Goal: Task Accomplishment & Management: Manage account settings

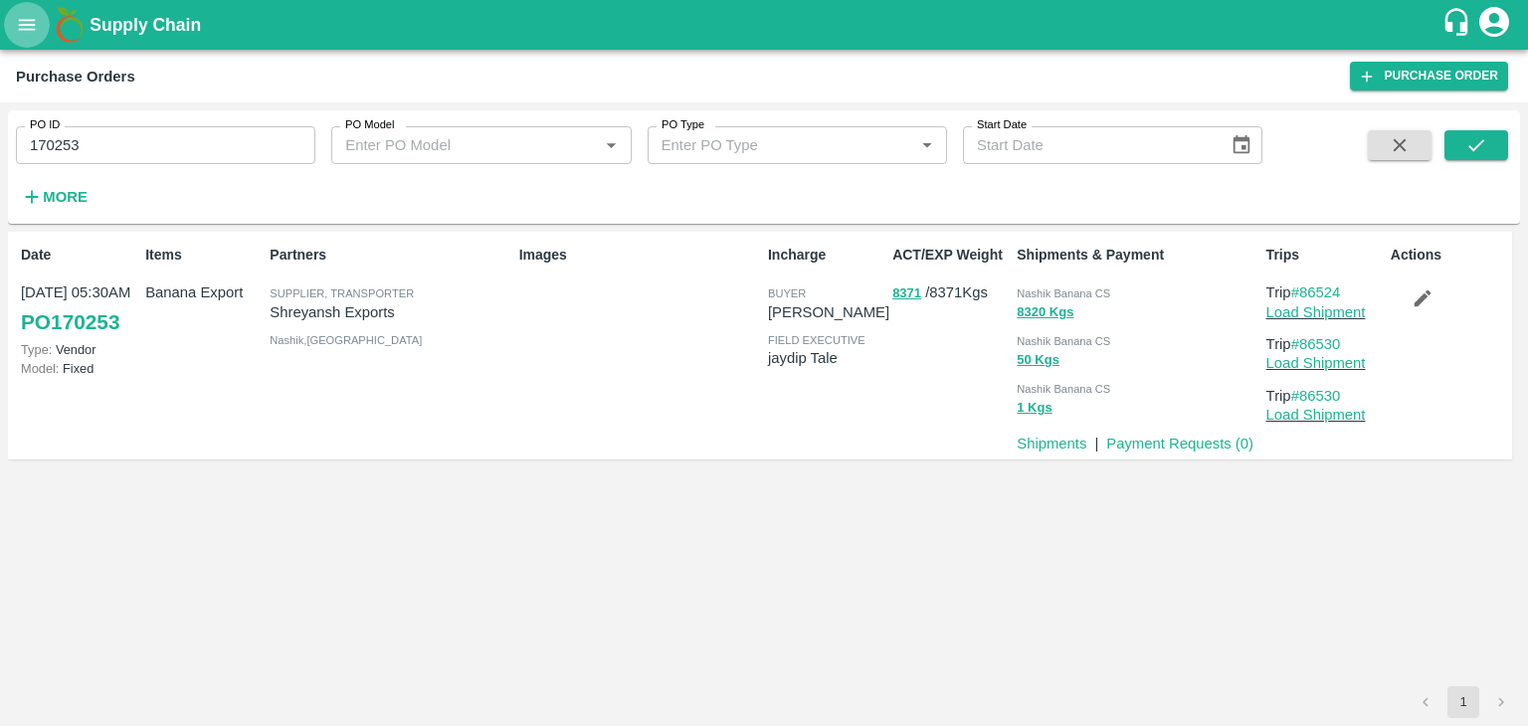
click at [24, 33] on icon "open drawer" at bounding box center [27, 25] width 22 height 22
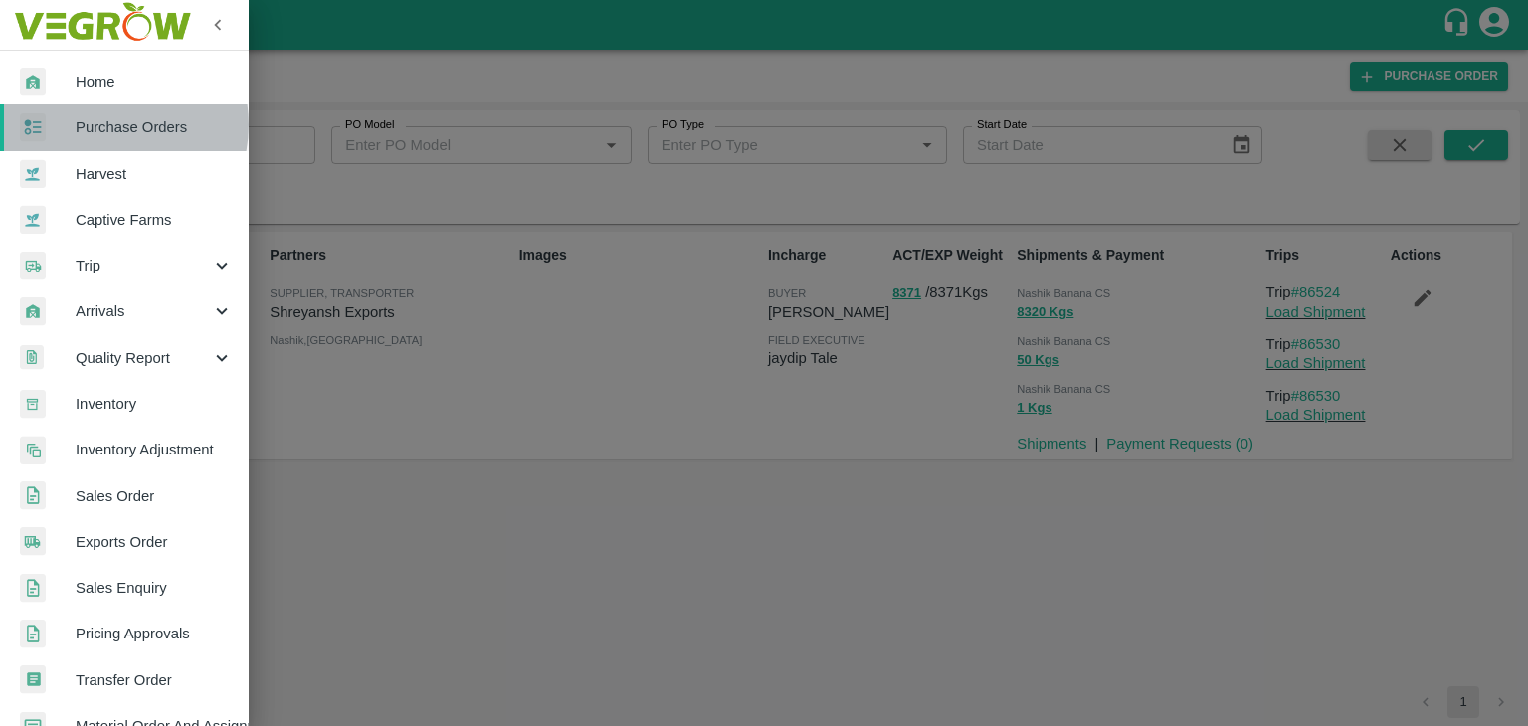
click at [102, 124] on span "Purchase Orders" at bounding box center [154, 127] width 157 height 22
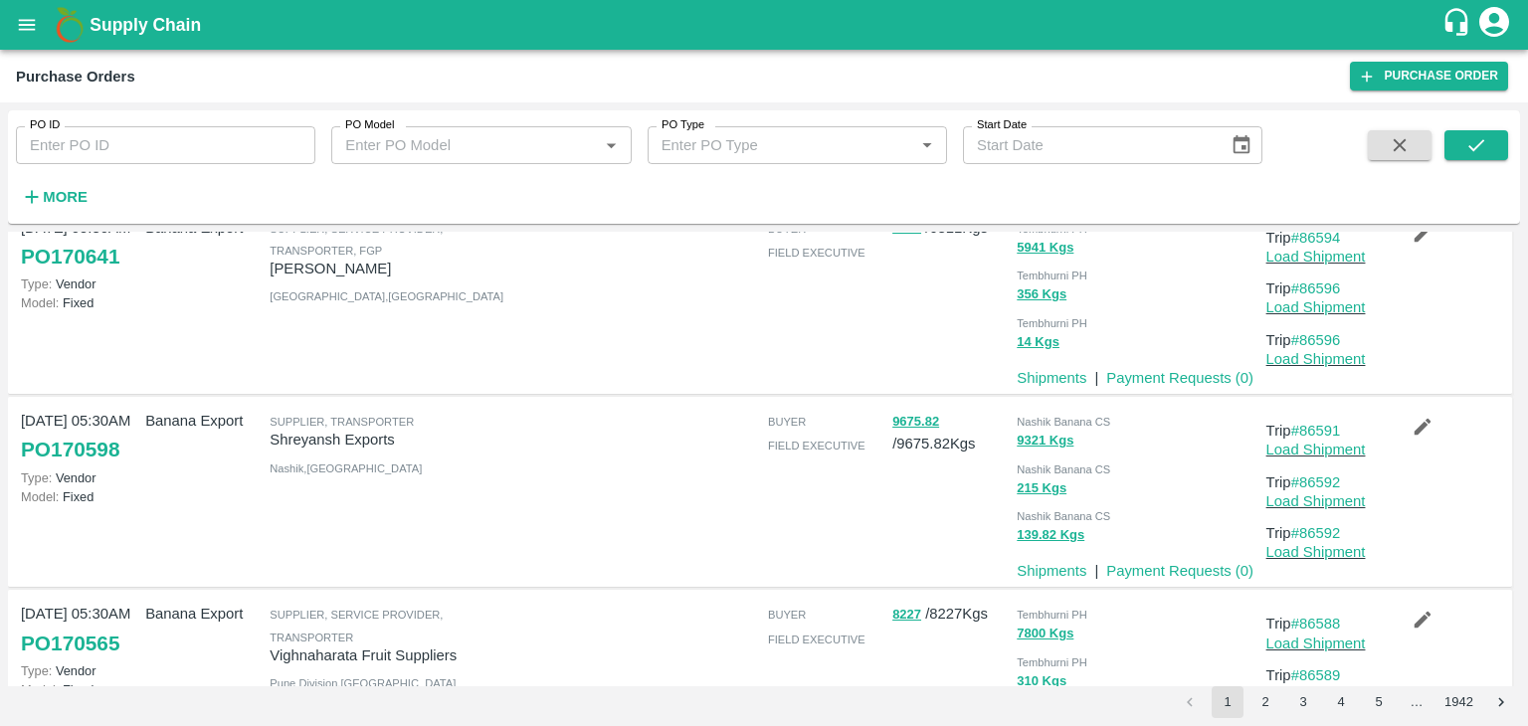
scroll to position [187, 0]
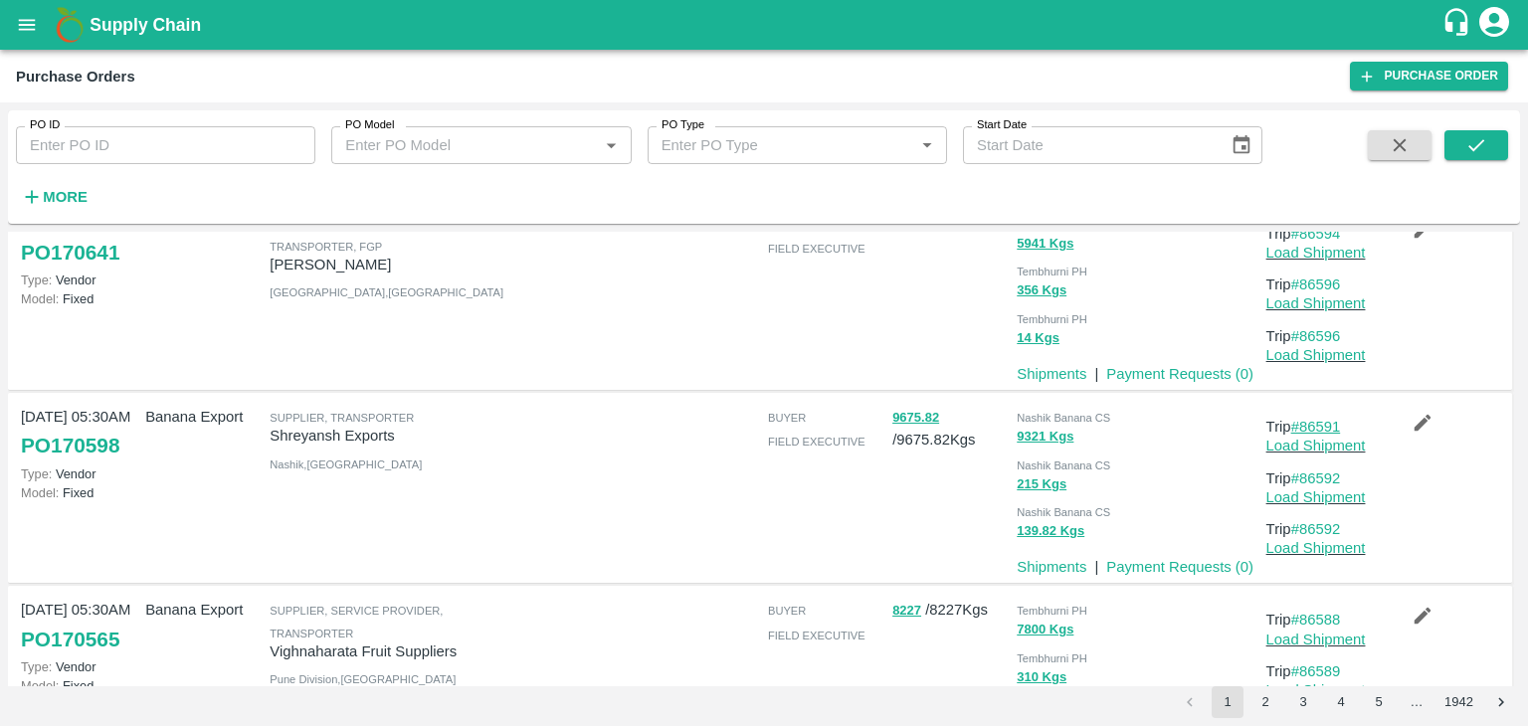
click at [1328, 423] on link "#86591" at bounding box center [1316, 427] width 50 height 16
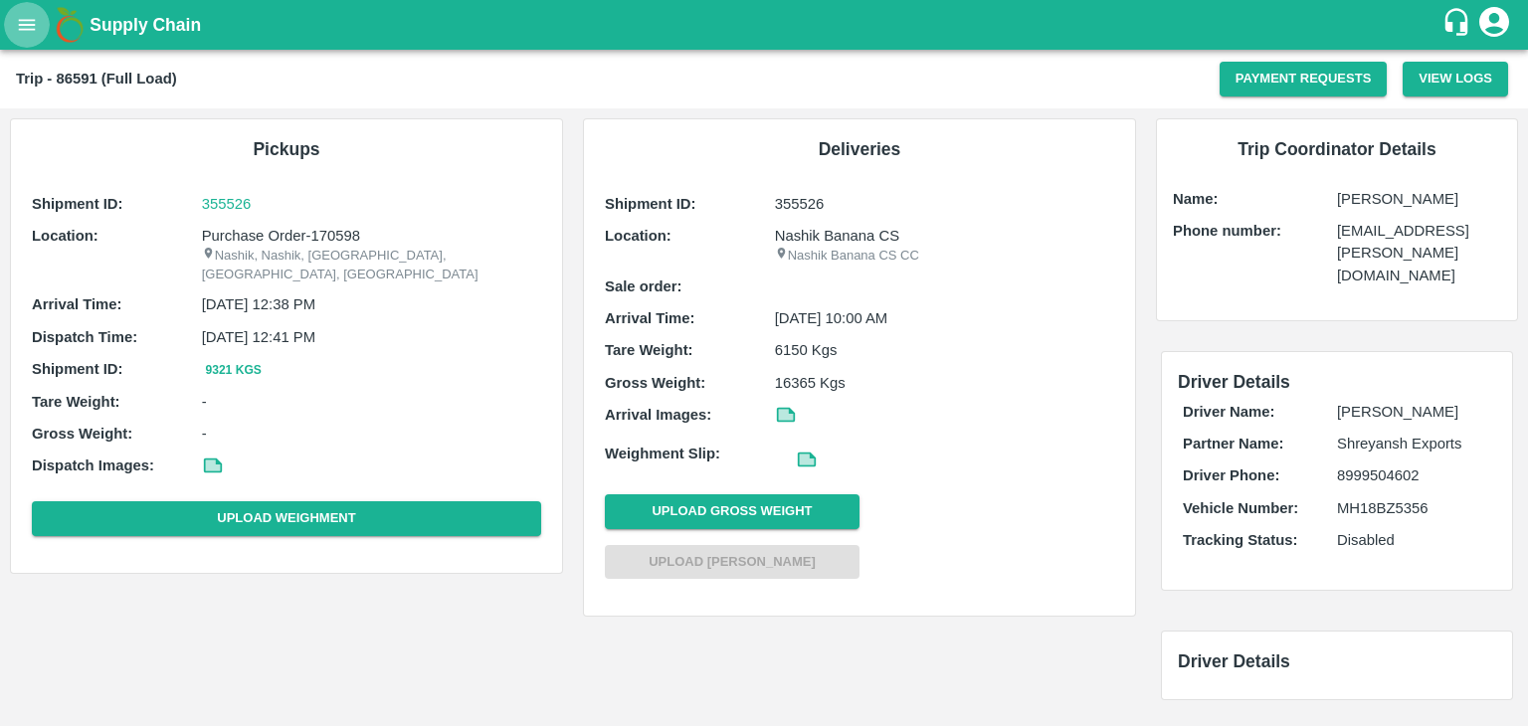
click at [33, 41] on button "open drawer" at bounding box center [27, 25] width 46 height 46
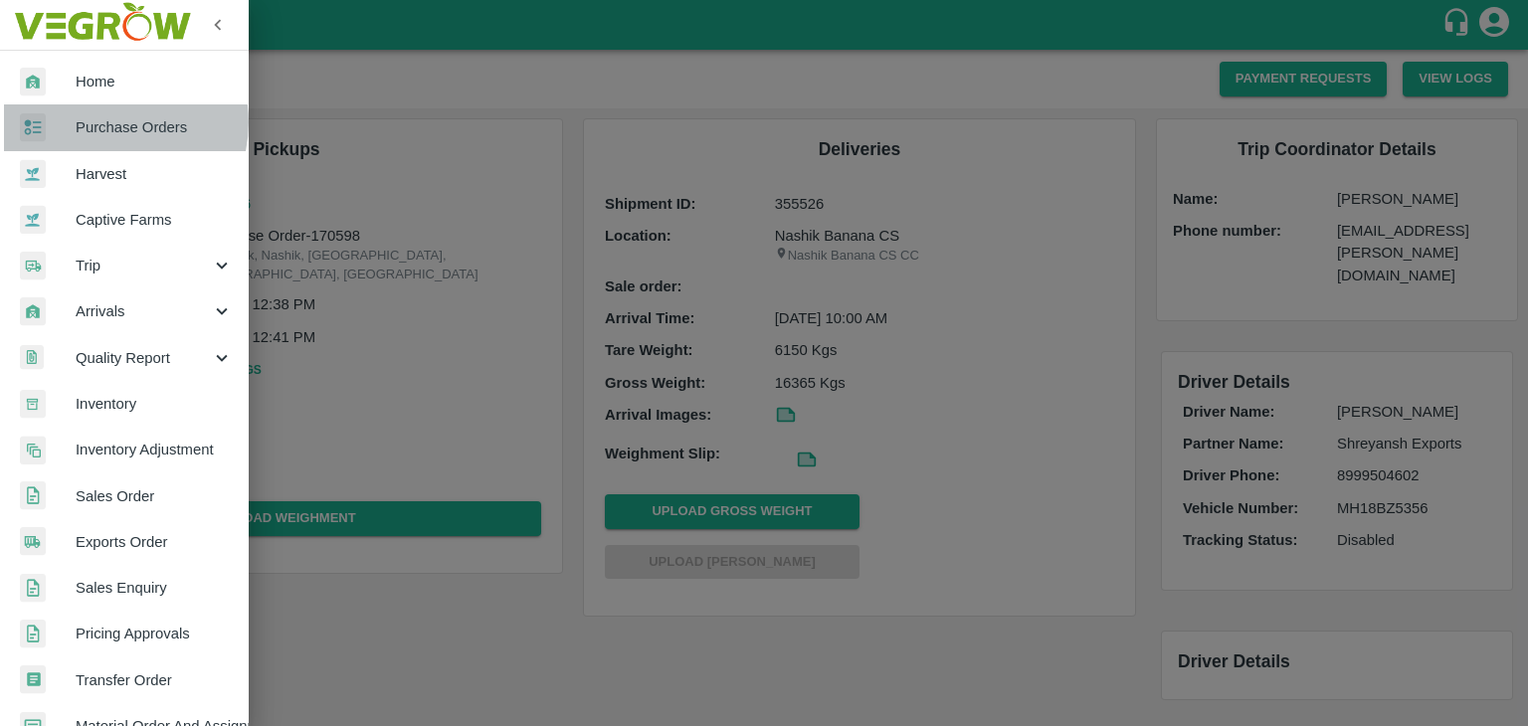
click at [111, 122] on span "Purchase Orders" at bounding box center [154, 127] width 157 height 22
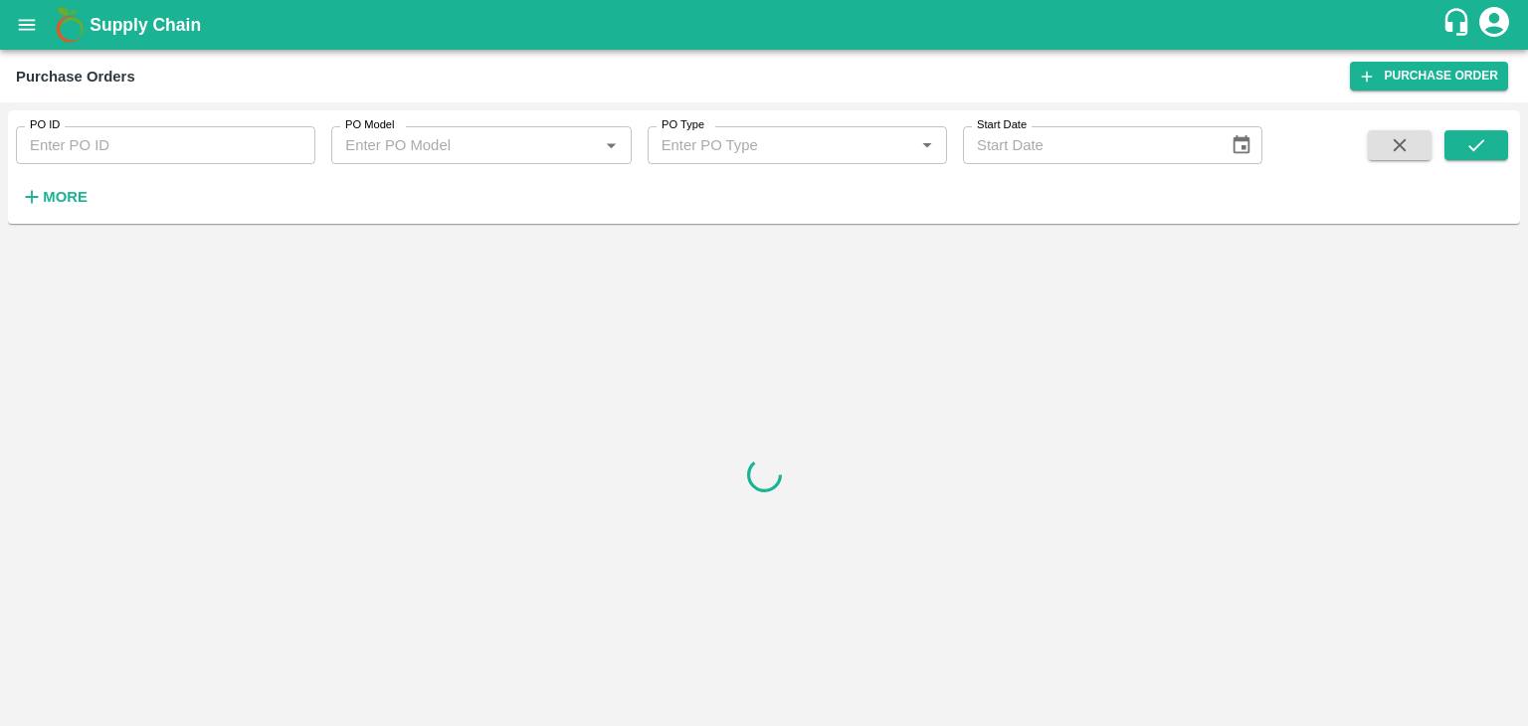
click at [201, 138] on input "PO ID" at bounding box center [165, 145] width 299 height 38
paste input "170511"
click at [1493, 159] on button "submit" at bounding box center [1476, 145] width 64 height 30
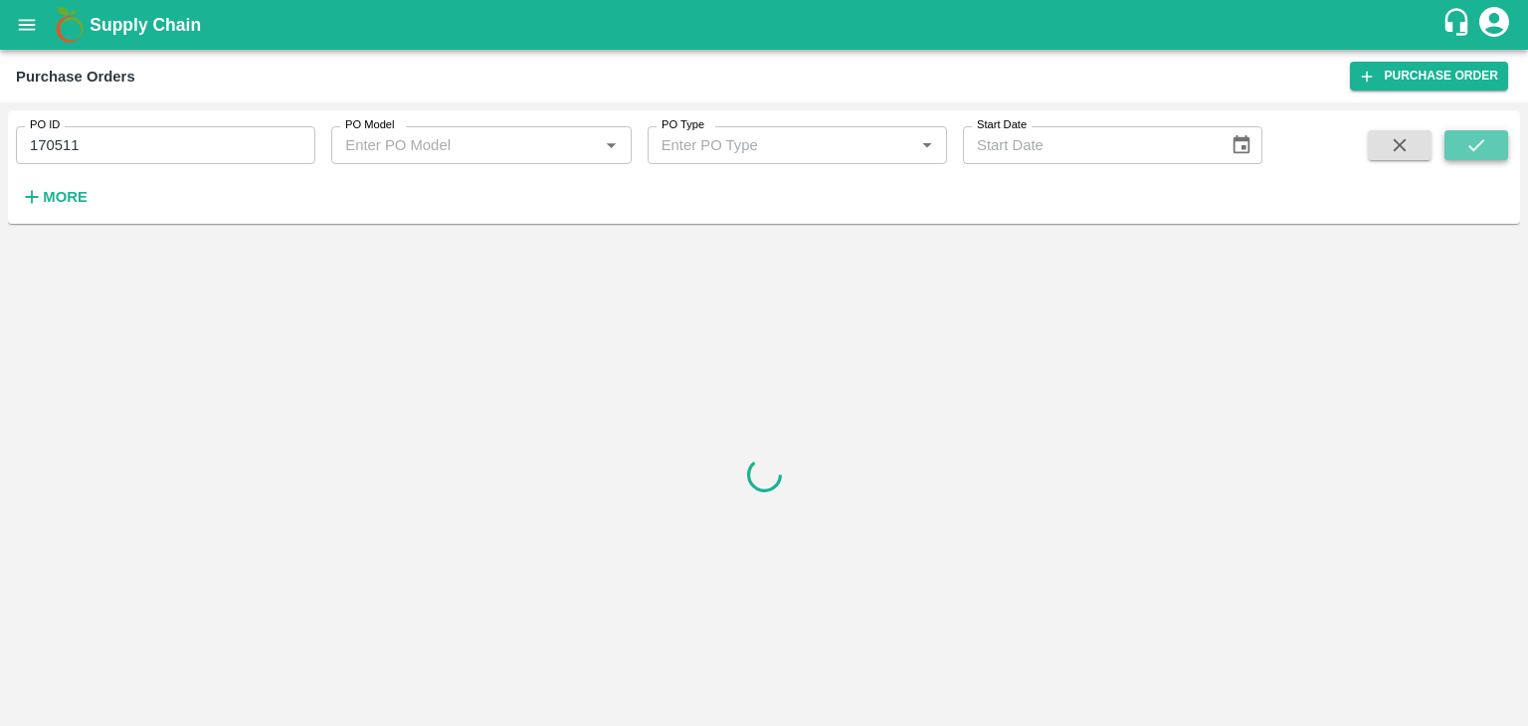
click at [1493, 159] on button "submit" at bounding box center [1476, 145] width 64 height 30
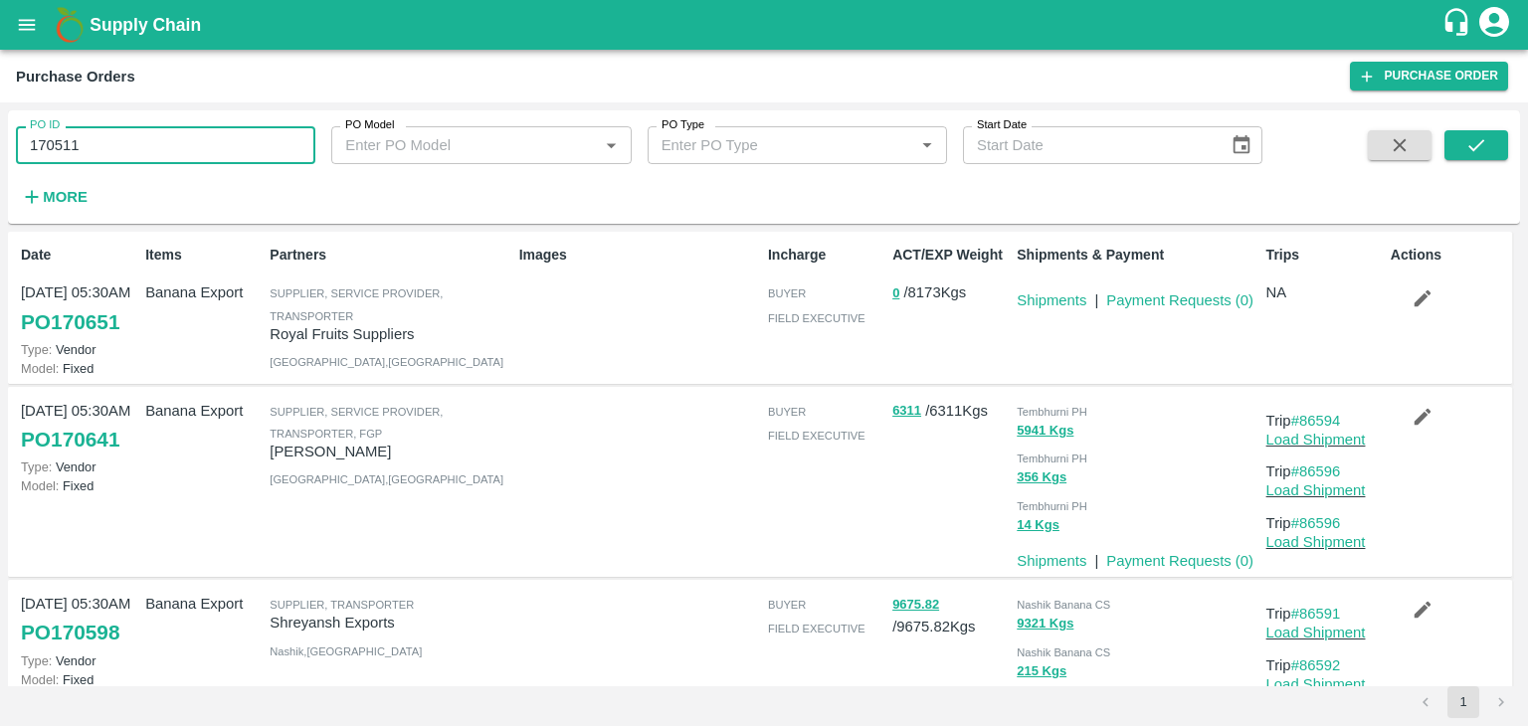
click at [104, 152] on input "170511" at bounding box center [165, 145] width 299 height 38
type input "170511"
click at [1500, 148] on button "submit" at bounding box center [1476, 145] width 64 height 30
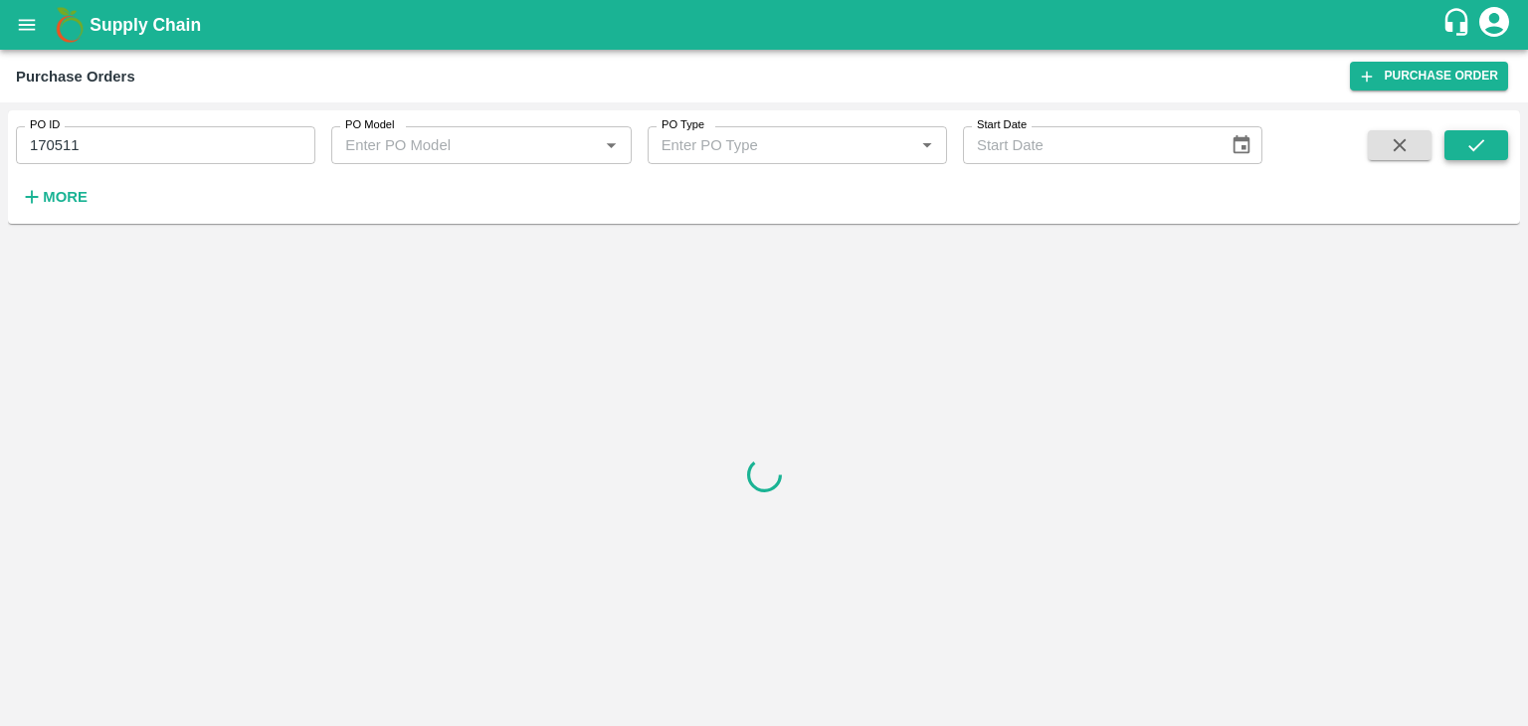
click at [1500, 148] on button "submit" at bounding box center [1476, 145] width 64 height 30
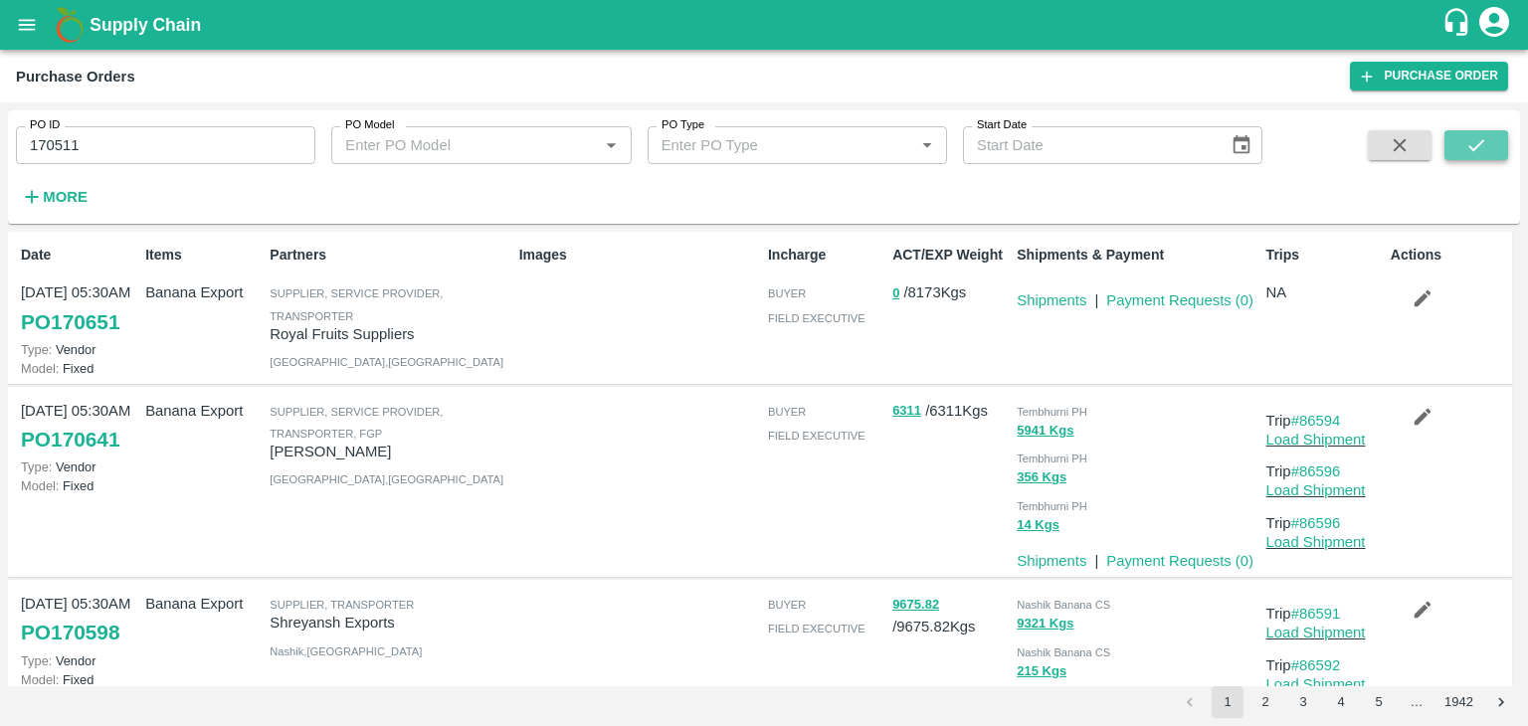
click at [1496, 131] on button "submit" at bounding box center [1476, 145] width 64 height 30
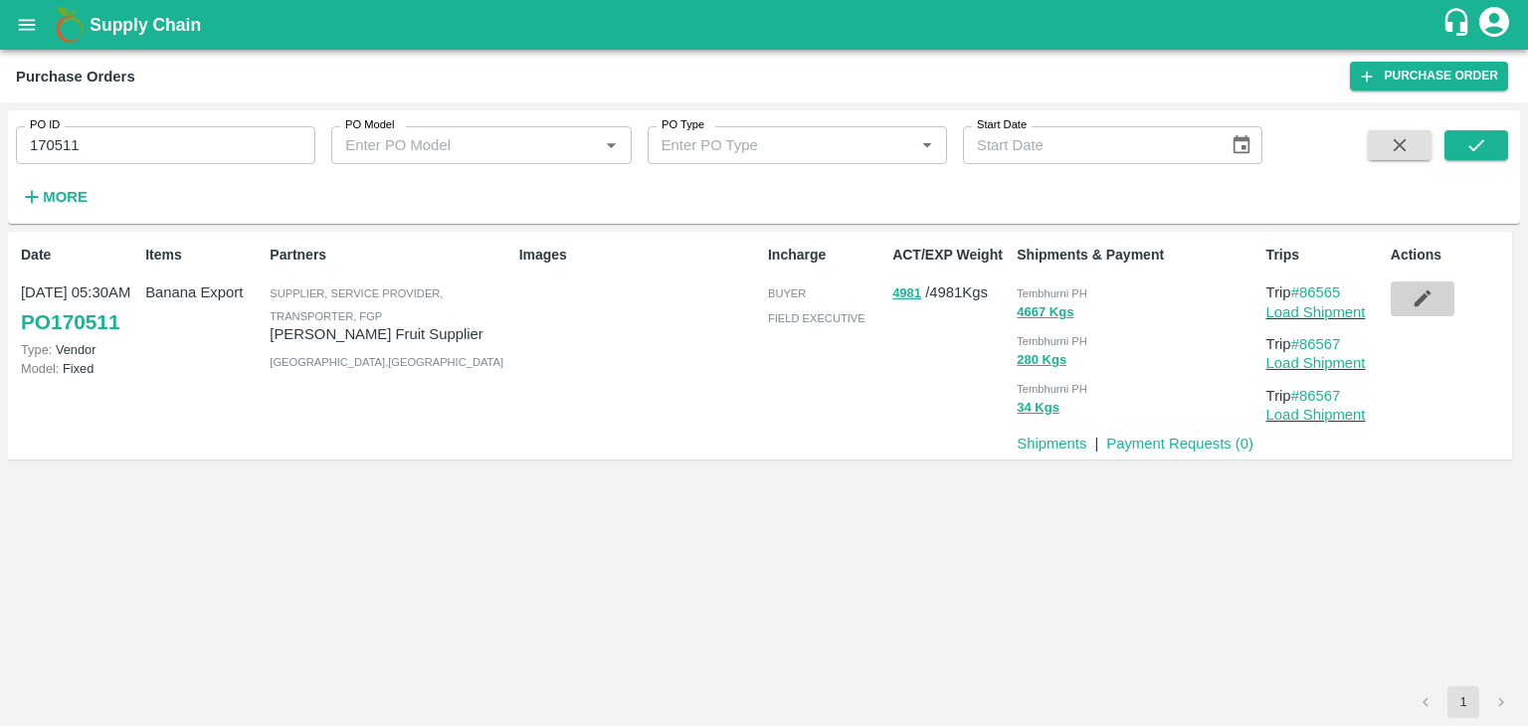
click at [1419, 299] on icon "button" at bounding box center [1421, 298] width 17 height 17
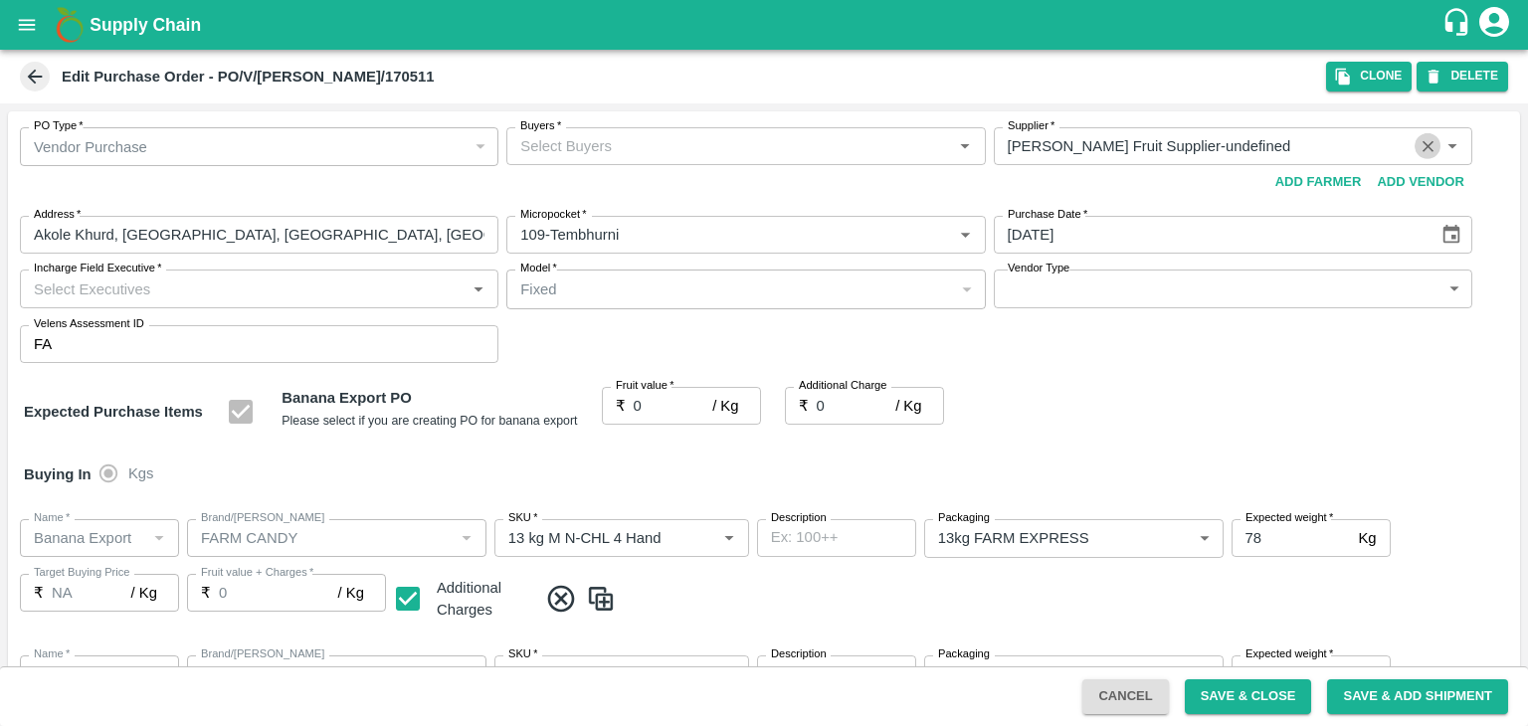
click at [1420, 140] on icon "Clear" at bounding box center [1427, 146] width 19 height 19
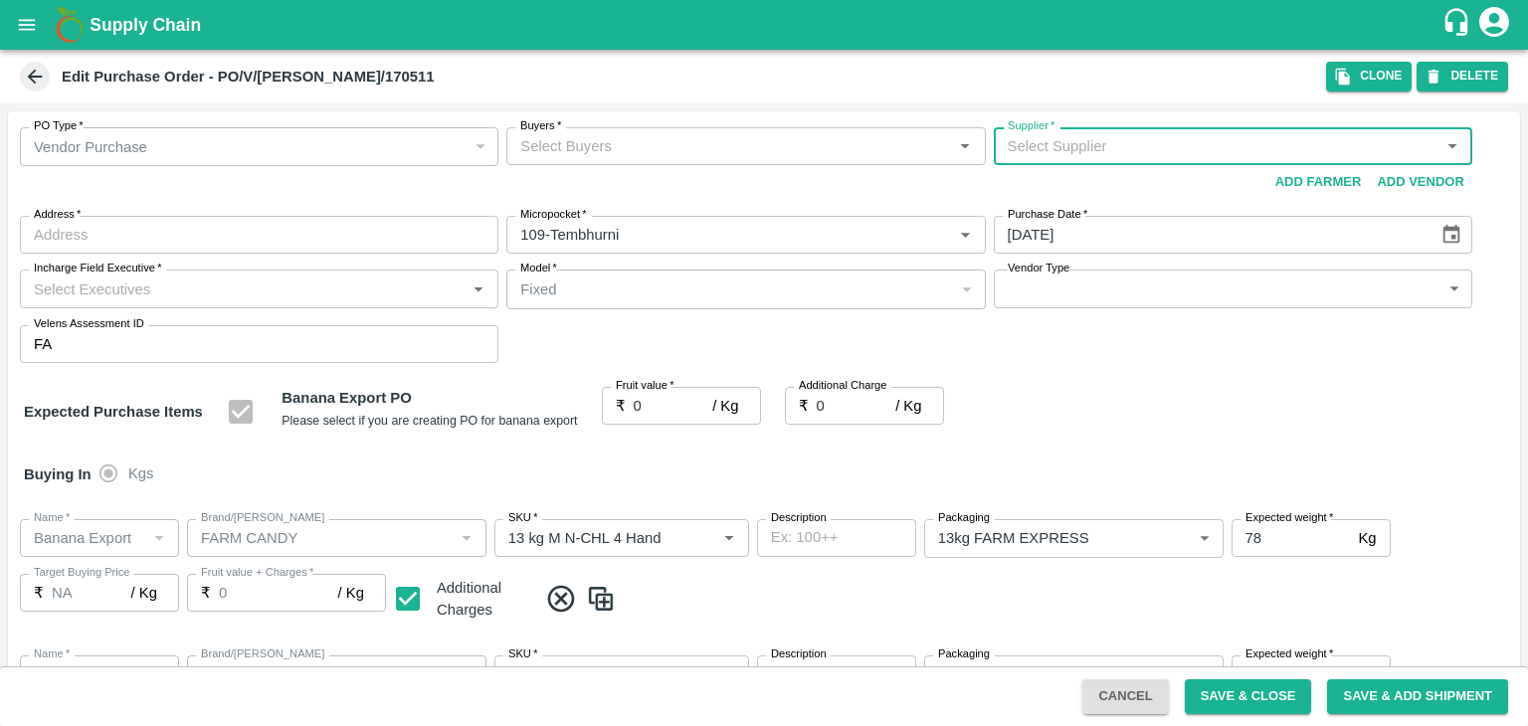
click at [1197, 144] on input "Supplier   *" at bounding box center [1217, 146] width 434 height 26
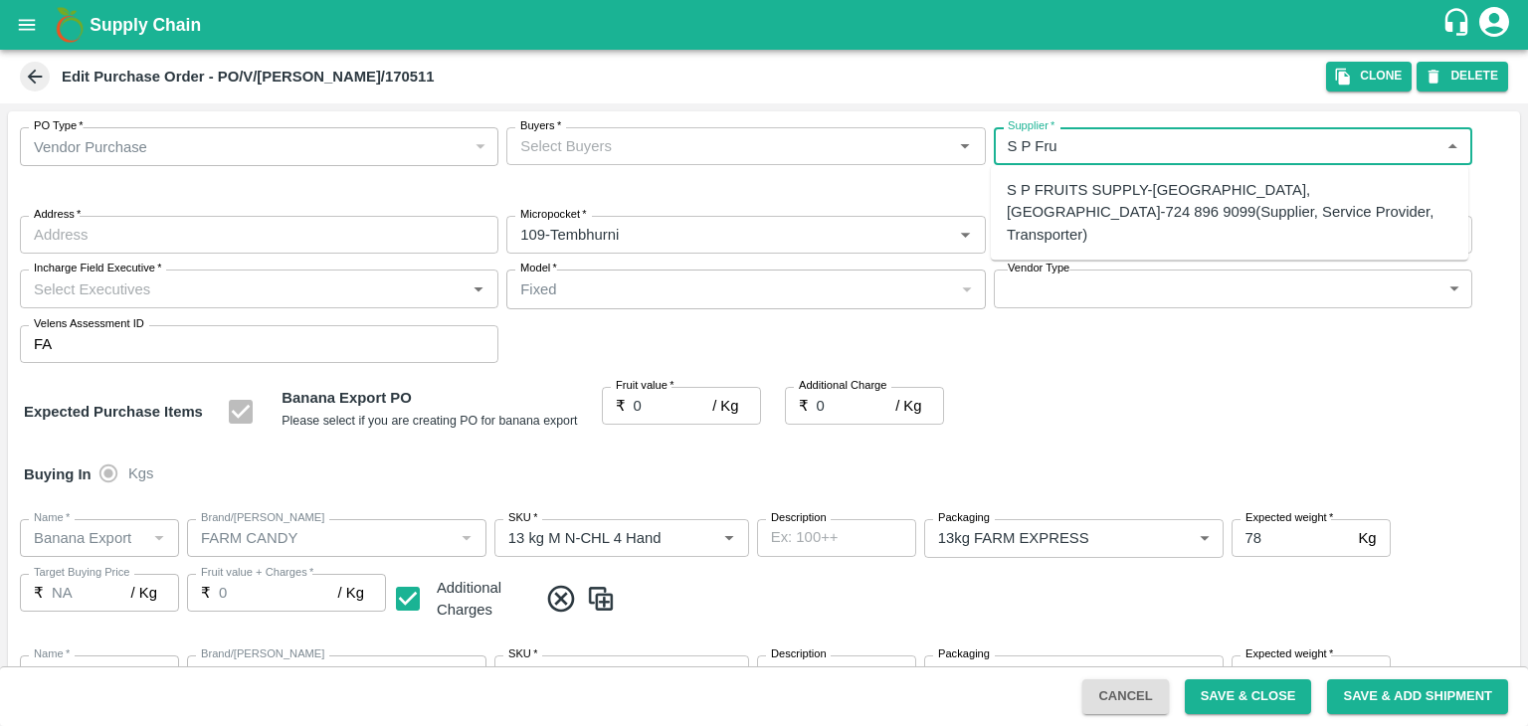
click at [1206, 201] on div "S P FRUITS SUPPLY-[GEOGRAPHIC_DATA], [GEOGRAPHIC_DATA]-724 896 9099(Supplier, S…" at bounding box center [1230, 212] width 446 height 67
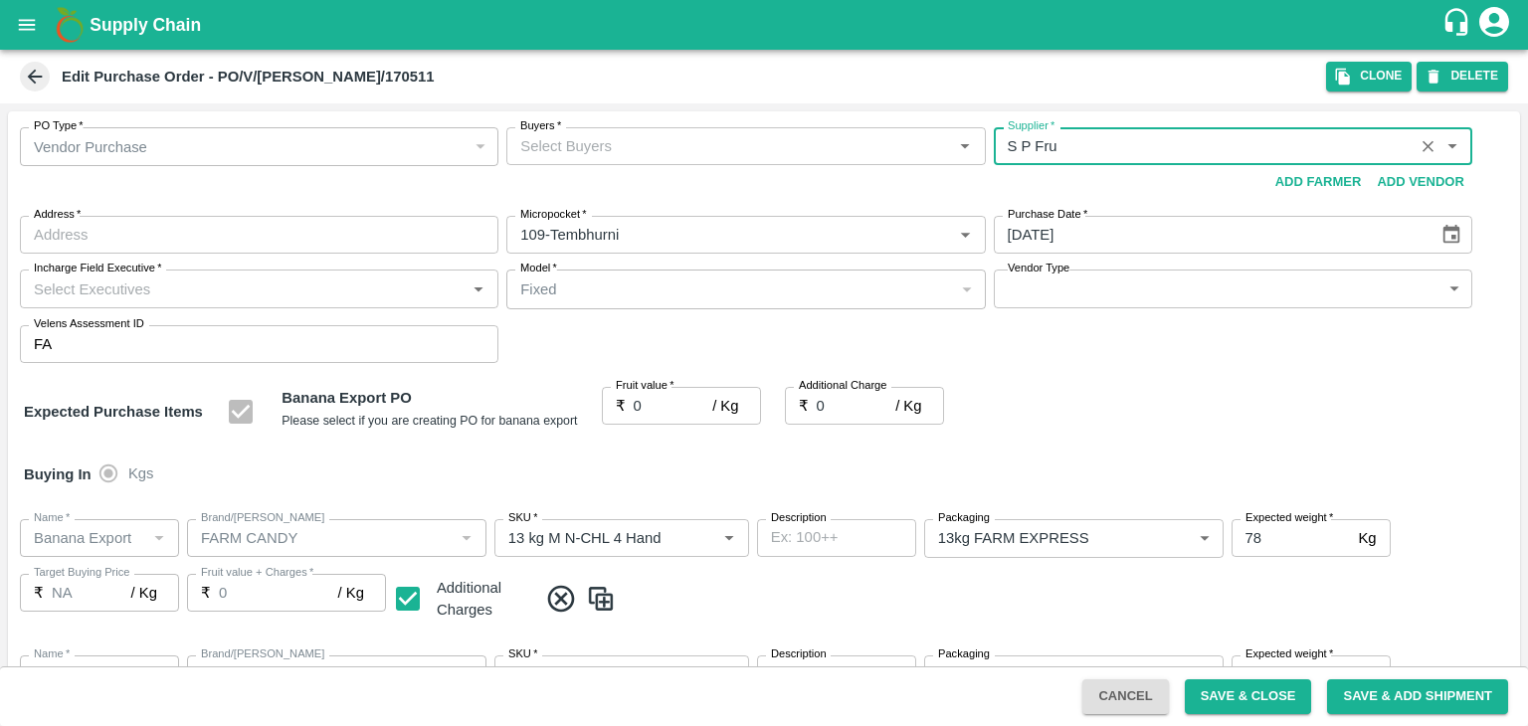
type input "S P FRUITS SUPPLY-[GEOGRAPHIC_DATA], [GEOGRAPHIC_DATA]-724 896 9099(Supplier, S…"
type input "[PERSON_NAME], [GEOGRAPHIC_DATA], [GEOGRAPHIC_DATA], [GEOGRAPHIC_DATA]"
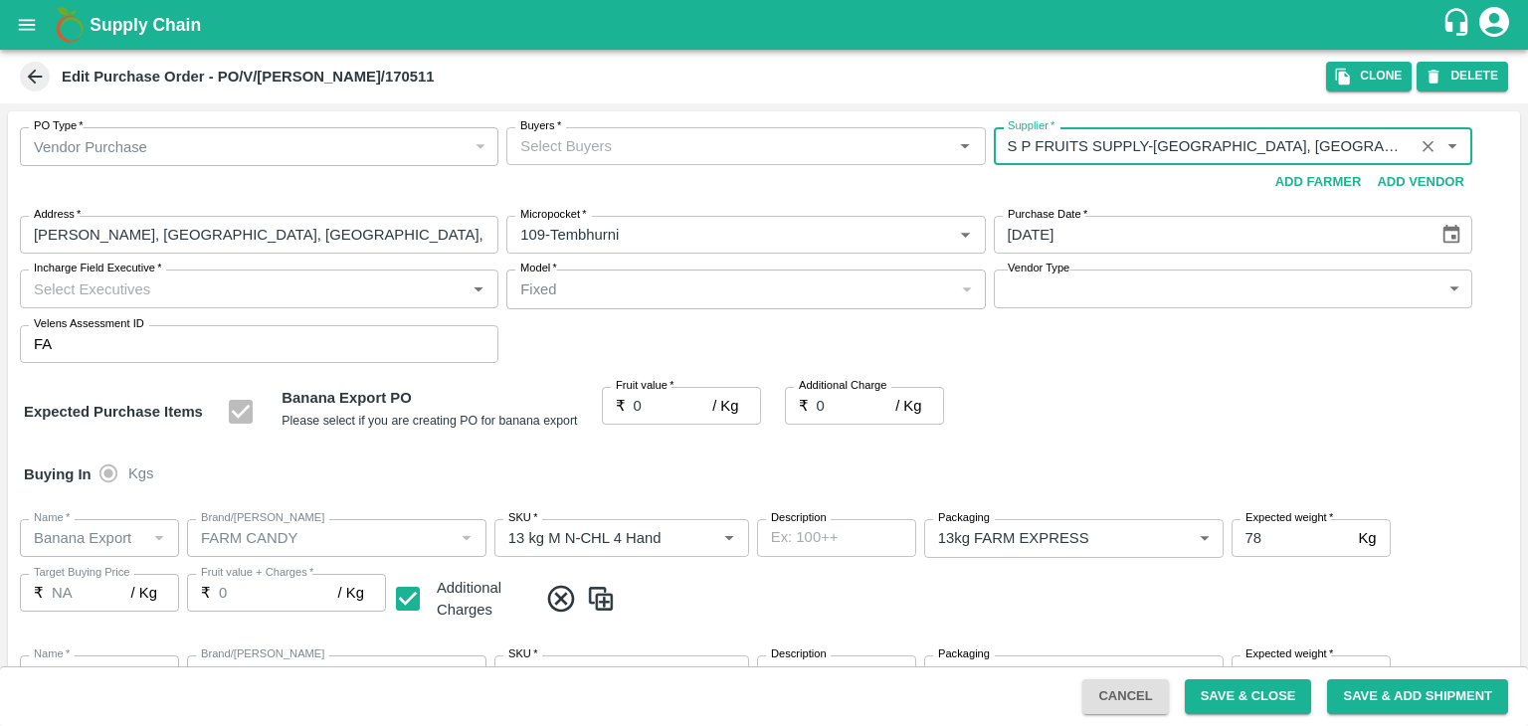
scroll to position [1044, 0]
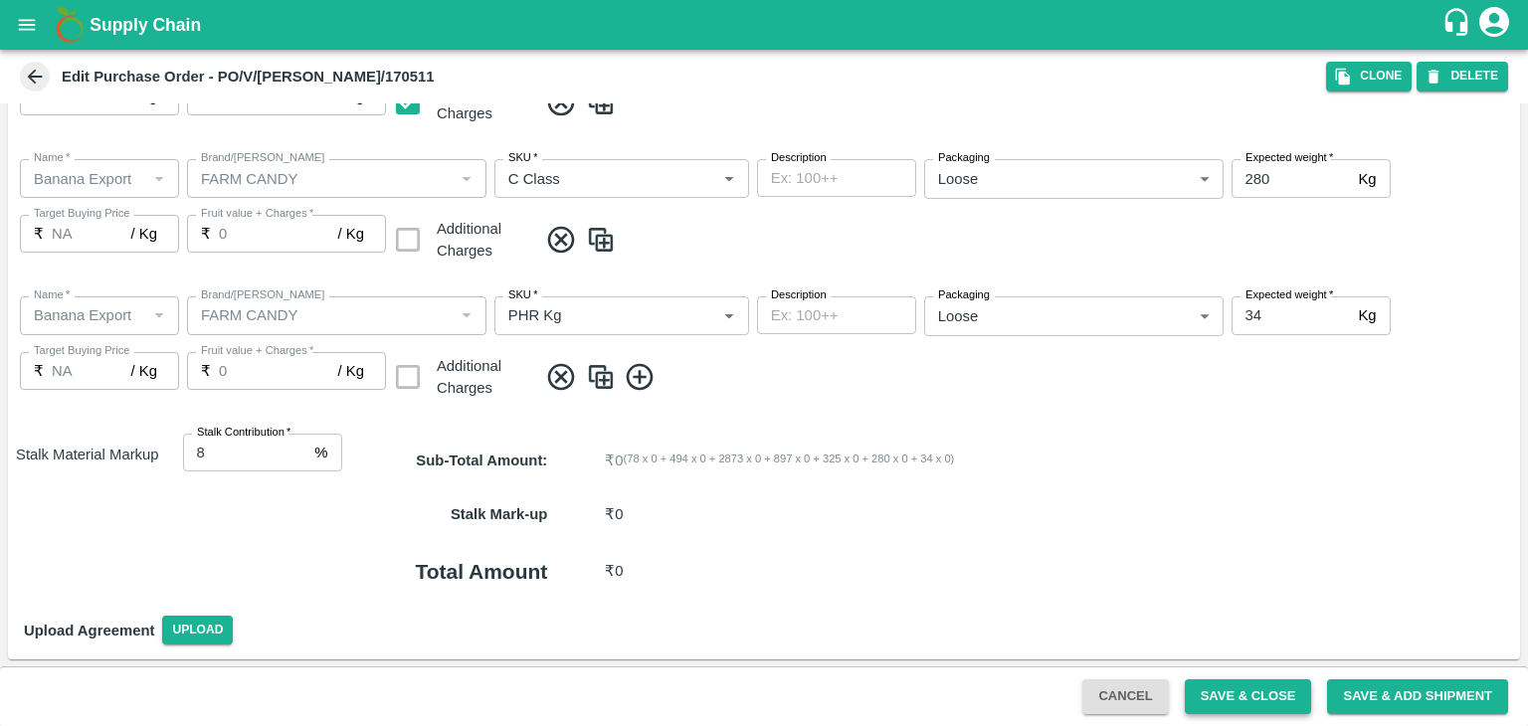
type input "S P FRUITS SUPPLY-[GEOGRAPHIC_DATA], [GEOGRAPHIC_DATA]-724 896 9099(Supplier, S…"
click at [1229, 686] on button "Save & Close" at bounding box center [1248, 696] width 127 height 35
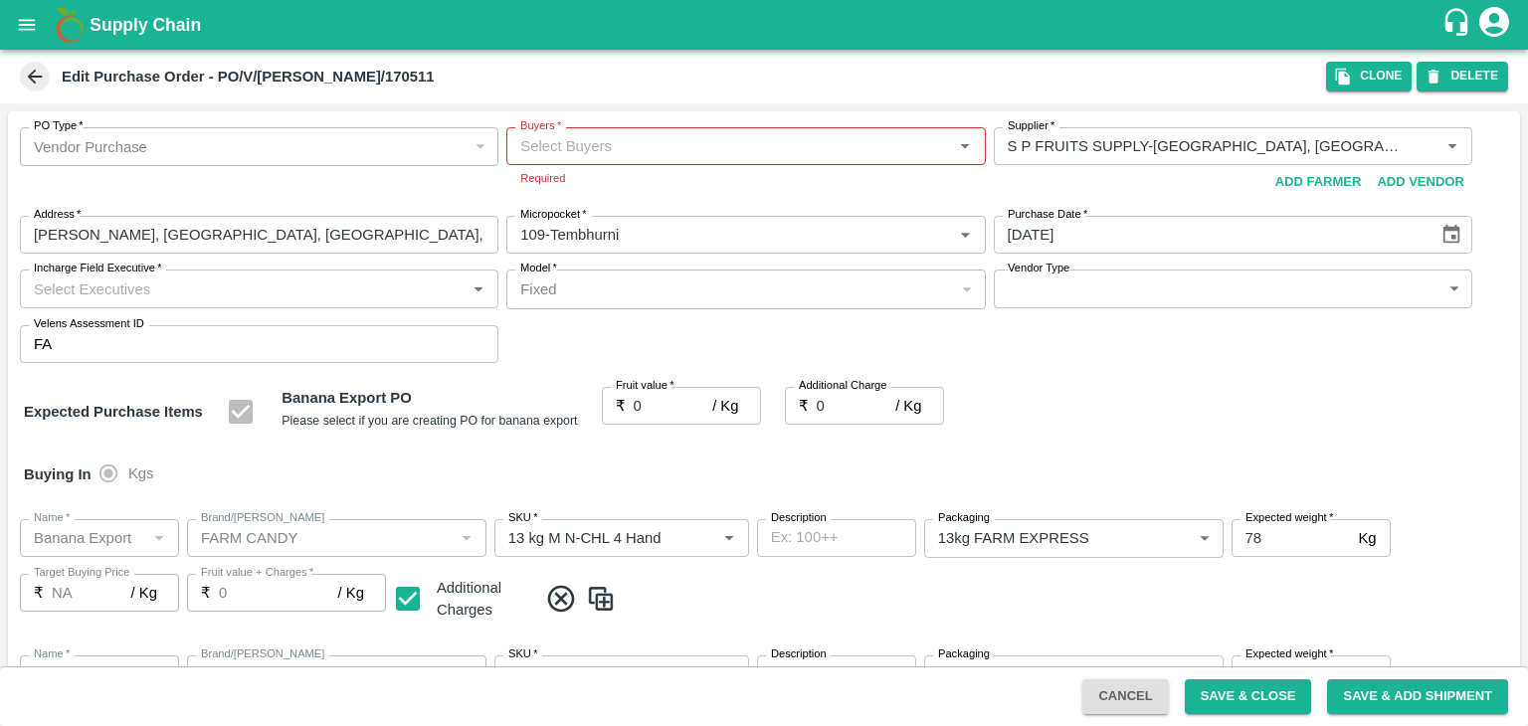
click at [580, 150] on input "Buyers   *" at bounding box center [729, 146] width 434 height 26
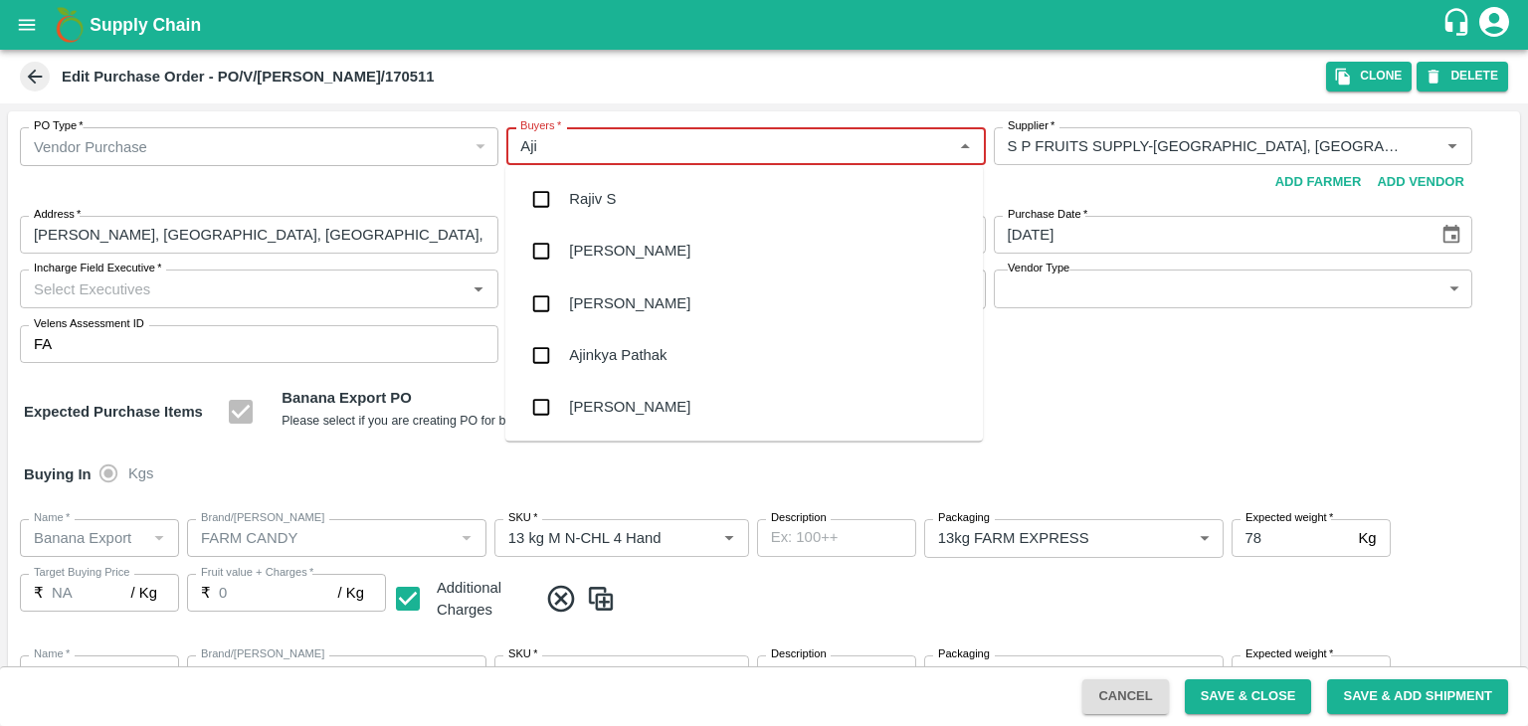
type input "Ajit"
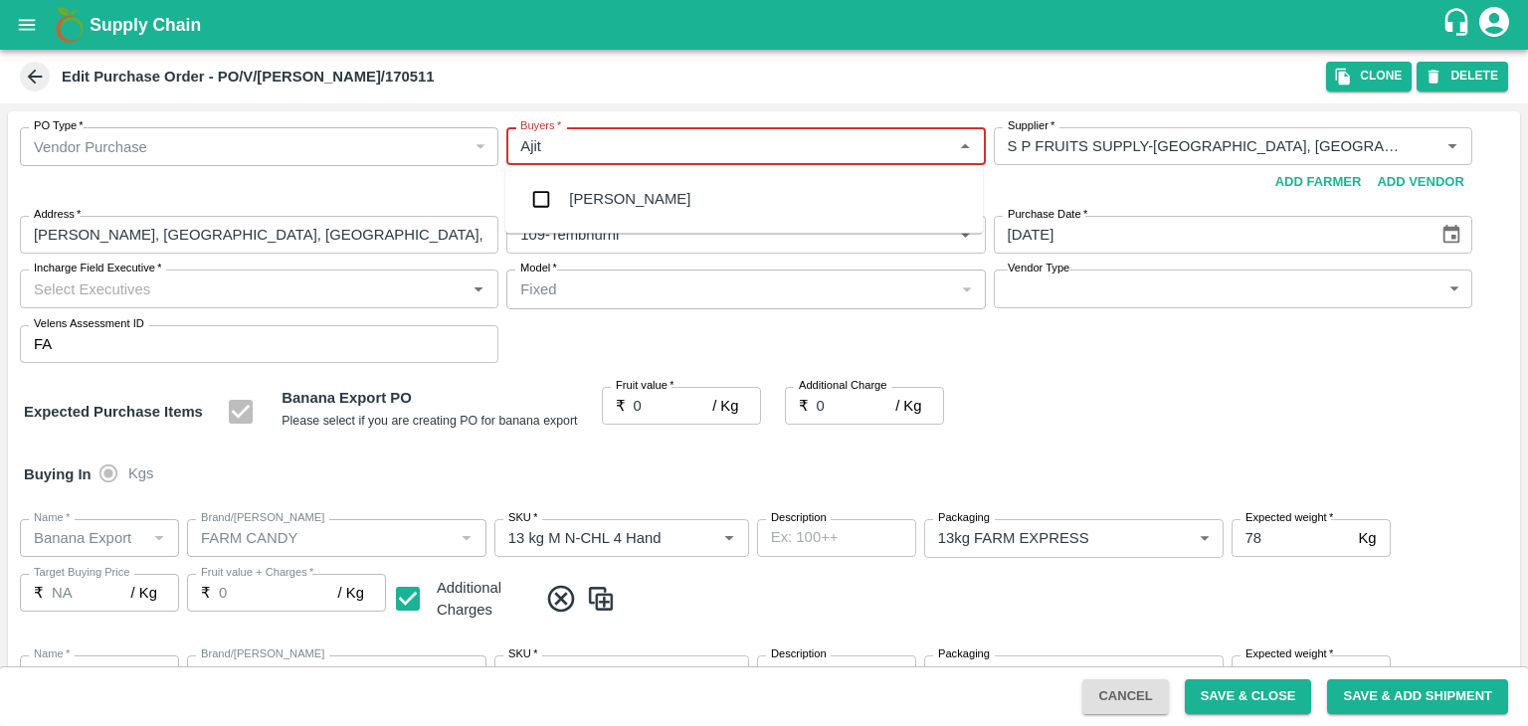
click at [625, 207] on div "Ajit Otari" at bounding box center [629, 199] width 121 height 22
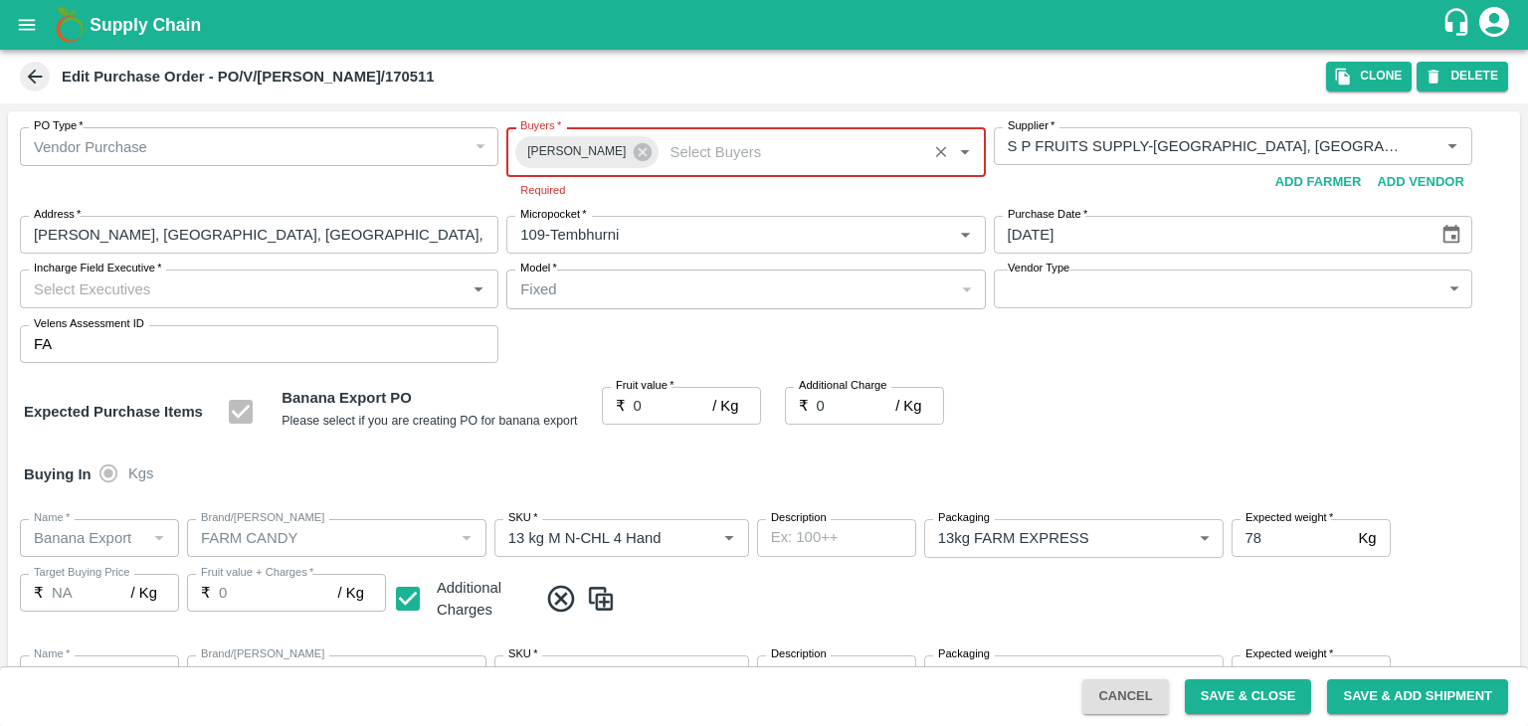
click at [1072, 375] on div "PO Type   * Vendor Purchase 2 PO Type Buyers   * Ajit Otari Buyers   * Required…" at bounding box center [764, 245] width 1512 height 268
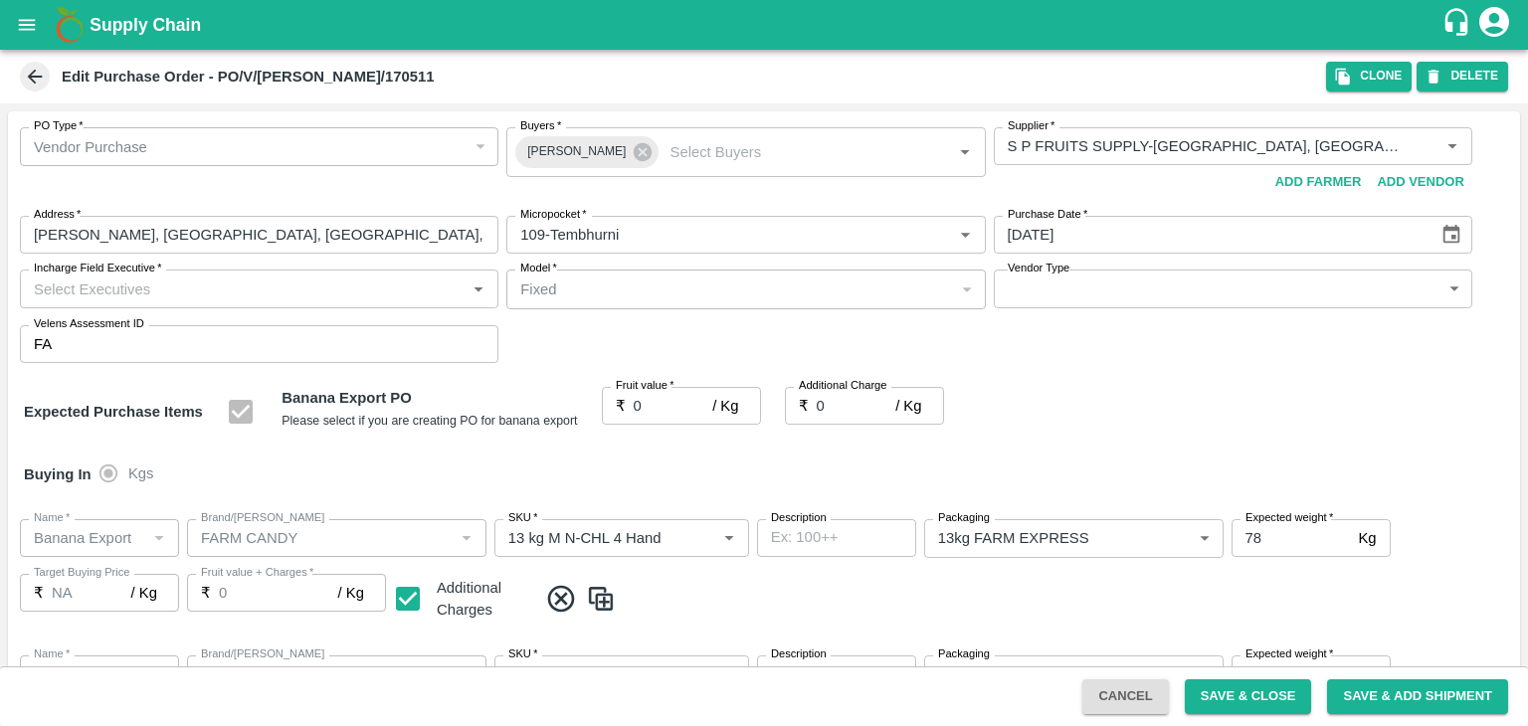
scroll to position [1044, 0]
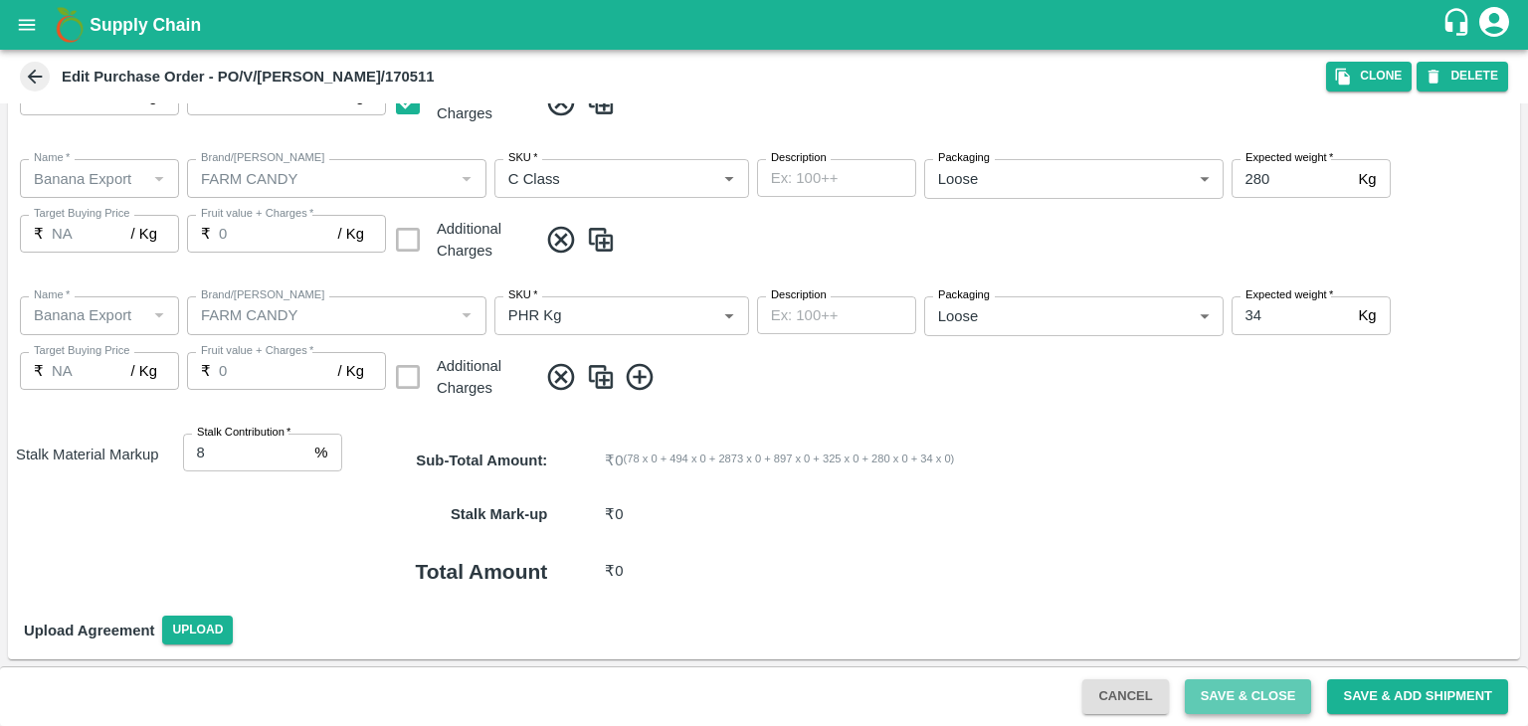
click at [1241, 698] on button "Save & Close" at bounding box center [1248, 696] width 127 height 35
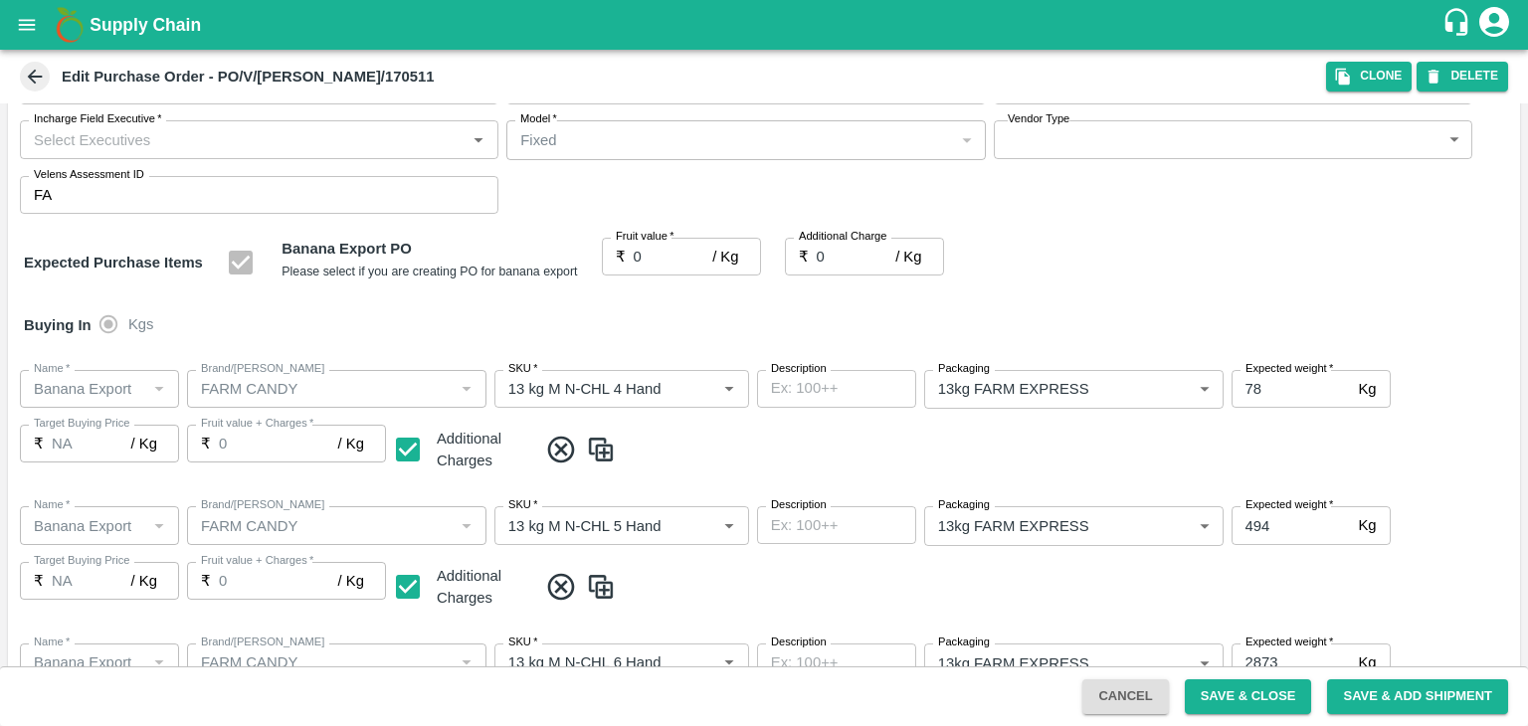
scroll to position [0, 0]
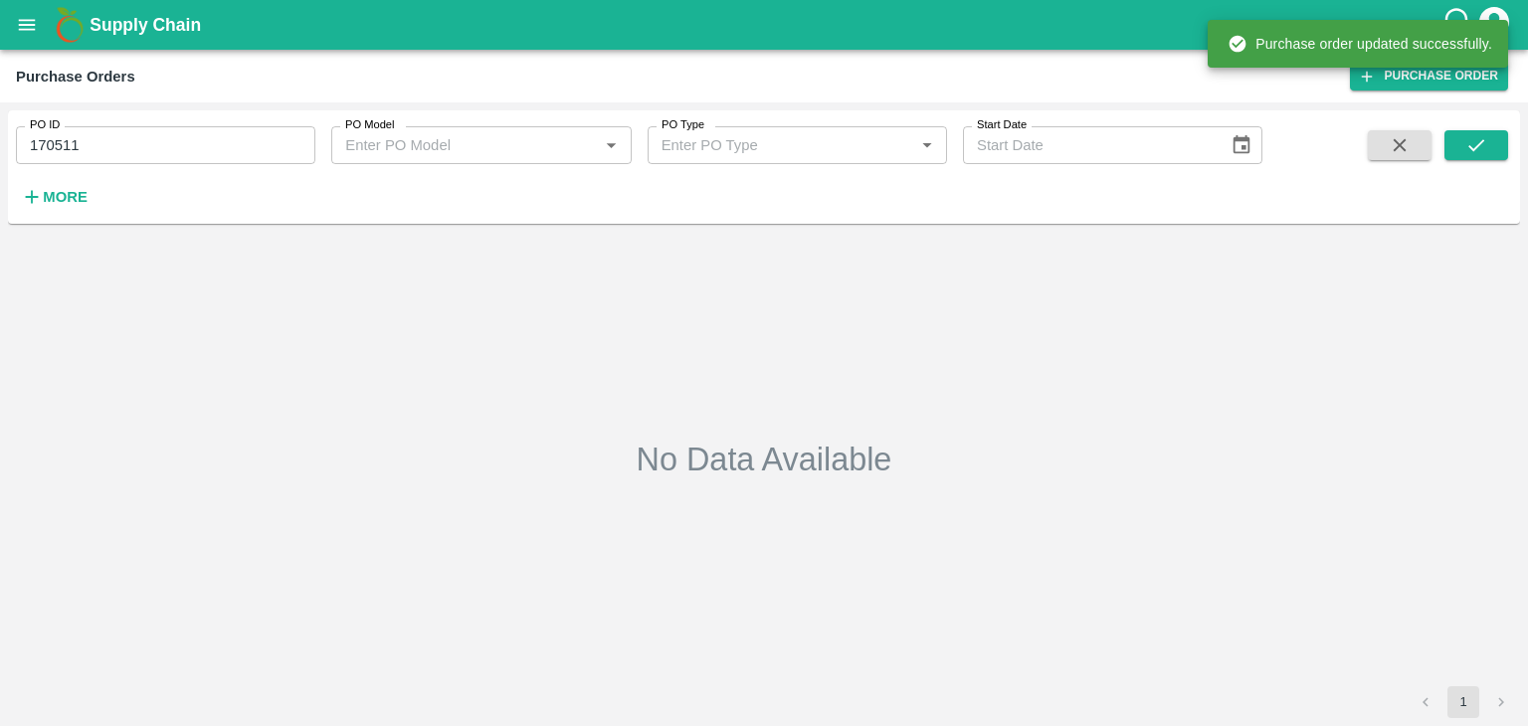
type input "170511"
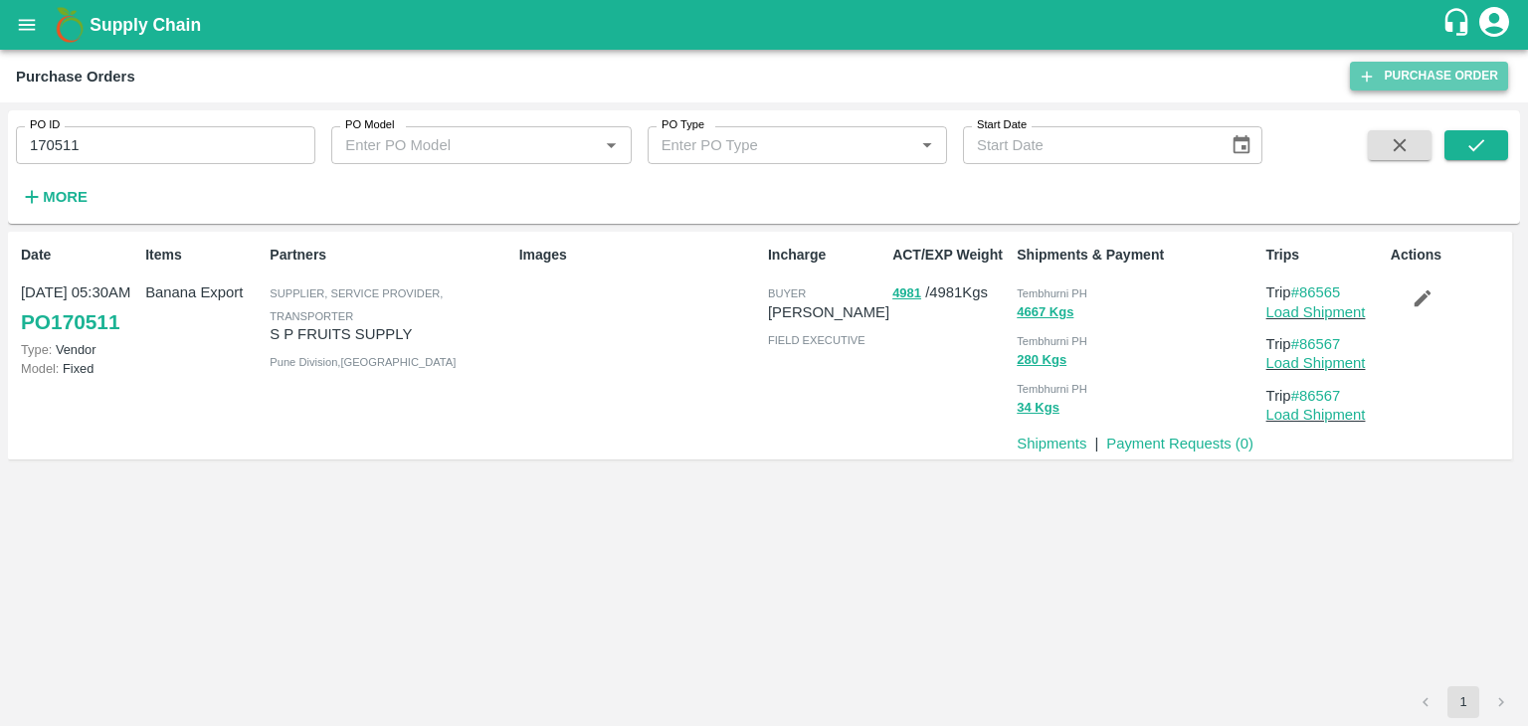
click at [1415, 62] on link "Purchase Order" at bounding box center [1429, 76] width 158 height 29
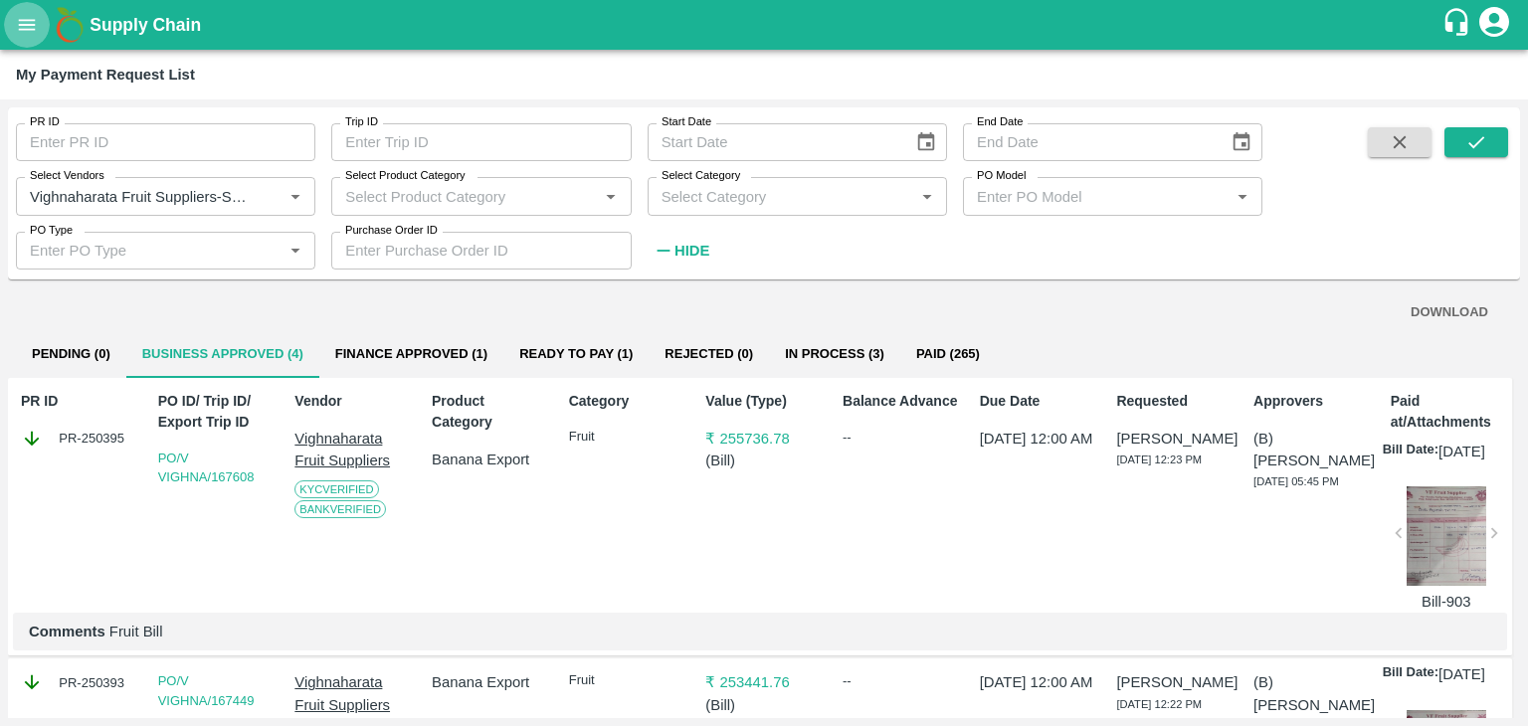
click at [30, 16] on icon "open drawer" at bounding box center [27, 25] width 22 height 22
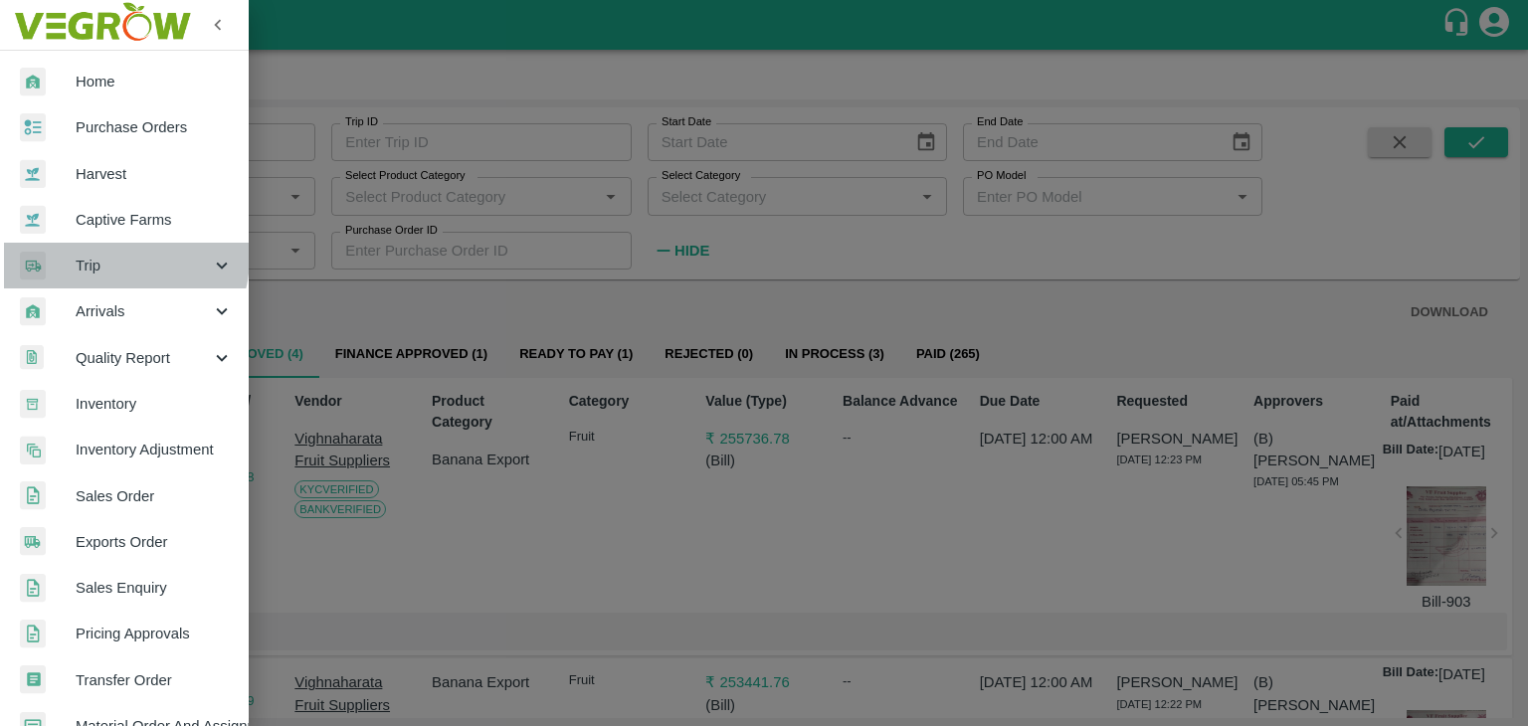
click at [107, 257] on span "Trip" at bounding box center [143, 266] width 135 height 22
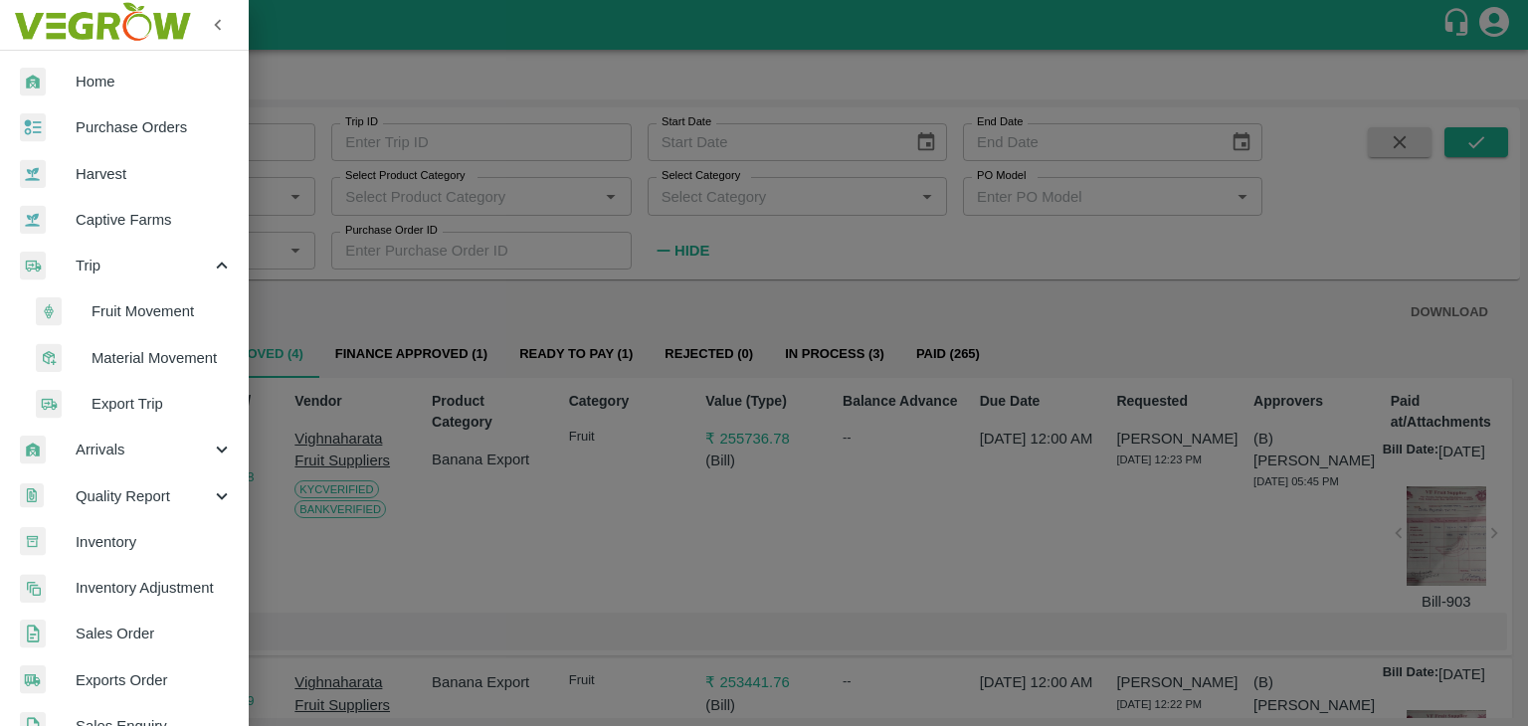
click at [135, 315] on span "Fruit Movement" at bounding box center [162, 311] width 141 height 22
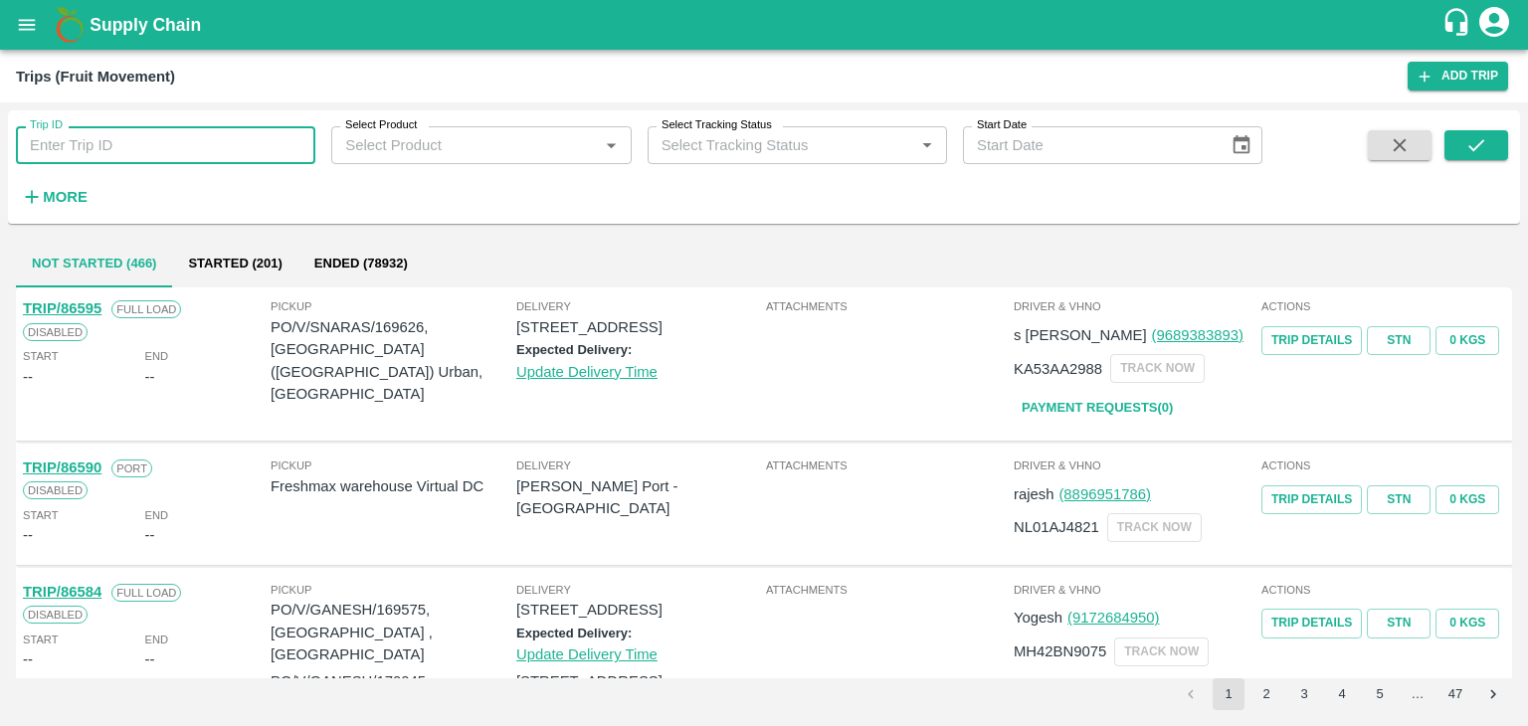
click at [119, 152] on input "Trip ID" at bounding box center [165, 145] width 299 height 38
type input "86565"
click at [1478, 136] on icon "submit" at bounding box center [1476, 145] width 22 height 22
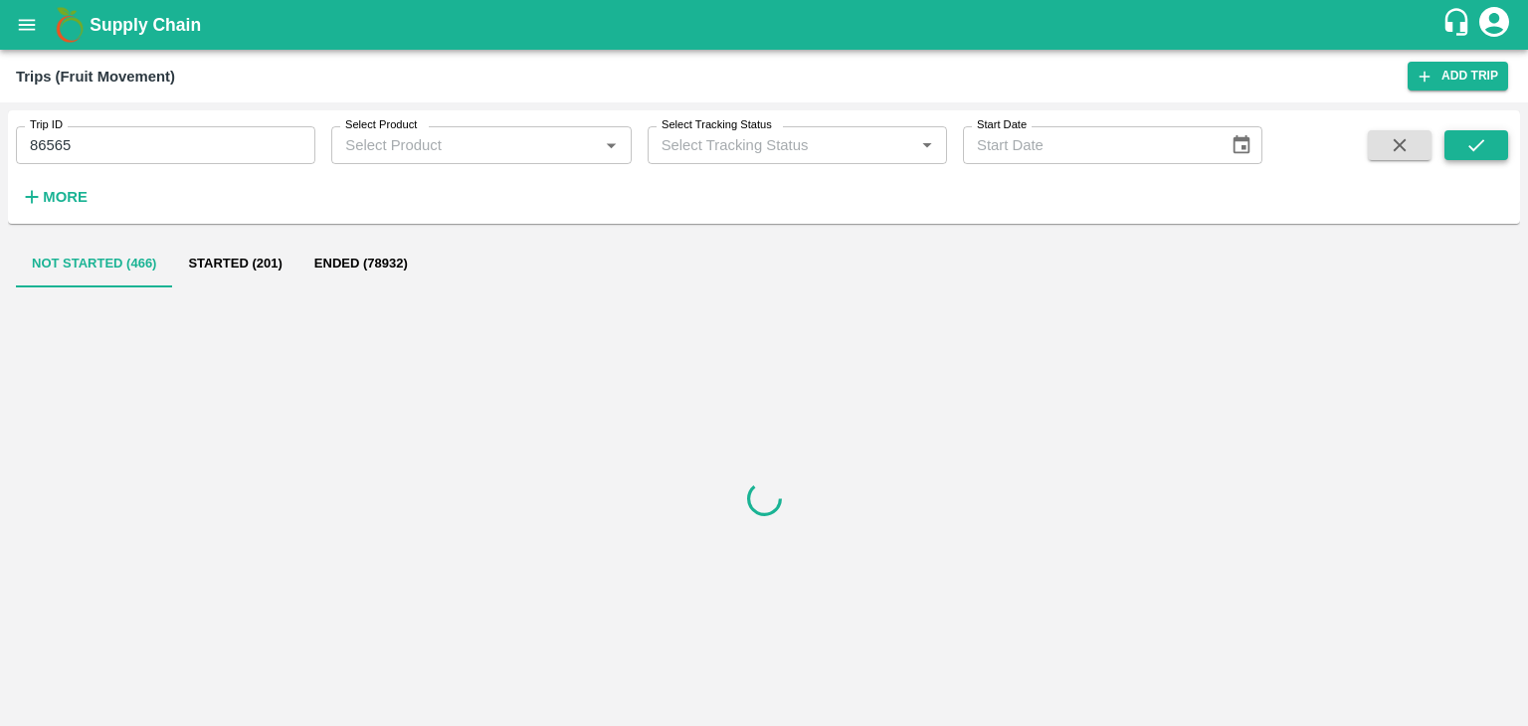
click at [1478, 136] on icon "submit" at bounding box center [1476, 145] width 22 height 22
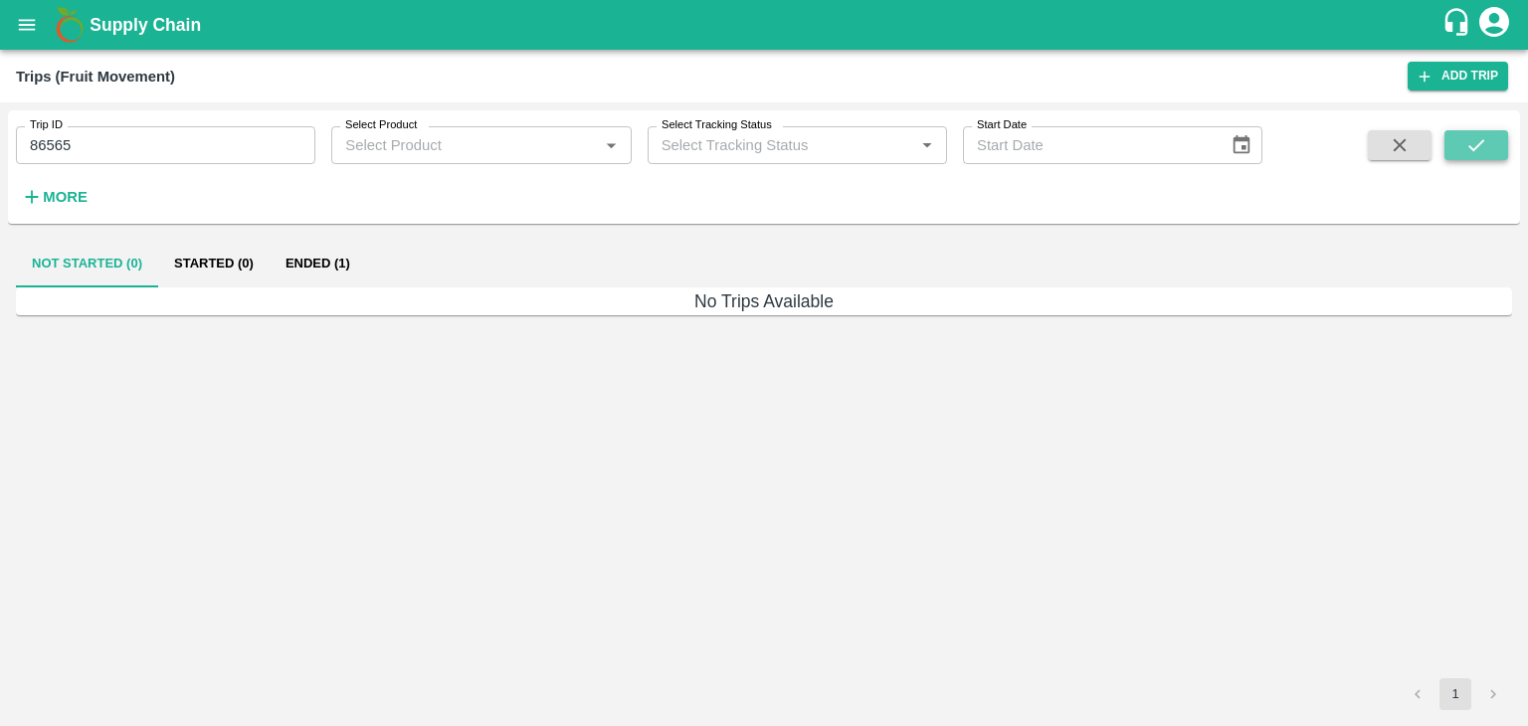
click at [1478, 136] on icon "submit" at bounding box center [1476, 145] width 22 height 22
click at [318, 251] on button "Ended (1)" at bounding box center [318, 264] width 96 height 48
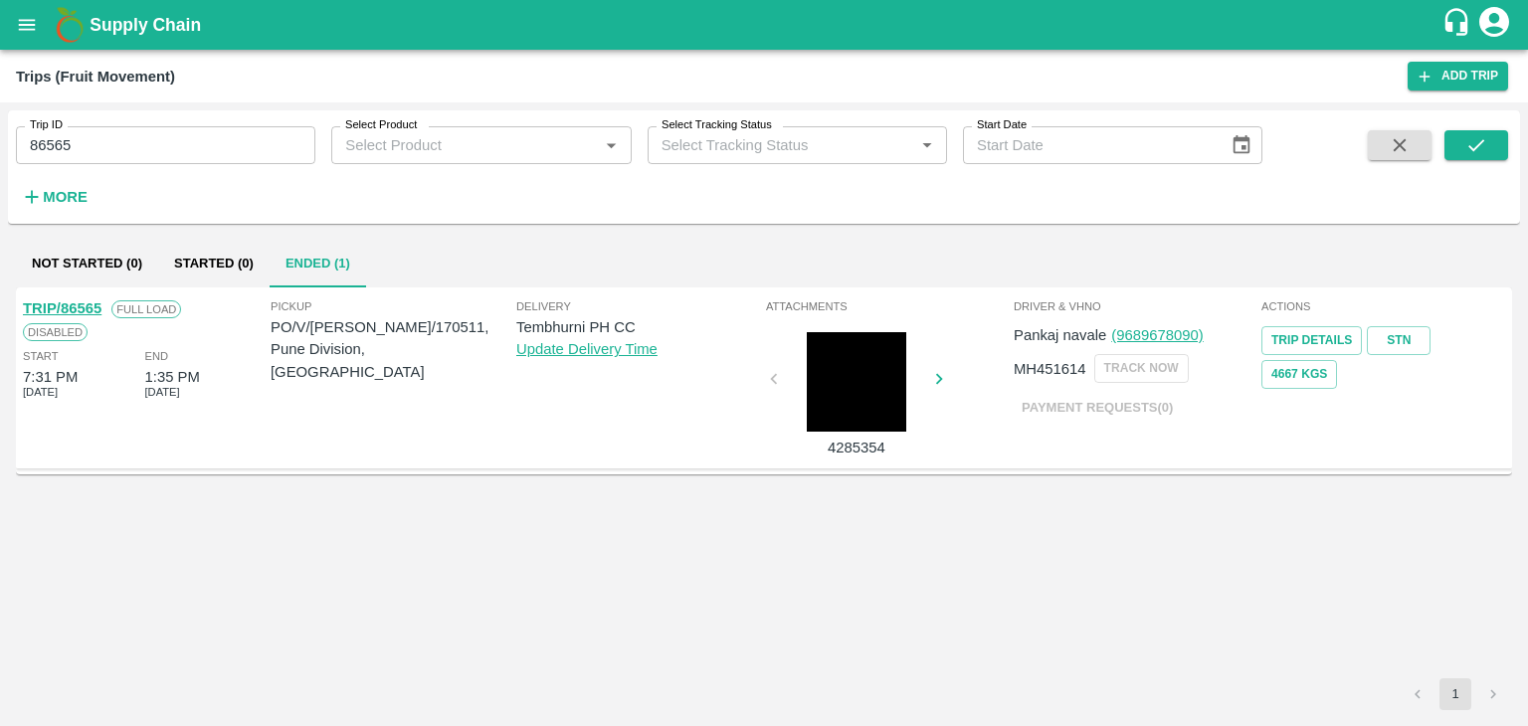
click at [77, 300] on link "TRIP/86565" at bounding box center [62, 308] width 79 height 16
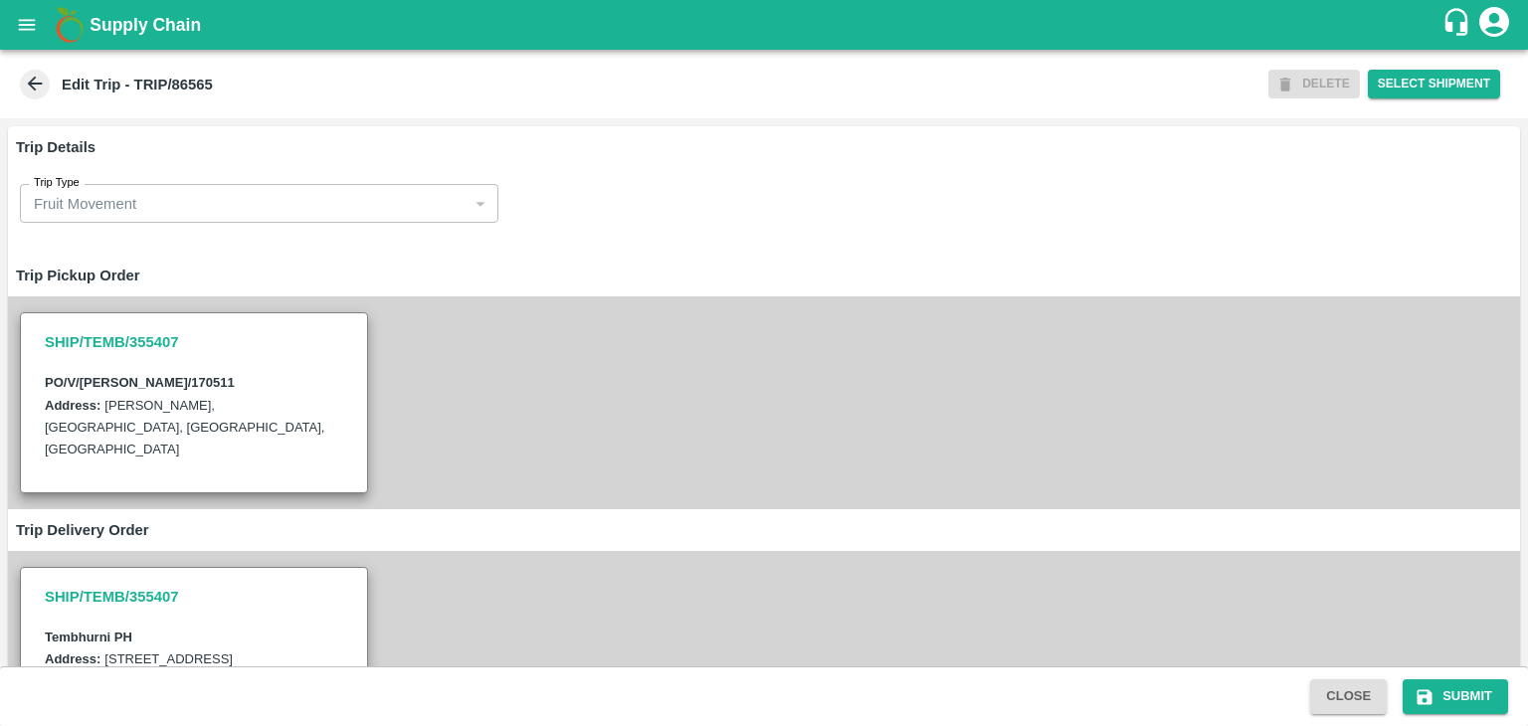
scroll to position [680, 0]
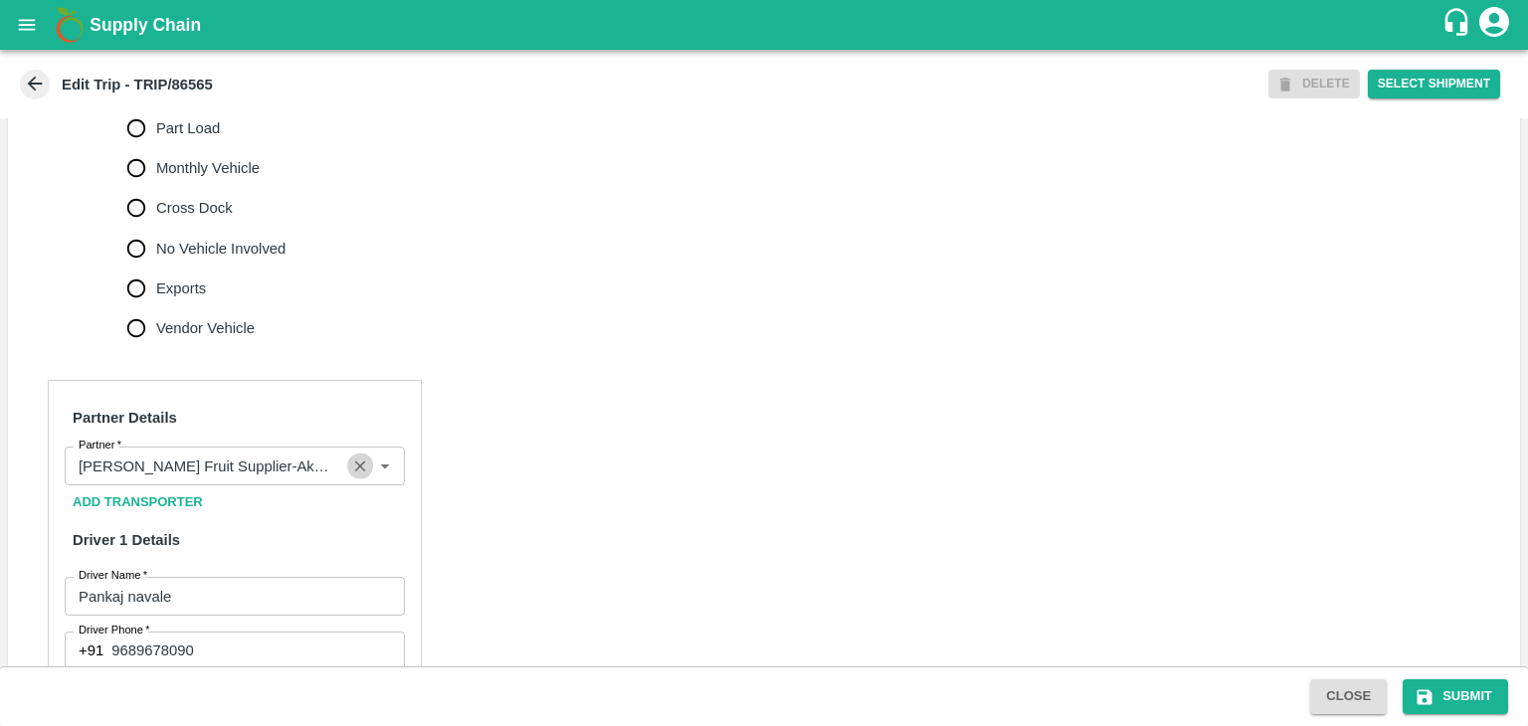
click at [362, 471] on icon "Clear" at bounding box center [360, 466] width 11 height 11
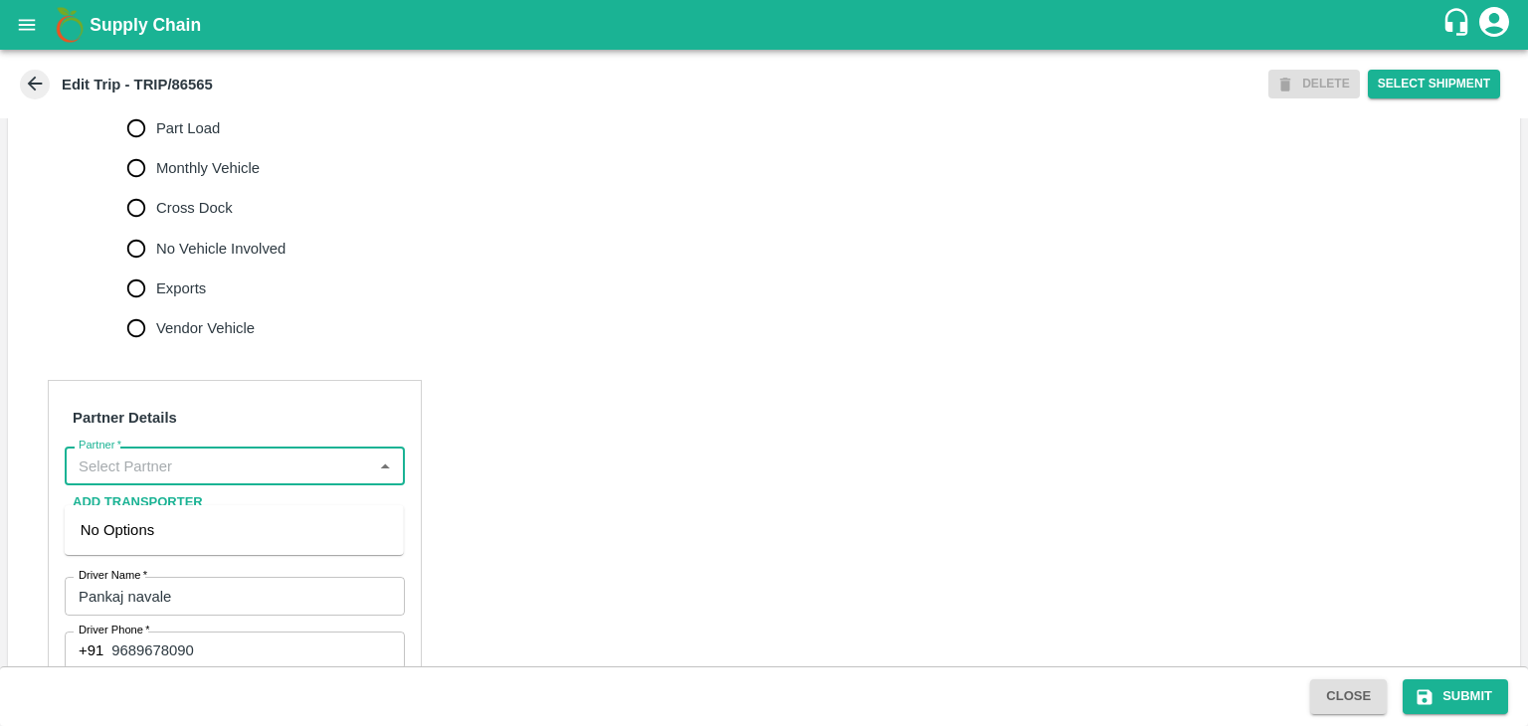
click at [274, 478] on input "Partner   *" at bounding box center [218, 466] width 295 height 26
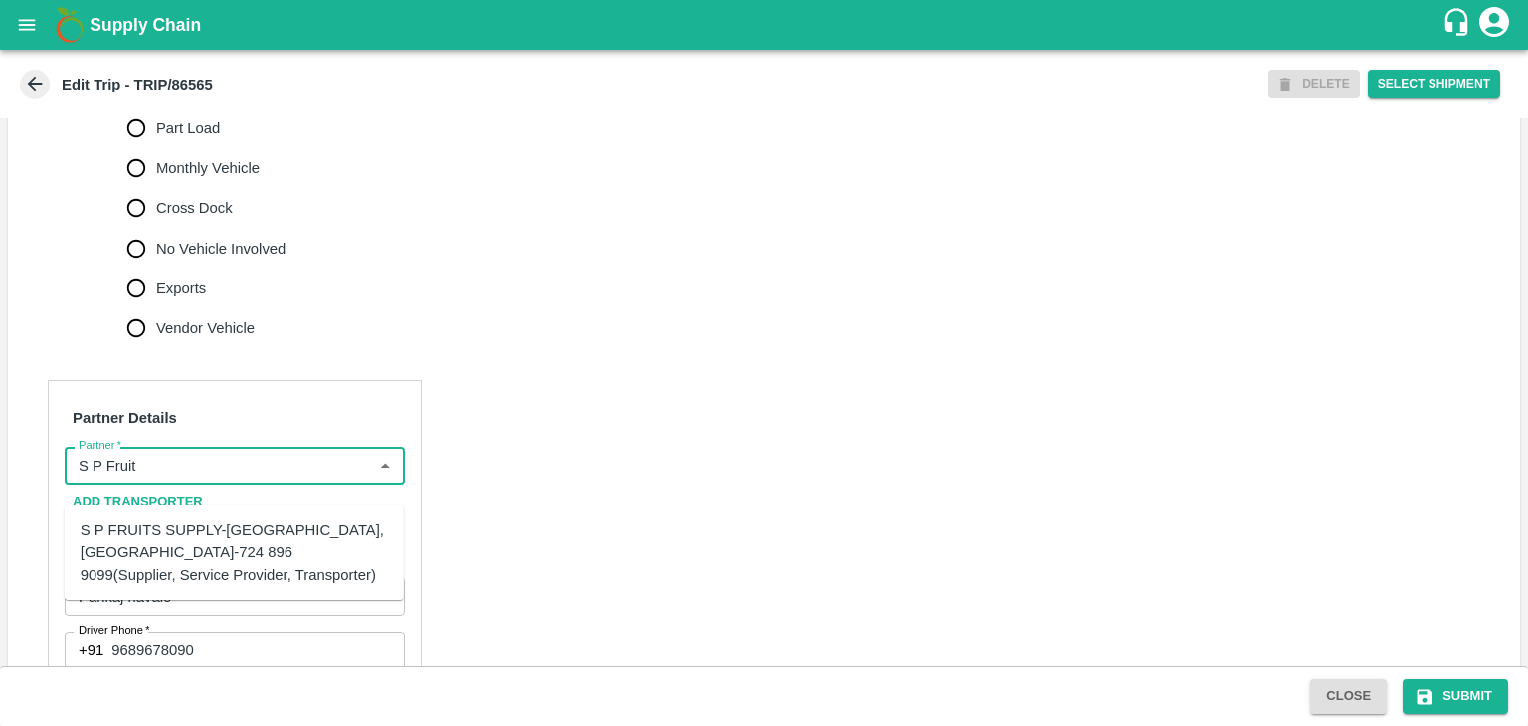
click at [227, 534] on div "S P FRUITS SUPPLY-[GEOGRAPHIC_DATA], [GEOGRAPHIC_DATA]-724 896 9099(Supplier, S…" at bounding box center [234, 552] width 307 height 67
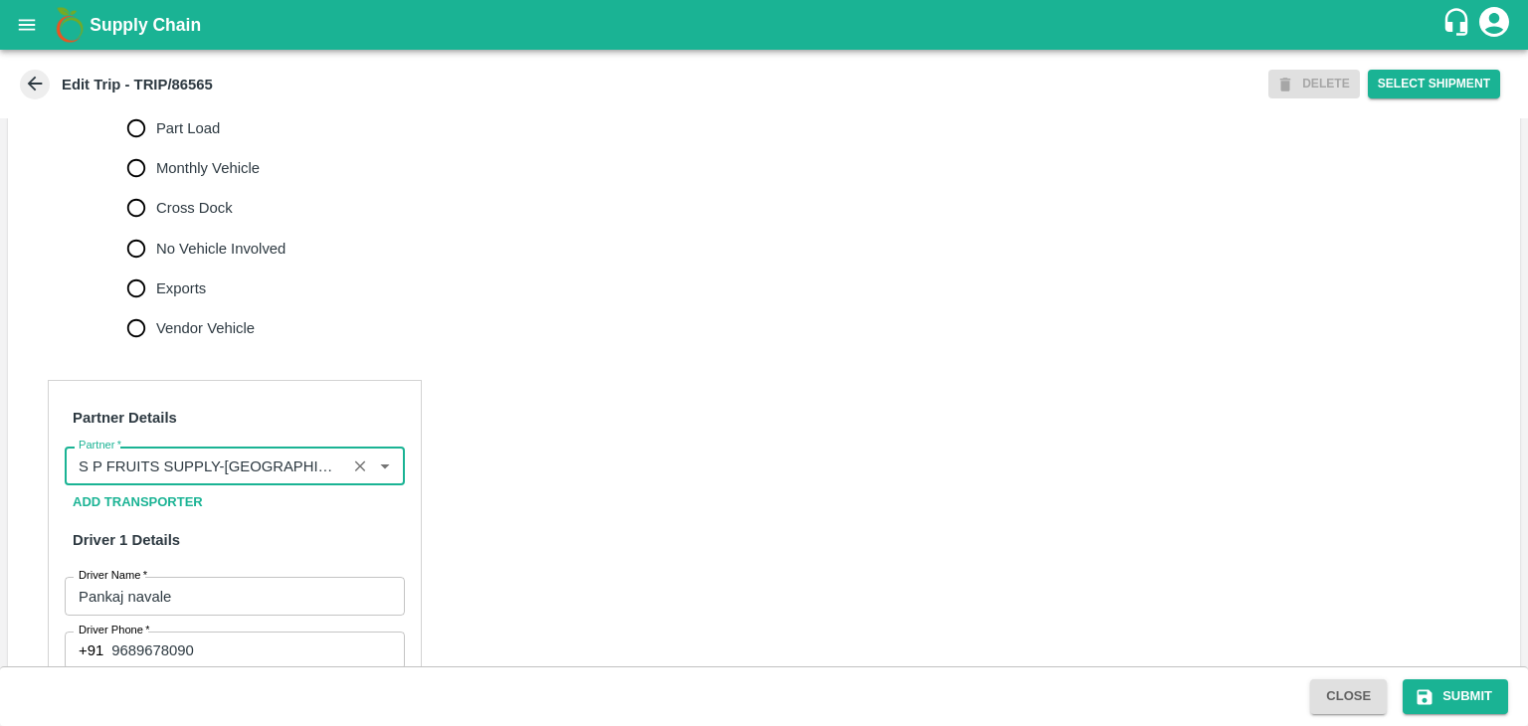
scroll to position [1392, 0]
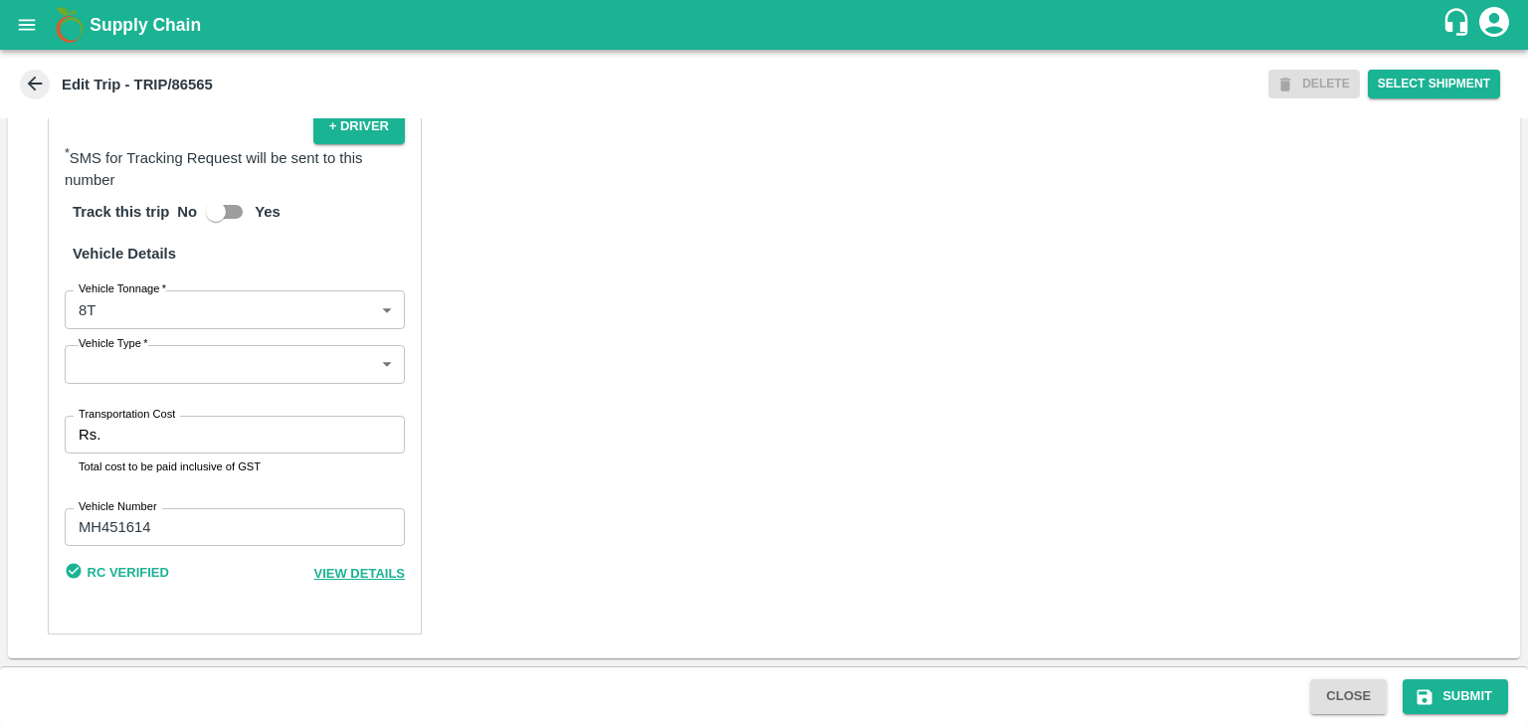
type input "S P FRUITS SUPPLY-Akole Khurd, Solapur-724 896 9099(Supplier, Service Provider,…"
click at [239, 428] on input "Transportation Cost" at bounding box center [256, 435] width 296 height 38
type input "4000"
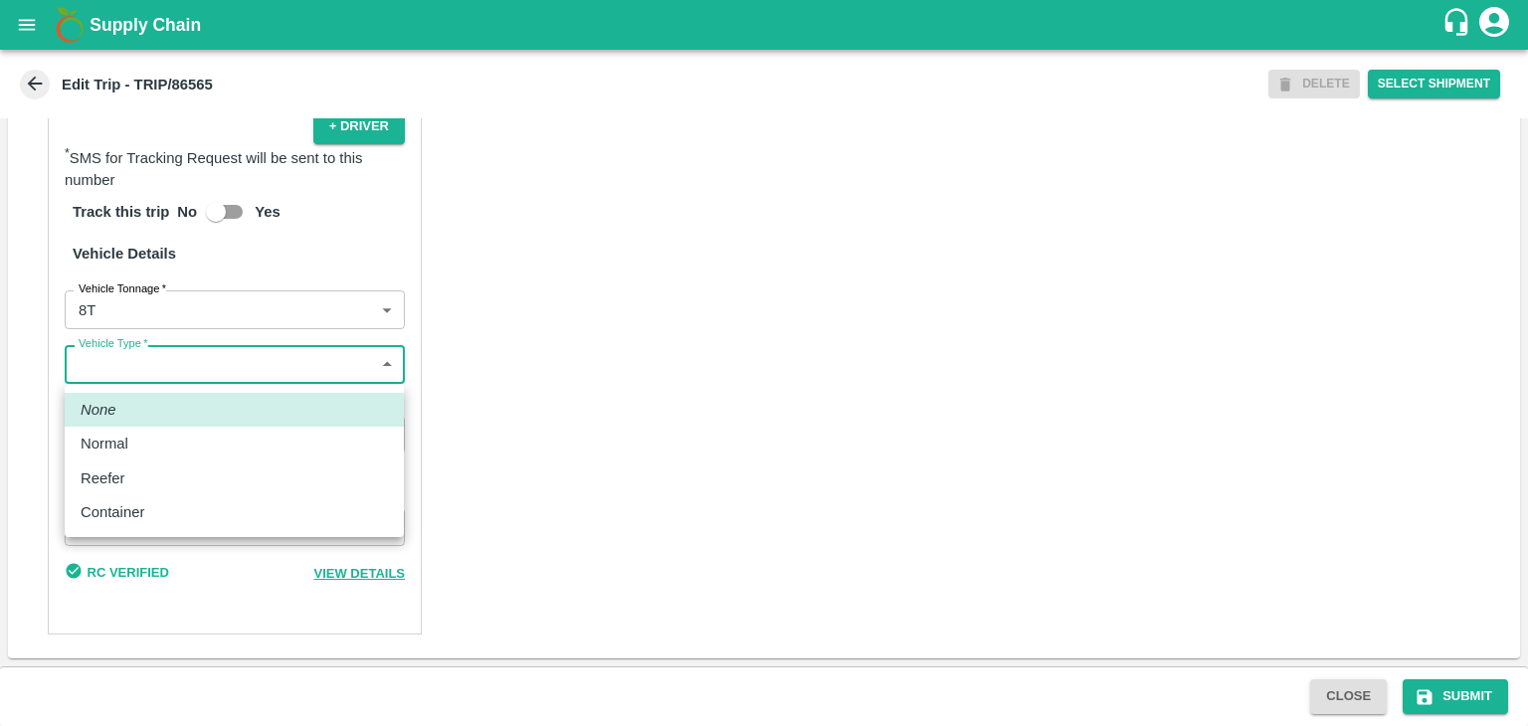
click at [179, 376] on body "Supply Chain Edit Trip - TRIP/86565 DELETE Select Shipment Trip Details Trip Ty…" at bounding box center [764, 363] width 1528 height 726
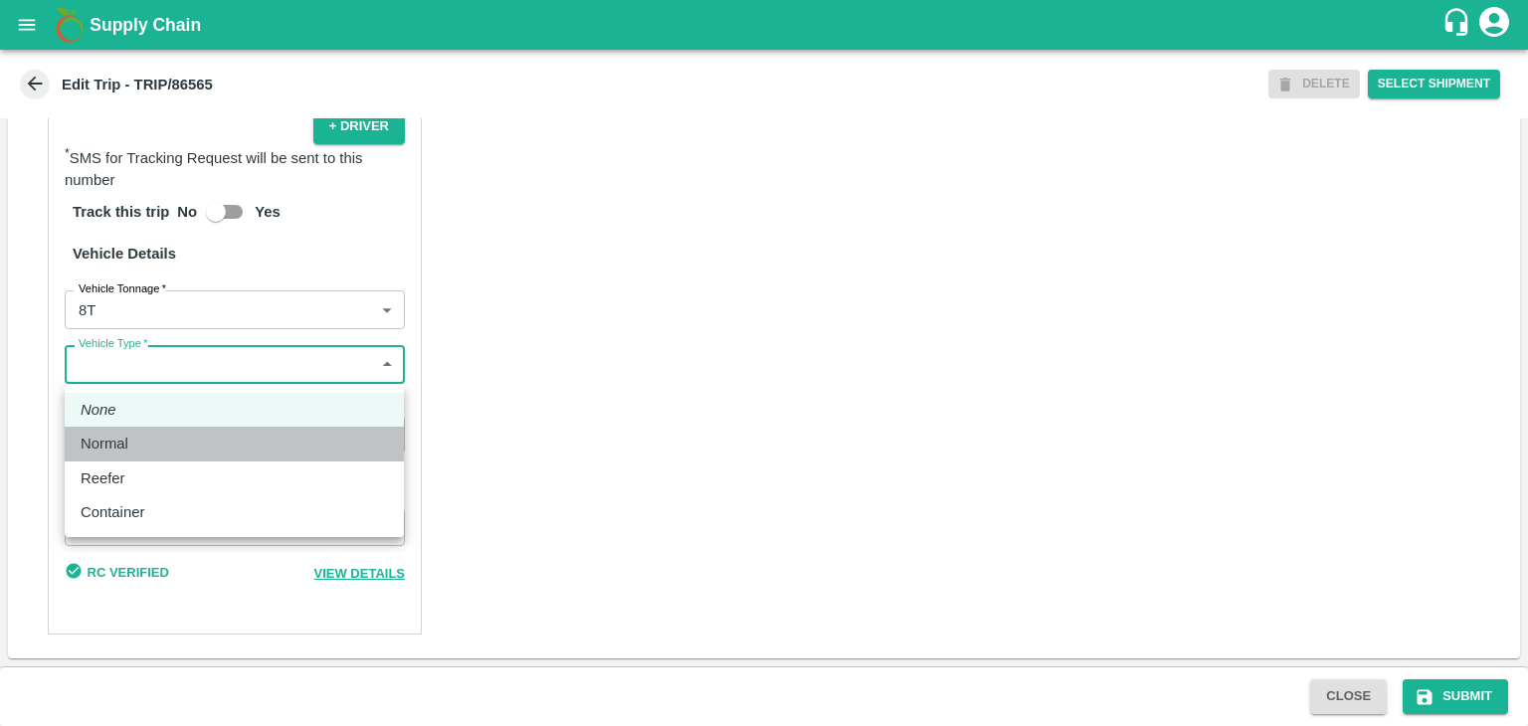
click at [148, 449] on div "Normal" at bounding box center [234, 444] width 307 height 22
type input "Normal"
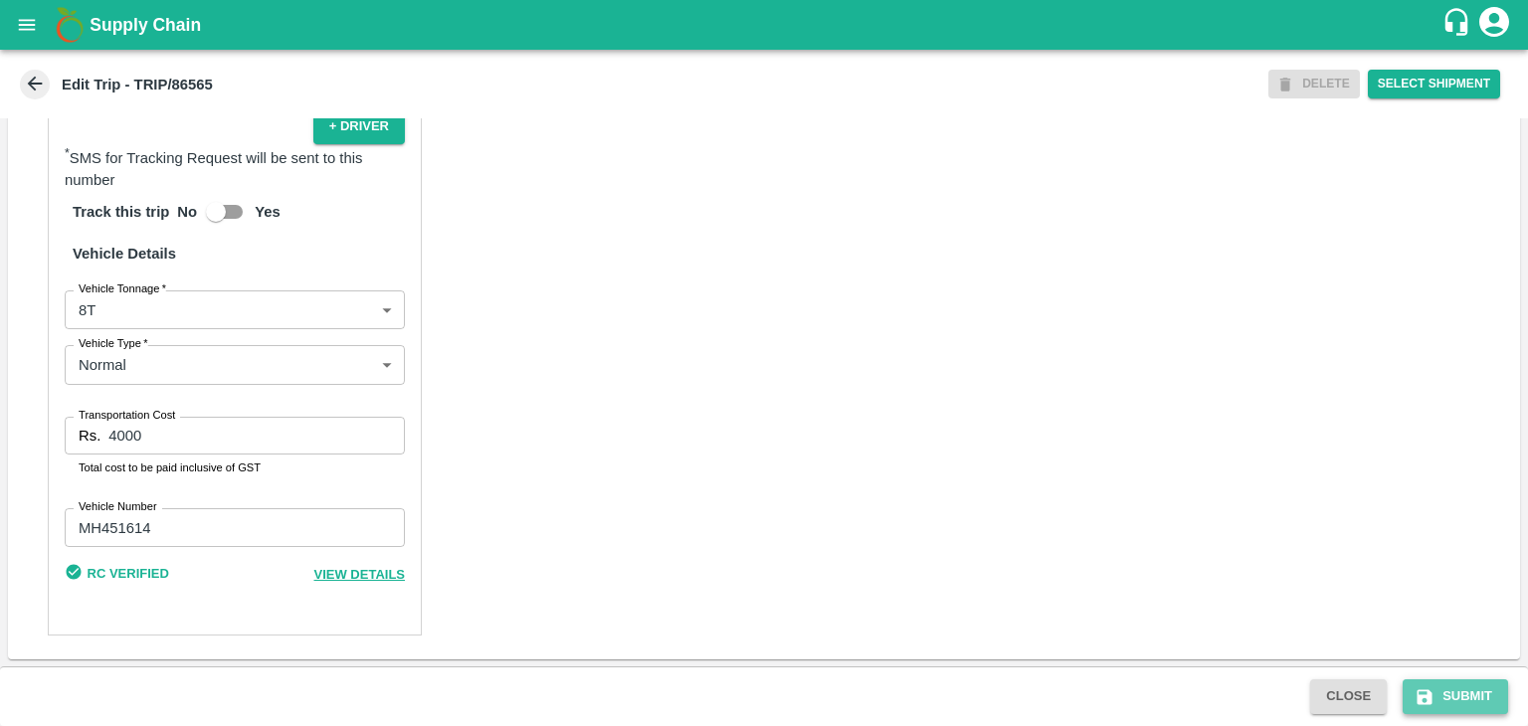
click at [1481, 697] on button "Submit" at bounding box center [1454, 696] width 105 height 35
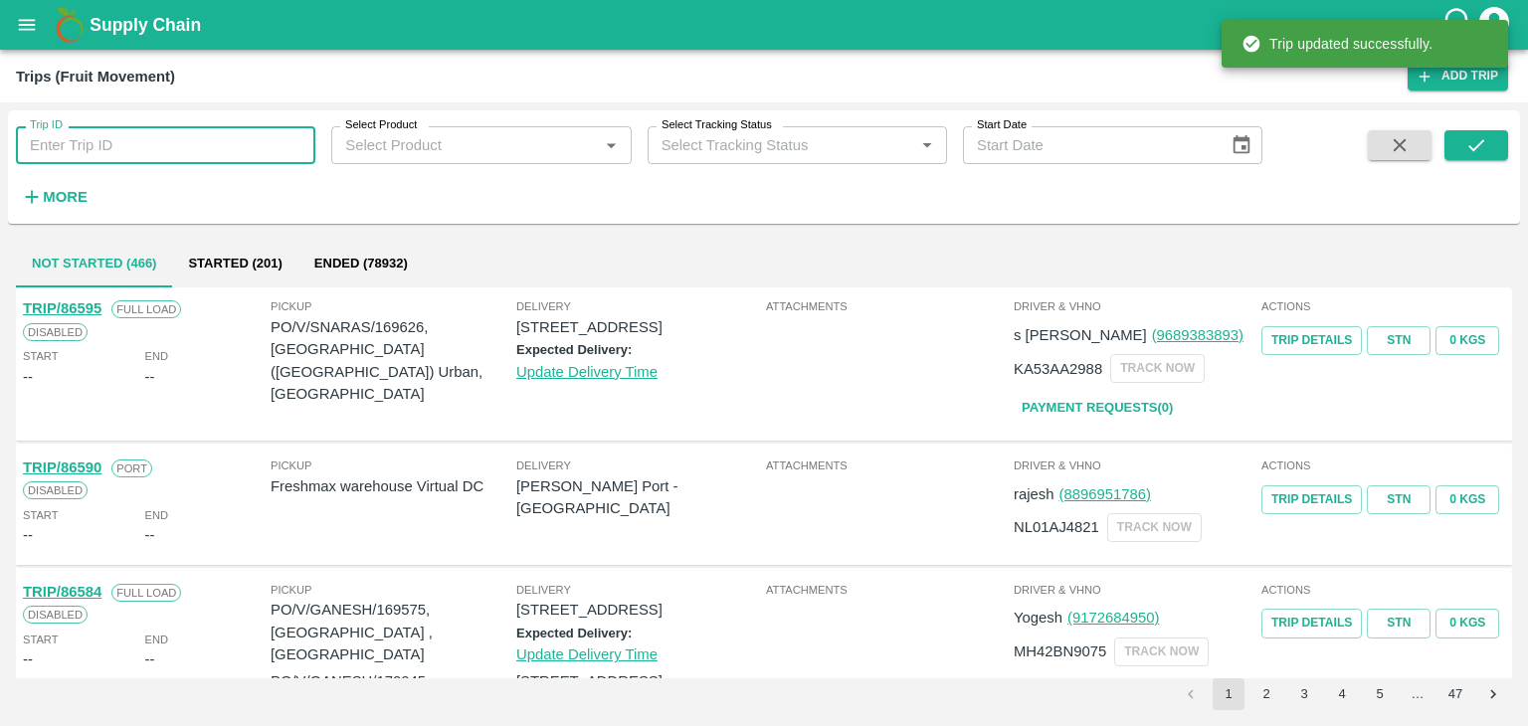
click at [152, 137] on input "Trip ID" at bounding box center [165, 145] width 299 height 38
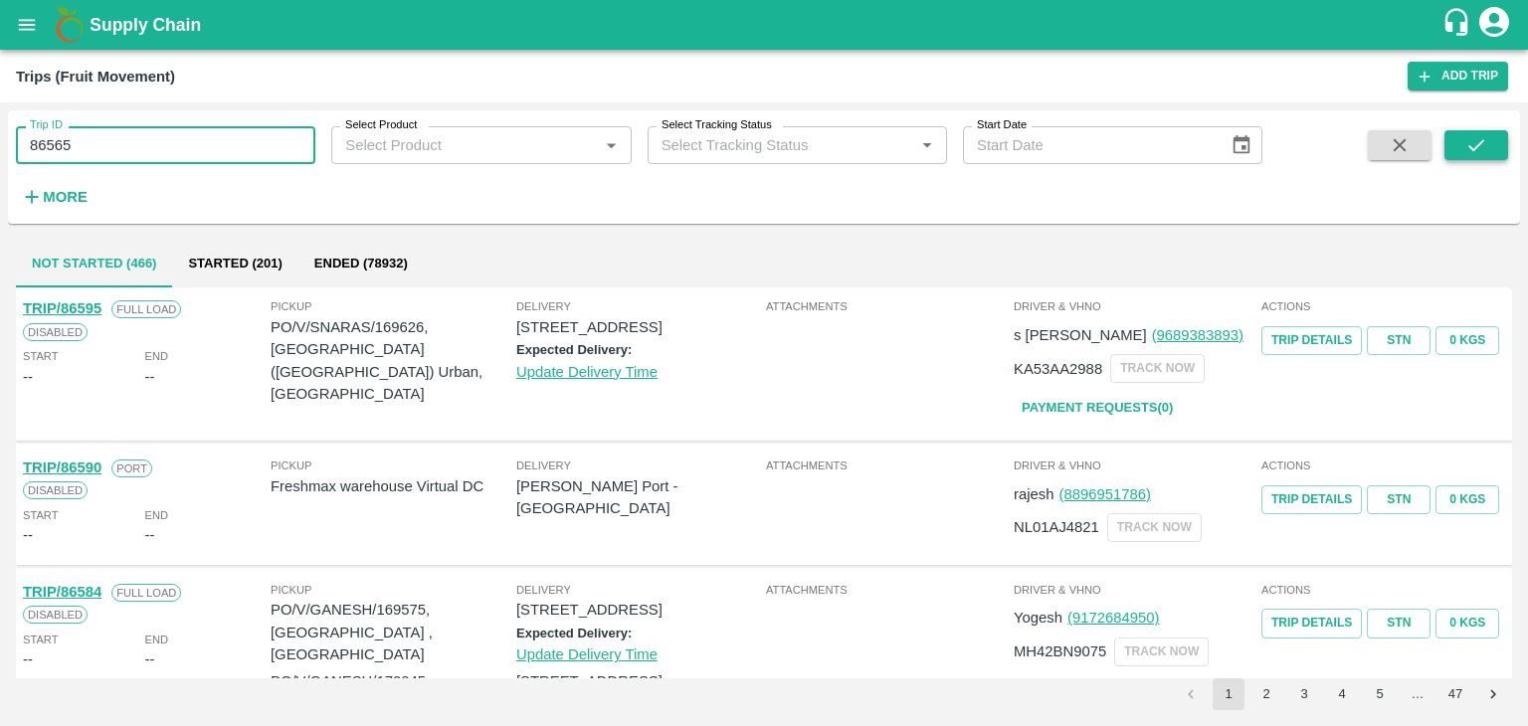
type input "86565"
click at [1467, 134] on icon "submit" at bounding box center [1476, 145] width 22 height 22
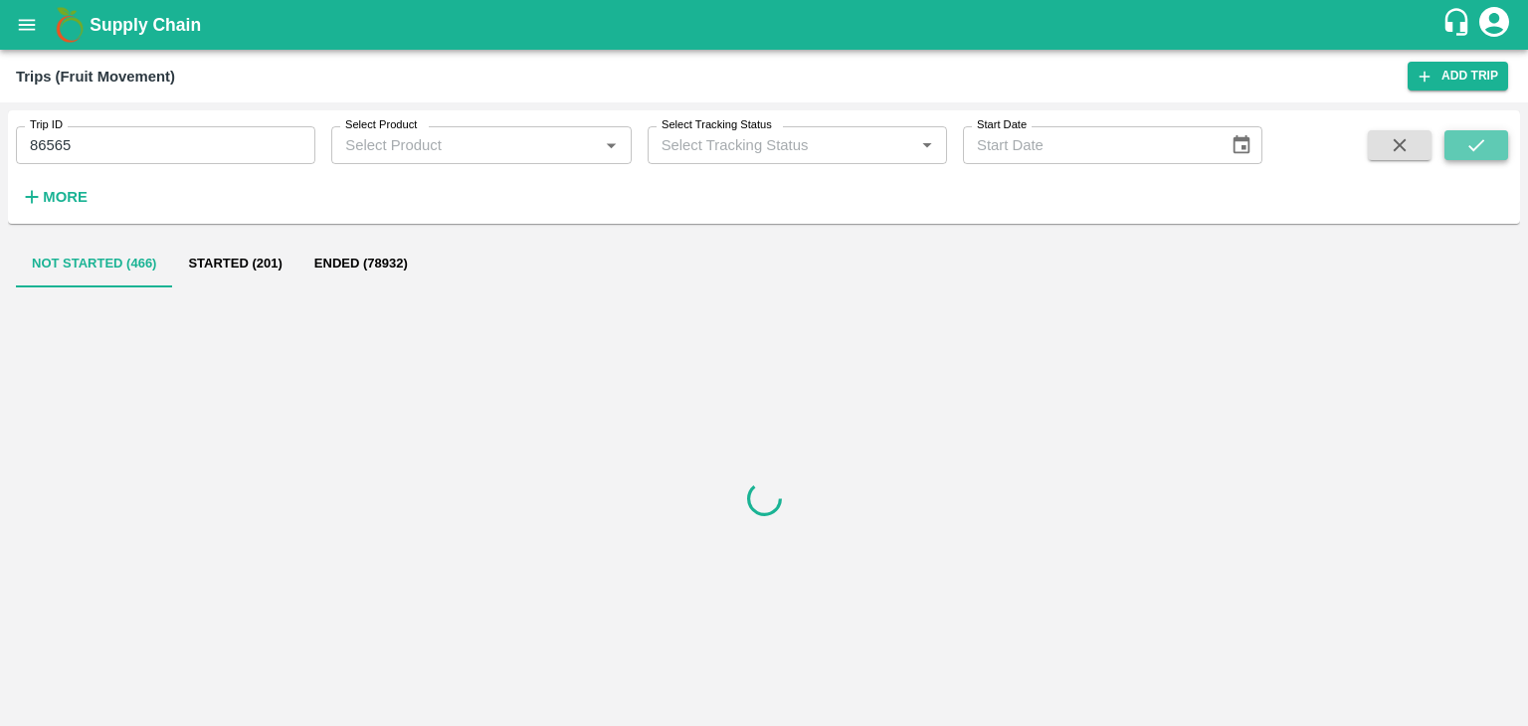
click at [1467, 134] on icon "submit" at bounding box center [1476, 145] width 22 height 22
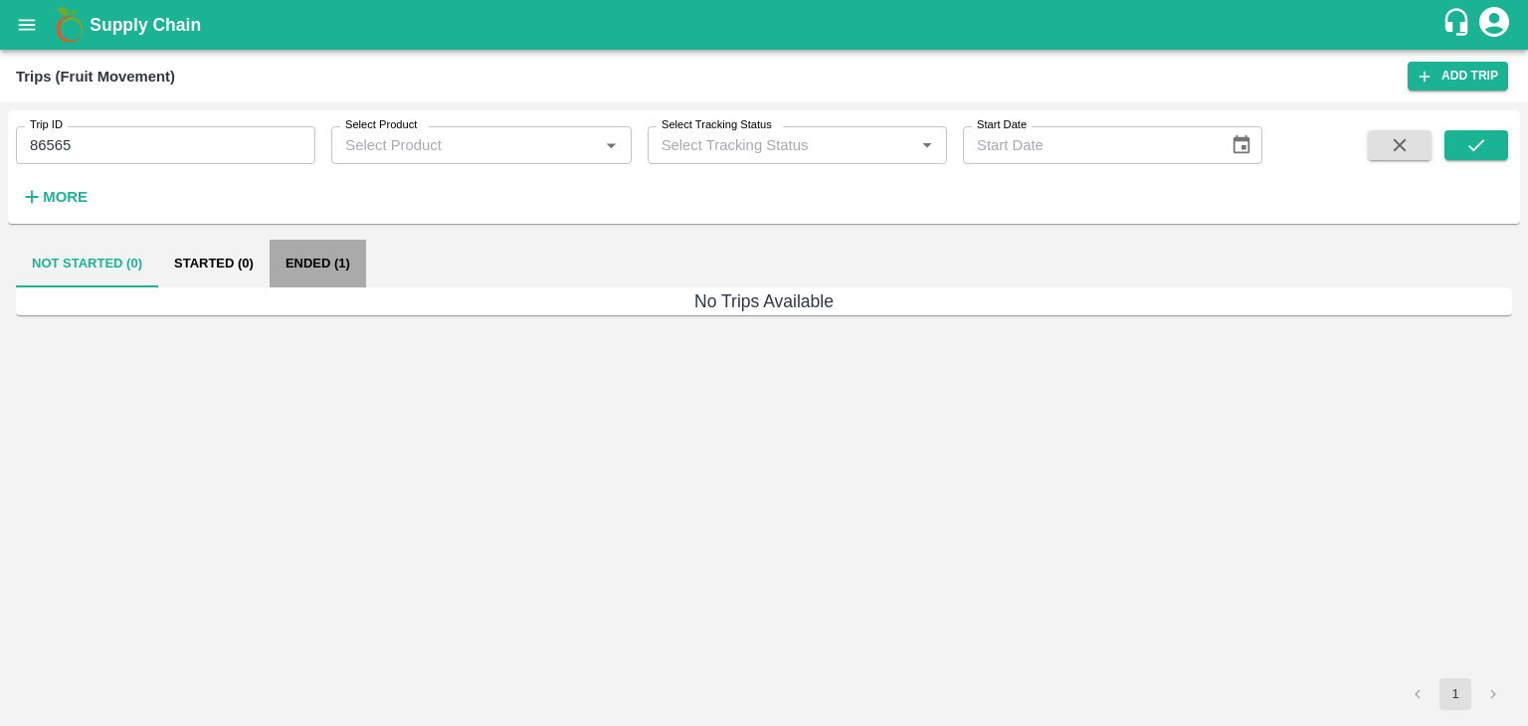
click at [306, 270] on button "Ended (1)" at bounding box center [318, 264] width 96 height 48
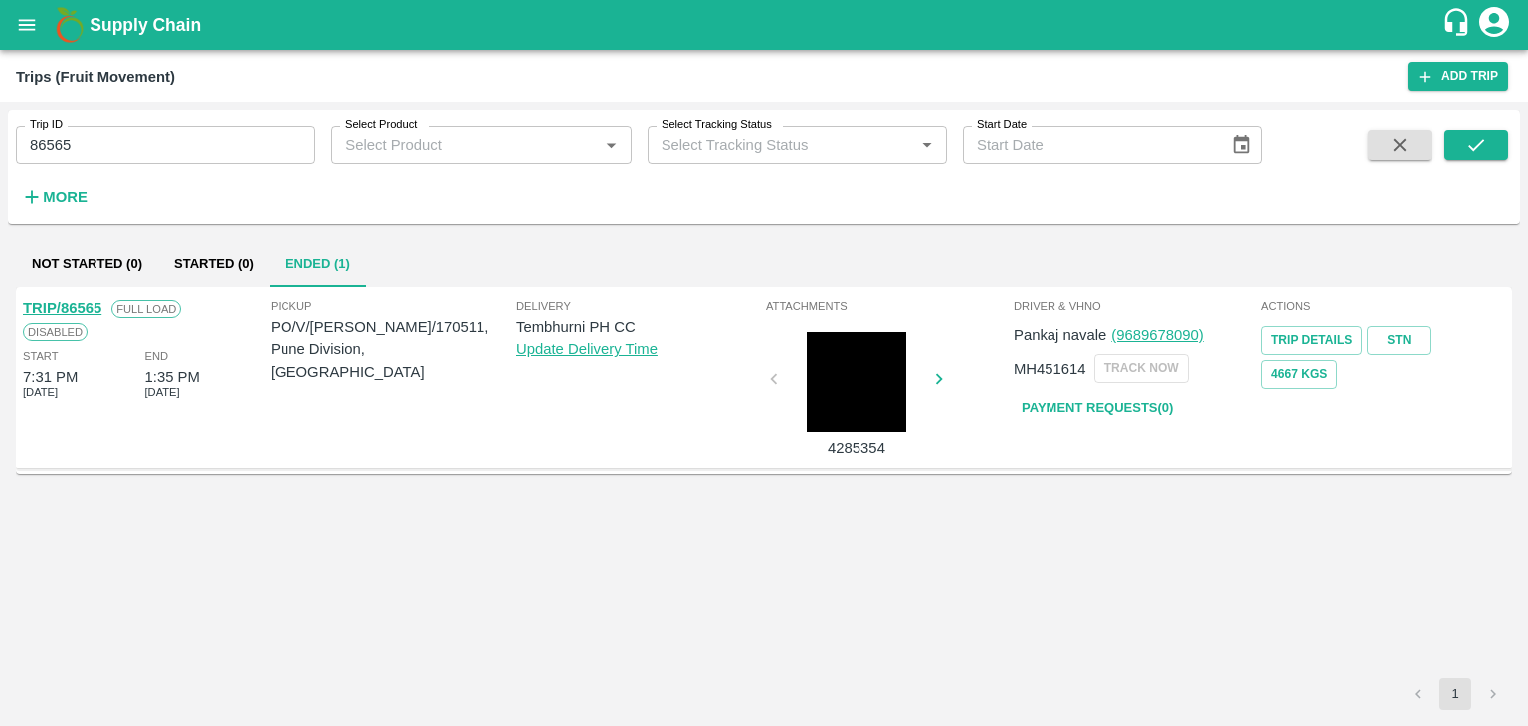
click at [52, 302] on link "TRIP/86565" at bounding box center [62, 308] width 79 height 16
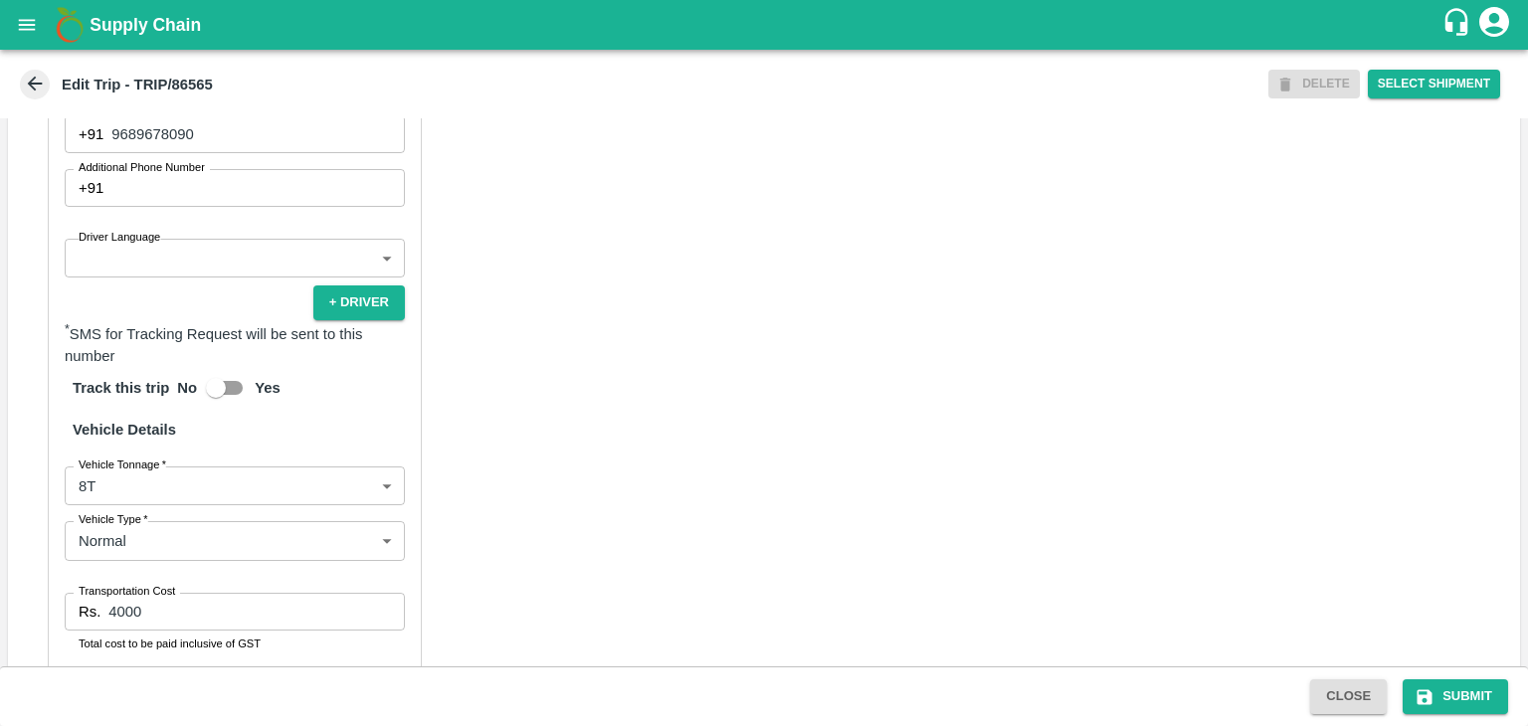
scroll to position [1392, 0]
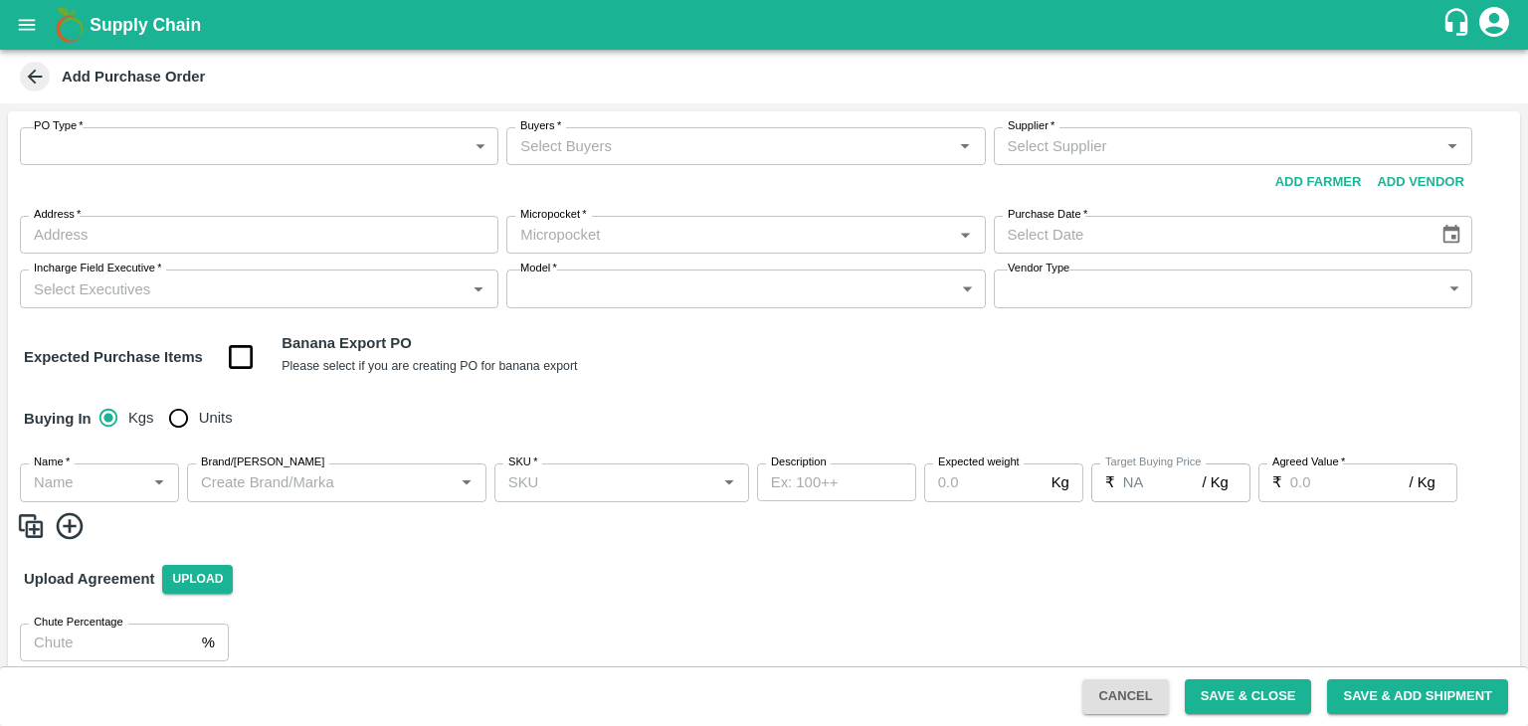
click at [106, 155] on body "Supply Chain Add Purchase Order PO Type   * ​ PO Type Buyers   * Buyers   * Sup…" at bounding box center [764, 363] width 1528 height 726
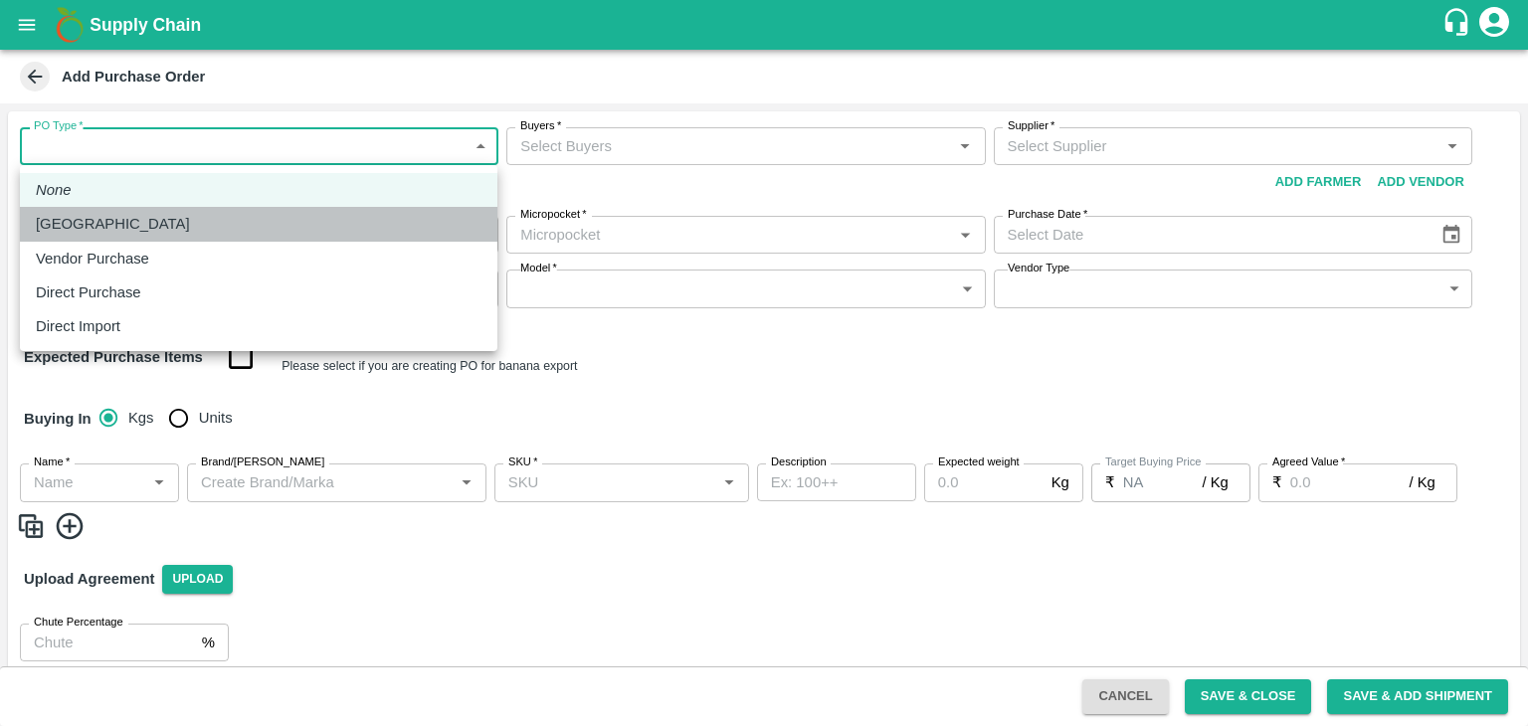
click at [111, 223] on div "Farm Gate" at bounding box center [118, 224] width 164 height 22
type input "1"
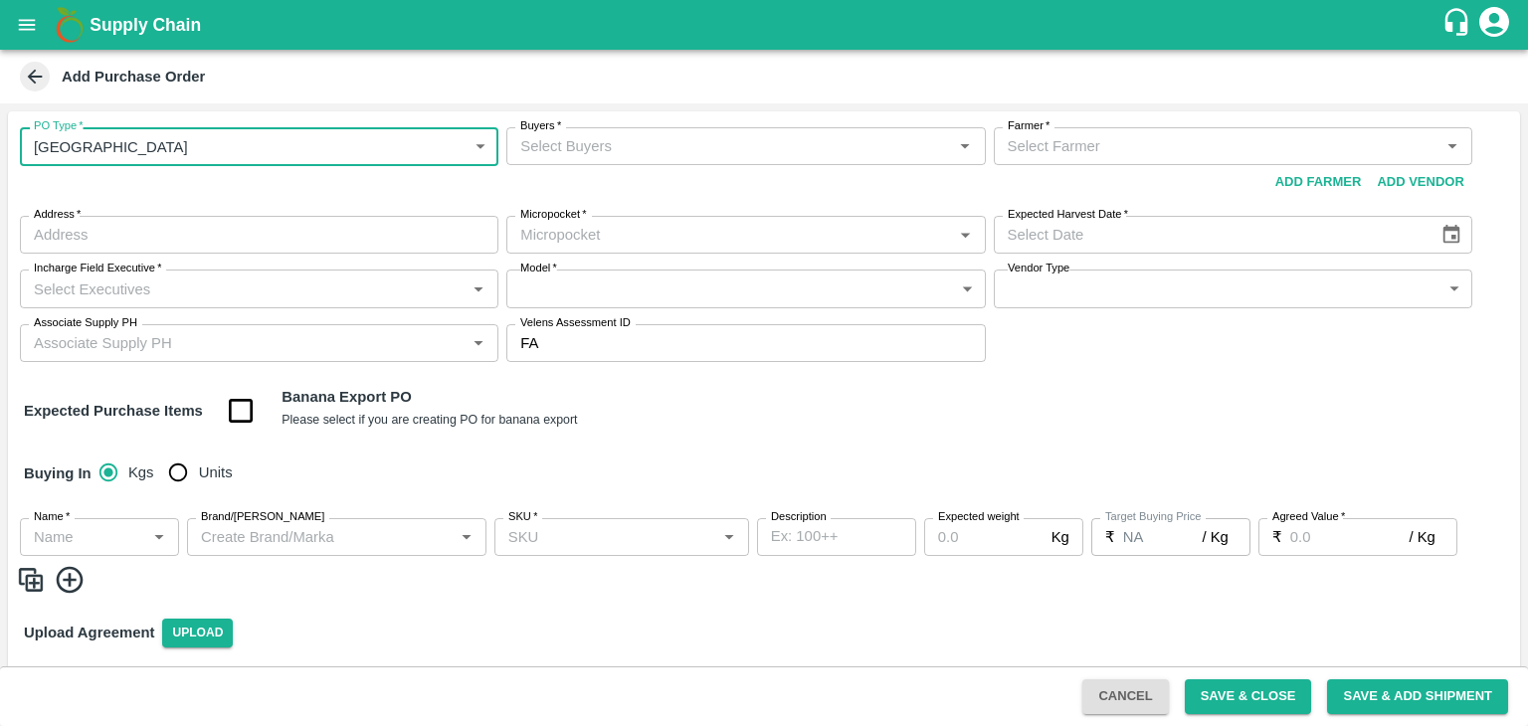
click at [665, 136] on input "Buyers   *" at bounding box center [729, 146] width 434 height 26
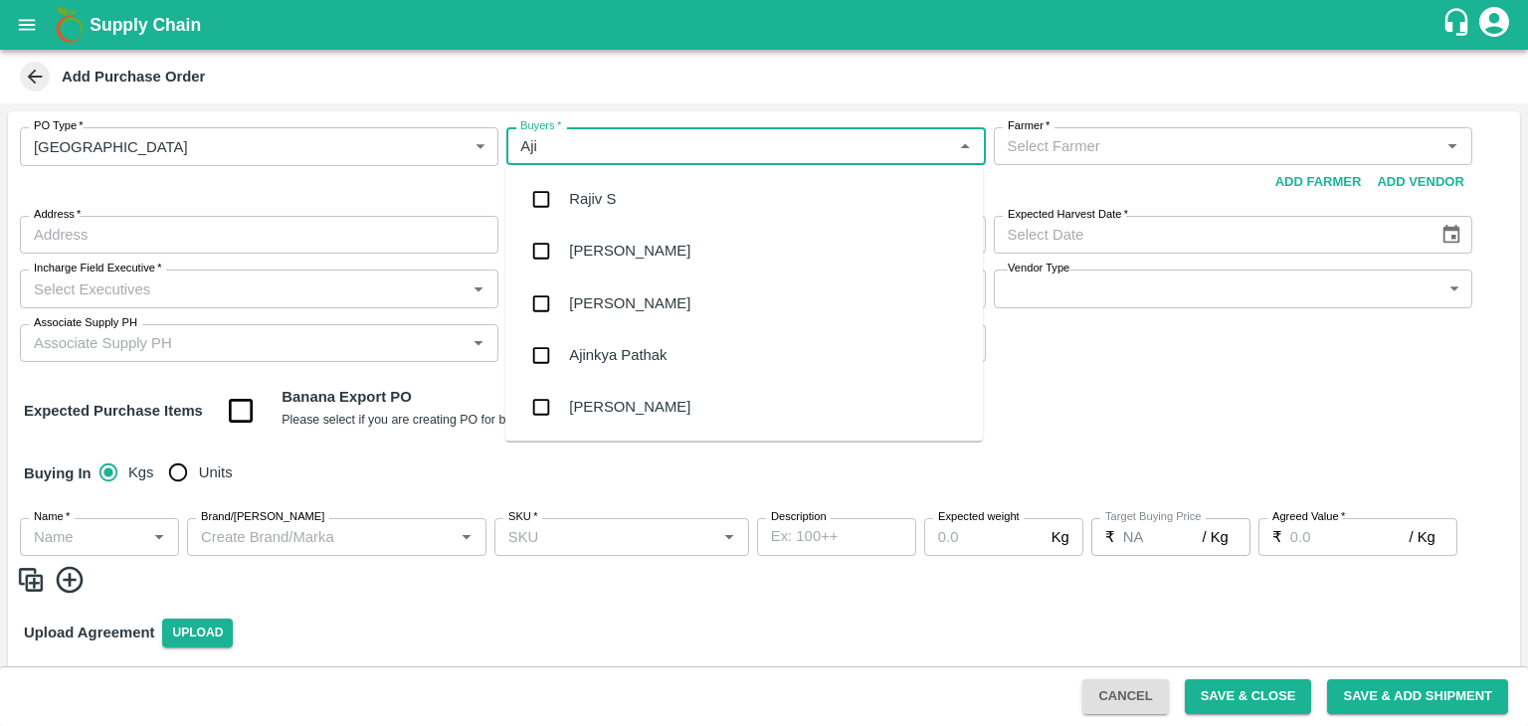
type input "Ajit"
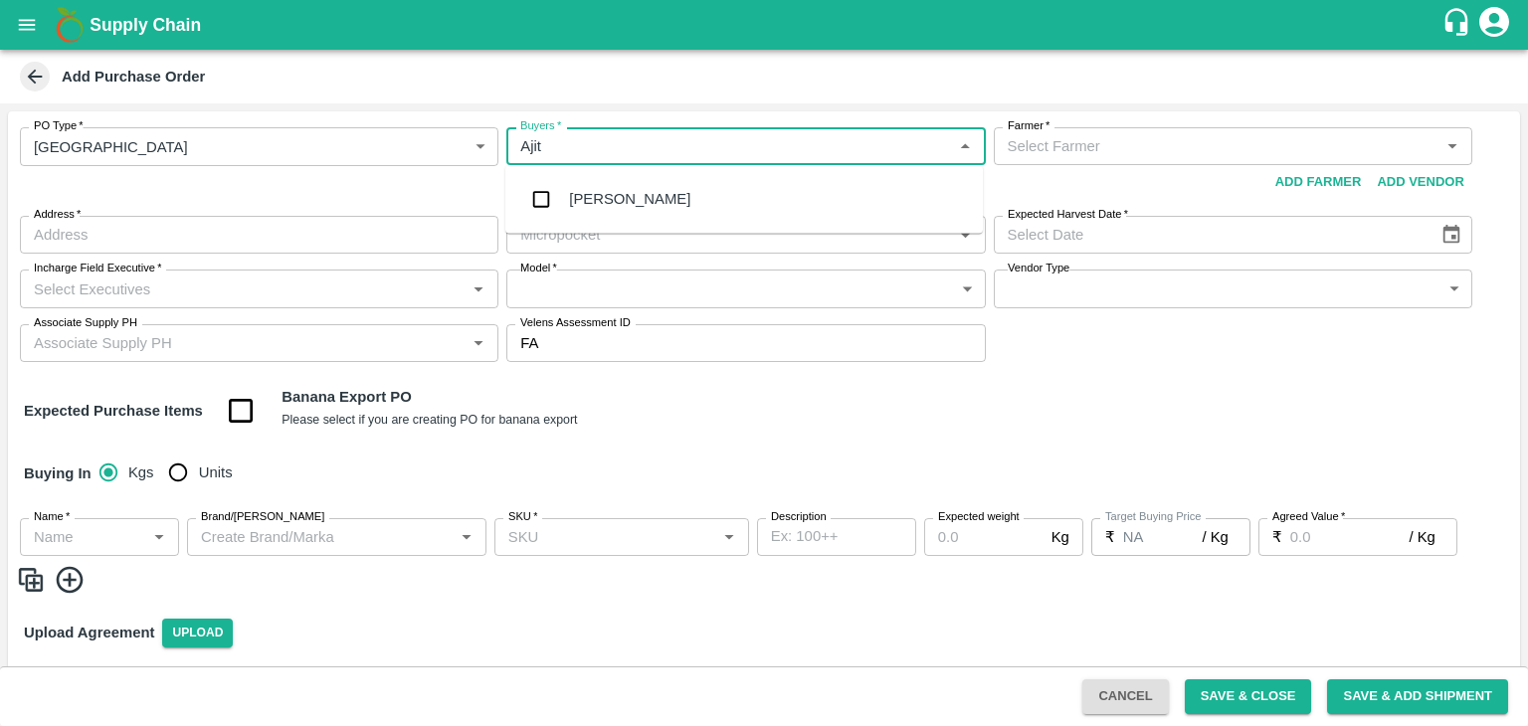
click at [622, 198] on div "Ajit Otari" at bounding box center [629, 199] width 121 height 22
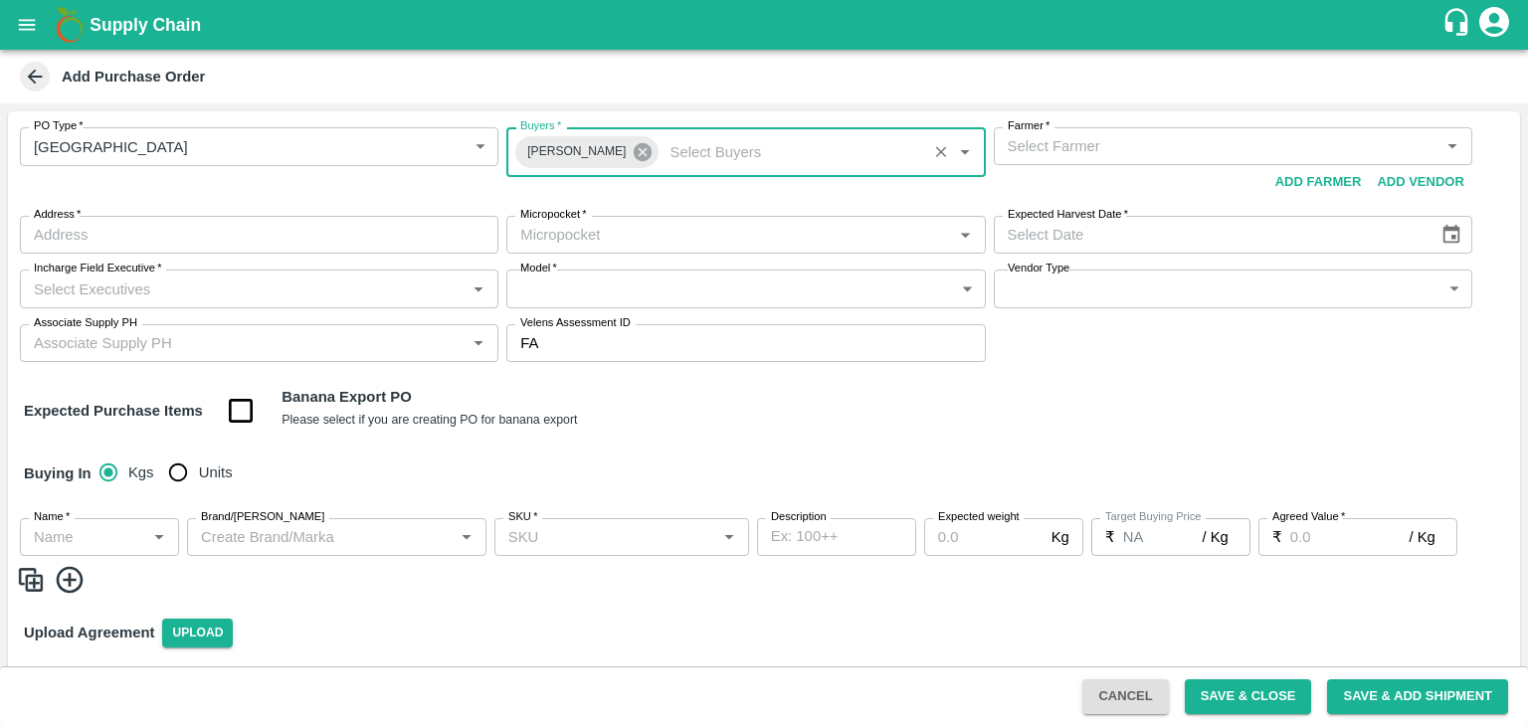
click at [634, 152] on icon at bounding box center [643, 152] width 18 height 18
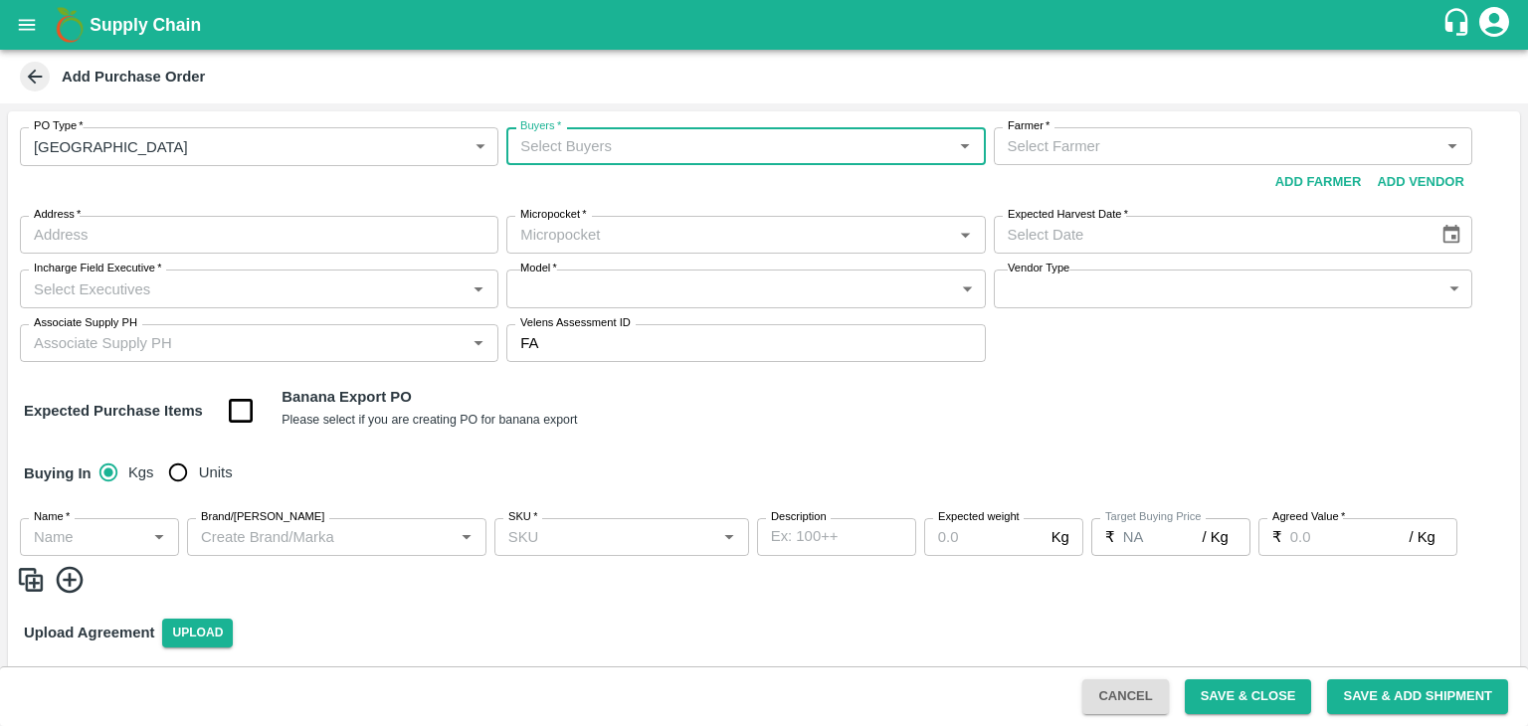
click at [581, 152] on input "Buyers   *" at bounding box center [729, 146] width 434 height 26
type input "Laxman"
click at [644, 202] on div "Nunavath Laxman" at bounding box center [628, 199] width 119 height 22
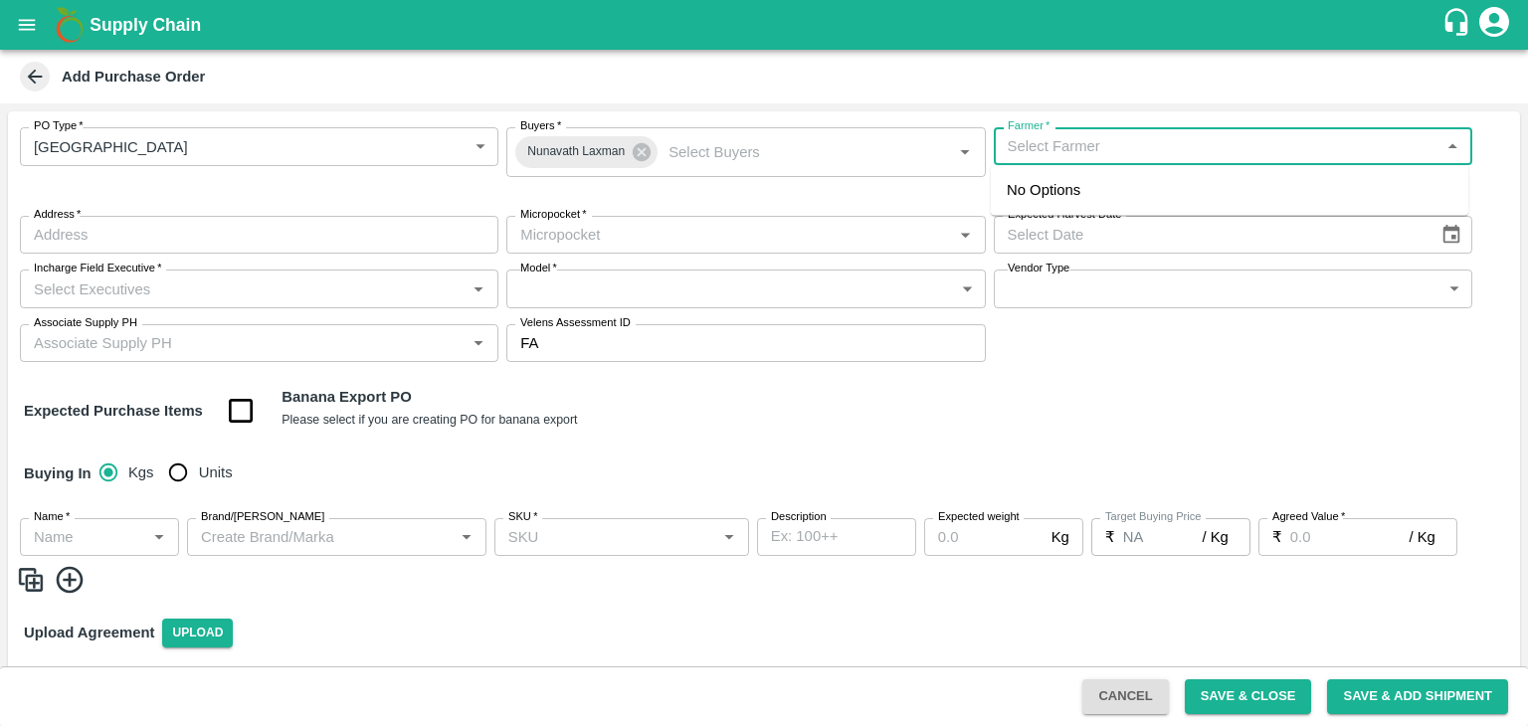
click at [1194, 151] on input "Farmer   *" at bounding box center [1217, 146] width 434 height 26
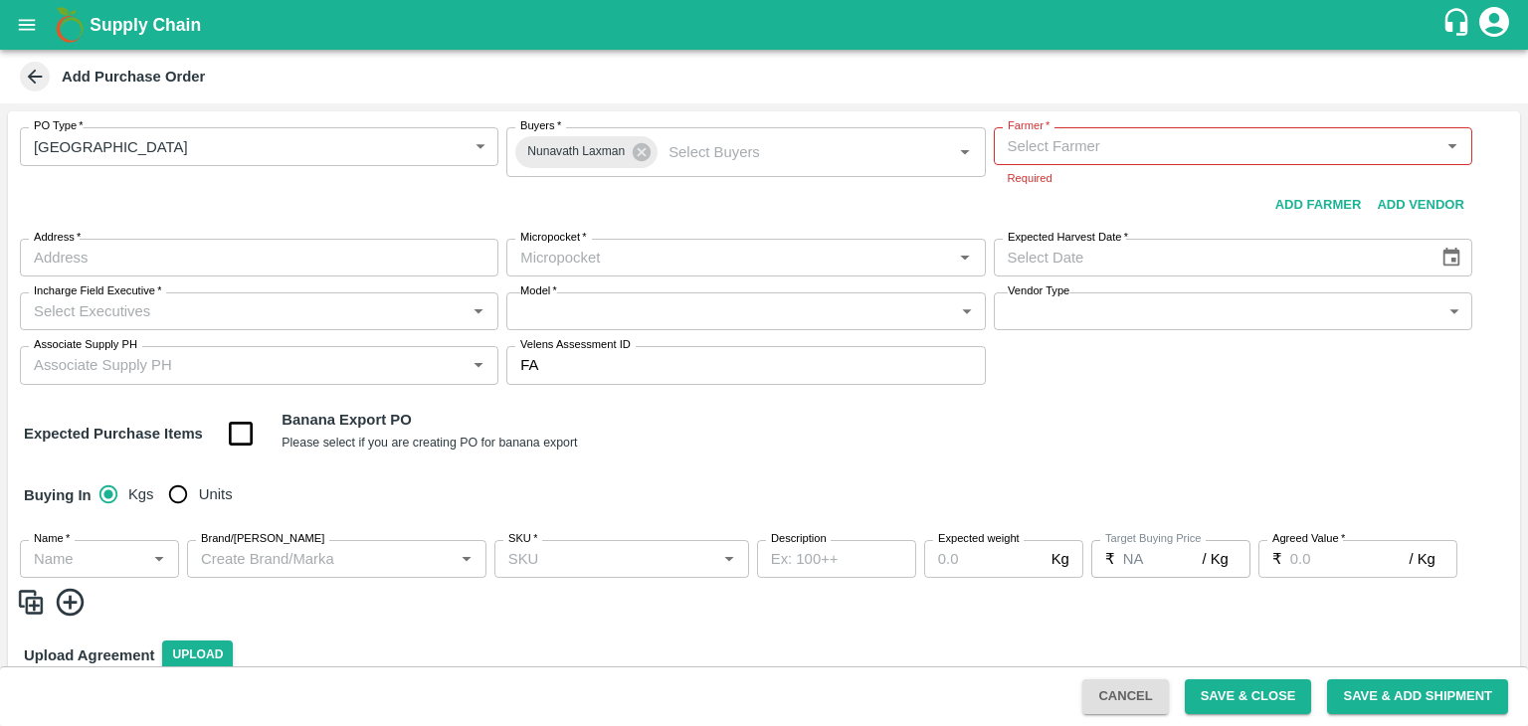
click at [20, 47] on div "Supply Chain" at bounding box center [764, 25] width 1528 height 50
click at [27, 29] on icon "open drawer" at bounding box center [27, 24] width 17 height 11
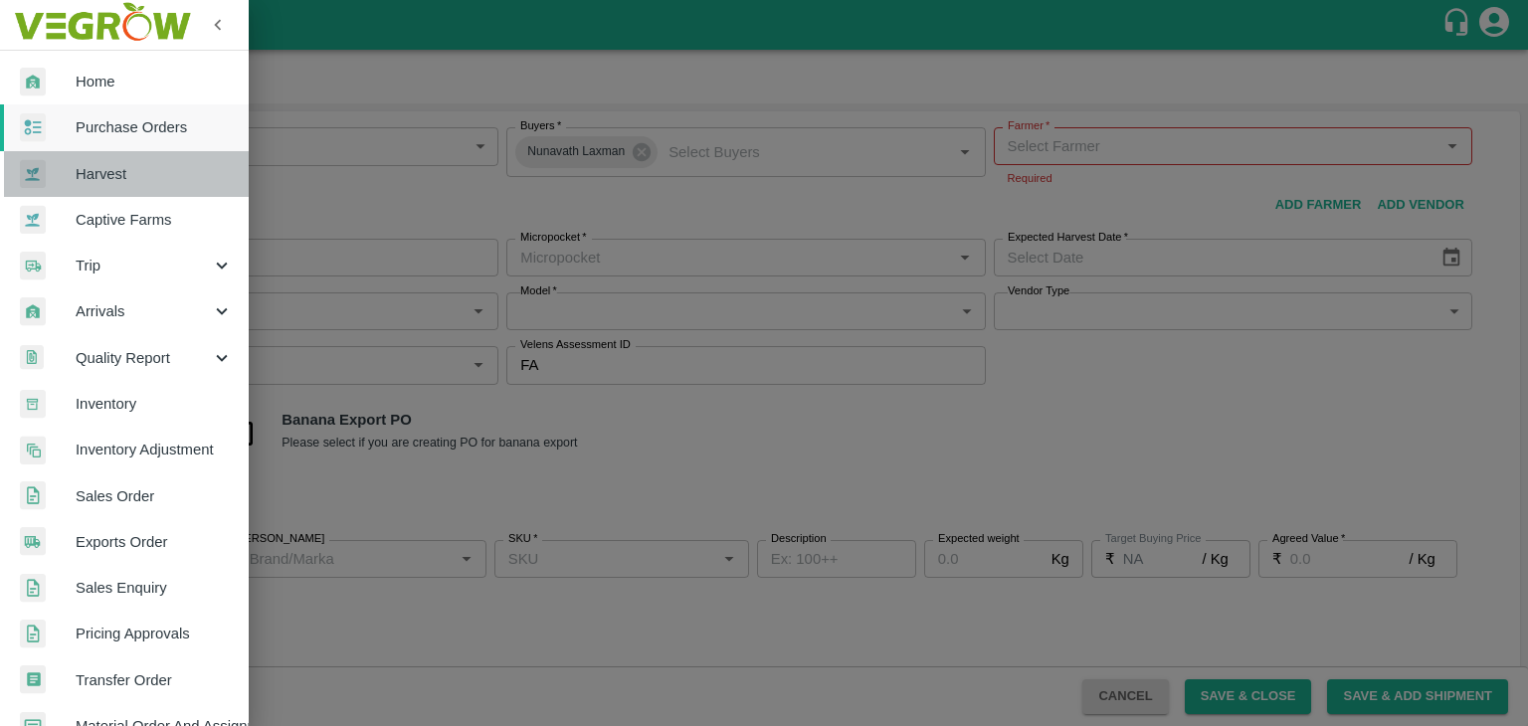
click at [161, 151] on link "Harvest" at bounding box center [124, 174] width 249 height 46
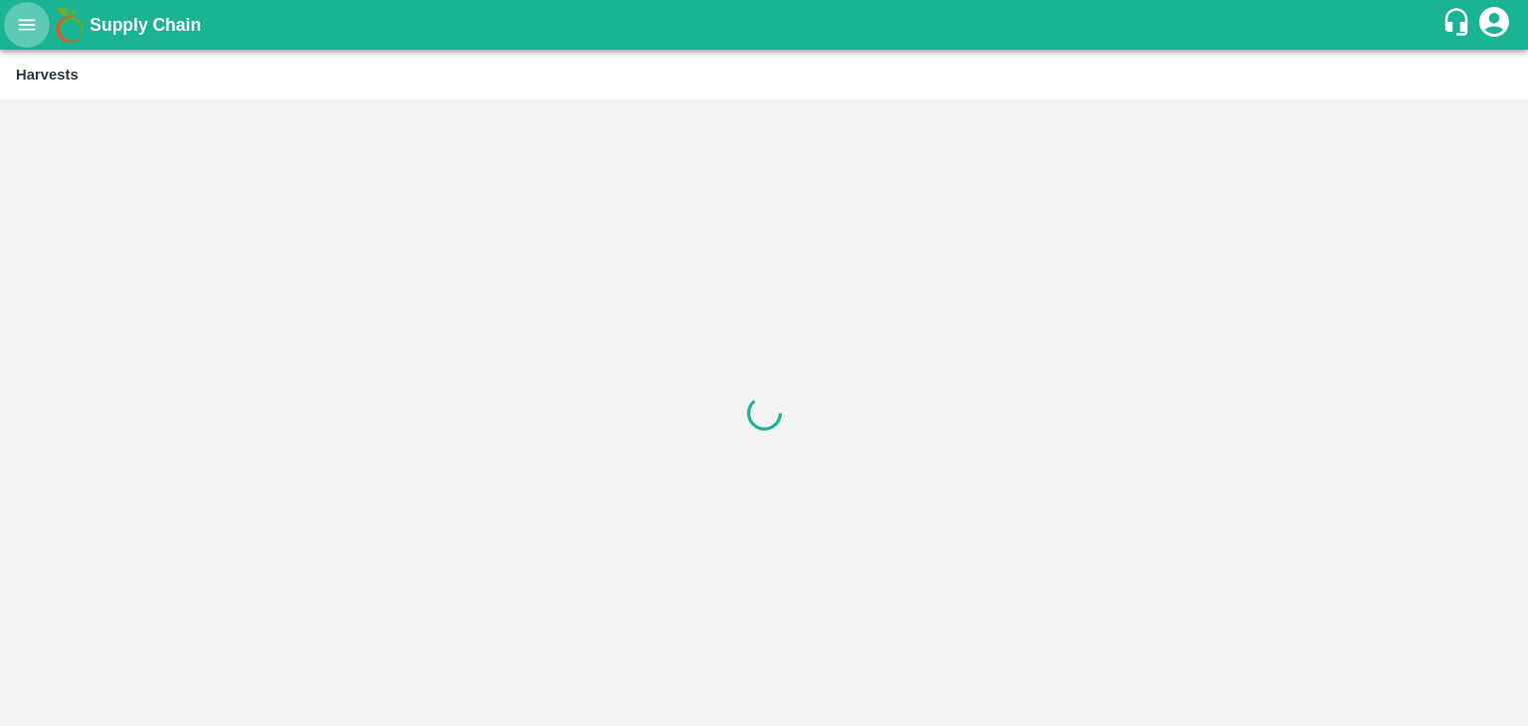
click at [39, 18] on button "open drawer" at bounding box center [27, 25] width 46 height 46
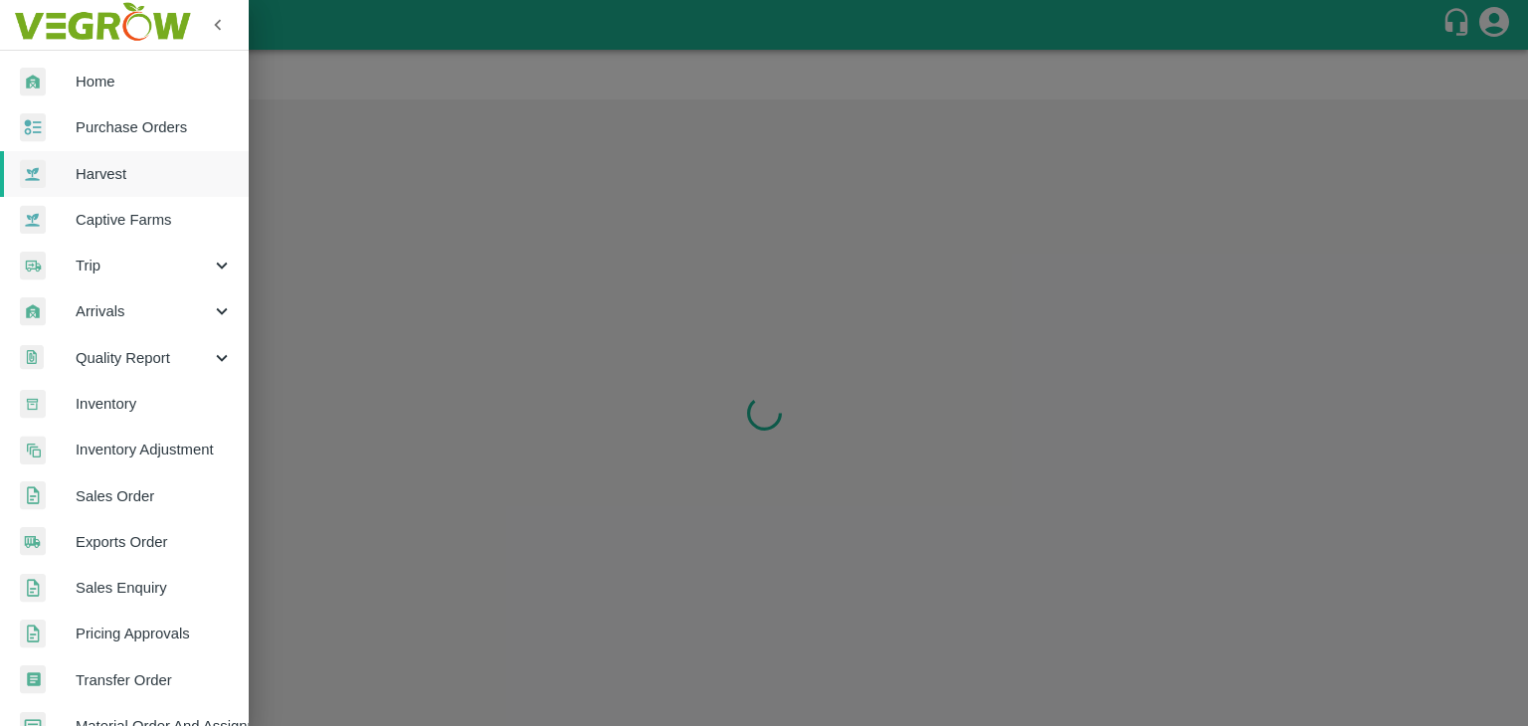
click at [173, 142] on link "Purchase Orders" at bounding box center [124, 127] width 249 height 46
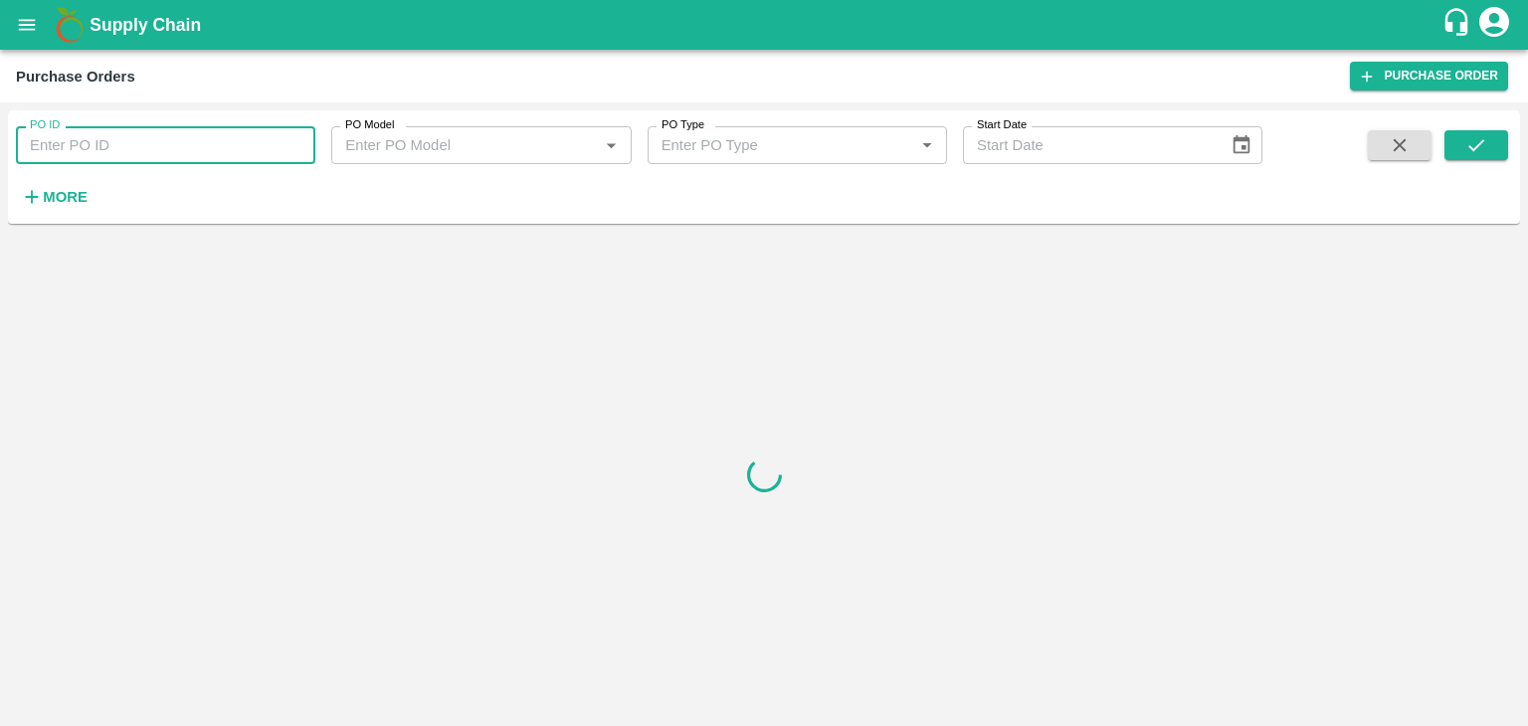
click at [200, 147] on input "PO ID" at bounding box center [165, 145] width 299 height 38
paste input "169797"
click at [1461, 137] on button "submit" at bounding box center [1476, 145] width 64 height 30
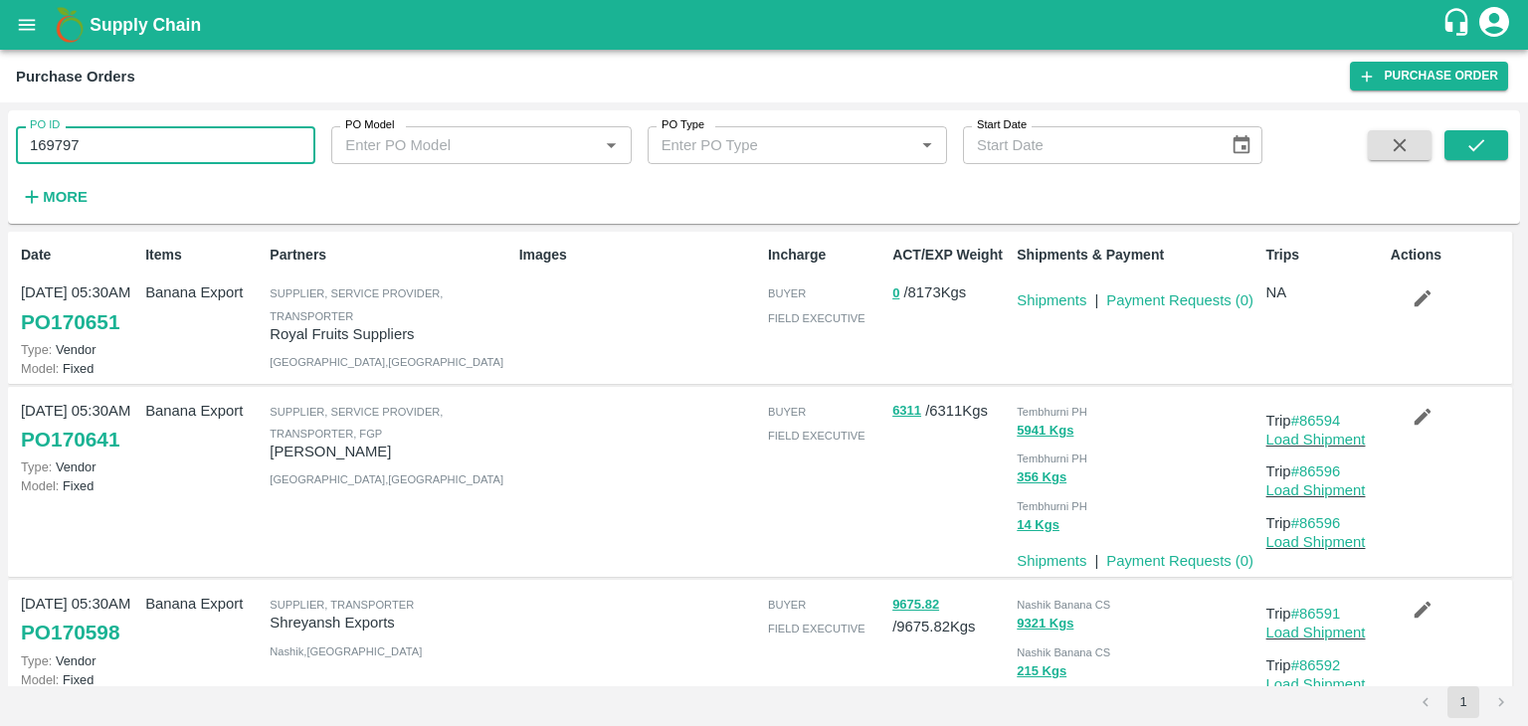
click at [128, 153] on input "169797" at bounding box center [165, 145] width 299 height 38
type input "169797"
click at [1485, 140] on icon "submit" at bounding box center [1476, 145] width 22 height 22
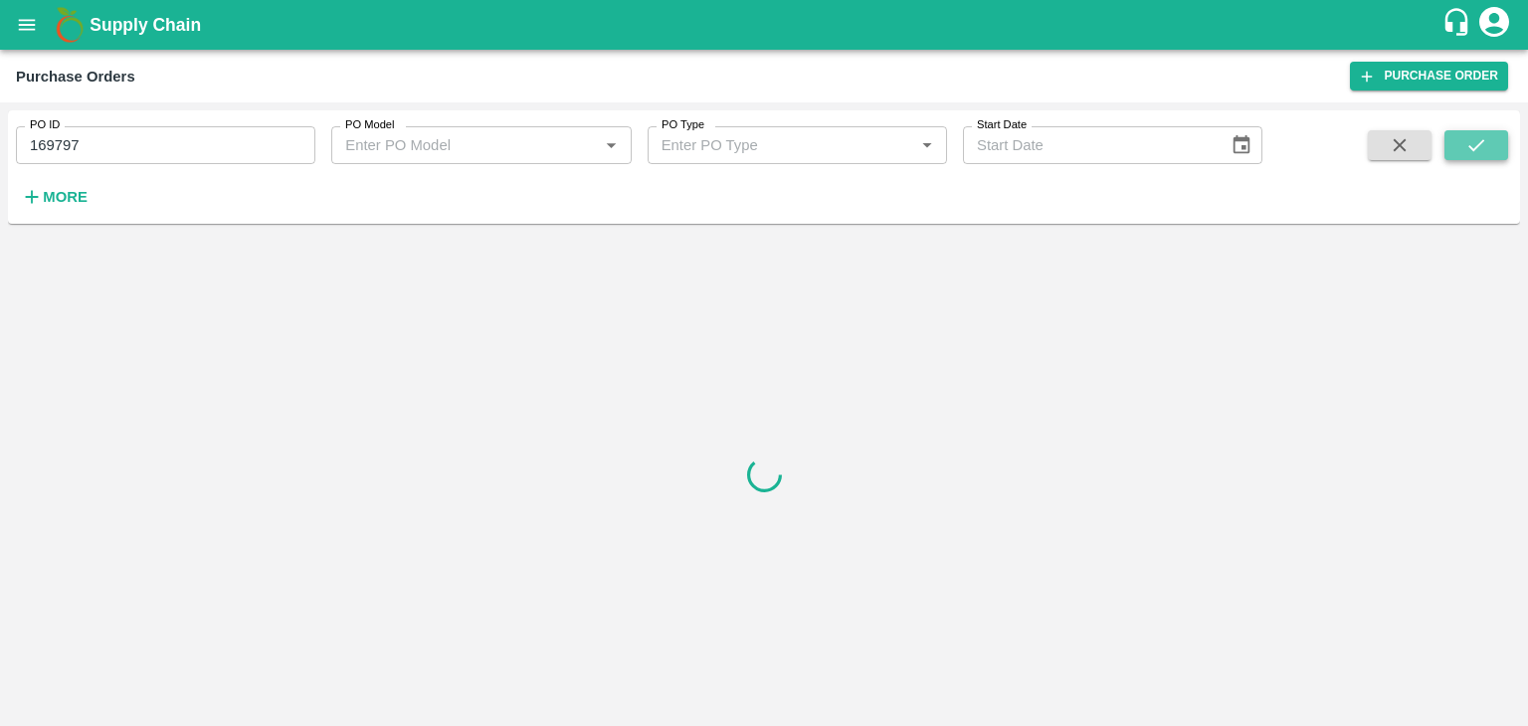
click at [1485, 140] on icon "submit" at bounding box center [1476, 145] width 22 height 22
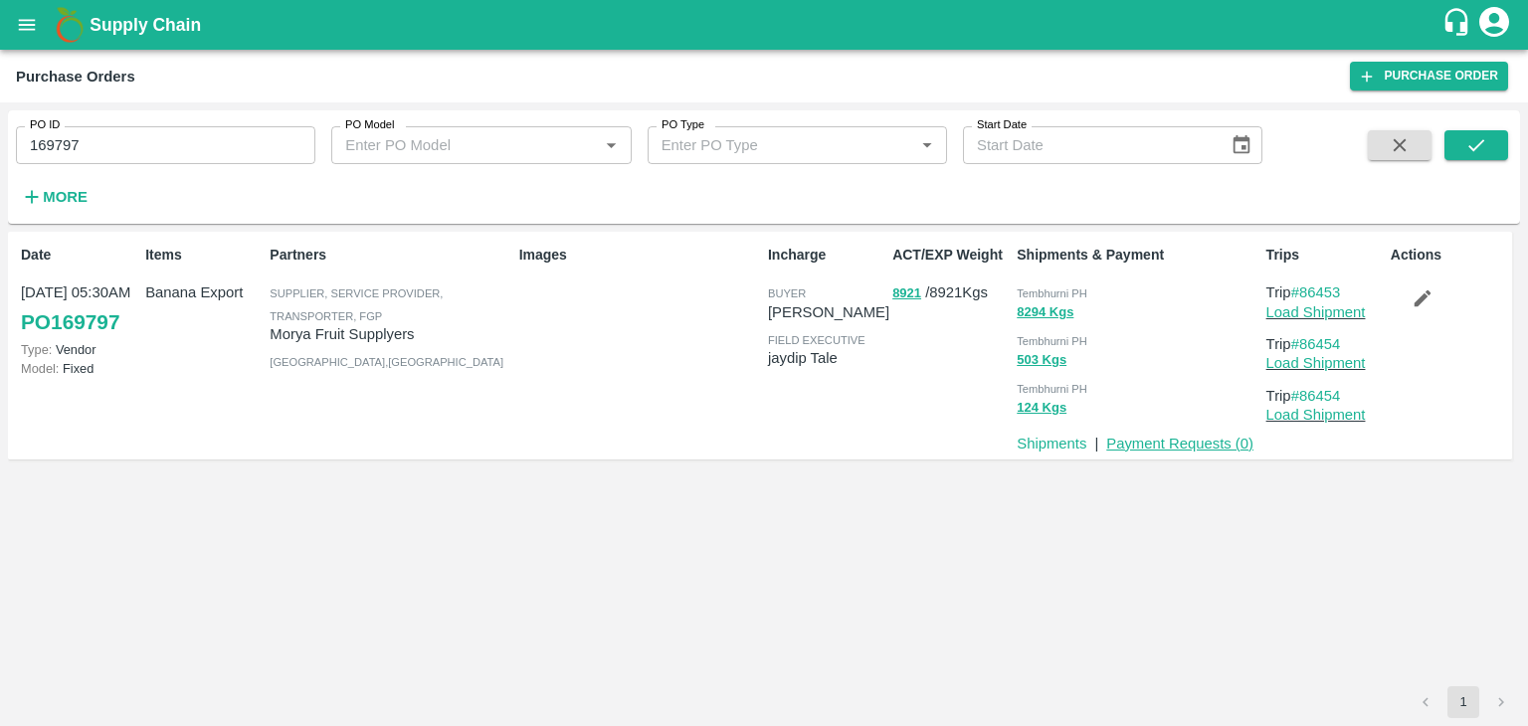
click at [1191, 443] on link "Payment Requests ( 0 )" at bounding box center [1179, 444] width 147 height 16
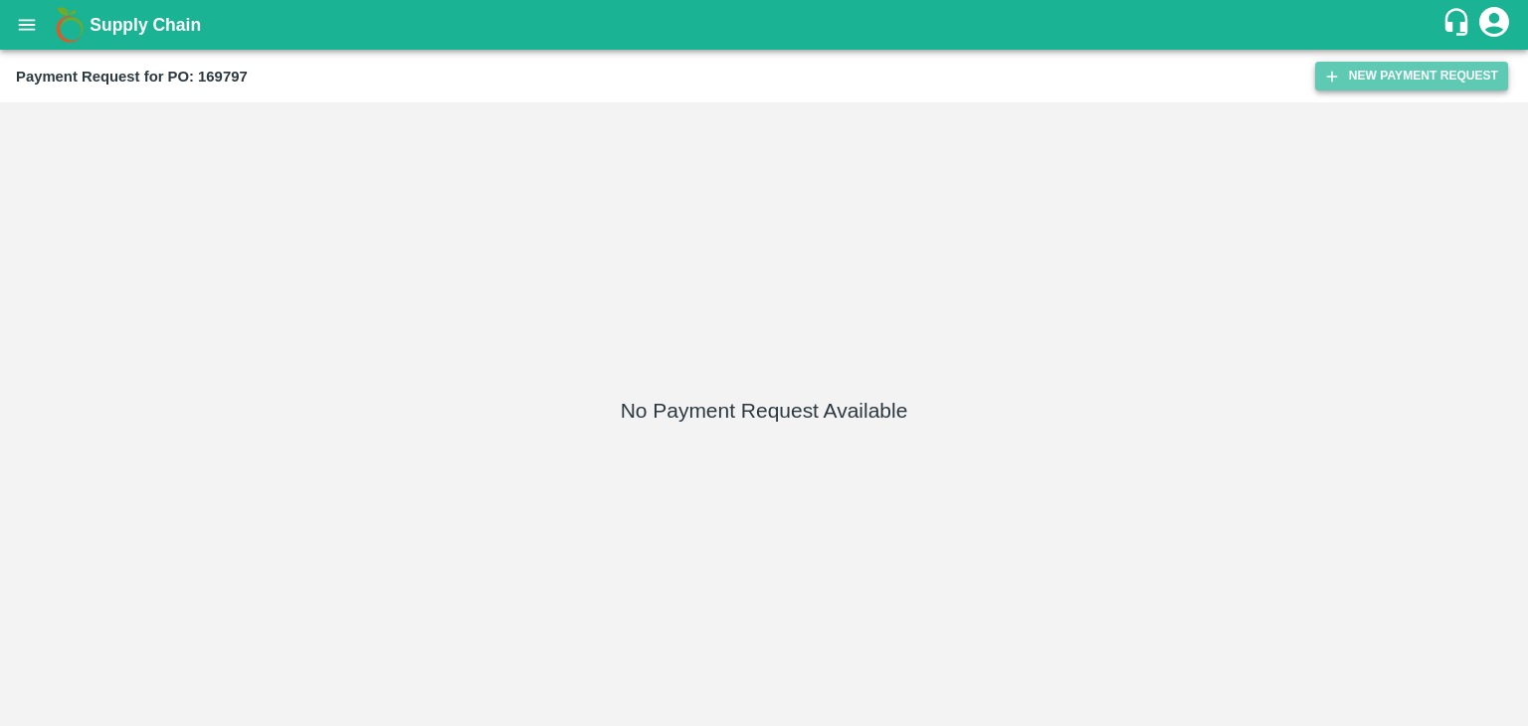
click at [1380, 78] on button "New Payment Request" at bounding box center [1411, 76] width 193 height 29
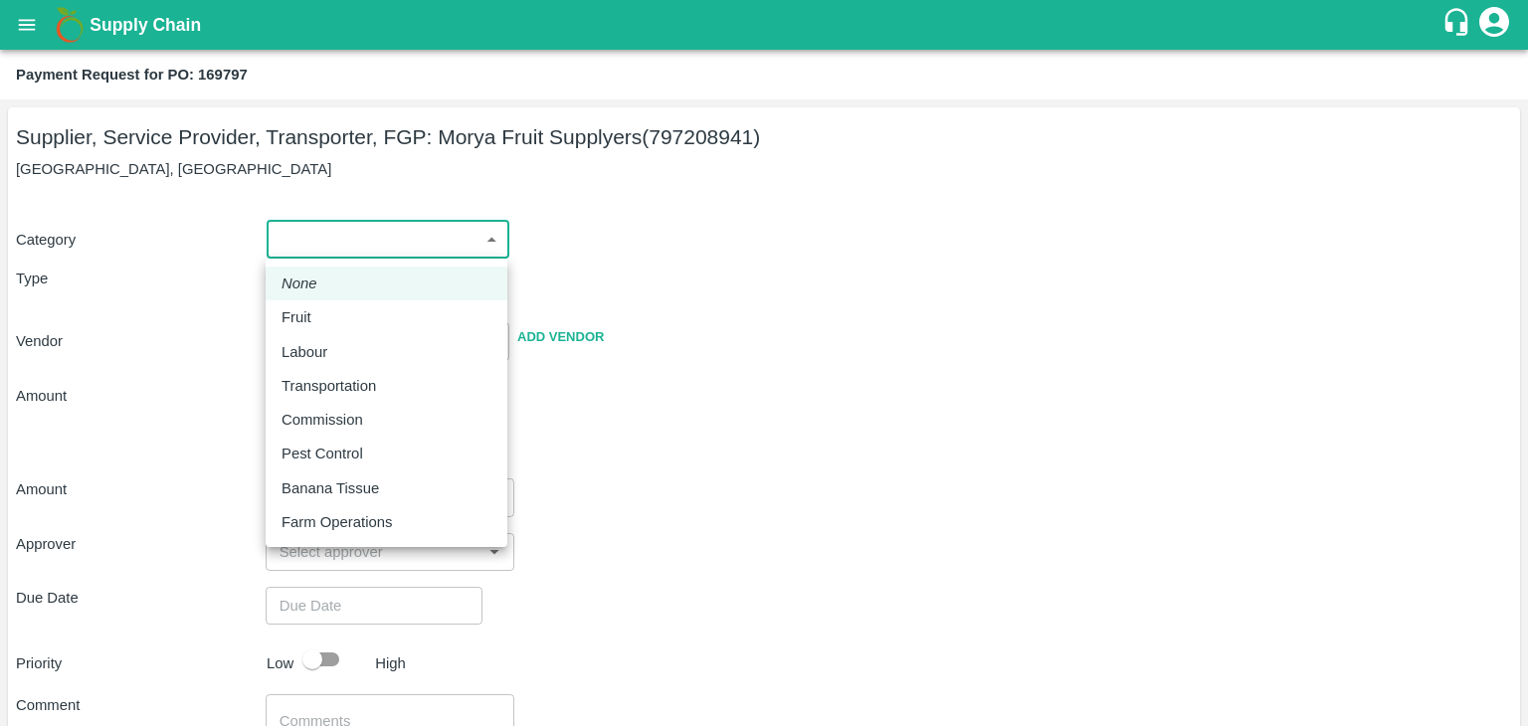
click at [357, 243] on body "Supply Chain Payment Request for PO: 169797 Supplier, Service Provider, Transpo…" at bounding box center [764, 363] width 1528 height 726
click at [324, 322] on div "Fruit" at bounding box center [386, 317] width 210 height 22
type input "1"
type input "Morya Fruit Supplyers - 797208941(Supplier, Service Provider, Transporter, FGP)"
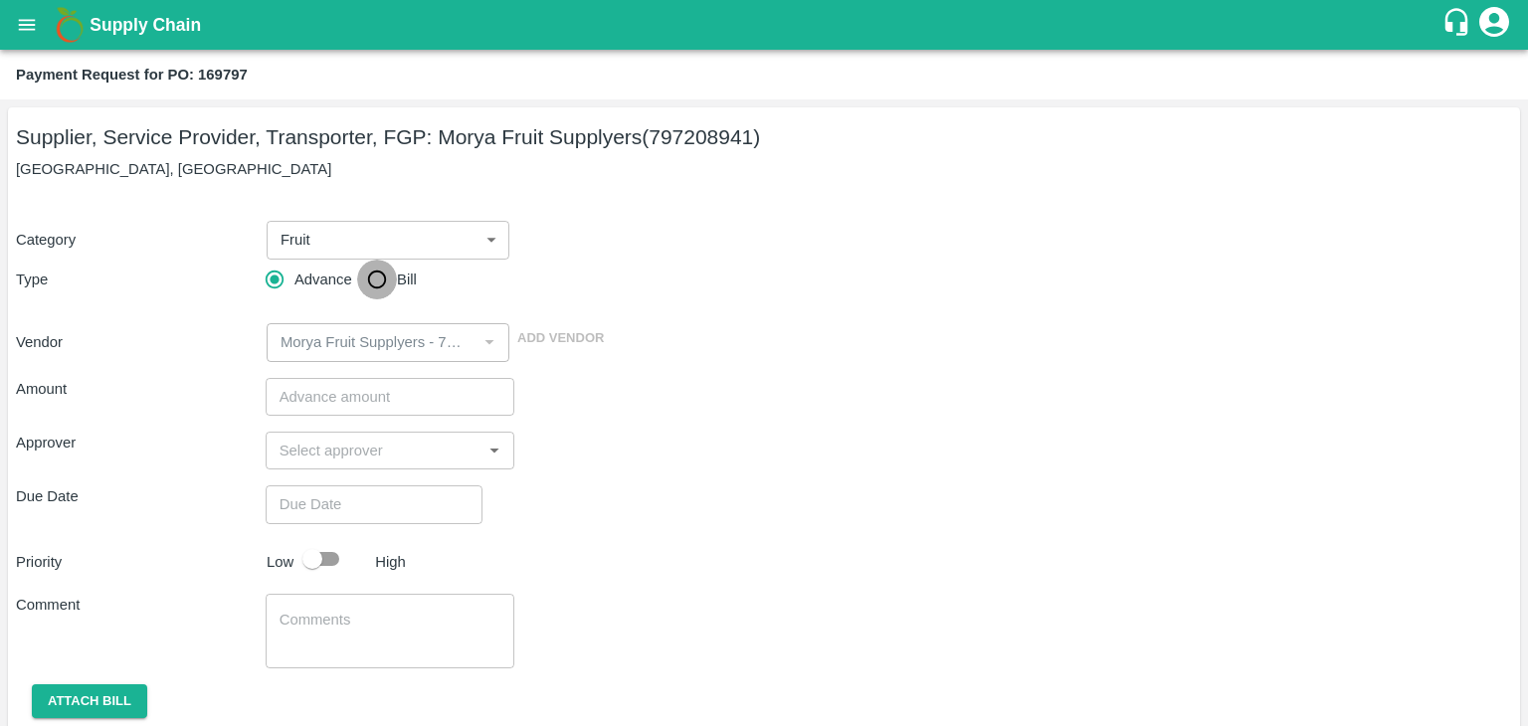
click at [389, 276] on input "Bill" at bounding box center [377, 280] width 40 height 40
radio input "true"
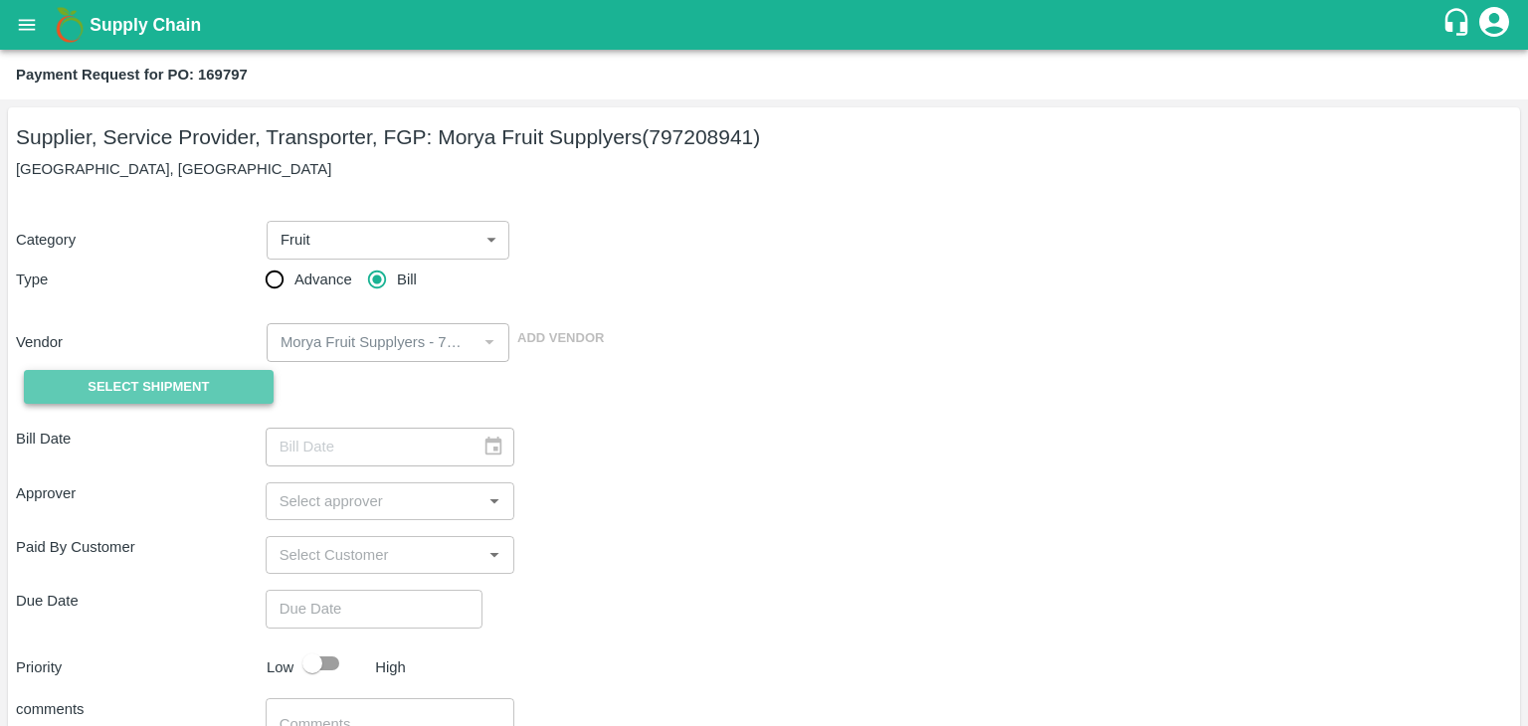
click at [159, 383] on span "Select Shipment" at bounding box center [148, 387] width 121 height 23
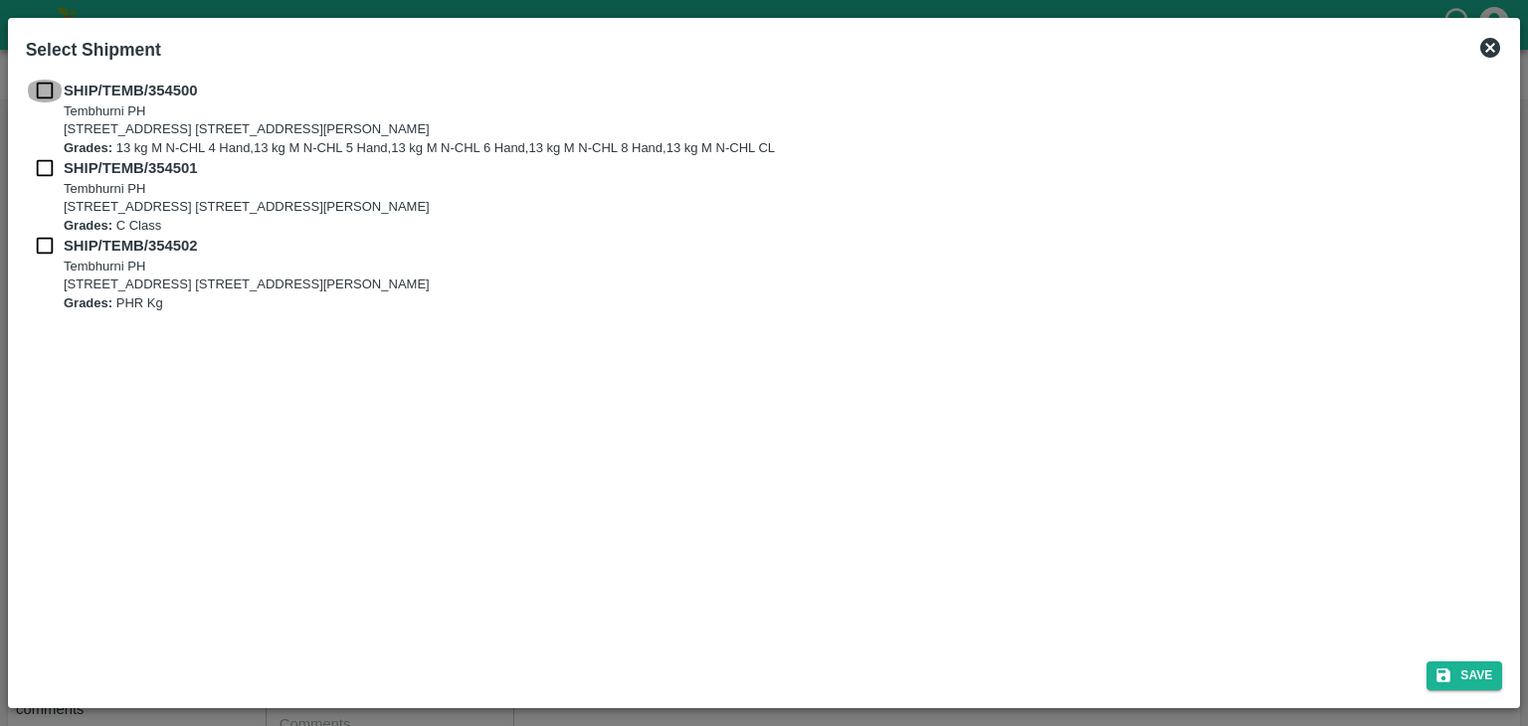
click at [40, 88] on input "checkbox" at bounding box center [45, 91] width 38 height 22
checkbox input "true"
click at [37, 175] on input "checkbox" at bounding box center [45, 168] width 38 height 22
checkbox input "true"
click at [37, 245] on input "checkbox" at bounding box center [45, 246] width 38 height 22
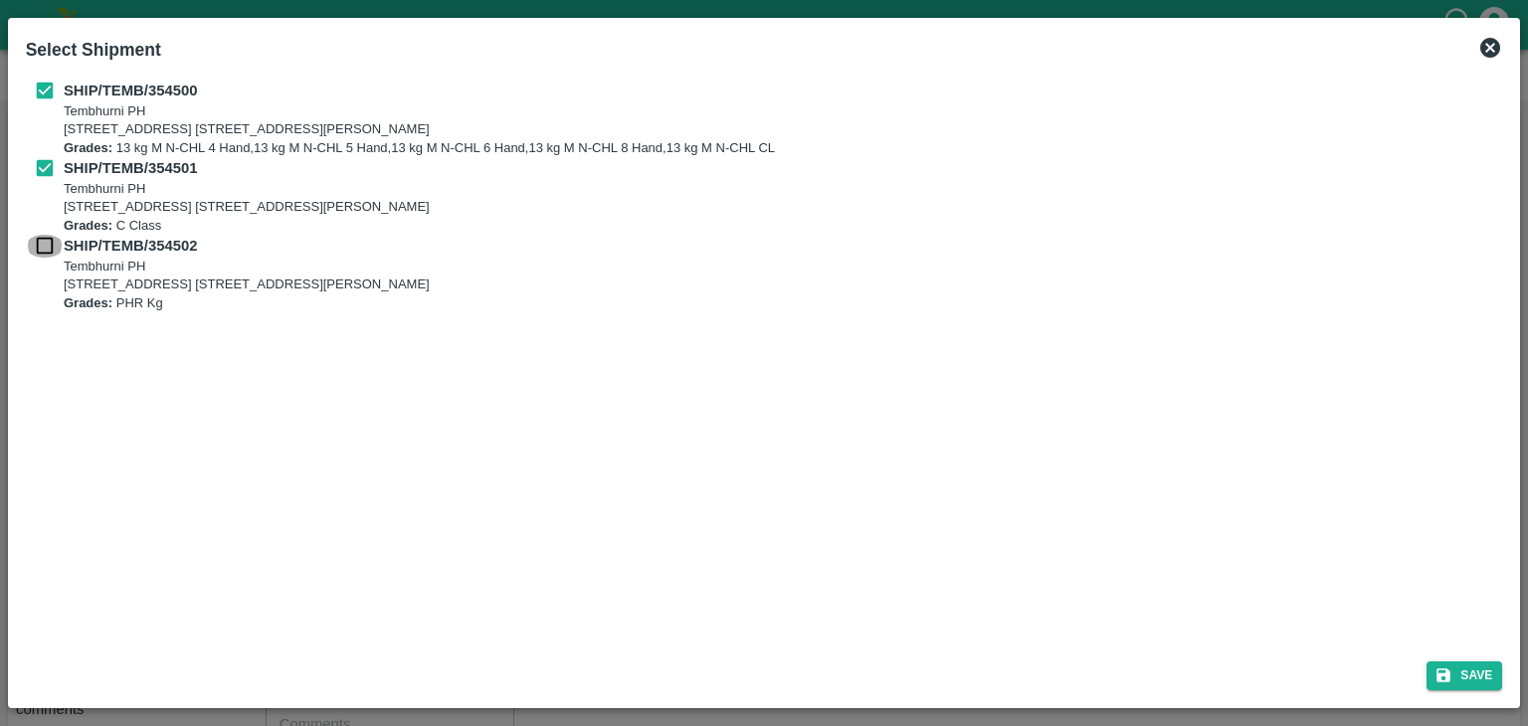
checkbox input "true"
click at [1448, 666] on icon "submit" at bounding box center [1443, 675] width 18 height 18
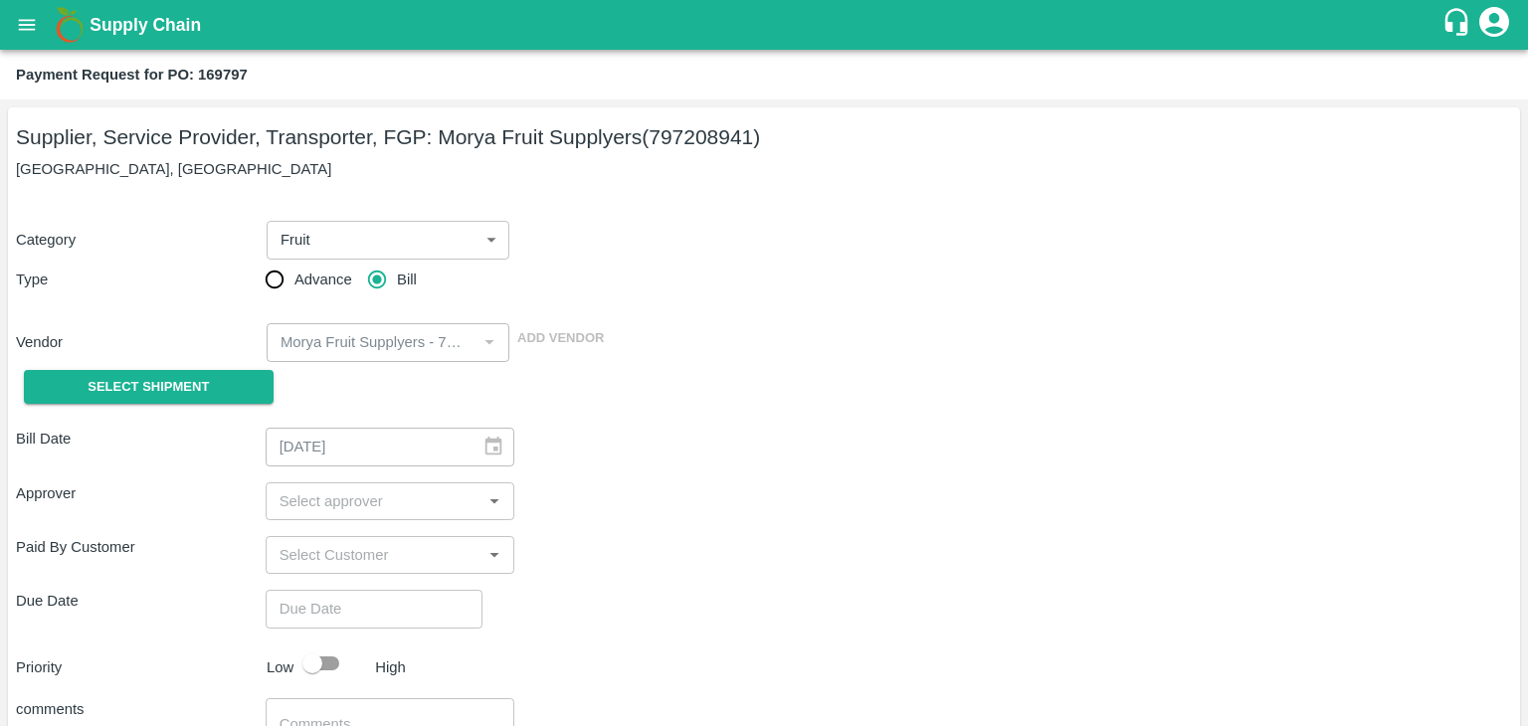
type input "[DATE]"
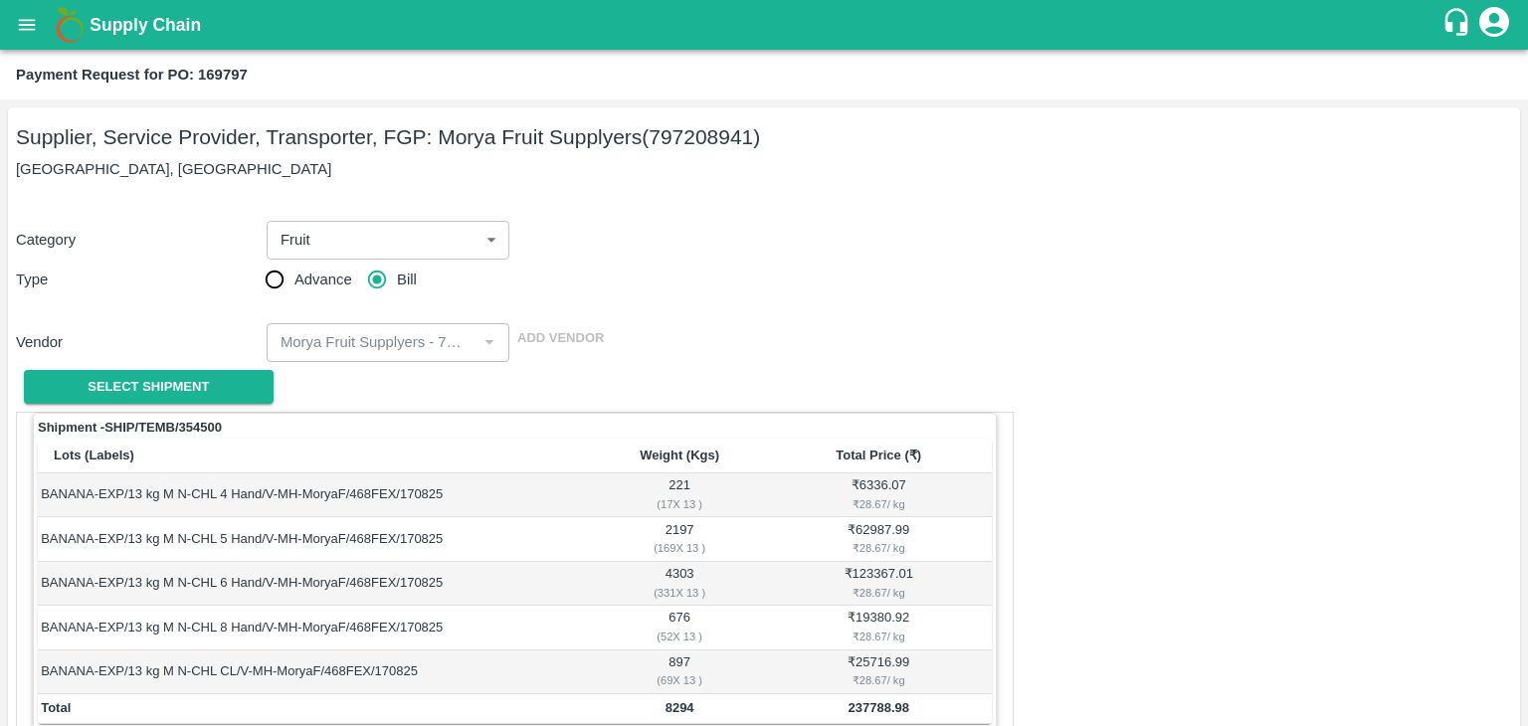
scroll to position [975, 0]
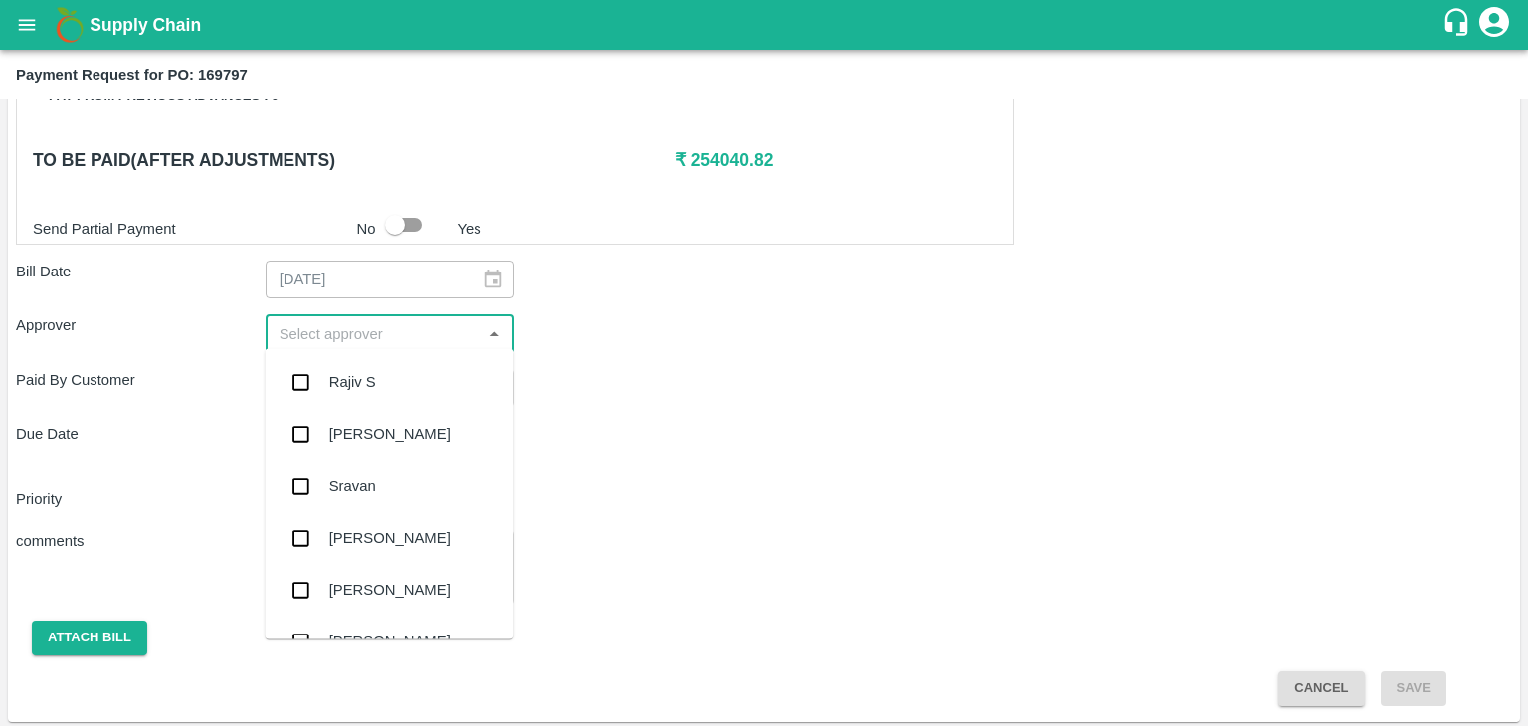
click at [319, 327] on input "input" at bounding box center [374, 333] width 205 height 26
type input "Ajit"
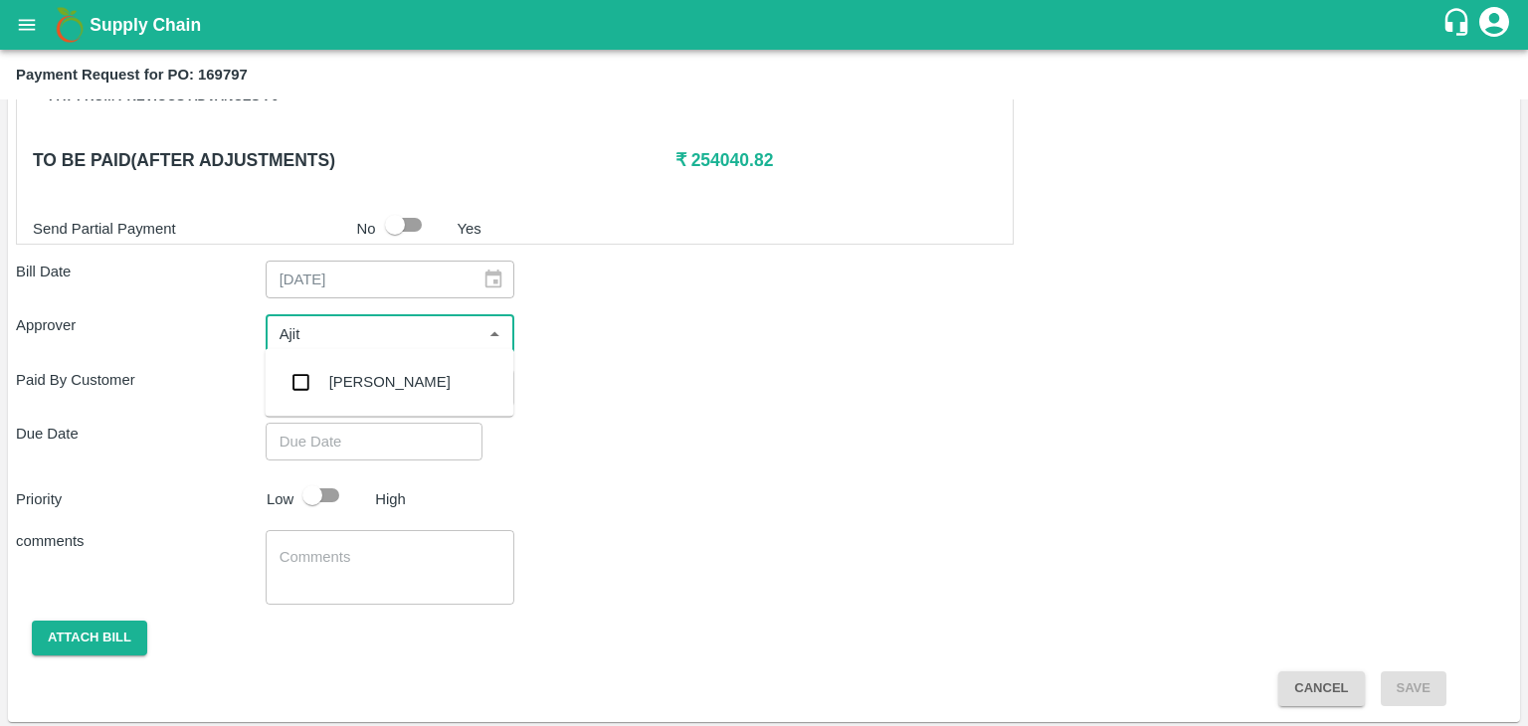
click at [361, 386] on div "[PERSON_NAME]" at bounding box center [389, 382] width 121 height 22
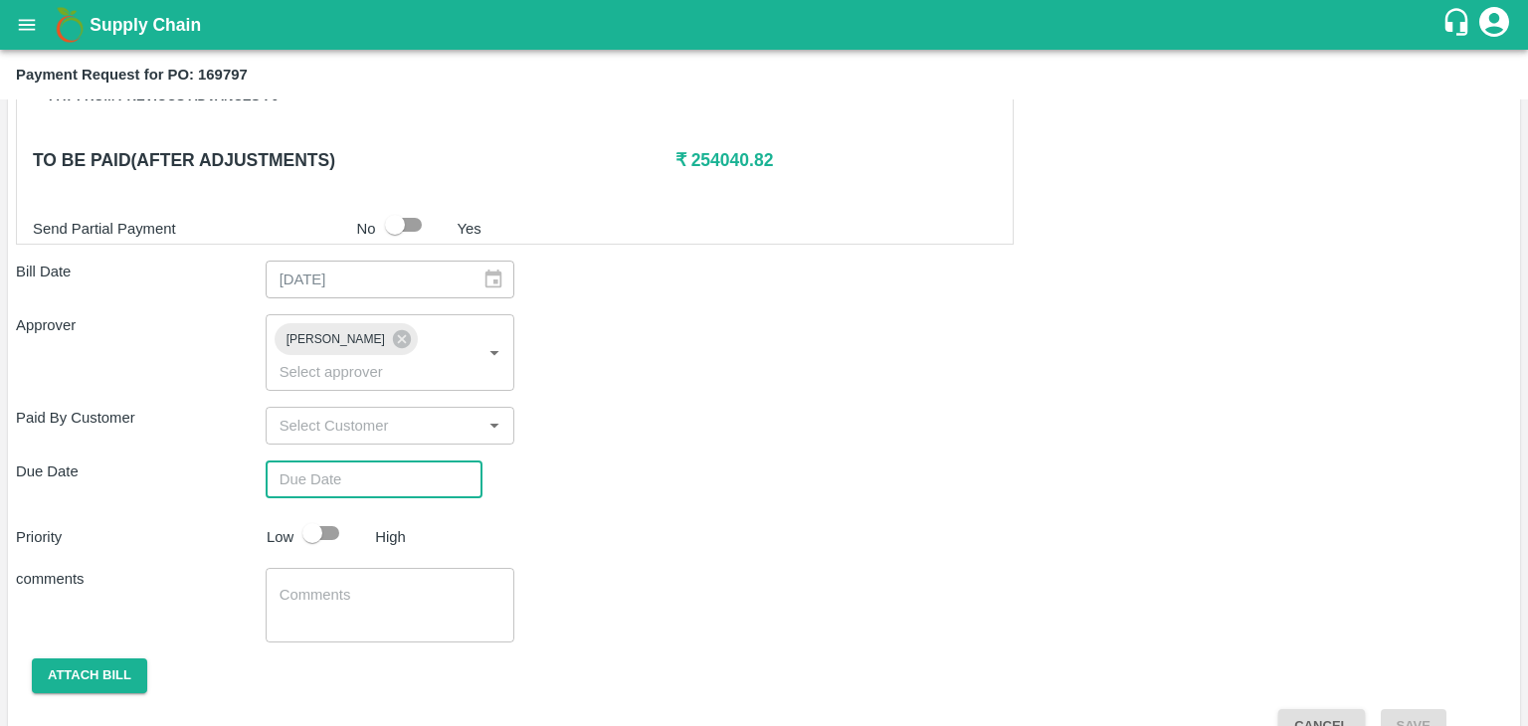
type input "DD/MM/YYYY hh:mm aa"
click at [397, 461] on input "DD/MM/YYYY hh:mm aa" at bounding box center [367, 480] width 203 height 38
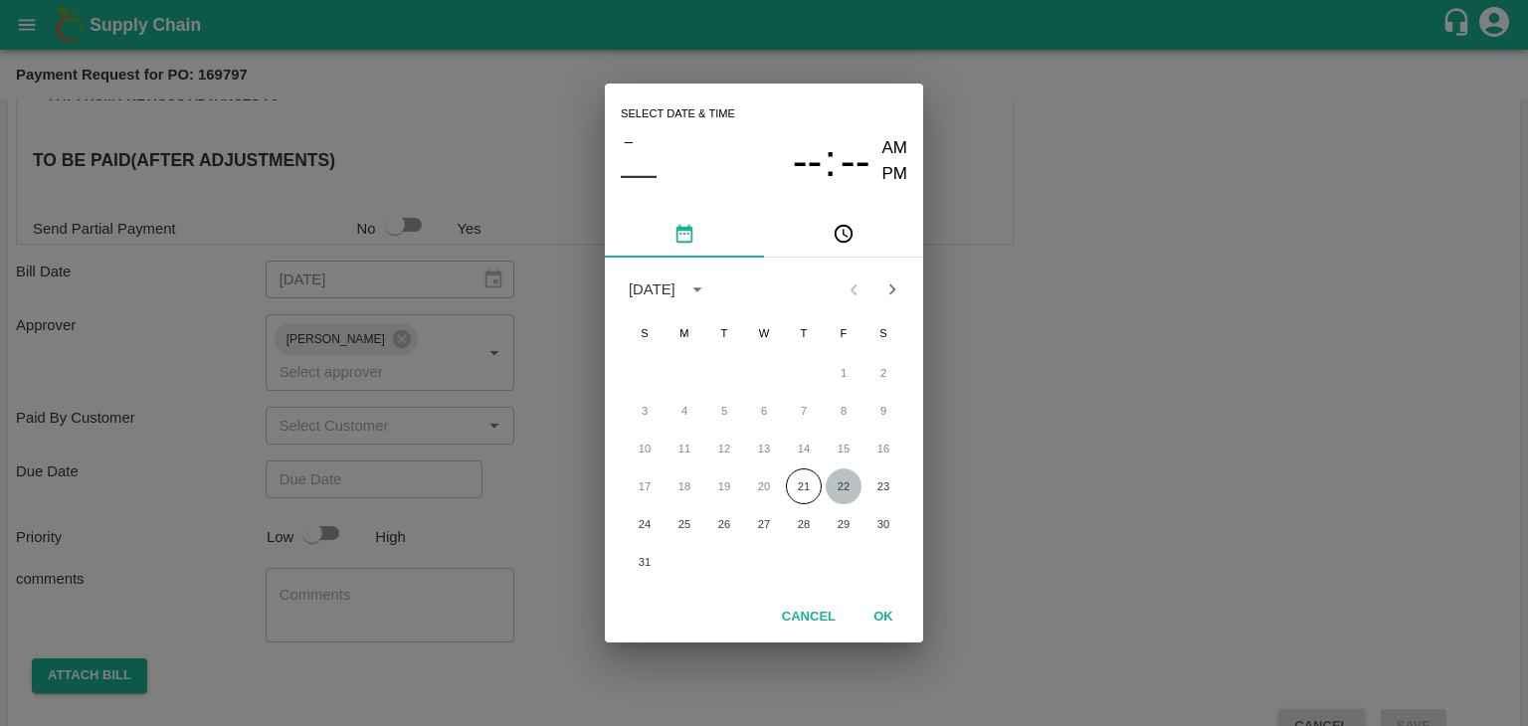
click at [840, 490] on button "22" at bounding box center [844, 486] width 36 height 36
type input "[DATE] 12:00 AM"
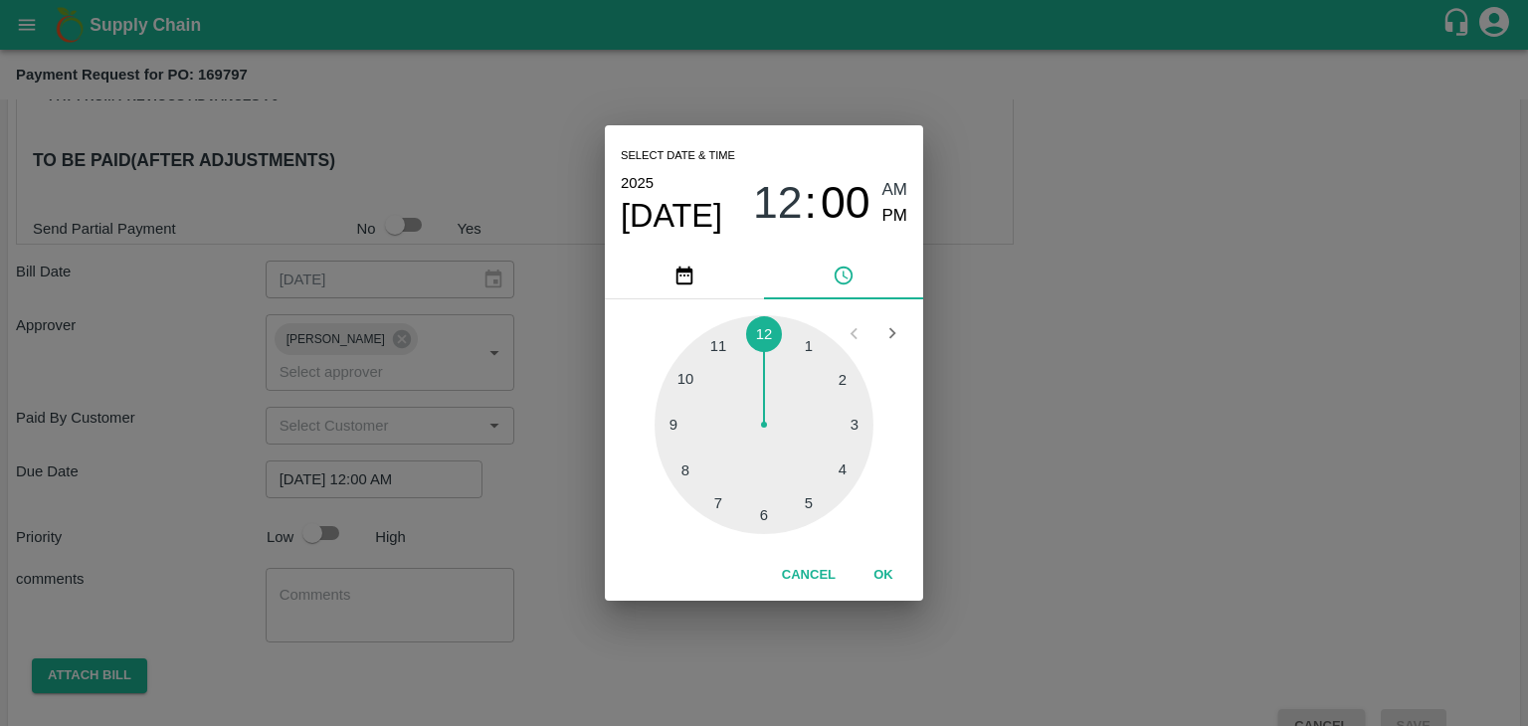
drag, startPoint x: 871, startPoint y: 552, endPoint x: 883, endPoint y: 574, distance: 24.9
click at [883, 574] on div "Cancel OK" at bounding box center [764, 575] width 318 height 51
click at [883, 574] on button "OK" at bounding box center [883, 575] width 64 height 35
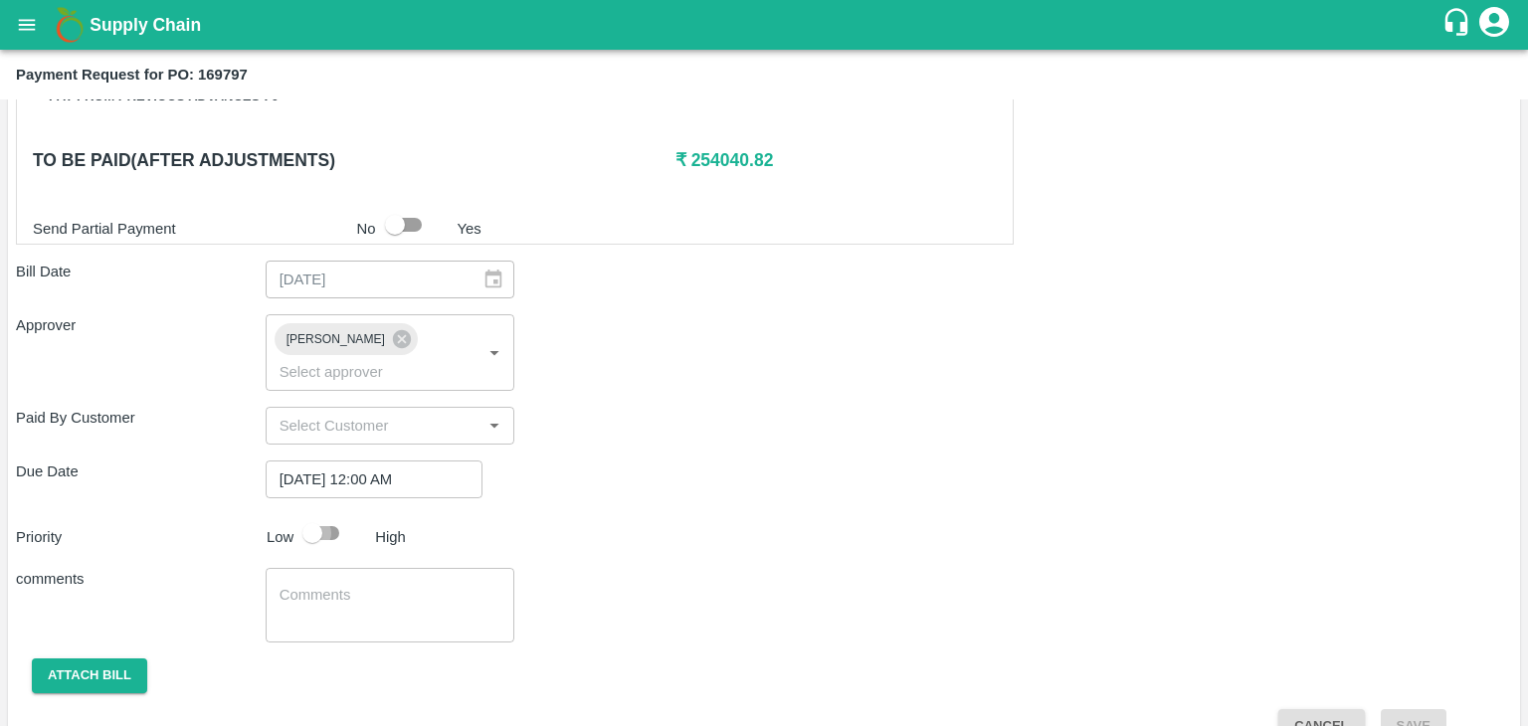
click at [310, 514] on input "checkbox" at bounding box center [312, 533] width 113 height 38
checkbox input "true"
click at [362, 585] on textarea at bounding box center [390, 606] width 222 height 42
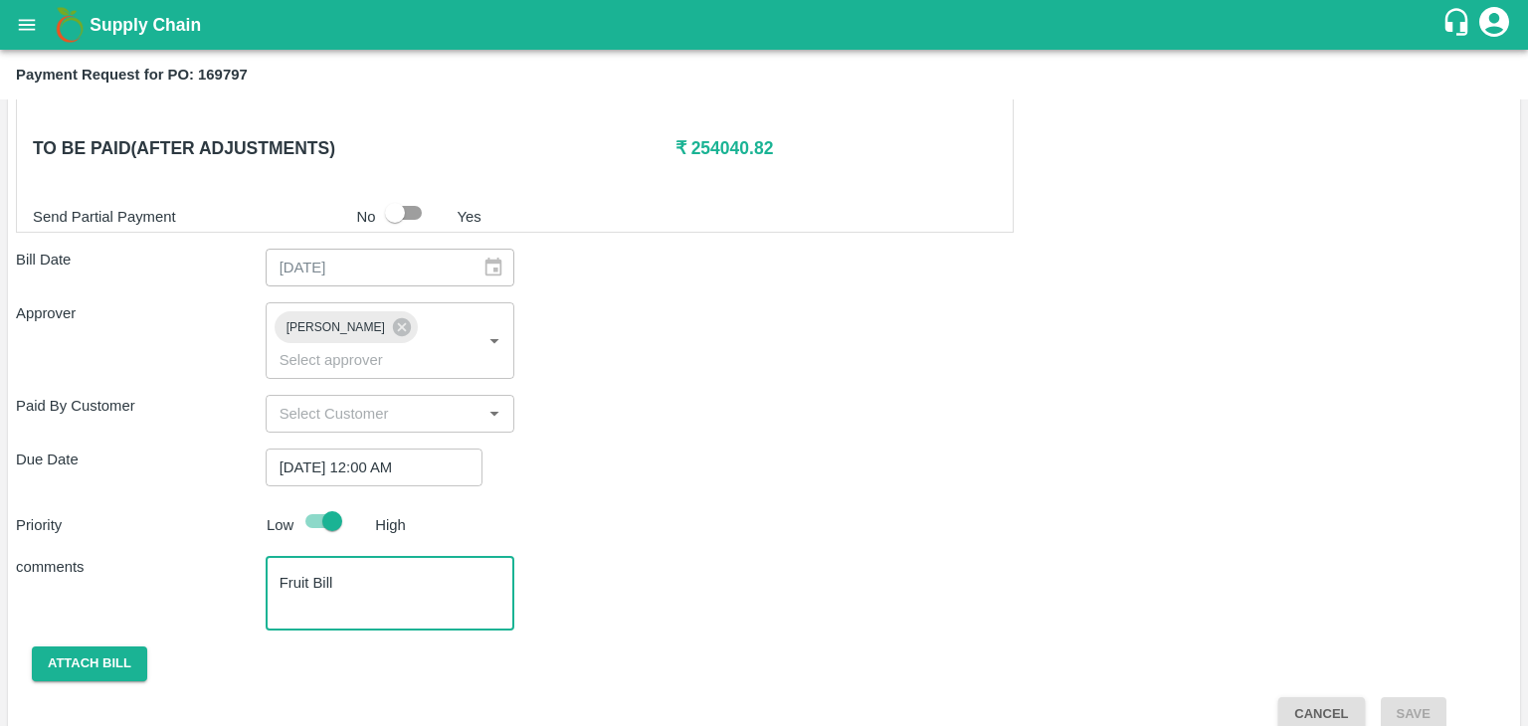
type textarea "Fruit Bill"
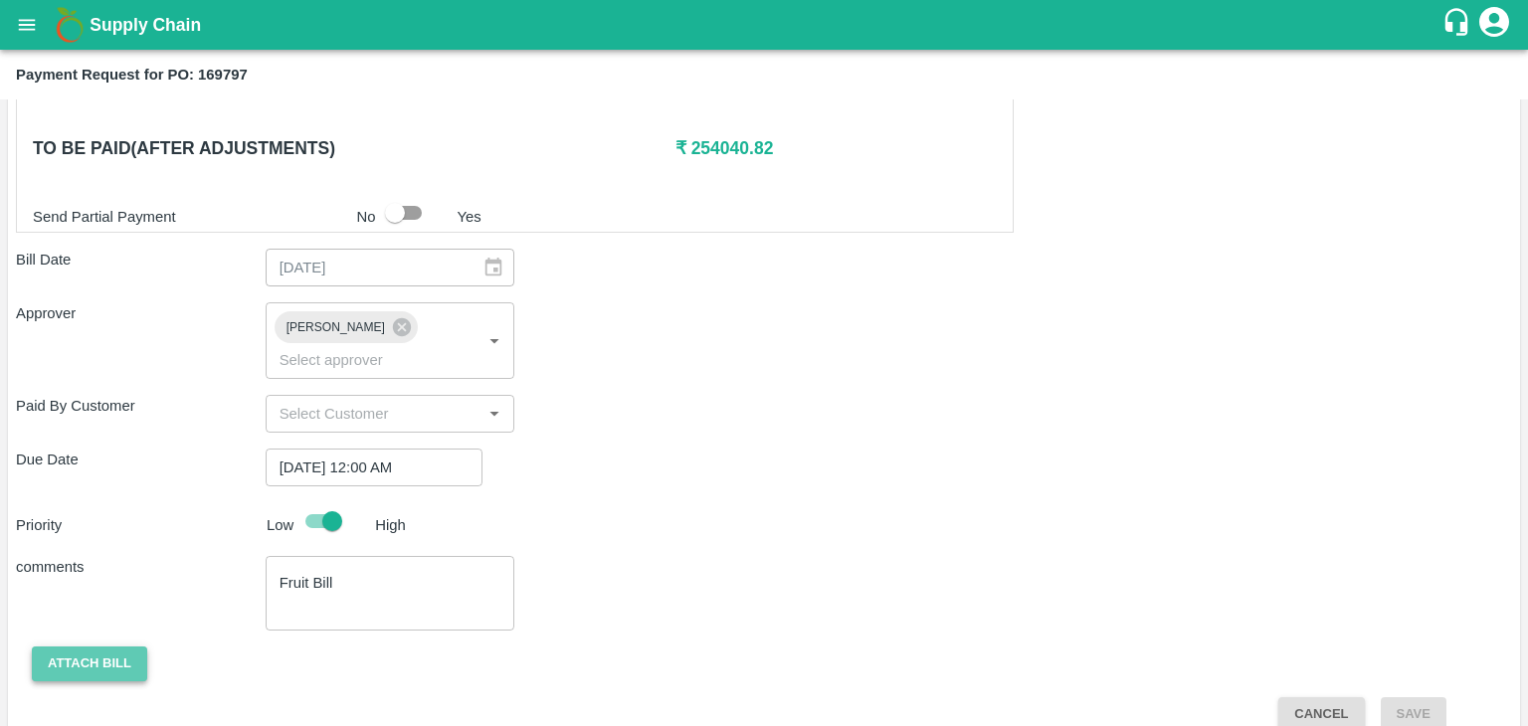
click at [90, 646] on button "Attach bill" at bounding box center [89, 663] width 115 height 35
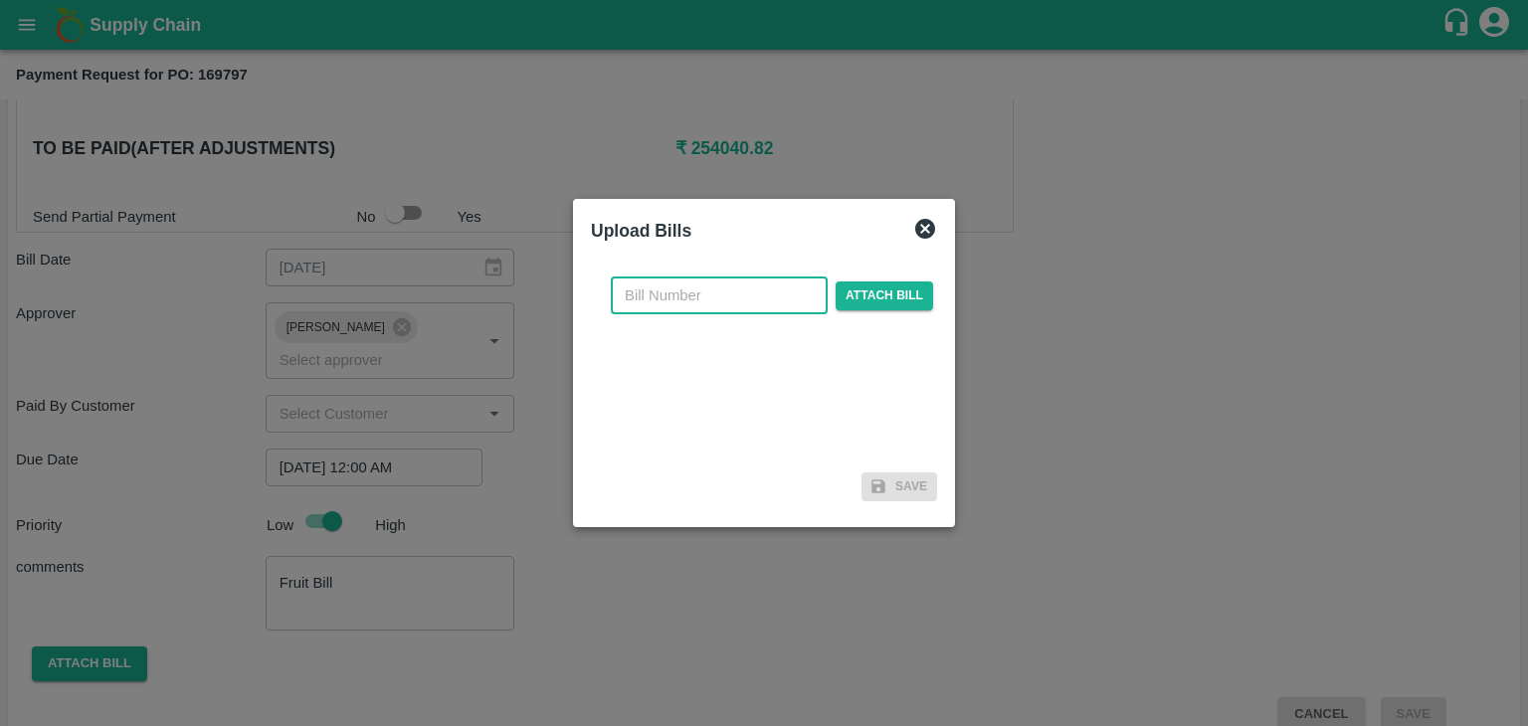
click at [721, 295] on input "text" at bounding box center [719, 296] width 217 height 38
type input "824"
click at [885, 300] on span "Attach bill" at bounding box center [883, 295] width 97 height 29
click at [0, 0] on input "Attach bill" at bounding box center [0, 0] width 0 height 0
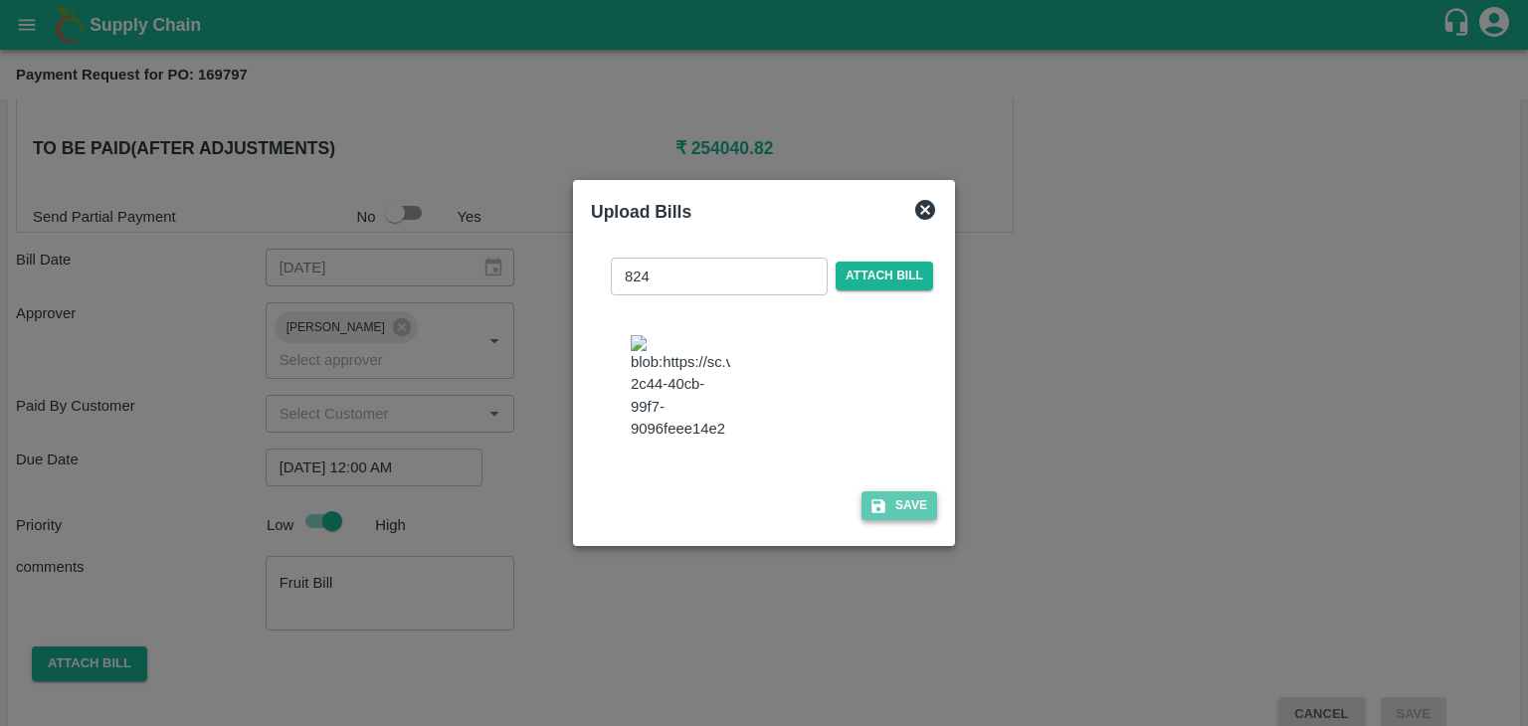
click at [895, 506] on button "Save" at bounding box center [899, 505] width 76 height 29
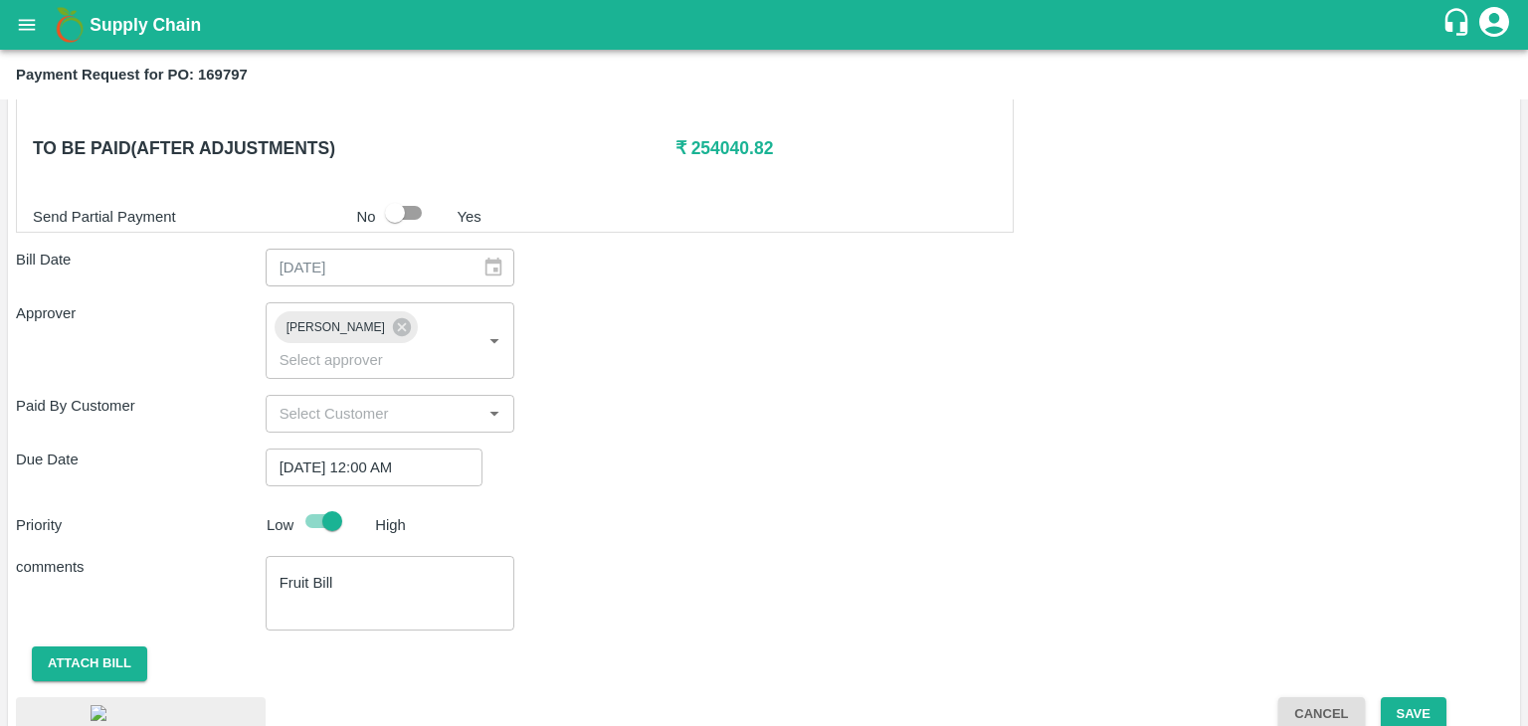
scroll to position [1101, 0]
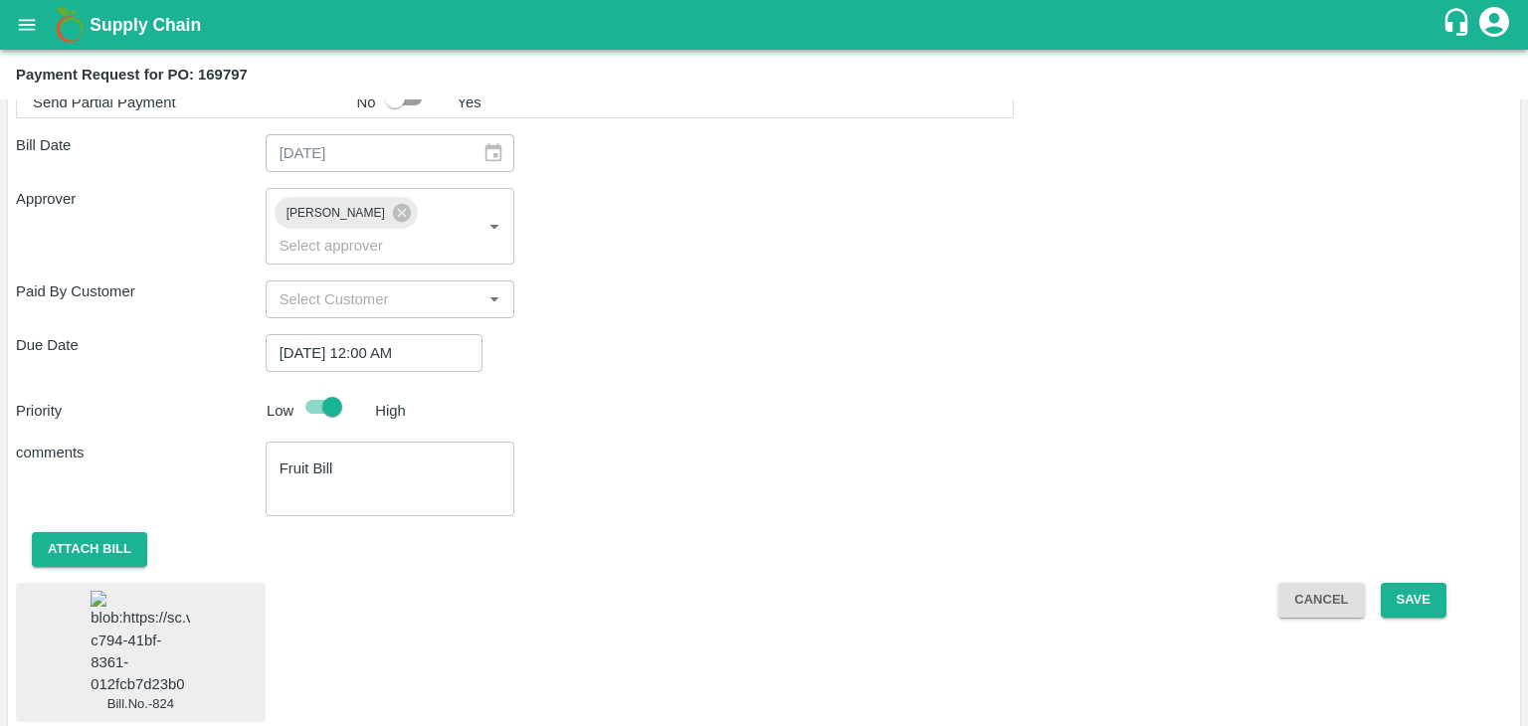
click at [925, 401] on div "Shipment - SHIP/TEMB/354500 Lots (Labels) Weight (Kgs) Total Price (₹) BANANA-E…" at bounding box center [764, 16] width 1496 height 1411
click at [1418, 583] on button "Save" at bounding box center [1414, 600] width 66 height 35
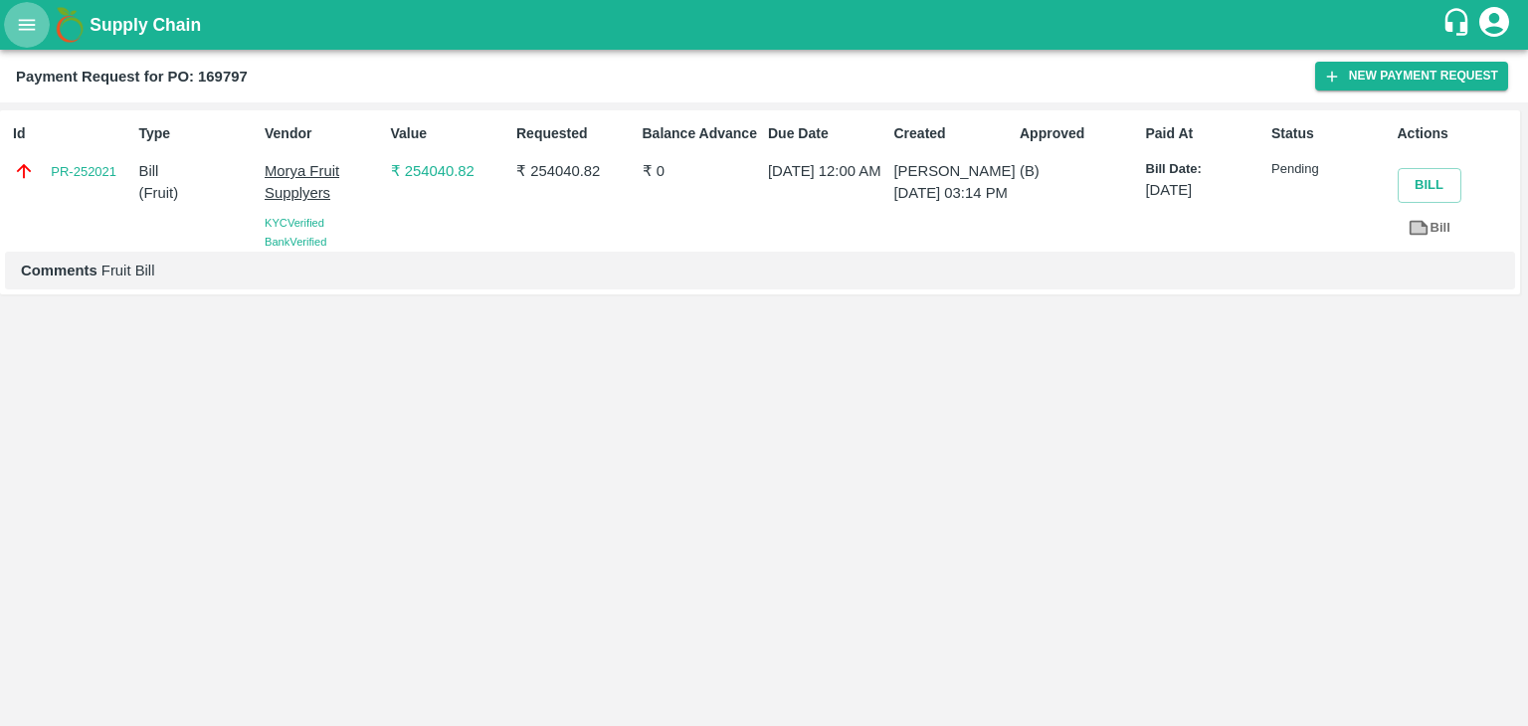
click at [21, 25] on icon "open drawer" at bounding box center [27, 24] width 17 height 11
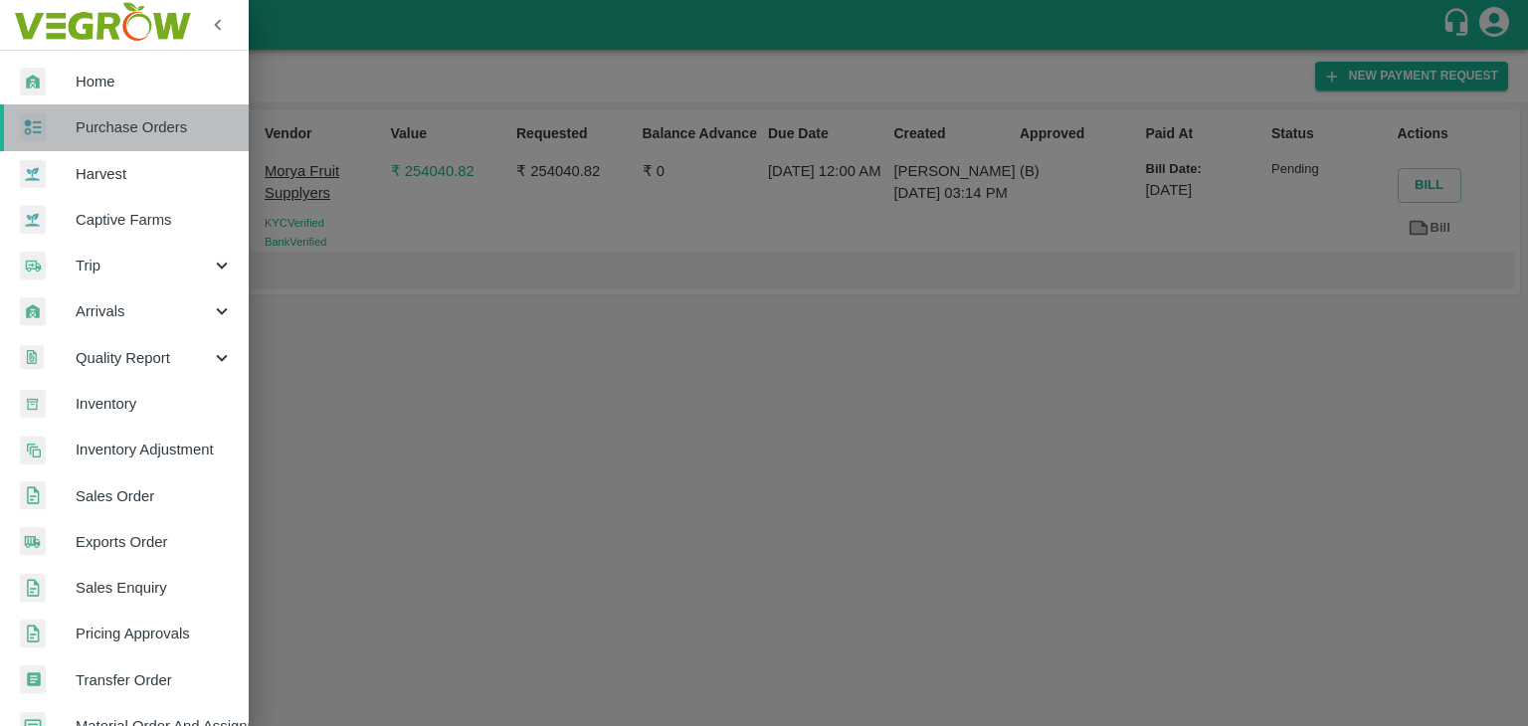
click at [158, 114] on link "Purchase Orders" at bounding box center [124, 127] width 249 height 46
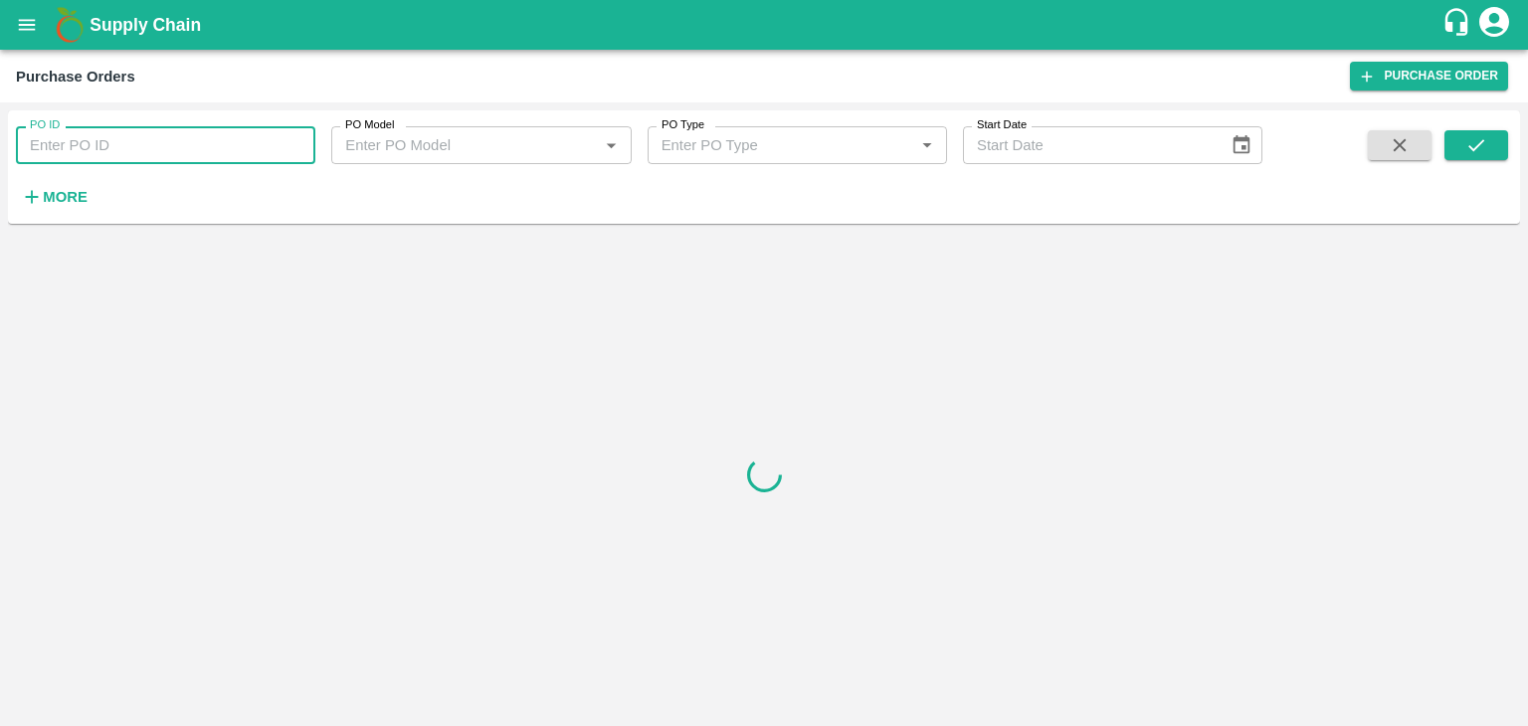
click at [213, 134] on input "PO ID" at bounding box center [165, 145] width 299 height 38
paste input "169748"
click at [1479, 148] on icon "submit" at bounding box center [1476, 145] width 22 height 22
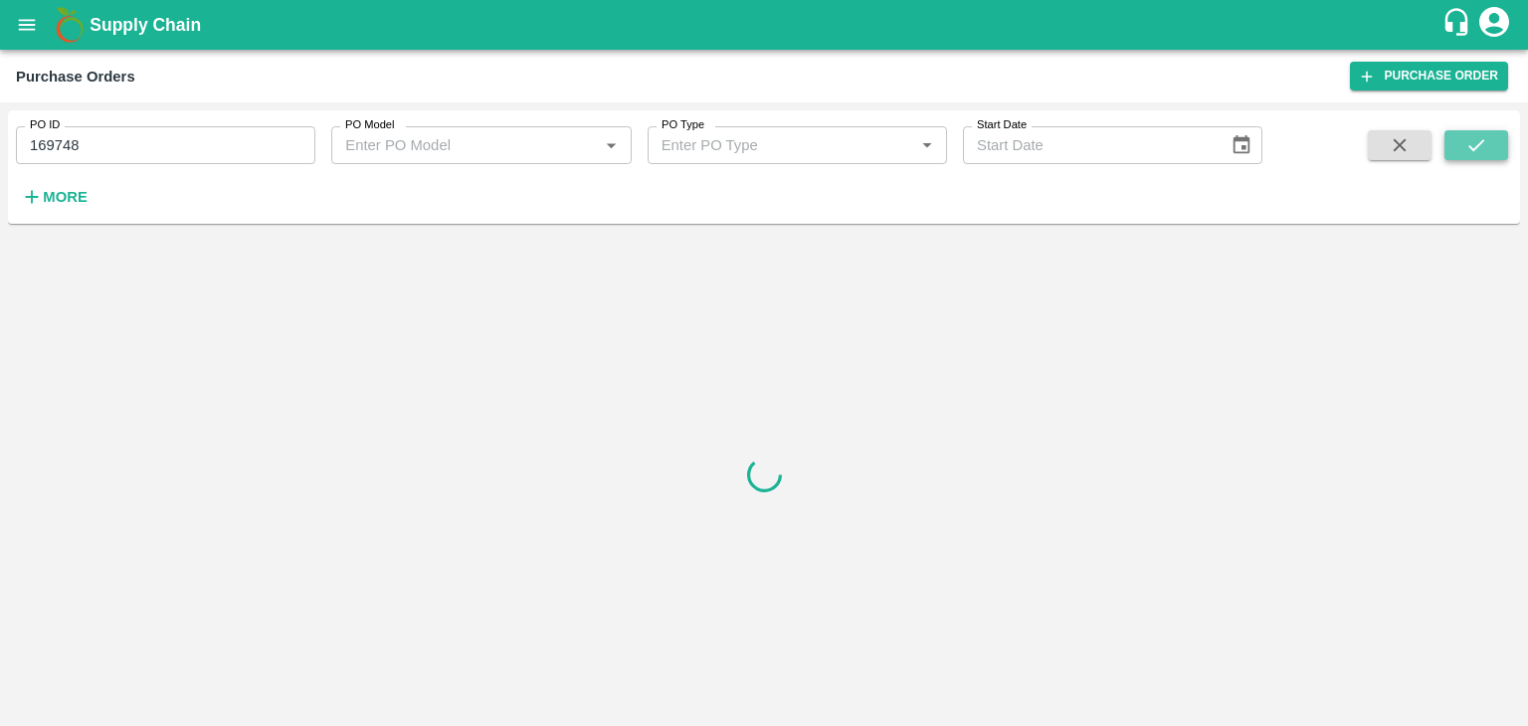
click at [1479, 148] on icon "submit" at bounding box center [1476, 145] width 22 height 22
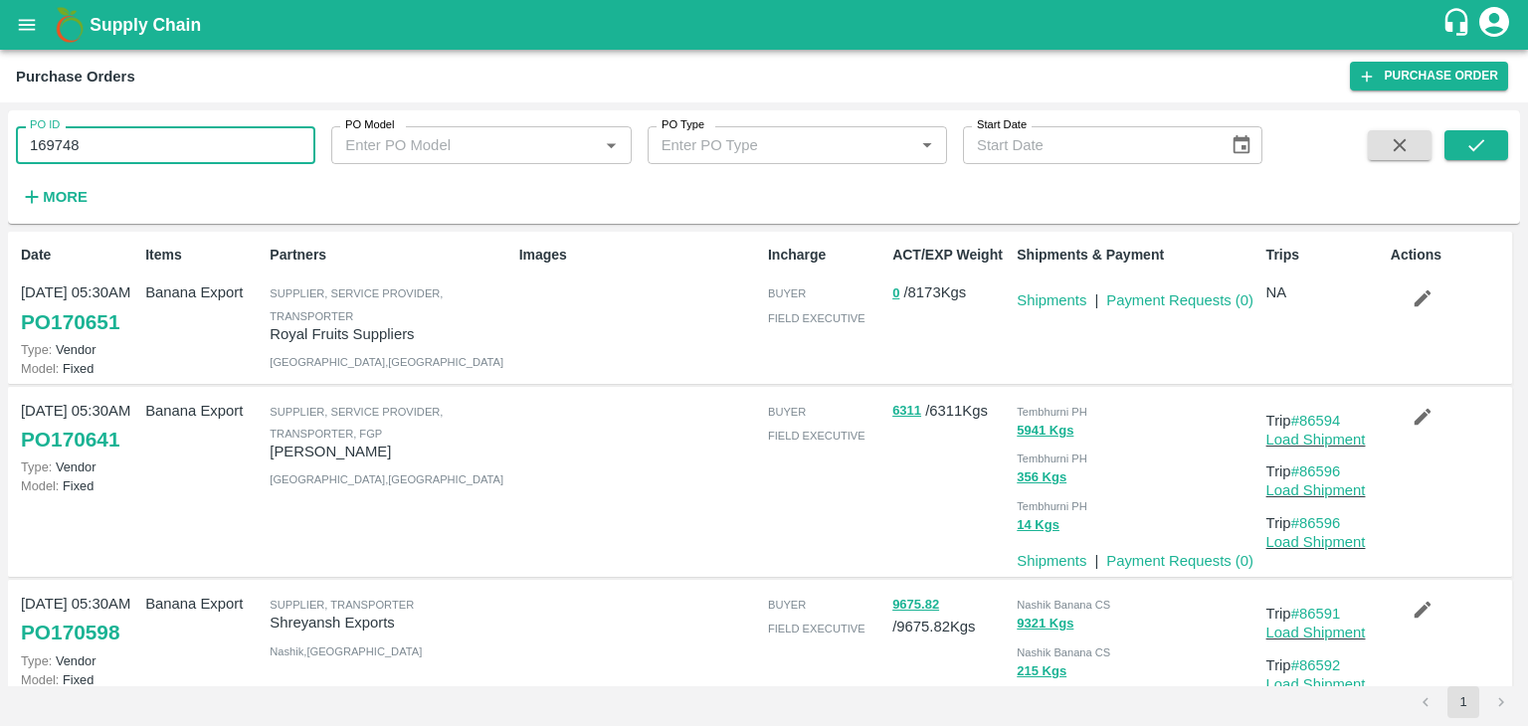
click at [169, 141] on input "169748" at bounding box center [165, 145] width 299 height 38
type input "169748"
click at [1497, 142] on button "submit" at bounding box center [1476, 145] width 64 height 30
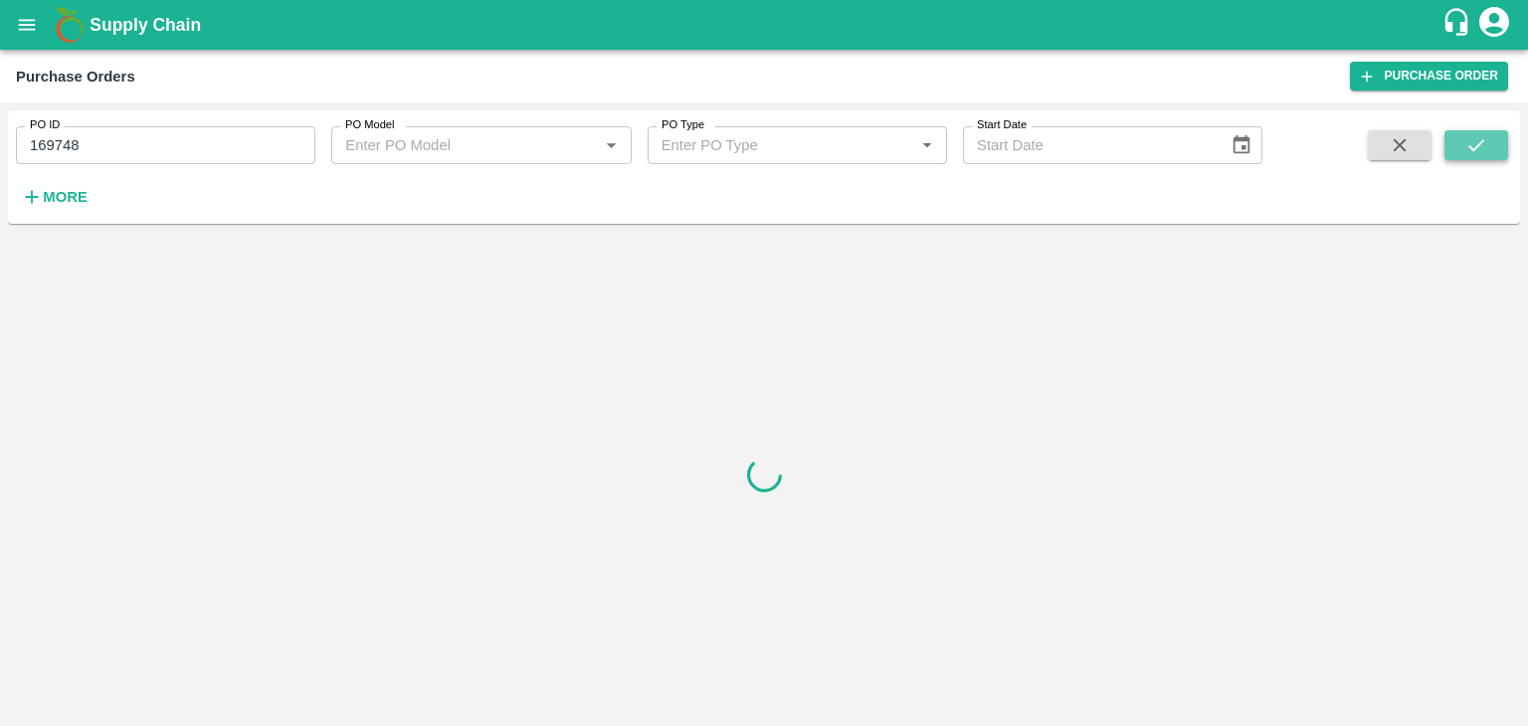
click at [1497, 142] on button "submit" at bounding box center [1476, 145] width 64 height 30
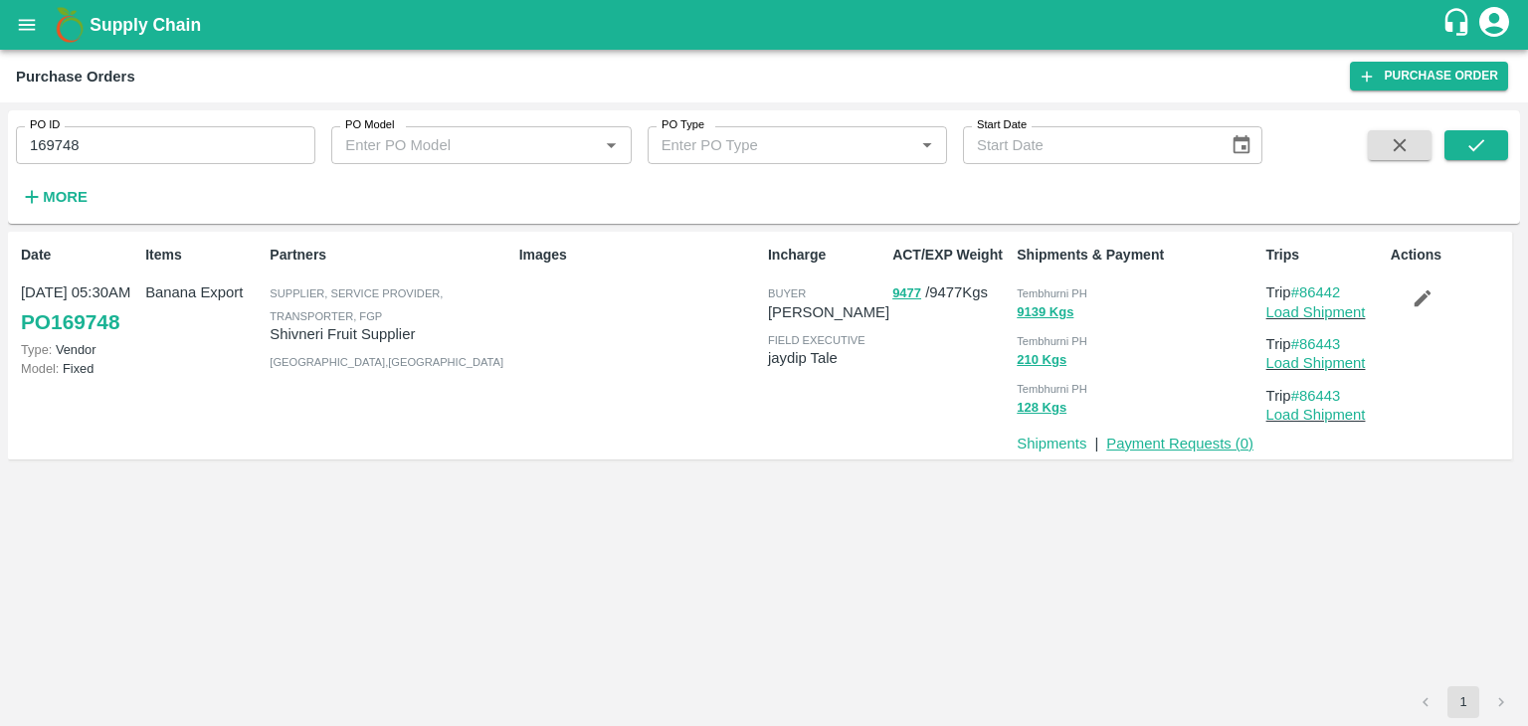
click at [1166, 446] on link "Payment Requests ( 0 )" at bounding box center [1179, 444] width 147 height 16
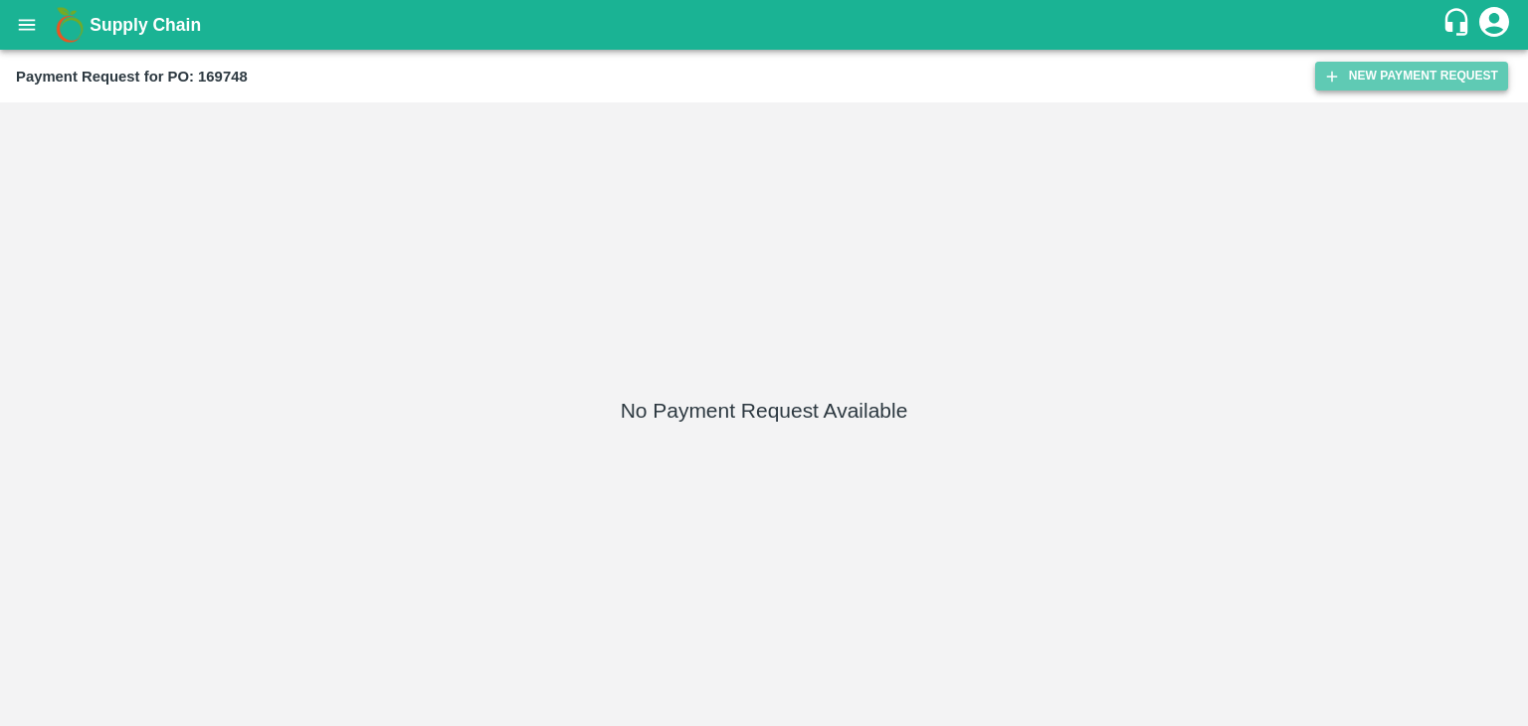
click at [1385, 77] on button "New Payment Request" at bounding box center [1411, 76] width 193 height 29
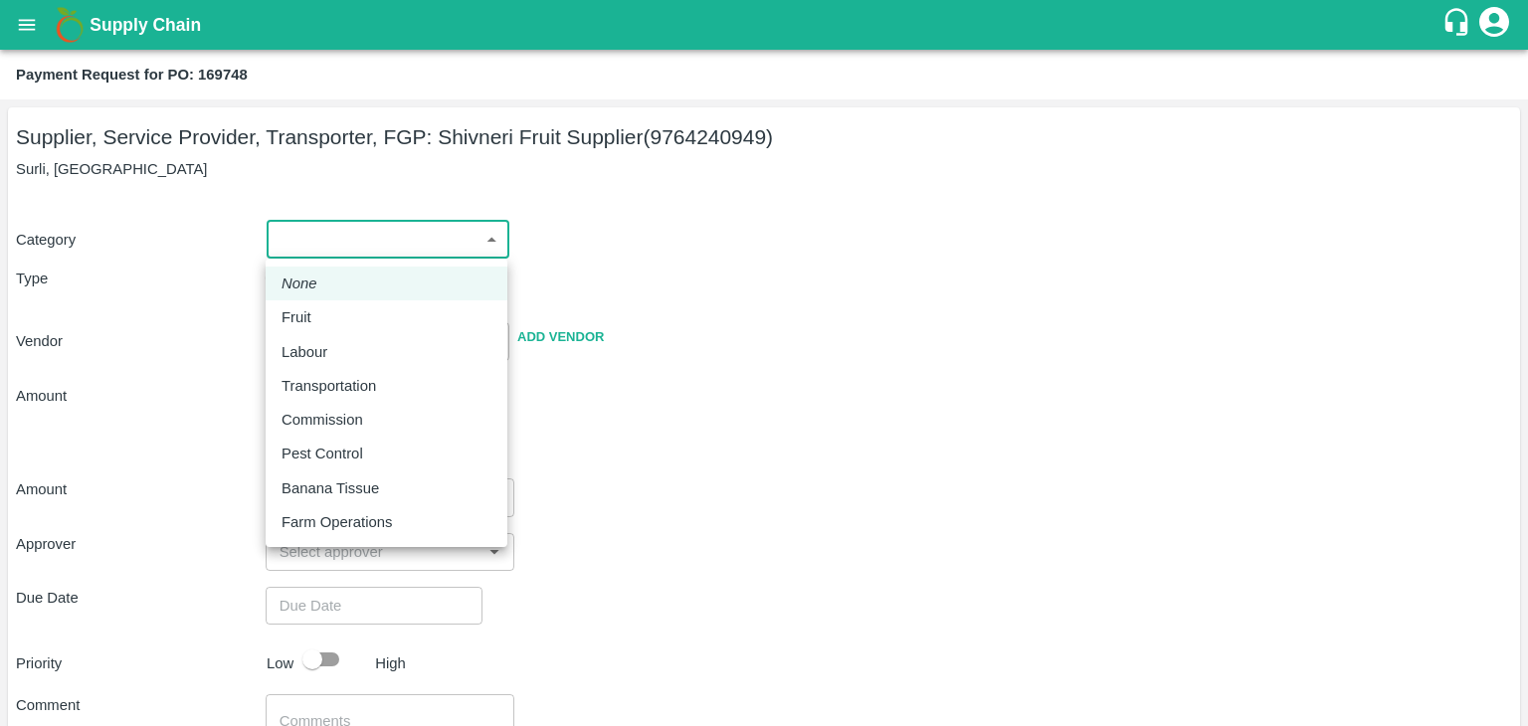
click at [317, 247] on body "Supply Chain Payment Request for PO: 169748 Supplier, Service Provider, Transpo…" at bounding box center [764, 363] width 1528 height 726
click at [324, 332] on li "Fruit" at bounding box center [387, 317] width 242 height 34
type input "1"
type input "Shivneri Fruit Supplier - 9764240949(Supplier, Service Provider, Transporter, F…"
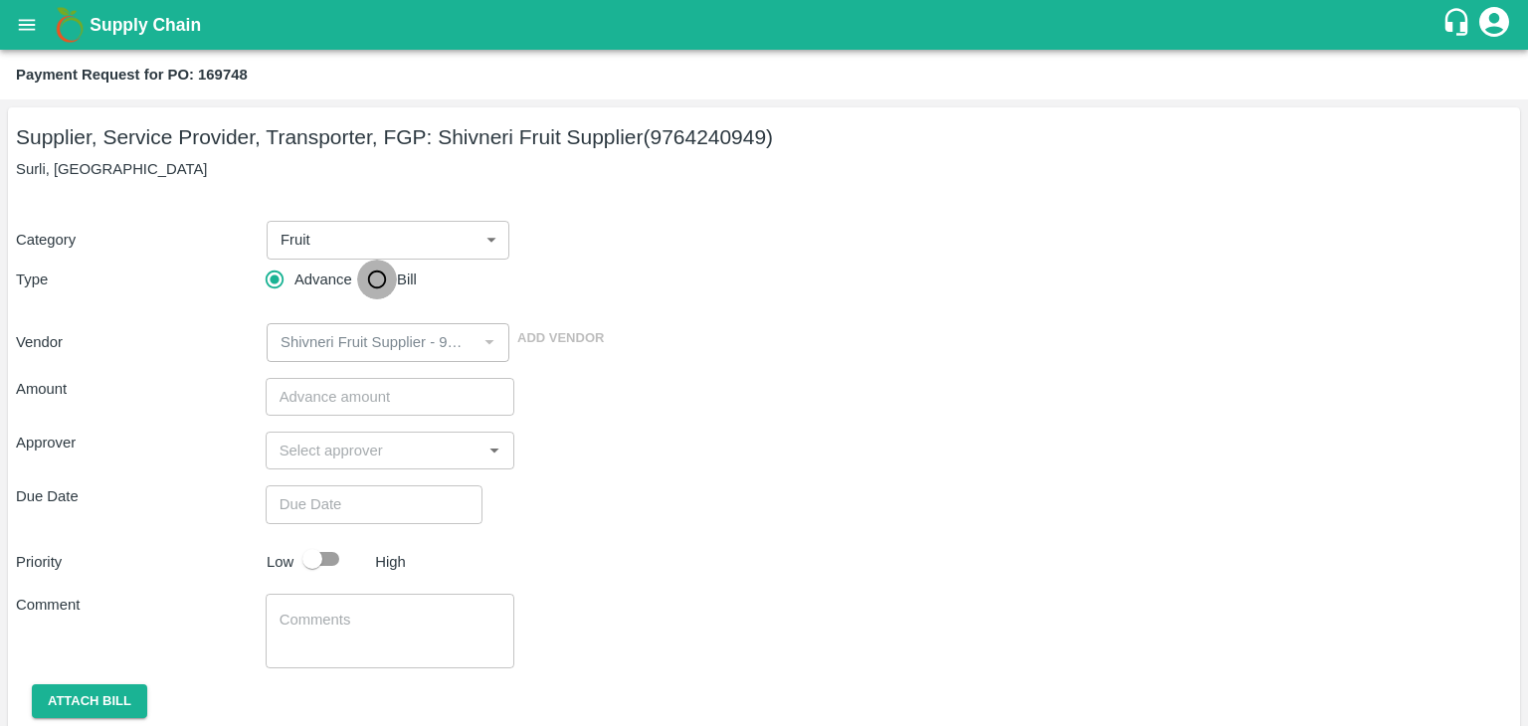
click at [369, 289] on input "Bill" at bounding box center [377, 280] width 40 height 40
radio input "true"
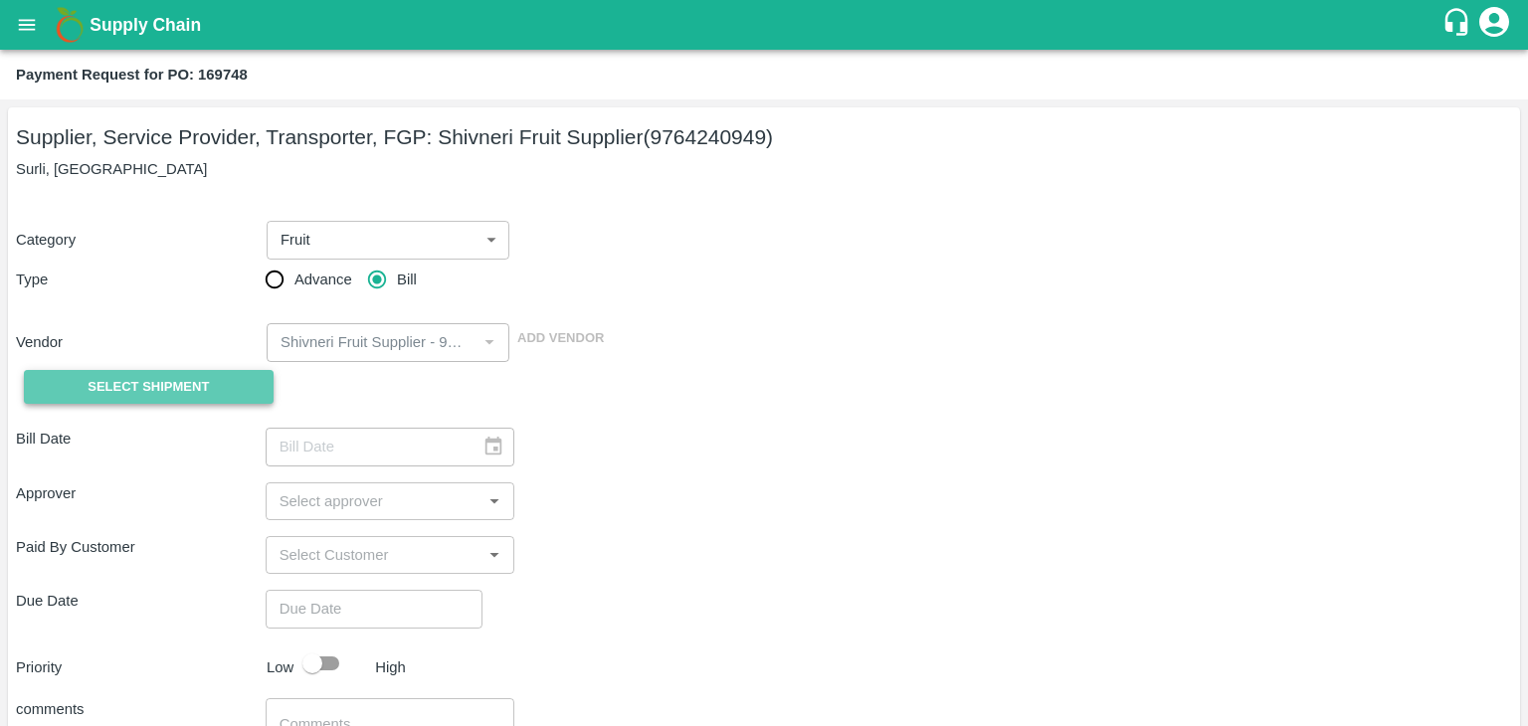
click at [163, 371] on button "Select Shipment" at bounding box center [149, 387] width 250 height 35
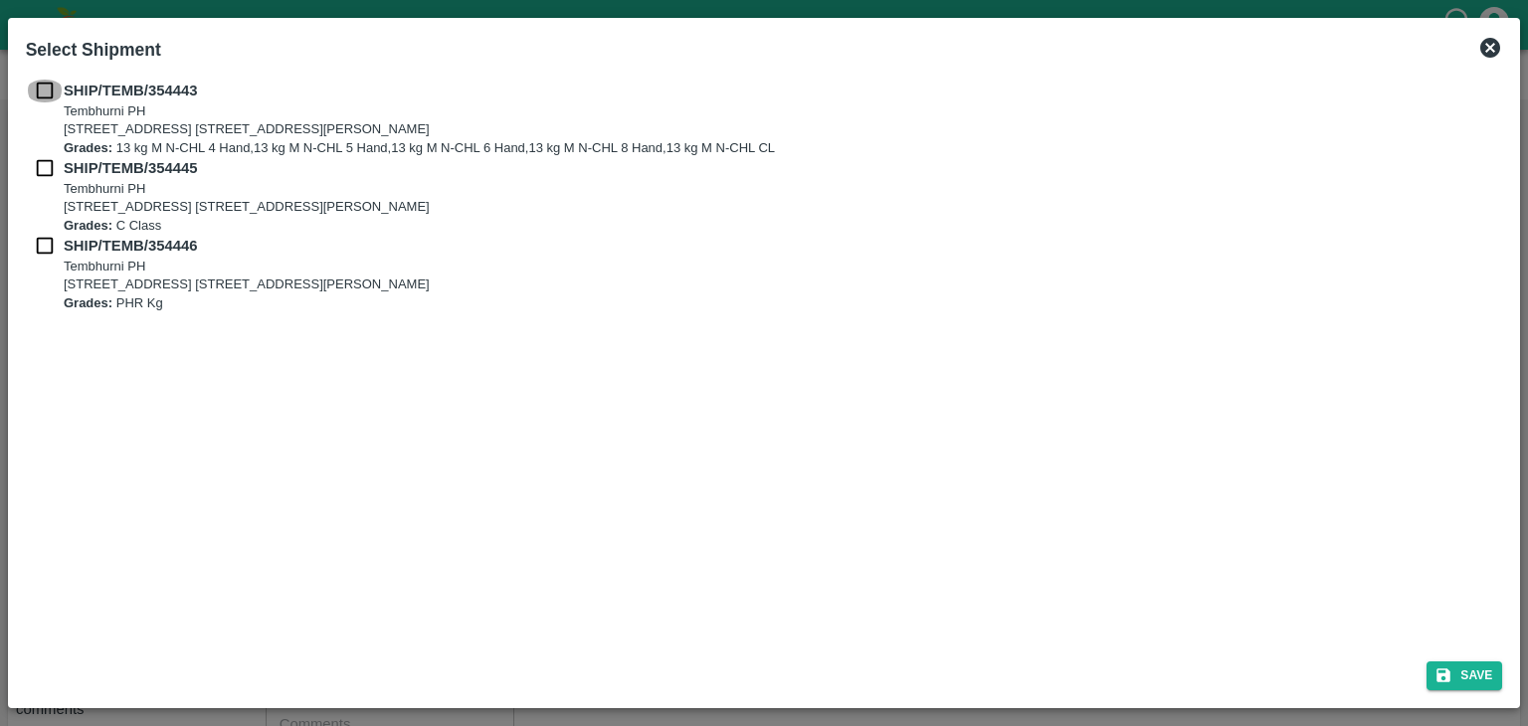
click at [52, 98] on input "checkbox" at bounding box center [45, 91] width 38 height 22
checkbox input "true"
click at [44, 159] on input "checkbox" at bounding box center [45, 168] width 38 height 22
checkbox input "true"
click at [67, 229] on b "Grades:" at bounding box center [88, 225] width 49 height 15
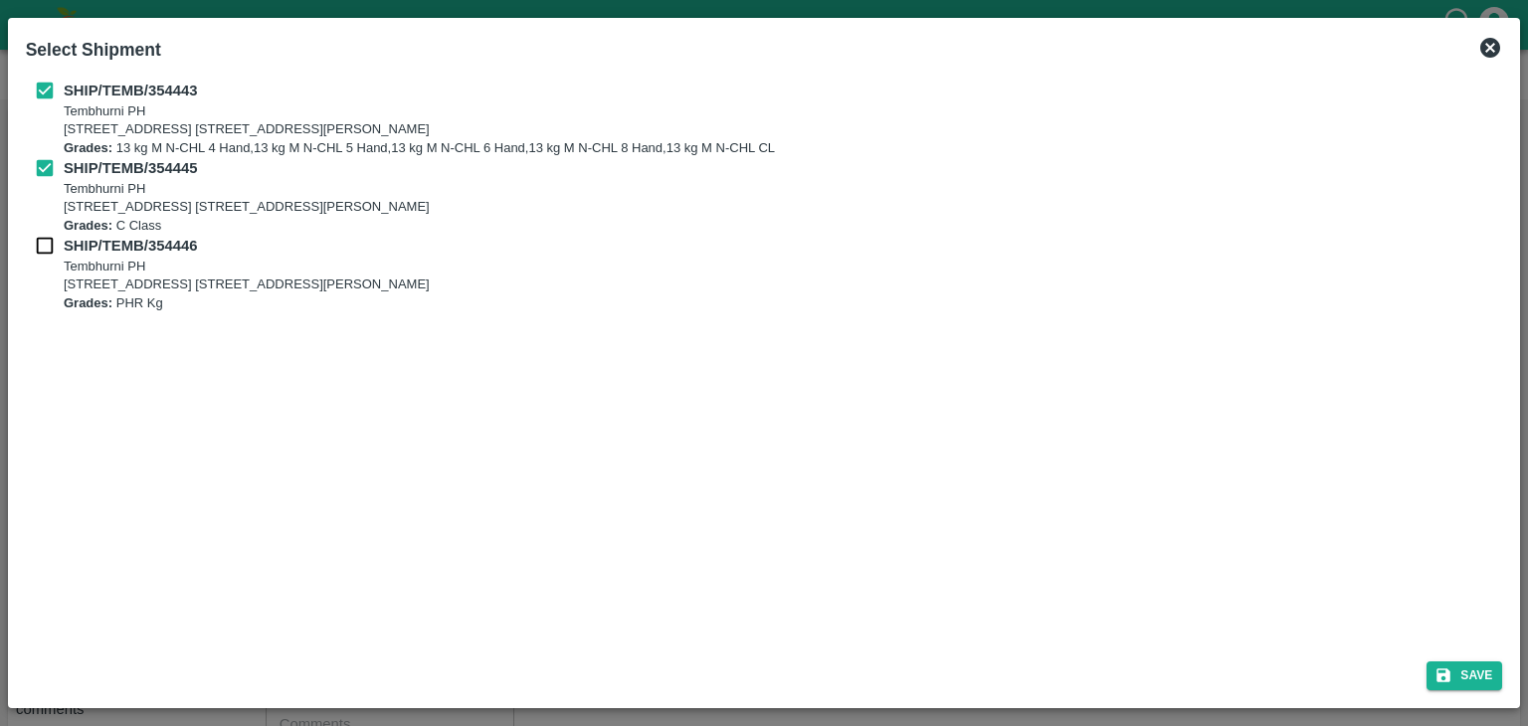
drag, startPoint x: 22, startPoint y: 252, endPoint x: 63, endPoint y: 241, distance: 42.2
click at [63, 241] on div "SHIP/TEMB/354443 Tembhurni PH Tembhurni PH 205, PLOT NO. E-5, YASHSHREE INDUSTR…" at bounding box center [764, 358] width 1493 height 573
click at [63, 241] on input "checkbox" at bounding box center [45, 246] width 38 height 22
checkbox input "true"
click at [1473, 673] on button "Save" at bounding box center [1464, 675] width 76 height 29
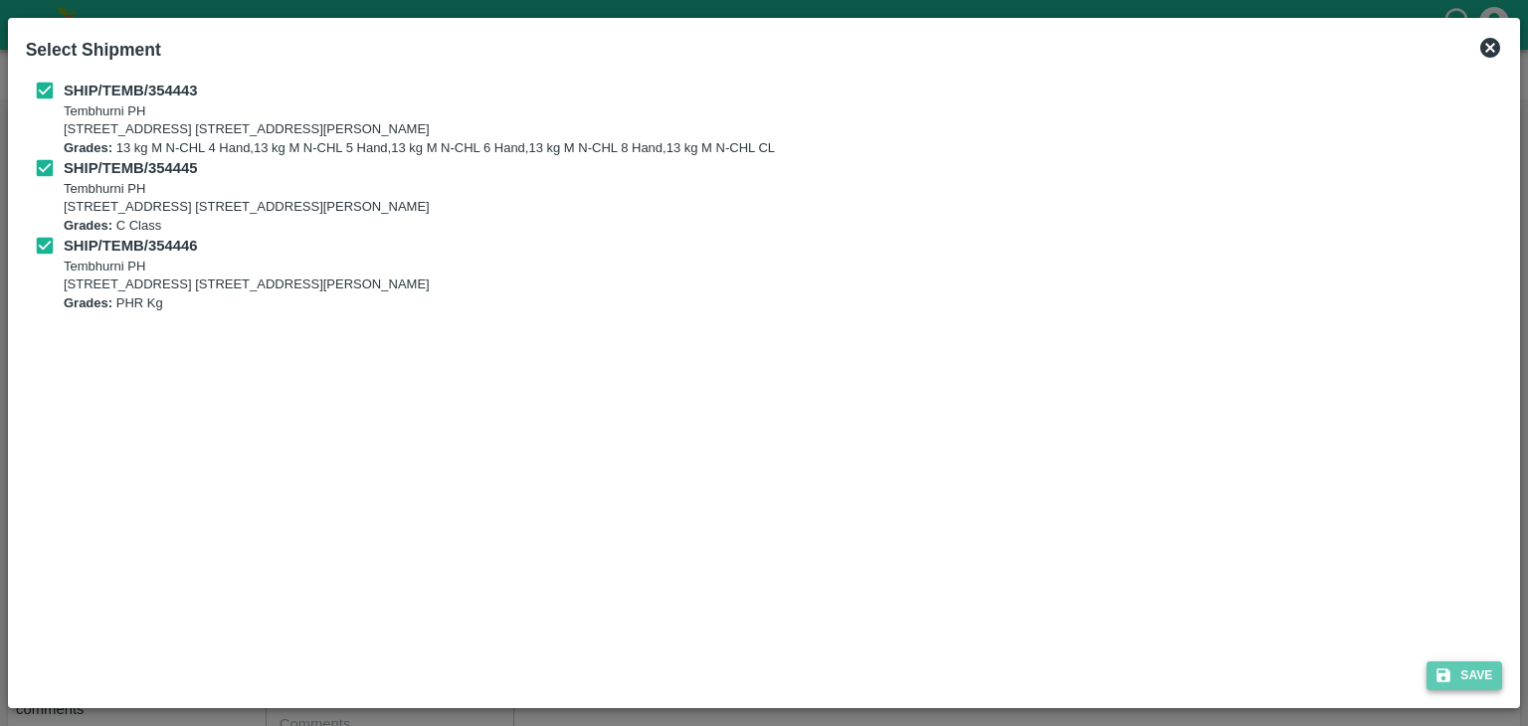
type input "17/08/2025"
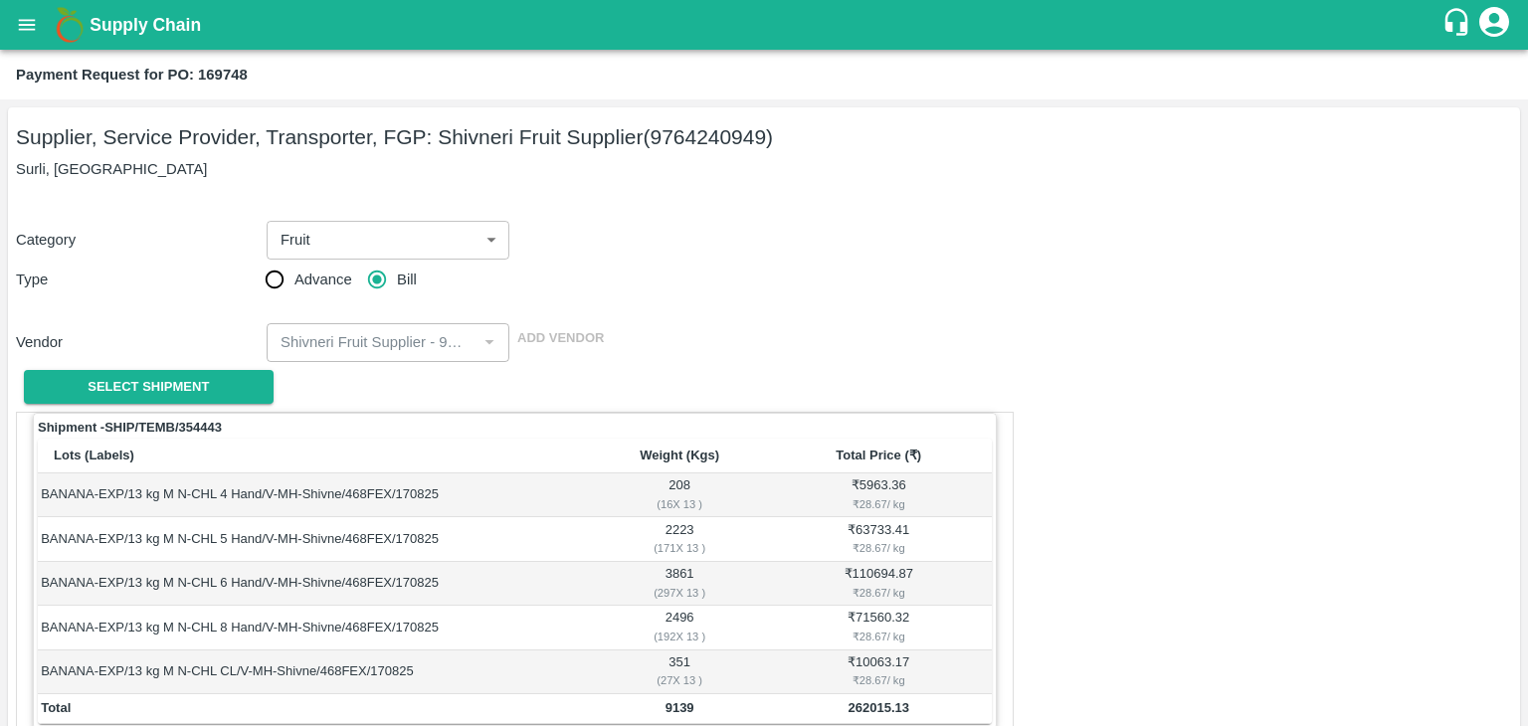
scroll to position [975, 0]
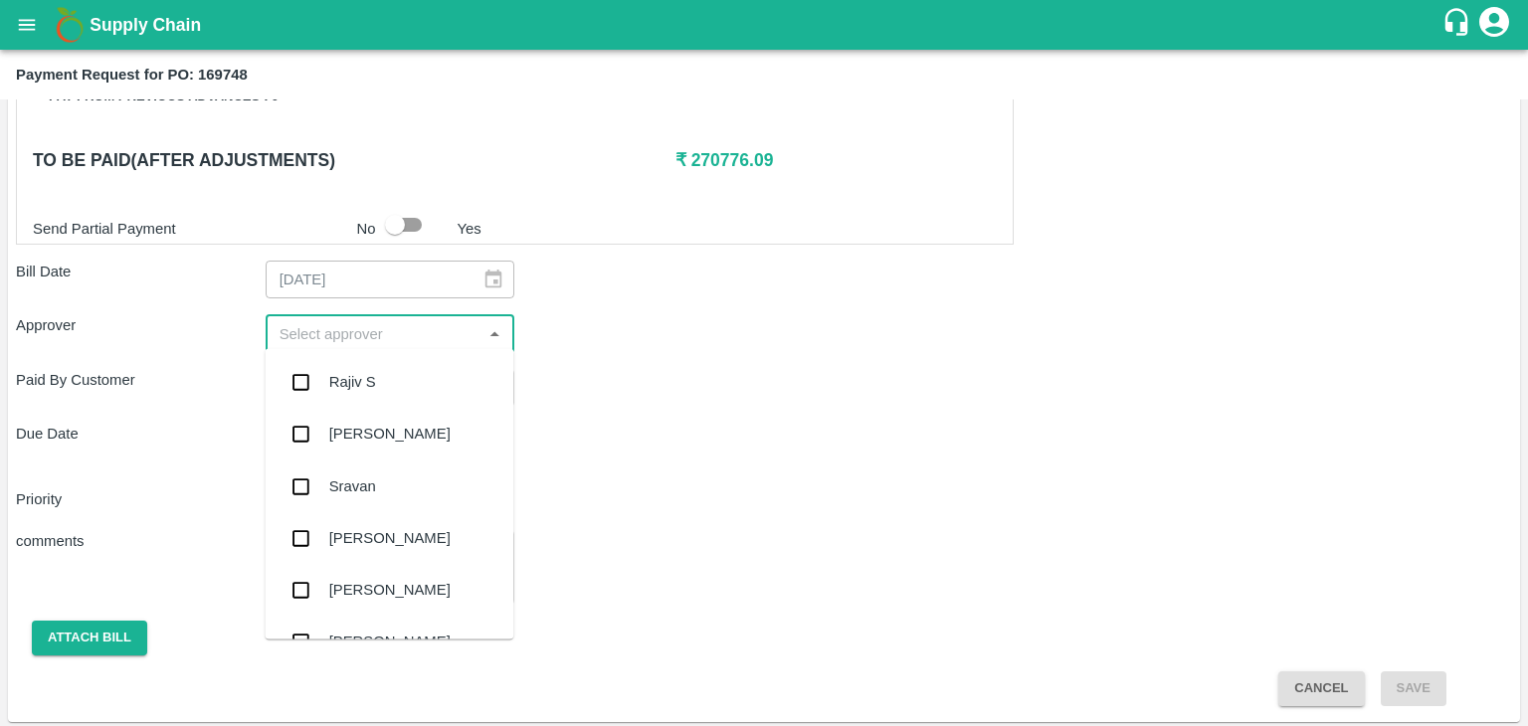
click at [378, 329] on input "input" at bounding box center [374, 333] width 205 height 26
type input "Ajit"
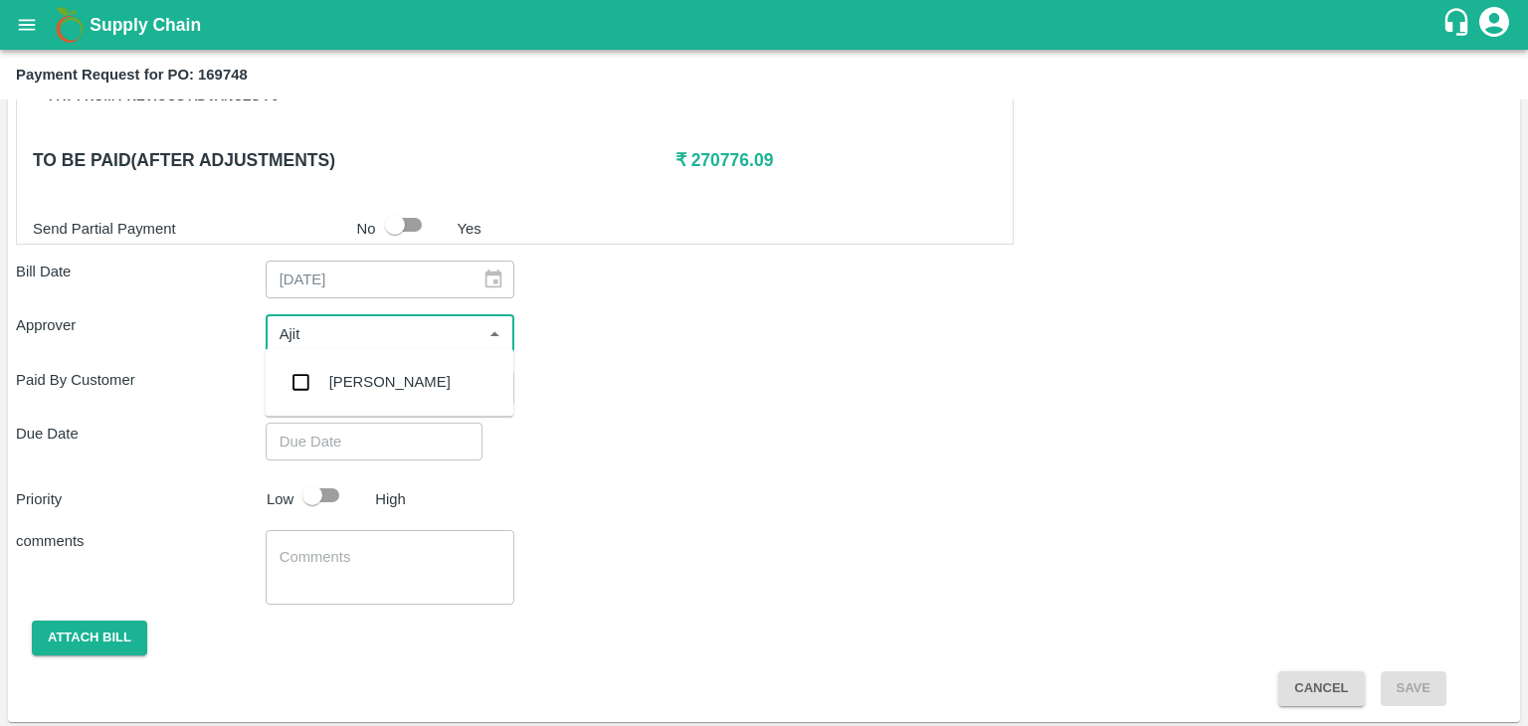
click at [374, 378] on div "[PERSON_NAME]" at bounding box center [389, 382] width 121 height 22
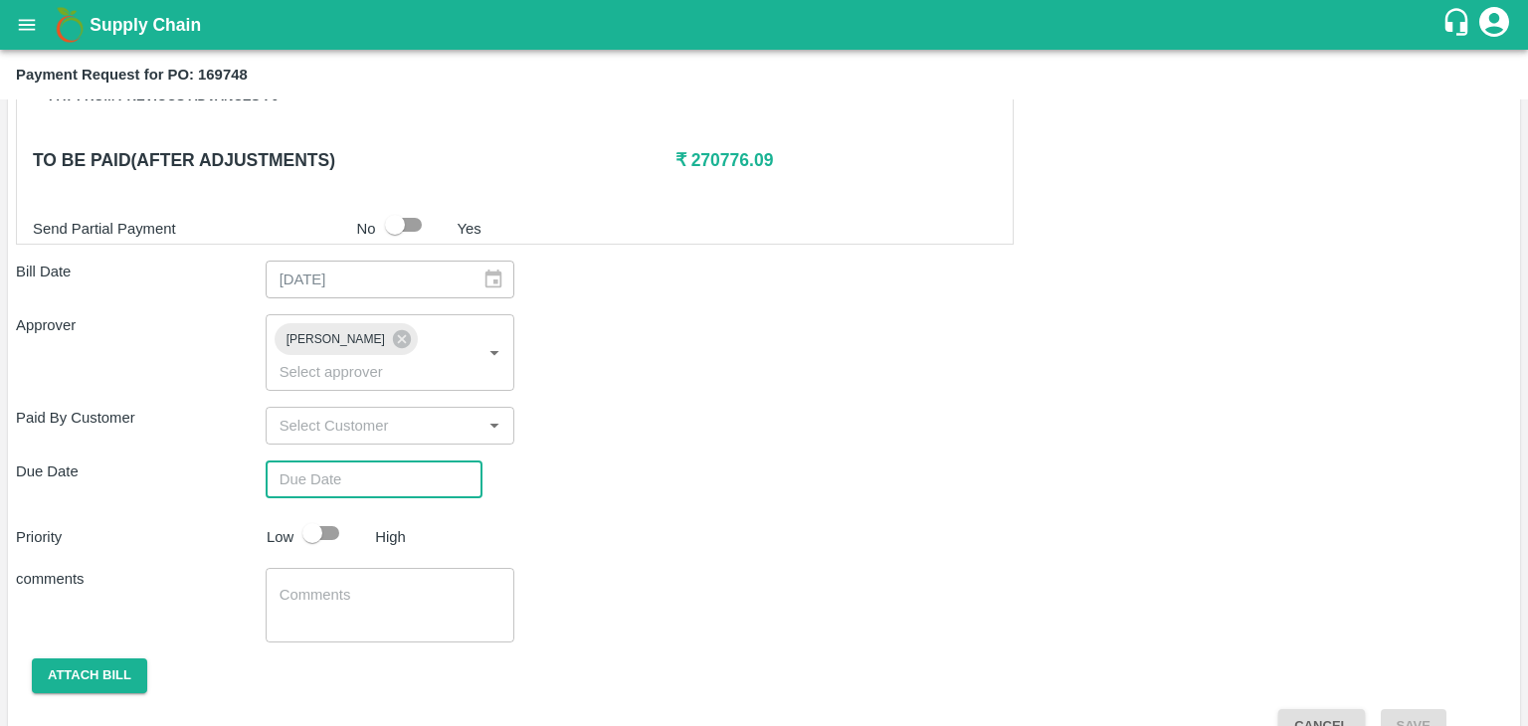
type input "DD/MM/YYYY hh:mm aa"
click at [388, 461] on input "DD/MM/YYYY hh:mm aa" at bounding box center [367, 480] width 203 height 38
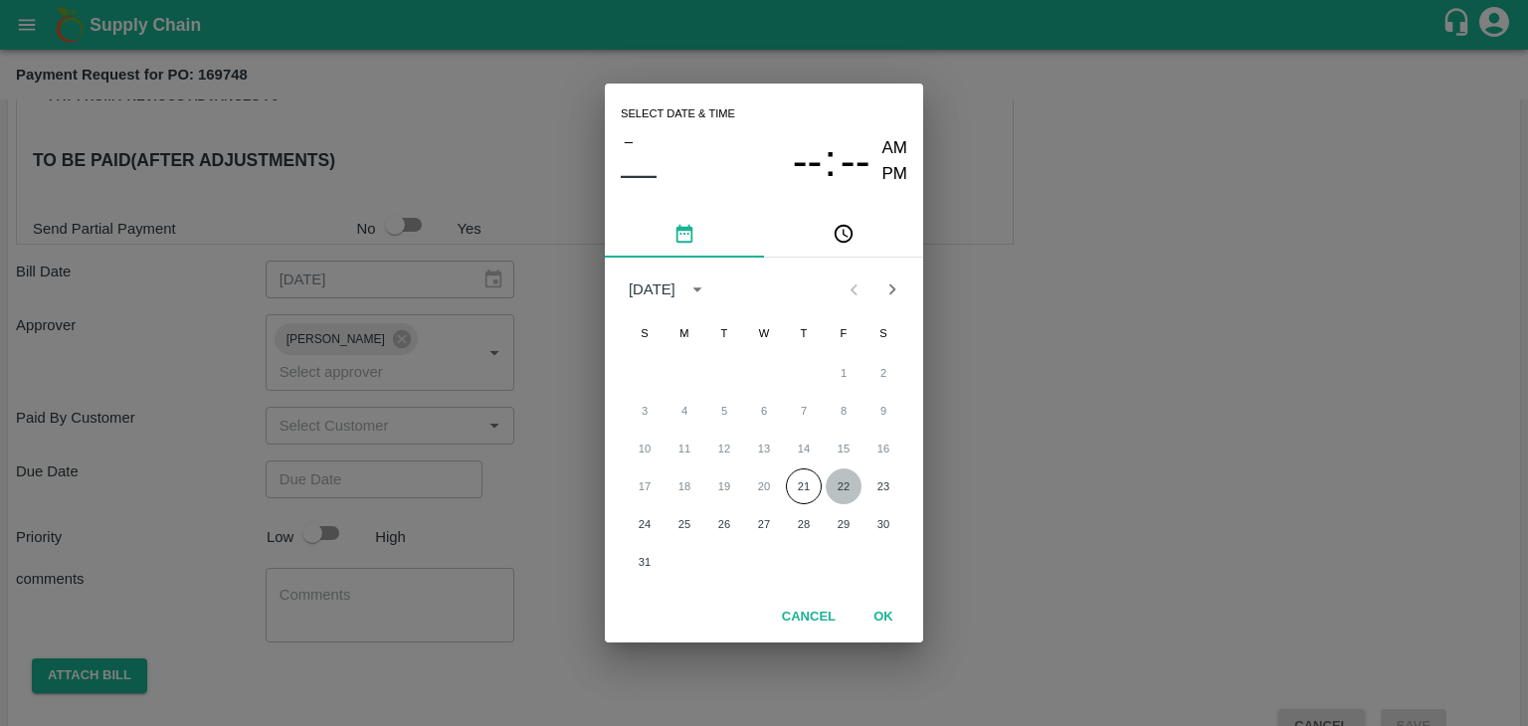
click at [845, 486] on button "22" at bounding box center [844, 486] width 36 height 36
type input "[DATE] 12:00 AM"
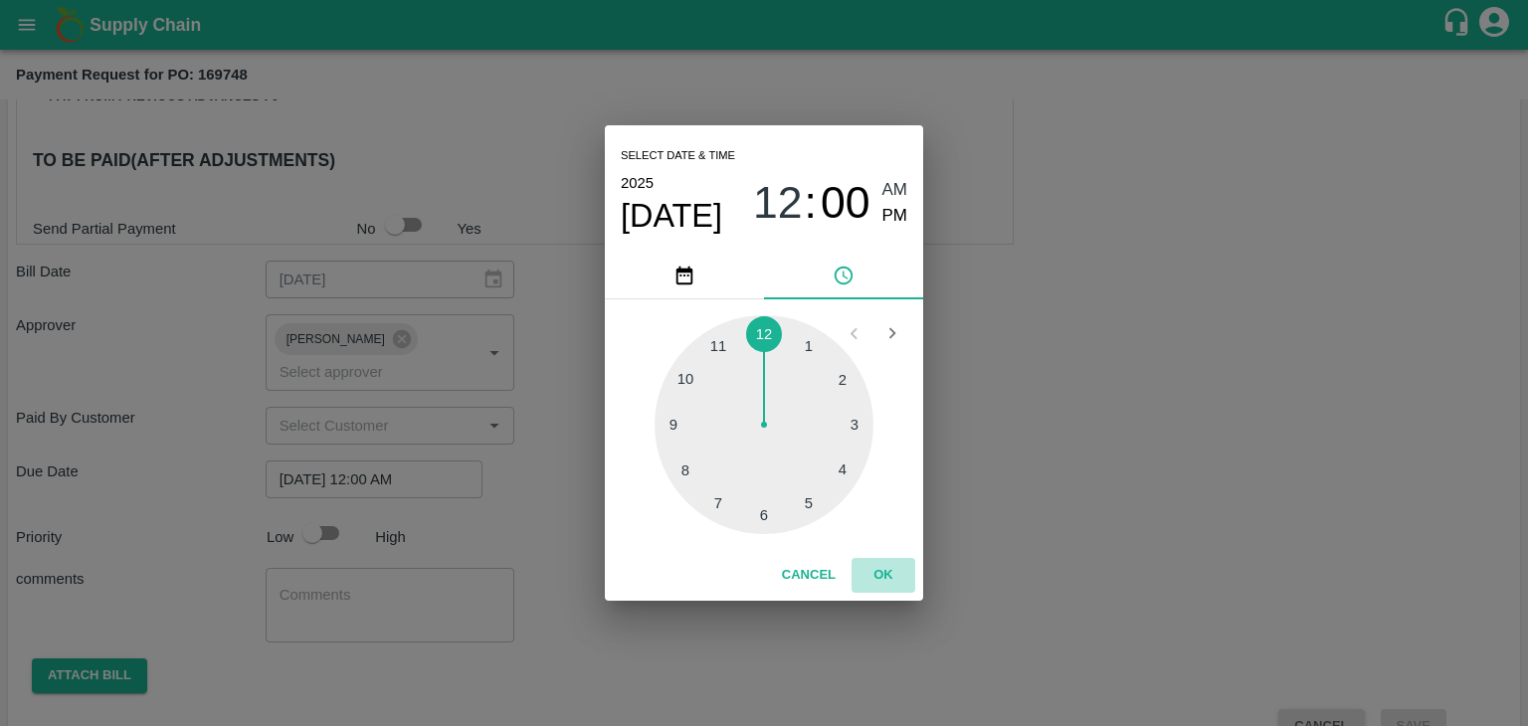
click at [897, 582] on button "OK" at bounding box center [883, 575] width 64 height 35
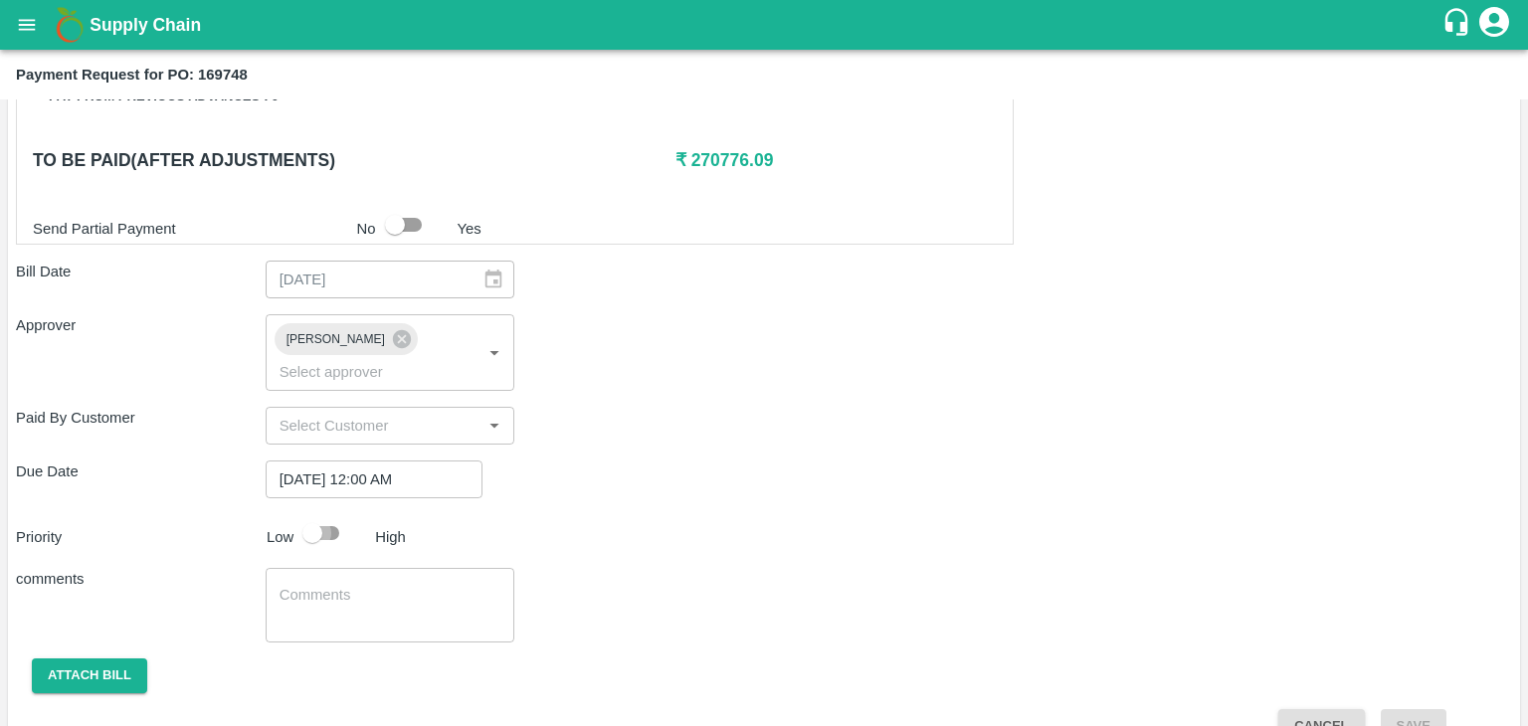
click at [330, 514] on input "checkbox" at bounding box center [312, 533] width 113 height 38
checkbox input "true"
click at [349, 585] on textarea at bounding box center [390, 606] width 222 height 42
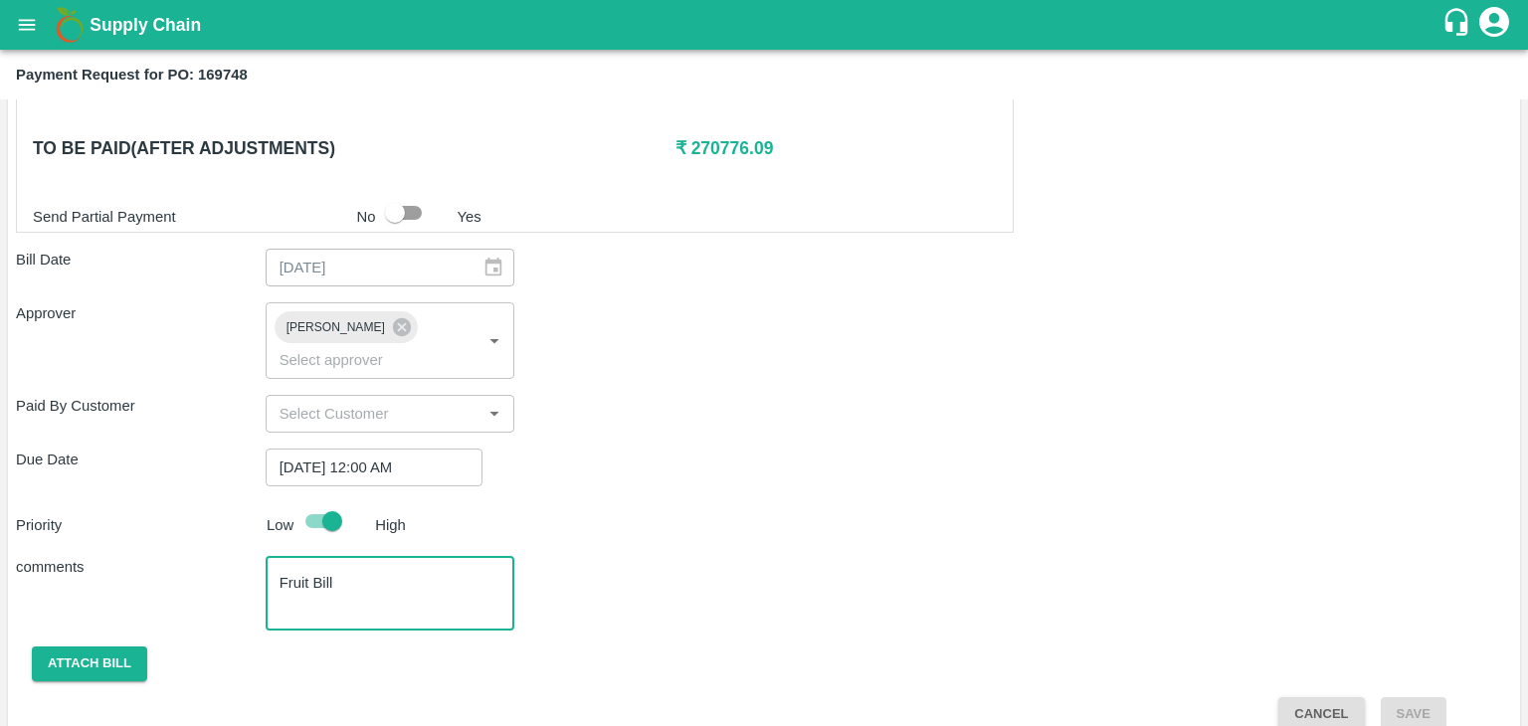
type textarea "Fruit Bill"
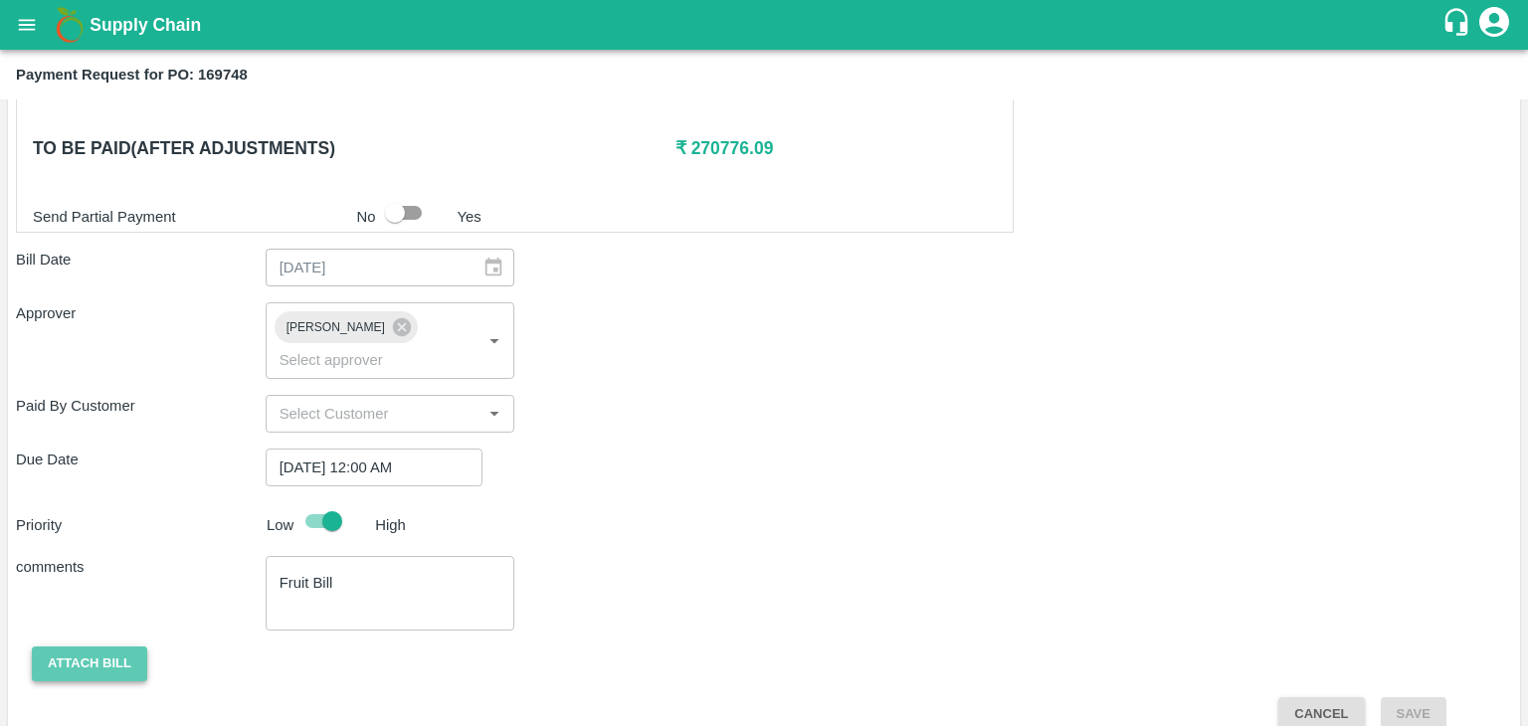
click at [95, 646] on button "Attach bill" at bounding box center [89, 663] width 115 height 35
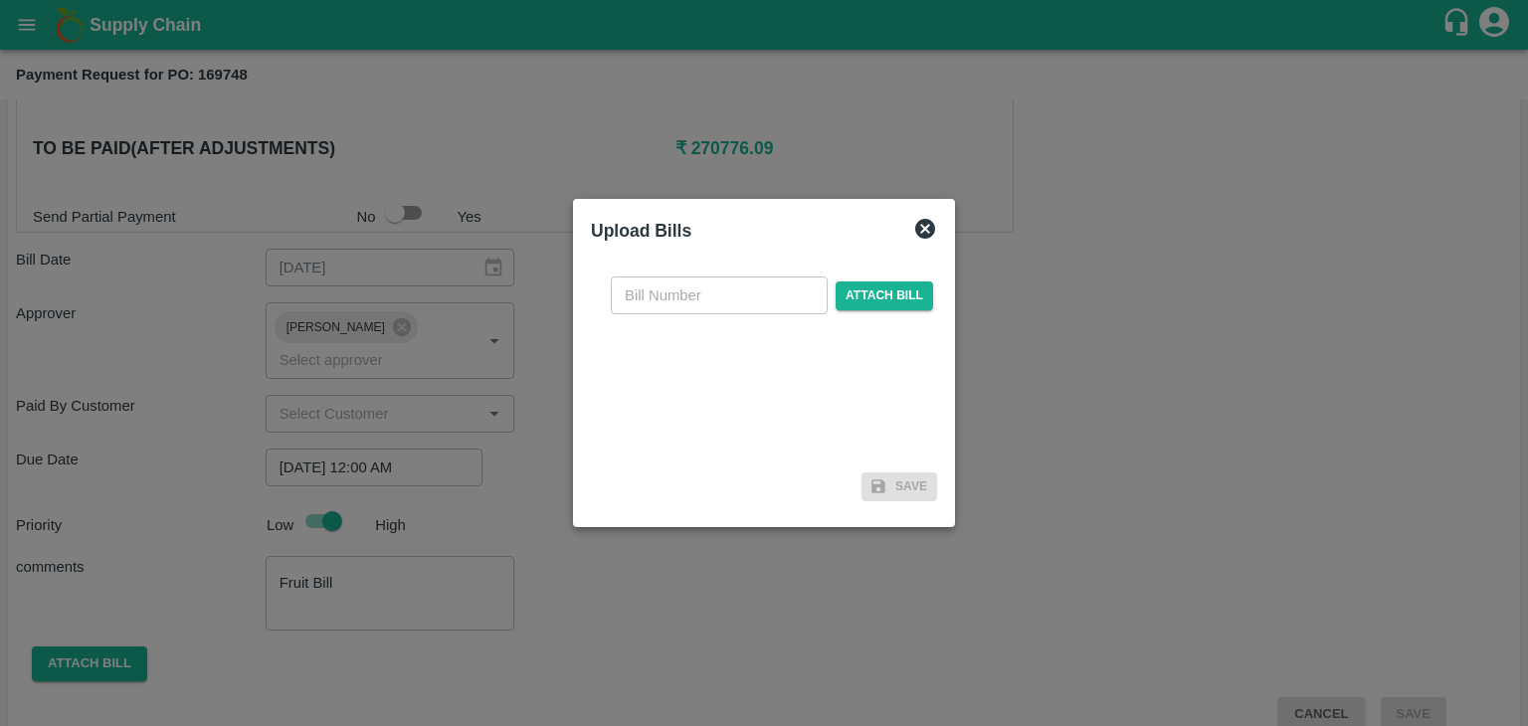
click at [782, 299] on input "text" at bounding box center [719, 296] width 217 height 38
type input "715"
click at [885, 299] on span "Attach bill" at bounding box center [883, 295] width 97 height 29
click at [0, 0] on input "Attach bill" at bounding box center [0, 0] width 0 height 0
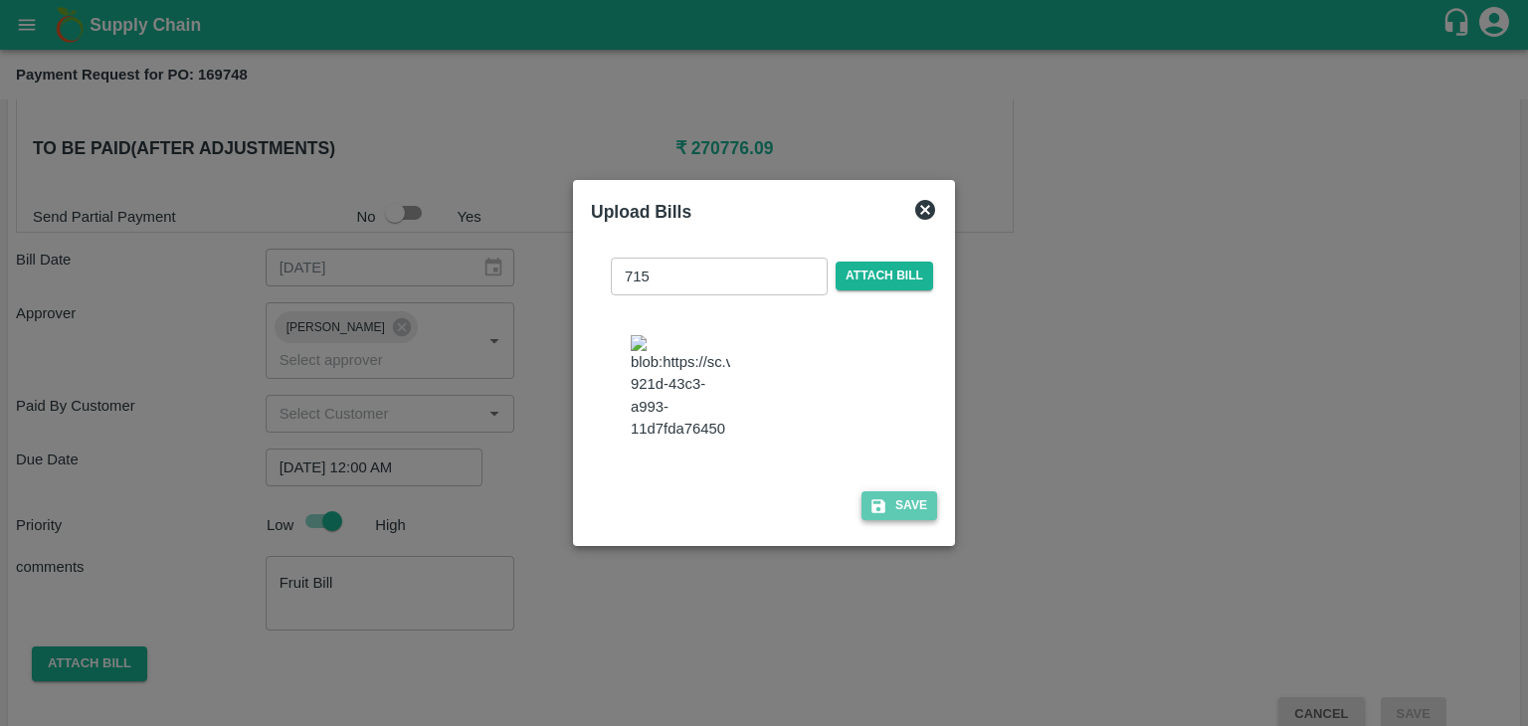
click at [898, 518] on button "Save" at bounding box center [899, 505] width 76 height 29
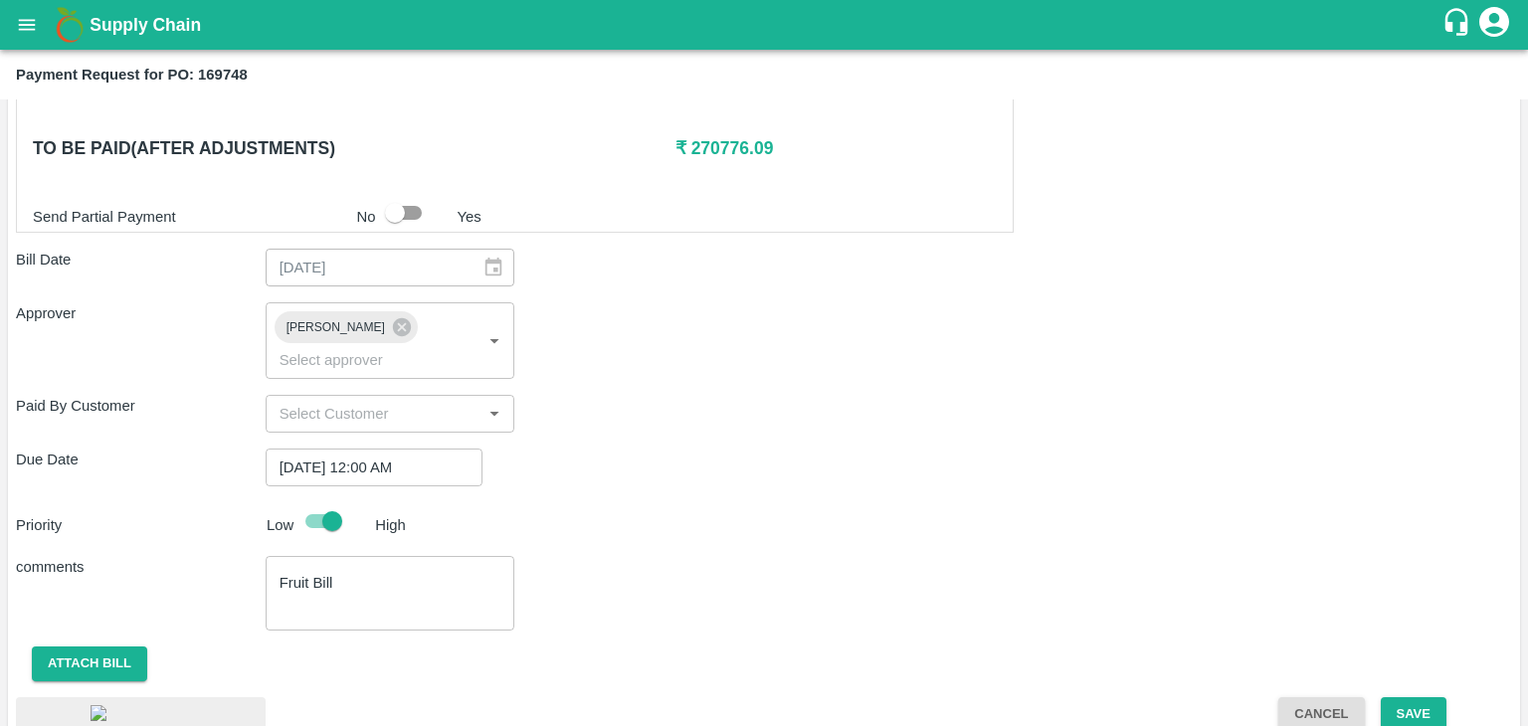
scroll to position [1109, 0]
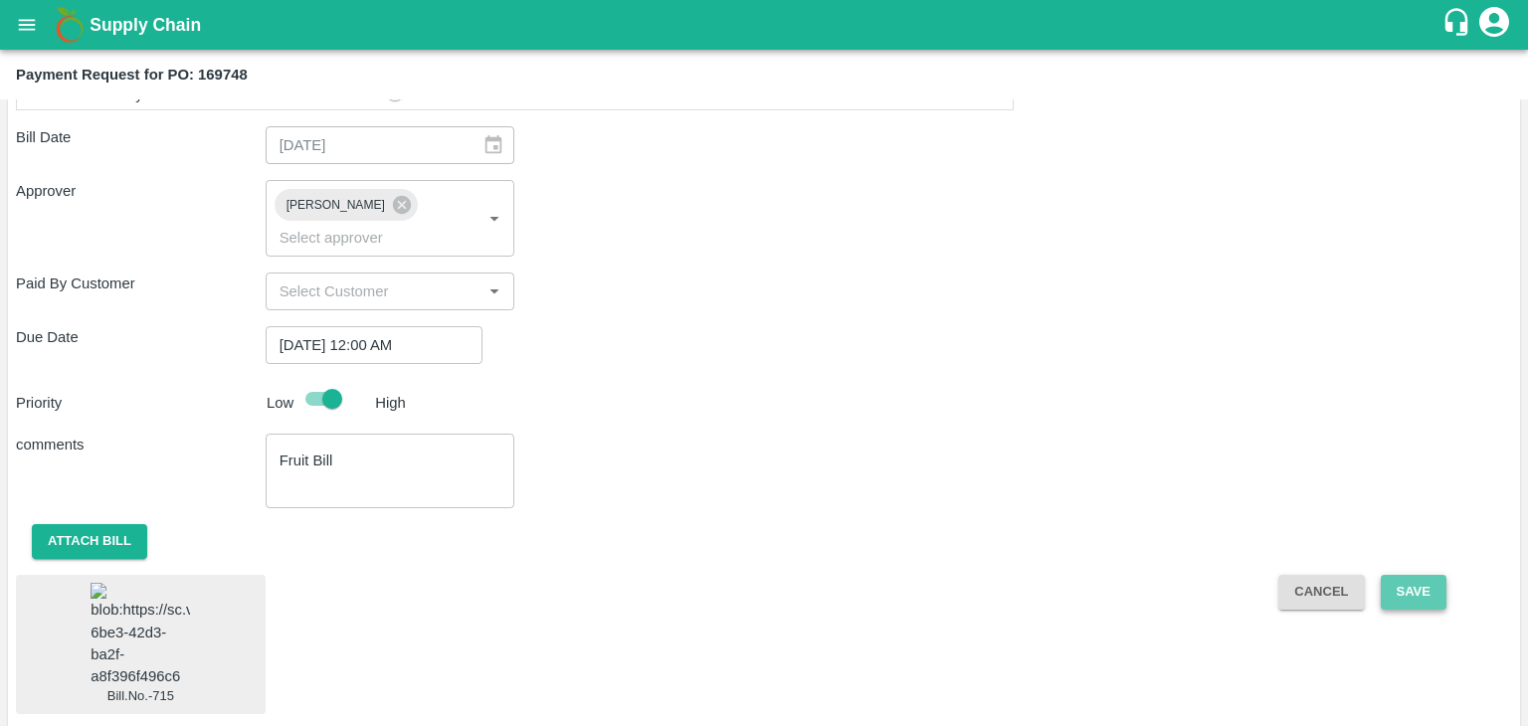
click at [1414, 575] on button "Save" at bounding box center [1414, 592] width 66 height 35
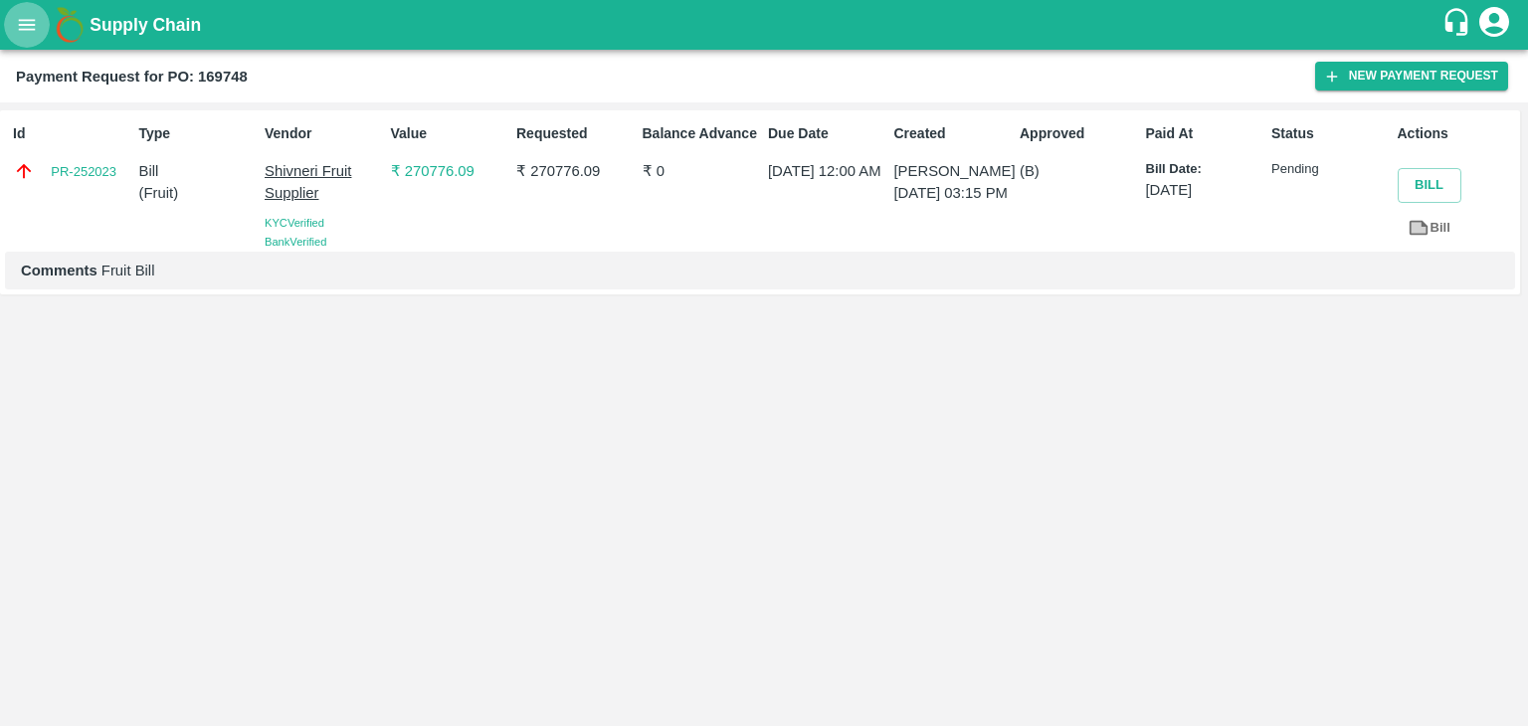
click at [38, 42] on button "open drawer" at bounding box center [27, 25] width 46 height 46
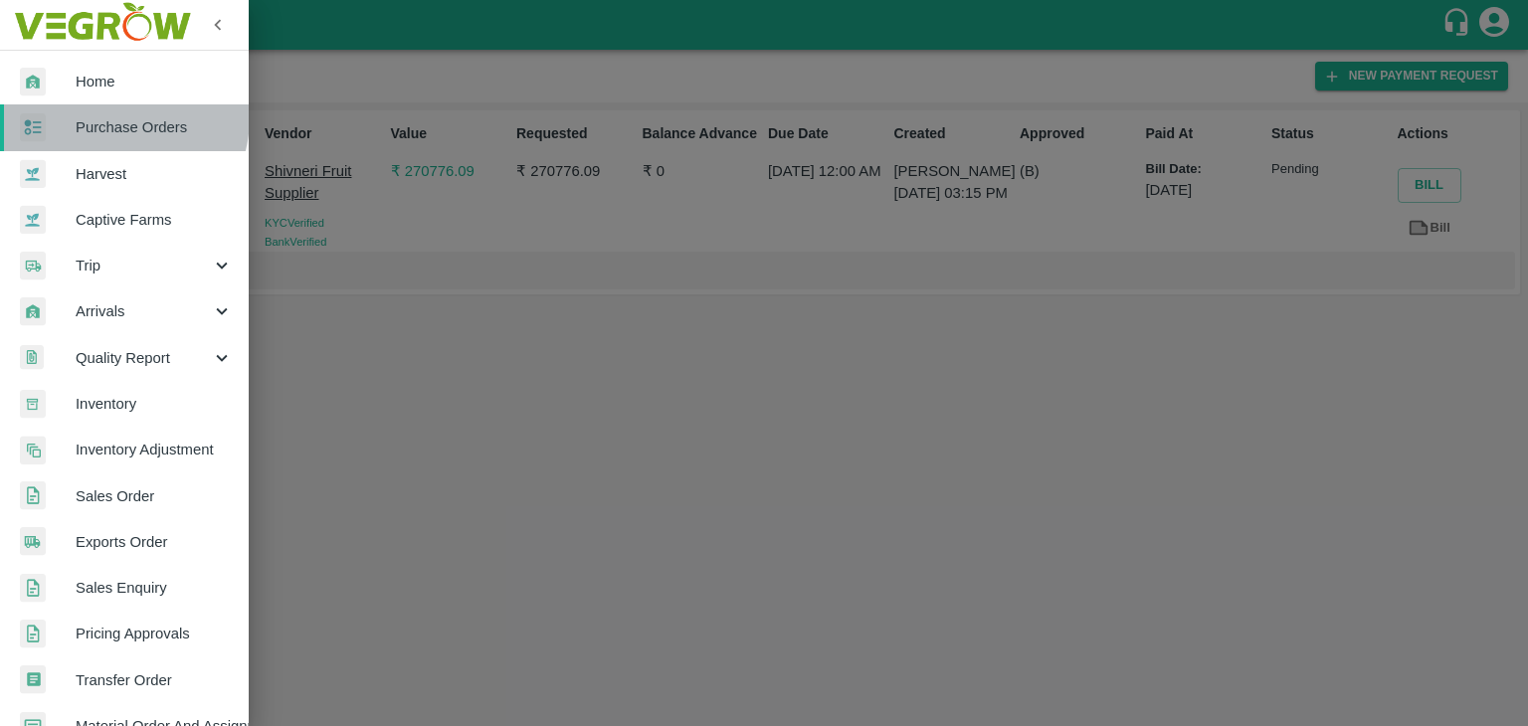
click at [111, 116] on span "Purchase Orders" at bounding box center [154, 127] width 157 height 22
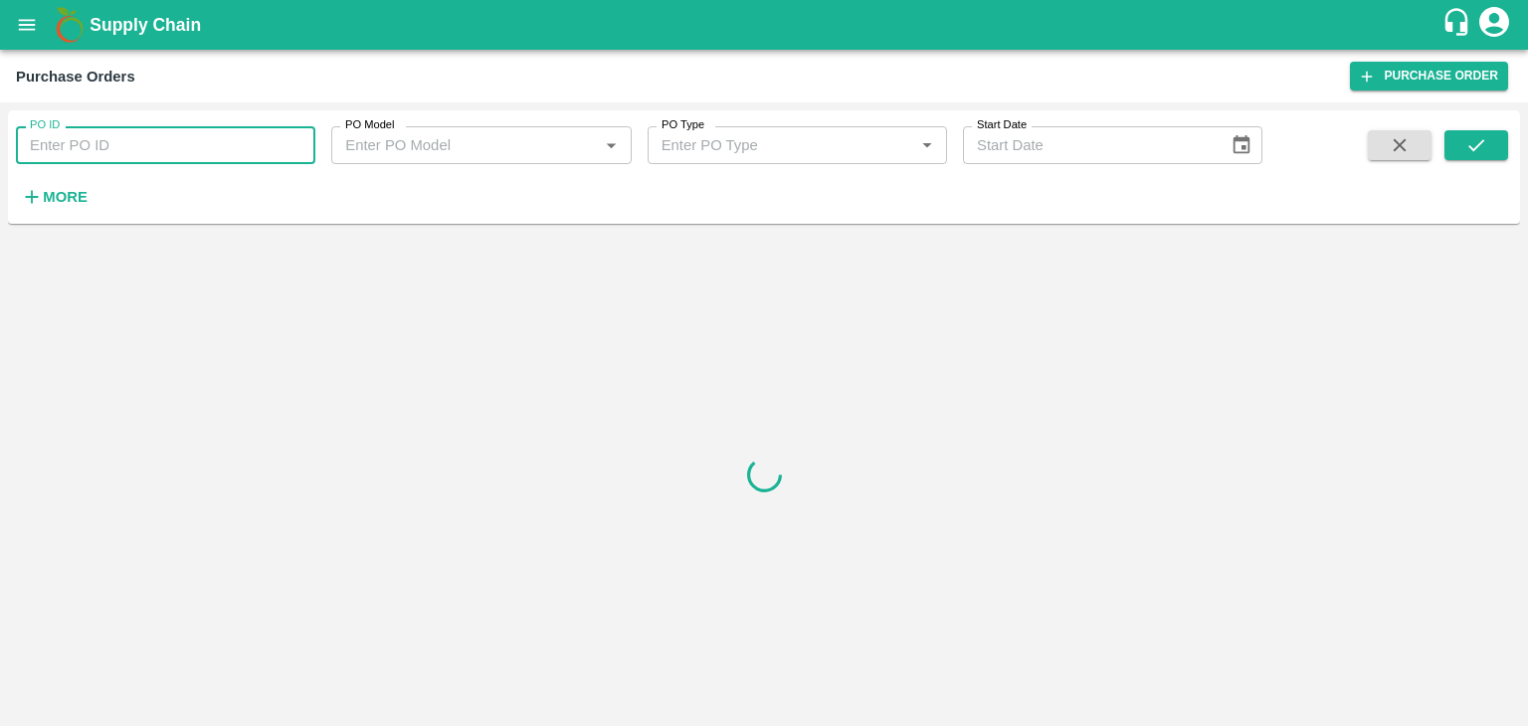
click at [149, 135] on input "PO ID" at bounding box center [165, 145] width 299 height 38
paste input "169792"
click at [1500, 155] on button "submit" at bounding box center [1476, 145] width 64 height 30
drag, startPoint x: 1500, startPoint y: 155, endPoint x: 68, endPoint y: 192, distance: 1432.7
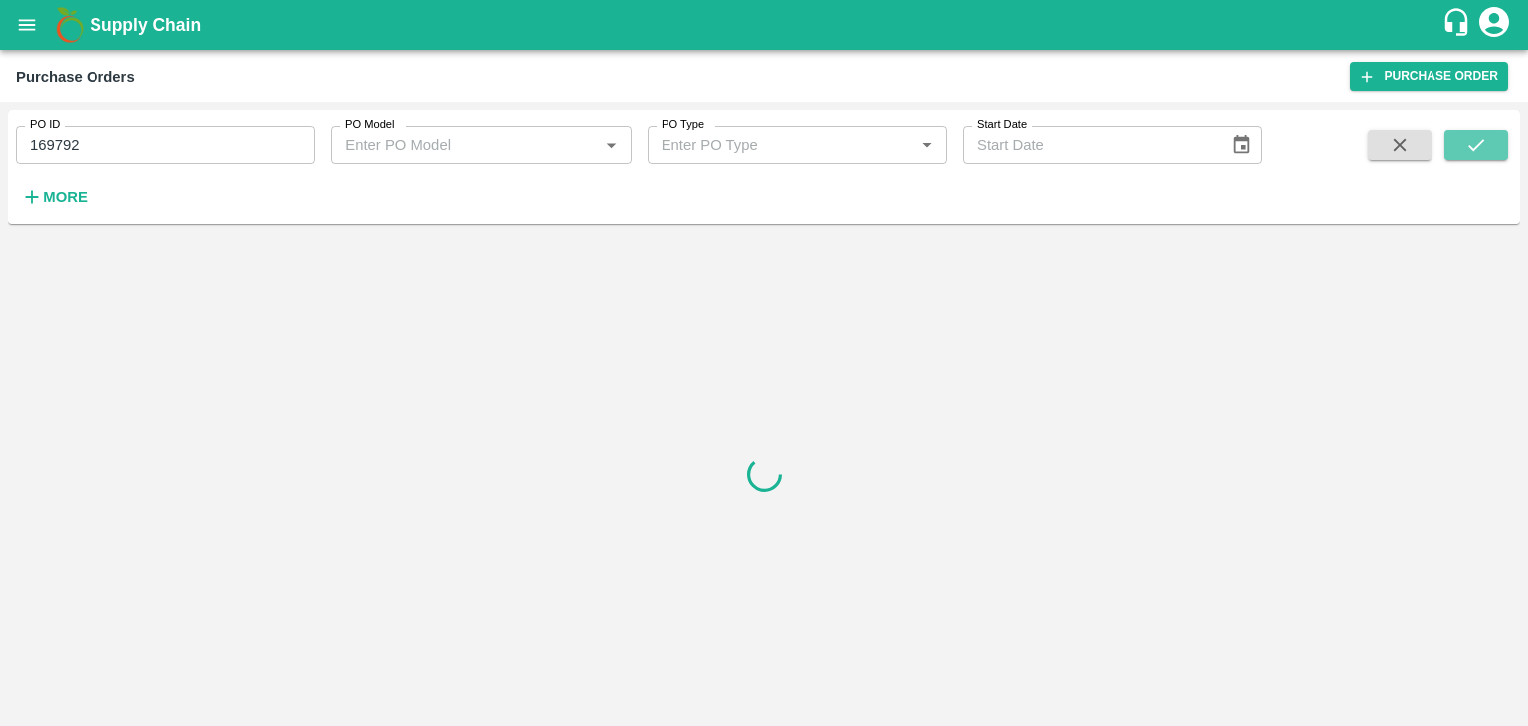
click at [68, 192] on div "PO ID 169792 PO ID PO Model PO Model   * PO Type PO Type   * Start Date Start D…" at bounding box center [764, 166] width 1512 height 97
click at [149, 137] on input "169792" at bounding box center [165, 145] width 299 height 38
type input "169792"
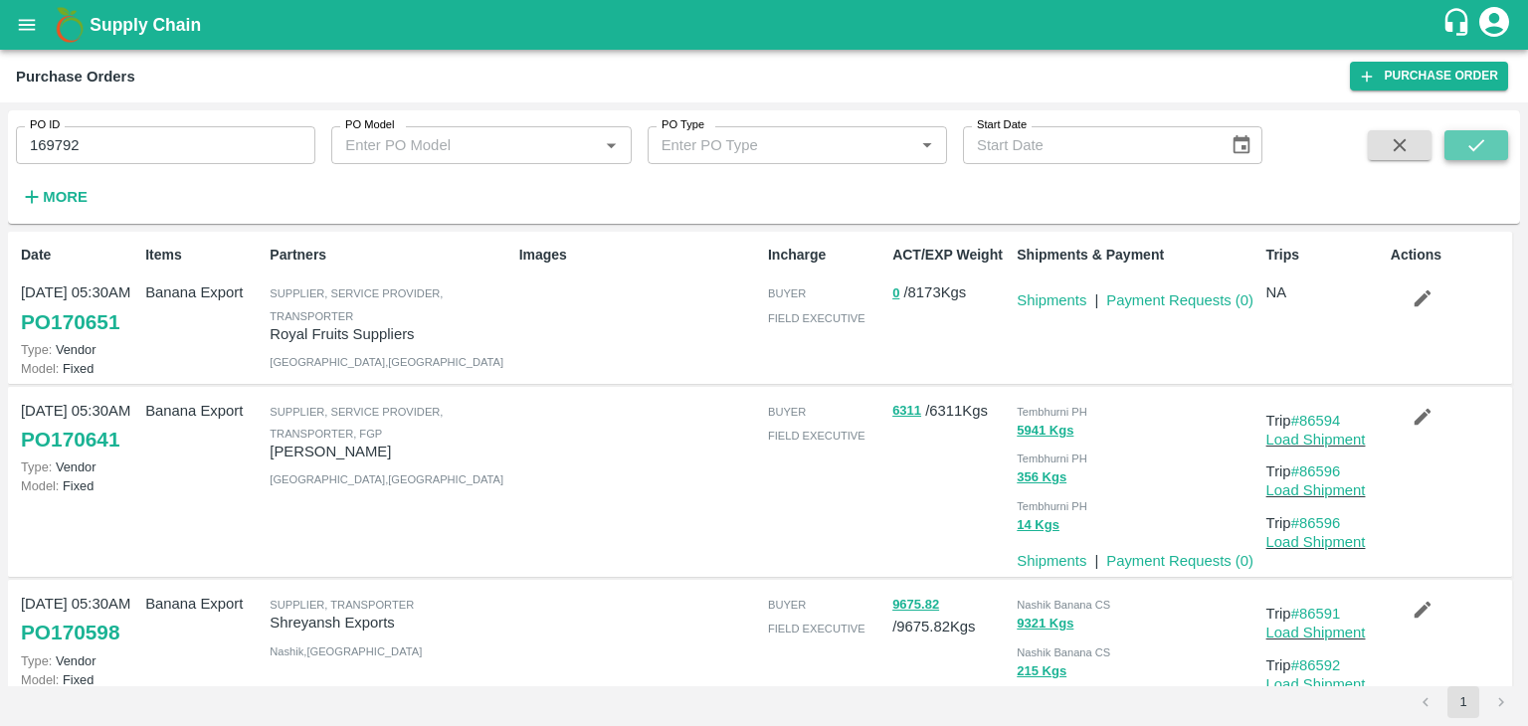
click at [1490, 144] on button "submit" at bounding box center [1476, 145] width 64 height 30
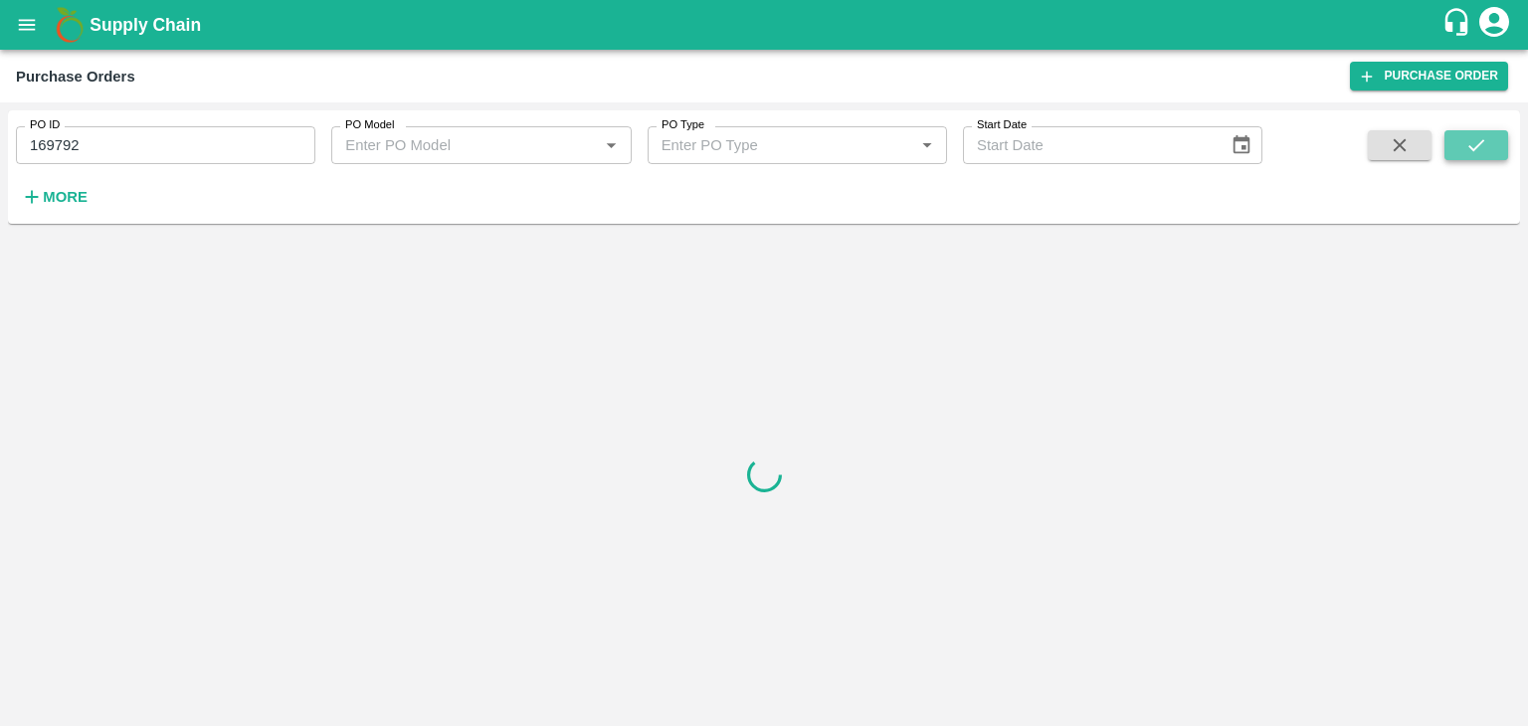
click at [1490, 144] on button "submit" at bounding box center [1476, 145] width 64 height 30
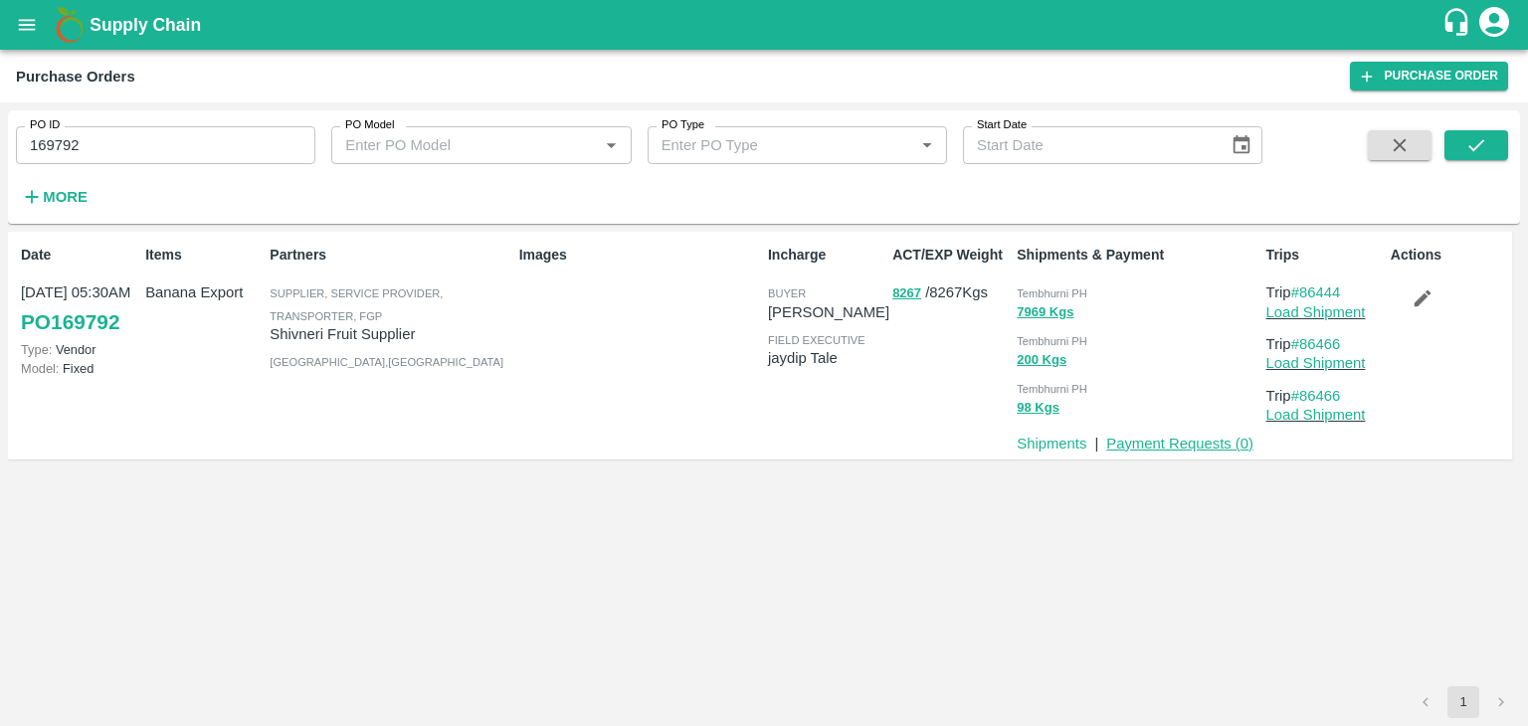
click at [1174, 443] on link "Payment Requests ( 0 )" at bounding box center [1179, 444] width 147 height 16
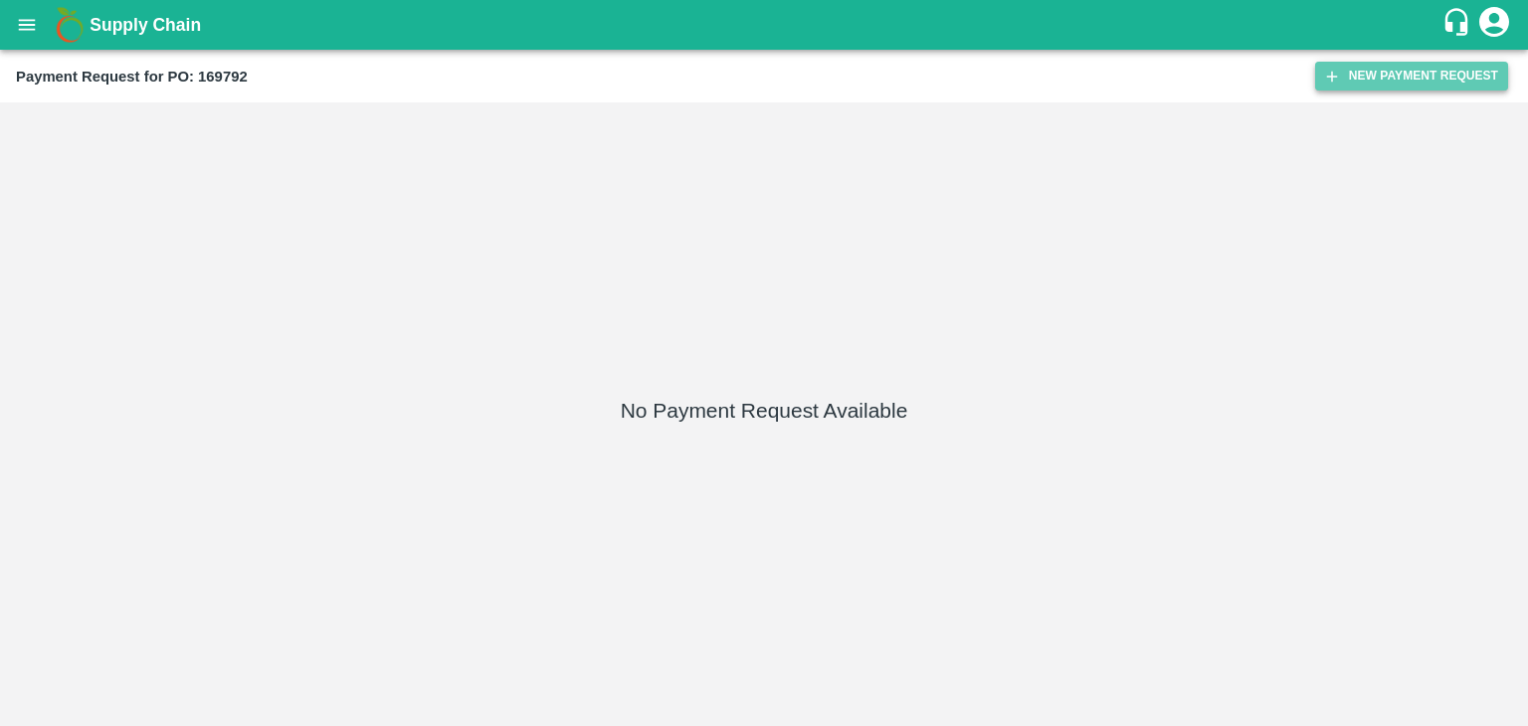
click at [1382, 88] on button "New Payment Request" at bounding box center [1411, 76] width 193 height 29
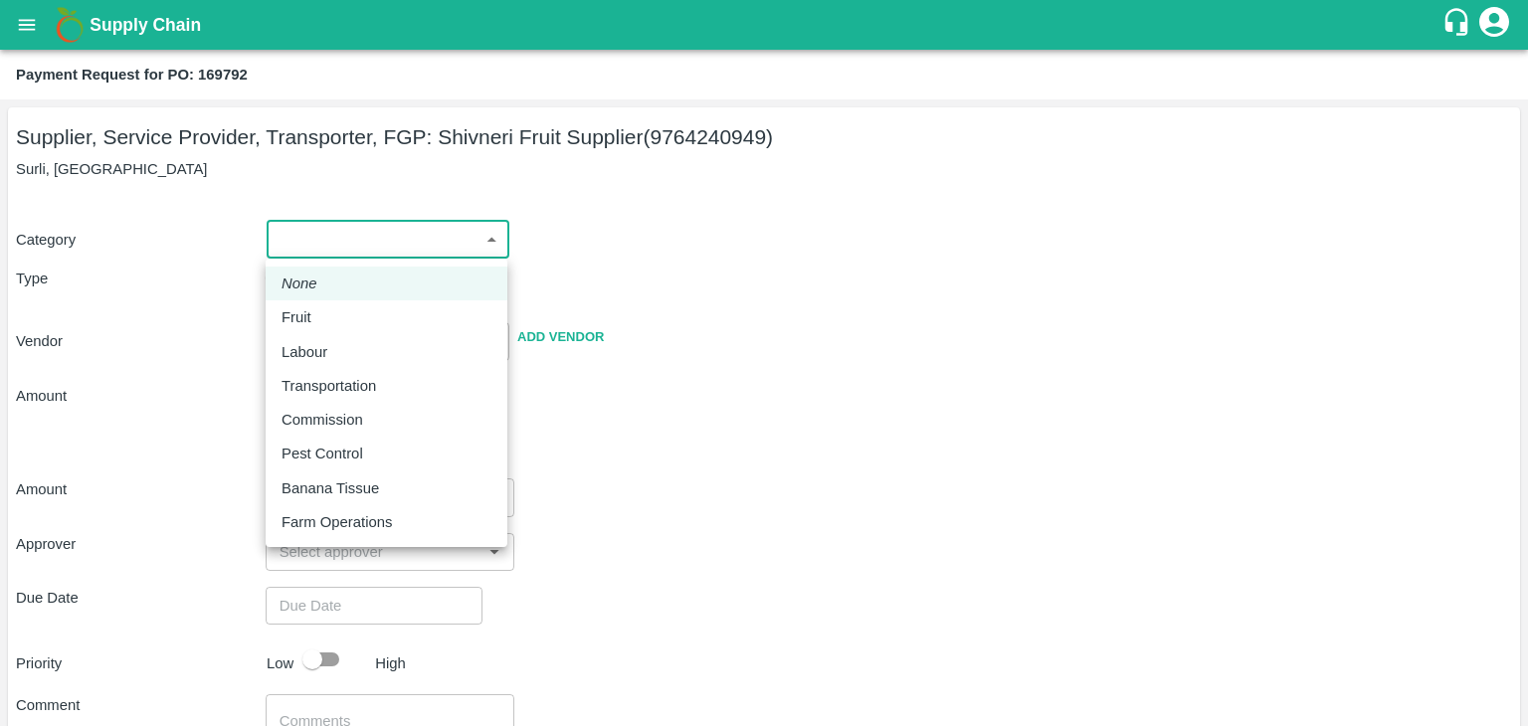
click at [299, 242] on body "Supply Chain Payment Request for PO: 169792 Supplier, Service Provider, Transpo…" at bounding box center [764, 363] width 1528 height 726
click at [332, 327] on div "Fruit" at bounding box center [386, 317] width 210 height 22
type input "1"
type input "Shivneri Fruit Supplier - 9764240949(Supplier, Service Provider, Transporter, F…"
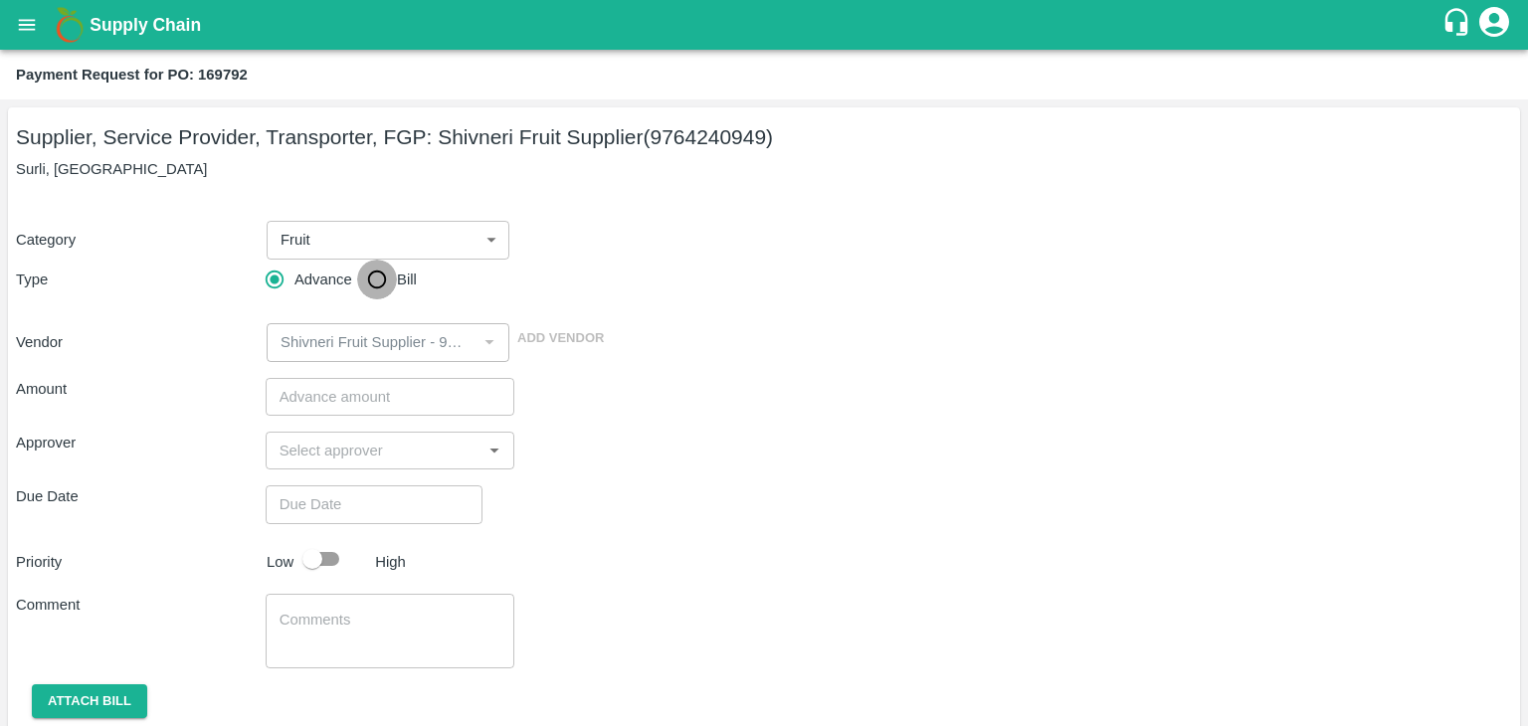
click at [380, 278] on input "Bill" at bounding box center [377, 280] width 40 height 40
radio input "true"
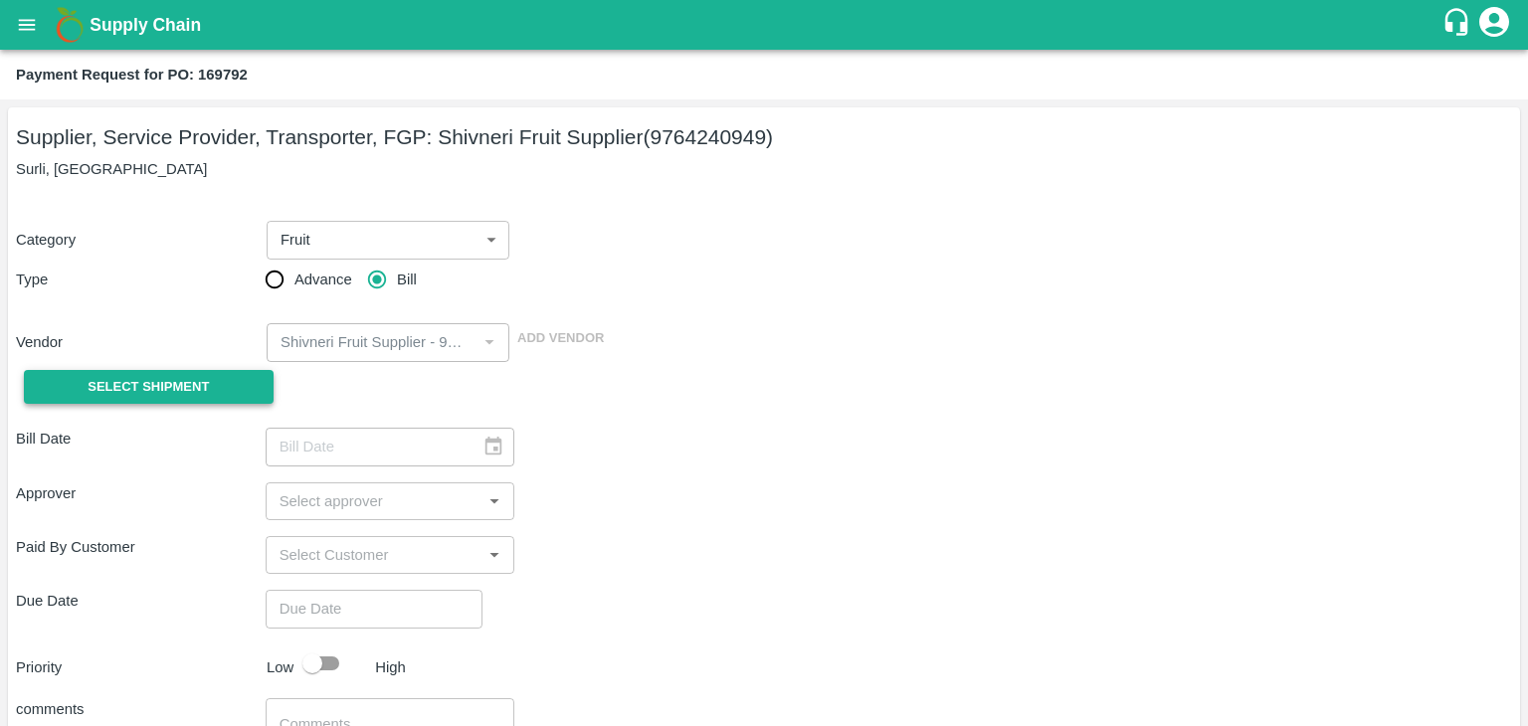
click at [158, 372] on button "Select Shipment" at bounding box center [149, 387] width 250 height 35
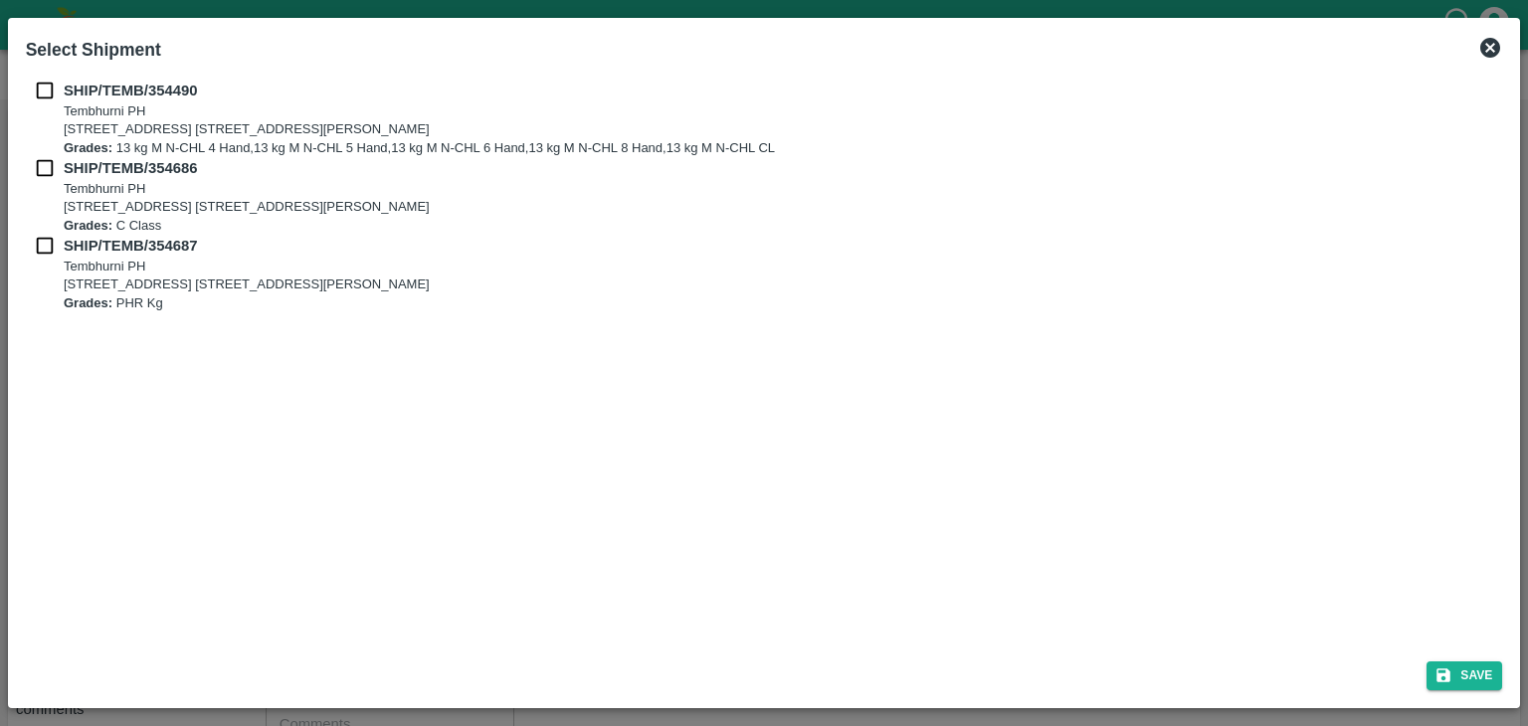
click at [44, 80] on input "checkbox" at bounding box center [45, 91] width 38 height 22
checkbox input "true"
drag, startPoint x: 51, startPoint y: 190, endPoint x: 43, endPoint y: 172, distance: 19.6
click at [43, 172] on div "SHIP/TEMB/354686 [STREET_ADDRESS] [STREET_ADDRESS][PERSON_NAME] Grades: C Class" at bounding box center [764, 196] width 1477 height 78
click at [43, 172] on input "checkbox" at bounding box center [45, 168] width 38 height 22
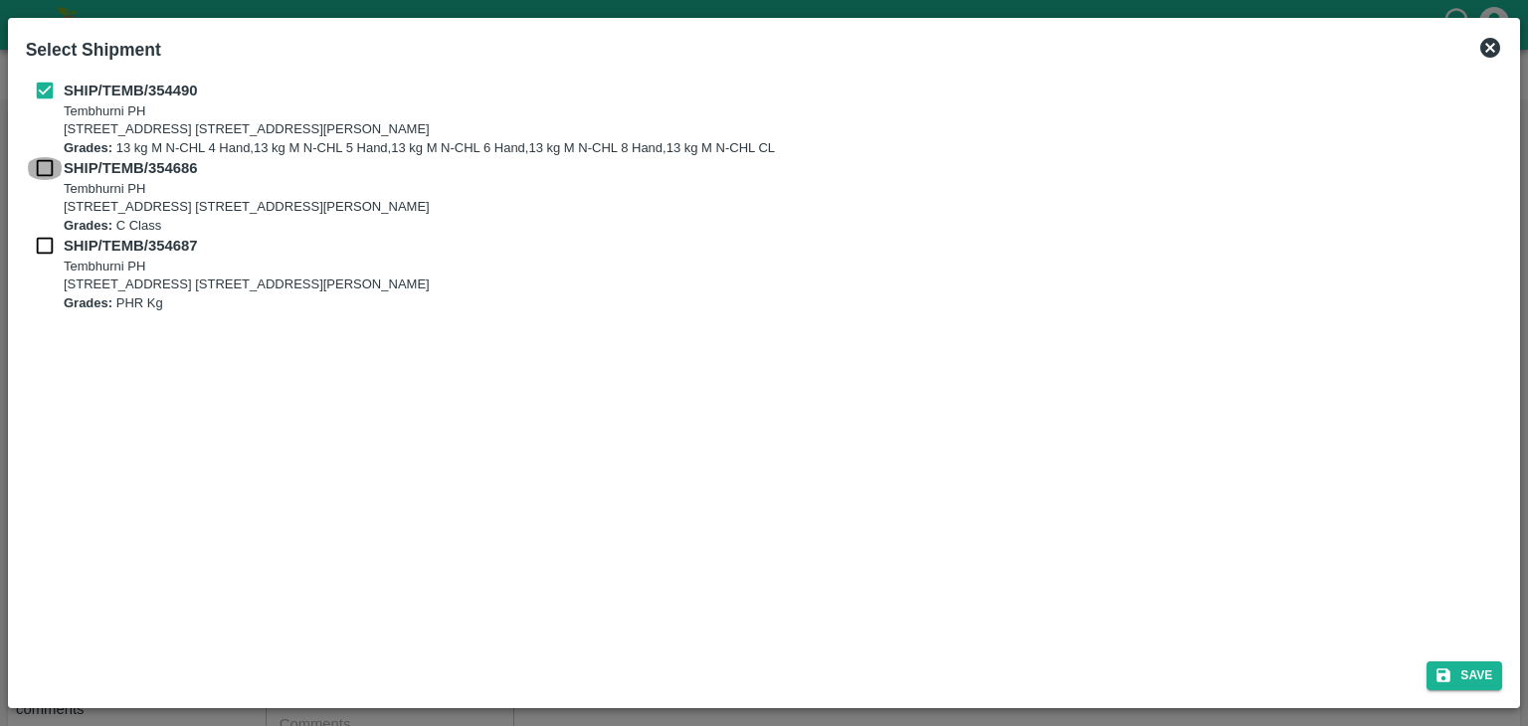
checkbox input "true"
click at [40, 250] on input "checkbox" at bounding box center [45, 246] width 38 height 22
checkbox input "true"
click at [1476, 672] on button "Save" at bounding box center [1464, 675] width 76 height 29
type input "[DATE]"
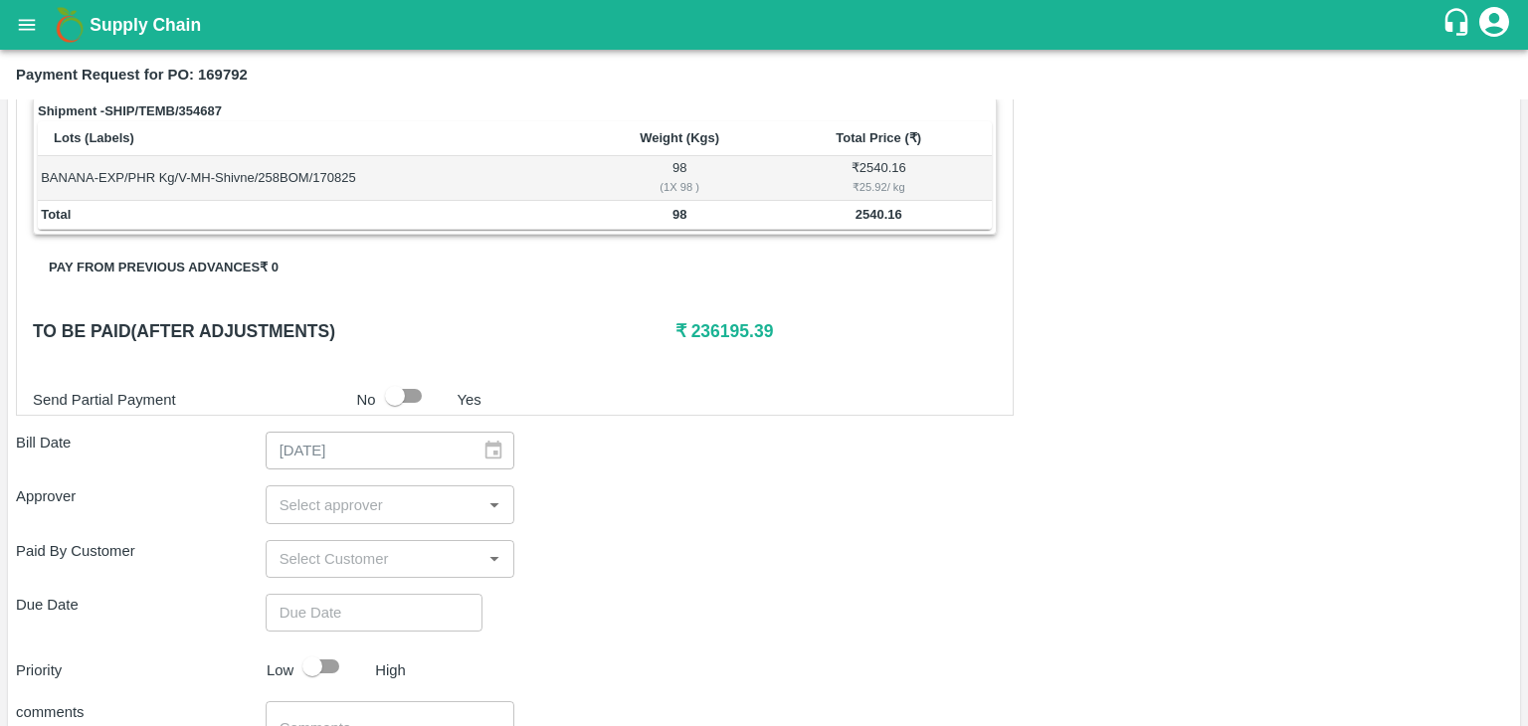
scroll to position [975, 0]
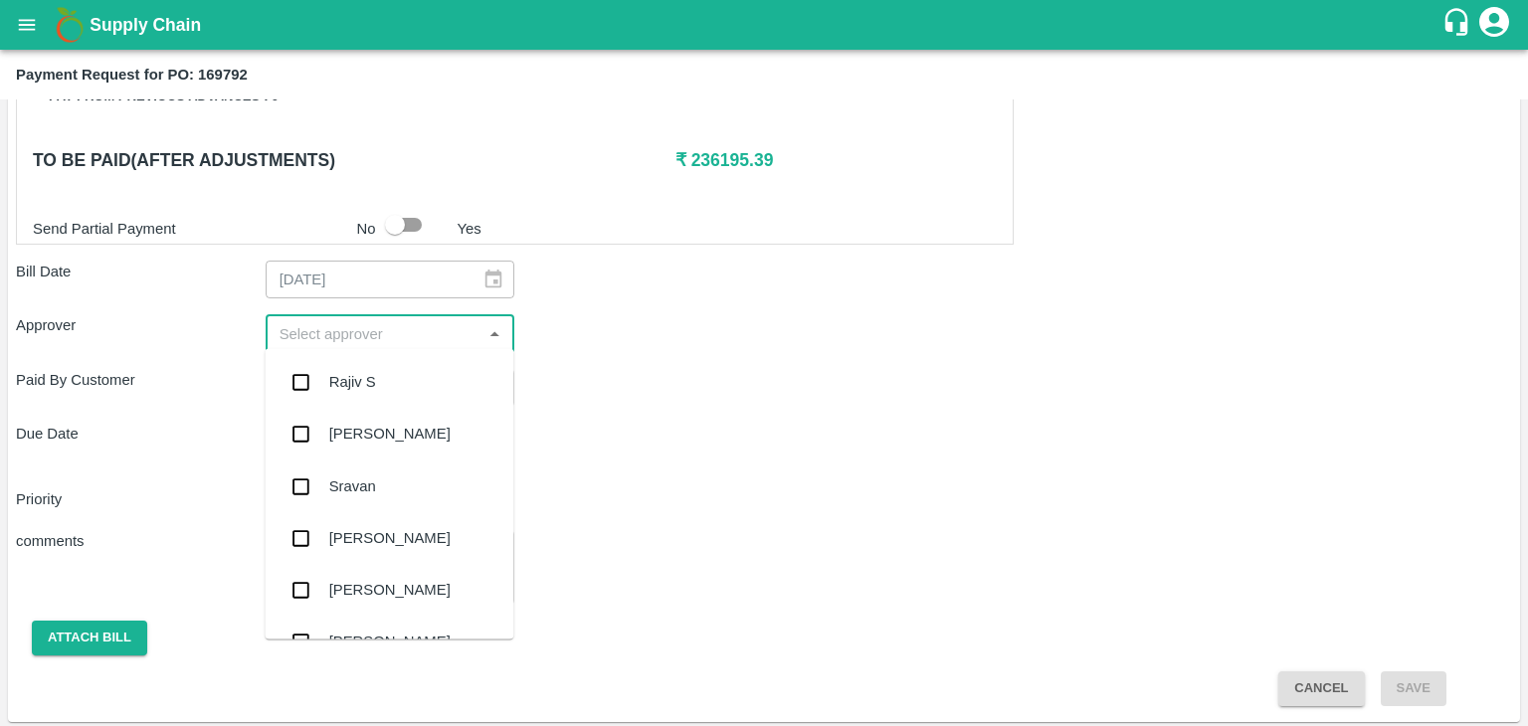
click at [359, 323] on input "input" at bounding box center [374, 333] width 205 height 26
type input "Ajit"
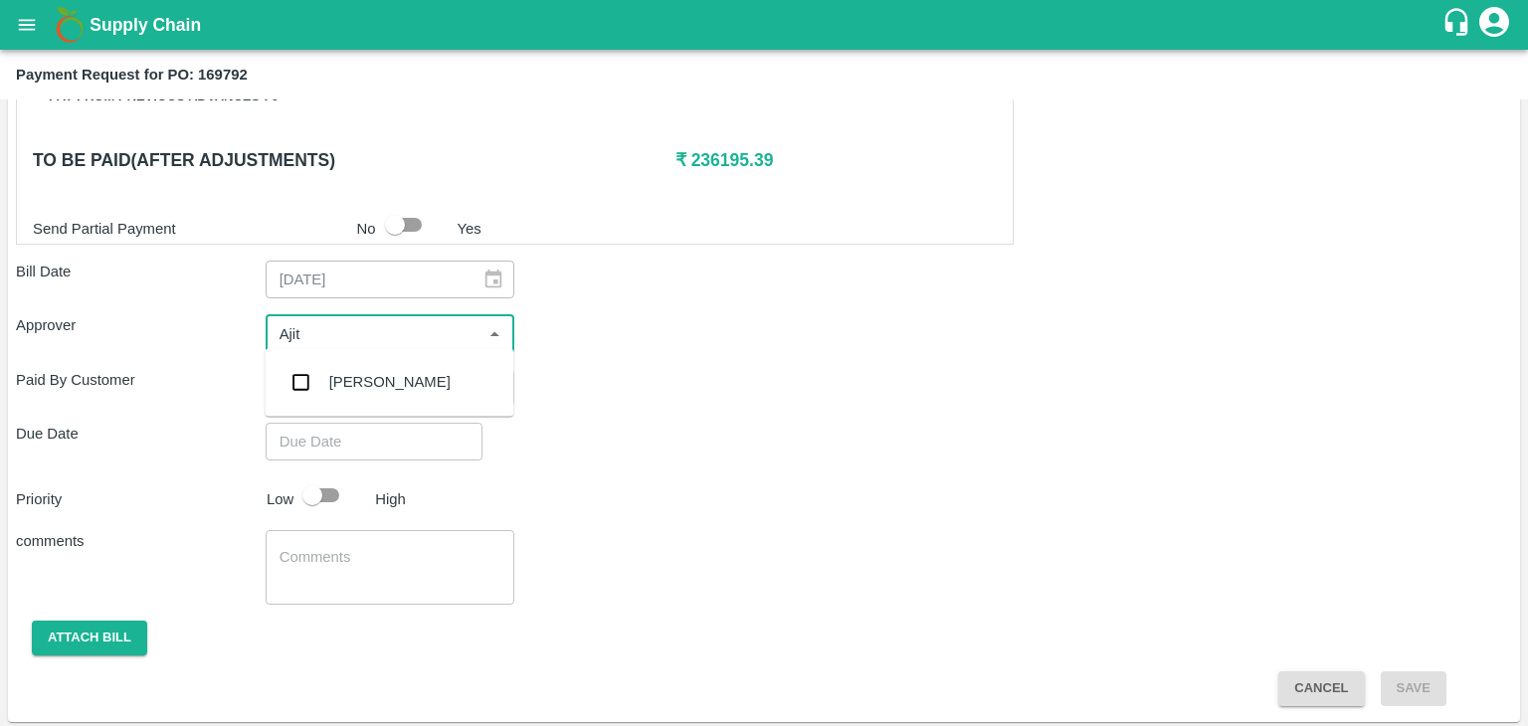
click at [362, 365] on div "[PERSON_NAME]" at bounding box center [389, 382] width 249 height 52
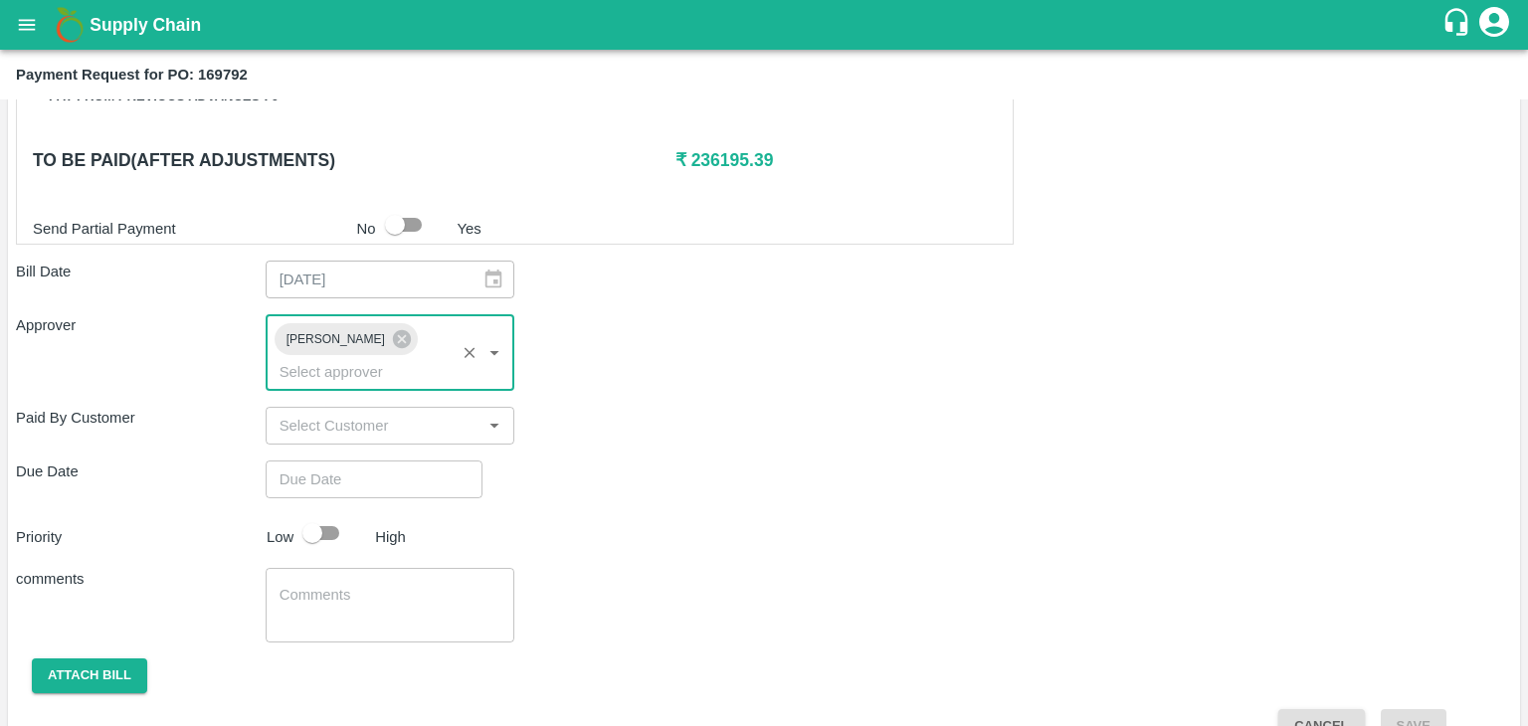
type input "DD/MM/YYYY hh:mm aa"
click at [406, 461] on input "DD/MM/YYYY hh:mm aa" at bounding box center [367, 480] width 203 height 38
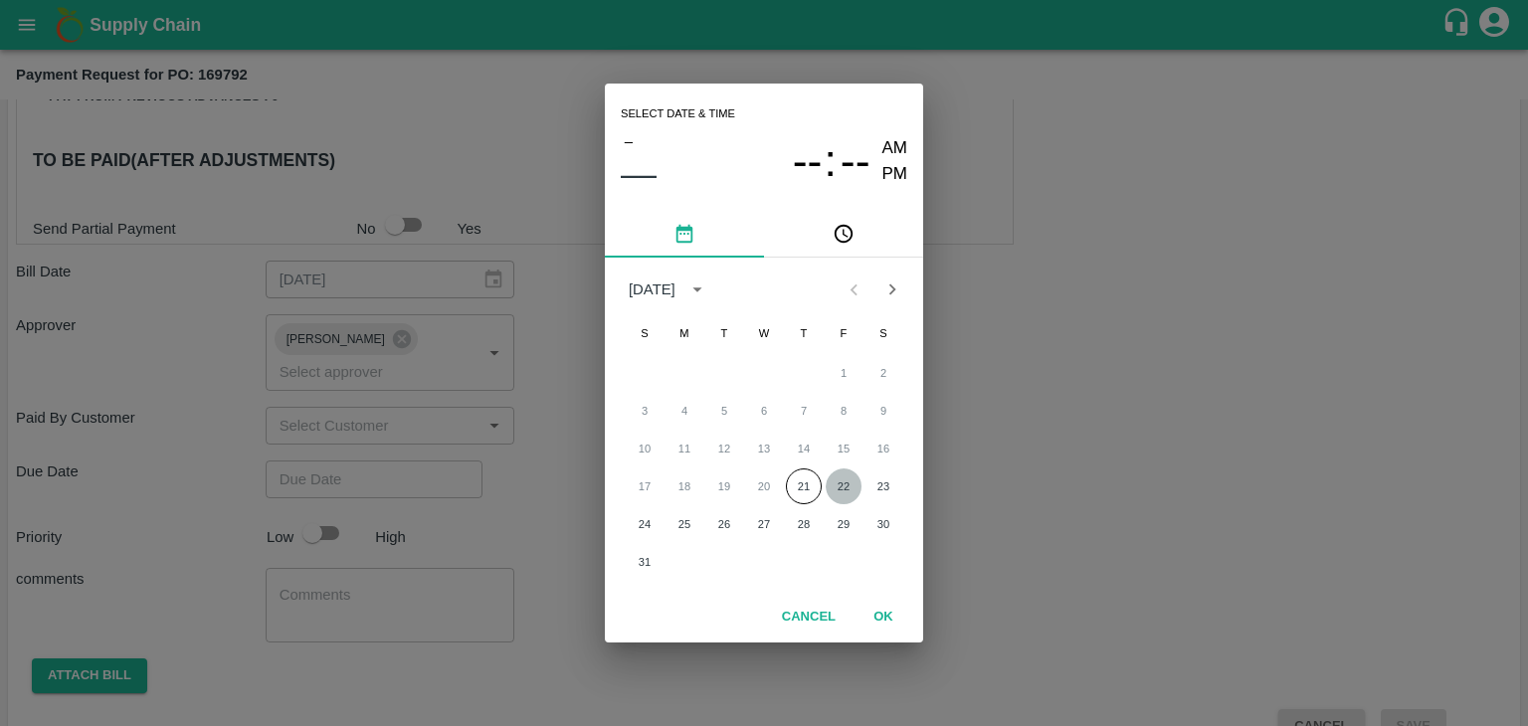
click at [841, 481] on button "22" at bounding box center [844, 486] width 36 height 36
type input "[DATE] 12:00 AM"
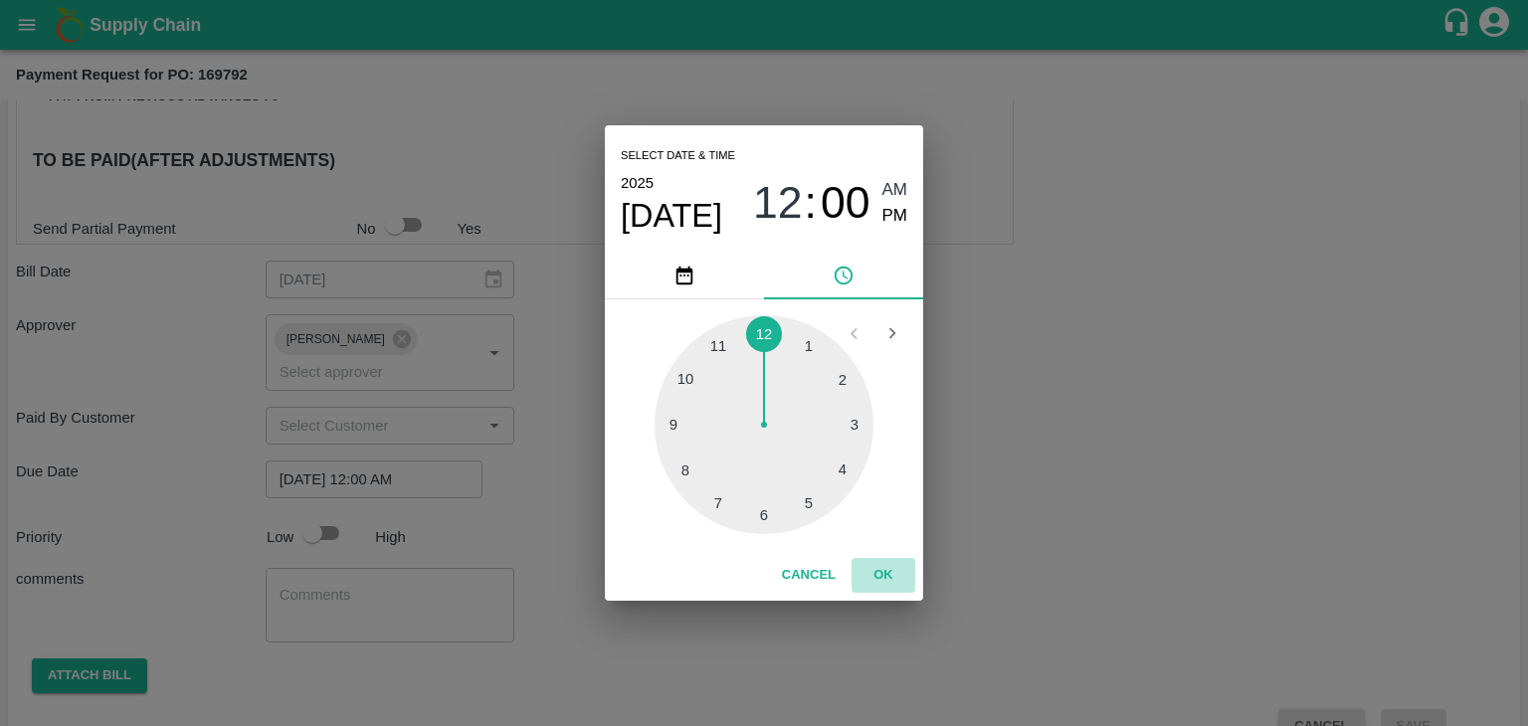
click at [886, 572] on button "OK" at bounding box center [883, 575] width 64 height 35
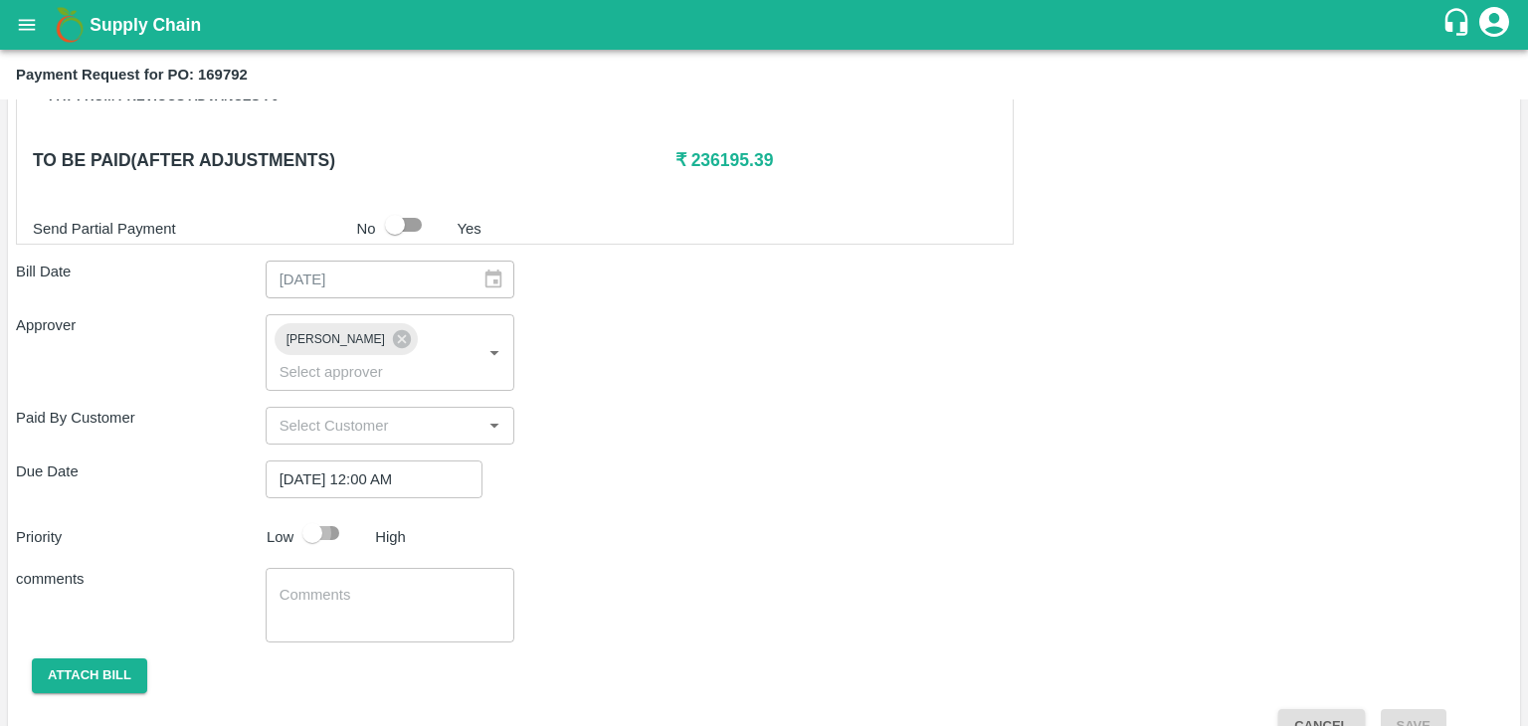
click at [325, 514] on input "checkbox" at bounding box center [312, 533] width 113 height 38
checkbox input "true"
click at [361, 568] on div "x ​" at bounding box center [391, 605] width 250 height 75
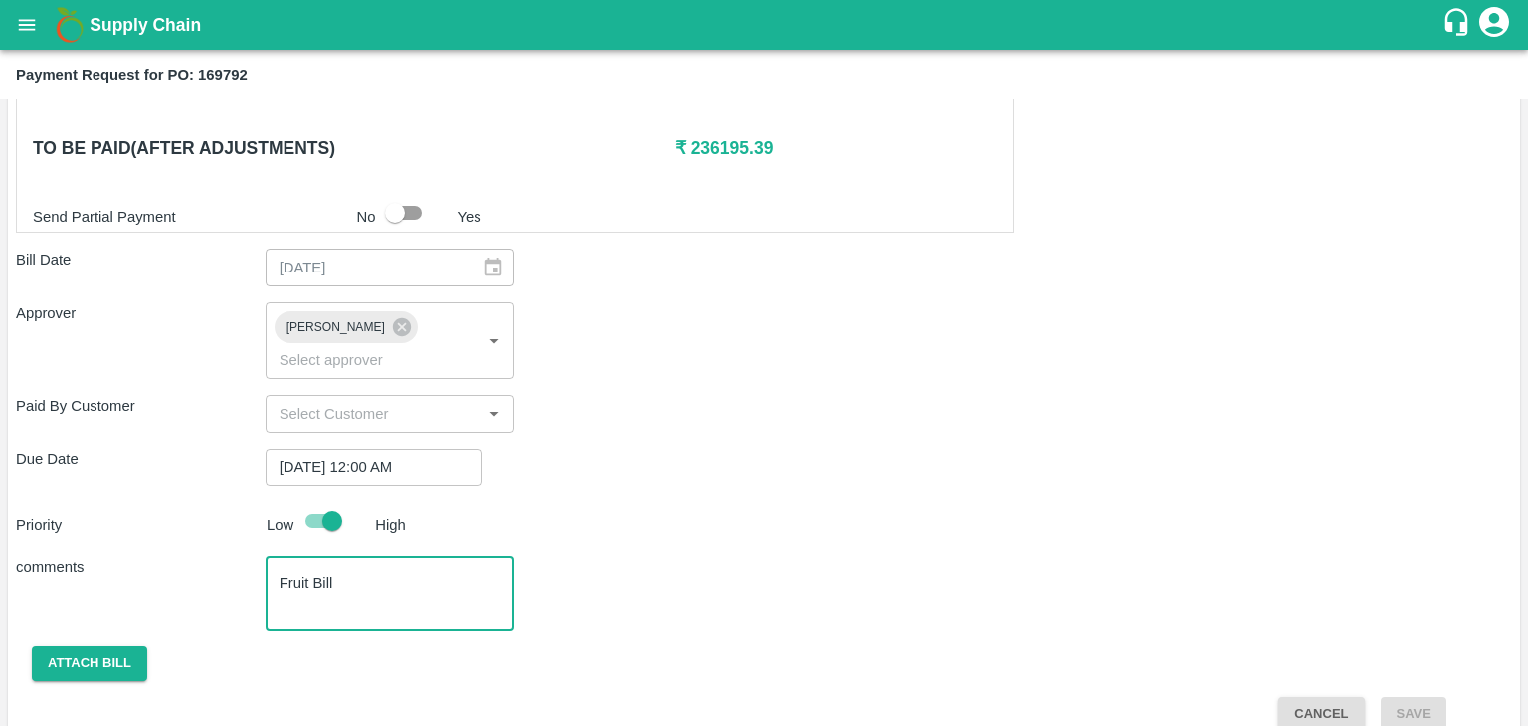
type textarea "Fruit Bill"
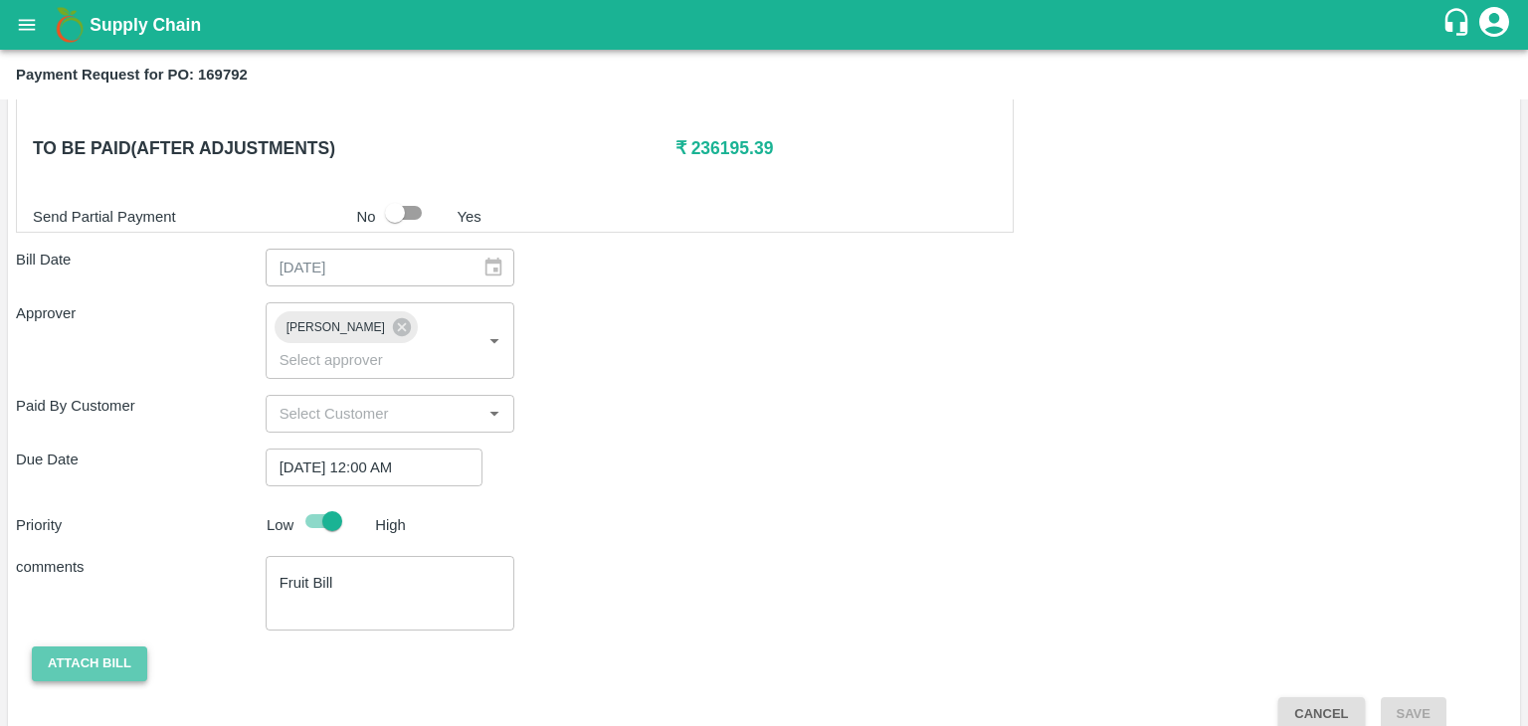
click at [126, 646] on button "Attach bill" at bounding box center [89, 663] width 115 height 35
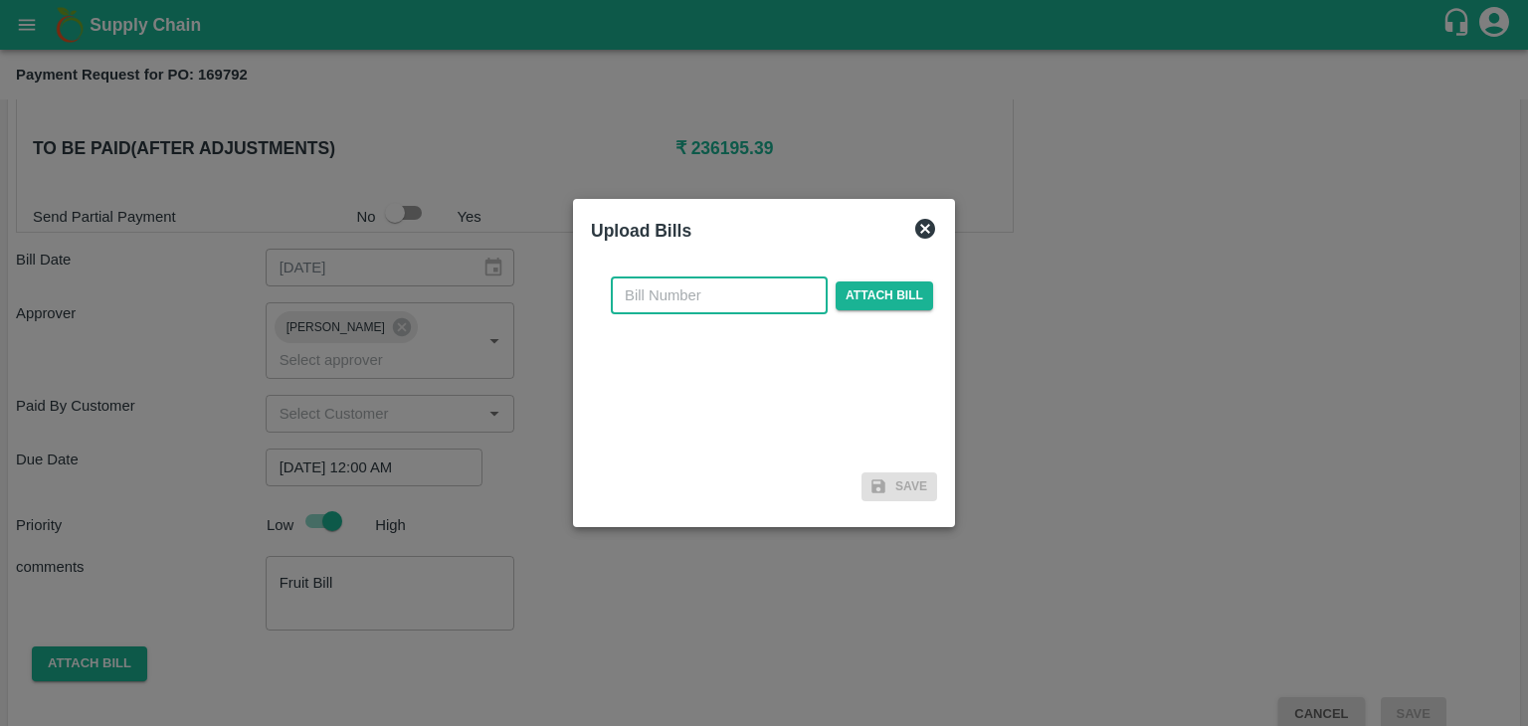
click at [719, 284] on input "text" at bounding box center [719, 296] width 217 height 38
type input "717"
click at [835, 283] on span "Attach bill" at bounding box center [883, 295] width 97 height 29
click at [0, 0] on input "Attach bill" at bounding box center [0, 0] width 0 height 0
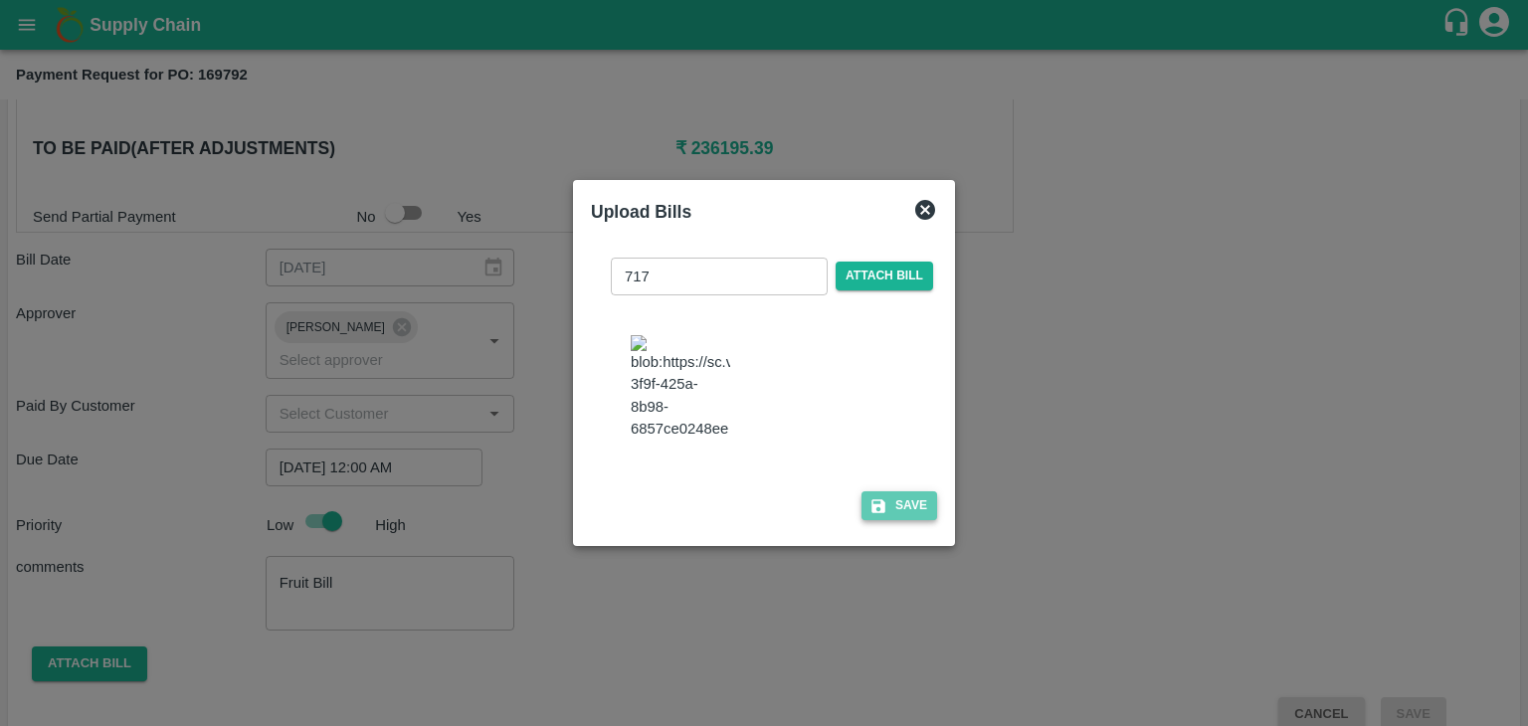
click at [920, 520] on button "Save" at bounding box center [899, 505] width 76 height 29
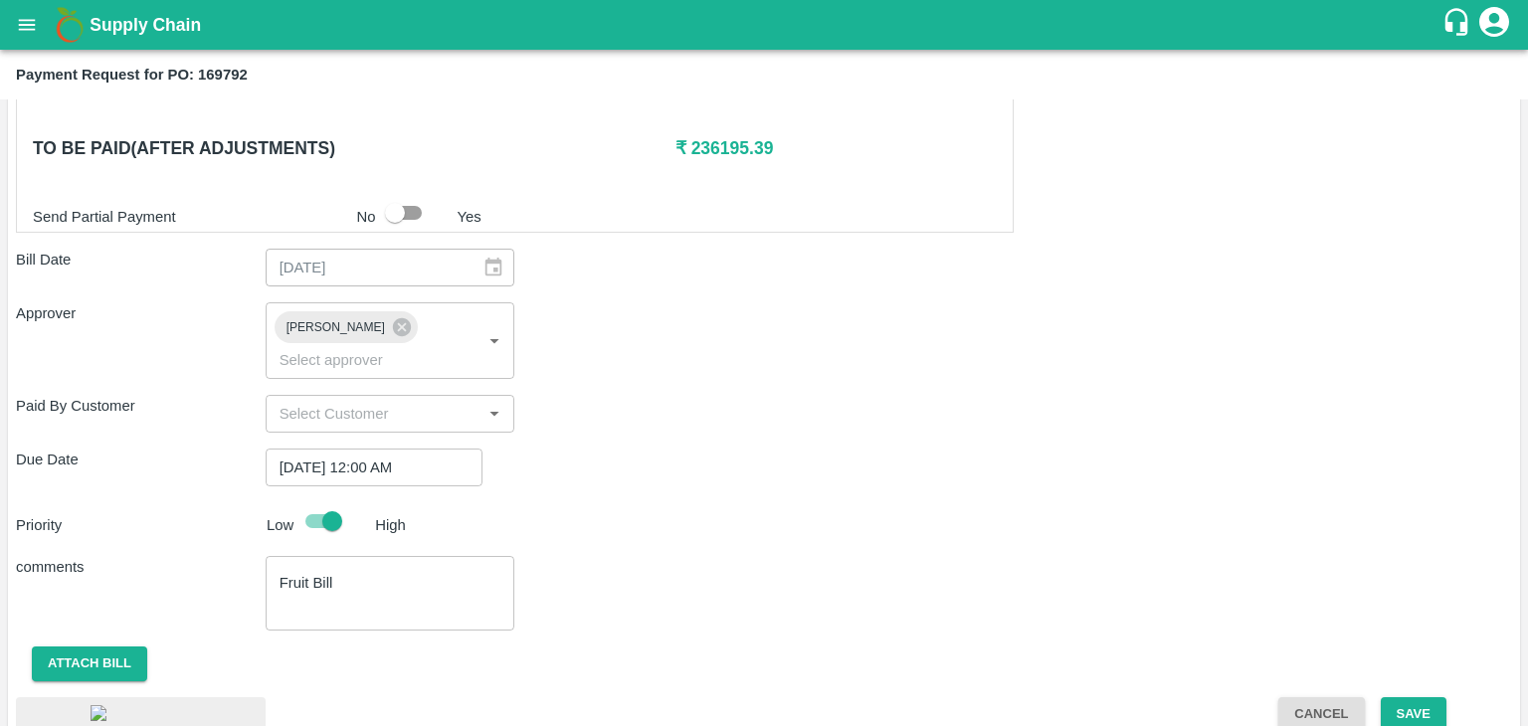
scroll to position [1116, 0]
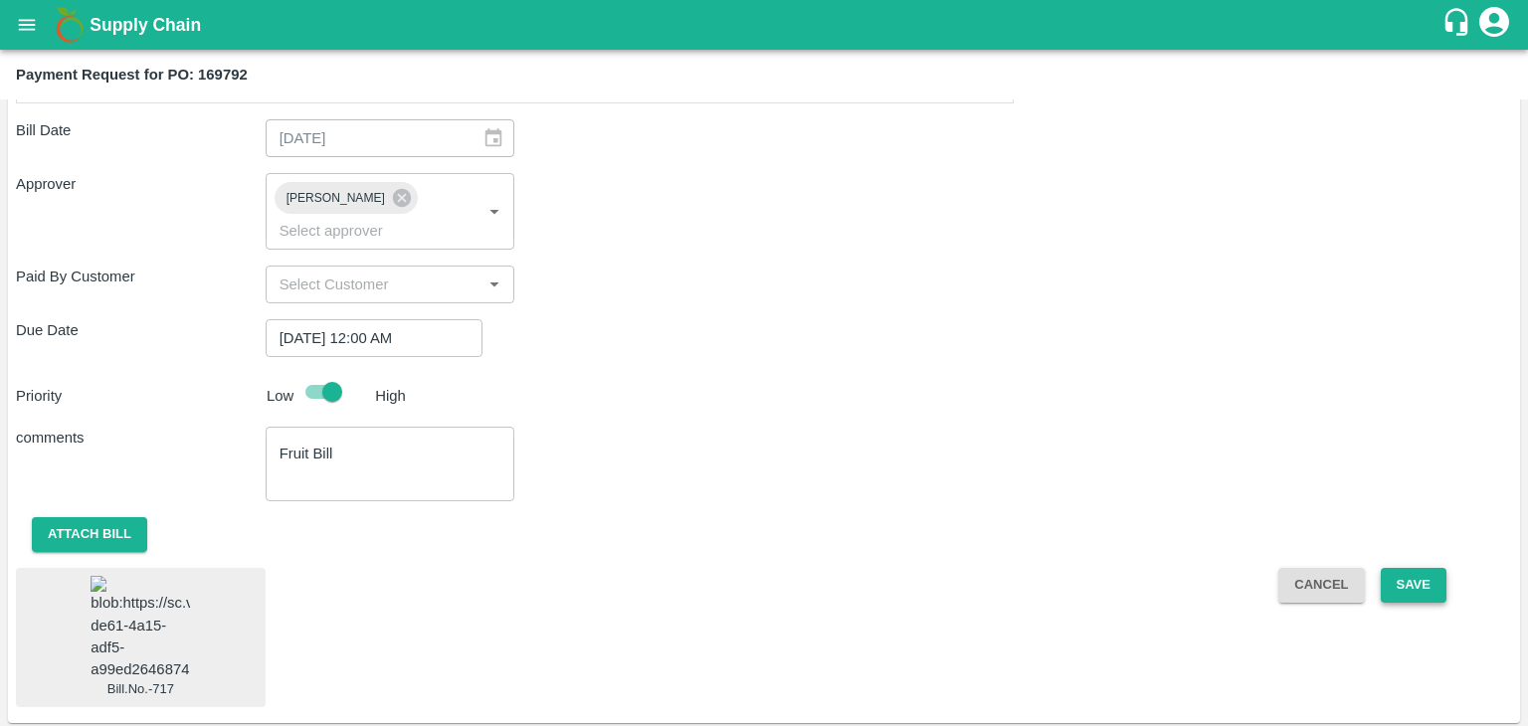
drag, startPoint x: 1423, startPoint y: 534, endPoint x: 1425, endPoint y: 550, distance: 16.0
click at [1425, 550] on div "Shipment - SHIP/TEMB/354490 Lots (Labels) Weight (Kgs) Total Price (₹) BANANA-E…" at bounding box center [764, 1] width 1496 height 1411
click at [1425, 568] on button "Save" at bounding box center [1414, 585] width 66 height 35
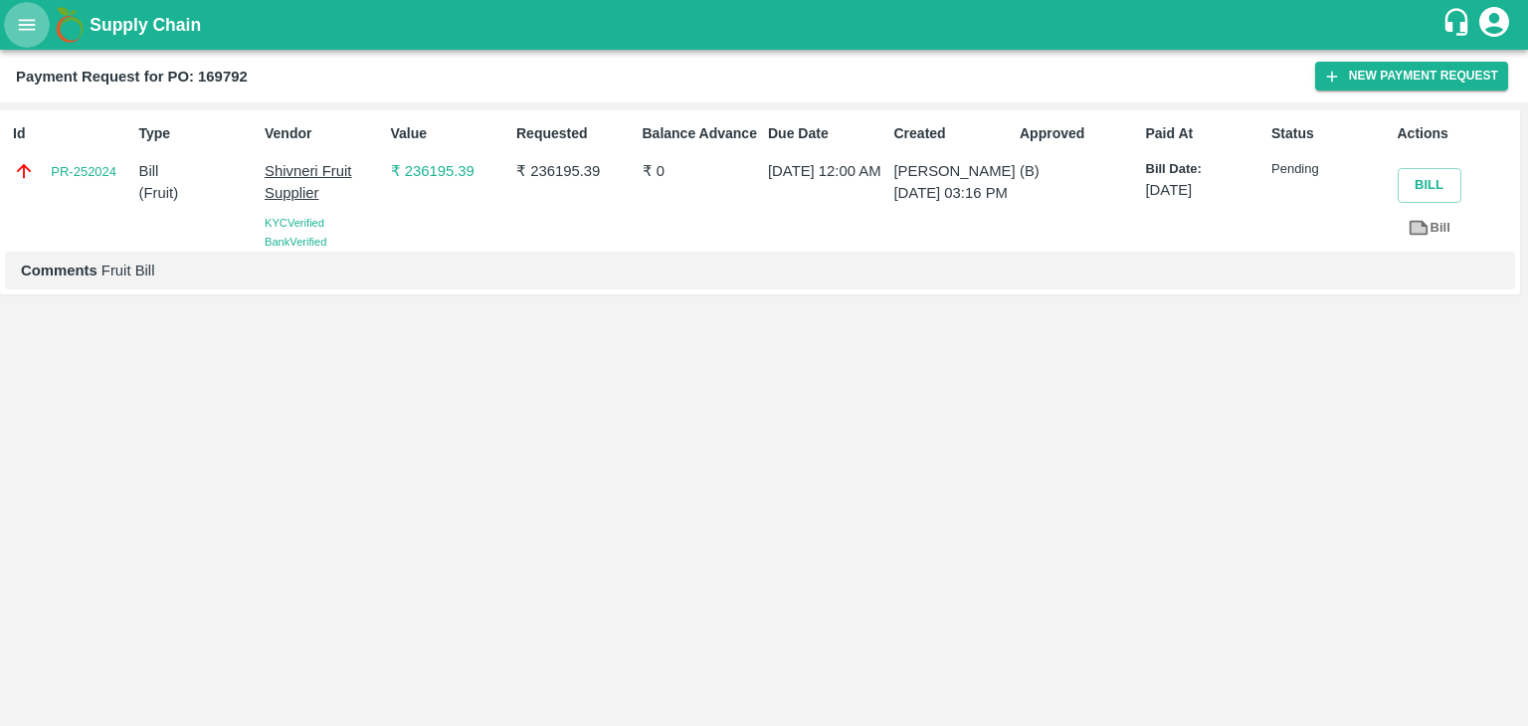
click at [32, 27] on icon "open drawer" at bounding box center [27, 25] width 22 height 22
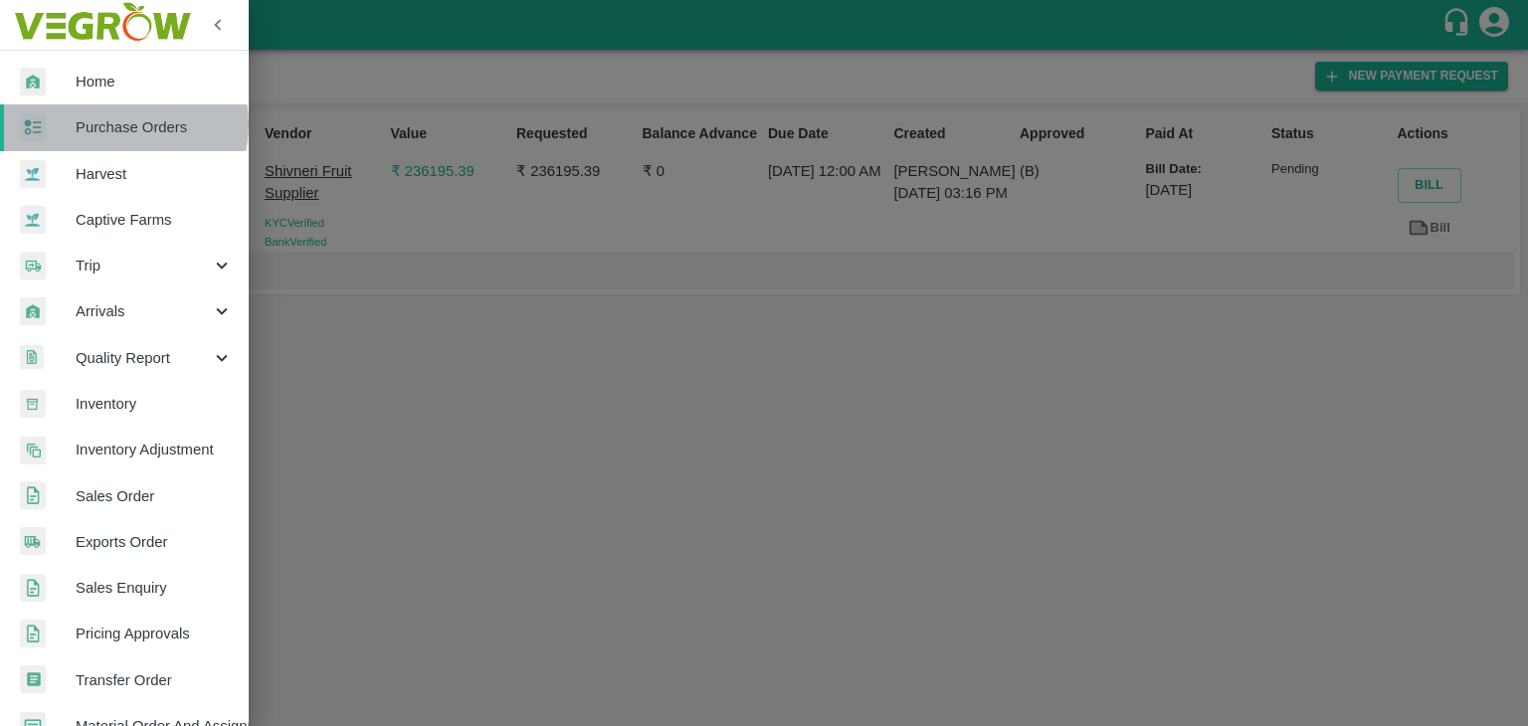
click at [116, 124] on span "Purchase Orders" at bounding box center [154, 127] width 157 height 22
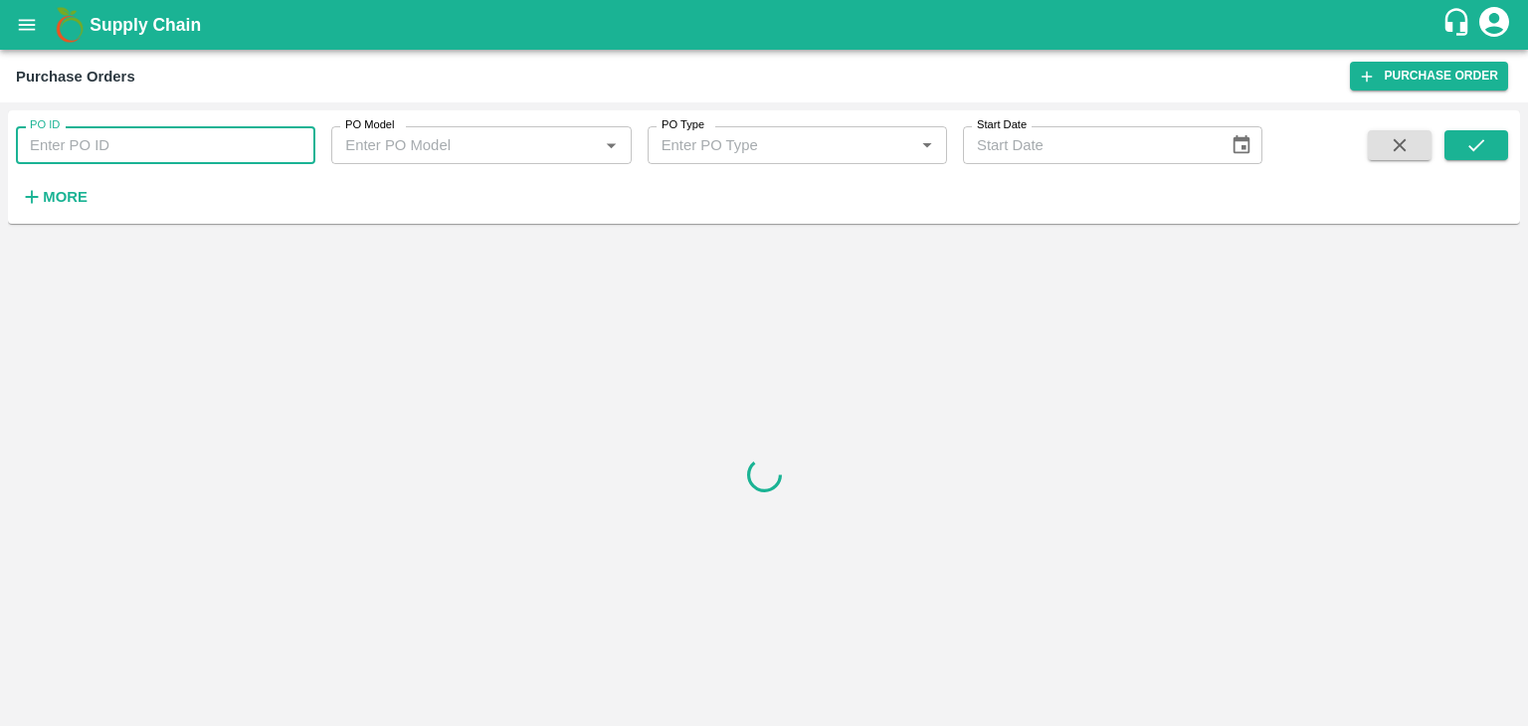
click at [177, 145] on input "PO ID" at bounding box center [165, 145] width 299 height 38
paste input "167973"
type input "167973"
click at [1450, 136] on button "submit" at bounding box center [1476, 145] width 64 height 30
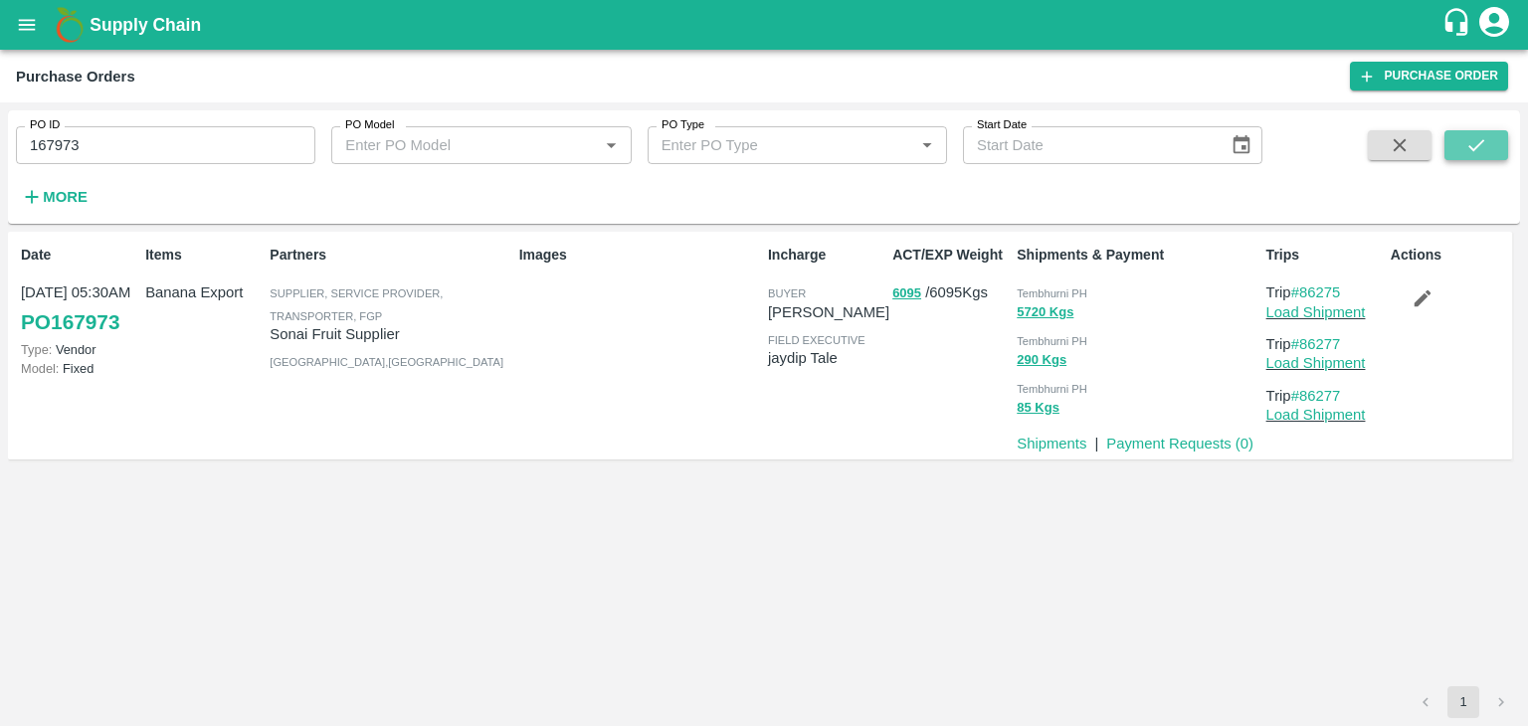
click at [1450, 136] on button "submit" at bounding box center [1476, 145] width 64 height 30
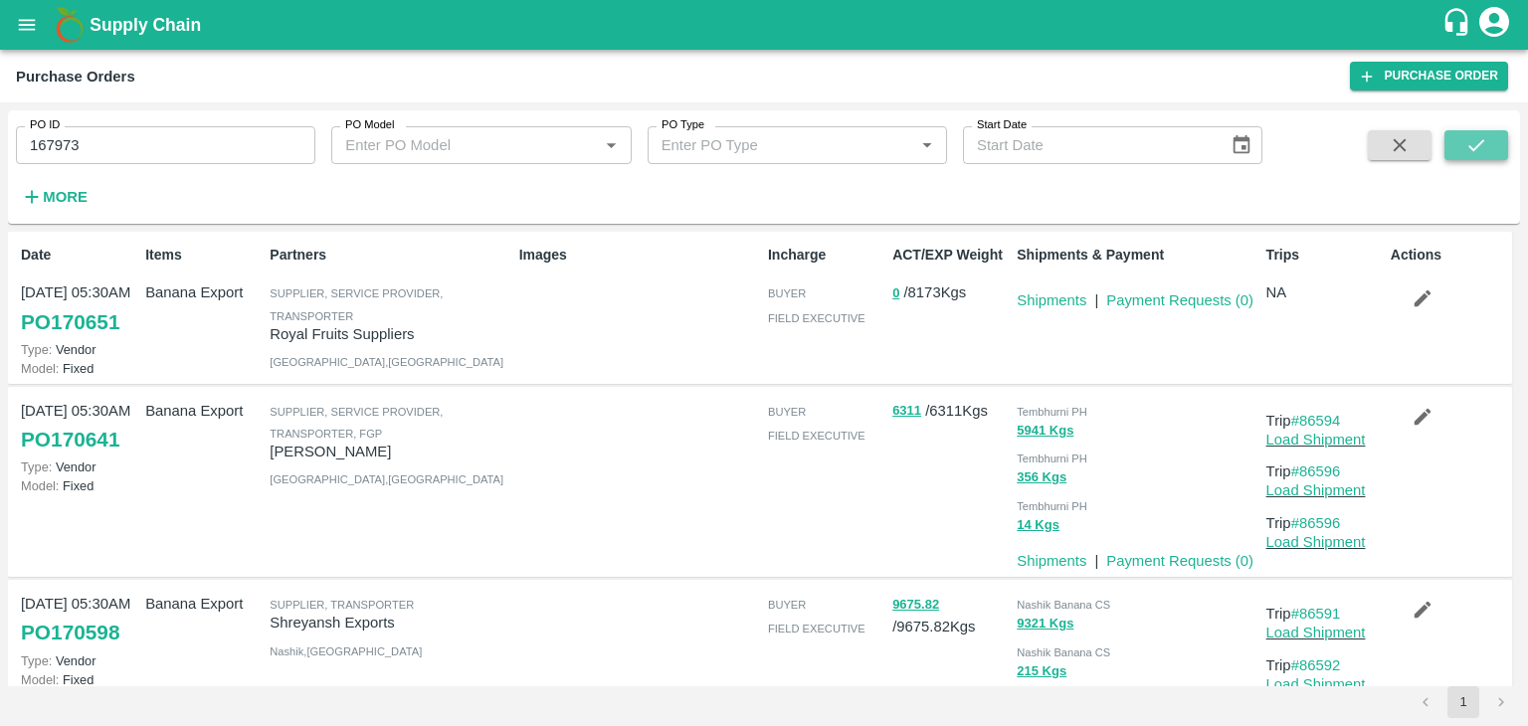
click at [1460, 146] on button "submit" at bounding box center [1476, 145] width 64 height 30
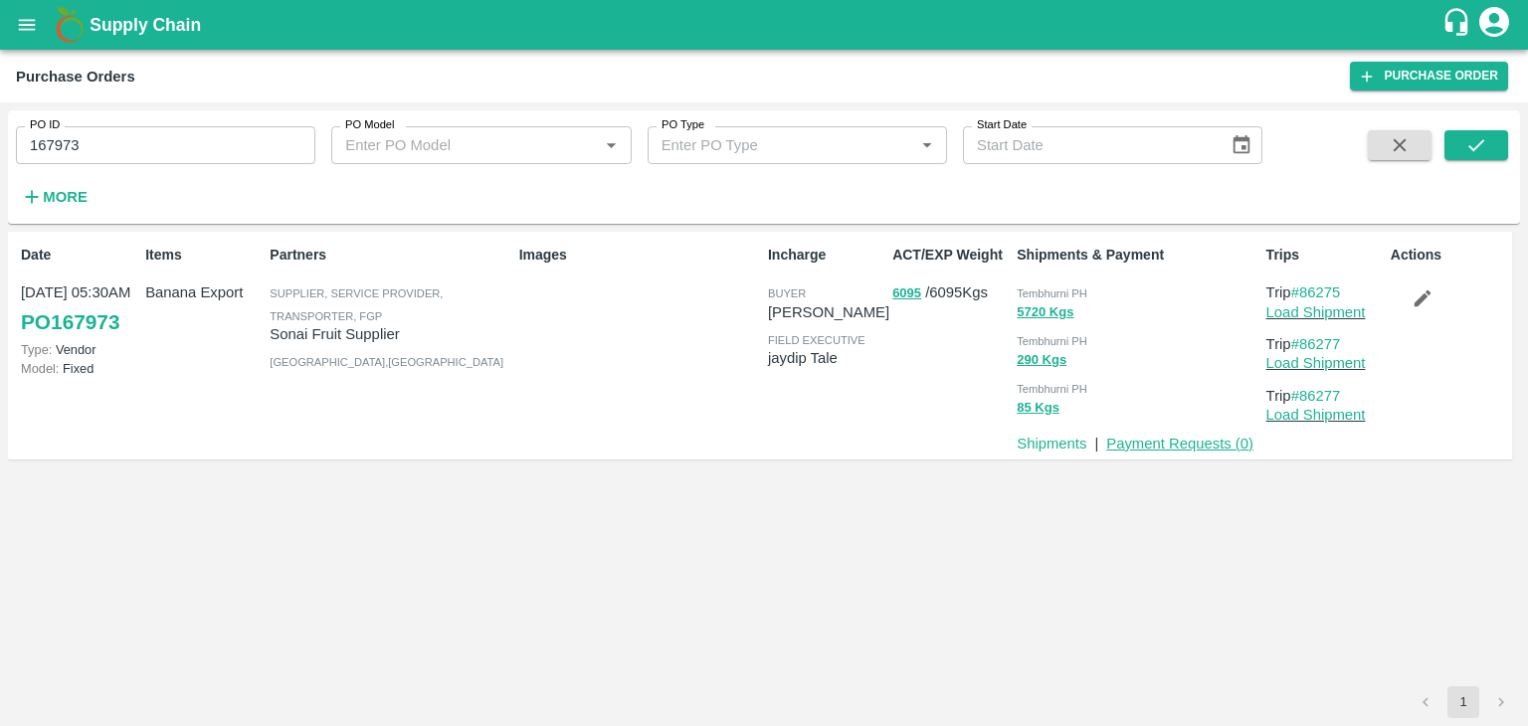
click at [1191, 444] on link "Payment Requests ( 0 )" at bounding box center [1179, 444] width 147 height 16
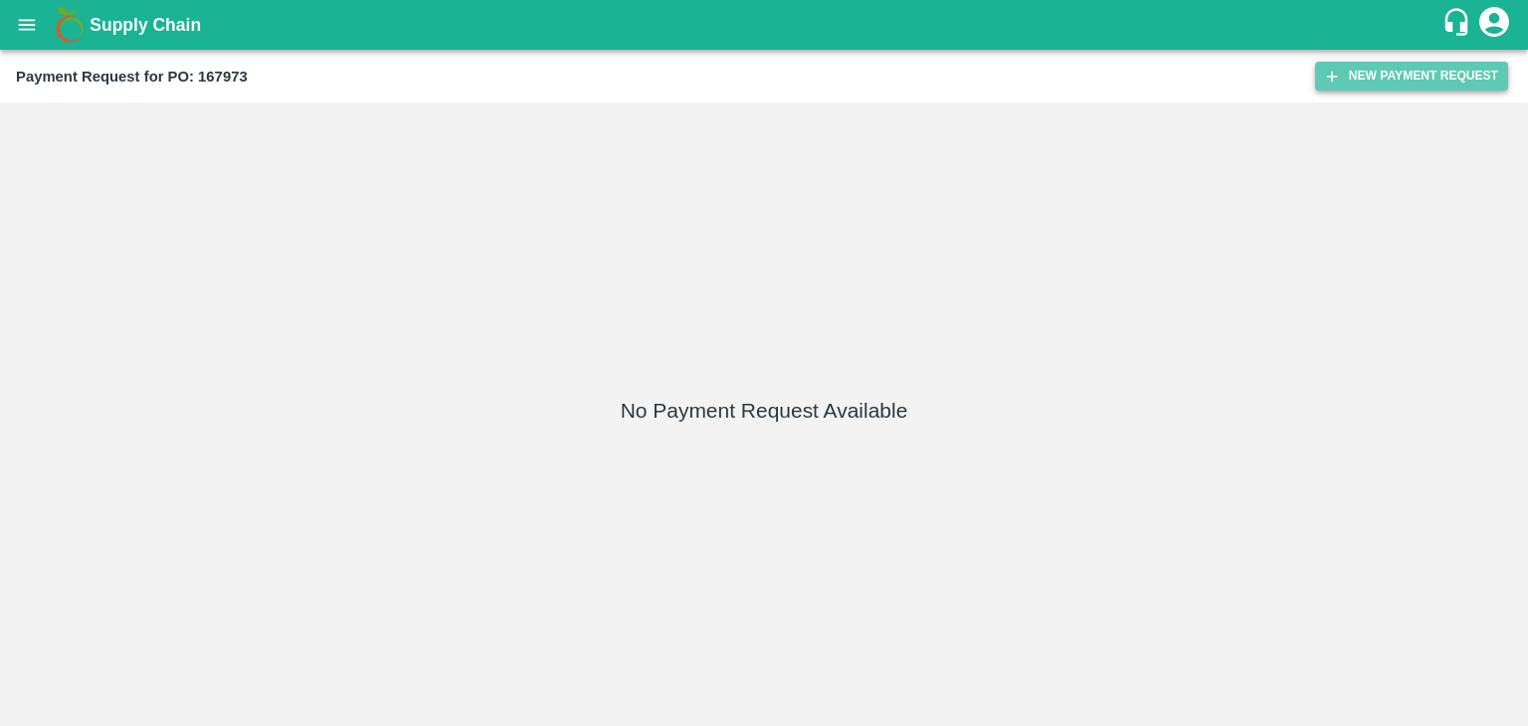
click at [1412, 79] on button "New Payment Request" at bounding box center [1411, 76] width 193 height 29
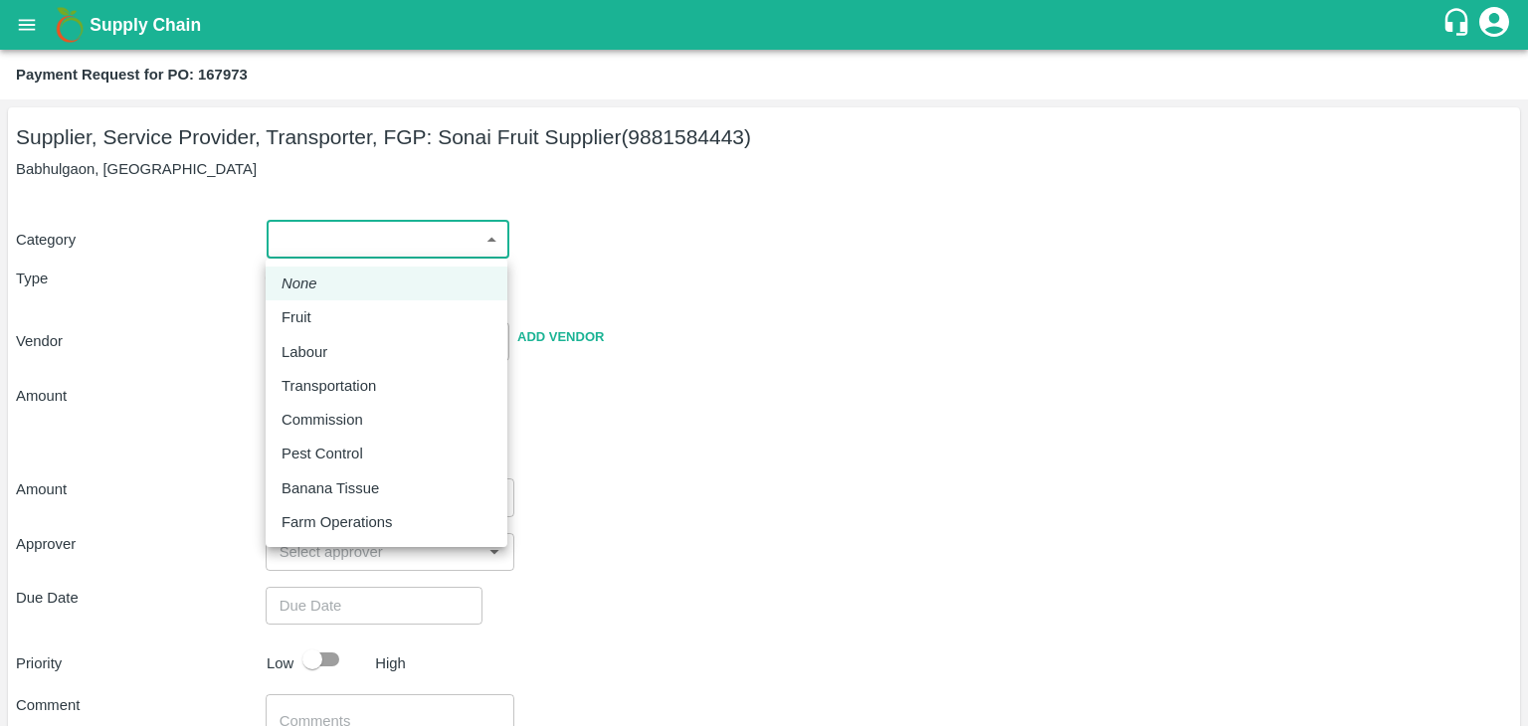
drag, startPoint x: 290, startPoint y: 252, endPoint x: 323, endPoint y: 304, distance: 62.1
click at [323, 304] on body "Supply Chain Payment Request for PO: 167973 Supplier, Service Provider, Transpo…" at bounding box center [764, 363] width 1528 height 726
click at [323, 304] on li "Fruit" at bounding box center [387, 317] width 242 height 34
type input "1"
type input "Sonai Fruit Supplier - 9881584443(Supplier, Service Provider, Transporter, FGP)"
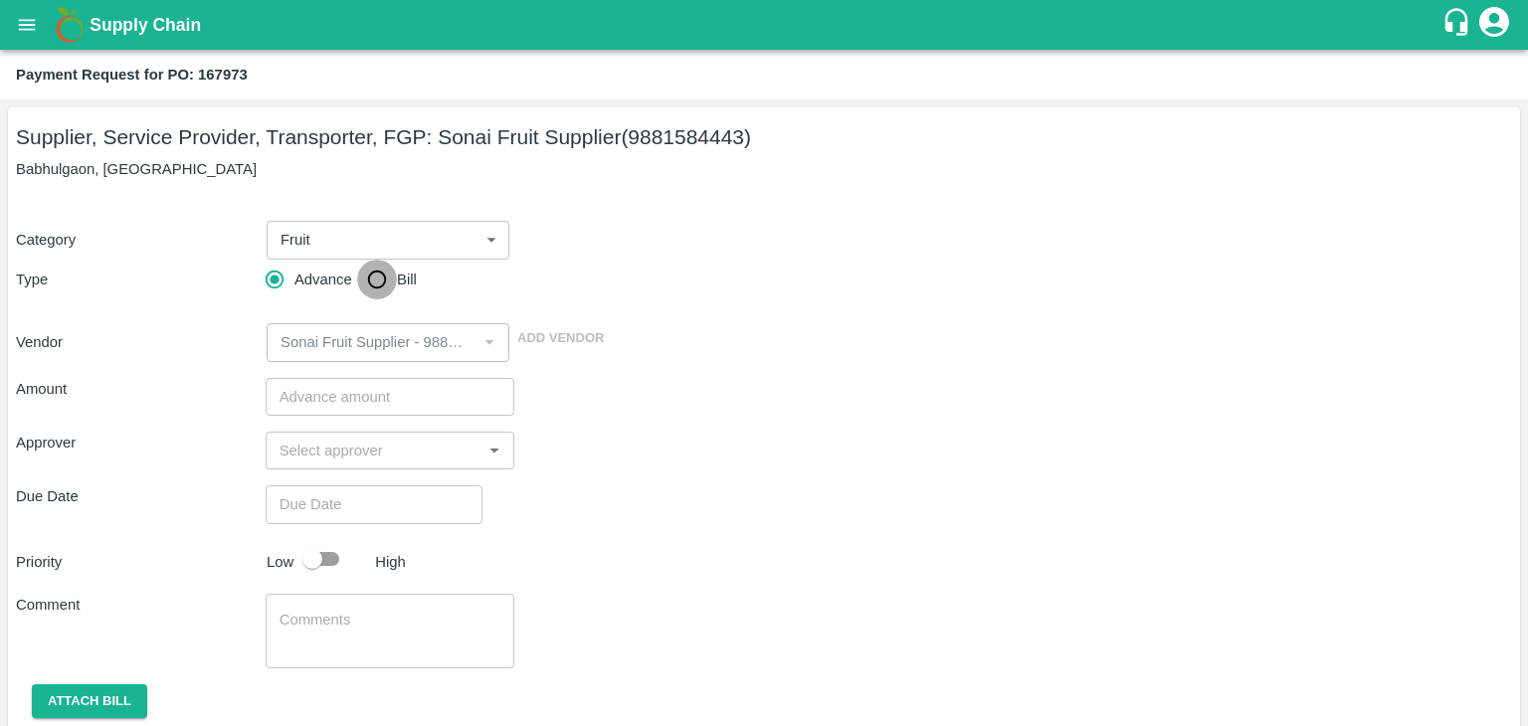
click at [373, 276] on input "Bill" at bounding box center [377, 280] width 40 height 40
radio input "true"
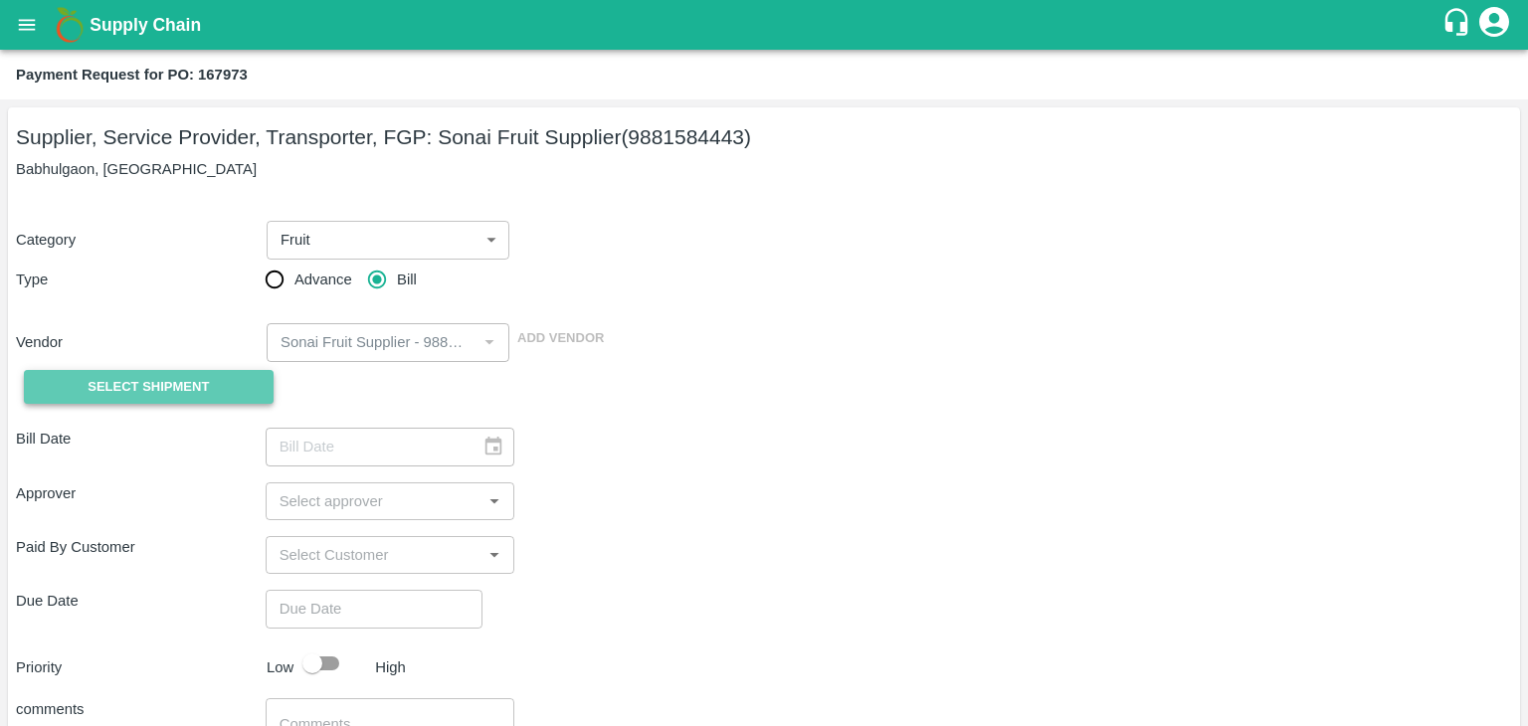
click at [159, 372] on button "Select Shipment" at bounding box center [149, 387] width 250 height 35
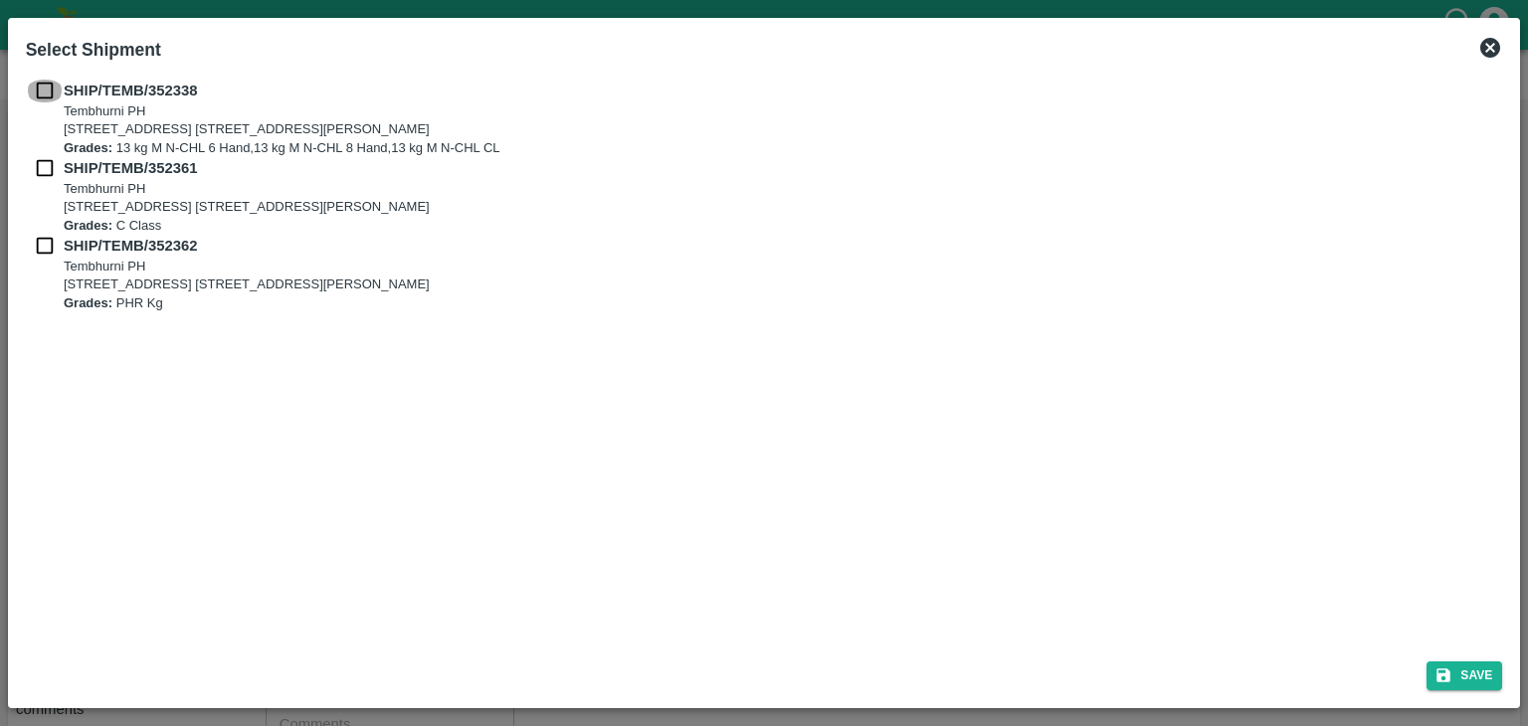
click at [46, 83] on input "checkbox" at bounding box center [45, 91] width 38 height 22
checkbox input "true"
click at [48, 161] on input "checkbox" at bounding box center [45, 168] width 38 height 22
checkbox input "true"
click at [38, 241] on input "checkbox" at bounding box center [45, 246] width 38 height 22
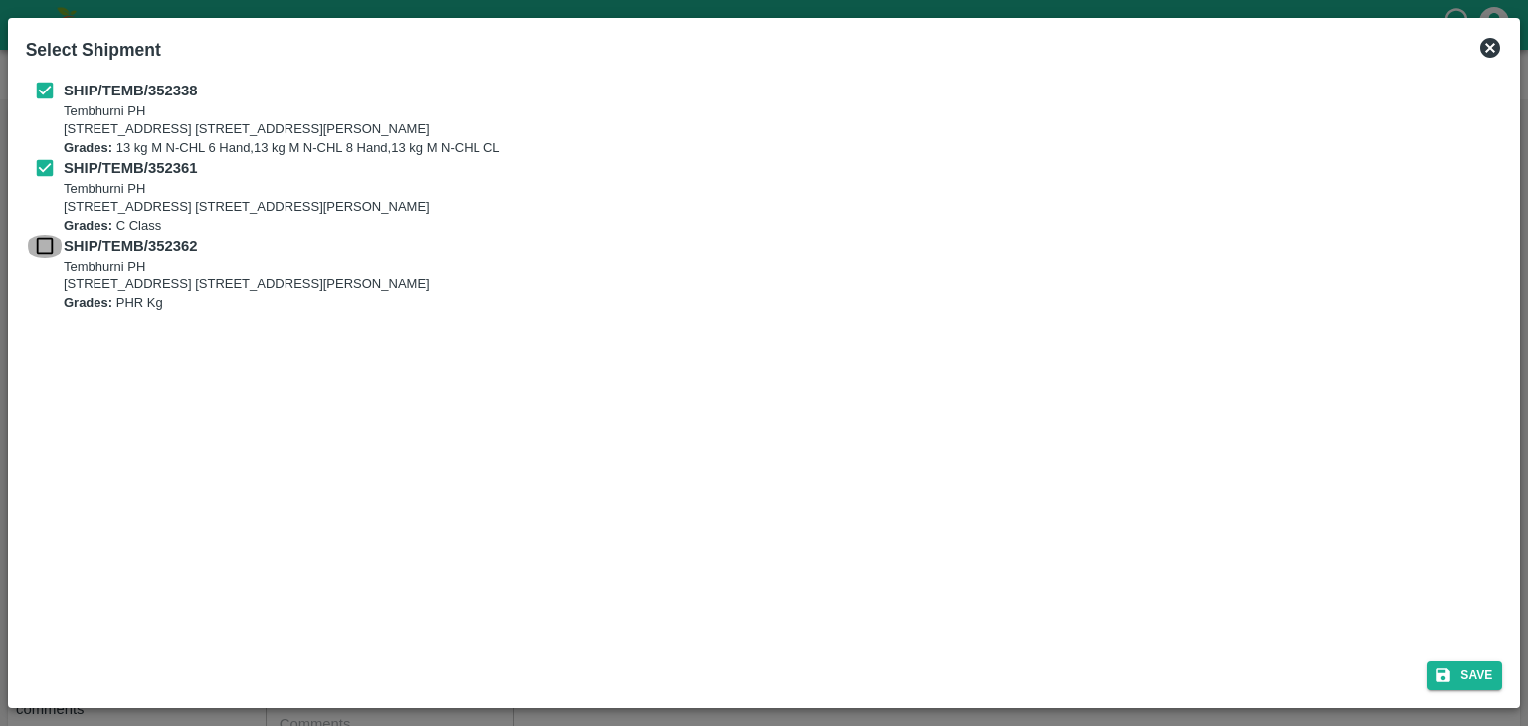
checkbox input "true"
click at [1468, 666] on button "Save" at bounding box center [1464, 675] width 76 height 29
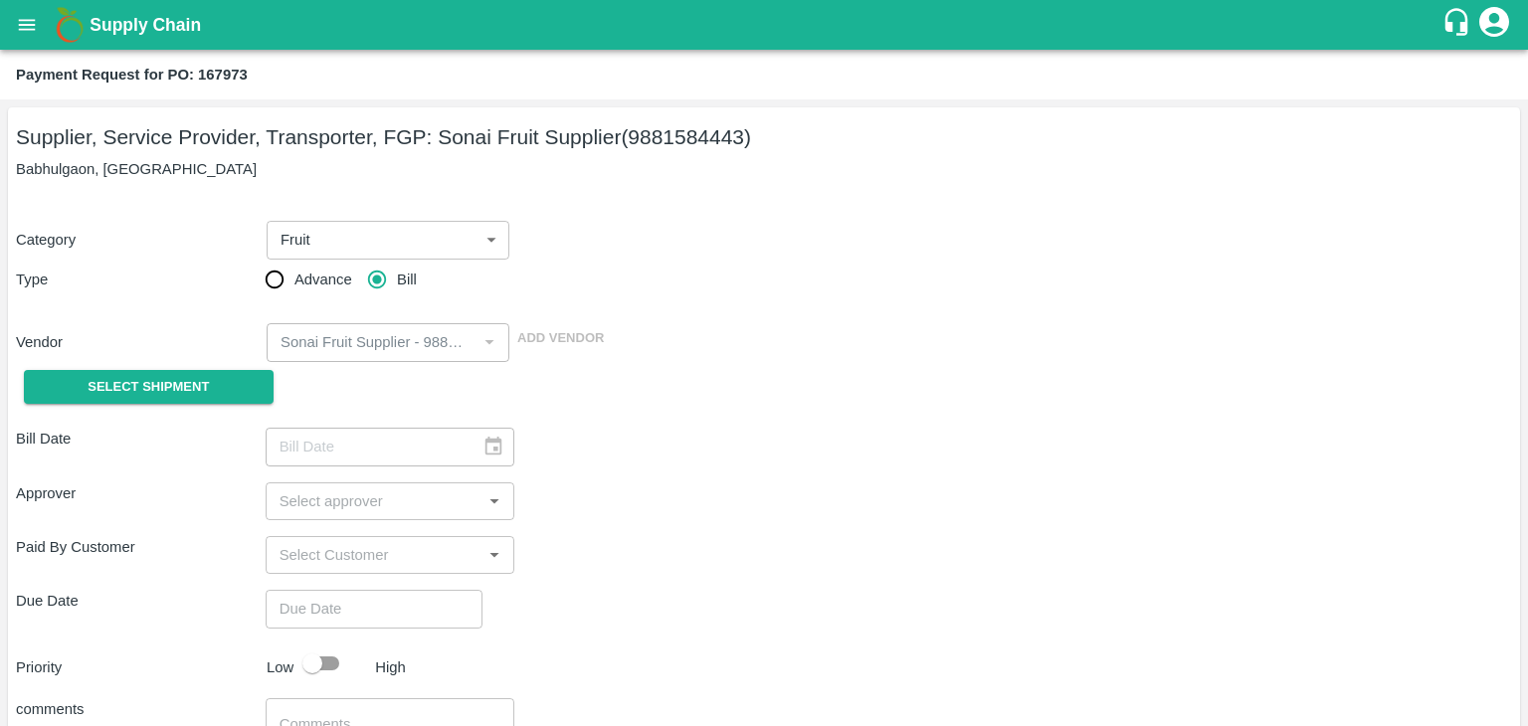
type input "[DATE]"
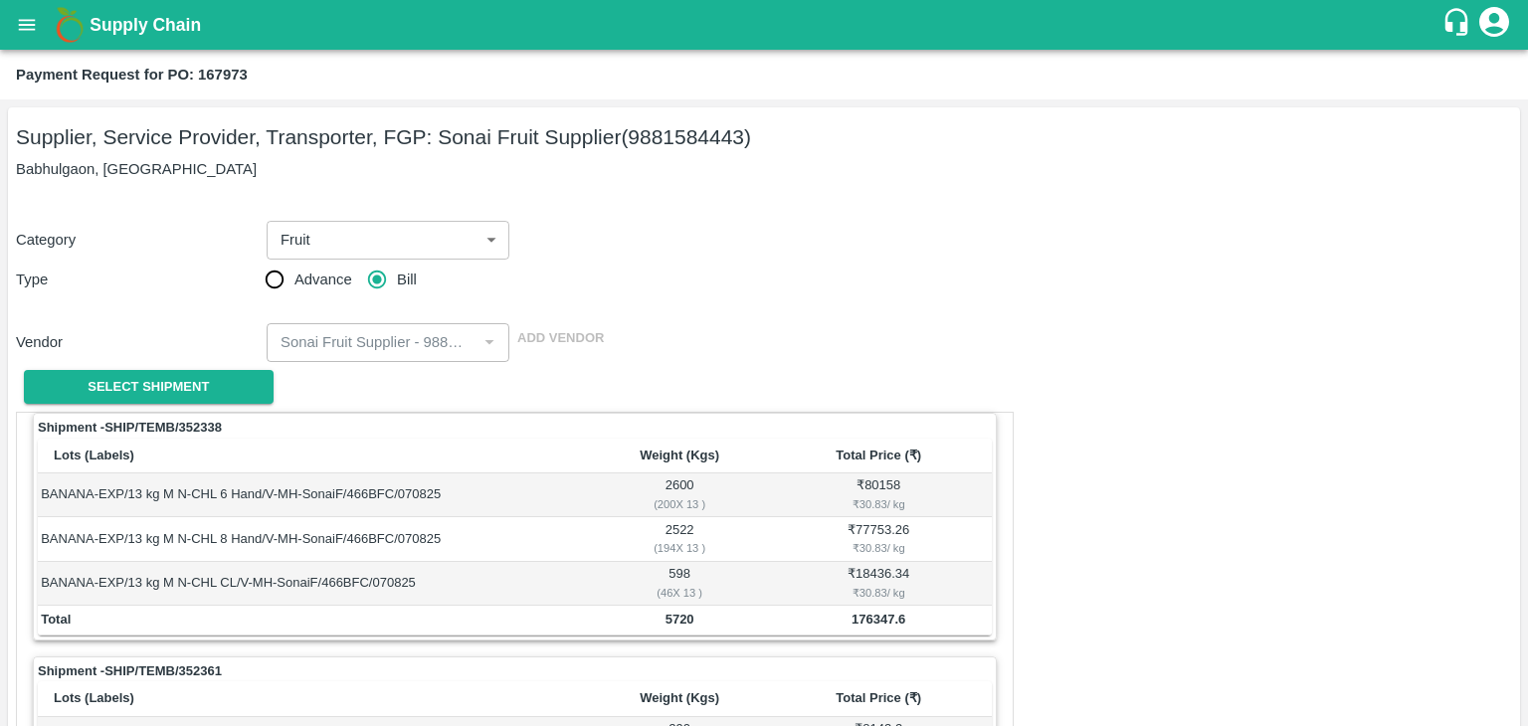
scroll to position [887, 0]
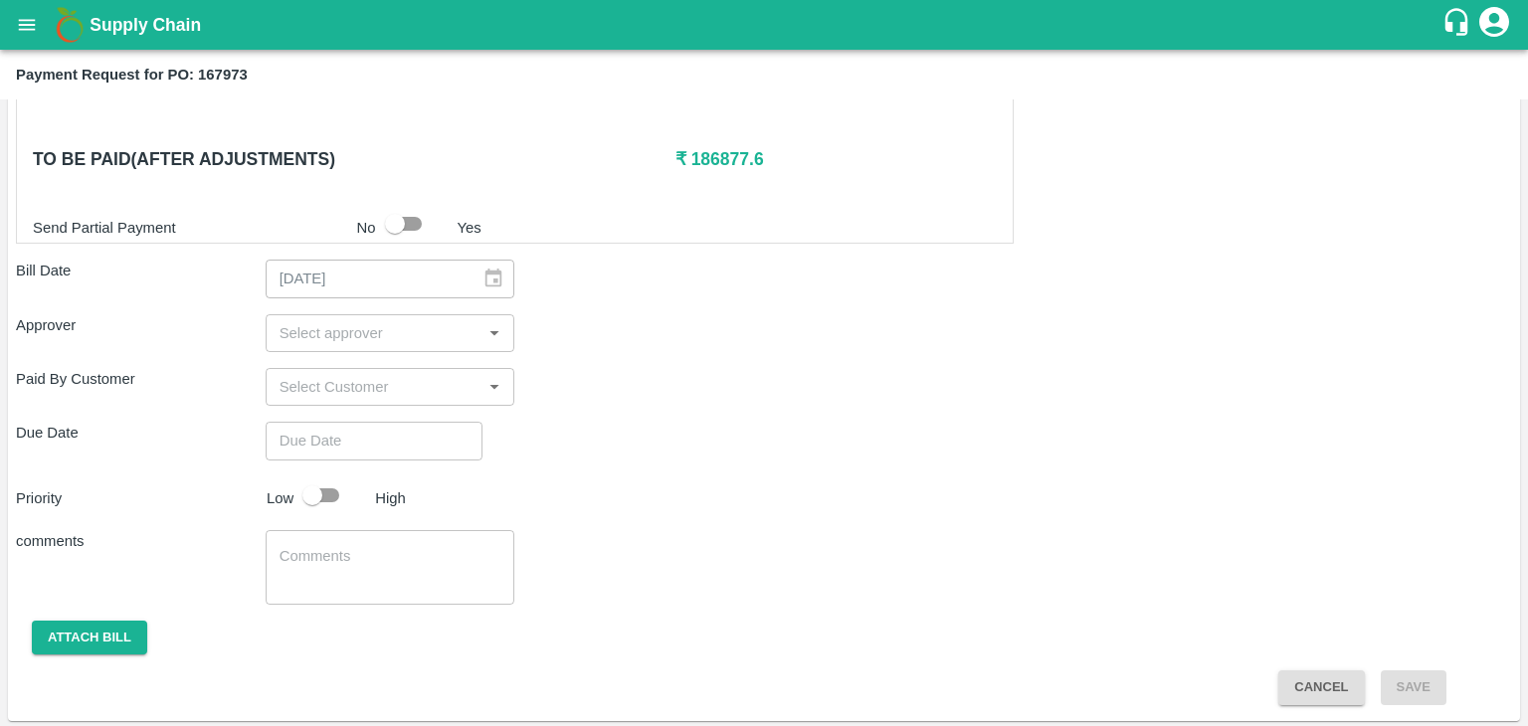
click at [349, 314] on div "​" at bounding box center [391, 333] width 250 height 38
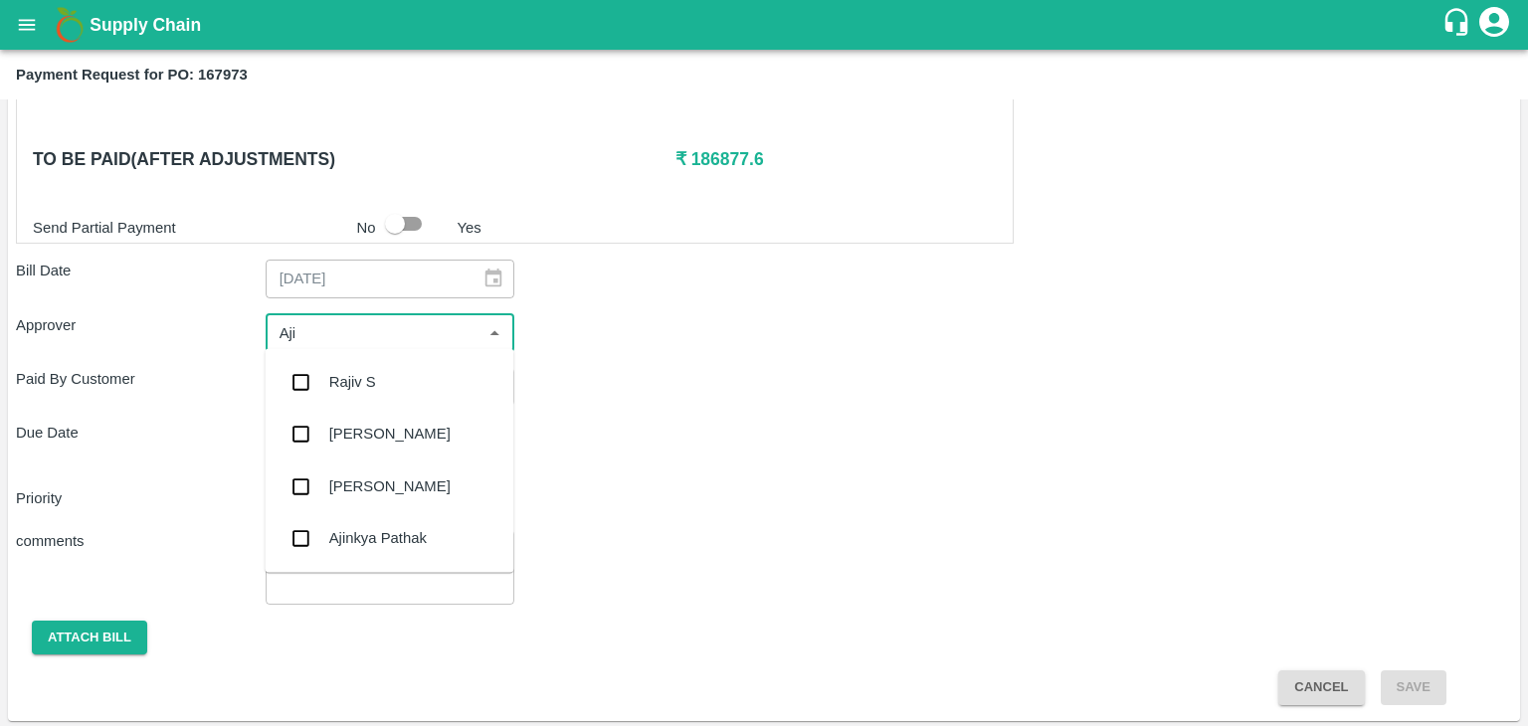
type input "Ajit"
click at [377, 367] on div "[PERSON_NAME]" at bounding box center [389, 382] width 249 height 52
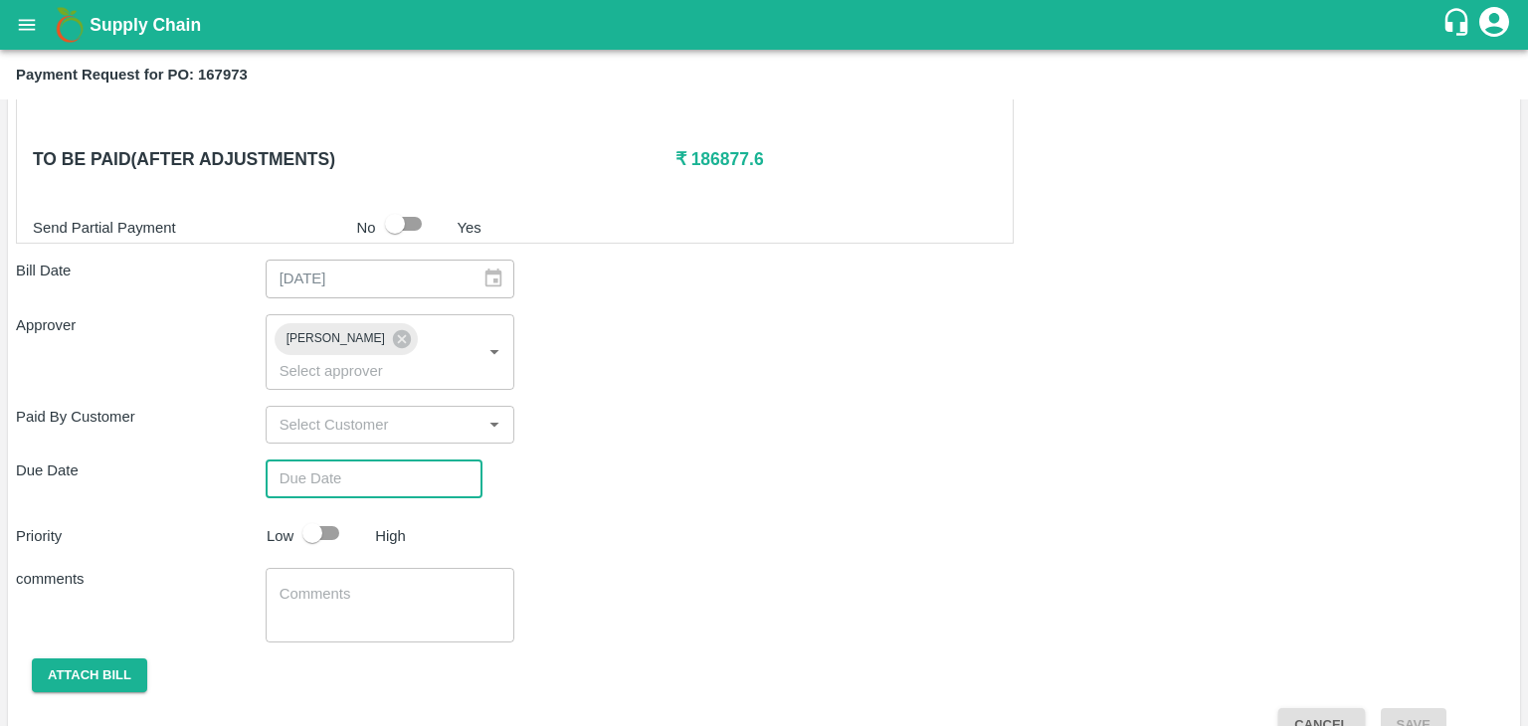
type input "DD/MM/YYYY hh:mm aa"
click at [405, 460] on input "DD/MM/YYYY hh:mm aa" at bounding box center [367, 479] width 203 height 38
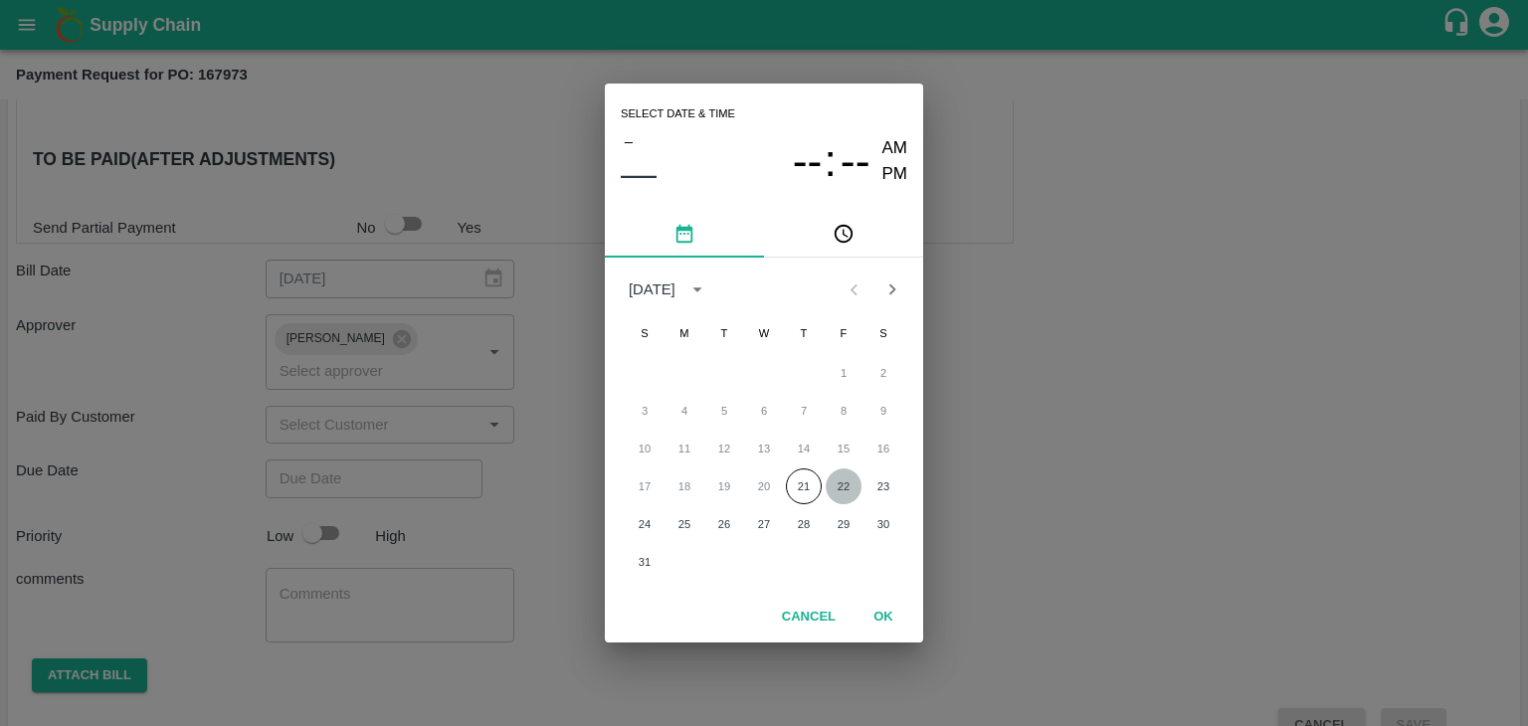
click at [839, 480] on button "22" at bounding box center [844, 486] width 36 height 36
type input "[DATE] 12:00 AM"
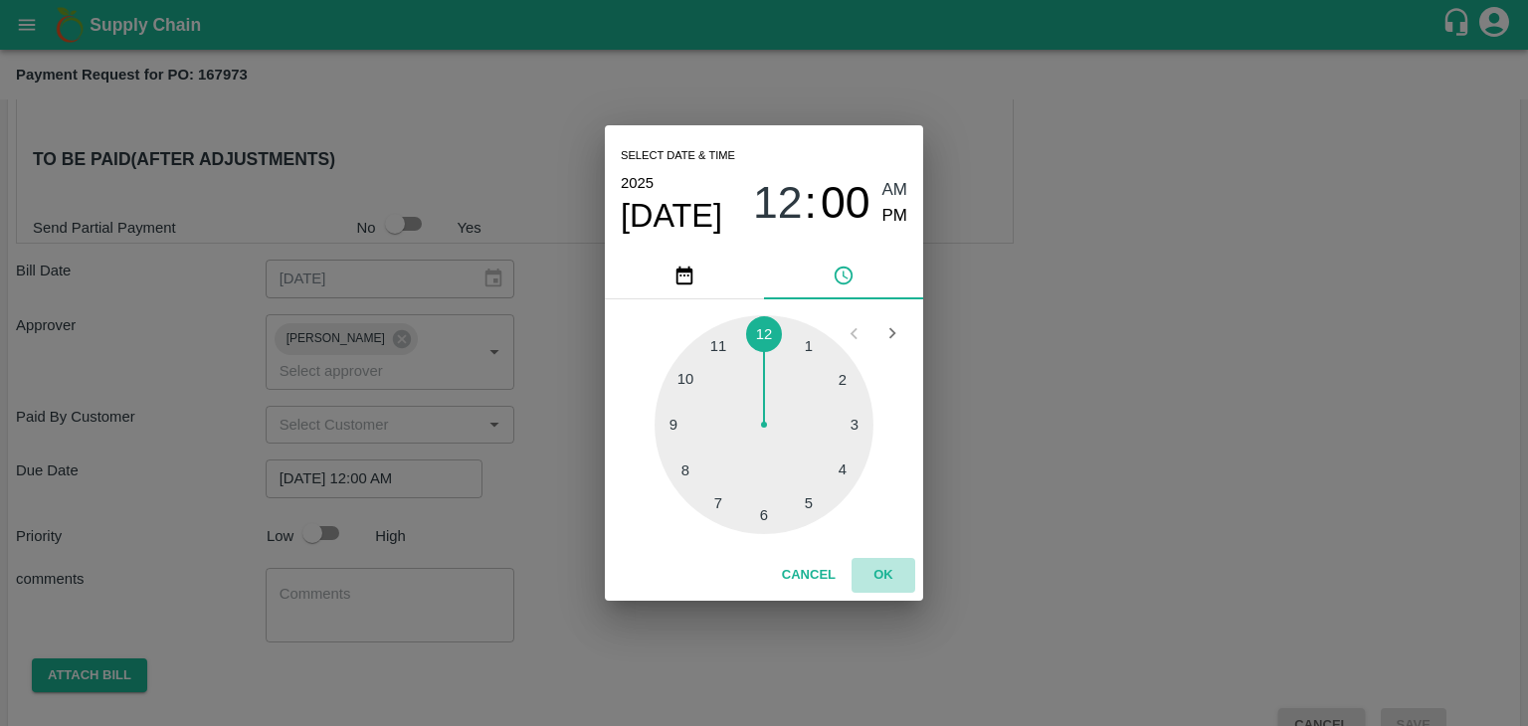
click at [883, 569] on button "OK" at bounding box center [883, 575] width 64 height 35
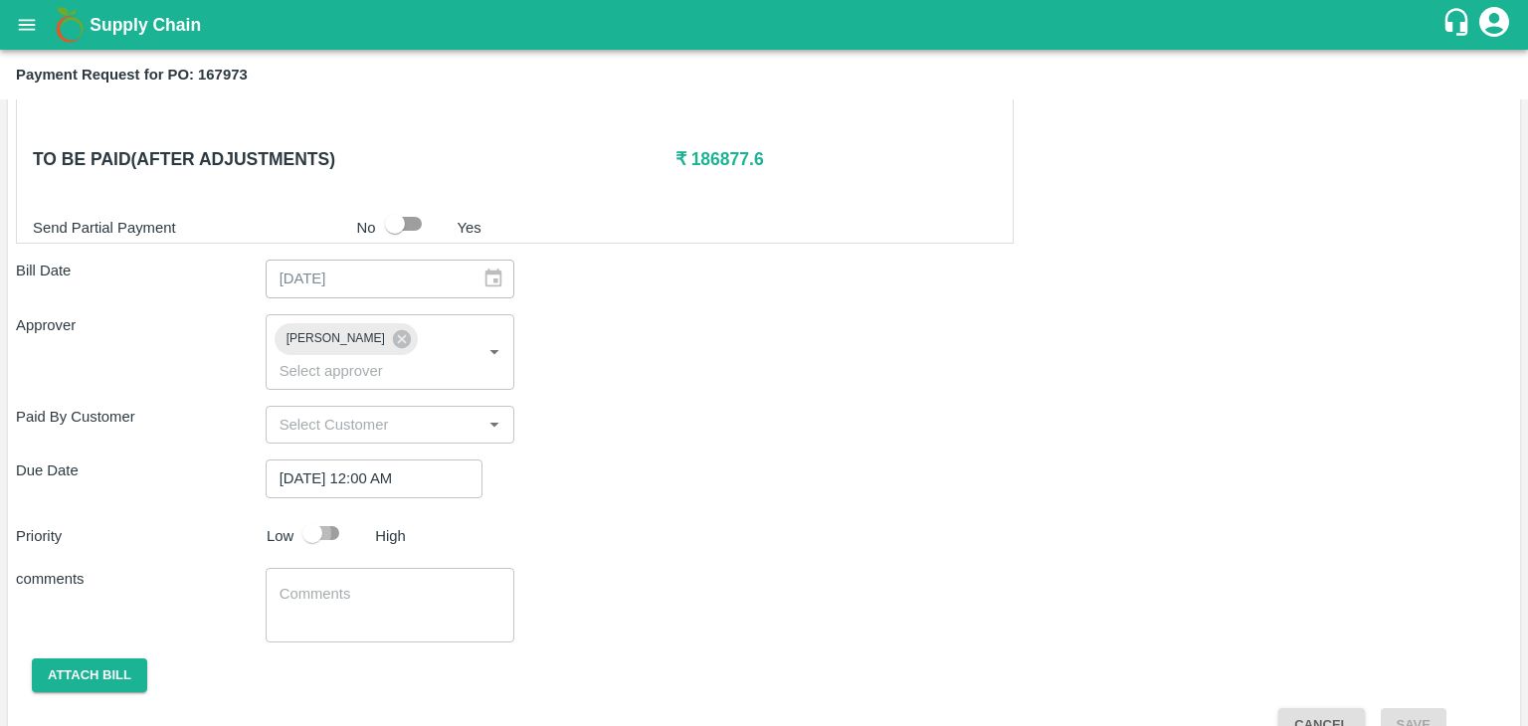
click at [327, 514] on input "checkbox" at bounding box center [312, 533] width 113 height 38
checkbox input "true"
click at [376, 584] on textarea at bounding box center [390, 605] width 222 height 42
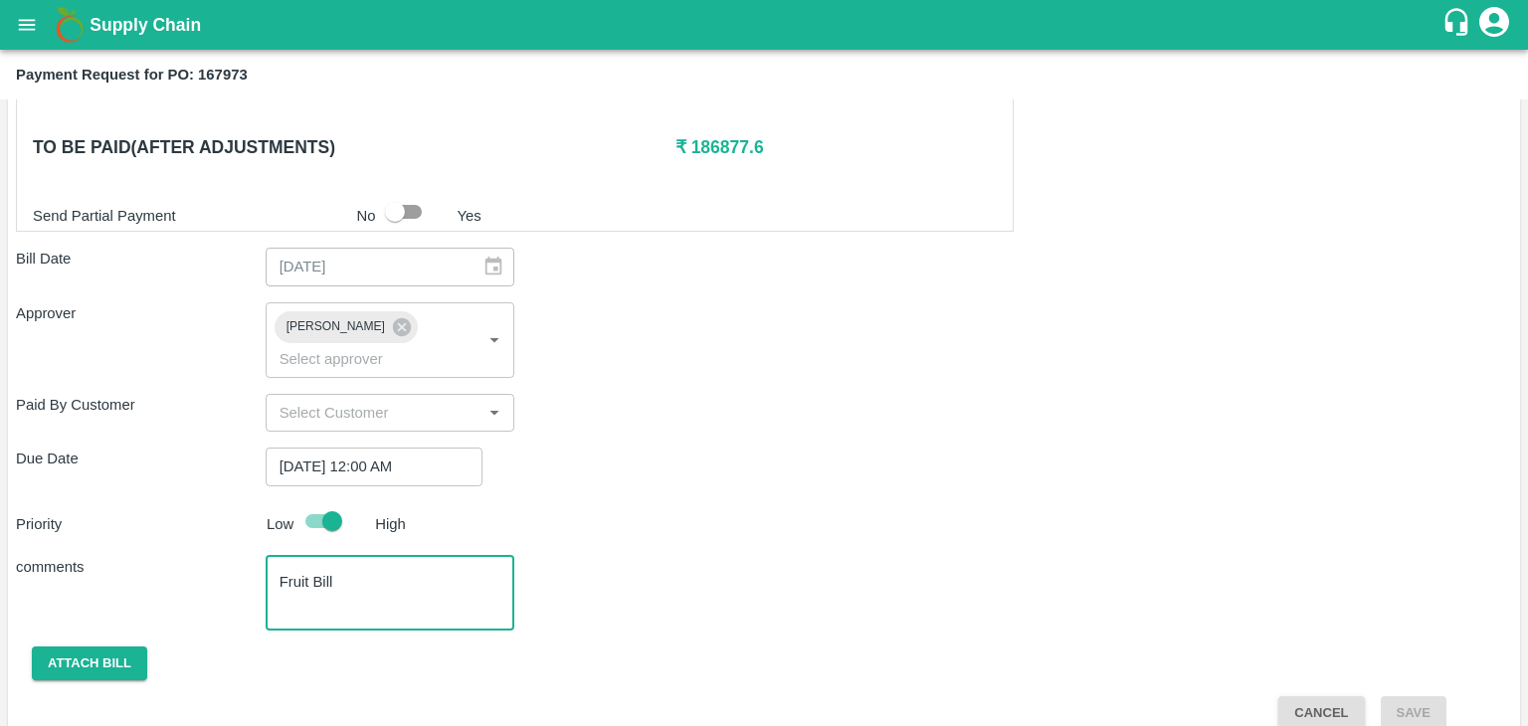
type textarea "Fruit Bill"
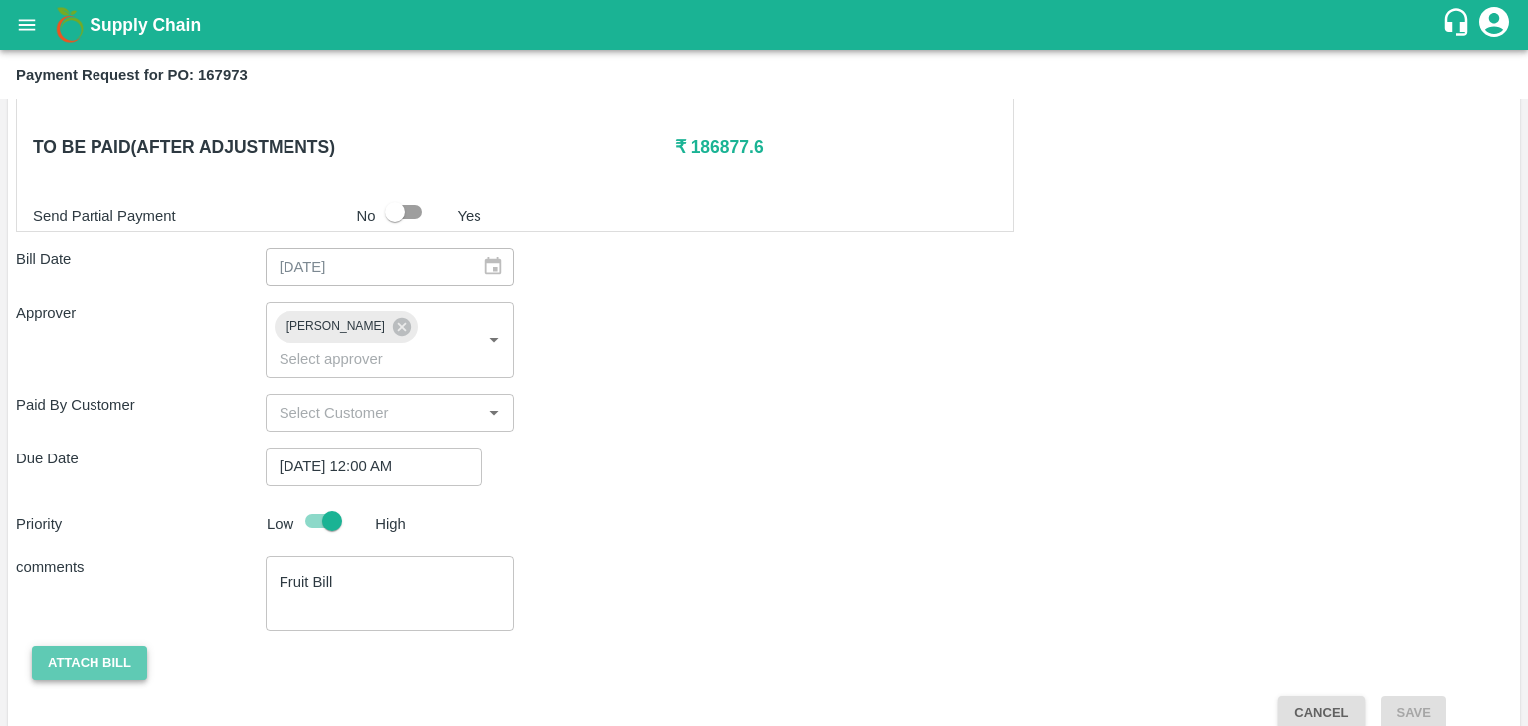
click at [112, 646] on button "Attach bill" at bounding box center [89, 663] width 115 height 35
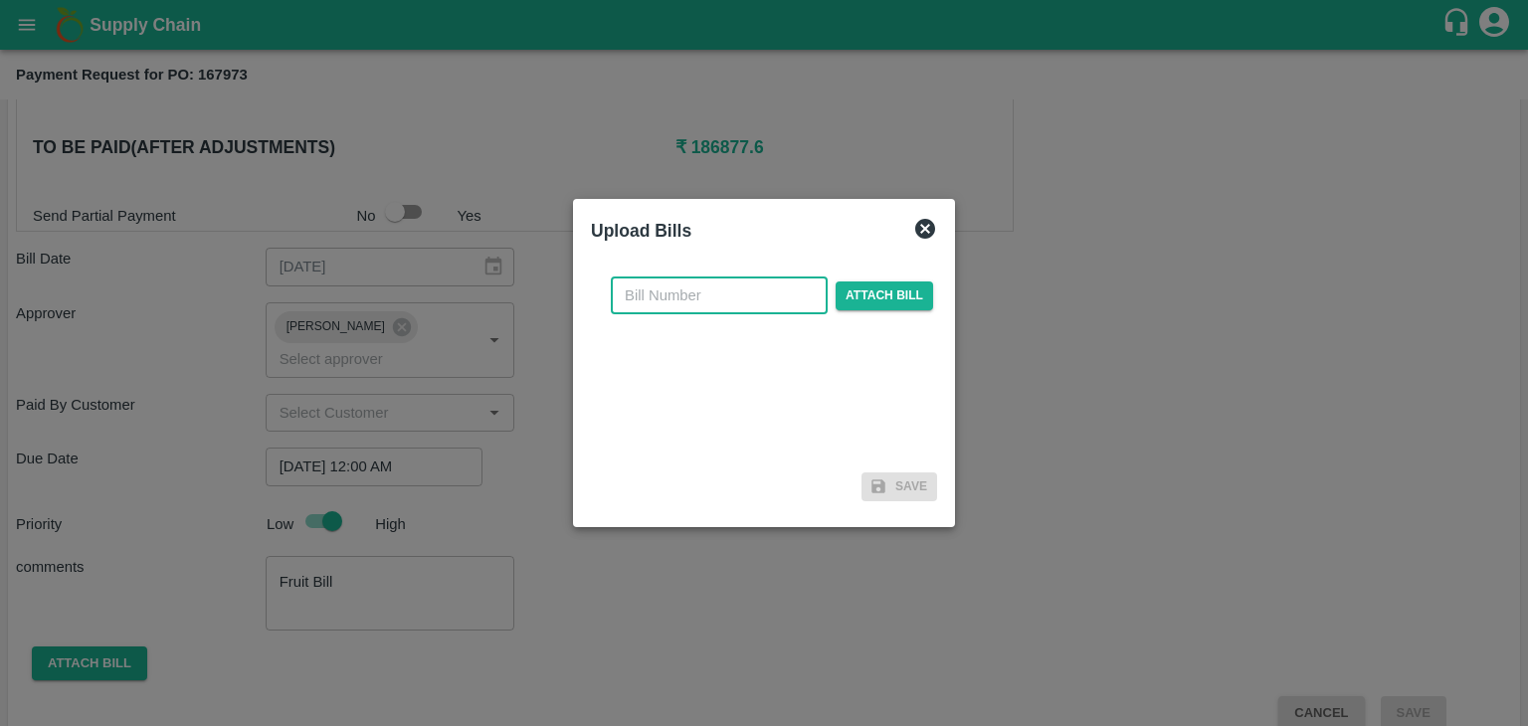
click at [752, 303] on input "text" at bounding box center [719, 296] width 217 height 38
type input "1190"
click at [851, 303] on span "Attach bill" at bounding box center [883, 295] width 97 height 29
click at [0, 0] on input "Attach bill" at bounding box center [0, 0] width 0 height 0
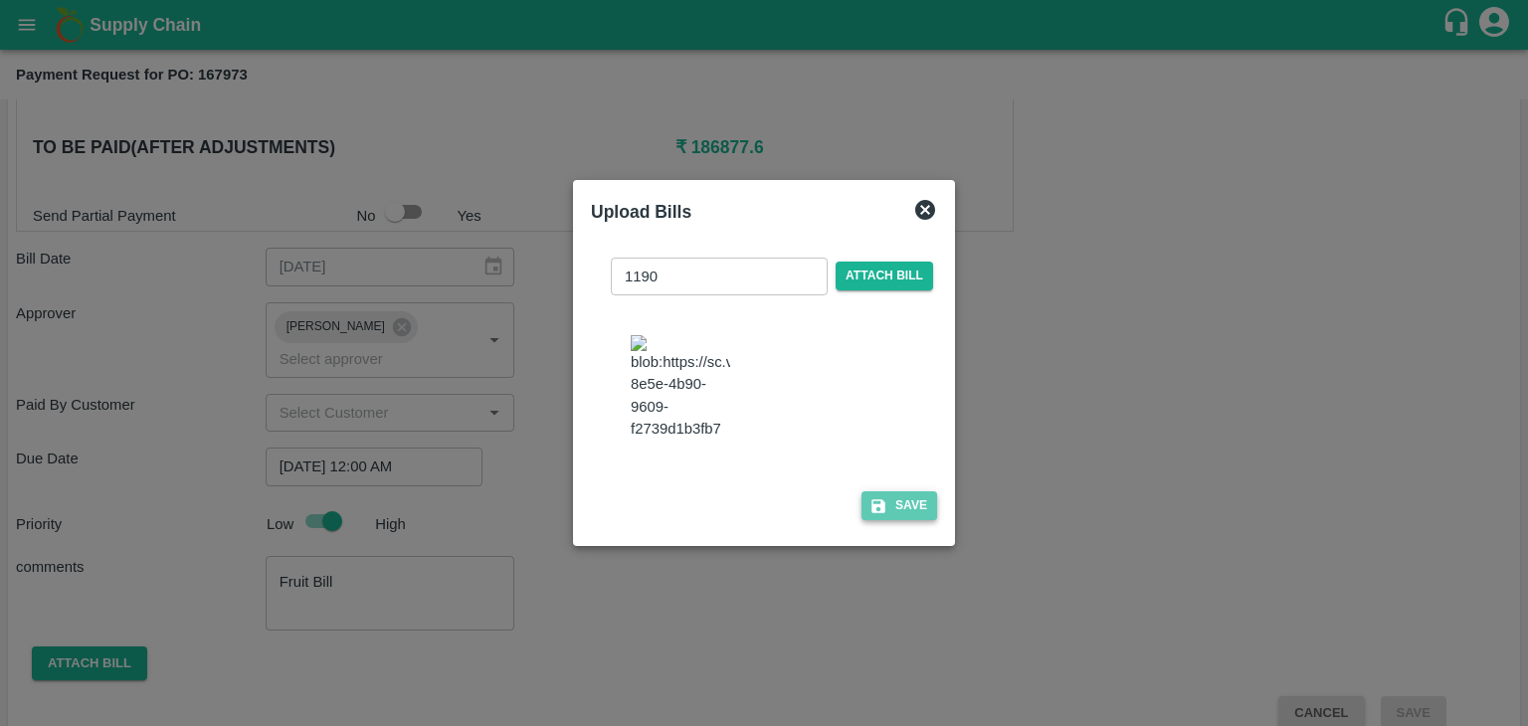
click at [887, 508] on button "Save" at bounding box center [899, 505] width 76 height 29
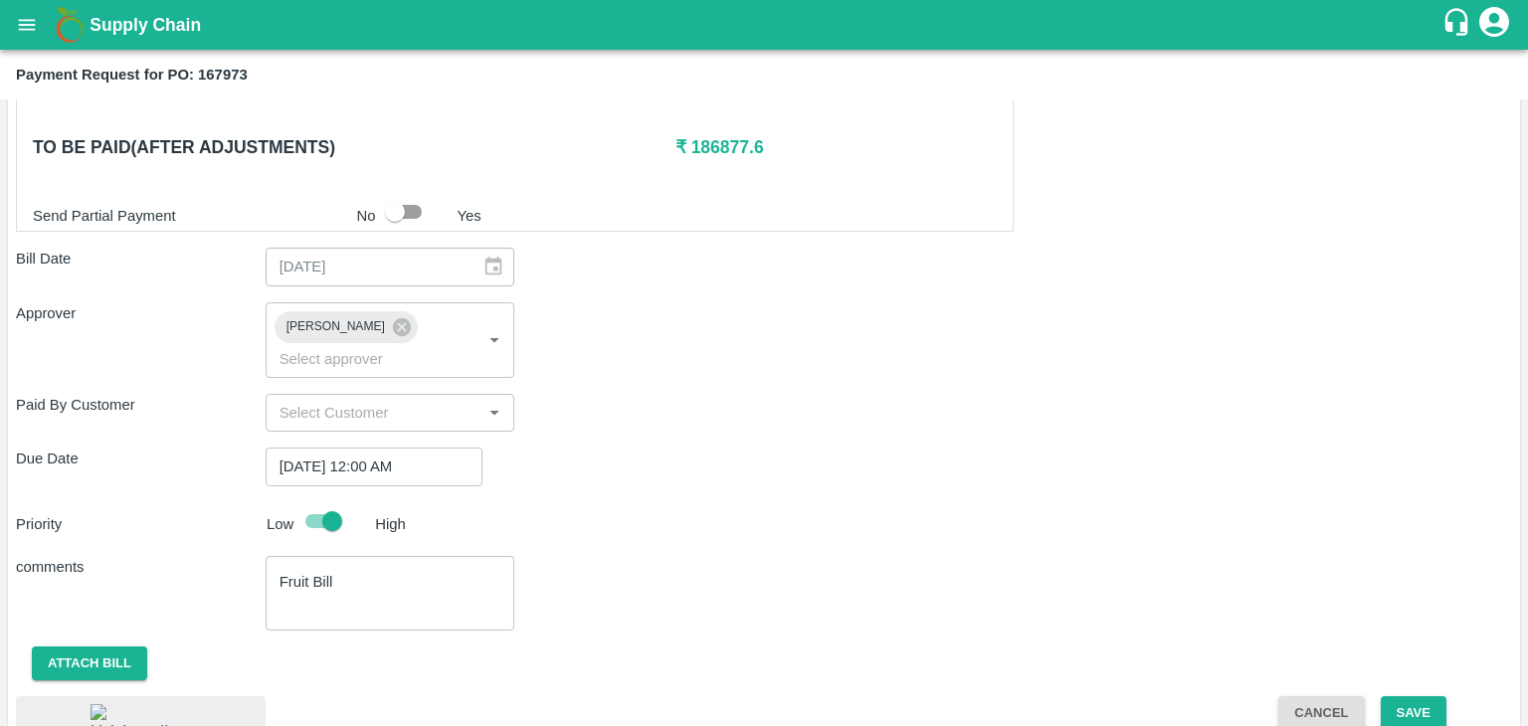
scroll to position [1007, 0]
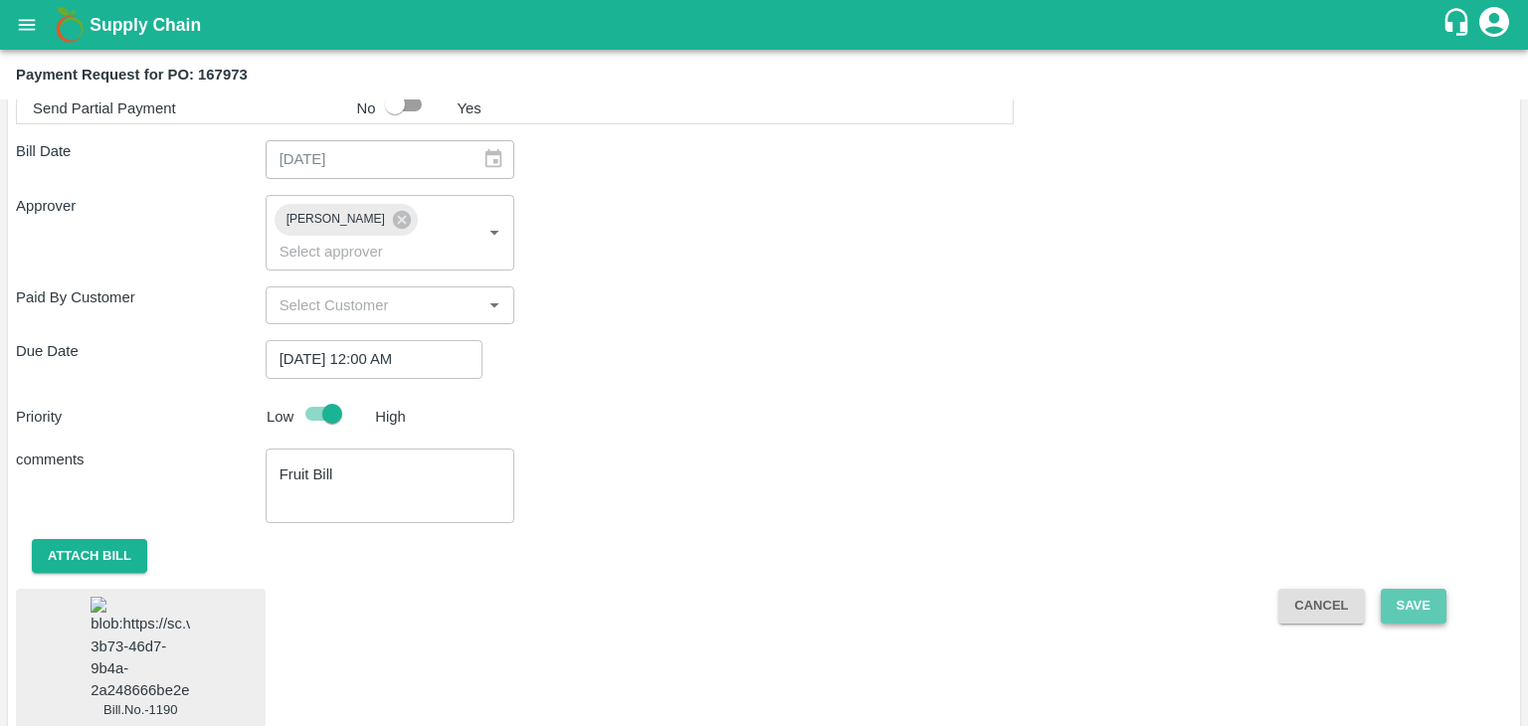
click at [1432, 589] on button "Save" at bounding box center [1414, 606] width 66 height 35
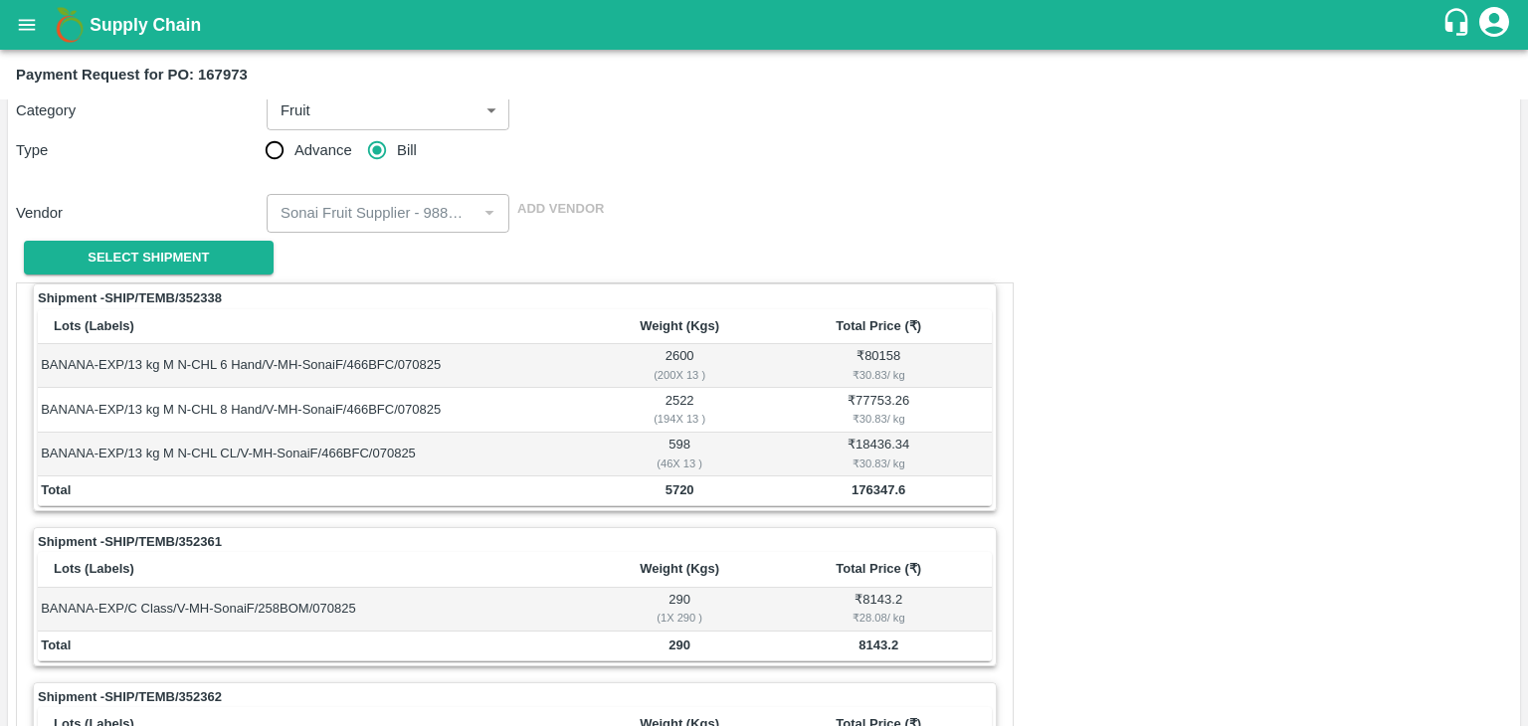
scroll to position [0, 0]
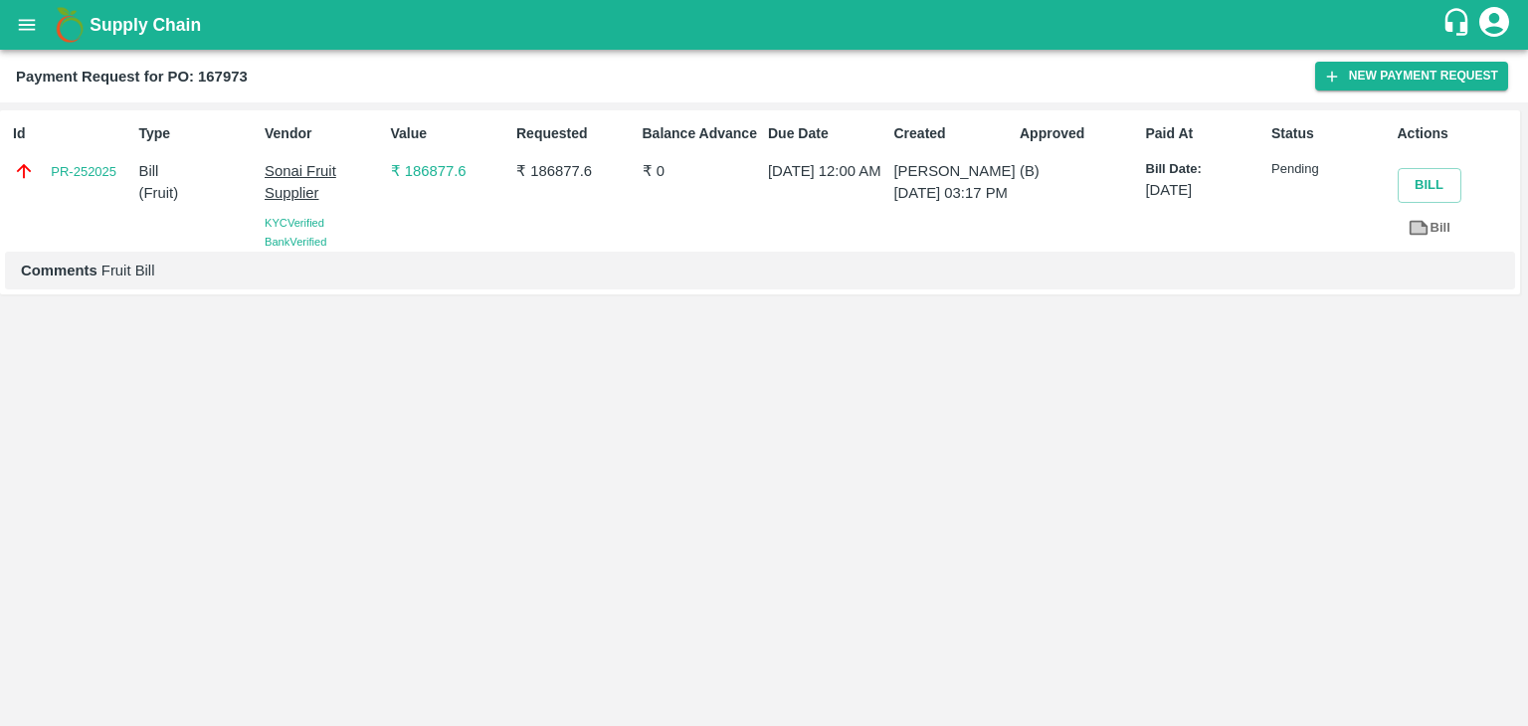
click at [0, 21] on div "Supply Chain" at bounding box center [764, 25] width 1528 height 50
click at [15, 25] on button "open drawer" at bounding box center [27, 25] width 46 height 46
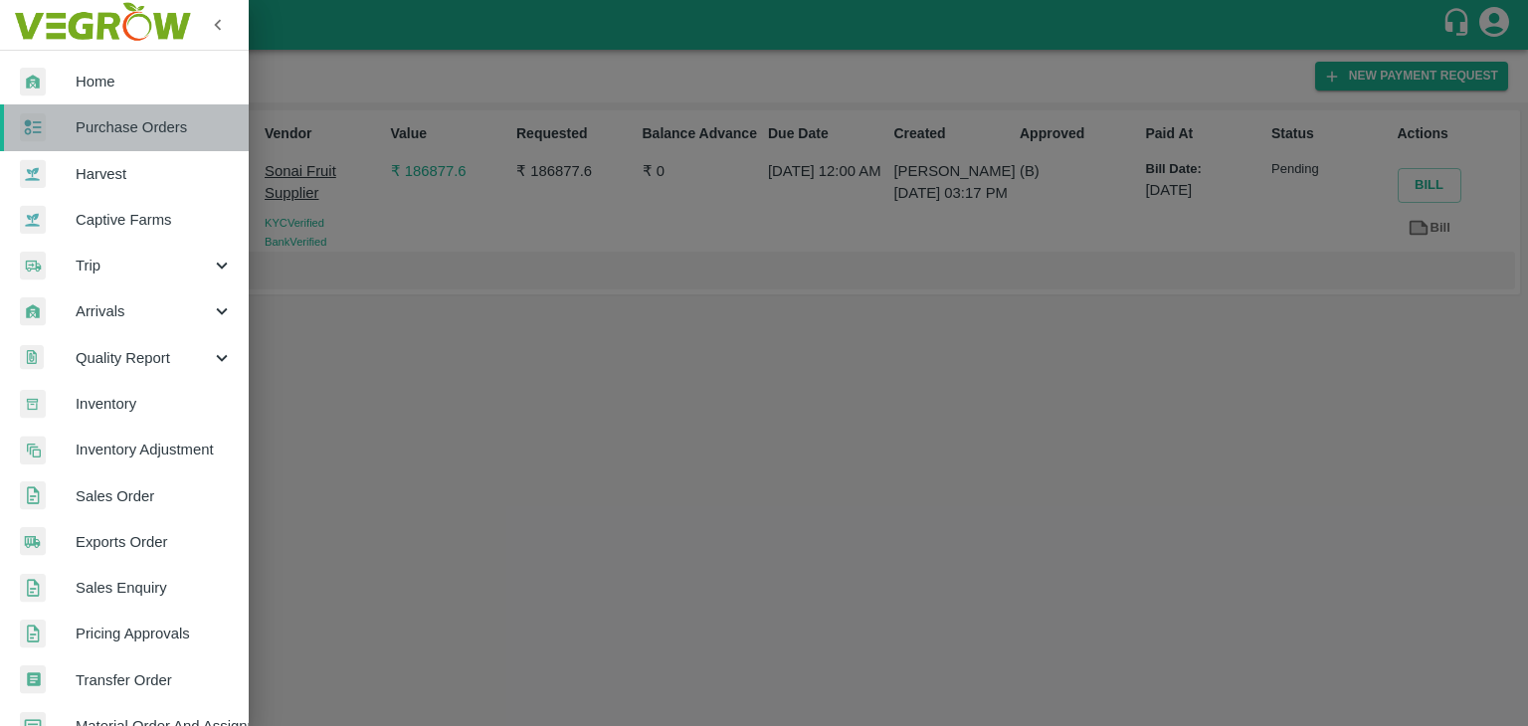
click at [146, 124] on span "Purchase Orders" at bounding box center [154, 127] width 157 height 22
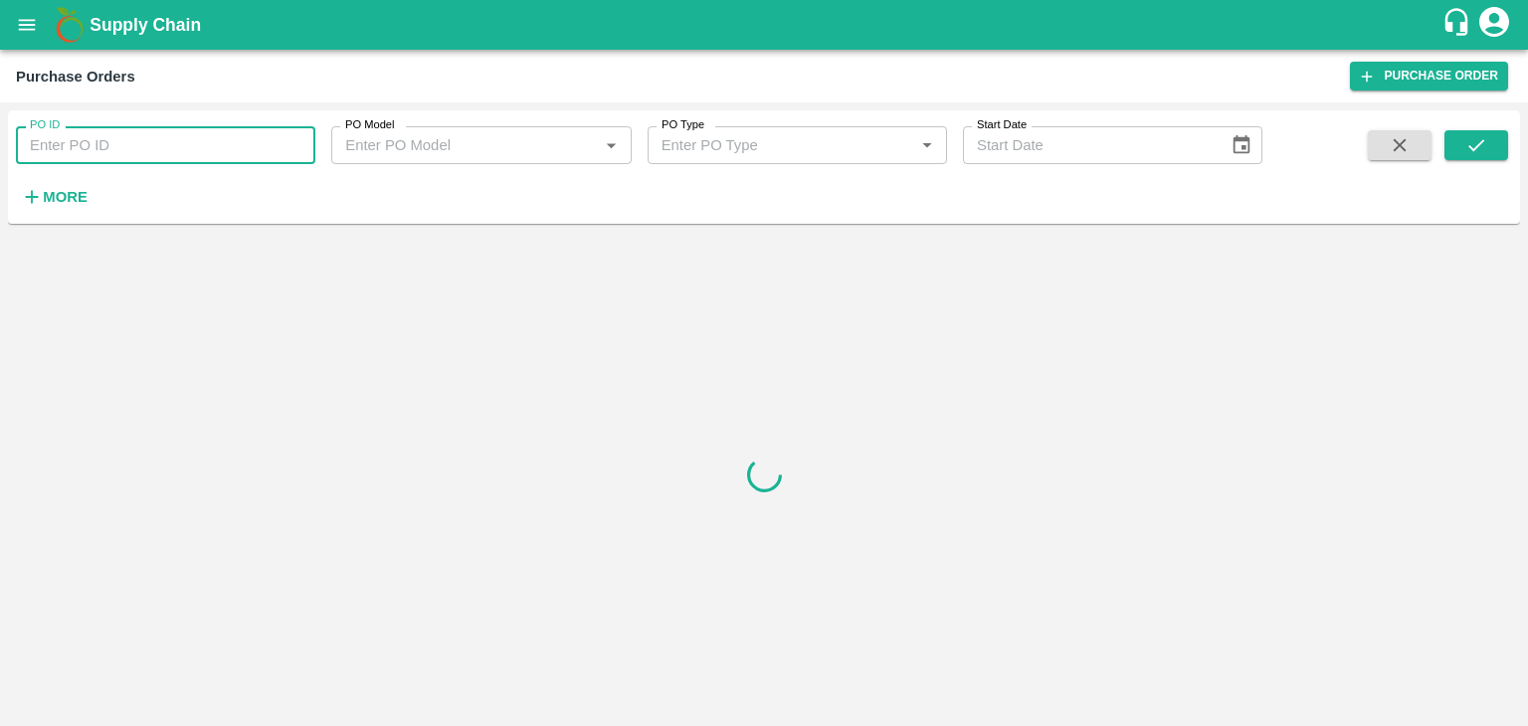
click at [199, 140] on input "PO ID" at bounding box center [165, 145] width 299 height 38
paste input "167996"
type input "167996"
click at [1500, 141] on button "submit" at bounding box center [1476, 145] width 64 height 30
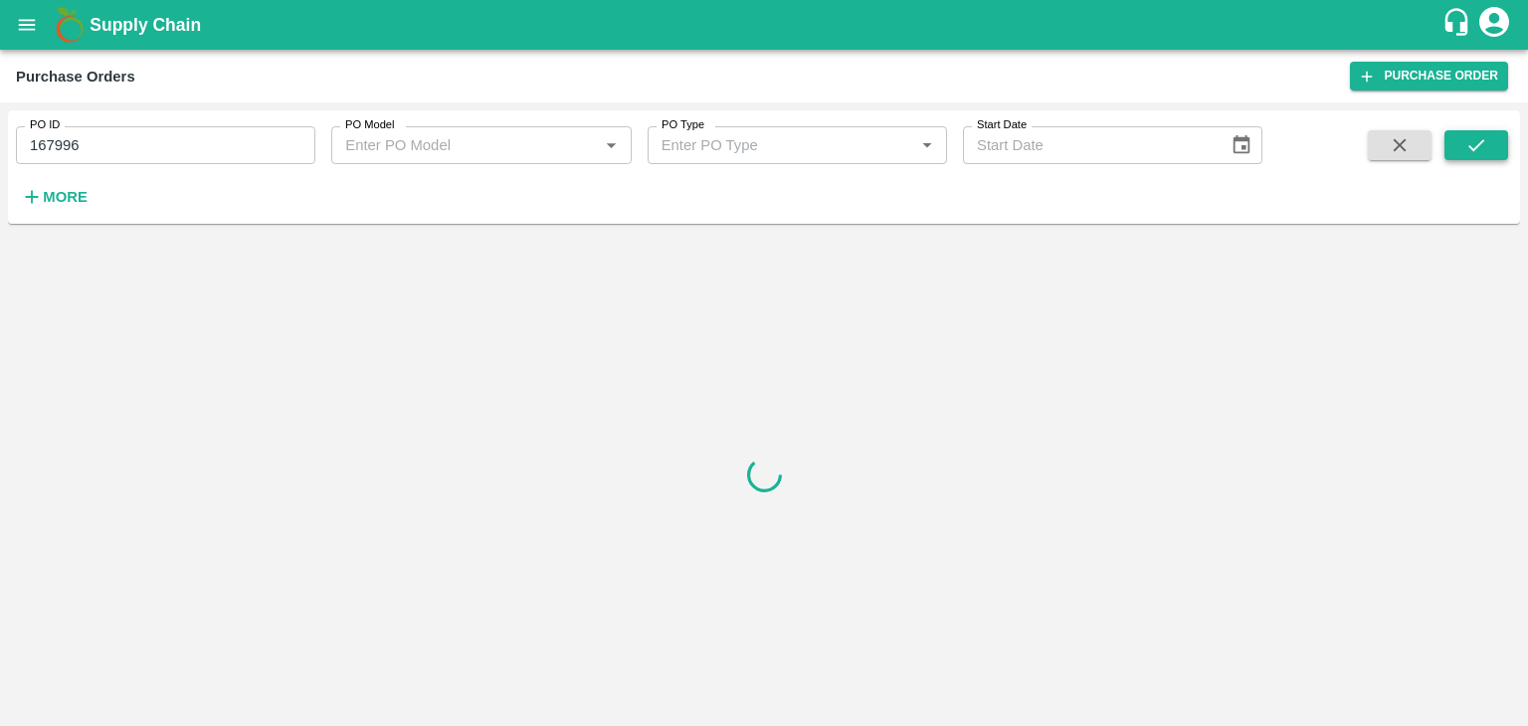
click at [1500, 141] on button "submit" at bounding box center [1476, 145] width 64 height 30
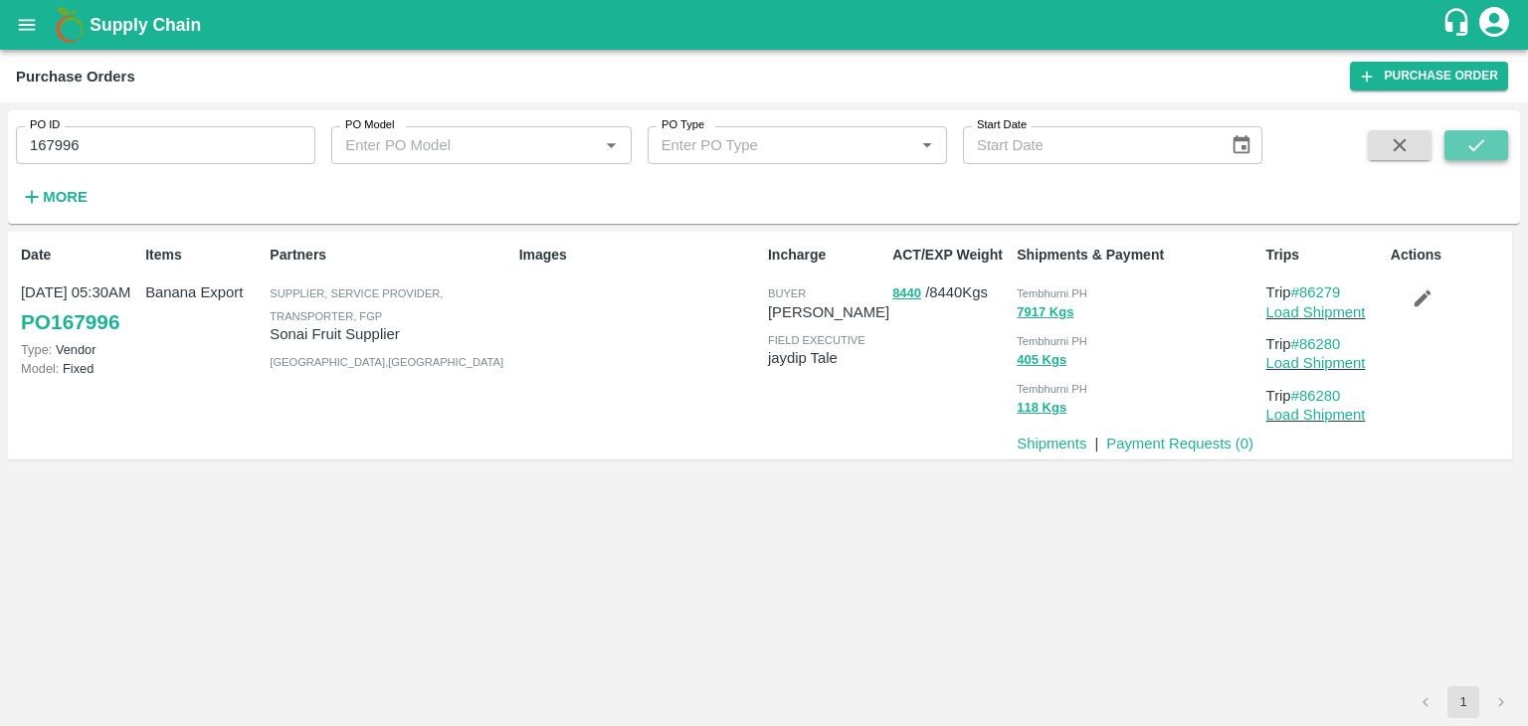
click at [1500, 141] on button "submit" at bounding box center [1476, 145] width 64 height 30
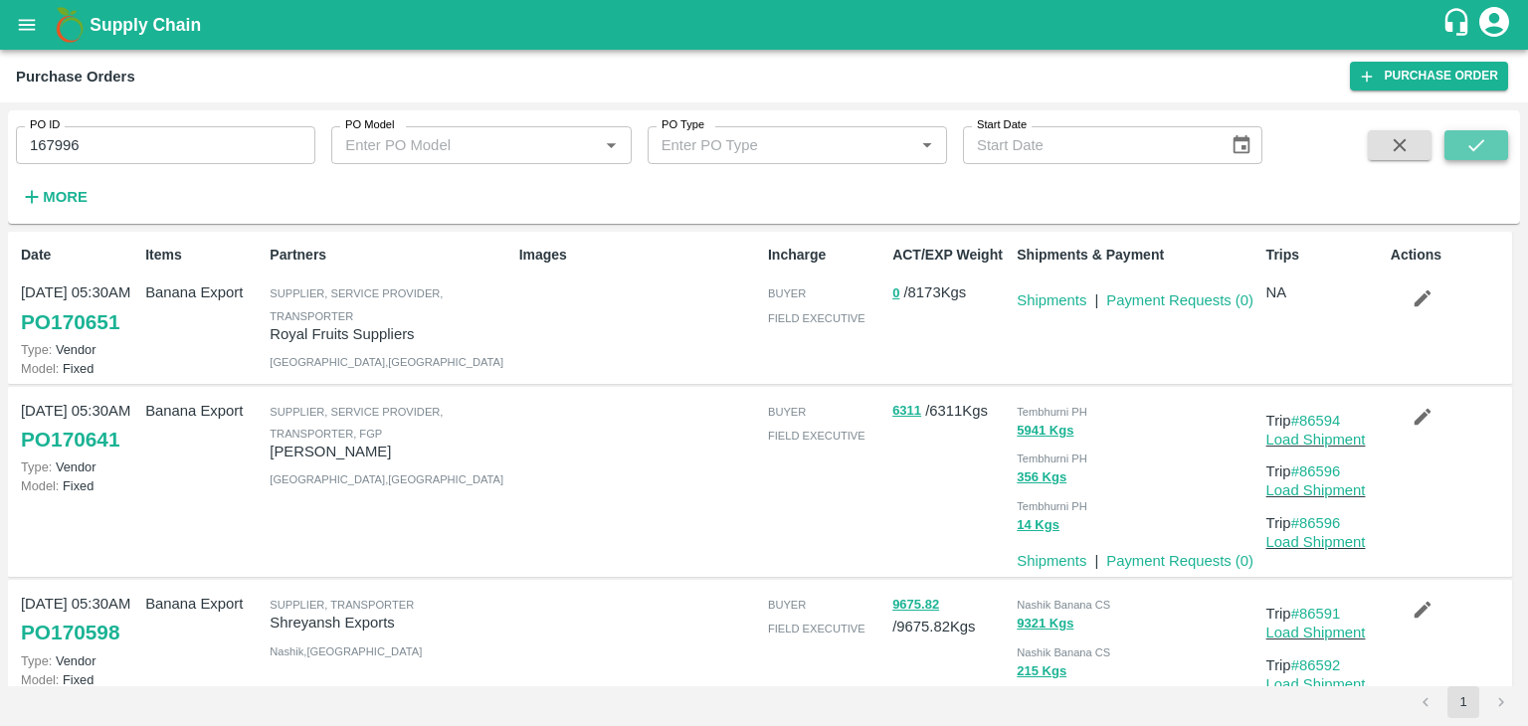
click at [1484, 136] on icon "submit" at bounding box center [1476, 145] width 22 height 22
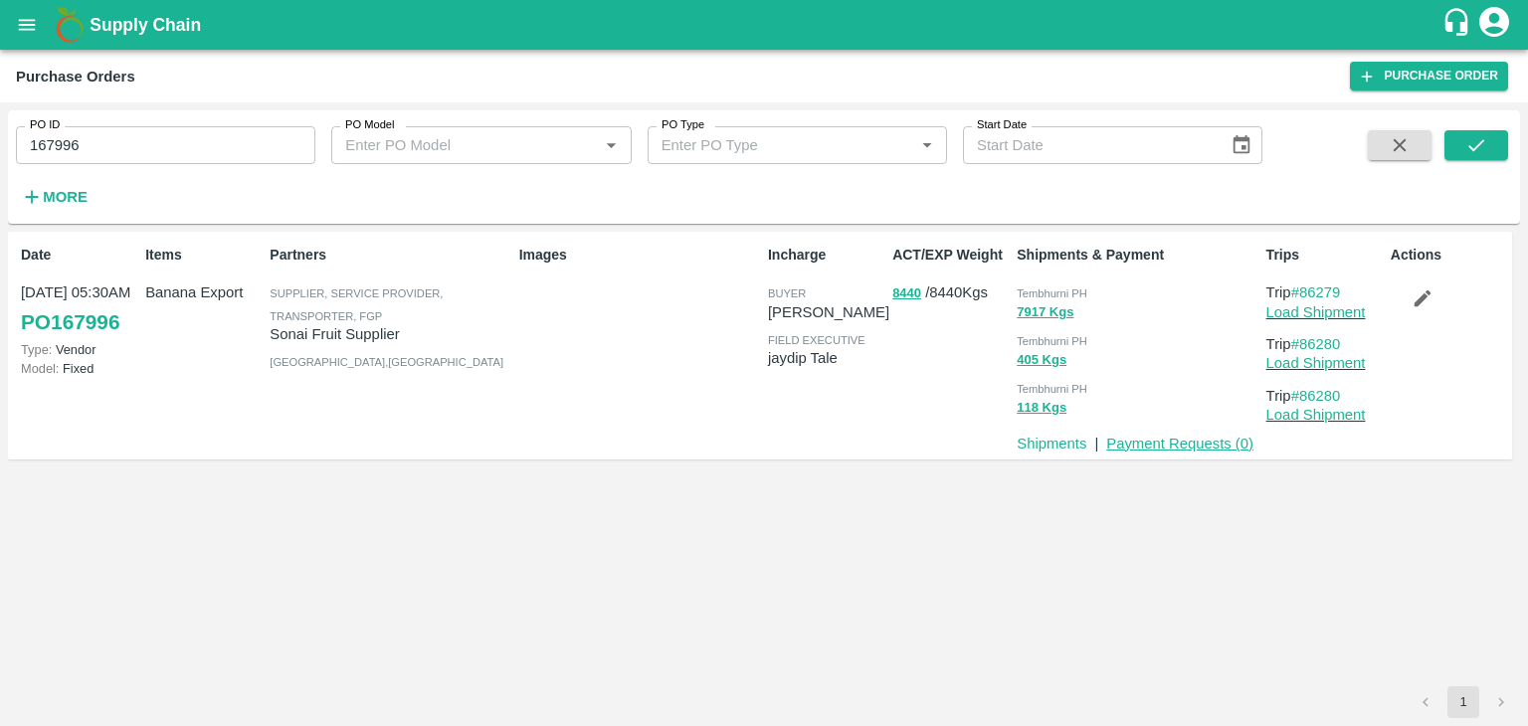
click at [1177, 444] on link "Payment Requests ( 0 )" at bounding box center [1179, 444] width 147 height 16
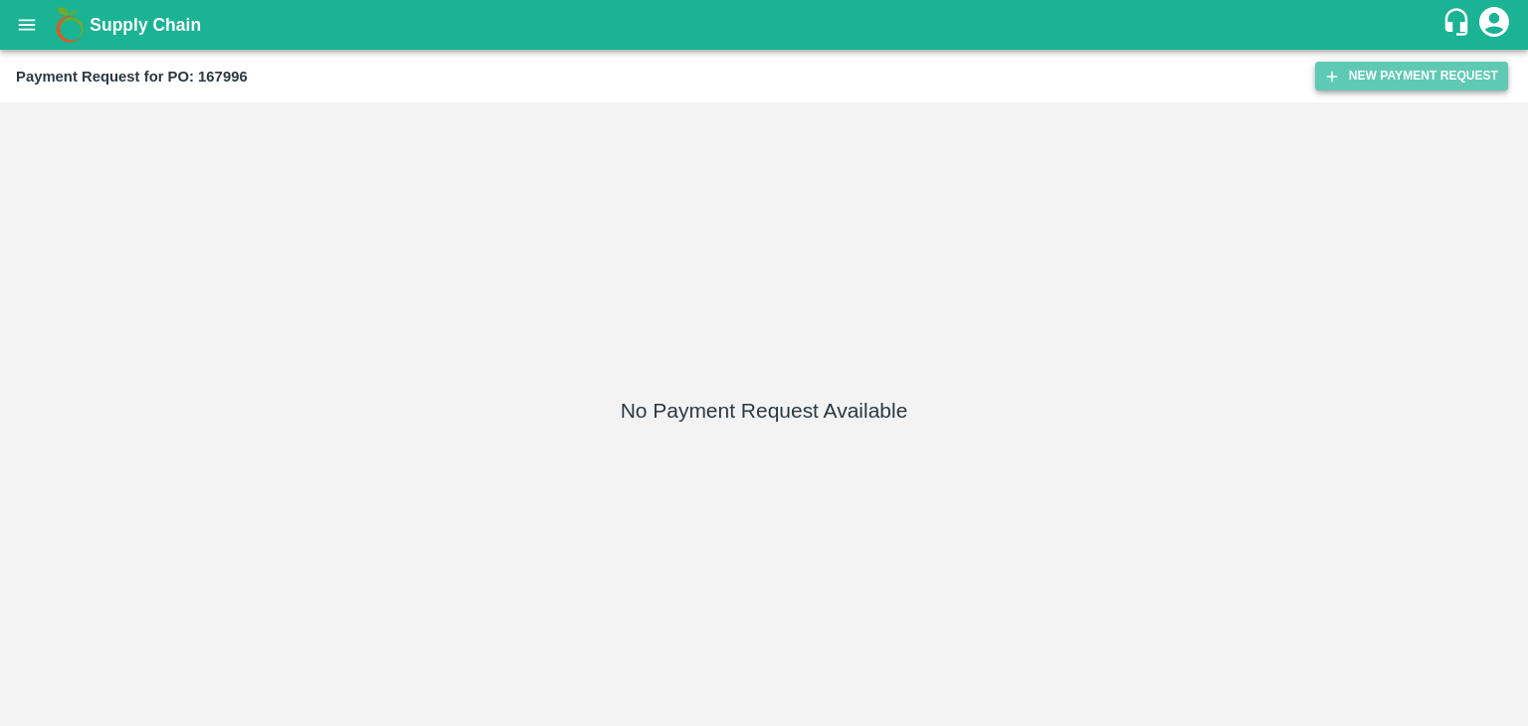
click at [1399, 71] on button "New Payment Request" at bounding box center [1411, 76] width 193 height 29
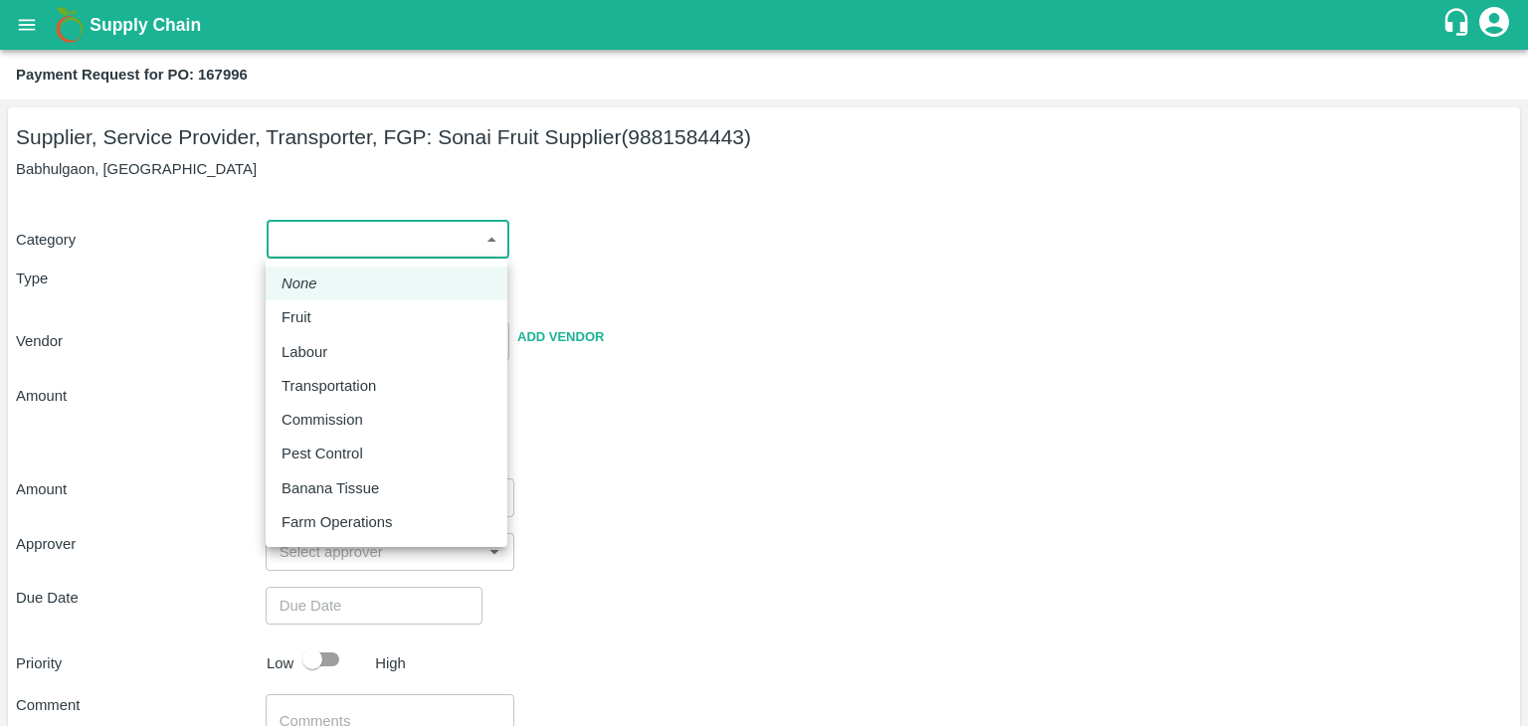
drag, startPoint x: 284, startPoint y: 247, endPoint x: 349, endPoint y: 323, distance: 100.2
click at [349, 323] on body "Supply Chain Payment Request for PO: 167996 Supplier, Service Provider, Transpo…" at bounding box center [764, 363] width 1528 height 726
click at [349, 323] on div "Fruit" at bounding box center [386, 317] width 210 height 22
type input "1"
type input "Sonai Fruit Supplier - 9881584443(Supplier, Service Provider, Transporter, FGP)"
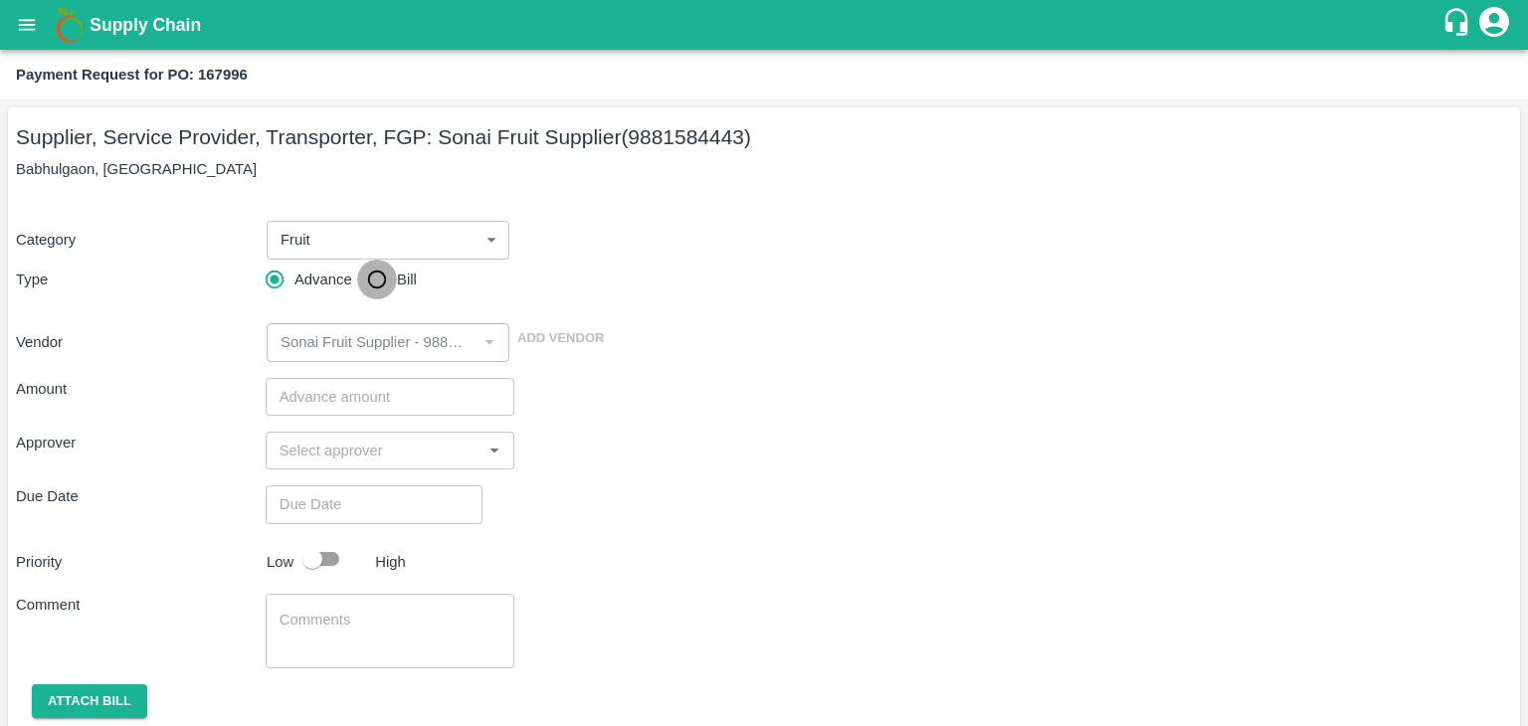
click at [388, 266] on input "Bill" at bounding box center [377, 280] width 40 height 40
radio input "true"
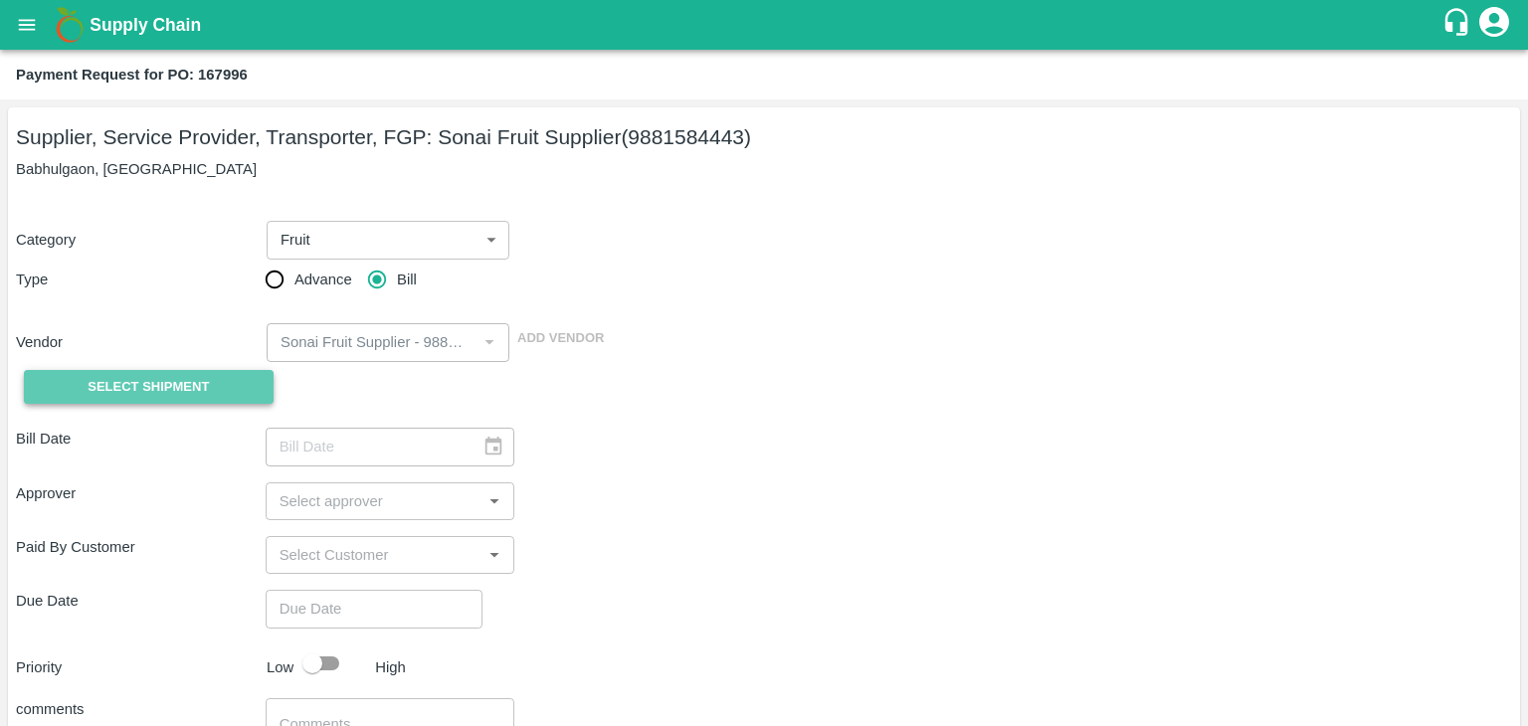
click at [147, 387] on span "Select Shipment" at bounding box center [148, 387] width 121 height 23
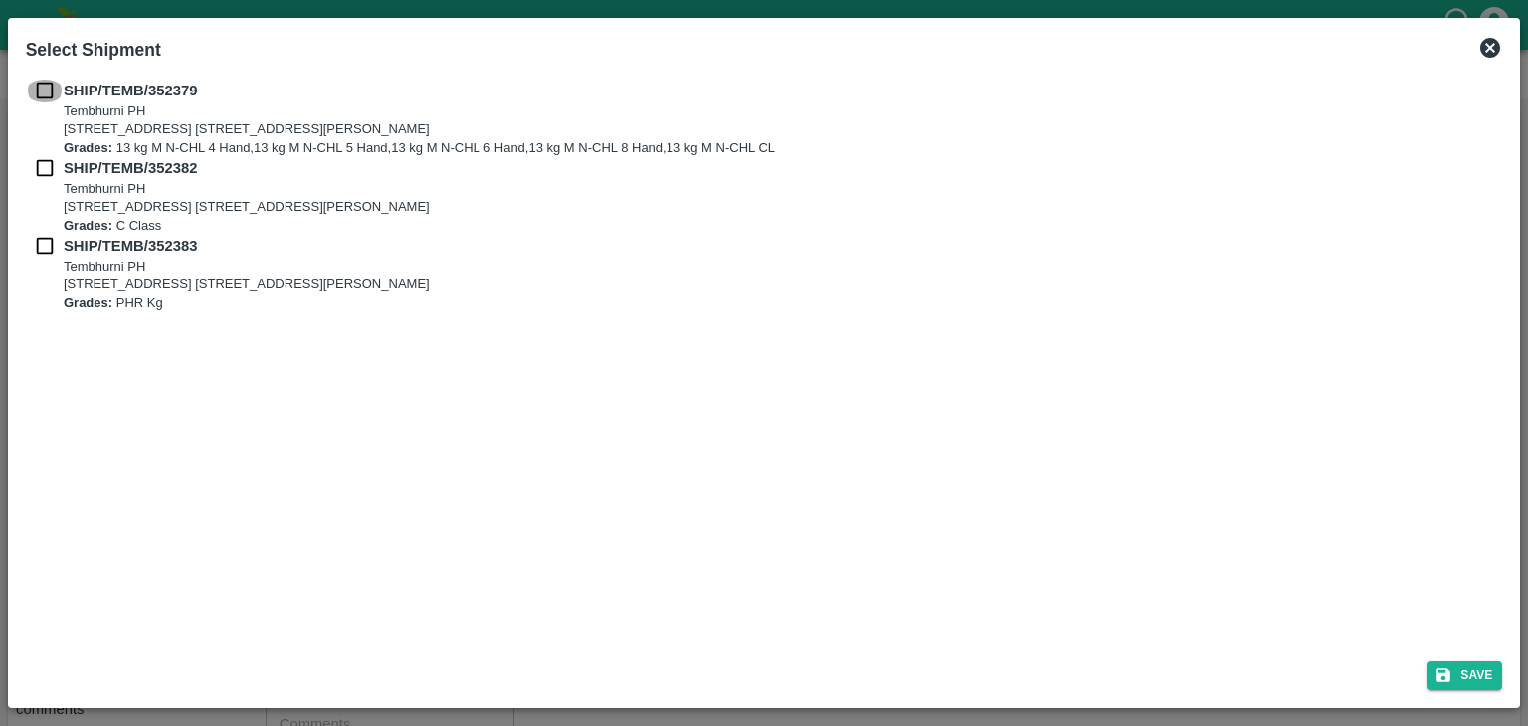
click at [38, 80] on input "checkbox" at bounding box center [45, 91] width 38 height 22
checkbox input "true"
click at [44, 172] on input "checkbox" at bounding box center [45, 168] width 38 height 22
checkbox input "true"
drag, startPoint x: 43, startPoint y: 232, endPoint x: 43, endPoint y: 248, distance: 15.9
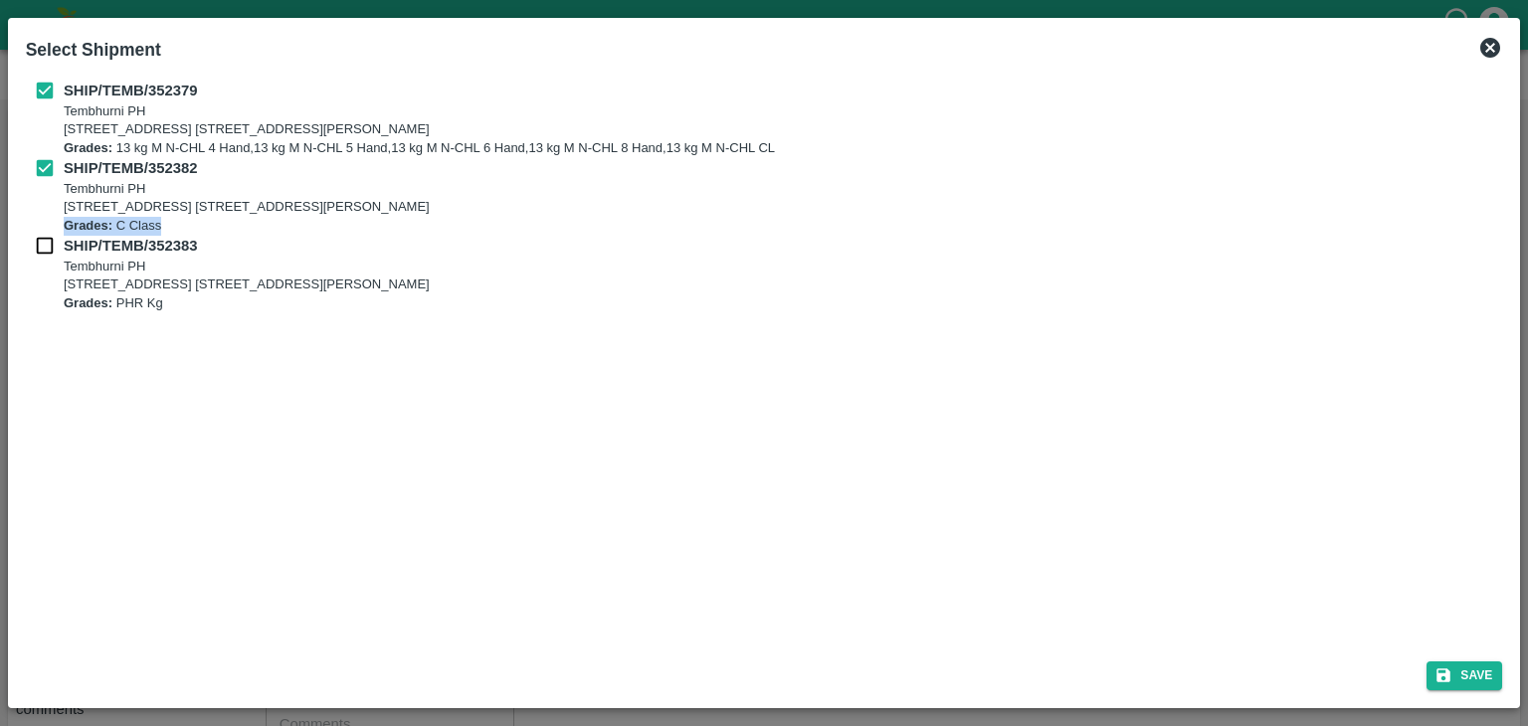
click at [43, 248] on div "SHIP/TEMB/352379 [STREET_ADDRESS] E-5, YASHSHREE INDUSTRIES, M.I.D.C., A/P TEMB…" at bounding box center [764, 196] width 1477 height 233
click at [43, 248] on input "checkbox" at bounding box center [45, 246] width 38 height 22
checkbox input "true"
click at [1462, 670] on button "Save" at bounding box center [1464, 675] width 76 height 29
type input "[DATE]"
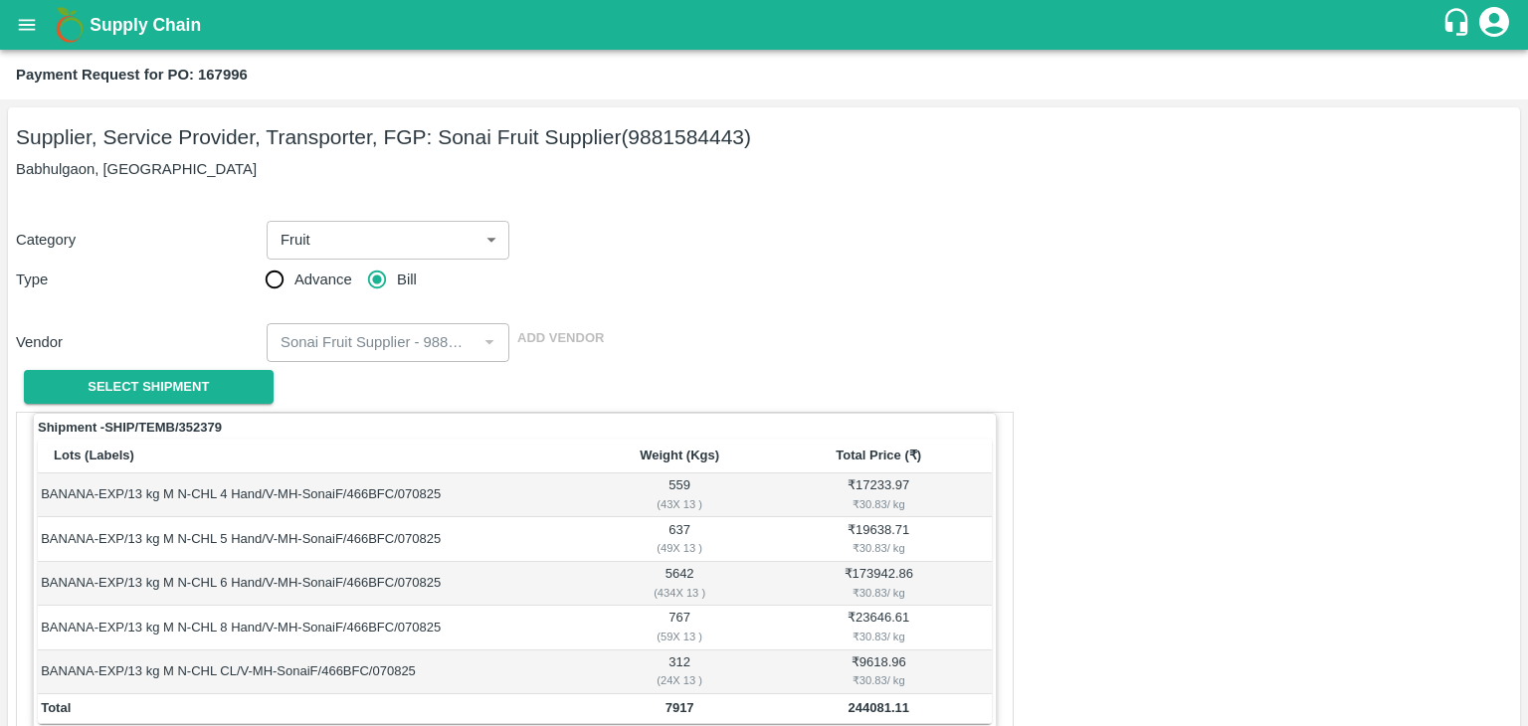
scroll to position [975, 0]
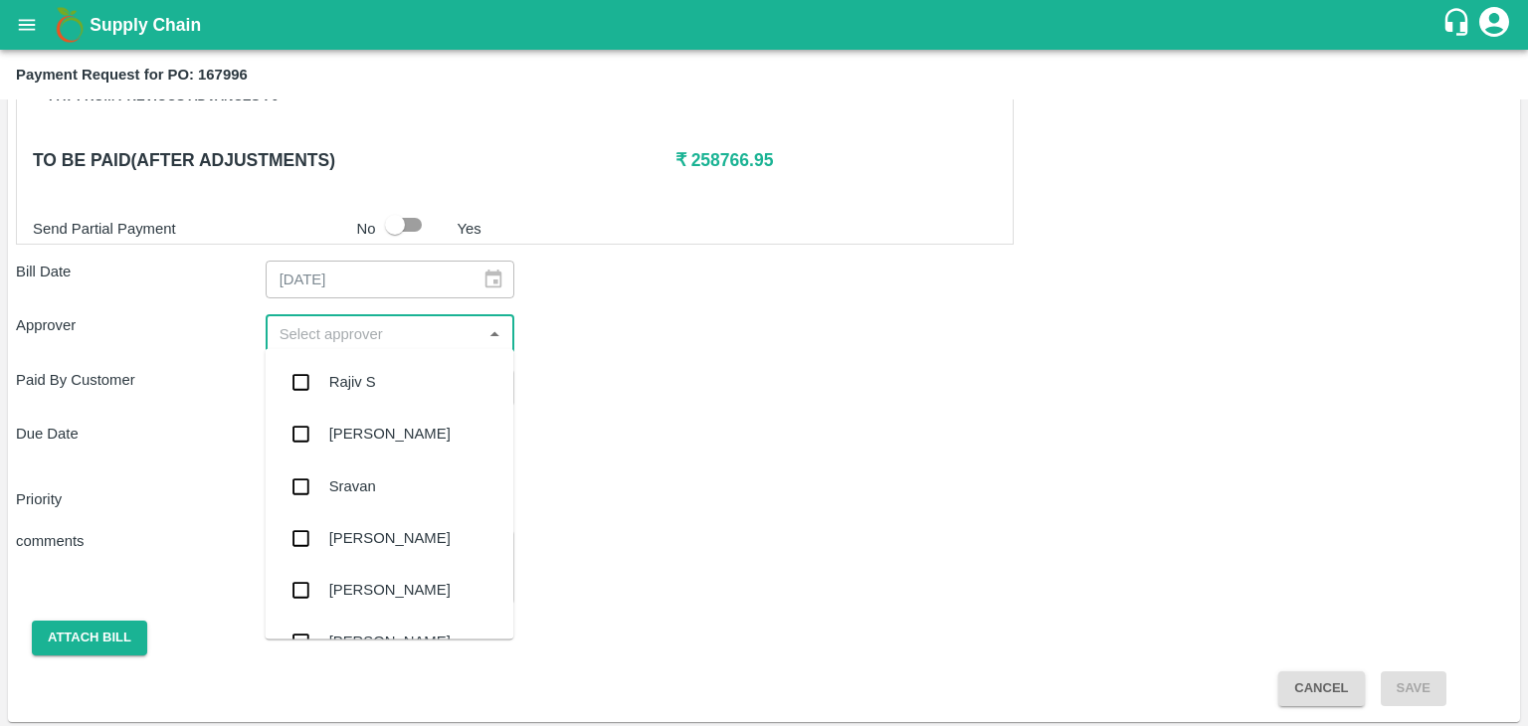
click at [370, 332] on input "input" at bounding box center [374, 333] width 205 height 26
type input "Ajit"
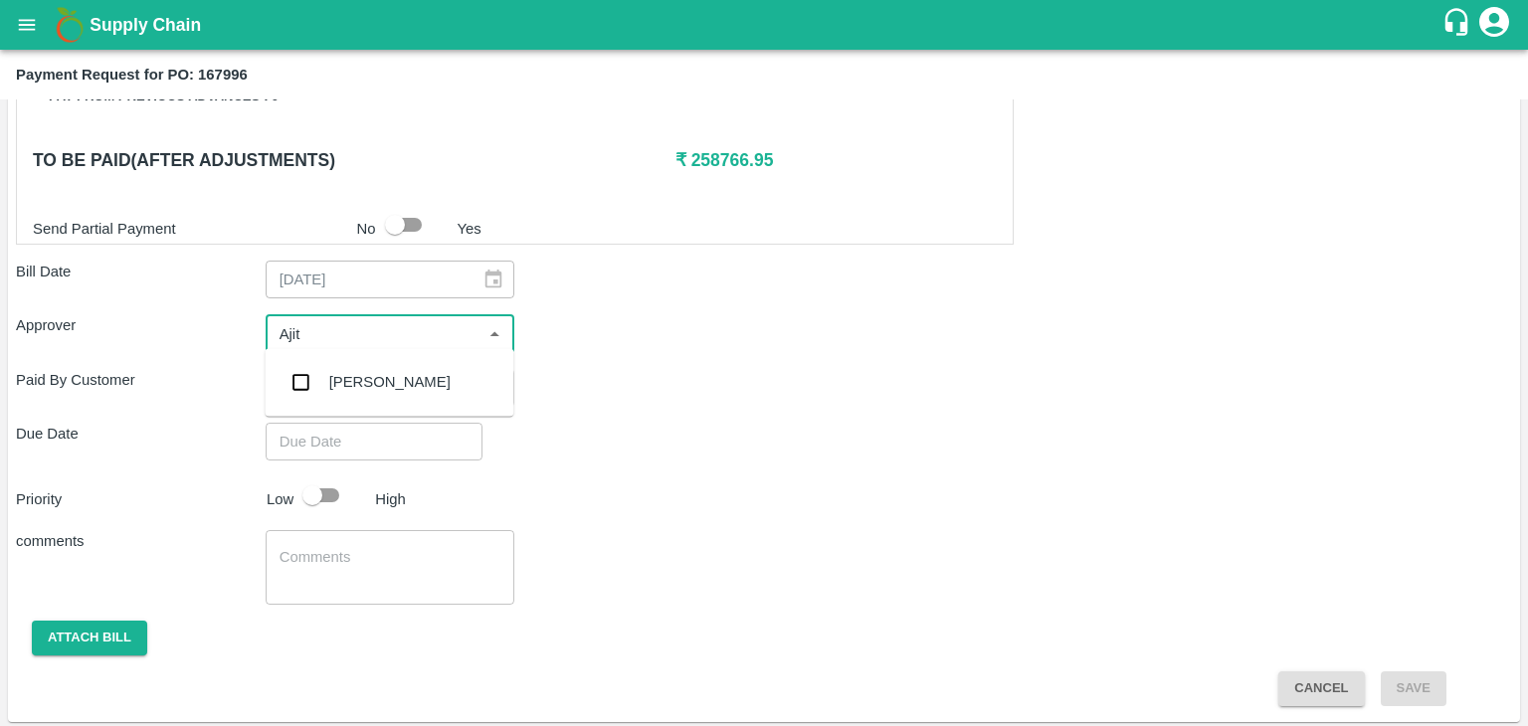
click at [378, 375] on div "[PERSON_NAME]" at bounding box center [389, 382] width 121 height 22
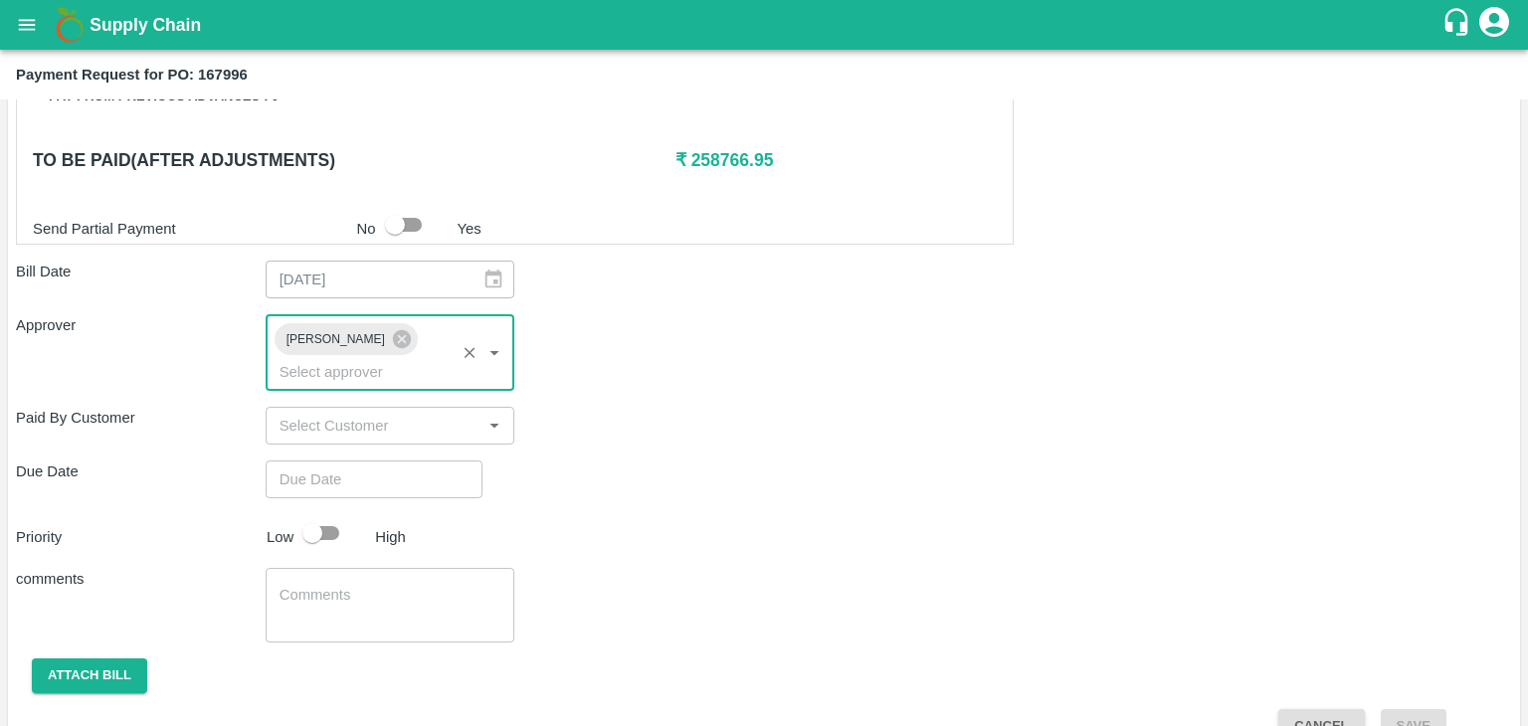
type input "DD/MM/YYYY hh:mm aa"
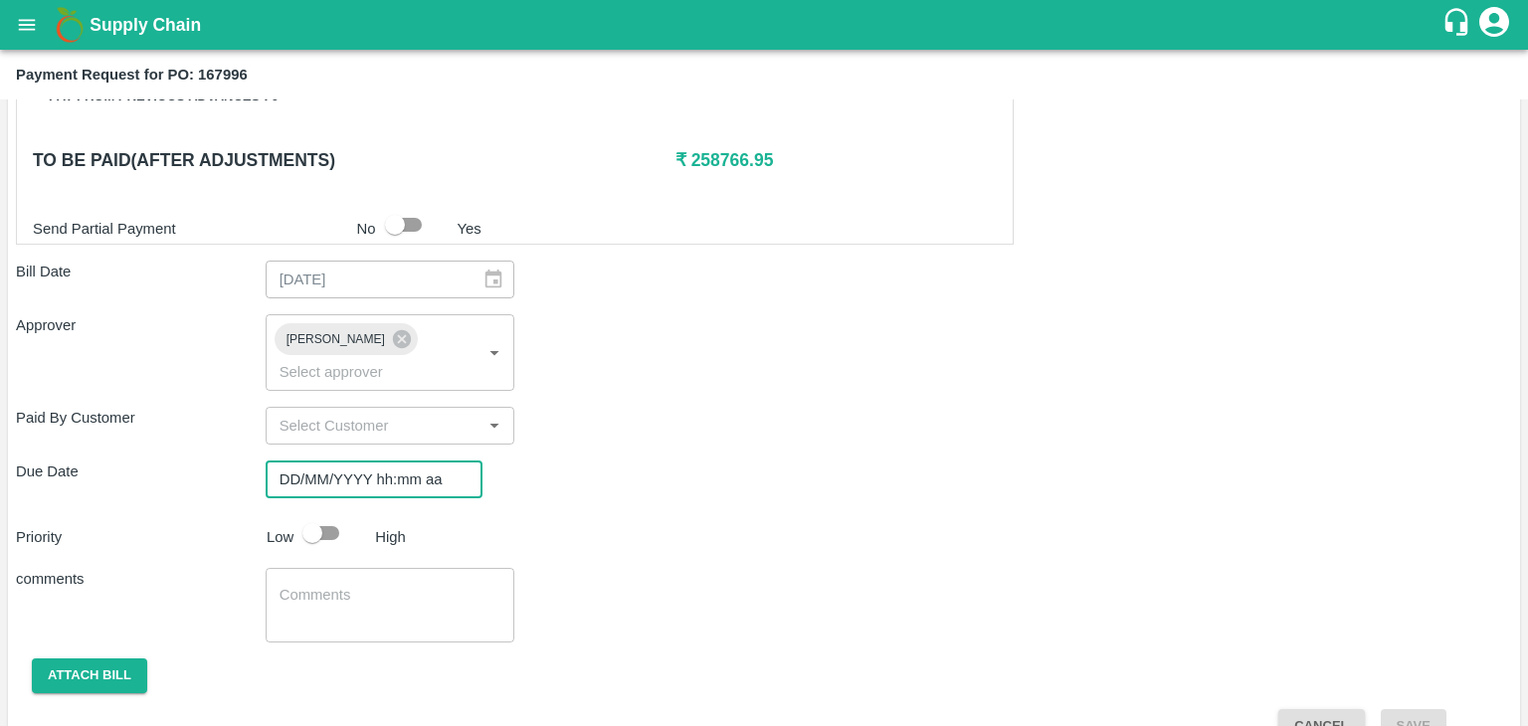
click at [403, 461] on input "DD/MM/YYYY hh:mm aa" at bounding box center [367, 480] width 203 height 38
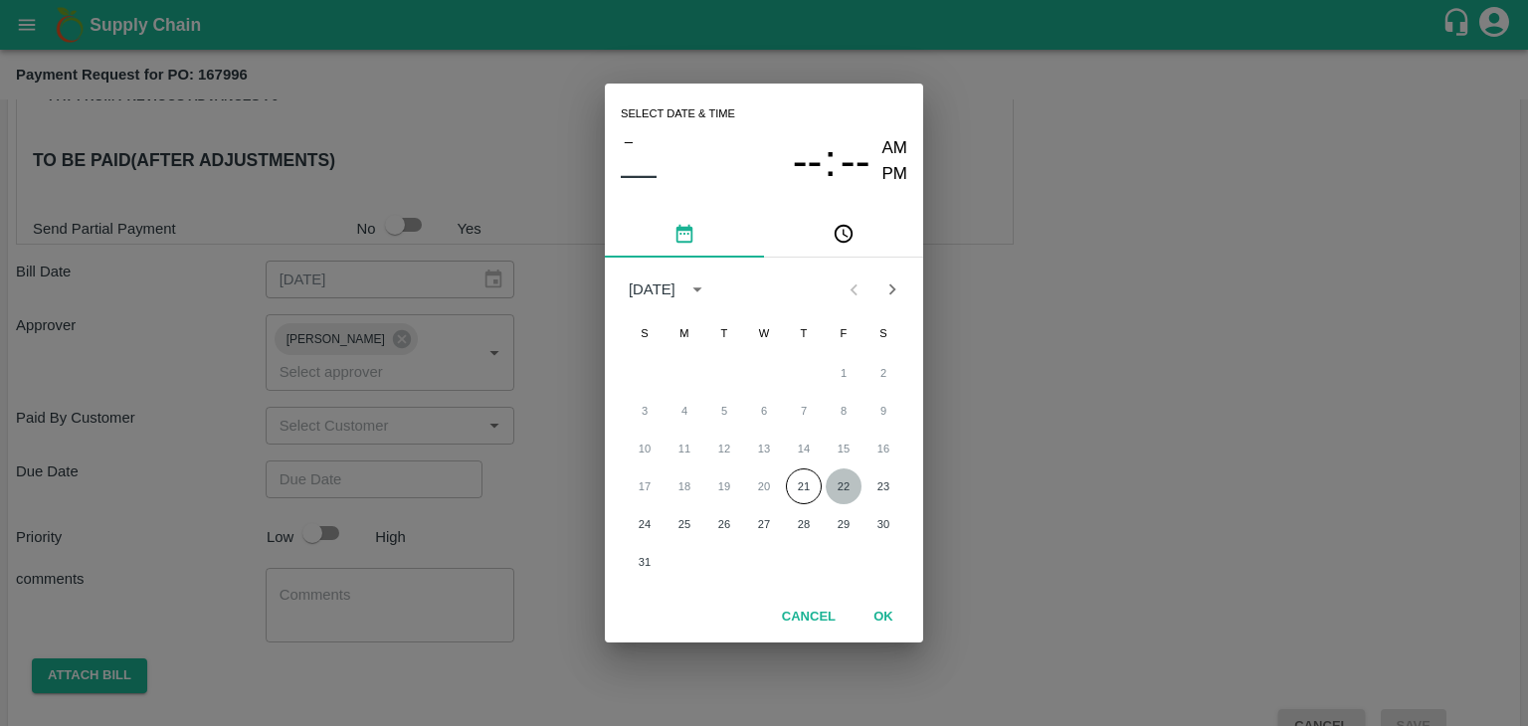
click at [849, 486] on button "22" at bounding box center [844, 486] width 36 height 36
type input "[DATE] 12:00 AM"
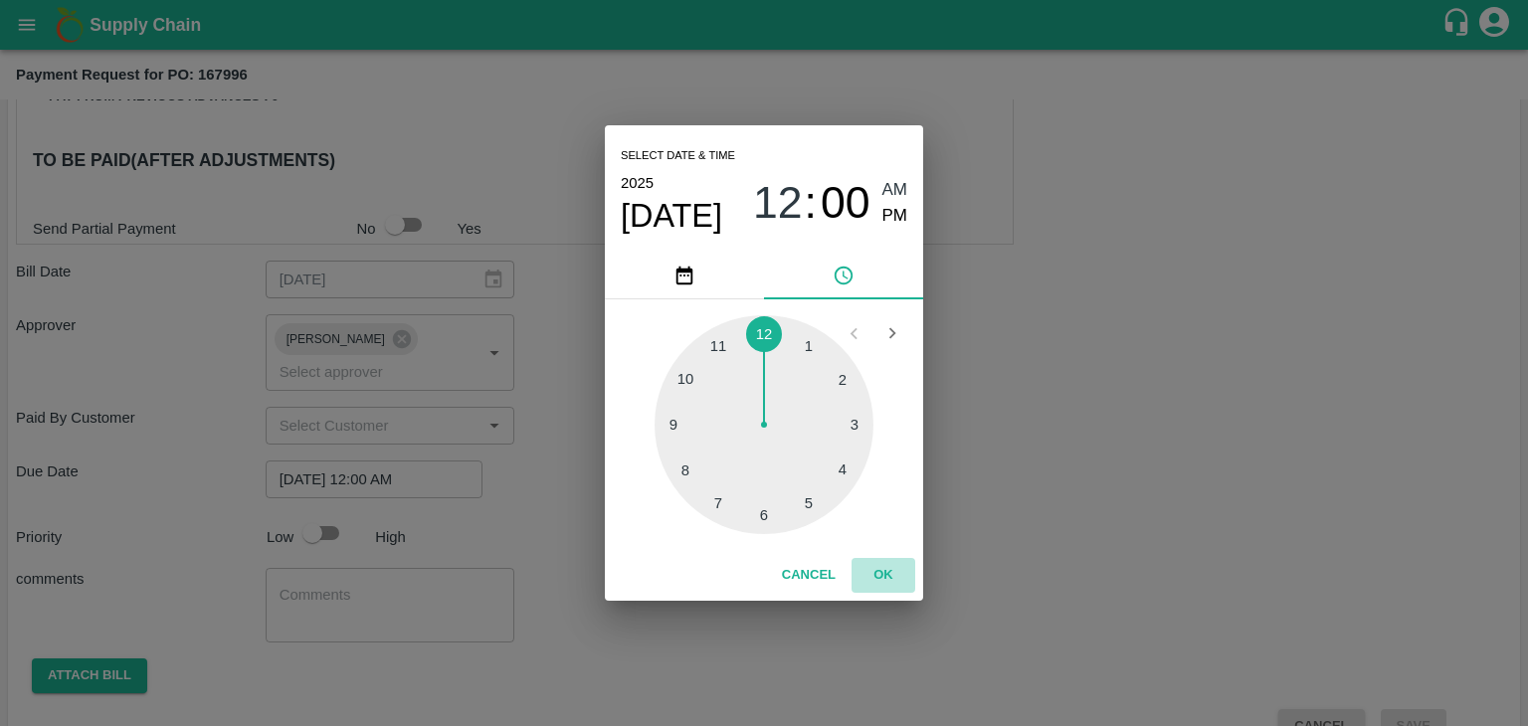
click at [895, 565] on button "OK" at bounding box center [883, 575] width 64 height 35
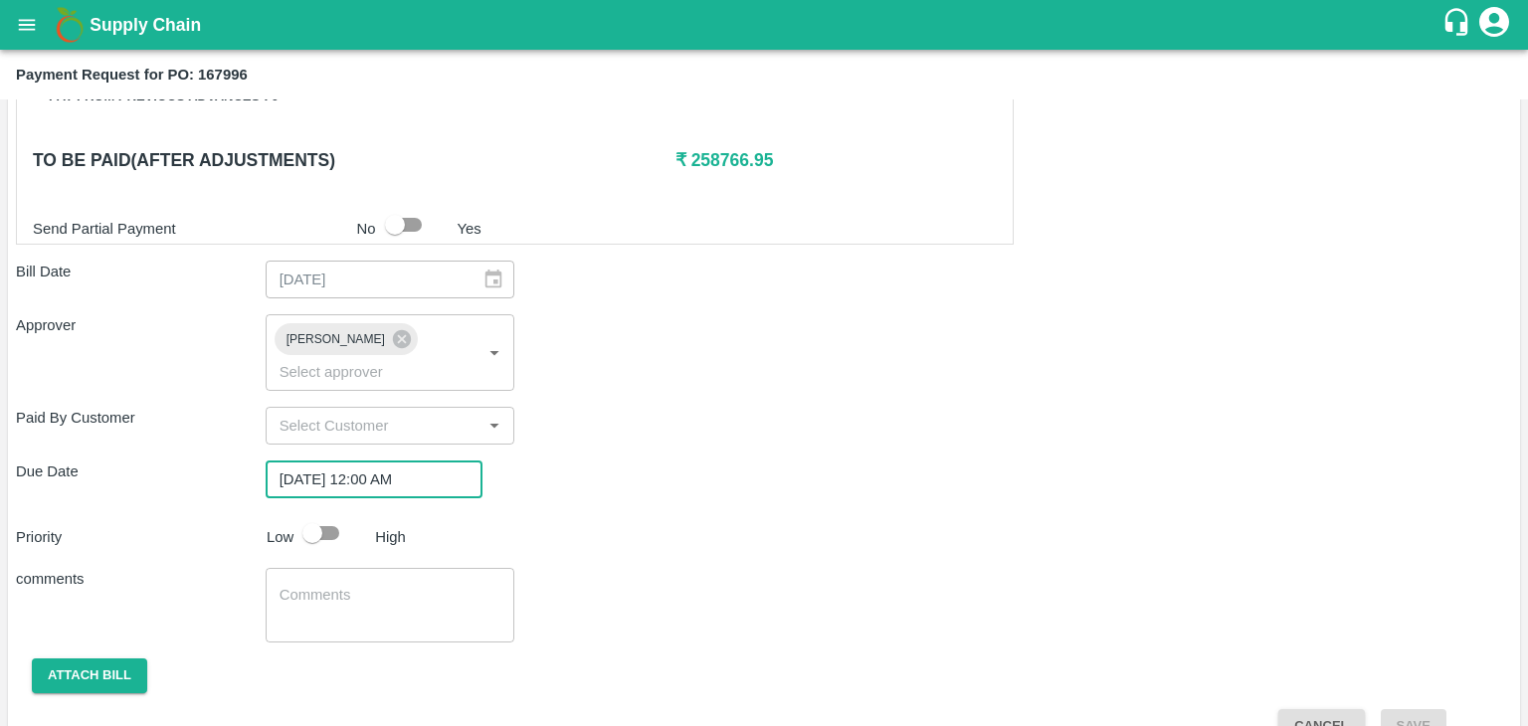
click at [336, 514] on input "checkbox" at bounding box center [312, 533] width 113 height 38
checkbox input "true"
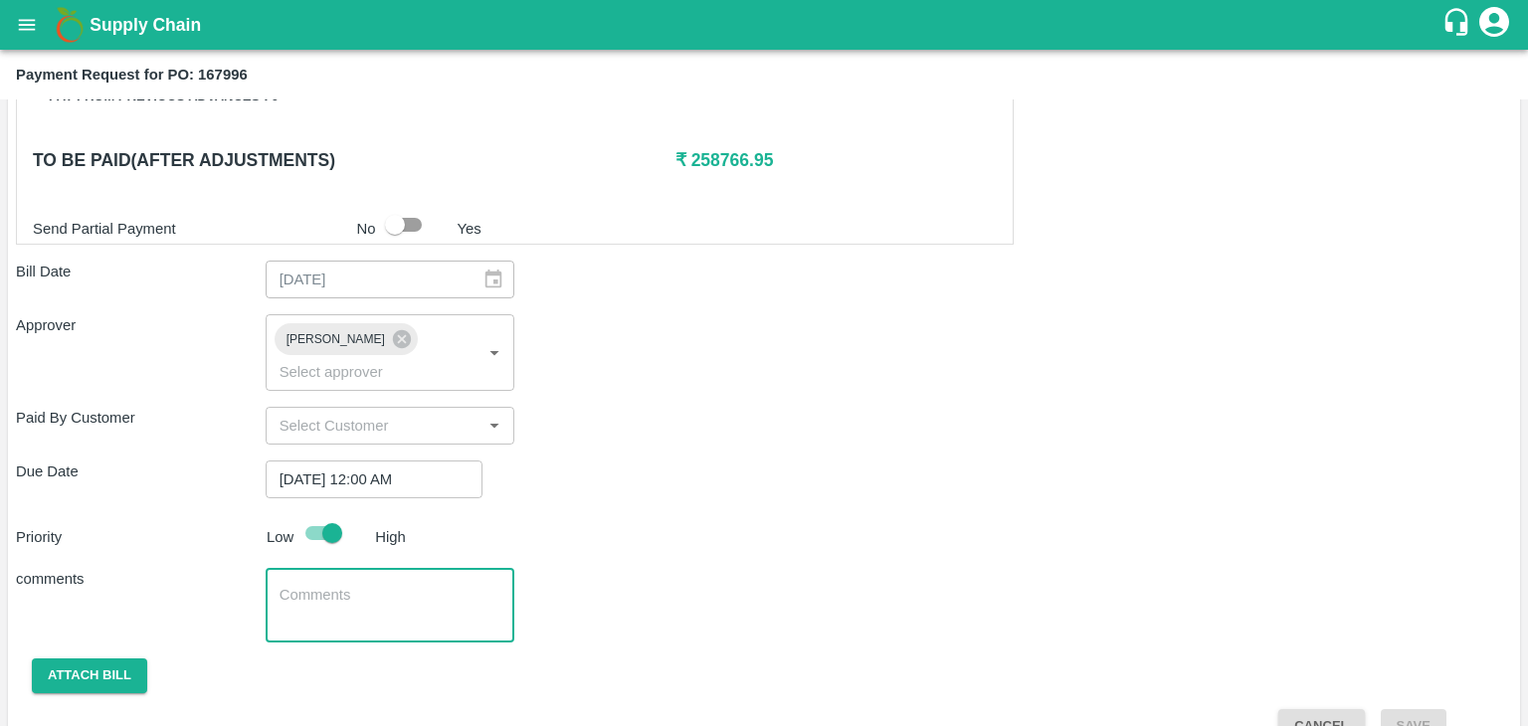
click at [360, 585] on textarea at bounding box center [390, 606] width 222 height 42
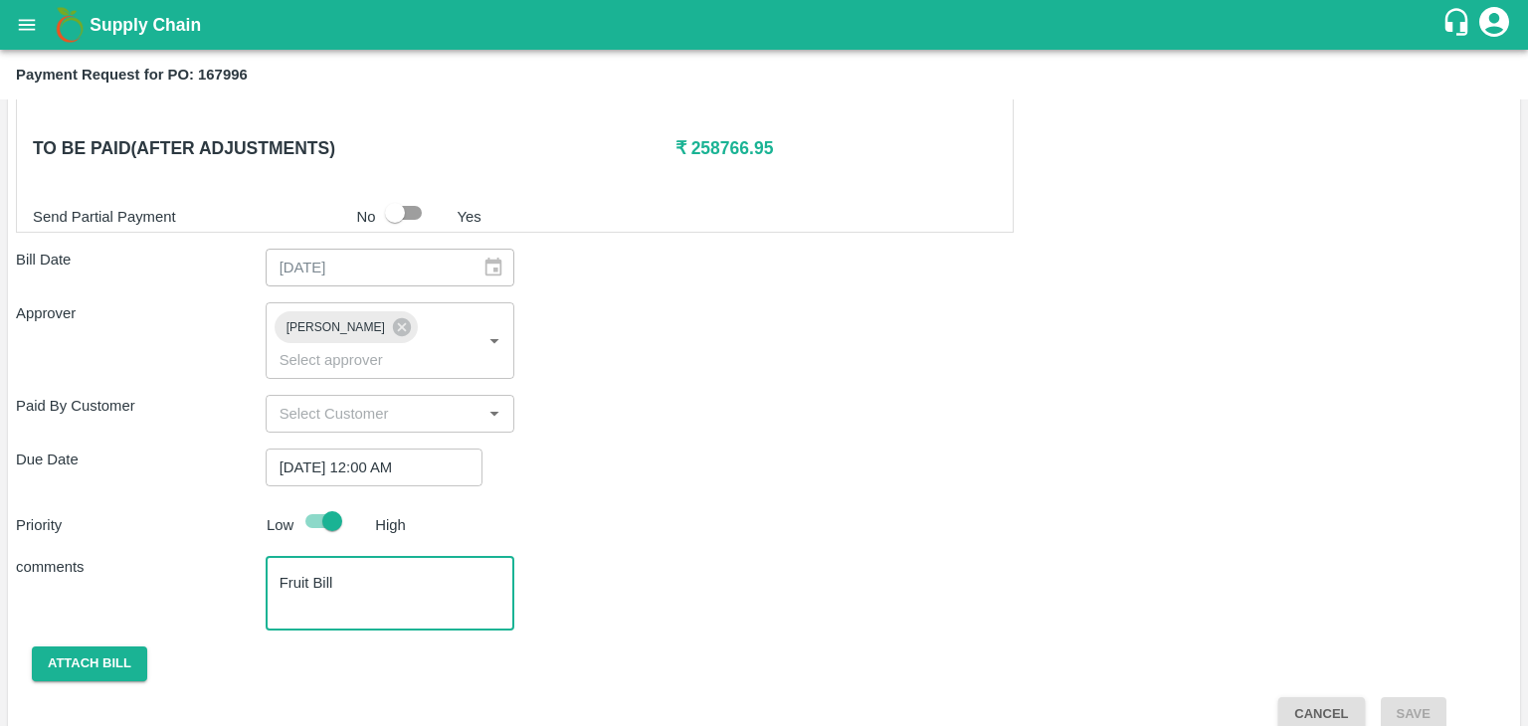
scroll to position [986, 0]
type textarea "Fruit Bill"
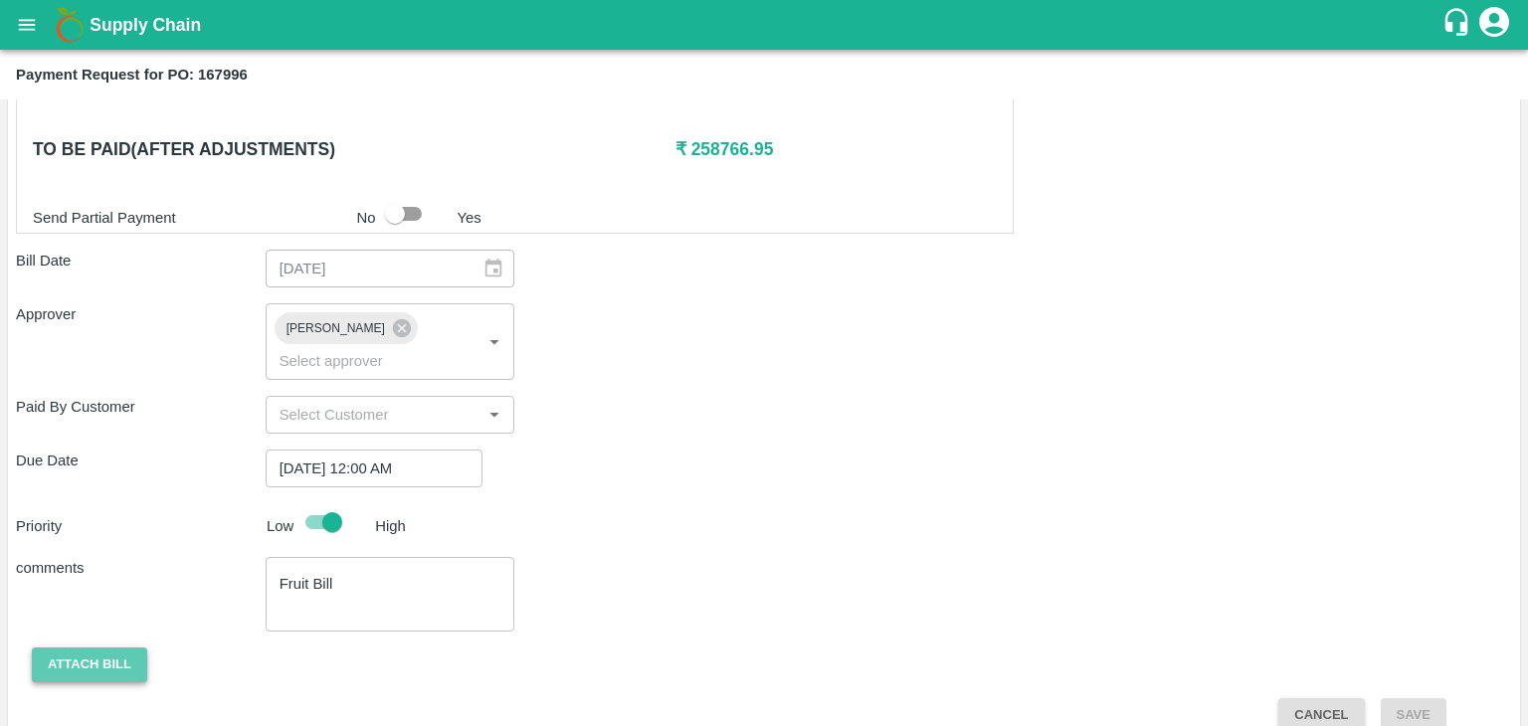
click at [95, 647] on button "Attach bill" at bounding box center [89, 664] width 115 height 35
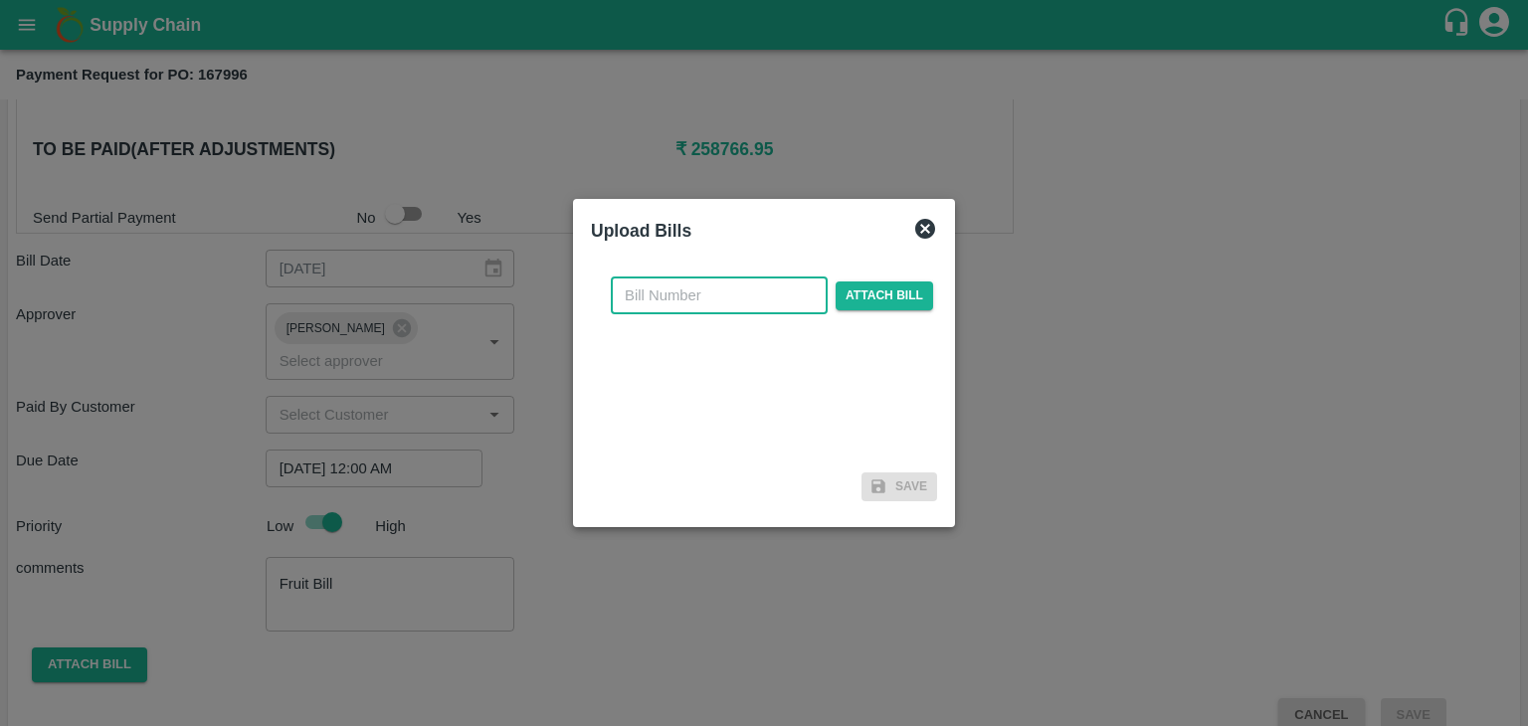
click at [759, 289] on input "text" at bounding box center [719, 296] width 217 height 38
type input "1192"
click at [828, 296] on div "1192 ​ Attach bill" at bounding box center [772, 296] width 330 height 38
click at [851, 296] on span "Attach bill" at bounding box center [883, 295] width 97 height 29
click at [0, 0] on input "Attach bill" at bounding box center [0, 0] width 0 height 0
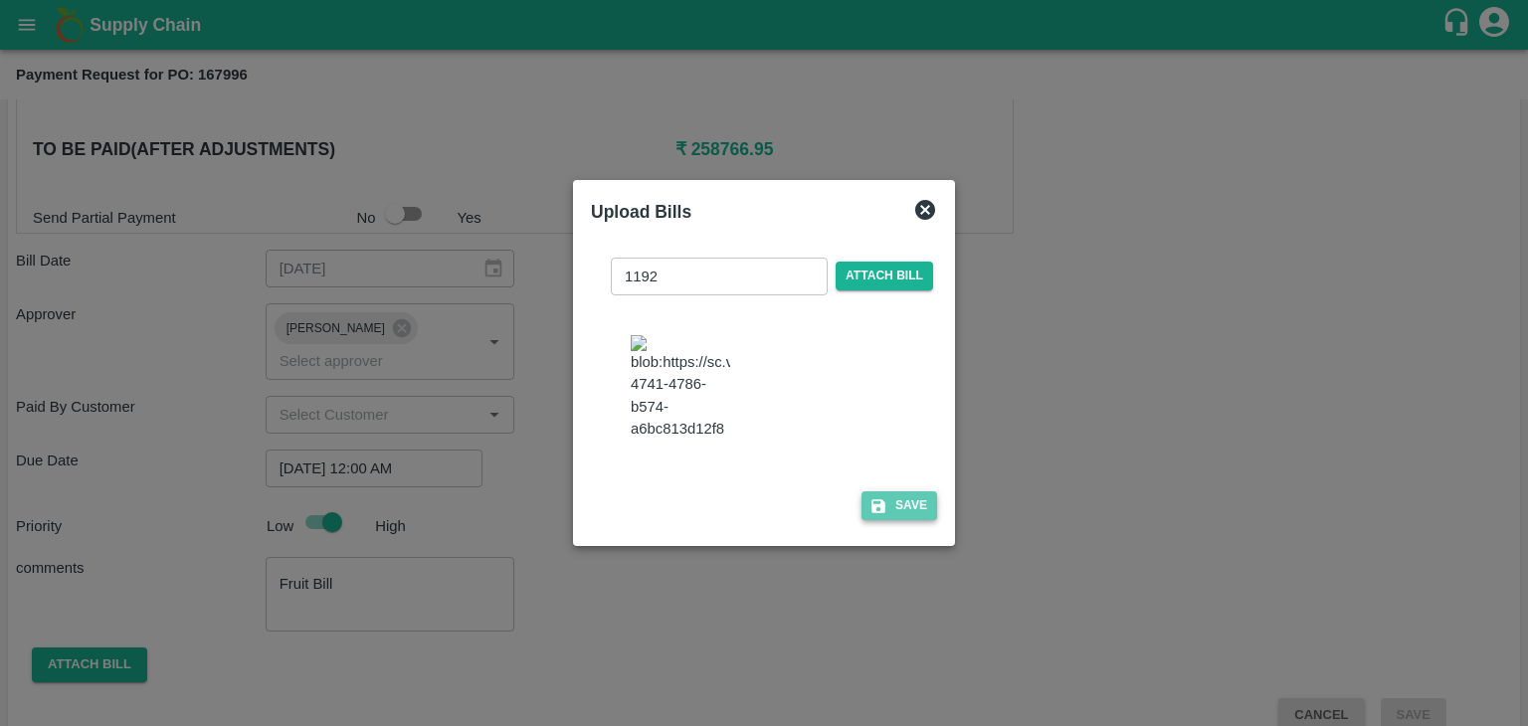
click at [882, 491] on button "Save" at bounding box center [899, 505] width 76 height 29
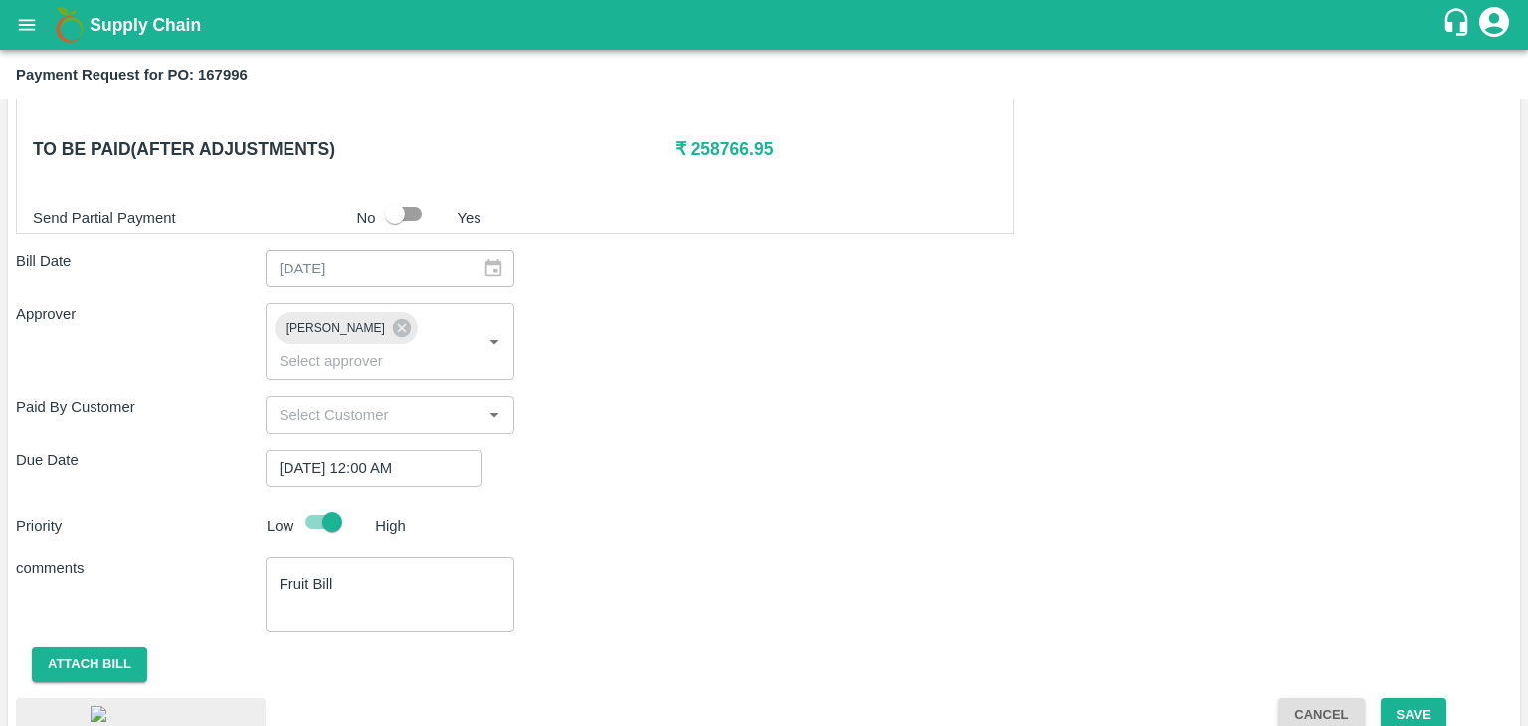
scroll to position [1091, 0]
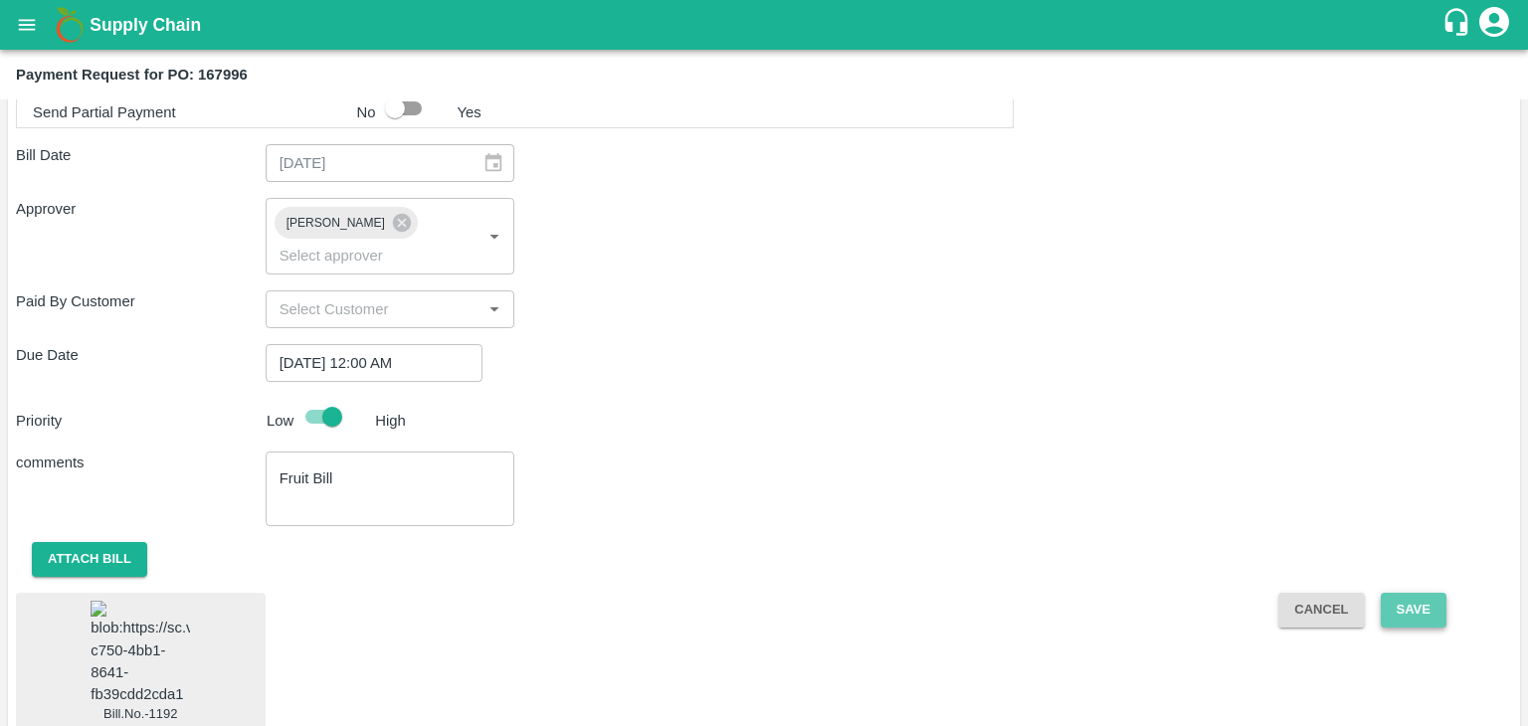
click at [1416, 593] on button "Save" at bounding box center [1414, 610] width 66 height 35
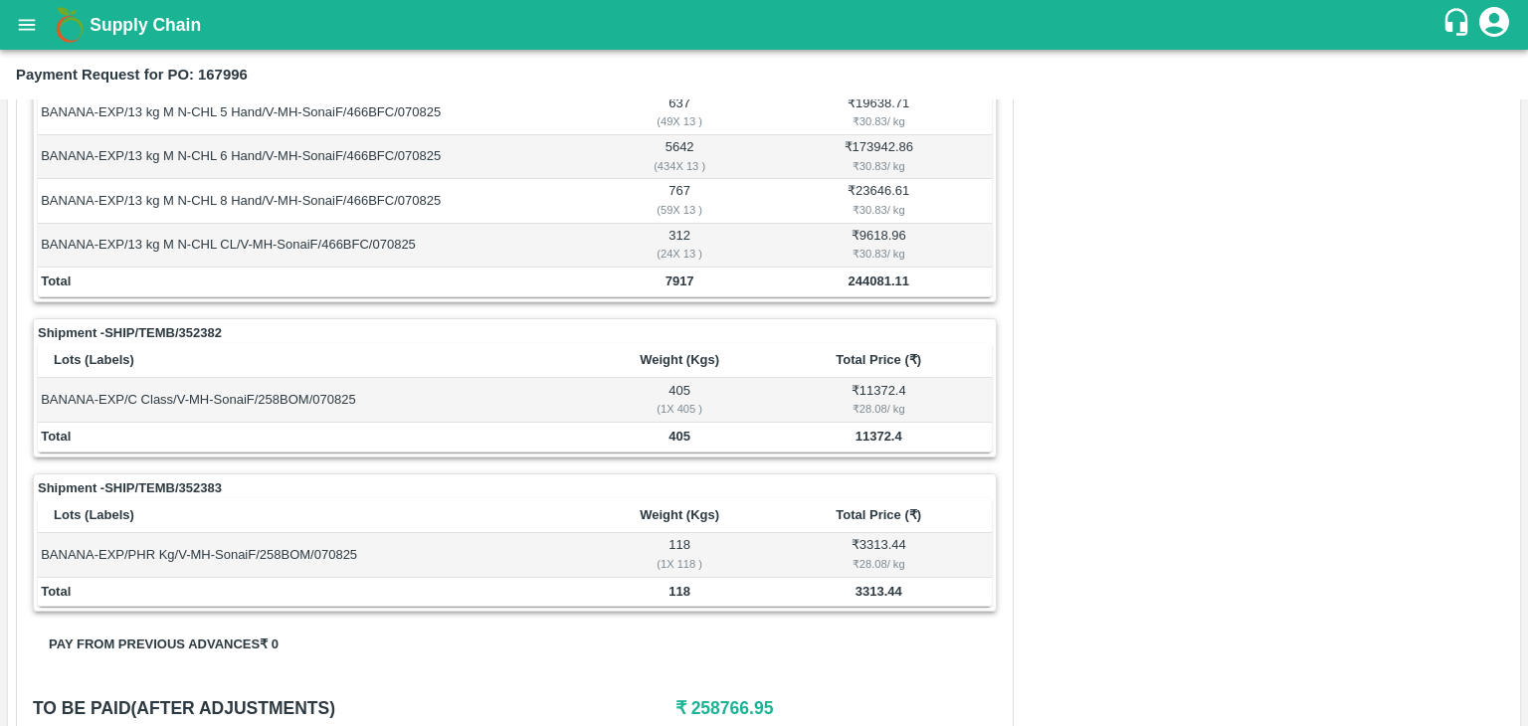
scroll to position [0, 0]
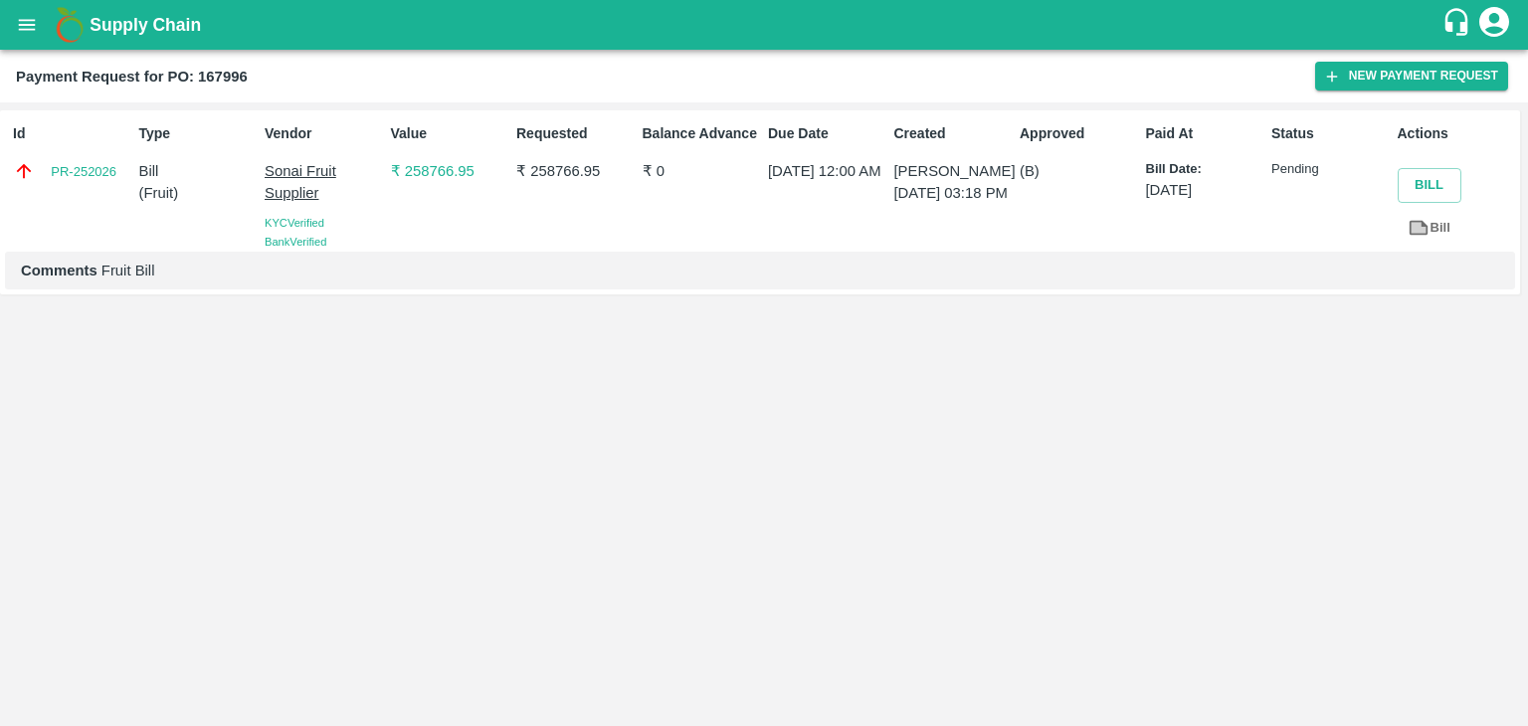
click at [44, 45] on div "Supply Chain" at bounding box center [764, 25] width 1528 height 50
click at [30, 34] on icon "open drawer" at bounding box center [27, 25] width 22 height 22
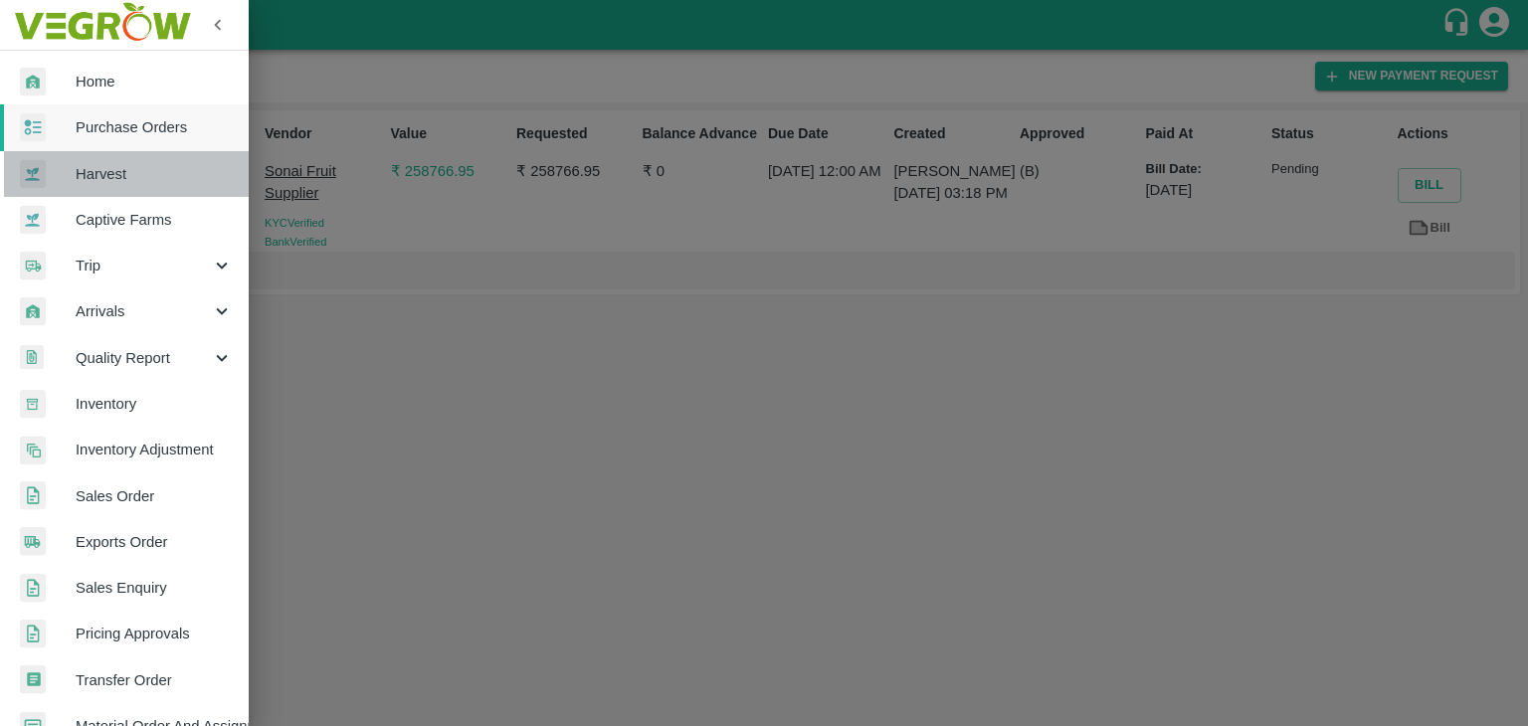
click at [179, 153] on link "Harvest" at bounding box center [124, 174] width 249 height 46
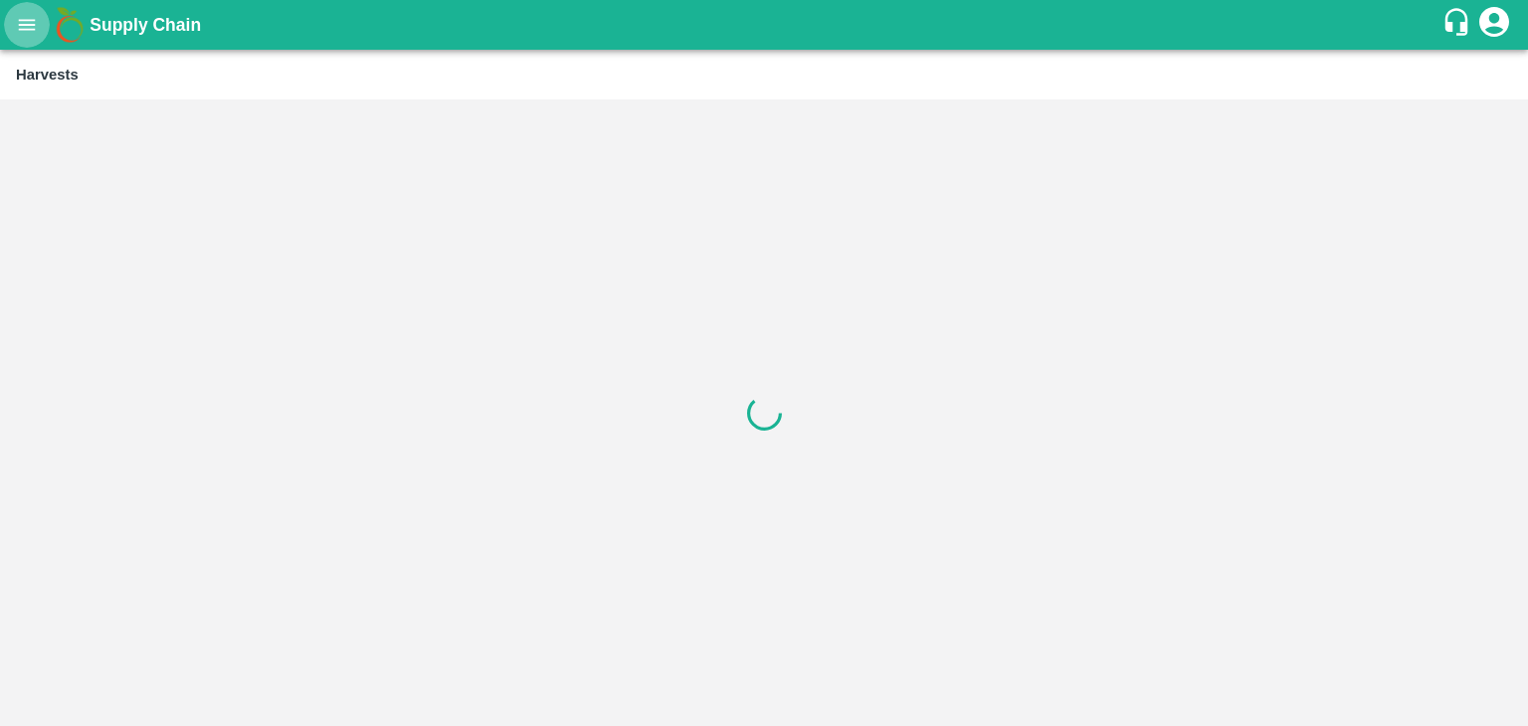
click at [36, 28] on icon "open drawer" at bounding box center [27, 25] width 22 height 22
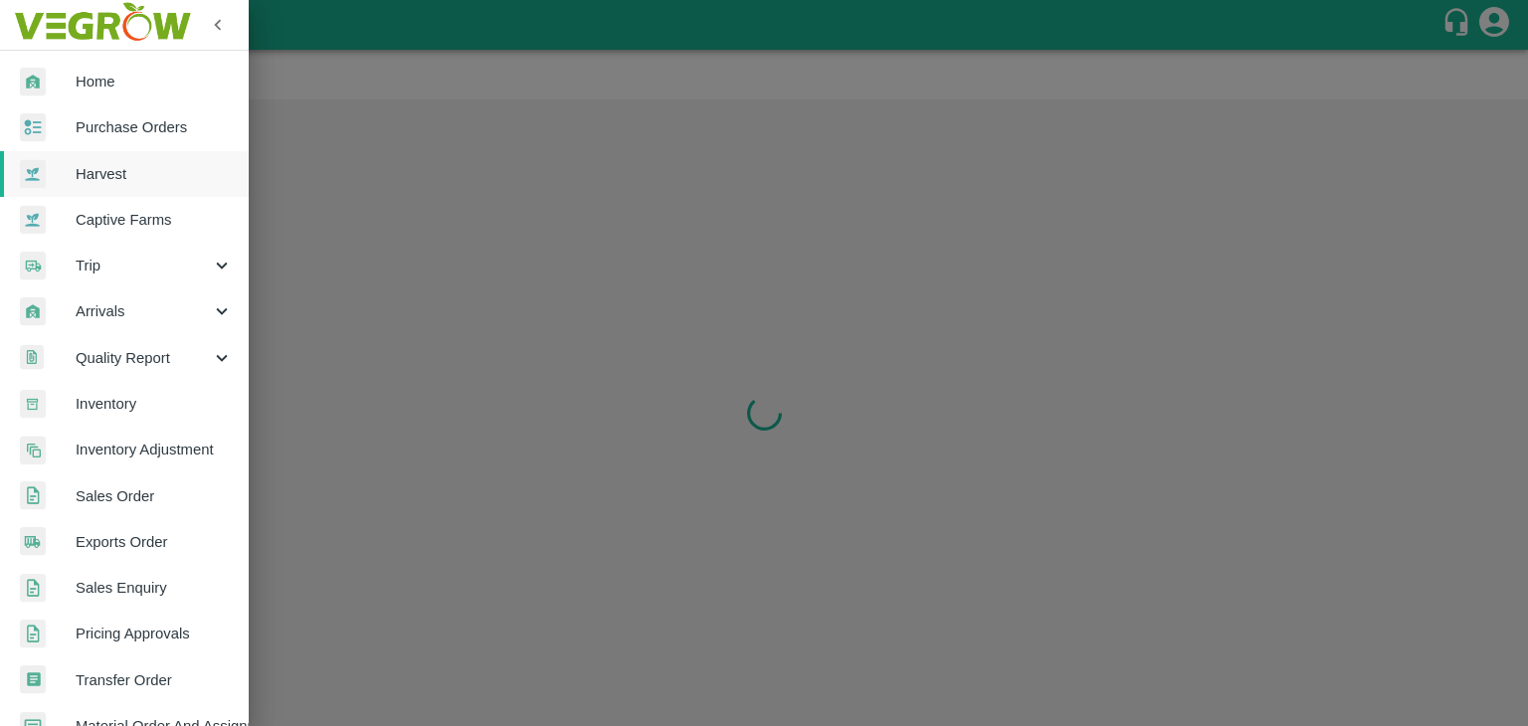
click at [170, 129] on span "Purchase Orders" at bounding box center [154, 127] width 157 height 22
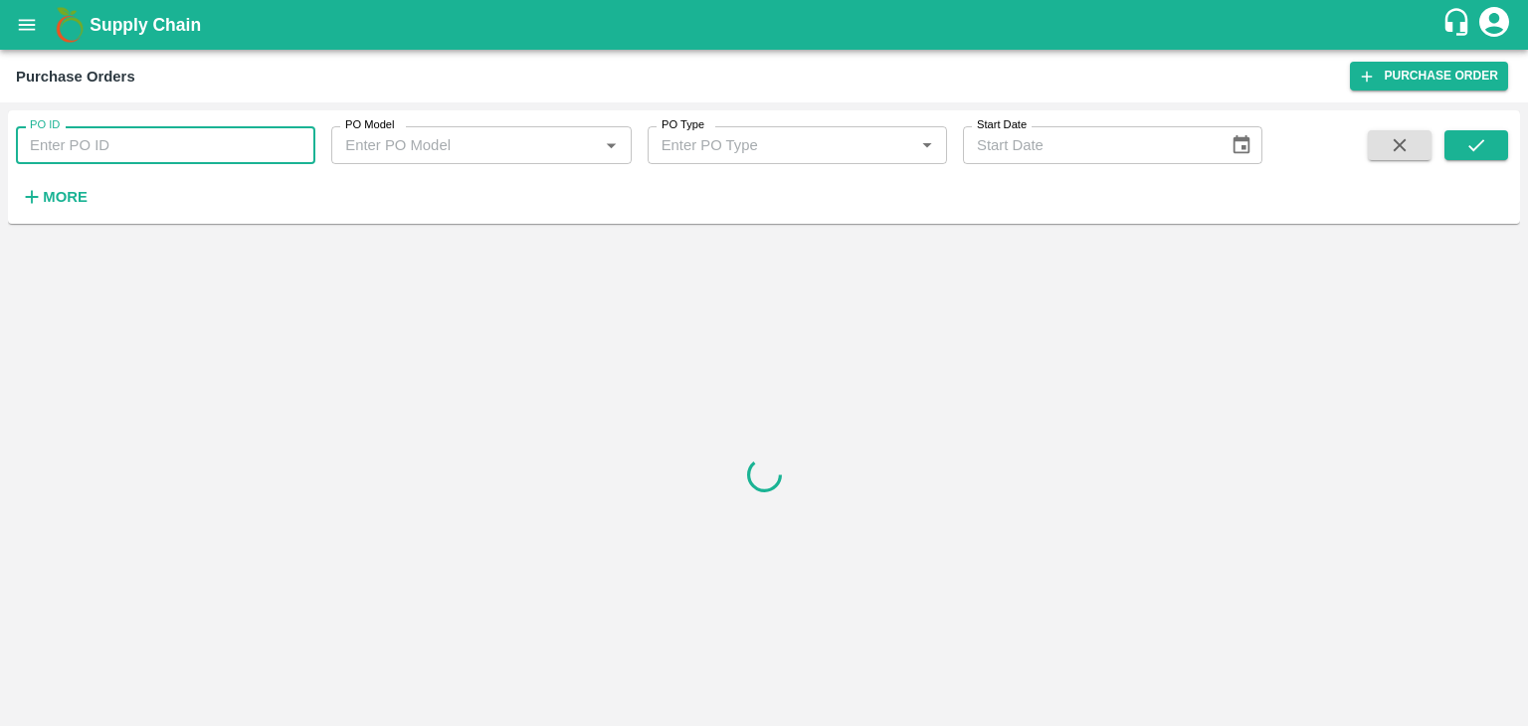
click at [214, 139] on input "PO ID" at bounding box center [165, 145] width 299 height 38
paste input "168067"
type input "168067"
click at [1470, 137] on icon "submit" at bounding box center [1476, 145] width 22 height 22
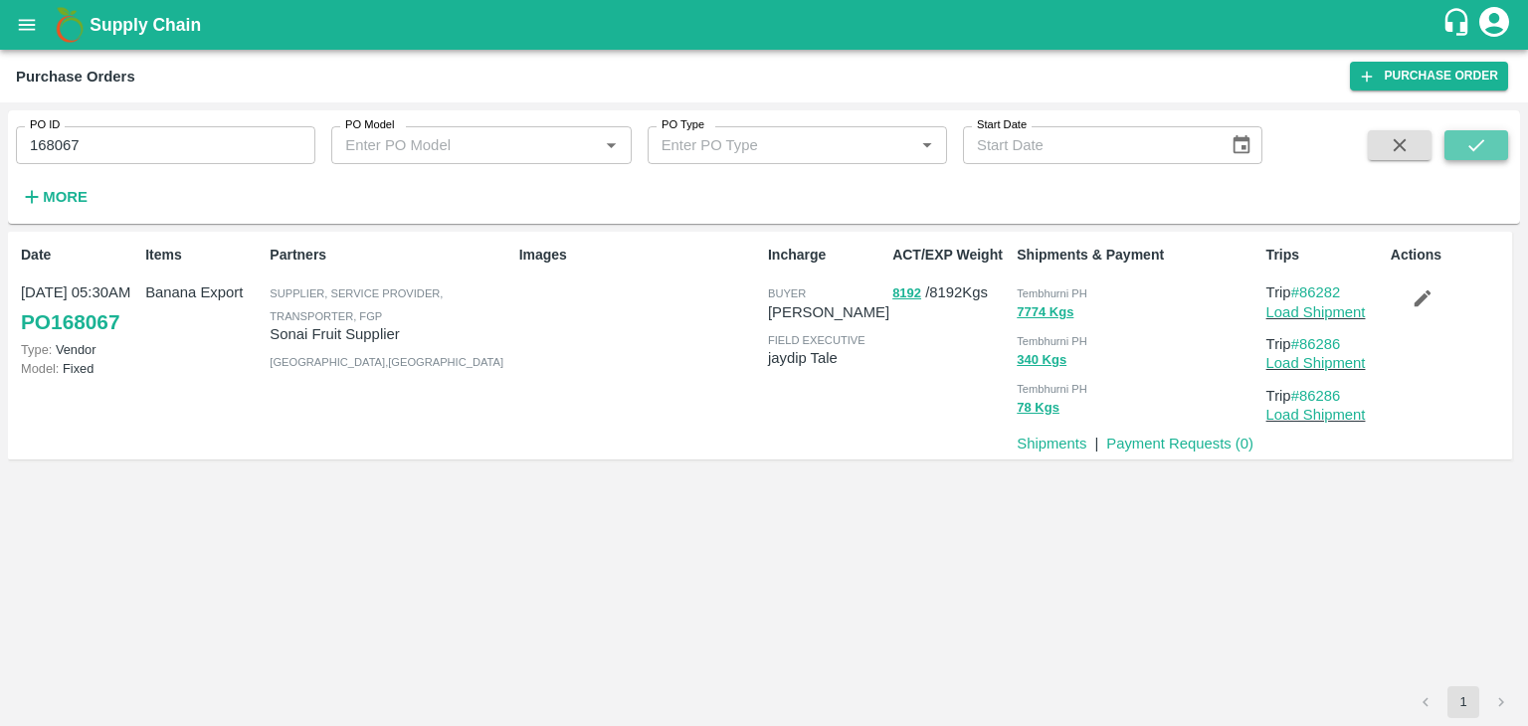
click at [1470, 137] on icon "submit" at bounding box center [1476, 145] width 22 height 22
click at [1166, 433] on p "Payment Requests ( 0 )" at bounding box center [1179, 444] width 147 height 22
click at [1176, 440] on link "Payment Requests ( 0 )" at bounding box center [1179, 444] width 147 height 16
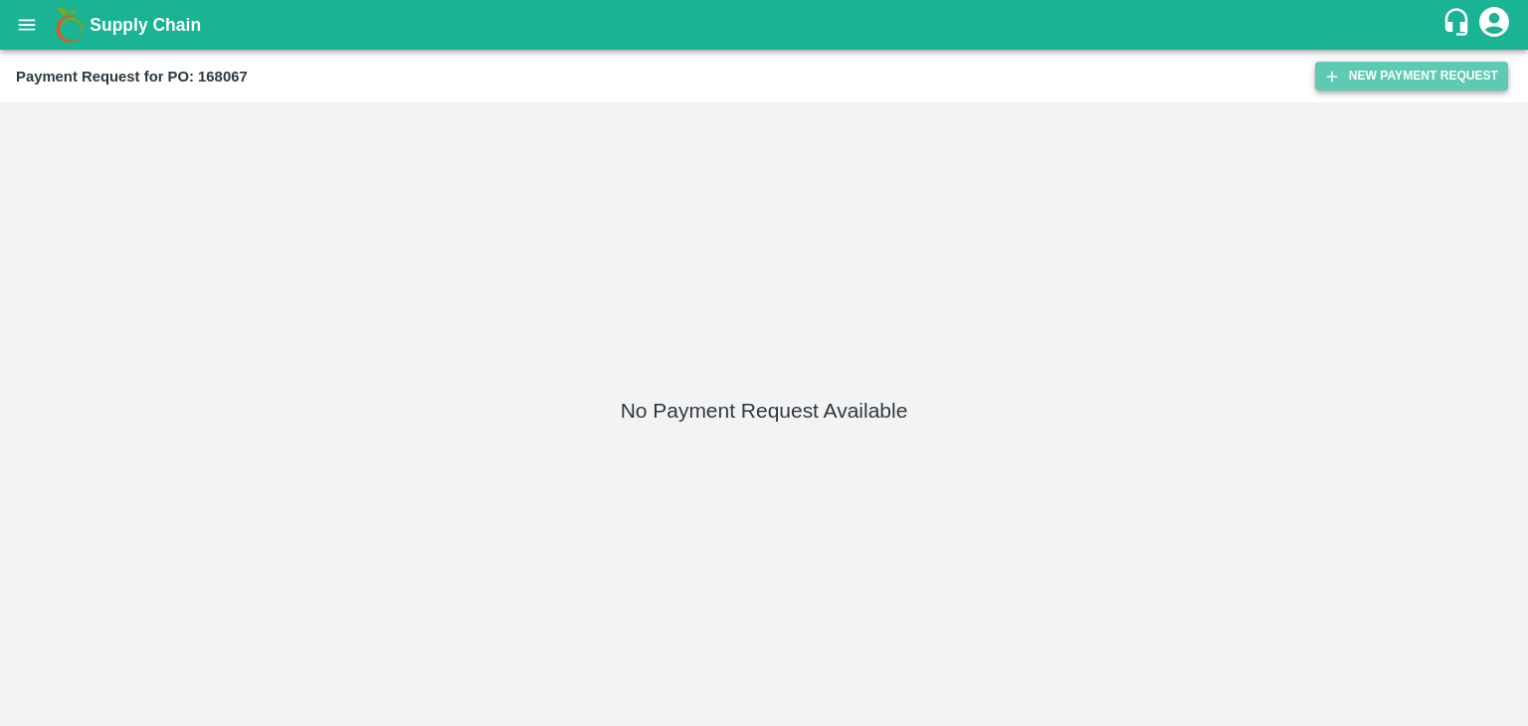
click at [1369, 77] on button "New Payment Request" at bounding box center [1411, 76] width 193 height 29
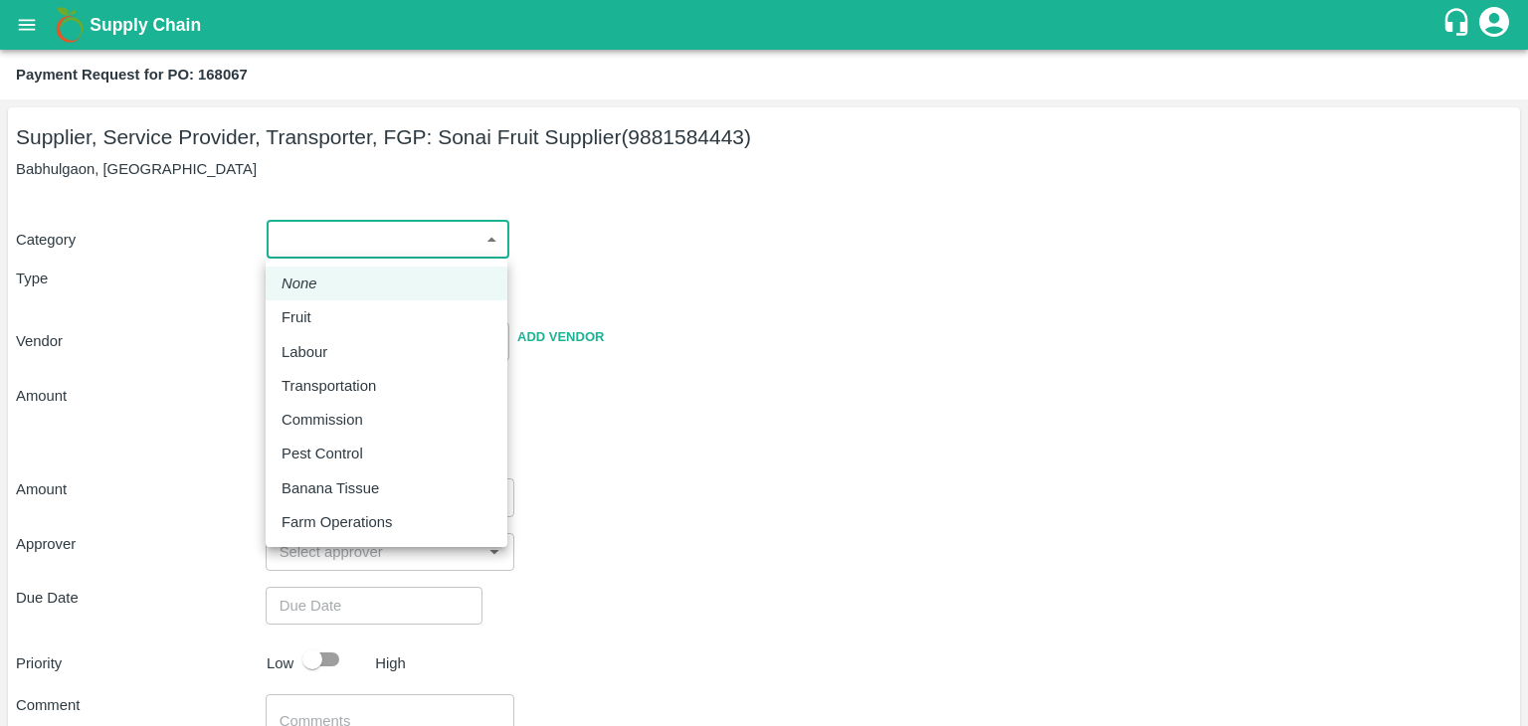
click at [300, 248] on body "Supply Chain Payment Request for PO: 168067 Supplier, Service Provider, Transpo…" at bounding box center [764, 363] width 1528 height 726
click at [328, 315] on div "Fruit" at bounding box center [386, 317] width 210 height 22
type input "1"
type input "Sonai Fruit Supplier - 9881584443(Supplier, Service Provider, Transporter, FGP)"
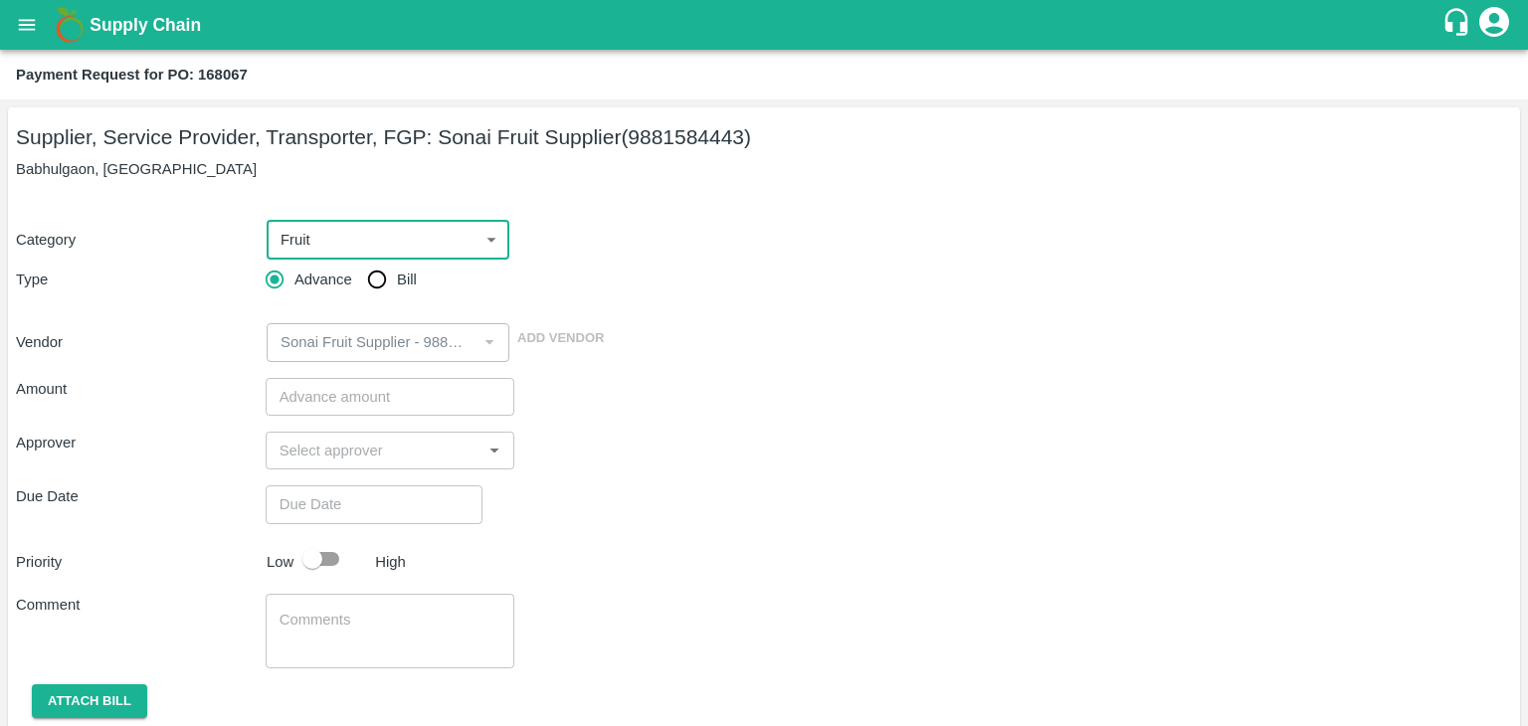
click at [364, 281] on input "Bill" at bounding box center [377, 280] width 40 height 40
radio input "true"
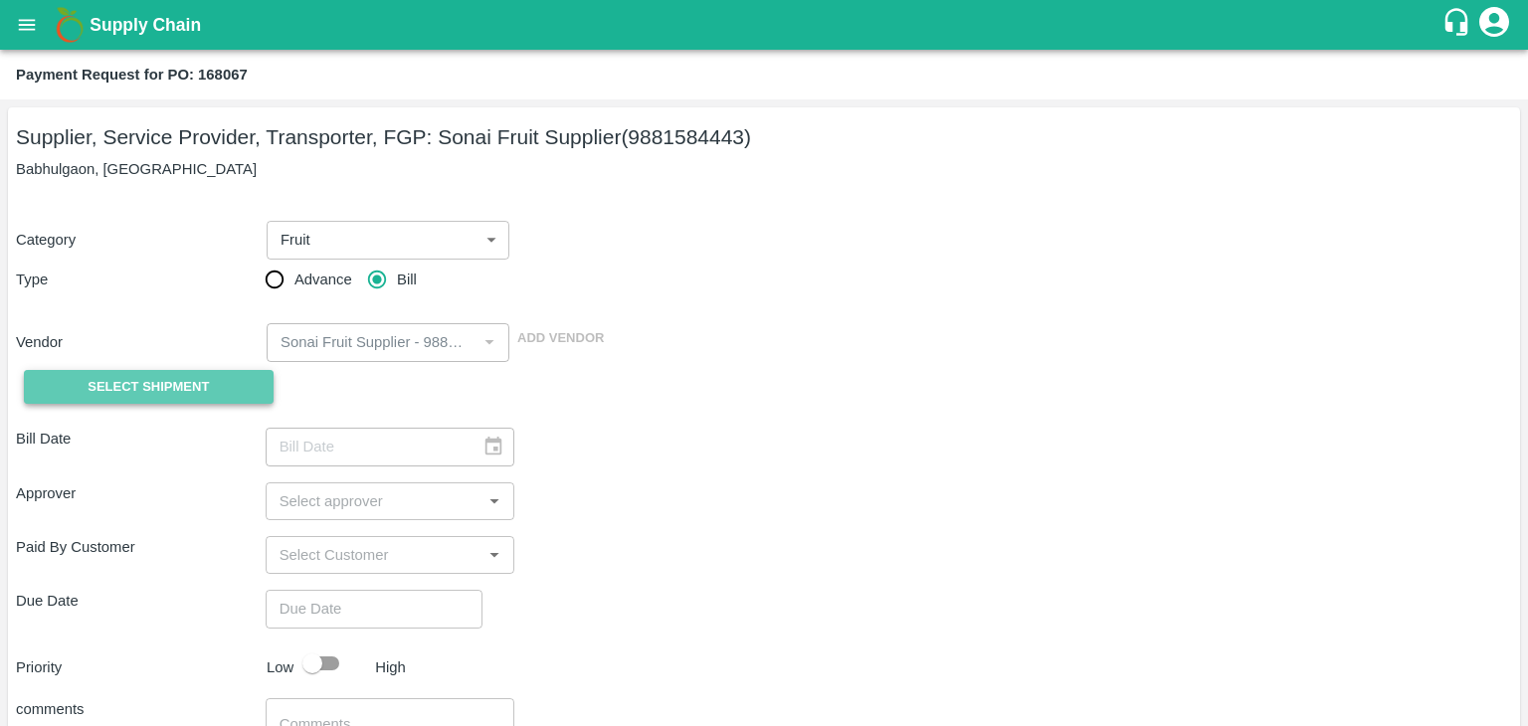
click at [175, 383] on span "Select Shipment" at bounding box center [148, 387] width 121 height 23
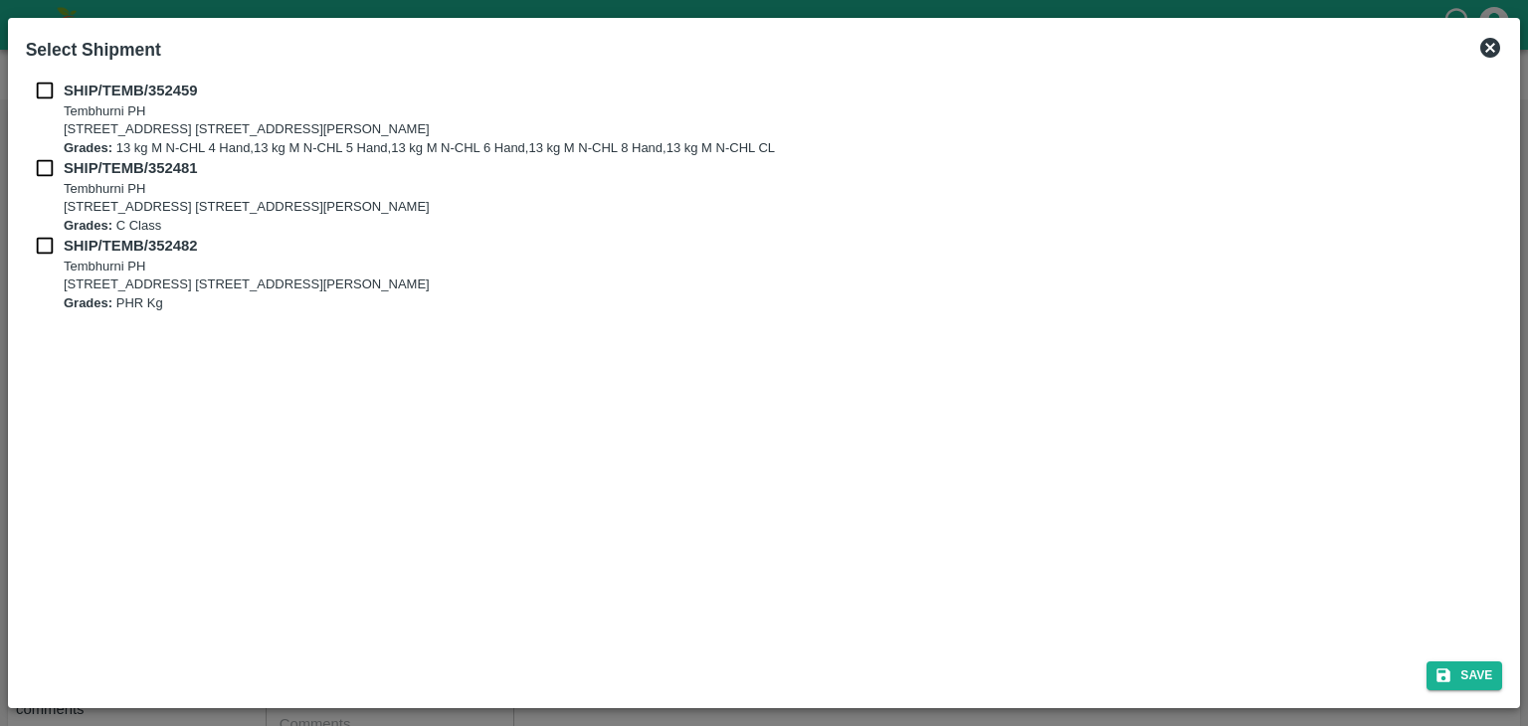
drag, startPoint x: 35, startPoint y: 72, endPoint x: 41, endPoint y: 92, distance: 20.8
click at [41, 92] on div "SHIP/TEMB/352459 Tembhurni PH Tembhurni PH 205, PLOT NO. E-5, YASHSHREE INDUSTR…" at bounding box center [764, 358] width 1493 height 573
click at [41, 92] on input "checkbox" at bounding box center [45, 91] width 38 height 22
checkbox input "true"
click at [42, 162] on input "checkbox" at bounding box center [45, 168] width 38 height 22
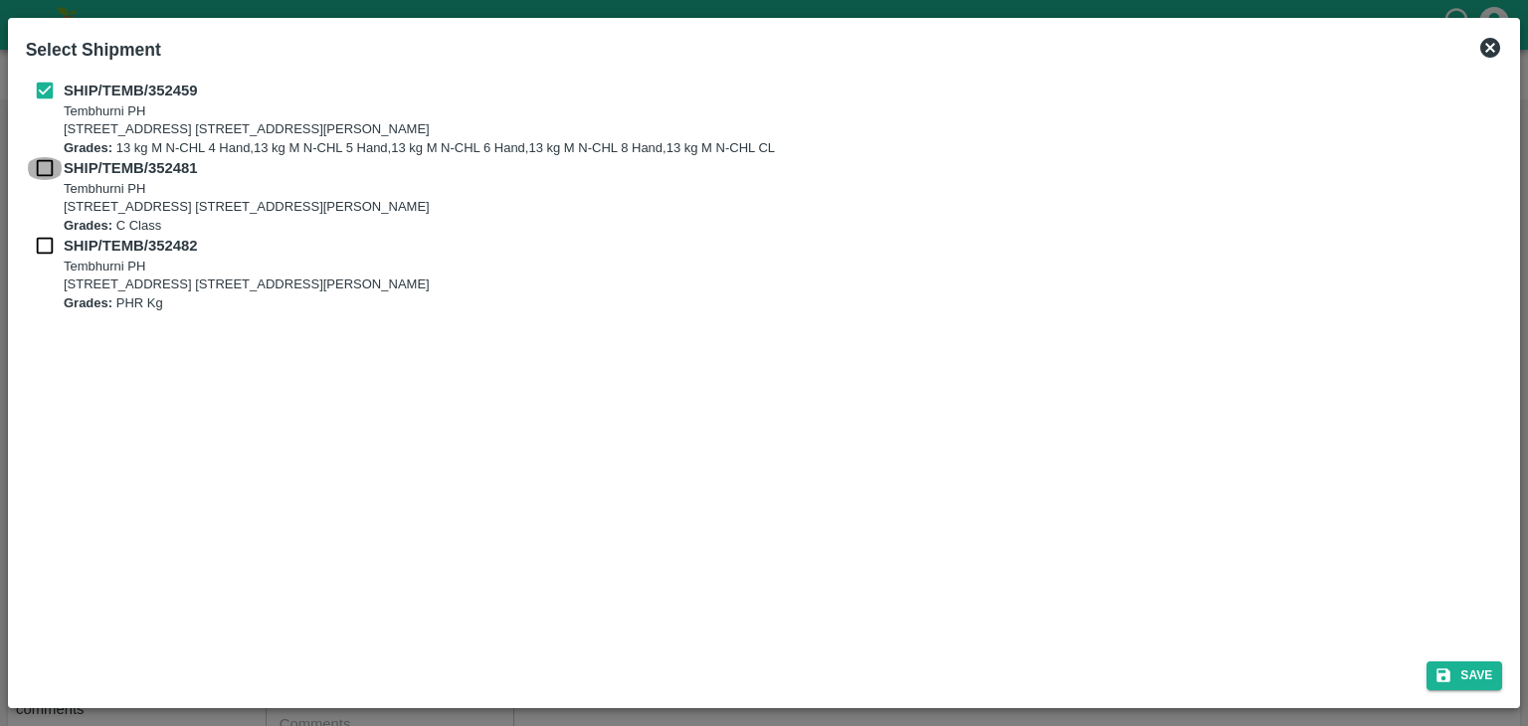
checkbox input "true"
click at [49, 248] on input "checkbox" at bounding box center [45, 246] width 38 height 22
checkbox input "true"
click at [1440, 667] on icon "submit" at bounding box center [1443, 675] width 18 height 18
type input "08/08/2025"
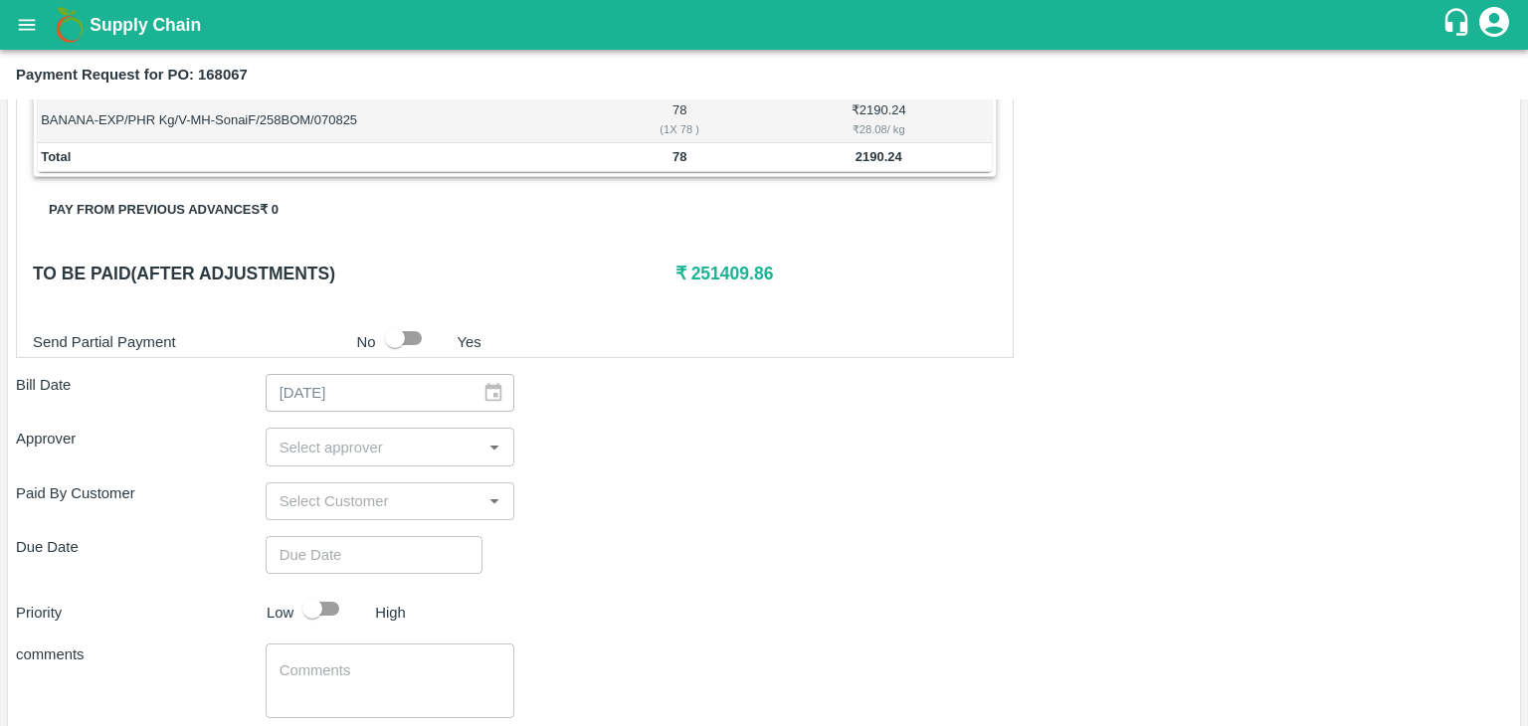
scroll to position [975, 0]
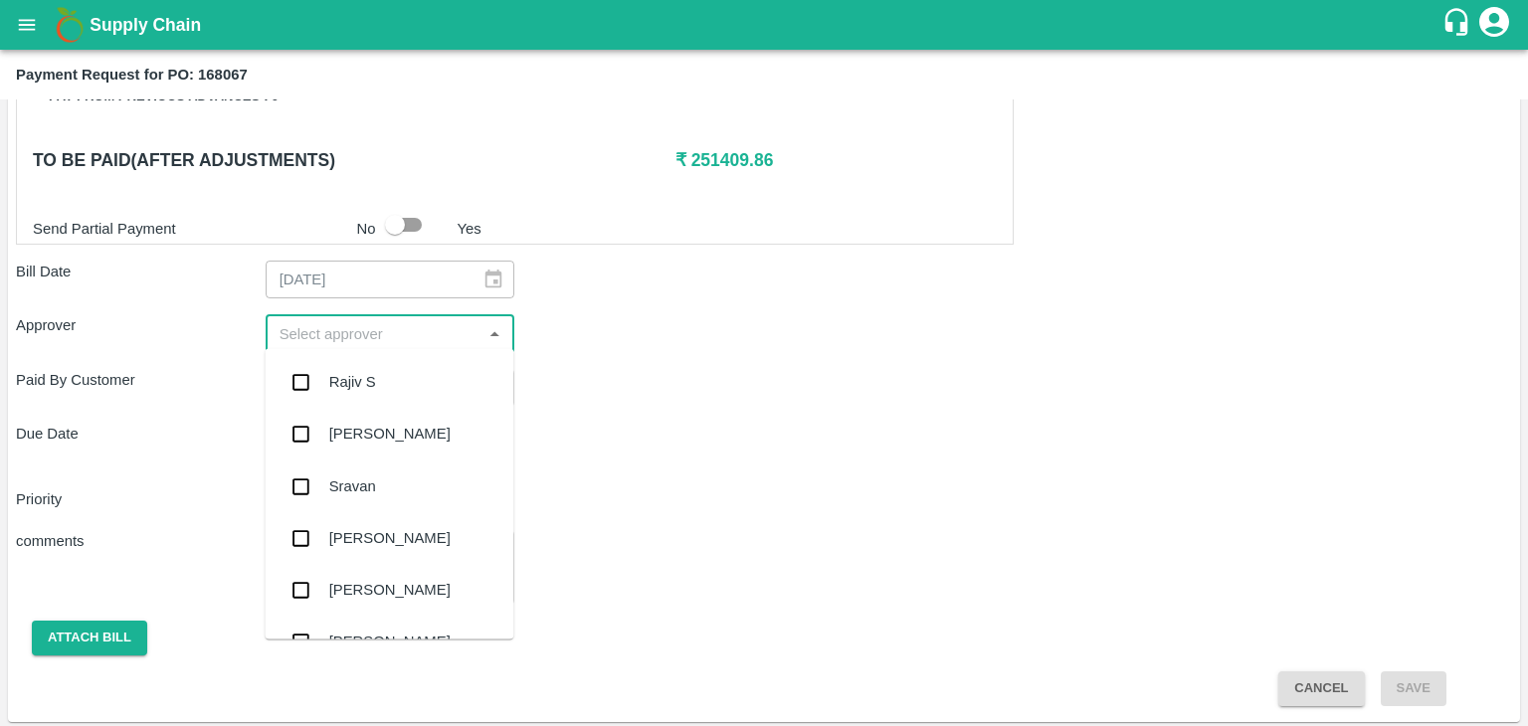
click at [322, 329] on input "input" at bounding box center [374, 333] width 205 height 26
type input "Ajit"
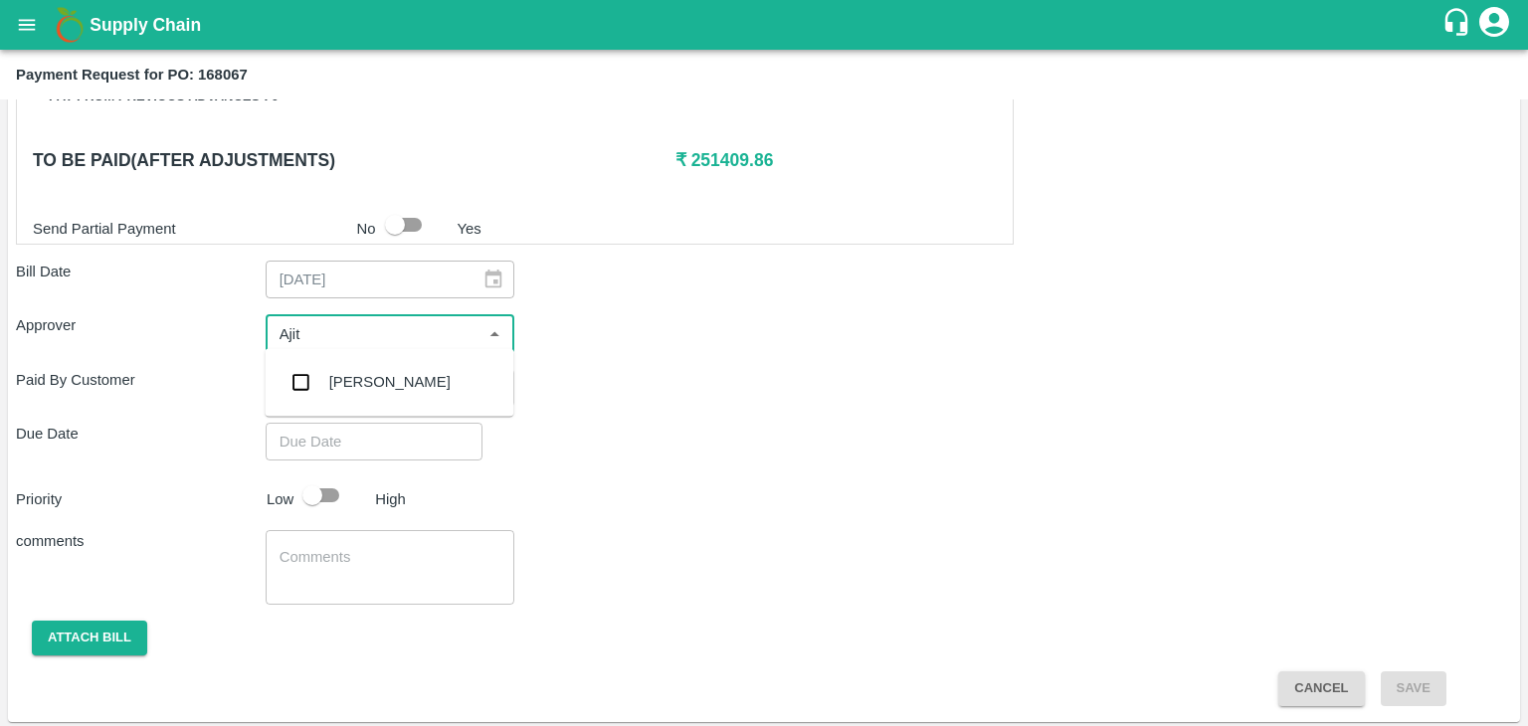
click at [346, 363] on div "[PERSON_NAME]" at bounding box center [389, 382] width 249 height 52
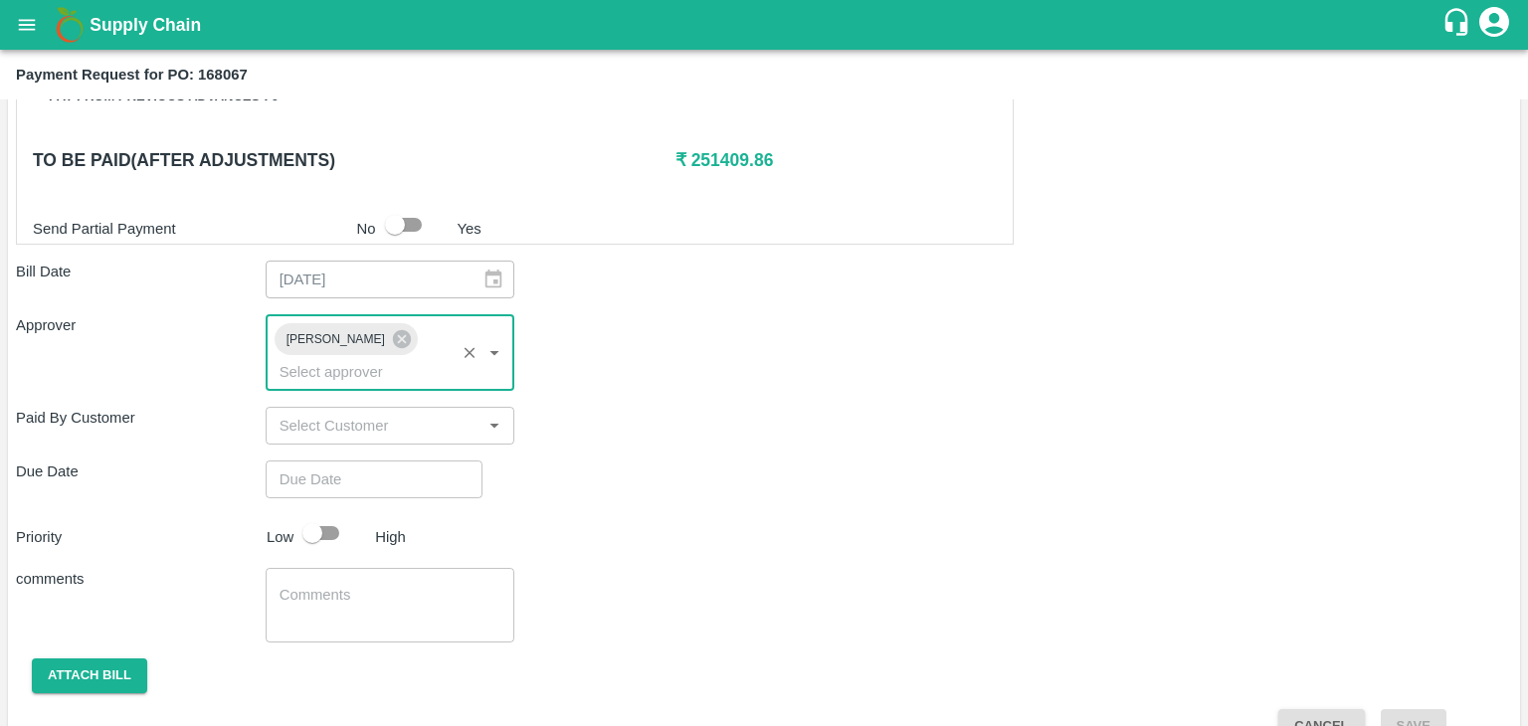
type input "DD/MM/YYYY hh:mm aa"
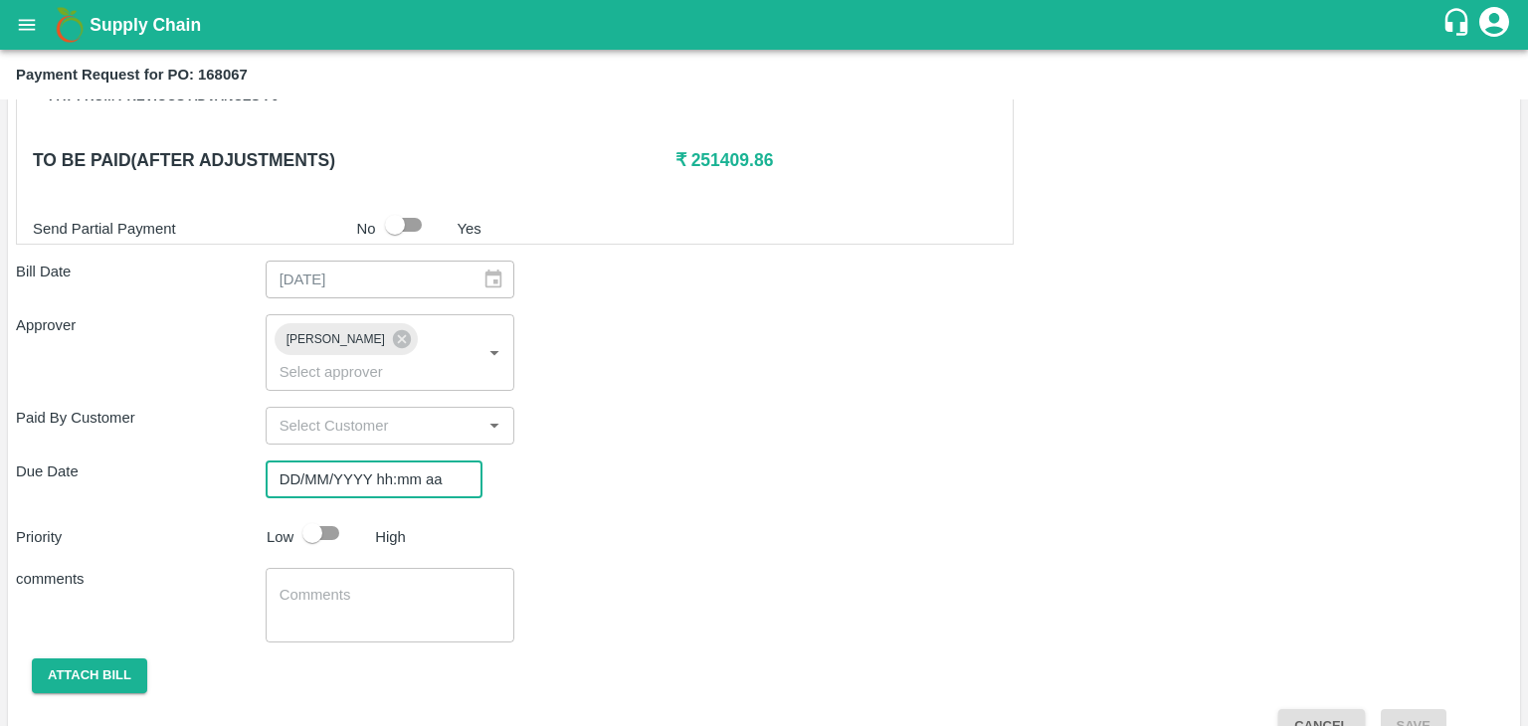
click at [379, 461] on input "DD/MM/YYYY hh:mm aa" at bounding box center [367, 480] width 203 height 38
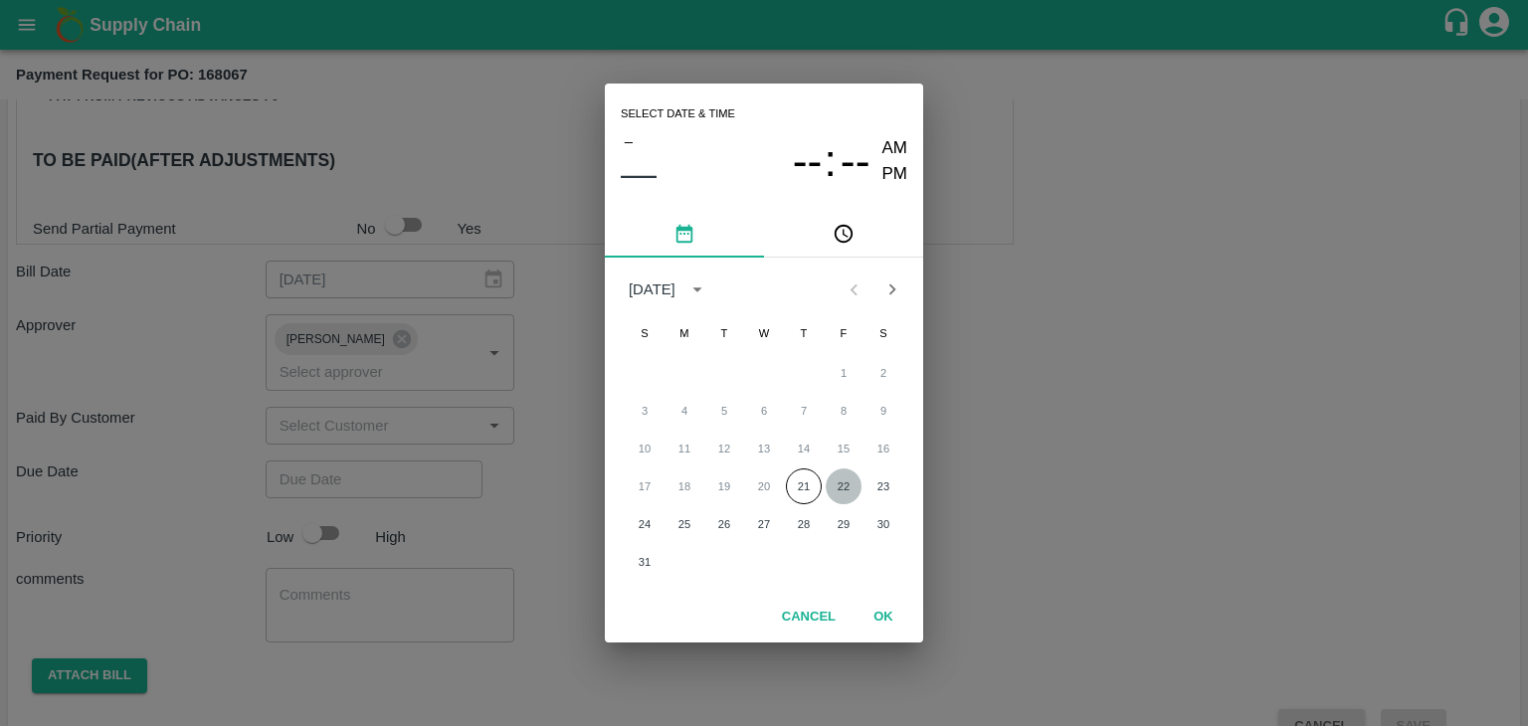
click at [846, 482] on button "22" at bounding box center [844, 486] width 36 height 36
type input "[DATE] 12:00 AM"
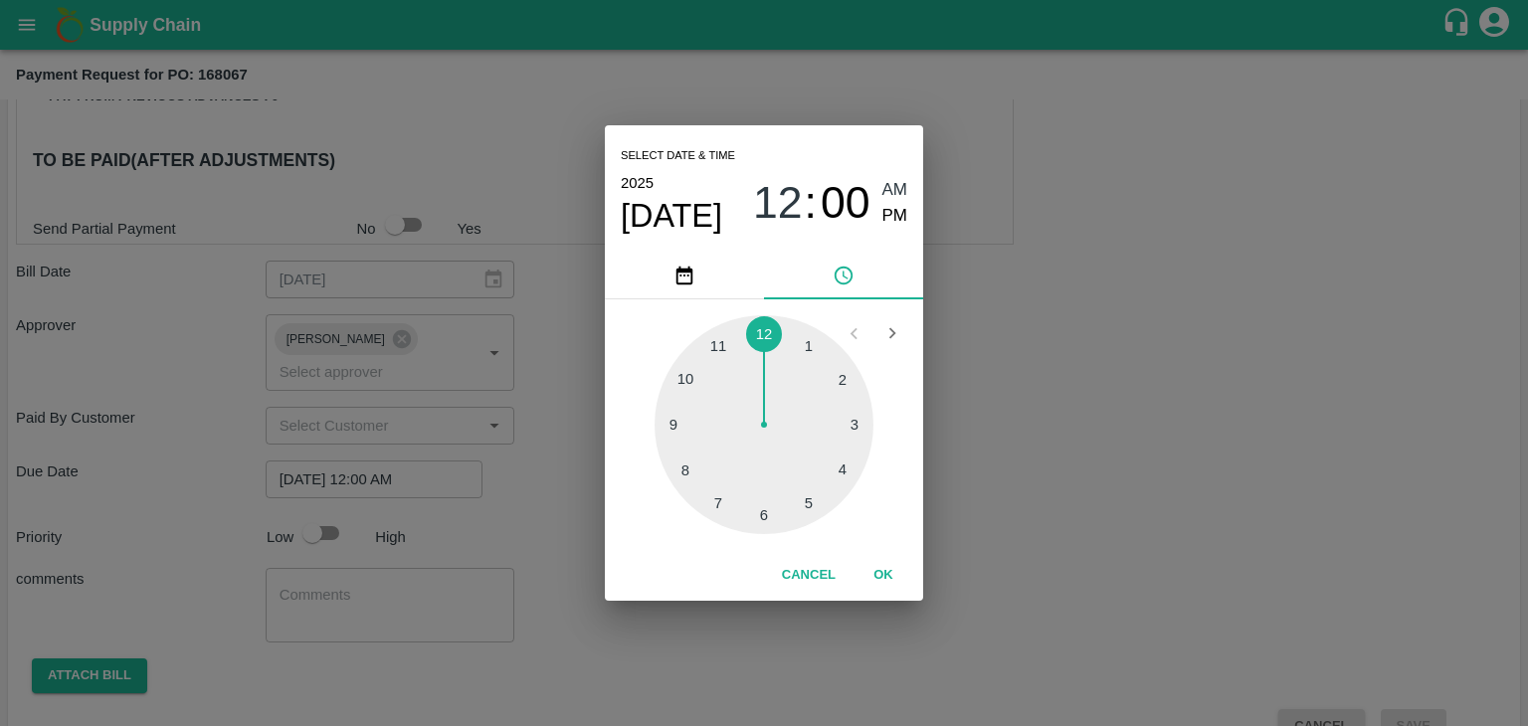
click at [882, 581] on button "OK" at bounding box center [883, 575] width 64 height 35
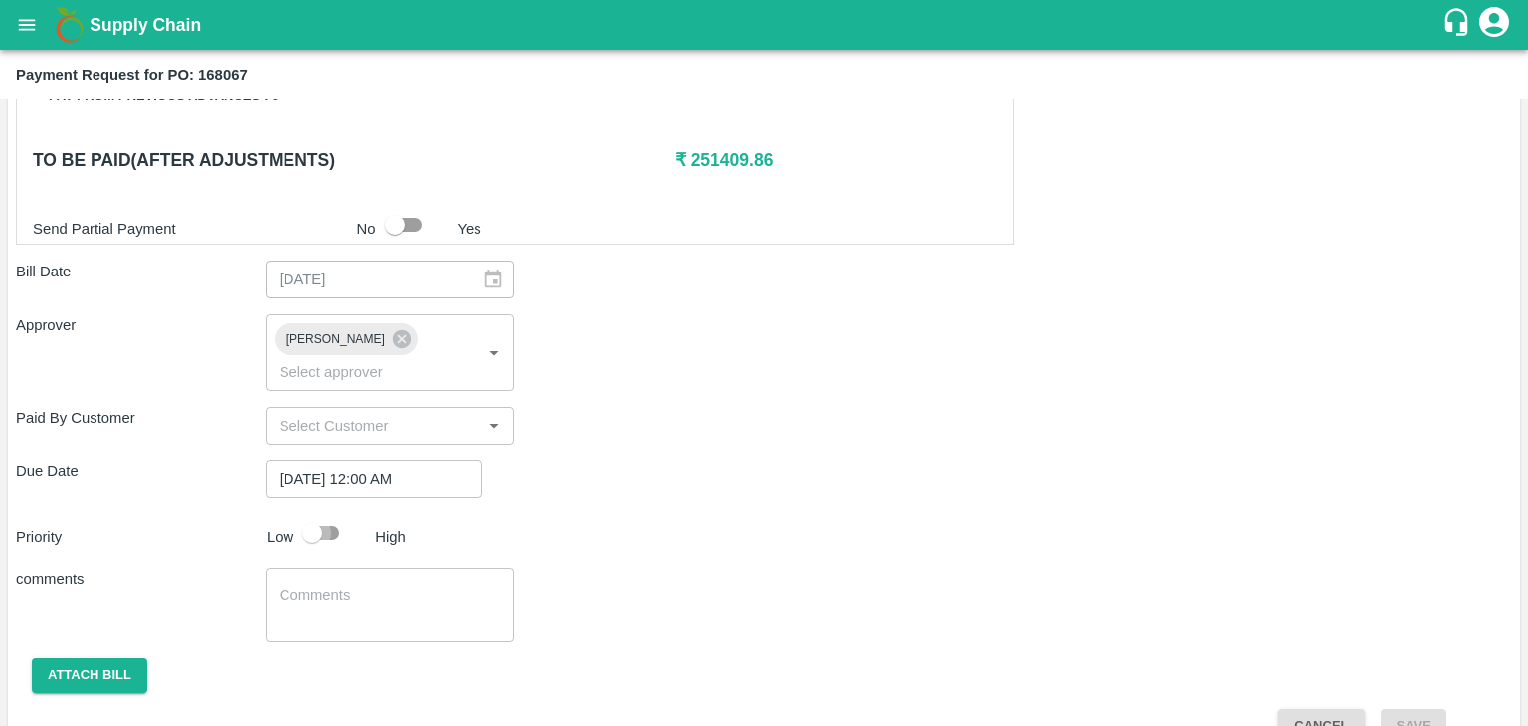
click at [329, 514] on input "checkbox" at bounding box center [312, 533] width 113 height 38
checkbox input "true"
click at [364, 585] on textarea at bounding box center [390, 606] width 222 height 42
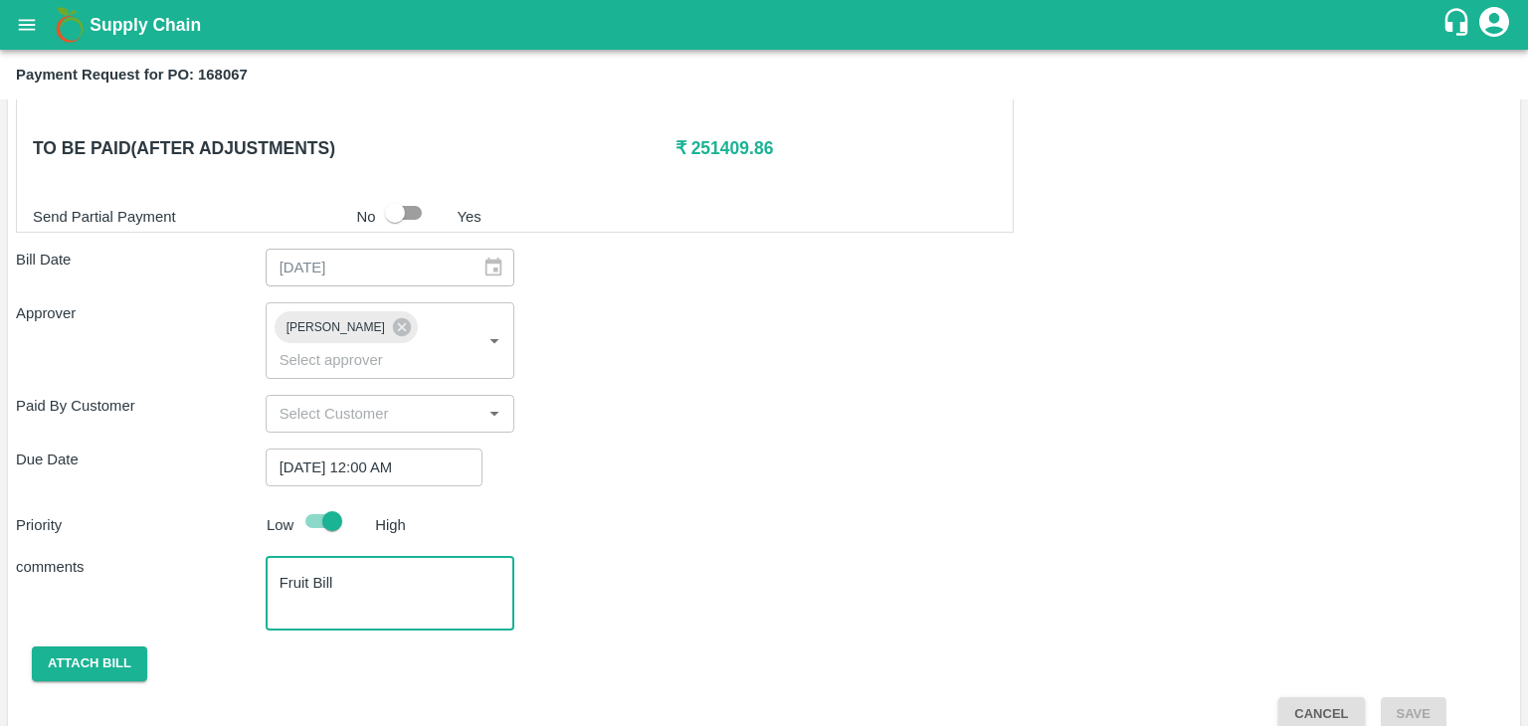
type textarea "Fruit Bill"
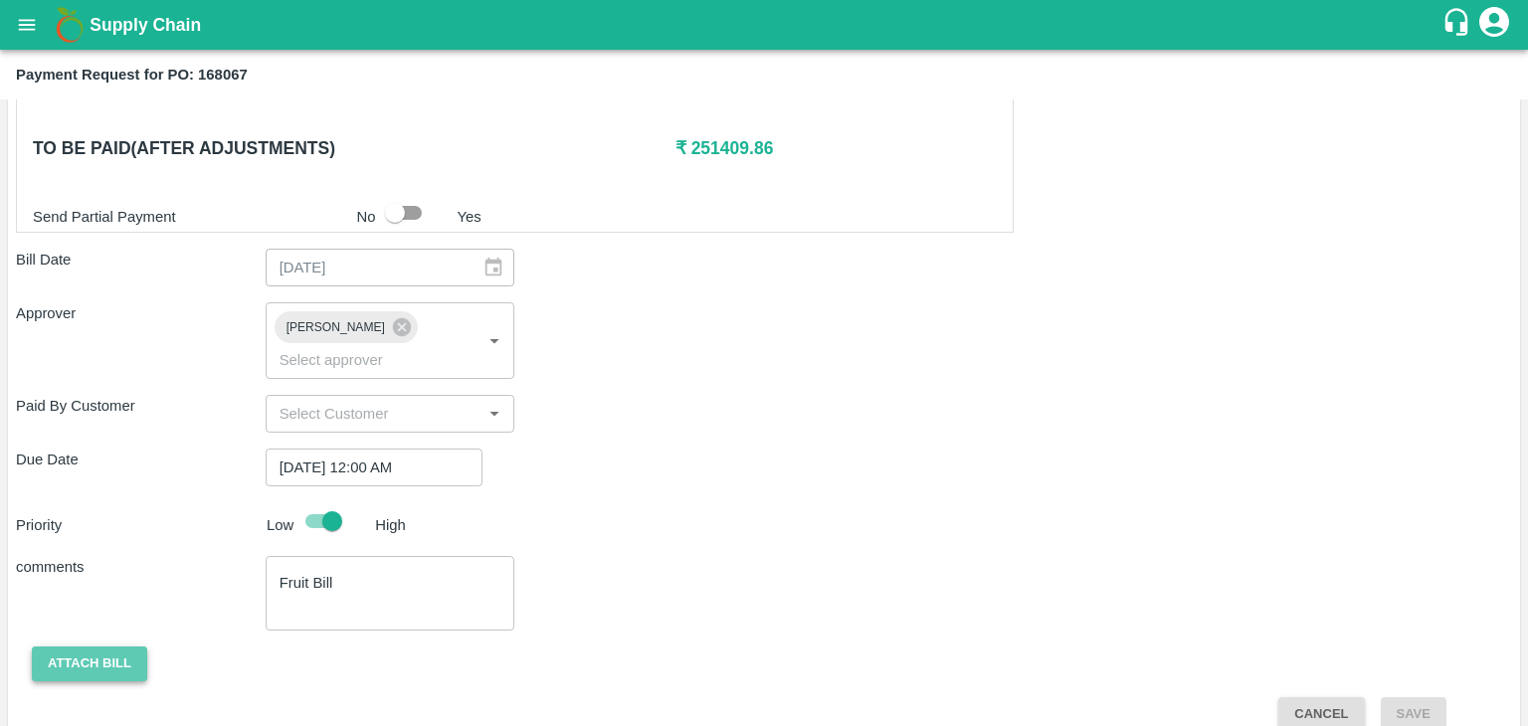
click at [90, 646] on button "Attach bill" at bounding box center [89, 663] width 115 height 35
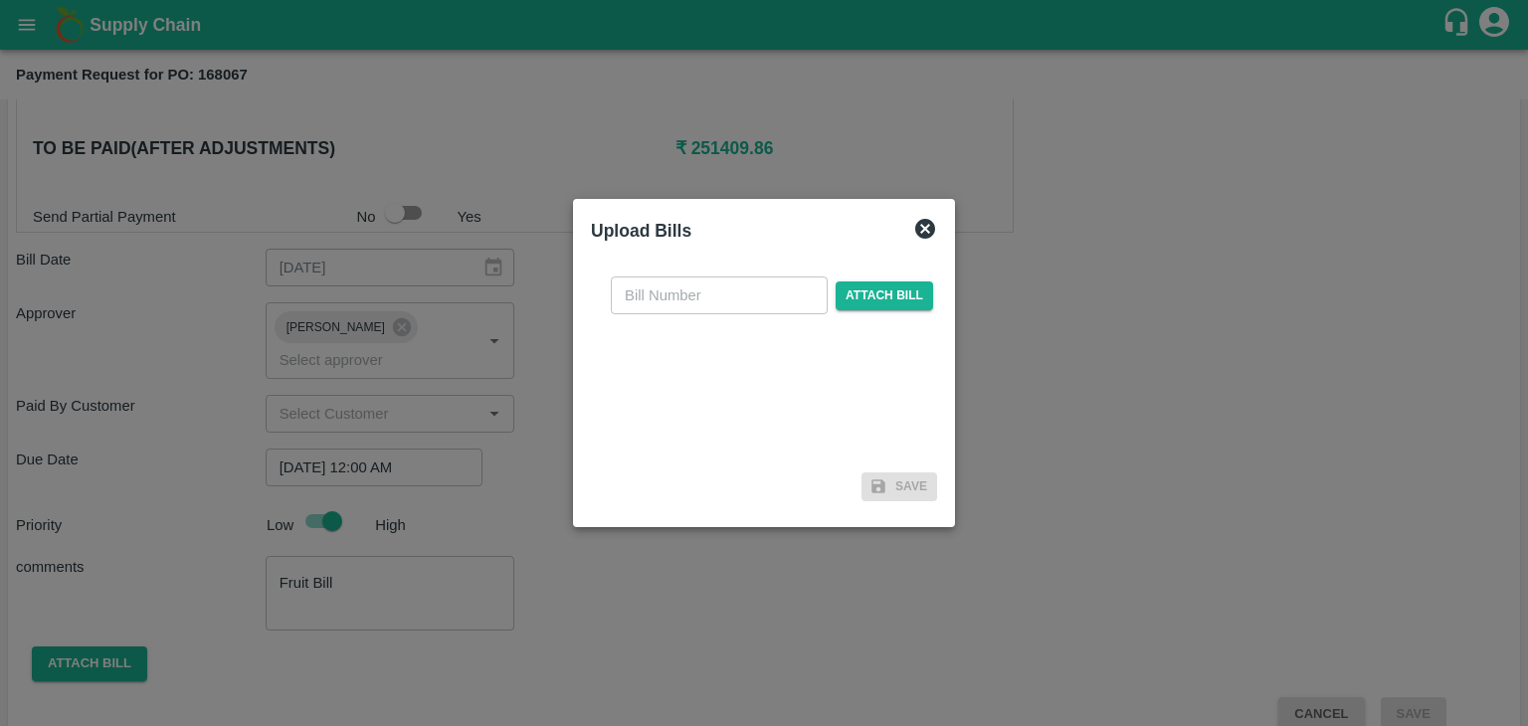
click at [696, 315] on div "​ Attach bill" at bounding box center [764, 363] width 346 height 204
click at [706, 301] on input "text" at bounding box center [719, 296] width 217 height 38
type input "1193"
click at [848, 301] on span "Attach bill" at bounding box center [883, 295] width 97 height 29
click at [0, 0] on input "Attach bill" at bounding box center [0, 0] width 0 height 0
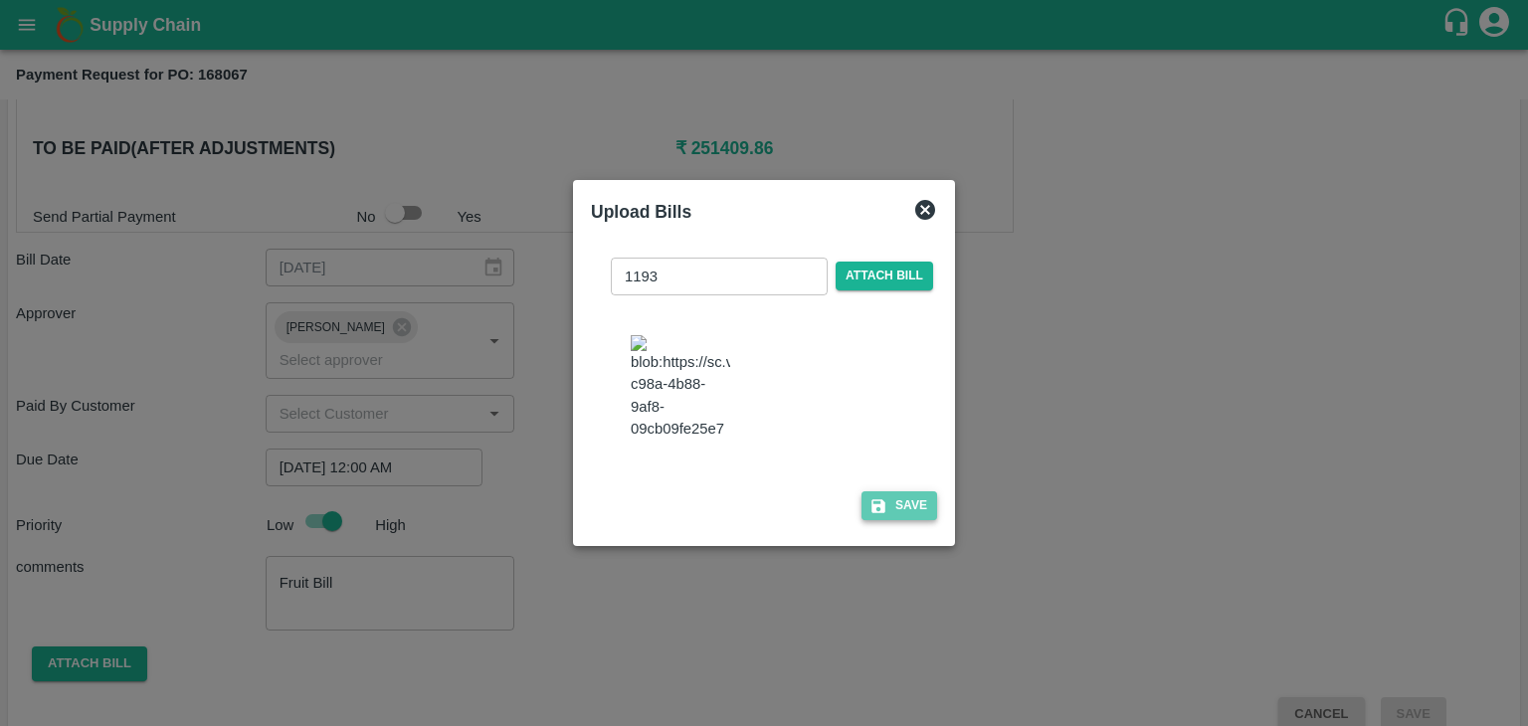
click at [901, 505] on button "Save" at bounding box center [899, 505] width 76 height 29
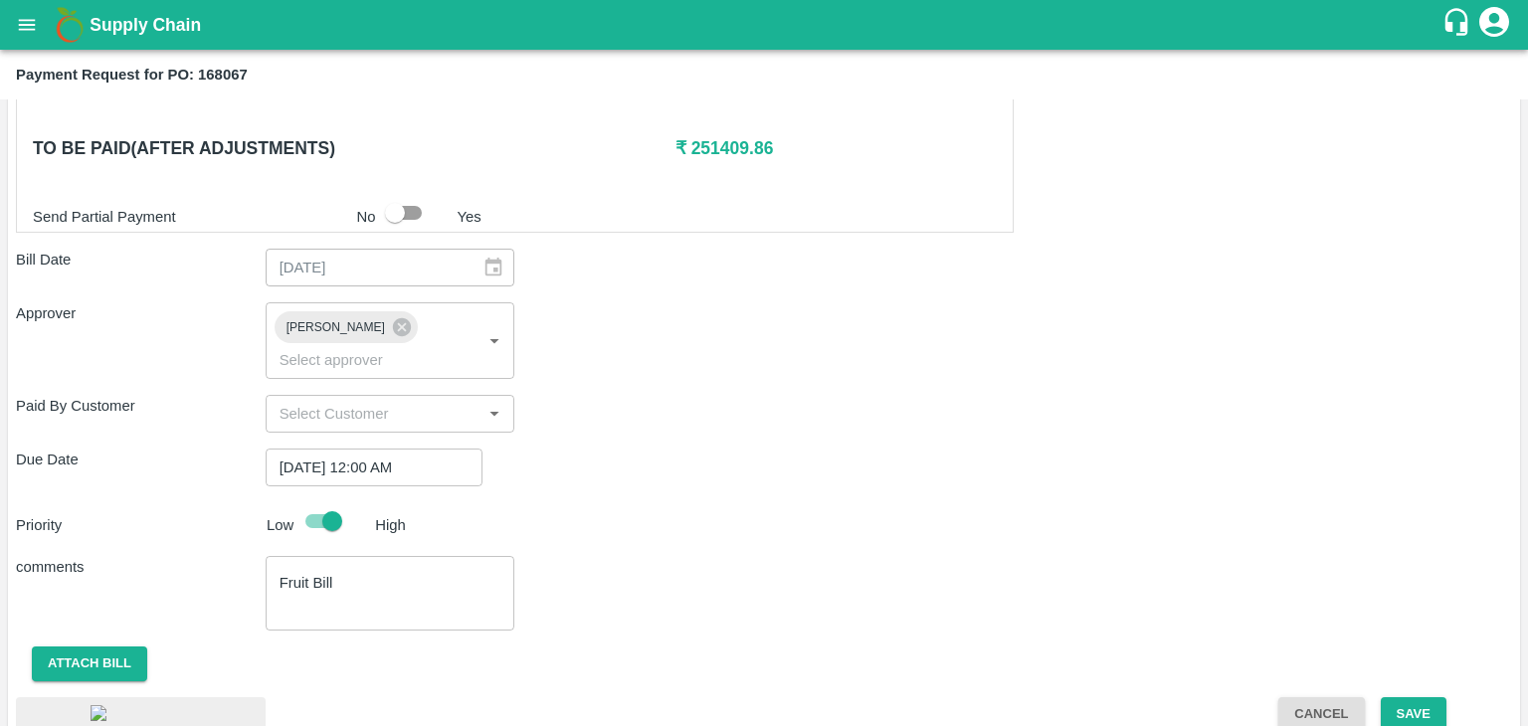
scroll to position [1086, 0]
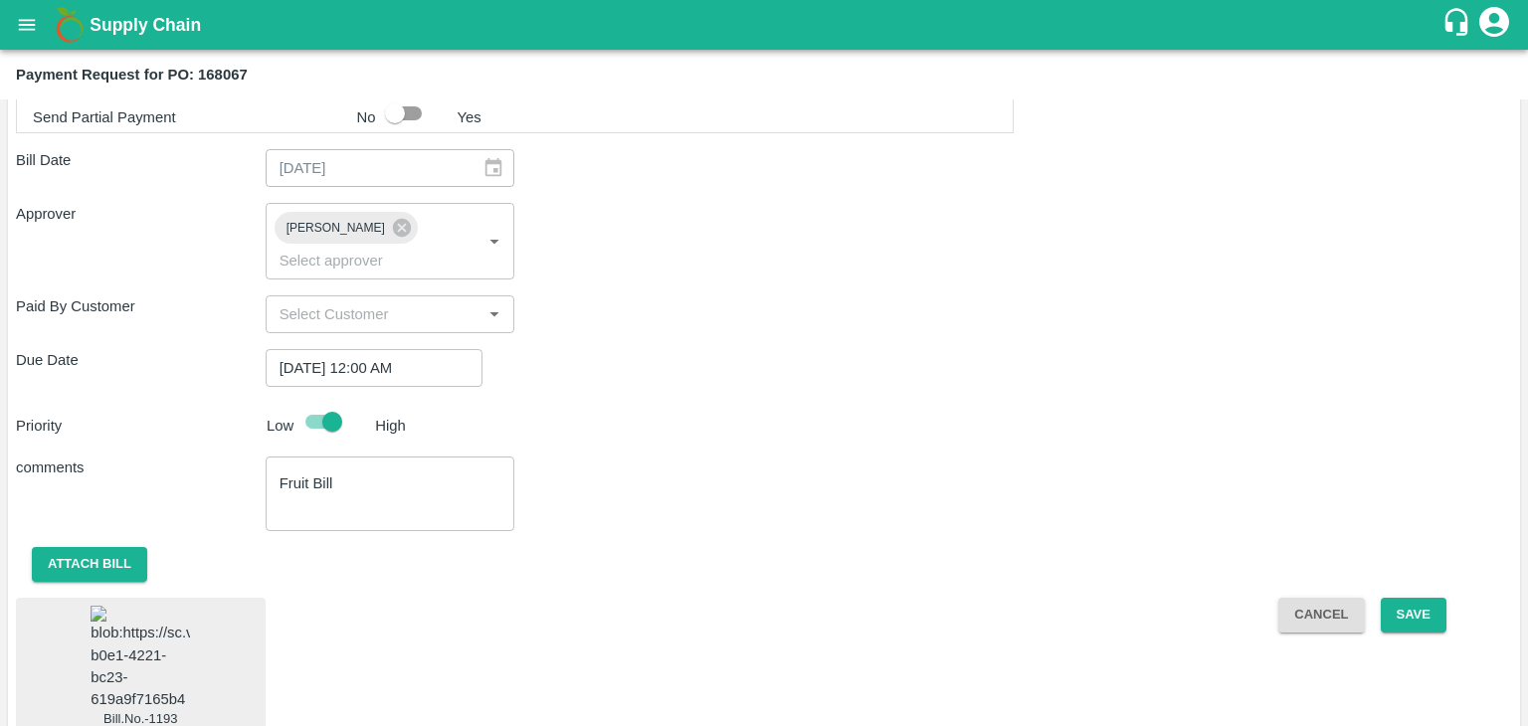
click at [138, 606] on img at bounding box center [140, 658] width 99 height 104
click at [1413, 598] on button "Save" at bounding box center [1414, 615] width 66 height 35
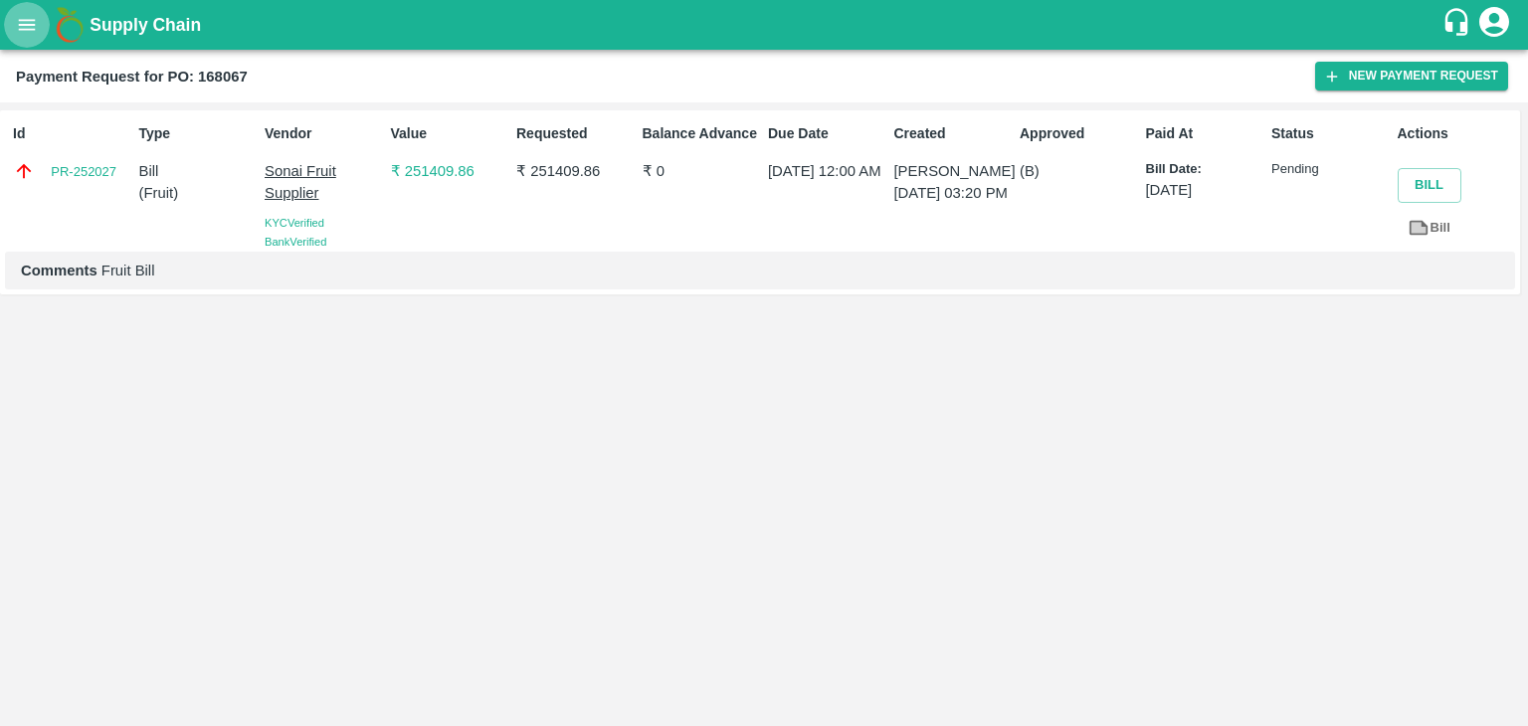
click at [8, 28] on button "open drawer" at bounding box center [27, 25] width 46 height 46
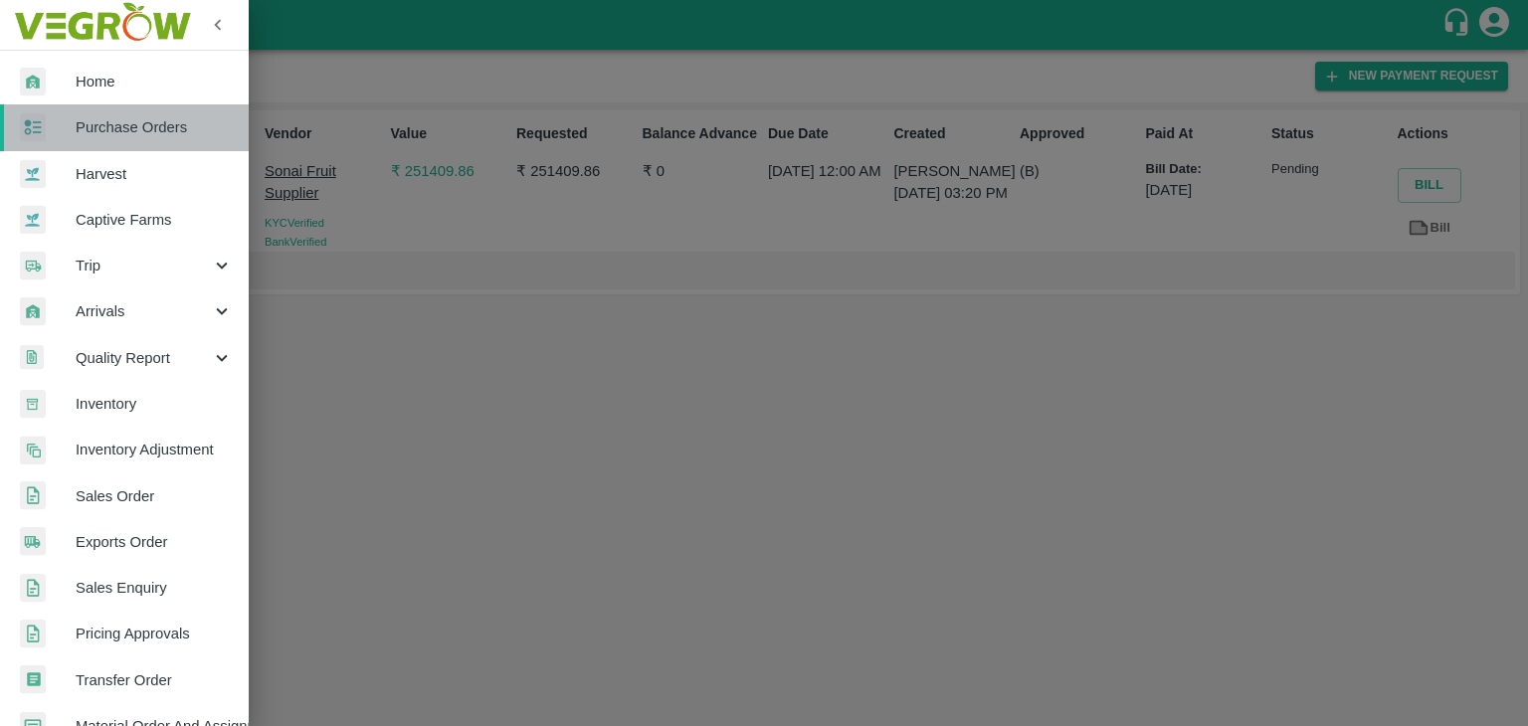
click at [128, 111] on link "Purchase Orders" at bounding box center [124, 127] width 249 height 46
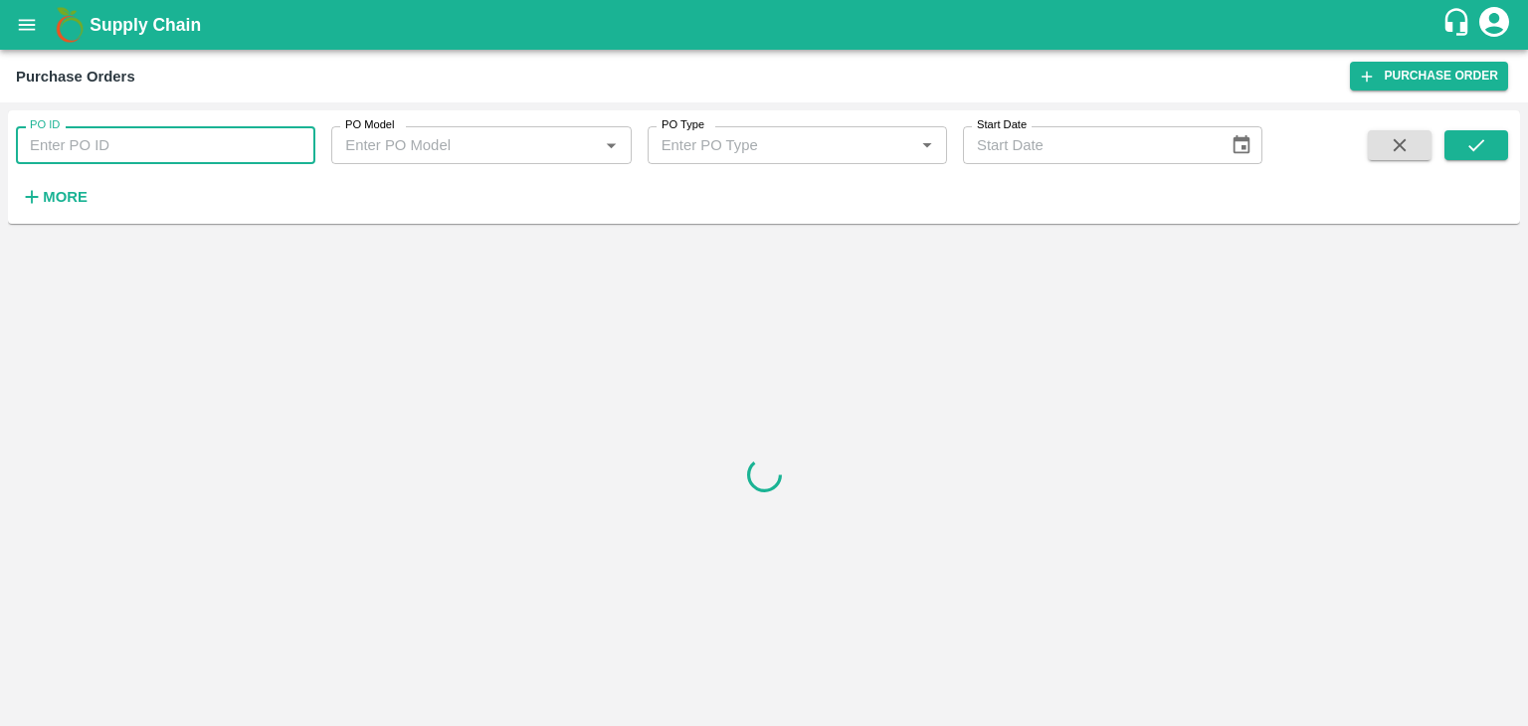
click at [169, 138] on input "PO ID" at bounding box center [165, 145] width 299 height 38
paste input "169950"
type input "169950"
click at [1470, 138] on icon "submit" at bounding box center [1476, 145] width 22 height 22
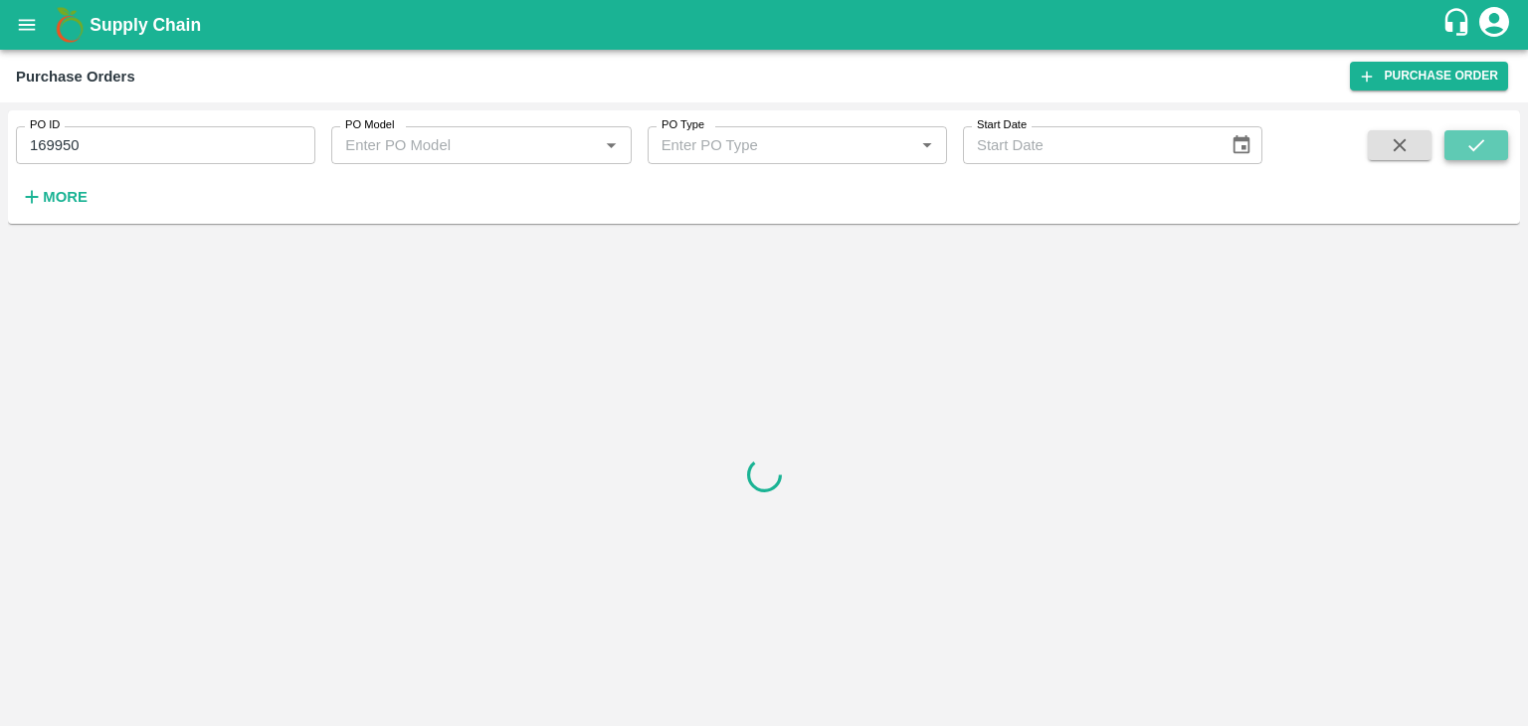
click at [1470, 138] on icon "submit" at bounding box center [1476, 145] width 22 height 22
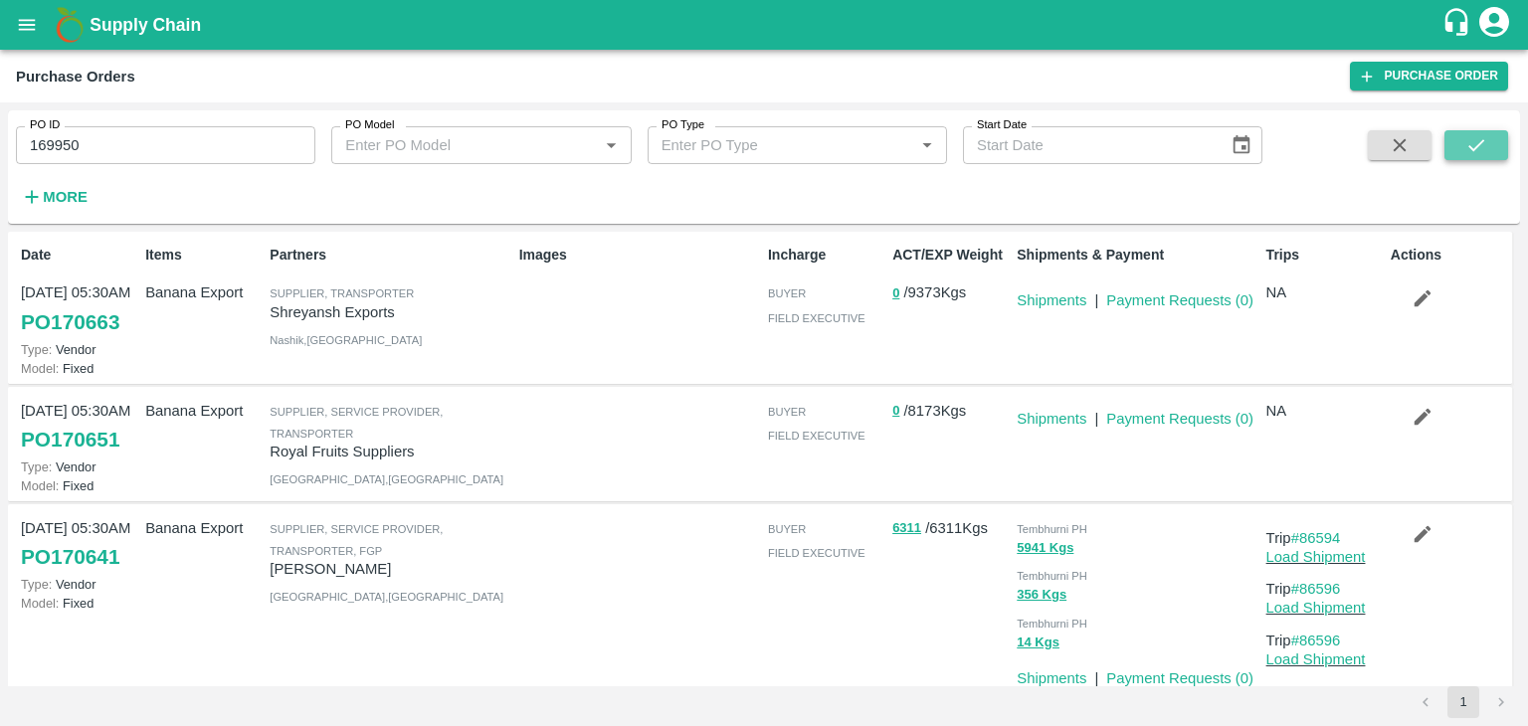
click at [1470, 138] on icon "submit" at bounding box center [1476, 145] width 22 height 22
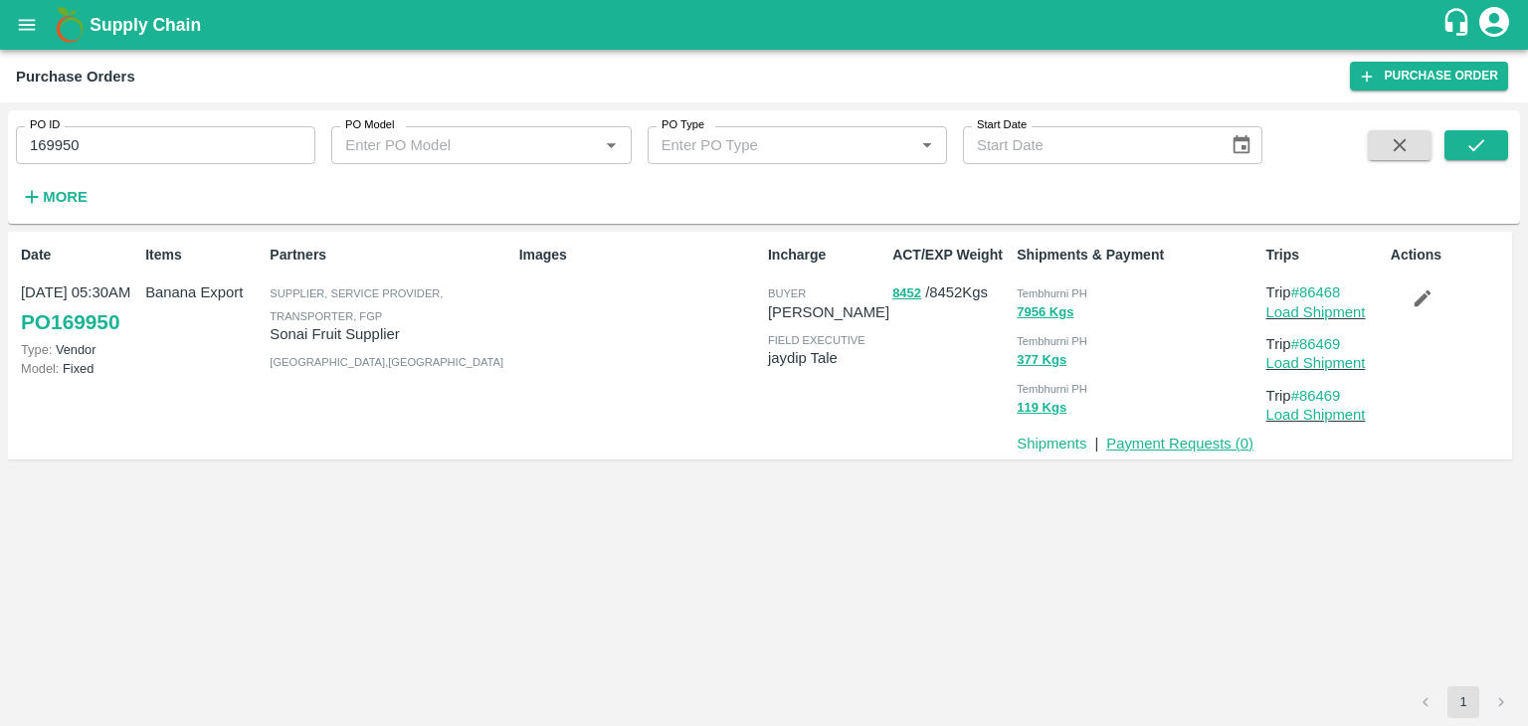
click at [1167, 446] on link "Payment Requests ( 0 )" at bounding box center [1179, 444] width 147 height 16
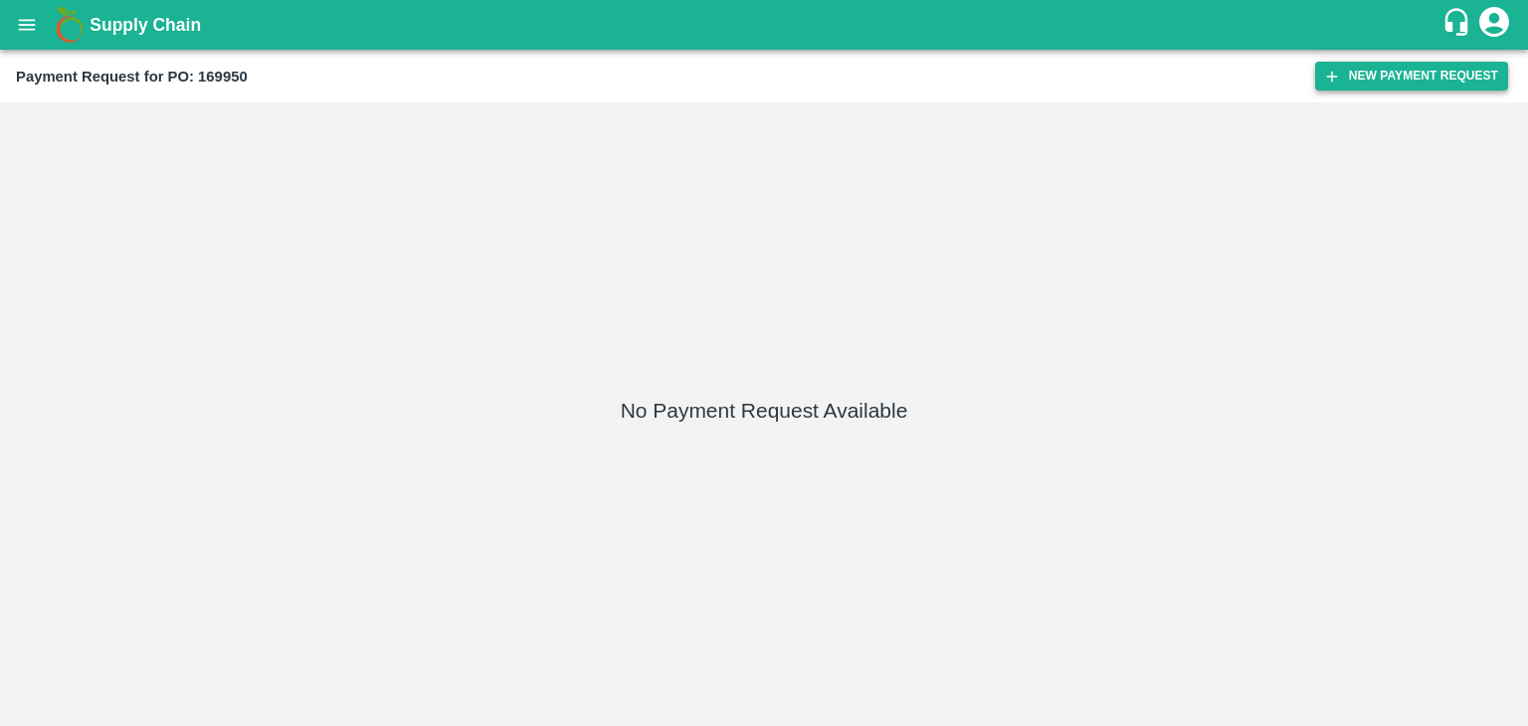
click at [1397, 66] on div "Payment Request for PO: 169950 New Payment Request" at bounding box center [764, 76] width 1528 height 53
click at [1397, 66] on button "New Payment Request" at bounding box center [1411, 76] width 193 height 29
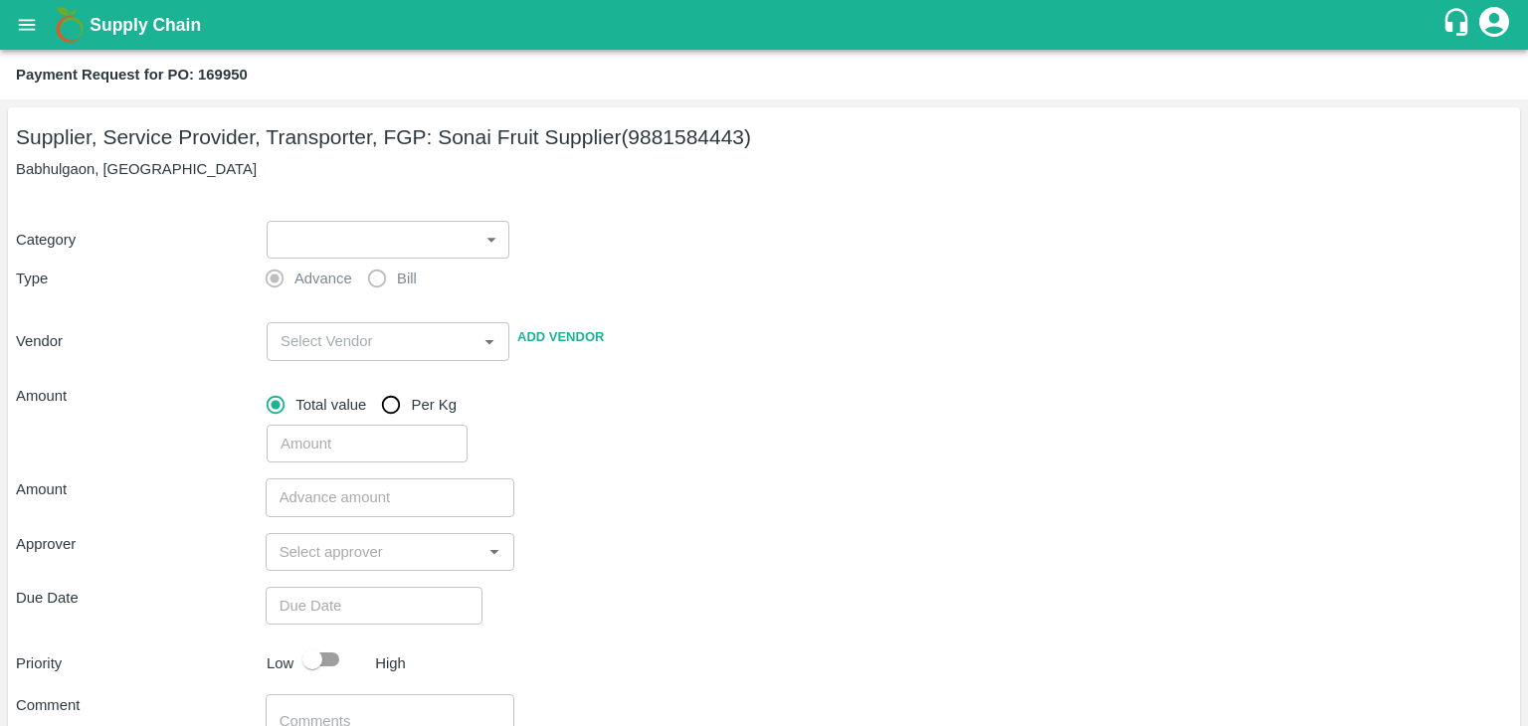
click at [296, 257] on body "Supply Chain Payment Request for PO: 169950 Supplier, Service Provider, Transpo…" at bounding box center [764, 363] width 1528 height 726
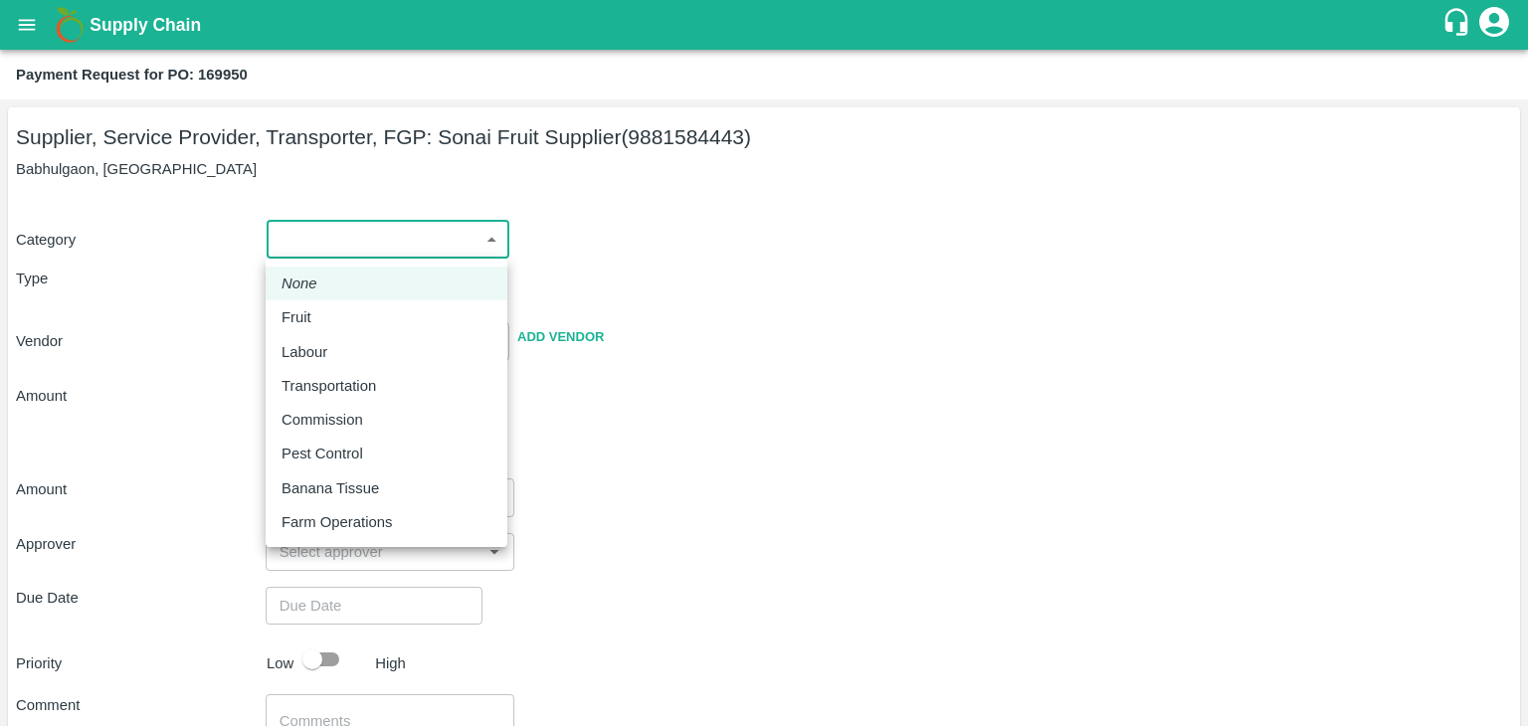
click at [344, 322] on div "Fruit" at bounding box center [386, 317] width 210 height 22
type input "1"
type input "Sonai Fruit Supplier - 9881584443(Supplier, Service Provider, Transporter, FGP)"
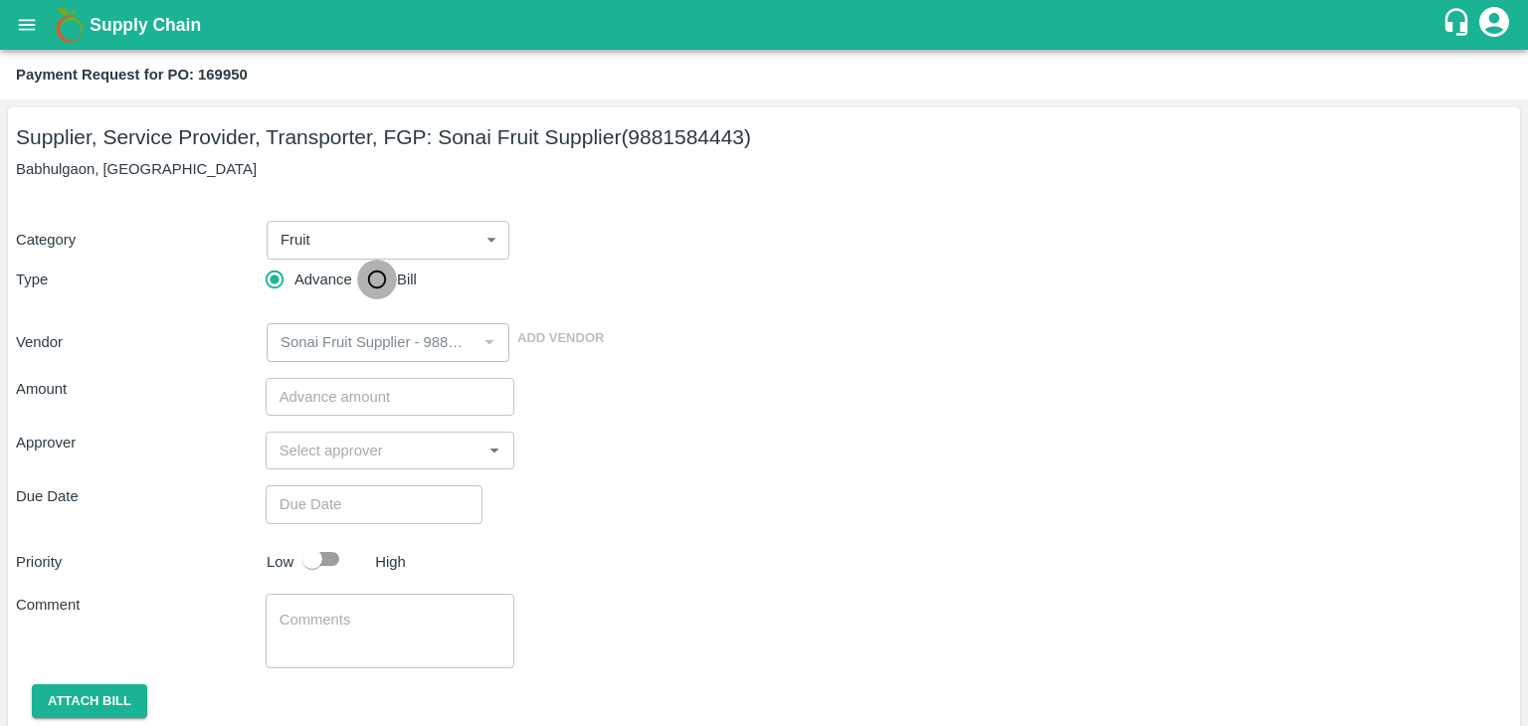
click at [357, 295] on input "Bill" at bounding box center [377, 280] width 40 height 40
radio input "true"
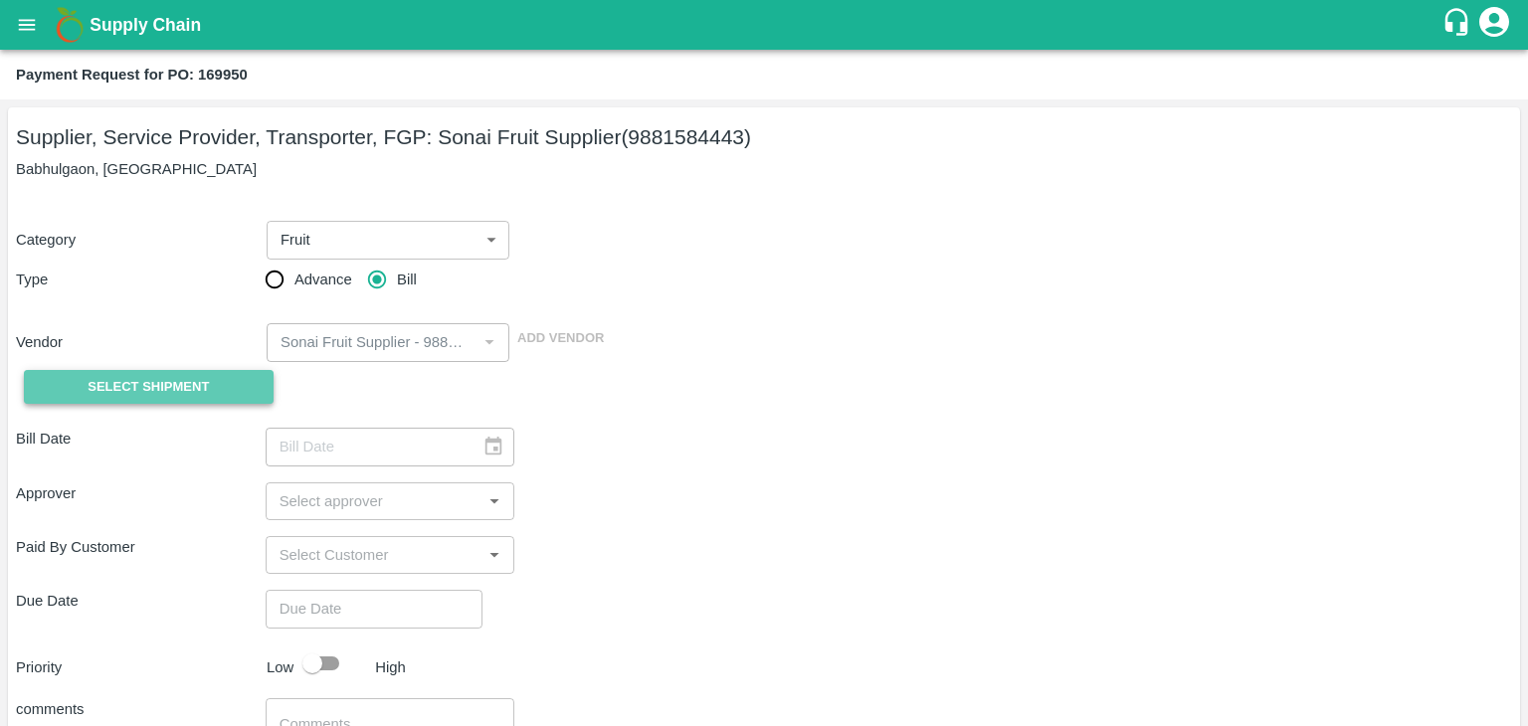
click at [175, 387] on span "Select Shipment" at bounding box center [148, 387] width 121 height 23
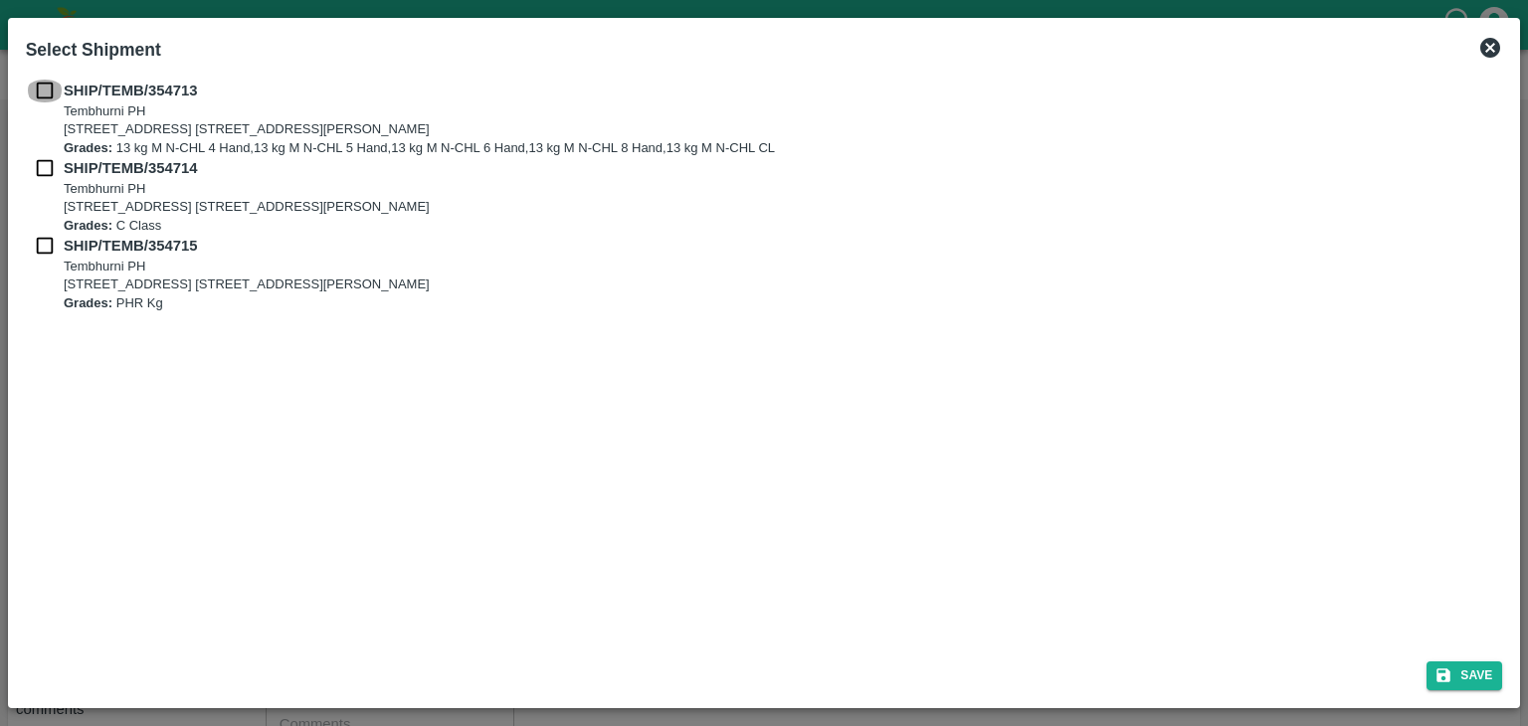
click at [39, 98] on input "checkbox" at bounding box center [45, 91] width 38 height 22
checkbox input "true"
click at [40, 155] on div "SHIP/TEMB/354713 [STREET_ADDRESS] E-5, YASHSHREE INDUSTRIES, M.I.D.C., A/P TEMB…" at bounding box center [764, 119] width 1477 height 78
click at [40, 161] on input "checkbox" at bounding box center [45, 168] width 38 height 22
checkbox input "true"
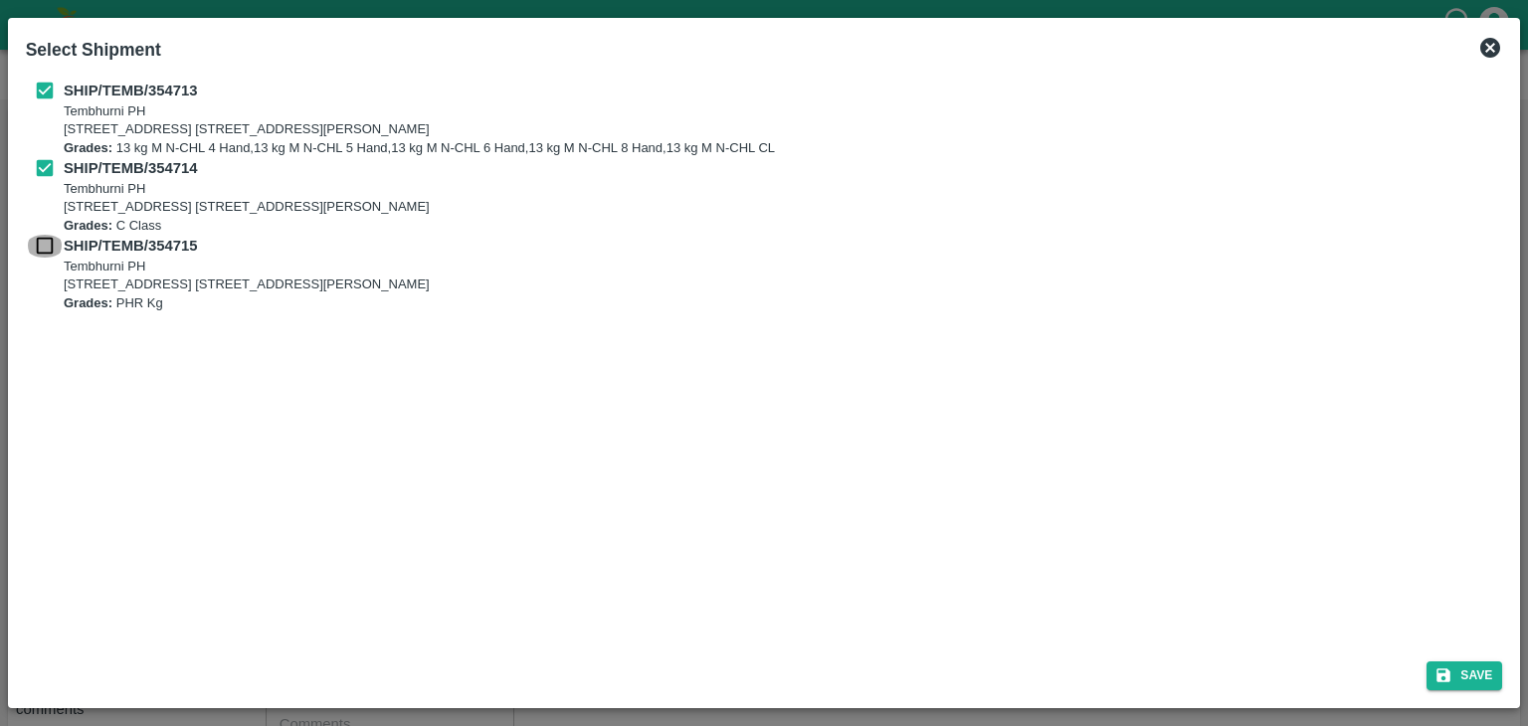
click at [41, 252] on input "checkbox" at bounding box center [45, 246] width 38 height 22
checkbox input "true"
click at [1443, 674] on icon "submit" at bounding box center [1444, 675] width 14 height 14
type input "[DATE]"
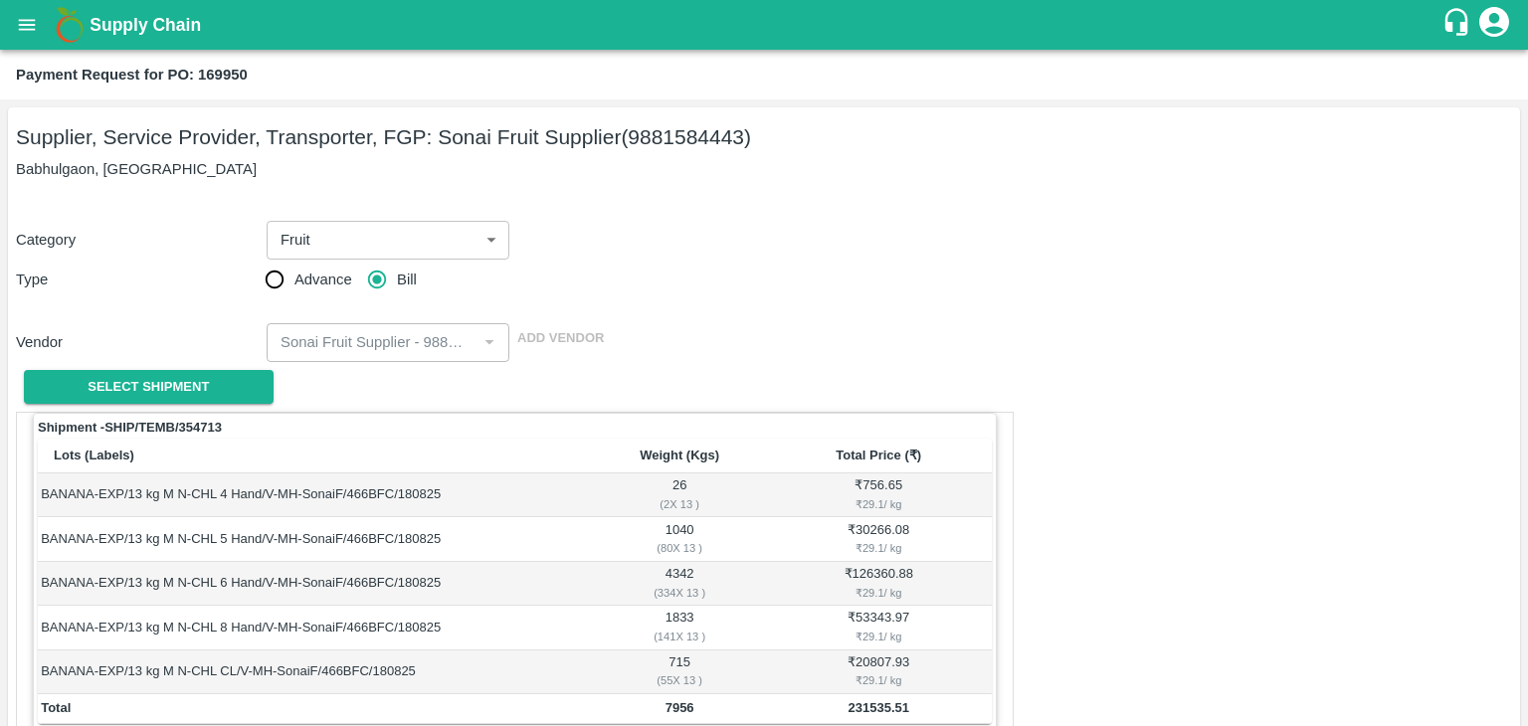
scroll to position [975, 0]
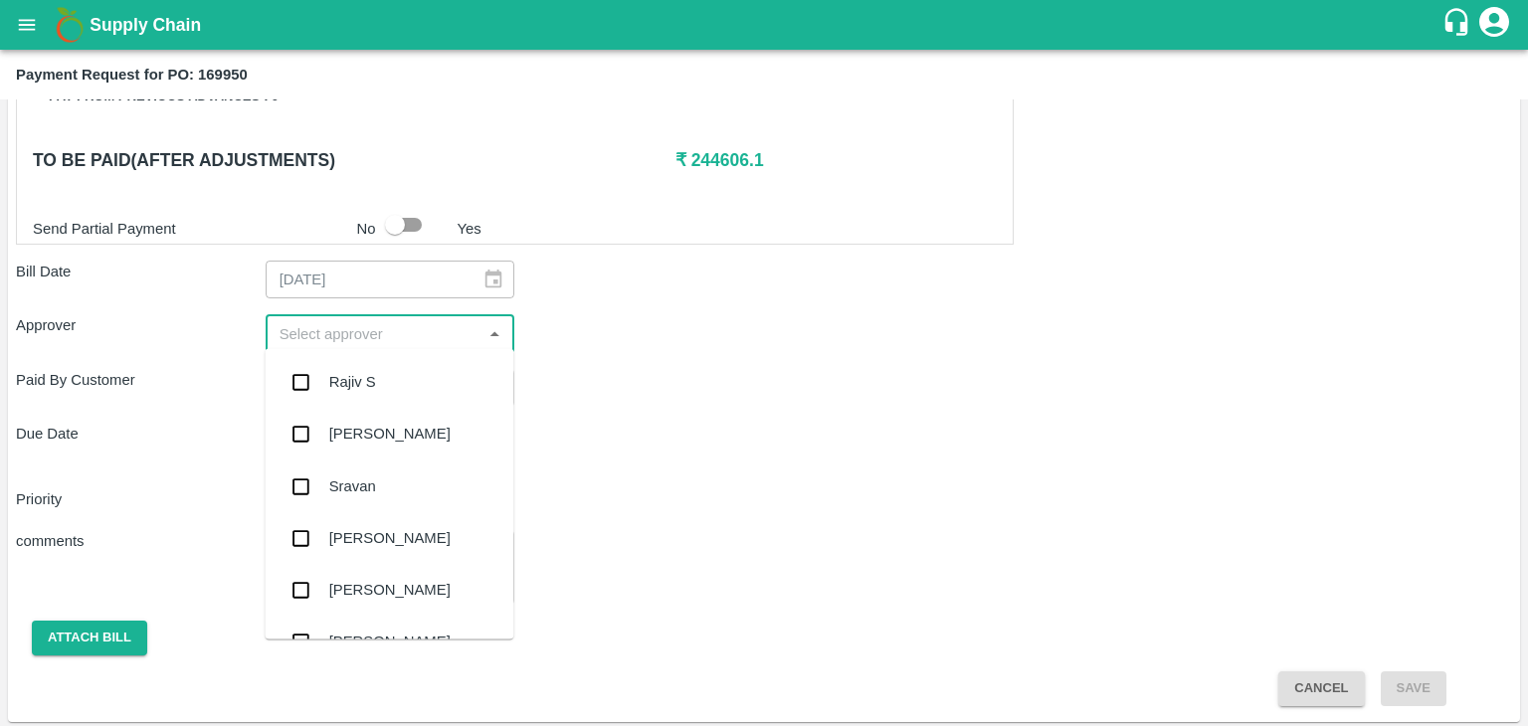
click at [346, 323] on input "input" at bounding box center [374, 333] width 205 height 26
type input "Ajit"
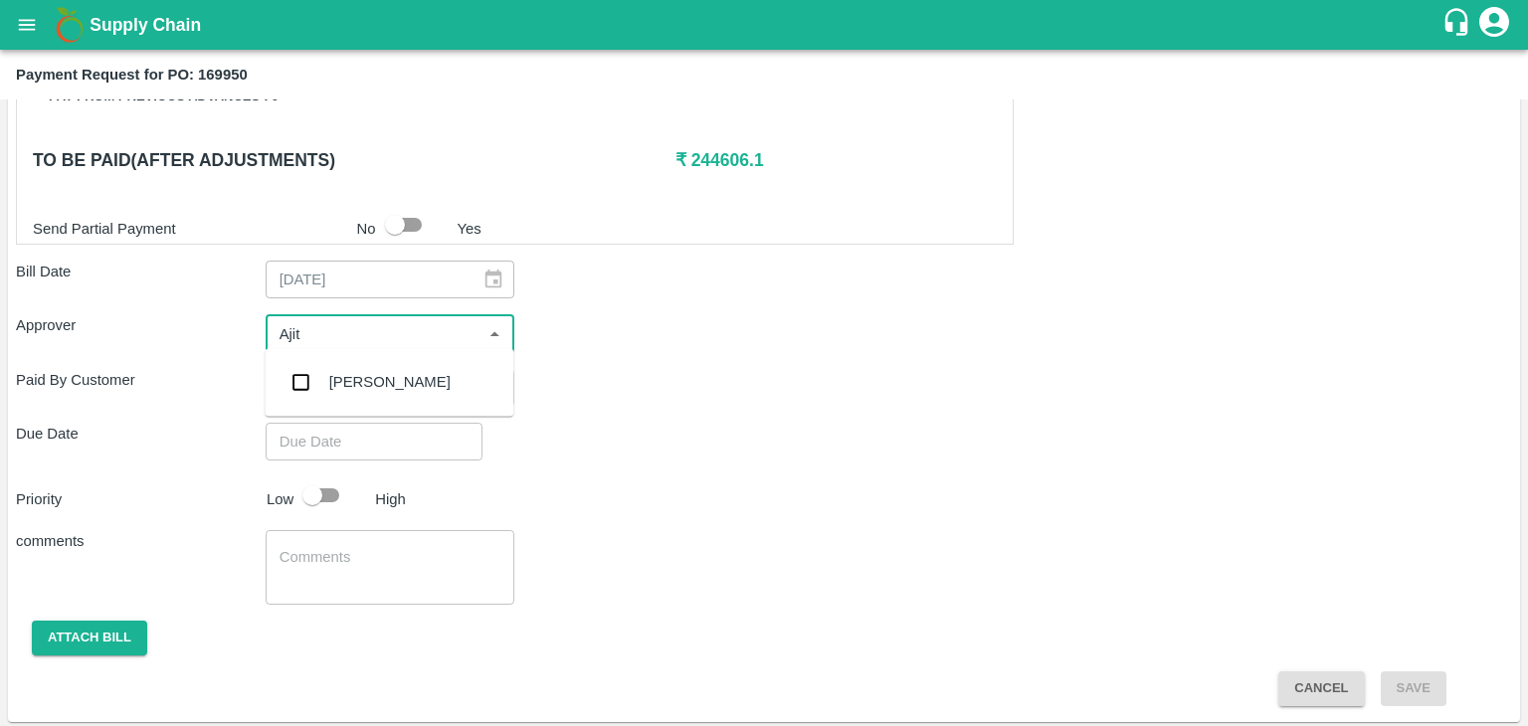
click at [358, 377] on div "[PERSON_NAME]" at bounding box center [389, 382] width 121 height 22
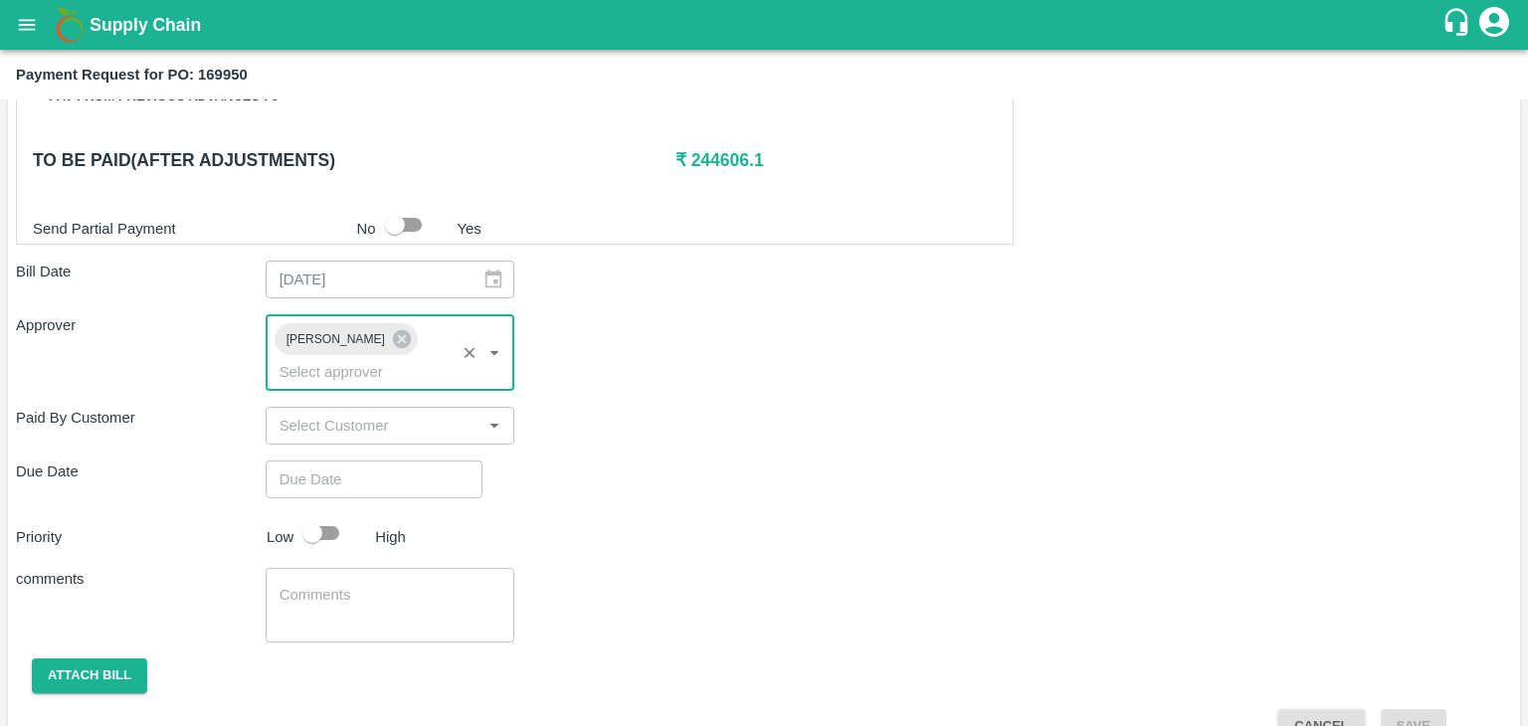
type input "DD/MM/YYYY hh:mm aa"
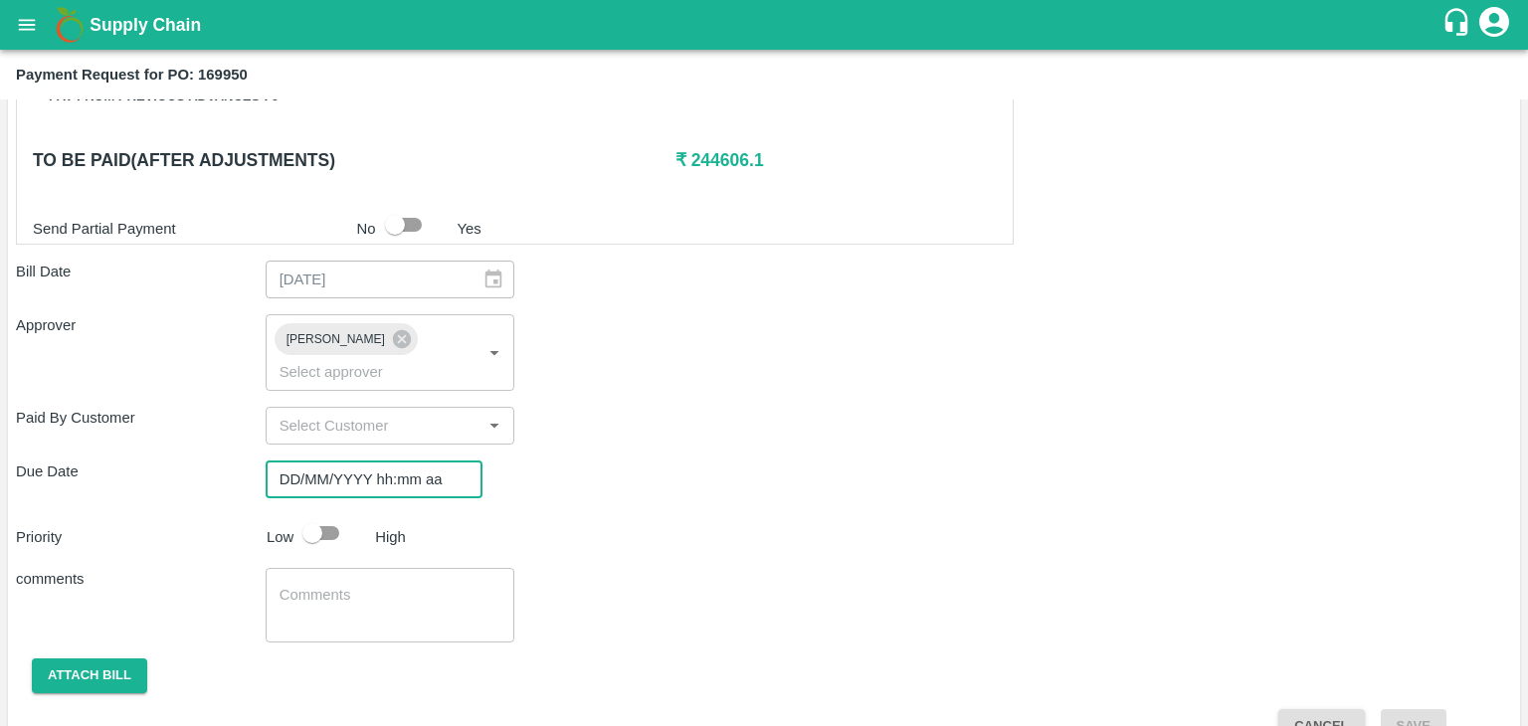
click at [389, 461] on input "DD/MM/YYYY hh:mm aa" at bounding box center [367, 480] width 203 height 38
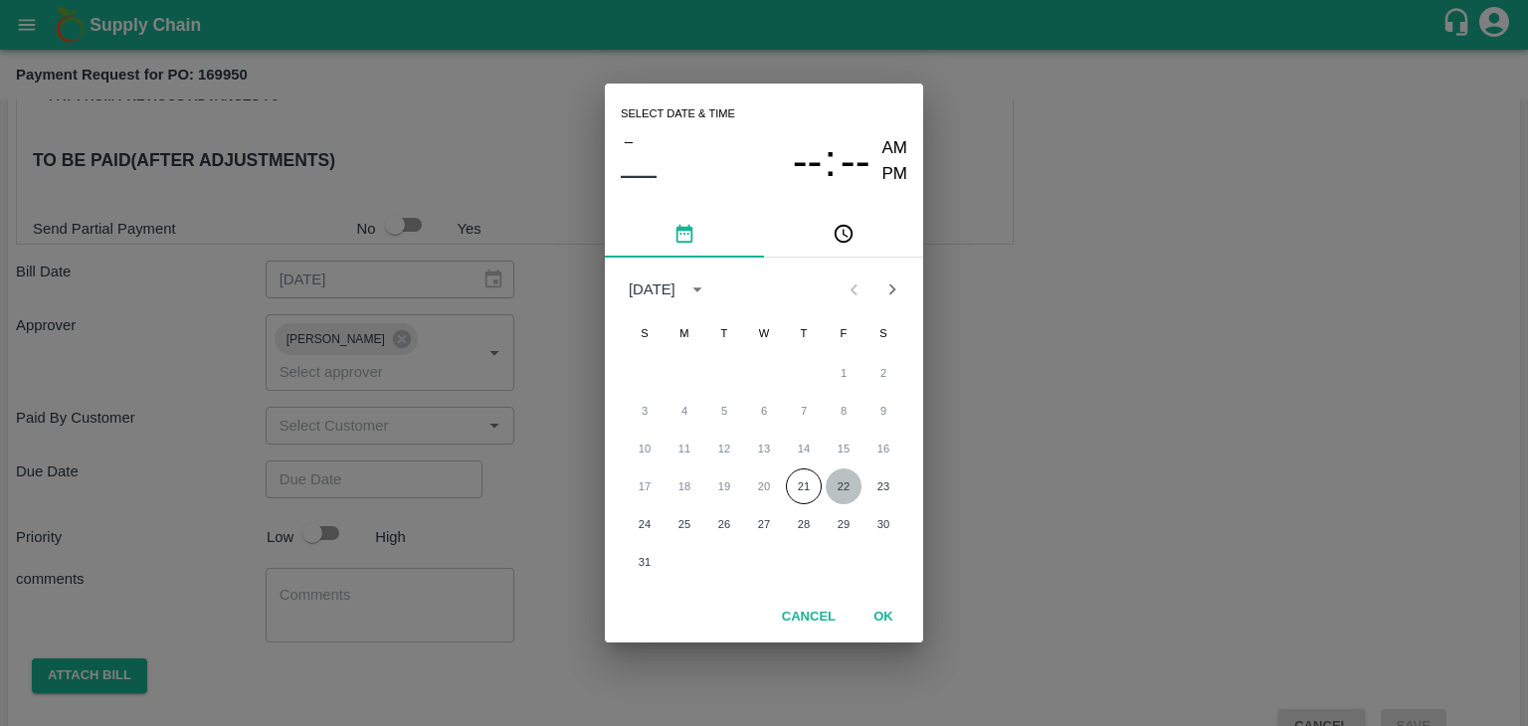
click at [841, 478] on button "22" at bounding box center [844, 486] width 36 height 36
type input "22/08/2025 12:00 AM"
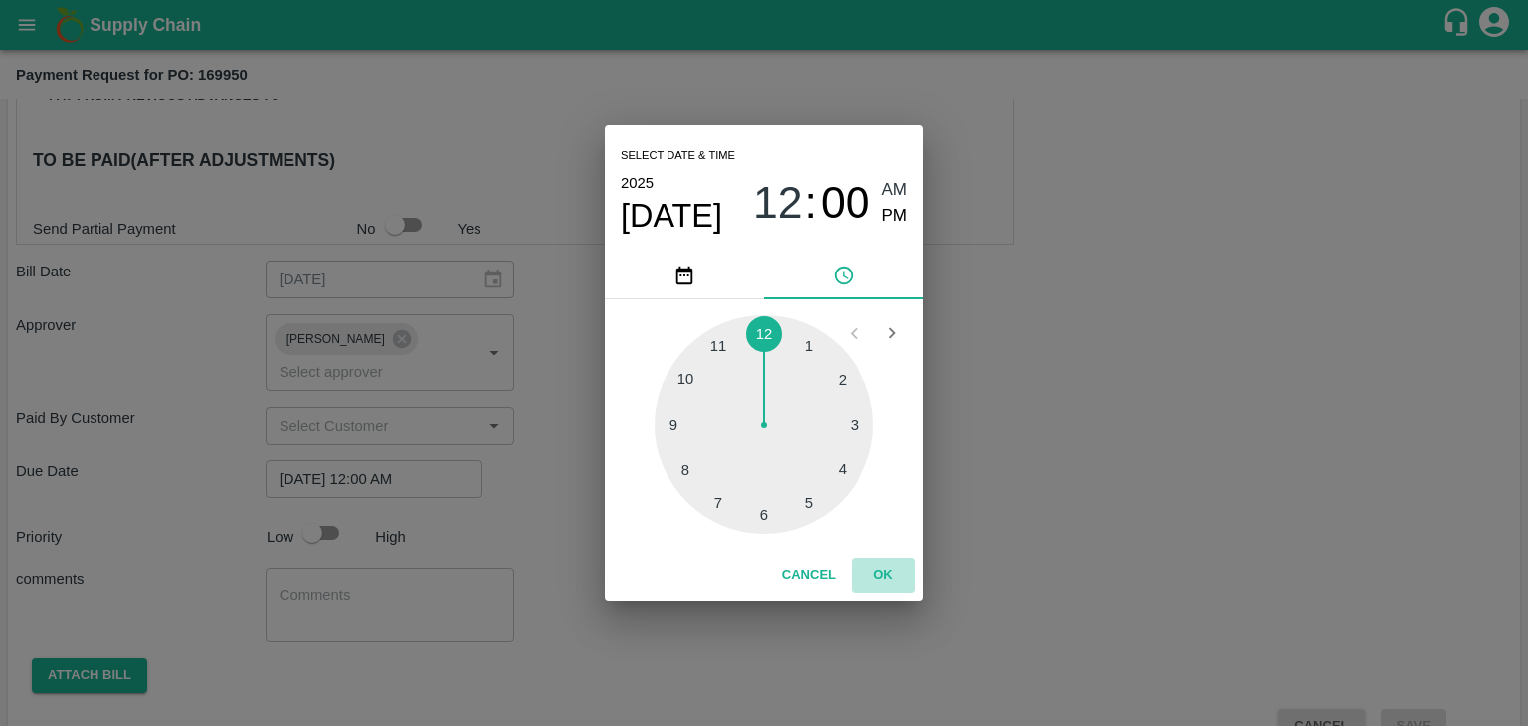
click at [882, 565] on button "OK" at bounding box center [883, 575] width 64 height 35
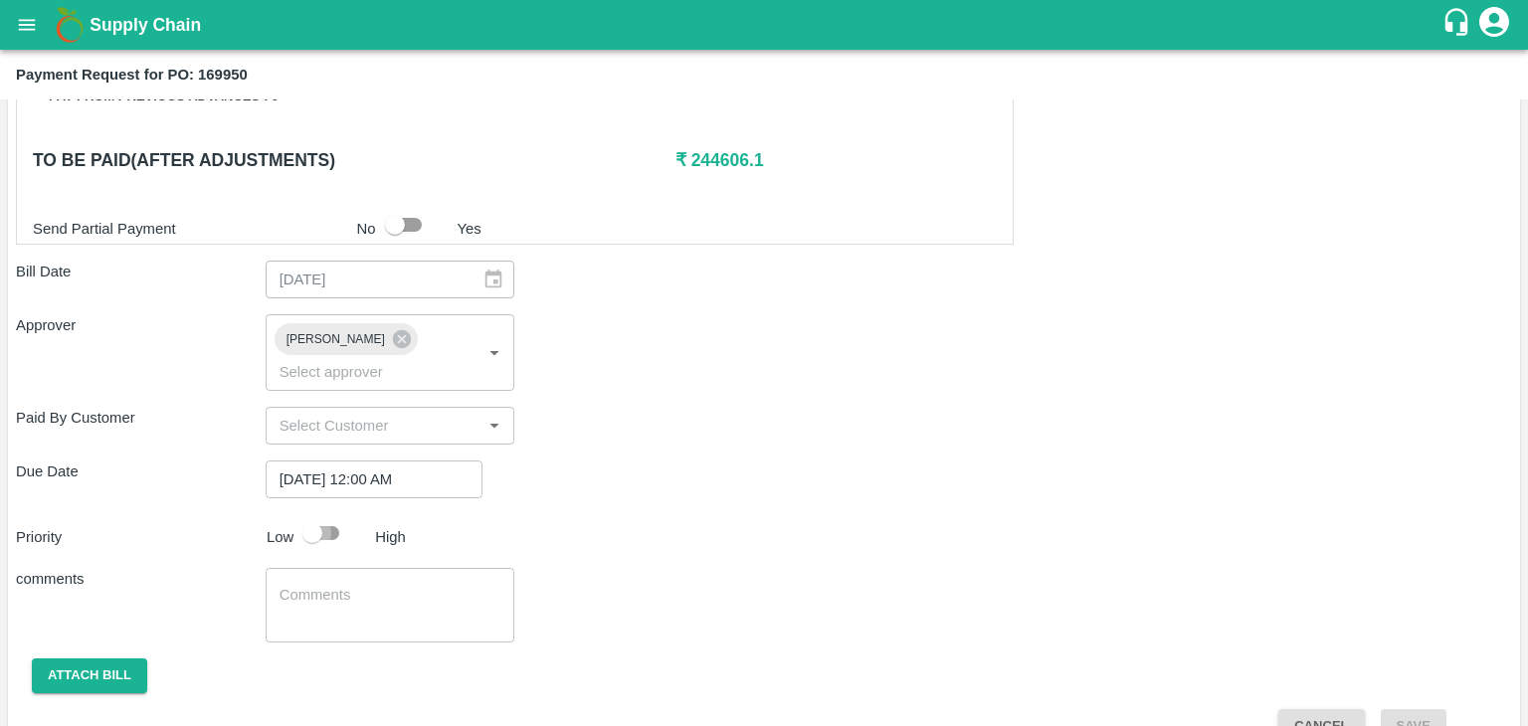
click at [321, 514] on input "checkbox" at bounding box center [312, 533] width 113 height 38
checkbox input "true"
click at [413, 607] on div "x ​" at bounding box center [391, 605] width 250 height 75
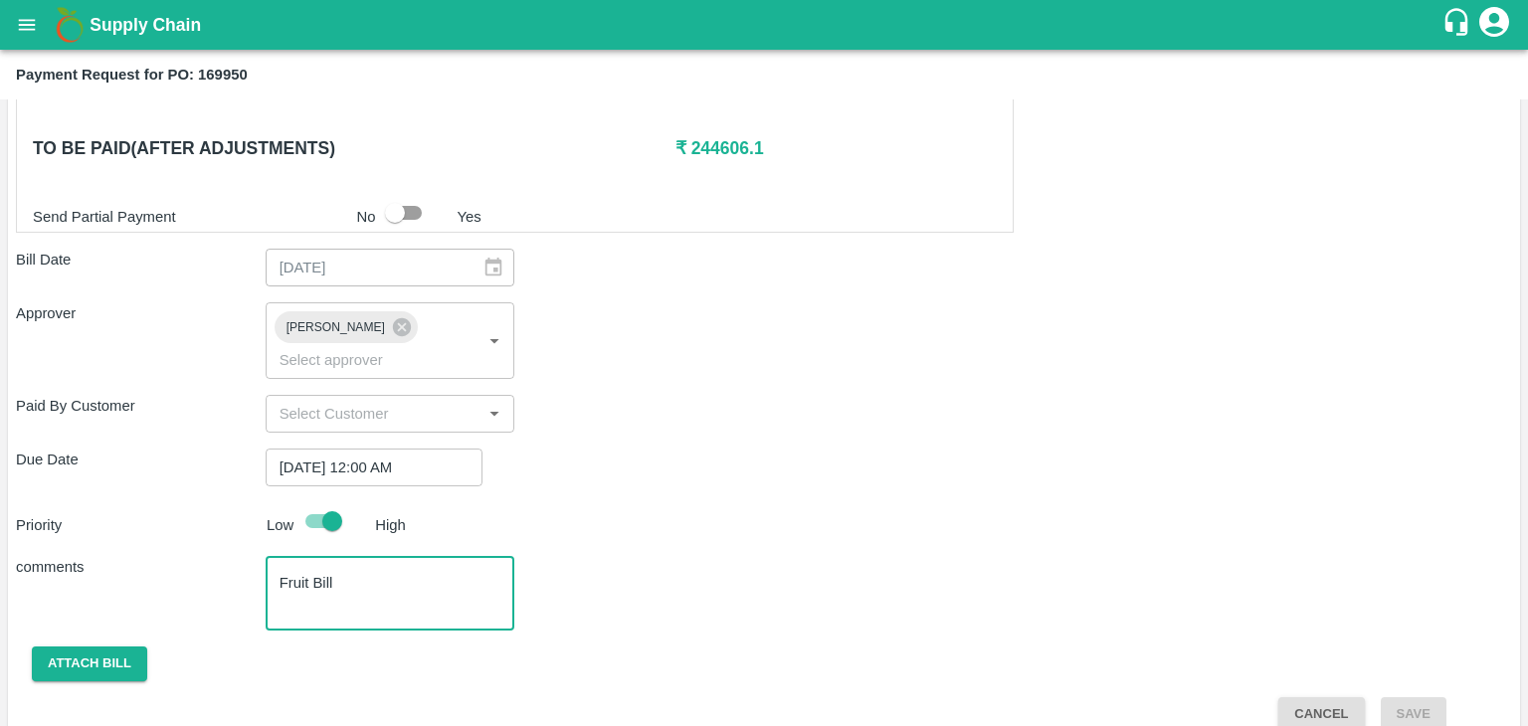
type textarea "Fruit Bill"
click at [107, 613] on div "Shipment - SHIP/TEMB/354713 Lots (Labels) Weight (Kgs) Total Price (₹) BANANA-E…" at bounding box center [764, 78] width 1496 height 1307
click at [106, 616] on div "Shipment - SHIP/TEMB/354713 Lots (Labels) Weight (Kgs) Total Price (₹) BANANA-E…" at bounding box center [764, 78] width 1496 height 1307
click at [106, 646] on button "Attach bill" at bounding box center [89, 663] width 115 height 35
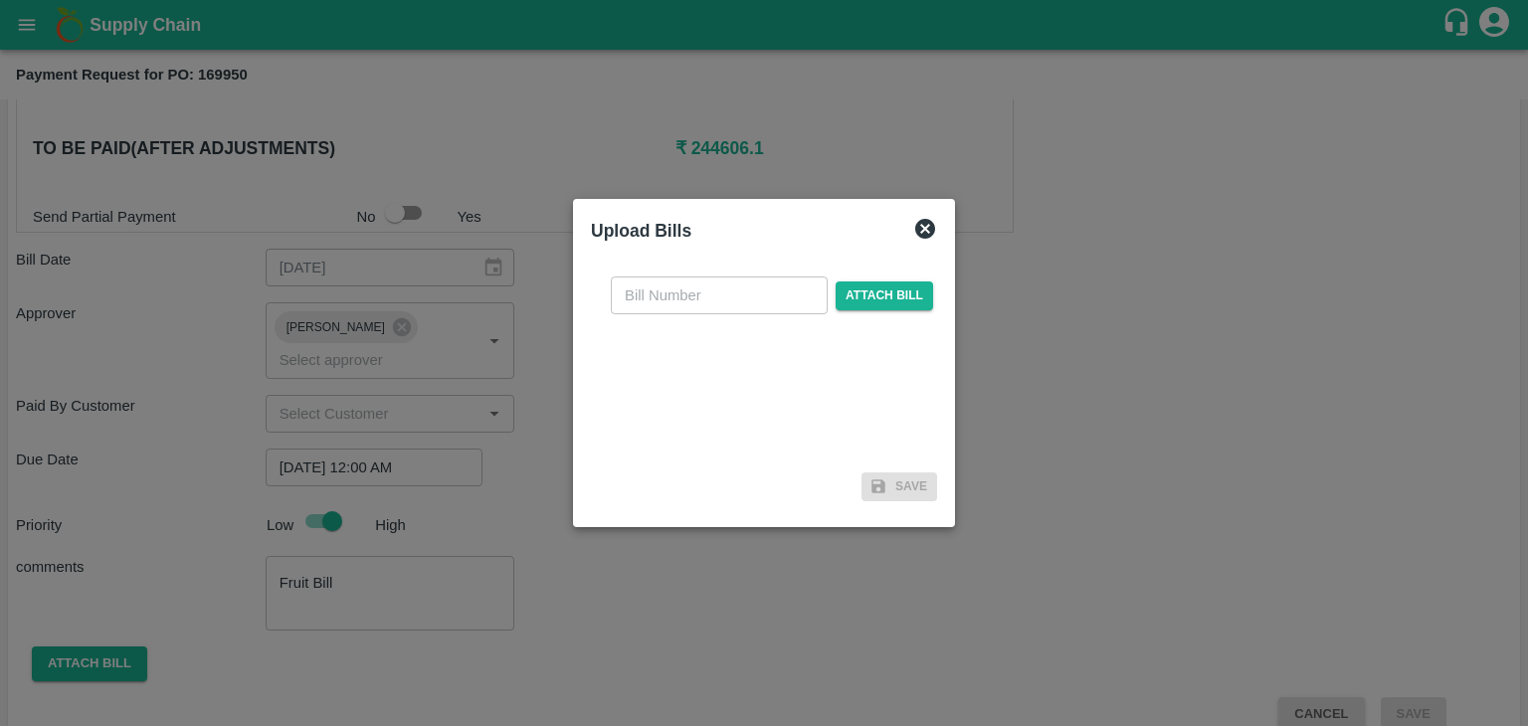
click at [749, 305] on input "text" at bounding box center [719, 296] width 217 height 38
type input "1196"
click at [847, 299] on span "Attach bill" at bounding box center [883, 295] width 97 height 29
click at [0, 0] on input "Attach bill" at bounding box center [0, 0] width 0 height 0
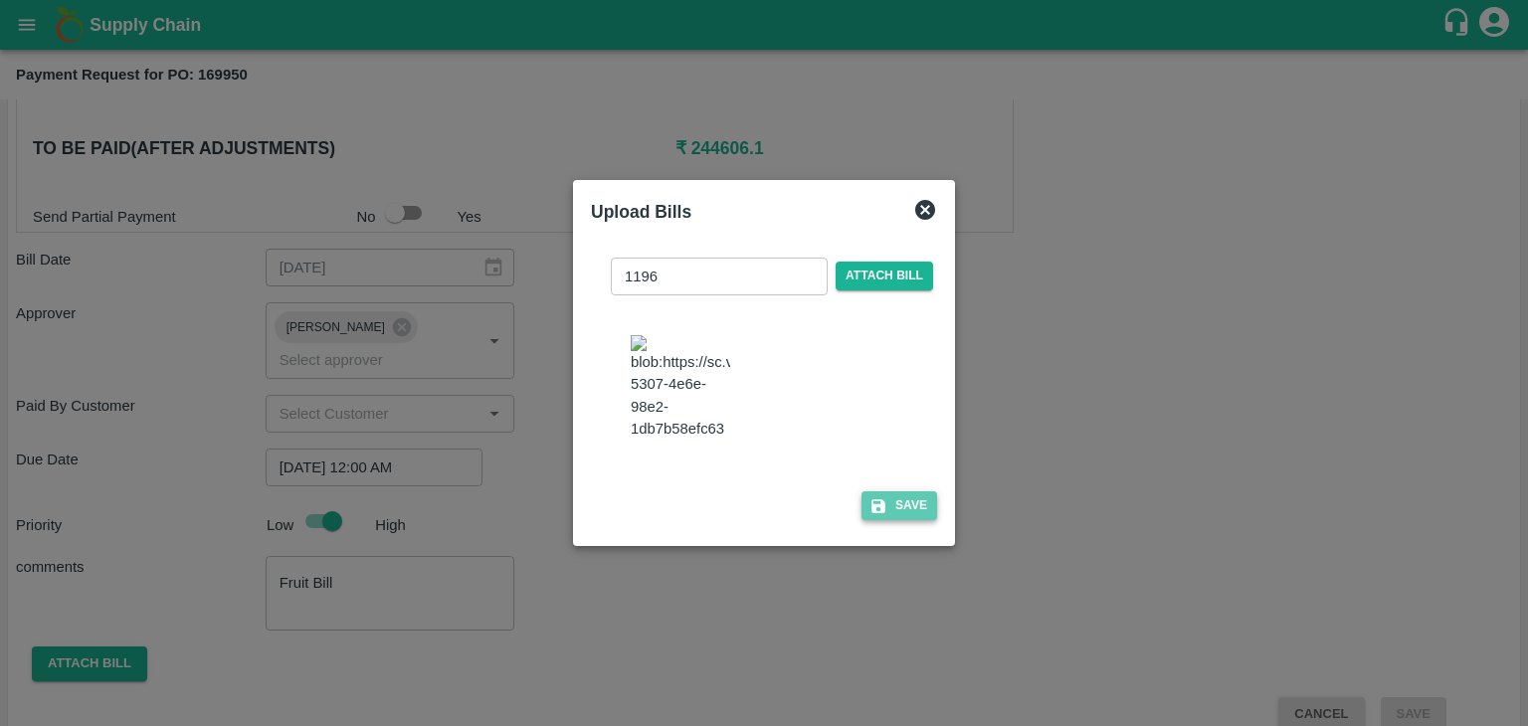
click at [876, 501] on icon "button" at bounding box center [878, 506] width 14 height 14
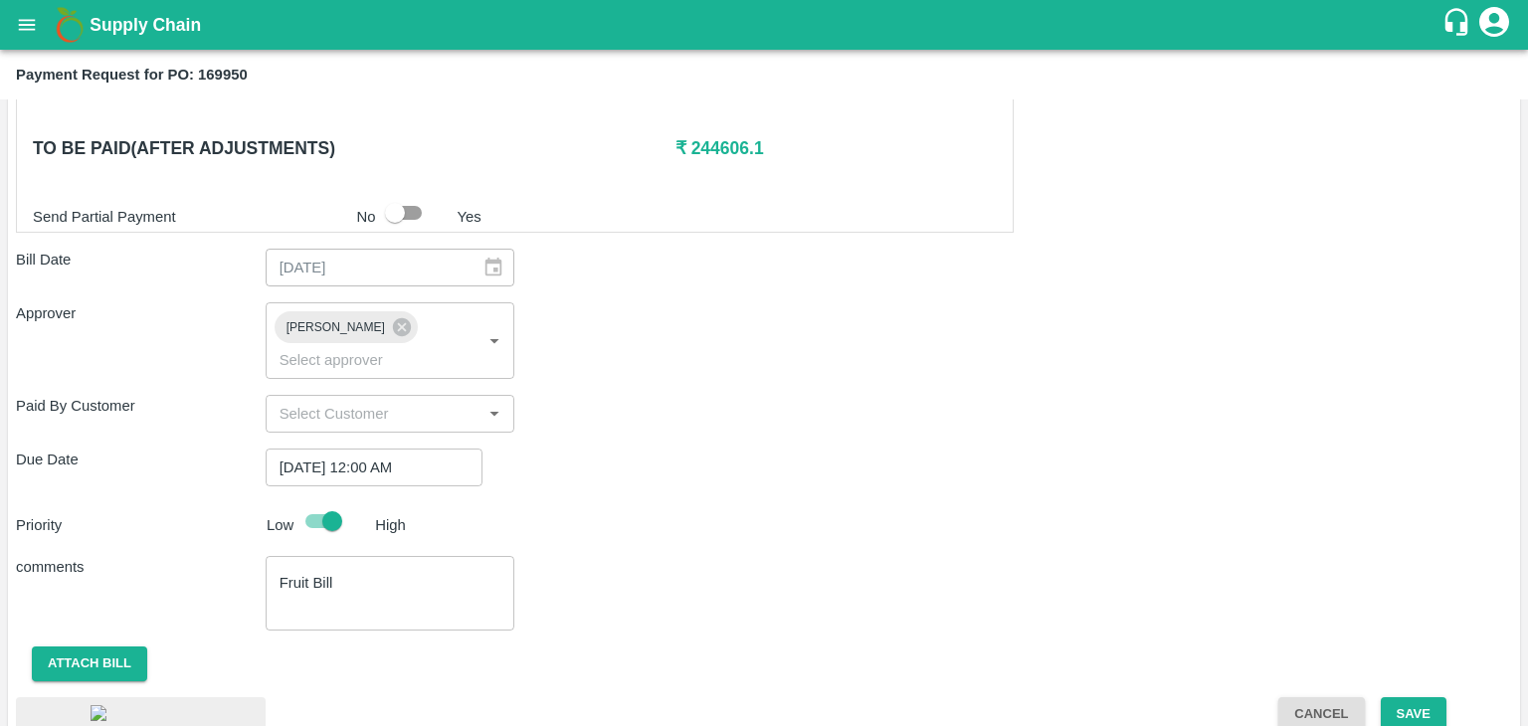
scroll to position [1085, 0]
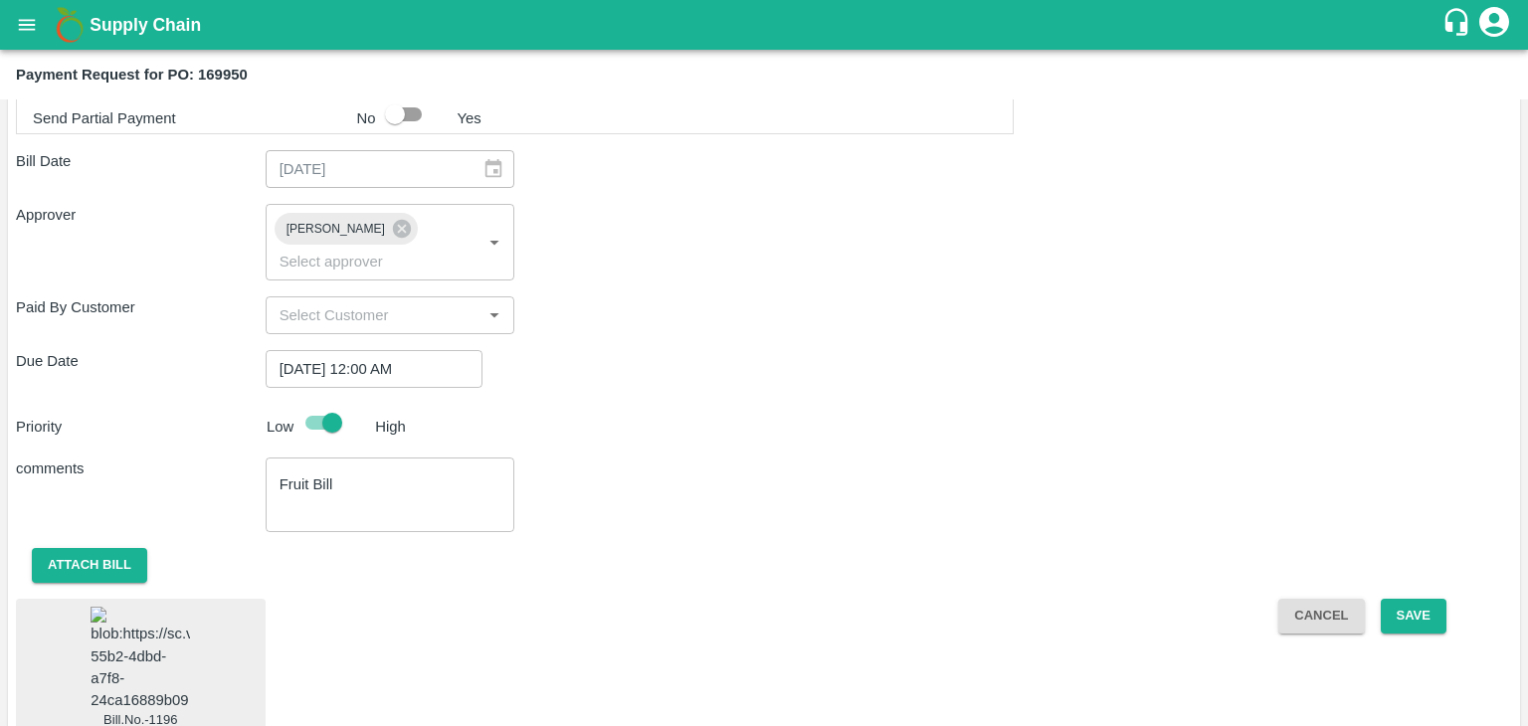
click at [139, 628] on img at bounding box center [140, 659] width 99 height 104
click at [1413, 599] on button "Save" at bounding box center [1414, 616] width 66 height 35
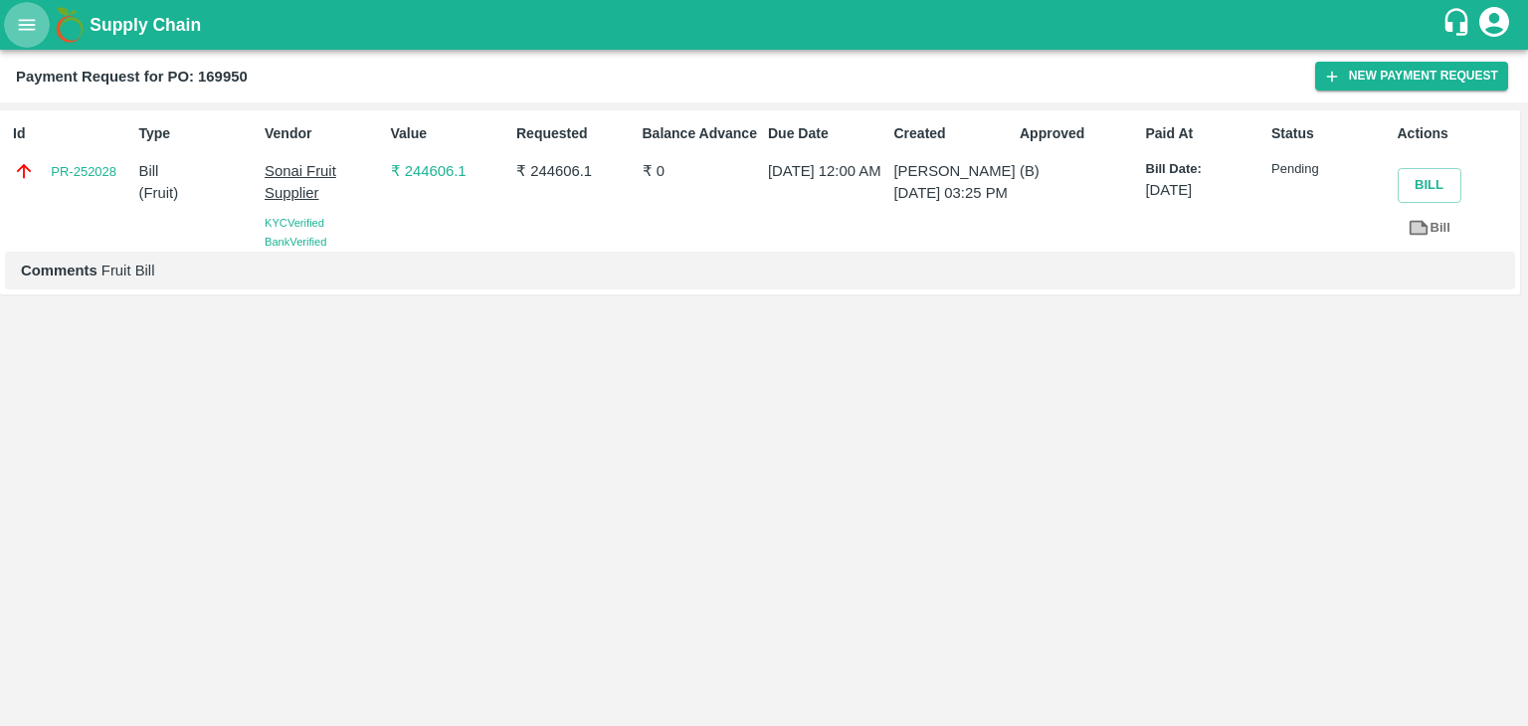
click at [20, 11] on button "open drawer" at bounding box center [27, 25] width 46 height 46
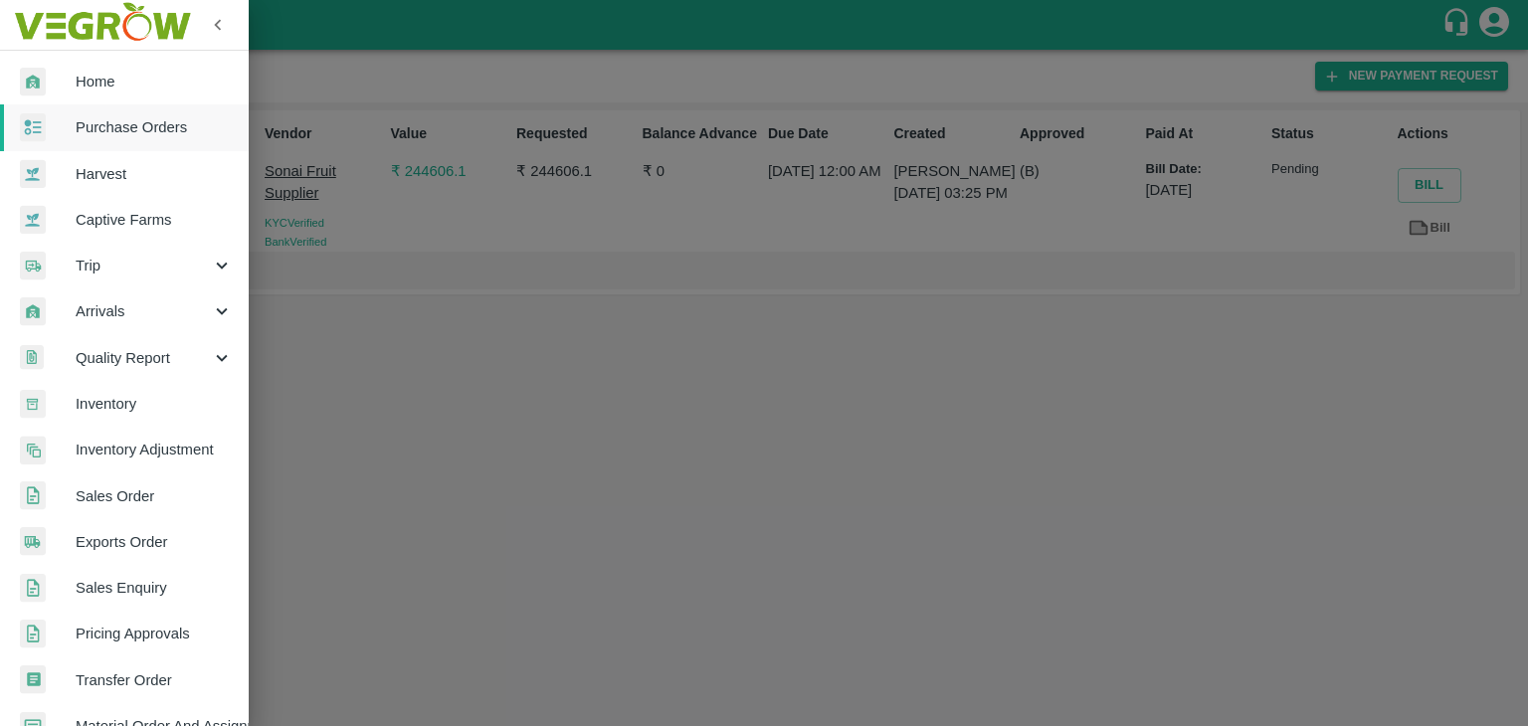
click at [123, 135] on span "Purchase Orders" at bounding box center [154, 127] width 157 height 22
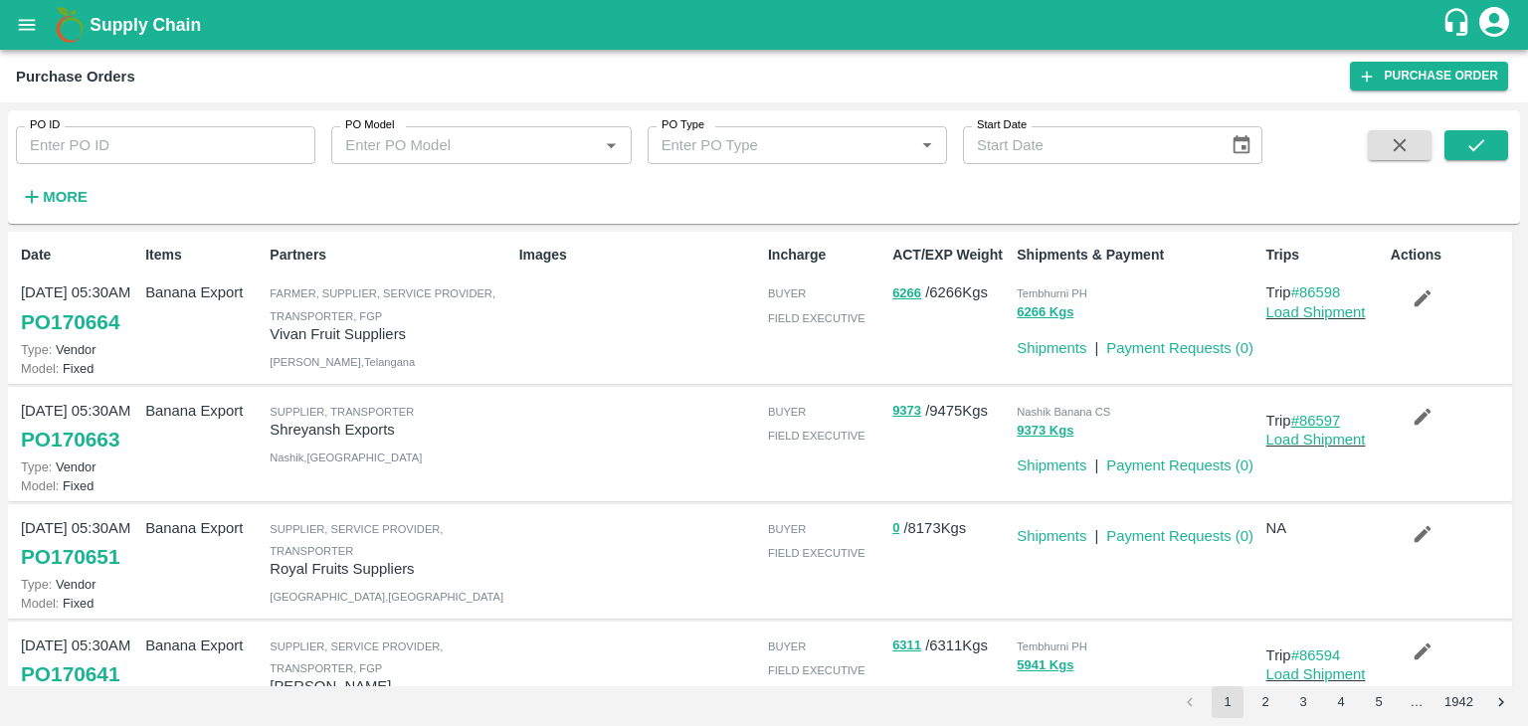
click at [1323, 413] on link "#86597" at bounding box center [1316, 421] width 50 height 16
click at [1319, 413] on link "#86597" at bounding box center [1316, 421] width 50 height 16
click at [1424, 406] on icon "button" at bounding box center [1422, 417] width 22 height 22
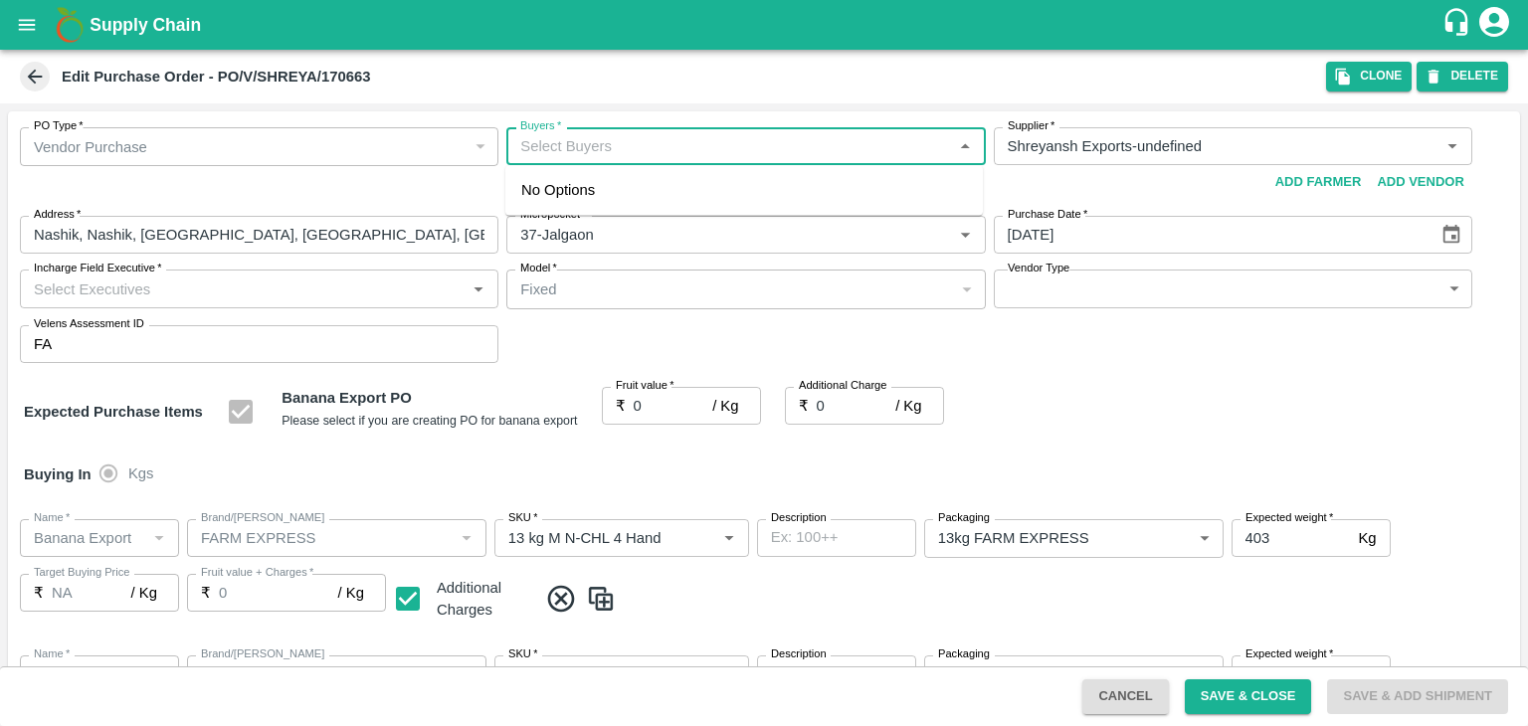
click at [733, 143] on input "Buyers   *" at bounding box center [729, 146] width 434 height 26
type input "Ajit"
click at [633, 204] on div "[PERSON_NAME]" at bounding box center [743, 199] width 477 height 52
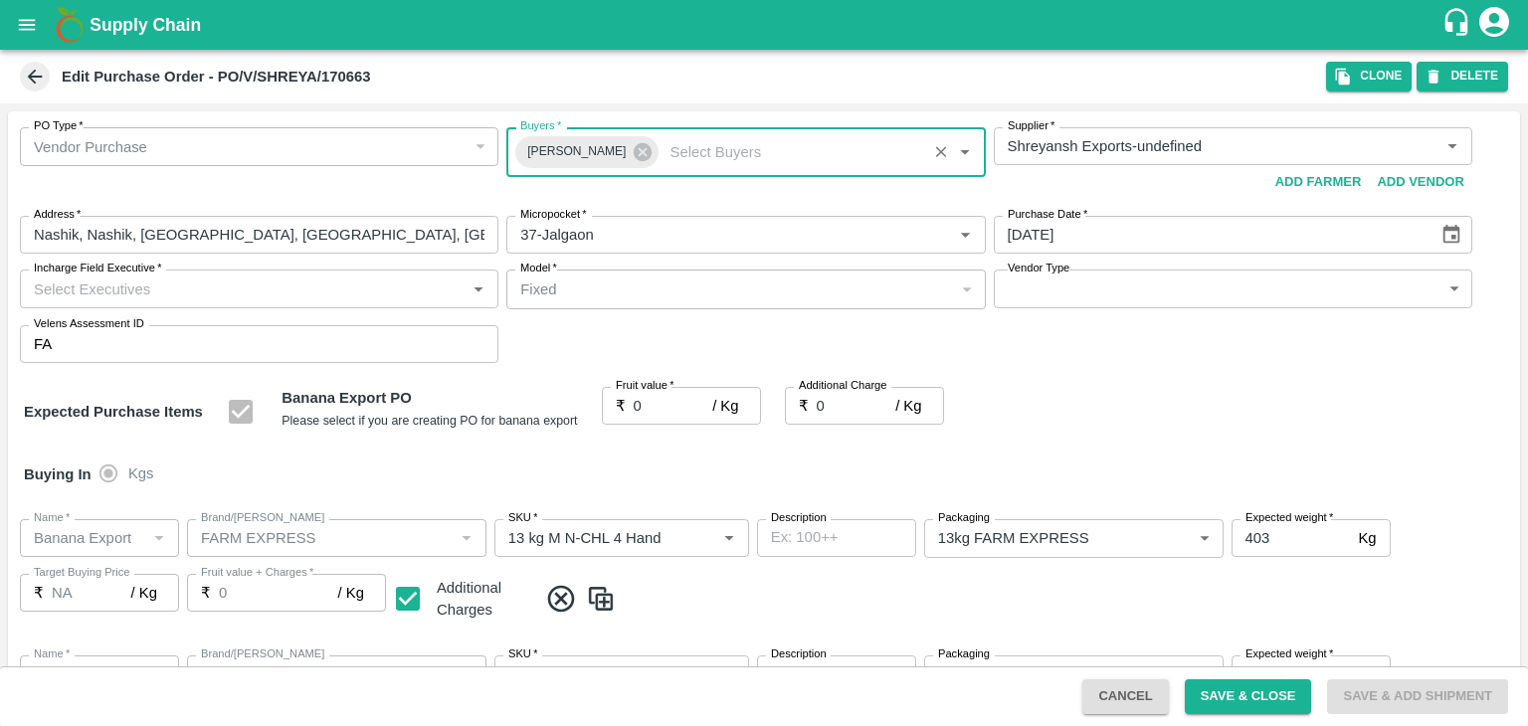
click at [1444, 237] on icon "Choose date, selected date is Aug 21, 2025" at bounding box center [1451, 235] width 22 height 22
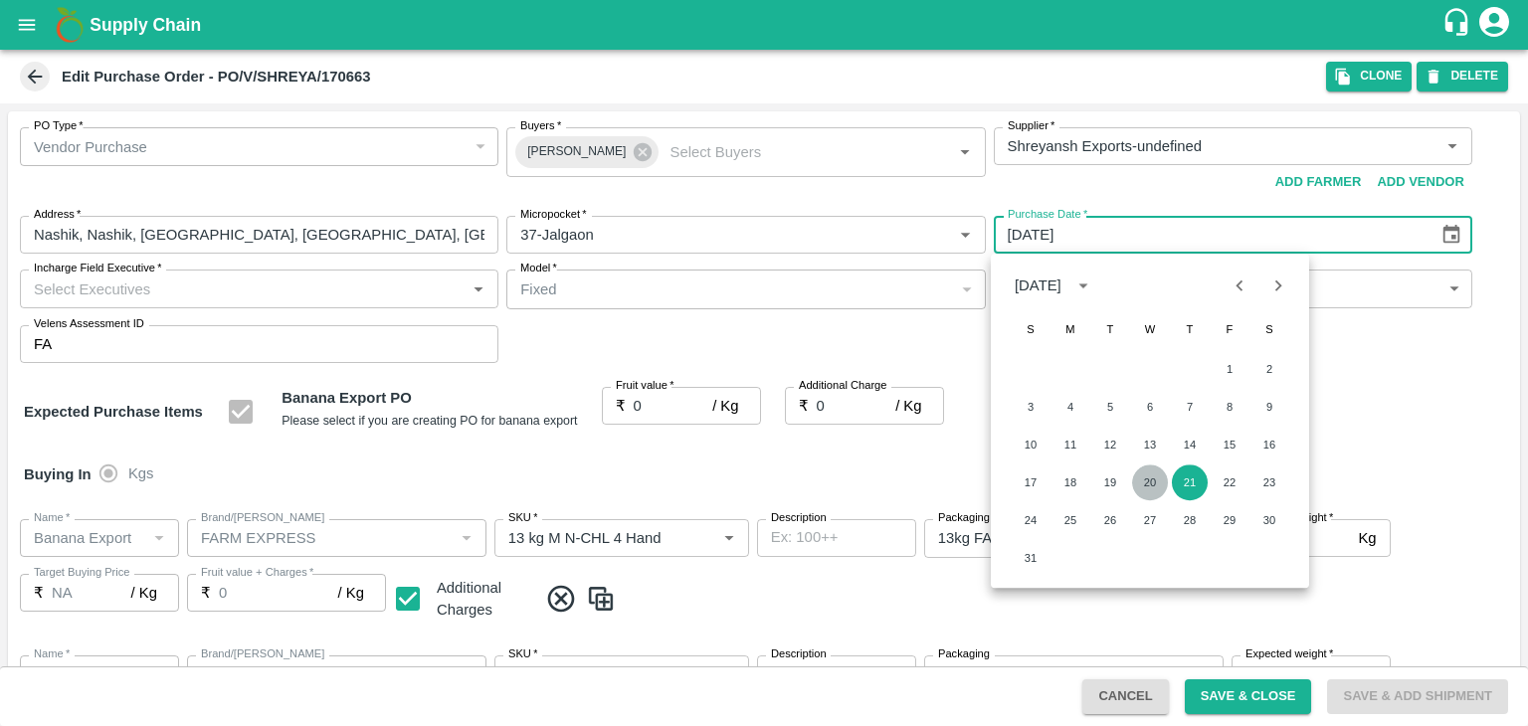
click at [1138, 479] on button "20" at bounding box center [1150, 482] width 36 height 36
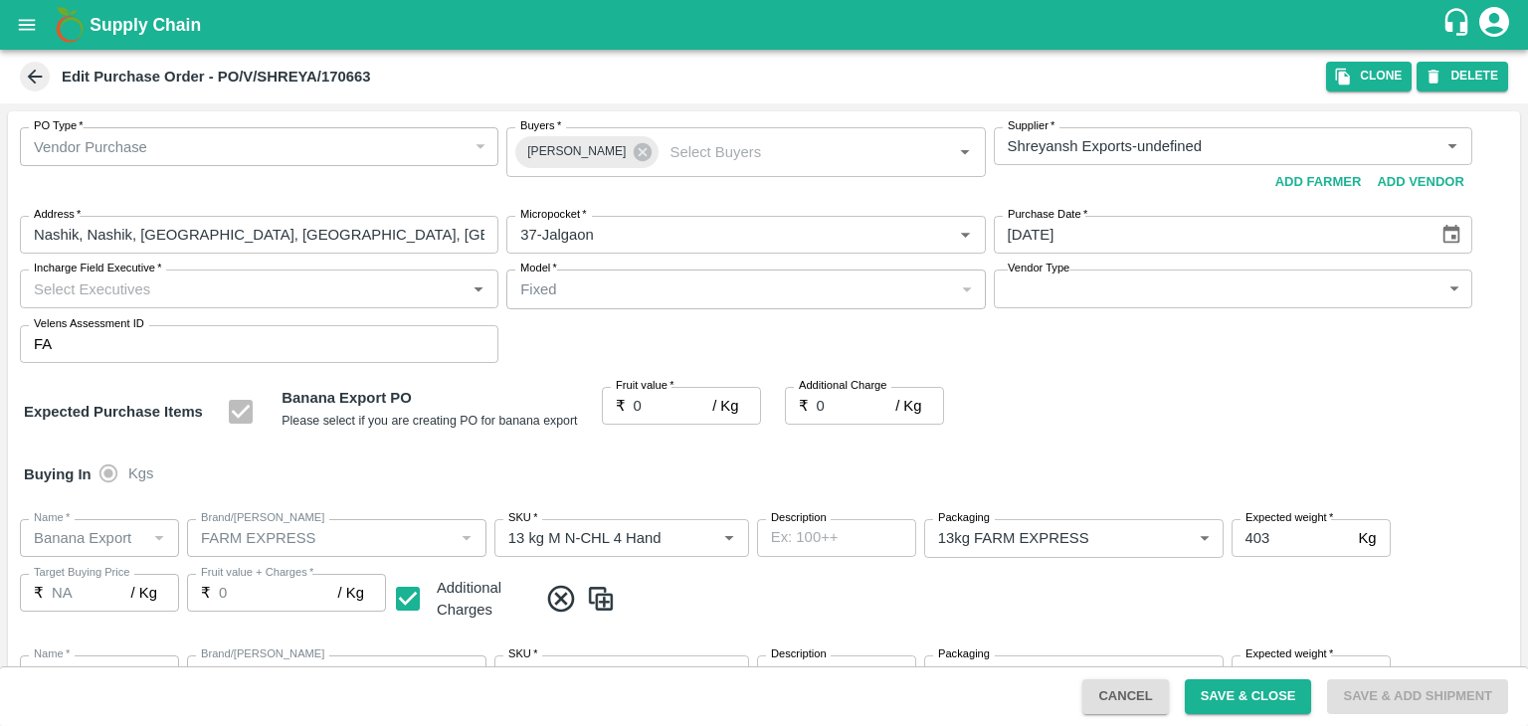
type input "20/08/2025"
click at [239, 283] on input "Incharge Field Executive   *" at bounding box center [243, 289] width 434 height 26
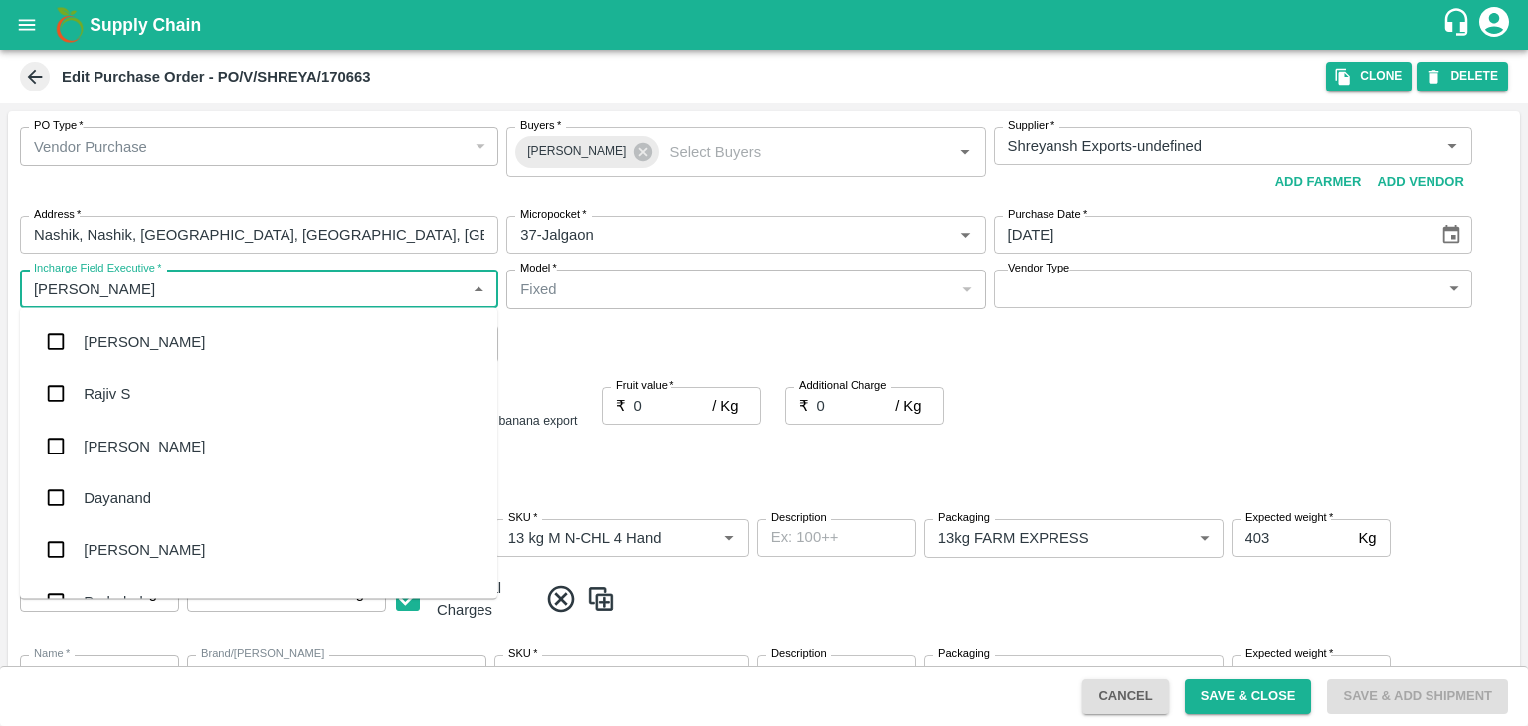
type input "Jay"
click at [164, 439] on div "jaydip Tale" at bounding box center [258, 446] width 477 height 52
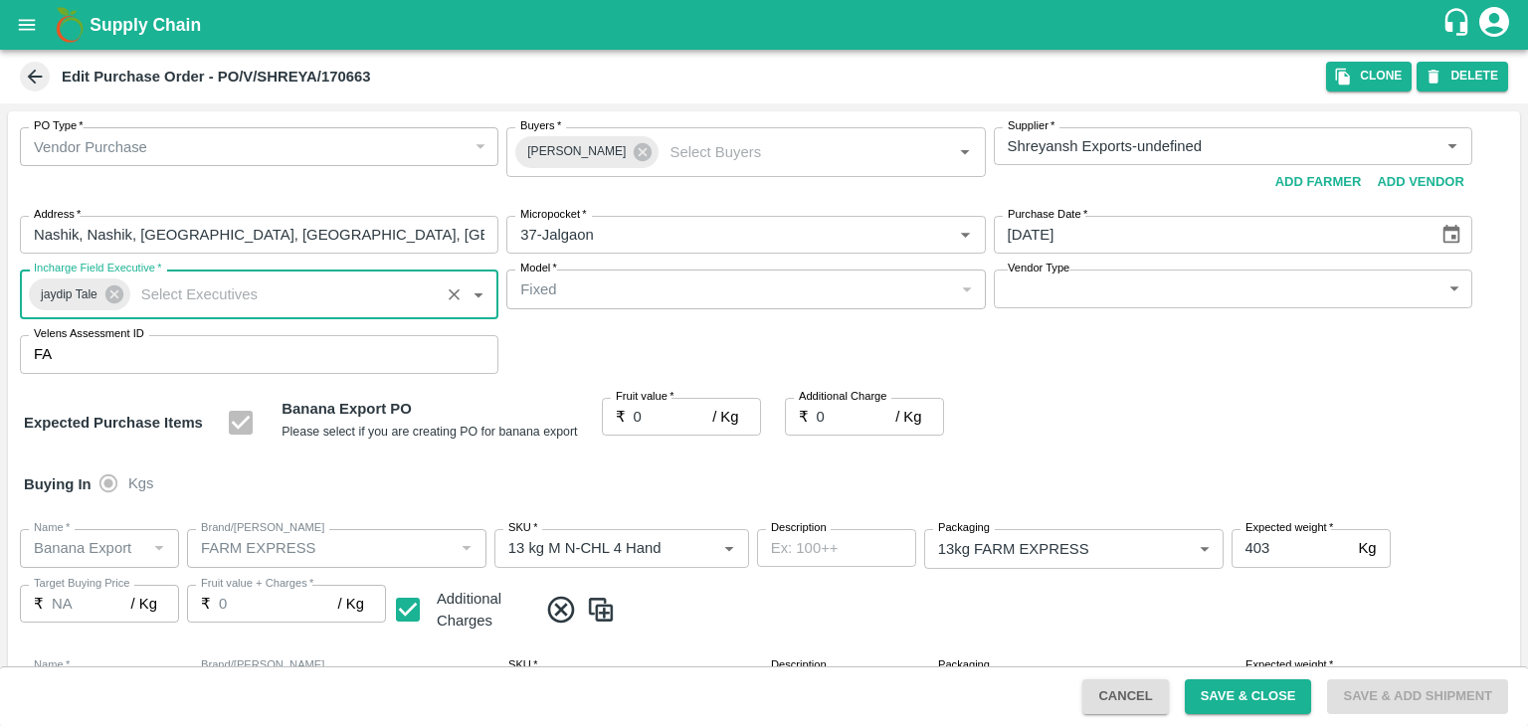
click at [1049, 294] on body "Supply Chain Edit Purchase Order - PO/V/SHREYA/170663 Clone DELETE PO Type   * …" at bounding box center [764, 363] width 1528 height 726
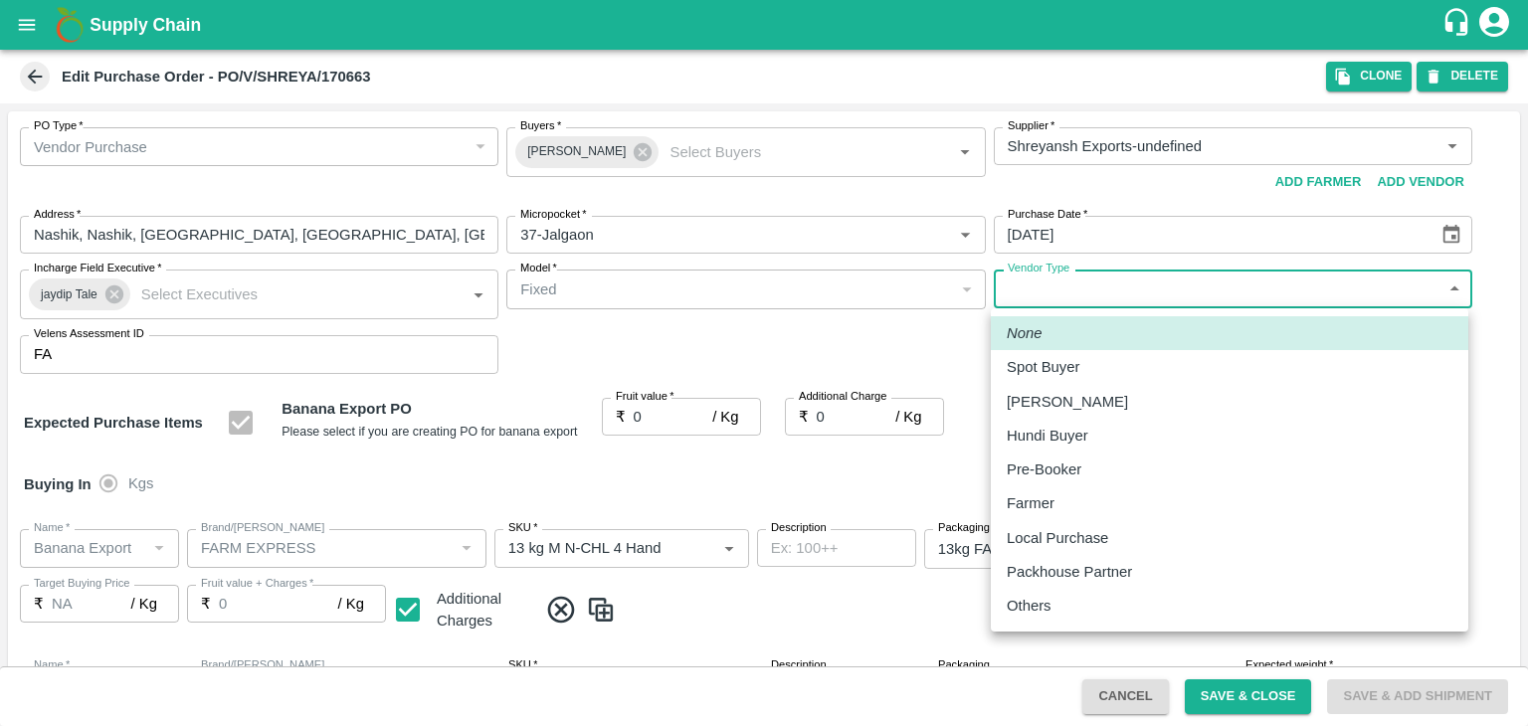
click at [1047, 619] on li "Others" at bounding box center [1229, 606] width 477 height 34
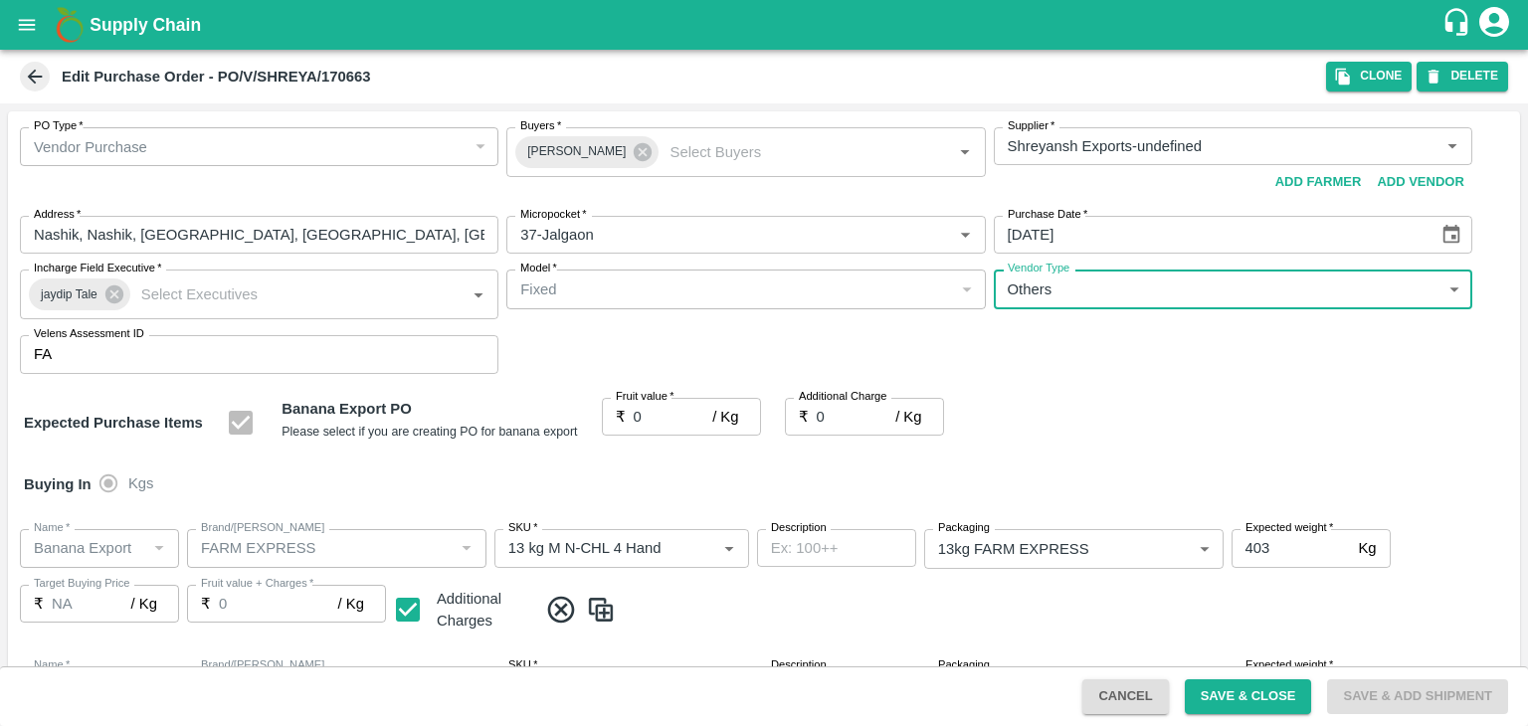
type input "OTHER"
click at [646, 423] on input "0" at bounding box center [674, 417] width 80 height 38
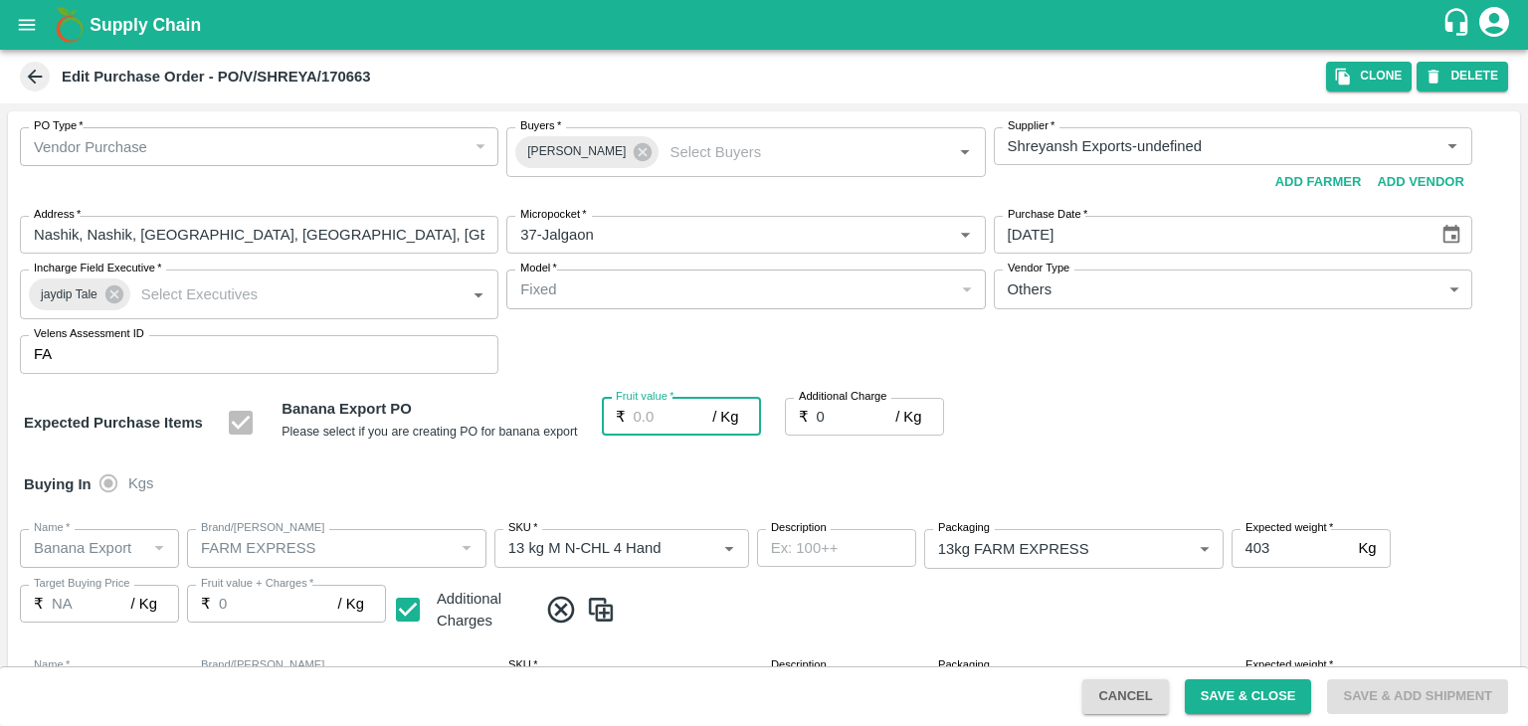
type input "1"
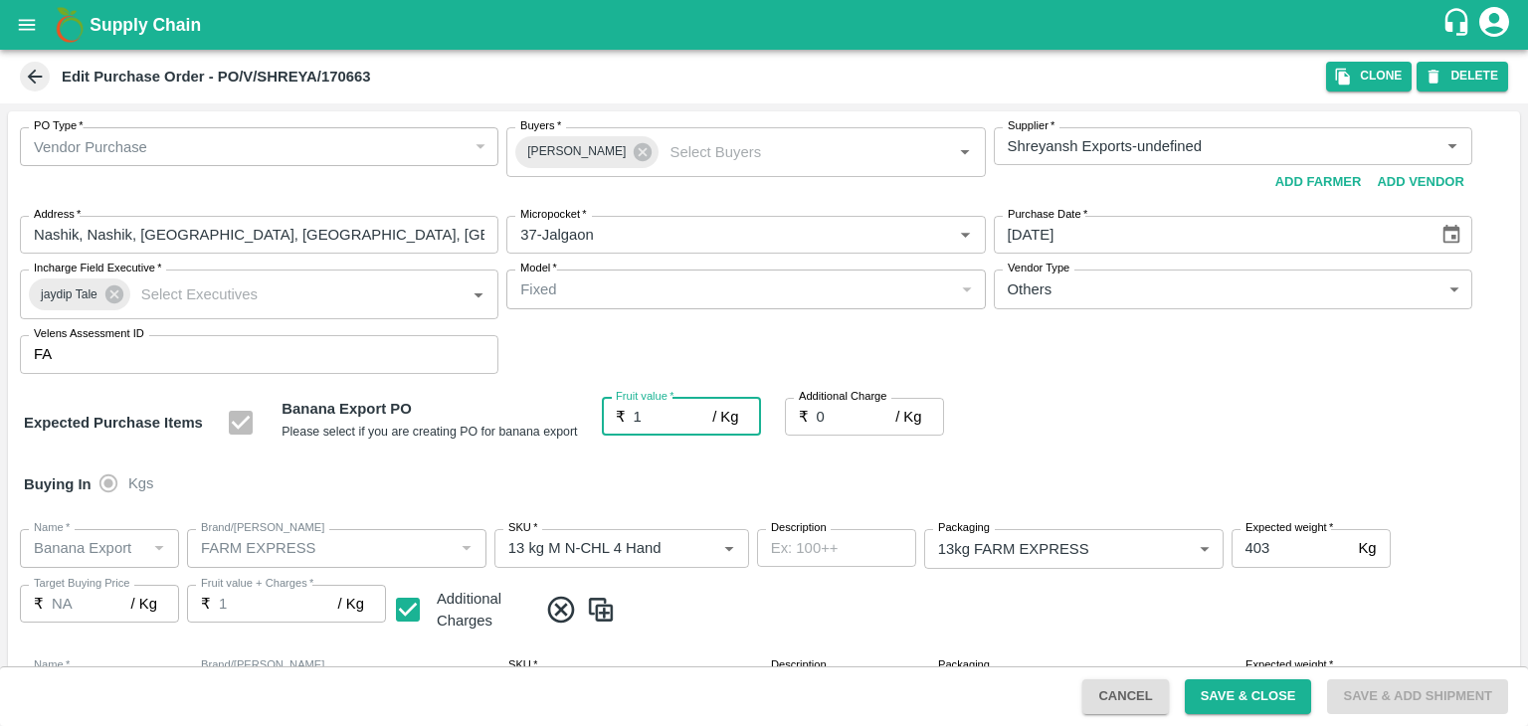
type input "1"
type input "19"
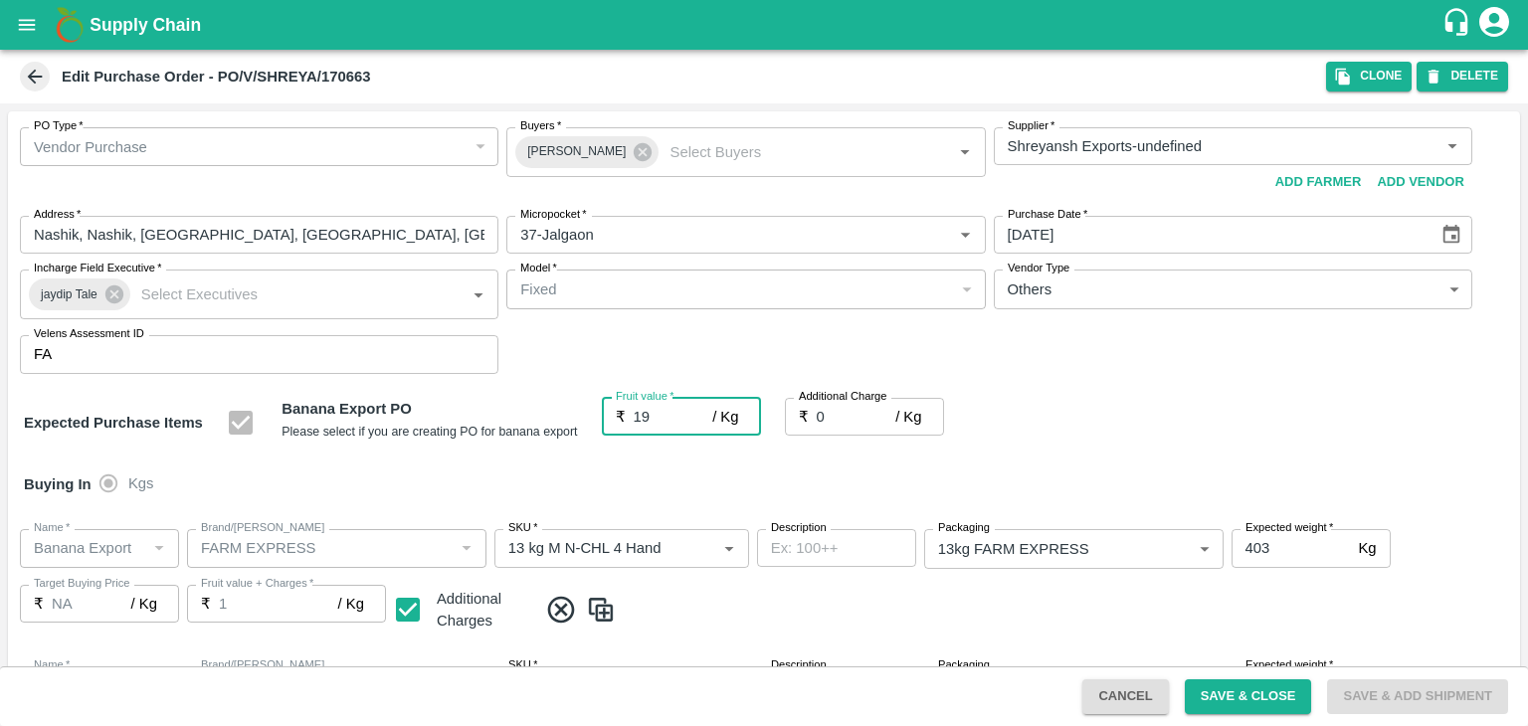
type input "19"
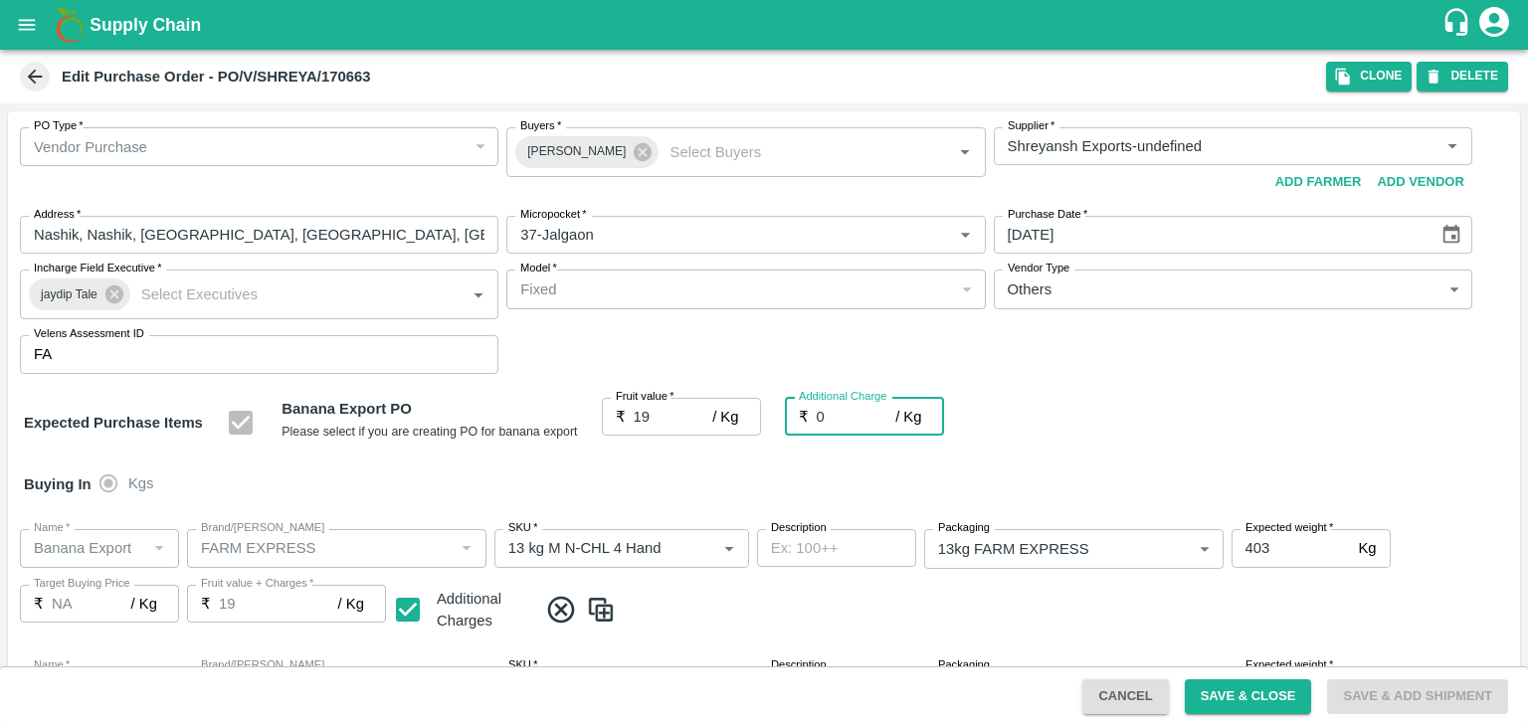
type input "2"
type input "21"
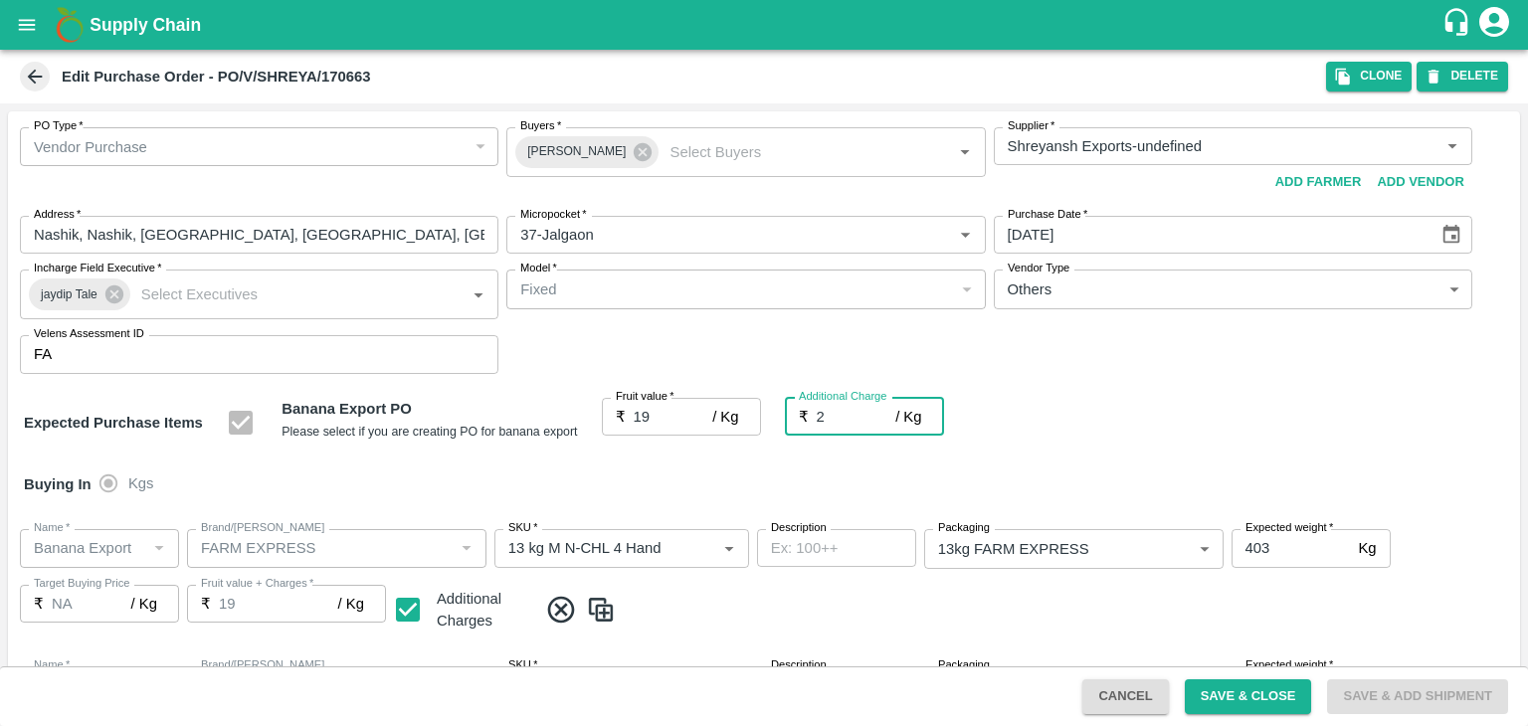
type input "21"
type input "2.7"
type input "21.7"
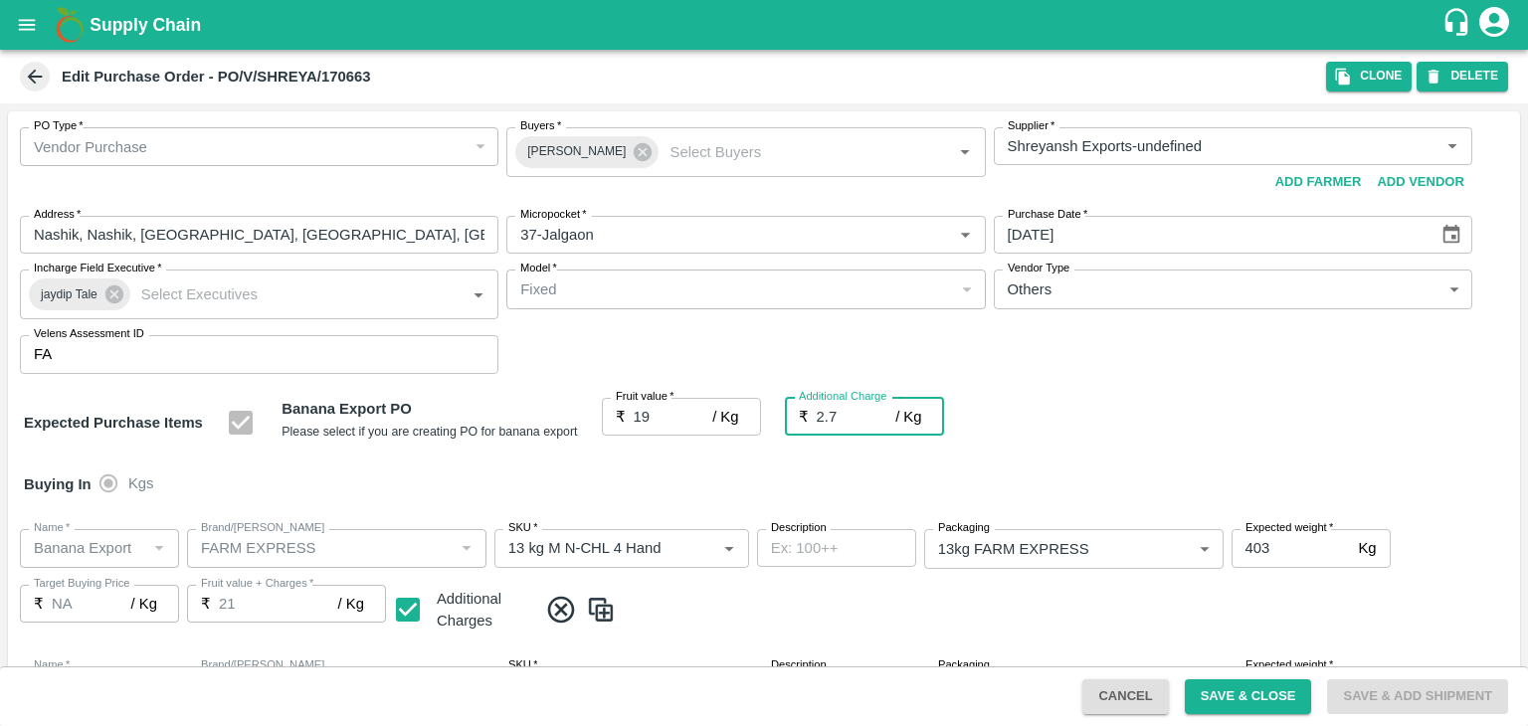
type input "21.7"
type input "2.75"
type input "21.75"
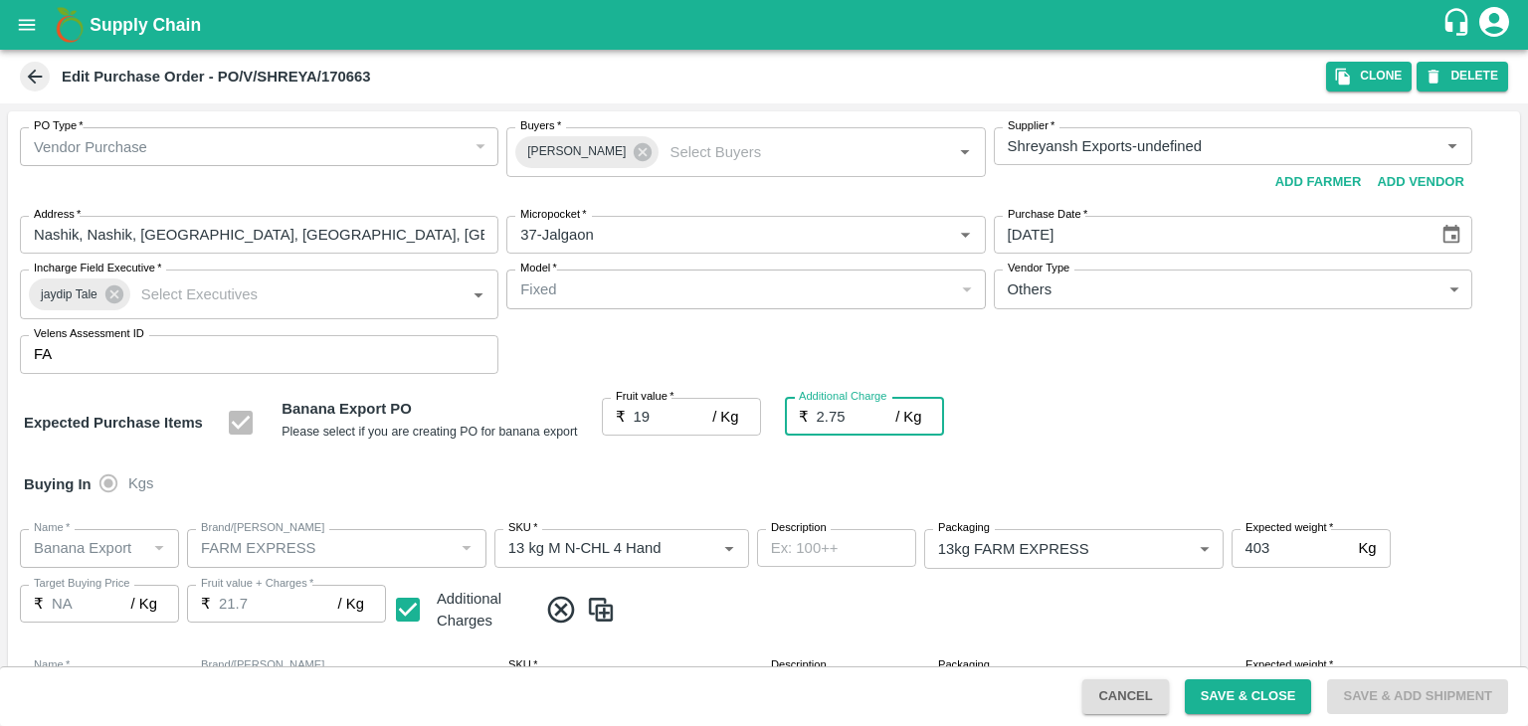
type input "21.75"
type input "2.75"
click at [692, 470] on div "Buying In Kgs" at bounding box center [764, 485] width 1512 height 58
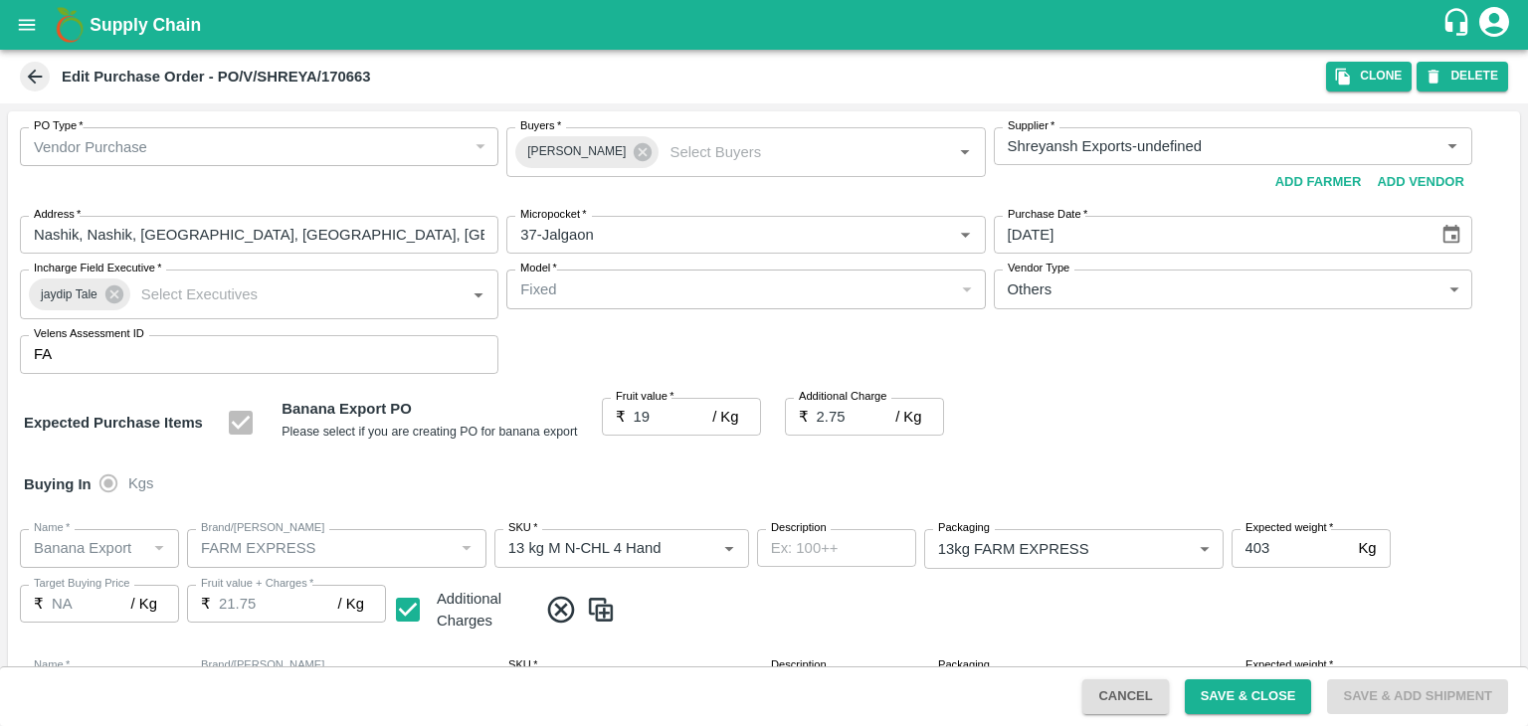
scroll to position [27, 0]
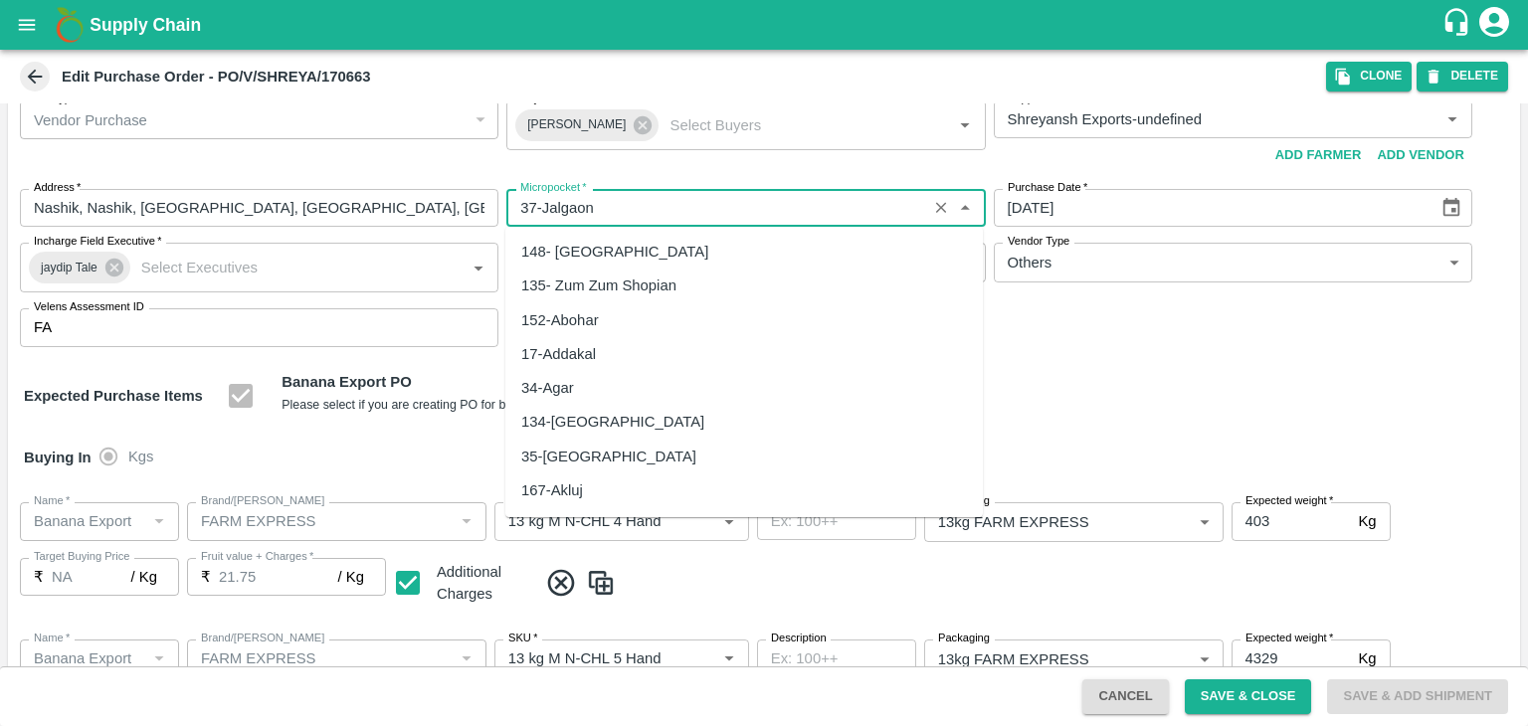
click at [607, 214] on input "Micropocket   *" at bounding box center [716, 208] width 408 height 26
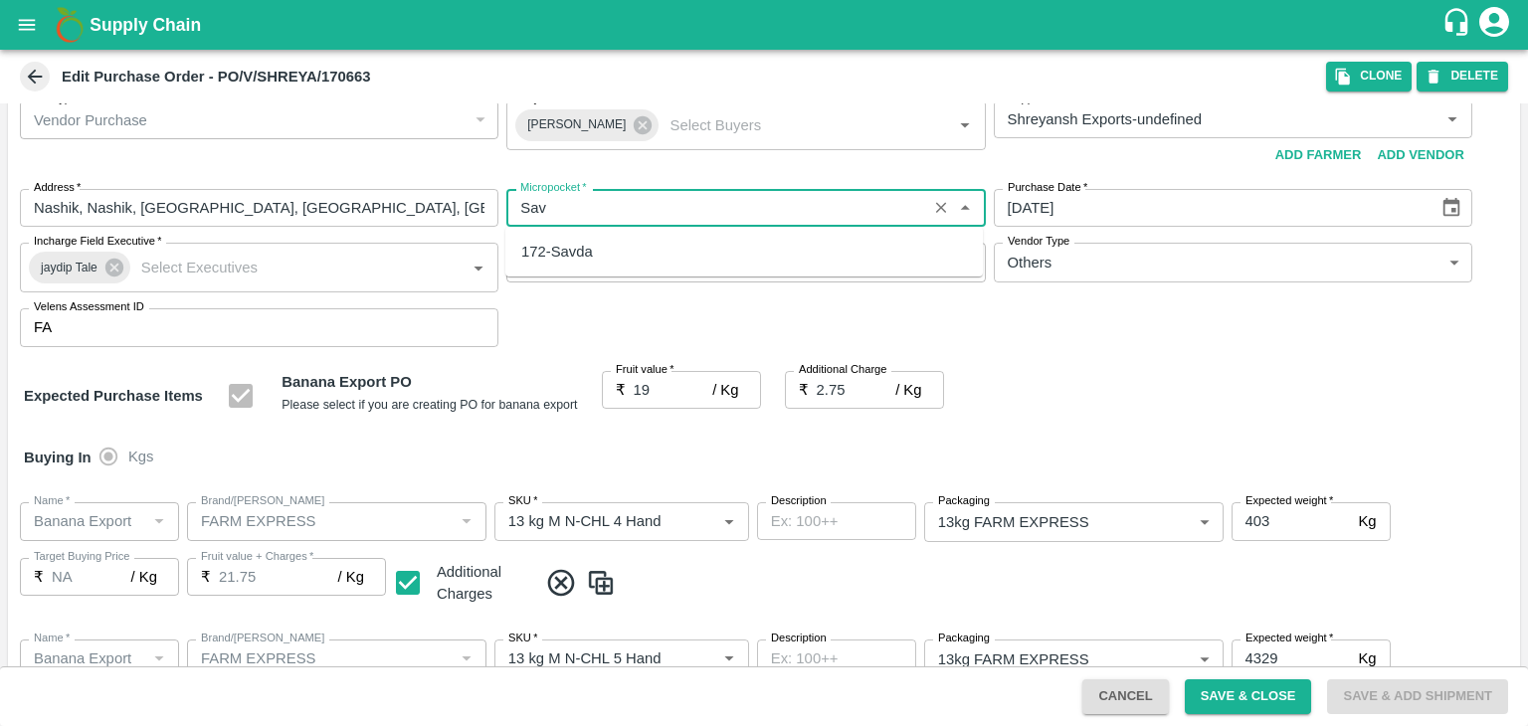
scroll to position [0, 0]
click at [602, 256] on div "172-Savda" at bounding box center [743, 252] width 477 height 34
type input "172-Savda"
click at [749, 316] on div "PO Type   * Vendor Purchase 2 PO Type Buyers   * Ajit Otari Buyers   * Supplier…" at bounding box center [764, 224] width 1512 height 278
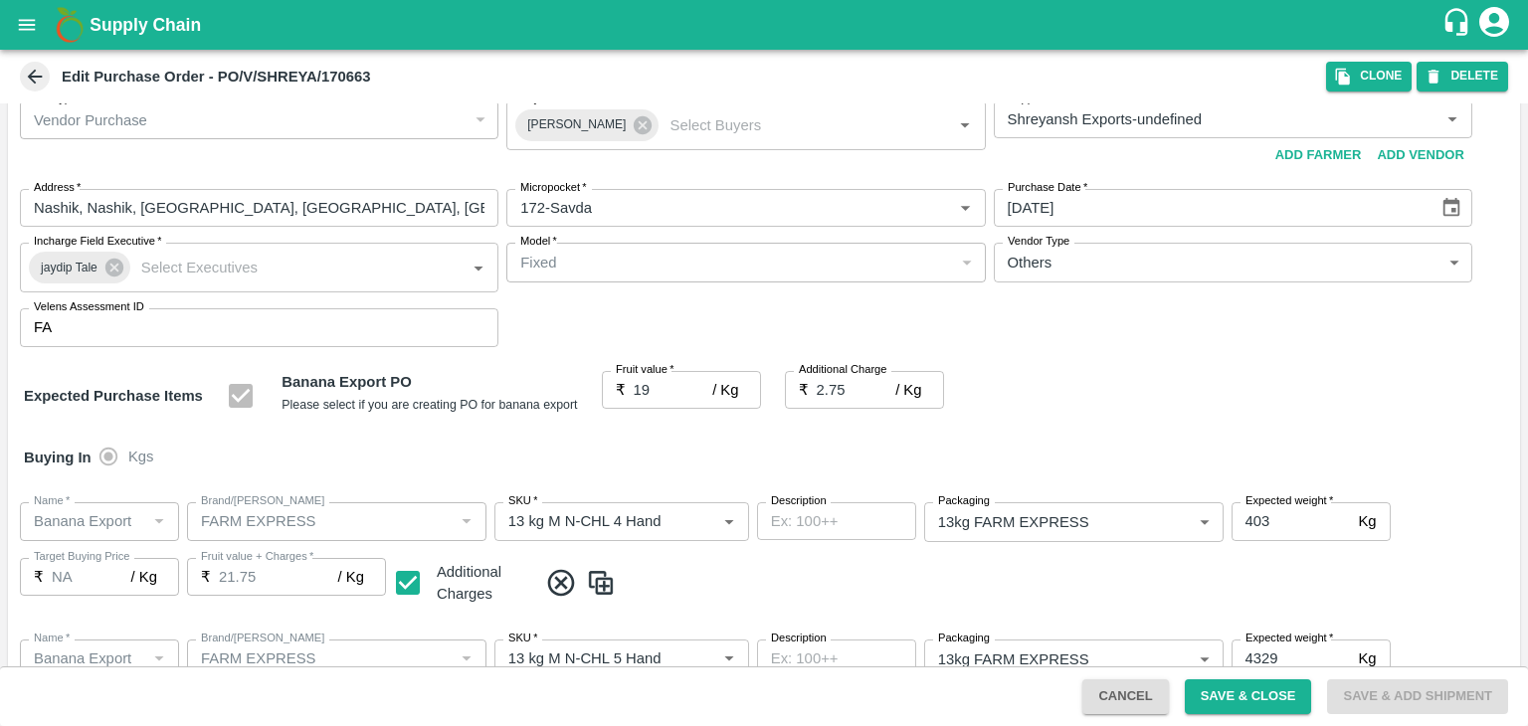
scroll to position [918, 0]
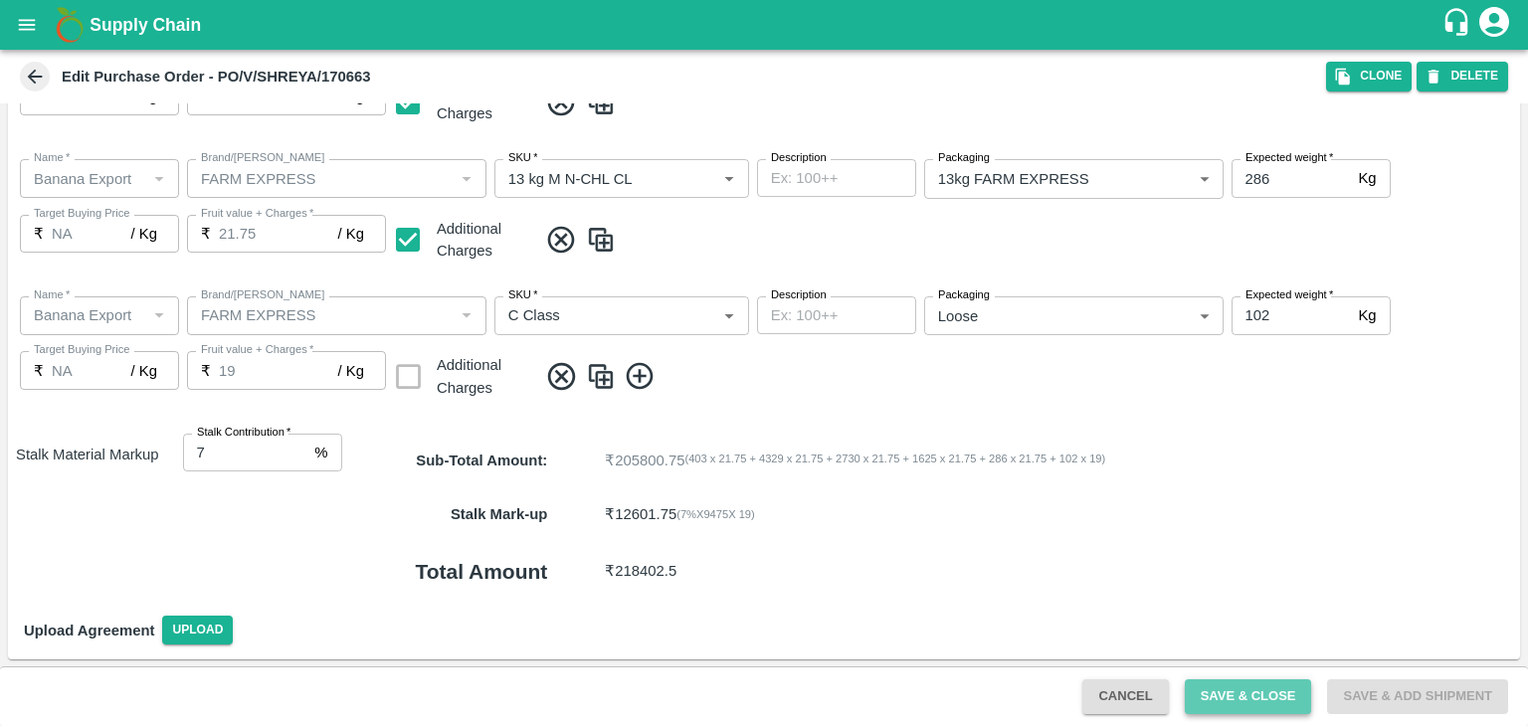
click at [1250, 694] on button "Save & Close" at bounding box center [1248, 696] width 127 height 35
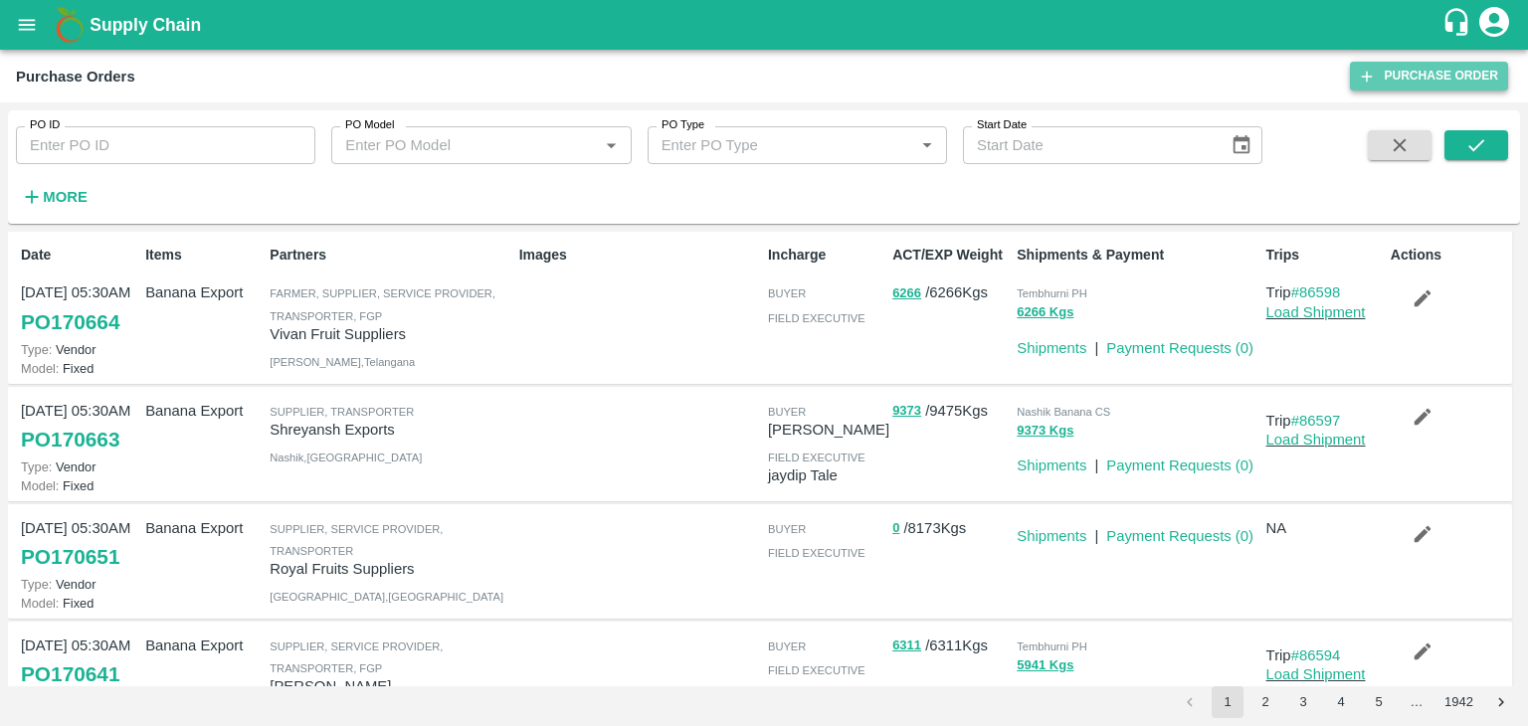
click at [1404, 87] on link "Purchase Order" at bounding box center [1429, 76] width 158 height 29
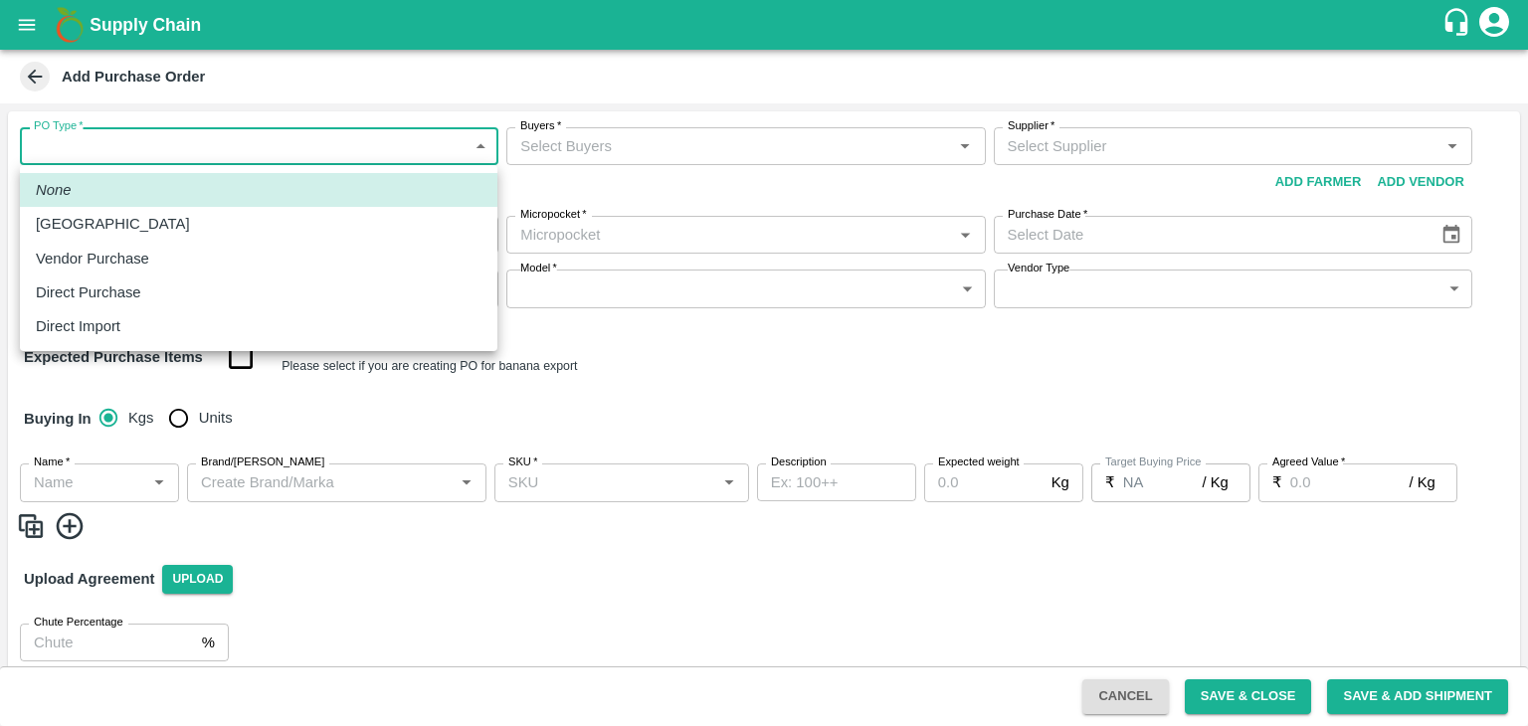
click at [115, 156] on body "Supply Chain Add Purchase Order PO Type   * ​ PO Type Buyers   * Buyers   * Sup…" at bounding box center [764, 363] width 1528 height 726
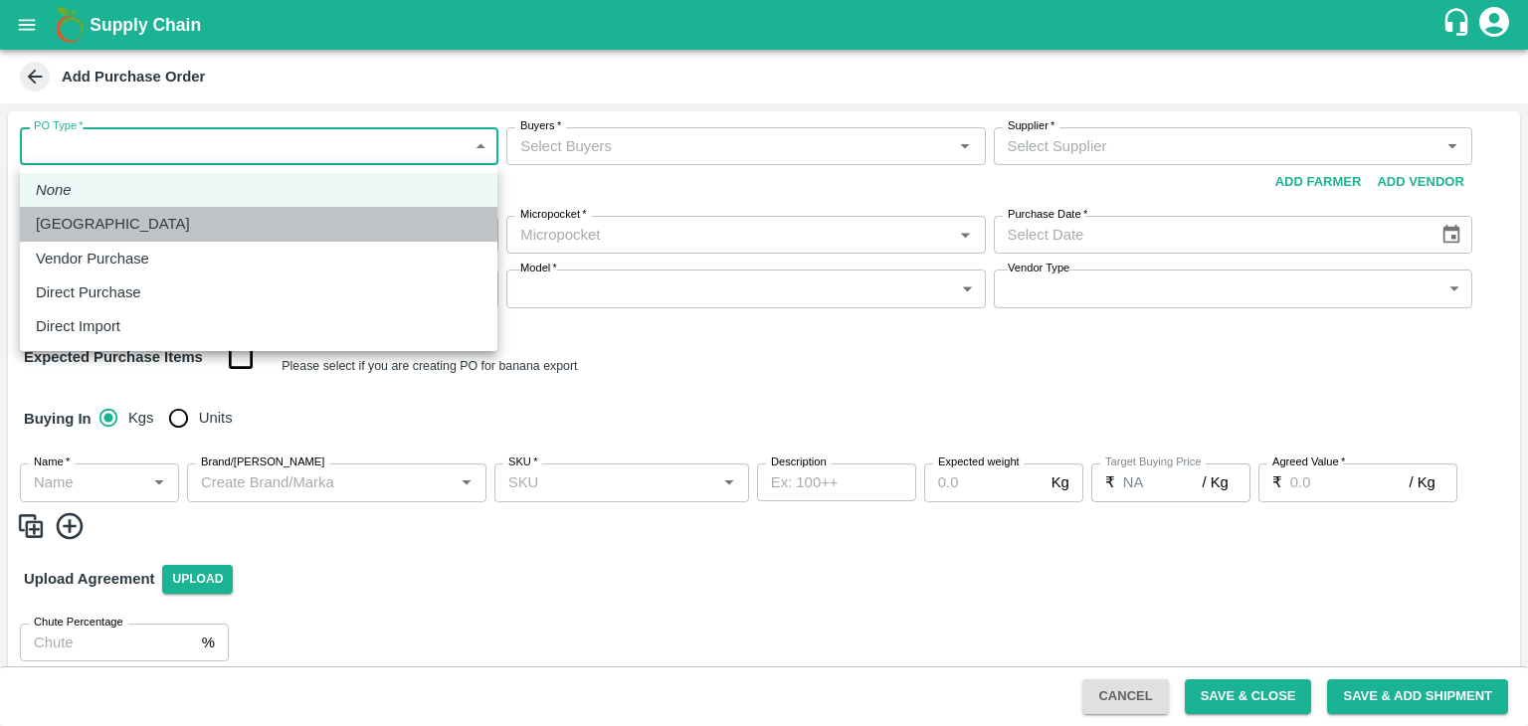
click at [104, 212] on li "Farm Gate" at bounding box center [258, 224] width 477 height 34
type input "1"
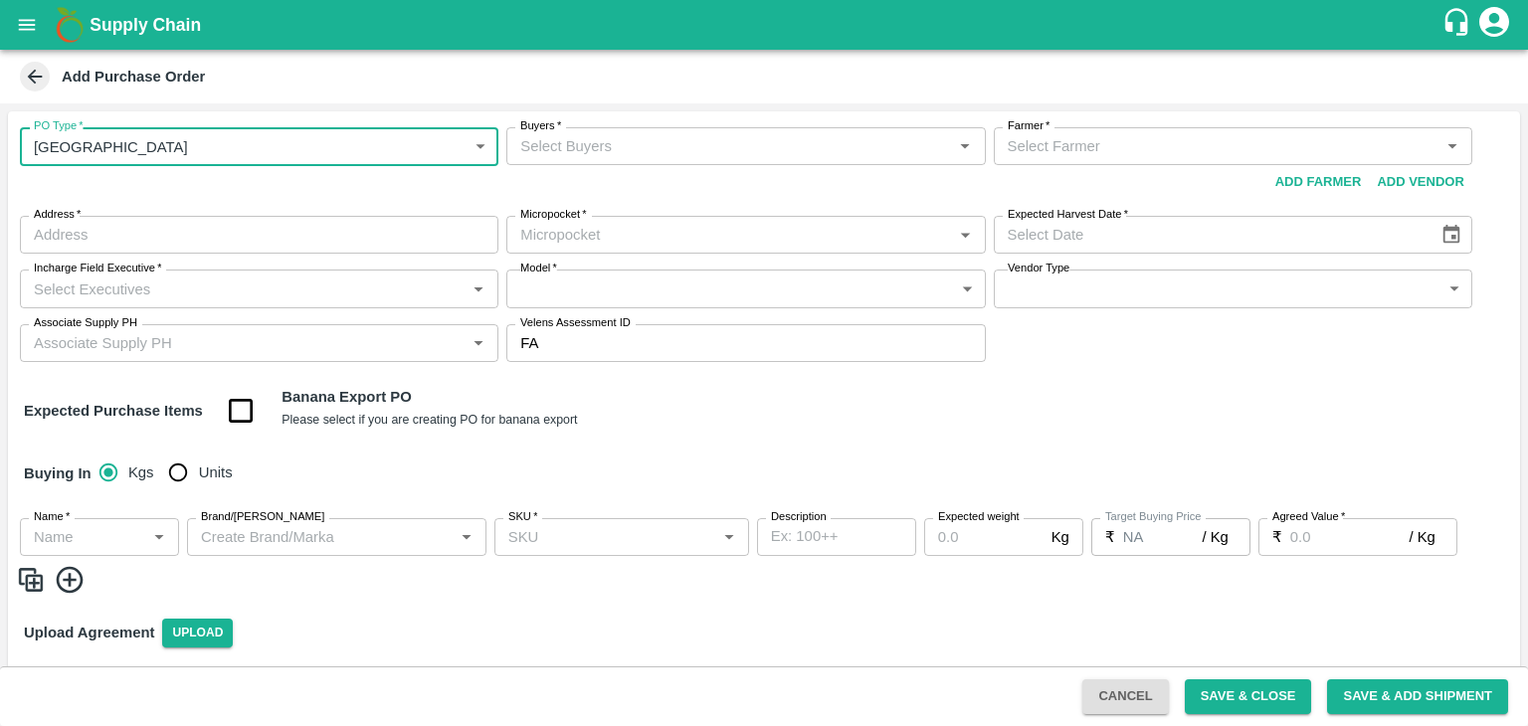
click at [601, 149] on input "Buyers   *" at bounding box center [729, 146] width 434 height 26
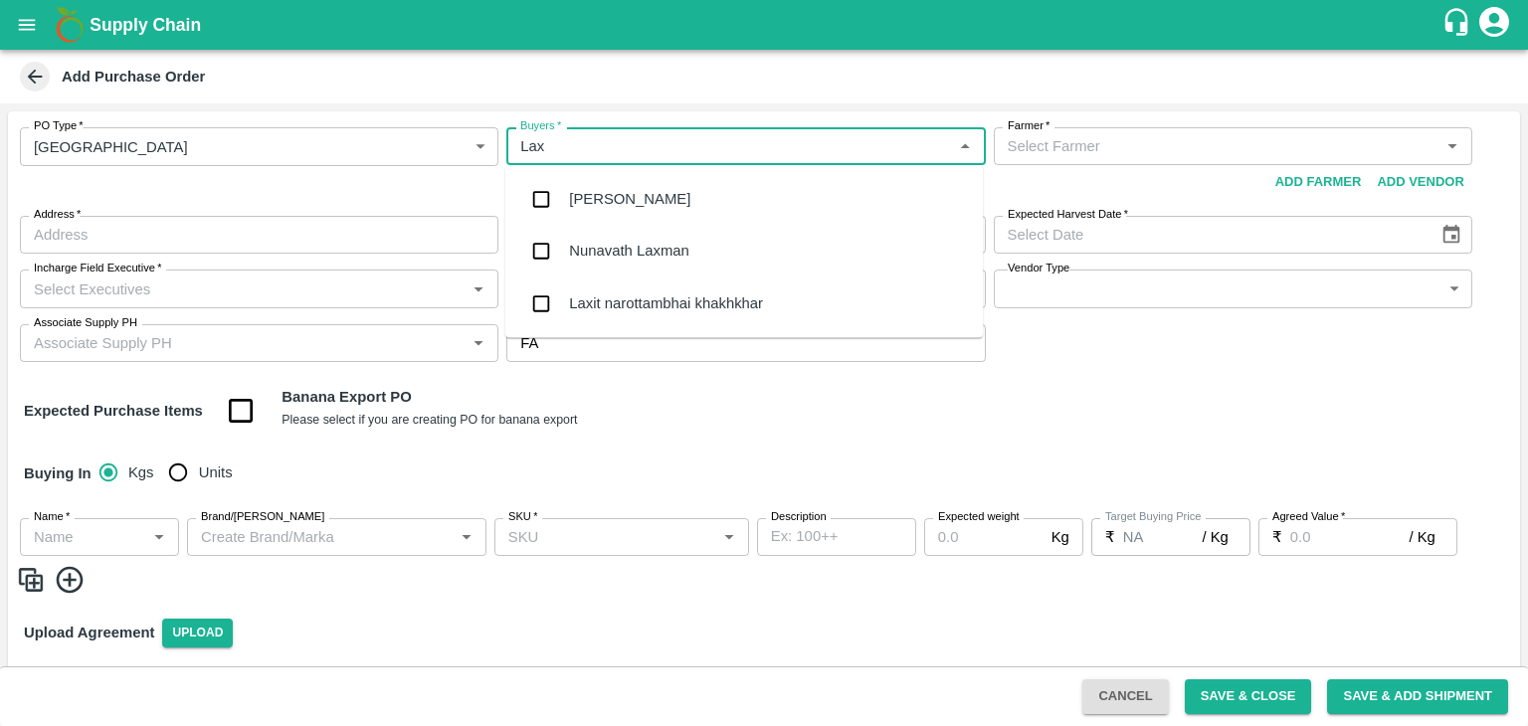
type input "Laxm"
click at [641, 198] on div "Nunavath Laxman" at bounding box center [628, 199] width 119 height 22
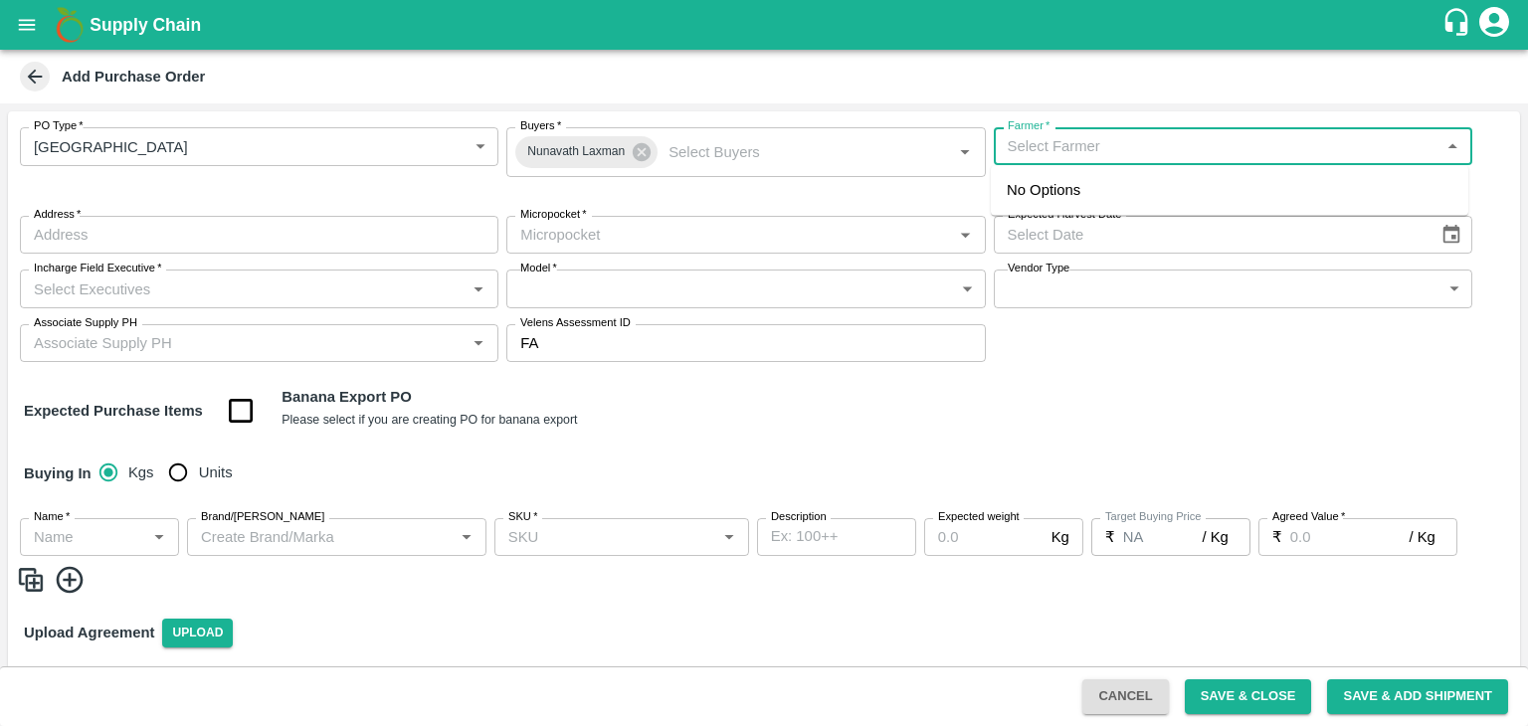
click at [1133, 156] on input "Farmer   *" at bounding box center [1217, 146] width 434 height 26
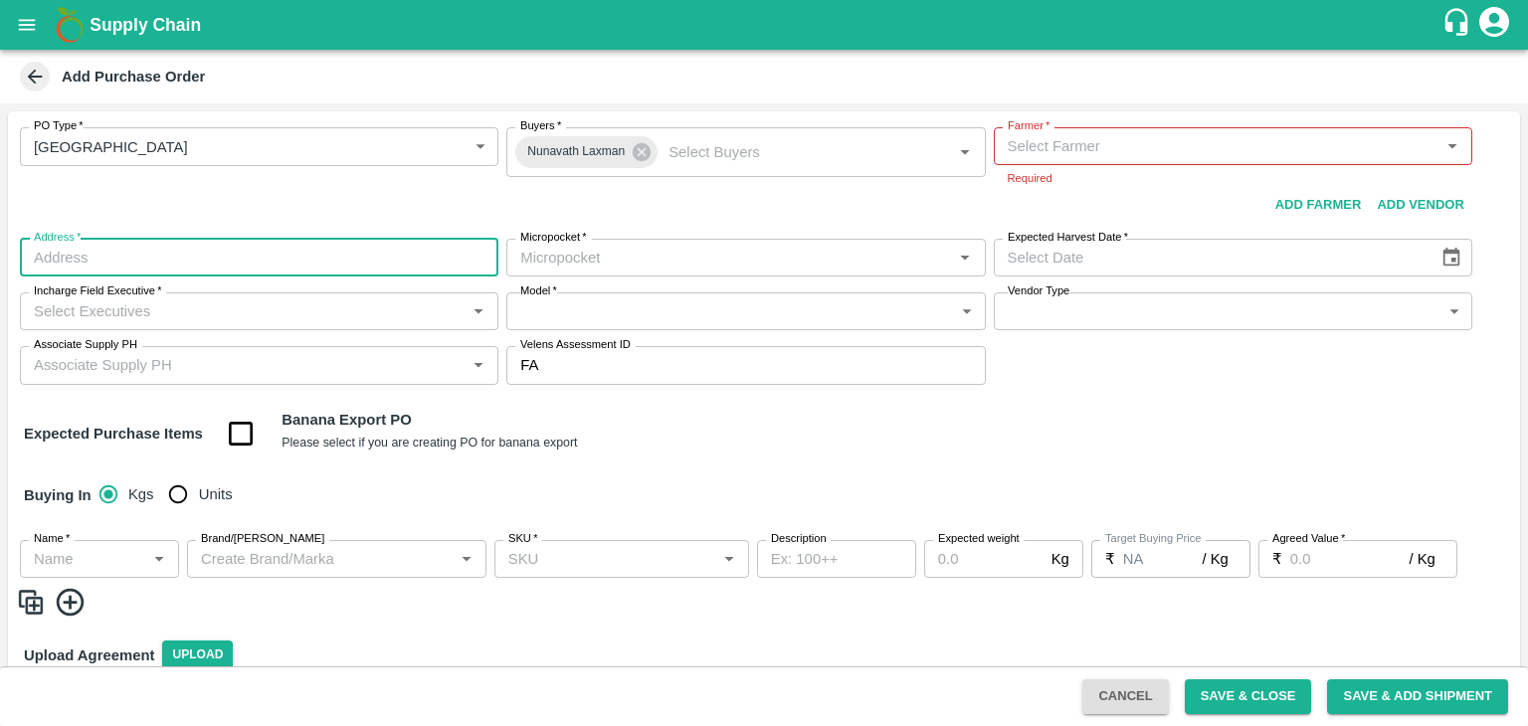
click at [199, 228] on div "PO Type   * Farm Gate 1 PO Type Buyers   * Nunavath Laxman Buyers   * Farmer   …" at bounding box center [764, 255] width 1512 height 289
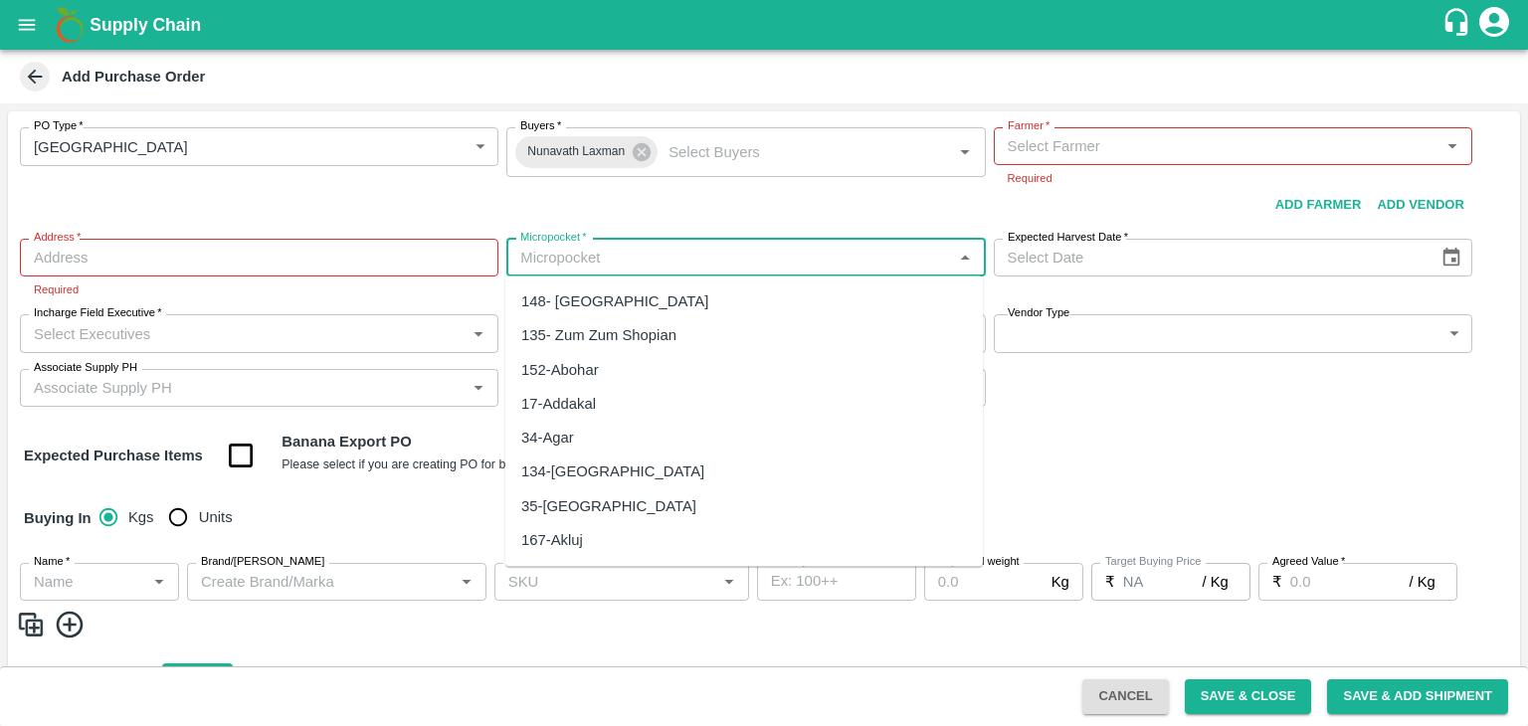
click at [679, 255] on input "Micropocket   *" at bounding box center [729, 258] width 434 height 26
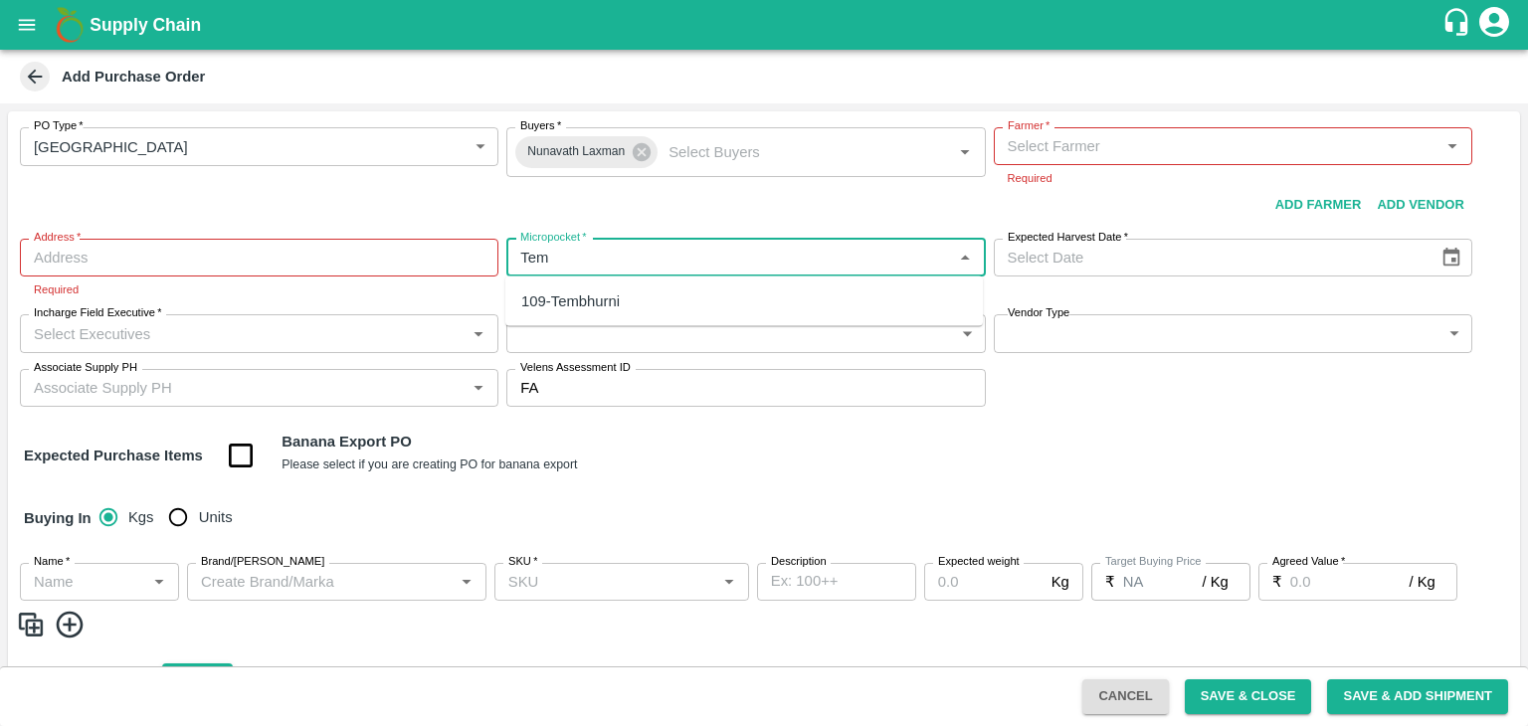
click at [619, 301] on div "109-Tembhurni" at bounding box center [570, 301] width 98 height 22
type input "109-Tembhurni"
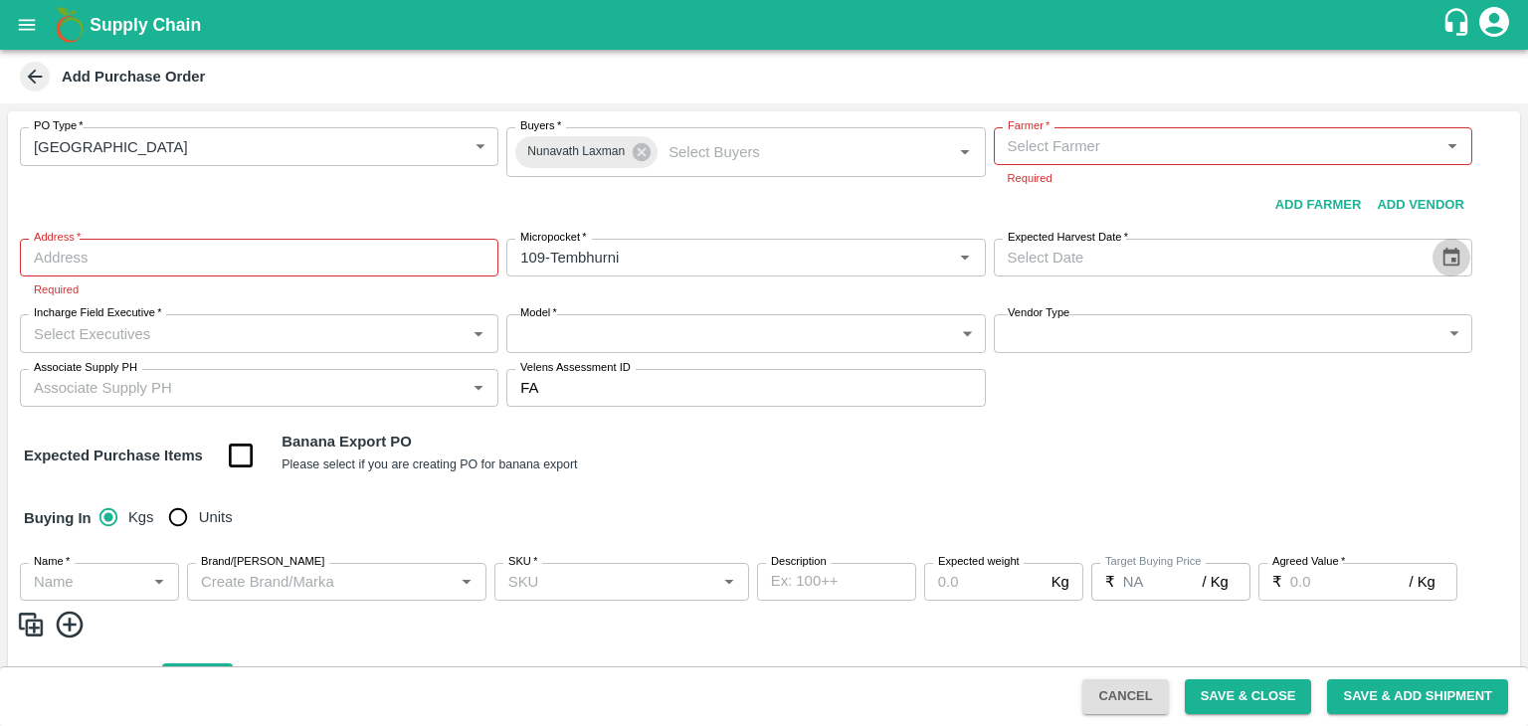
click at [1456, 260] on icon "Choose date" at bounding box center [1451, 258] width 22 height 22
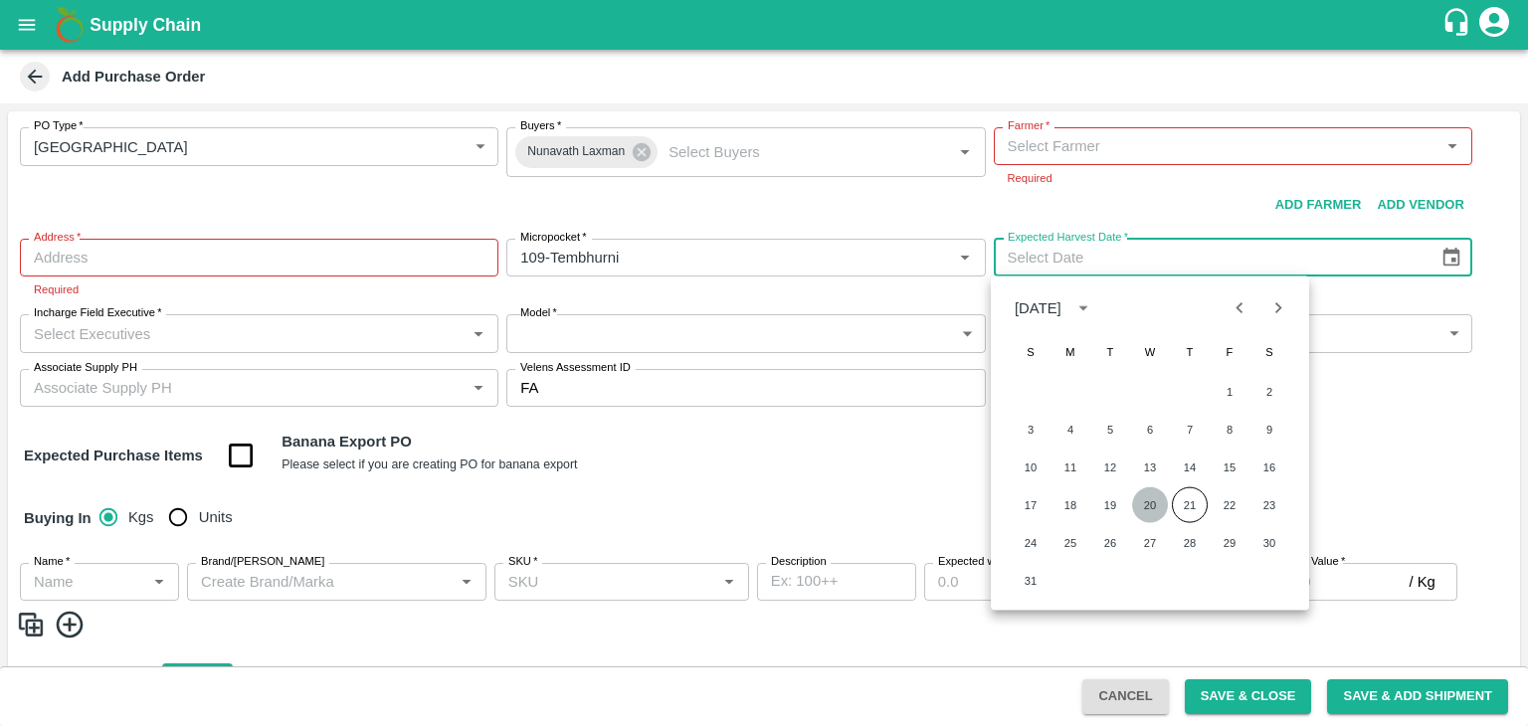
click at [1147, 502] on button "20" at bounding box center [1150, 505] width 36 height 36
type input "[DATE]"
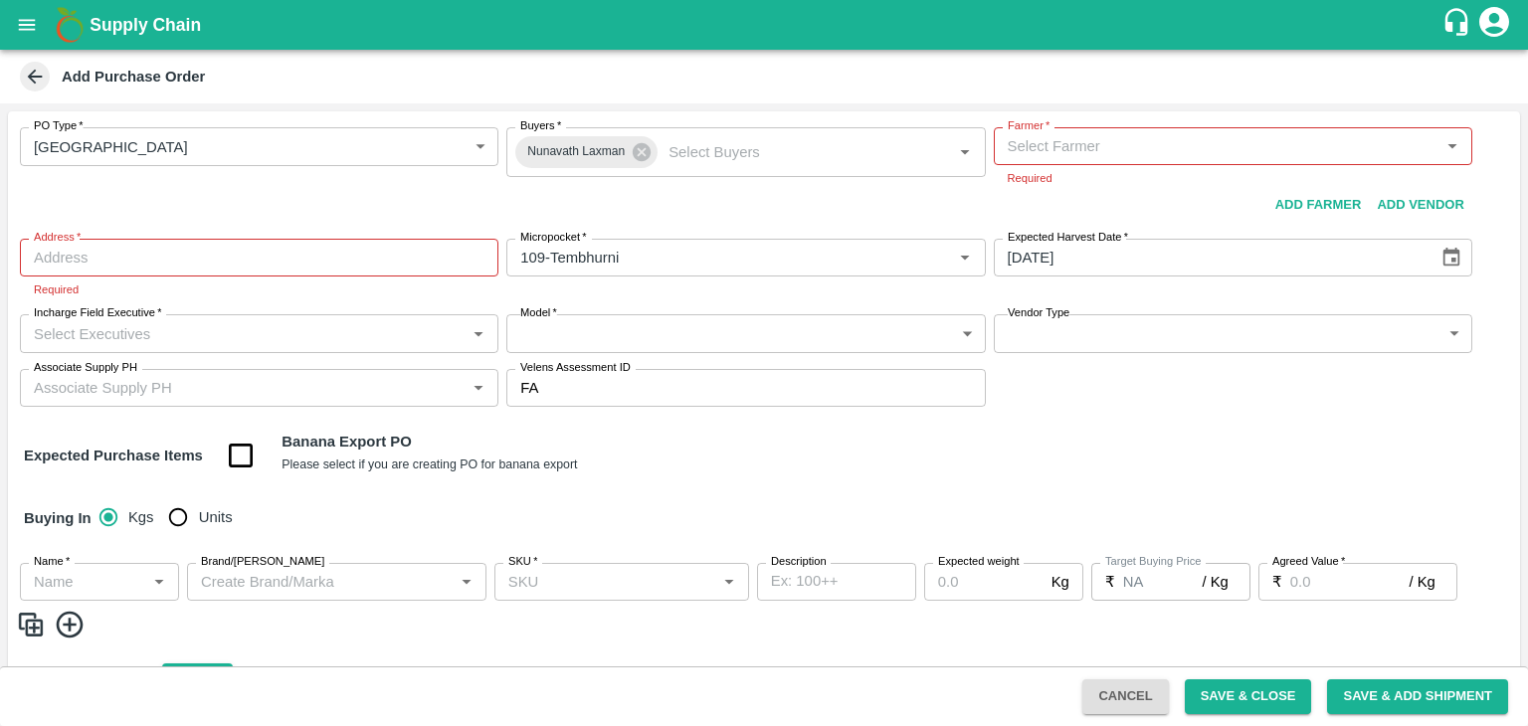
click at [274, 327] on input "Incharge Field Executive   *" at bounding box center [243, 333] width 434 height 26
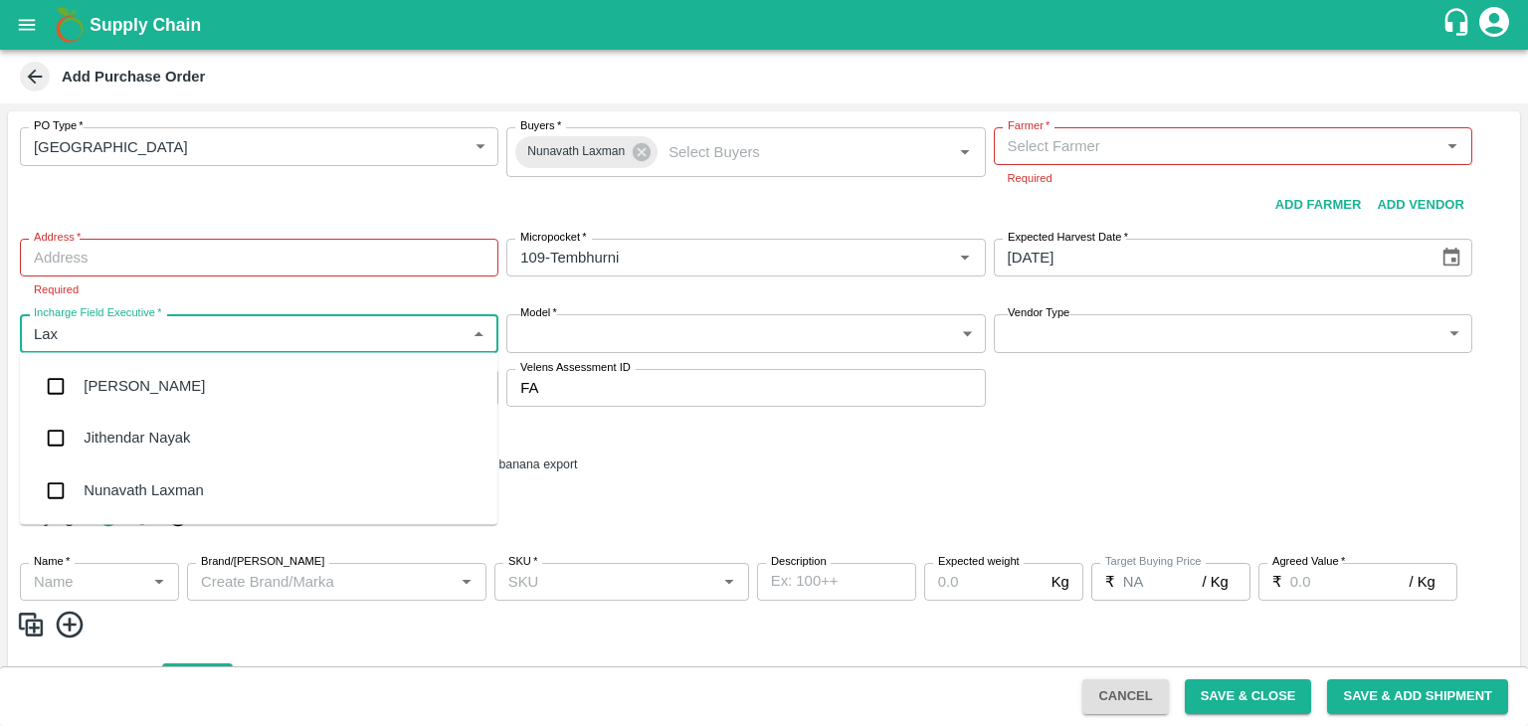
type input "Laxm"
click at [202, 436] on div "Nunavath Laxman" at bounding box center [143, 439] width 119 height 22
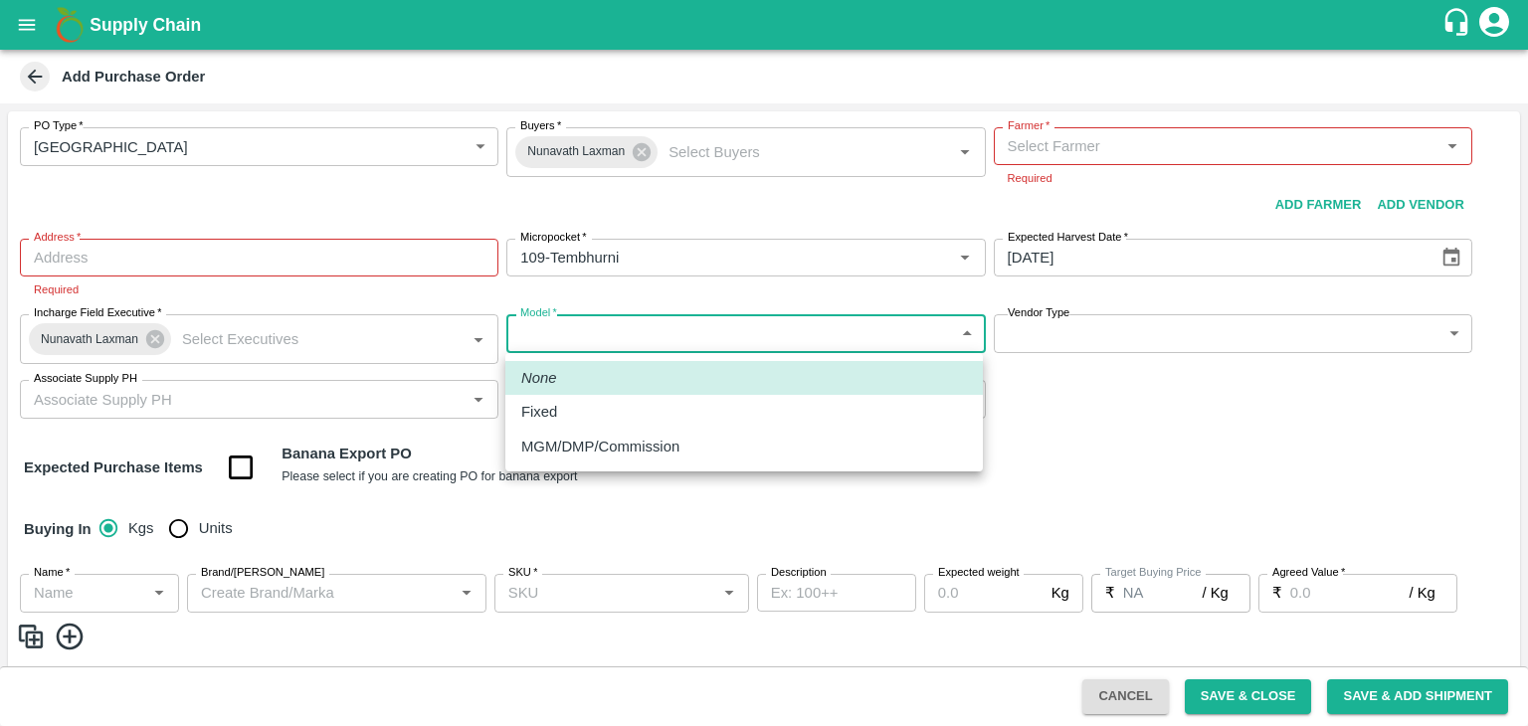
click at [668, 334] on body "Supply Chain Add Purchase Order PO Type   * Farm Gate 1 PO Type Buyers   * Nuna…" at bounding box center [764, 363] width 1528 height 726
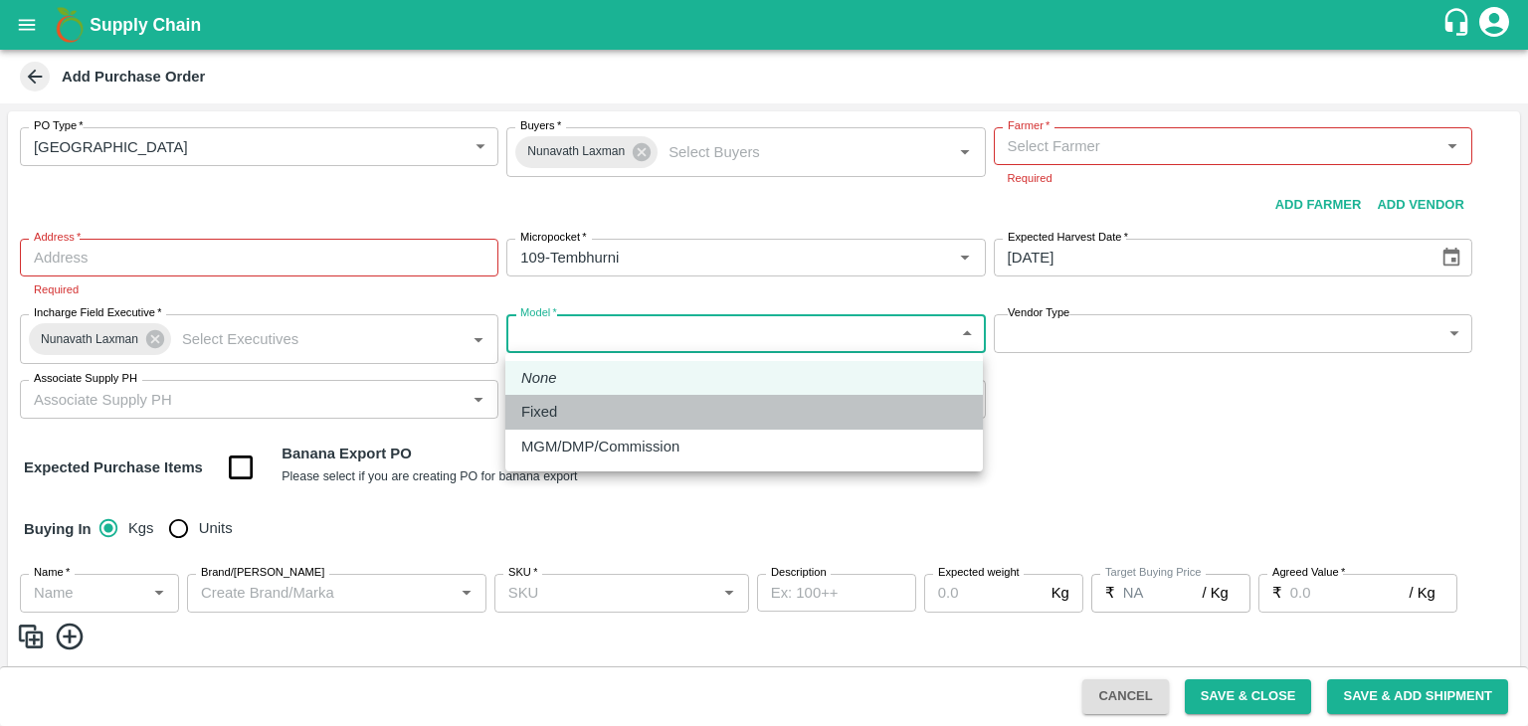
click at [567, 411] on div "Fixed" at bounding box center [744, 412] width 446 height 22
type input "Fixed"
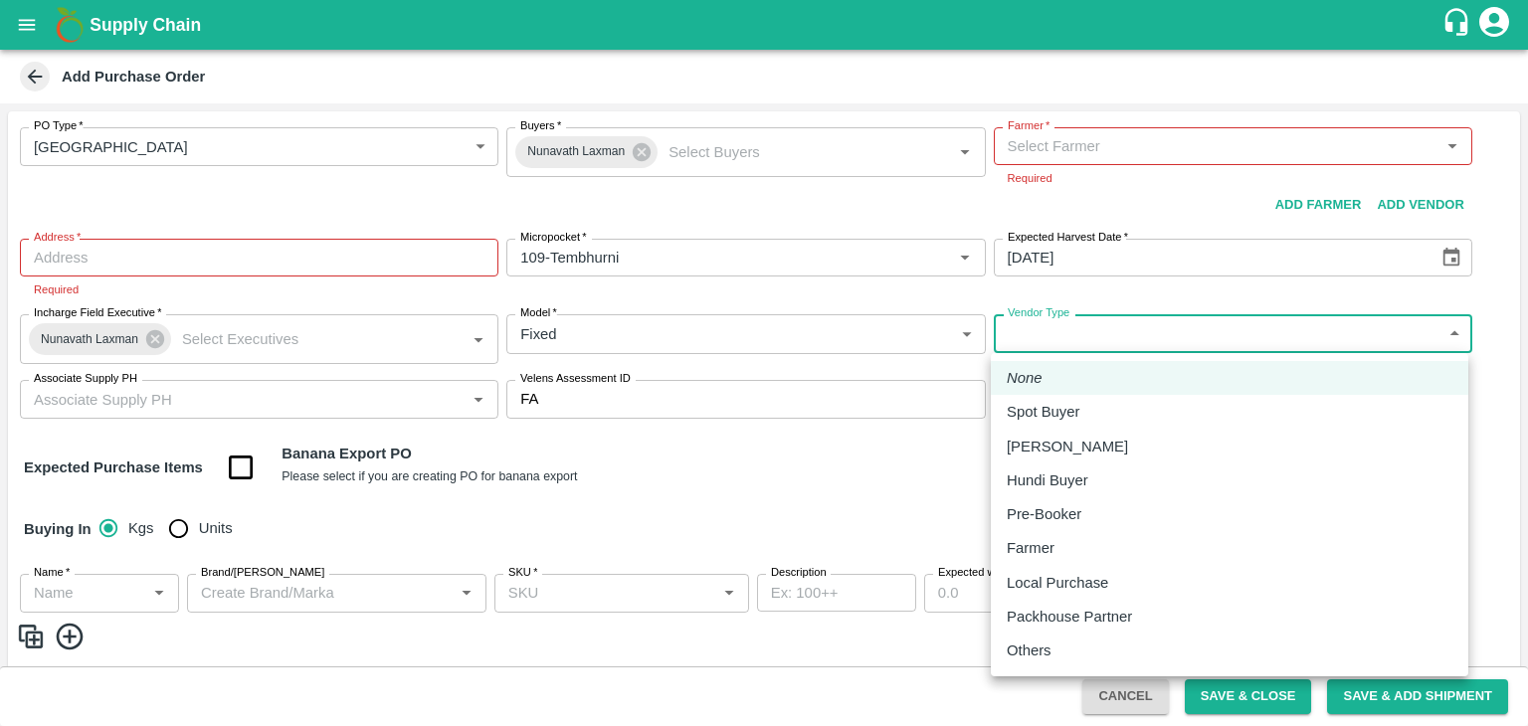
click at [1105, 331] on body "Supply Chain Add Purchase Order PO Type   * Farm Gate 1 PO Type Buyers   * Nuna…" at bounding box center [764, 363] width 1528 height 726
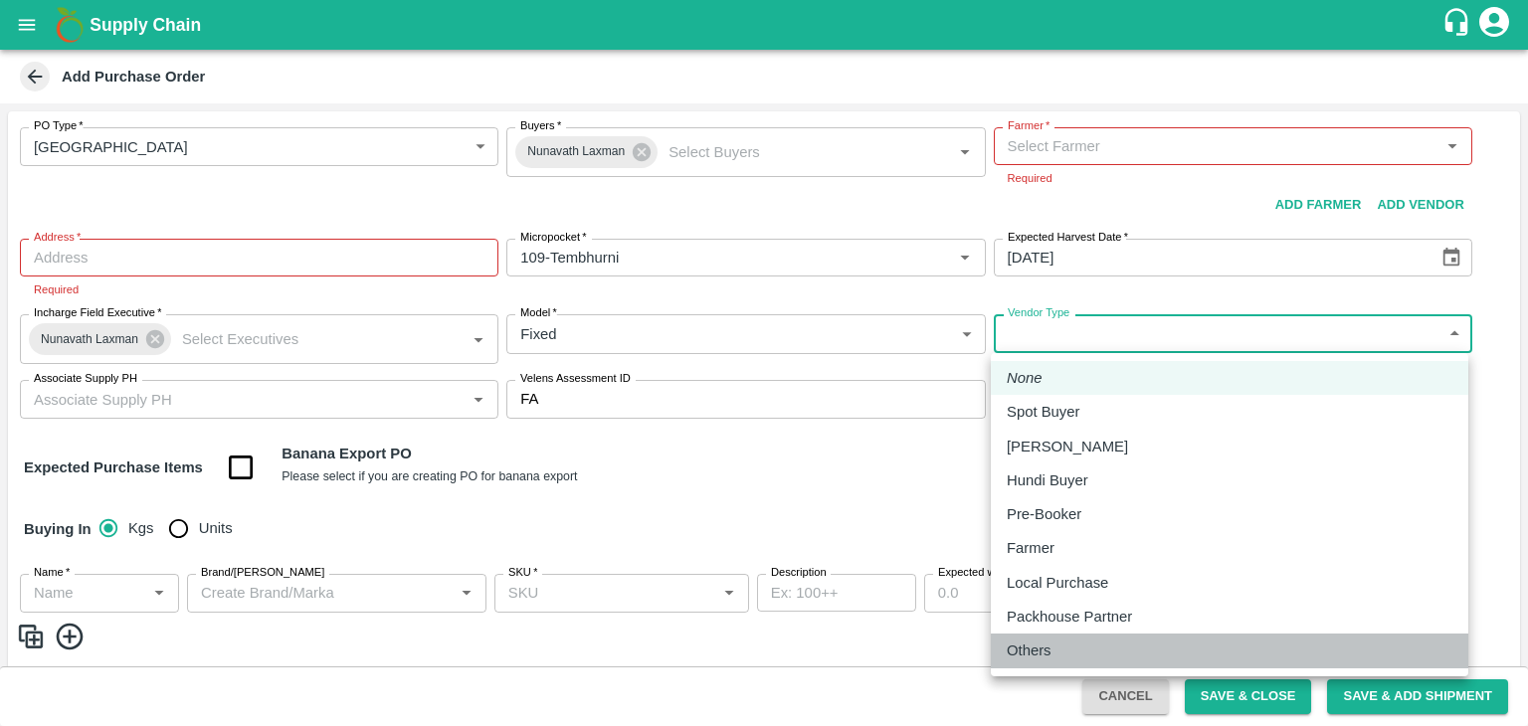
click at [1046, 646] on p "Others" at bounding box center [1029, 651] width 45 height 22
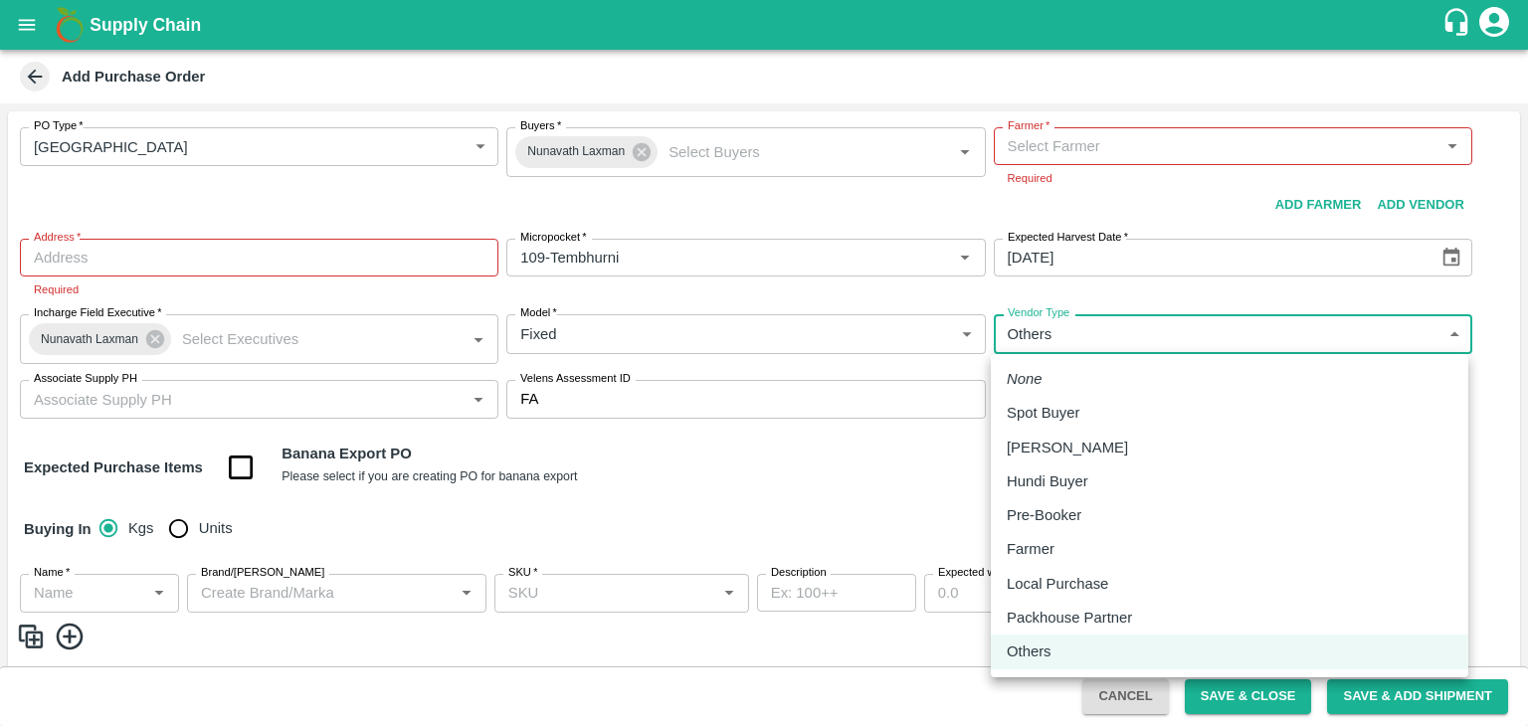
click at [1076, 349] on body "Supply Chain Add Purchase Order PO Type   * Farm Gate 1 PO Type Buyers   * Nuna…" at bounding box center [764, 363] width 1528 height 726
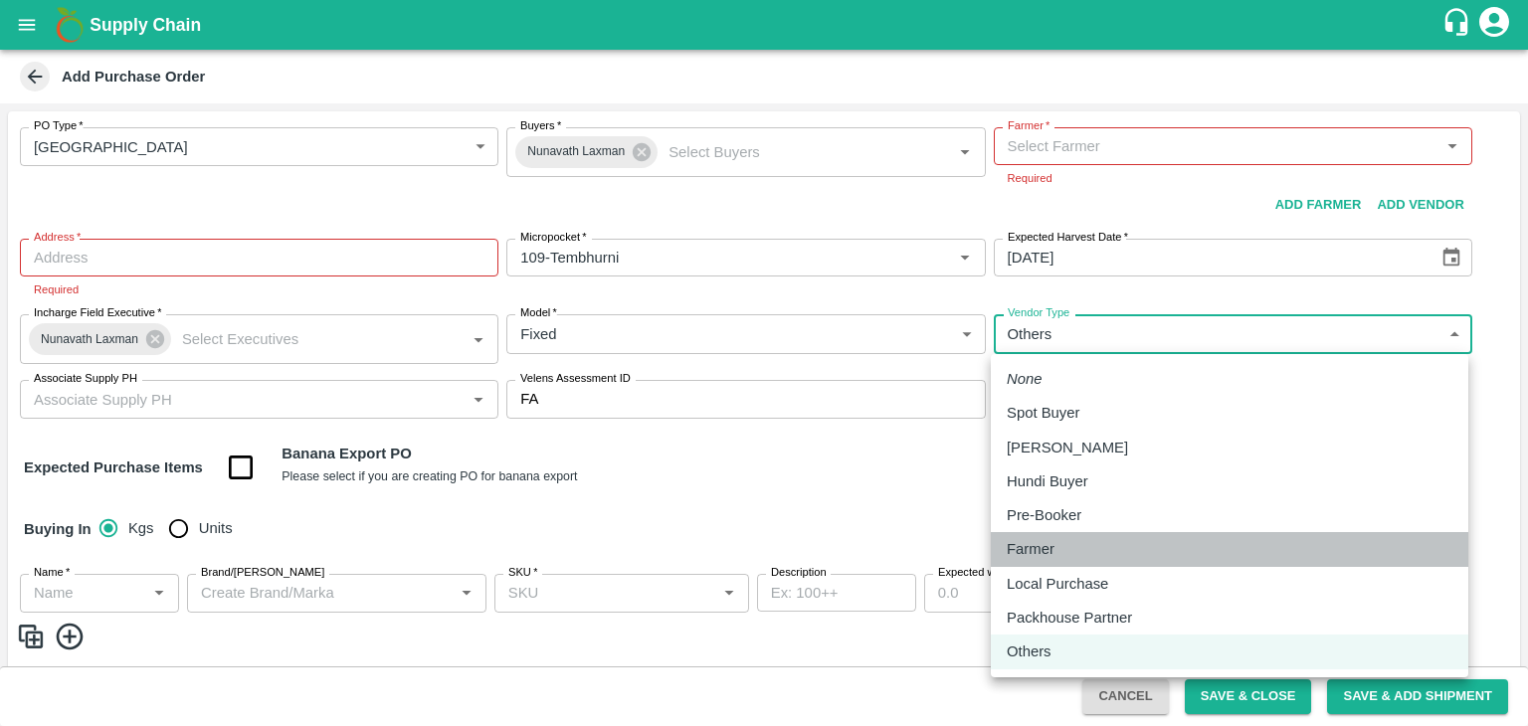
click at [1036, 541] on p "Farmer" at bounding box center [1031, 549] width 48 height 22
type input "FARMER"
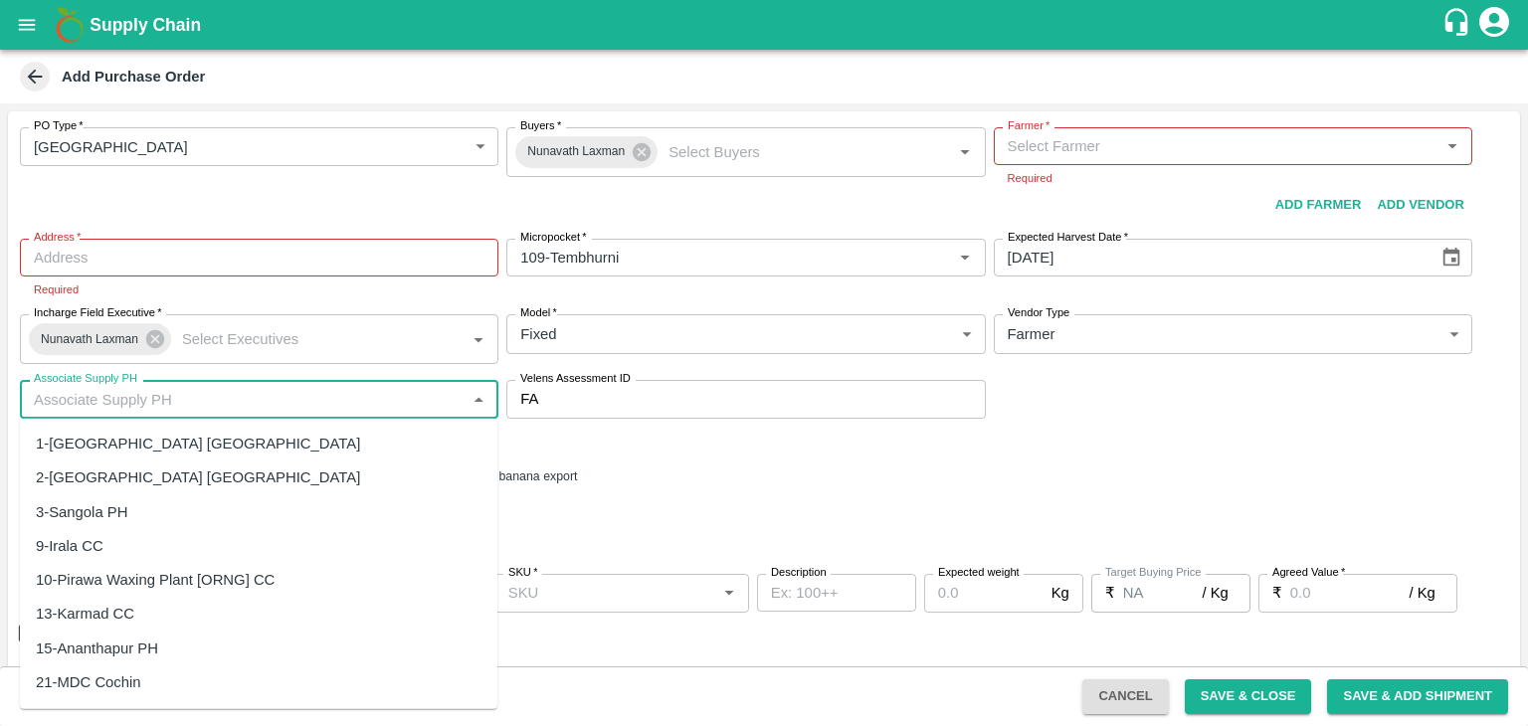
click at [352, 403] on input "Associate Supply PH" at bounding box center [243, 399] width 434 height 26
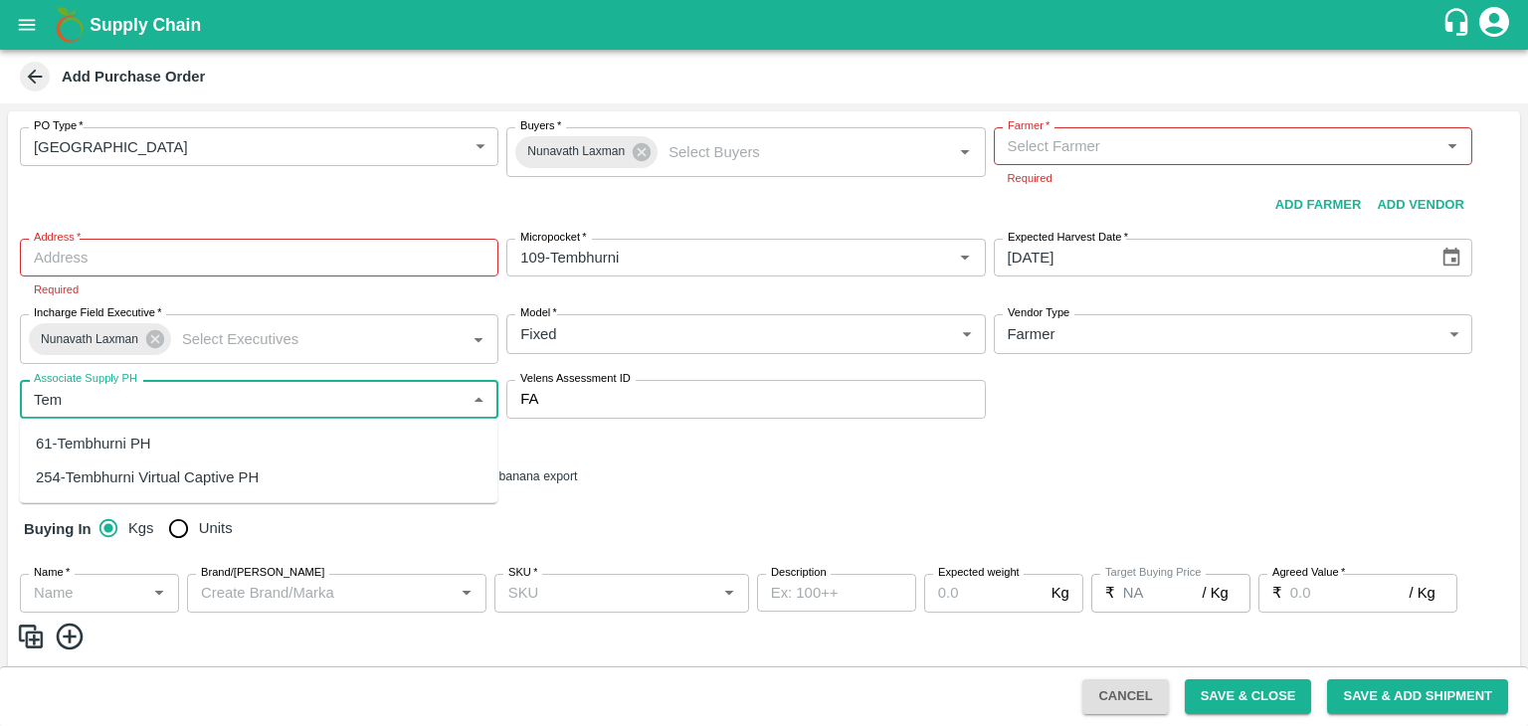
click at [161, 450] on div "61-Tembhurni PH" at bounding box center [258, 444] width 477 height 34
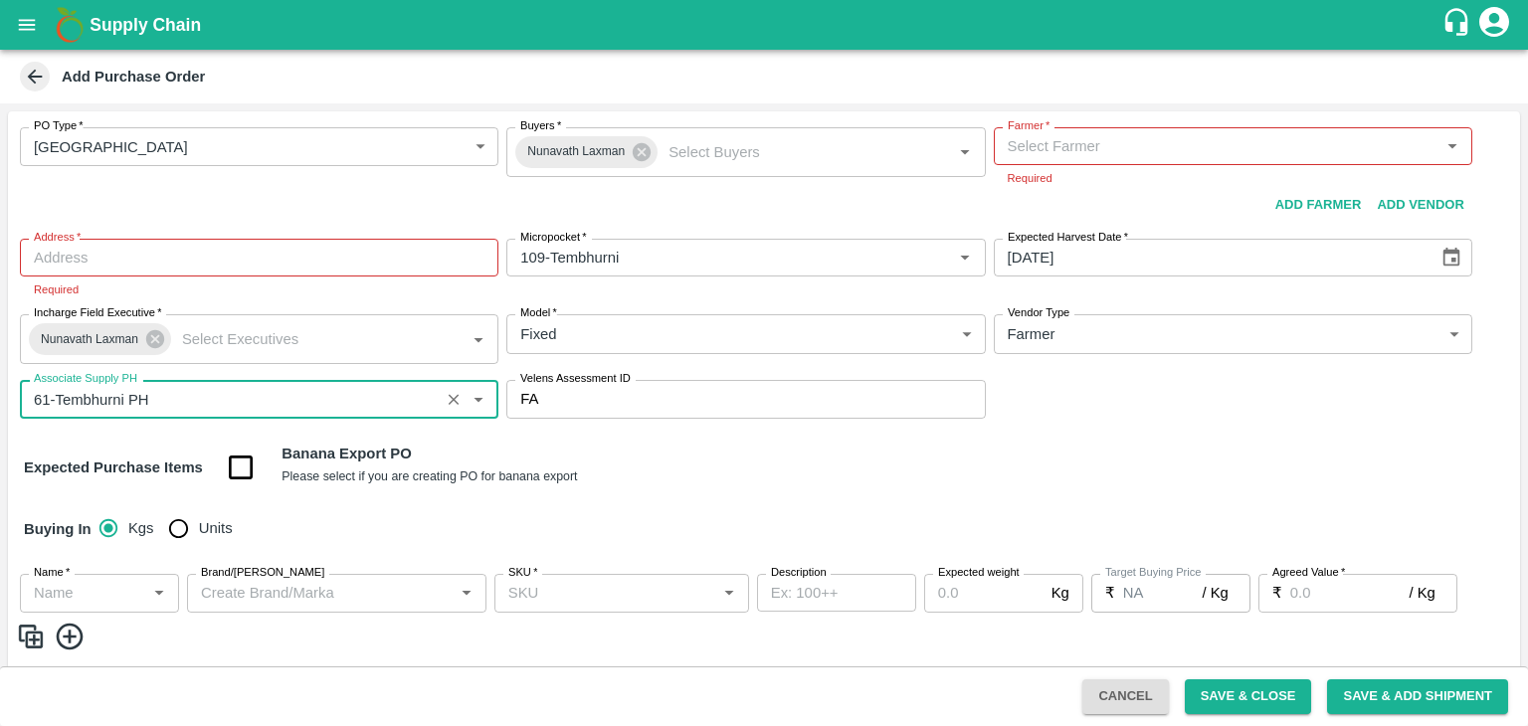
type input "61-Tembhurni PH"
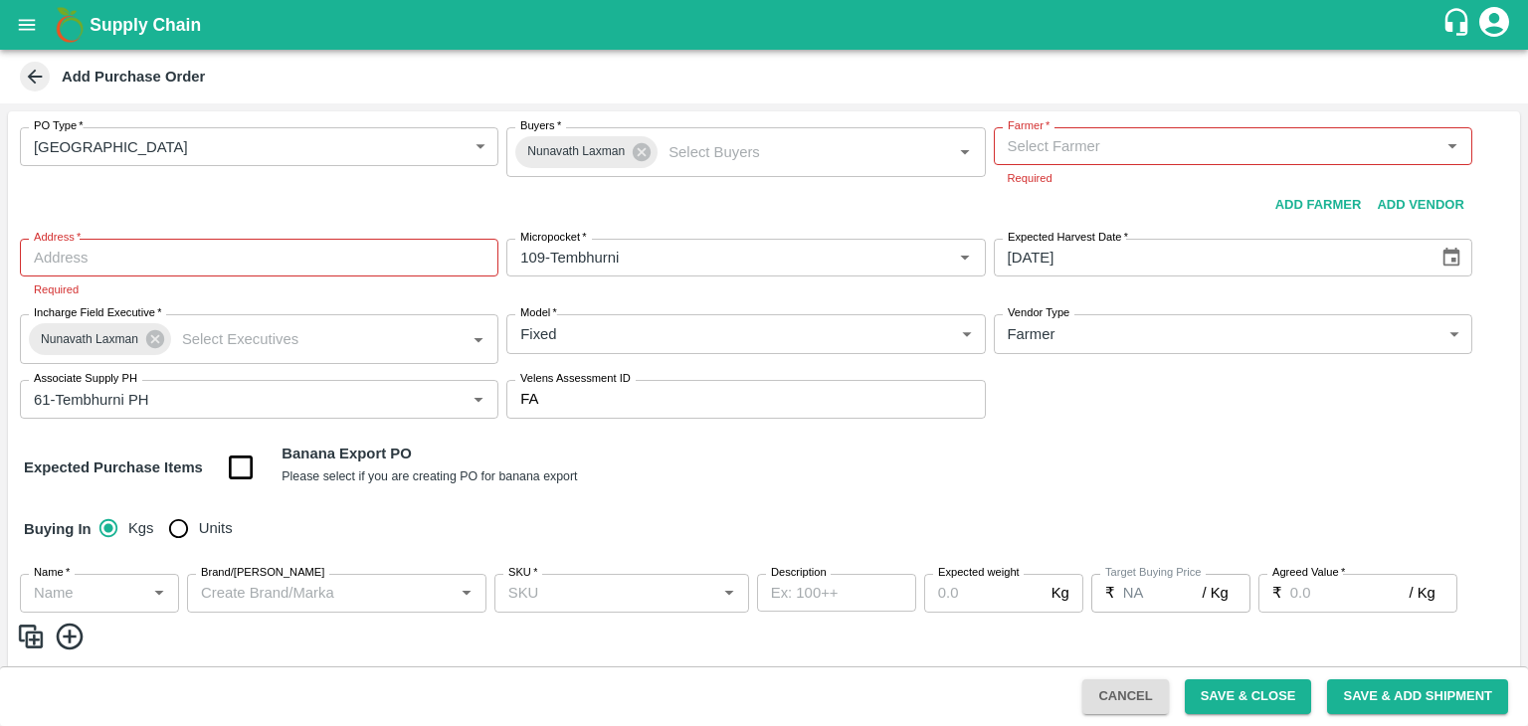
click at [843, 490] on div "Expected Purchase Items Banana Export PO Please select if you are creating PO f…" at bounding box center [764, 468] width 1480 height 51
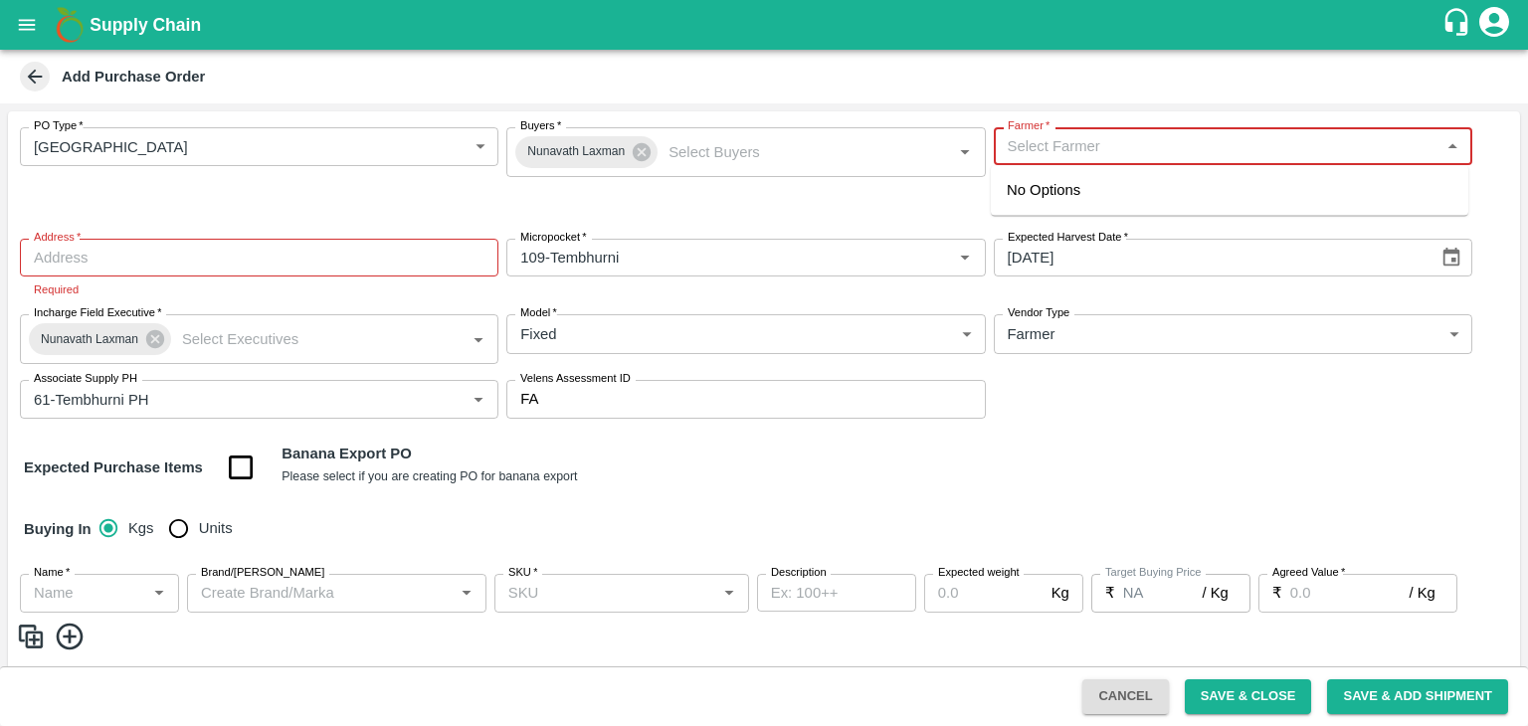
click at [1150, 136] on input "Farmer   *" at bounding box center [1217, 146] width 434 height 26
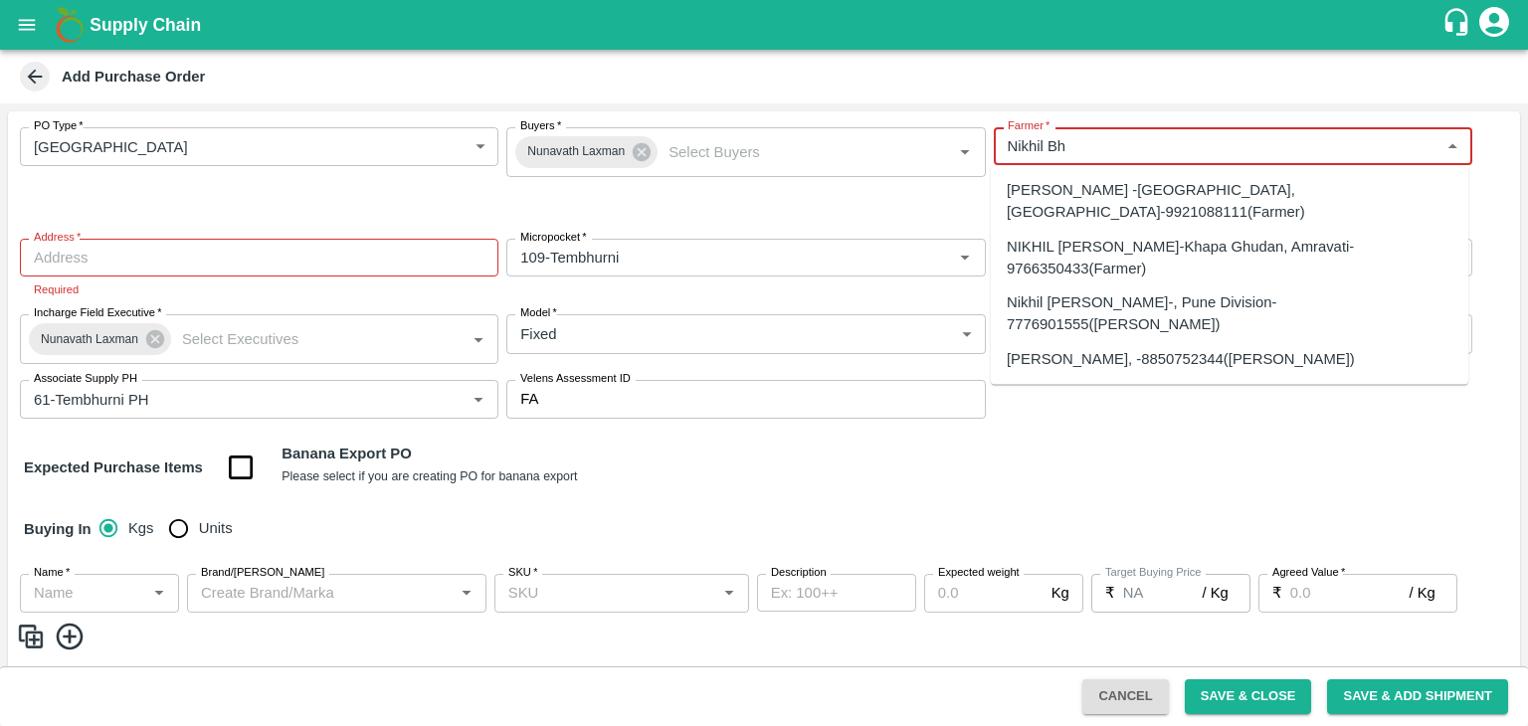
click at [1251, 292] on div "Nikhil Bhagvat Patil-, Pune Division-7776901555(Farmer)" at bounding box center [1230, 314] width 446 height 45
type input "Nikhil Bhagvat Patil-, Pune Division-7776901555(Farmer)"
type input ", Pune Division, , Maharashtra"
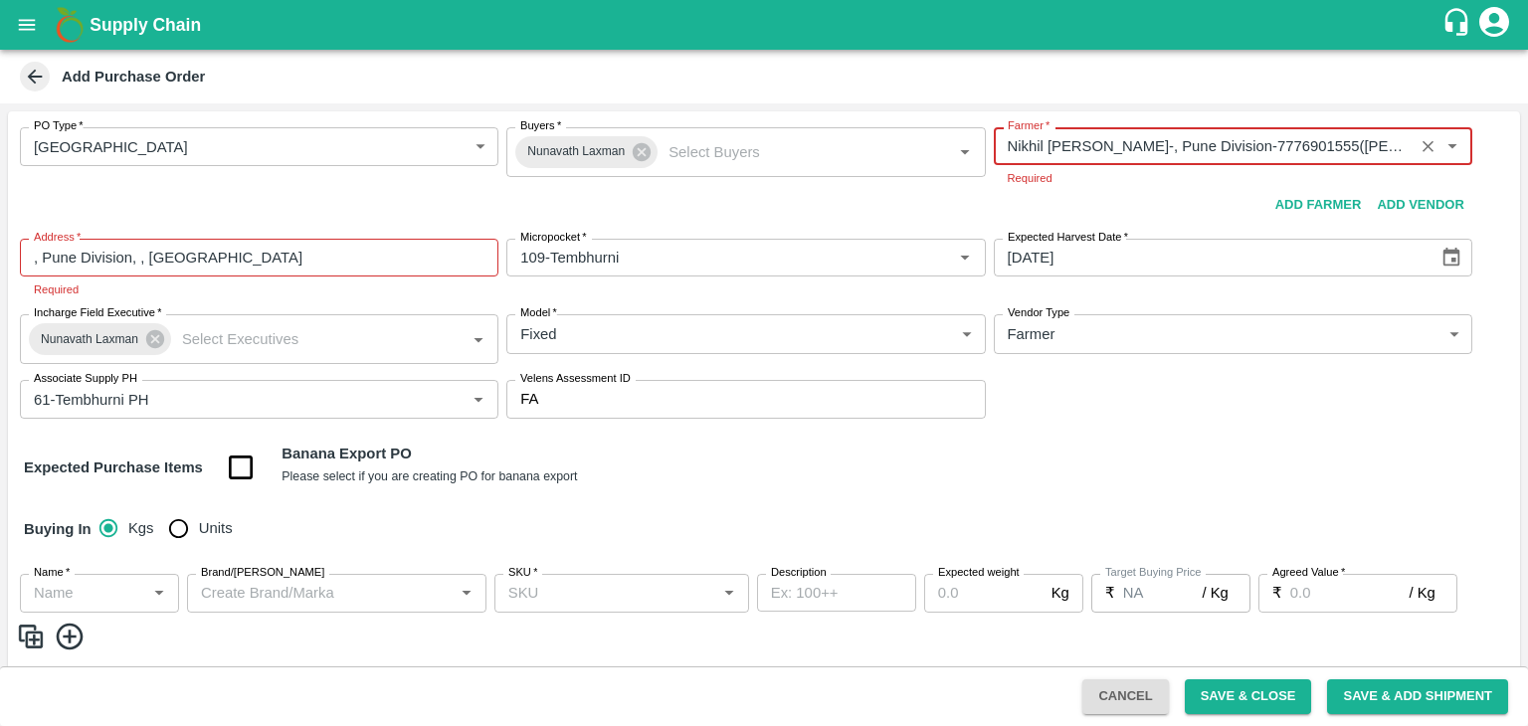
type input "Nikhil Bhagvat Patil-, Pune Division-7776901555(Farmer)"
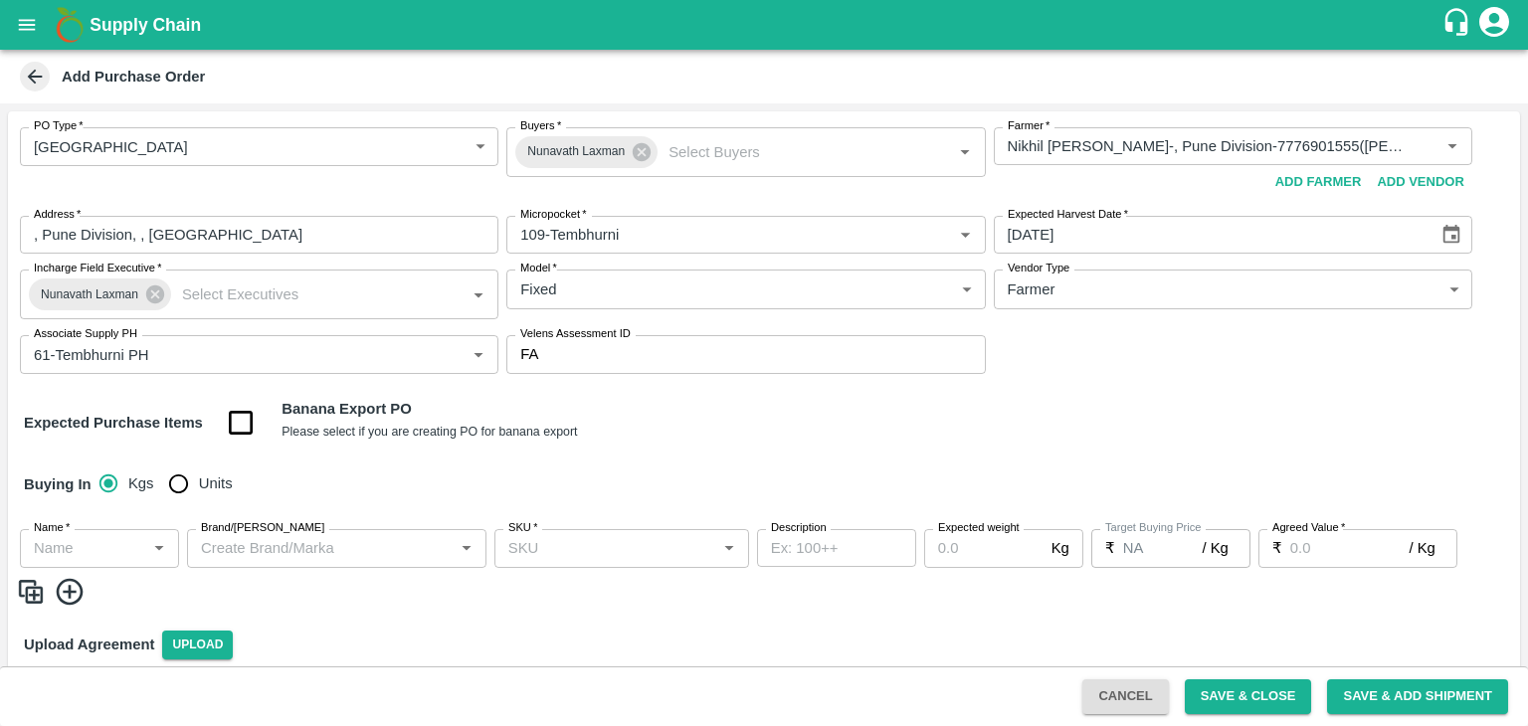
click at [253, 462] on div "PO Type   * Farm Gate 1 PO Type Buyers   * Nunavath Laxman Buyers   * Farmer   …" at bounding box center [764, 427] width 1512 height 632
click at [226, 425] on input "checkbox" at bounding box center [241, 423] width 51 height 51
checkbox input "true"
type input "Banana Export"
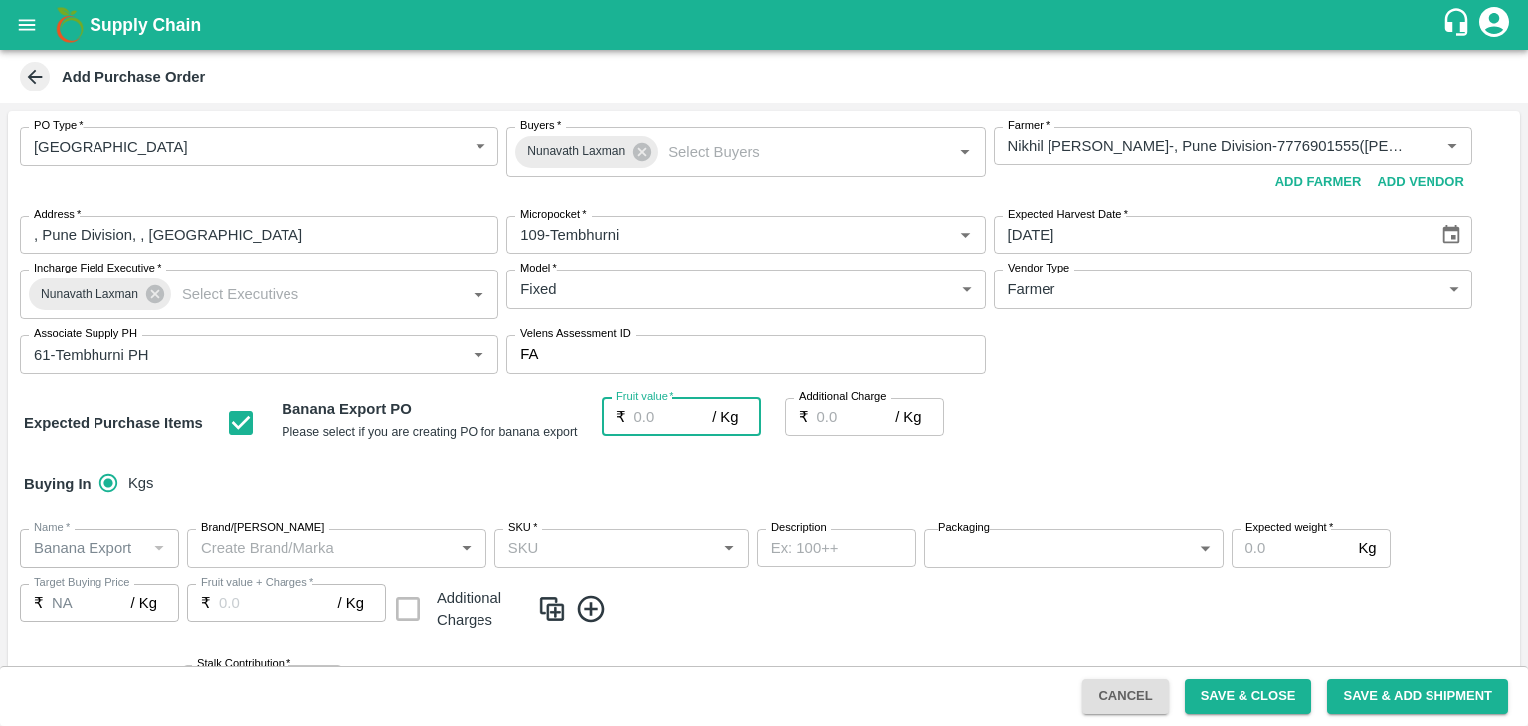
click at [651, 424] on input "Fruit value   *" at bounding box center [674, 417] width 80 height 38
type input "2"
type input "26"
type input "0"
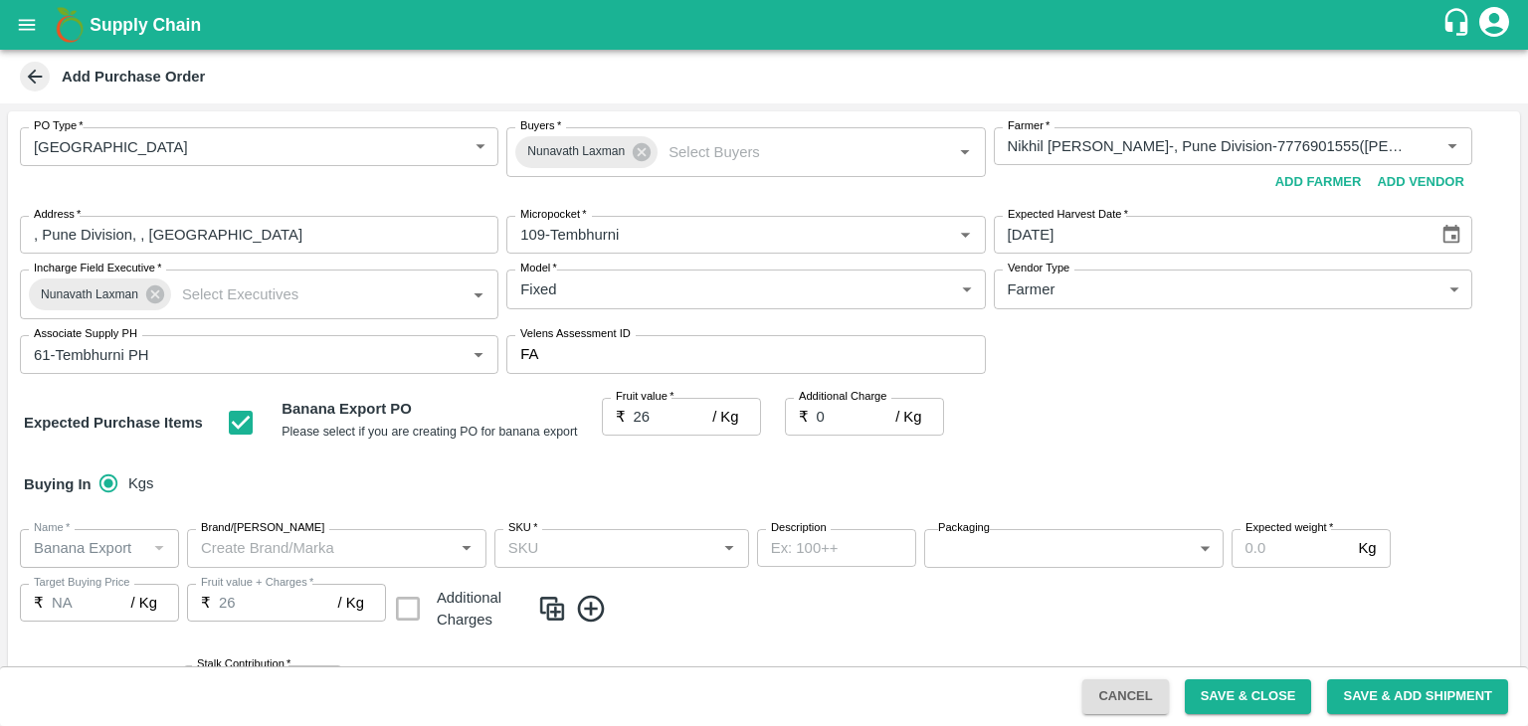
click at [704, 480] on div "Buying In Kgs" at bounding box center [764, 485] width 1512 height 58
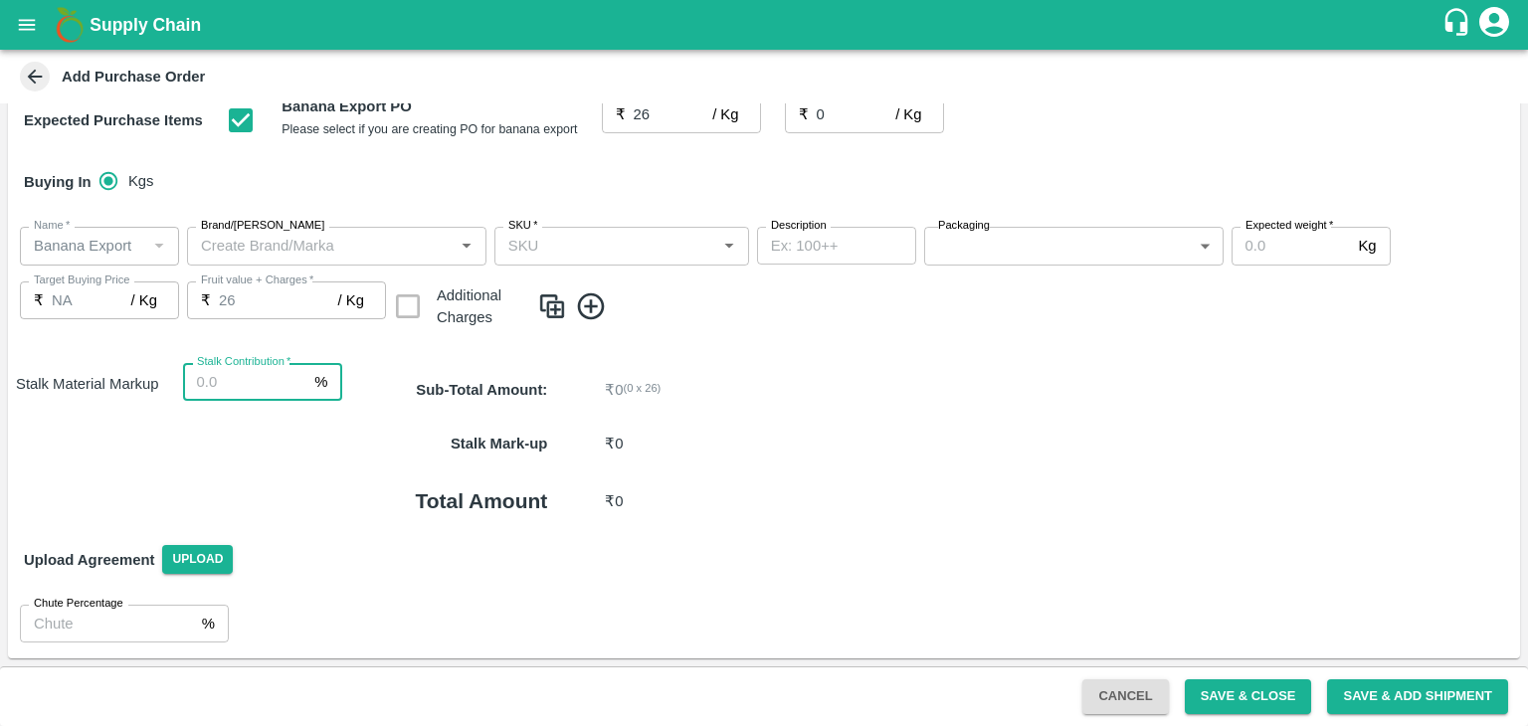
click at [213, 382] on input "Stalk Contribution   *" at bounding box center [245, 382] width 124 height 38
type input "8"
click at [753, 471] on div "Total Amount ₹ 0" at bounding box center [931, 501] width 1178 height 60
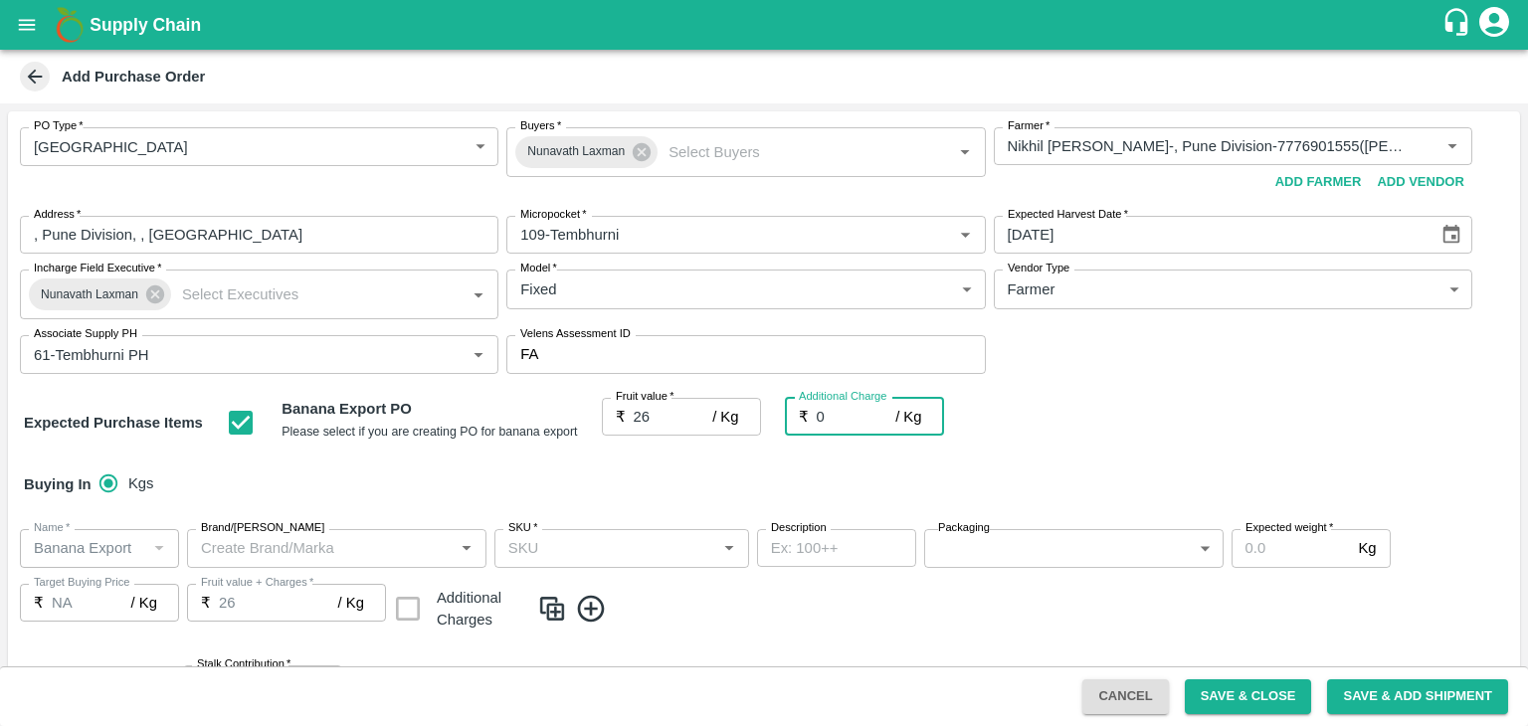
click at [874, 409] on input "0" at bounding box center [857, 417] width 80 height 38
click at [978, 497] on div "Buying In Kgs" at bounding box center [764, 485] width 1512 height 58
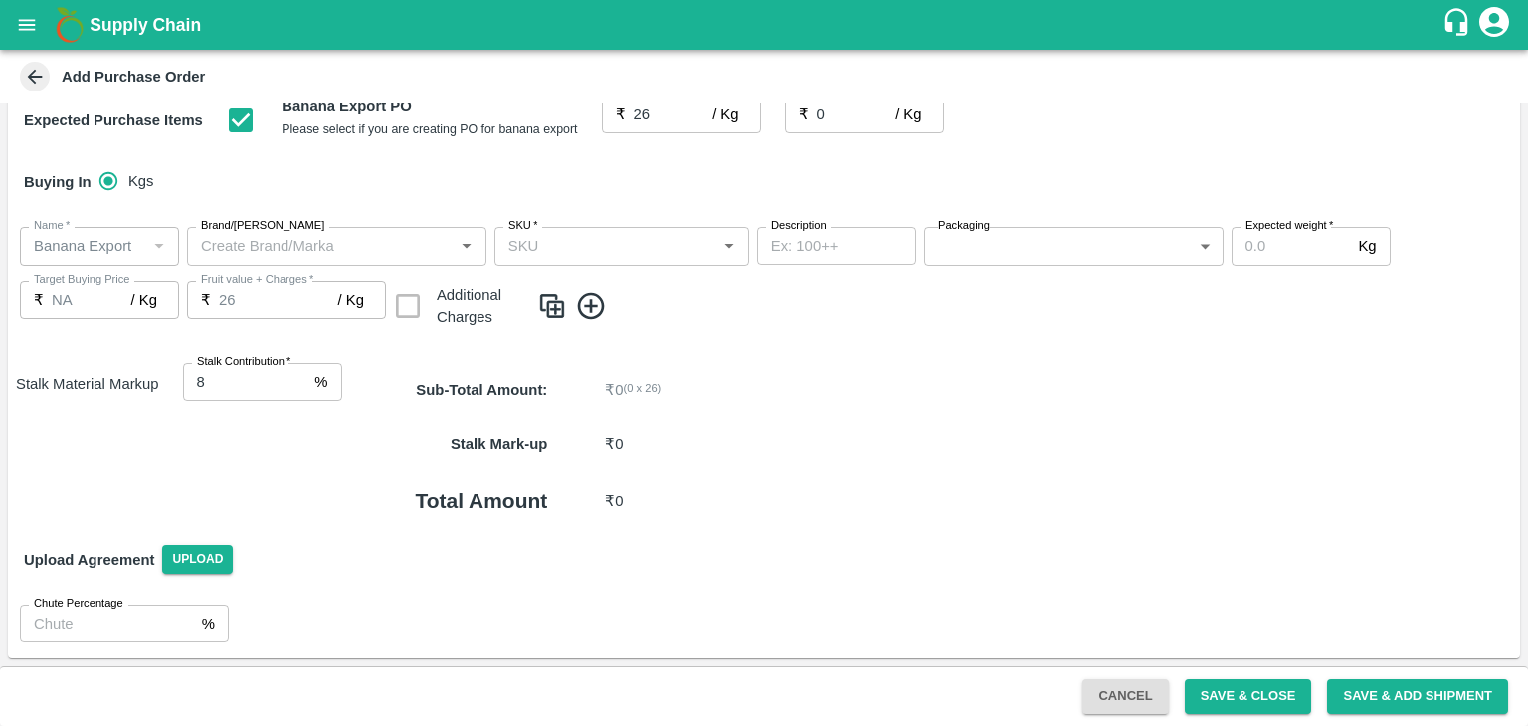
click at [604, 307] on icon at bounding box center [591, 305] width 27 height 27
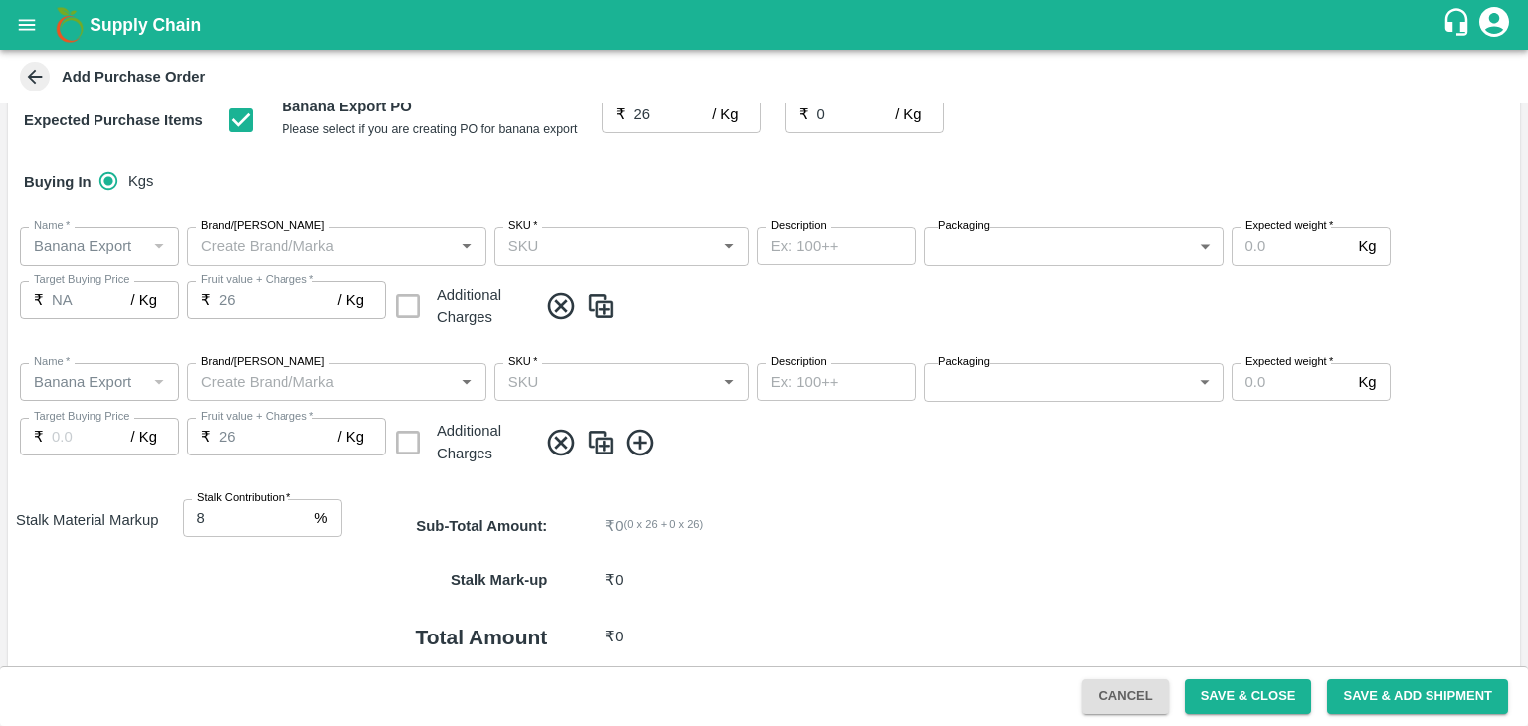
click at [641, 446] on icon at bounding box center [640, 443] width 33 height 33
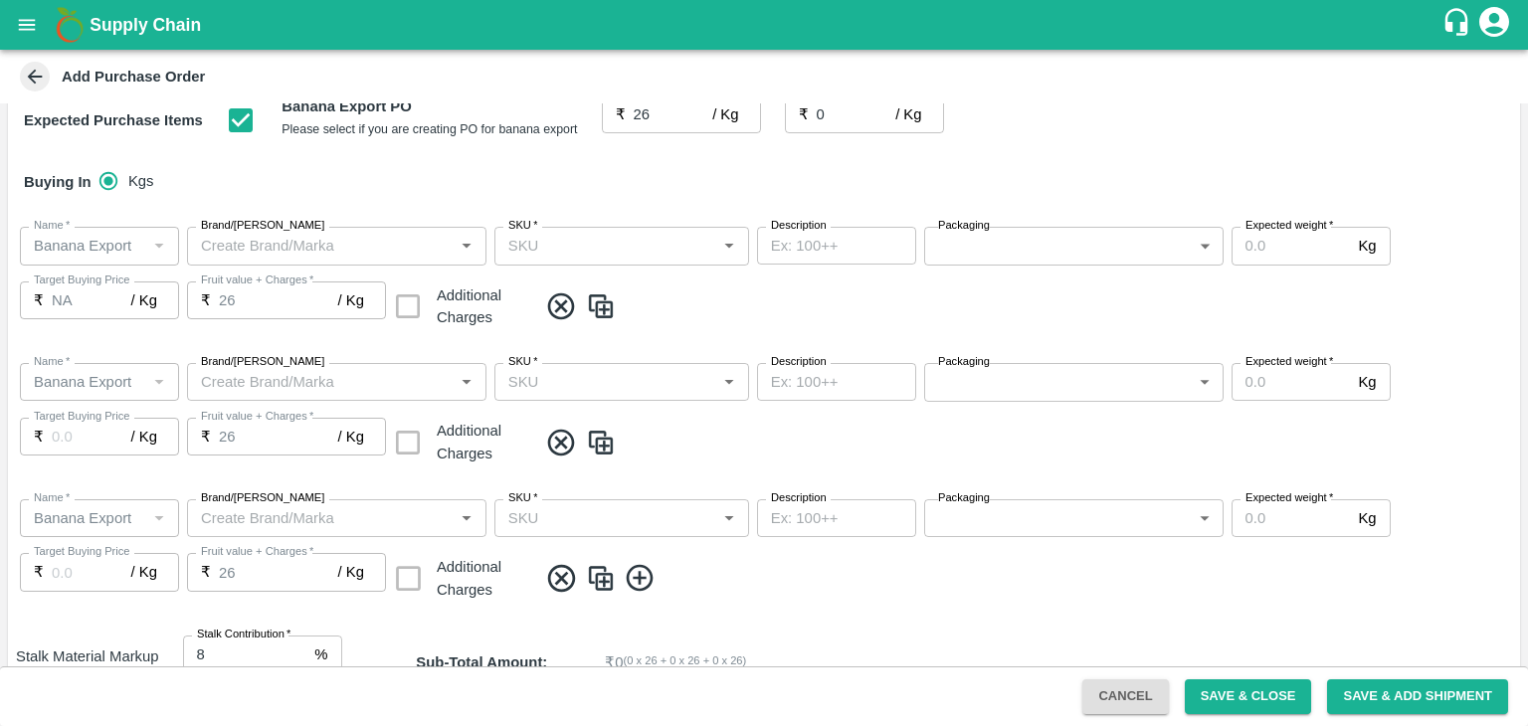
click at [651, 585] on icon at bounding box center [640, 578] width 33 height 33
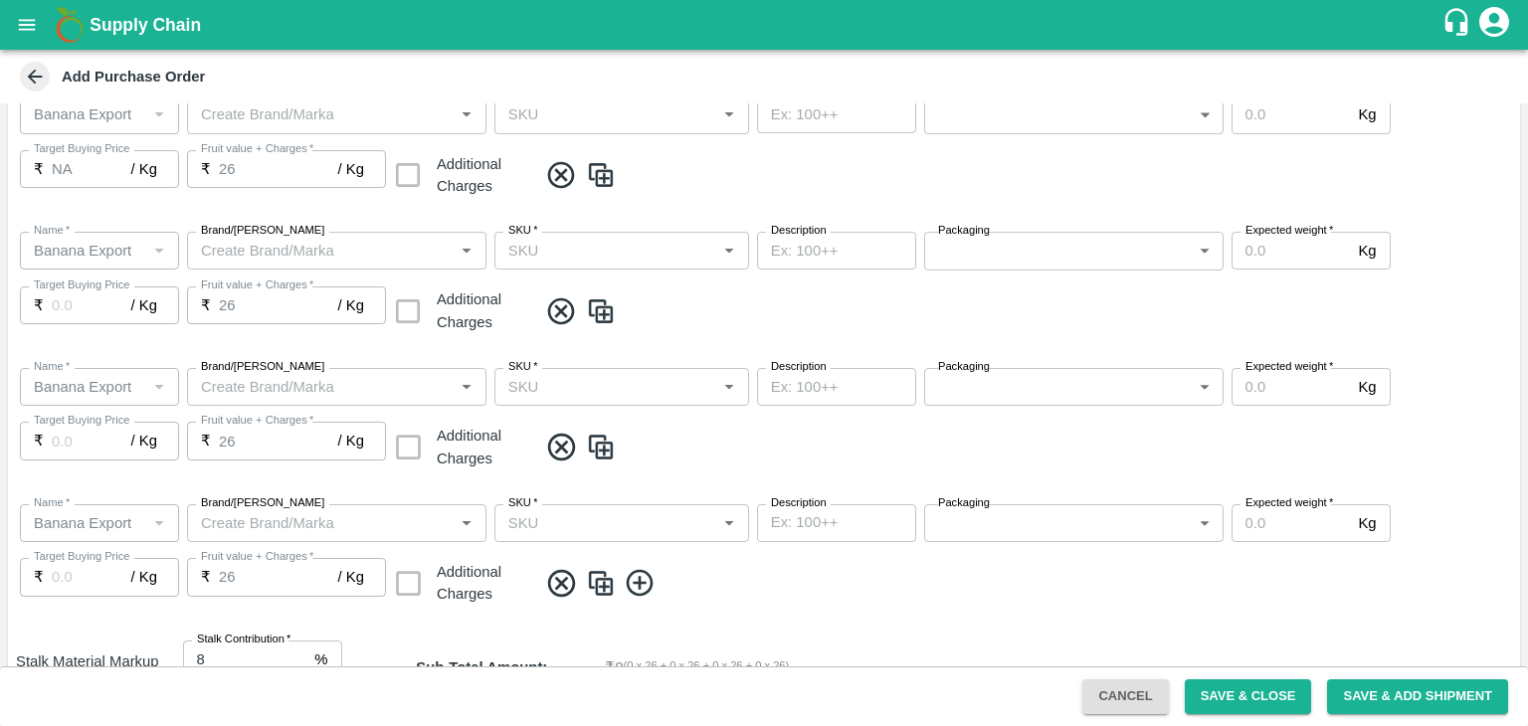
scroll to position [475, 0]
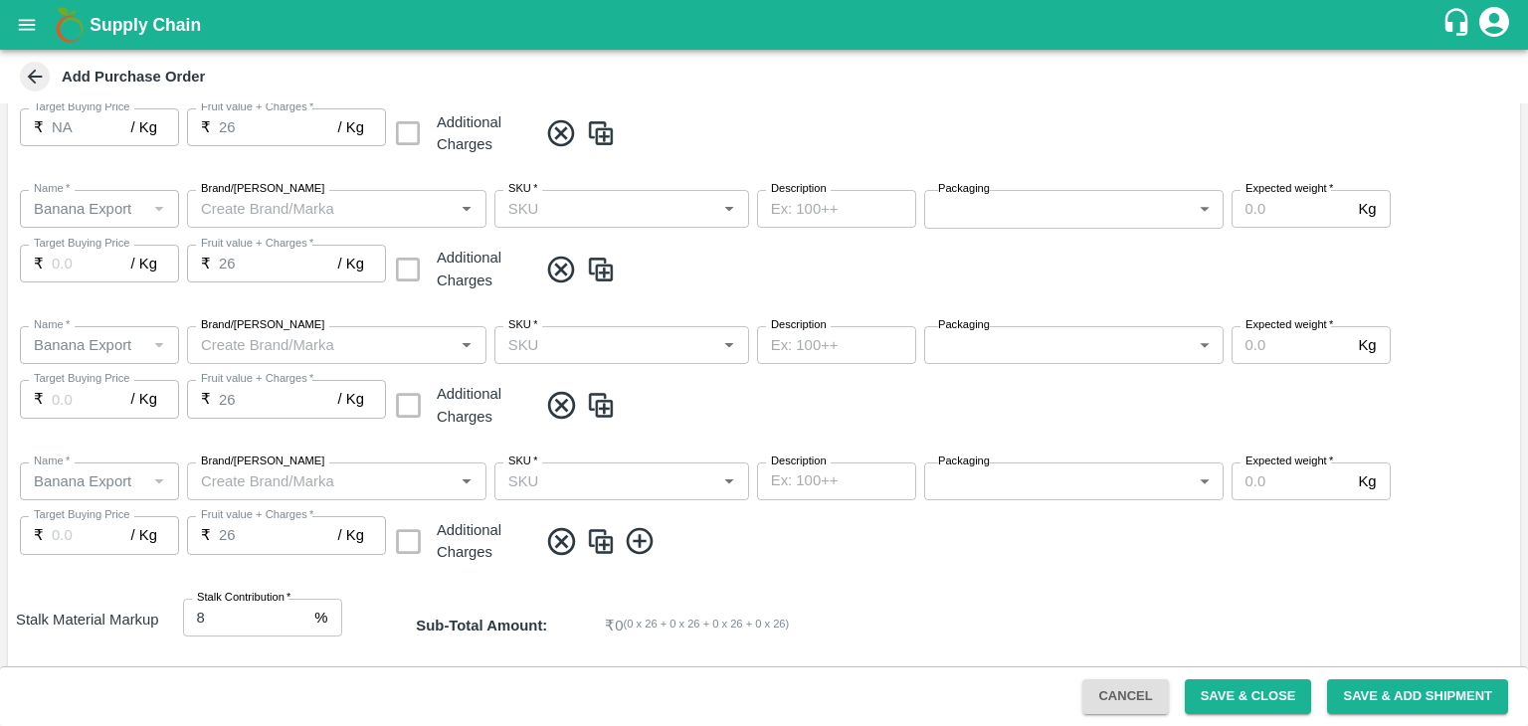
click at [644, 546] on icon at bounding box center [640, 541] width 33 height 33
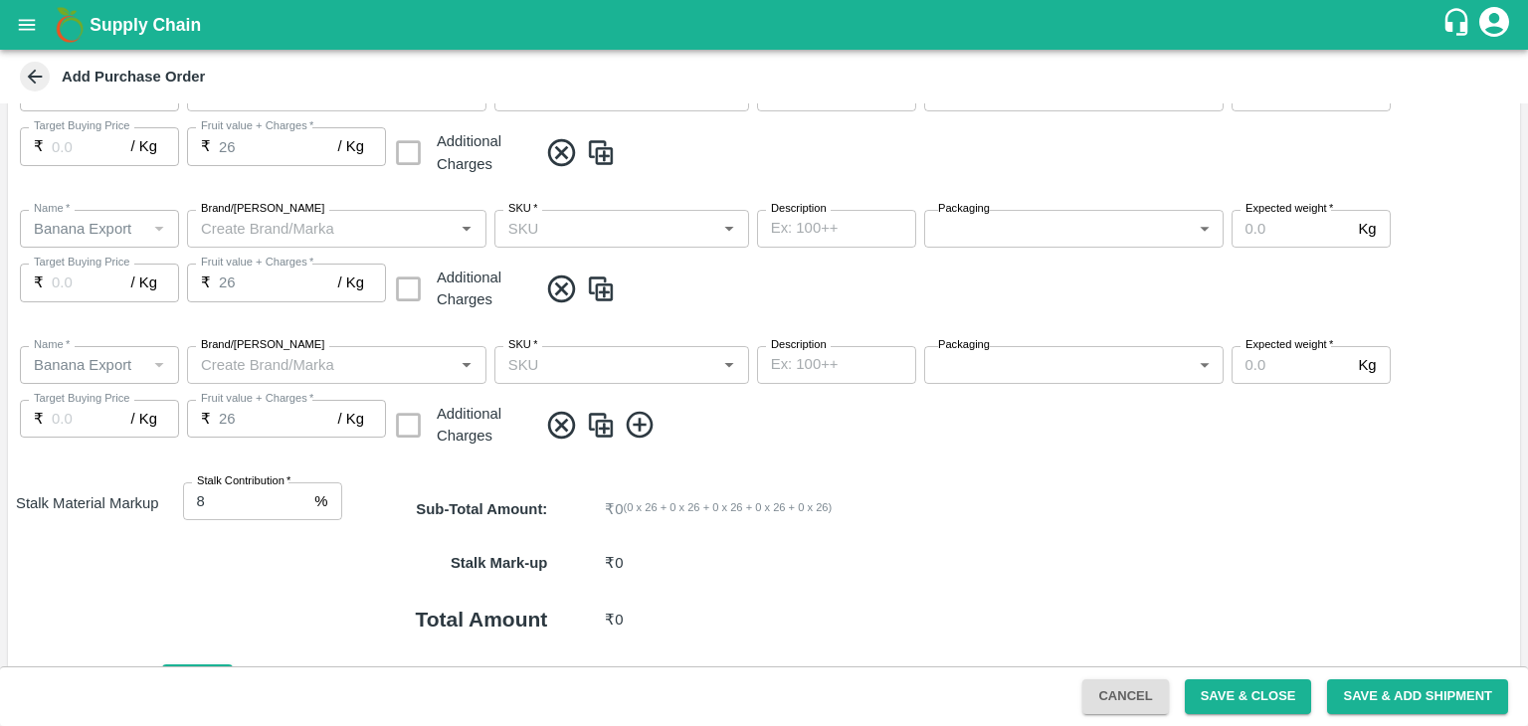
scroll to position [846, 0]
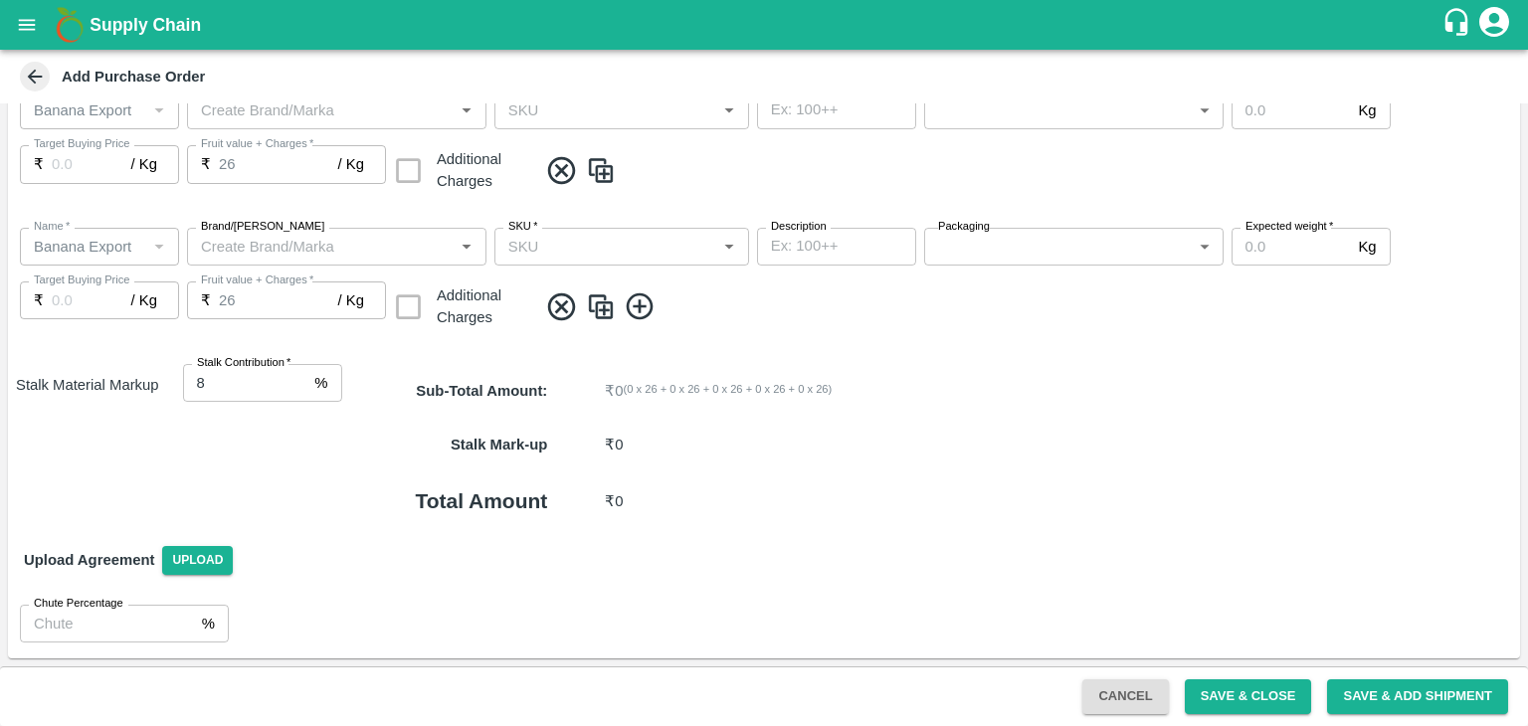
click at [633, 311] on icon at bounding box center [640, 306] width 33 height 33
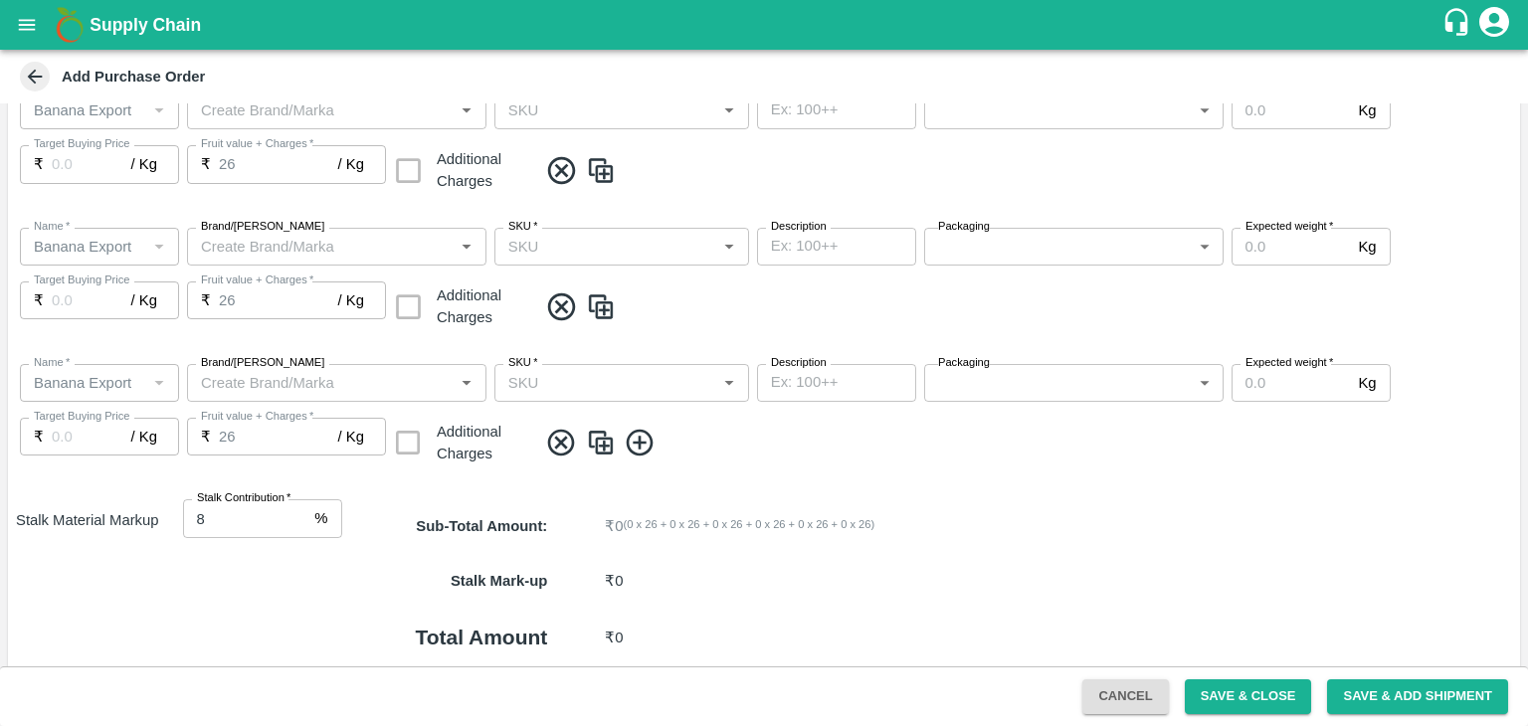
click at [635, 440] on icon at bounding box center [640, 443] width 33 height 33
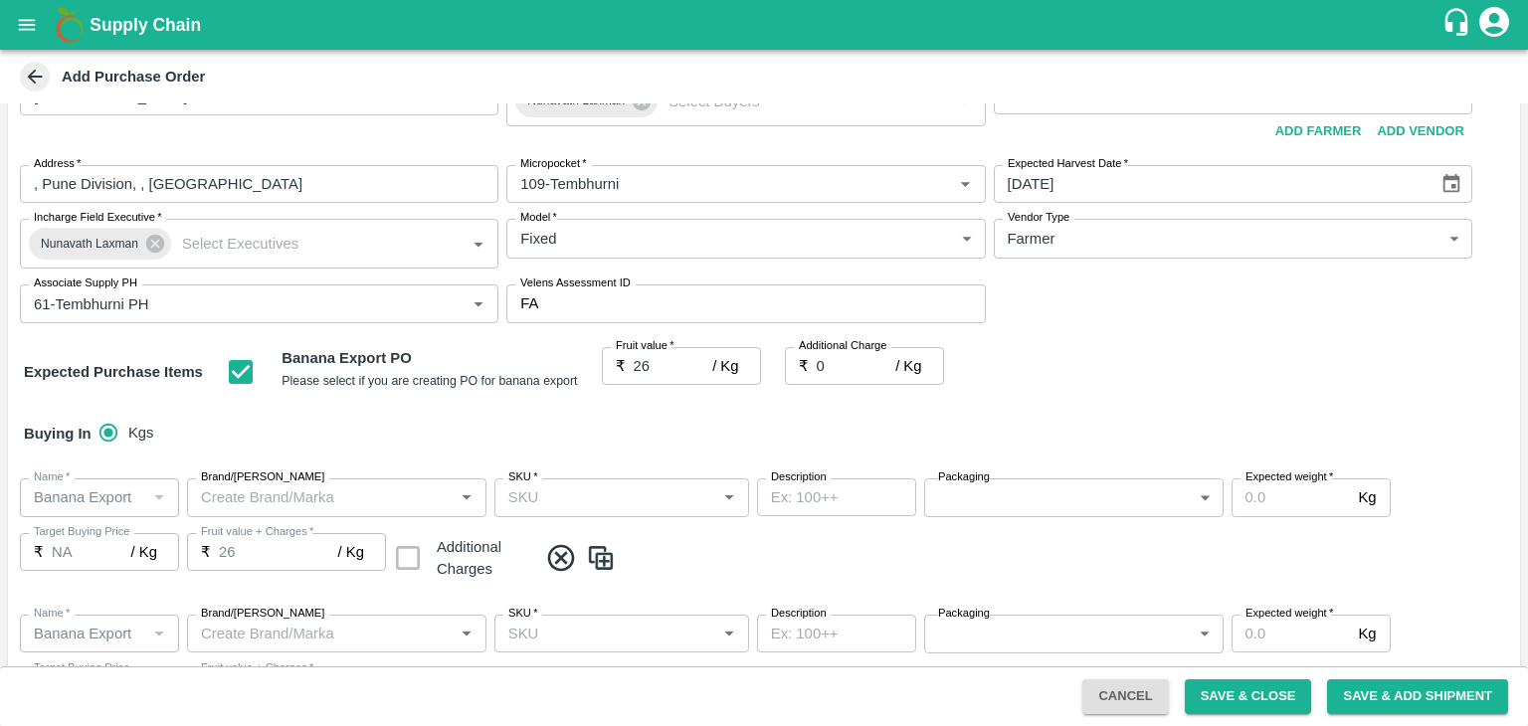
scroll to position [0, 0]
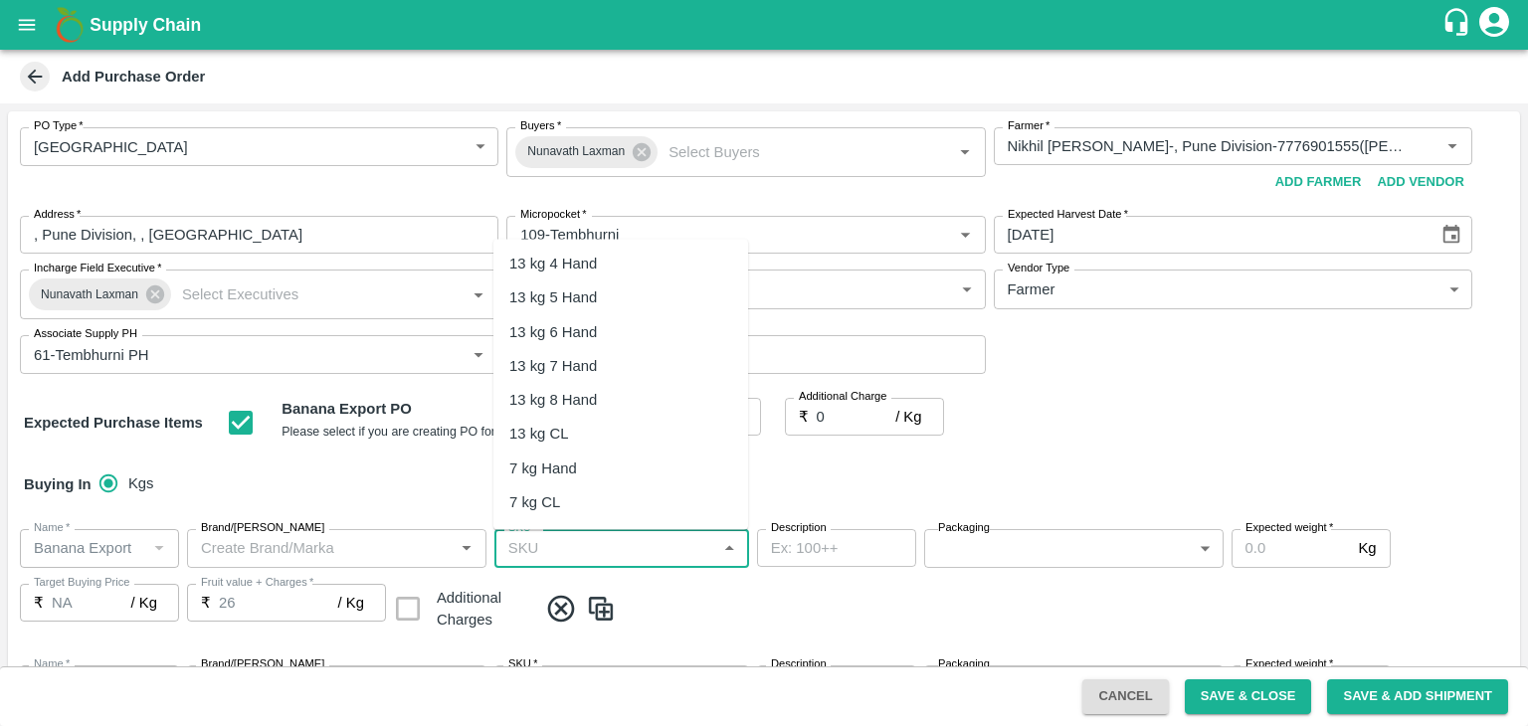
click at [651, 552] on input "SKU   *" at bounding box center [605, 548] width 210 height 26
click at [571, 264] on div "13 kg M N-CHL 4 Hand" at bounding box center [585, 264] width 153 height 22
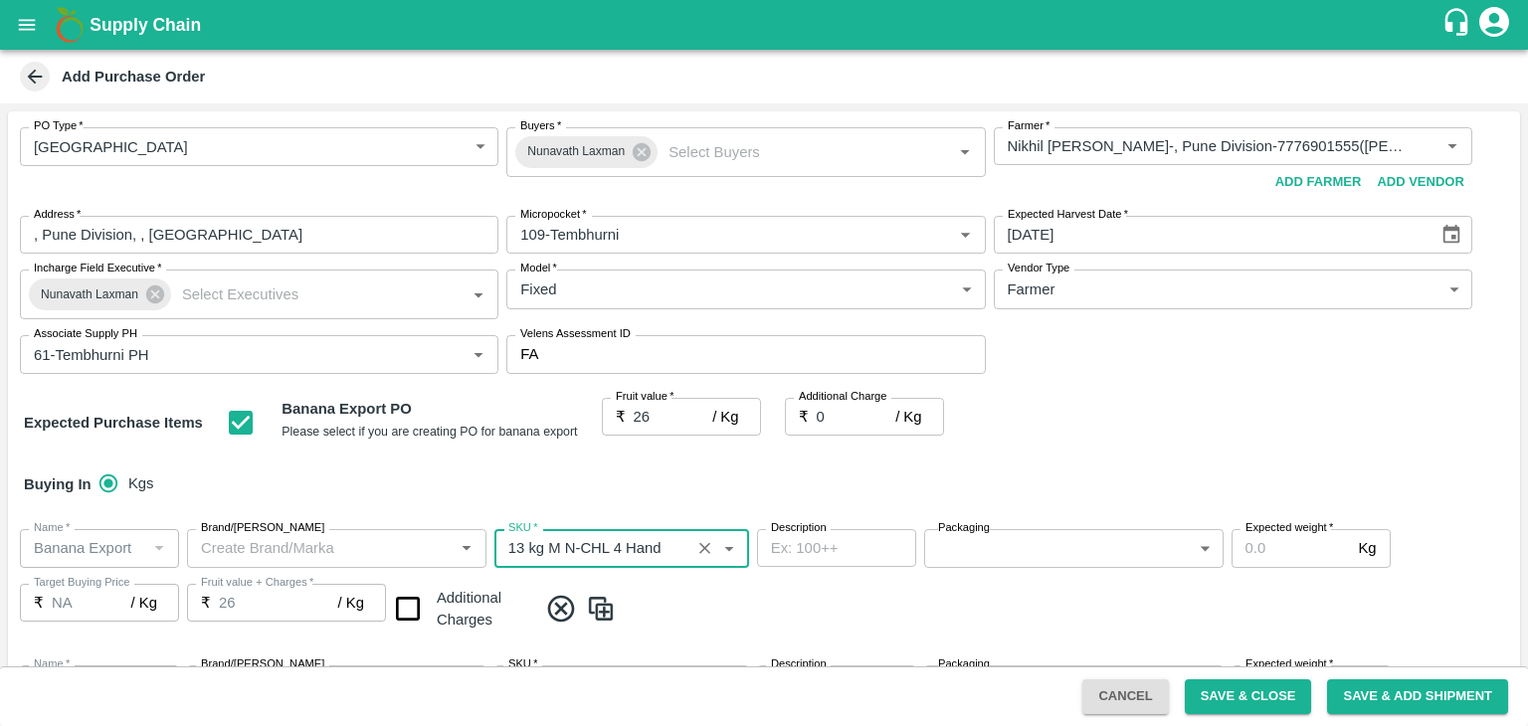
type input "13 kg M N-CHL 4 Hand"
click at [781, 608] on span at bounding box center [1024, 609] width 975 height 33
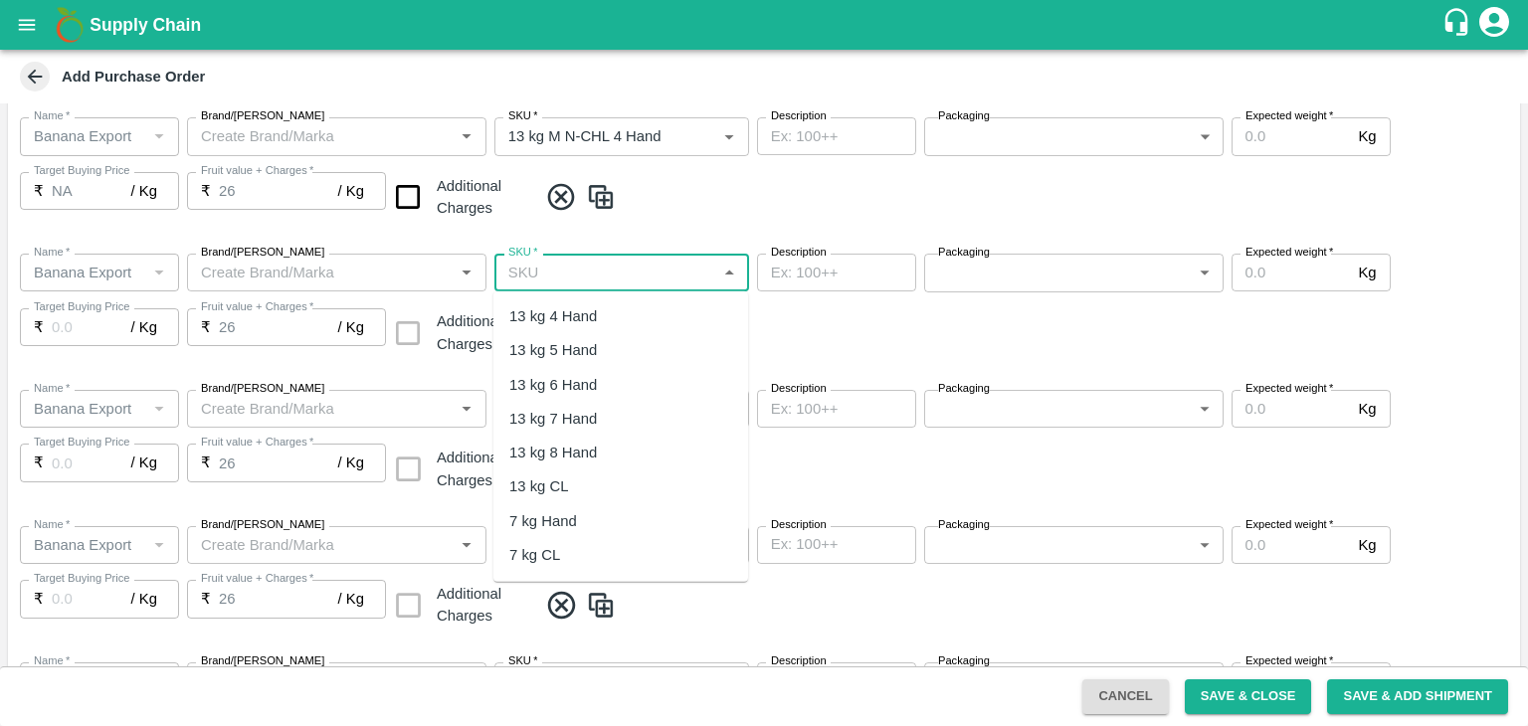
click at [662, 272] on input "SKU   *" at bounding box center [605, 273] width 210 height 26
click at [627, 335] on div "13 kg M N-CHL 5 Hand" at bounding box center [620, 350] width 255 height 34
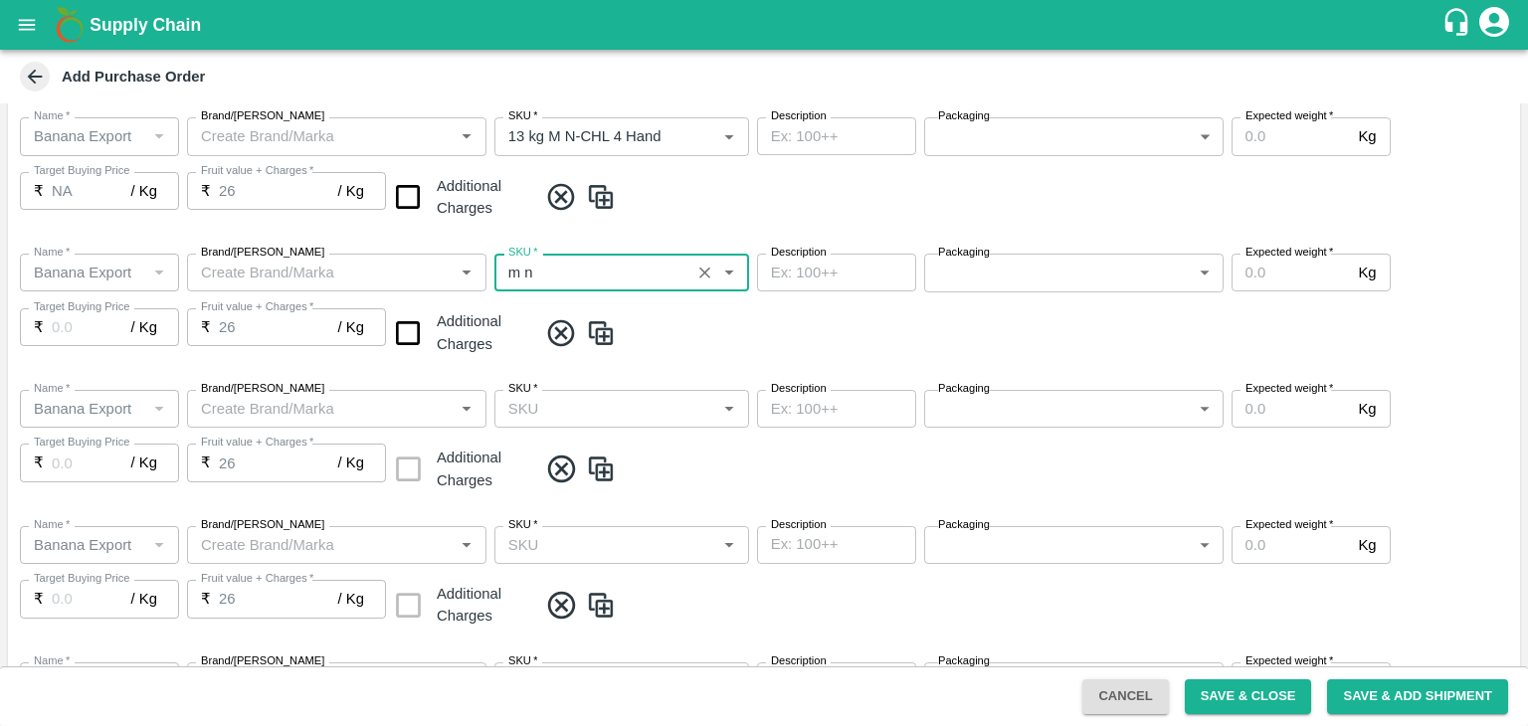
type input "13 kg M N-CHL 5 Hand"
type input "NA"
type input "13 kg M N-CHL 5 Hand"
click at [637, 406] on input "SKU   *" at bounding box center [605, 409] width 210 height 26
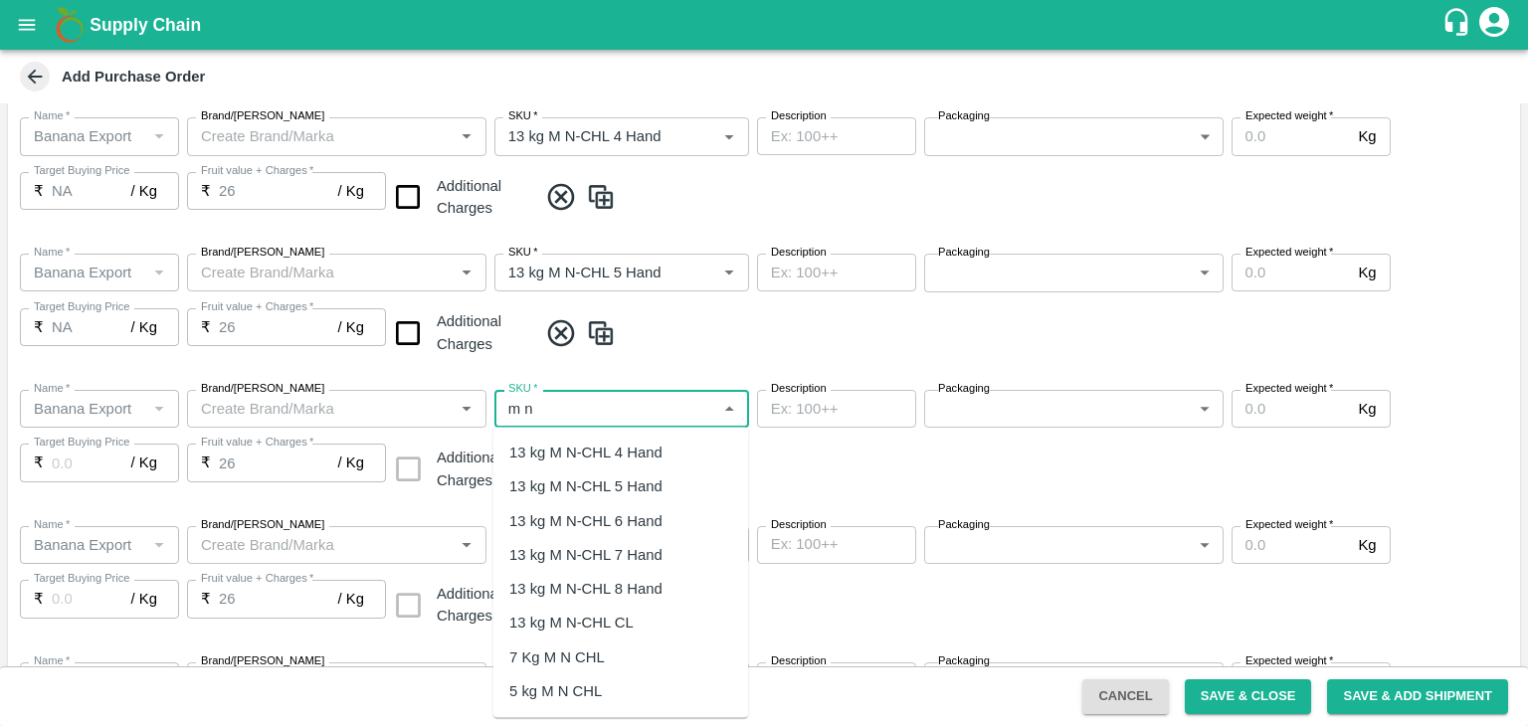
click at [639, 526] on div "13 kg M N-CHL 6 Hand" at bounding box center [585, 520] width 153 height 22
type input "13 kg M N-CHL 6 Hand"
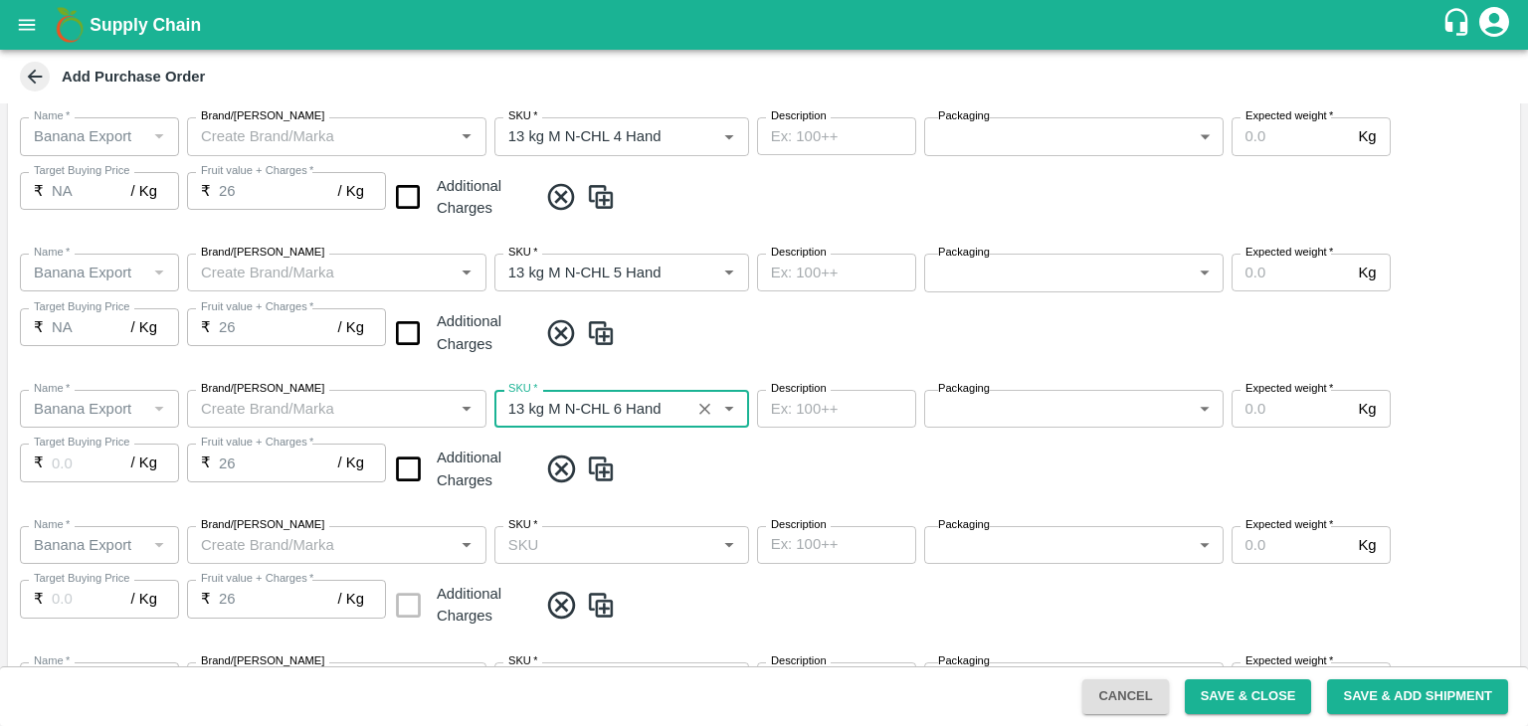
type input "NA"
type input "13 kg M N-CHL 6 Hand"
click at [655, 546] on input "SKU   *" at bounding box center [605, 545] width 210 height 26
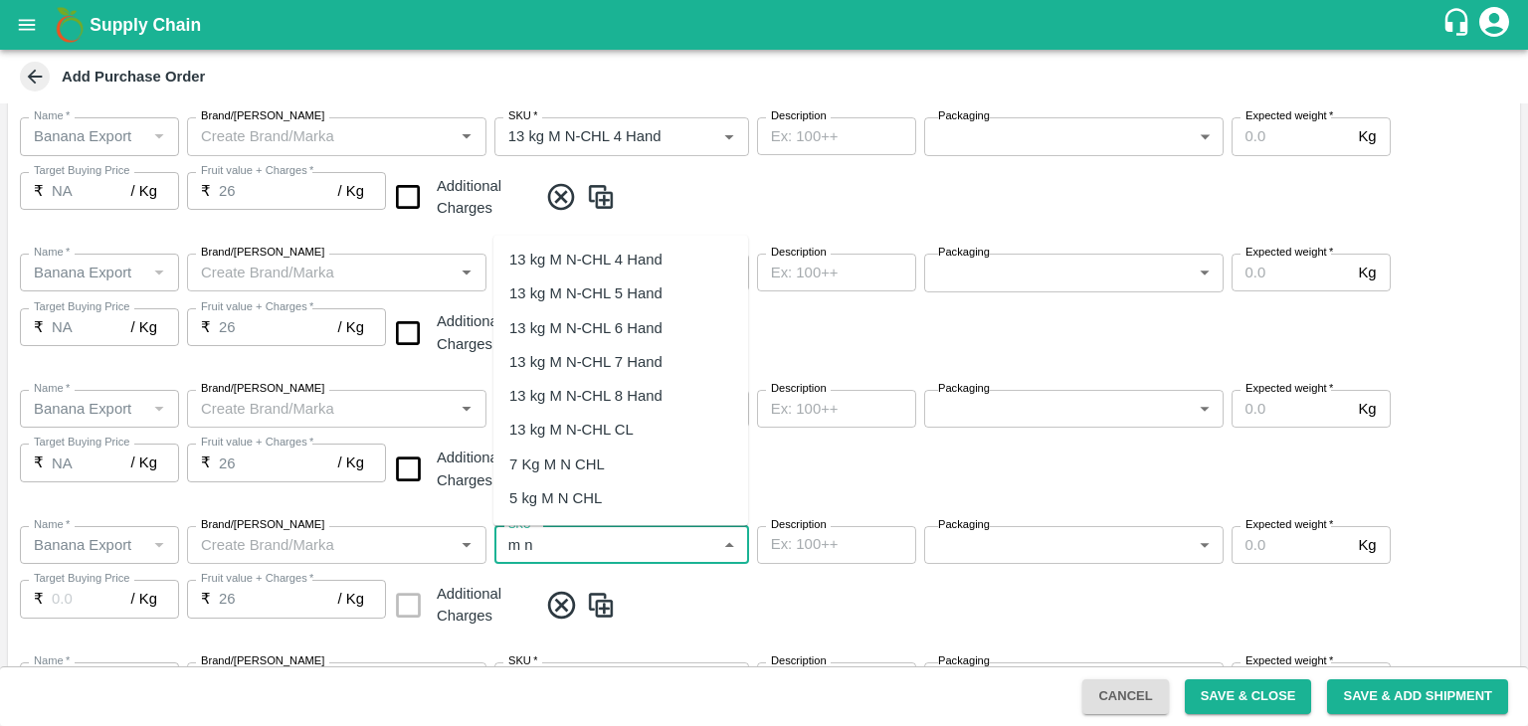
click at [633, 395] on div "13 kg M N-CHL 8 Hand" at bounding box center [585, 397] width 153 height 22
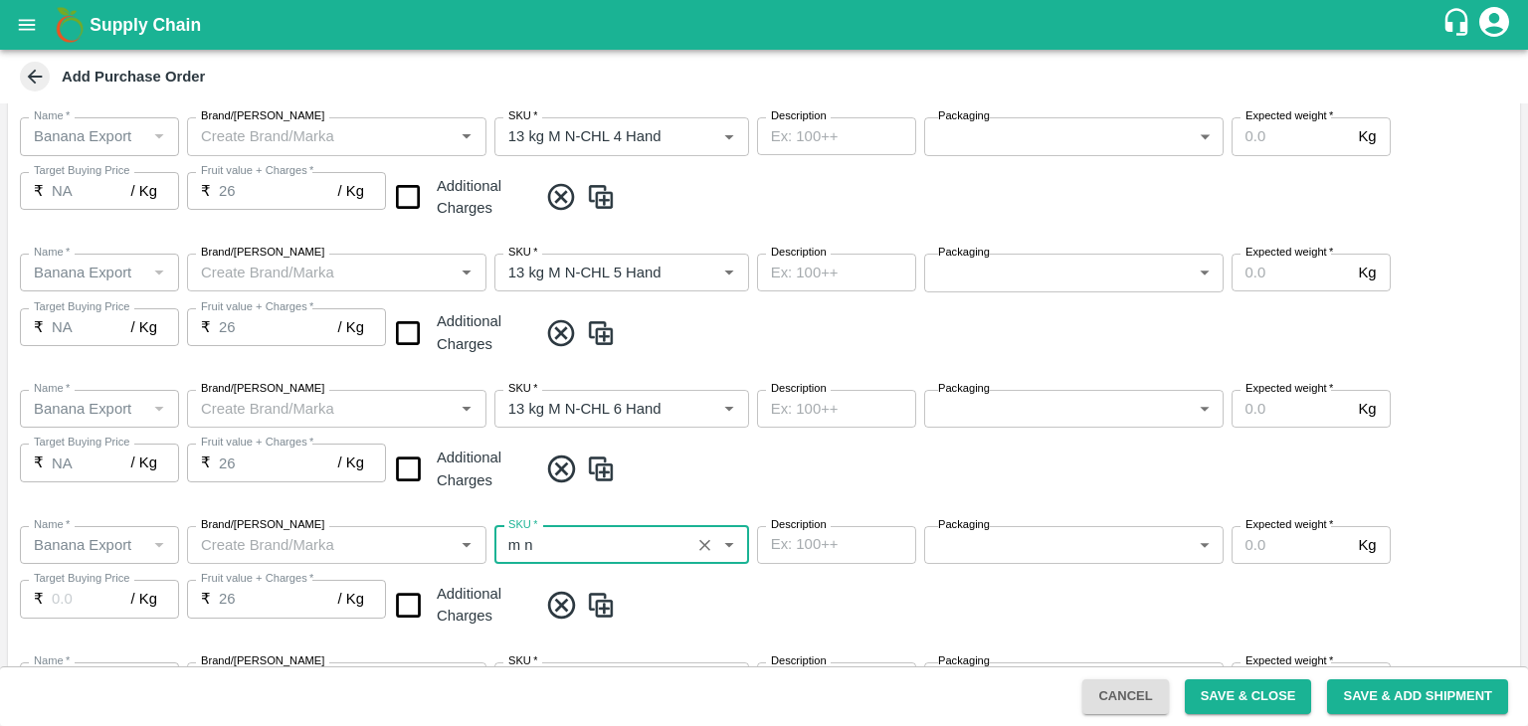
type input "13 kg M N-CHL 8 Hand"
type input "NA"
type input "13 kg M N-CHL 8 Hand"
click at [752, 602] on span at bounding box center [1024, 605] width 975 height 33
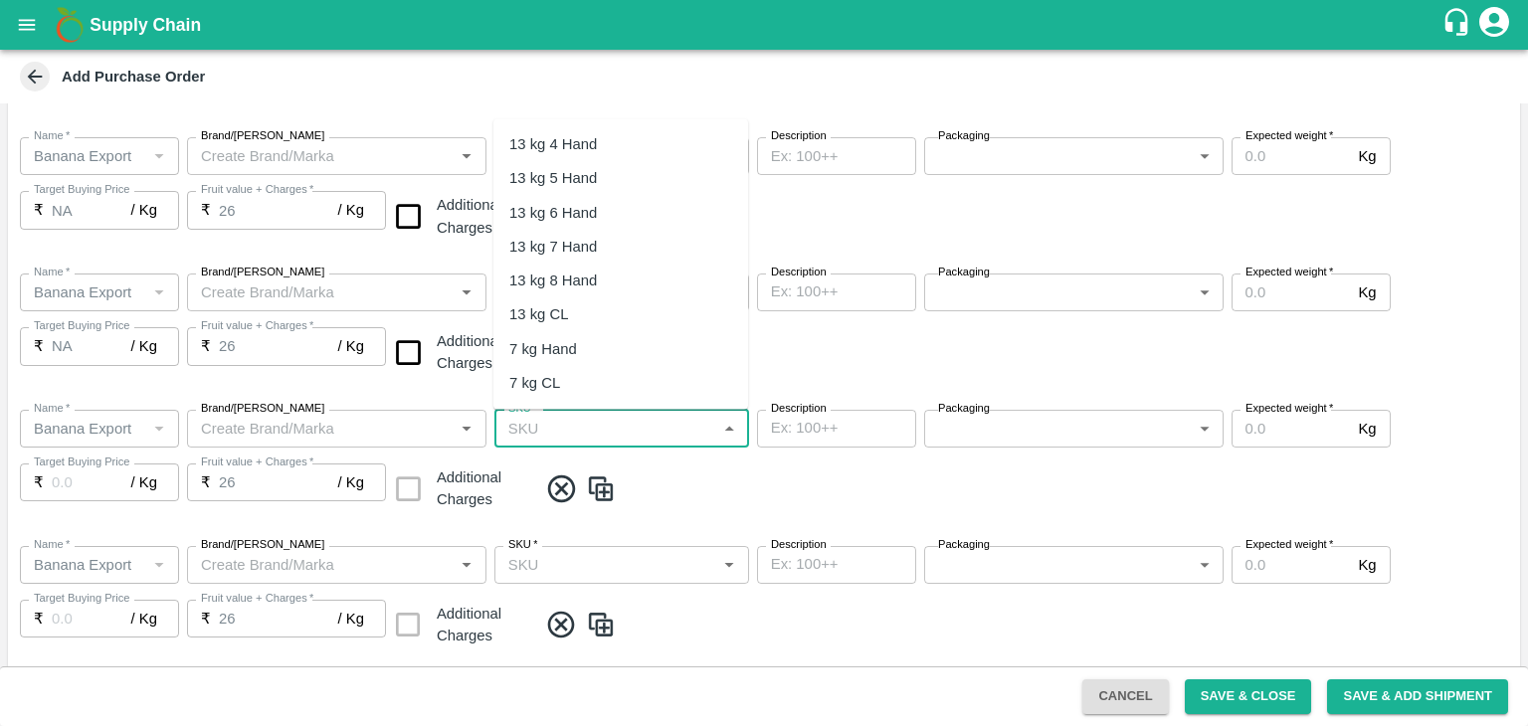
click at [643, 427] on input "SKU   *" at bounding box center [605, 429] width 210 height 26
click at [597, 317] on div "13 kg M N-CHL CL" at bounding box center [571, 314] width 124 height 22
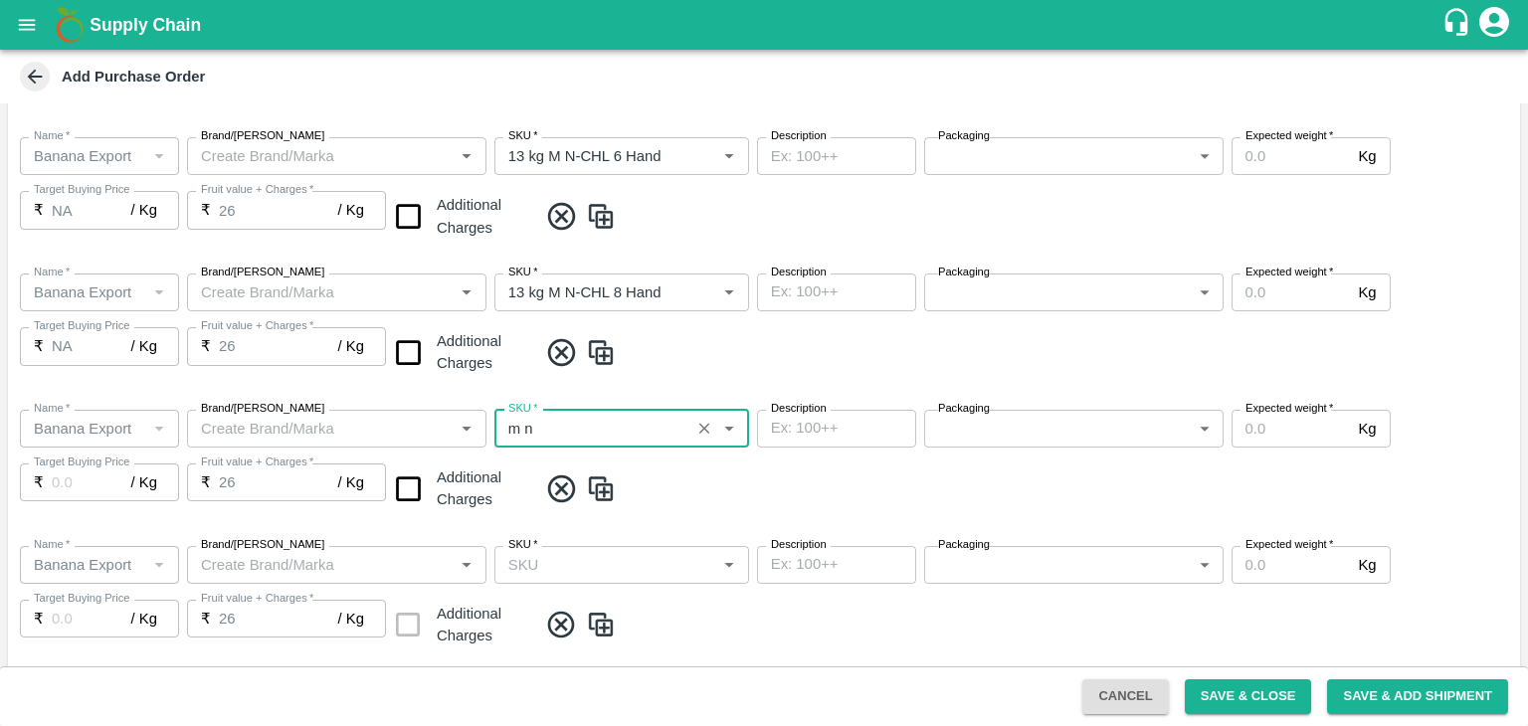
type input "13 kg M N-CHL CL"
type input "NA"
type input "13 kg M N-CHL CL"
click at [675, 511] on div "Name   * Name   * Brand/Marka Brand/Marka SKU   * SKU   * Description x Descrip…" at bounding box center [764, 462] width 1512 height 136
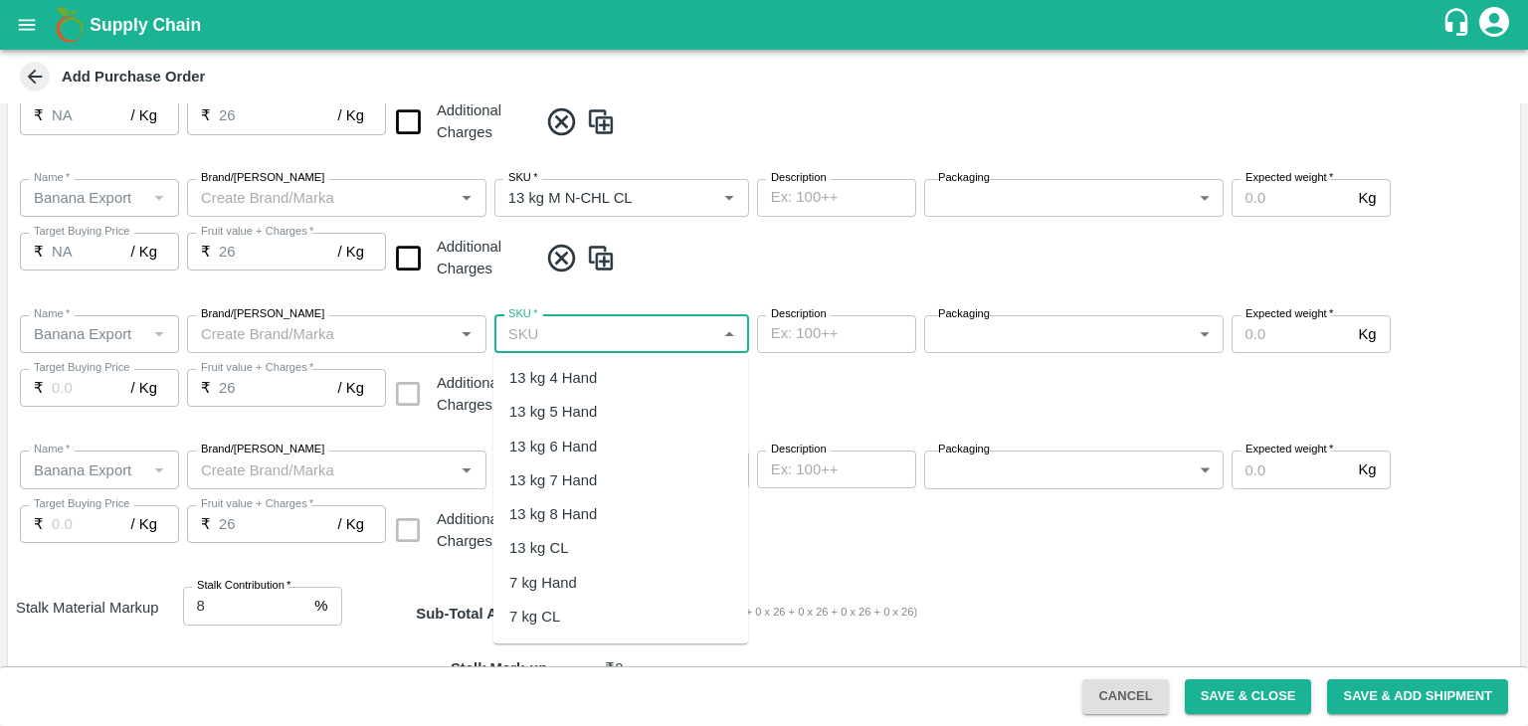
click at [641, 330] on input "SKU   *" at bounding box center [605, 334] width 210 height 26
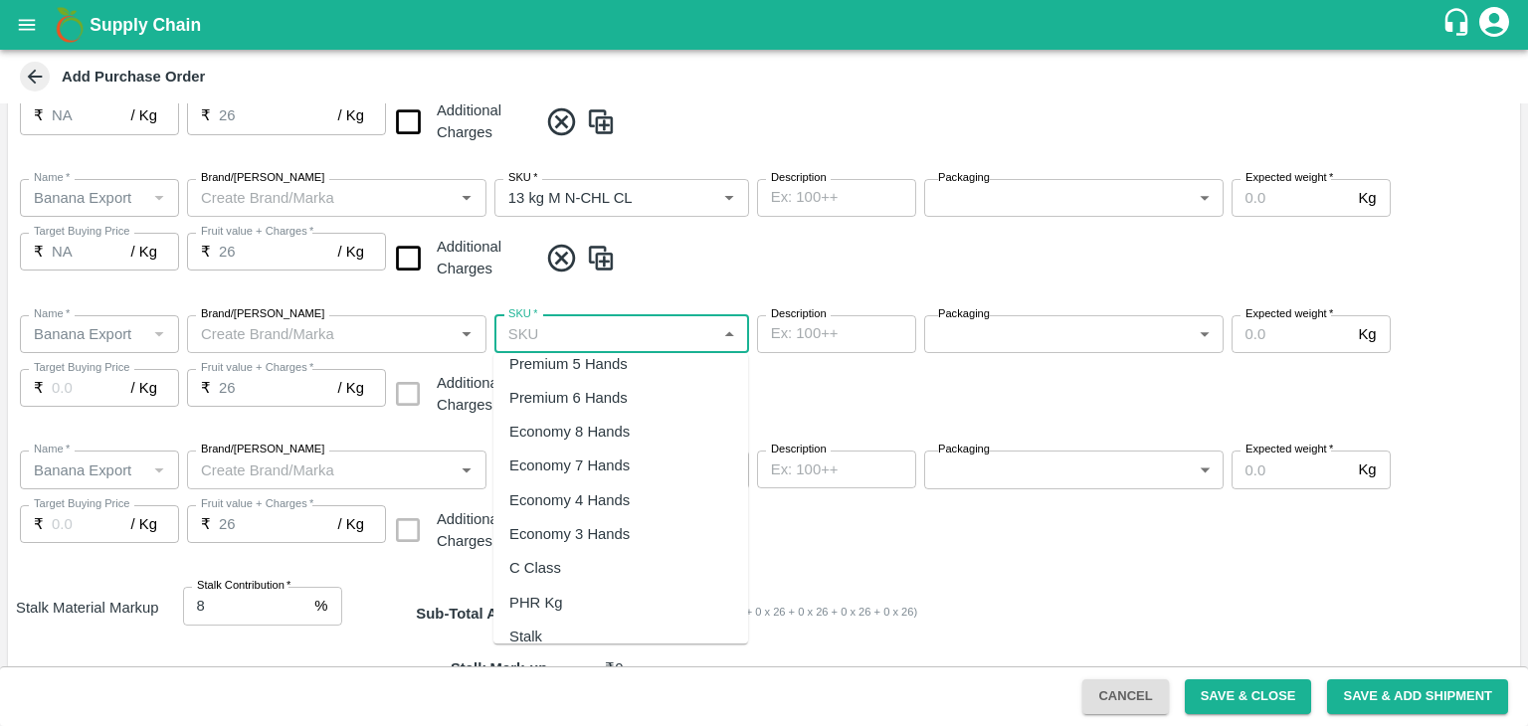
click at [553, 601] on div "PHR Kg" at bounding box center [536, 603] width 54 height 22
type input "PHR Kg"
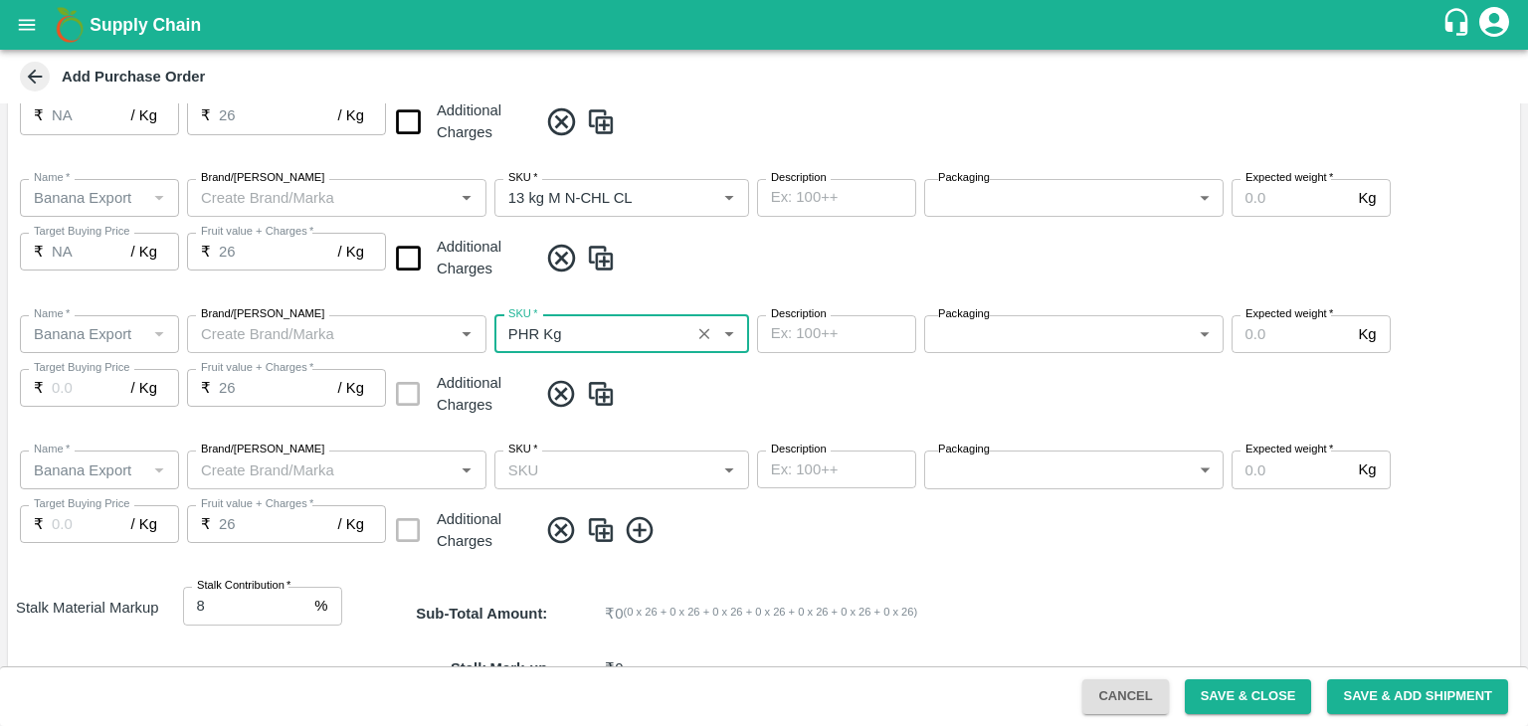
type input "NA"
click at [634, 469] on input "SKU   *" at bounding box center [605, 470] width 210 height 26
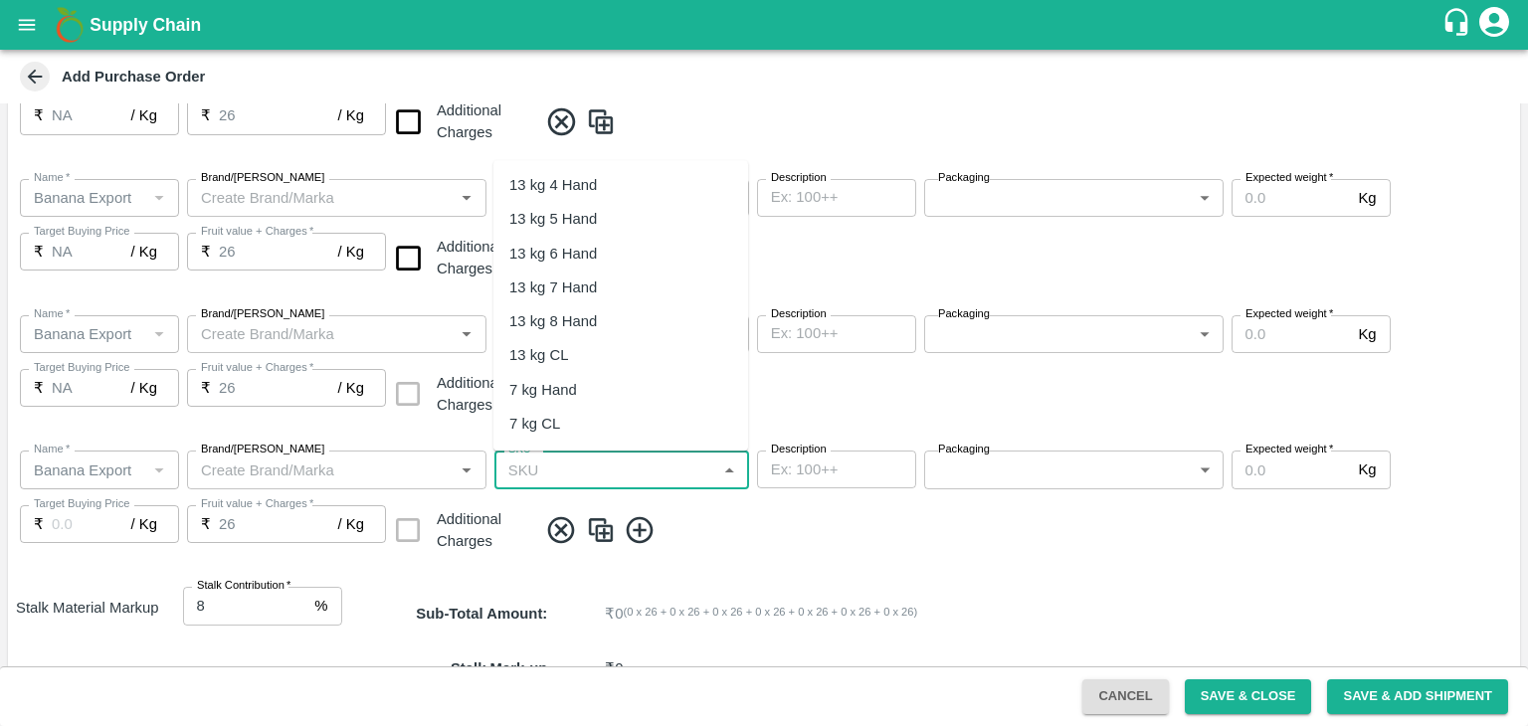
scroll to position [340, 0]
click at [581, 355] on div "C Class" at bounding box center [620, 356] width 255 height 34
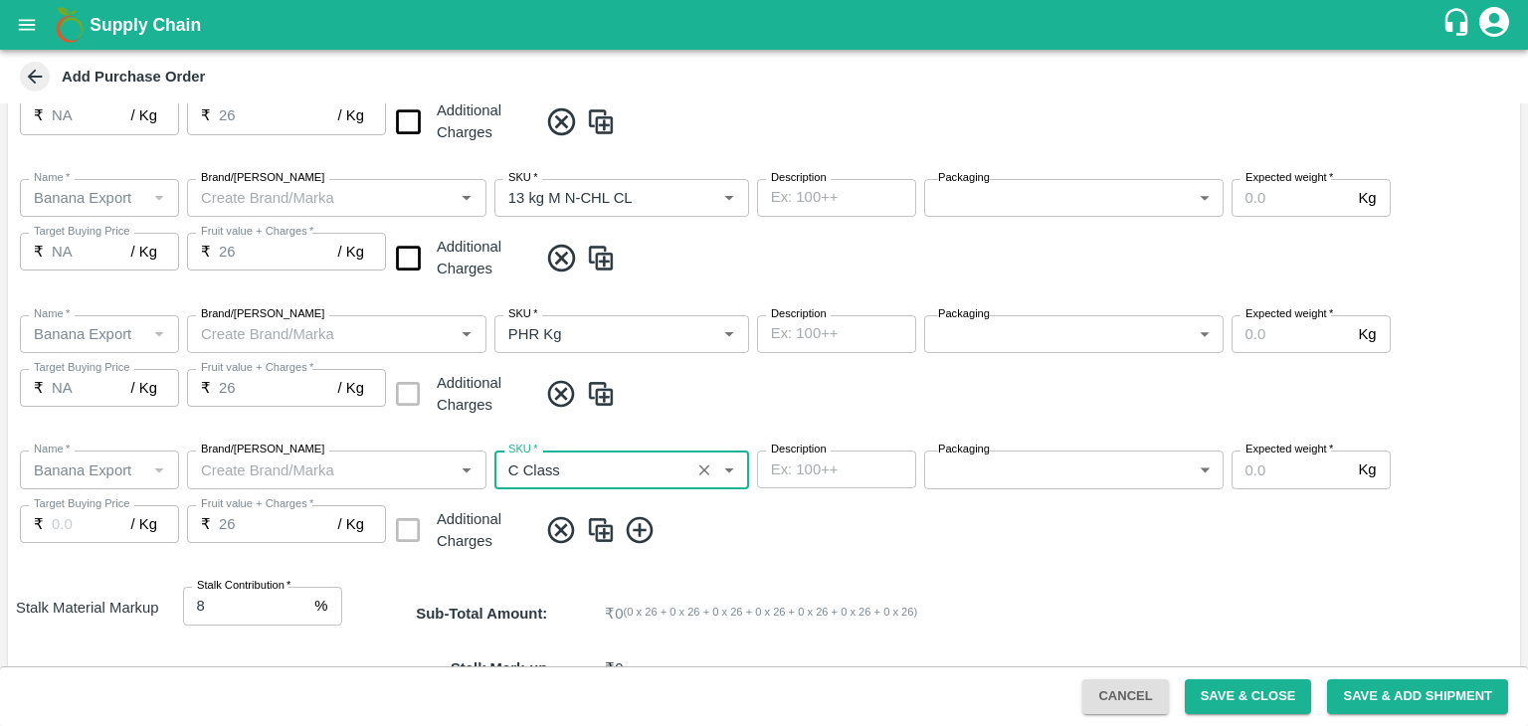
type input "C Class"
type input "NA"
click at [411, 259] on input "checkbox" at bounding box center [408, 258] width 51 height 51
checkbox input "true"
click at [410, 126] on input "checkbox" at bounding box center [408, 121] width 51 height 51
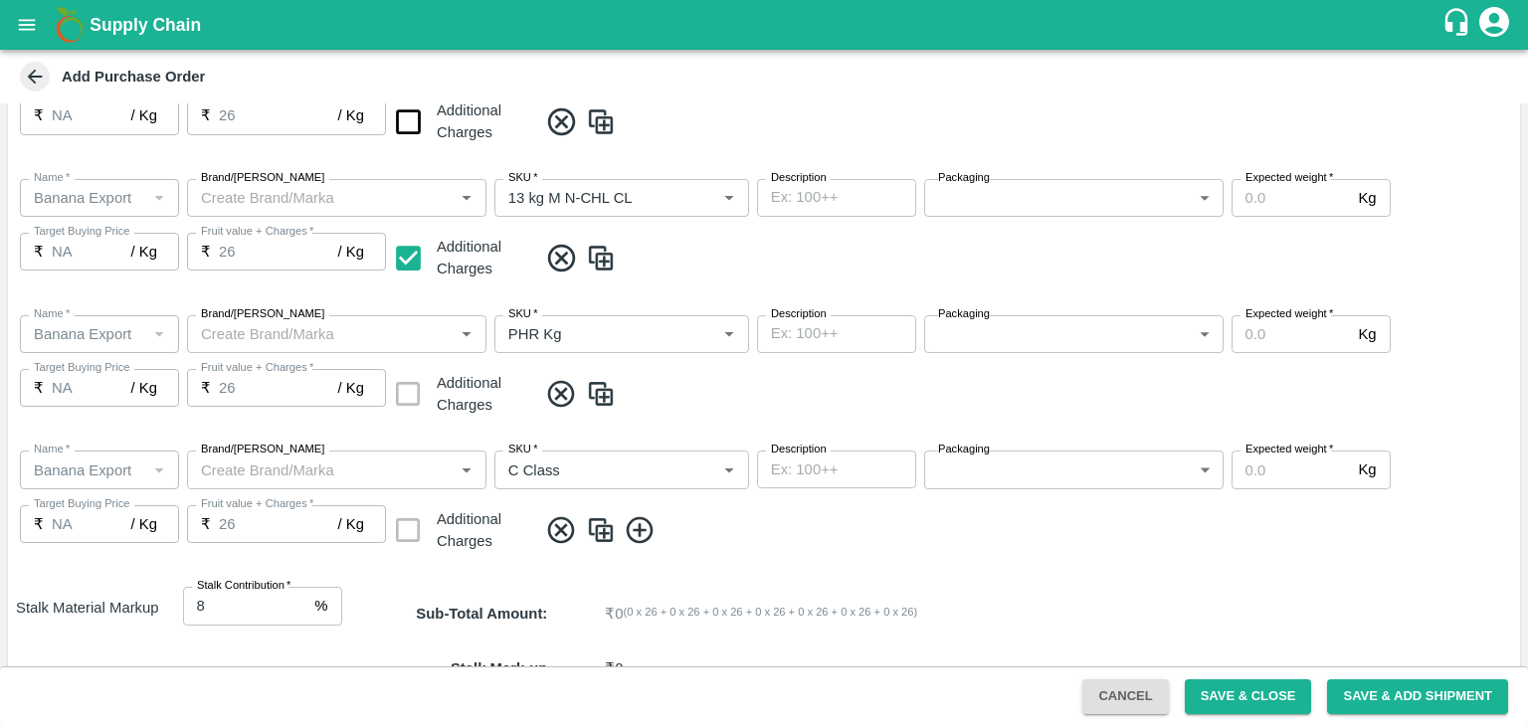
checkbox input "true"
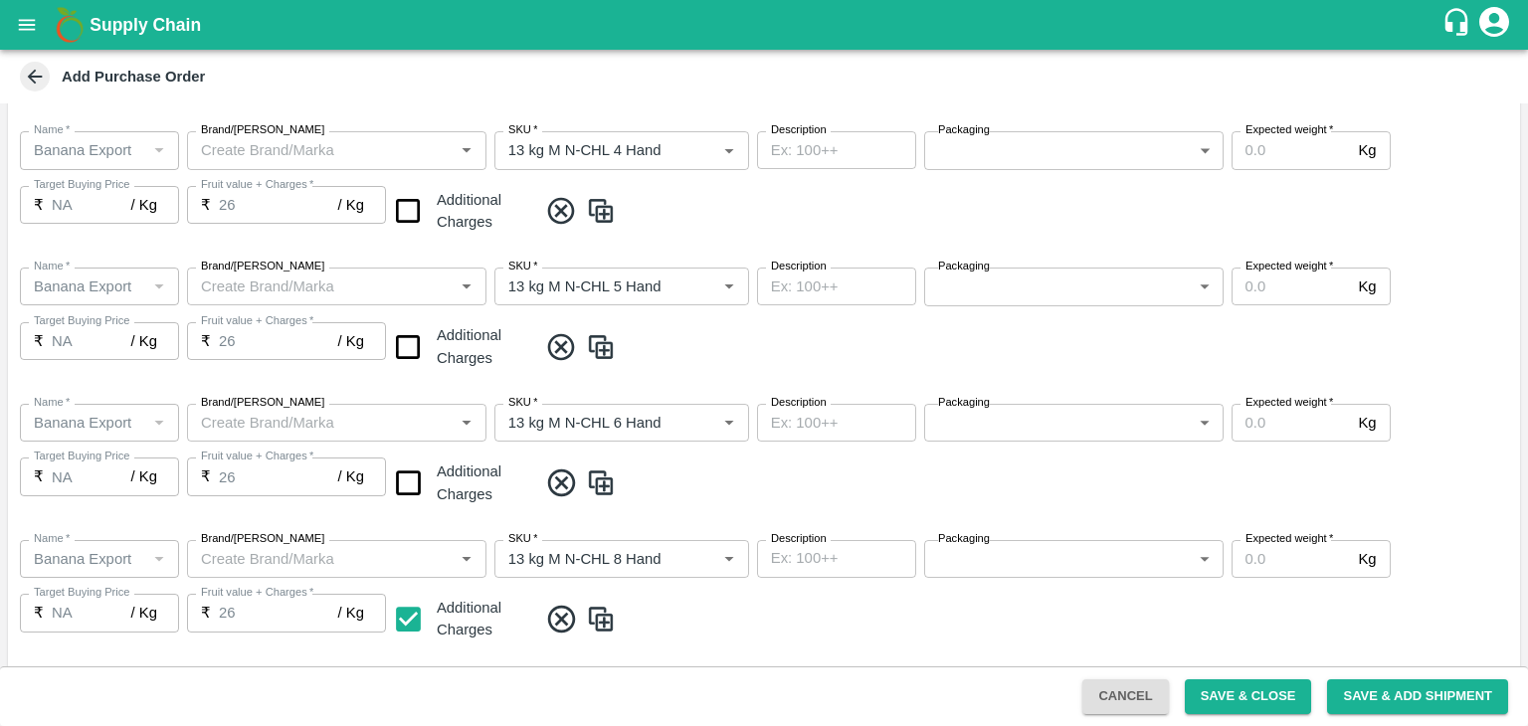
click at [402, 211] on input "checkbox" at bounding box center [408, 211] width 51 height 51
checkbox input "true"
click at [410, 334] on input "checkbox" at bounding box center [408, 347] width 51 height 51
checkbox input "true"
click at [411, 478] on input "checkbox" at bounding box center [408, 483] width 51 height 51
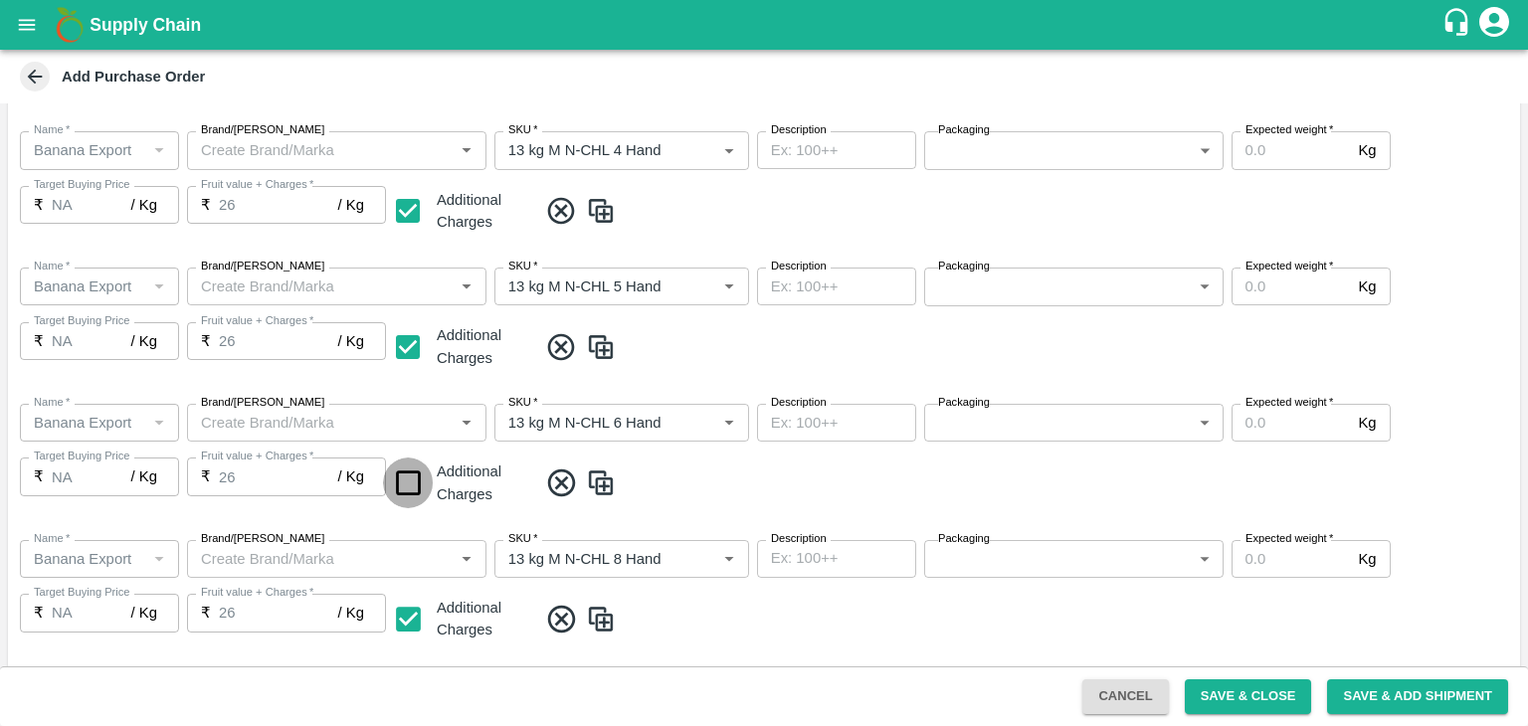
checkbox input "true"
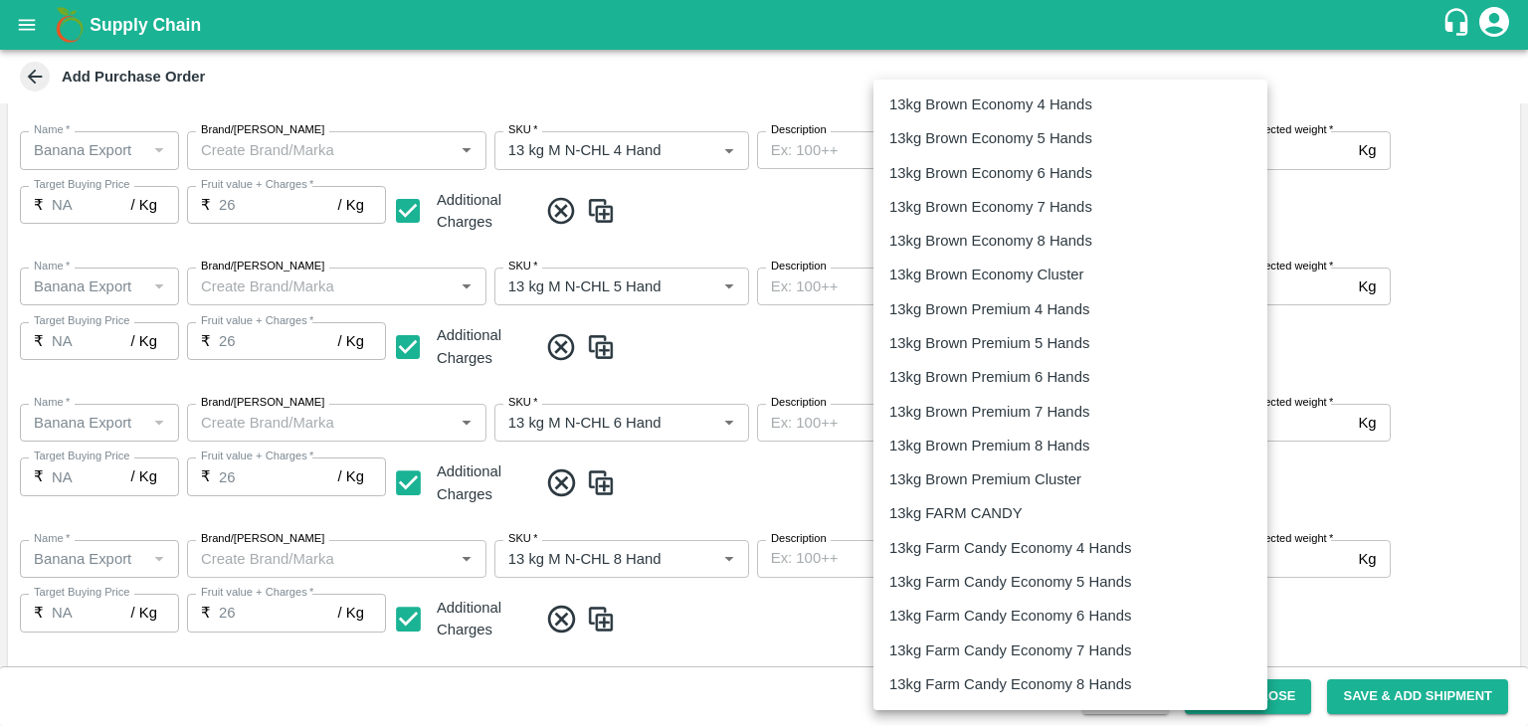
click at [1058, 150] on body "Supply Chain Add Purchase Order PO Type   * Farm Gate 1 PO Type Buyers   * Nuna…" at bounding box center [764, 363] width 1528 height 726
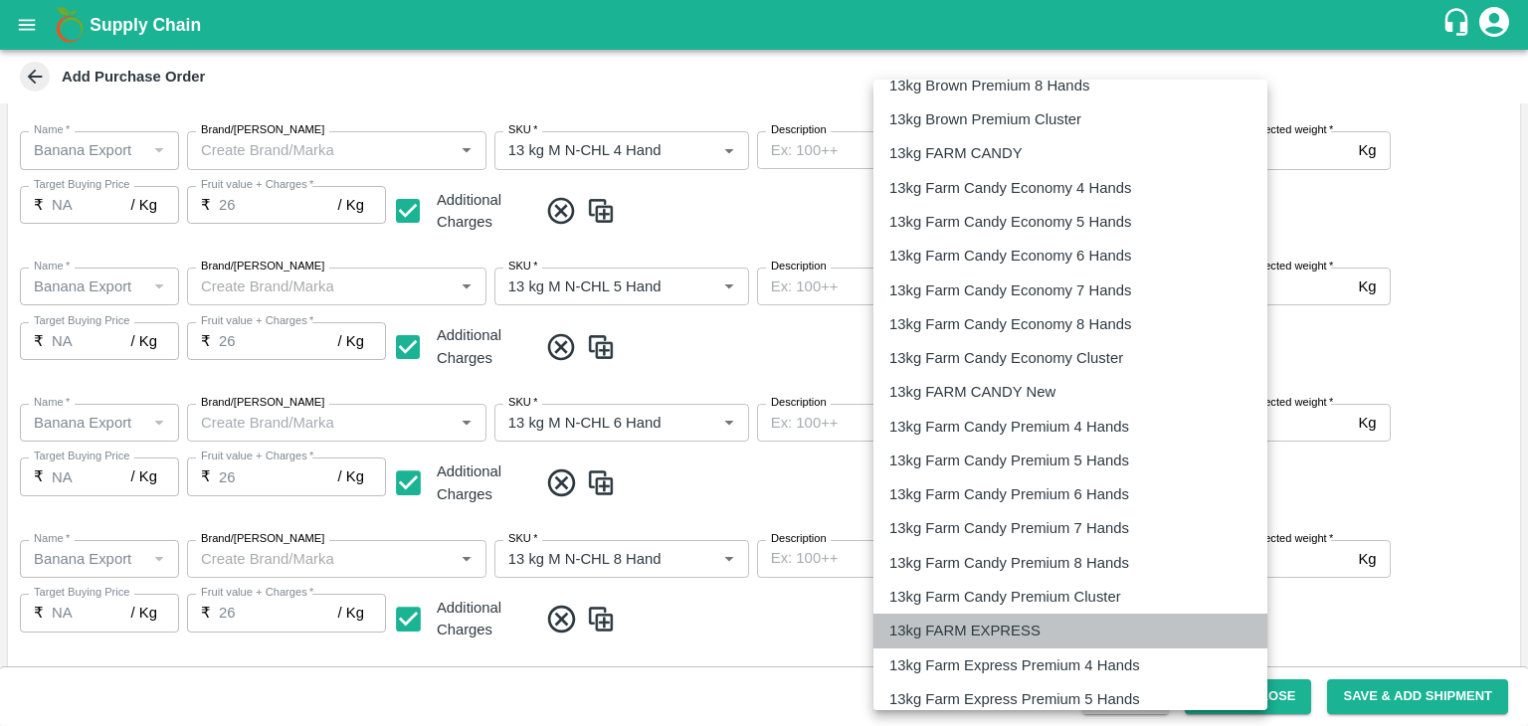
click at [981, 623] on p "13kg FARM EXPRESS" at bounding box center [964, 631] width 151 height 22
type input "468"
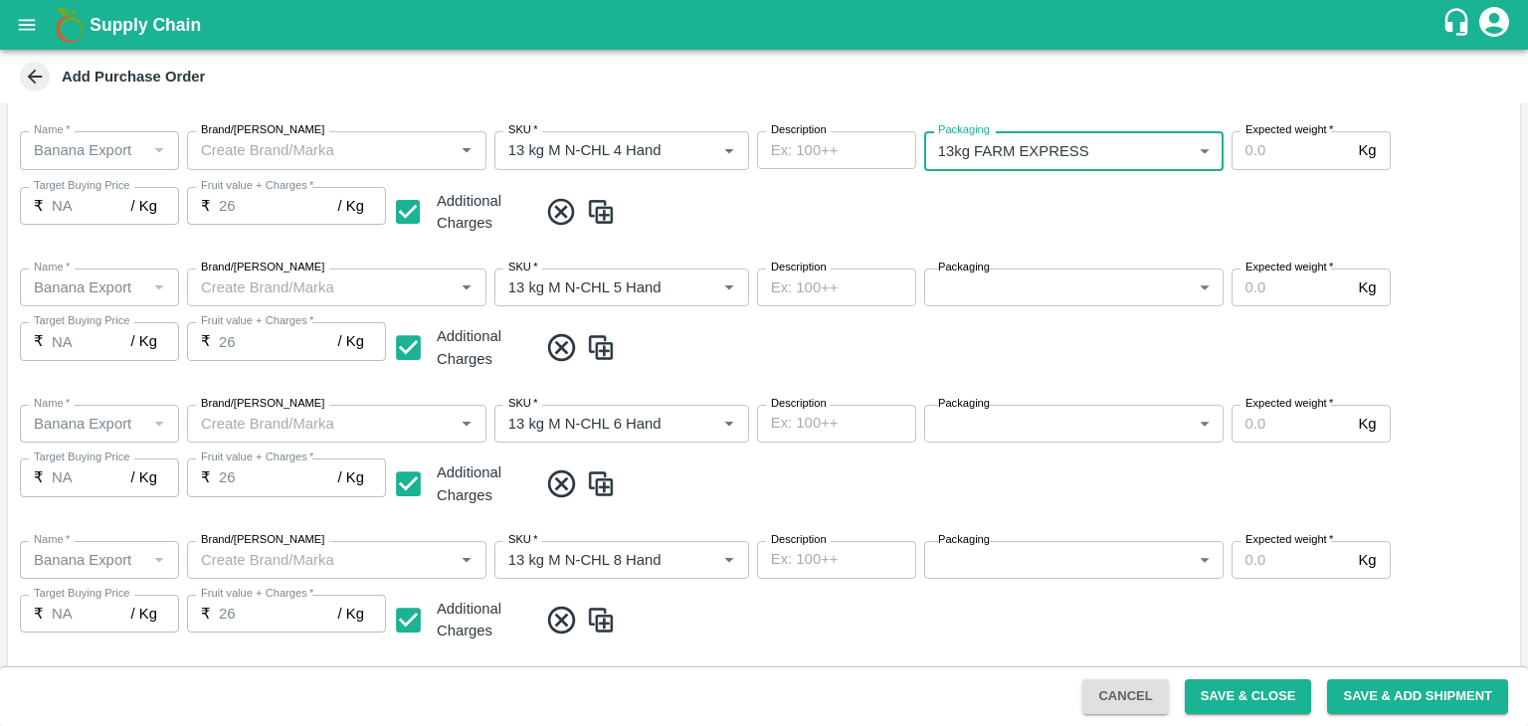
click at [1003, 289] on body "Supply Chain Add Purchase Order PO Type   * Farm Gate 1 PO Type Buyers   * Nuna…" at bounding box center [764, 363] width 1528 height 726
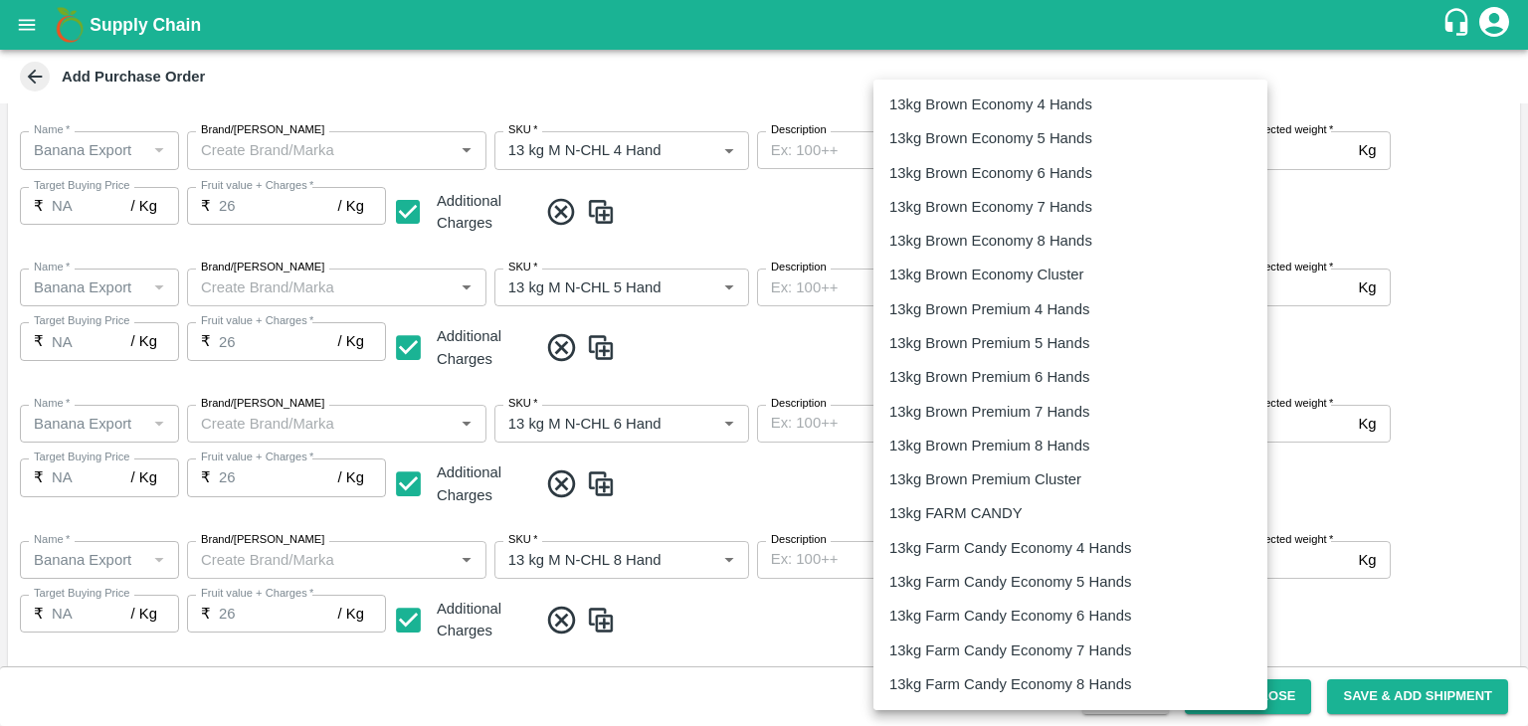
scroll to position [450, 0]
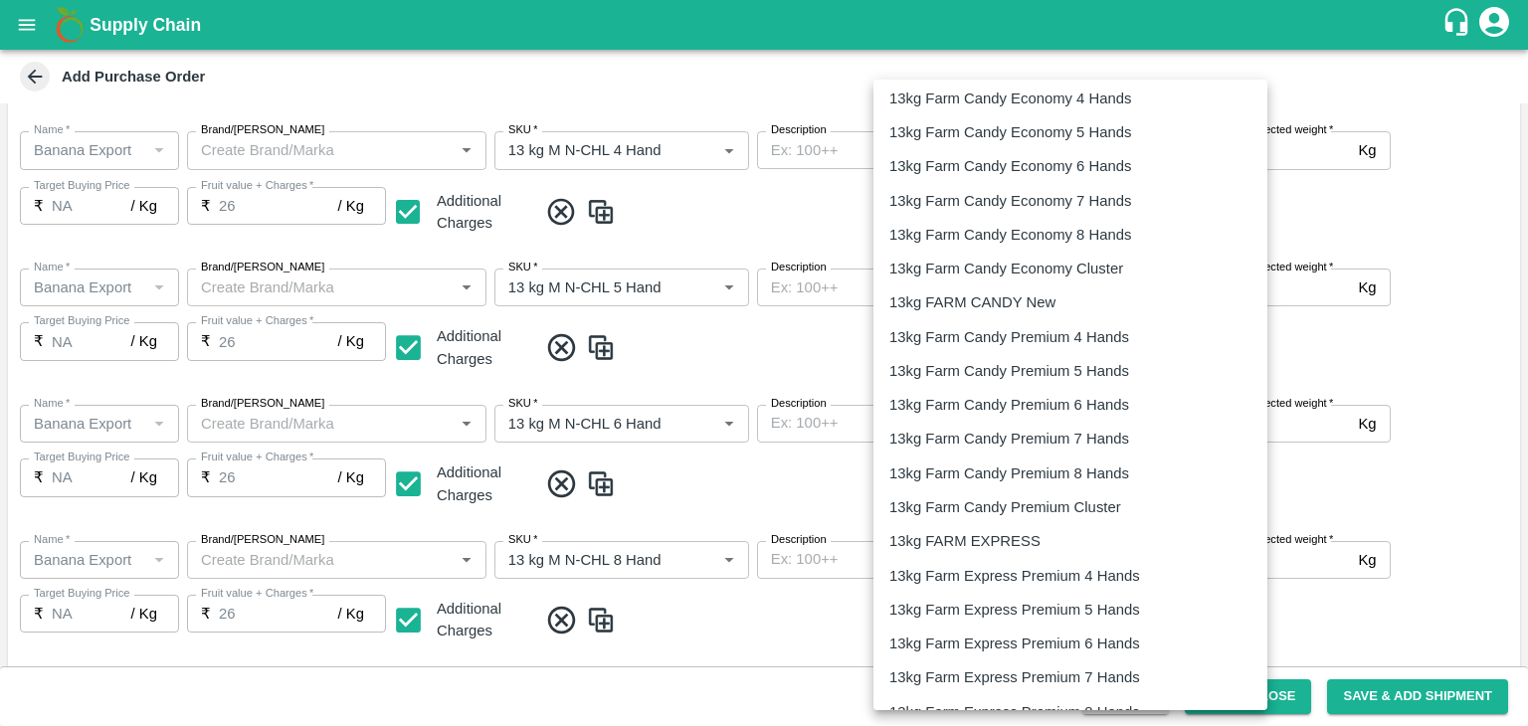
click at [1002, 532] on p "13kg FARM EXPRESS" at bounding box center [964, 541] width 151 height 22
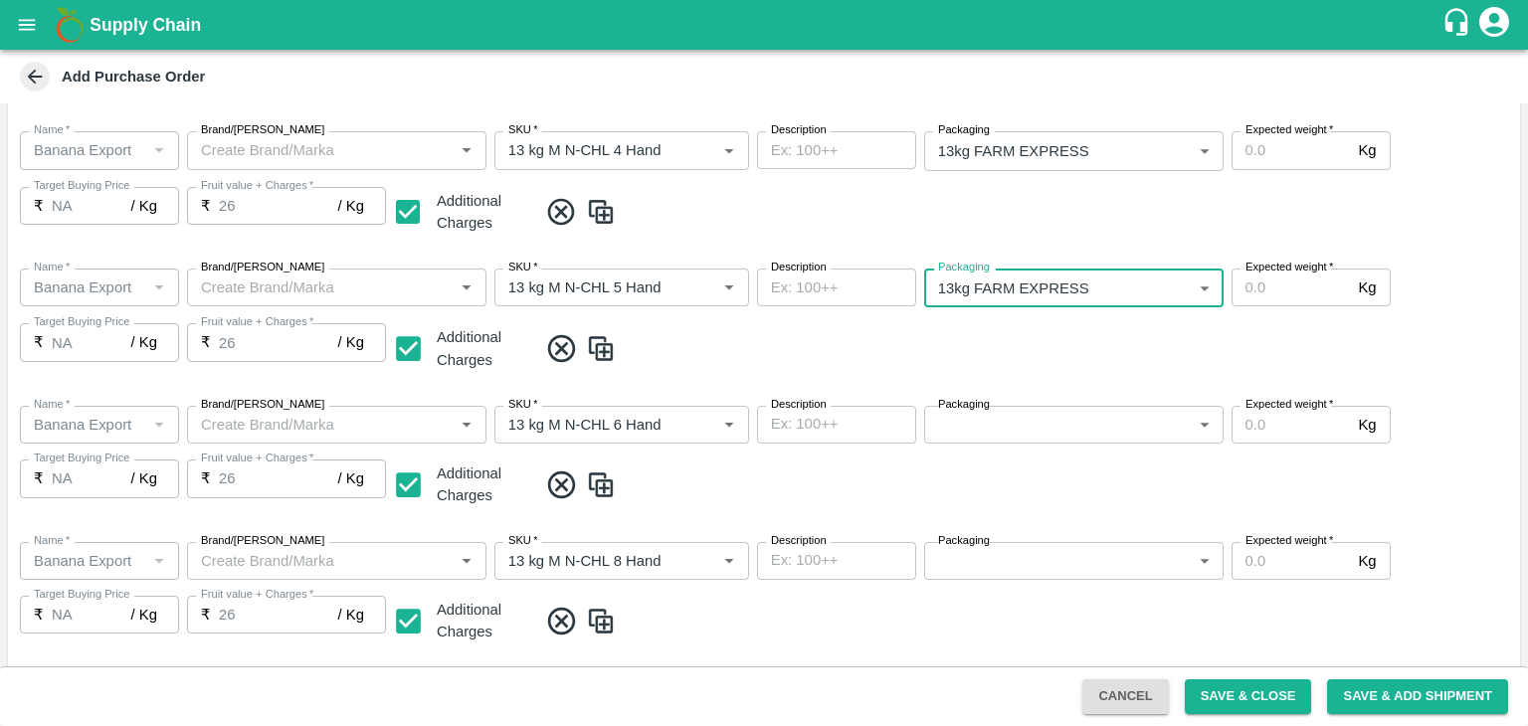
type input "468"
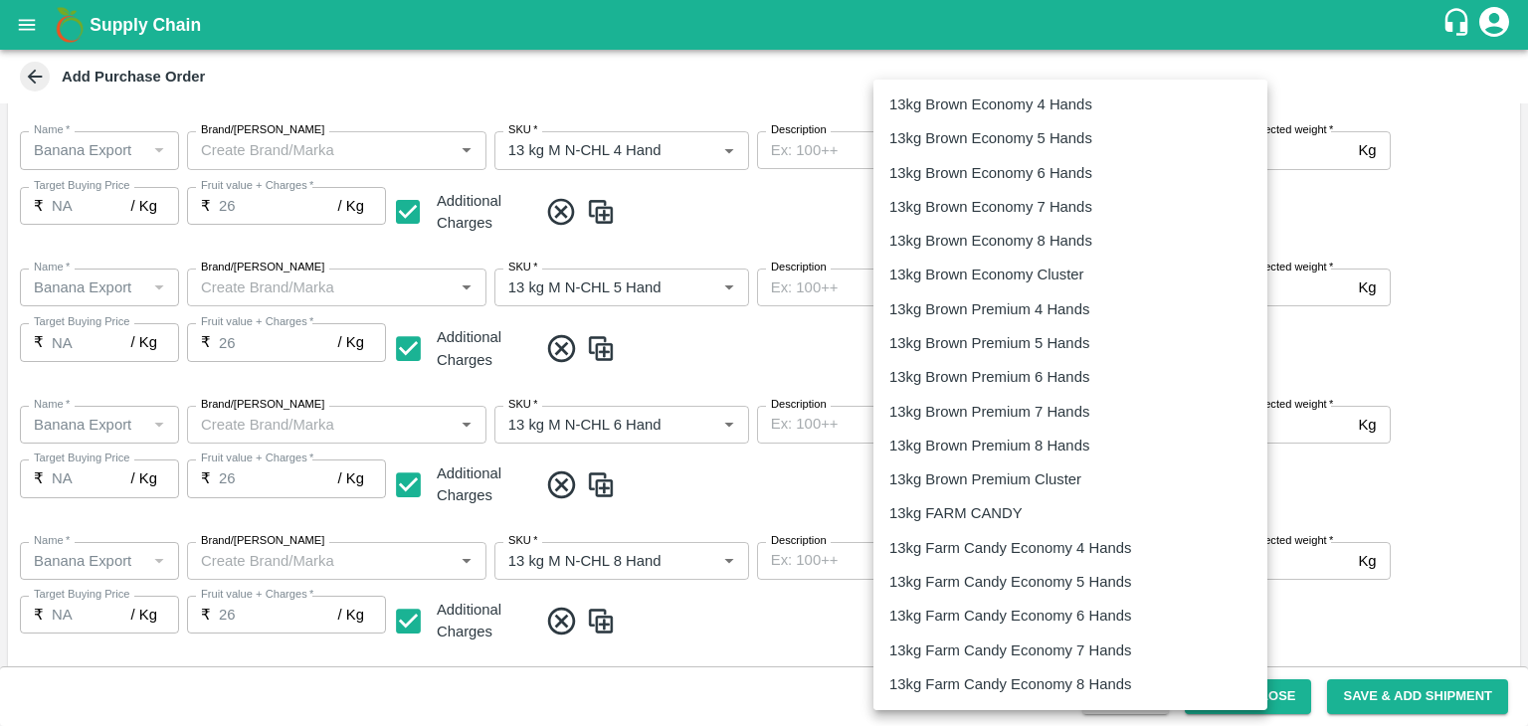
drag, startPoint x: 1030, startPoint y: 443, endPoint x: 1042, endPoint y: 554, distance: 112.0
click at [1042, 554] on body "Supply Chain Add Purchase Order PO Type   * Farm Gate 1 PO Type Buyers   * Nuna…" at bounding box center [764, 363] width 1528 height 726
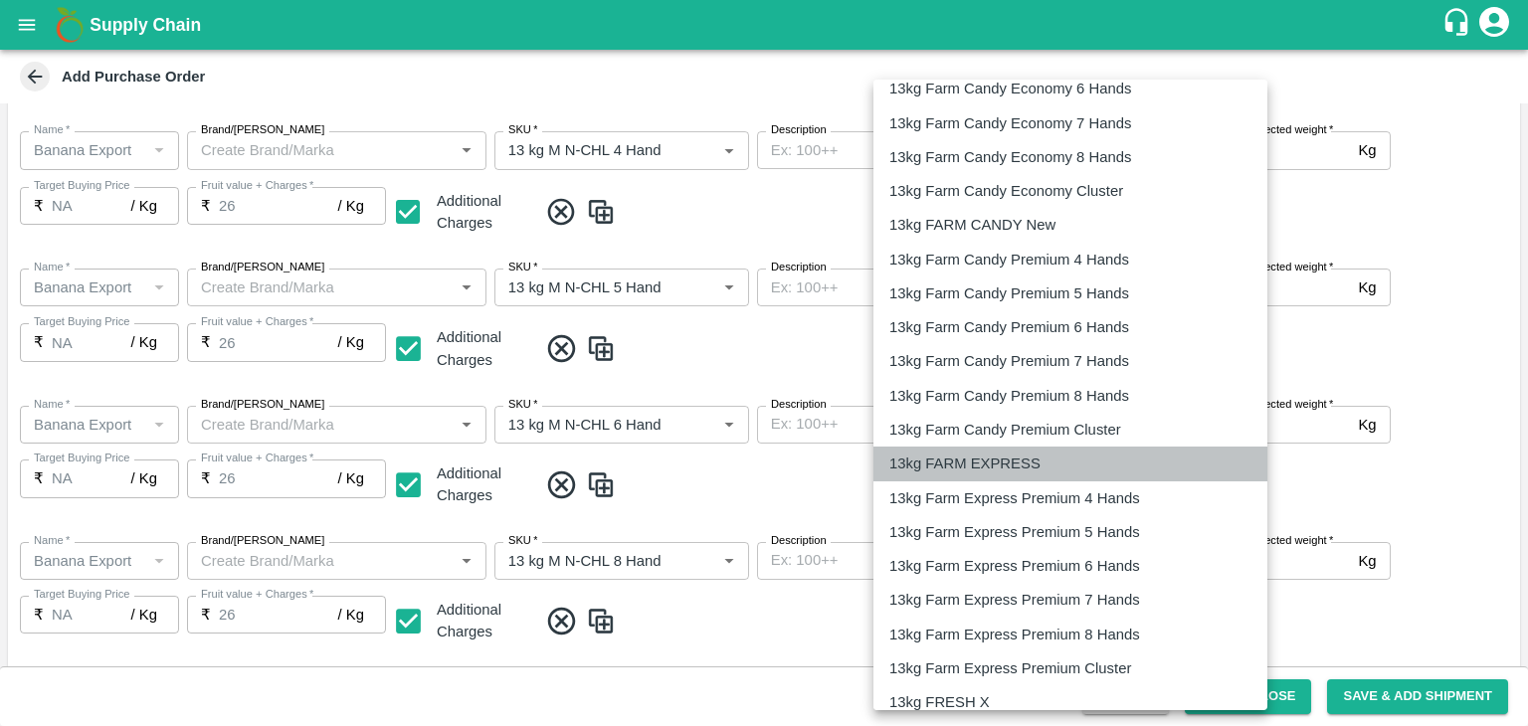
click at [960, 451] on li "13kg FARM EXPRESS" at bounding box center [1070, 464] width 394 height 34
type input "468"
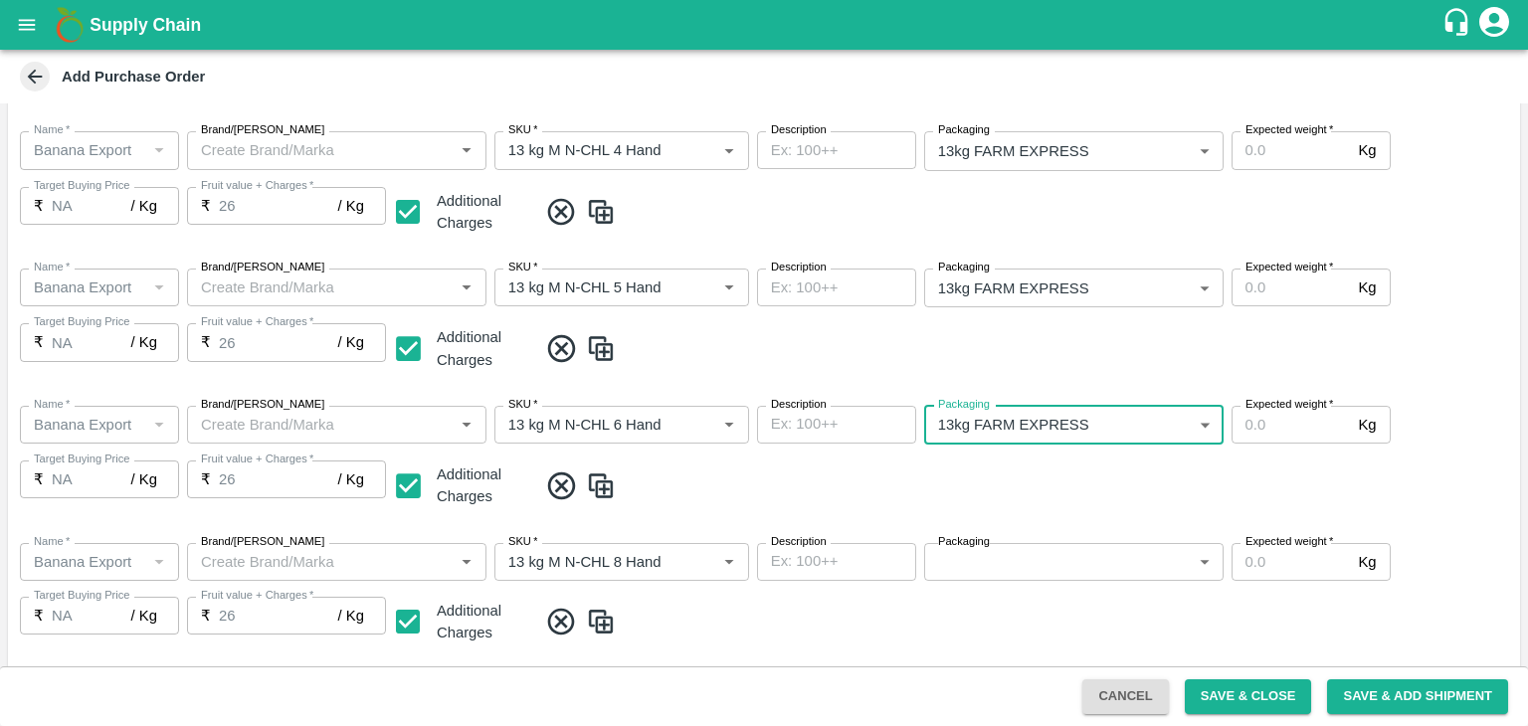
click at [1061, 553] on body "Supply Chain Add Purchase Order PO Type   * Farm Gate 1 PO Type Buyers   * Nuna…" at bounding box center [764, 363] width 1528 height 726
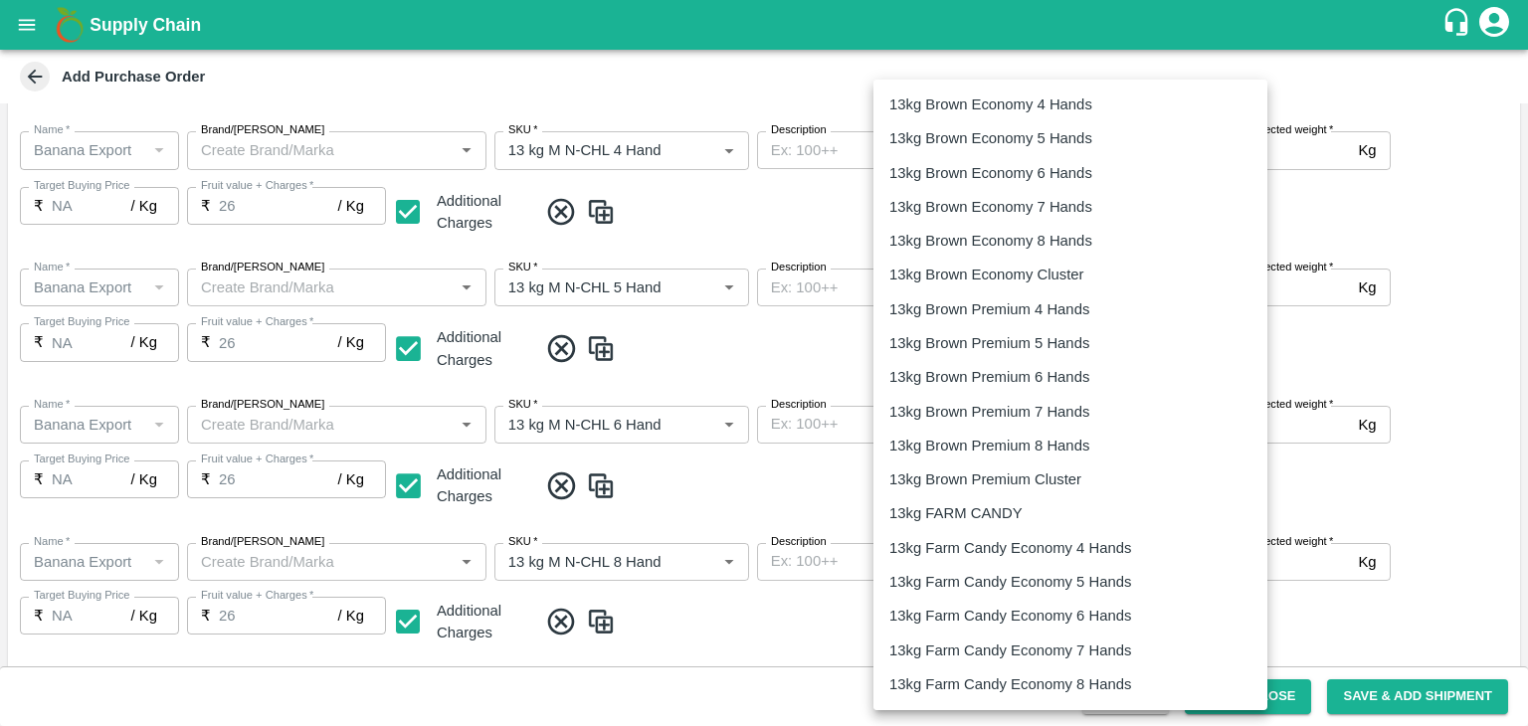
scroll to position [629, 0]
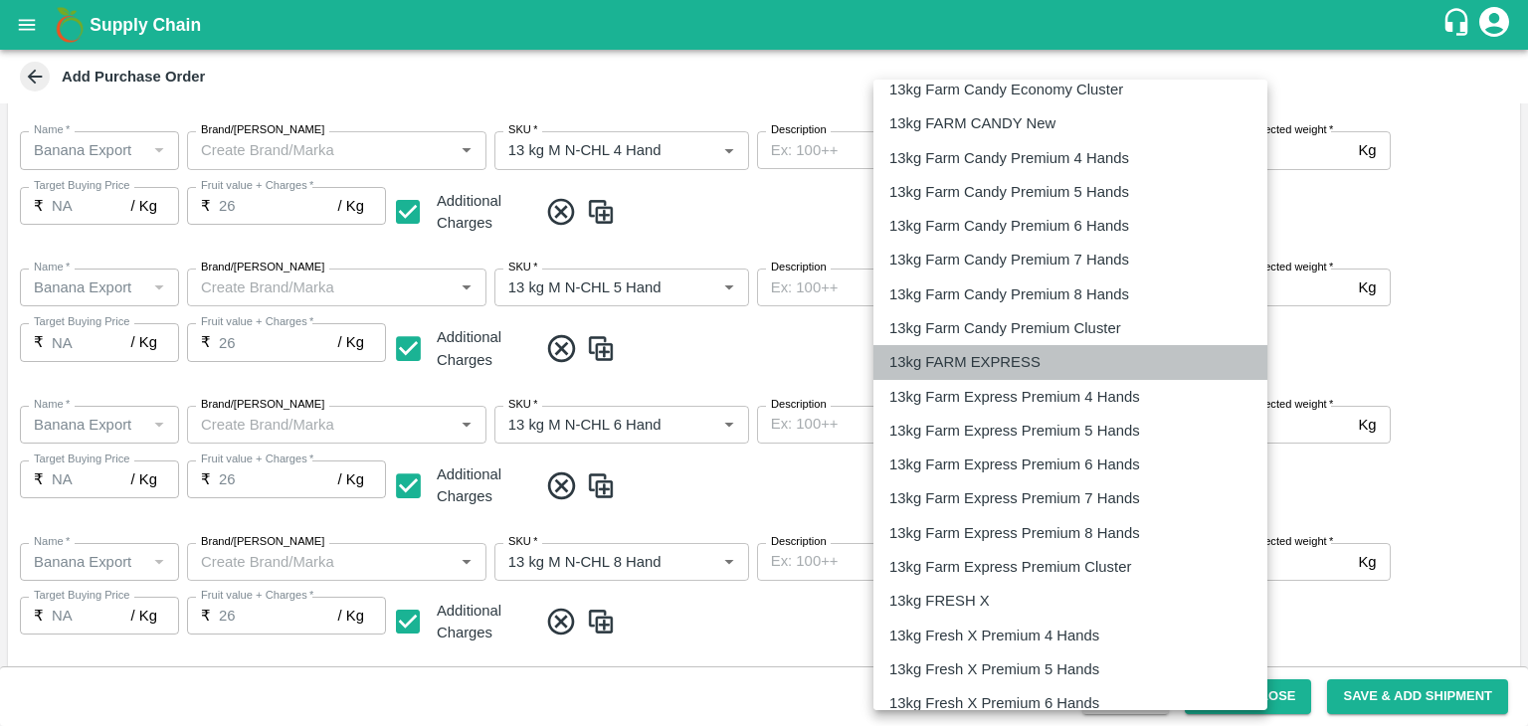
click at [980, 361] on p "13kg FARM EXPRESS" at bounding box center [964, 362] width 151 height 22
type input "468"
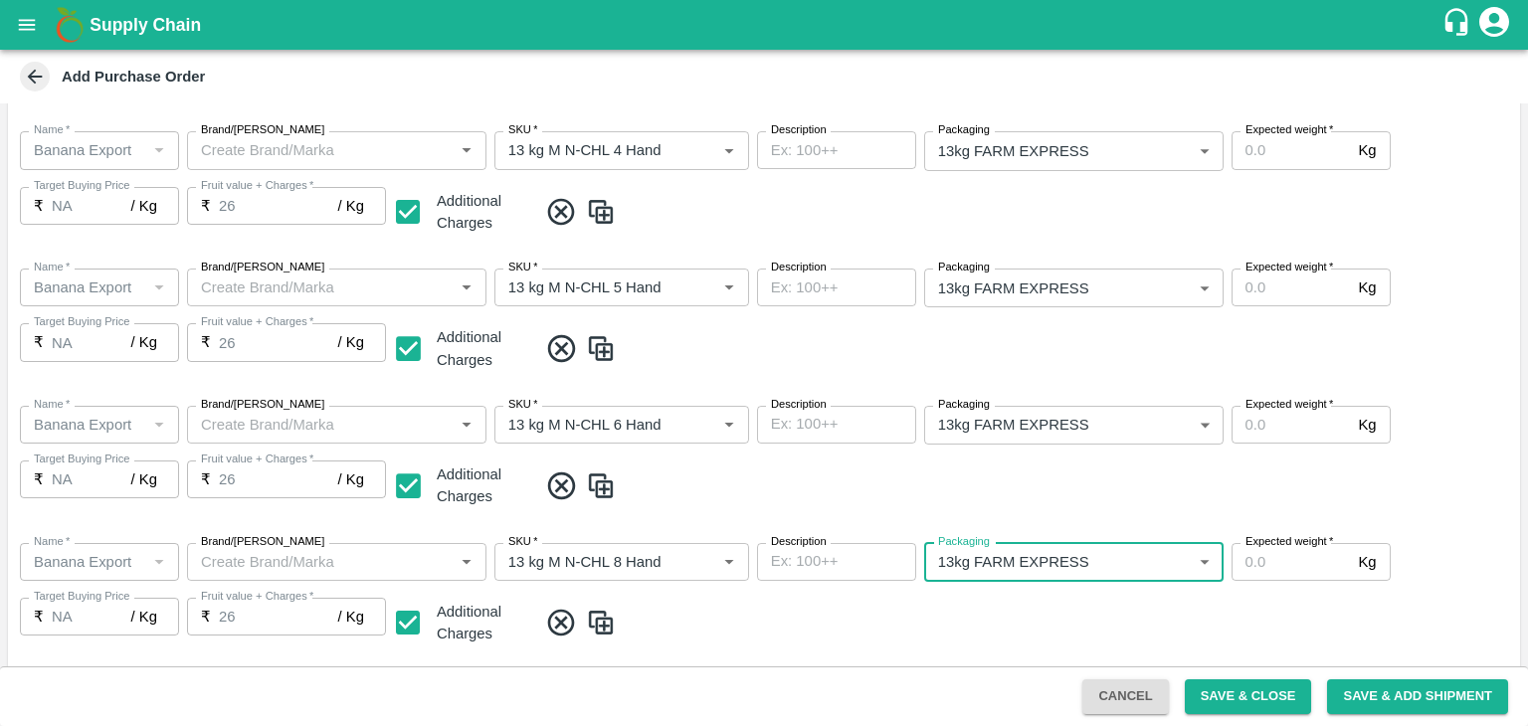
click at [1091, 614] on span at bounding box center [1024, 623] width 975 height 33
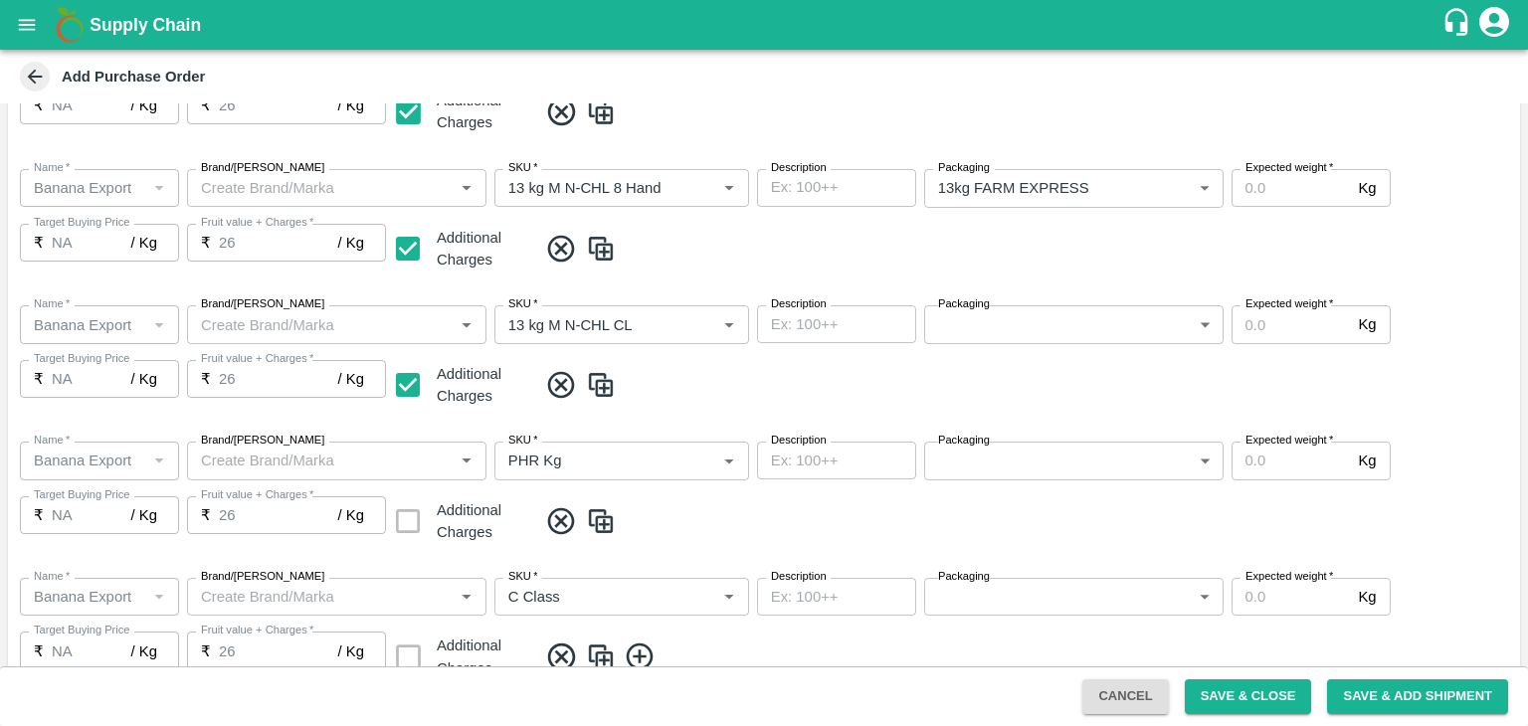
scroll to position [776, 0]
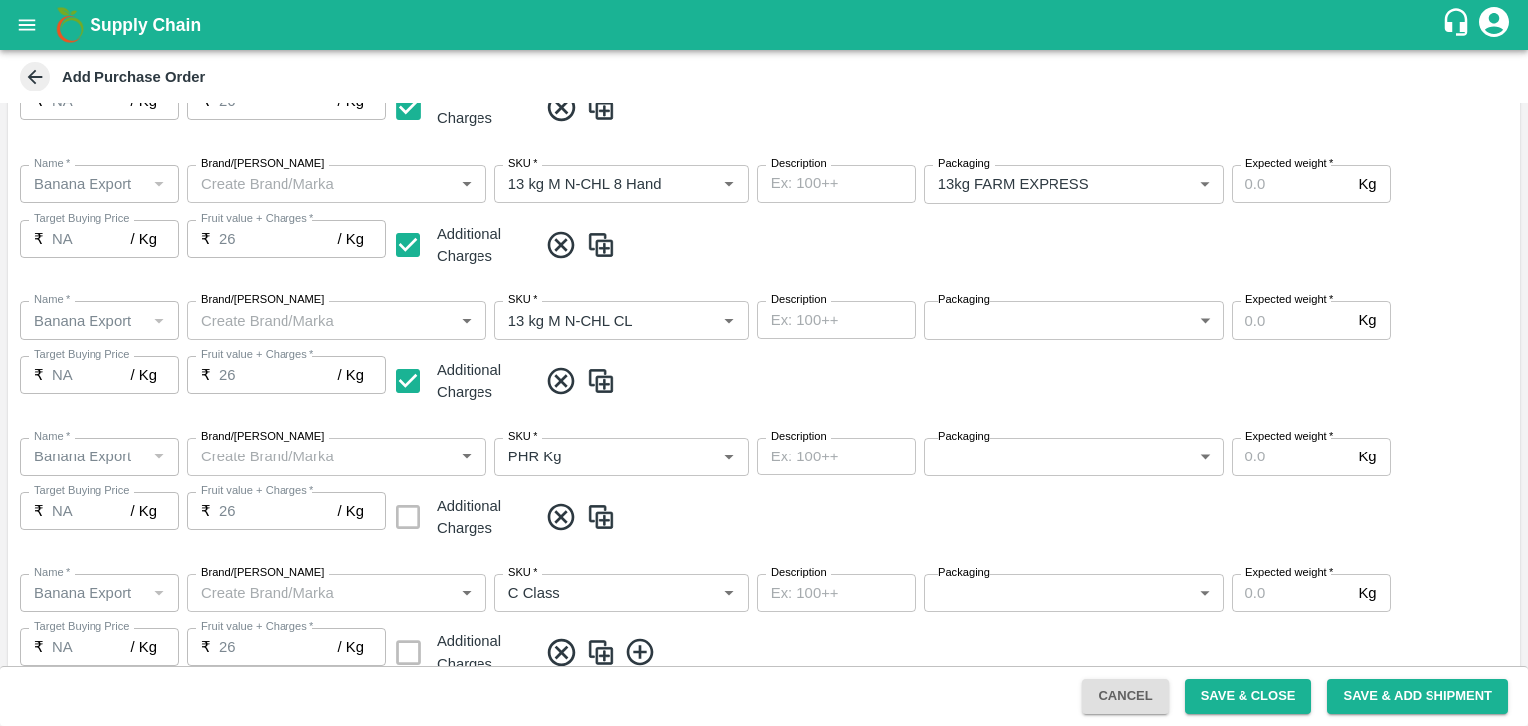
click at [1018, 323] on body "Supply Chain Add Purchase Order PO Type   * Farm Gate 1 PO Type Buyers   * Nuna…" at bounding box center [764, 363] width 1528 height 726
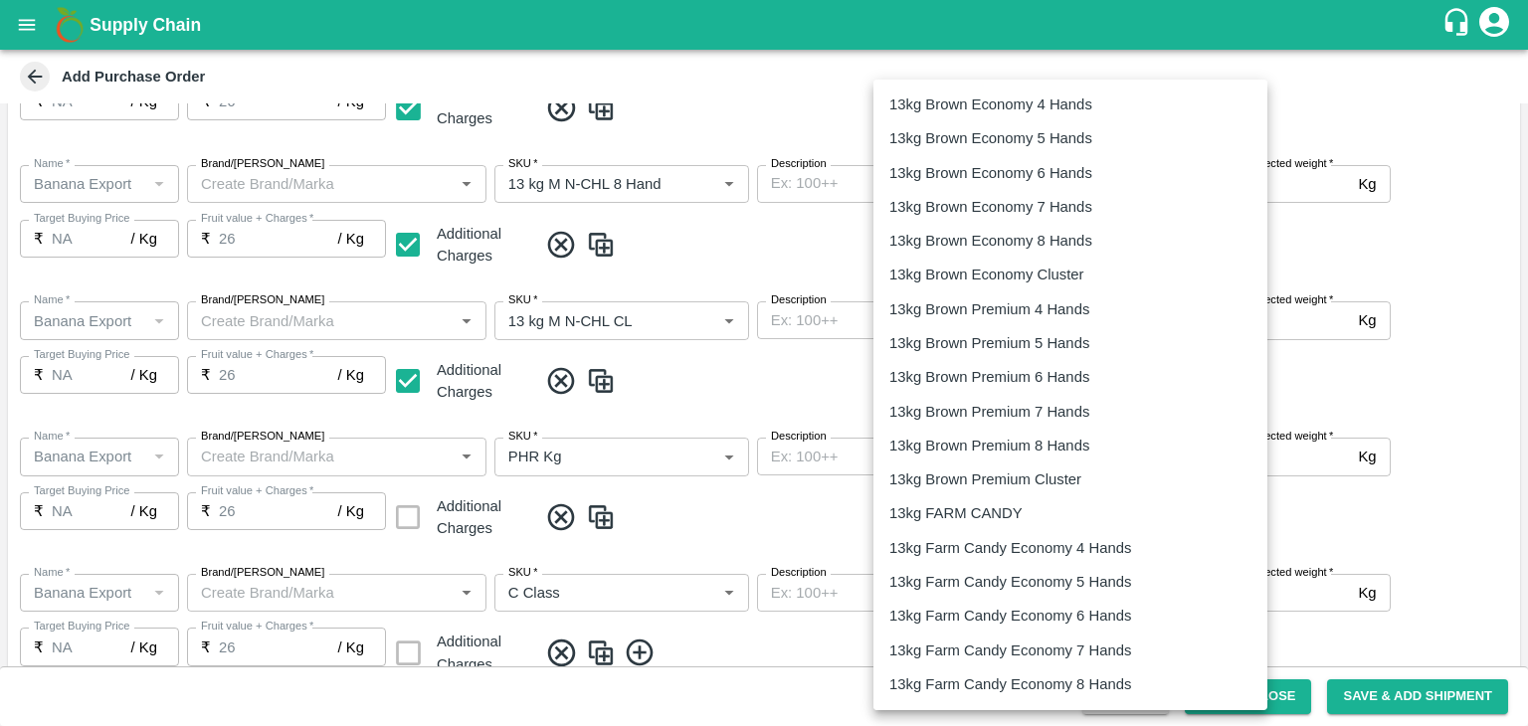
scroll to position [525, 0]
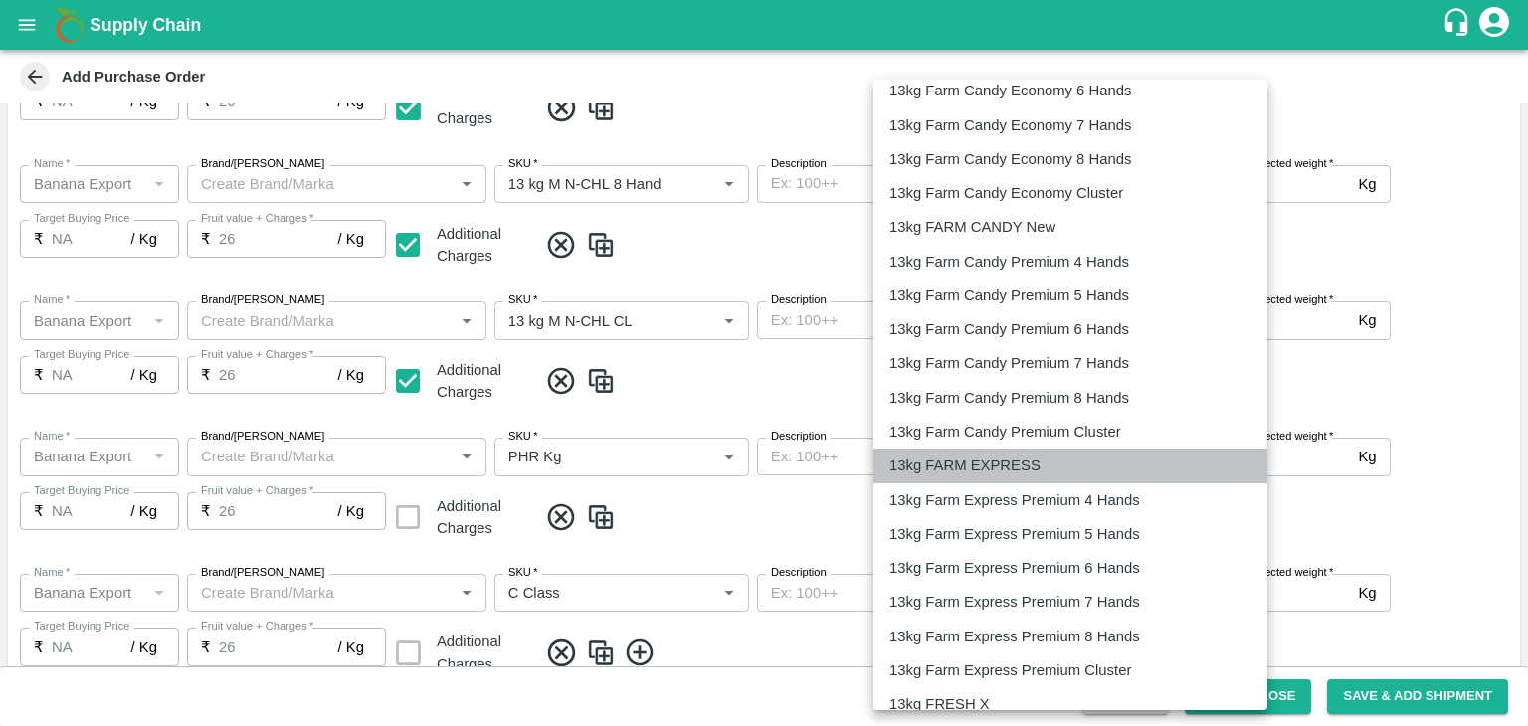
click at [971, 455] on p "13kg FARM EXPRESS" at bounding box center [964, 466] width 151 height 22
type input "468"
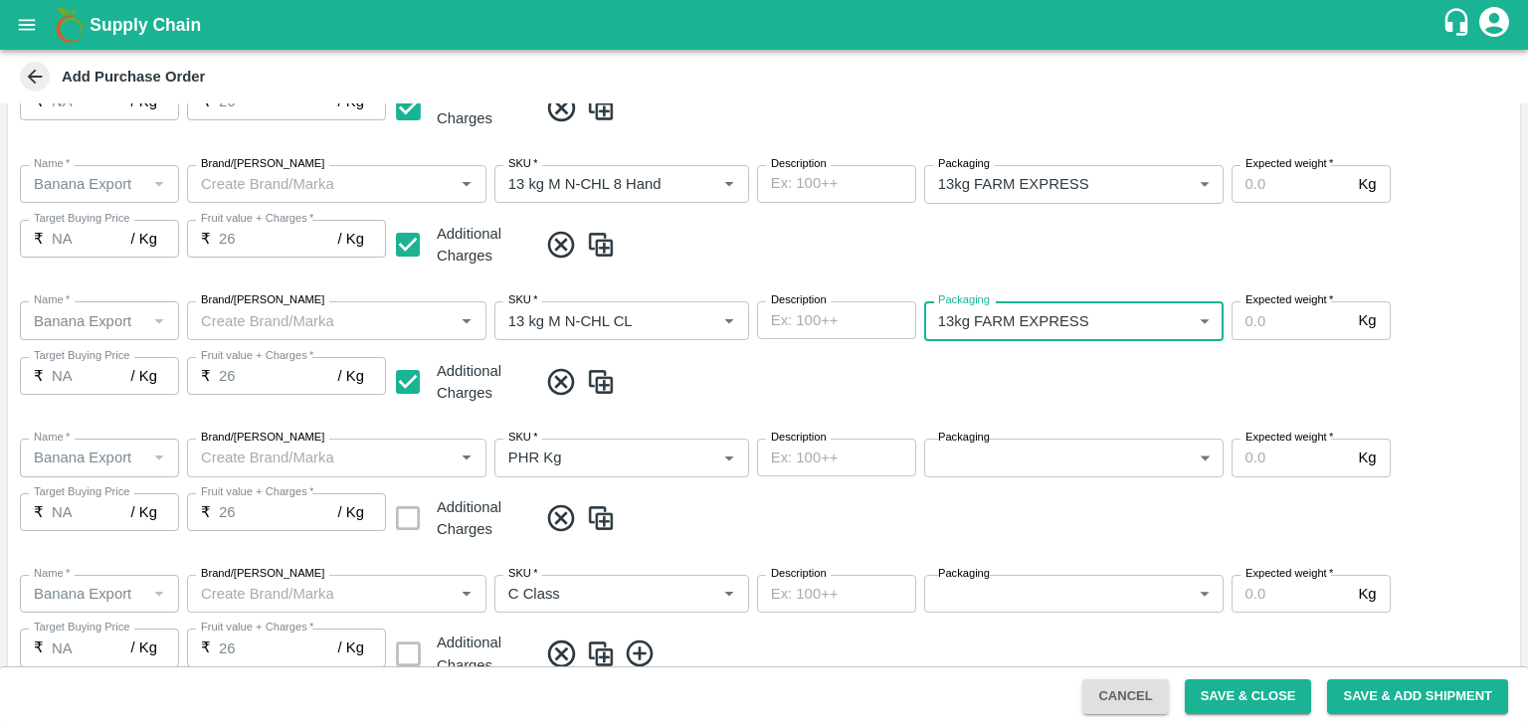
click at [1034, 514] on span at bounding box center [1024, 518] width 975 height 33
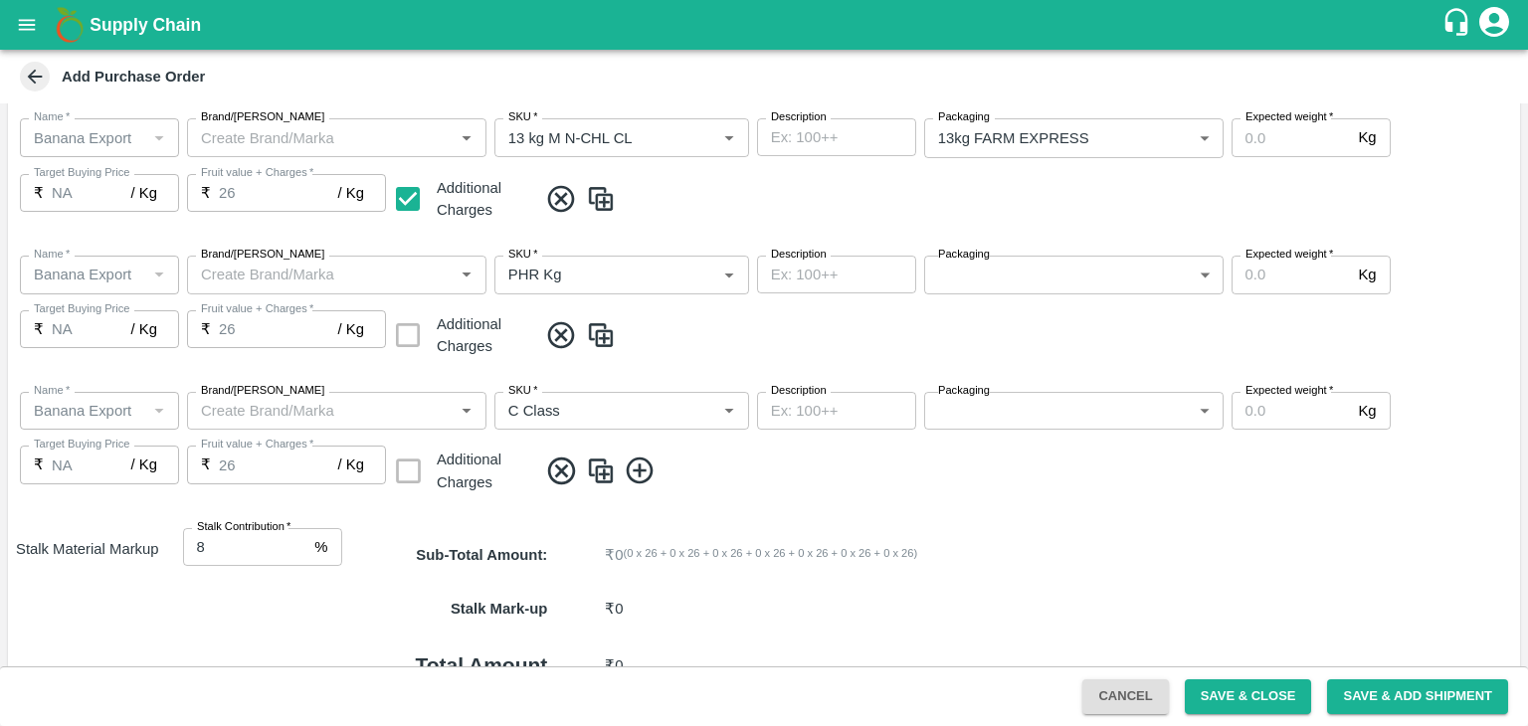
click at [1006, 275] on body "Supply Chain Add Purchase Order PO Type   * Farm Gate 1 PO Type Buyers   * Nuna…" at bounding box center [764, 363] width 1528 height 726
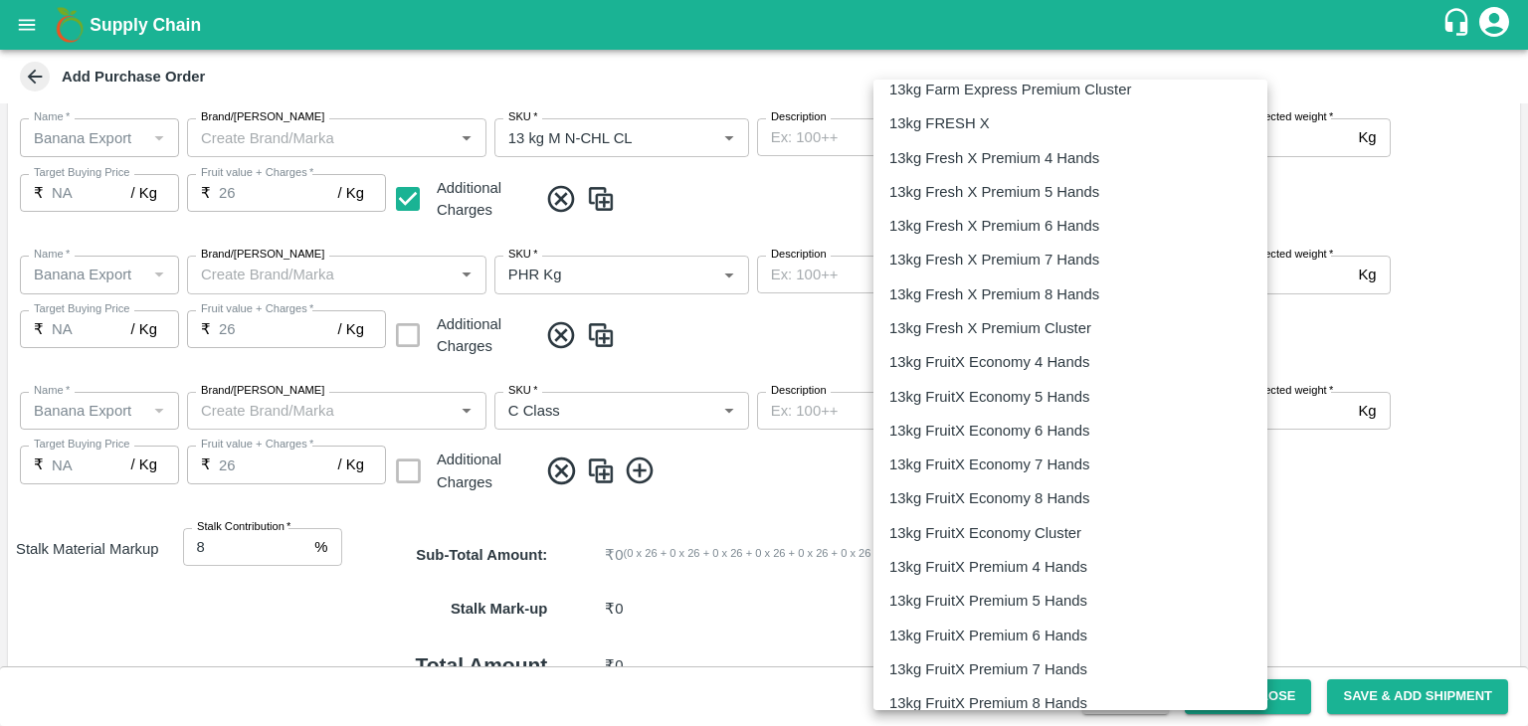
scroll to position [3103, 0]
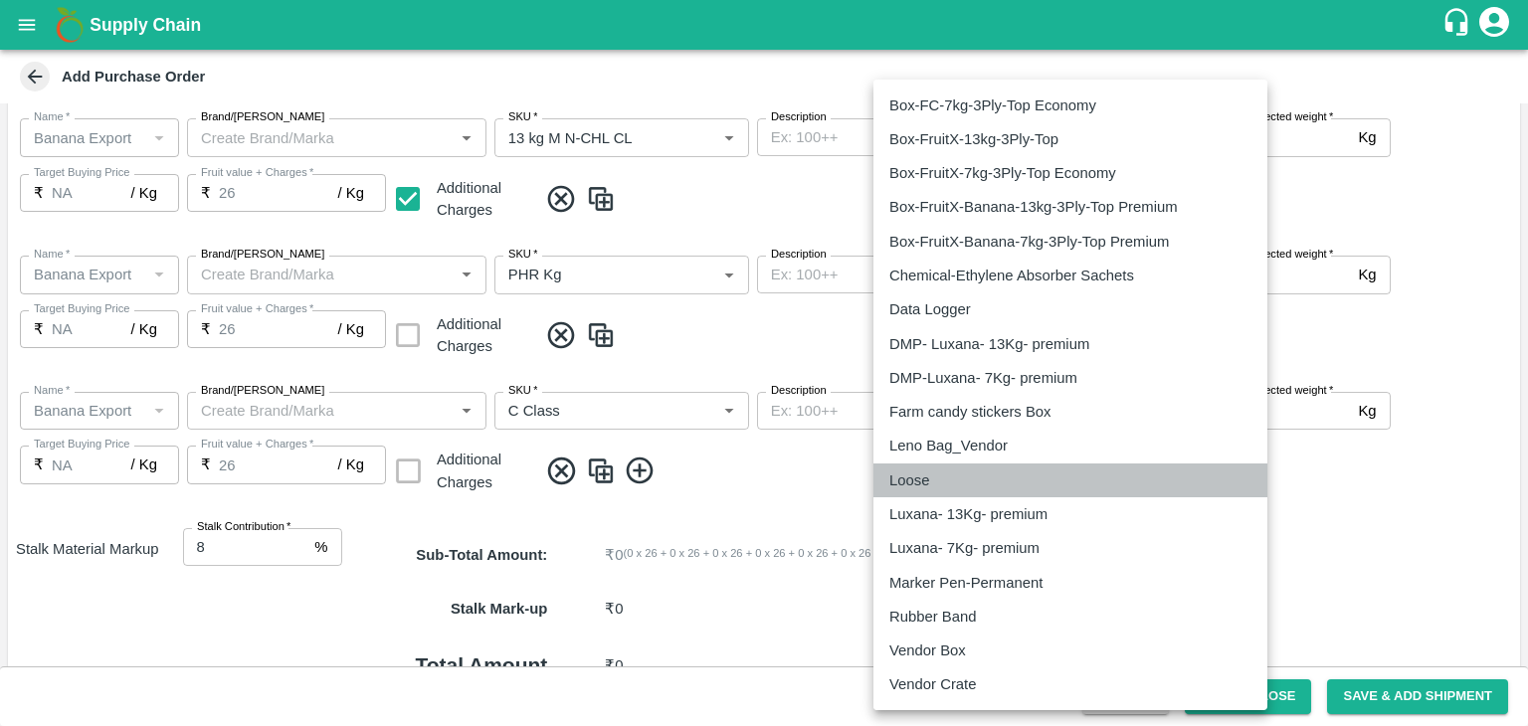
click at [927, 487] on p "Loose" at bounding box center [909, 480] width 40 height 22
type input "258"
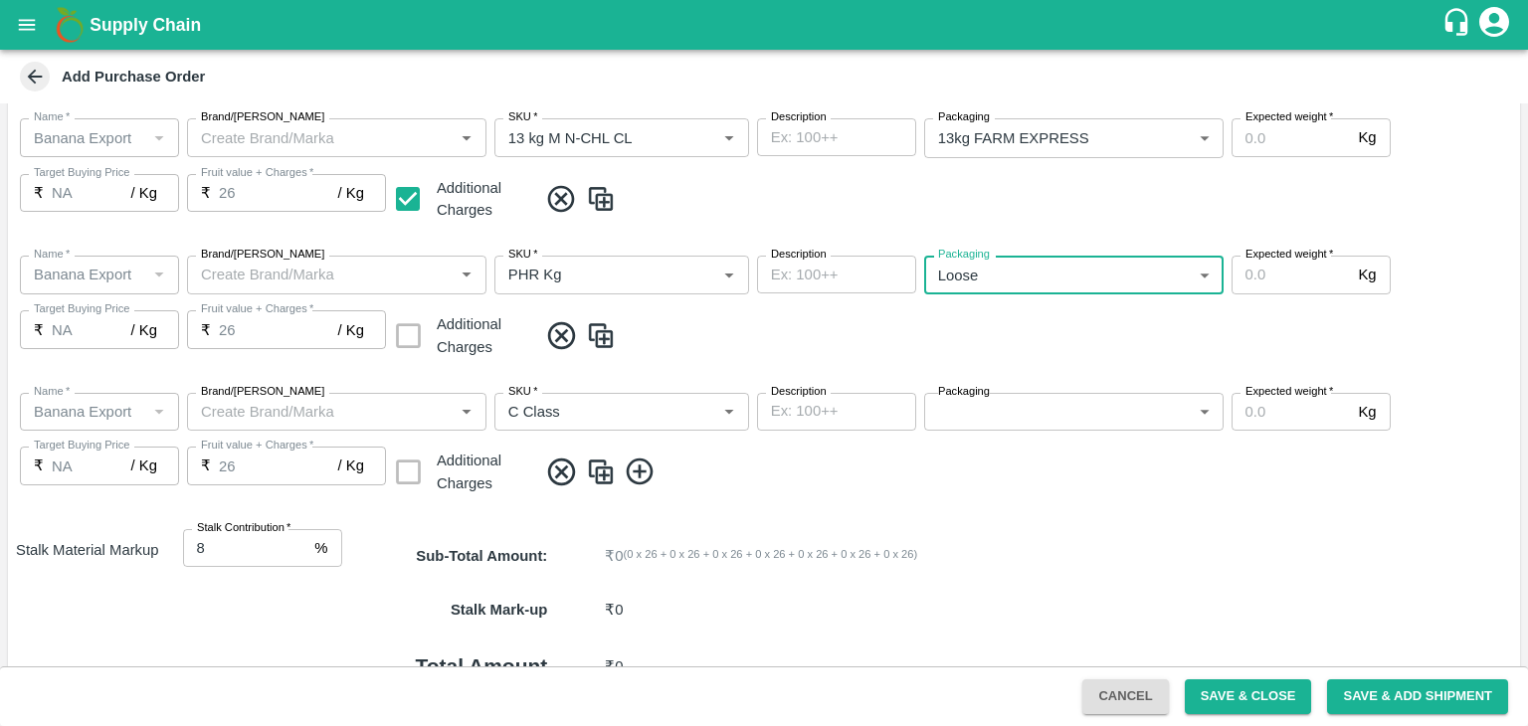
click at [997, 422] on body "Supply Chain Add Purchase Order PO Type   * Farm Gate 1 PO Type Buyers   * Nuna…" at bounding box center [764, 363] width 1528 height 726
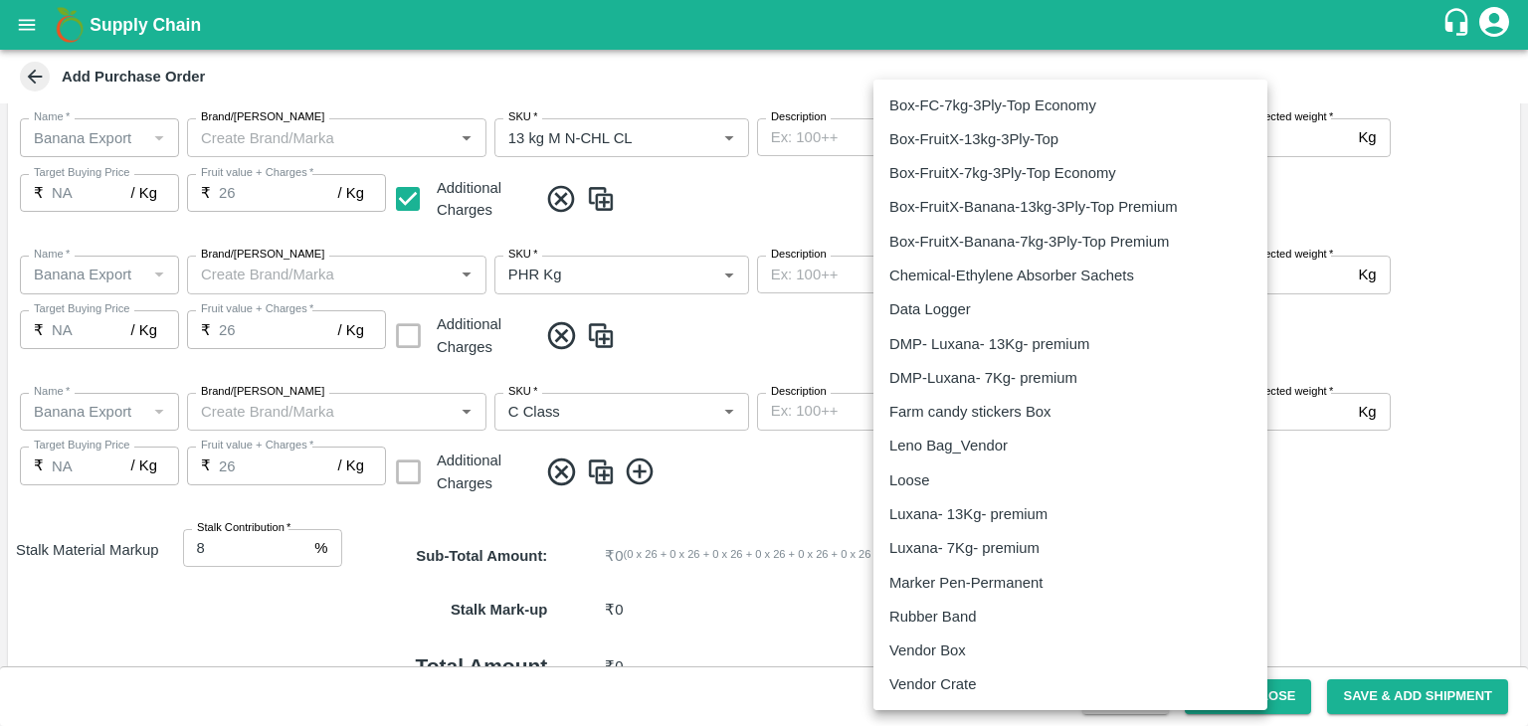
click at [894, 474] on p "Loose" at bounding box center [909, 480] width 40 height 22
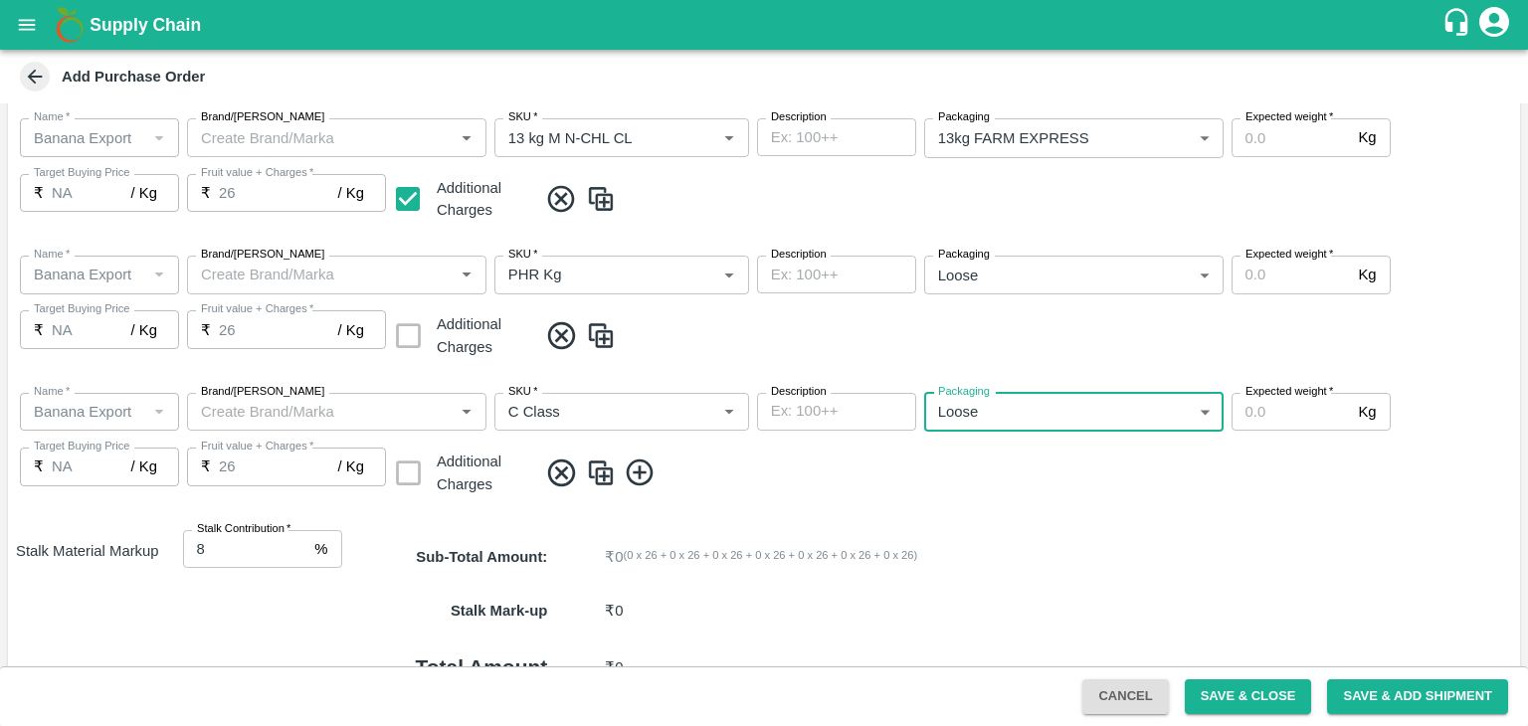
type input "258"
click at [1178, 489] on div "Name   * Name   * Brand/Marka Brand/Marka SKU   * SKU   * Description x Descrip…" at bounding box center [764, 445] width 1512 height 137
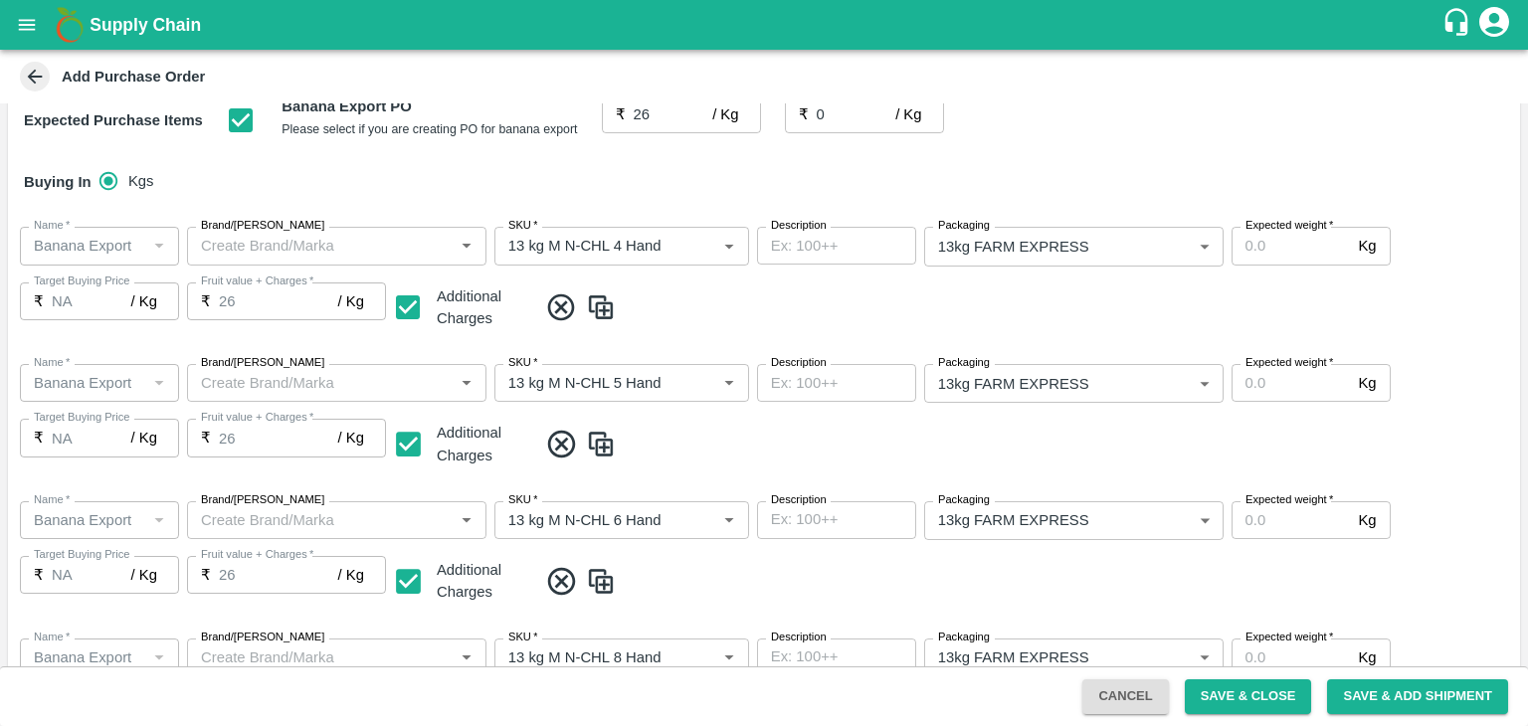
scroll to position [0, 0]
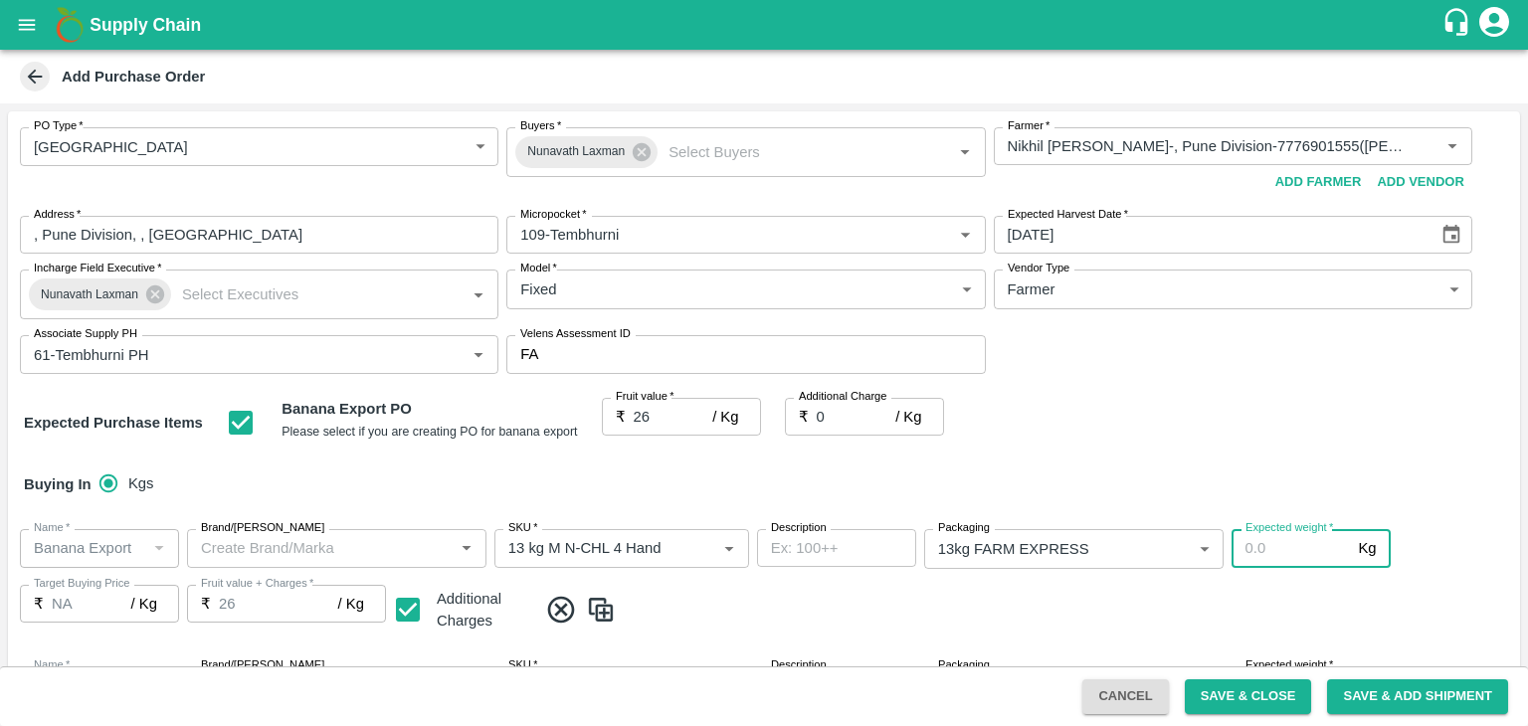
click at [1277, 555] on input "Expected weight   *" at bounding box center [1290, 548] width 119 height 38
type input "1200"
click at [1306, 599] on span at bounding box center [1024, 610] width 975 height 33
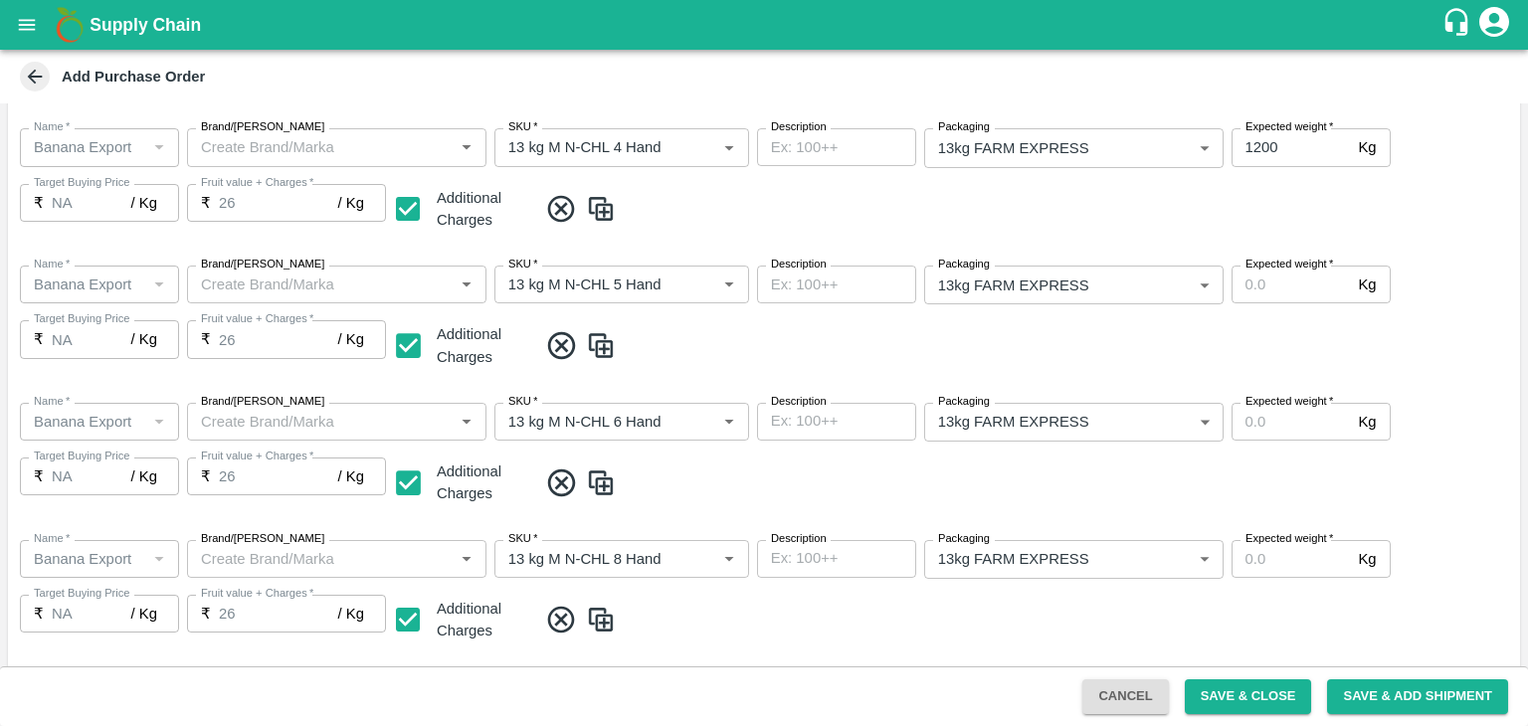
scroll to position [402, 0]
click at [1284, 274] on input "Expected weight   *" at bounding box center [1290, 284] width 119 height 38
type input "1200"
click at [1290, 423] on input "Expected weight   *" at bounding box center [1290, 421] width 119 height 38
type input "2000"
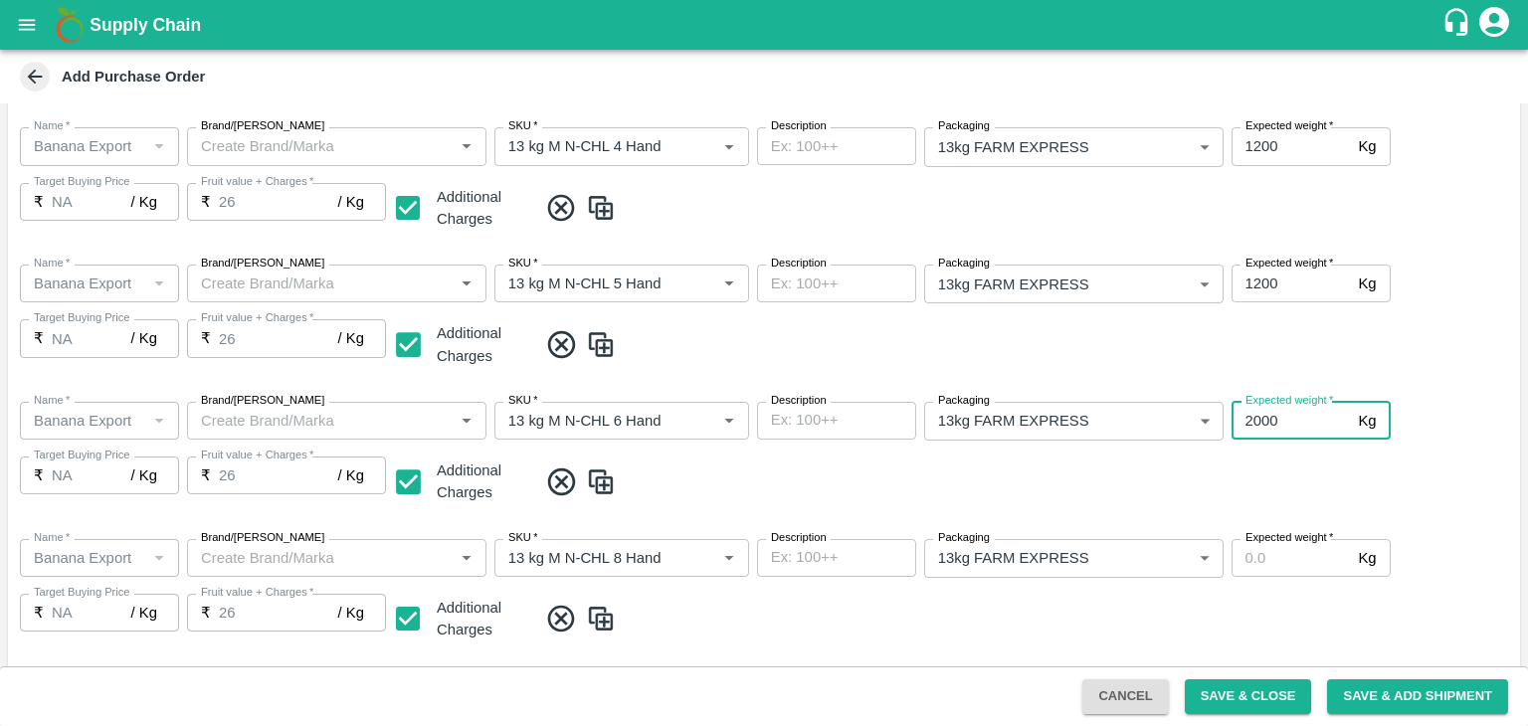
click at [1298, 555] on input "Expected weight   *" at bounding box center [1290, 558] width 119 height 38
type input "2000"
click at [1329, 614] on span at bounding box center [1024, 619] width 975 height 33
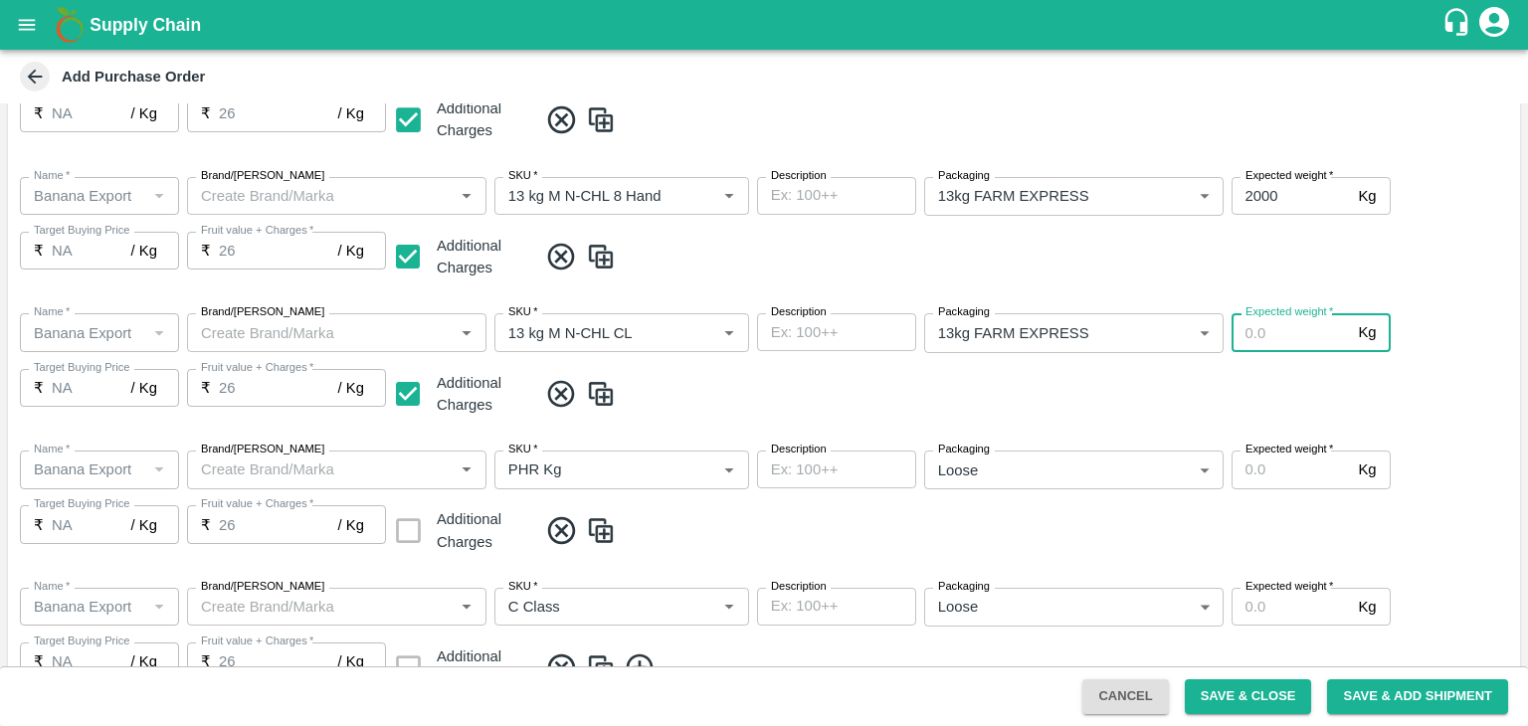
click at [1274, 329] on input "Expected weight   *" at bounding box center [1290, 332] width 119 height 38
type input "1500"
click at [1291, 468] on input "Expected weight   *" at bounding box center [1290, 470] width 119 height 38
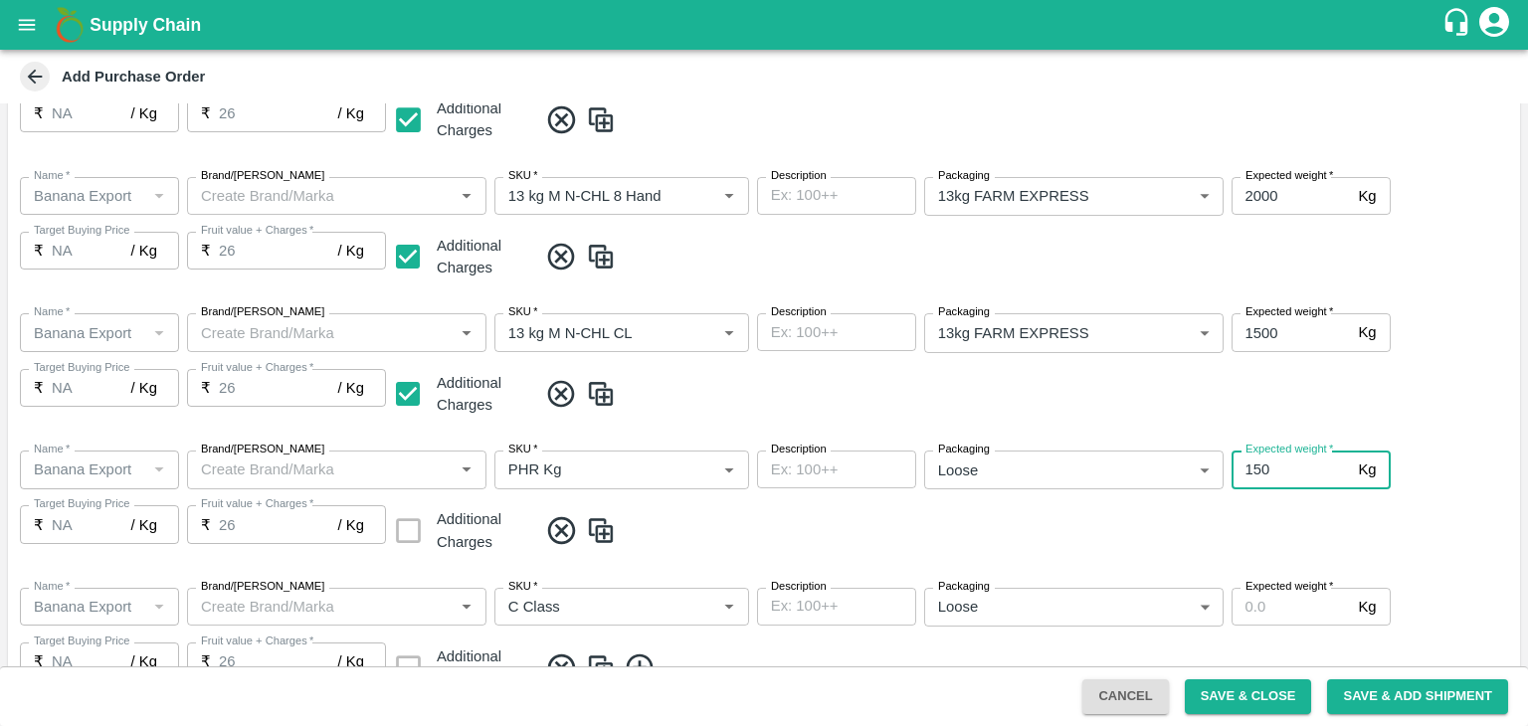
type input "150"
click at [1275, 605] on input "Expected weight   *" at bounding box center [1290, 607] width 119 height 38
type input "350"
click at [1464, 572] on div "Name   * Name   * Brand/Marka Brand/Marka SKU   * SKU   * Description x Descrip…" at bounding box center [764, 640] width 1512 height 137
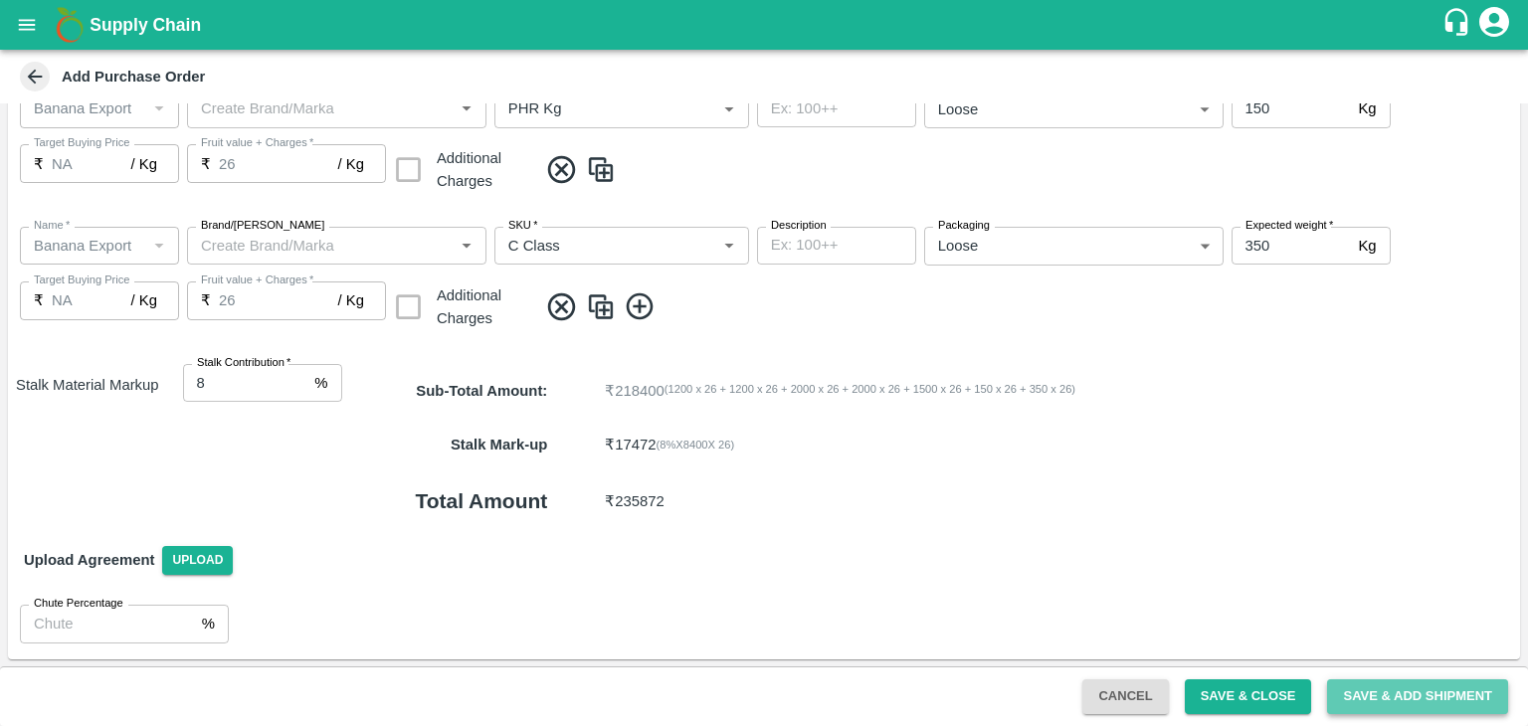
click at [1389, 693] on button "Save & Add Shipment" at bounding box center [1417, 696] width 181 height 35
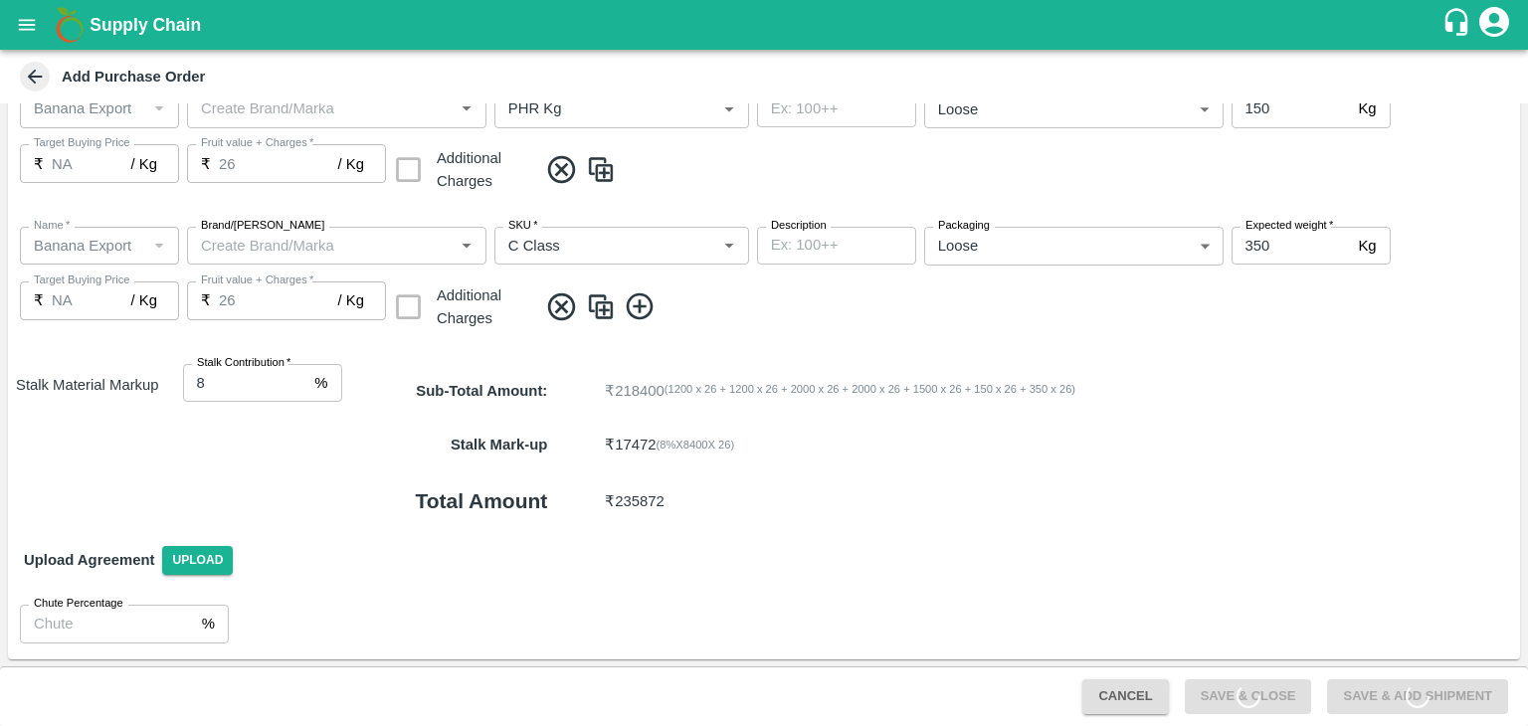
scroll to position [0, 0]
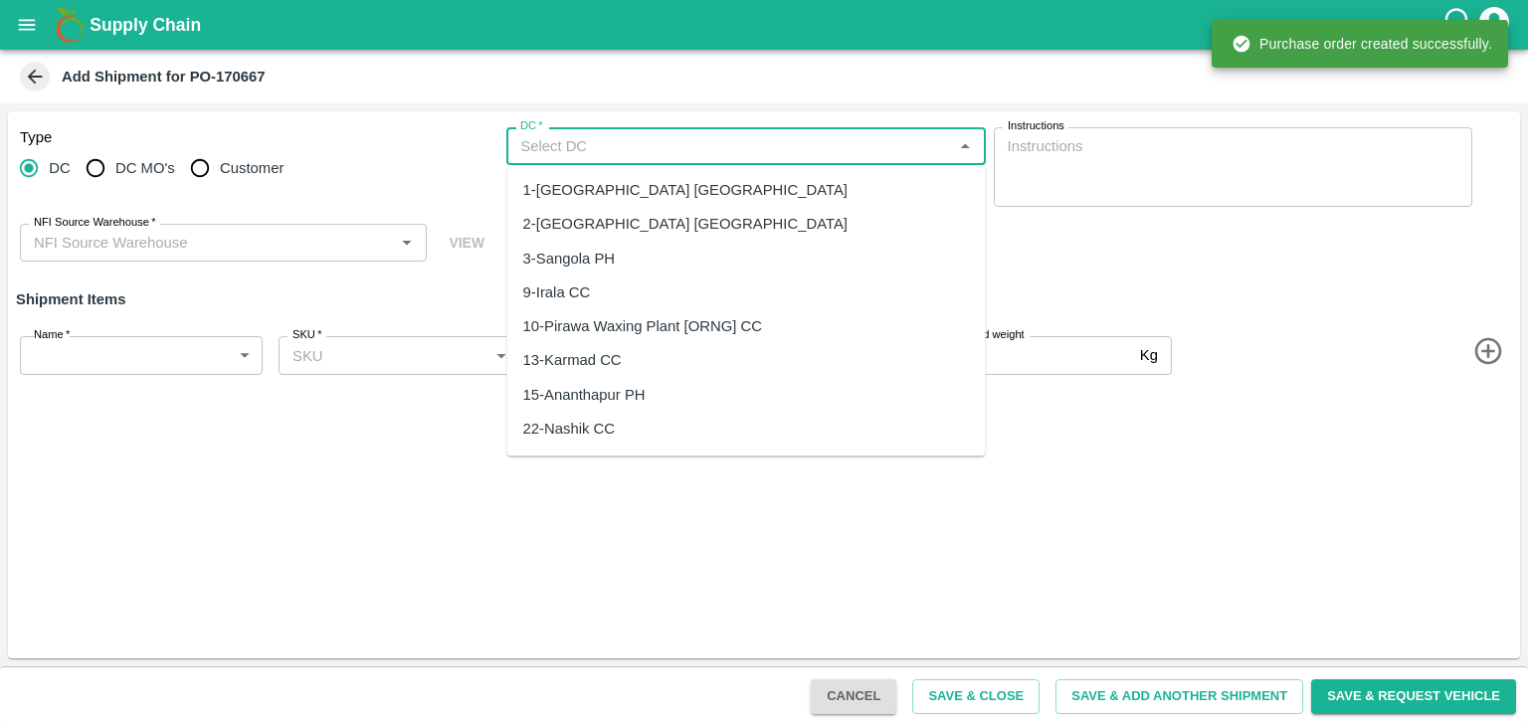
click at [601, 148] on input "DC   *" at bounding box center [729, 146] width 434 height 26
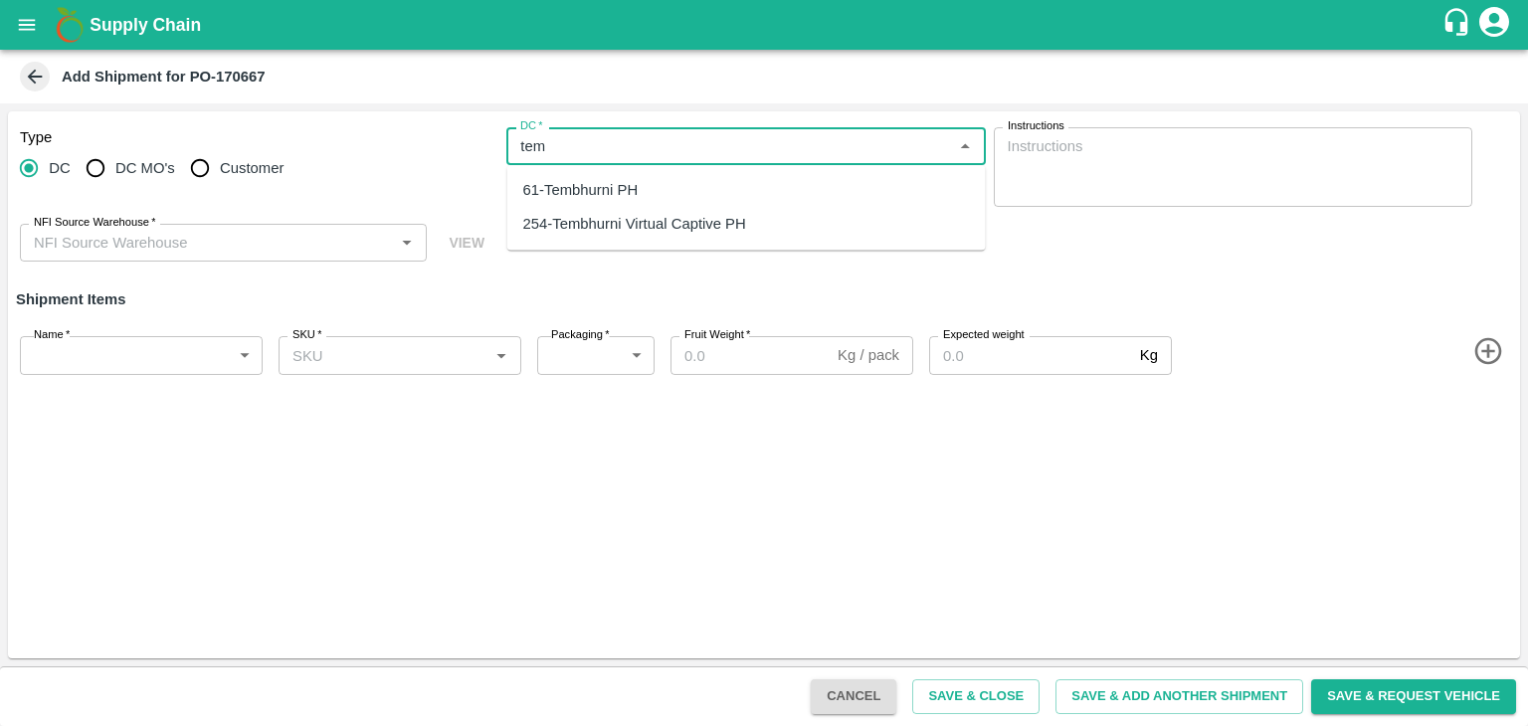
click at [649, 224] on div "254-Tembhurni Virtual Captive PH" at bounding box center [634, 225] width 223 height 22
type input "254-Tembhurni Virtual Captive PH"
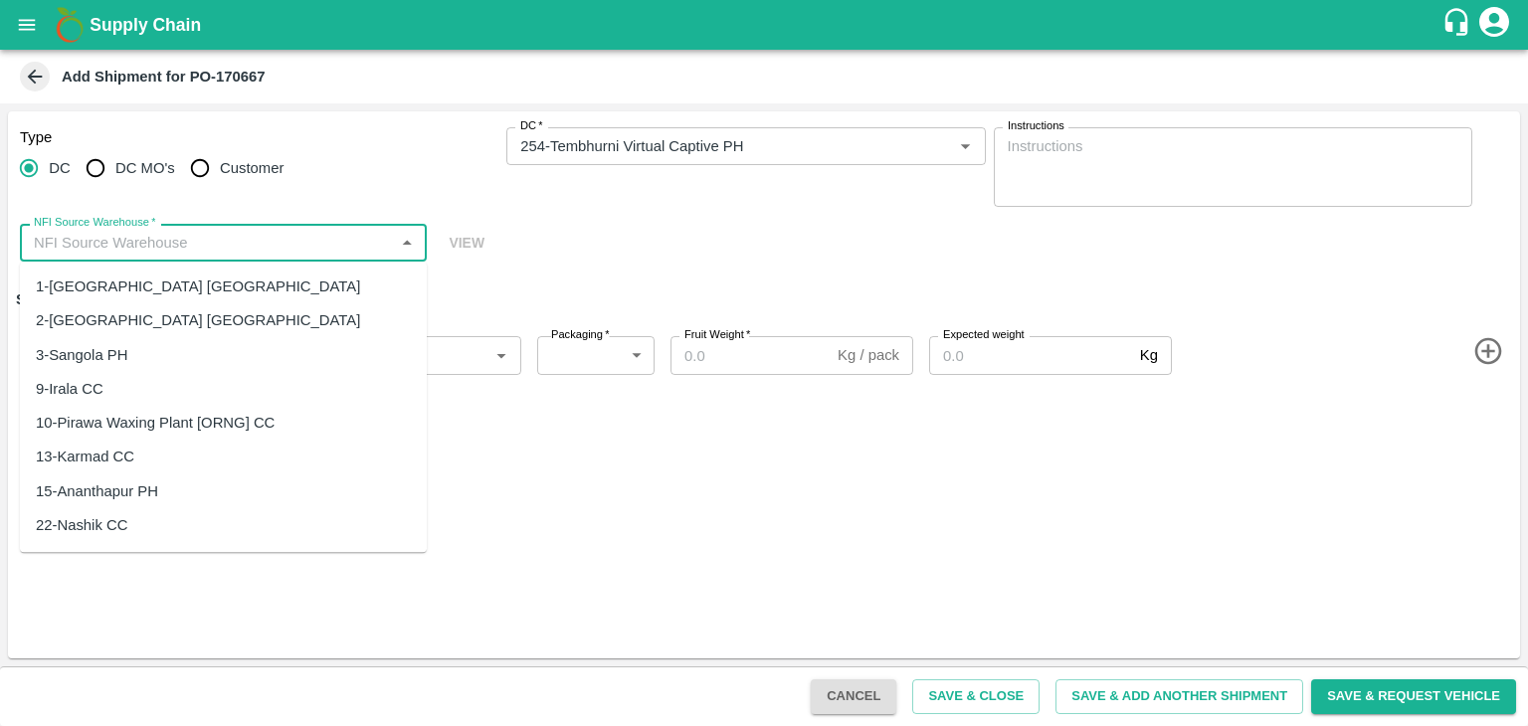
click at [238, 248] on input "NFI Source Warehouse   *" at bounding box center [207, 243] width 362 height 26
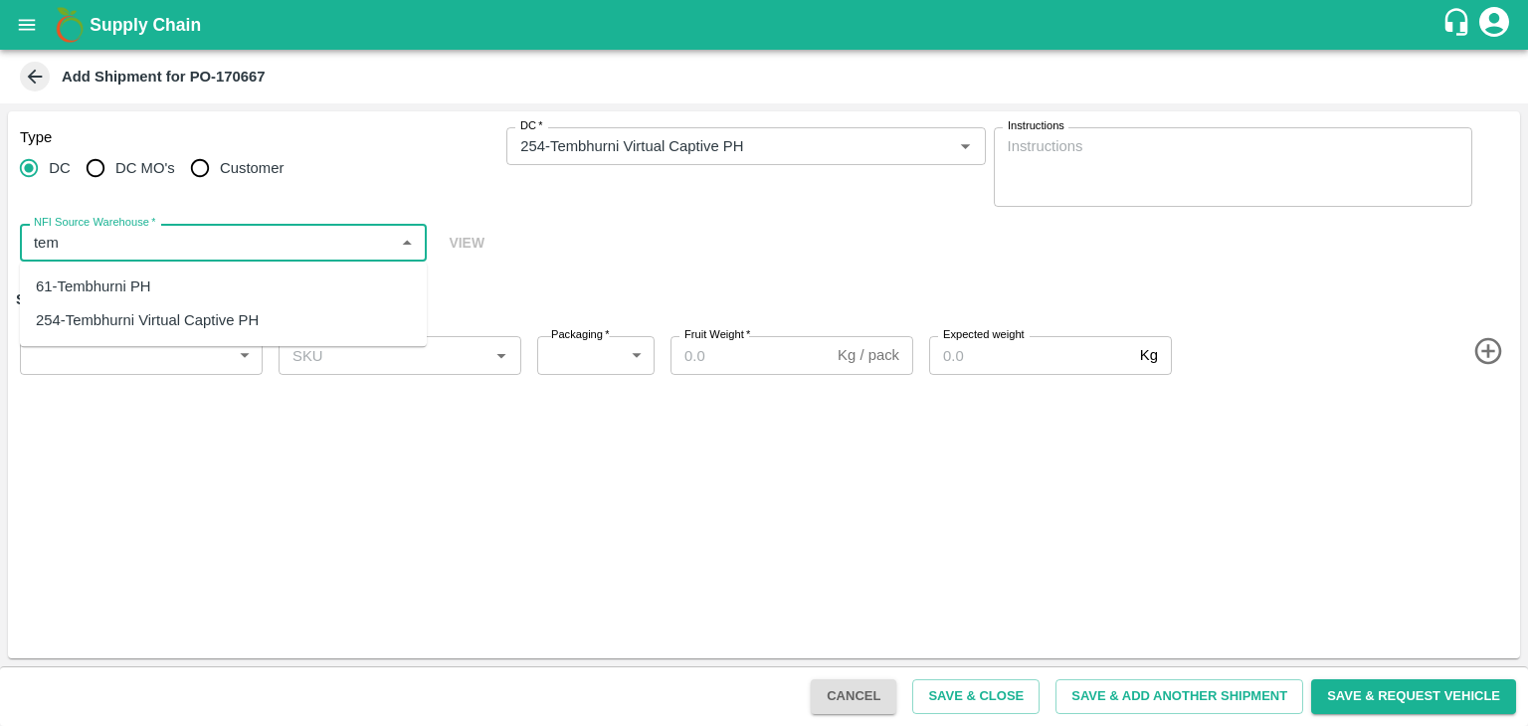
click at [192, 275] on div "61-Tembhurni PH" at bounding box center [223, 287] width 407 height 34
type input "61-Tembhurni PH"
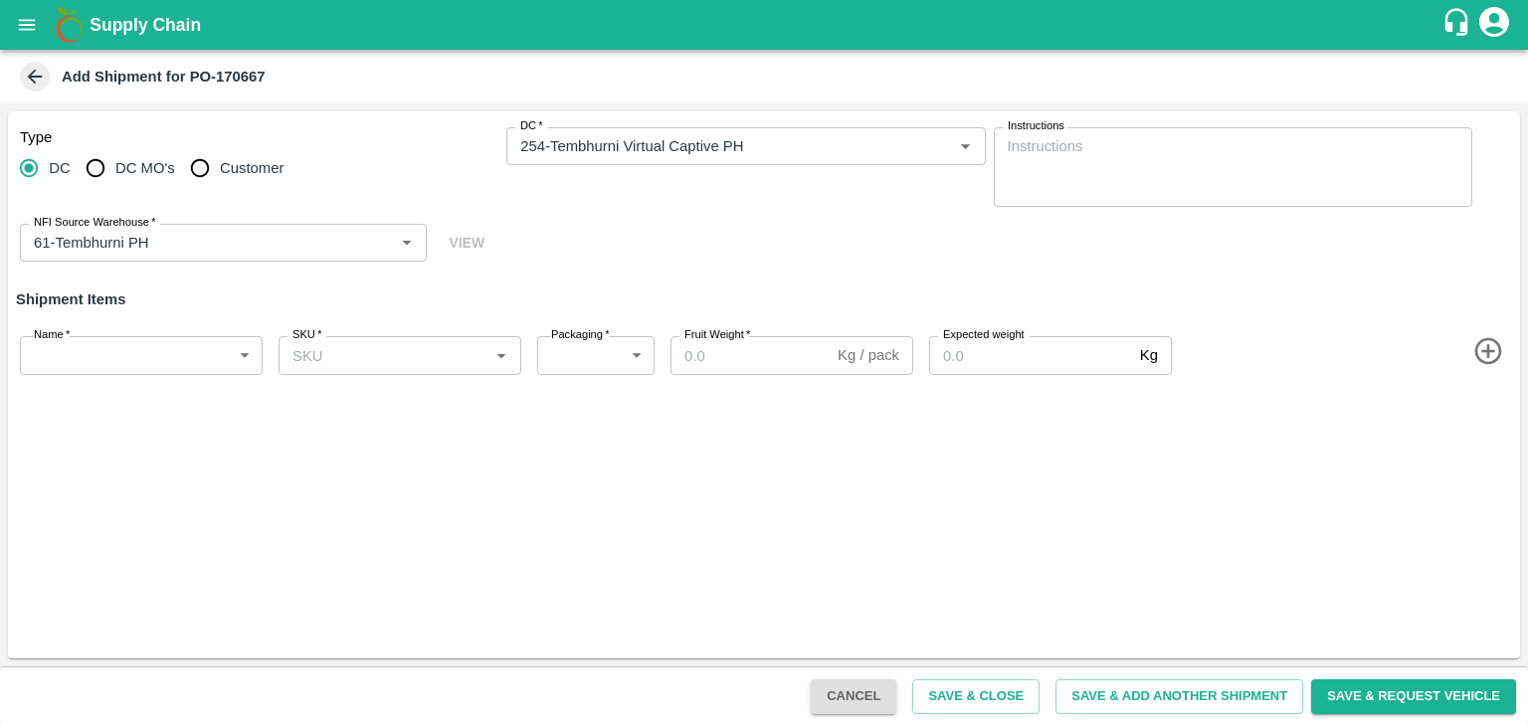
click at [760, 549] on div "Type DC DC MO's Customer DC   * DC   * Instructions x Instructions NFI Source W…" at bounding box center [764, 384] width 1512 height 547
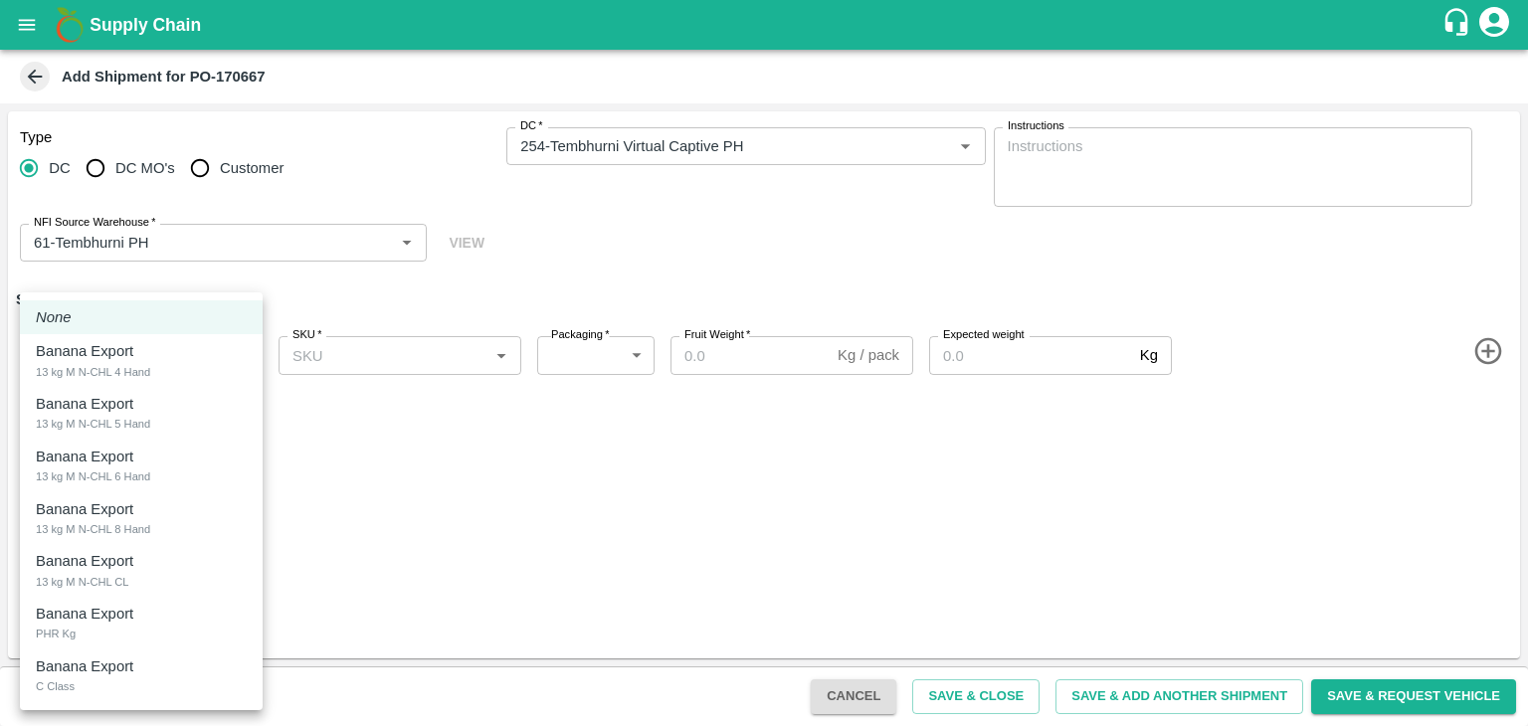
click at [171, 356] on body "Supply Chain Add Shipment for PO-170667 Type DC DC MO's Customer DC   * DC   * …" at bounding box center [764, 363] width 1528 height 726
click at [599, 475] on div at bounding box center [764, 363] width 1528 height 726
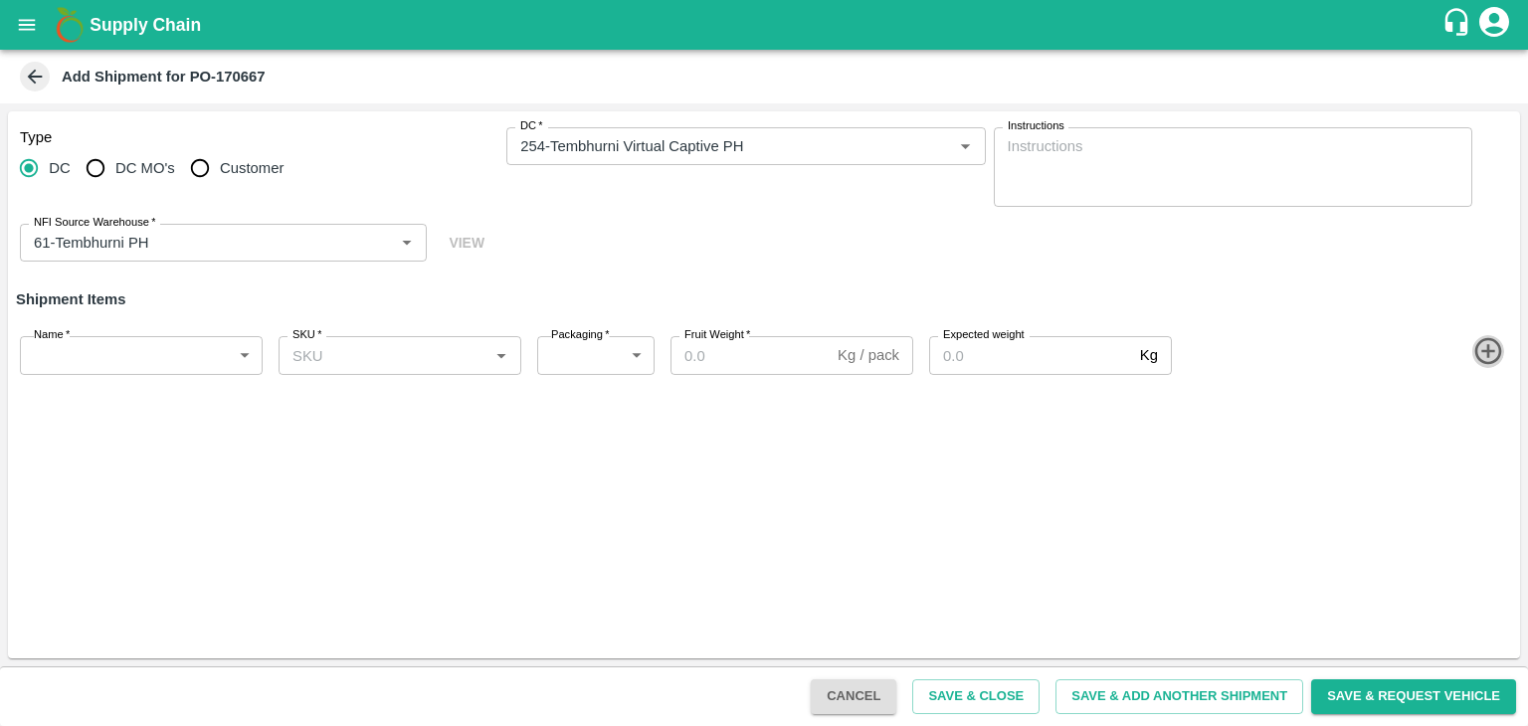
click at [1483, 343] on icon "button" at bounding box center [1488, 351] width 33 height 33
click at [1482, 427] on icon "button" at bounding box center [1488, 422] width 33 height 33
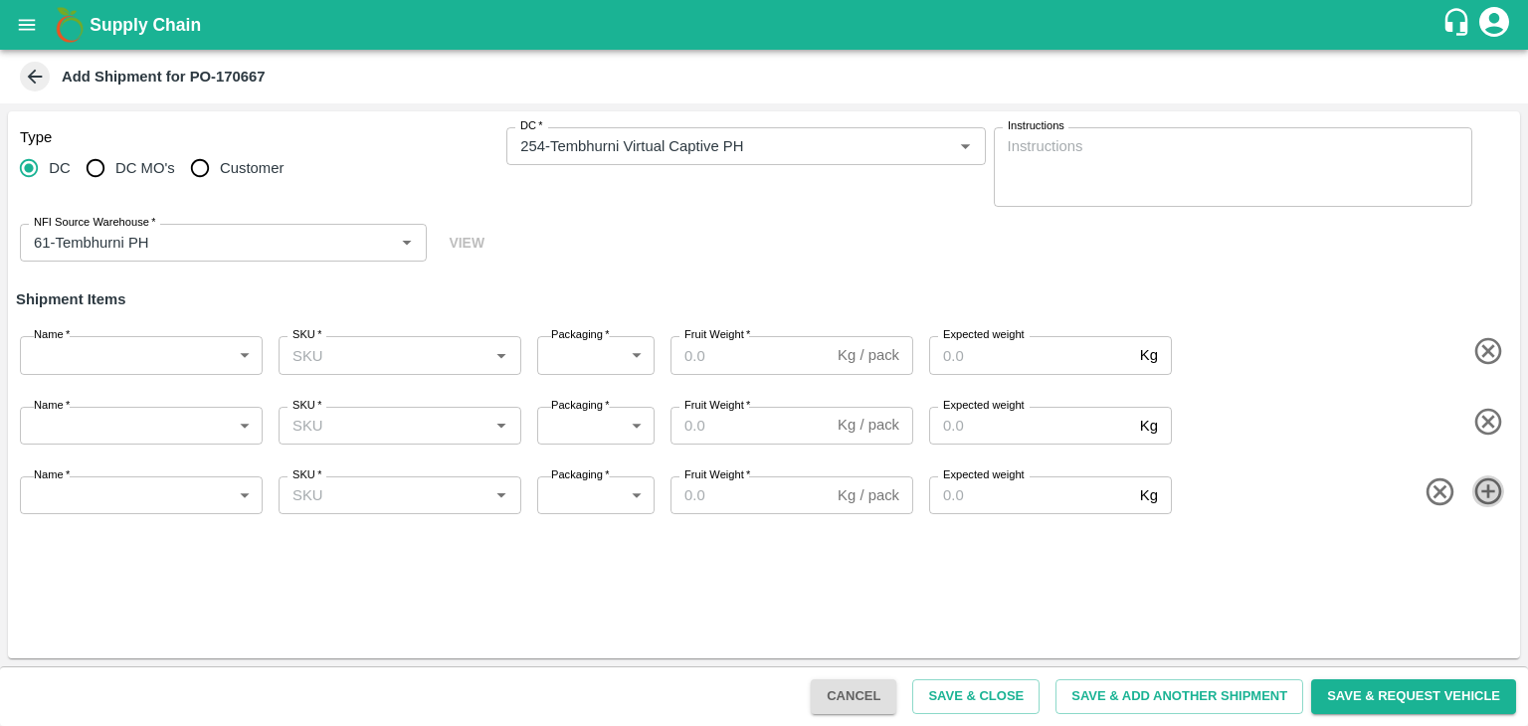
click at [1488, 499] on icon "button" at bounding box center [1488, 491] width 33 height 33
click at [1488, 562] on icon "button" at bounding box center [1487, 561] width 27 height 27
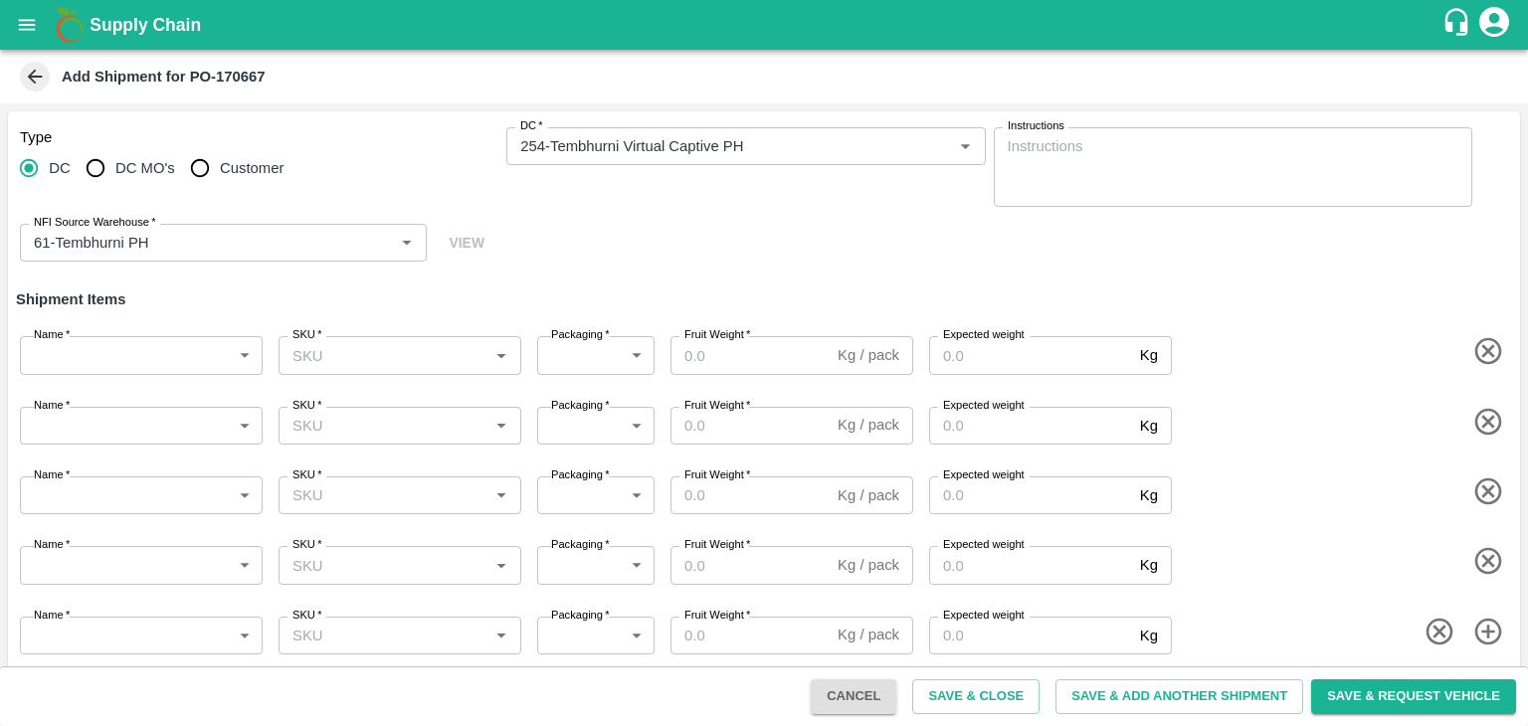
scroll to position [12, 0]
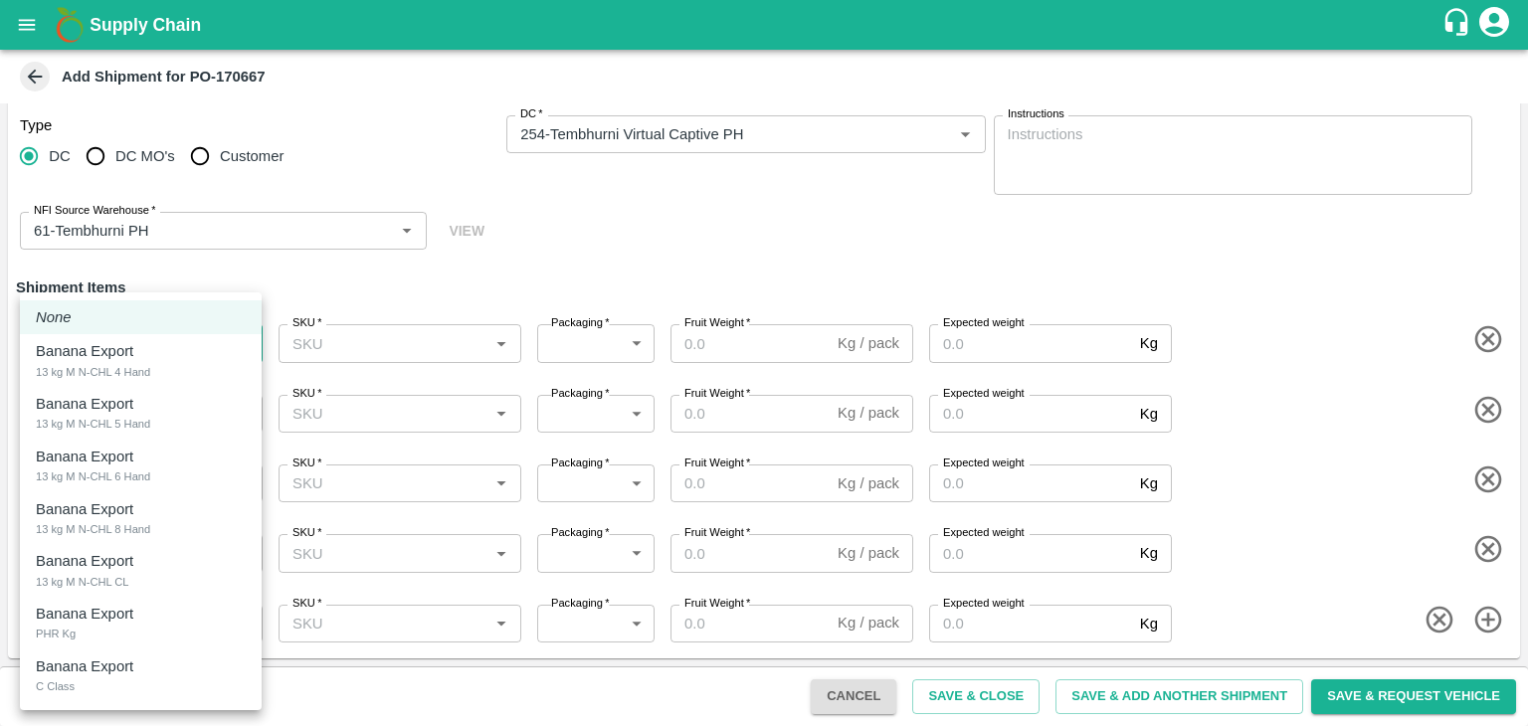
click at [184, 351] on body "Supply Chain Add Shipment for PO-170667 Type DC DC MO's Customer DC   * DC   * …" at bounding box center [764, 363] width 1528 height 726
click at [150, 378] on div "13 kg M N-CHL 4 Hand" at bounding box center [93, 372] width 114 height 18
type input "1932866"
type input "468"
type input "1200"
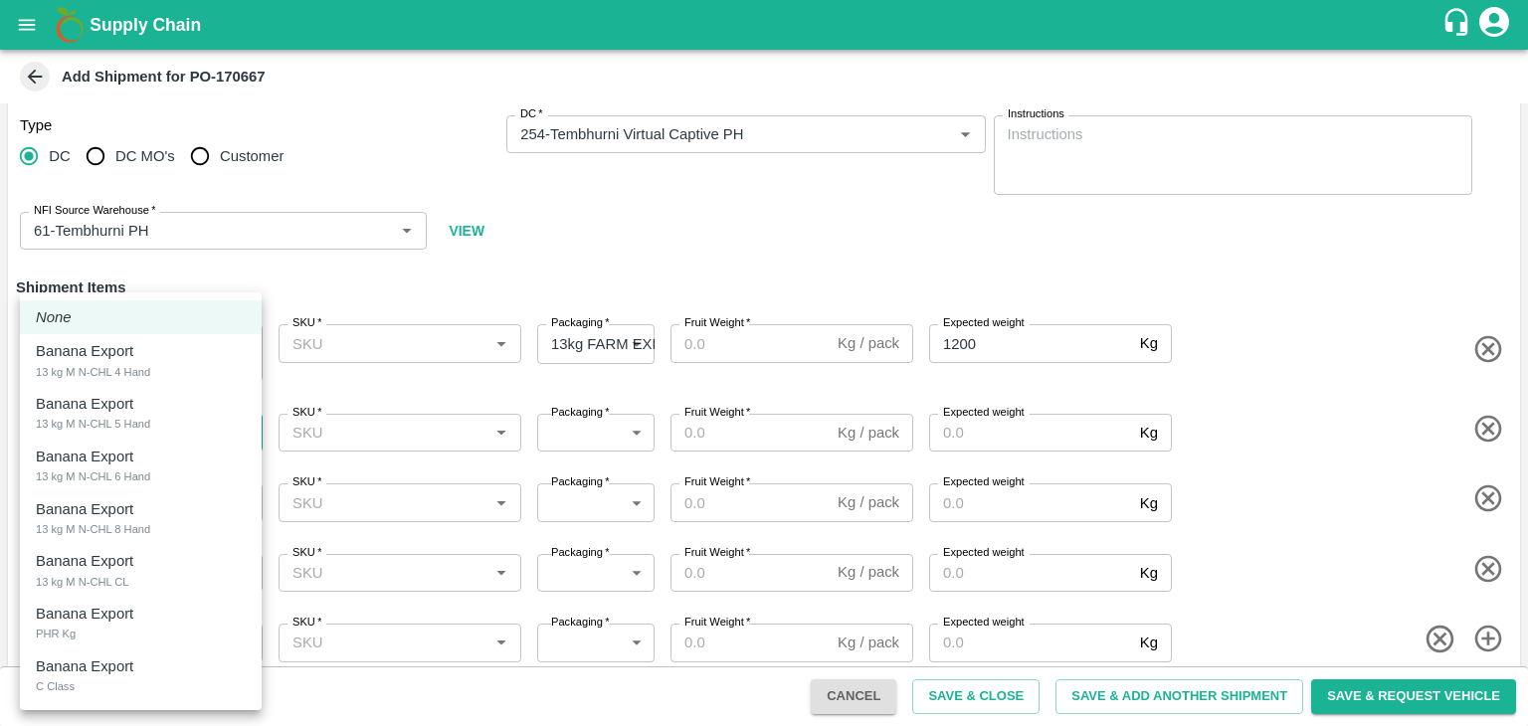
click at [160, 420] on body "Supply Chain Add Shipment for PO-170667 Type DC DC MO's Customer DC   * DC   * …" at bounding box center [764, 363] width 1528 height 726
click at [158, 423] on div "Banana Export 13 kg M N-CHL 5 Hand" at bounding box center [141, 413] width 210 height 41
type input "1932867"
type input "468"
type input "1200"
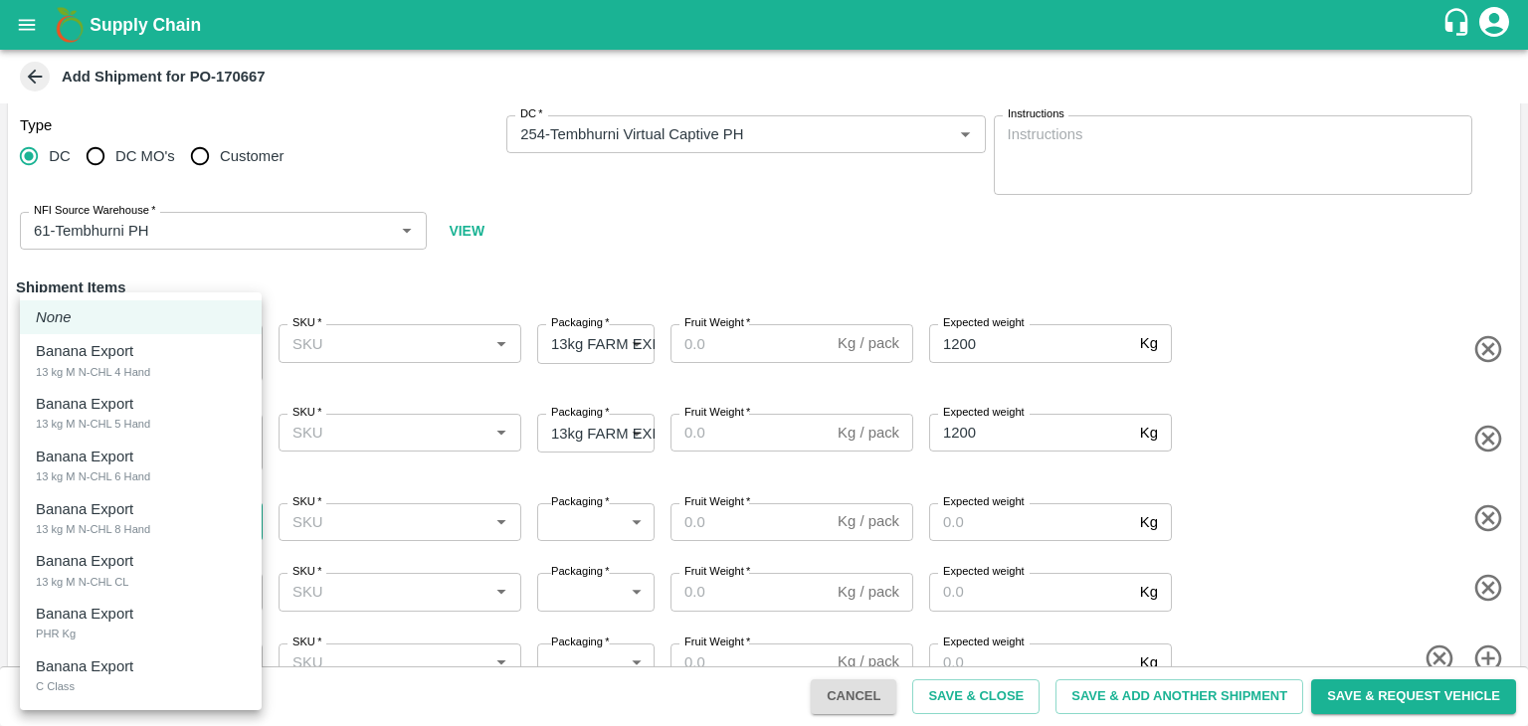
click at [160, 516] on body "Supply Chain Add Shipment for PO-170667 Type DC DC MO's Customer DC   * DC   * …" at bounding box center [764, 363] width 1528 height 726
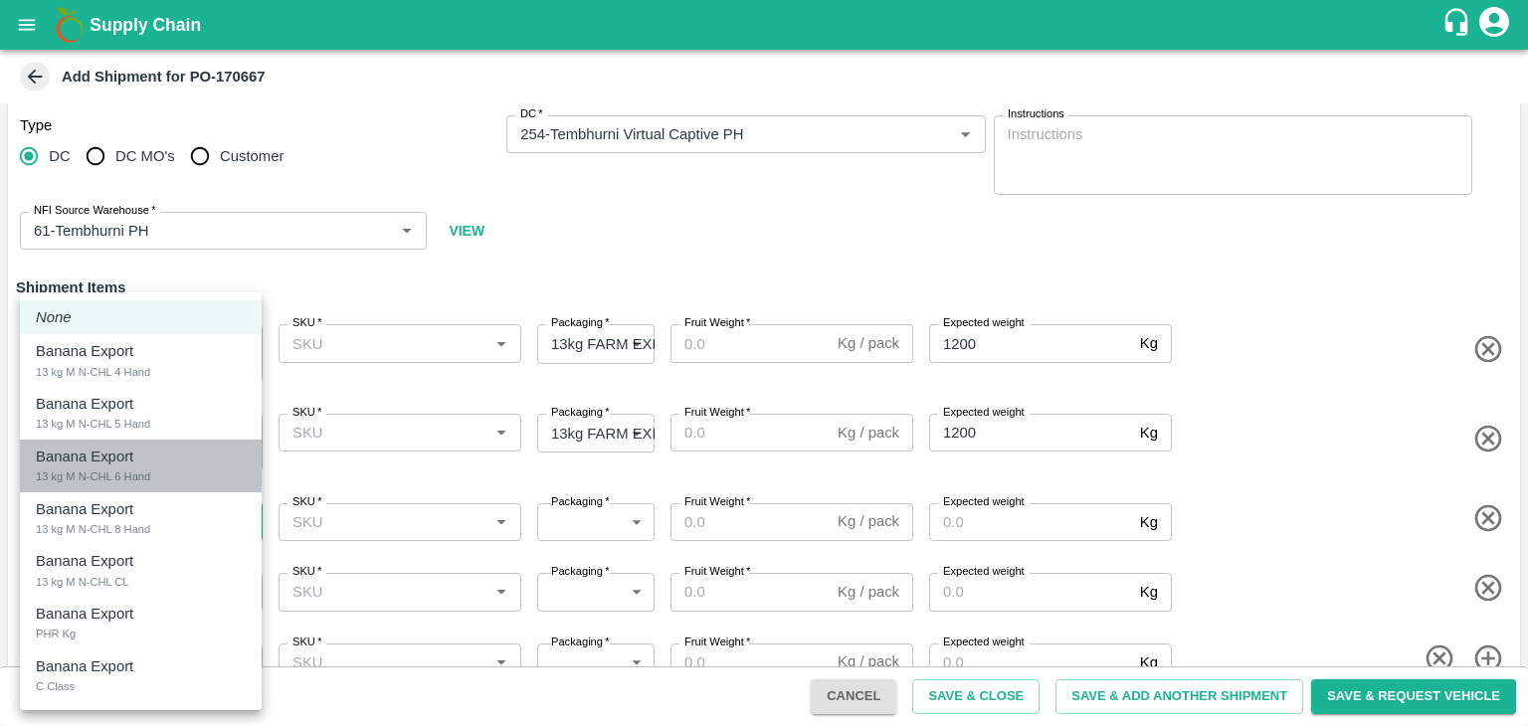
click at [163, 474] on div "Banana Export 13 kg M N-CHL 6 Hand" at bounding box center [141, 466] width 210 height 41
type input "1932868"
type input "468"
type input "2000"
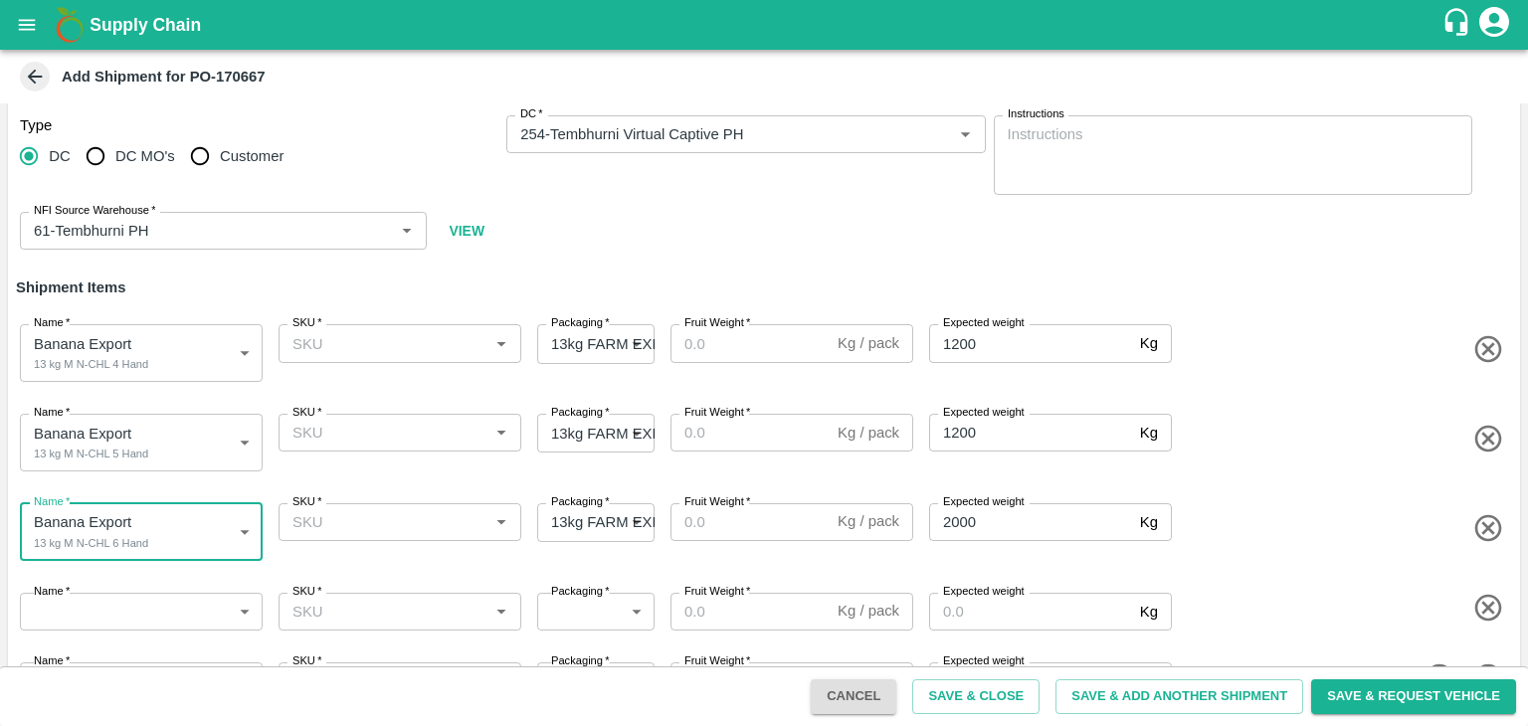
scroll to position [70, 0]
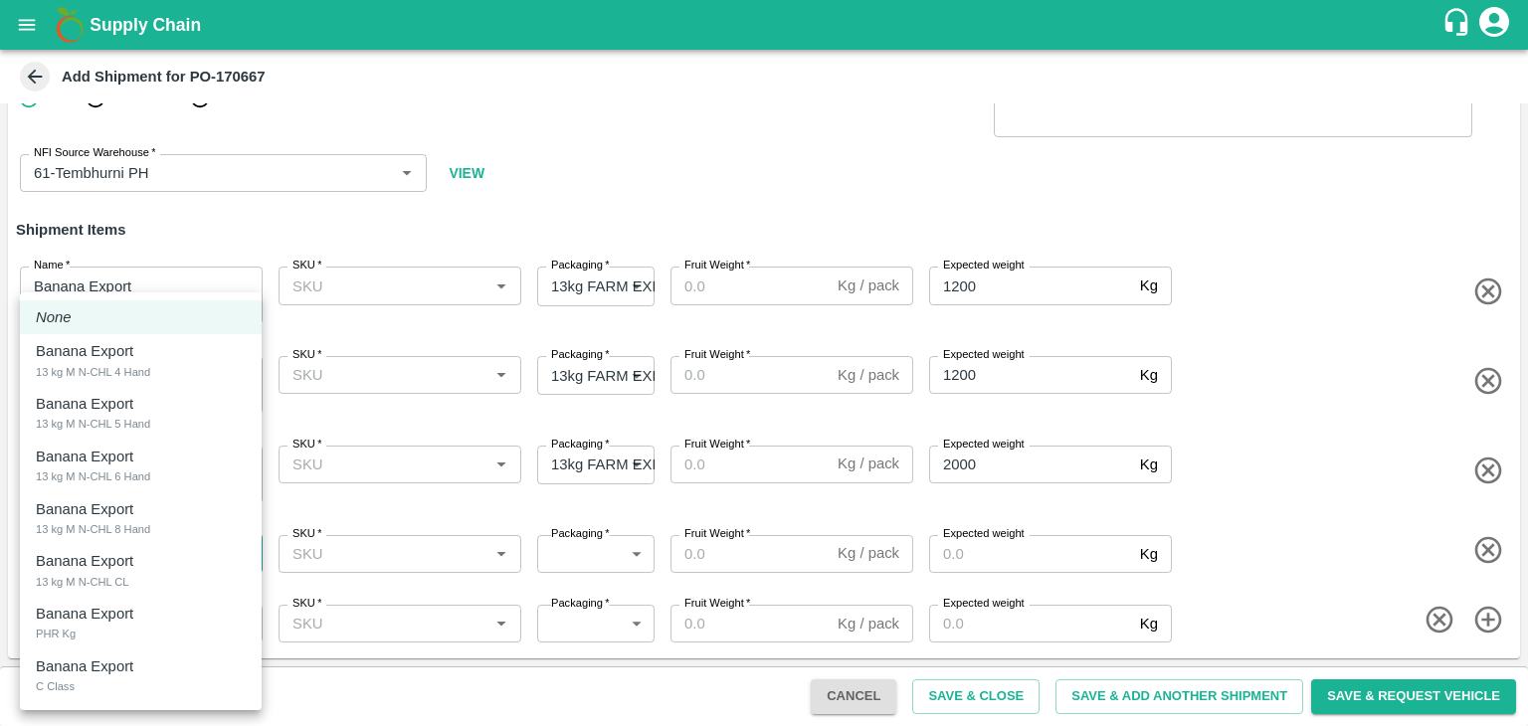
click at [157, 558] on body "Supply Chain Add Shipment for PO-170667 Type DC DC MO's Customer DC   * DC   * …" at bounding box center [764, 363] width 1528 height 726
click at [159, 519] on div "Banana Export 13 kg M N-CHL 8 Hand" at bounding box center [141, 518] width 210 height 41
type input "1932869"
type input "468"
type input "2000"
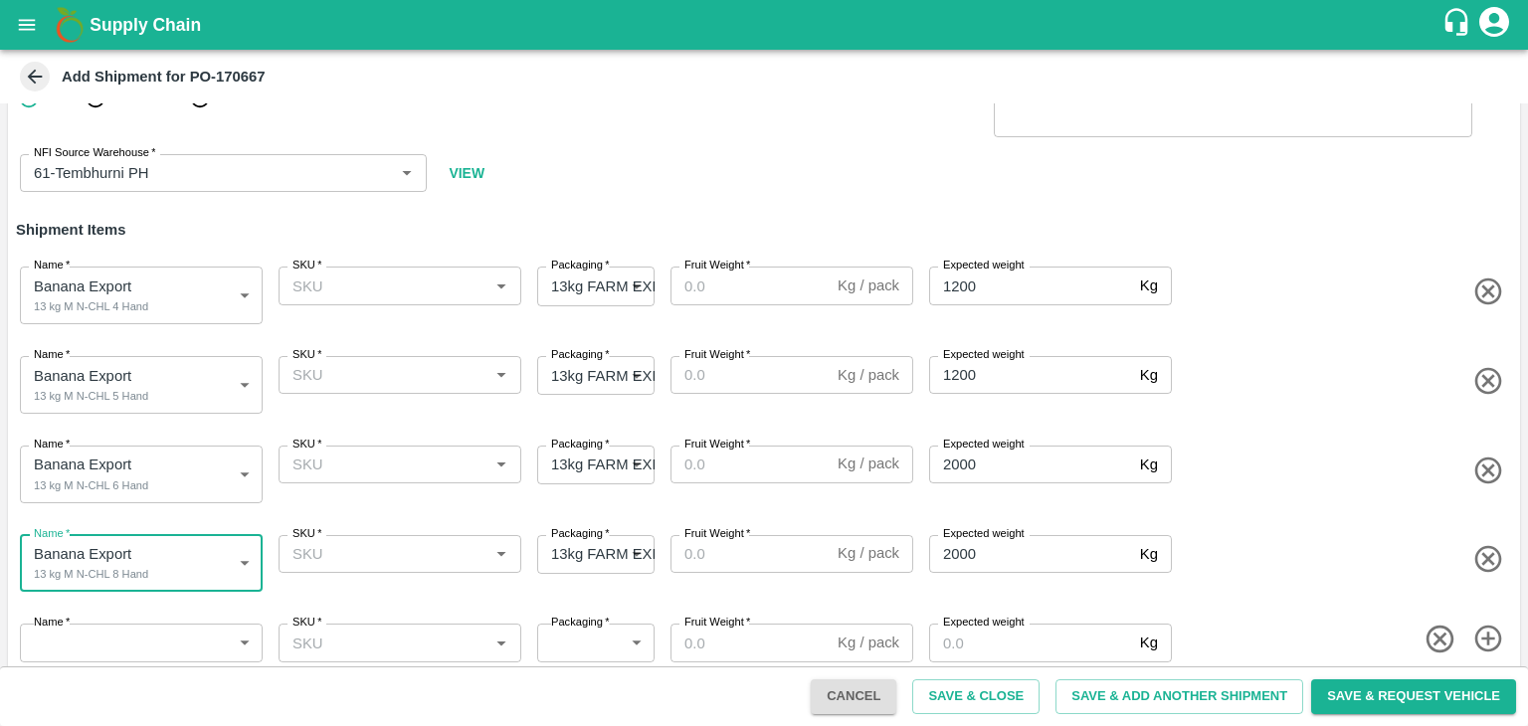
scroll to position [89, 0]
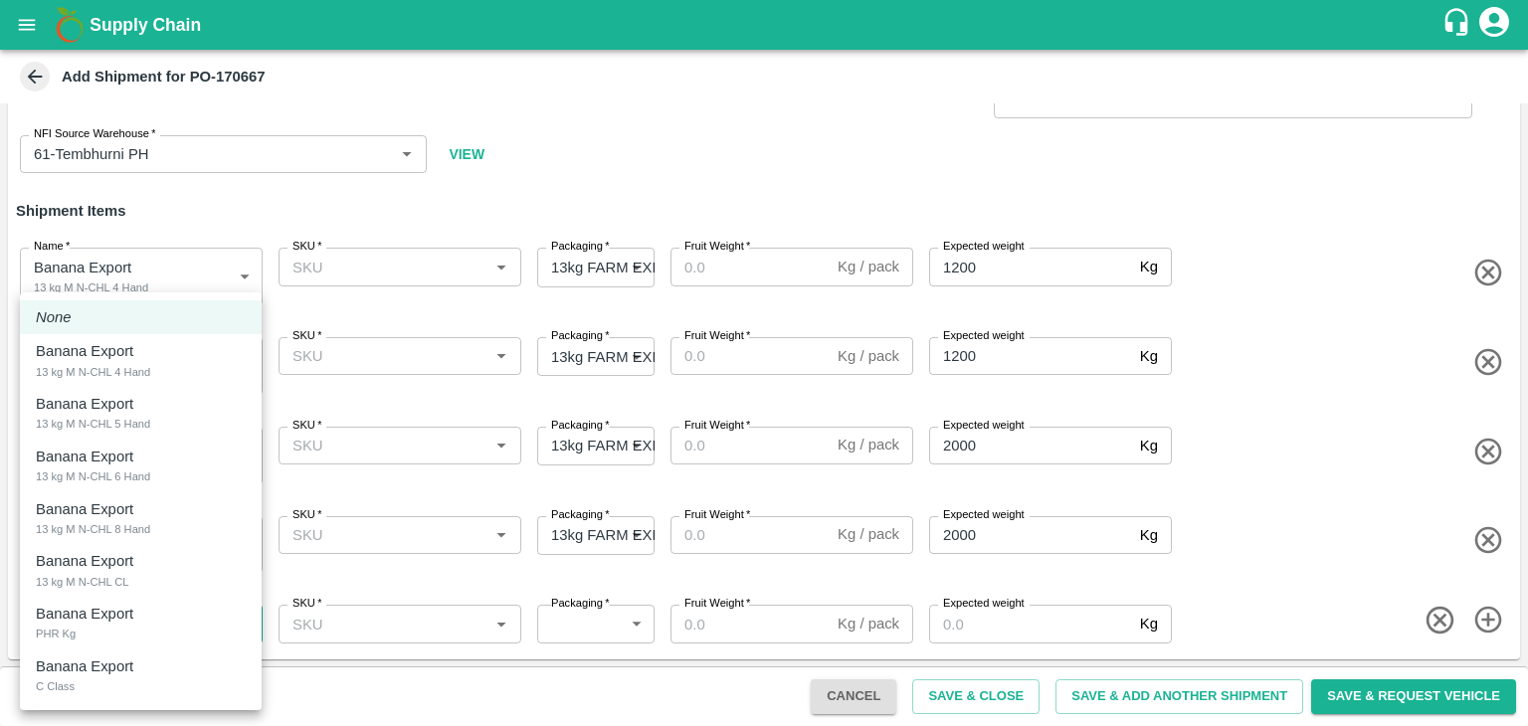
click at [160, 608] on body "Supply Chain Add Shipment for PO-170667 Type DC DC MO's Customer DC   * DC   * …" at bounding box center [764, 363] width 1528 height 726
click at [155, 567] on div "Banana Export 13 kg M N-CHL CL" at bounding box center [141, 570] width 210 height 41
type input "1932870"
type input "468"
type input "1500"
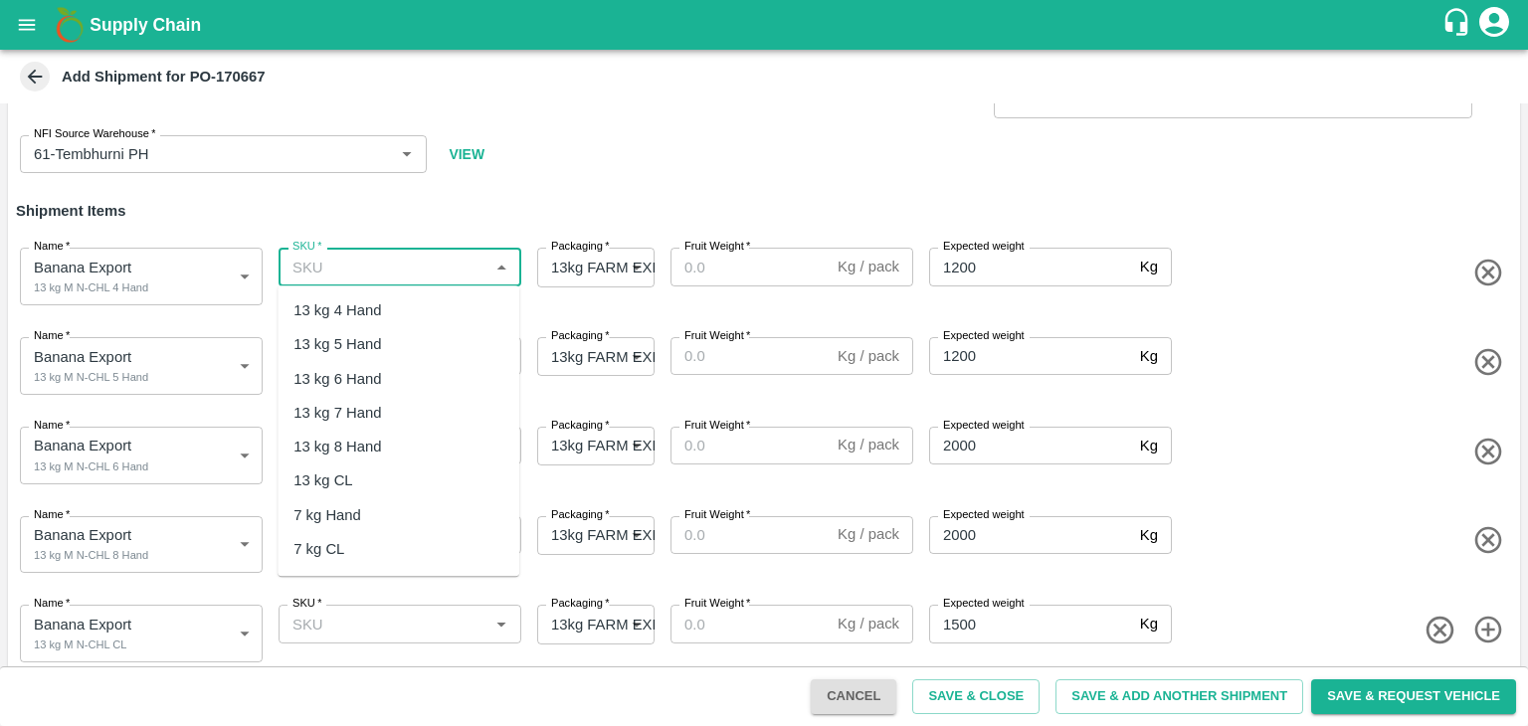
click at [394, 278] on input "SKU   *" at bounding box center [383, 267] width 198 height 26
click at [406, 309] on div "13 kg M N-CHL 4 Hand" at bounding box center [369, 310] width 153 height 22
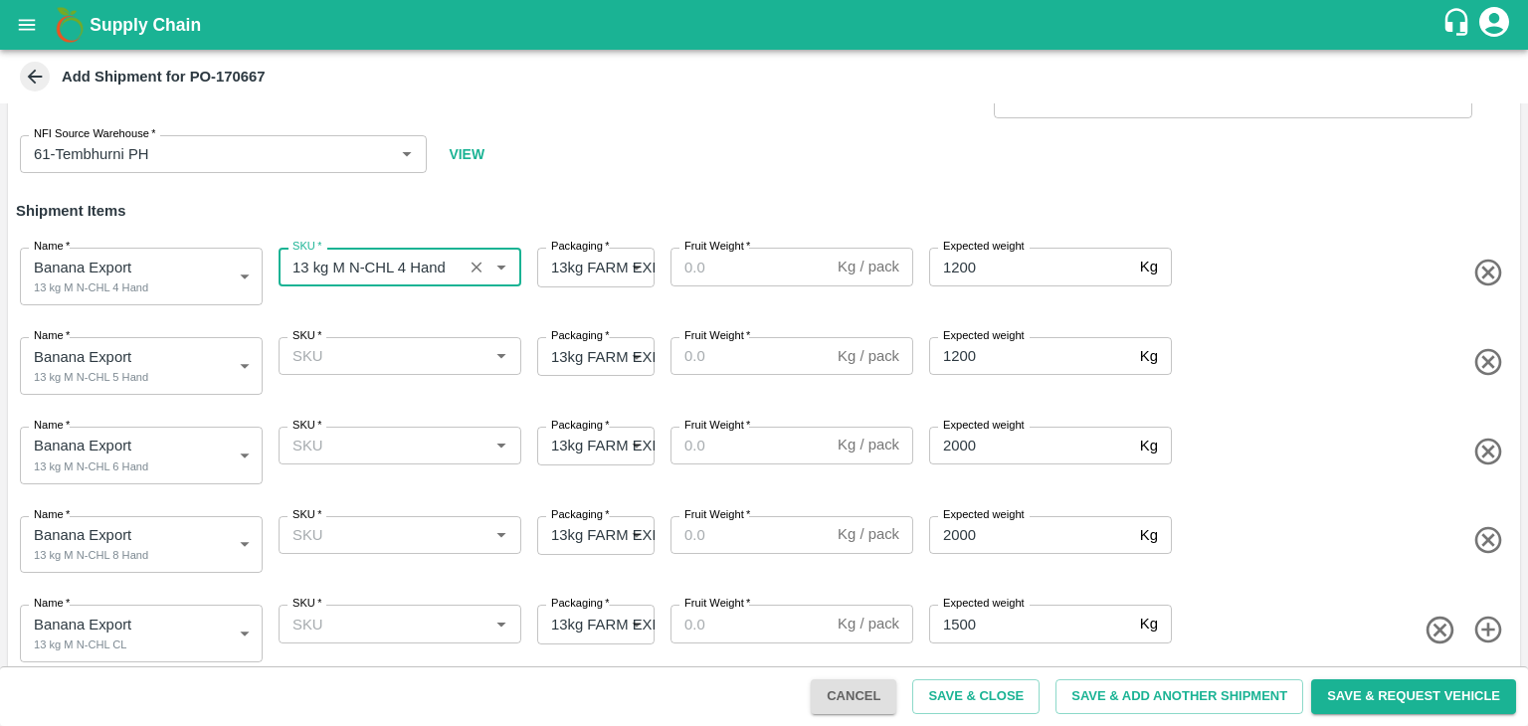
type input "13 kg M N-CHL 4 Hand"
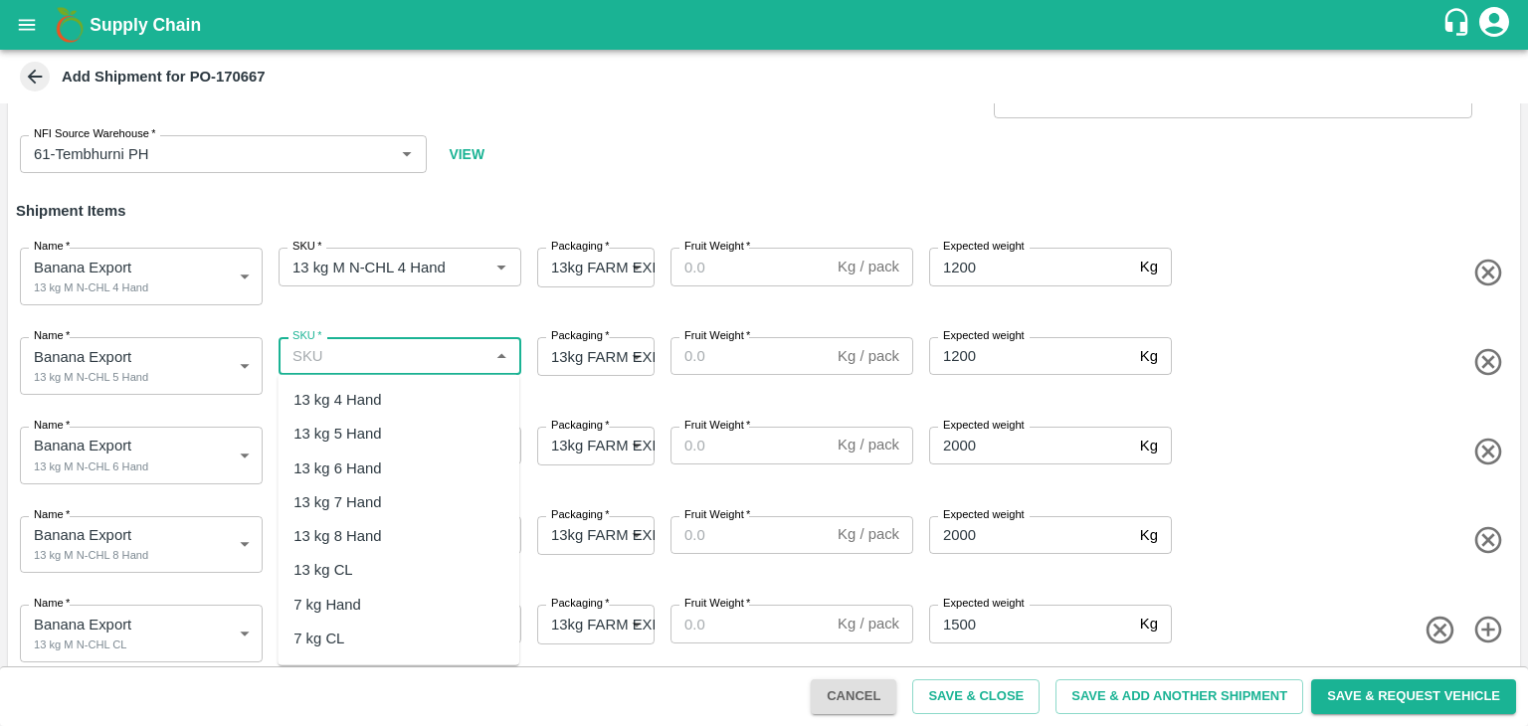
click at [421, 350] on input "SKU   *" at bounding box center [383, 356] width 198 height 26
click at [424, 426] on div "13 kg M N-CHL 5 Hand" at bounding box center [369, 434] width 153 height 22
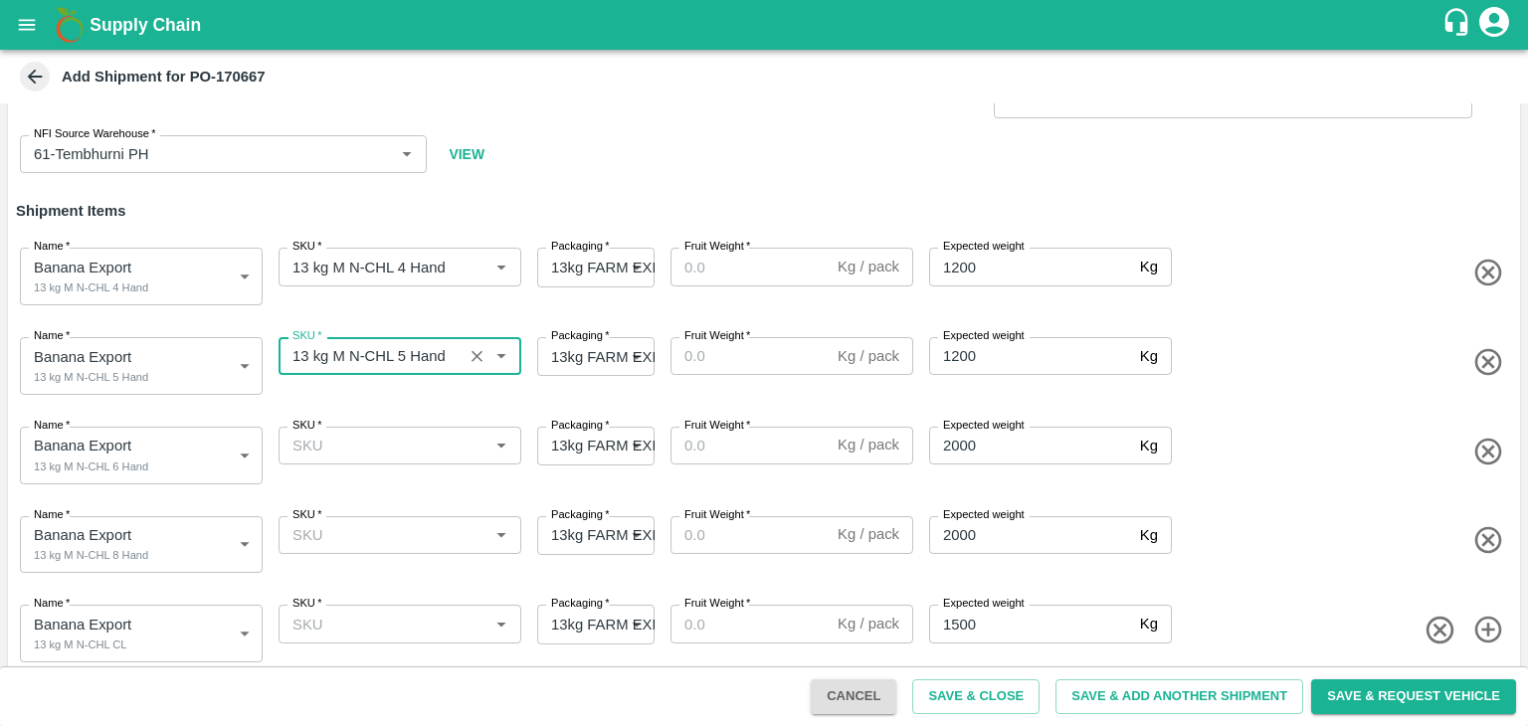
type input "13 kg M N-CHL 5 Hand"
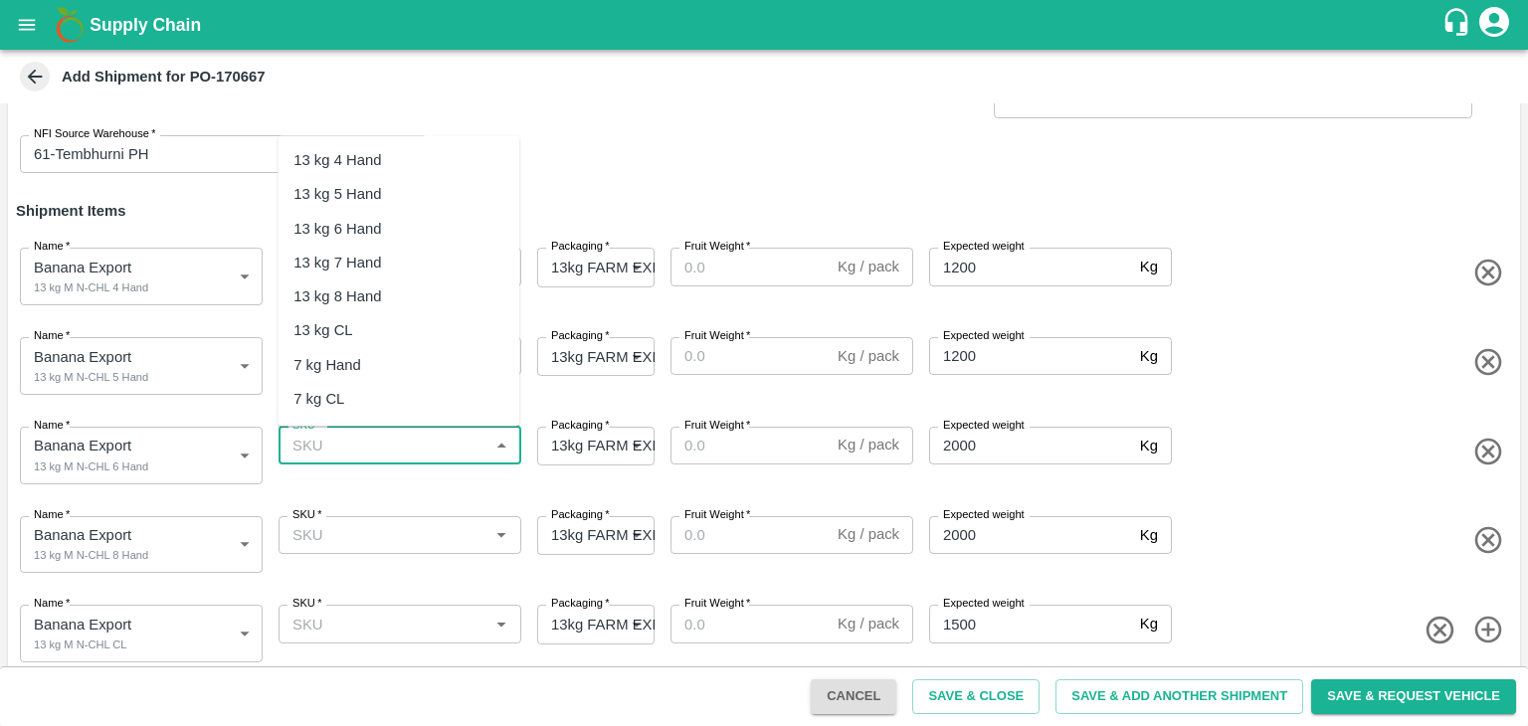
click at [428, 447] on input "SKU   *" at bounding box center [383, 446] width 198 height 26
click at [406, 224] on div "13 kg M N-CHL 6 Hand" at bounding box center [369, 229] width 153 height 22
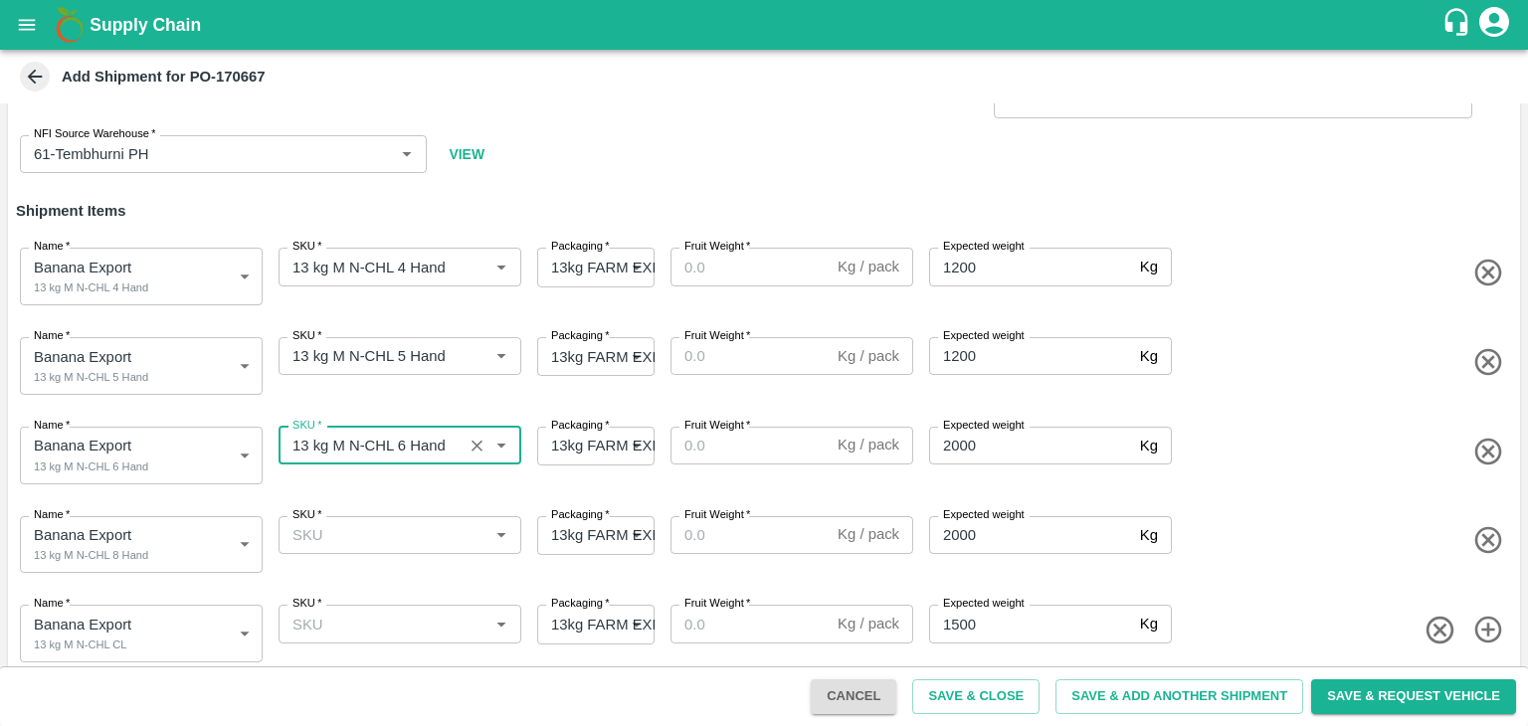
type input "13 kg M N-CHL 6 Hand"
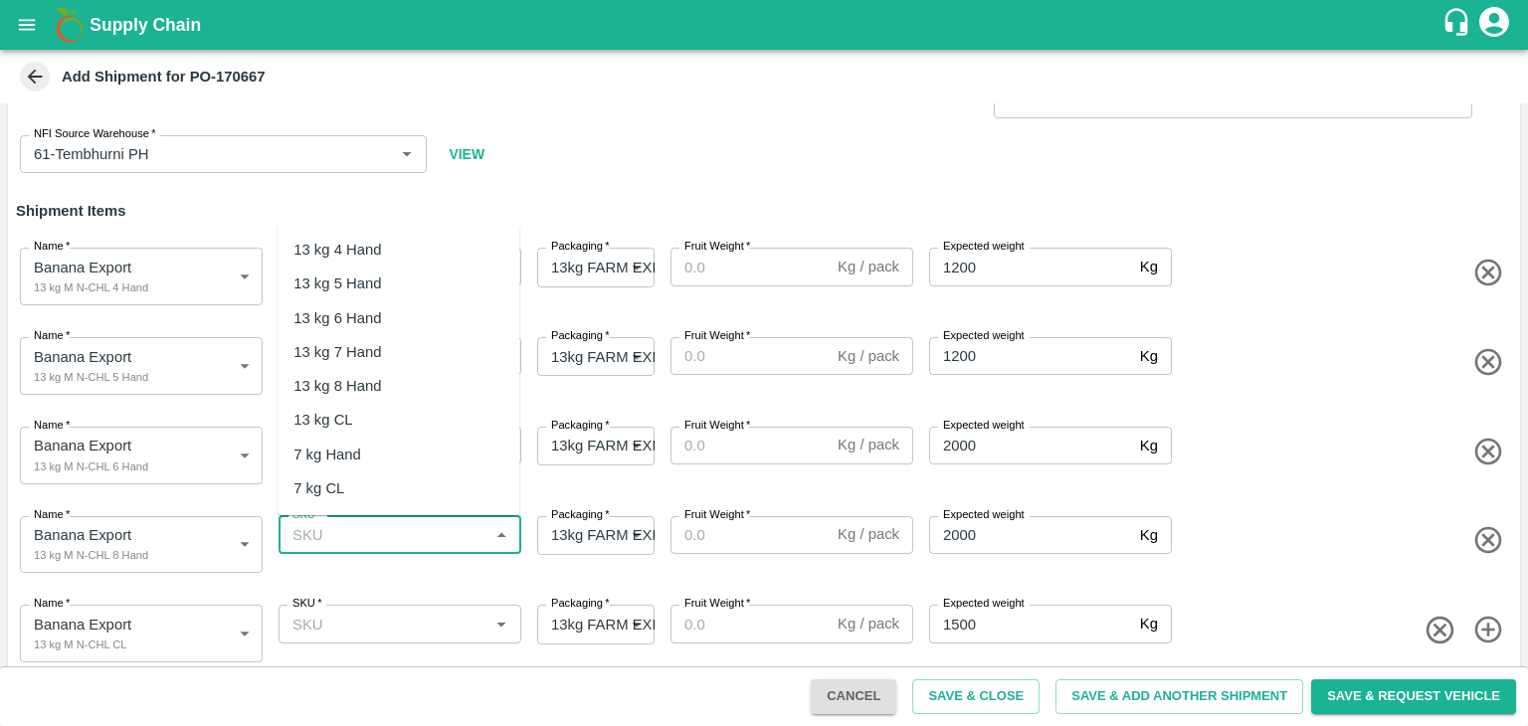
click at [434, 534] on input "SKU   *" at bounding box center [383, 535] width 198 height 26
click at [416, 385] on div "13 kg M N-CHL 8 Hand" at bounding box center [369, 386] width 153 height 22
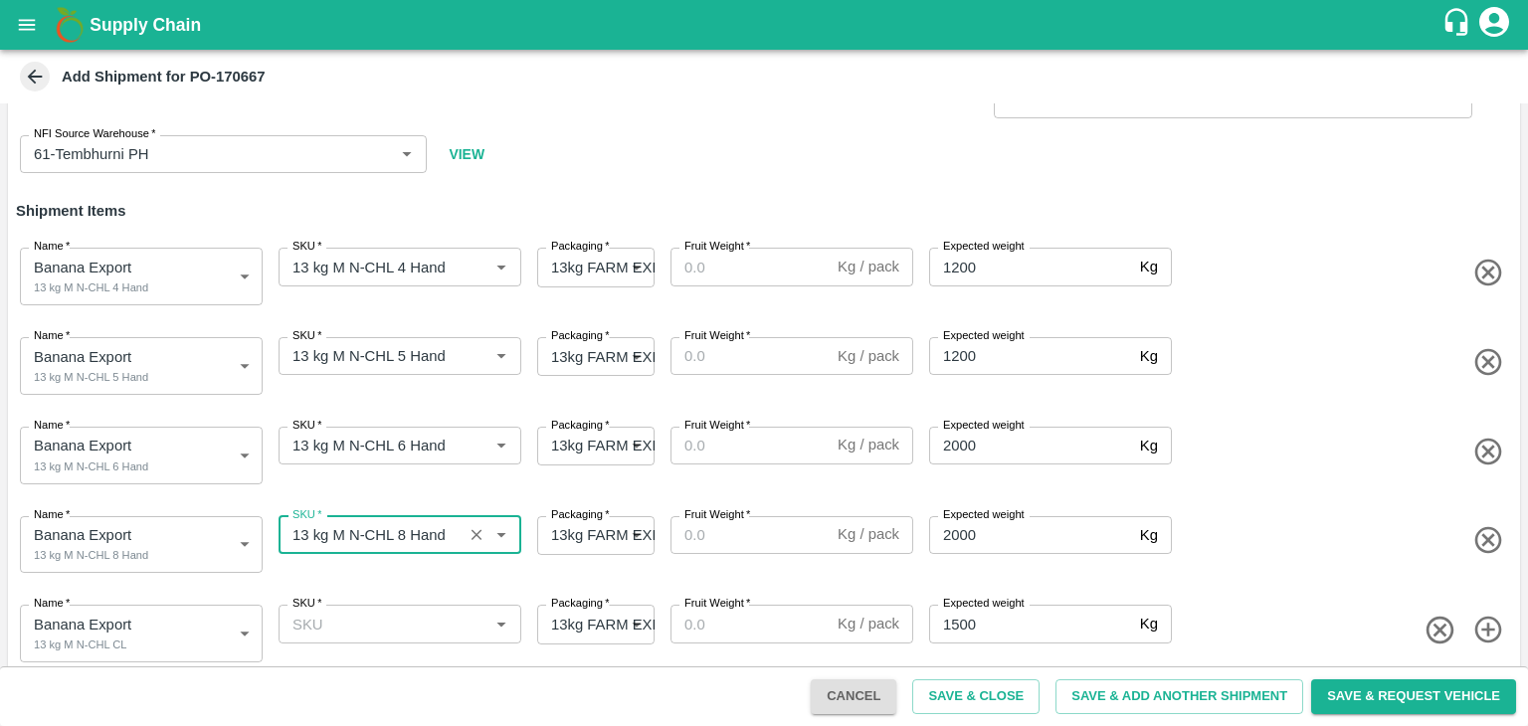
drag, startPoint x: 423, startPoint y: 642, endPoint x: 428, endPoint y: 627, distance: 15.7
click at [428, 627] on div "SKU   *" at bounding box center [399, 624] width 243 height 38
type input "13 kg M N-CHL 8 Hand"
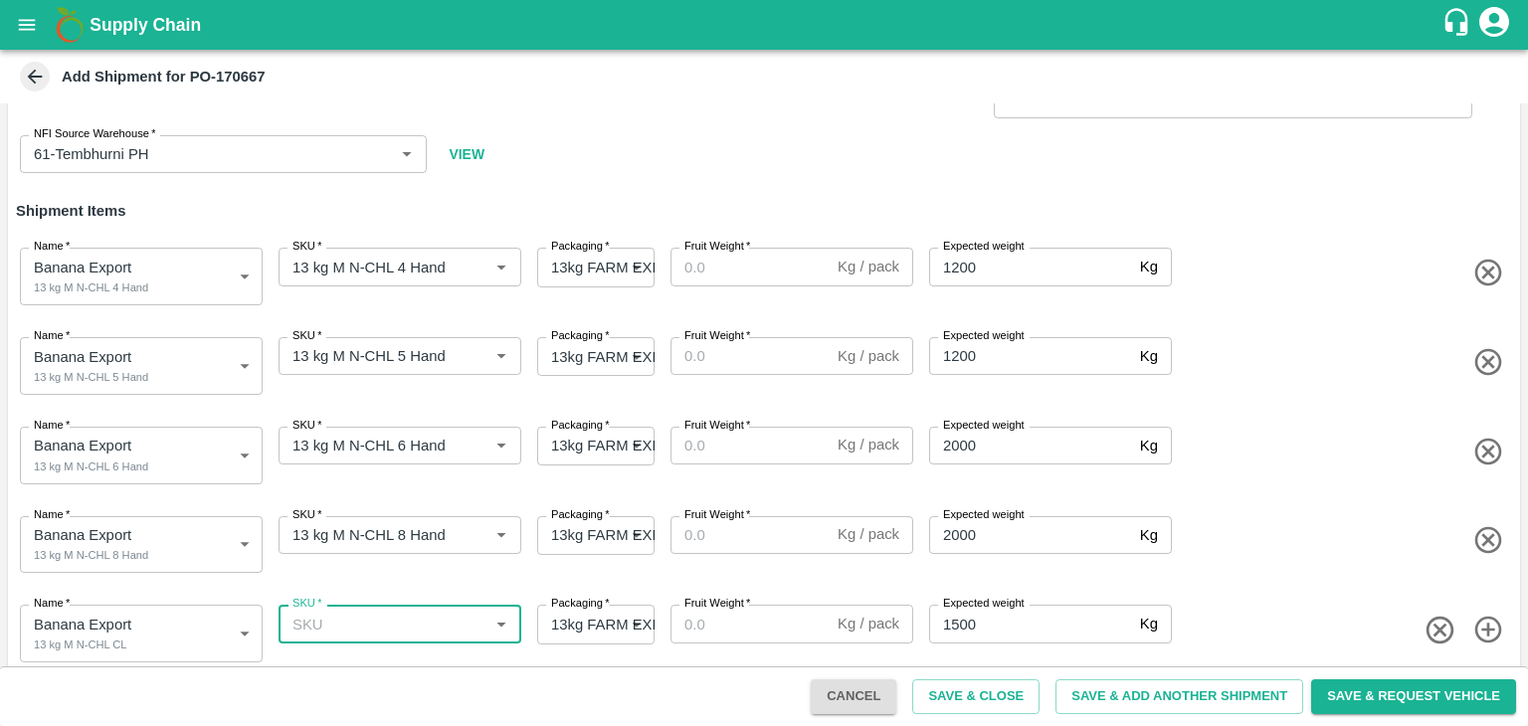
click at [428, 627] on input "SKU   *" at bounding box center [383, 624] width 198 height 26
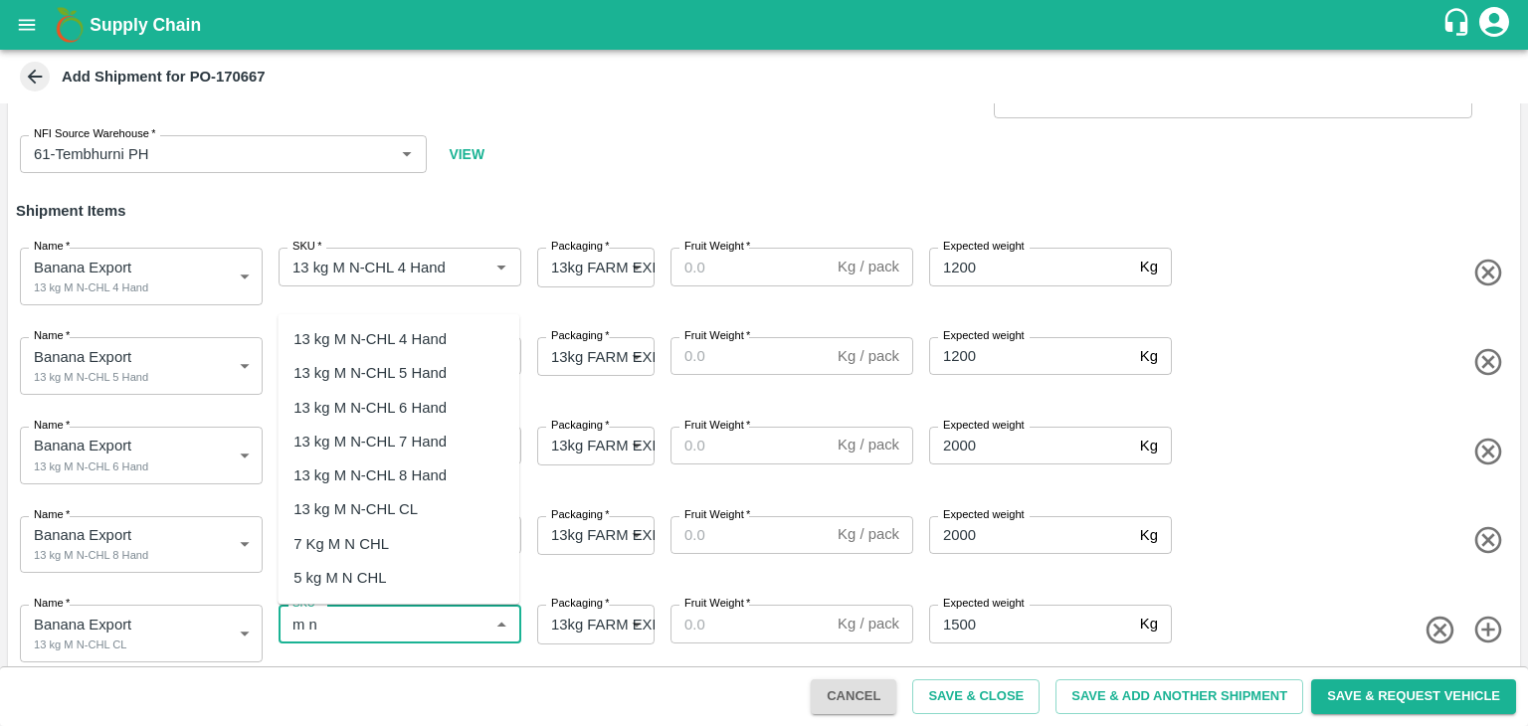
click at [407, 505] on div "13 kg M N-CHL CL" at bounding box center [355, 509] width 124 height 22
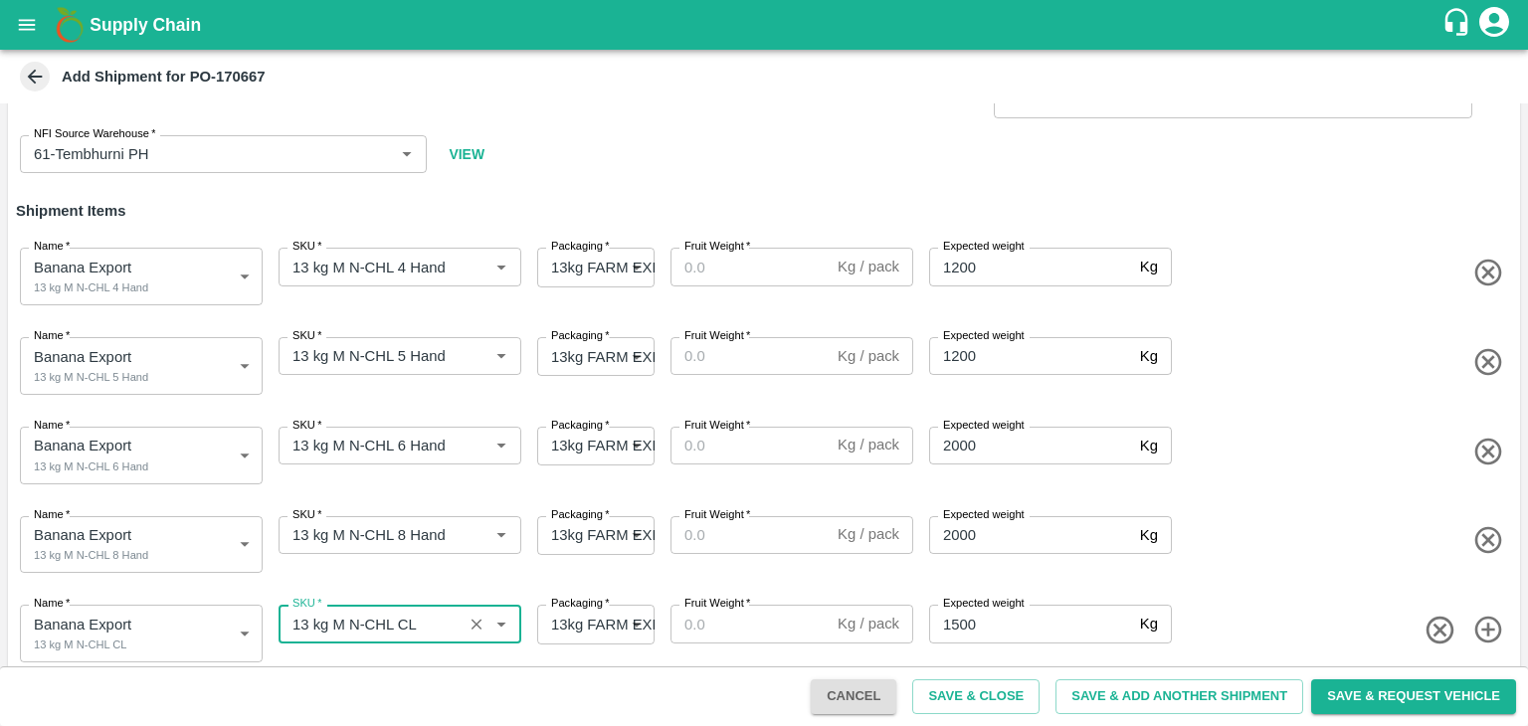
type input "13 kg M N-CHL CL"
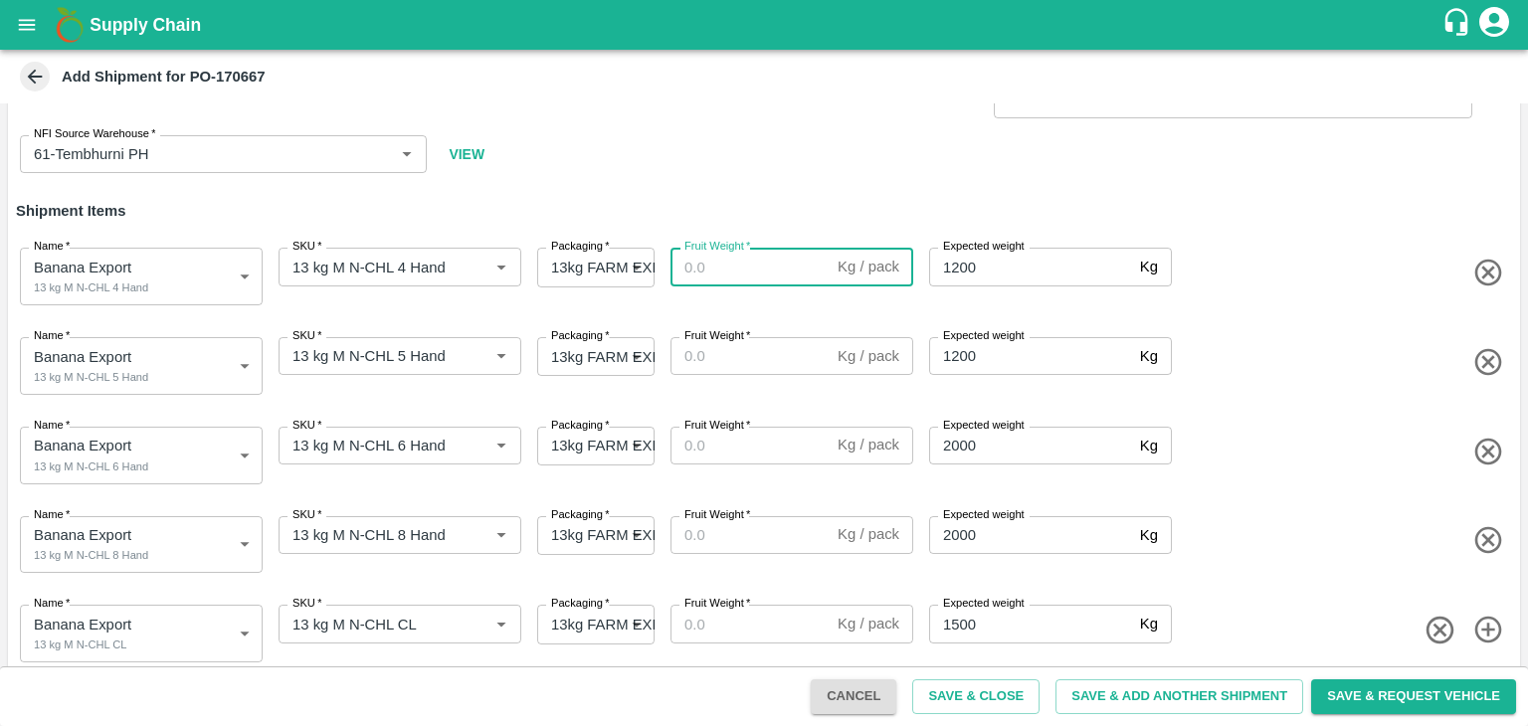
click at [756, 270] on input "Fruit Weight   *" at bounding box center [749, 267] width 159 height 38
type input "13"
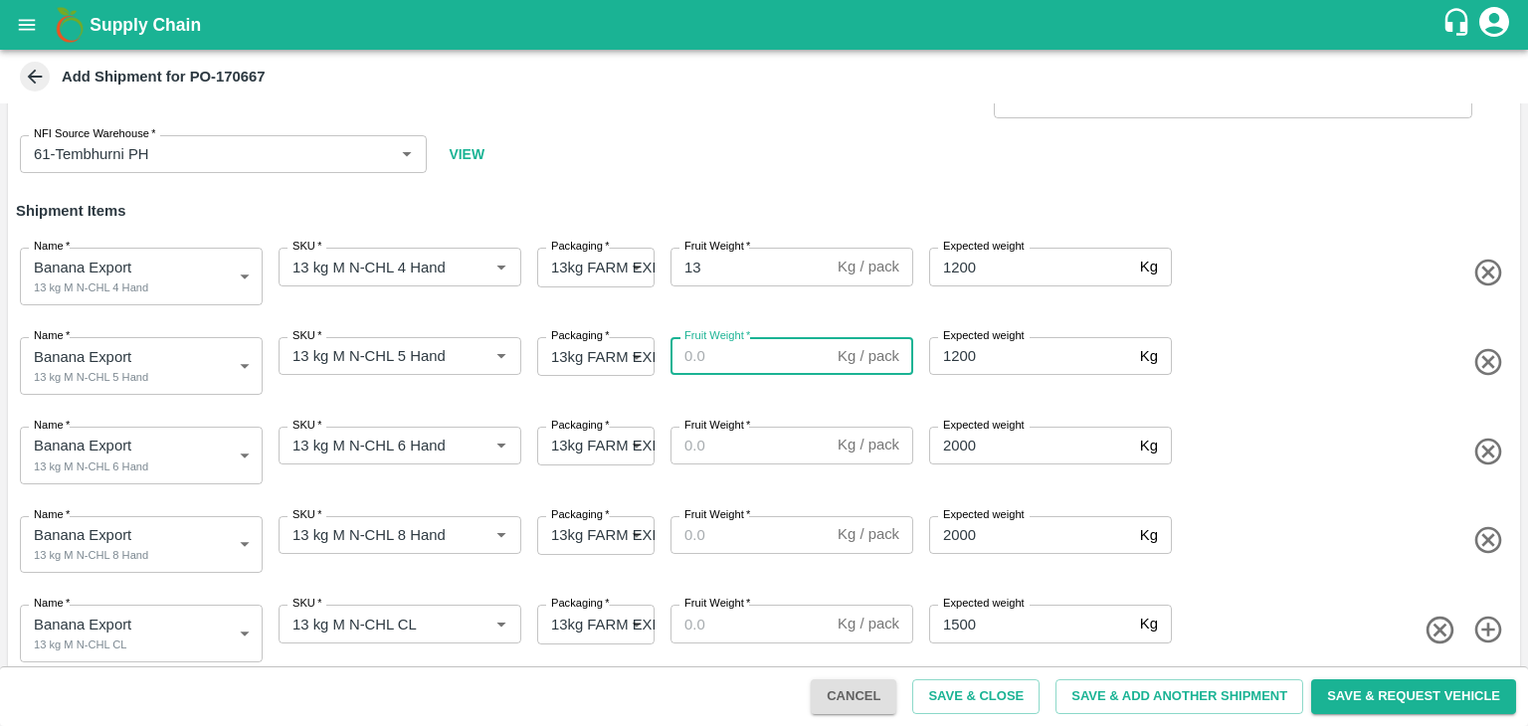
click at [740, 355] on input "Fruit Weight   *" at bounding box center [749, 356] width 159 height 38
type input "13"
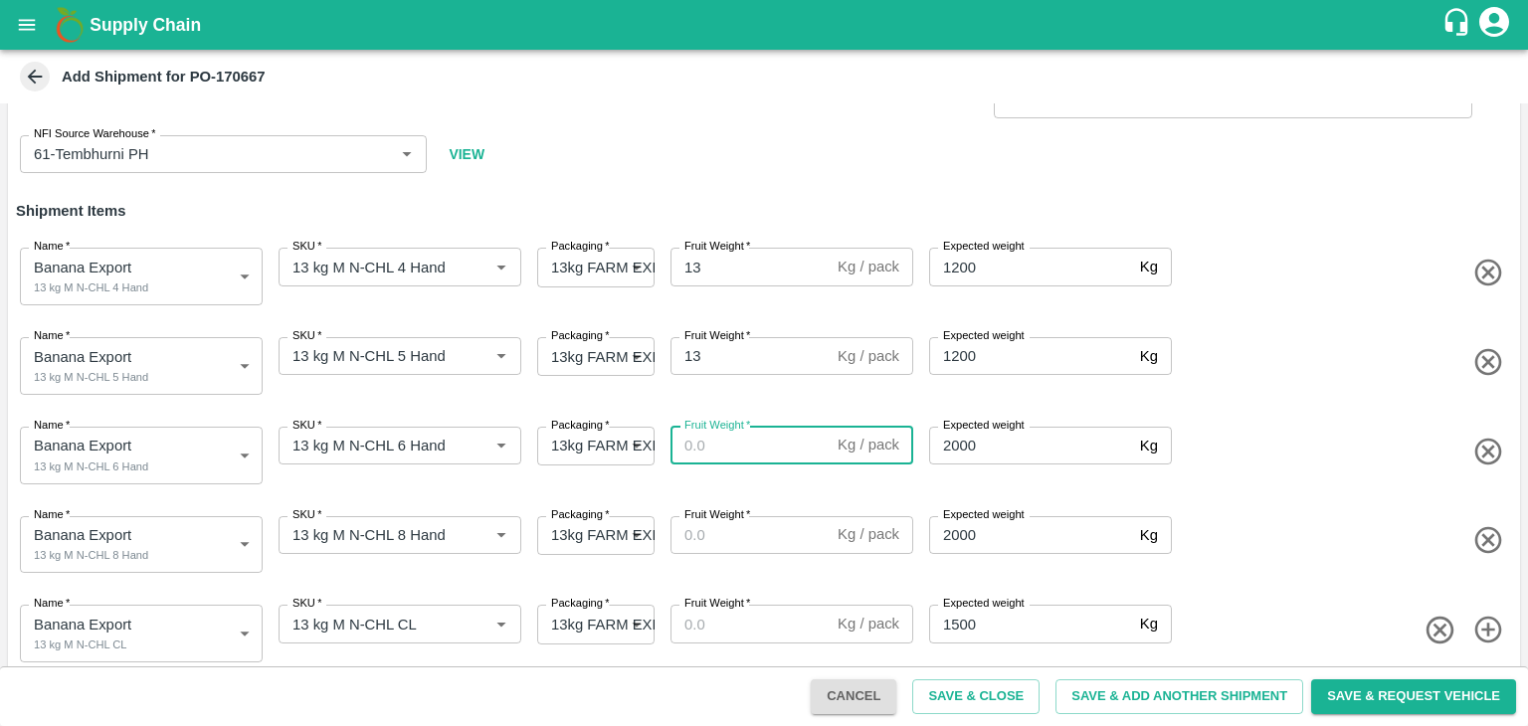
click at [731, 441] on input "Fruit Weight   *" at bounding box center [749, 446] width 159 height 38
type input "13"
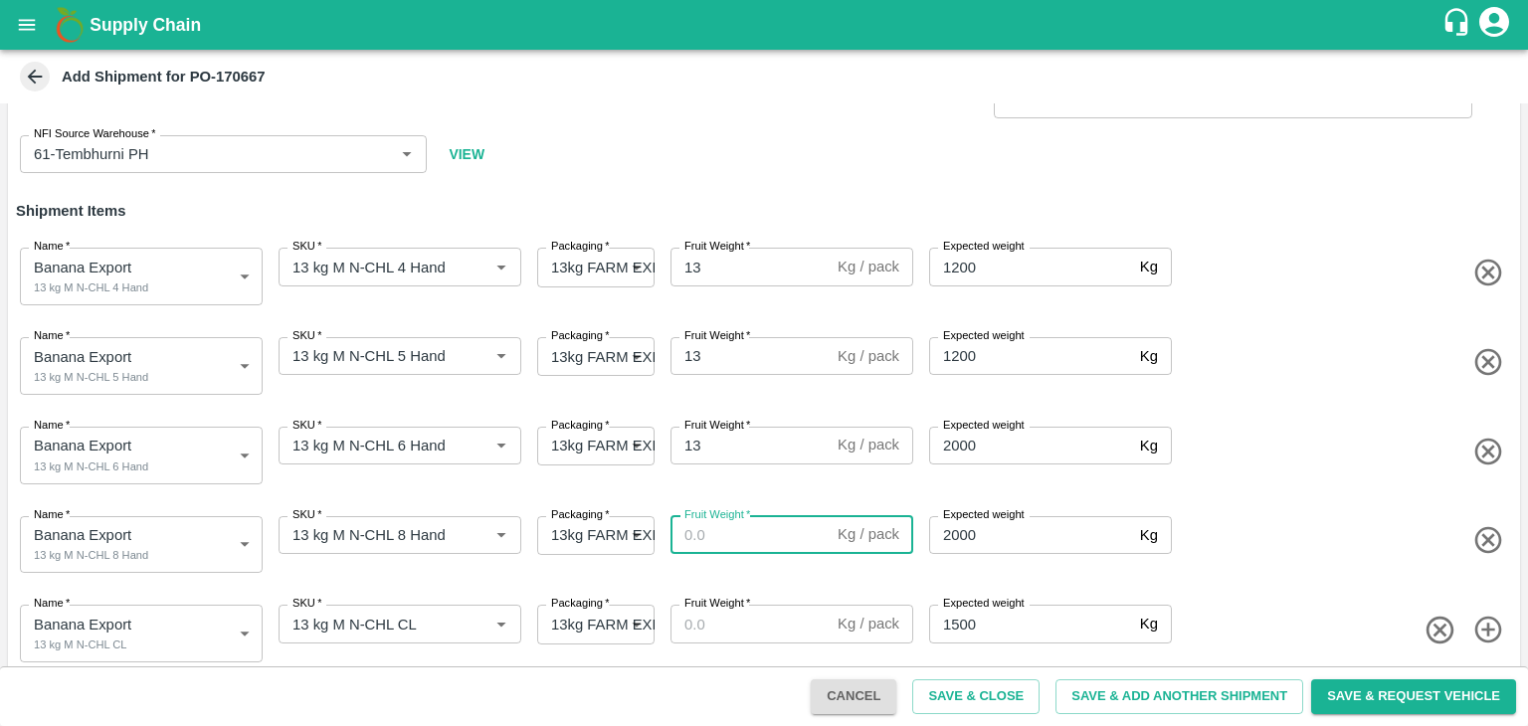
click at [727, 531] on input "Fruit Weight   *" at bounding box center [749, 535] width 159 height 38
type input "13"
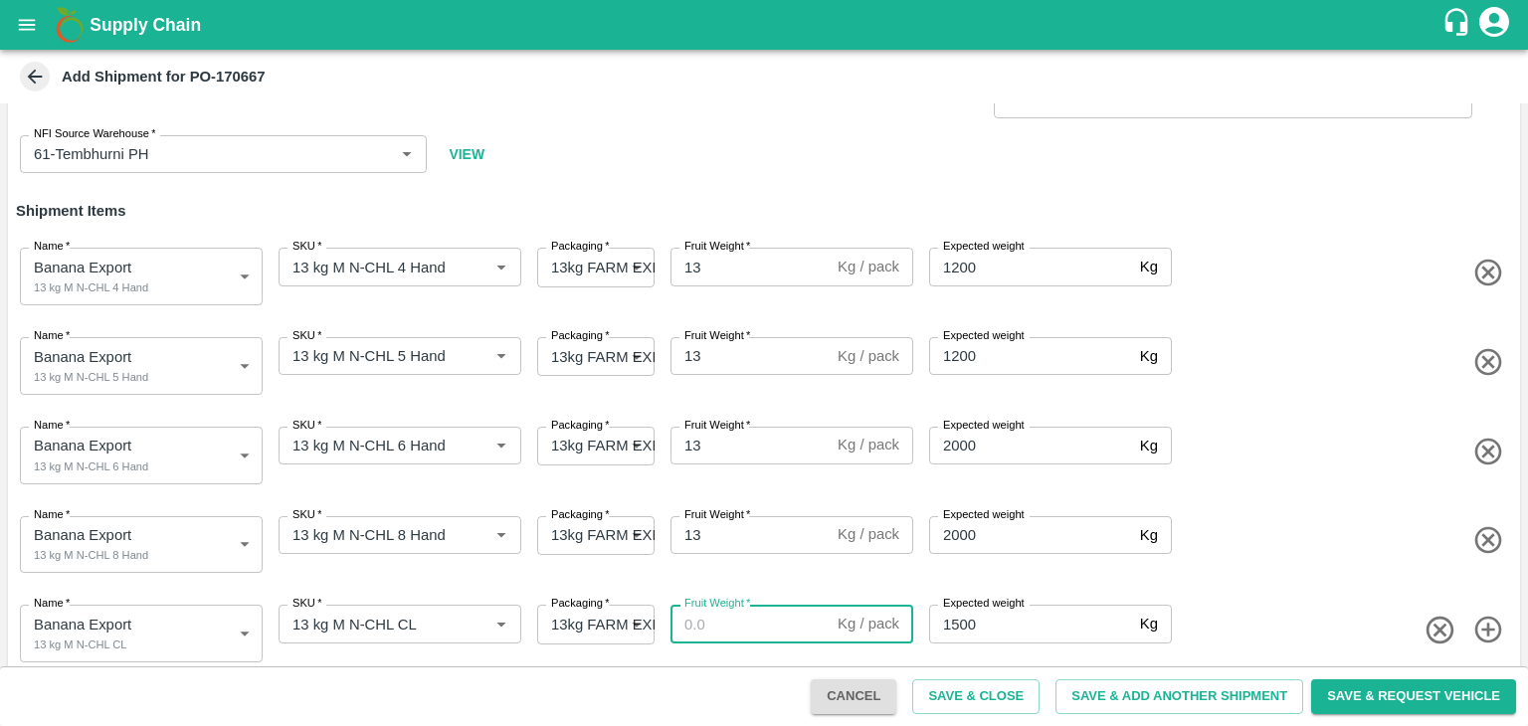
click at [736, 630] on input "Fruit Weight   *" at bounding box center [749, 624] width 159 height 38
type input "13"
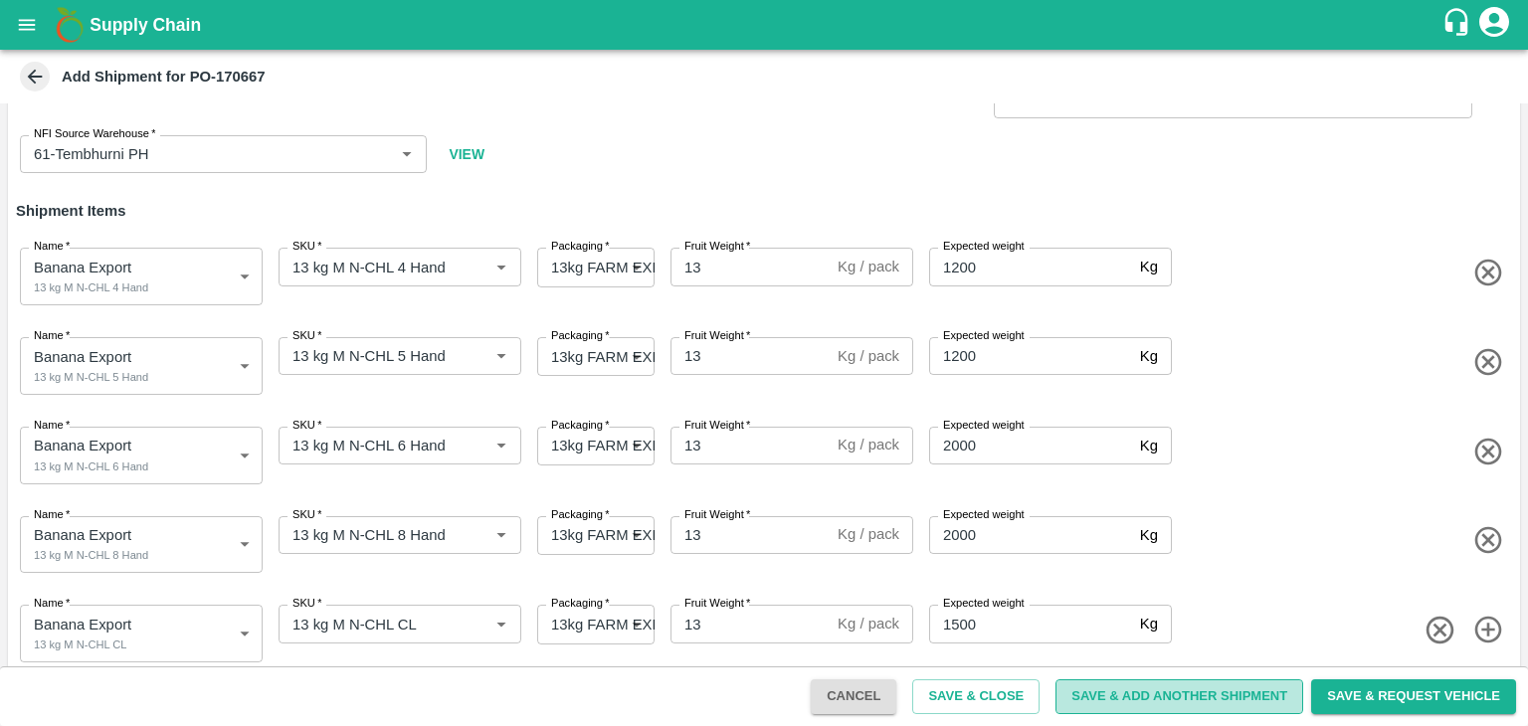
click at [1151, 708] on button "Save & Add Another Shipment" at bounding box center [1179, 696] width 248 height 35
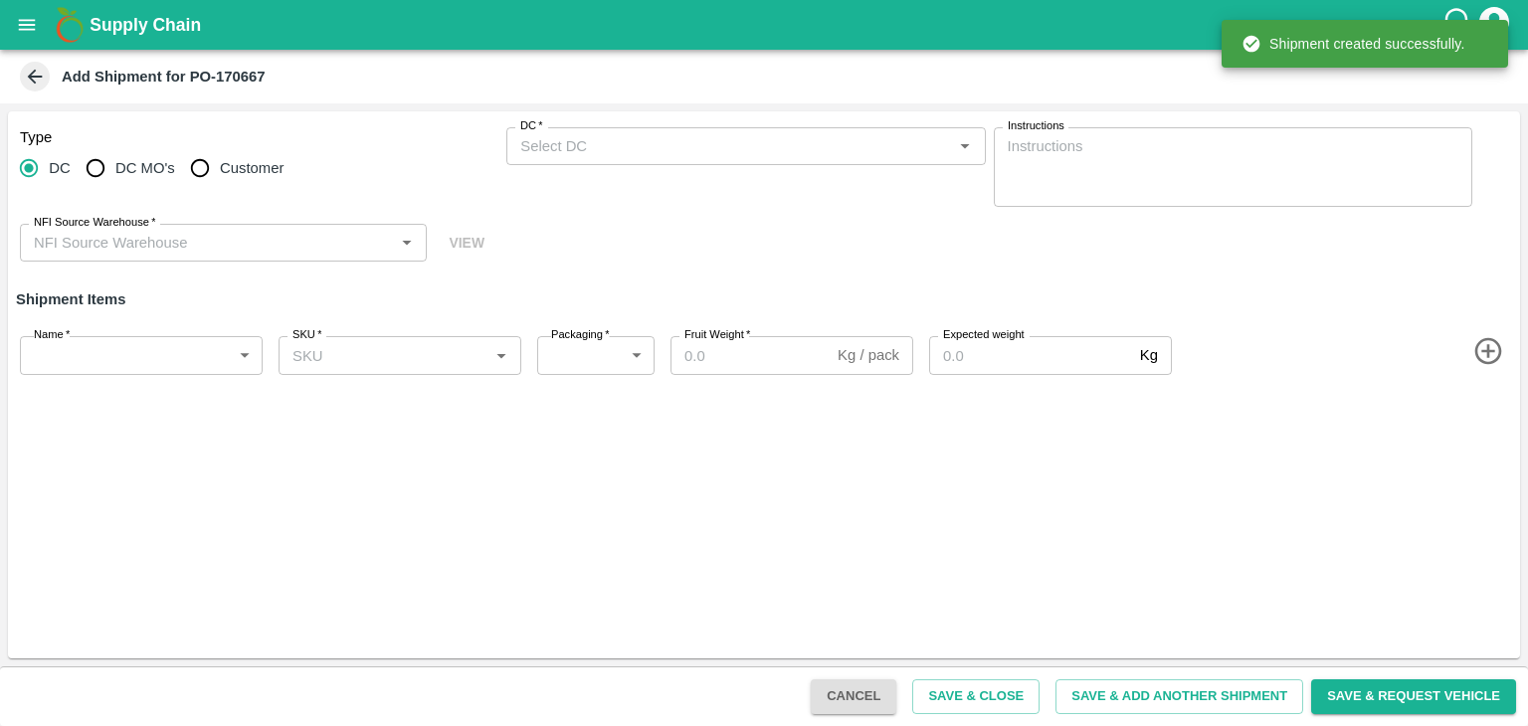
scroll to position [0, 0]
click at [99, 179] on input "DC MO's" at bounding box center [96, 168] width 40 height 40
radio input "true"
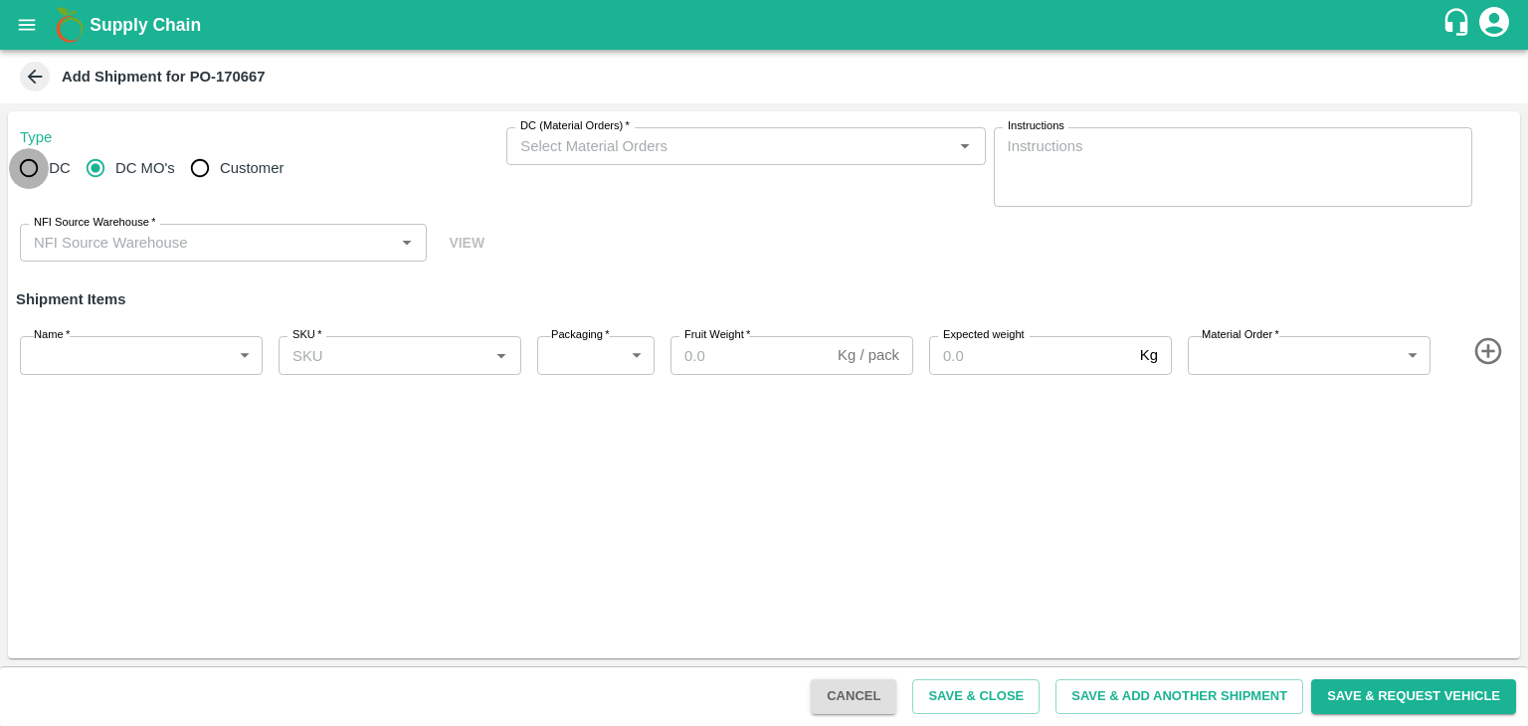
click at [48, 179] on input "DC" at bounding box center [29, 168] width 40 height 40
radio input "true"
click at [589, 150] on input "DC   *" at bounding box center [729, 146] width 434 height 26
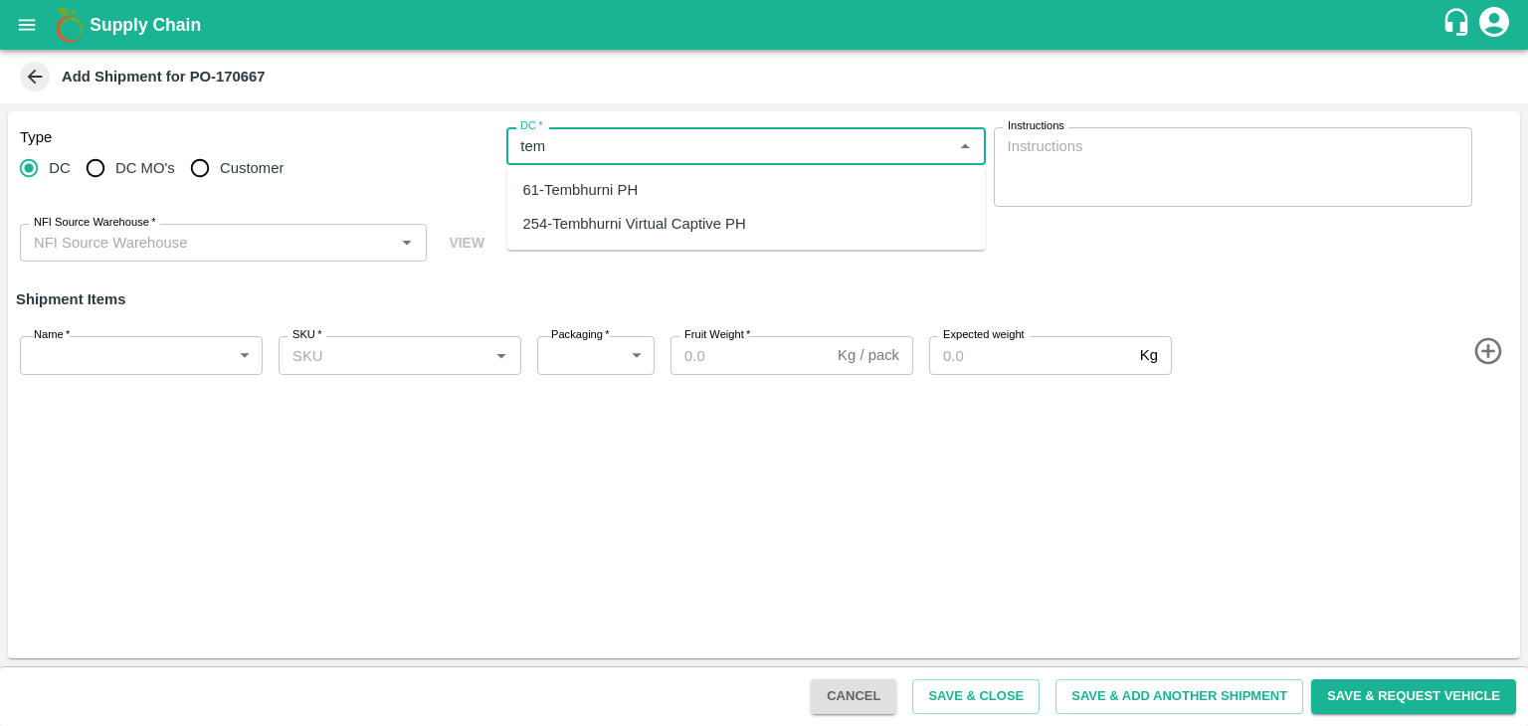
click at [637, 208] on div "254-Tembhurni Virtual Captive PH" at bounding box center [746, 225] width 478 height 34
type input "254-Tembhurni Virtual Captive PH"
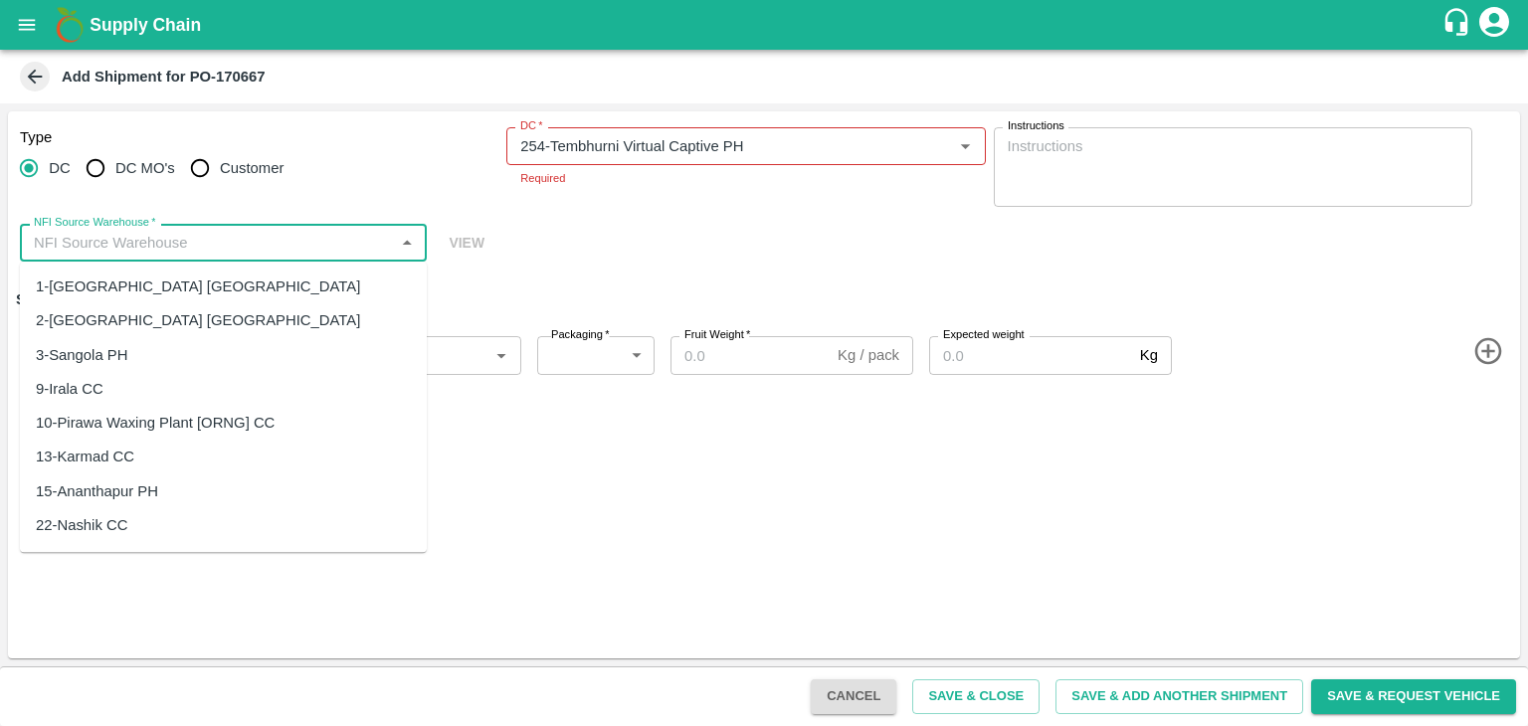
click at [175, 248] on input "NFI Source Warehouse   *" at bounding box center [207, 243] width 362 height 26
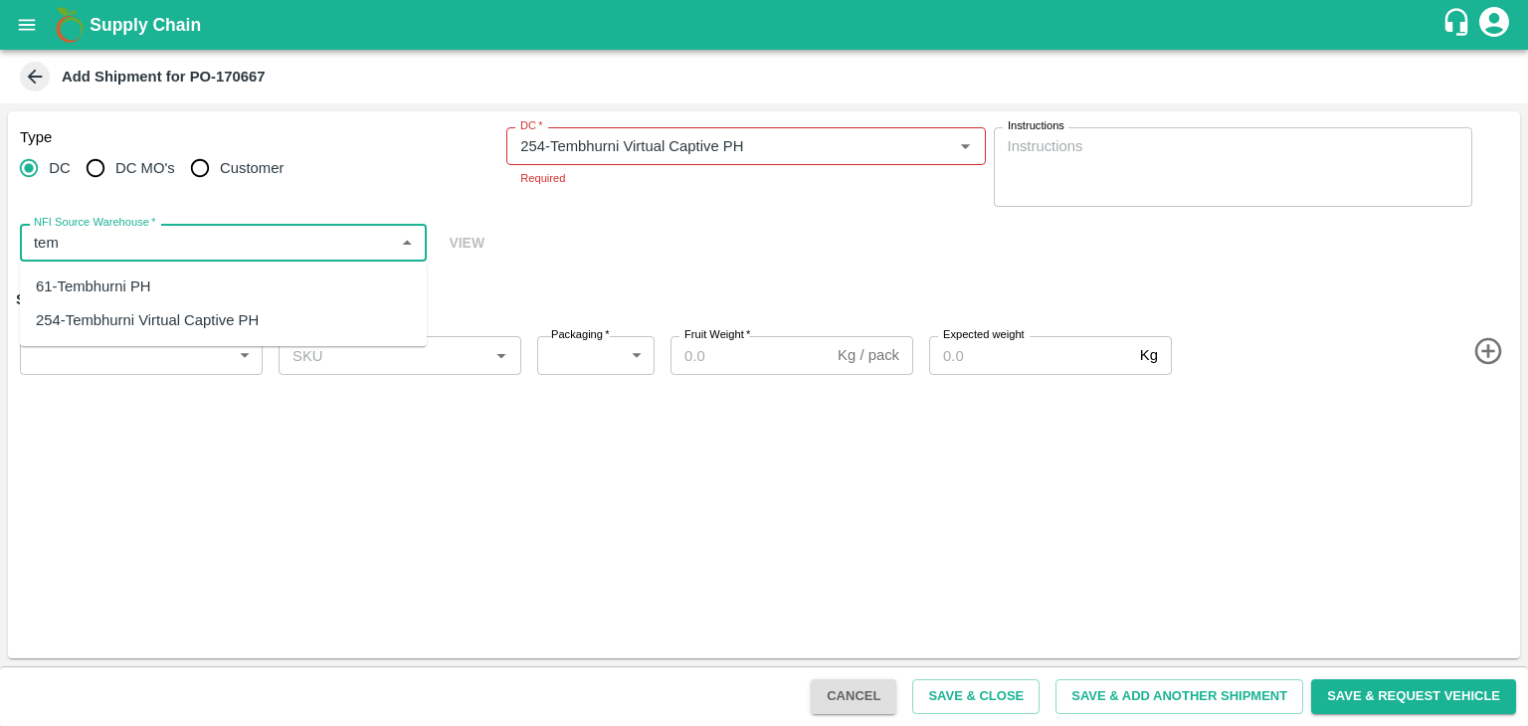
click at [160, 283] on div "61-Tembhurni PH" at bounding box center [223, 287] width 407 height 34
type input "61-Tembhurni PH"
click at [134, 360] on body "Supply Chain Add Shipment for PO-170667 Type DC DC MO's Customer DC   * DC   * …" at bounding box center [764, 363] width 1528 height 726
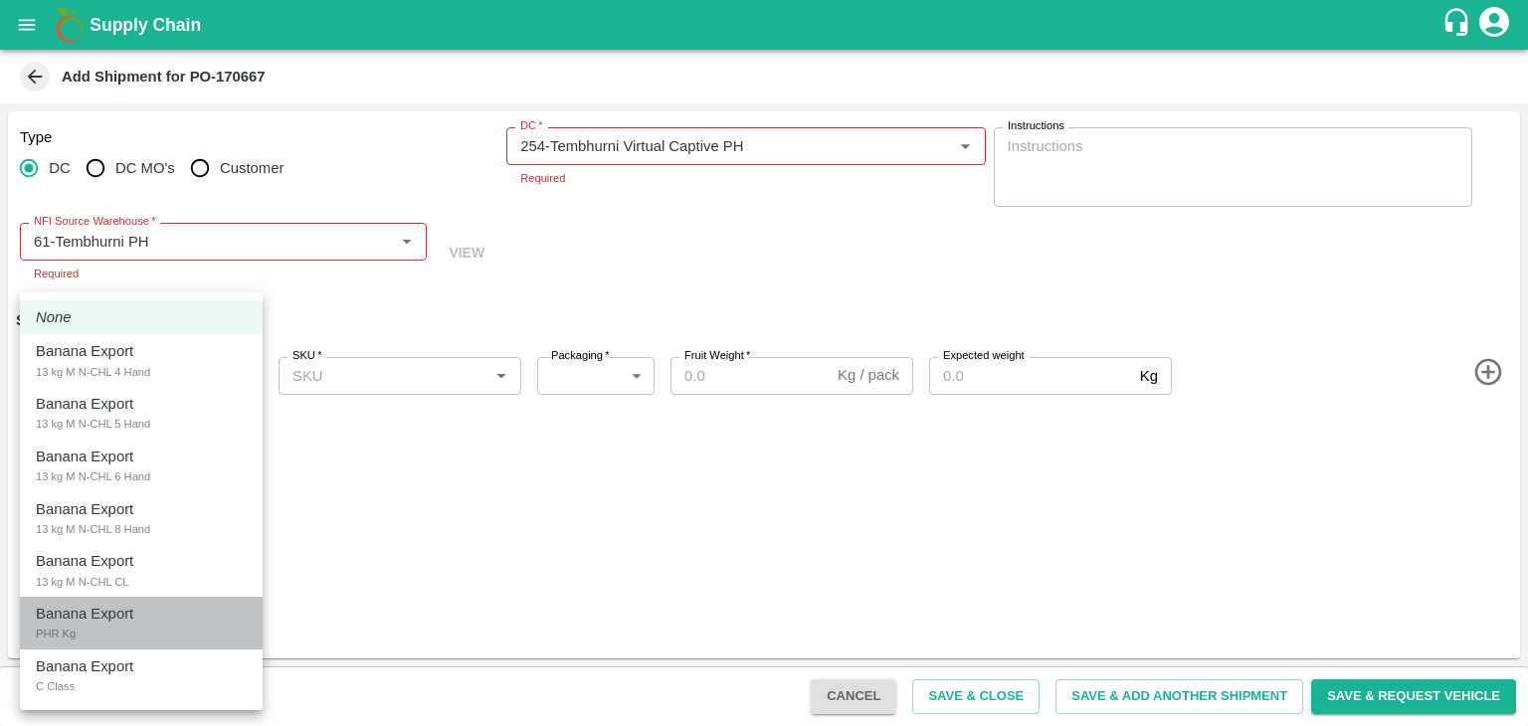
click at [115, 615] on p "Banana Export" at bounding box center [84, 614] width 97 height 22
type input "1932871"
type input "258"
type input "150"
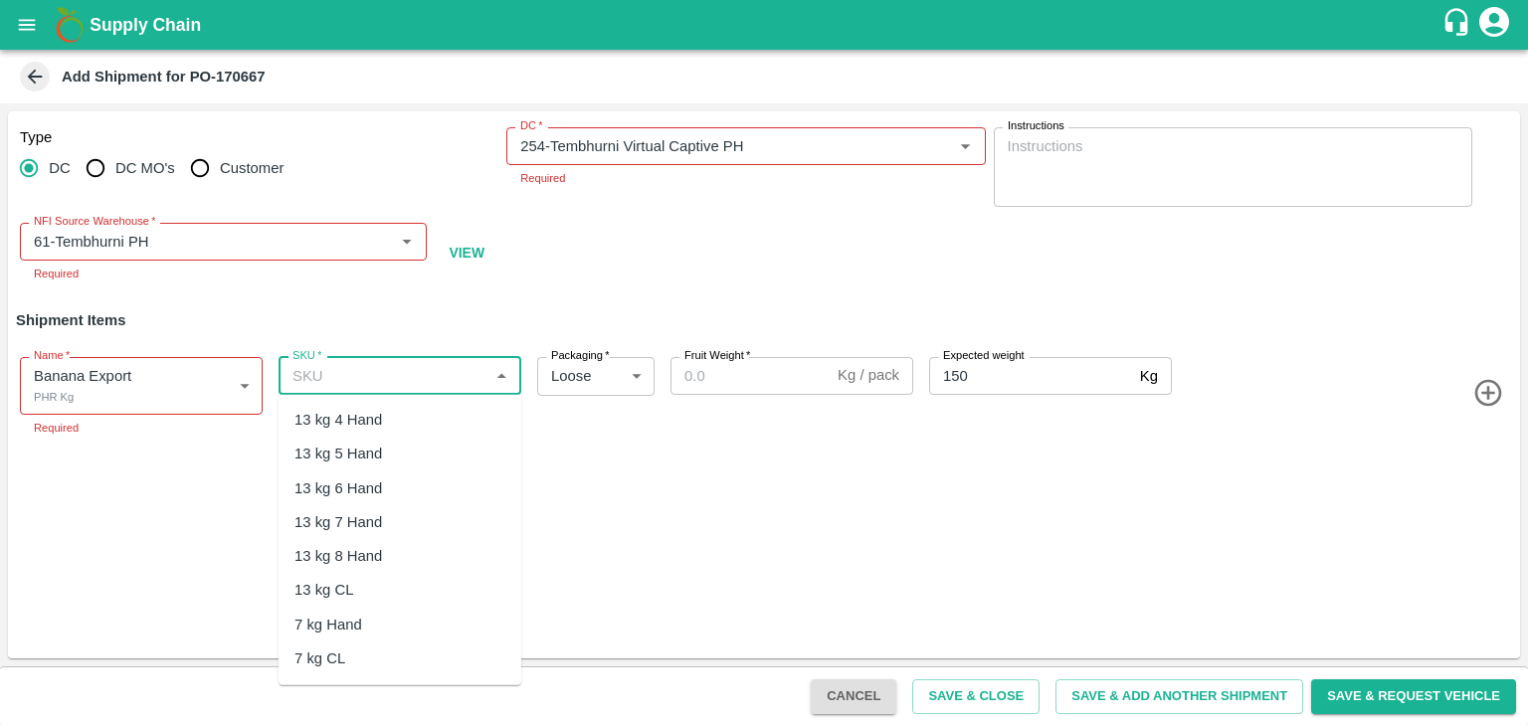
click at [434, 365] on input "SKU   *" at bounding box center [383, 376] width 198 height 26
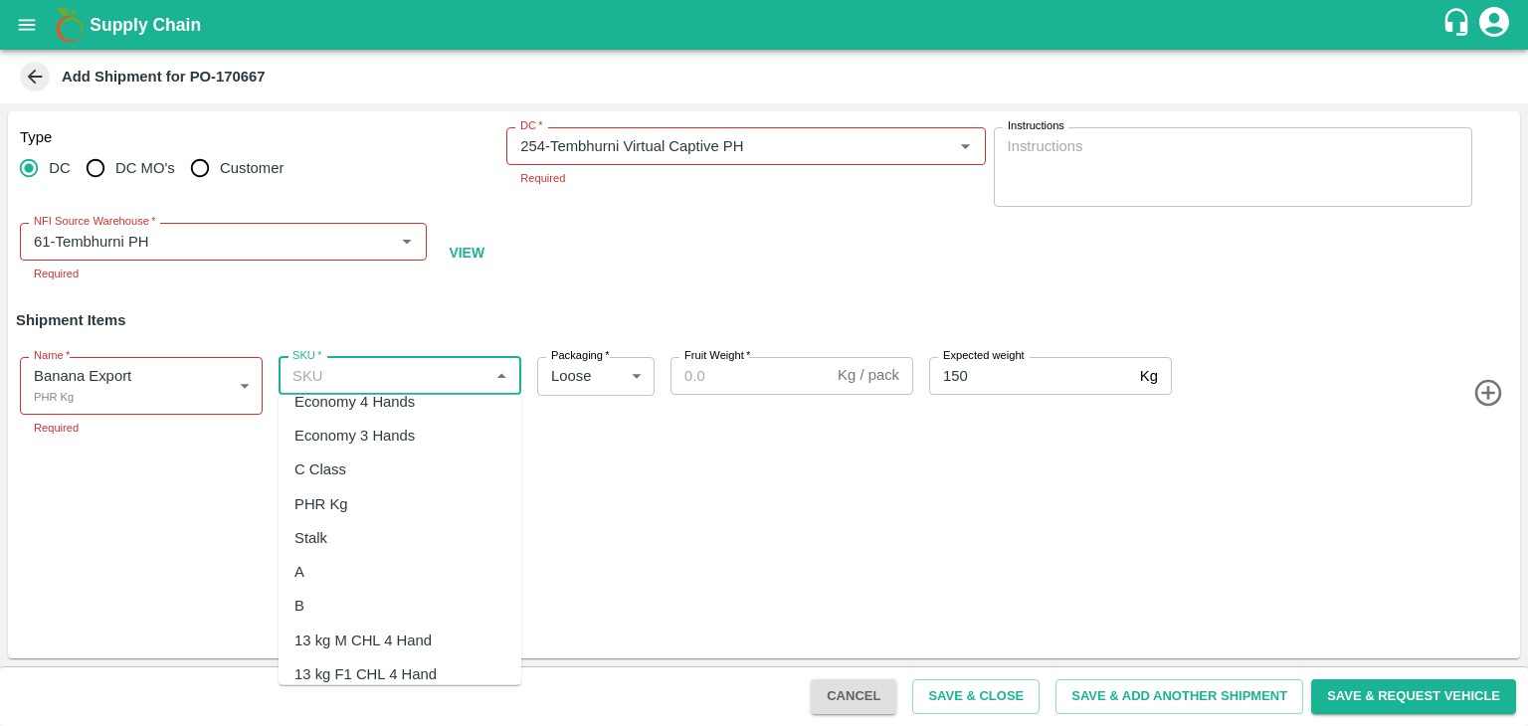
click at [355, 502] on div "PHR Kg" at bounding box center [399, 503] width 243 height 34
type input "PHR Kg"
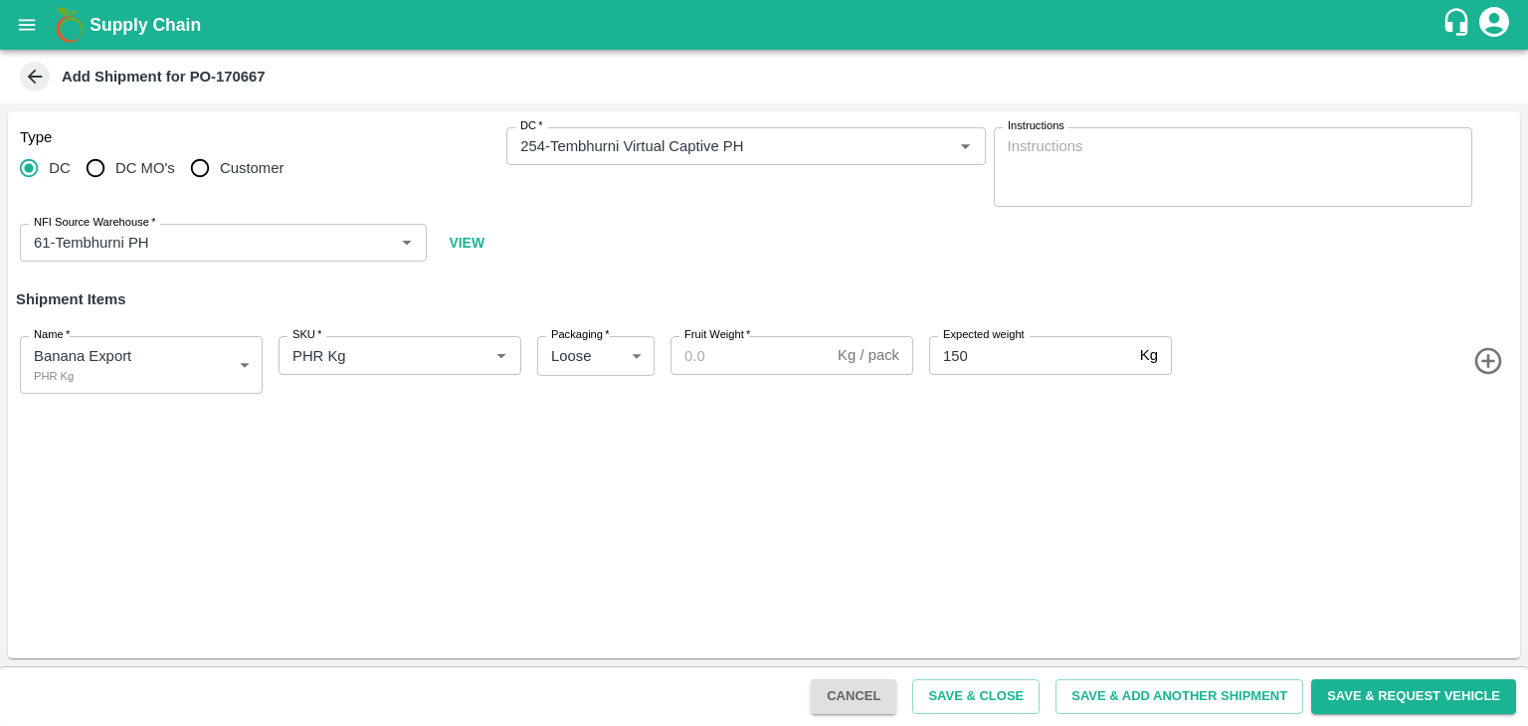
click at [733, 363] on div "Fruit Weight   * Kg / pack Fruit Weight" at bounding box center [791, 355] width 243 height 38
click at [728, 357] on input "Fruit Weight   *" at bounding box center [749, 355] width 159 height 38
type input "455"
click at [1162, 689] on button "Save & Add Another Shipment" at bounding box center [1179, 696] width 248 height 35
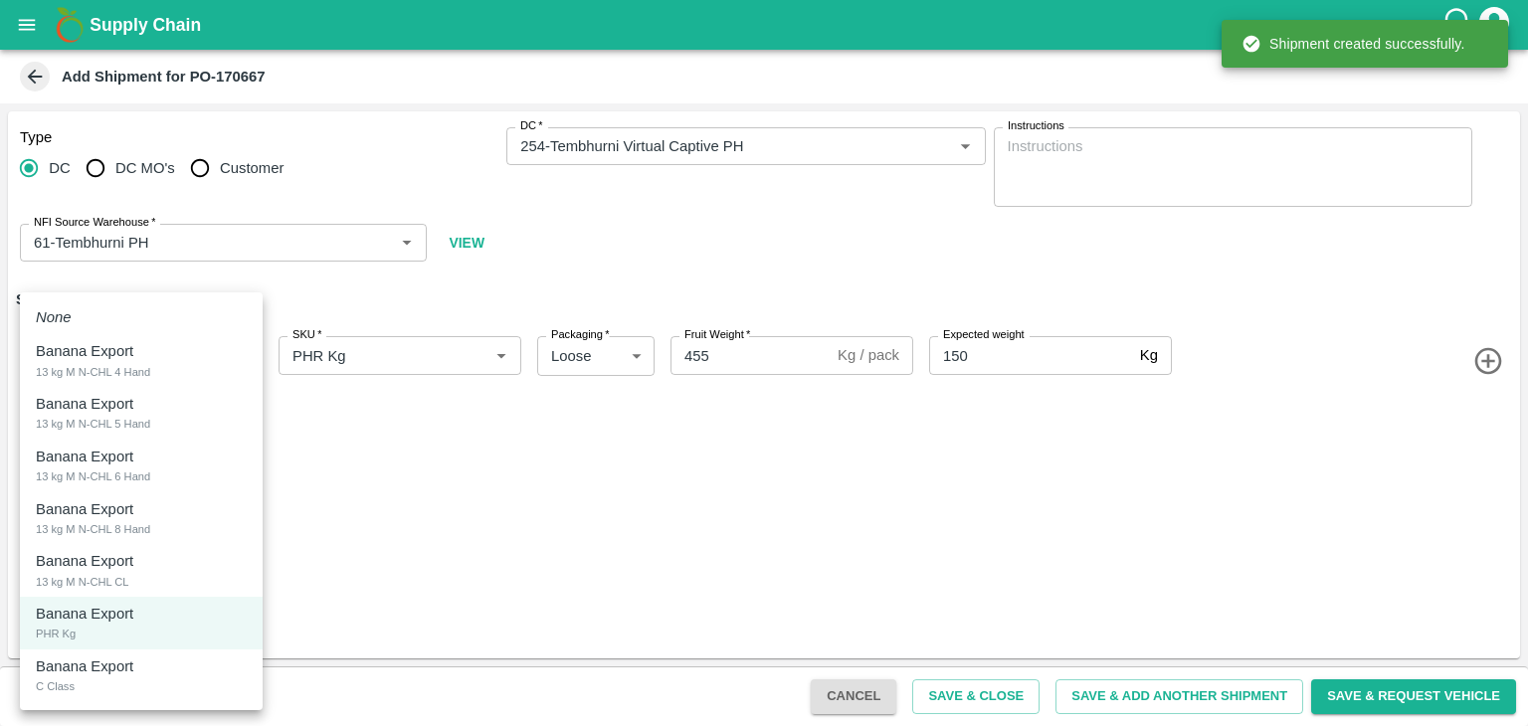
click at [98, 371] on body "Supply Chain Add Shipment for PO-170667 Type DC DC MO's Customer DC   * DC   * …" at bounding box center [764, 363] width 1528 height 726
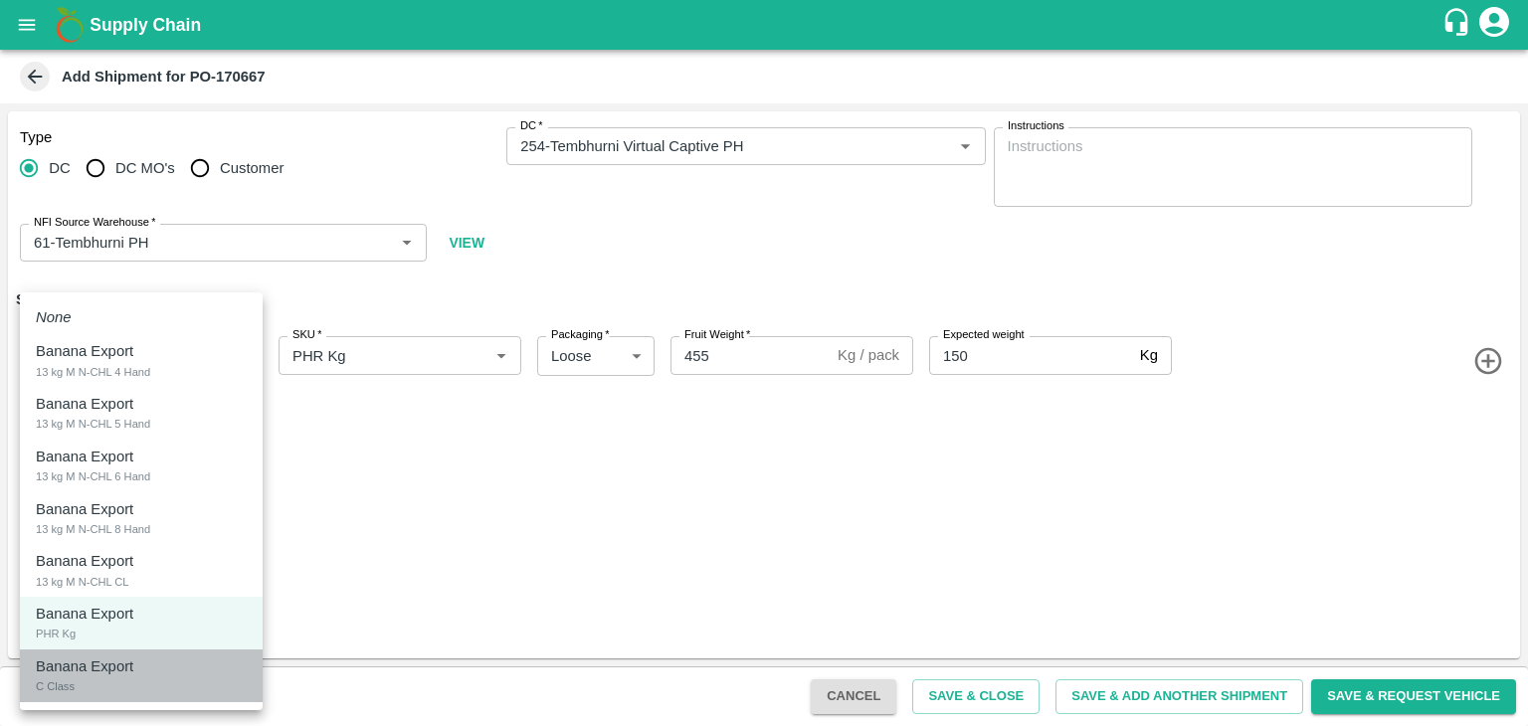
click at [111, 670] on p "Banana Export" at bounding box center [84, 666] width 97 height 22
type input "1932872"
type input "350"
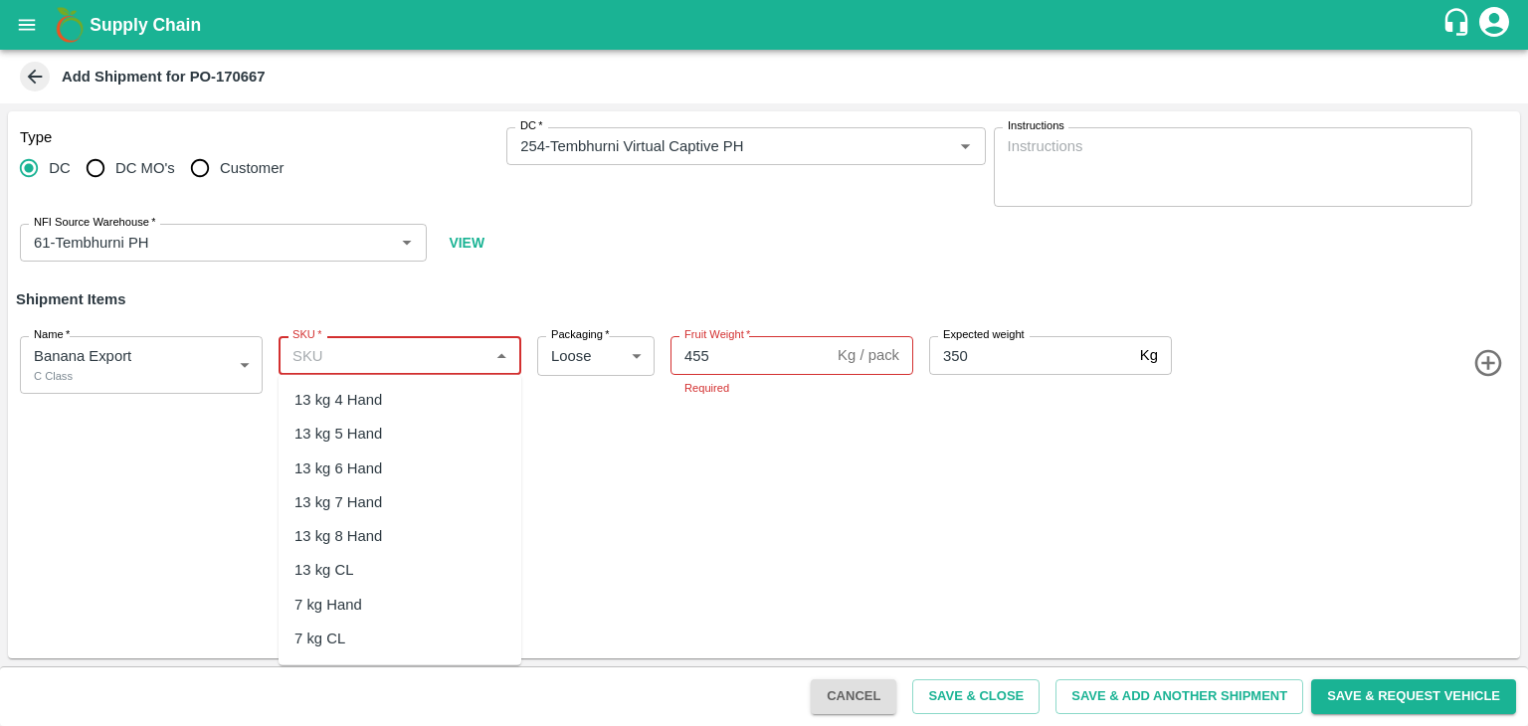
drag, startPoint x: 402, startPoint y: 353, endPoint x: 397, endPoint y: 596, distance: 242.7
click at [397, 596] on body "Supply Chain Add Shipment for PO-170667 Type DC DC MO's Customer DC   * DC   * …" at bounding box center [764, 363] width 1528 height 726
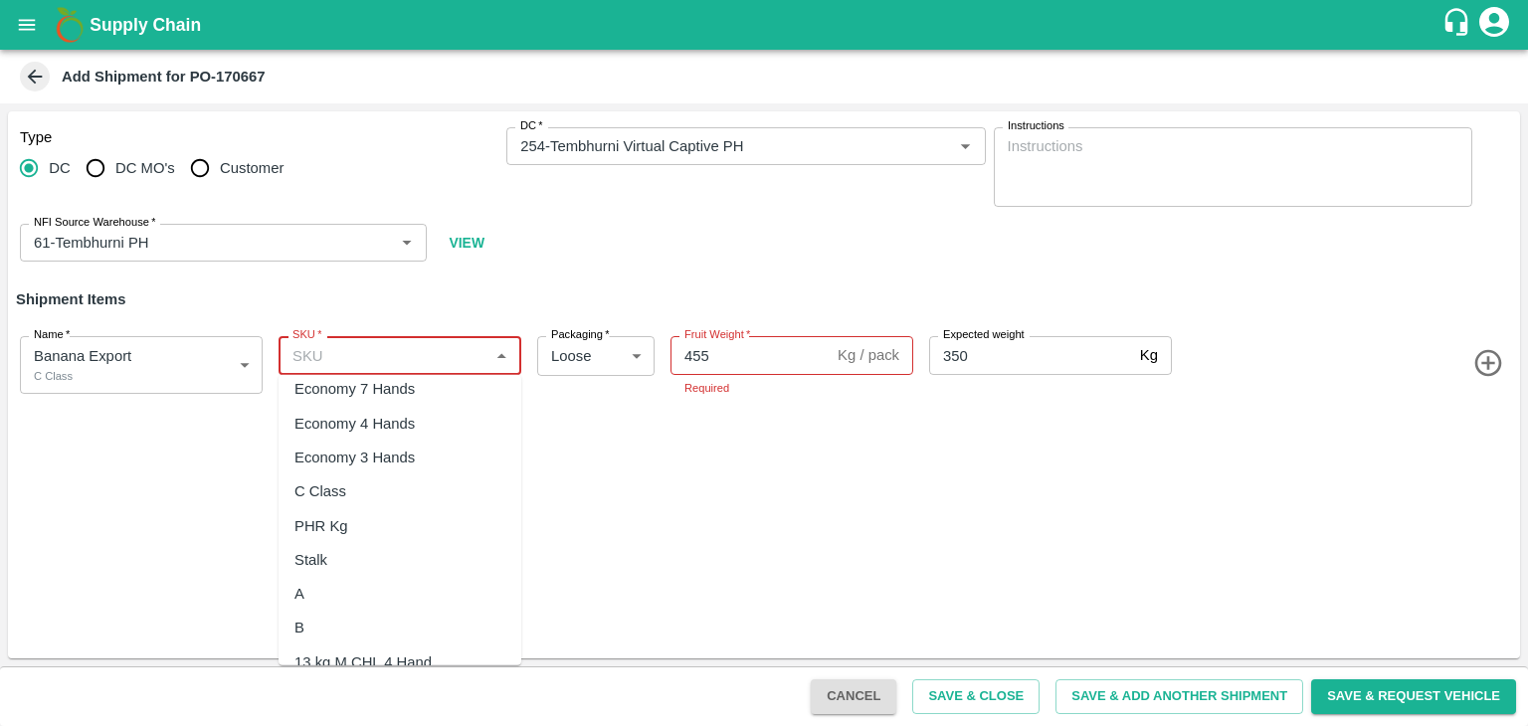
scroll to position [421, 0]
click at [342, 488] on div "C Class" at bounding box center [320, 490] width 52 height 22
type input "C Class"
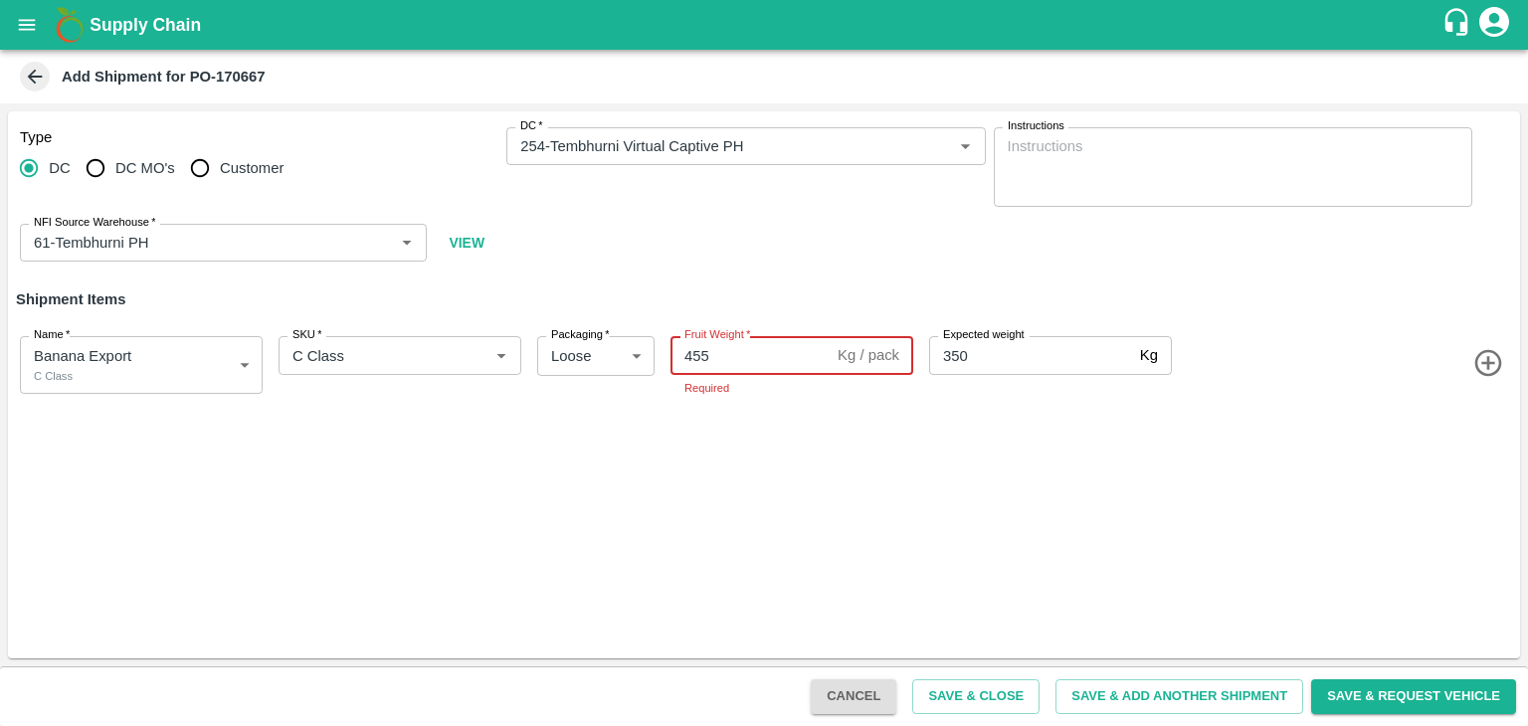
click at [749, 347] on input "455" at bounding box center [749, 355] width 159 height 38
type input "4"
type input "110"
click at [1256, 697] on button "Save & Add Another Shipment" at bounding box center [1179, 696] width 248 height 35
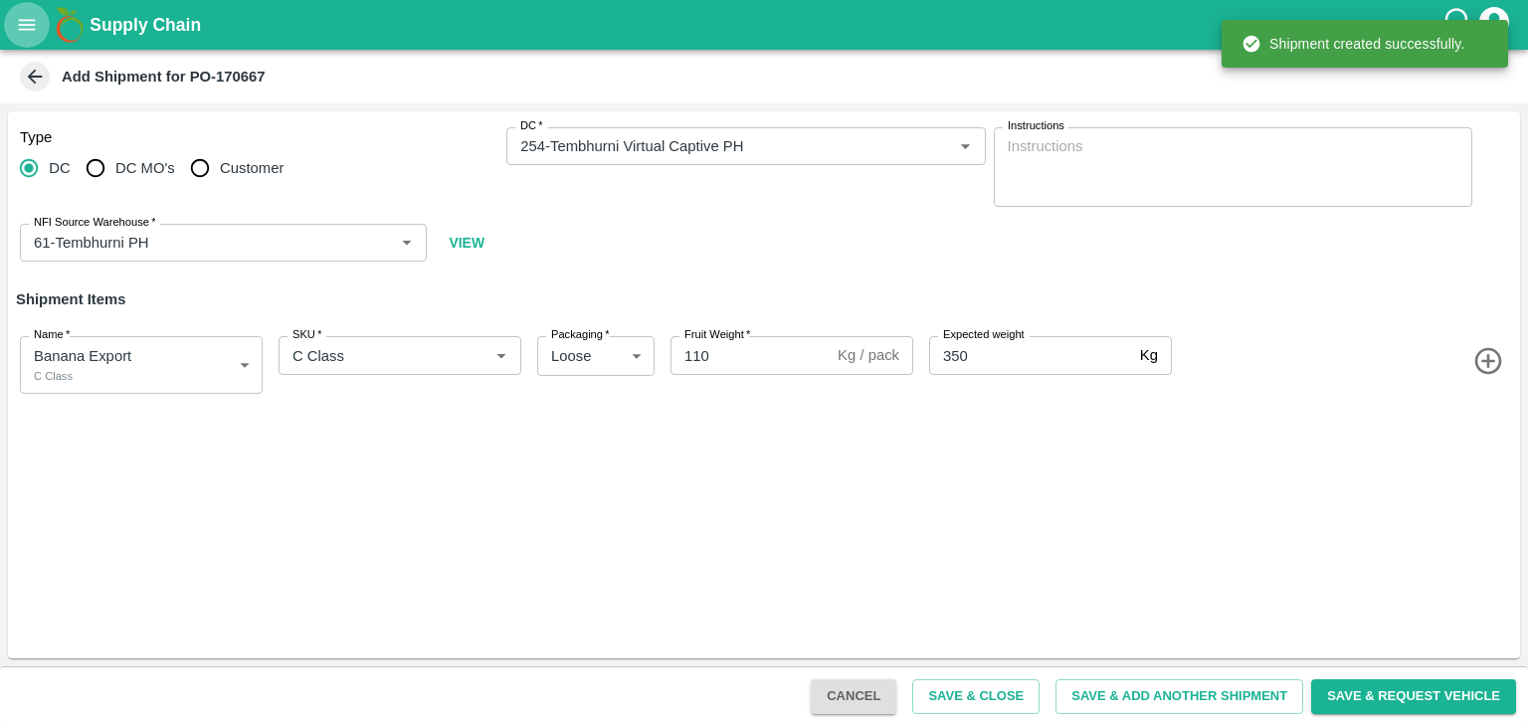
click at [12, 31] on button "open drawer" at bounding box center [27, 25] width 46 height 46
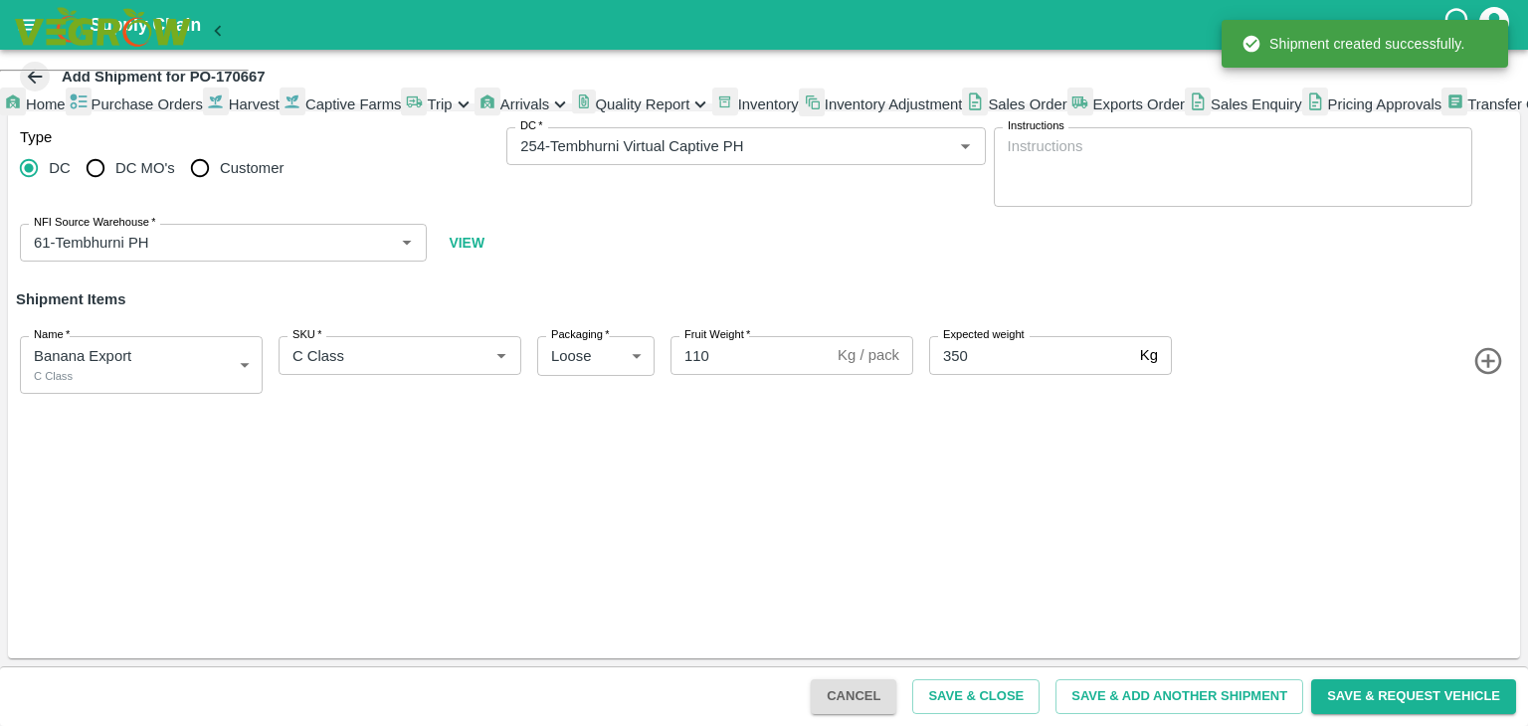
click at [401, 122] on div "Trip" at bounding box center [437, 105] width 73 height 35
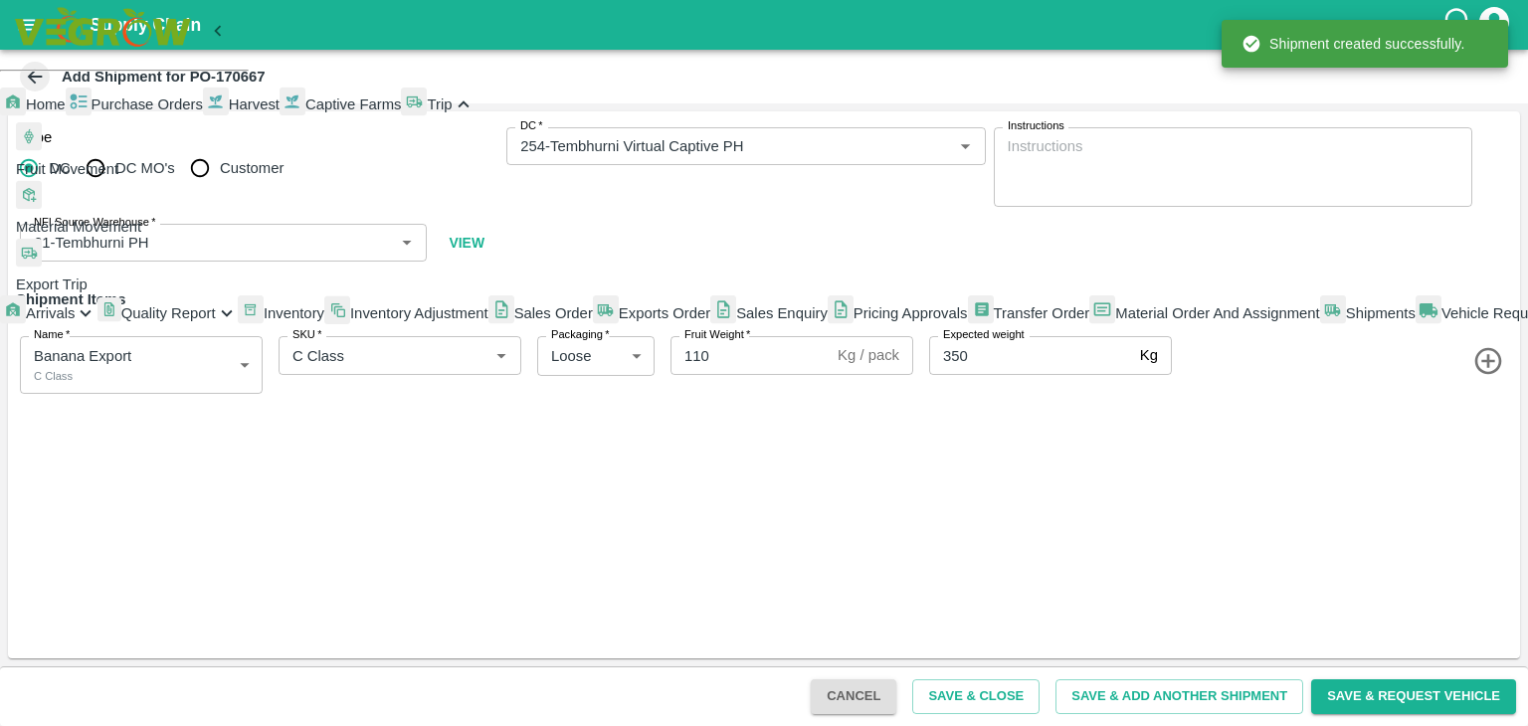
click at [118, 177] on span "Fruit Movement" at bounding box center [67, 169] width 102 height 16
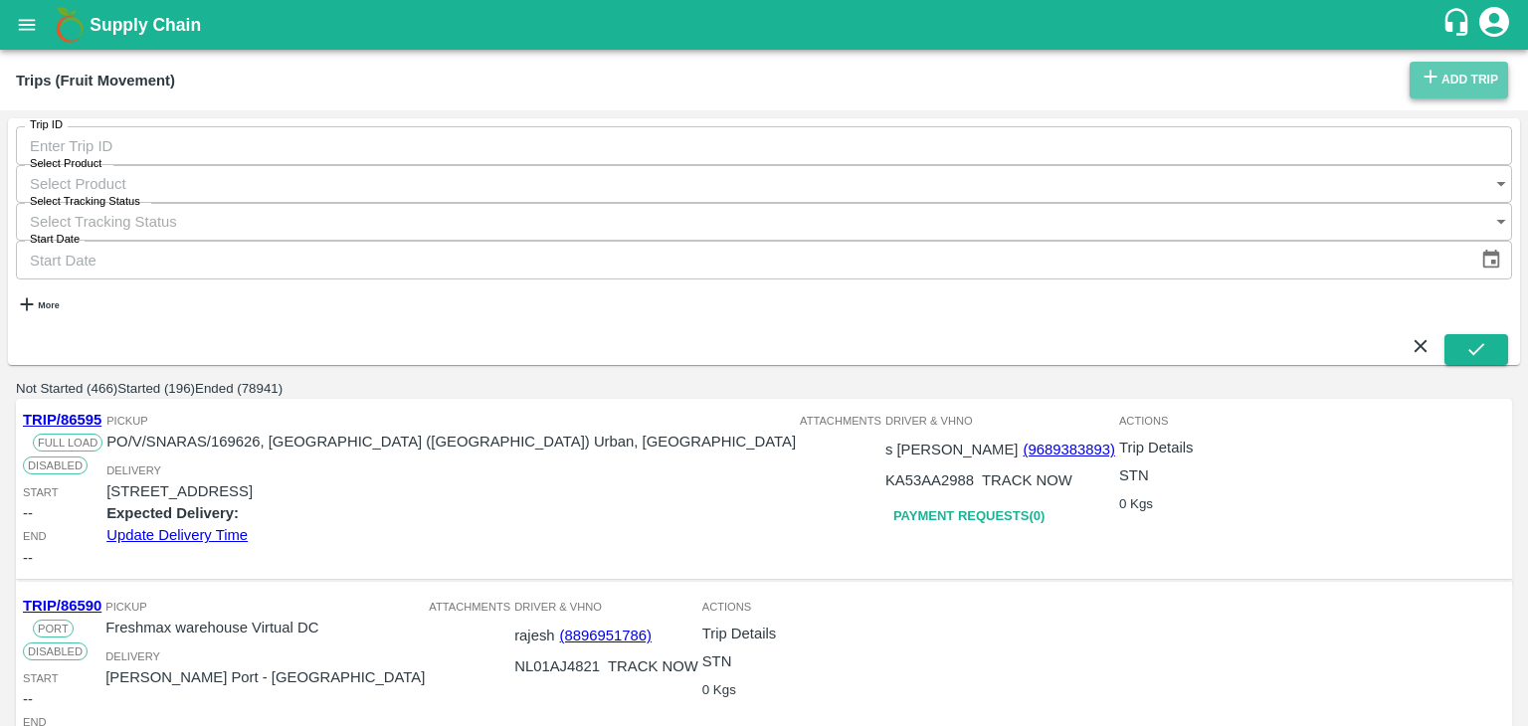
click at [1472, 81] on link "Add Trip" at bounding box center [1458, 80] width 98 height 37
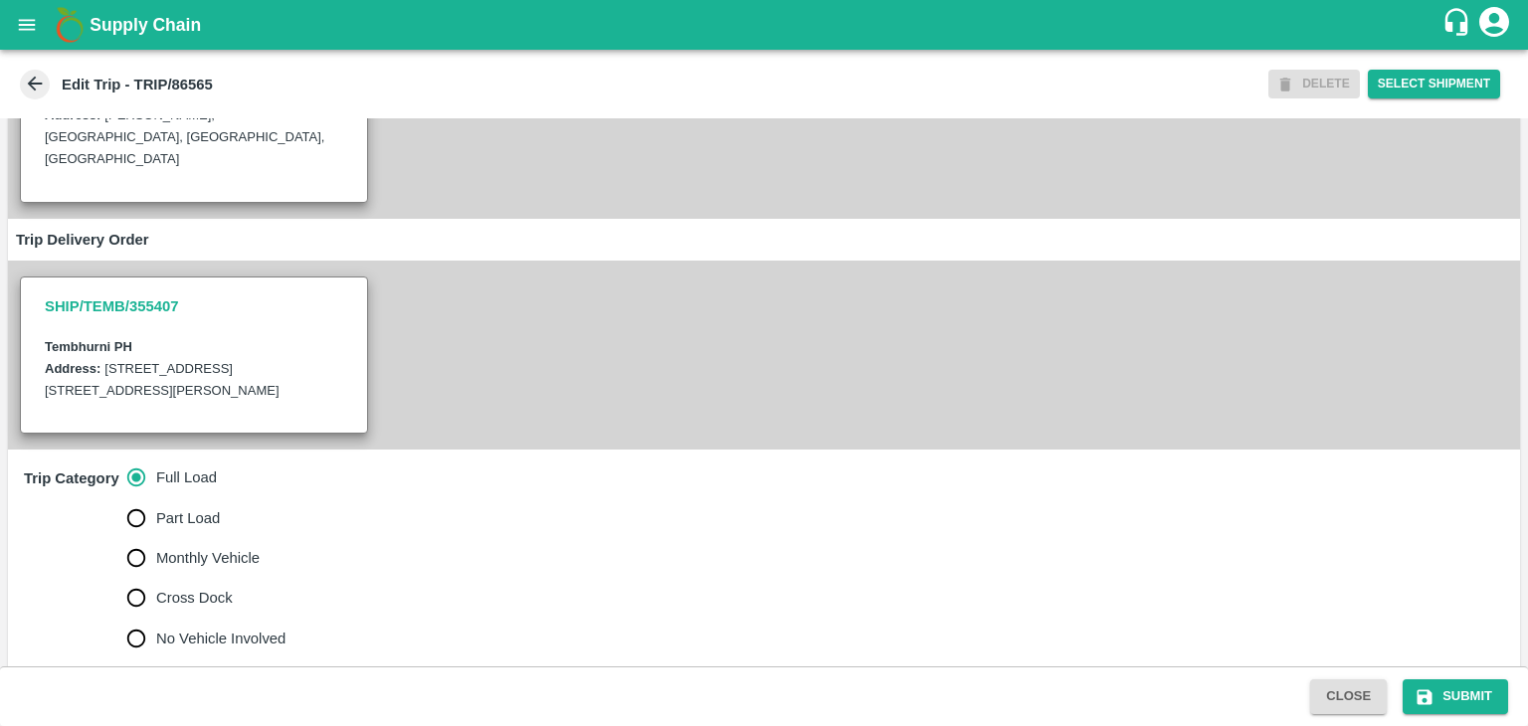
scroll to position [314, 0]
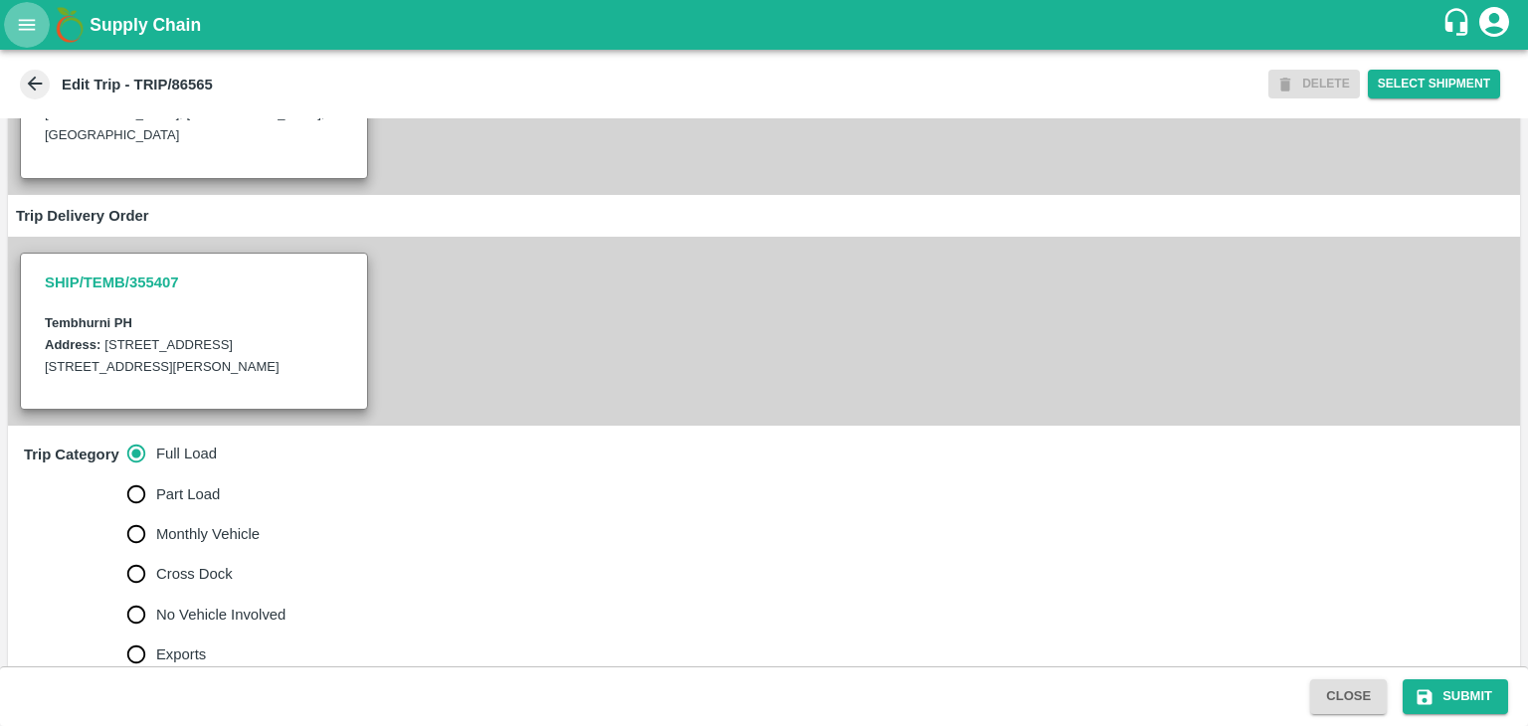
click at [42, 41] on button "open drawer" at bounding box center [27, 25] width 46 height 46
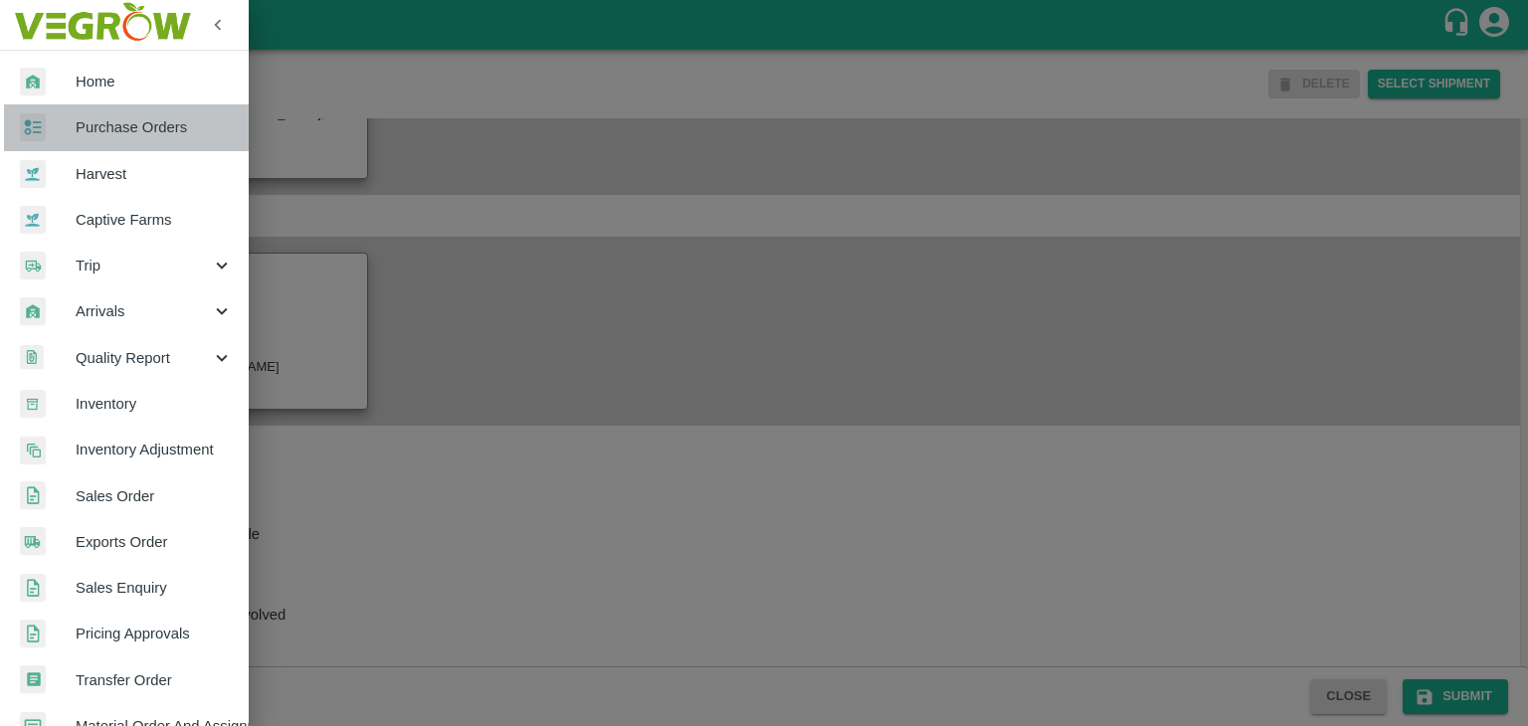
click at [158, 133] on span "Purchase Orders" at bounding box center [154, 127] width 157 height 22
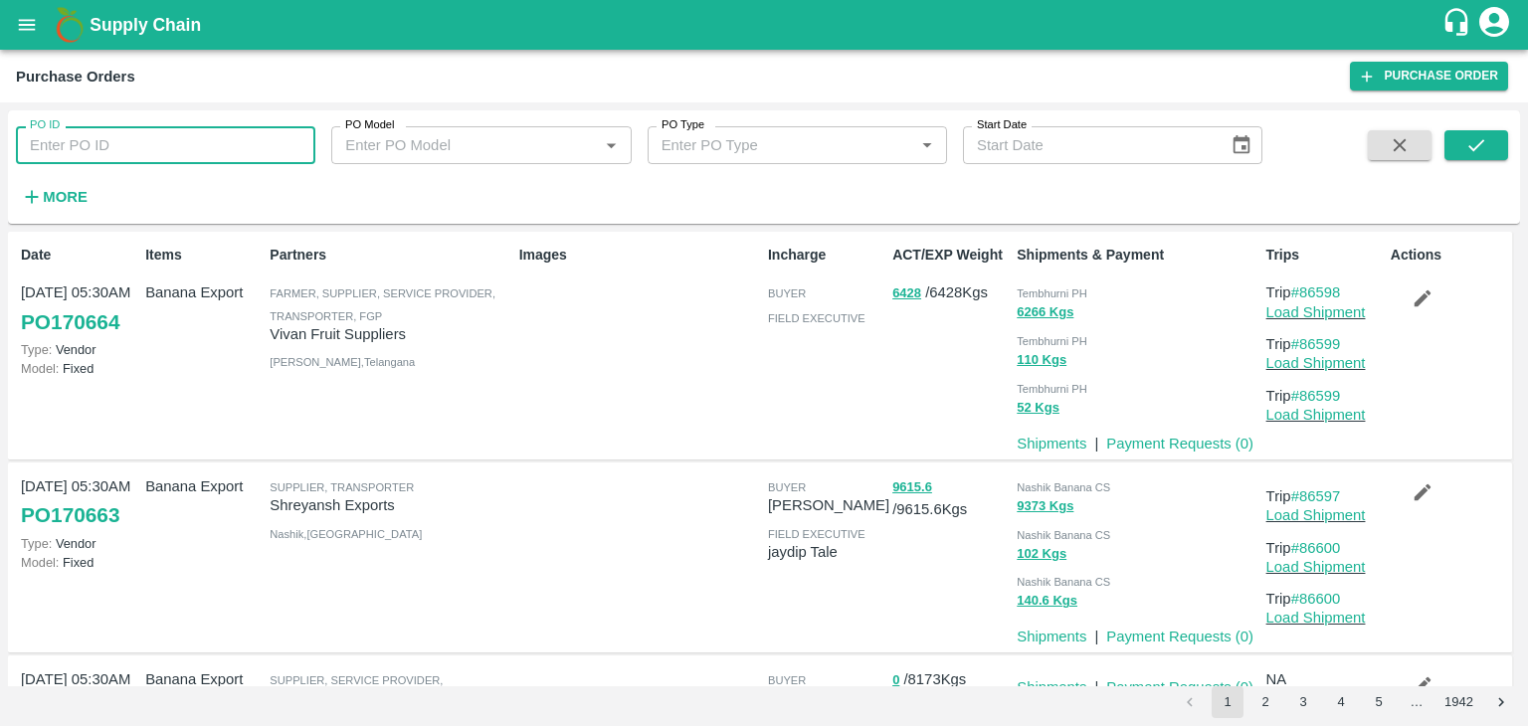
click at [111, 132] on input "PO ID" at bounding box center [165, 145] width 299 height 38
paste input "169514"
type input "169514"
click at [1484, 148] on icon "submit" at bounding box center [1476, 145] width 22 height 22
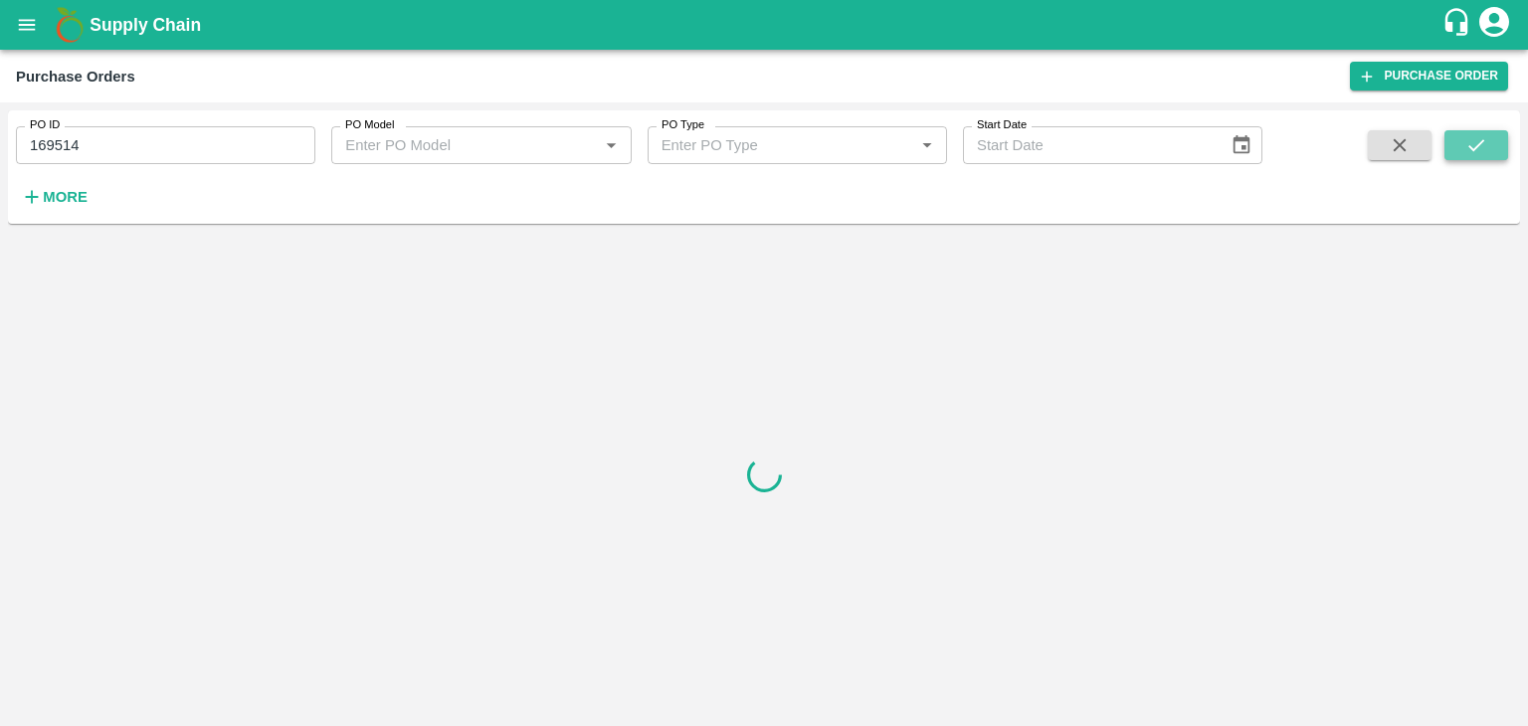
click at [1484, 148] on icon "submit" at bounding box center [1476, 145] width 22 height 22
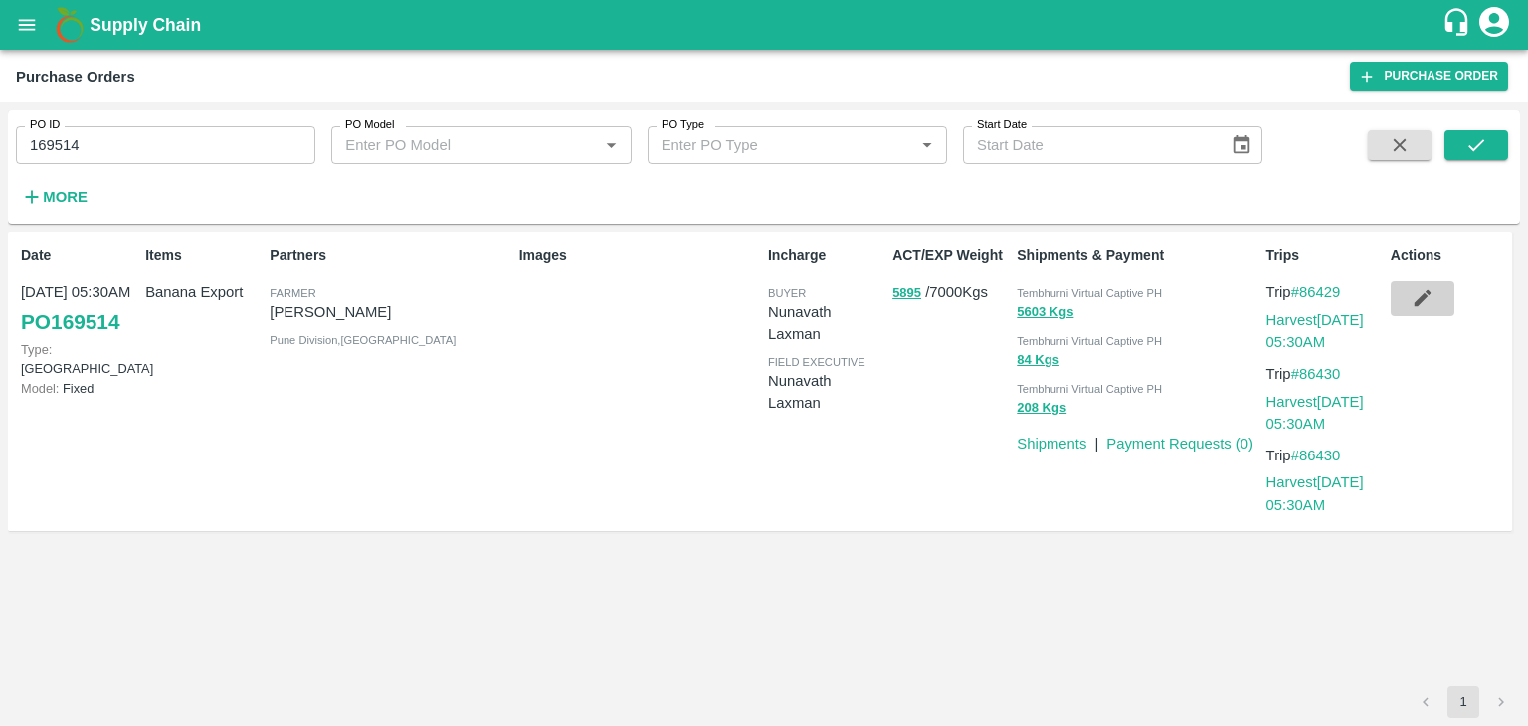
click at [1404, 294] on button "button" at bounding box center [1422, 298] width 64 height 34
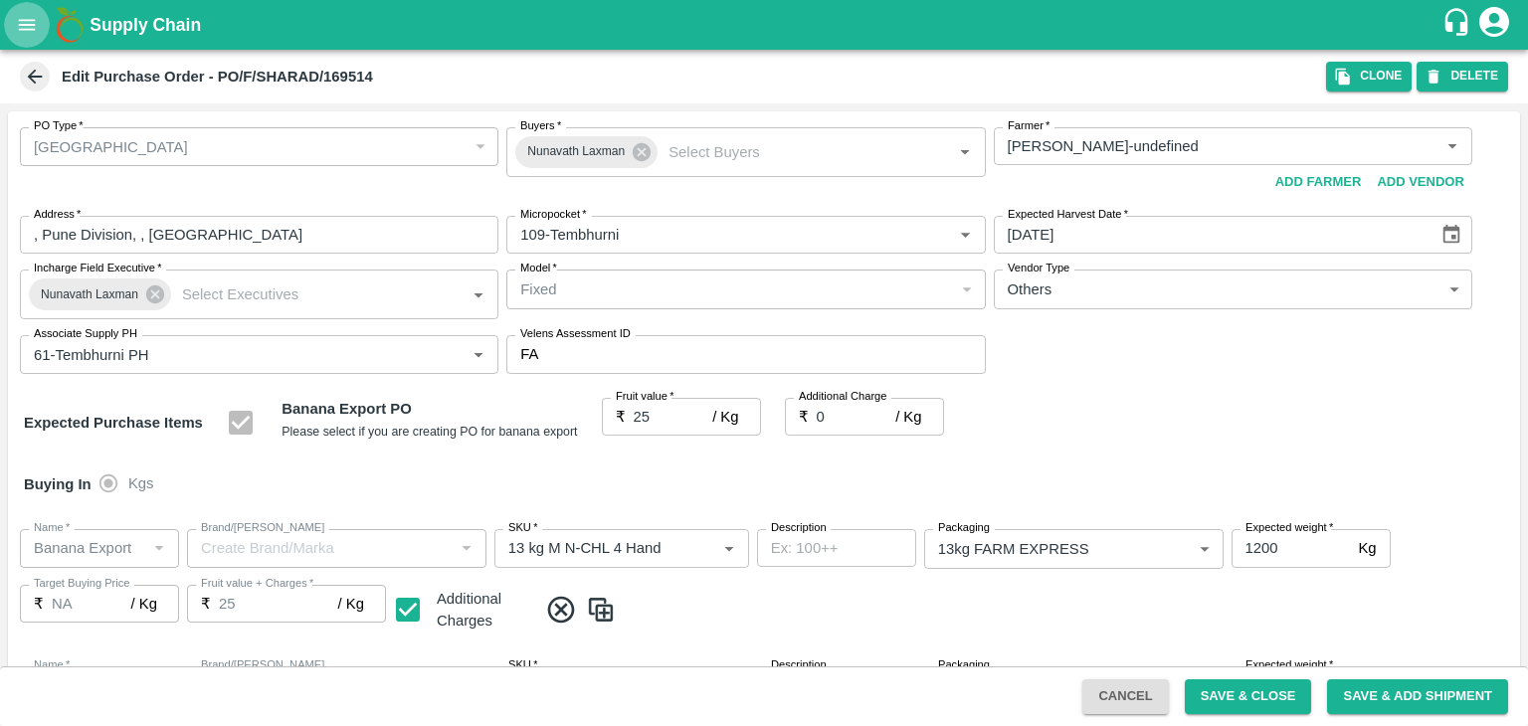
click at [17, 27] on icon "open drawer" at bounding box center [27, 25] width 22 height 22
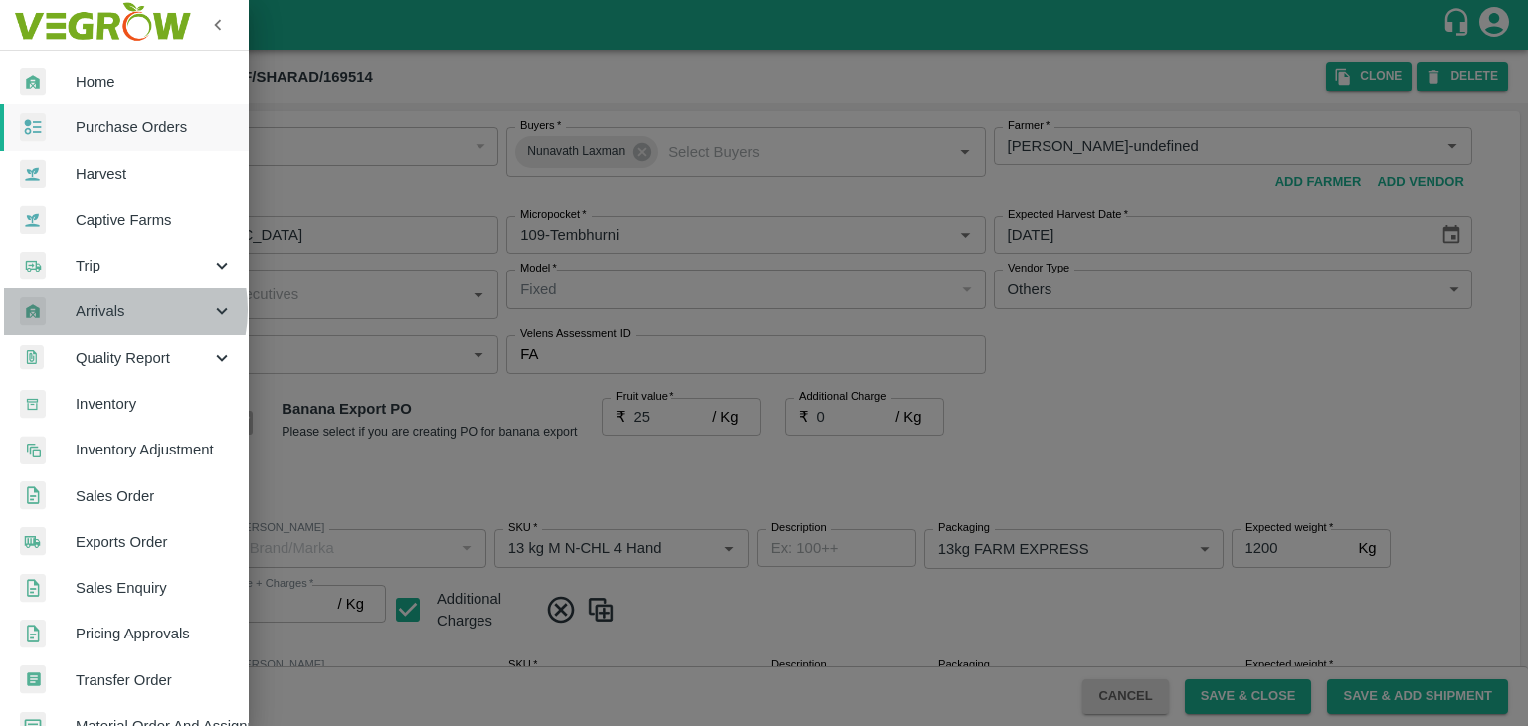
click at [109, 309] on span "Arrivals" at bounding box center [143, 311] width 135 height 22
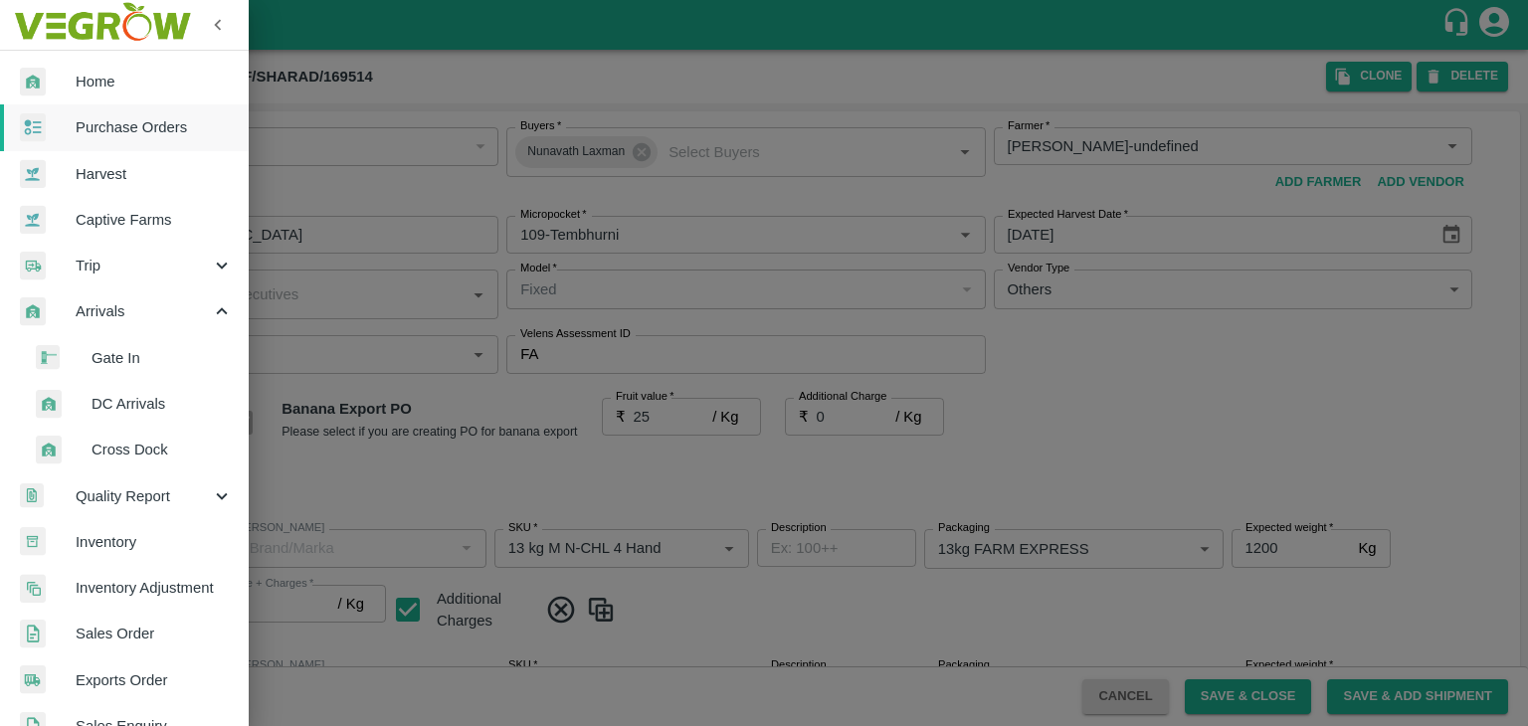
click at [151, 405] on span "DC Arrivals" at bounding box center [162, 404] width 141 height 22
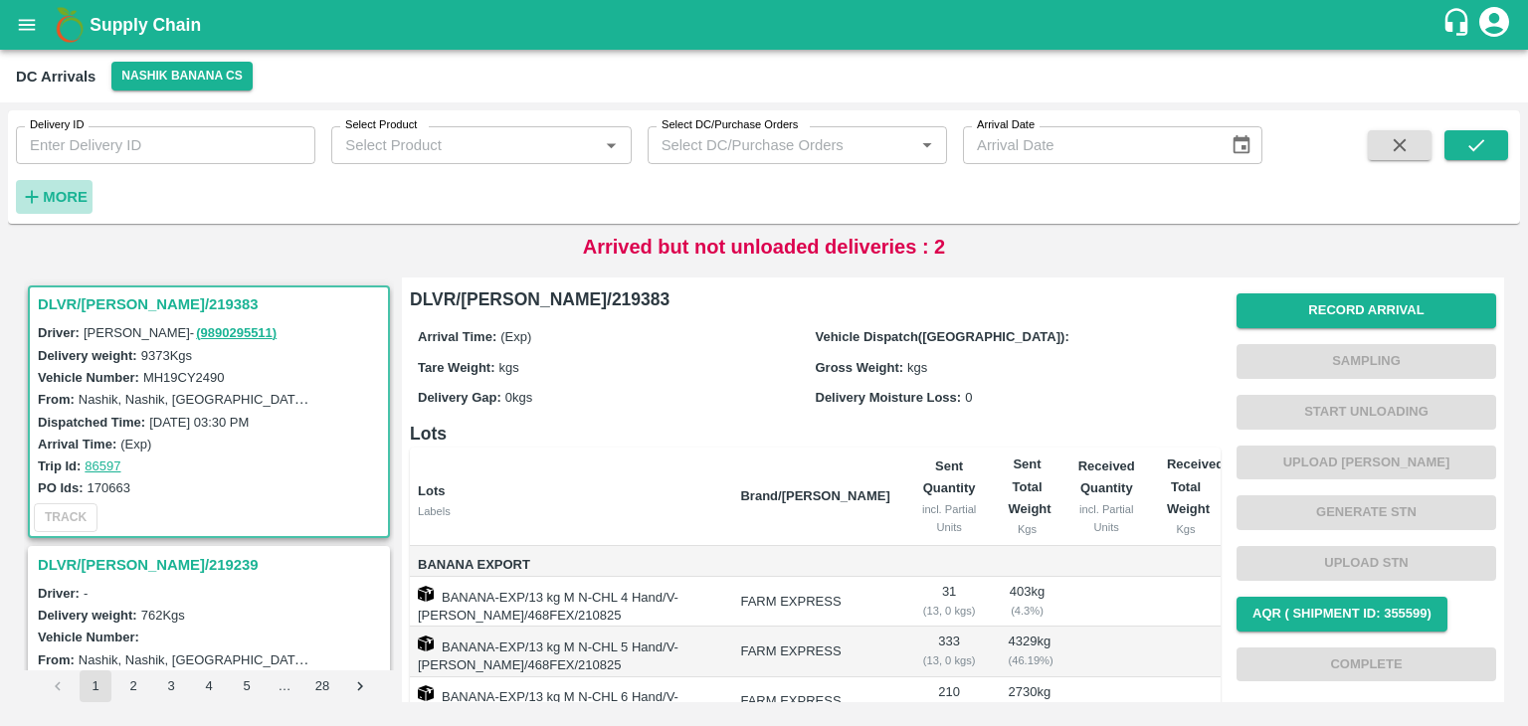
click at [55, 187] on h6 "More" at bounding box center [65, 197] width 45 height 26
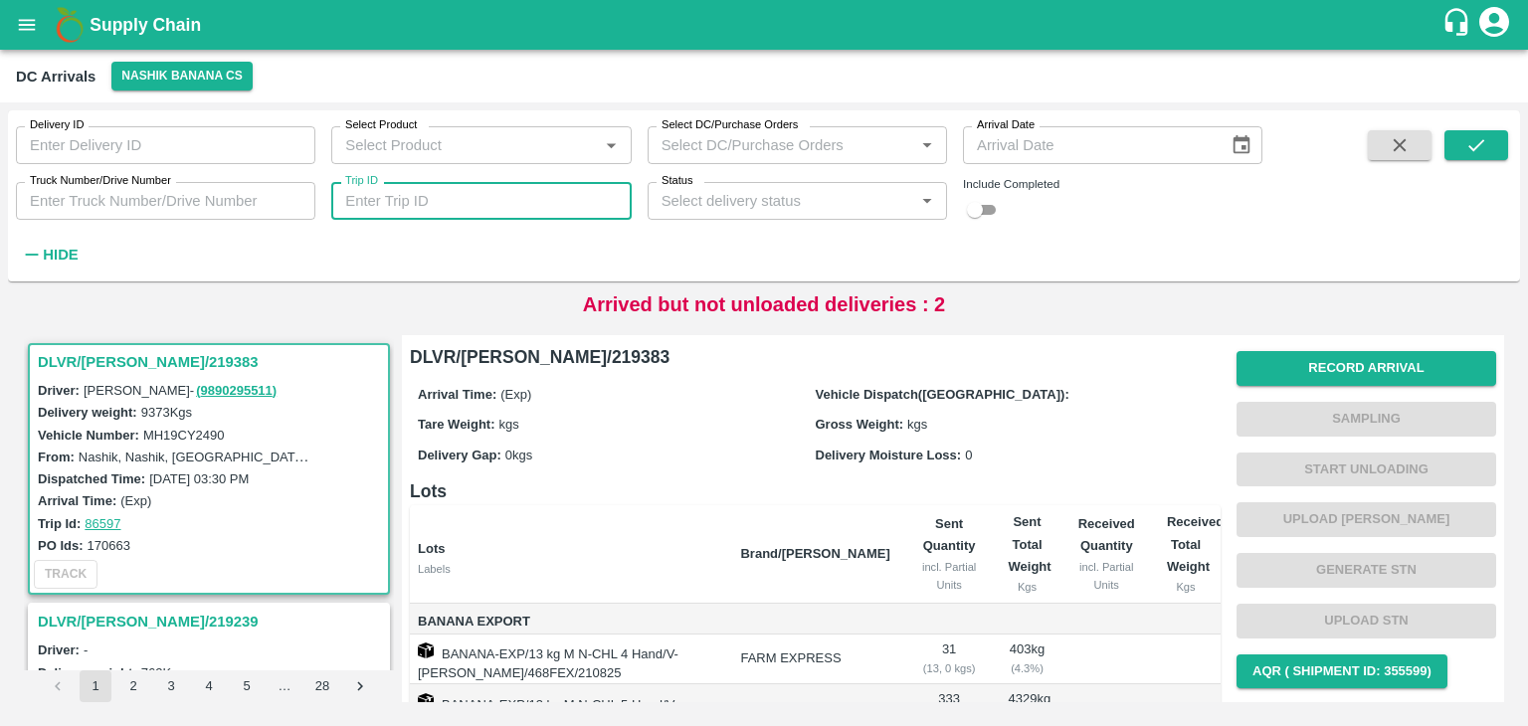
click at [427, 212] on input "Trip ID" at bounding box center [480, 201] width 299 height 38
click at [426, 196] on input "Trip ID" at bounding box center [480, 201] width 299 height 38
type input "86505"
click at [1479, 147] on icon "submit" at bounding box center [1476, 145] width 22 height 22
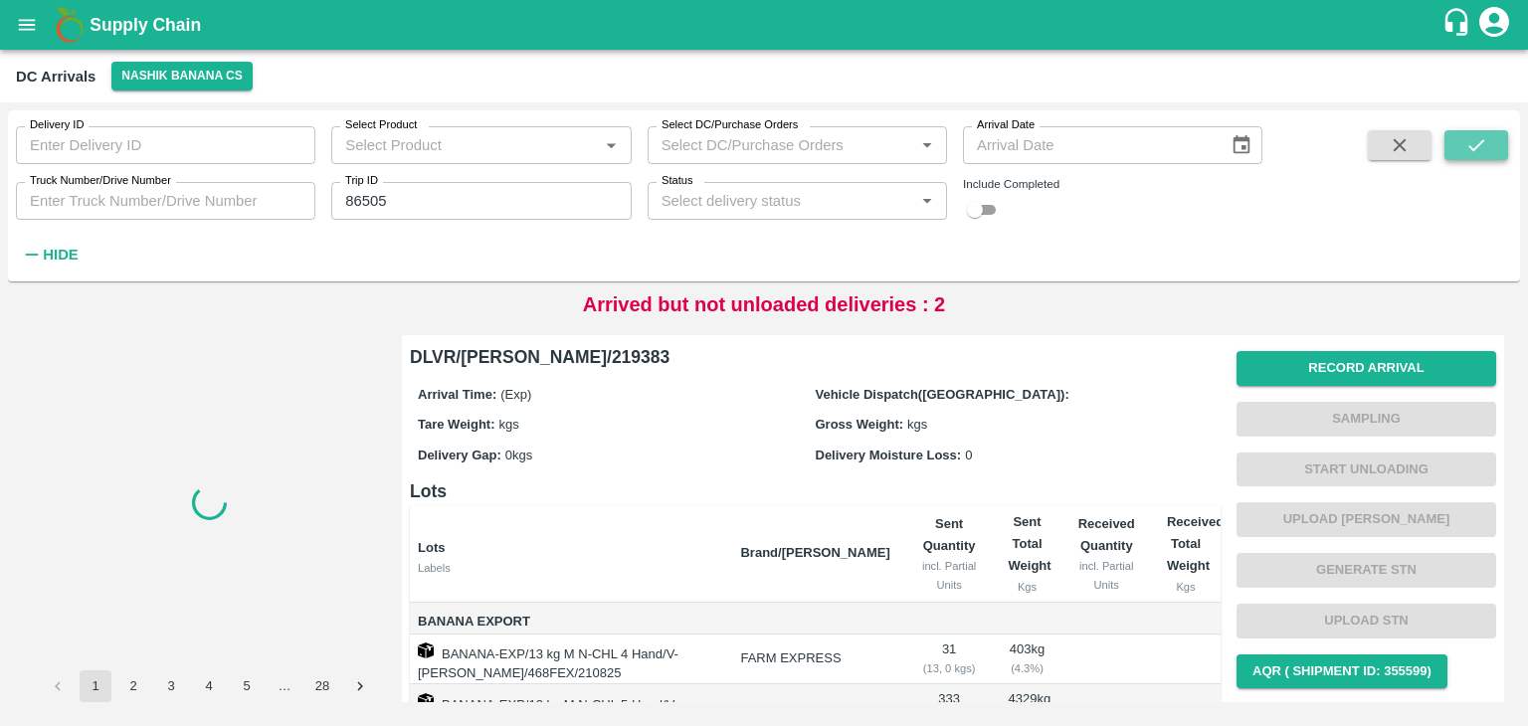
click at [1479, 147] on icon "submit" at bounding box center [1476, 145] width 22 height 22
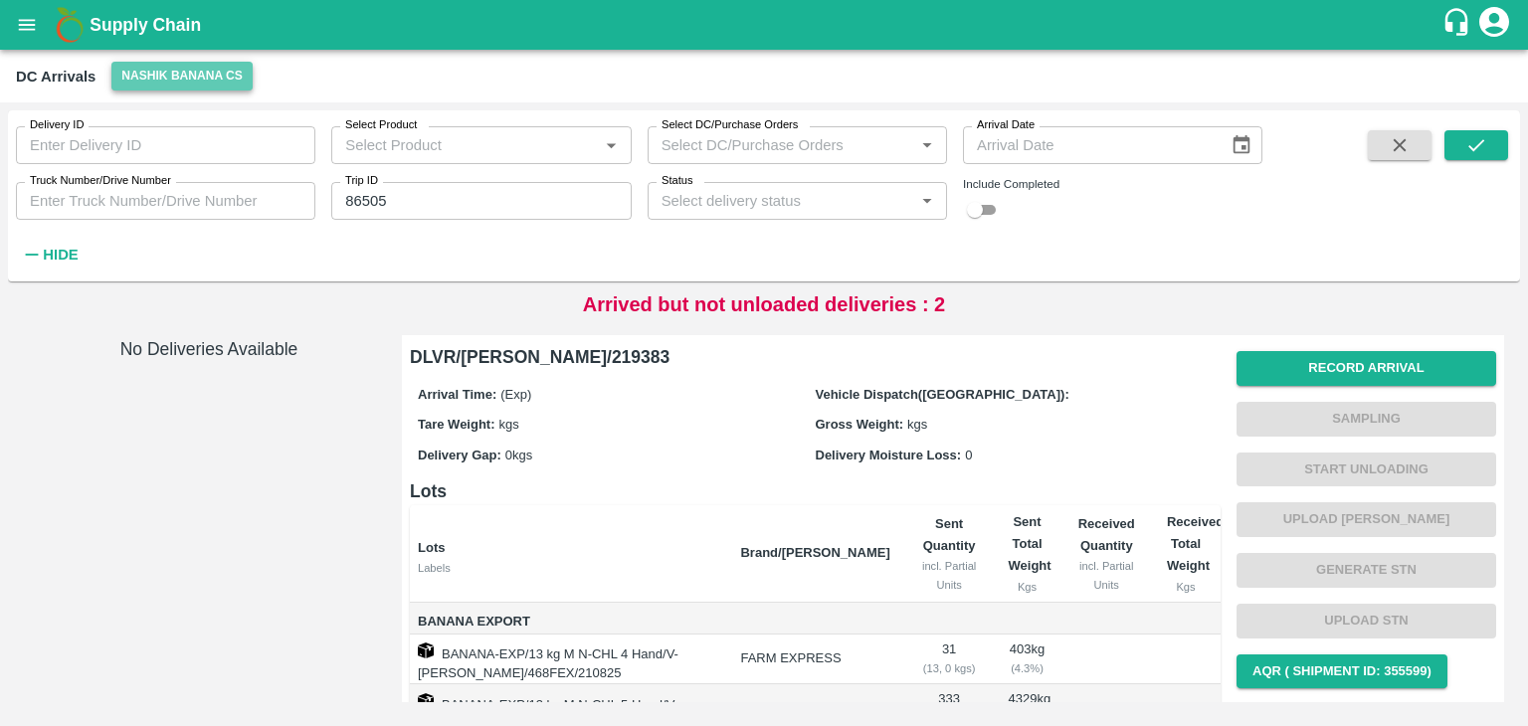
click at [169, 80] on button "Nashik Banana CS" at bounding box center [181, 76] width 141 height 29
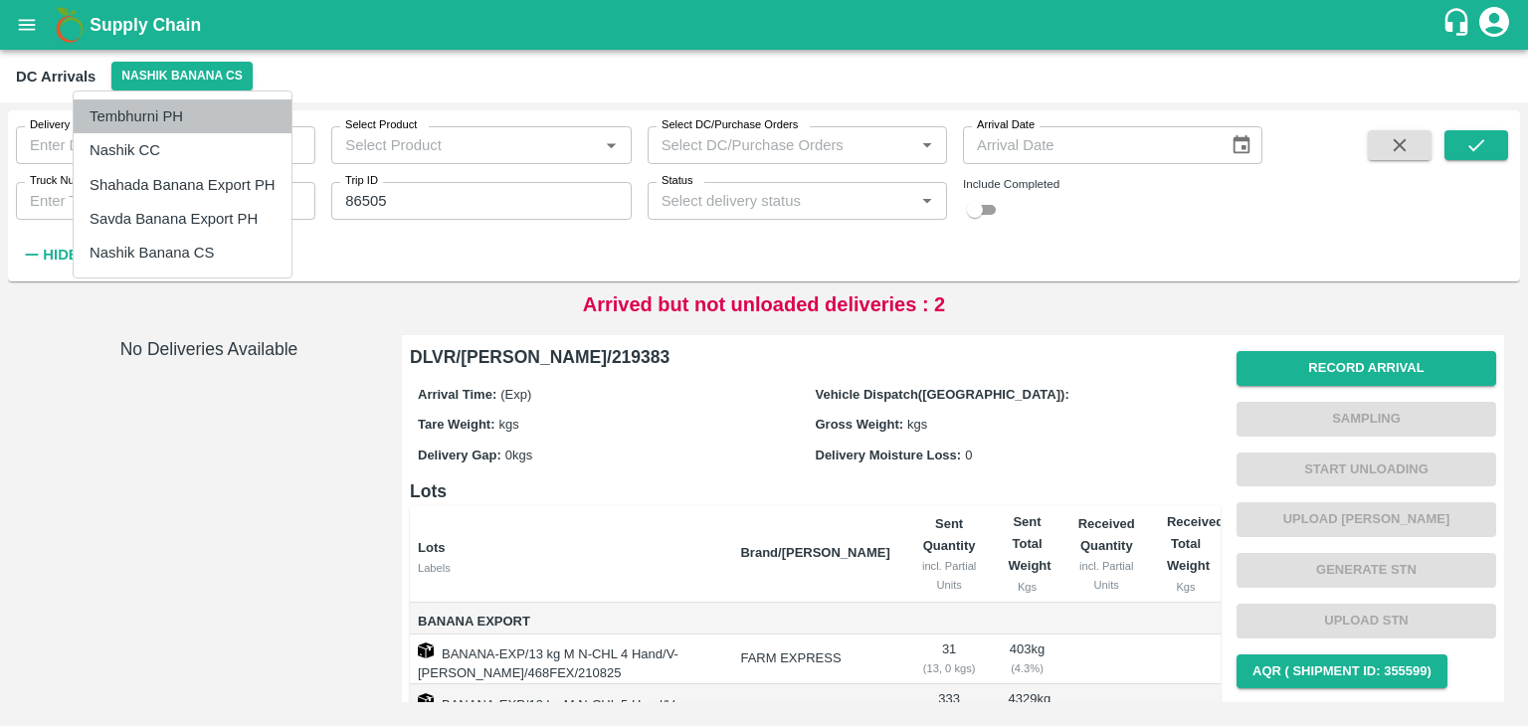
click at [182, 126] on li "Tembhurni PH" at bounding box center [183, 116] width 218 height 34
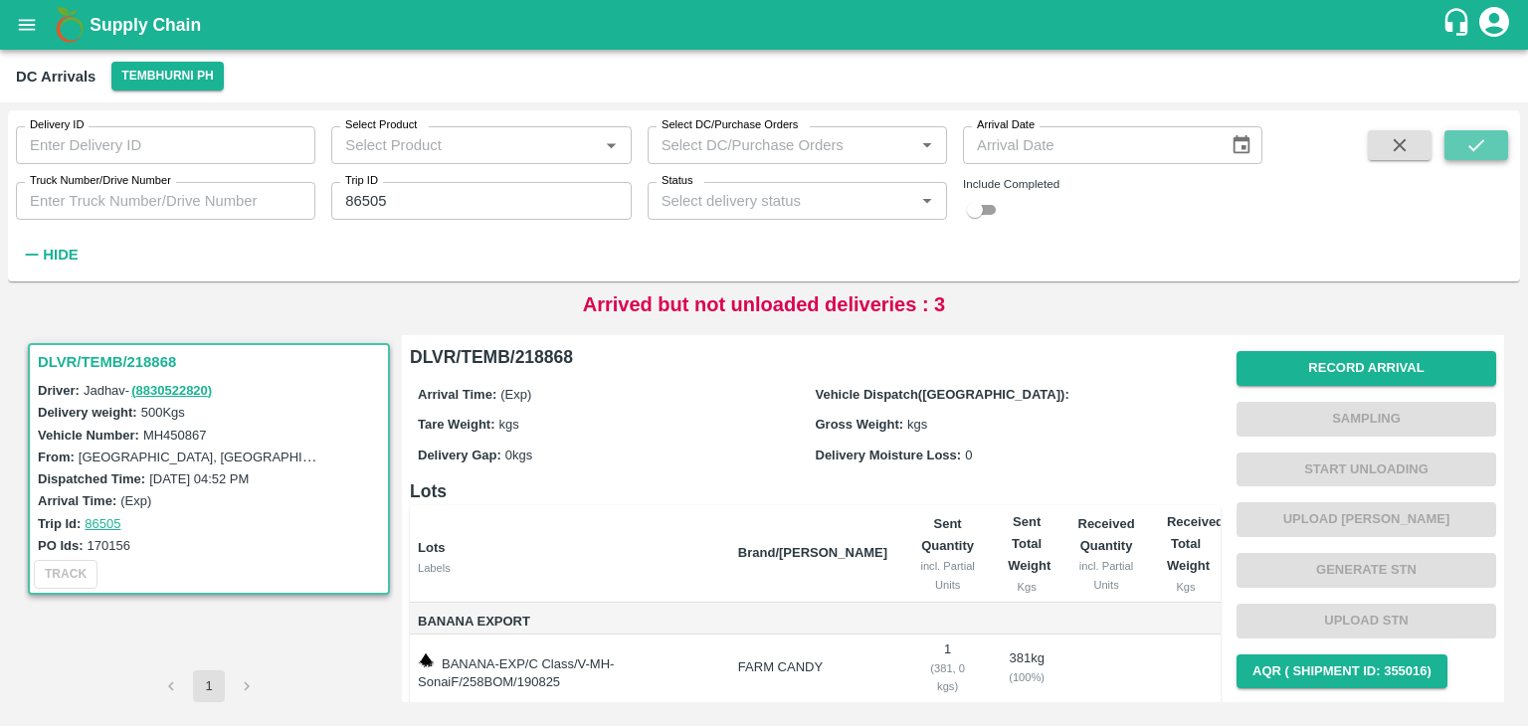
click at [1476, 153] on icon "submit" at bounding box center [1476, 145] width 22 height 22
click at [1313, 363] on button "Record Arrival" at bounding box center [1366, 368] width 260 height 35
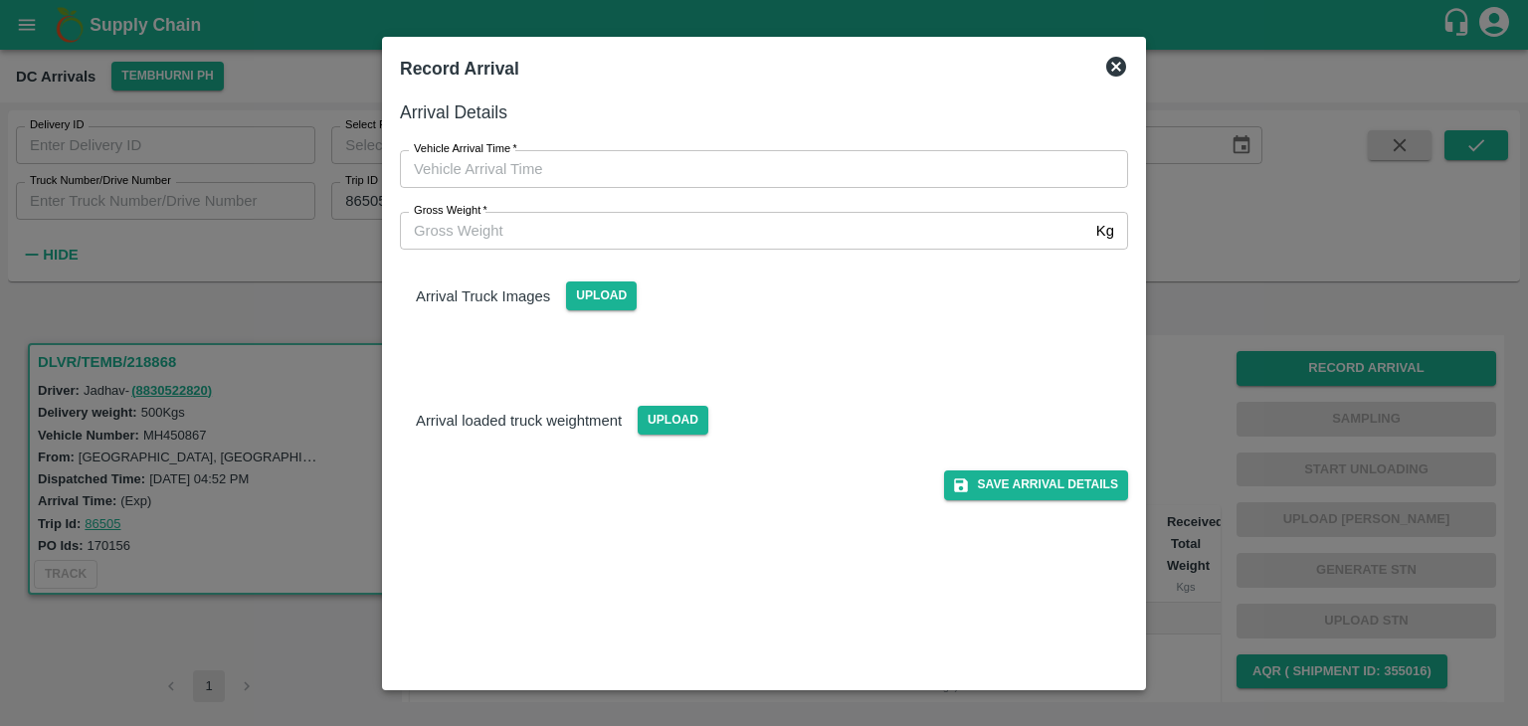
type input "DD/MM/YYYY hh:mm aa"
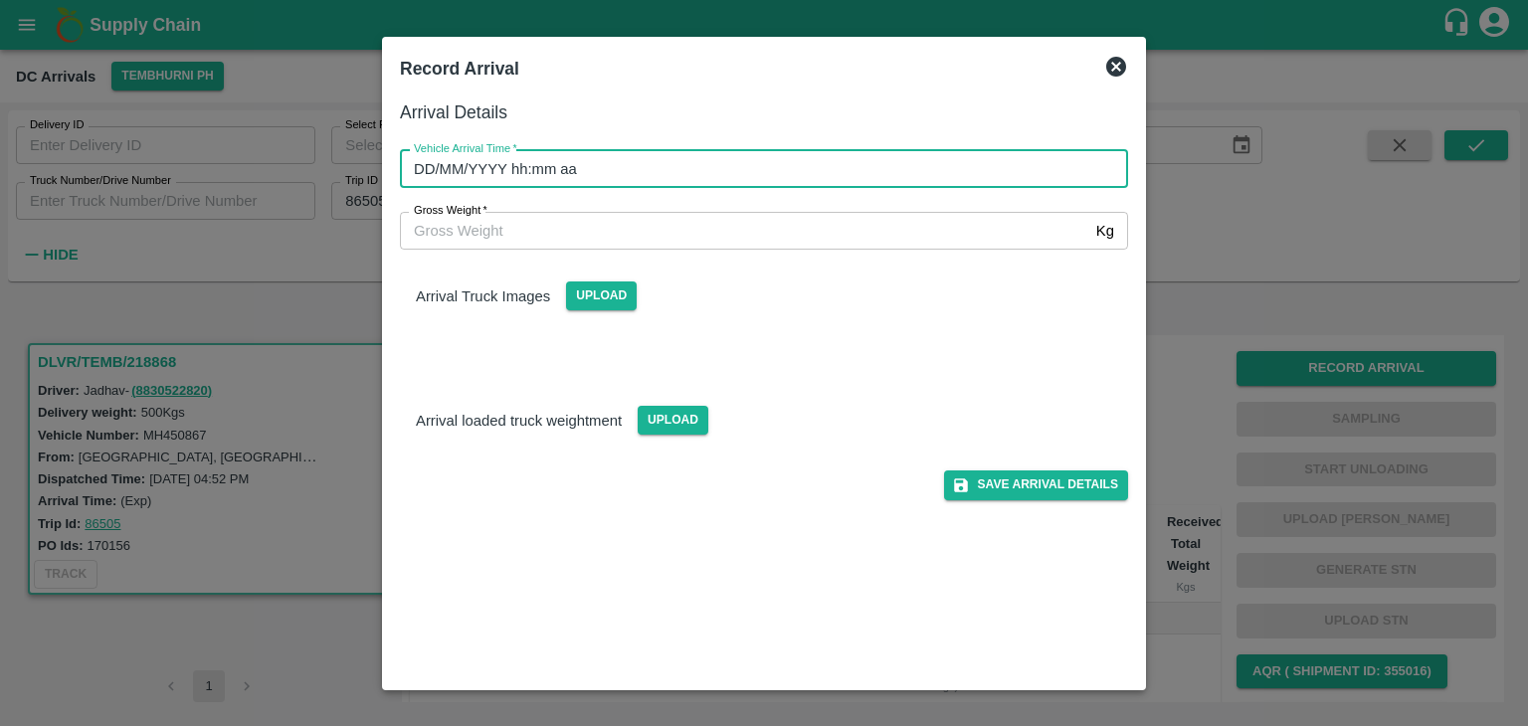
click at [685, 163] on input "DD/MM/YYYY hh:mm aa" at bounding box center [757, 169] width 714 height 38
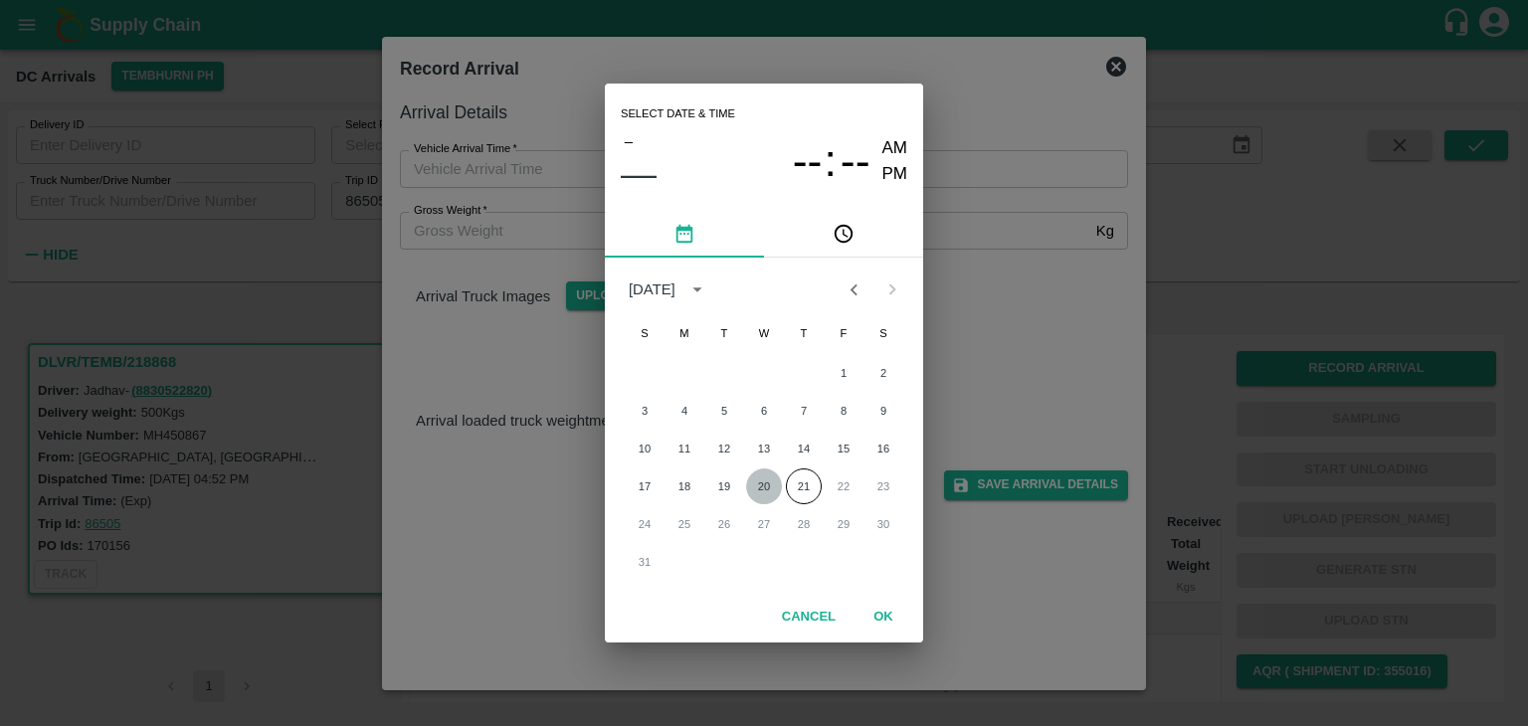
click at [750, 481] on button "20" at bounding box center [764, 486] width 36 height 36
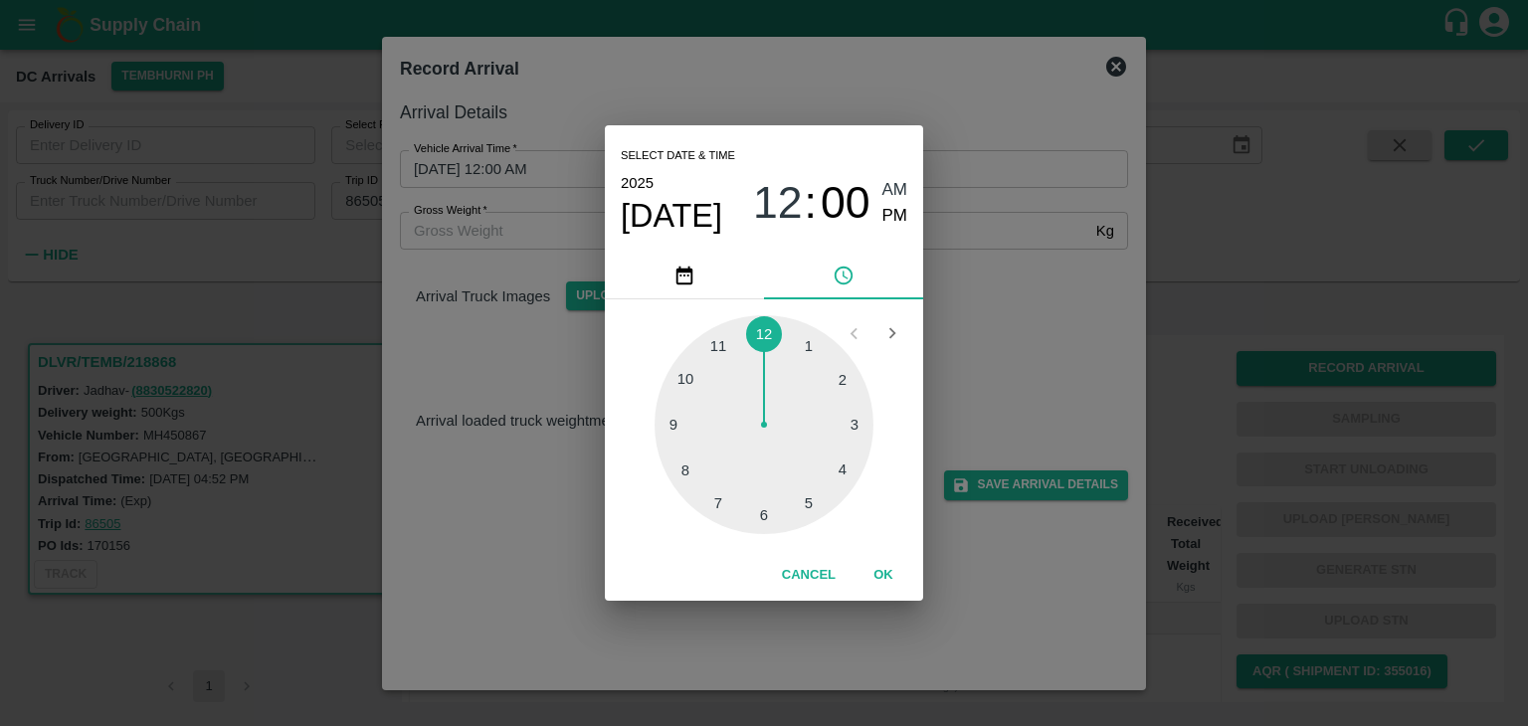
click at [690, 453] on div at bounding box center [763, 424] width 219 height 219
type input "[DATE] 08:42 AM"
click at [871, 580] on button "OK" at bounding box center [883, 575] width 64 height 35
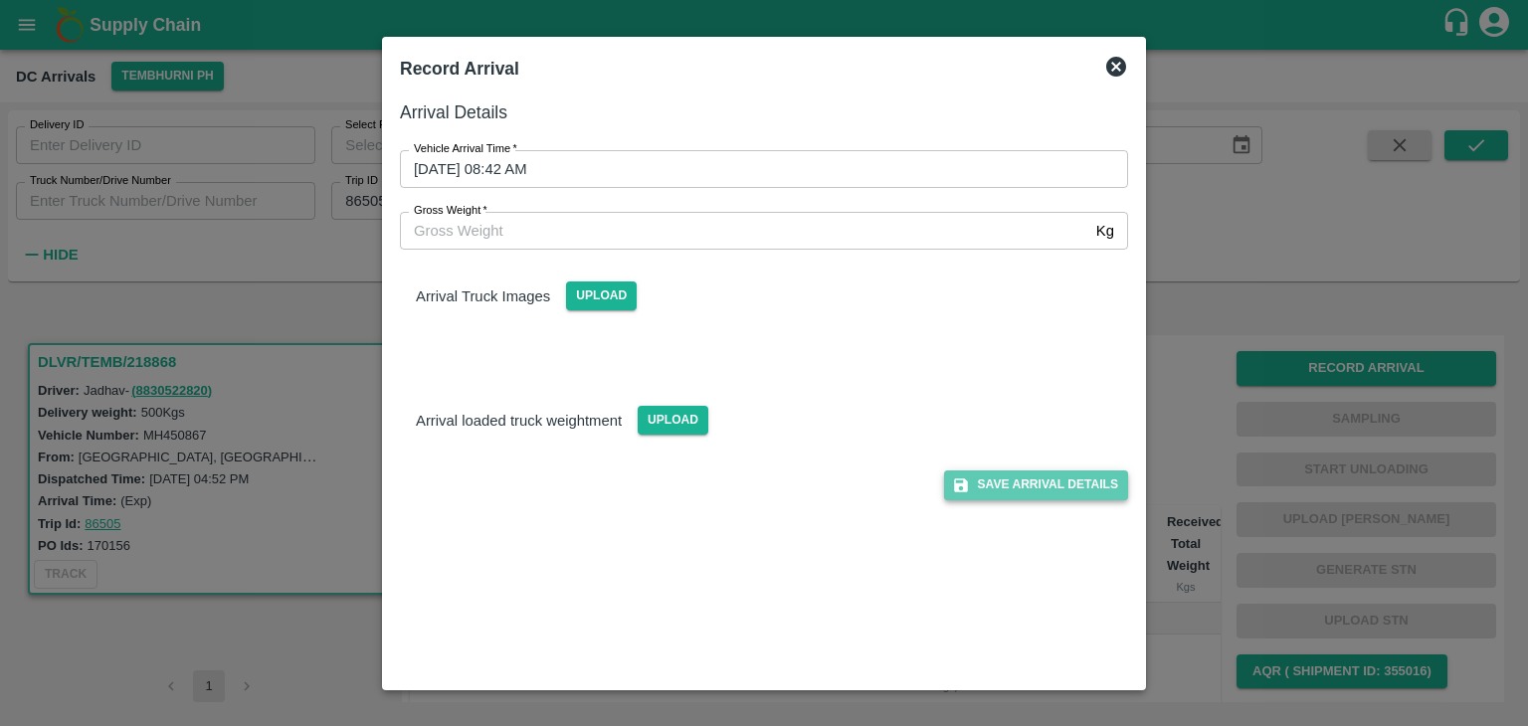
click at [1015, 482] on button "Save Arrival Details" at bounding box center [1036, 484] width 184 height 29
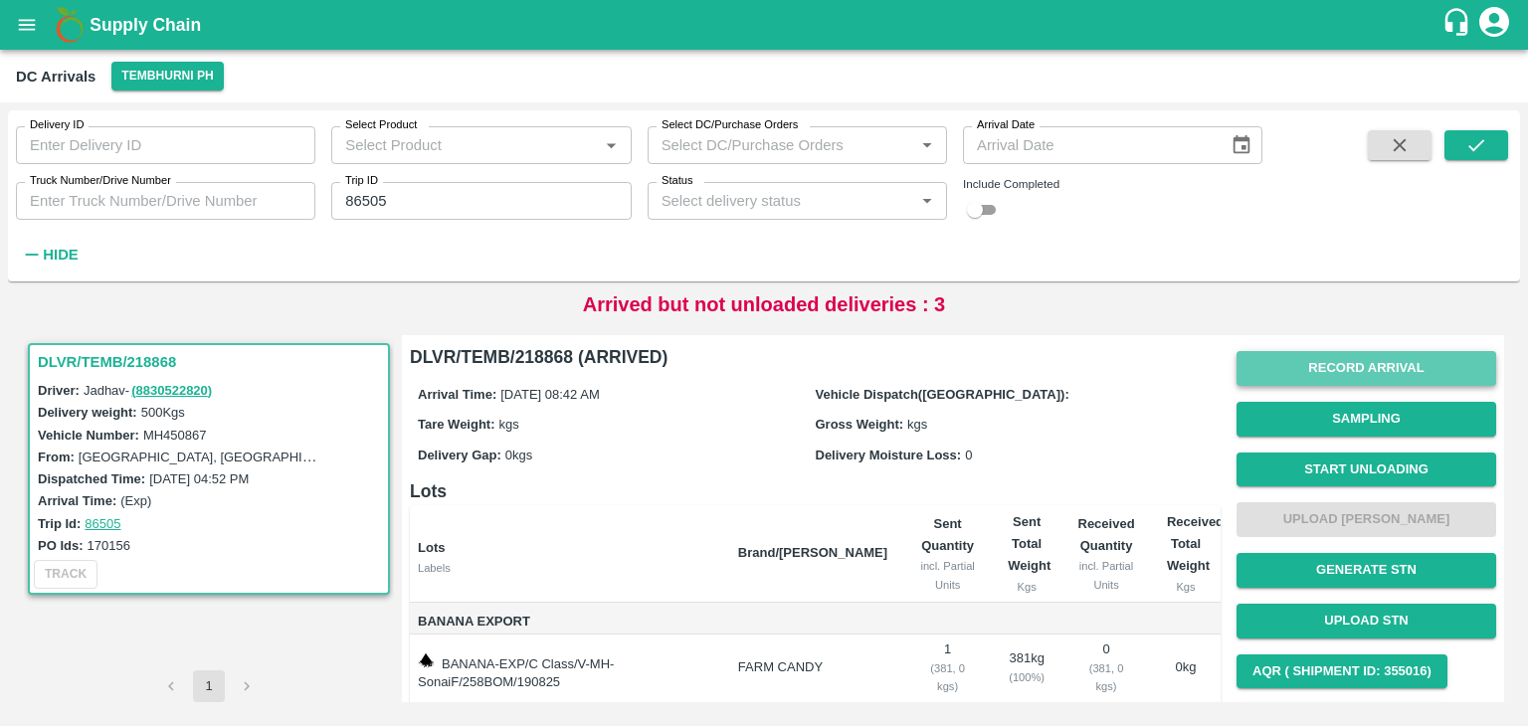
click at [1344, 364] on button "Record Arrival" at bounding box center [1366, 368] width 260 height 35
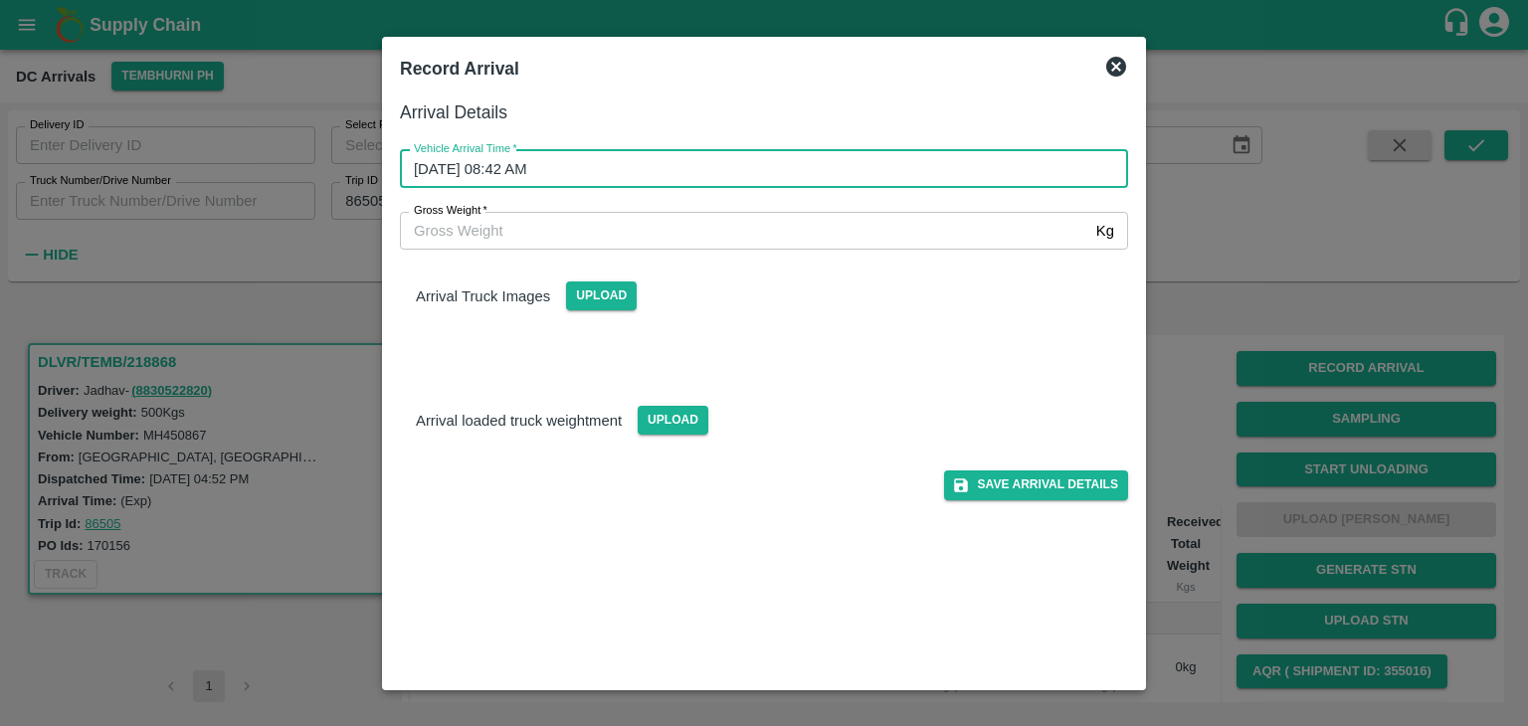
click at [676, 184] on input "[DATE] 08:42 AM" at bounding box center [757, 169] width 714 height 38
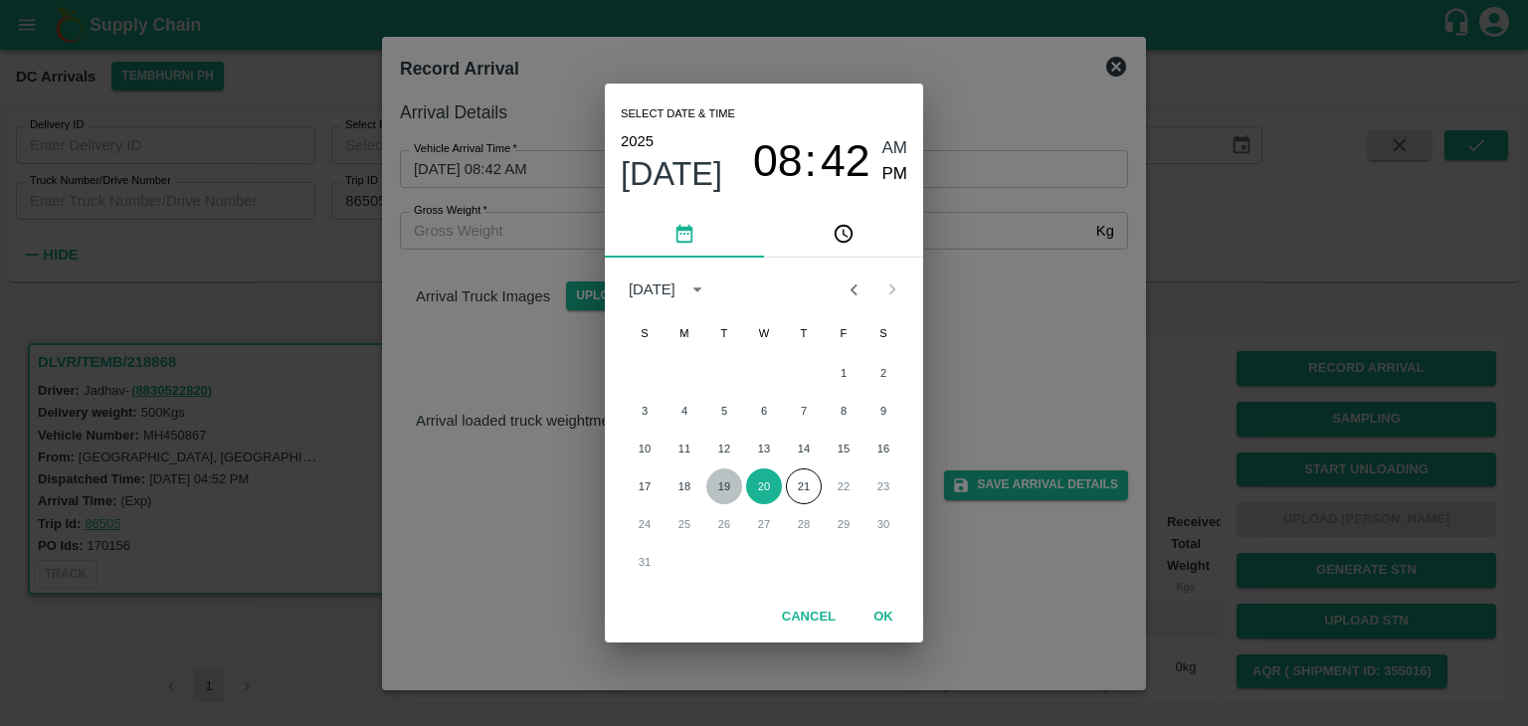
click at [728, 484] on button "19" at bounding box center [724, 486] width 36 height 36
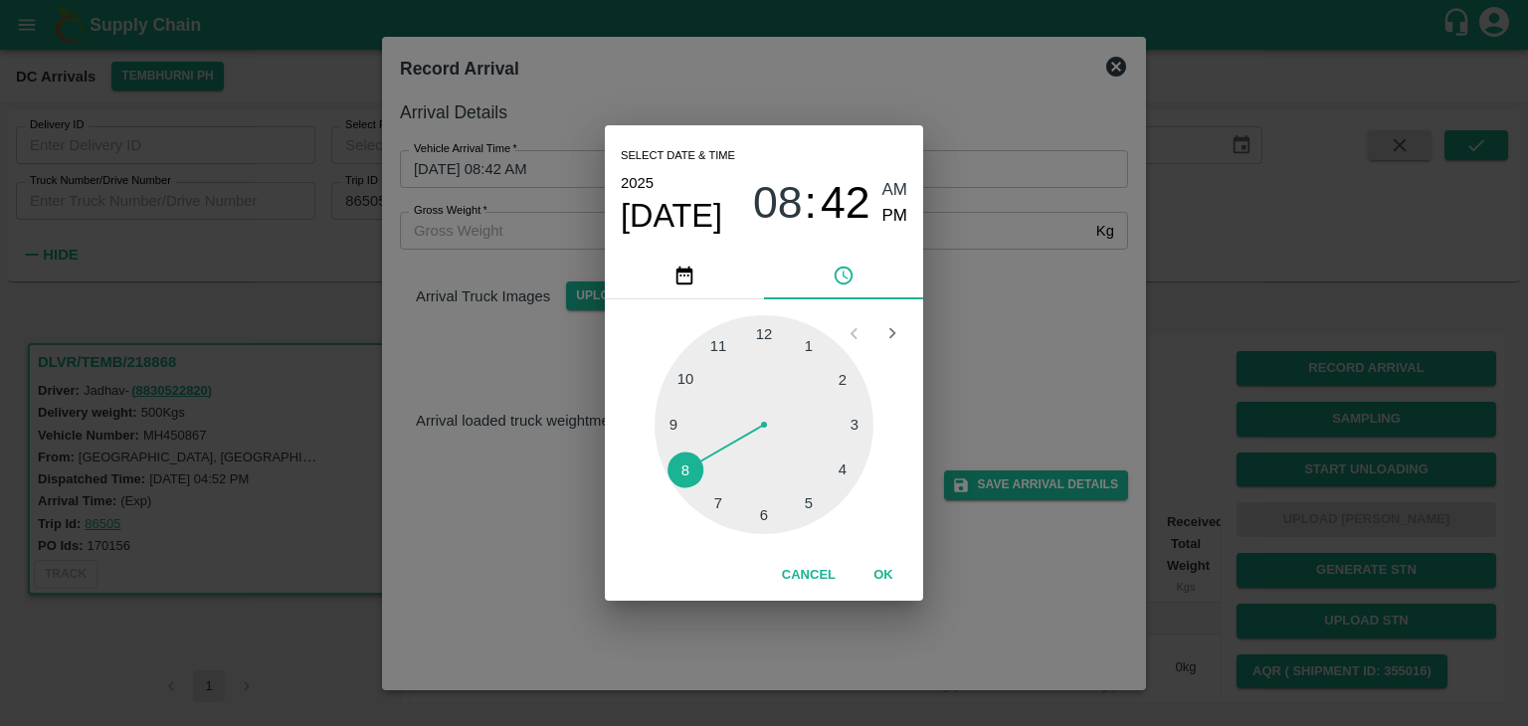
click at [731, 333] on div at bounding box center [763, 424] width 219 height 219
click at [892, 211] on span "PM" at bounding box center [895, 216] width 26 height 27
type input "19/08/2025 11:57 PM"
click at [880, 576] on button "OK" at bounding box center [883, 575] width 64 height 35
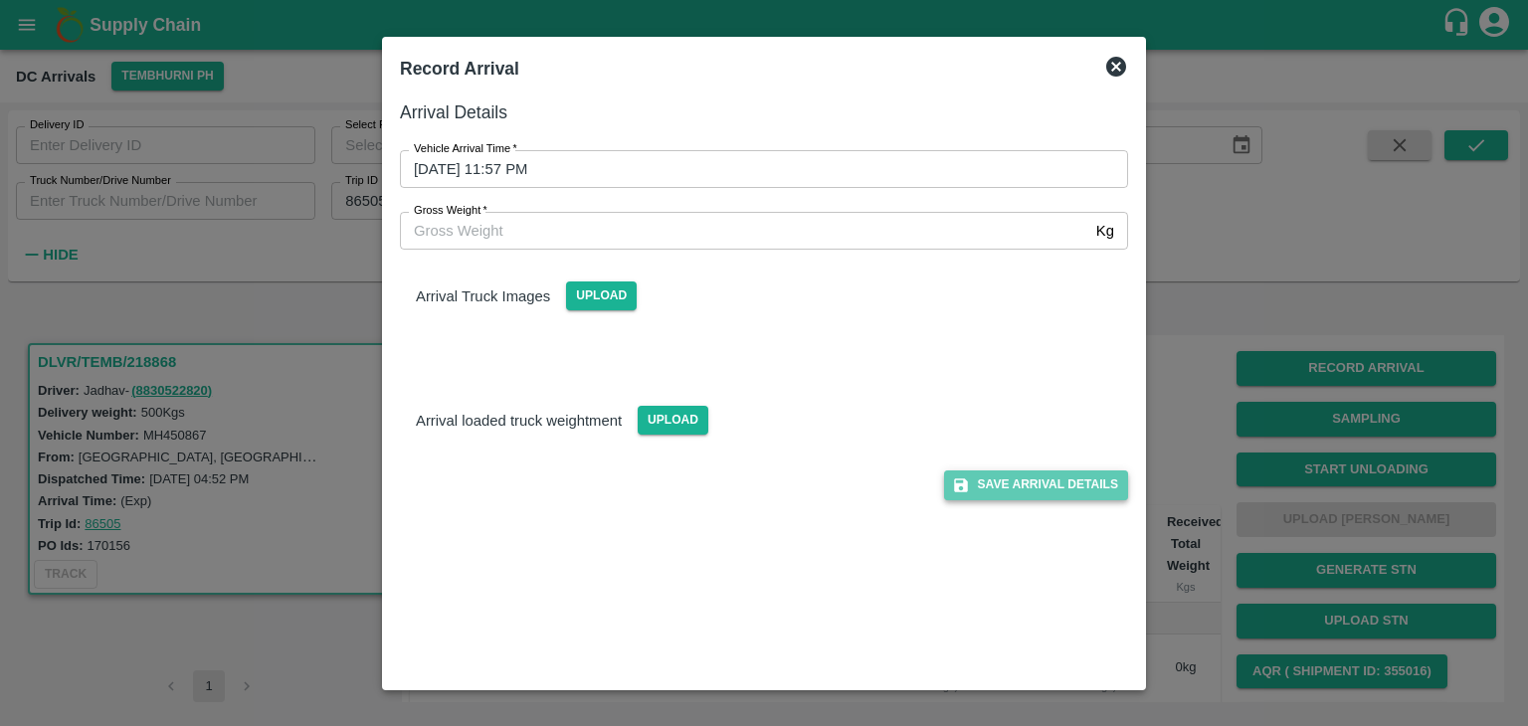
click at [1052, 478] on button "Save Arrival Details" at bounding box center [1036, 484] width 184 height 29
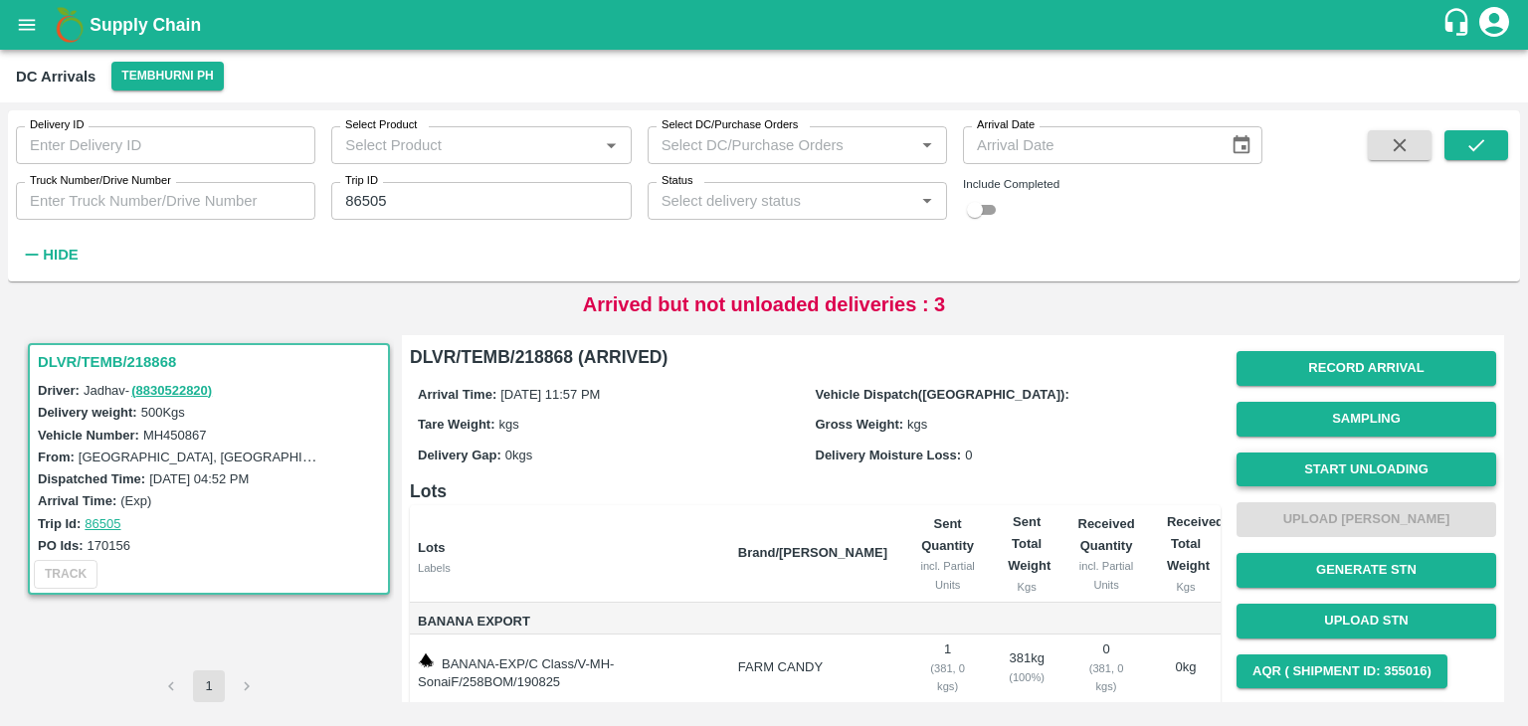
click at [1318, 470] on button "Start Unloading" at bounding box center [1366, 470] width 260 height 35
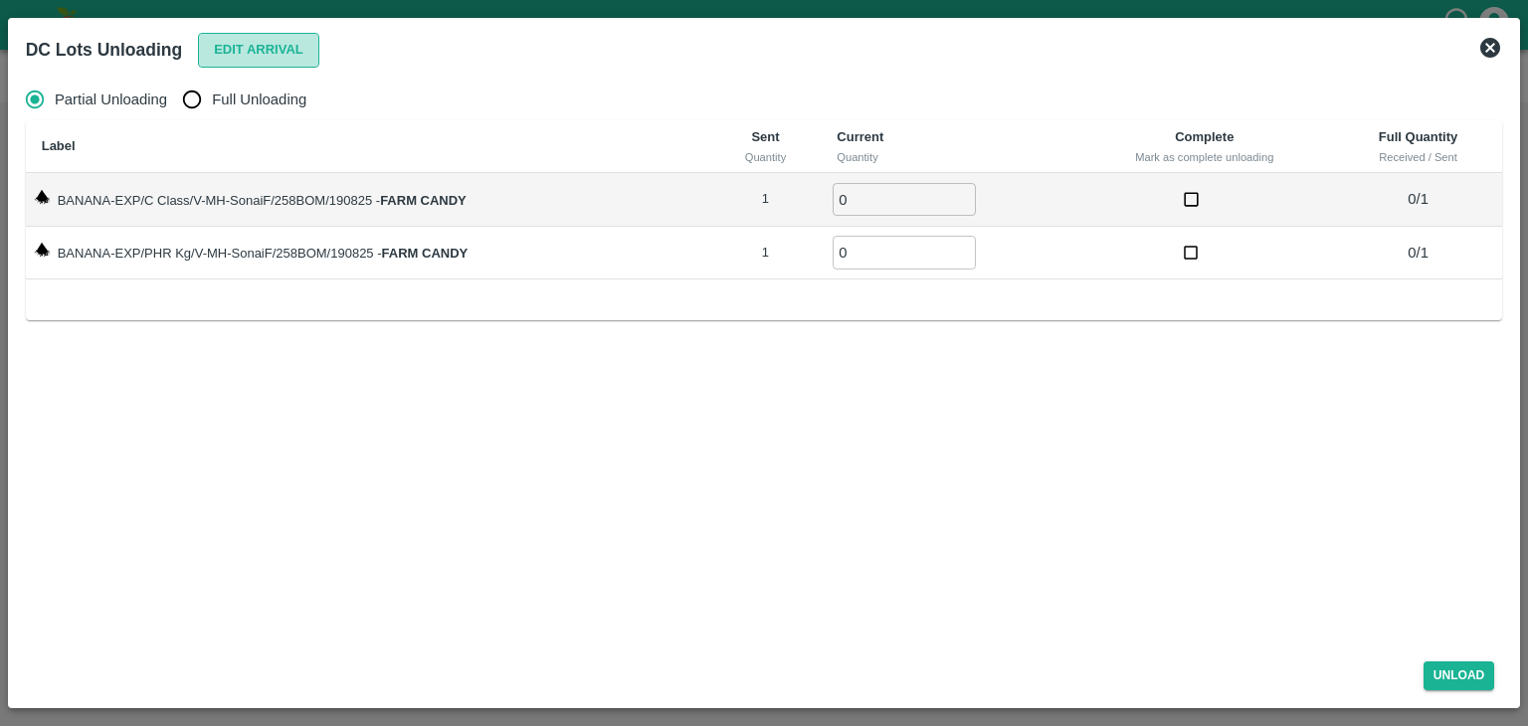
click at [276, 52] on button "Edit Arrival" at bounding box center [258, 50] width 121 height 35
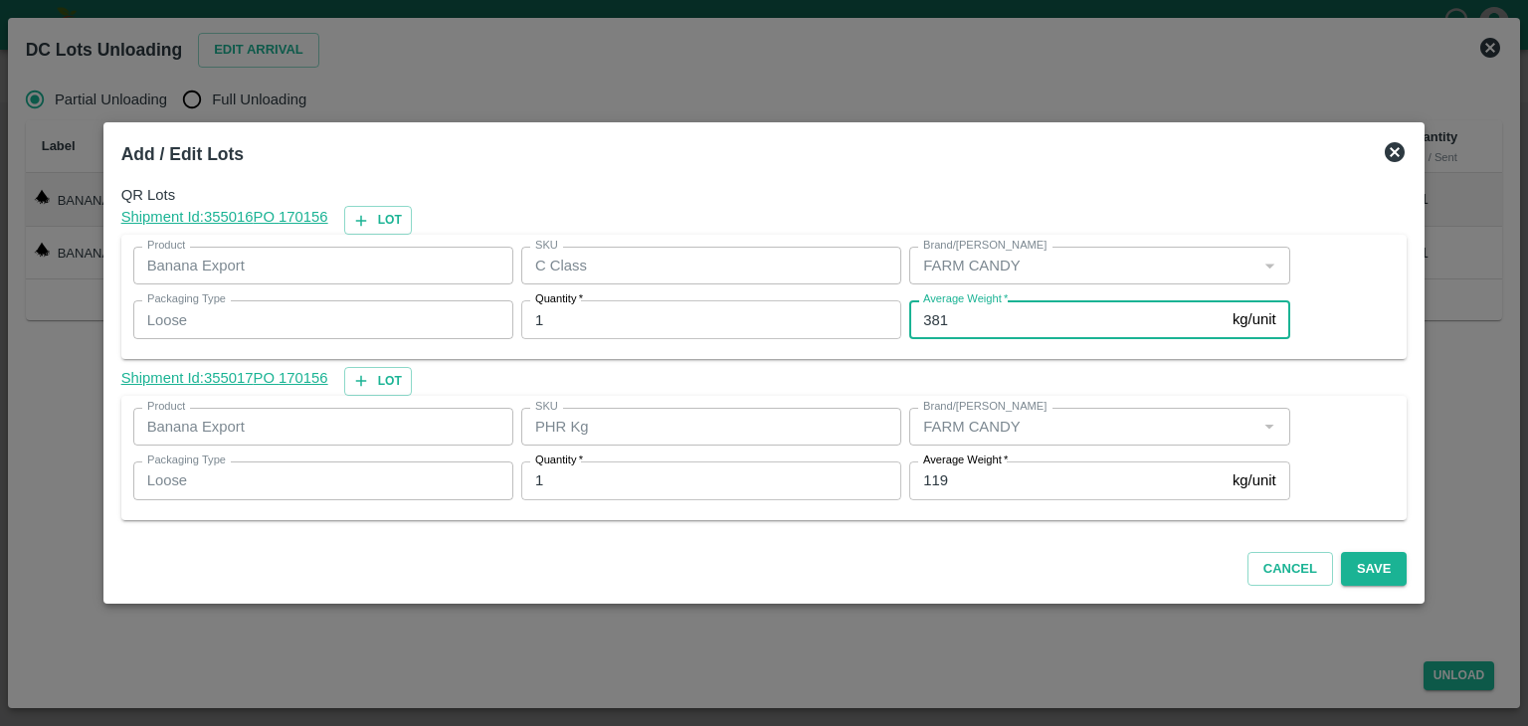
click at [999, 307] on input "381" at bounding box center [1066, 319] width 315 height 38
type input "3"
type input "377"
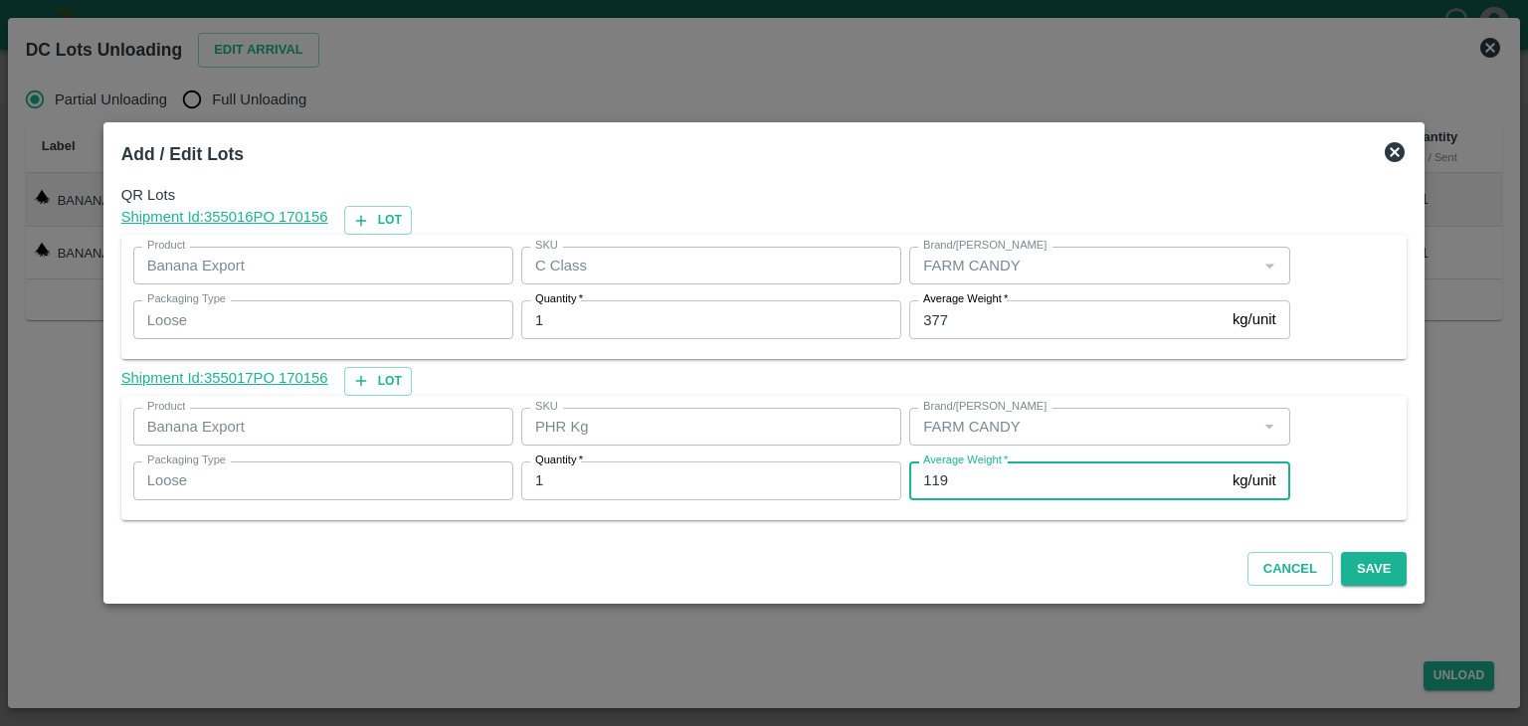
click at [988, 474] on input "119" at bounding box center [1066, 481] width 315 height 38
type input "1"
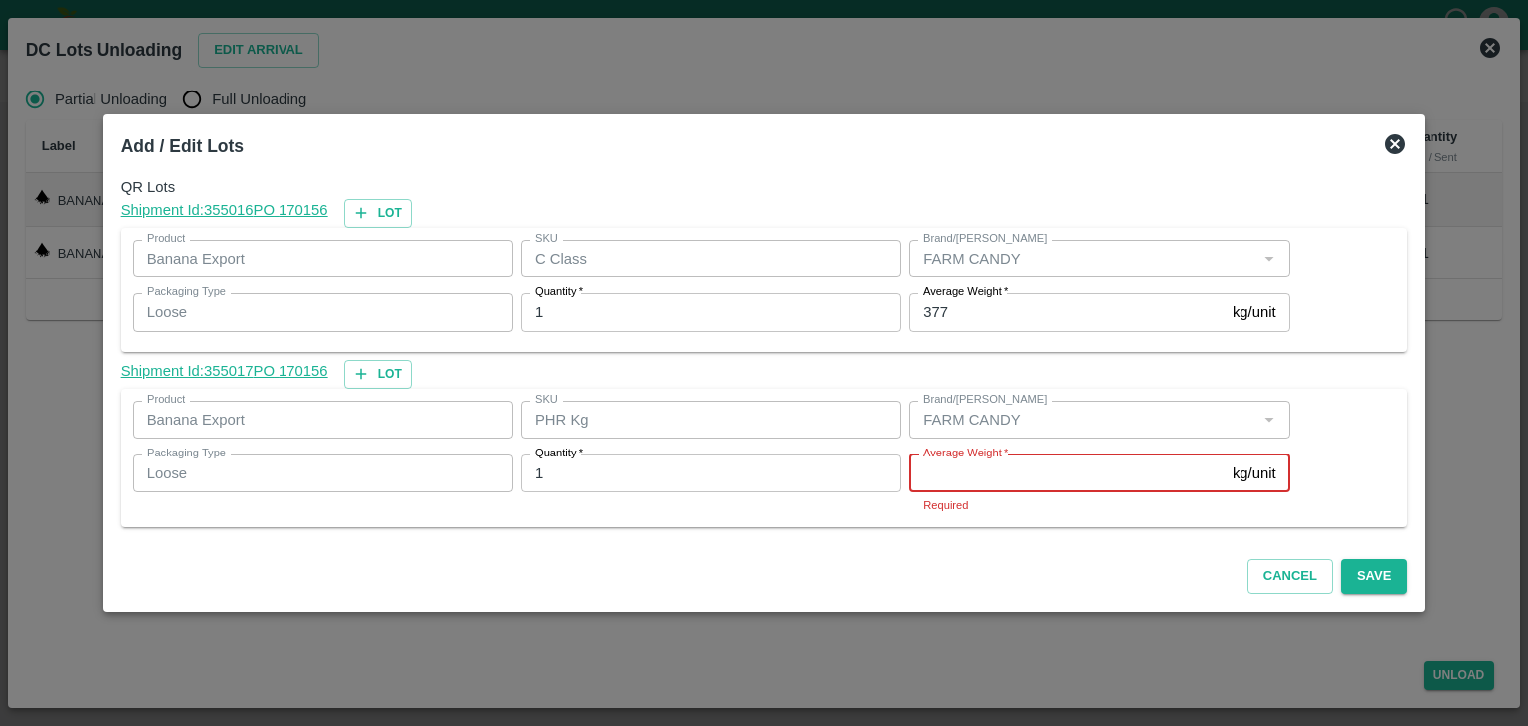
click at [1033, 465] on input "Average Weight   *" at bounding box center [1066, 474] width 315 height 38
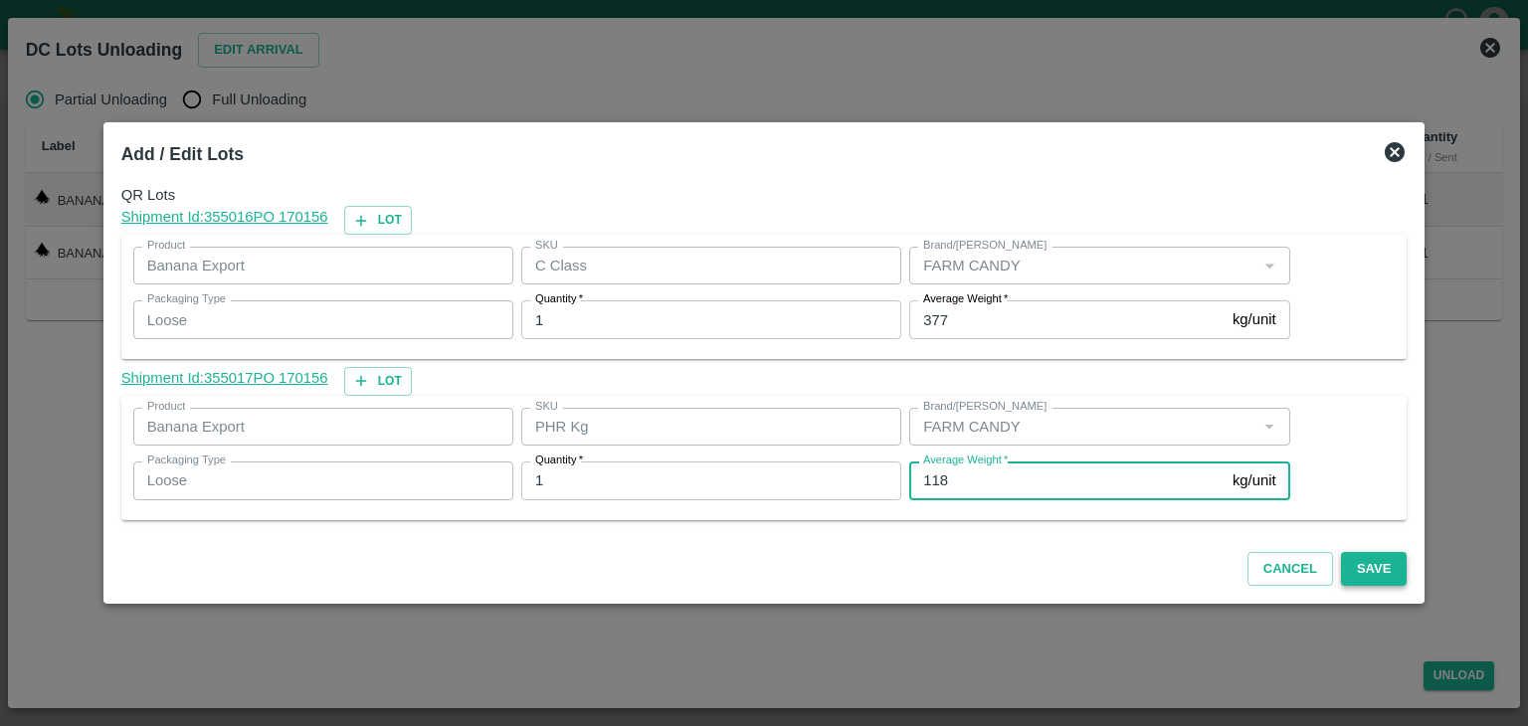
type input "118"
click at [1360, 552] on button "Save" at bounding box center [1374, 569] width 66 height 35
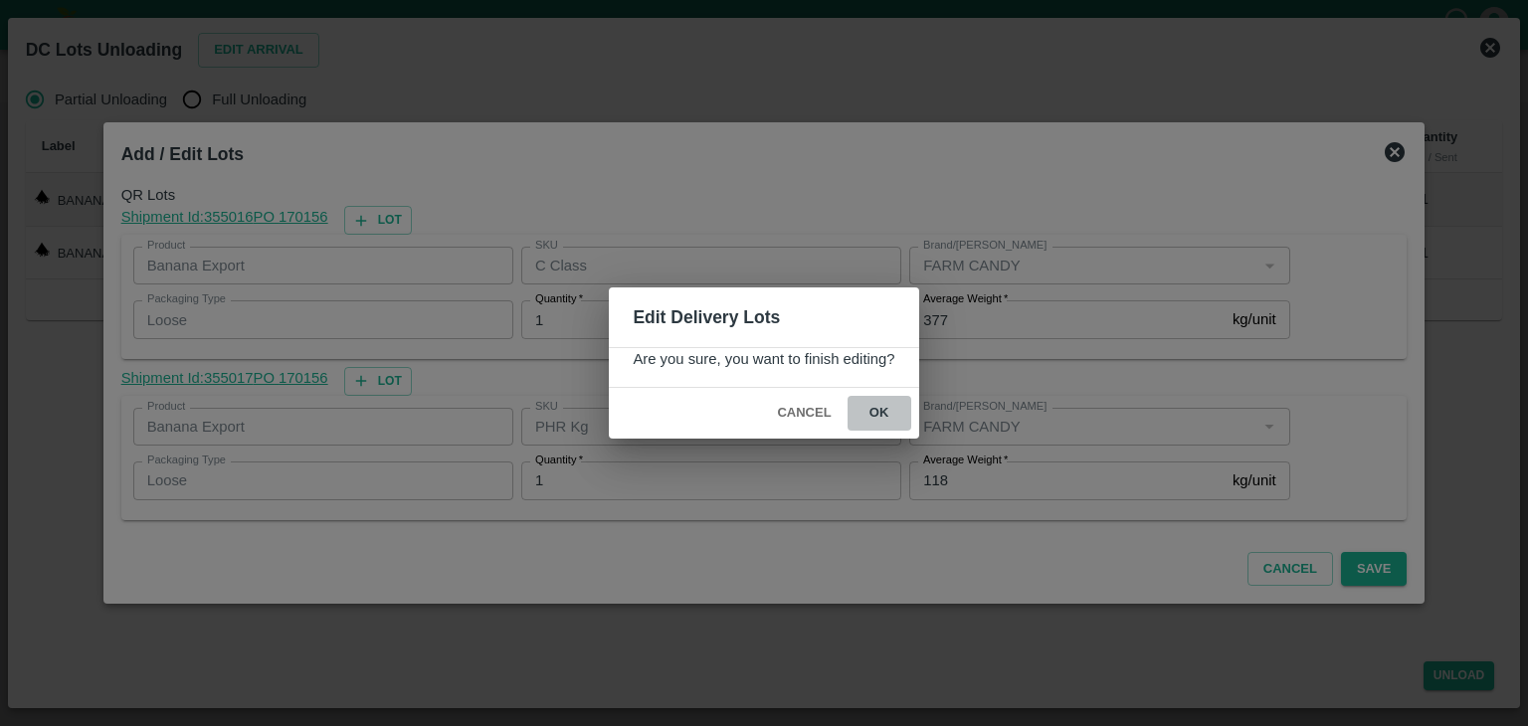
click at [882, 409] on button "ok" at bounding box center [879, 413] width 64 height 35
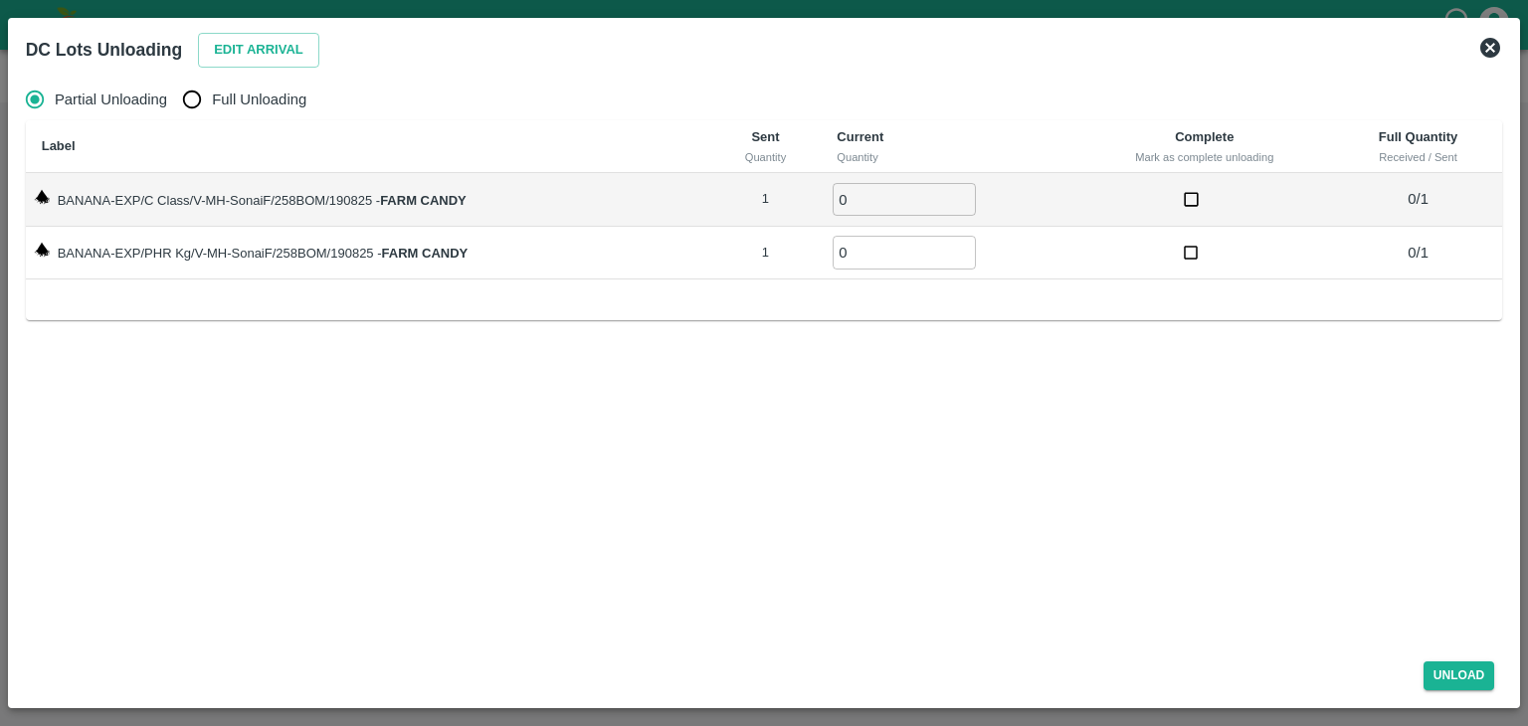
click at [263, 98] on span "Full Unloading" at bounding box center [259, 100] width 94 height 22
click at [212, 98] on input "Full Unloading" at bounding box center [192, 100] width 40 height 40
radio input "true"
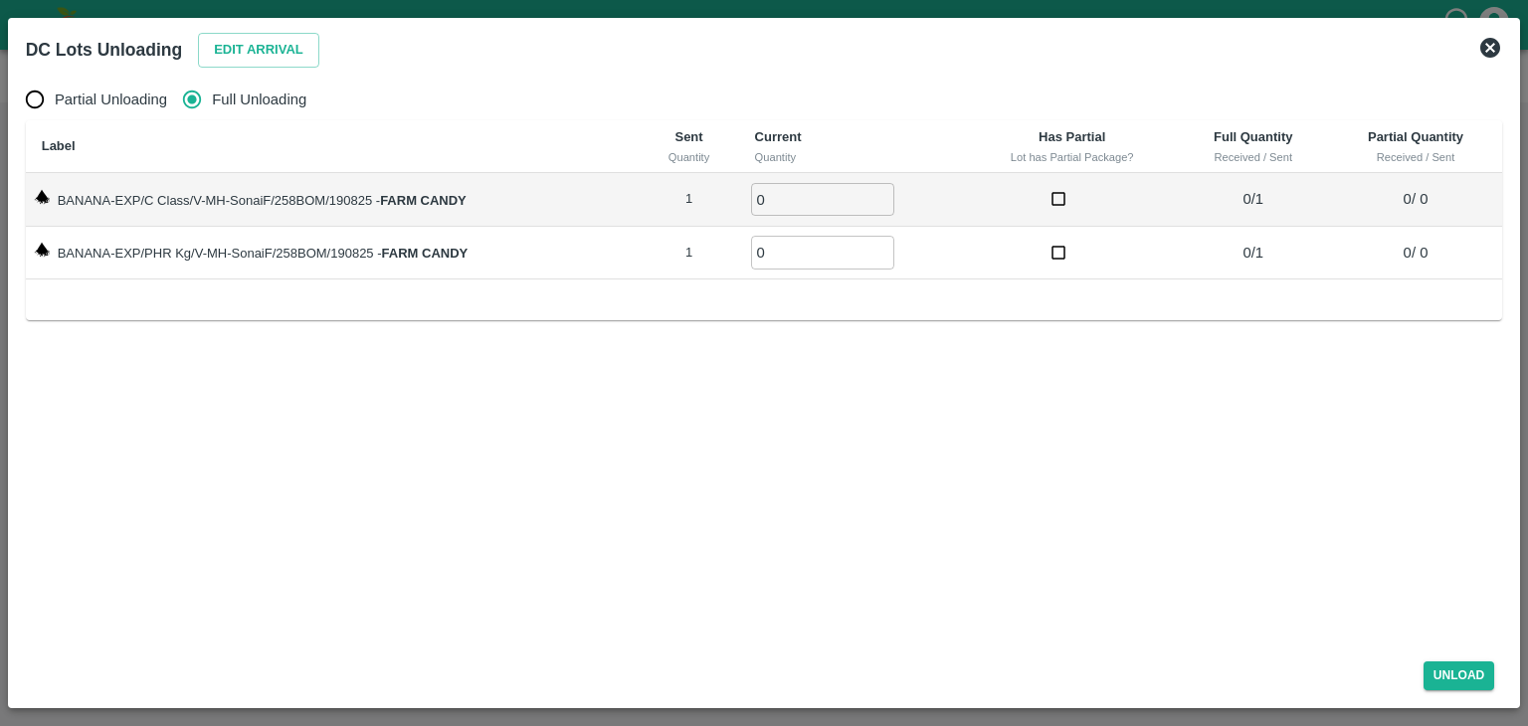
click at [803, 200] on input "0" at bounding box center [822, 199] width 143 height 33
type input "01"
click at [796, 262] on input "0" at bounding box center [822, 252] width 143 height 33
type input "01"
click at [1476, 672] on button "Unload" at bounding box center [1459, 675] width 72 height 29
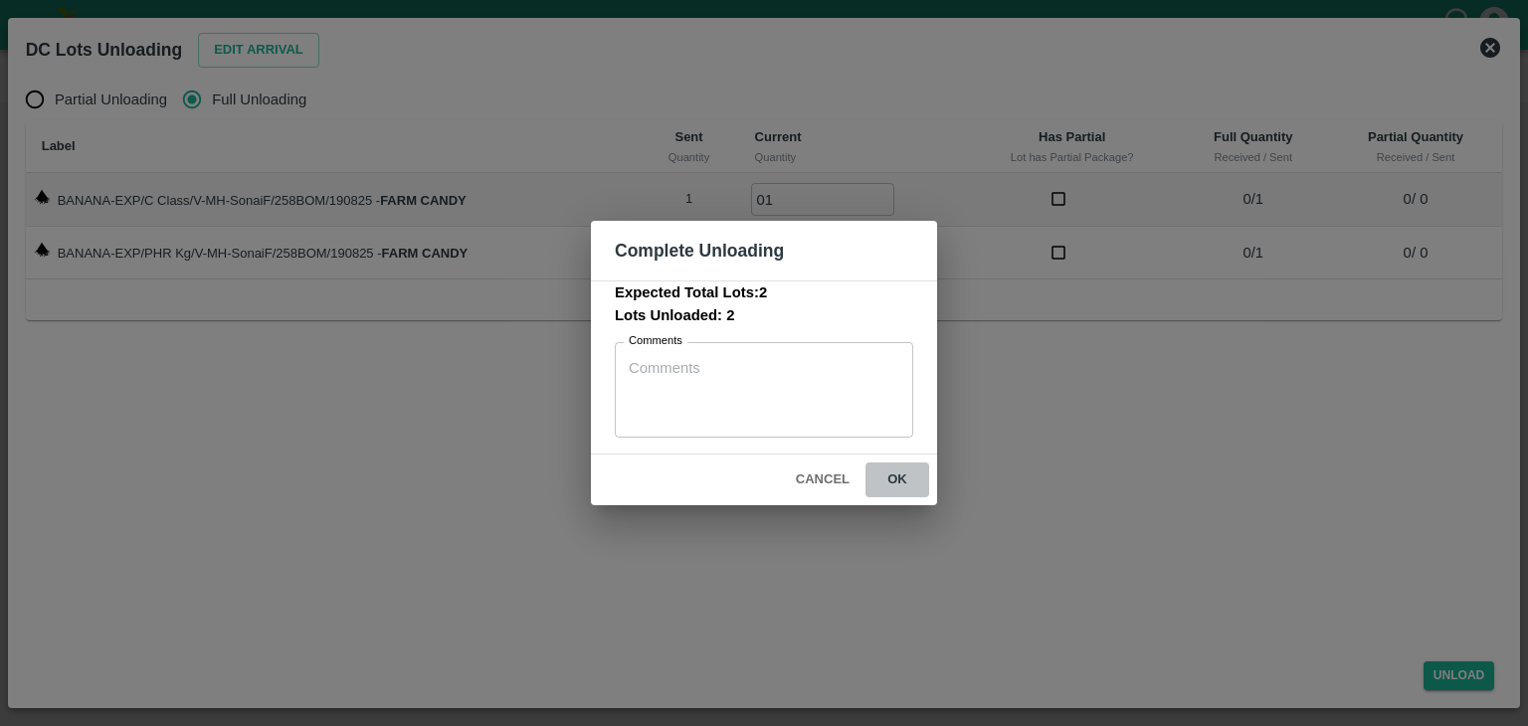
click at [905, 475] on button "ok" at bounding box center [897, 479] width 64 height 35
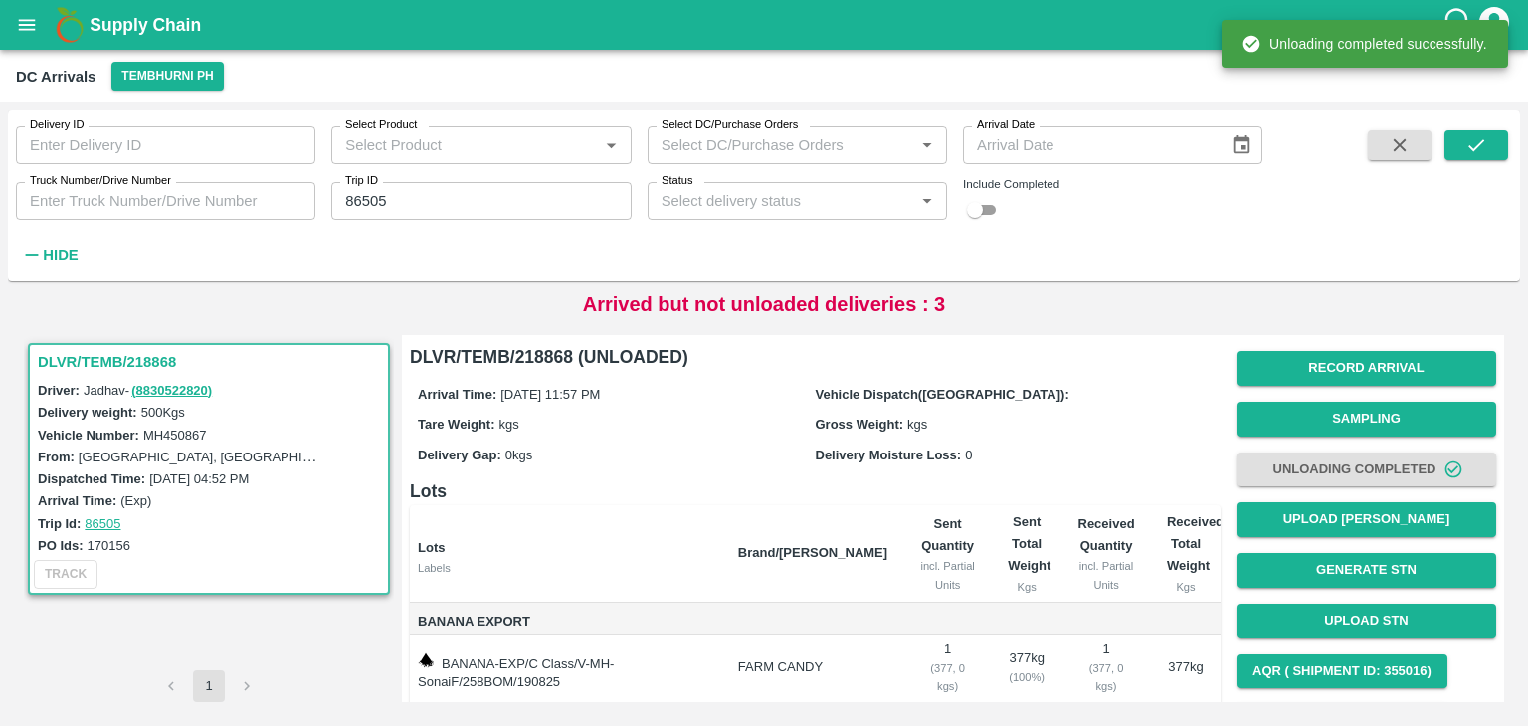
scroll to position [103, 0]
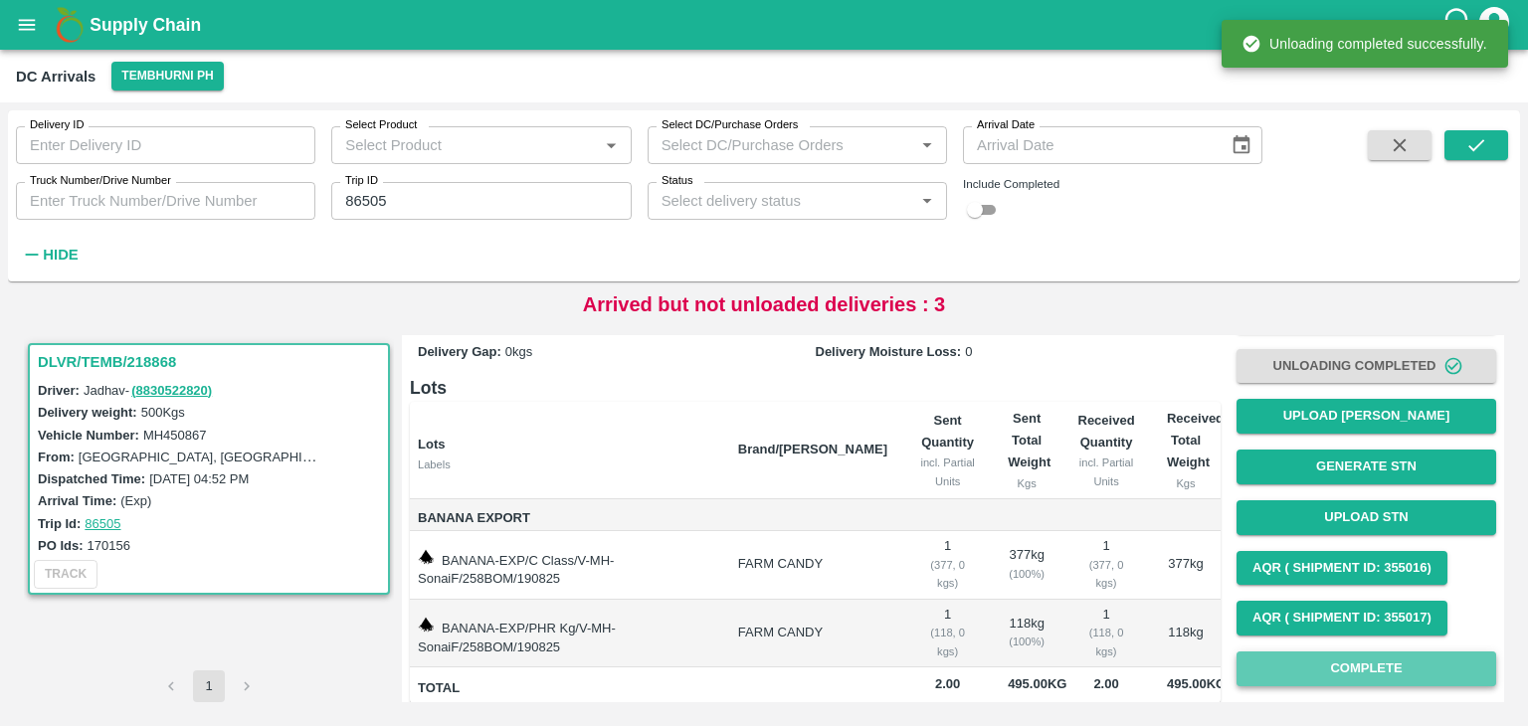
click at [1385, 671] on button "Complete" at bounding box center [1366, 668] width 260 height 35
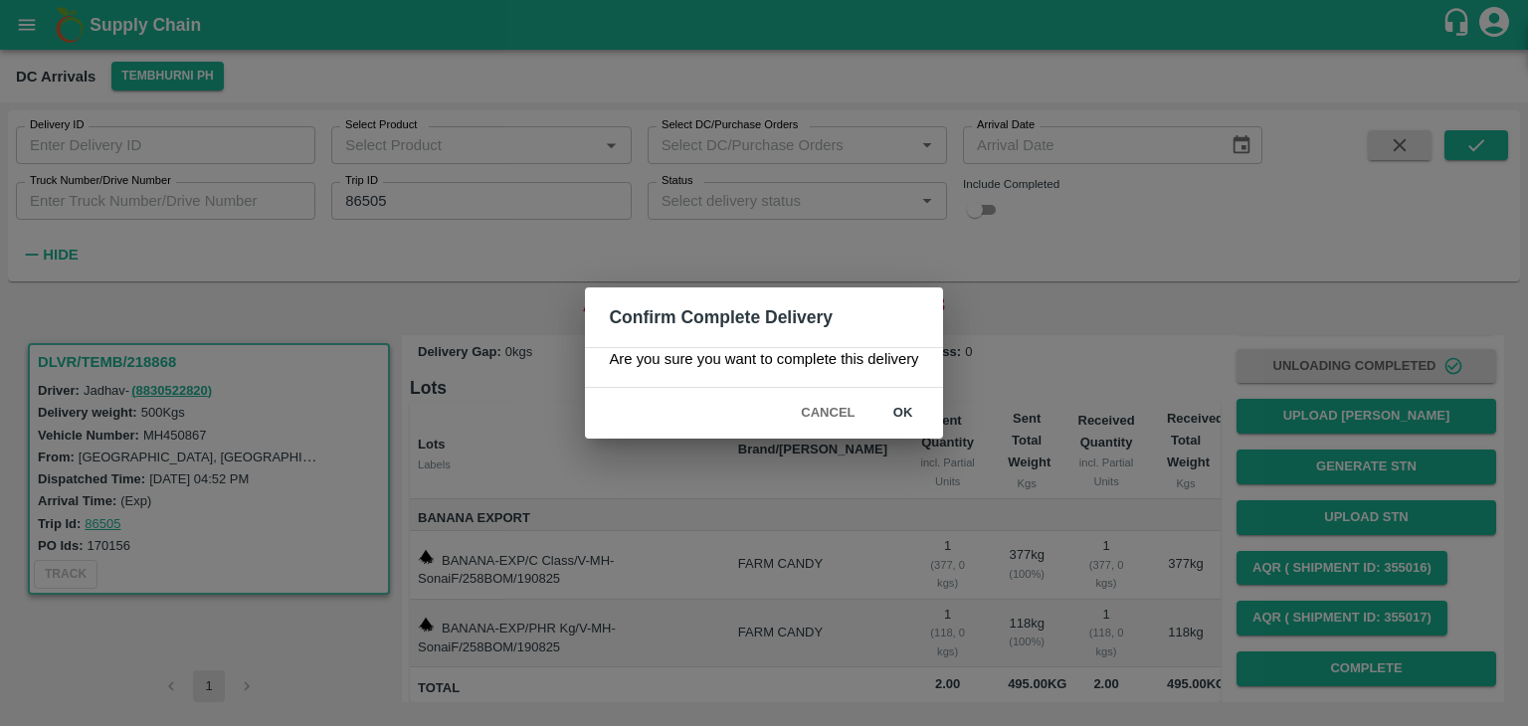
click at [895, 410] on button "ok" at bounding box center [903, 413] width 64 height 35
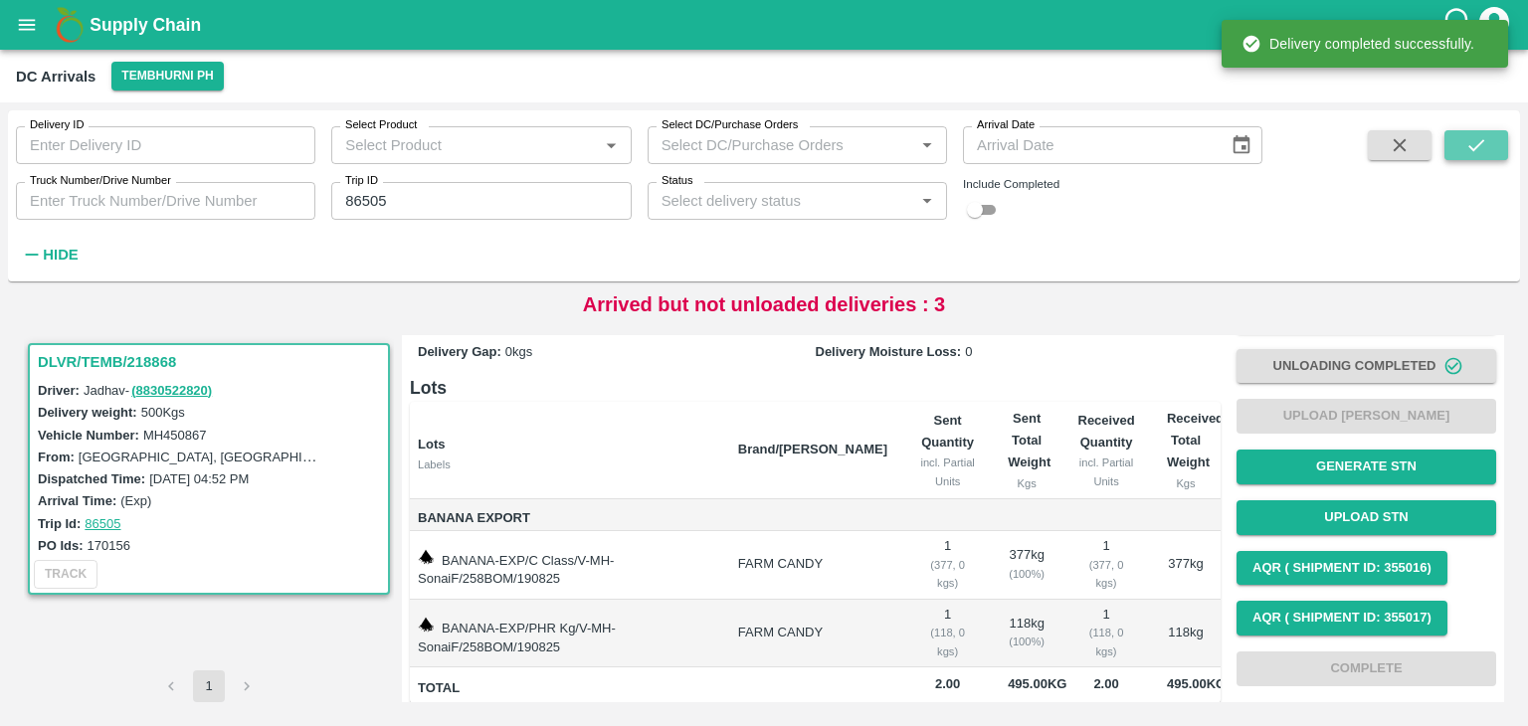
click at [1505, 152] on button "submit" at bounding box center [1476, 145] width 64 height 30
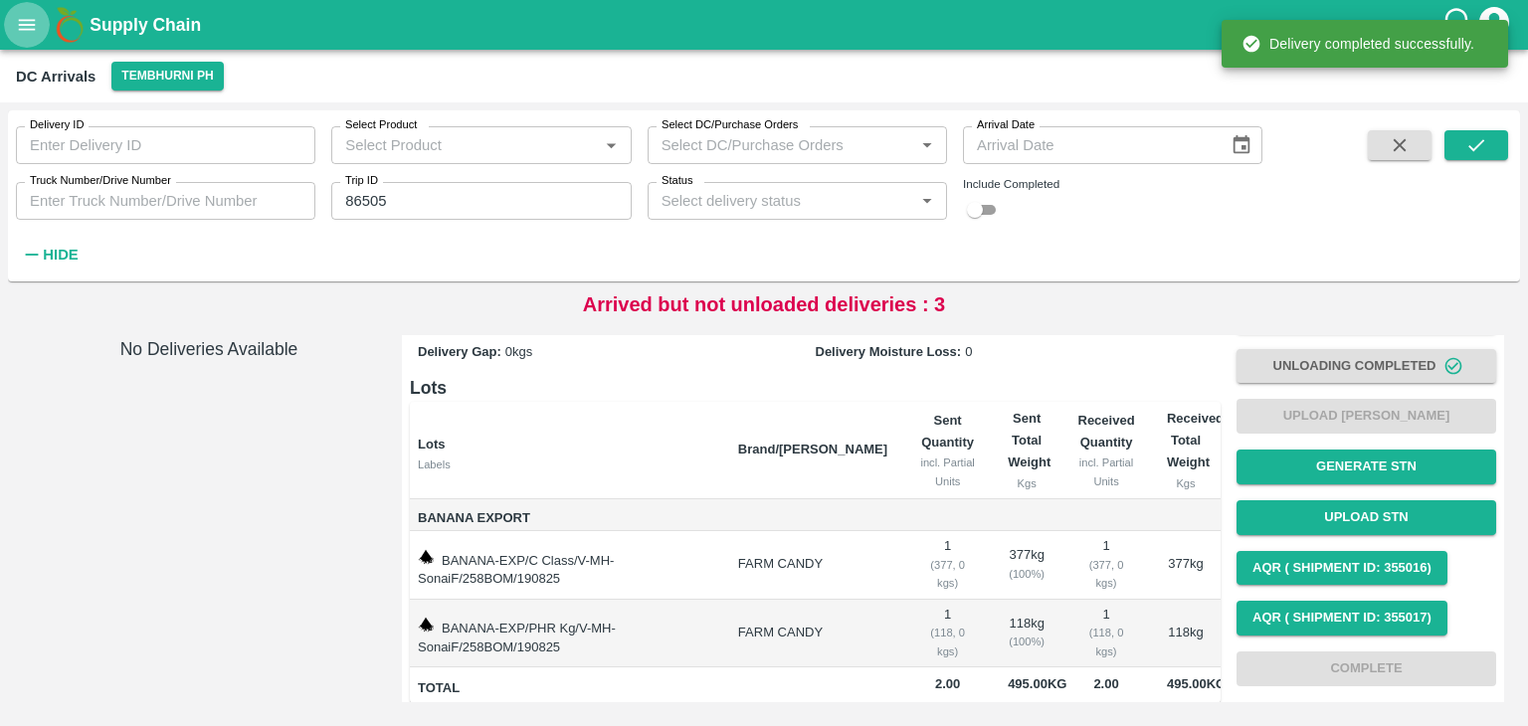
click at [24, 47] on button "open drawer" at bounding box center [27, 25] width 46 height 46
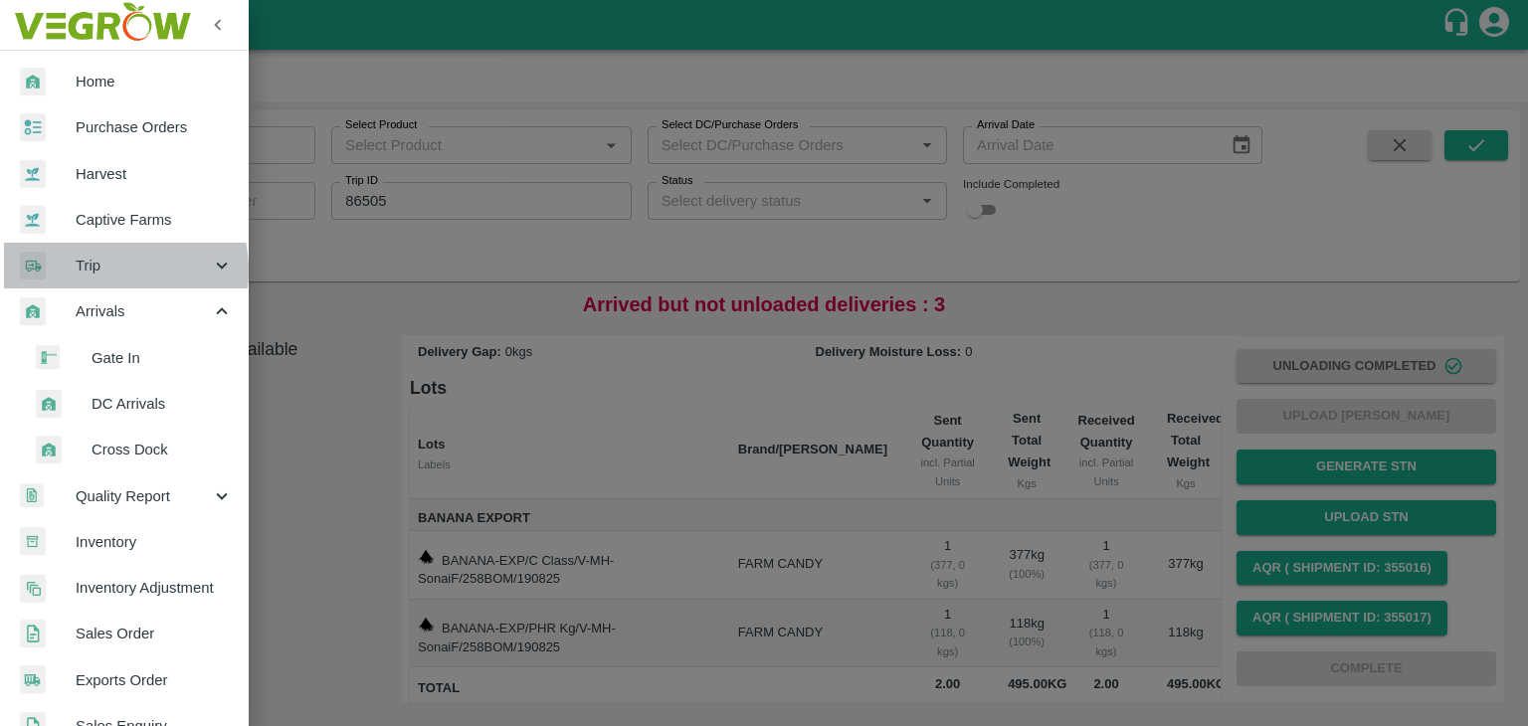
click at [101, 271] on span "Trip" at bounding box center [143, 266] width 135 height 22
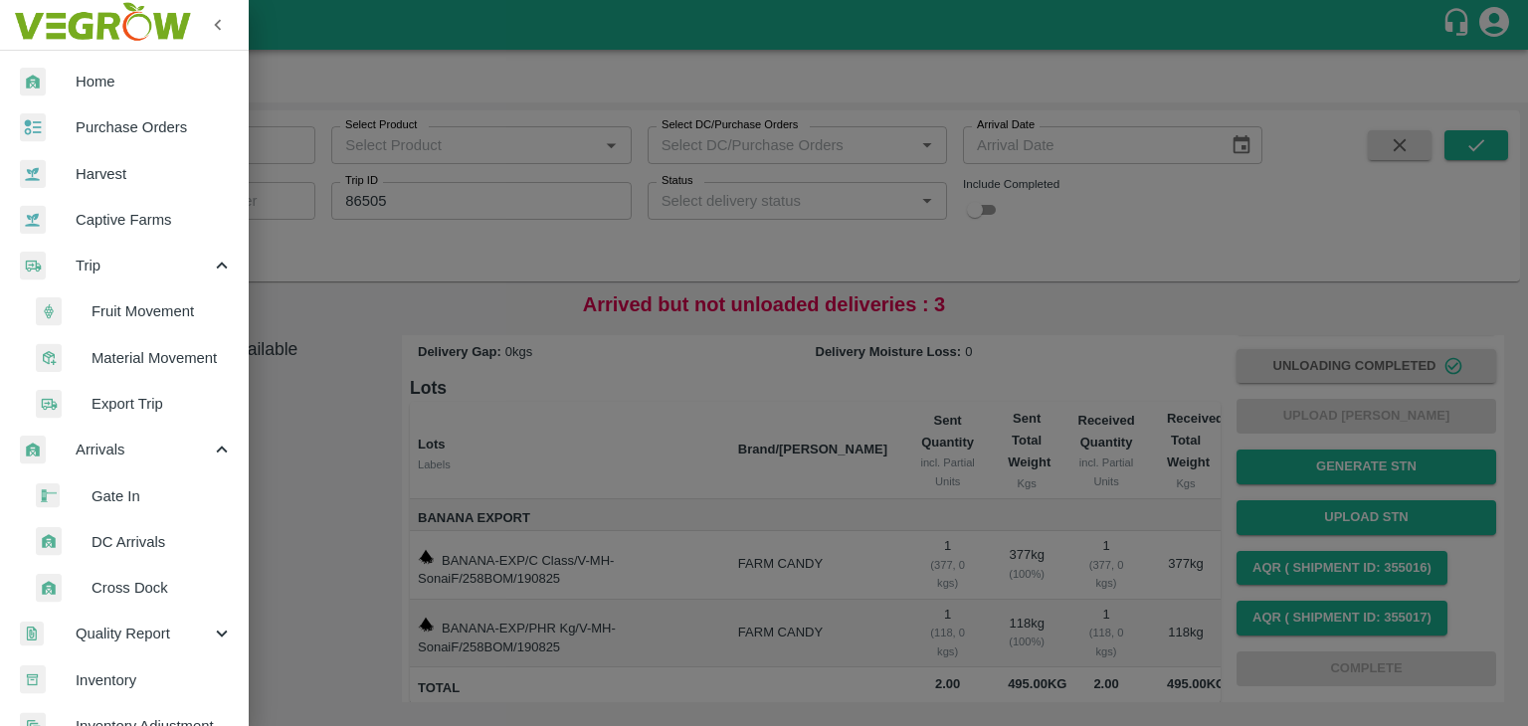
click at [159, 298] on li "Fruit Movement" at bounding box center [132, 311] width 233 height 46
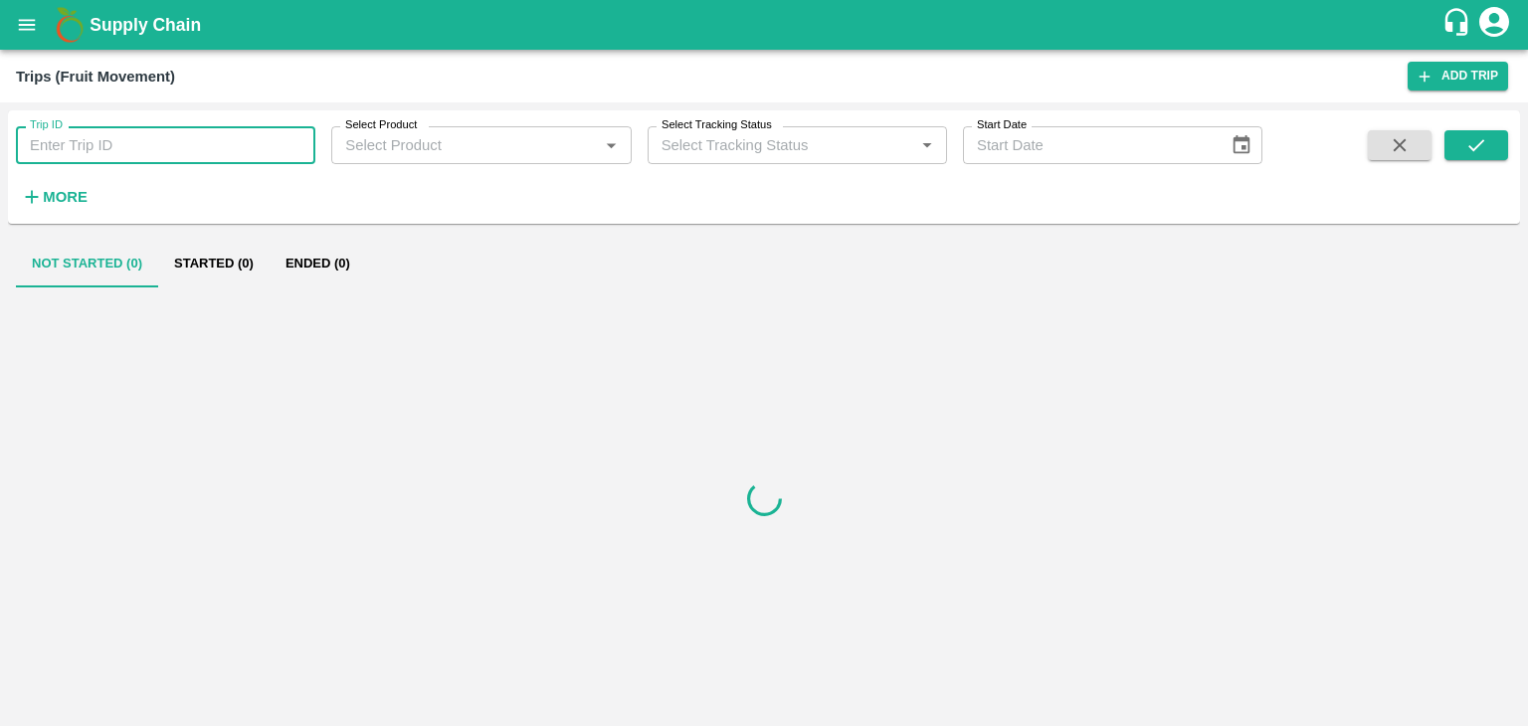
click at [237, 148] on input "Trip ID" at bounding box center [165, 145] width 299 height 38
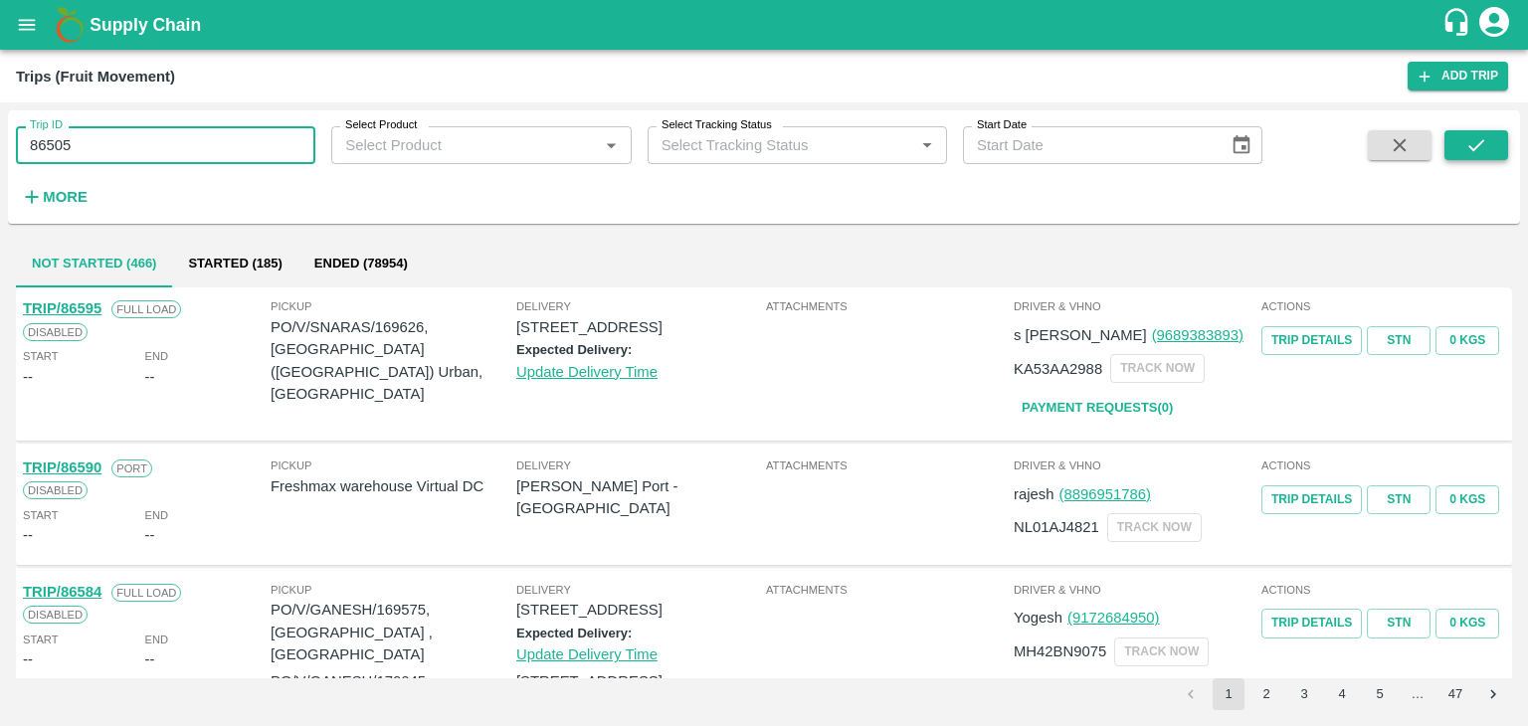
type input "86505"
click at [1465, 152] on icon "submit" at bounding box center [1476, 145] width 22 height 22
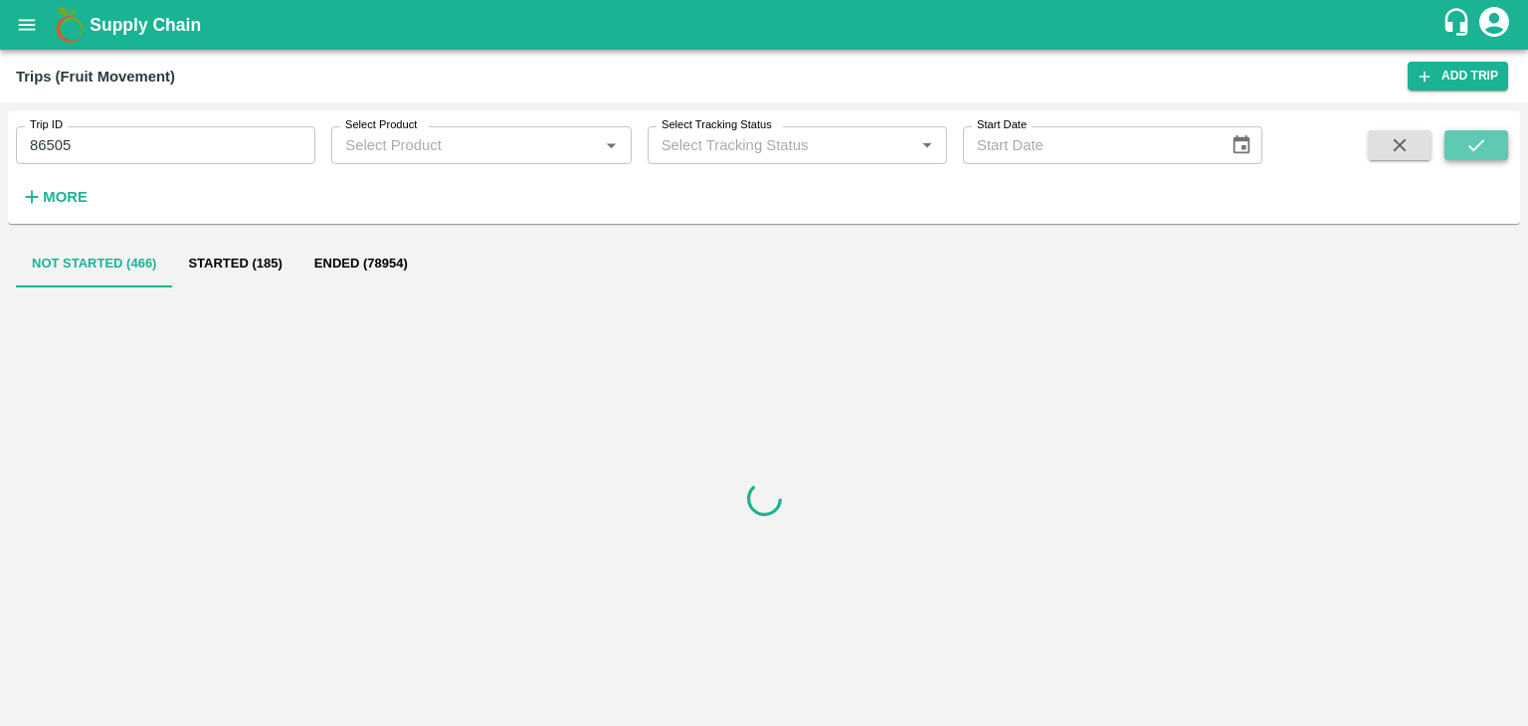
click at [1465, 152] on icon "submit" at bounding box center [1476, 145] width 22 height 22
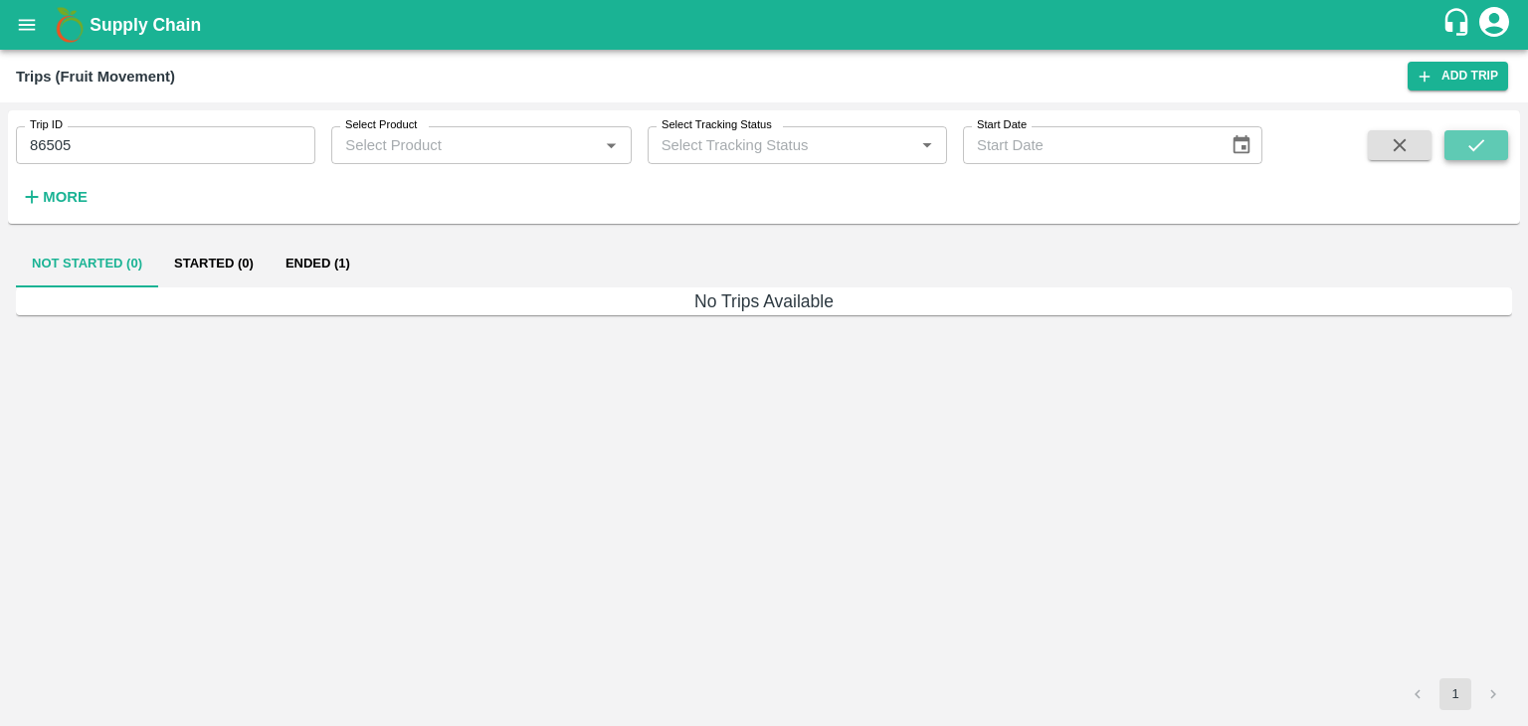
click at [1465, 152] on icon "submit" at bounding box center [1476, 145] width 22 height 22
click at [327, 256] on button "Ended (1)" at bounding box center [318, 264] width 96 height 48
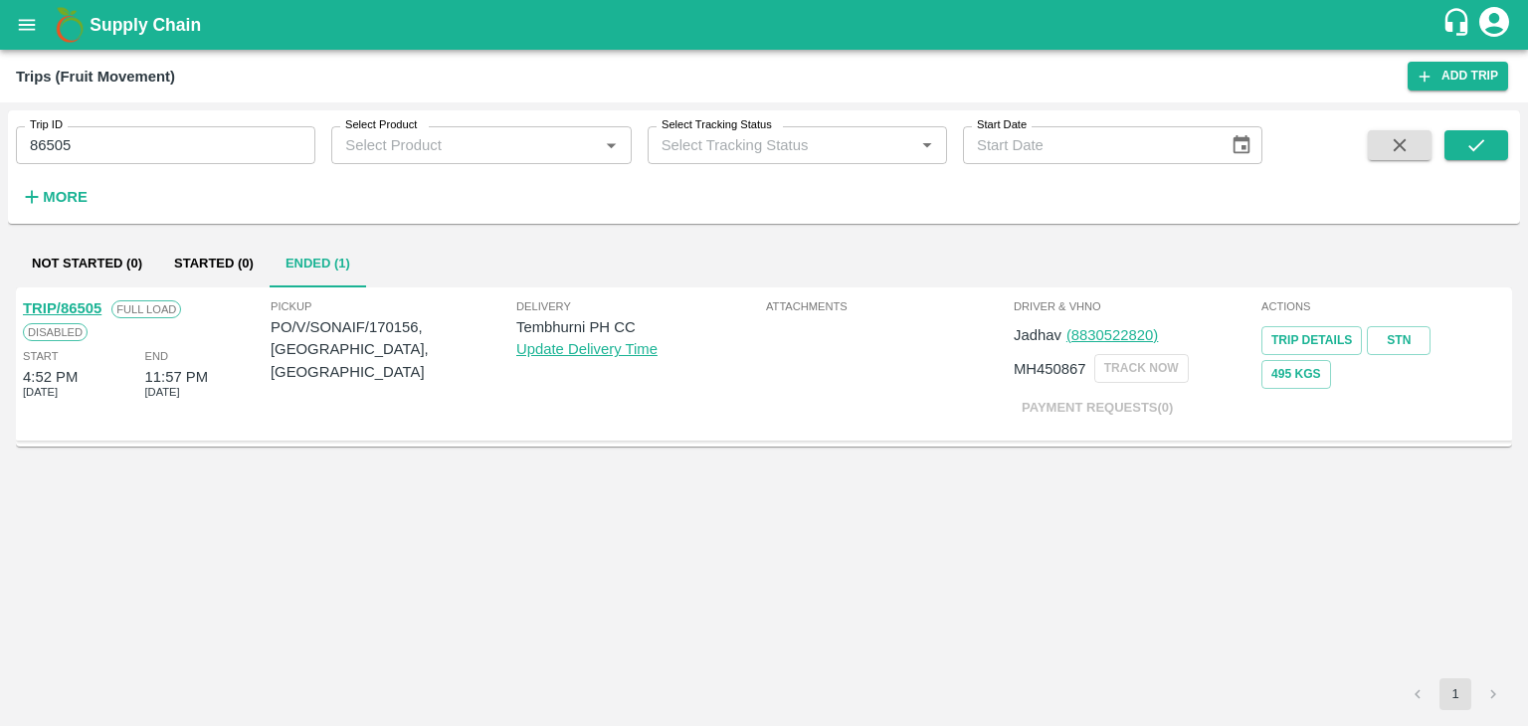
click at [89, 304] on link "TRIP/86505" at bounding box center [62, 308] width 79 height 16
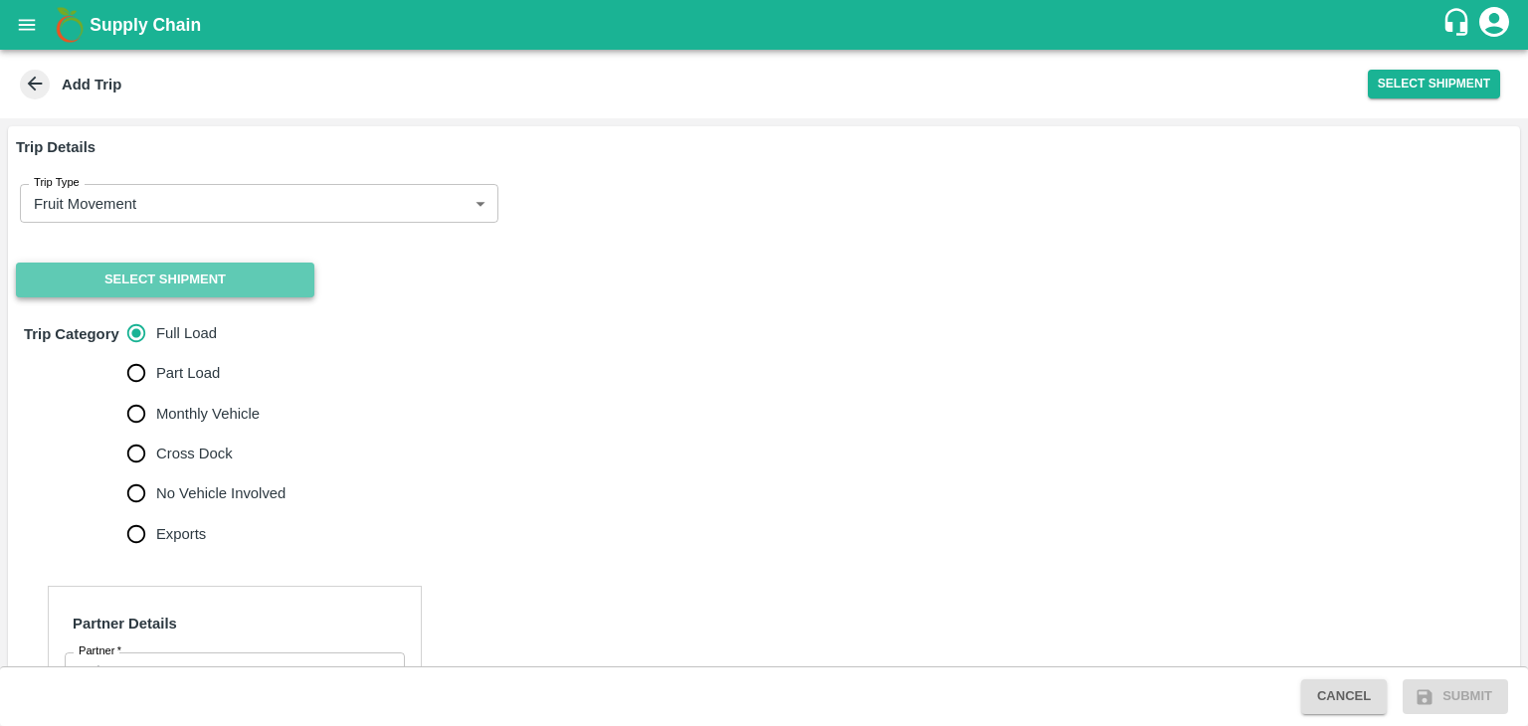
click at [148, 270] on button "Select Shipment" at bounding box center [165, 280] width 298 height 35
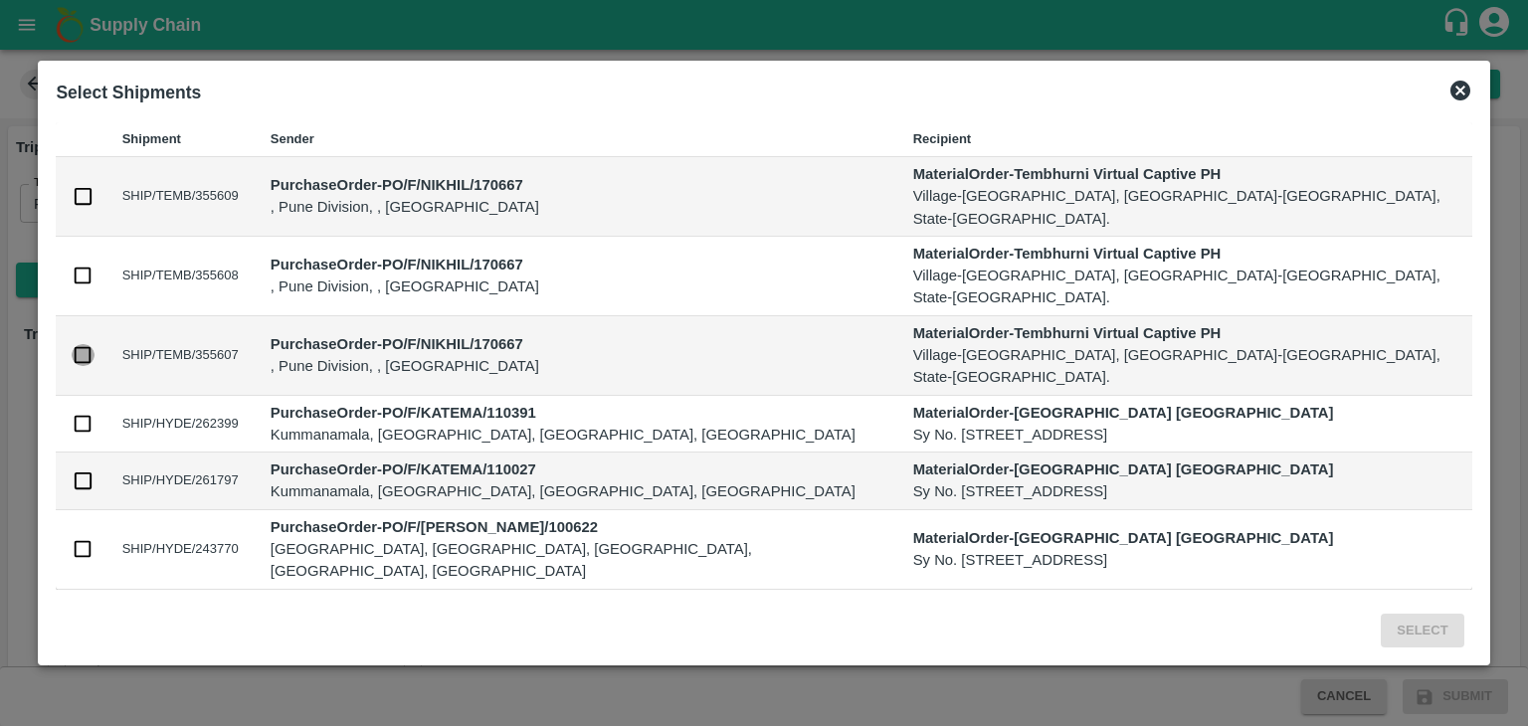
click at [93, 347] on input "checkbox" at bounding box center [83, 355] width 22 height 22
checkbox input "true"
click at [1381, 614] on button "Select" at bounding box center [1422, 631] width 83 height 35
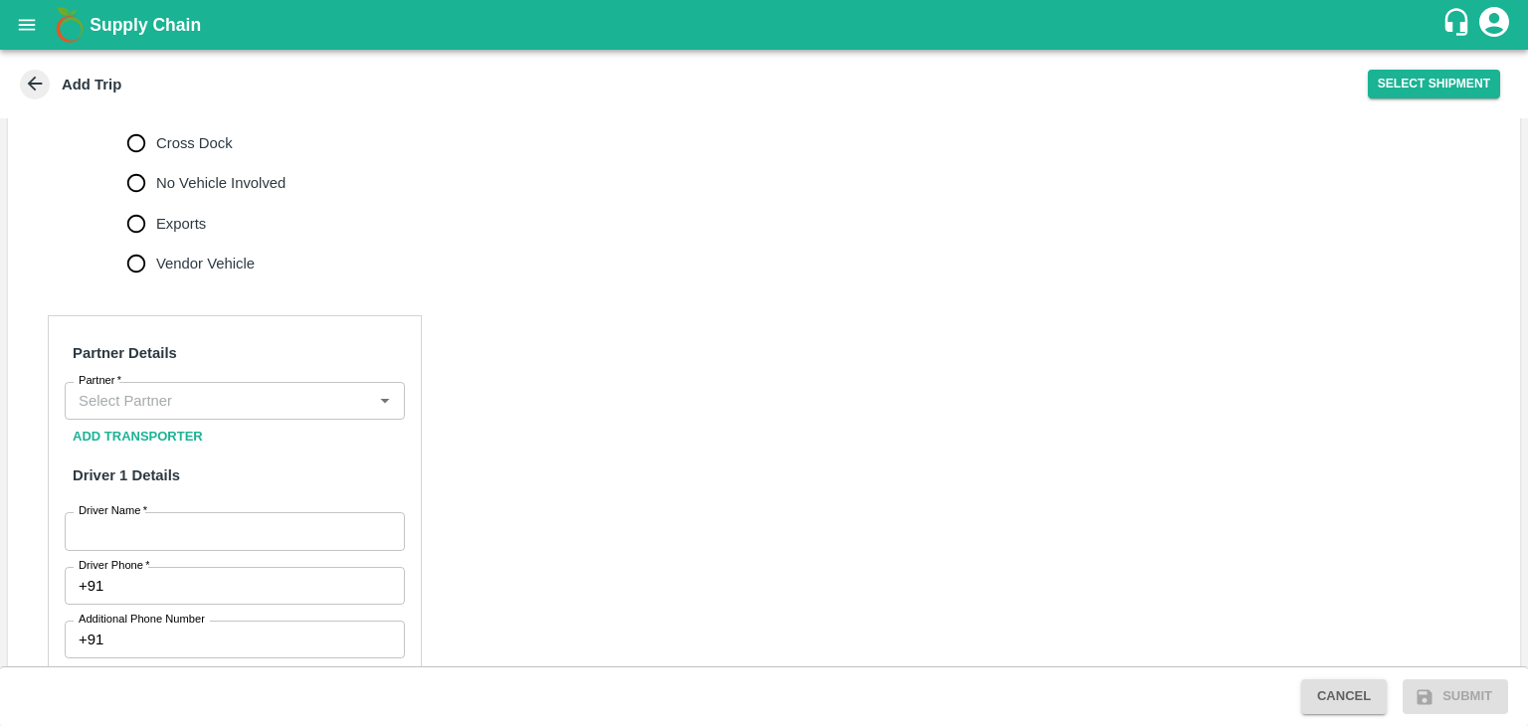
scroll to position [726, 0]
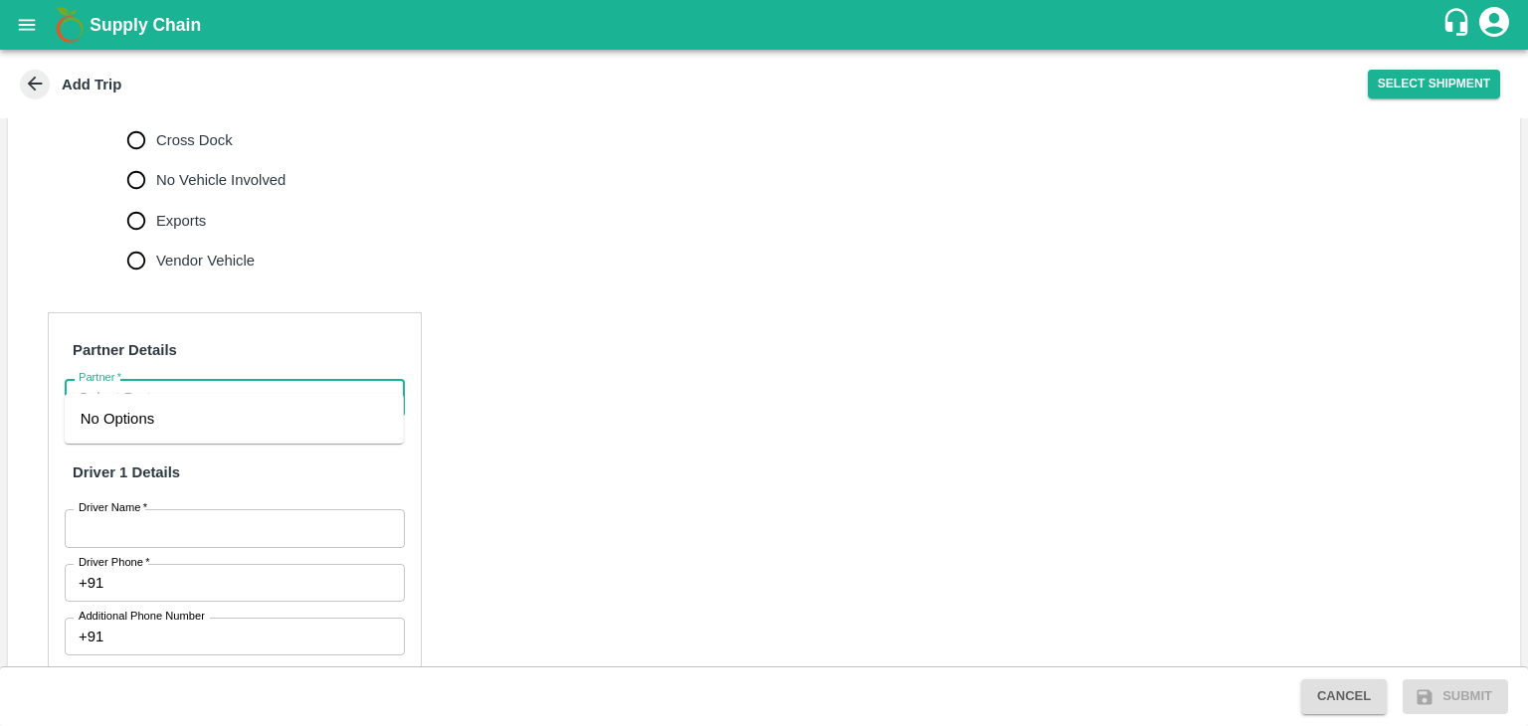
click at [177, 385] on input "Partner   *" at bounding box center [218, 398] width 295 height 26
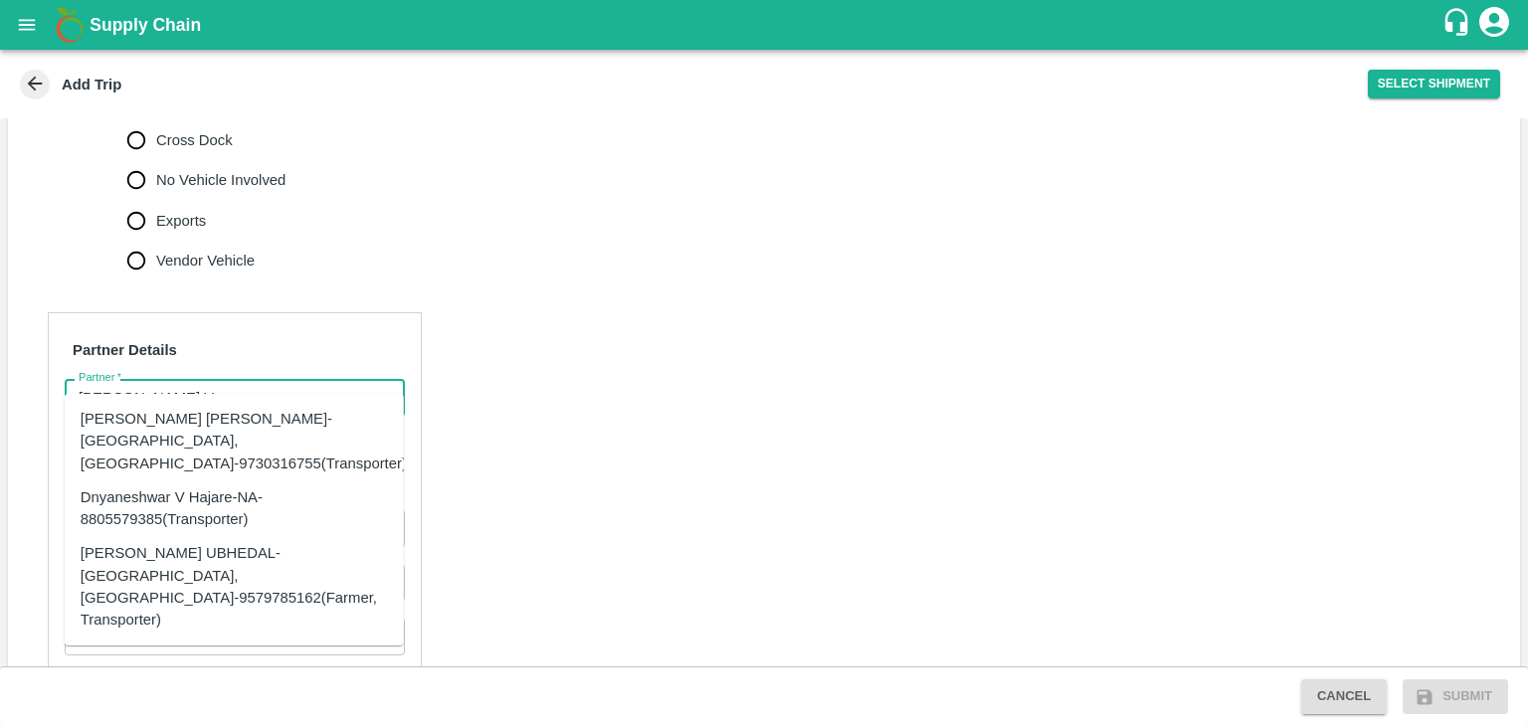
click at [229, 427] on div "[PERSON_NAME] [PERSON_NAME]-[GEOGRAPHIC_DATA], [GEOGRAPHIC_DATA]-9730316755(Tra…" at bounding box center [244, 441] width 326 height 67
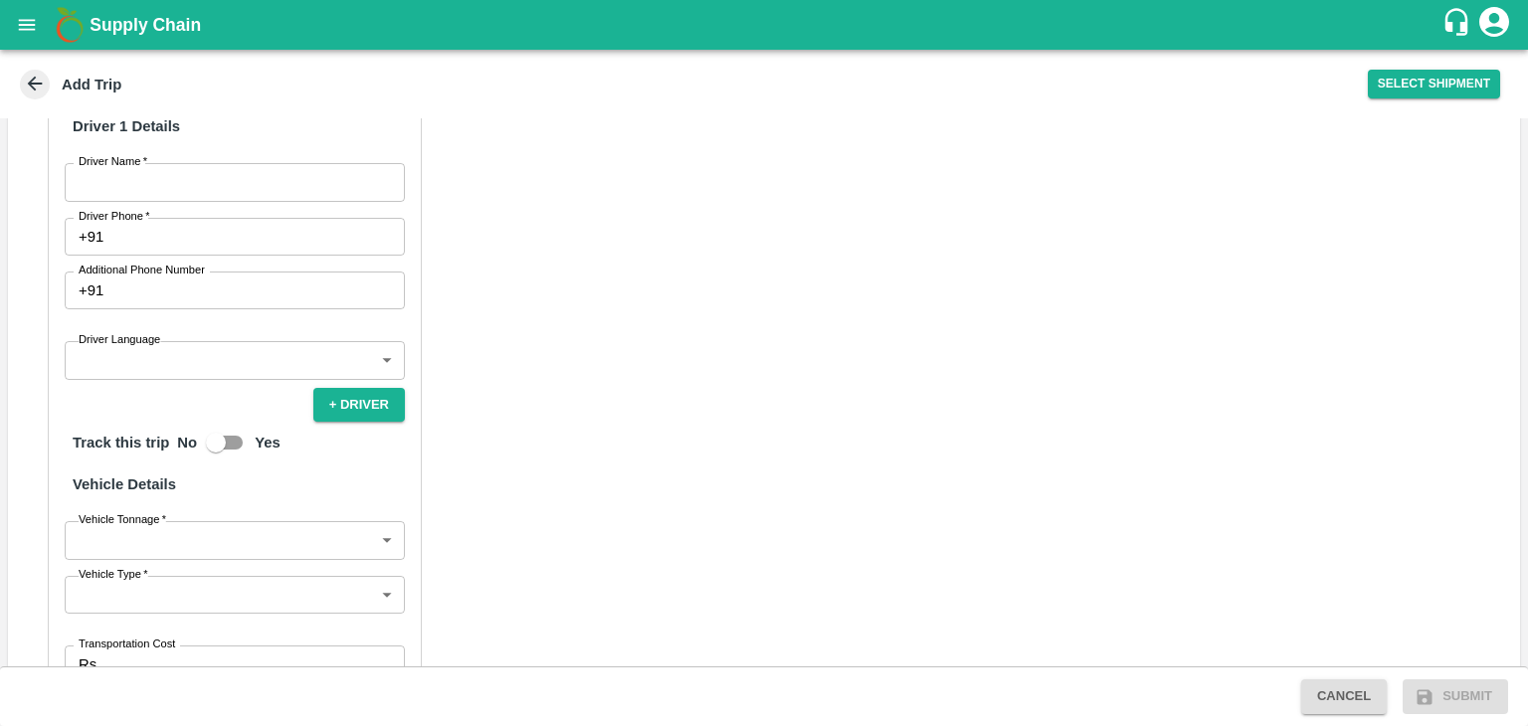
scroll to position [1073, 0]
type input "[PERSON_NAME] [PERSON_NAME]-[GEOGRAPHIC_DATA], [GEOGRAPHIC_DATA]-9730316755(Tra…"
click at [113, 168] on input "Driver Name   *" at bounding box center [235, 181] width 340 height 38
type input "Godase"
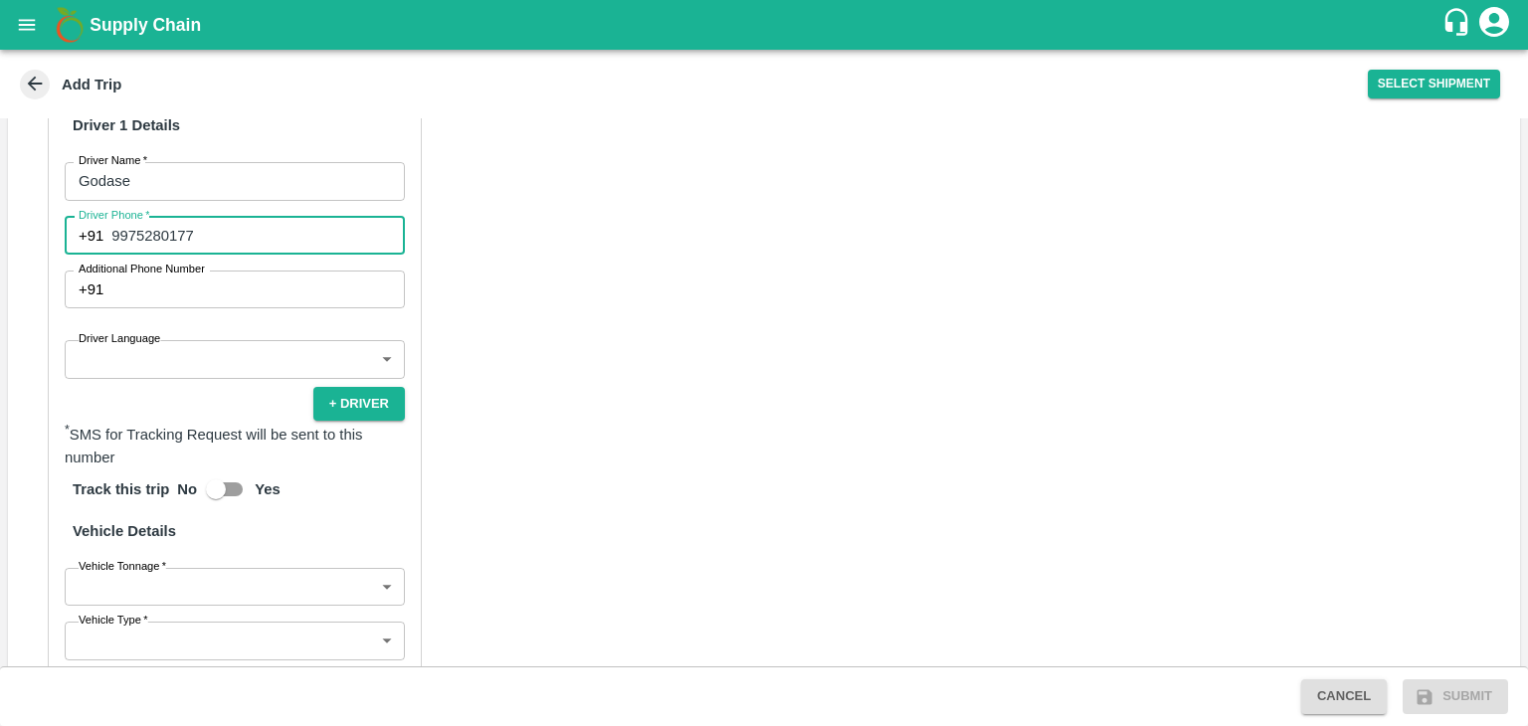
type input "9975280177"
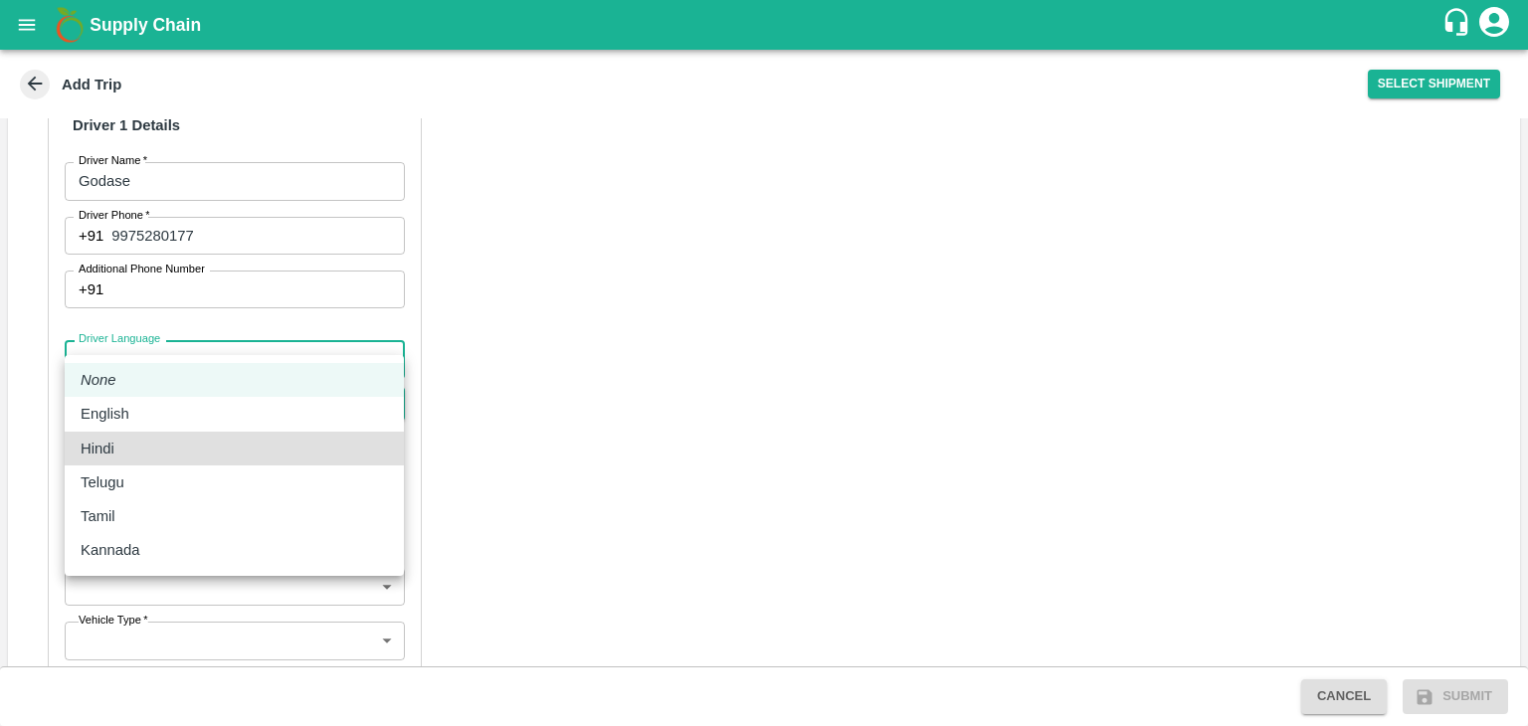
type input "hi"
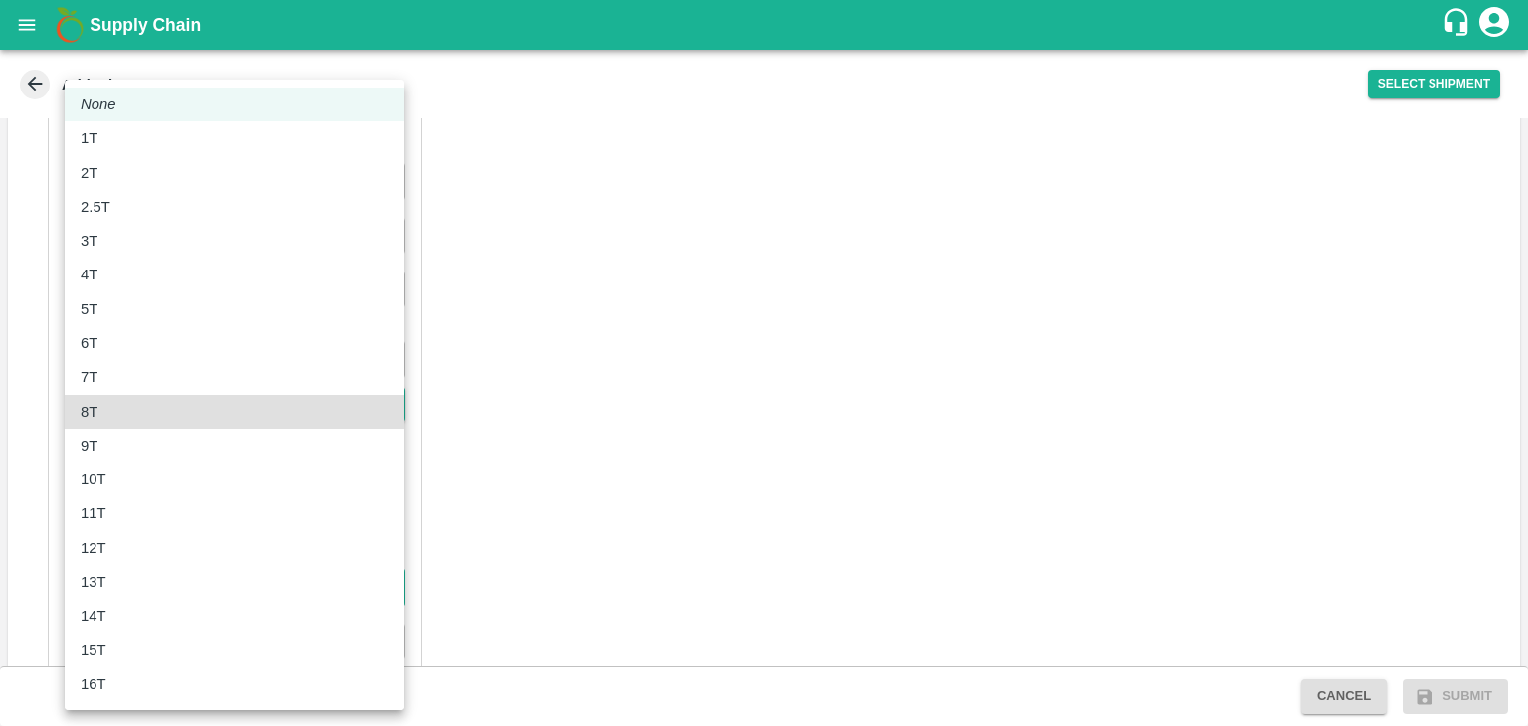
type input "8000"
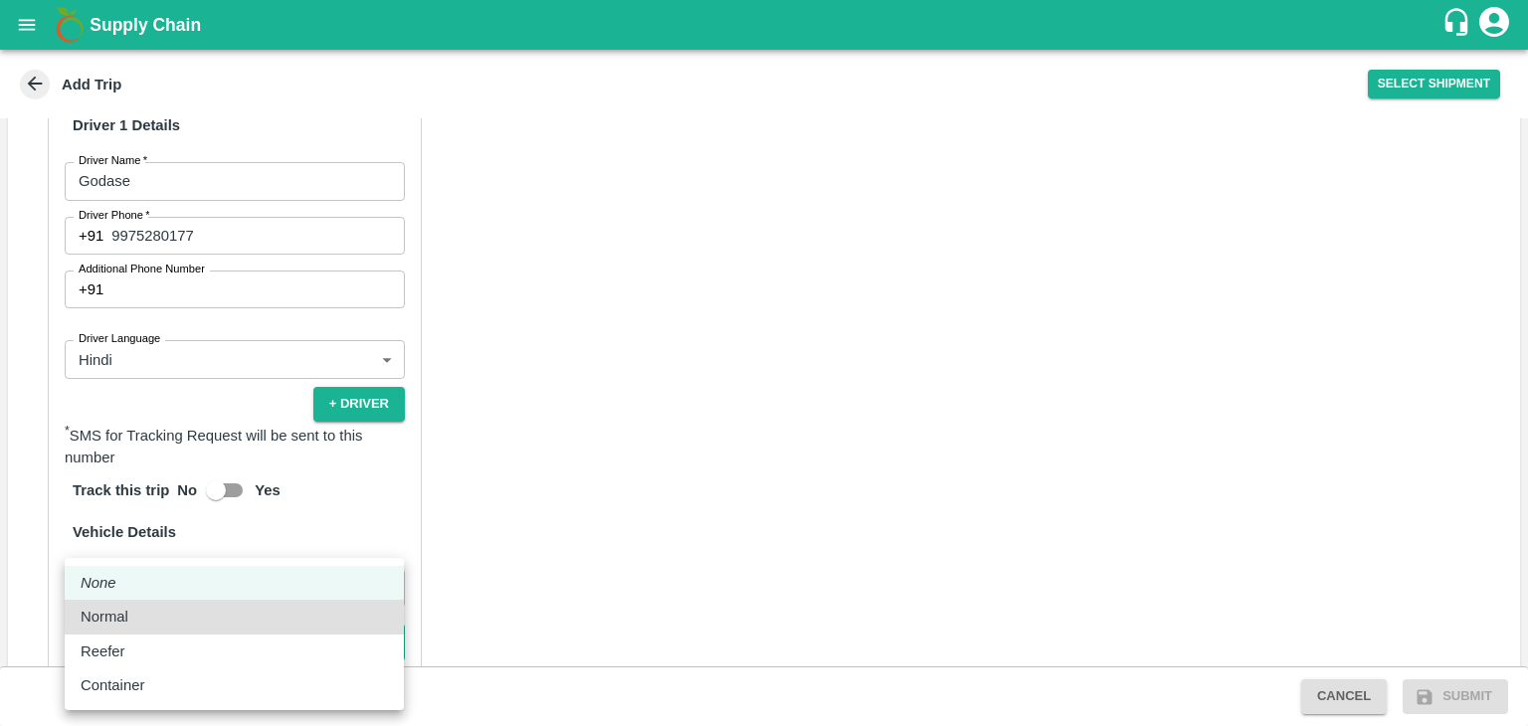
type input "Normal"
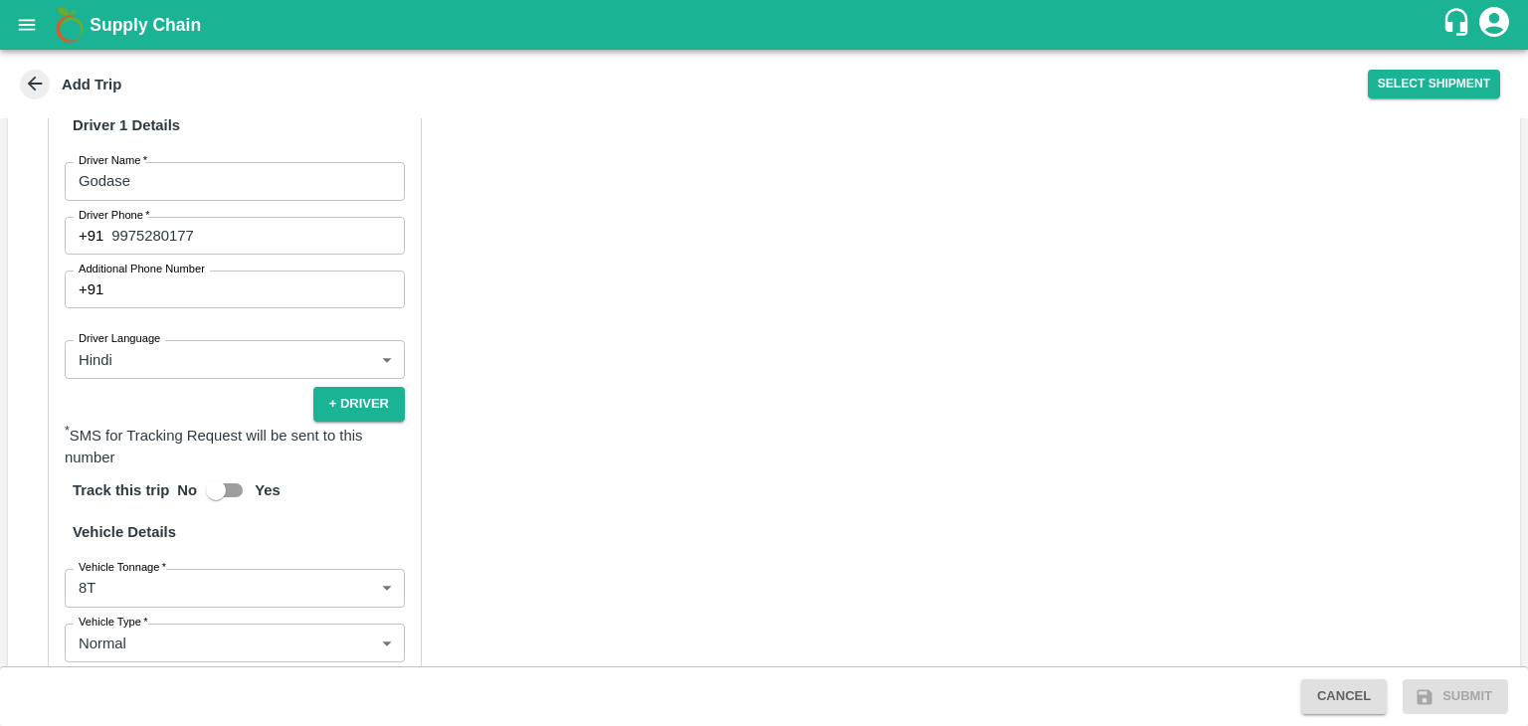
scroll to position [1334, 0]
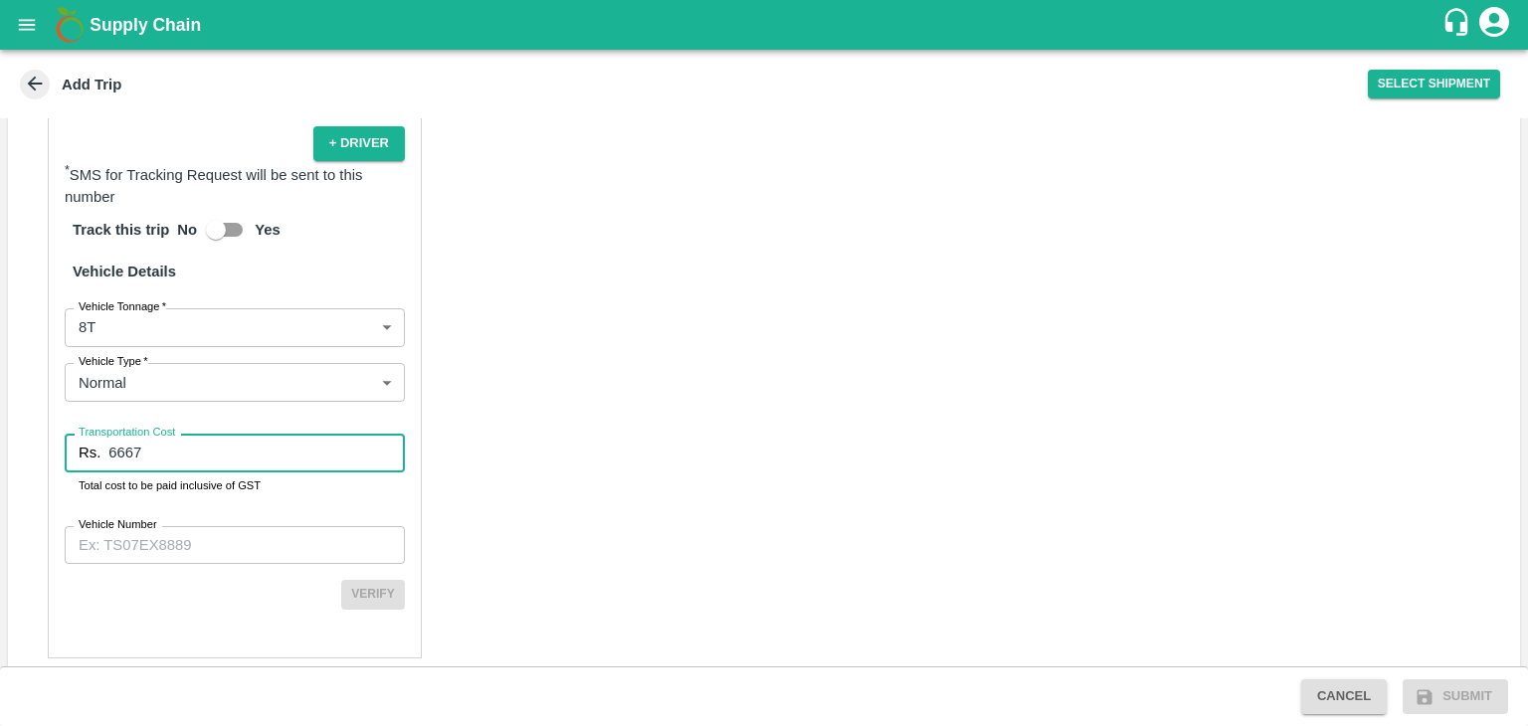
type input "6667"
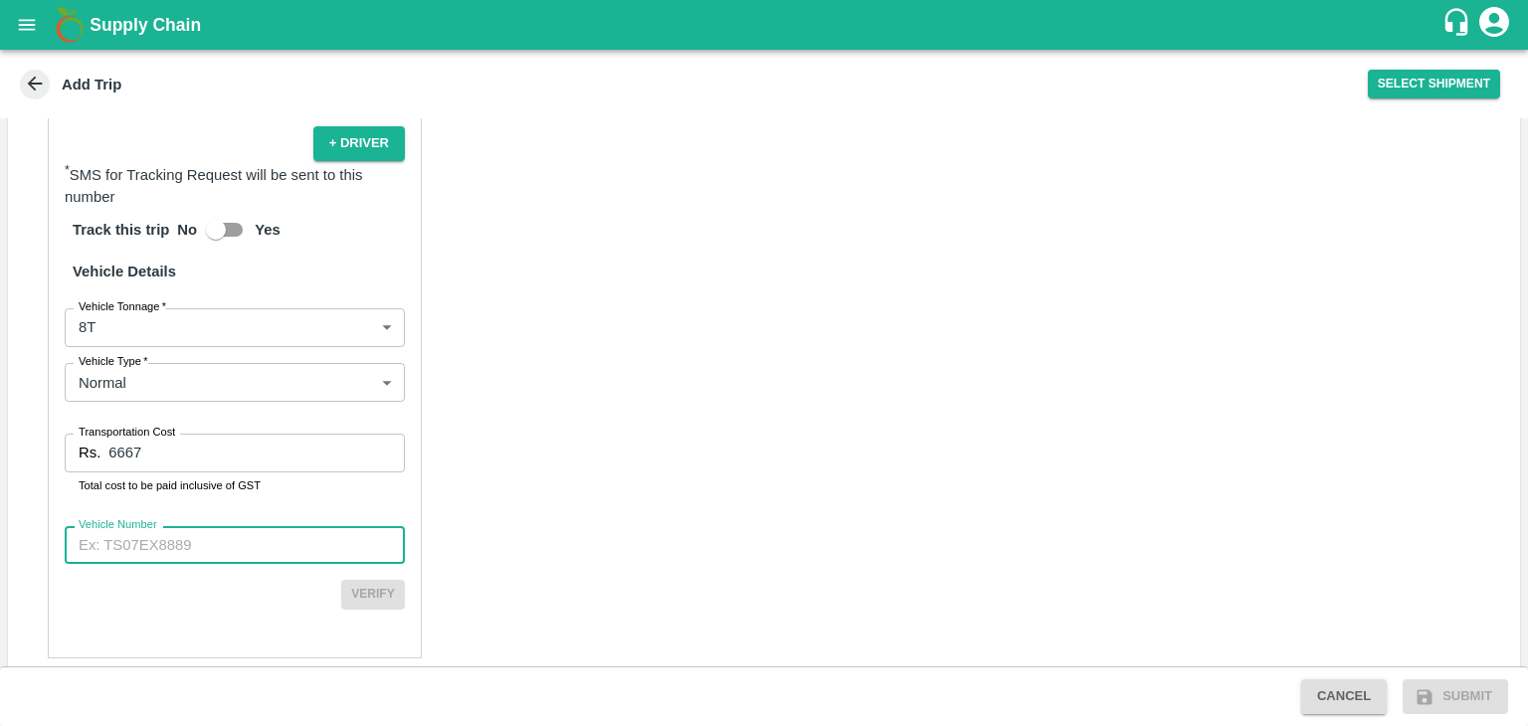
paste input "MH10Z3780"
type input "MH10Z3780"
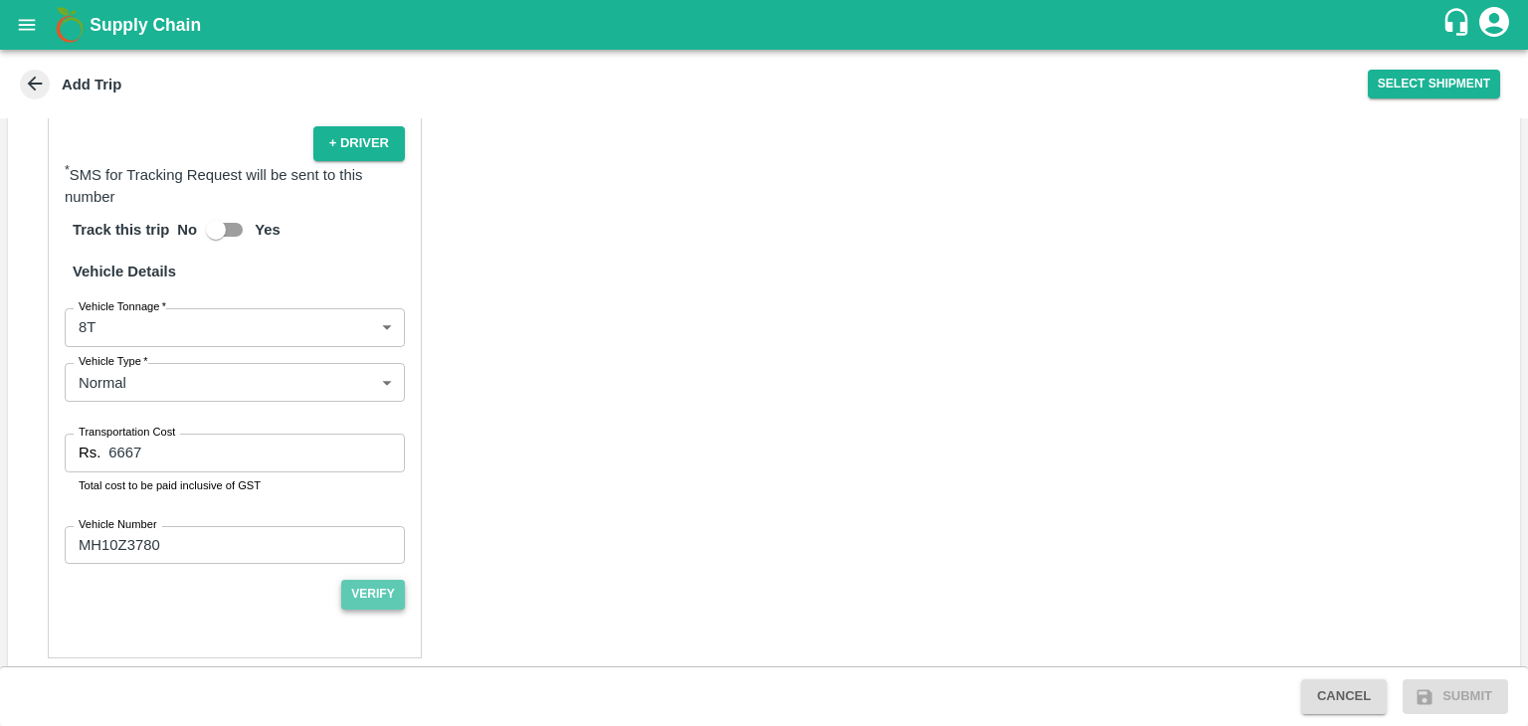
click at [371, 580] on button "Verify" at bounding box center [373, 594] width 64 height 29
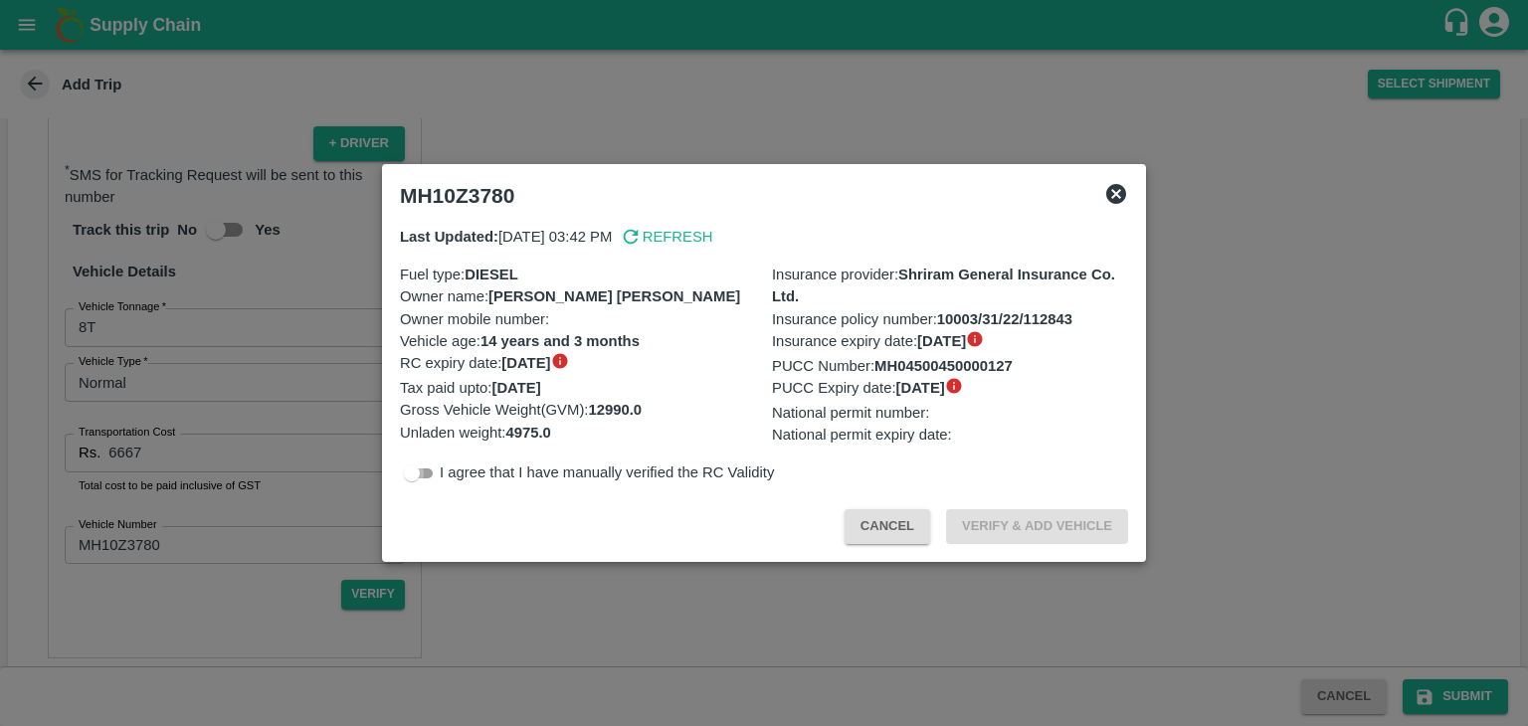
click at [430, 470] on input "checkbox" at bounding box center [412, 474] width 72 height 24
checkbox input "true"
click at [1046, 536] on button "Verify & Add Vehicle" at bounding box center [1037, 526] width 182 height 35
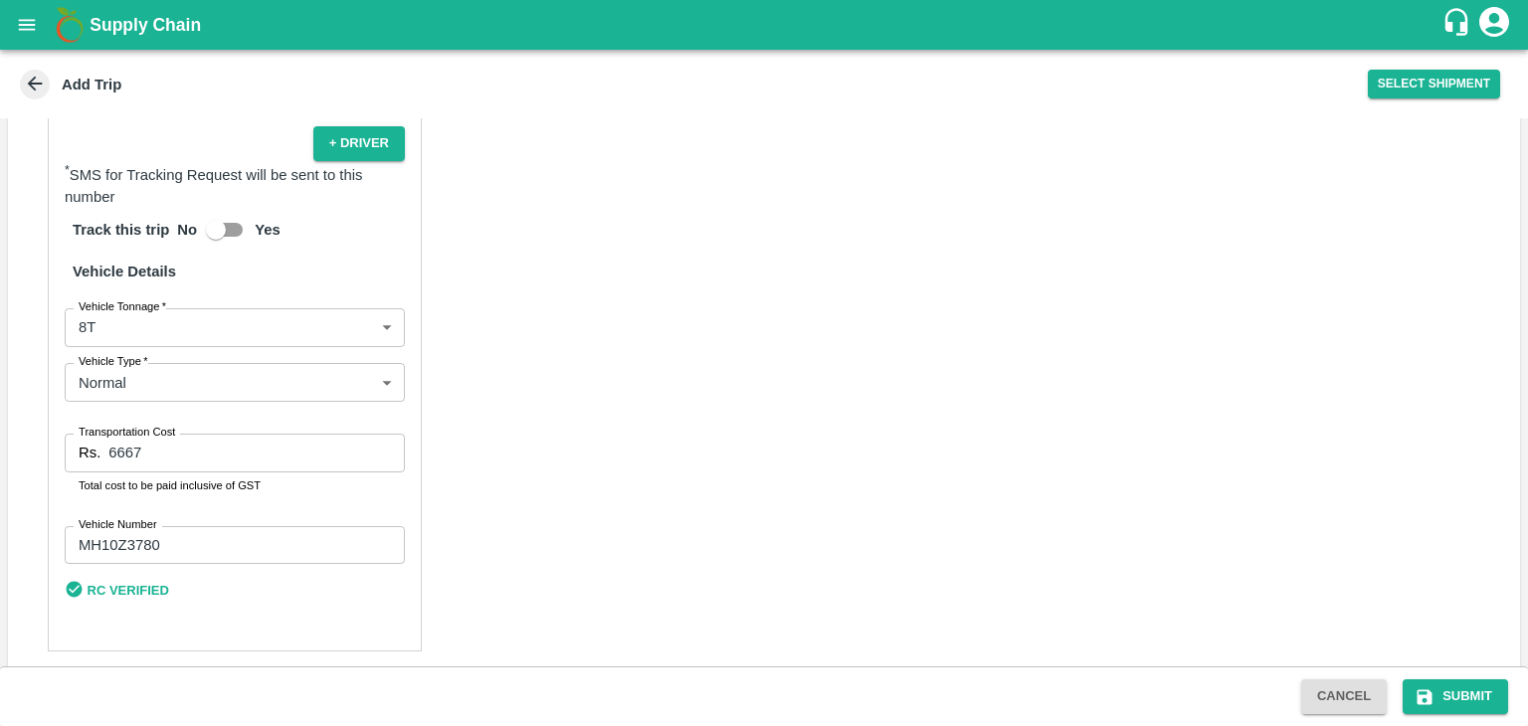
scroll to position [1328, 0]
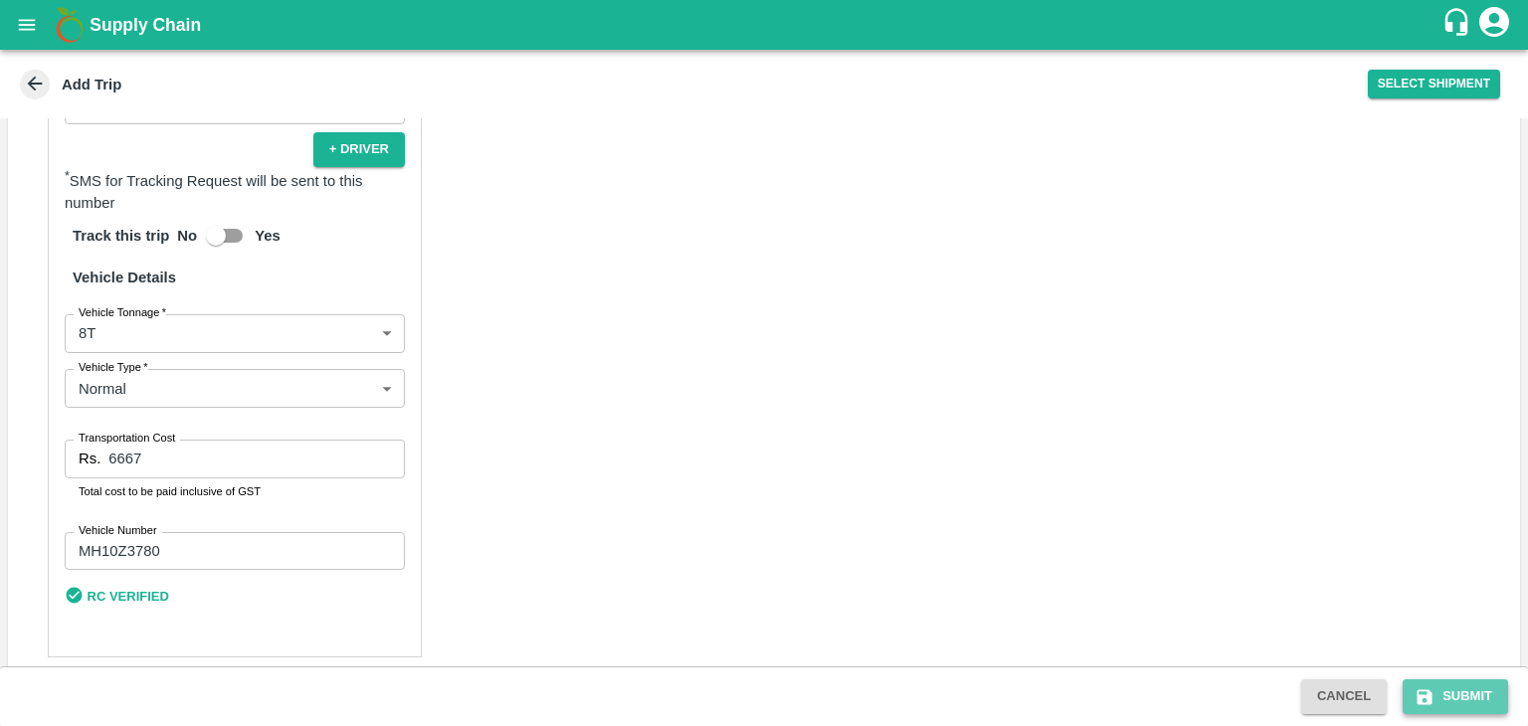
click at [1478, 685] on button "Submit" at bounding box center [1454, 696] width 105 height 35
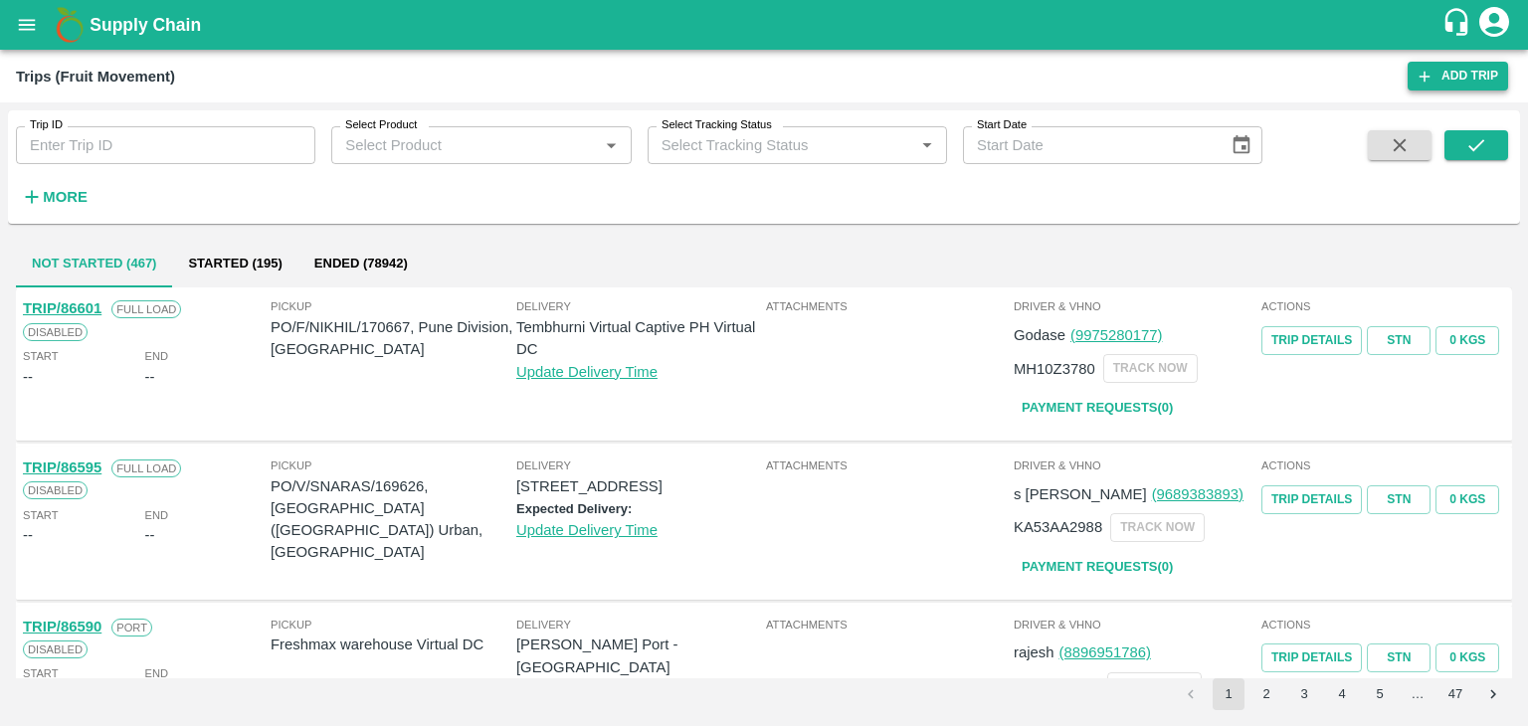
click at [1422, 79] on icon at bounding box center [1424, 77] width 18 height 18
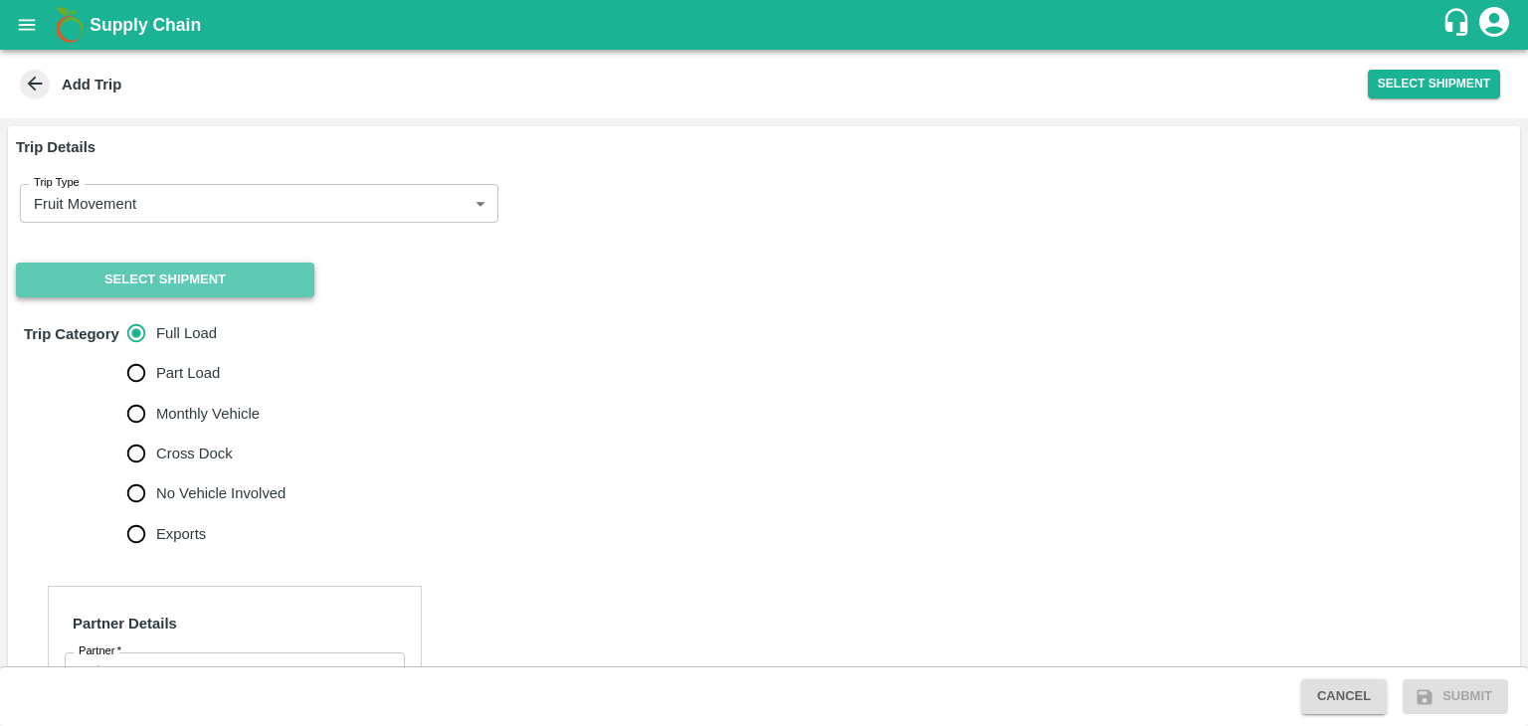
click at [154, 279] on button "Select Shipment" at bounding box center [165, 280] width 298 height 35
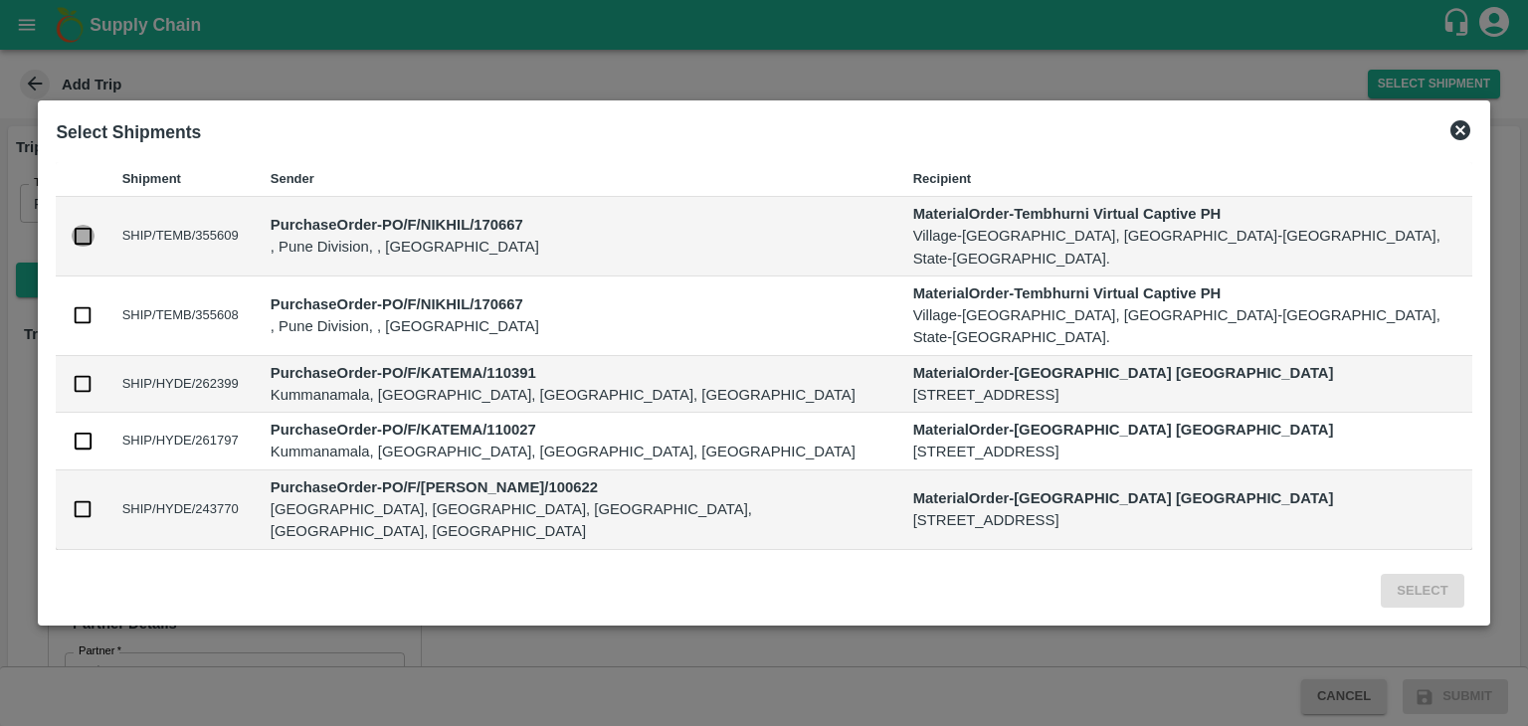
click at [93, 247] on input "checkbox" at bounding box center [83, 236] width 22 height 22
checkbox input "true"
click at [93, 316] on input "checkbox" at bounding box center [83, 315] width 22 height 22
checkbox input "true"
click at [1381, 574] on button "Select" at bounding box center [1422, 591] width 83 height 35
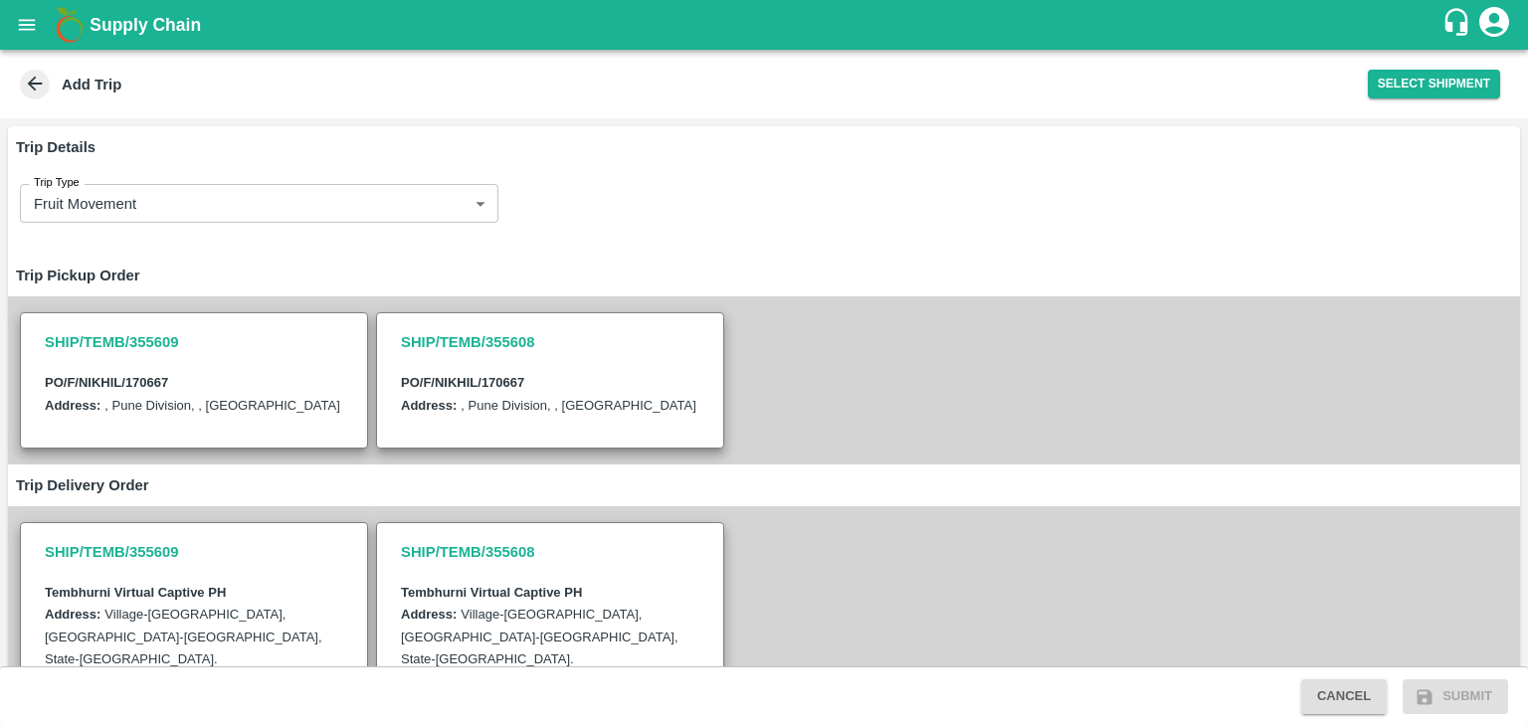
scroll to position [609, 0]
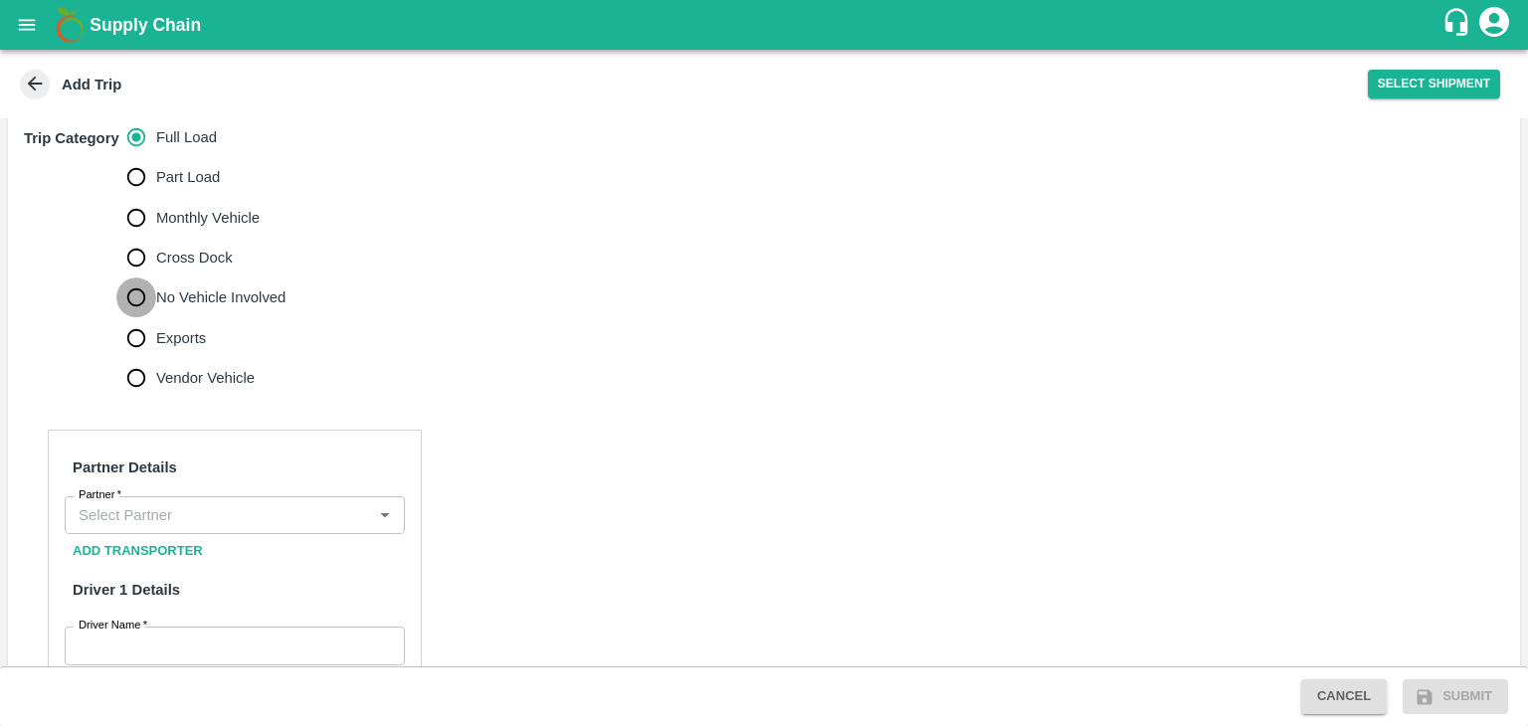
click at [133, 277] on input "No Vehicle Involved" at bounding box center [136, 297] width 40 height 40
radio input "true"
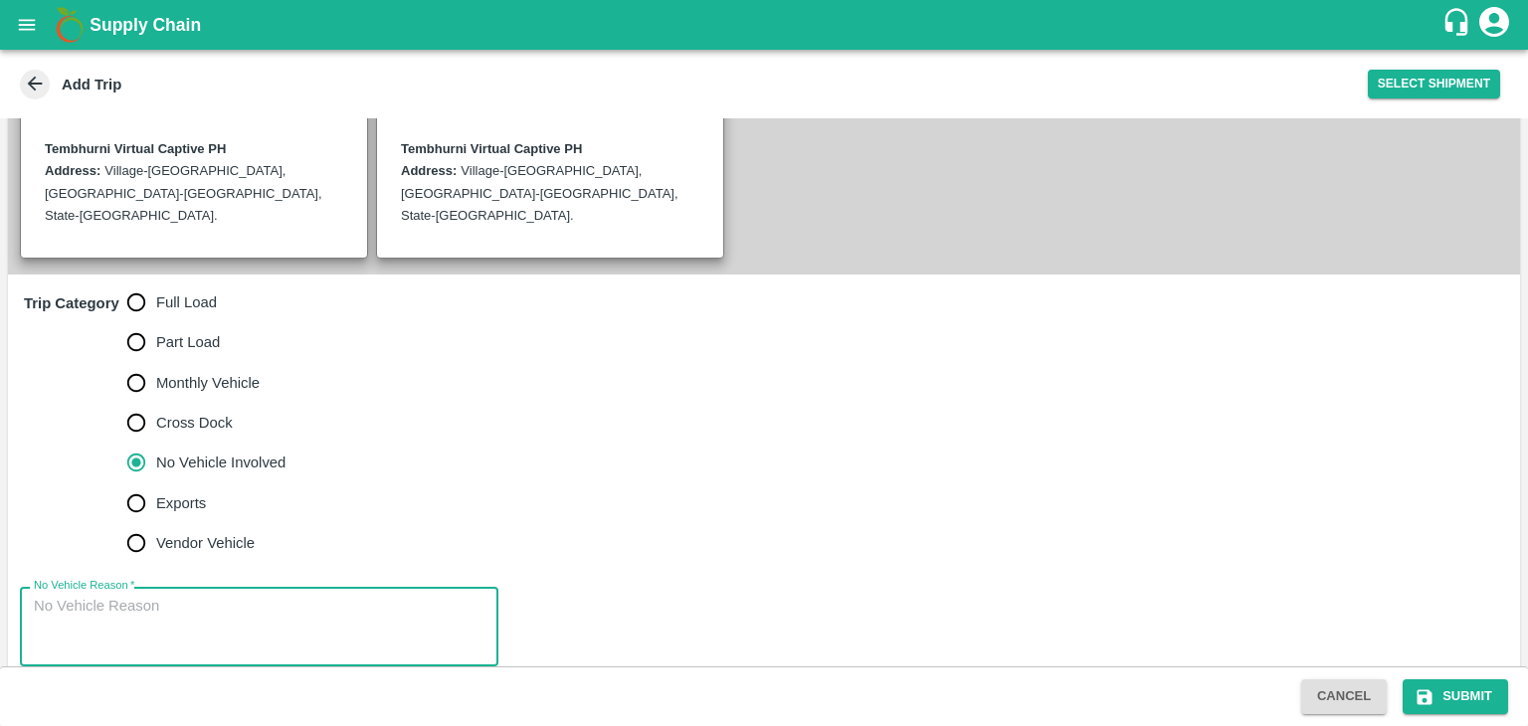
click at [263, 596] on textarea "No Vehicle Reason   *" at bounding box center [259, 627] width 451 height 63
type textarea "Field Dump"
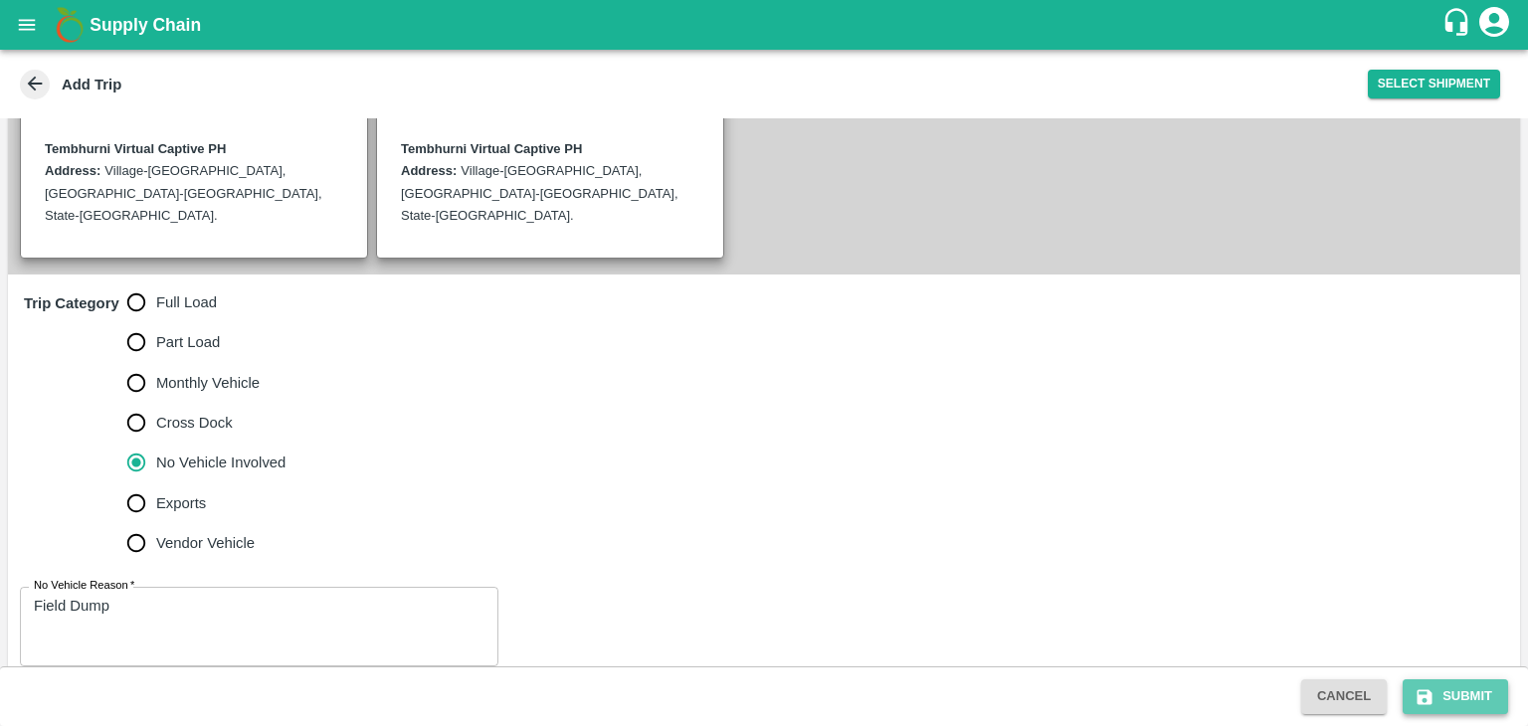
click at [1494, 681] on button "Submit" at bounding box center [1454, 696] width 105 height 35
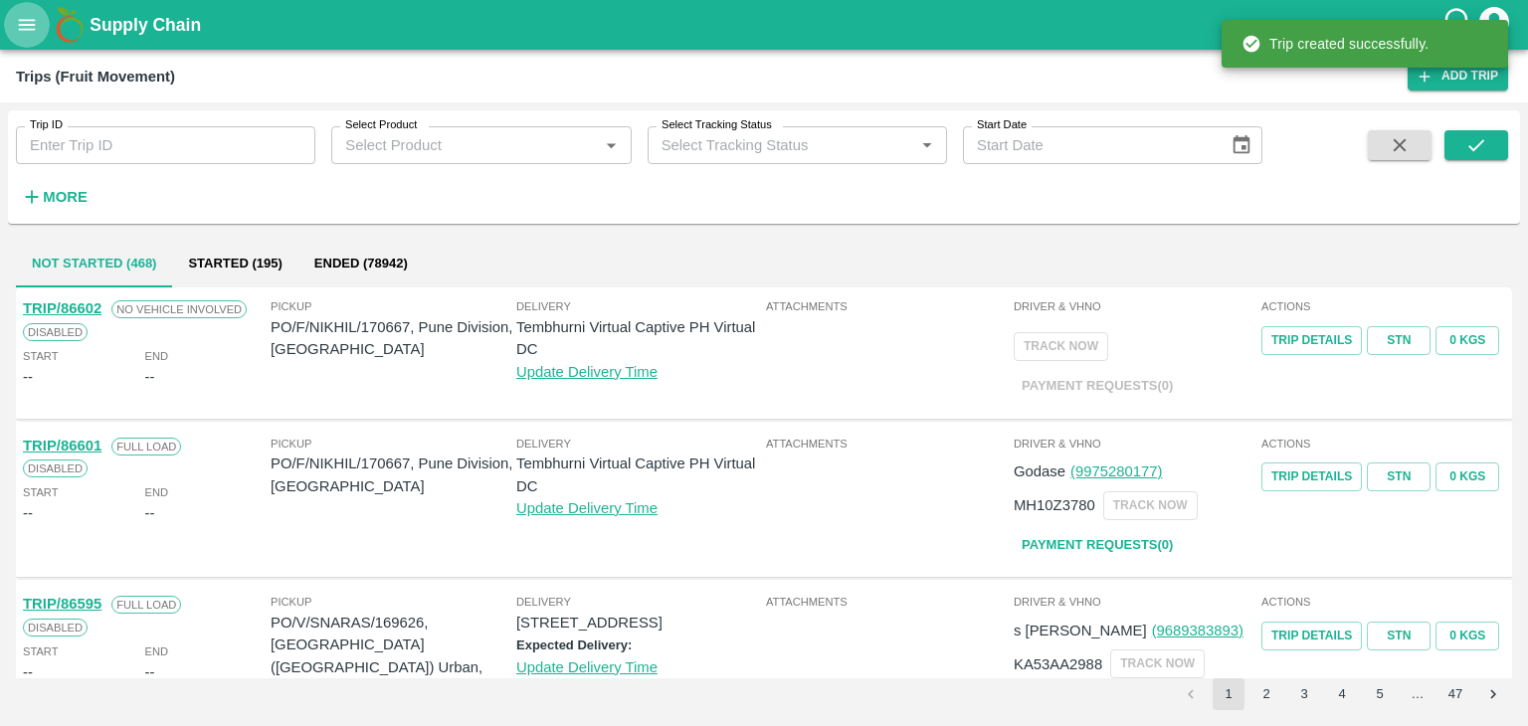
click at [18, 28] on icon "open drawer" at bounding box center [27, 25] width 22 height 22
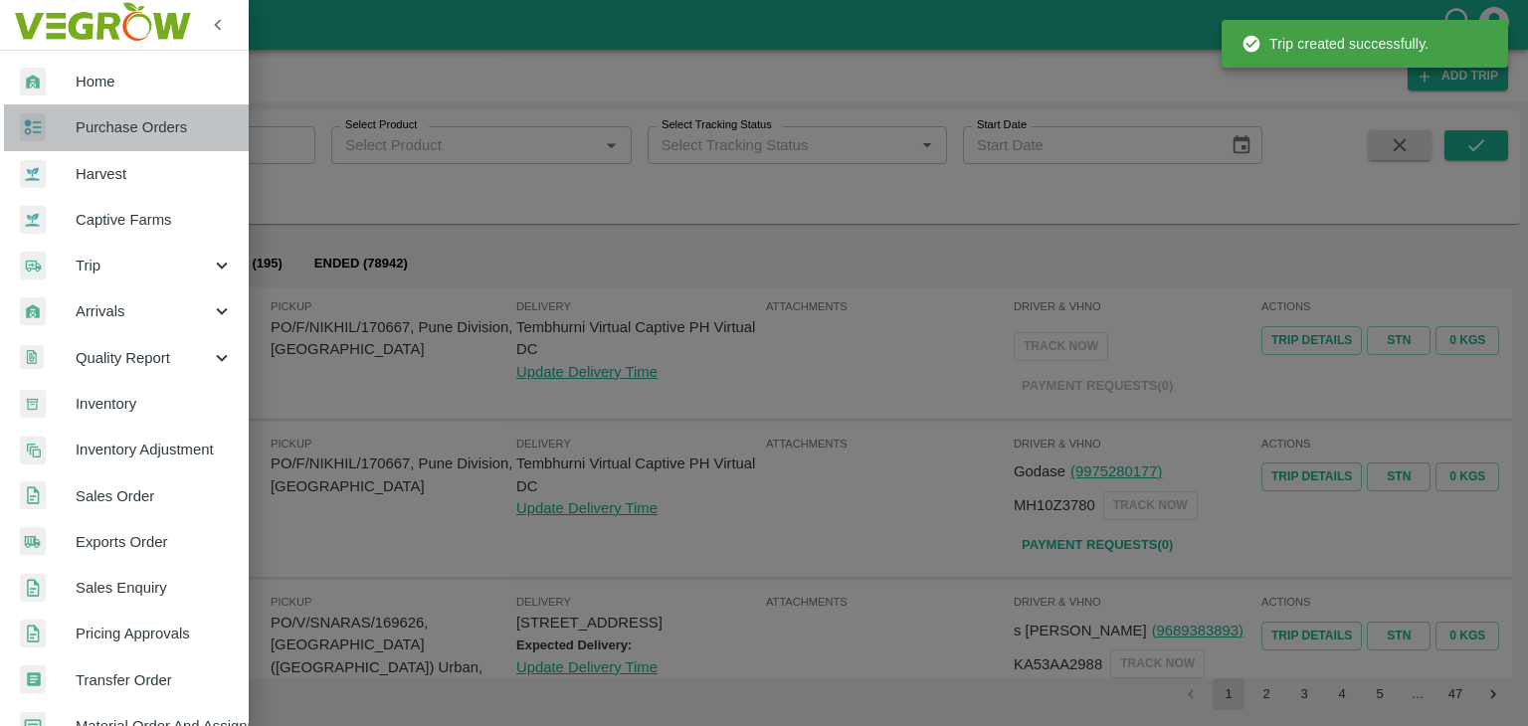
click at [159, 112] on link "Purchase Orders" at bounding box center [124, 127] width 249 height 46
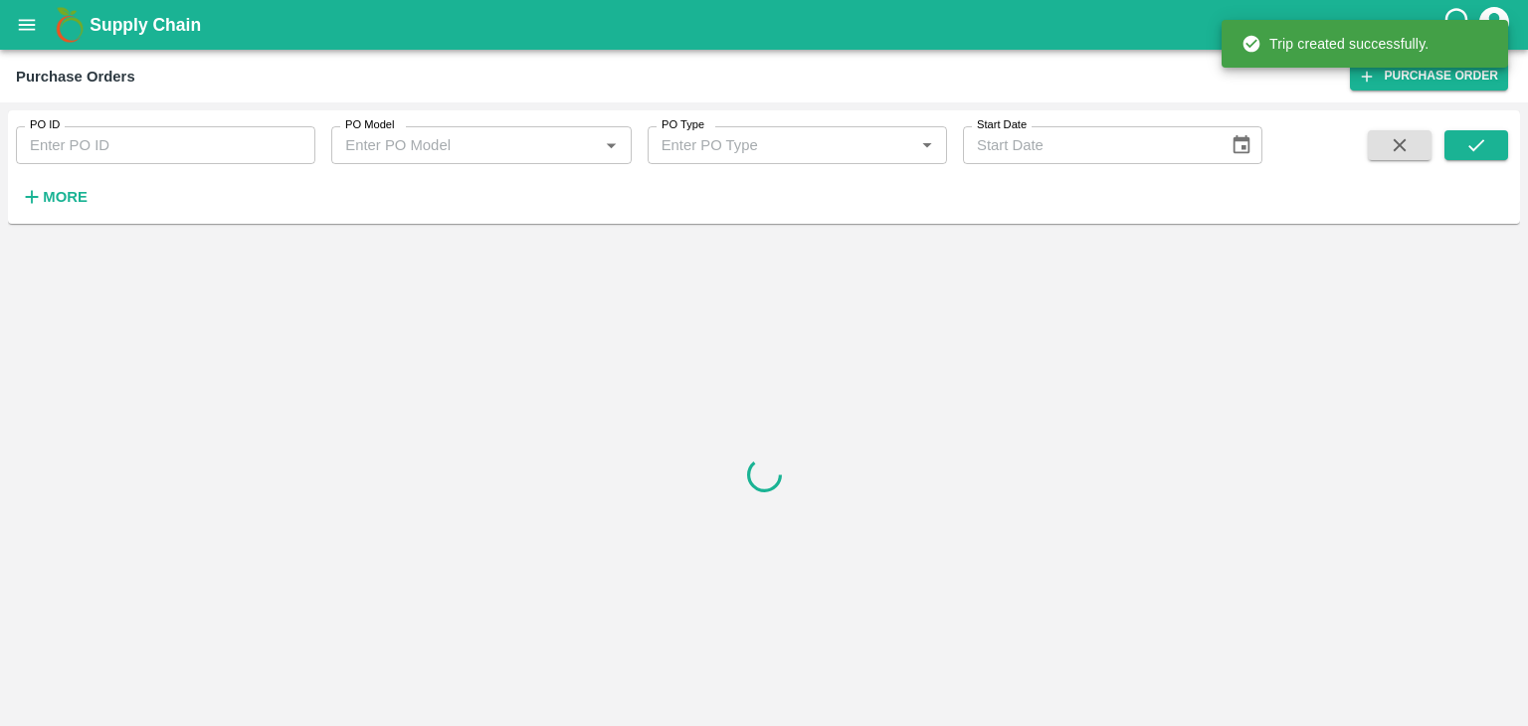
click at [520, 351] on div at bounding box center [764, 475] width 1512 height 486
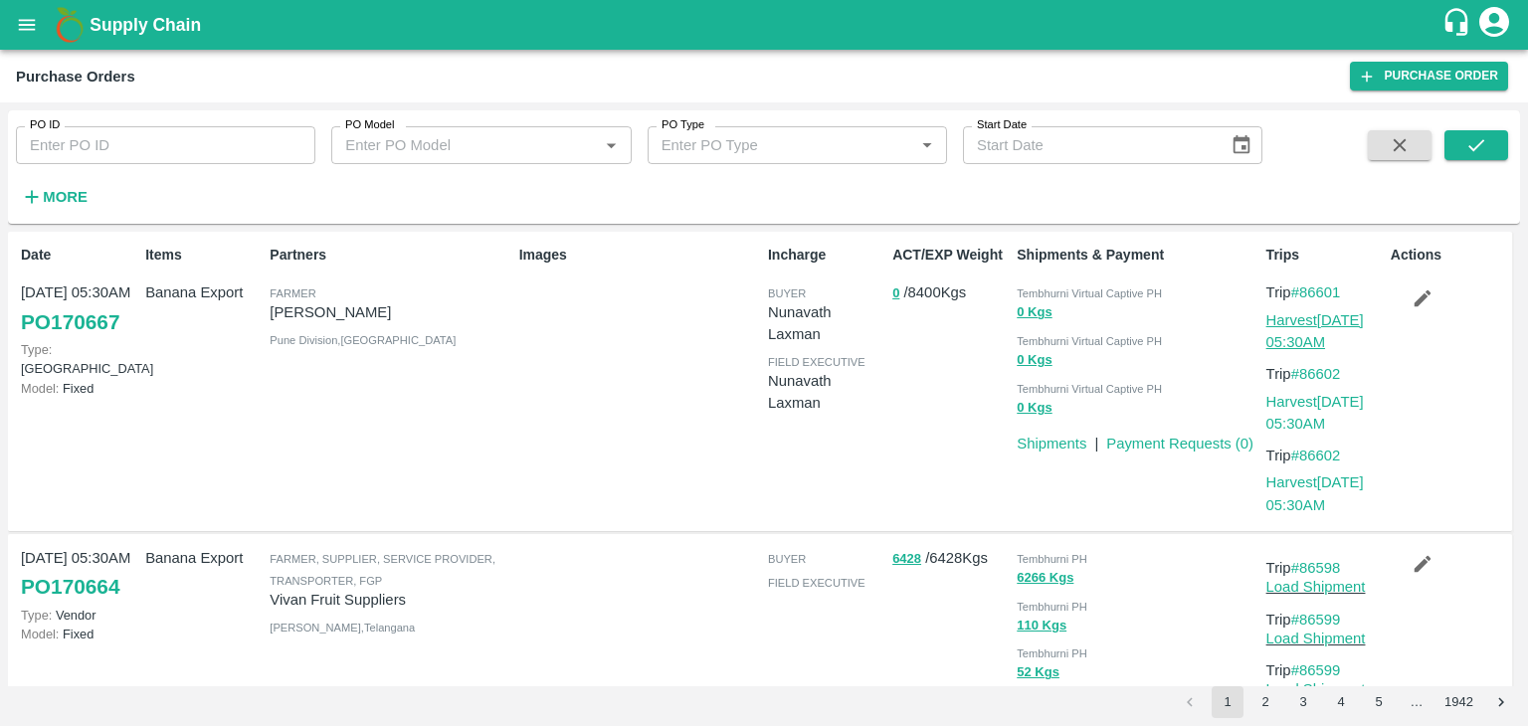
click at [1309, 319] on link "Harvest [DATE] 05:30AM" at bounding box center [1314, 331] width 97 height 38
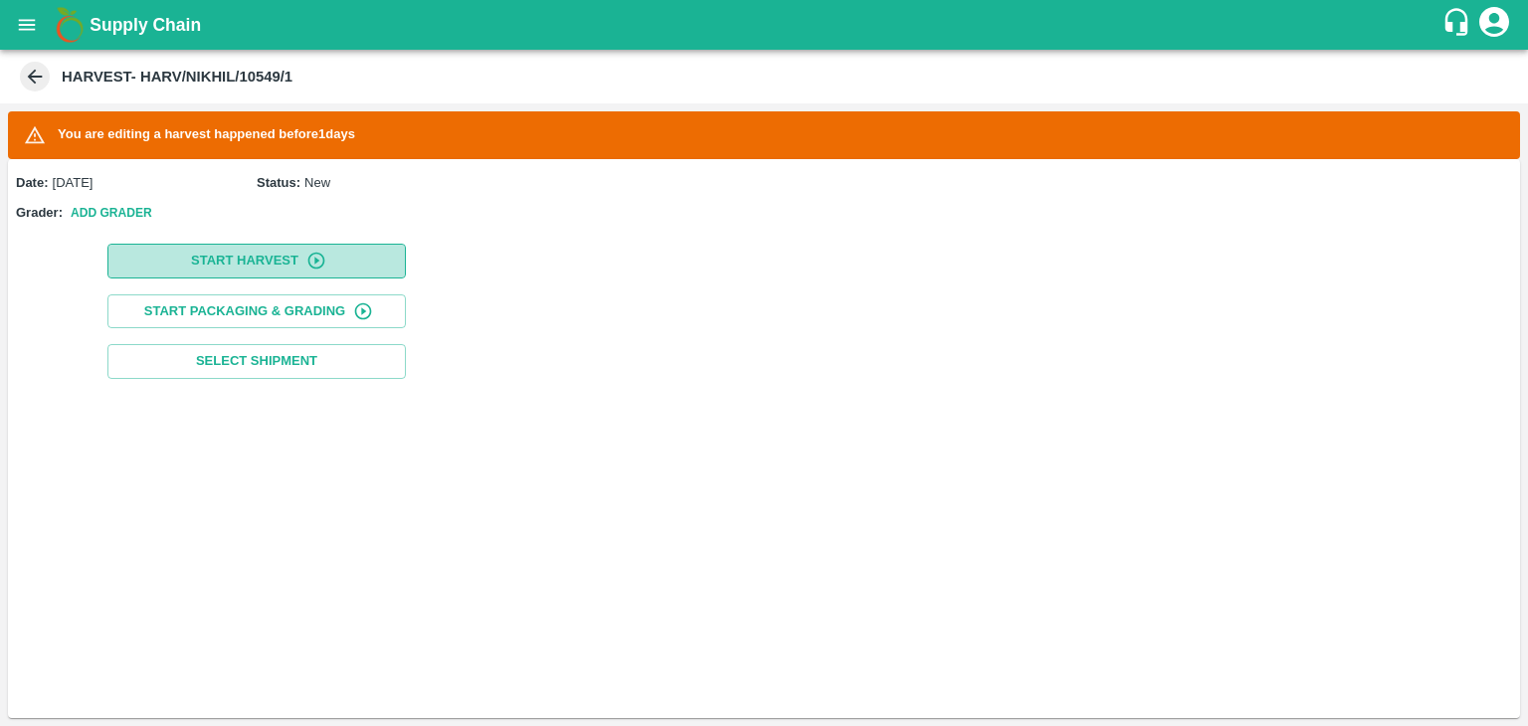
click at [257, 247] on button "Start Harvest" at bounding box center [256, 261] width 298 height 35
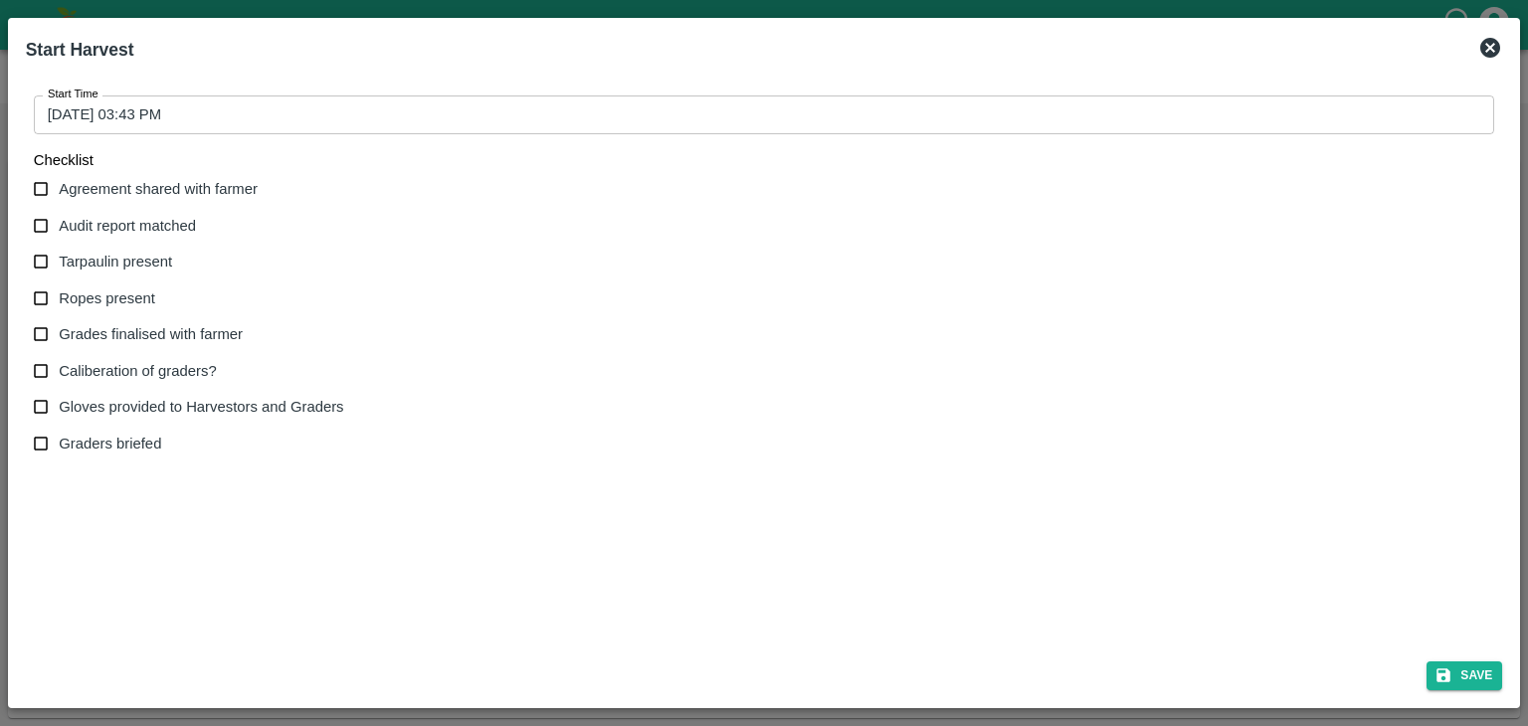
drag, startPoint x: 306, startPoint y: 137, endPoint x: 341, endPoint y: 118, distance: 39.6
click at [341, 118] on div "Start Time [DATE] 03:43 PM Start Time Checklist Agreement shared with farmer Au…" at bounding box center [764, 279] width 1477 height 398
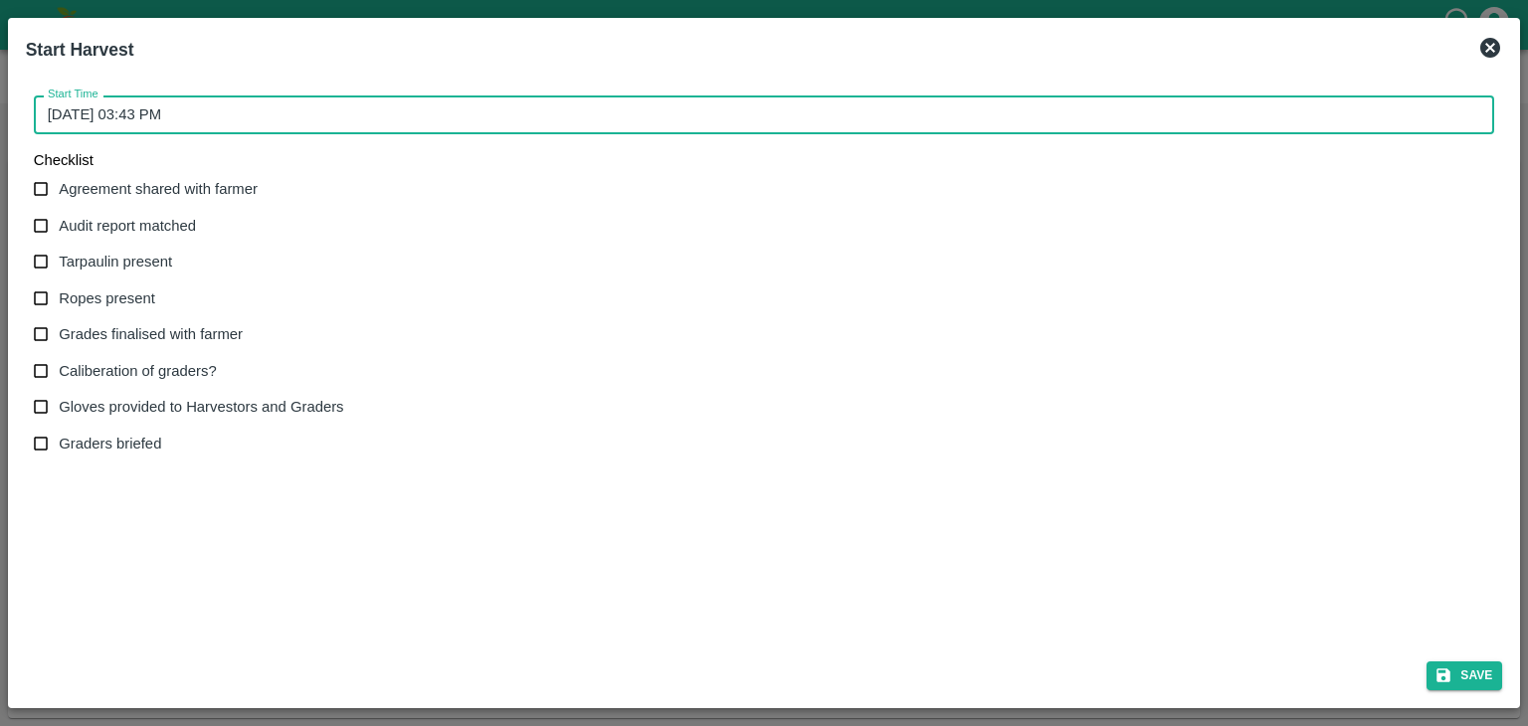
click at [341, 118] on input "[DATE] 03:43 PM" at bounding box center [757, 114] width 1447 height 38
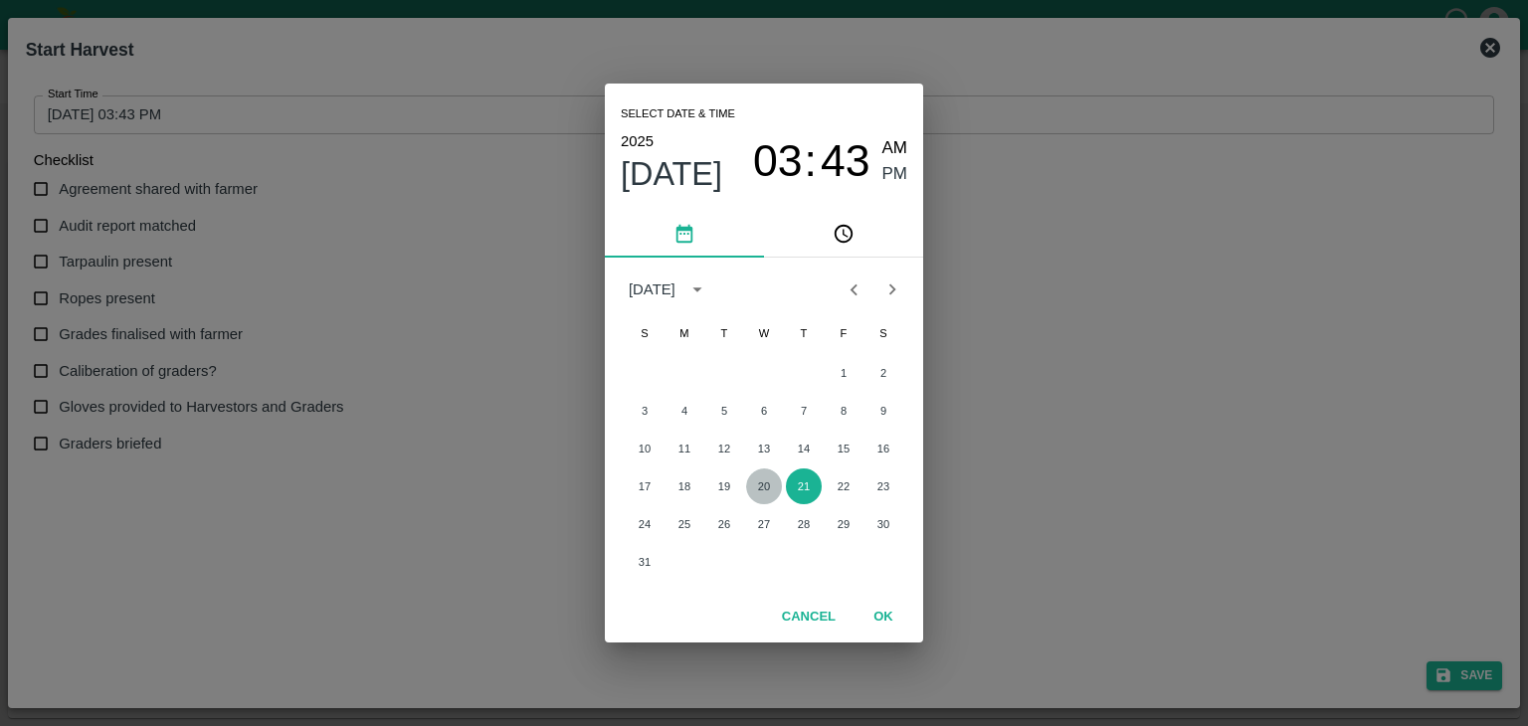
click at [764, 479] on button "20" at bounding box center [764, 486] width 36 height 36
type input "[DATE] 03:43 PM"
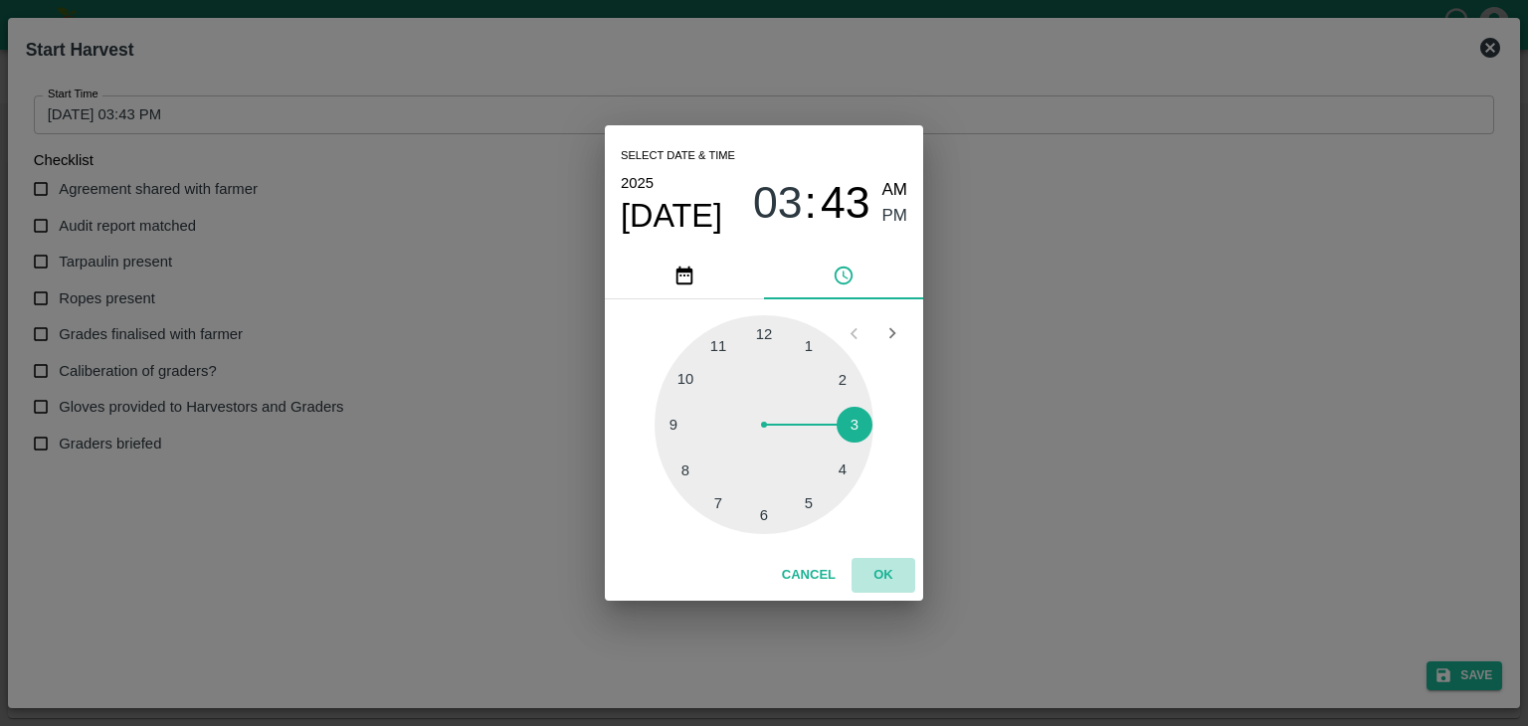
click at [890, 574] on button "OK" at bounding box center [883, 575] width 64 height 35
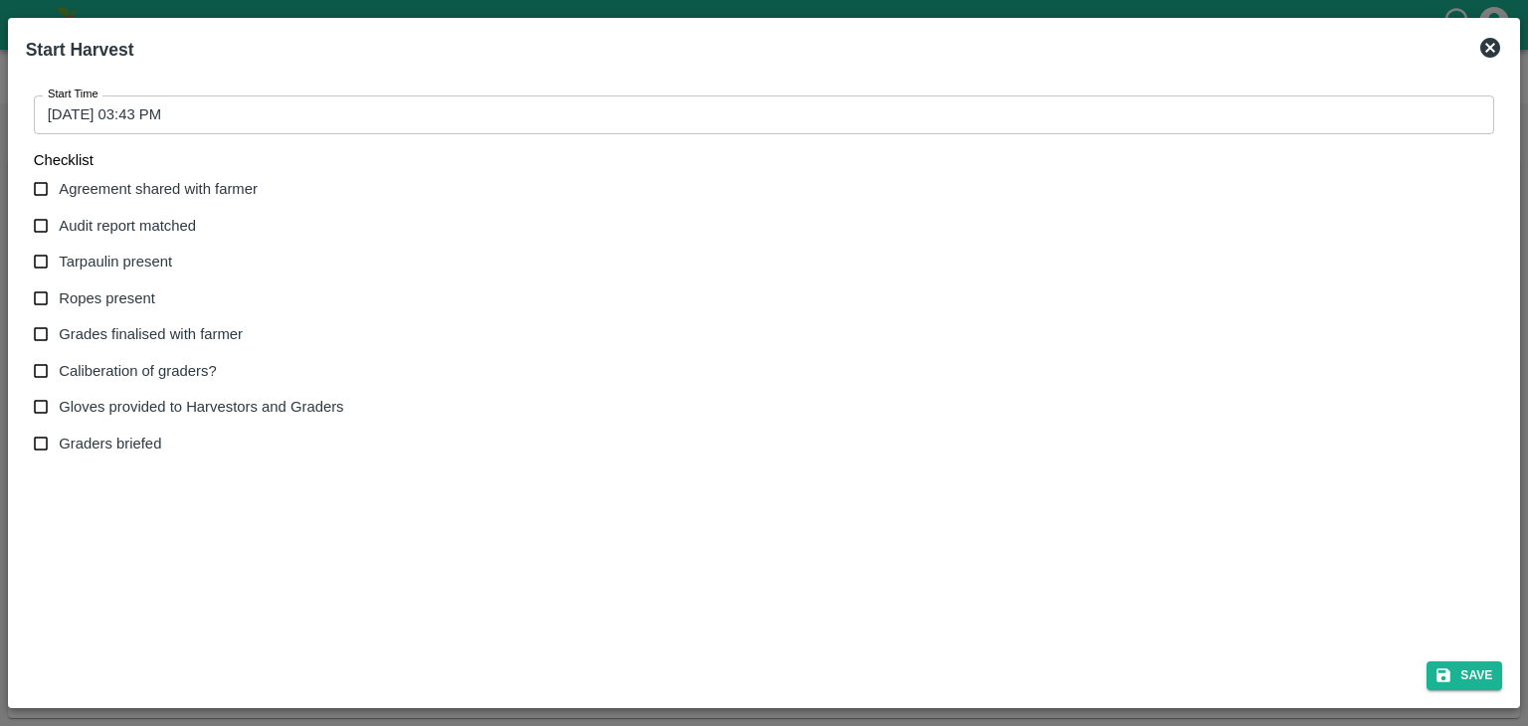
click at [119, 185] on span "Agreement shared with farmer" at bounding box center [158, 189] width 199 height 22
click at [60, 185] on input "Agreement shared with farmer" at bounding box center [41, 189] width 37 height 37
checkbox input "true"
click at [135, 225] on span "Audit report matched" at bounding box center [127, 226] width 137 height 22
click at [60, 225] on input "Audit report matched" at bounding box center [41, 226] width 37 height 37
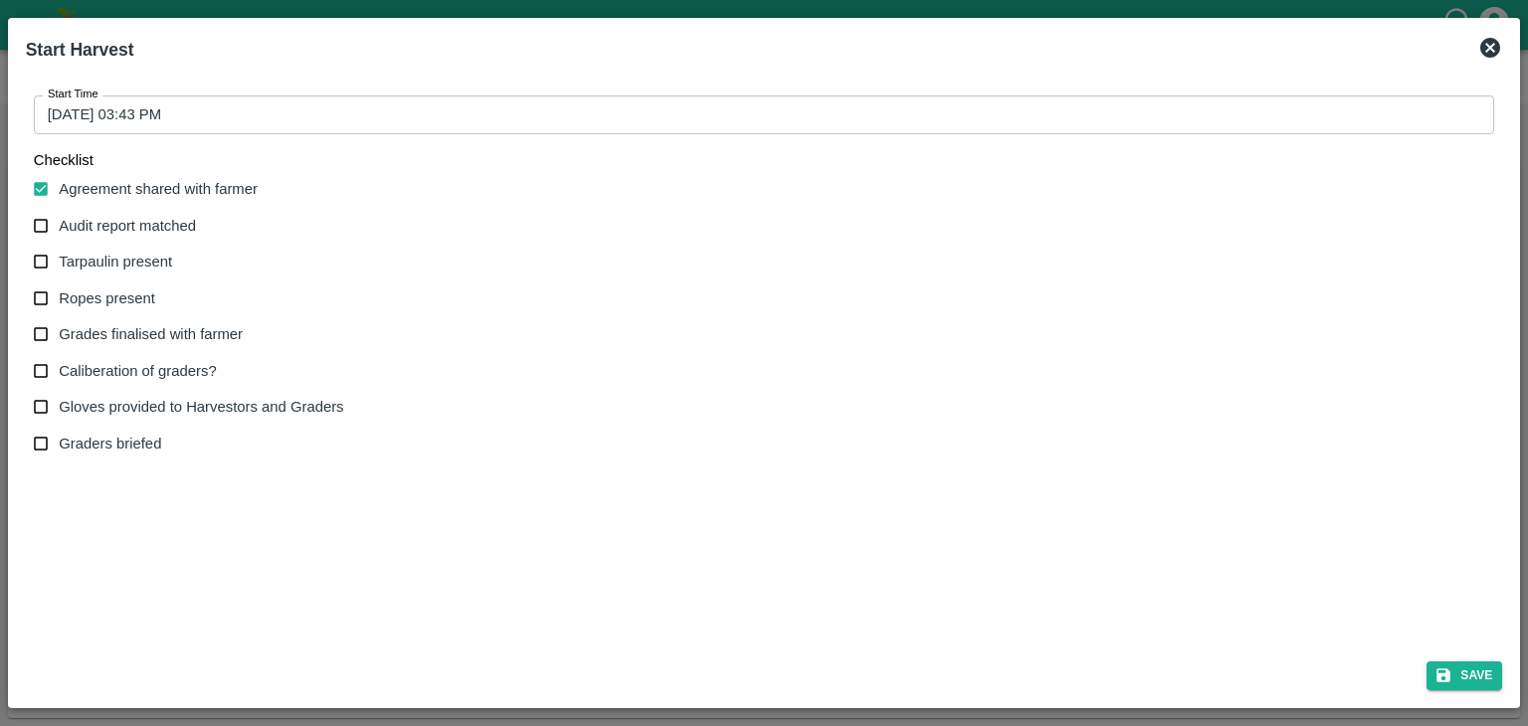
checkbox input "true"
click at [140, 267] on span "Tarpaulin present" at bounding box center [115, 262] width 113 height 22
click at [60, 267] on input "Tarpaulin present" at bounding box center [41, 262] width 37 height 37
checkbox input "true"
click at [127, 293] on span "Ropes present" at bounding box center [107, 298] width 96 height 22
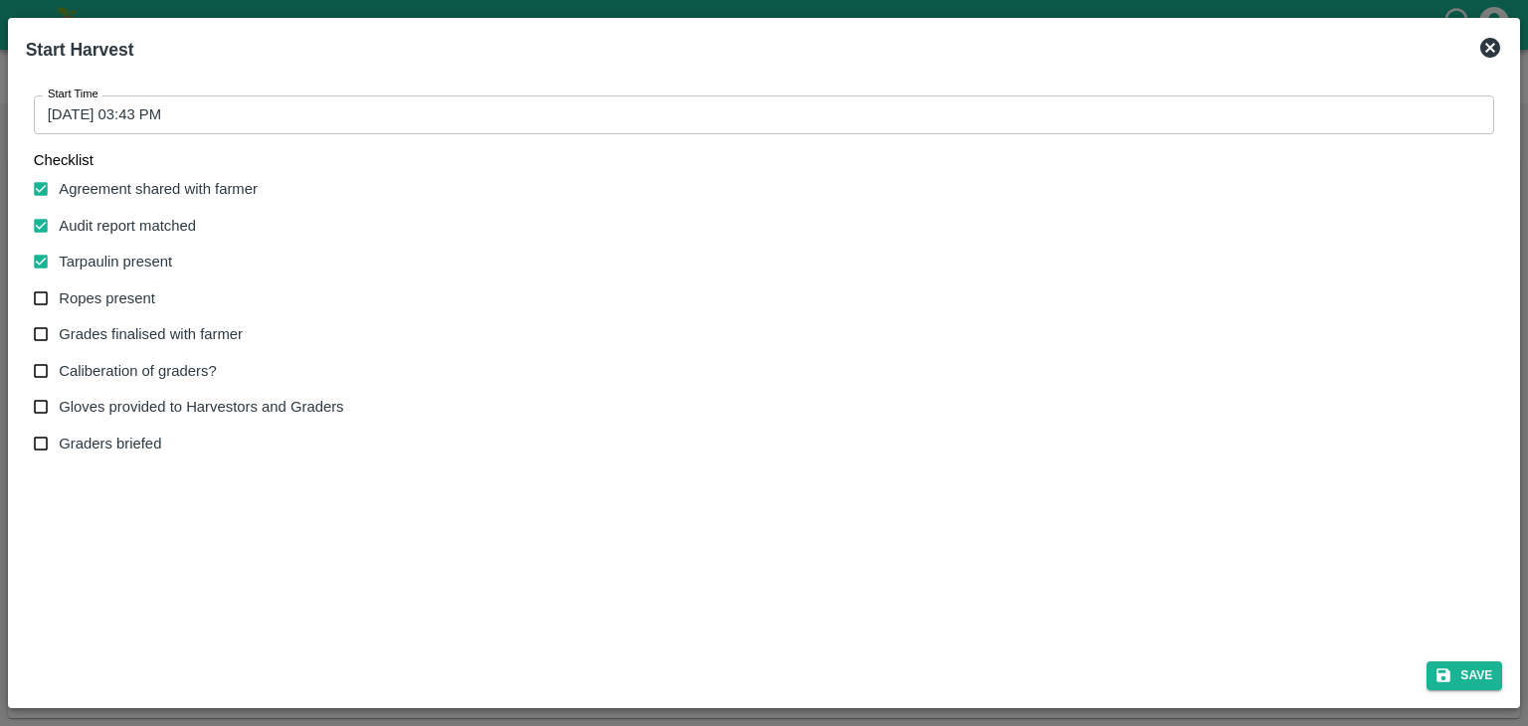
click at [60, 293] on input "Ropes present" at bounding box center [41, 298] width 37 height 37
checkbox input "true"
click at [130, 328] on span "Grades finalised with farmer" at bounding box center [151, 334] width 184 height 22
click at [60, 328] on input "Grades finalised with farmer" at bounding box center [41, 334] width 37 height 37
checkbox input "true"
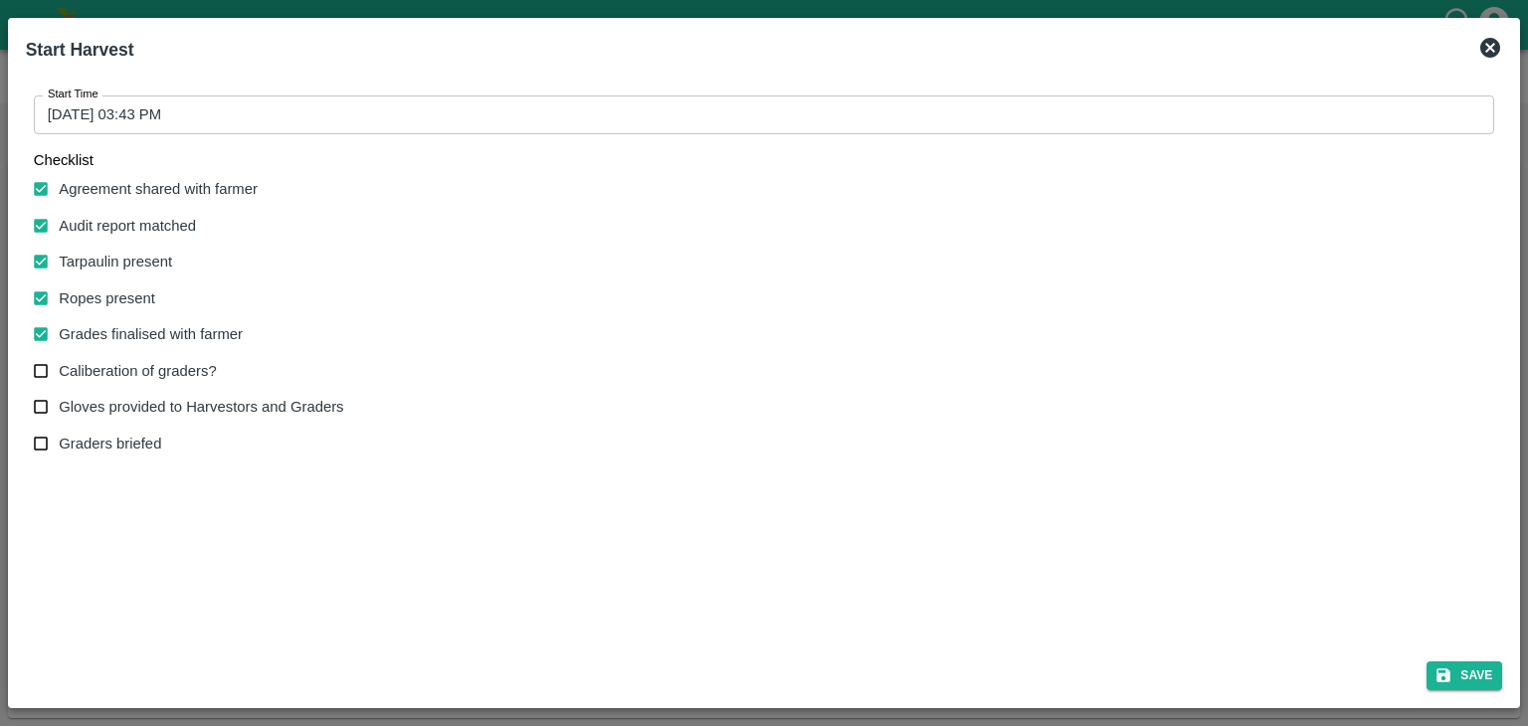
click at [119, 367] on span "Caliberation of graders?" at bounding box center [137, 371] width 157 height 22
click at [60, 367] on input "Caliberation of graders?" at bounding box center [41, 371] width 37 height 37
checkbox input "true"
click at [1453, 664] on button "Save" at bounding box center [1464, 675] width 76 height 29
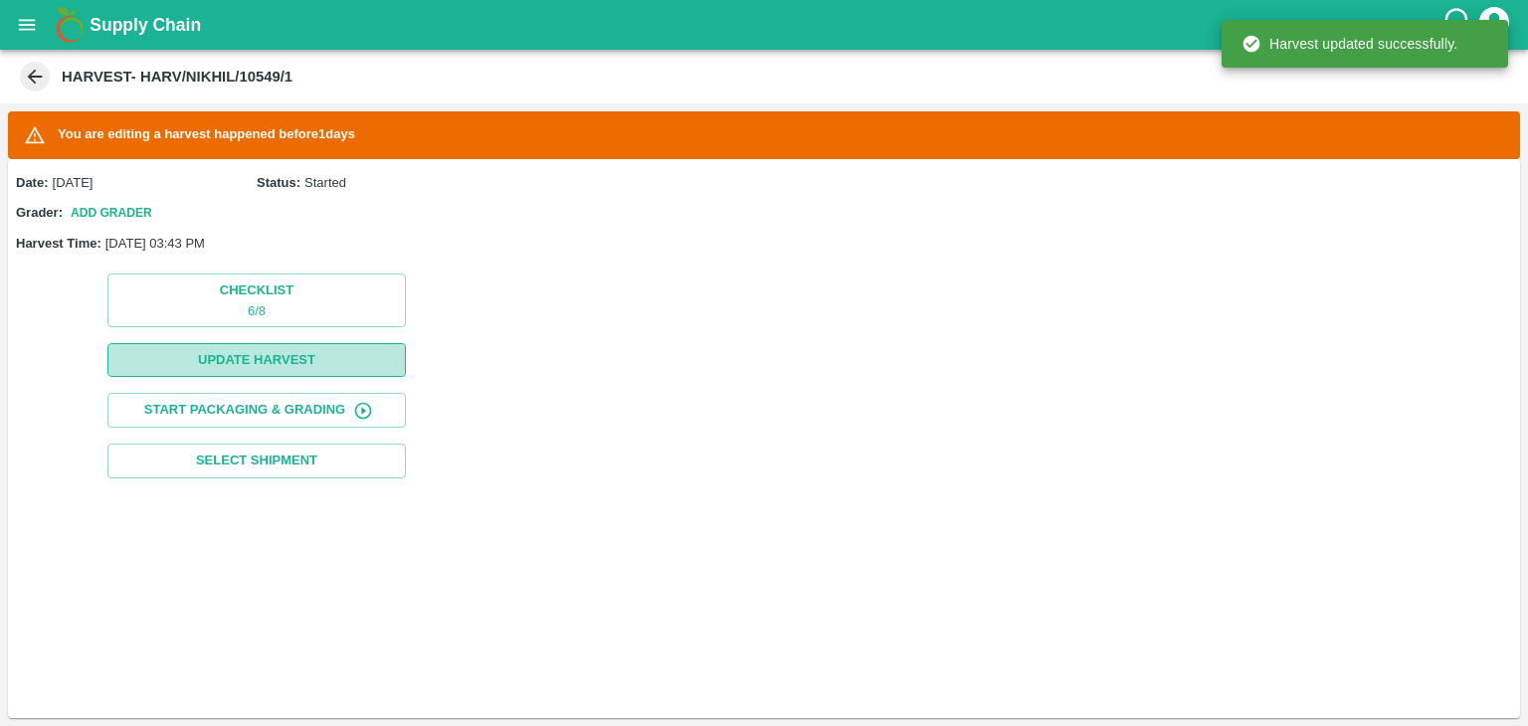
click at [334, 346] on button "Update Harvest" at bounding box center [256, 360] width 298 height 35
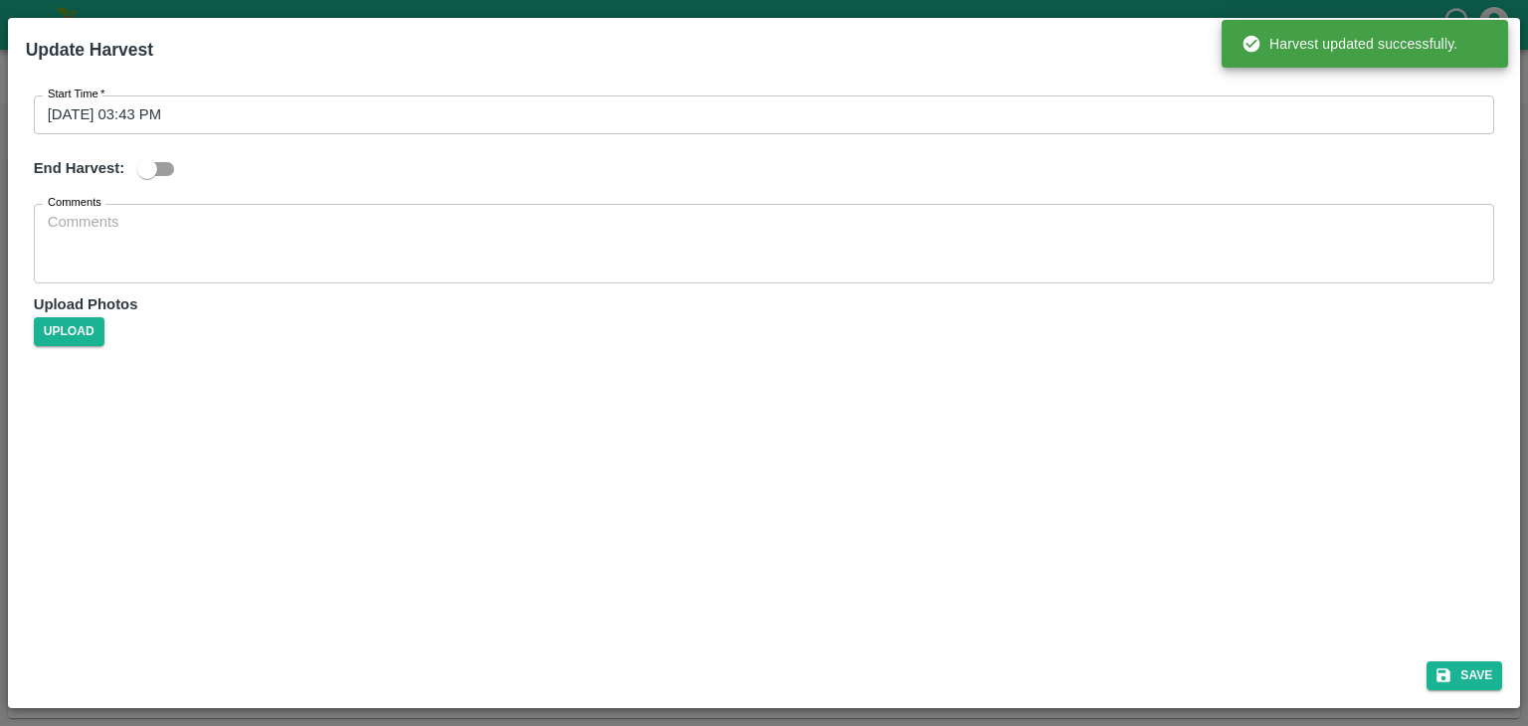
click at [155, 148] on div "Start Time   * 20/08/2025 03:43 PM Start Time End Harvest: Comments x Comments …" at bounding box center [764, 217] width 1477 height 274
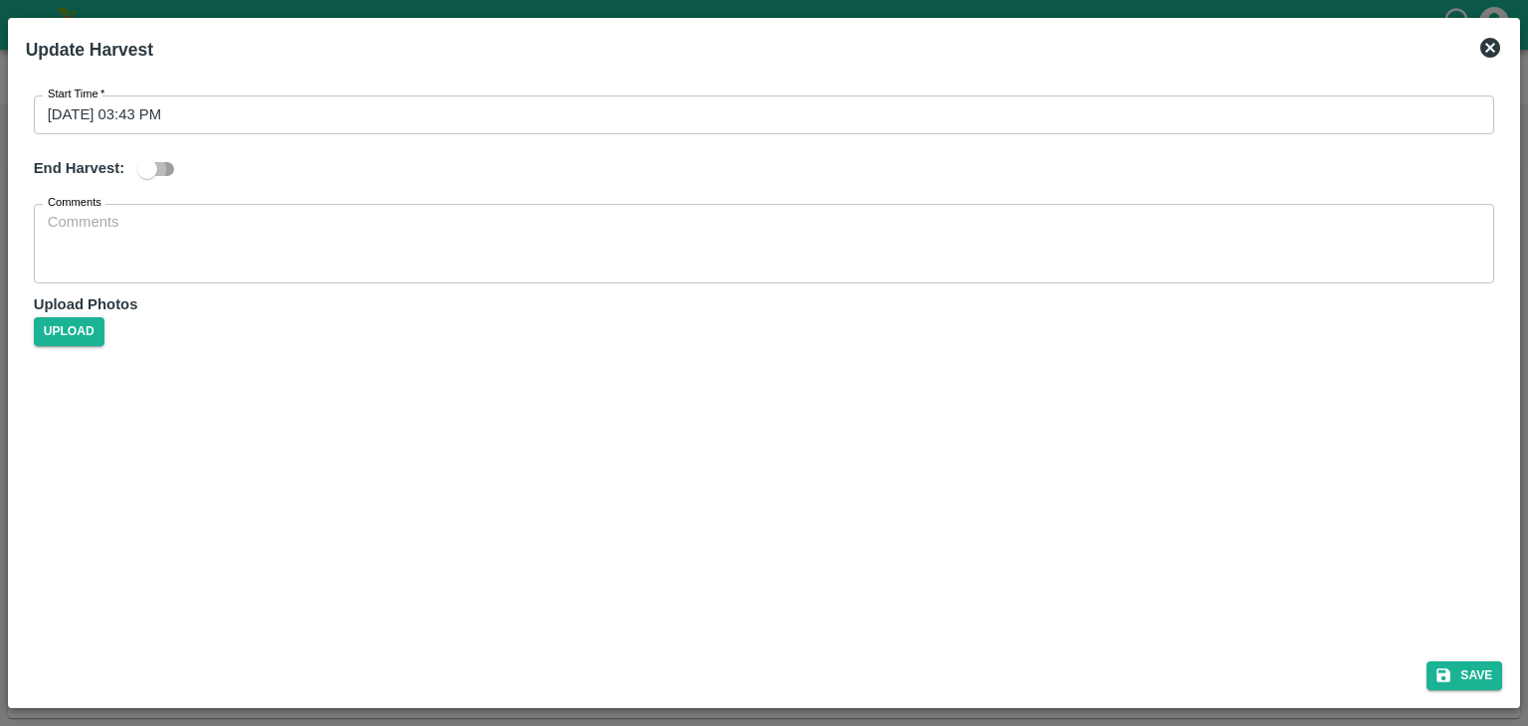
click at [155, 163] on input "checkbox" at bounding box center [147, 169] width 113 height 38
checkbox input "true"
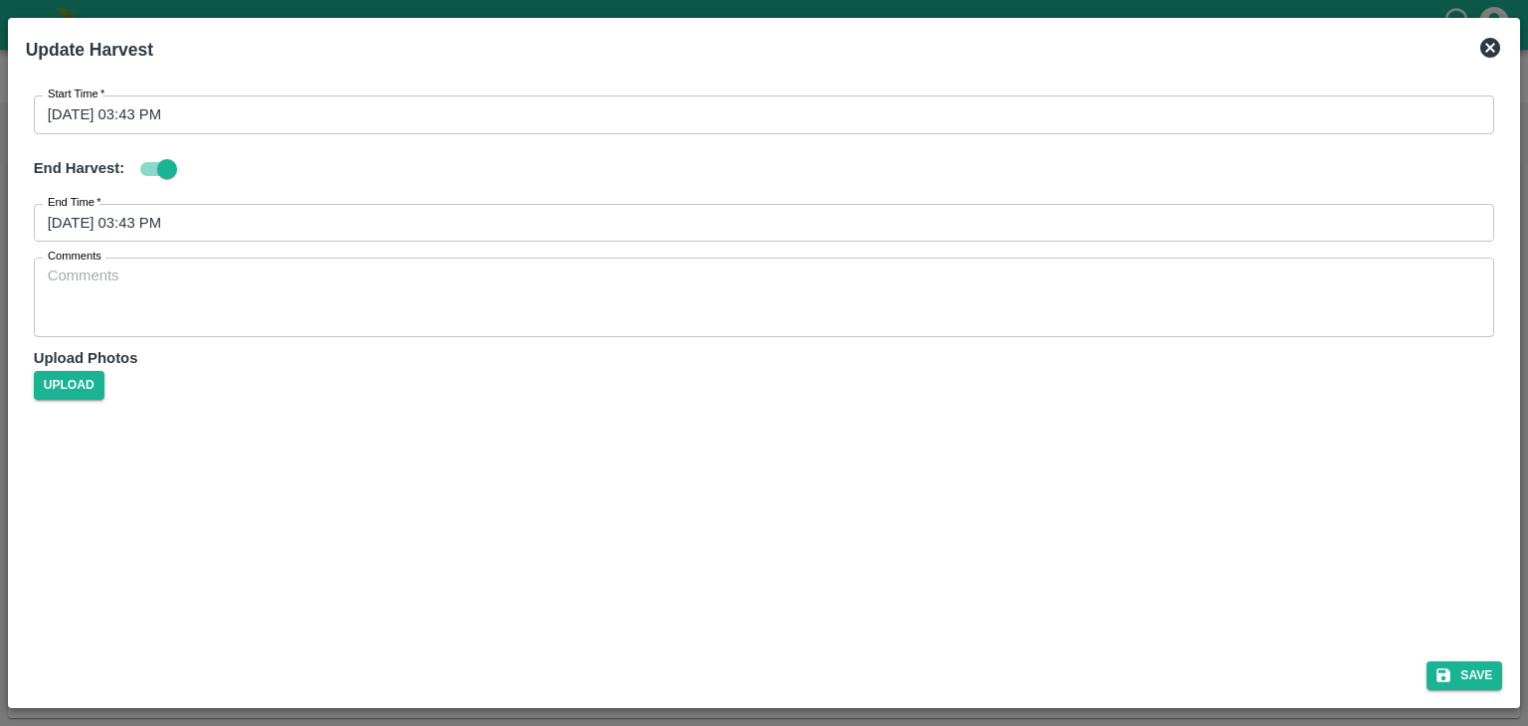
click at [321, 220] on input "21/08/2025 03:43 PM" at bounding box center [757, 223] width 1447 height 38
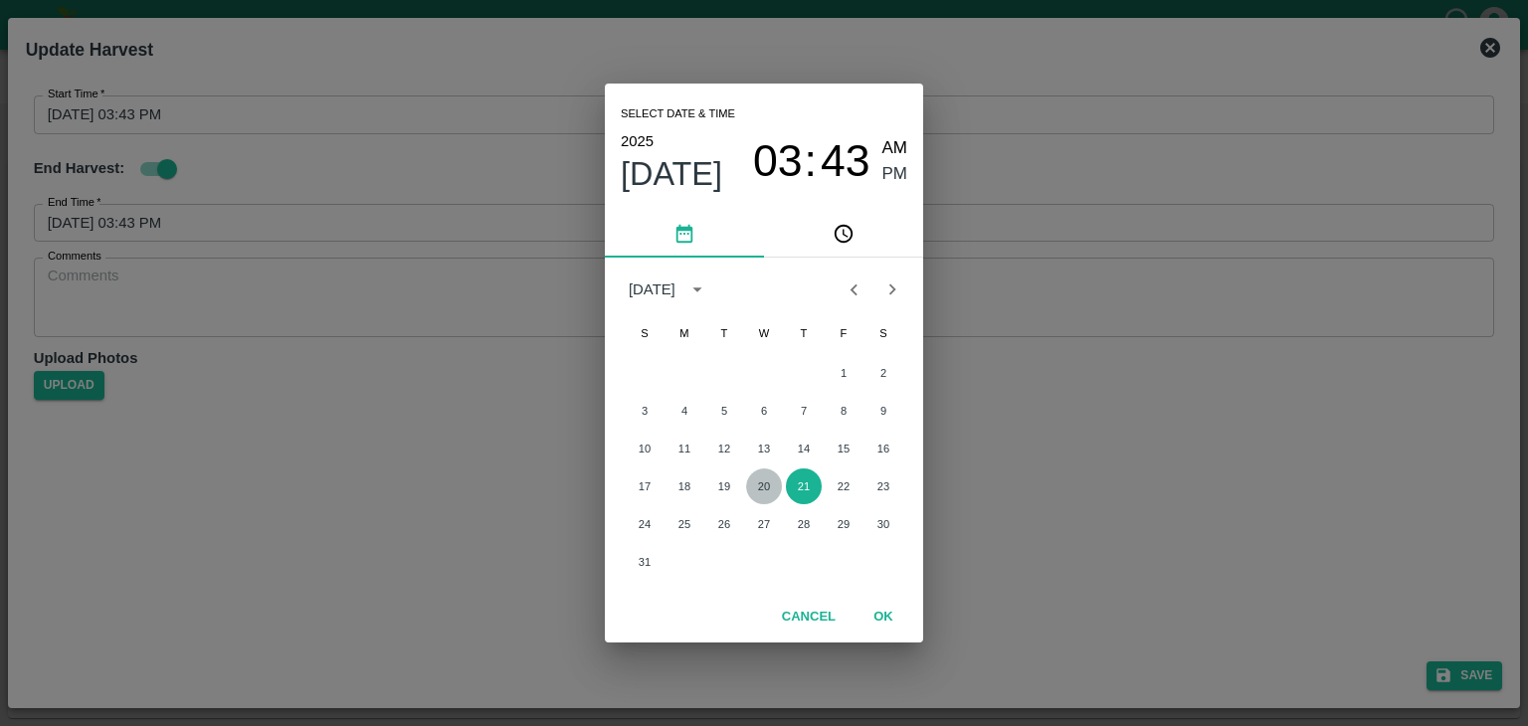
click at [760, 481] on button "20" at bounding box center [764, 486] width 36 height 36
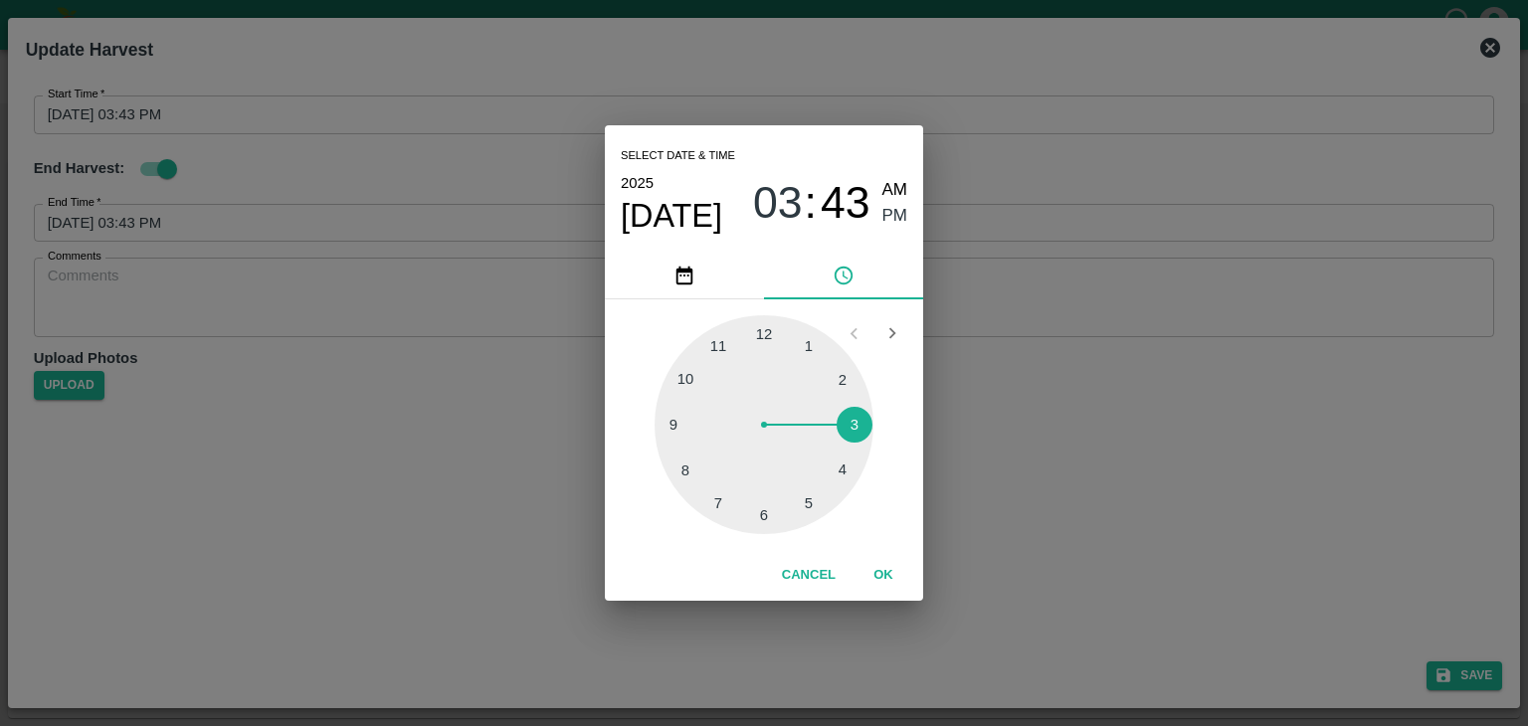
click at [808, 503] on div at bounding box center [763, 424] width 219 height 219
type input "[DATE] 05:25 PM"
click at [895, 582] on button "OK" at bounding box center [883, 575] width 64 height 35
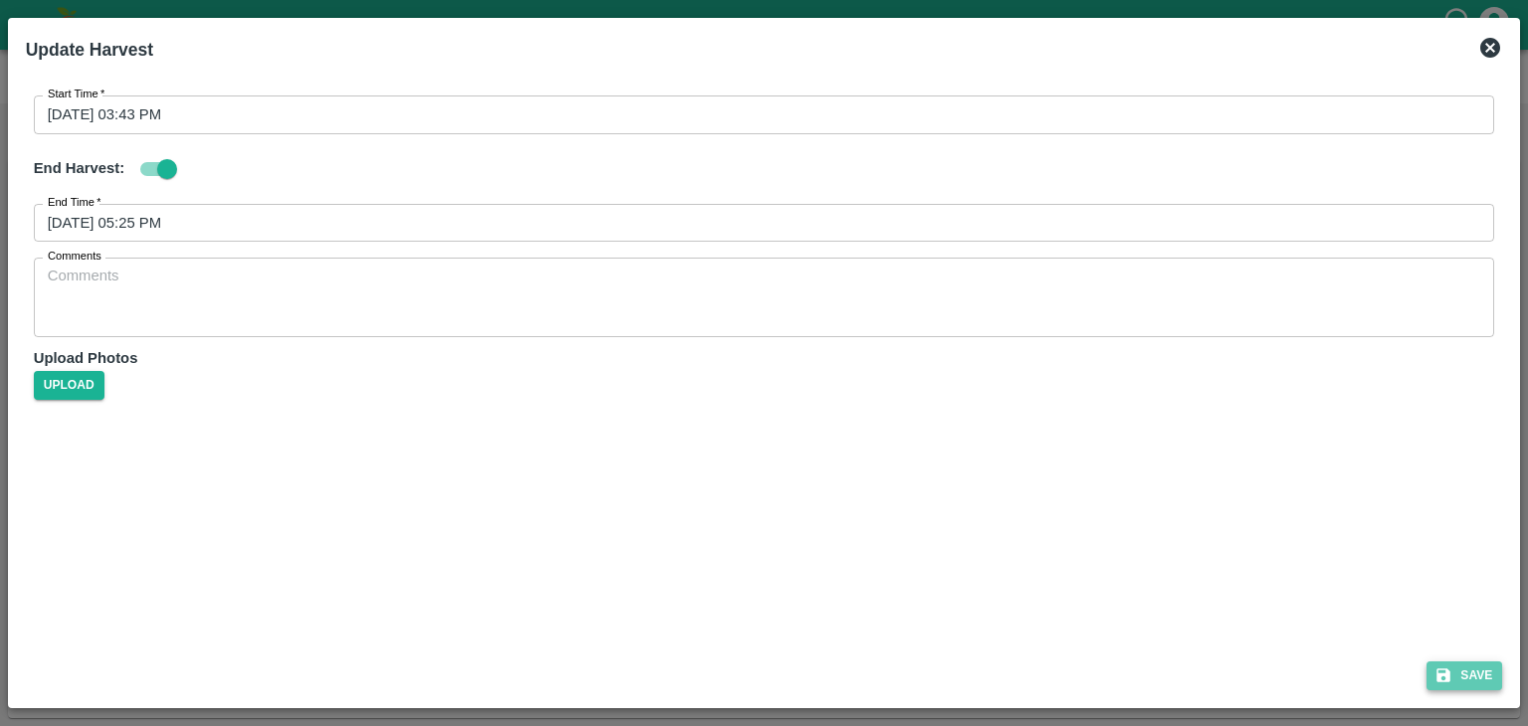
click at [1453, 680] on button "Save" at bounding box center [1464, 675] width 76 height 29
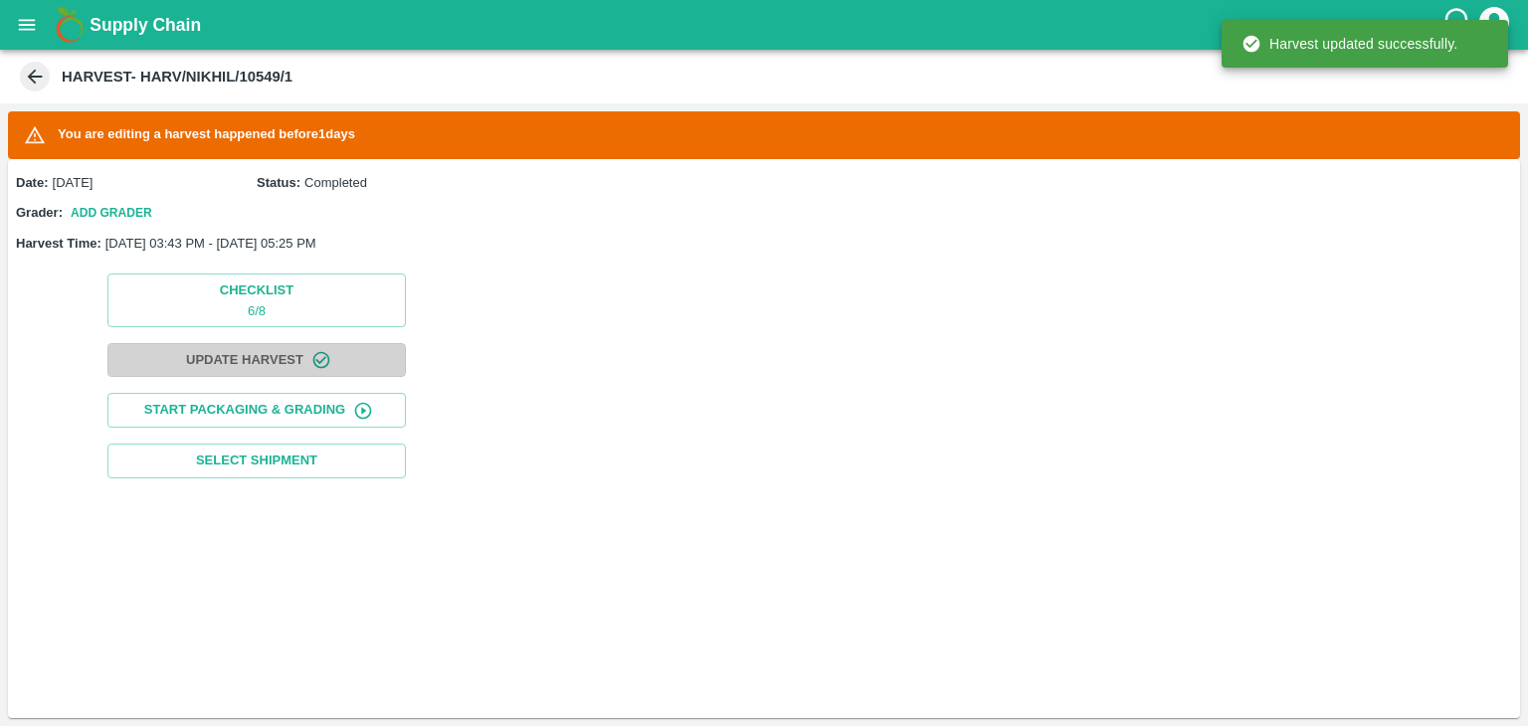
click at [285, 369] on button "Update Harvest" at bounding box center [256, 360] width 298 height 35
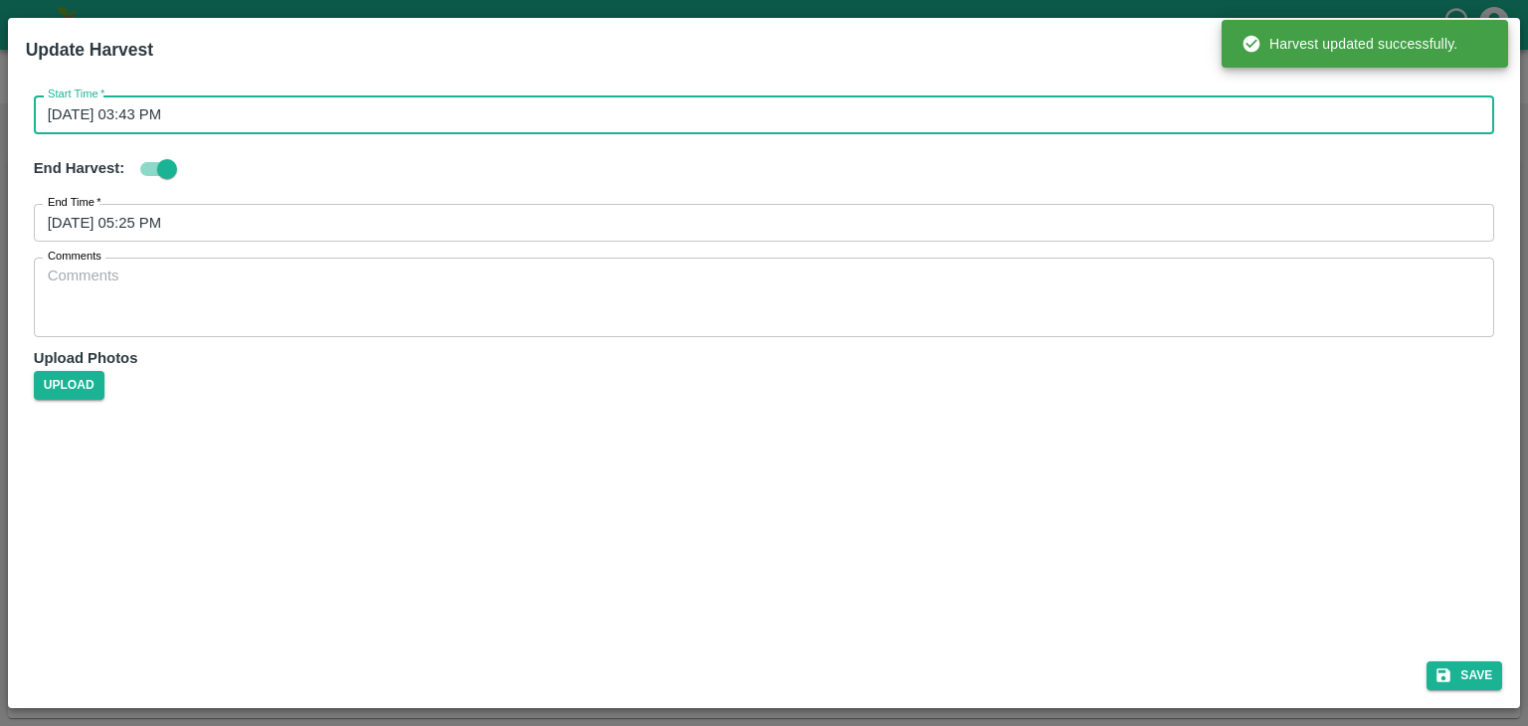
click at [399, 109] on input "20/08/2025 03:43 PM" at bounding box center [757, 114] width 1447 height 38
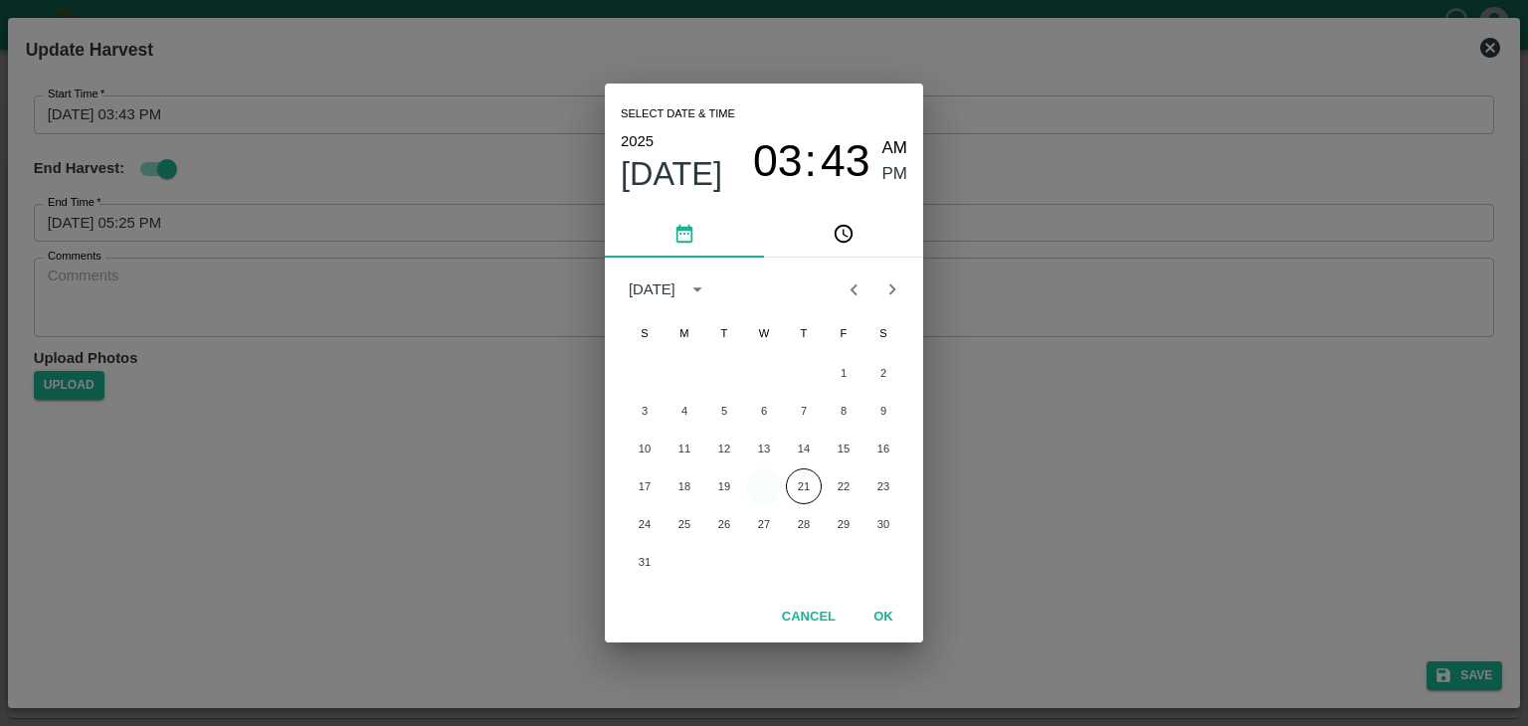
click at [756, 486] on button "20" at bounding box center [764, 486] width 36 height 36
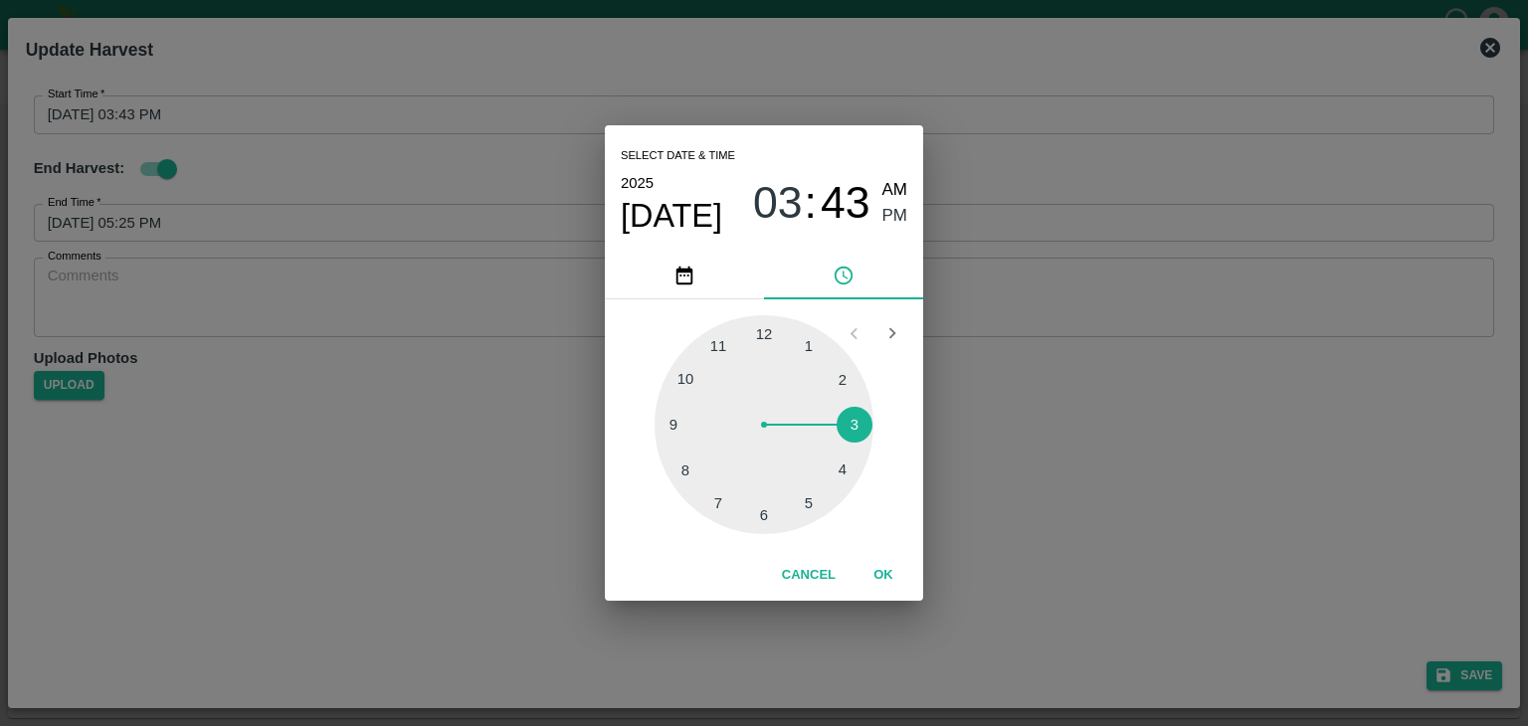
click at [671, 438] on div at bounding box center [763, 424] width 219 height 219
type input "20/08/2025 09:43 PM"
checkbox input "true"
click at [671, 438] on div at bounding box center [763, 424] width 219 height 219
type input "20/08/2025 09:44 PM"
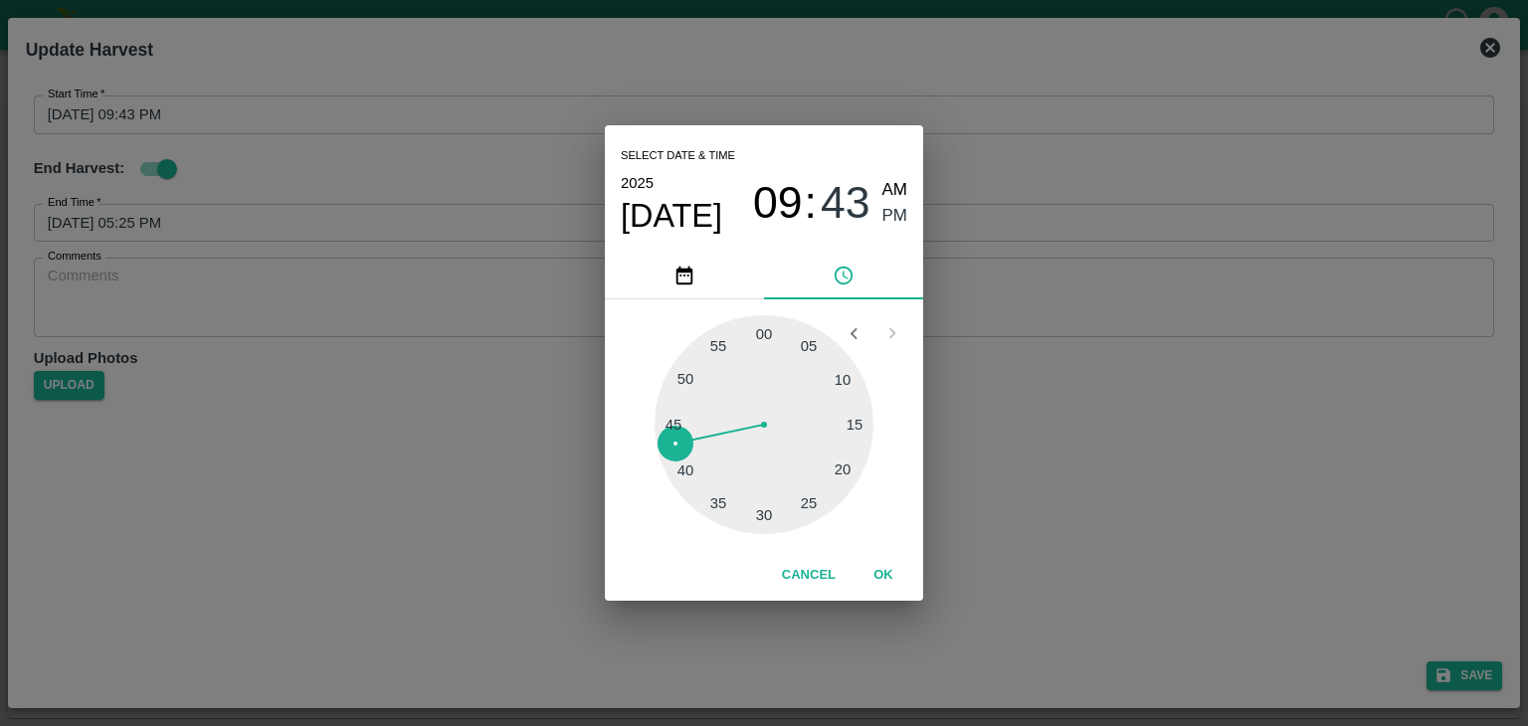
checkbox input "true"
click at [890, 185] on span "AM" at bounding box center [895, 190] width 26 height 27
type input "20/08/2025 09:44 AM"
click at [893, 572] on button "OK" at bounding box center [883, 575] width 64 height 35
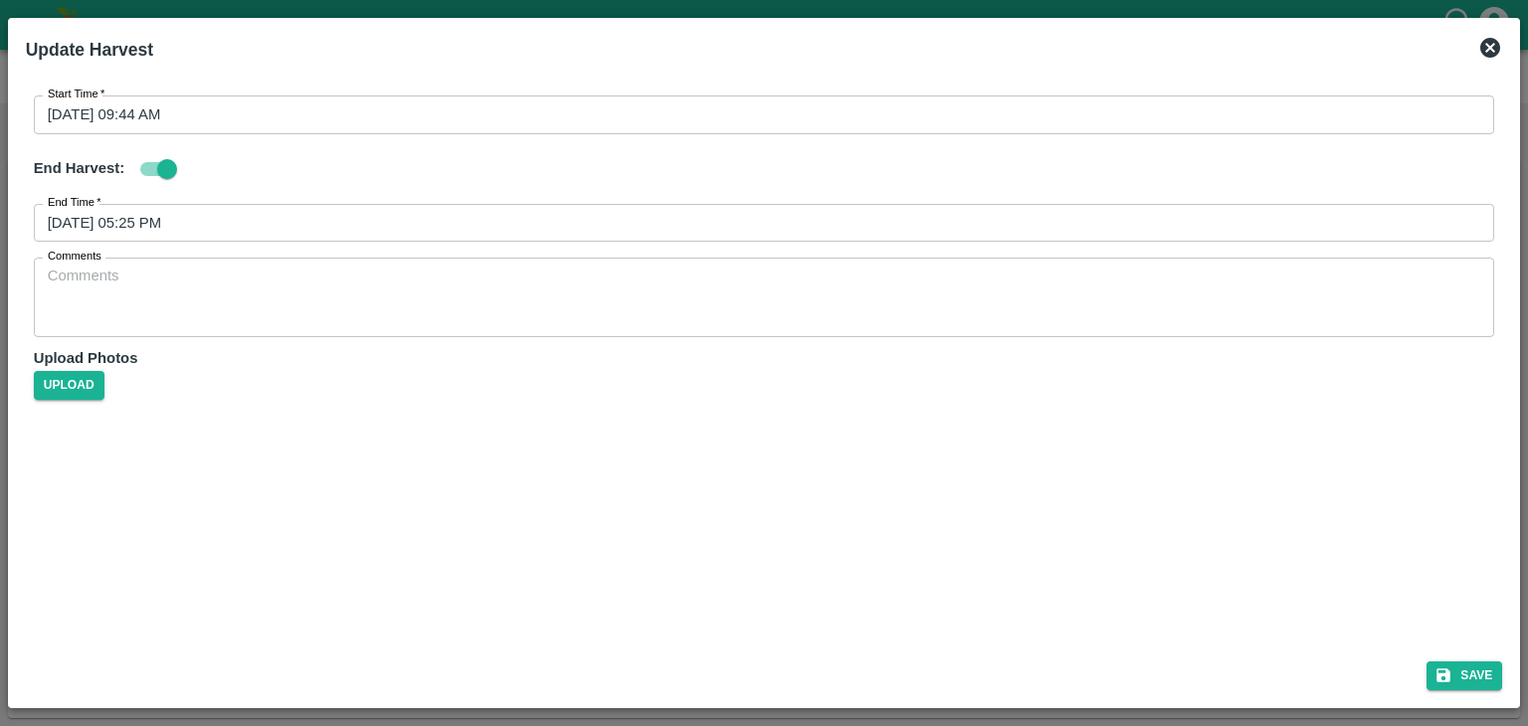
click at [1469, 659] on div "Save" at bounding box center [764, 672] width 1493 height 53
click at [1476, 669] on button "Save" at bounding box center [1464, 675] width 76 height 29
checkbox input "true"
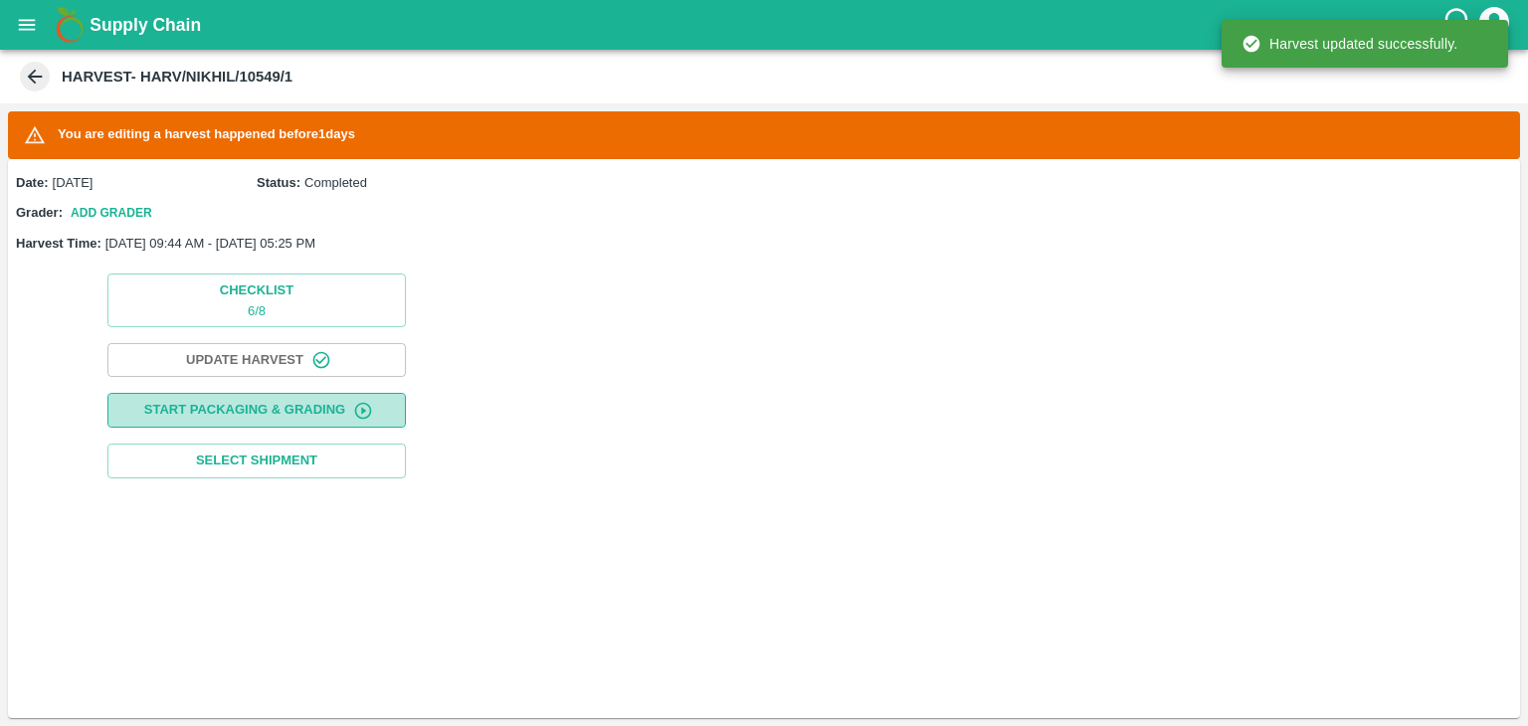
click at [254, 410] on button "Start Packaging & Grading" at bounding box center [256, 410] width 298 height 35
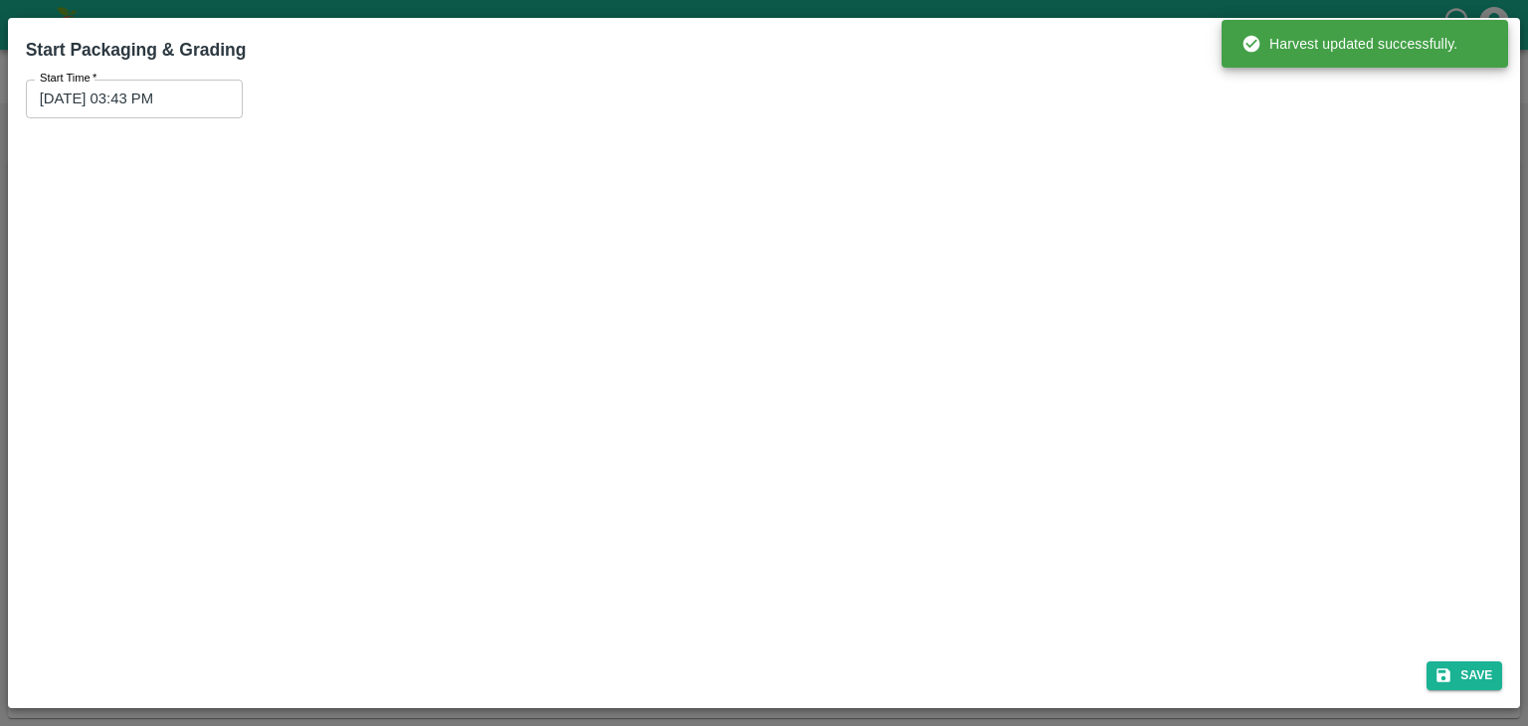
drag, startPoint x: 217, startPoint y: 77, endPoint x: 222, endPoint y: 100, distance: 24.4
click at [222, 100] on div "Start Time   * 21/08/2025 03:43 PM Start Time" at bounding box center [764, 358] width 1493 height 573
click at [222, 100] on div "21/08/2025 03:43 PM Start Time" at bounding box center [134, 99] width 217 height 38
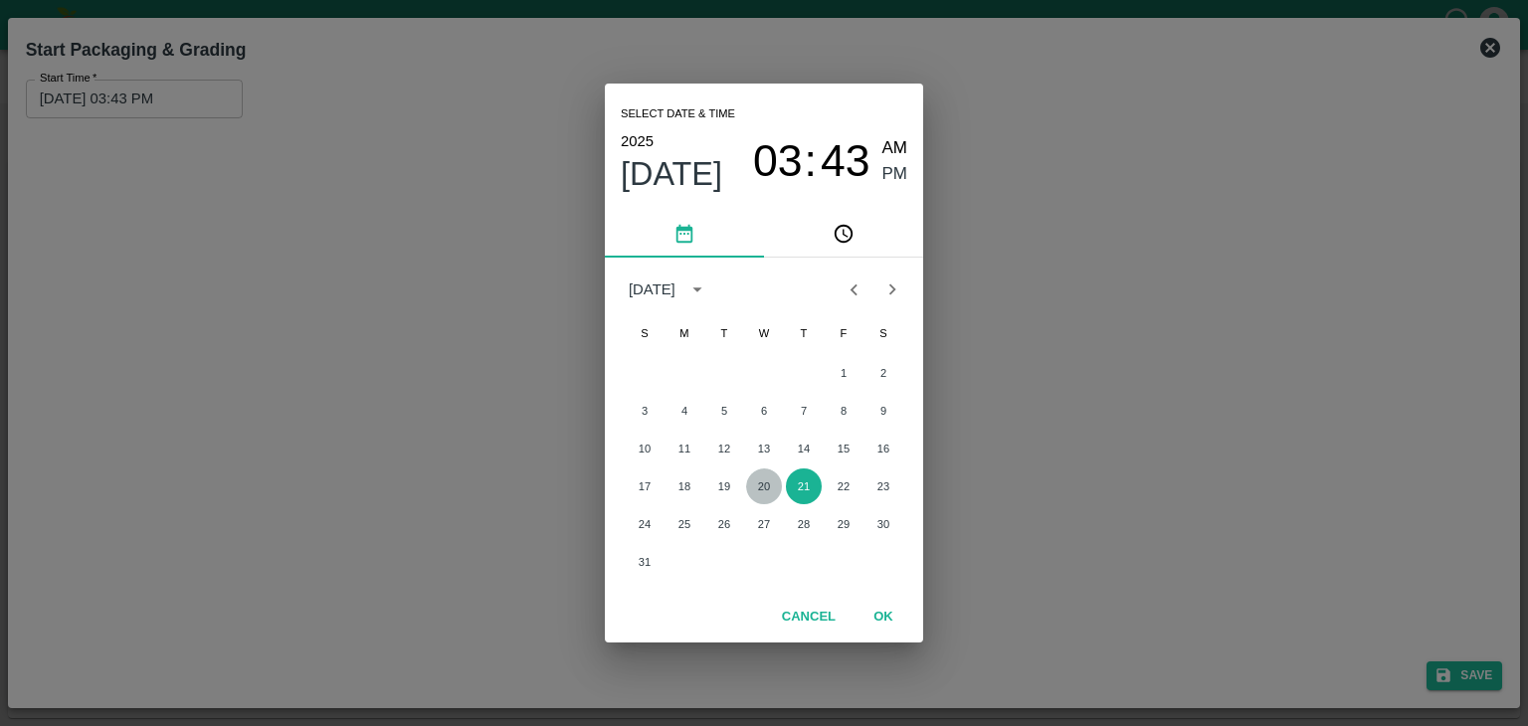
click at [754, 487] on button "20" at bounding box center [764, 486] width 36 height 36
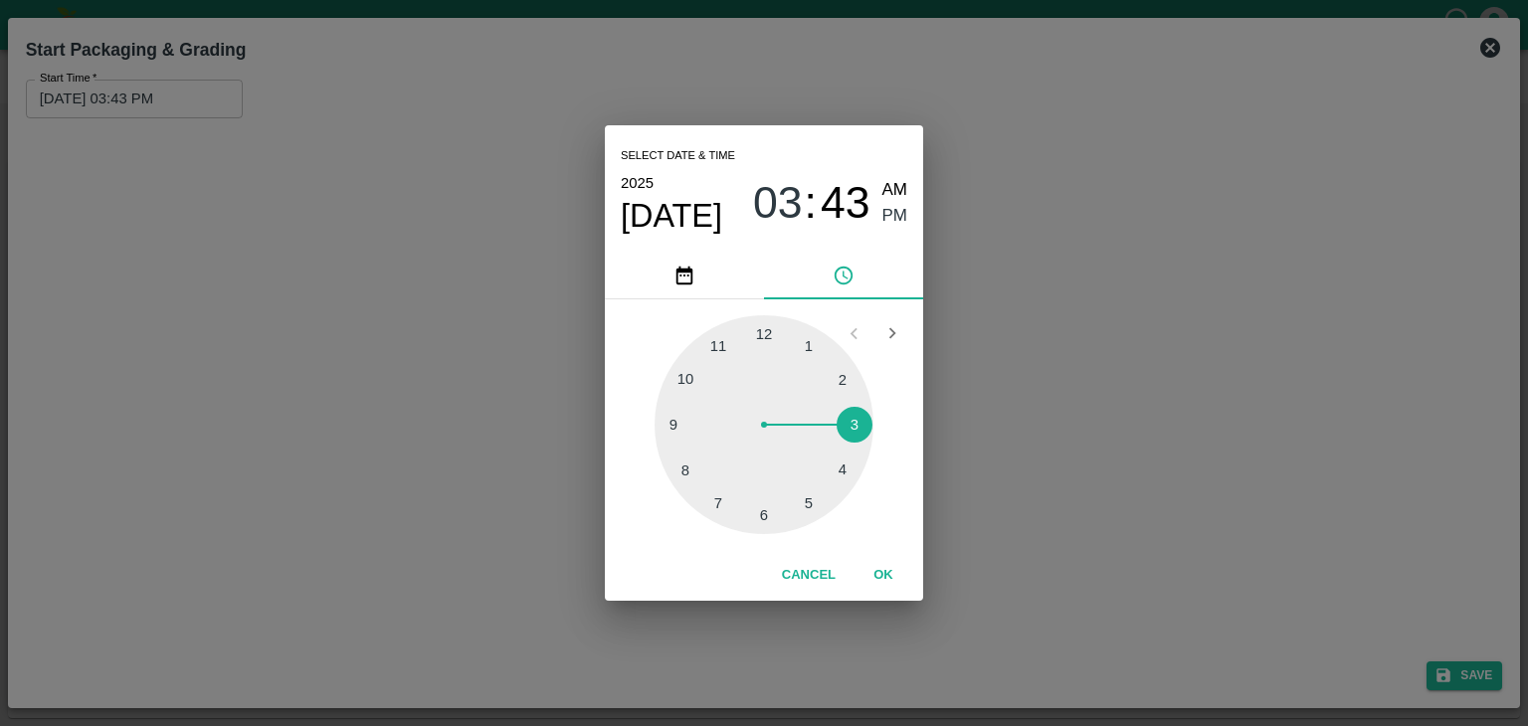
click at [666, 429] on div at bounding box center [763, 424] width 219 height 219
click at [890, 182] on span "AM" at bounding box center [895, 190] width 26 height 27
type input "20/08/2025 09:45 AM"
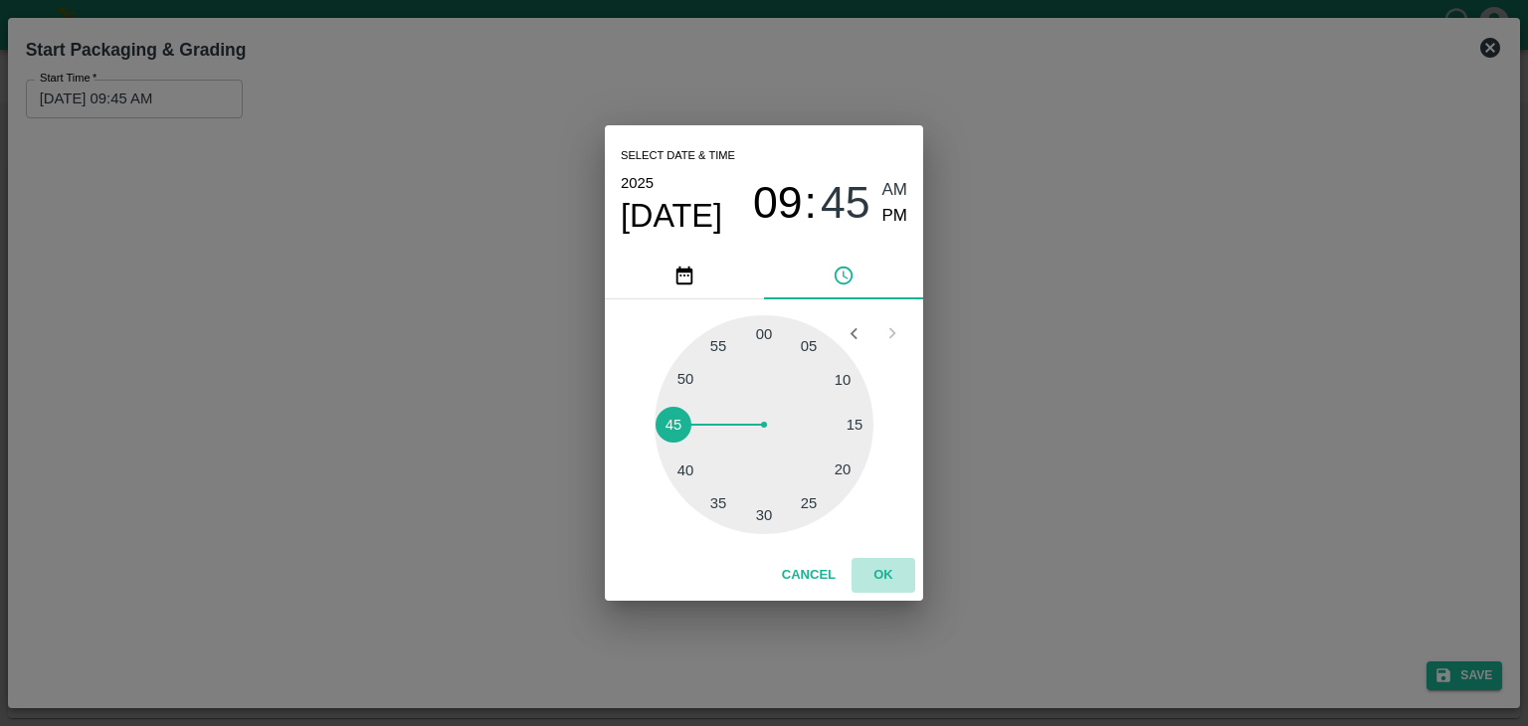
click at [875, 561] on button "OK" at bounding box center [883, 575] width 64 height 35
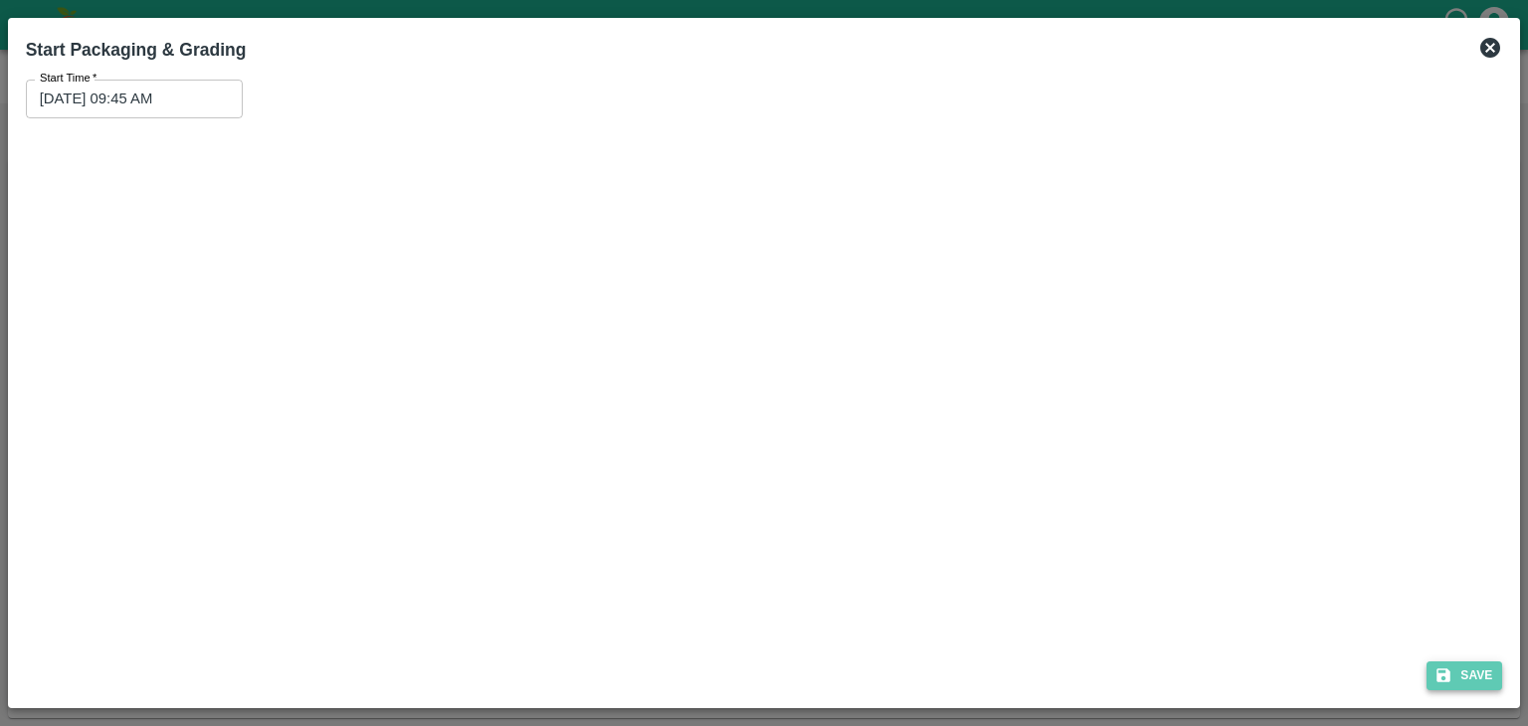
click at [1437, 670] on icon "submit" at bounding box center [1444, 675] width 14 height 14
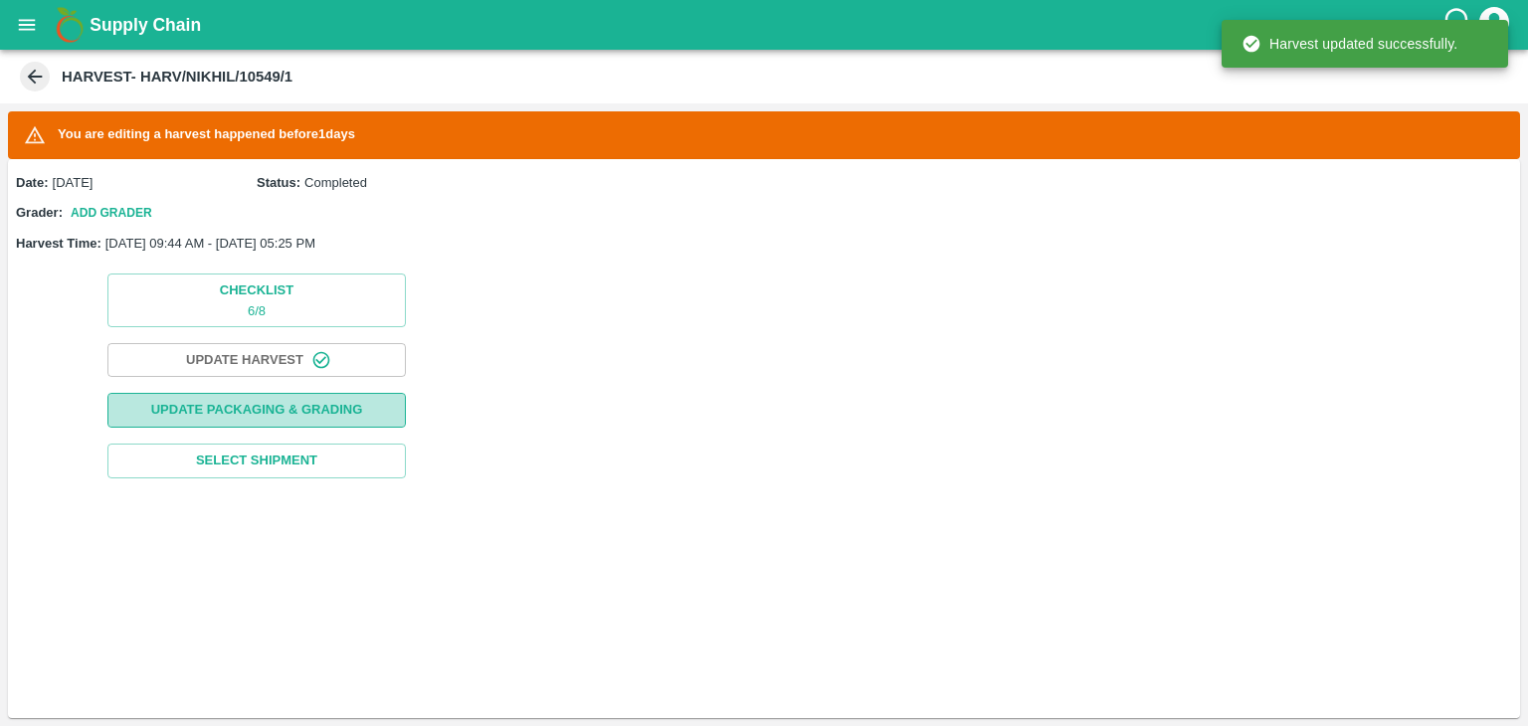
click at [298, 401] on button "Update Packaging & Grading" at bounding box center [256, 410] width 298 height 35
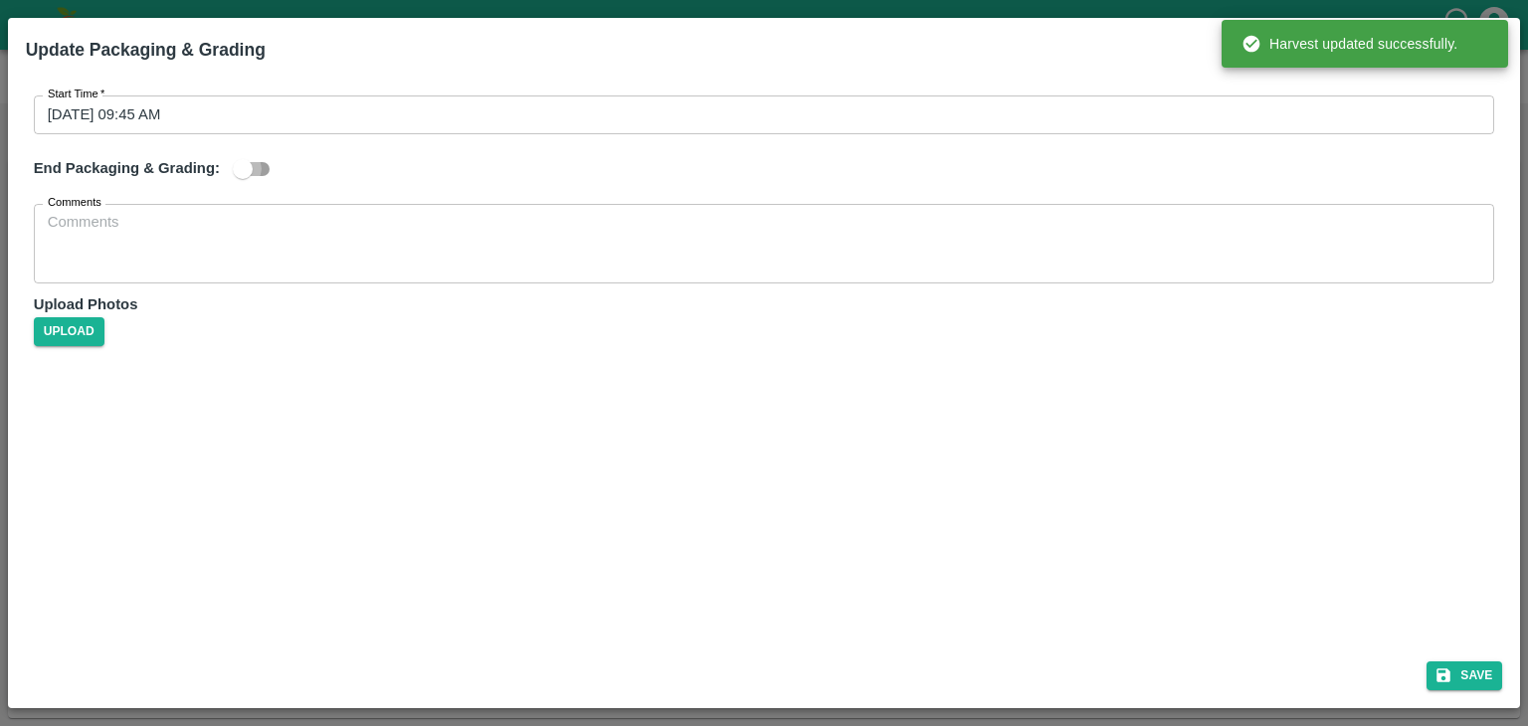
click at [258, 162] on input "checkbox" at bounding box center [242, 169] width 113 height 38
checkbox input "true"
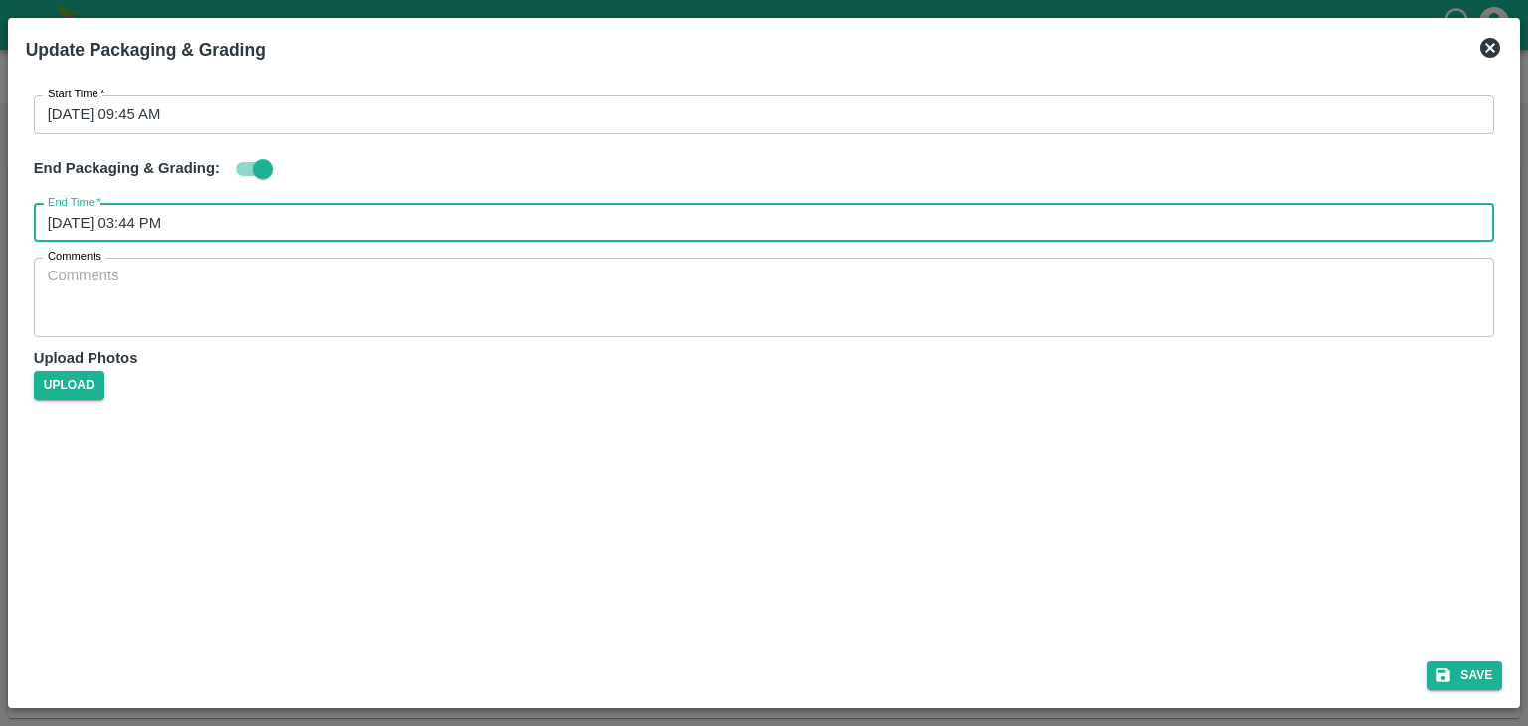
click at [385, 204] on input "21/08/2025 03:44 PM" at bounding box center [757, 223] width 1447 height 38
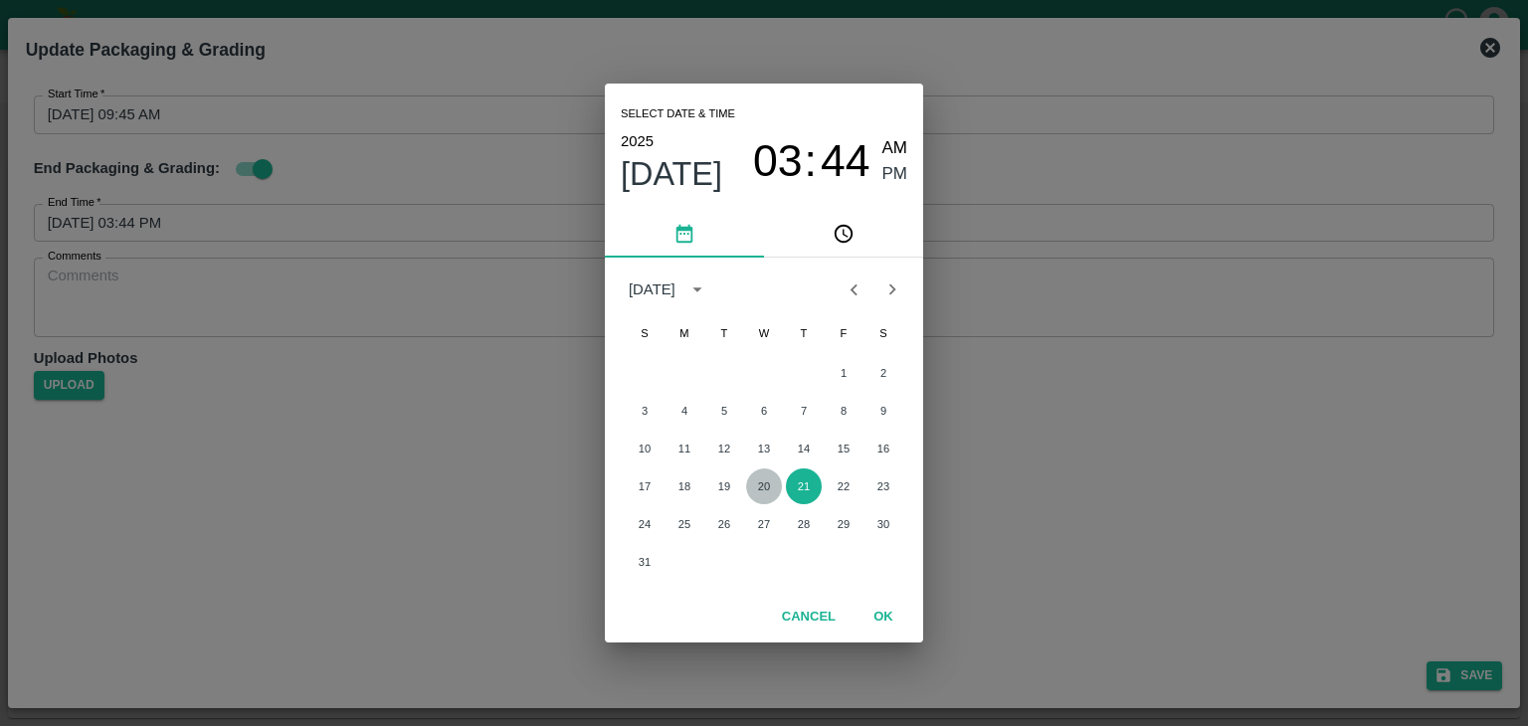
click at [770, 479] on button "20" at bounding box center [764, 486] width 36 height 36
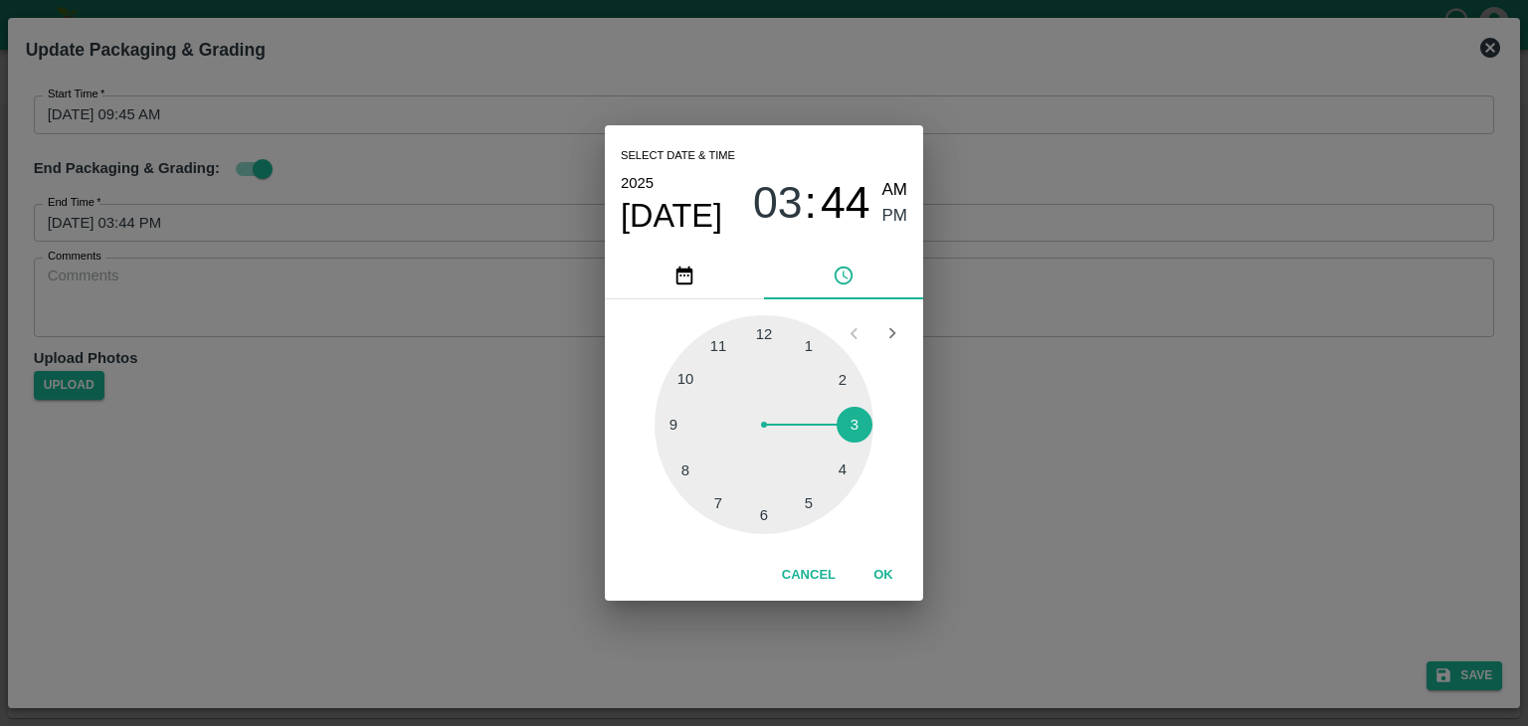
click at [803, 499] on div at bounding box center [763, 424] width 219 height 219
type input "[DATE] 05:25 PM"
click at [884, 228] on span "PM" at bounding box center [895, 216] width 26 height 27
click at [892, 563] on button "OK" at bounding box center [883, 575] width 64 height 35
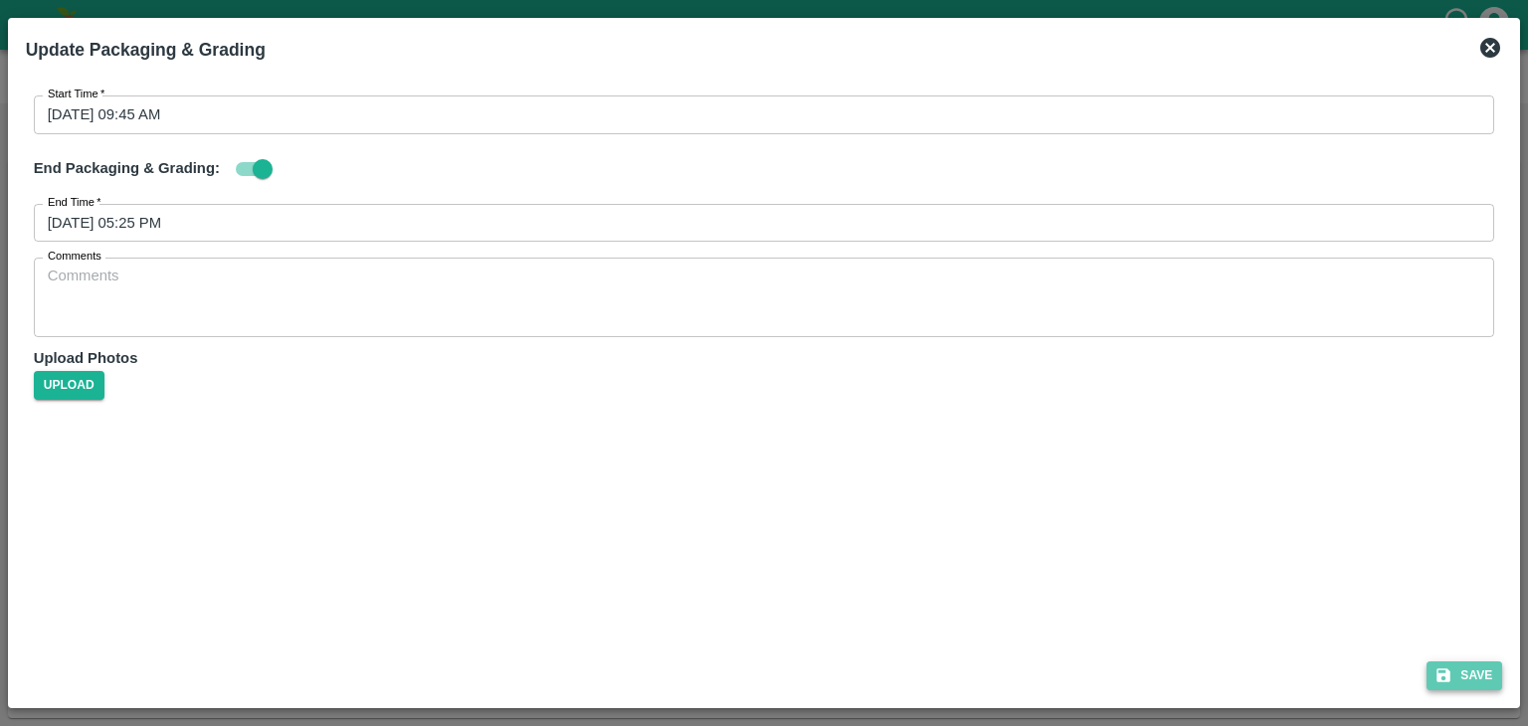
click at [1476, 663] on button "Save" at bounding box center [1464, 675] width 76 height 29
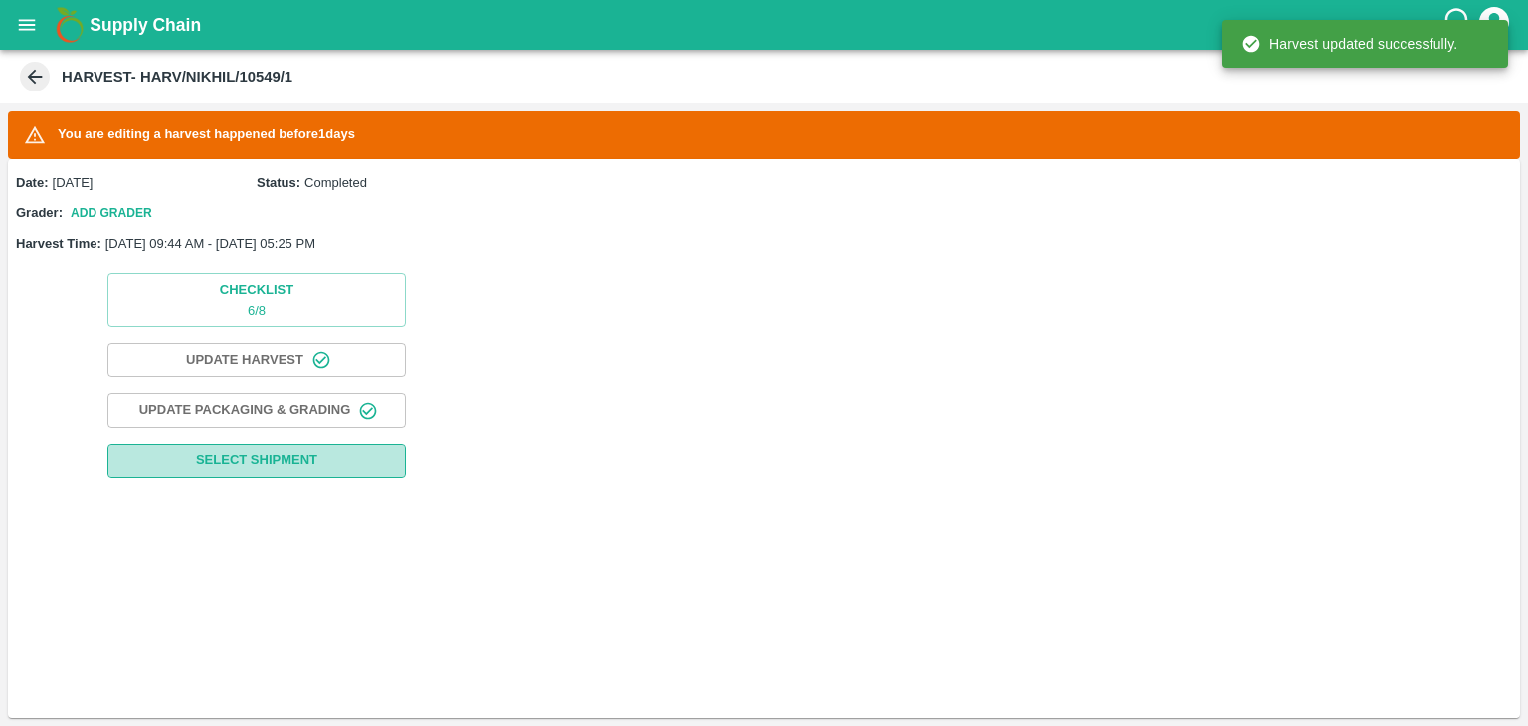
click at [324, 462] on button "Select Shipment" at bounding box center [256, 461] width 298 height 35
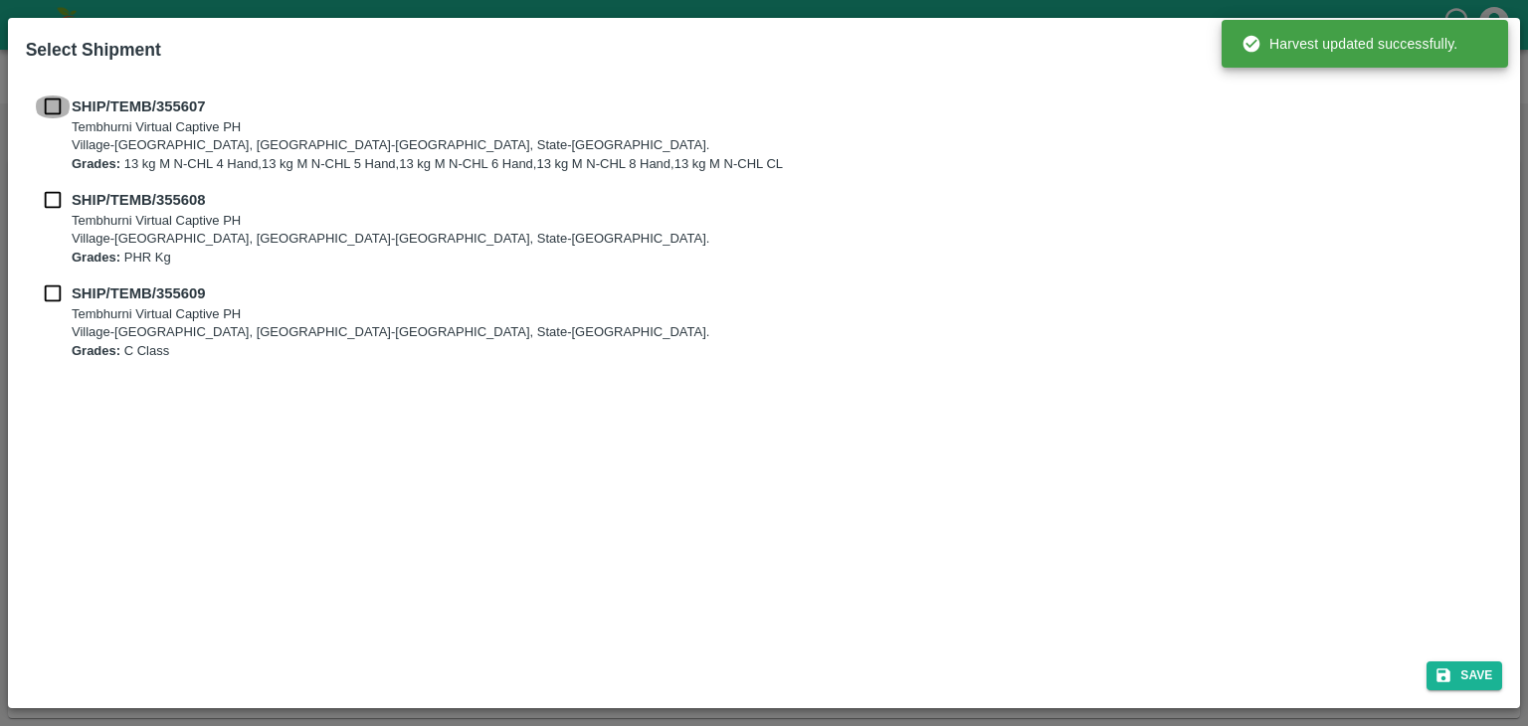
click at [44, 107] on input "checkbox" at bounding box center [53, 106] width 38 height 22
checkbox input "true"
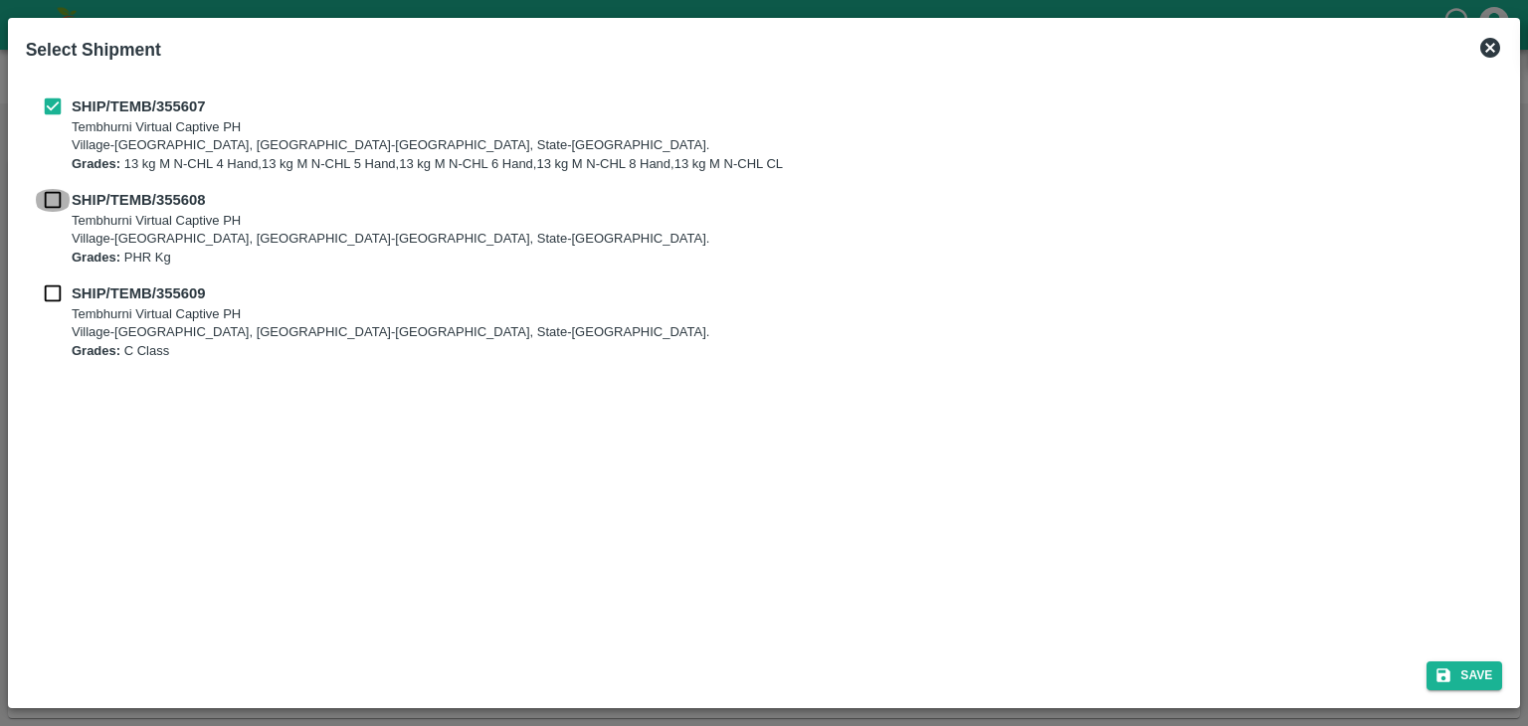
click at [48, 200] on input "checkbox" at bounding box center [53, 200] width 38 height 22
checkbox input "true"
click at [50, 286] on input "checkbox" at bounding box center [53, 293] width 38 height 22
checkbox input "true"
click at [1439, 661] on button "Save" at bounding box center [1464, 675] width 76 height 29
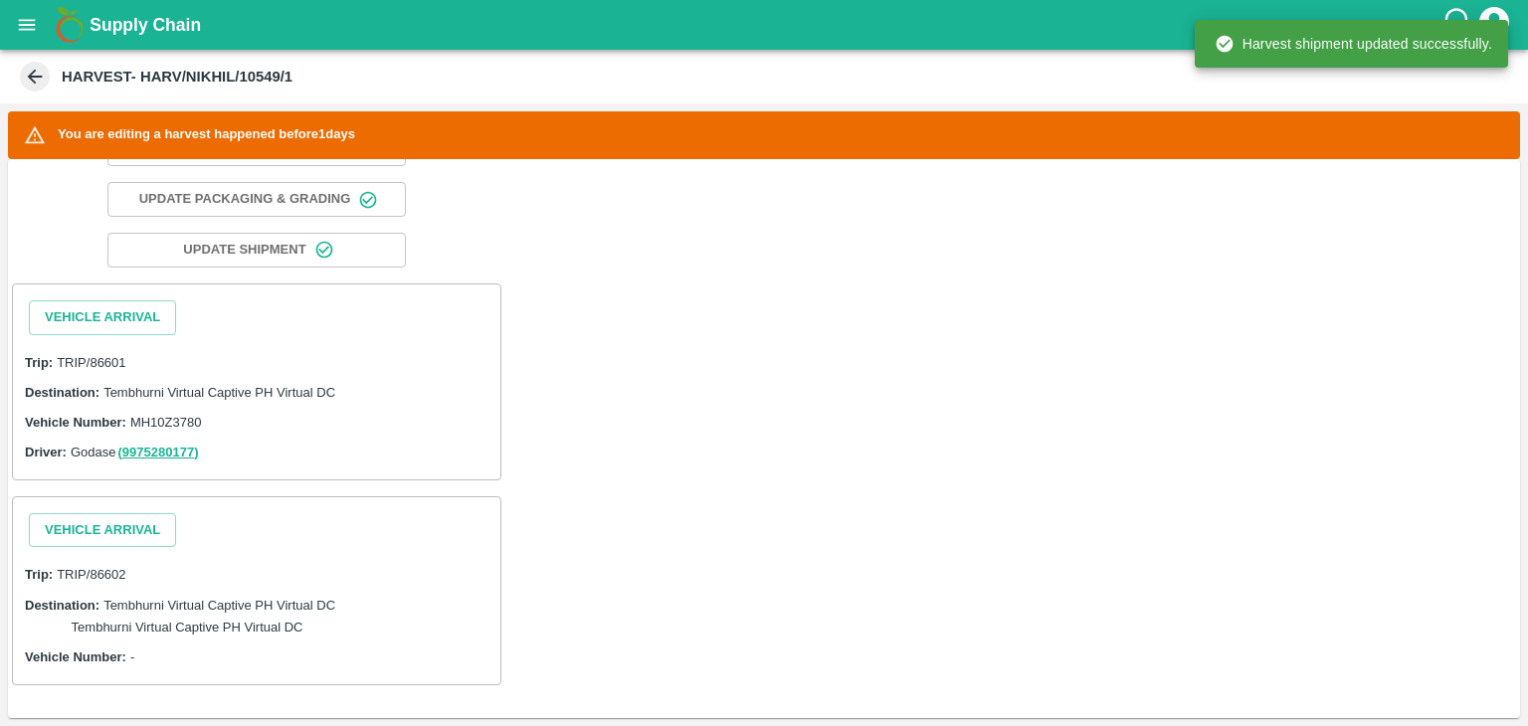
scroll to position [210, 0]
click at [90, 308] on button "Vehicle Arrival" at bounding box center [102, 318] width 147 height 35
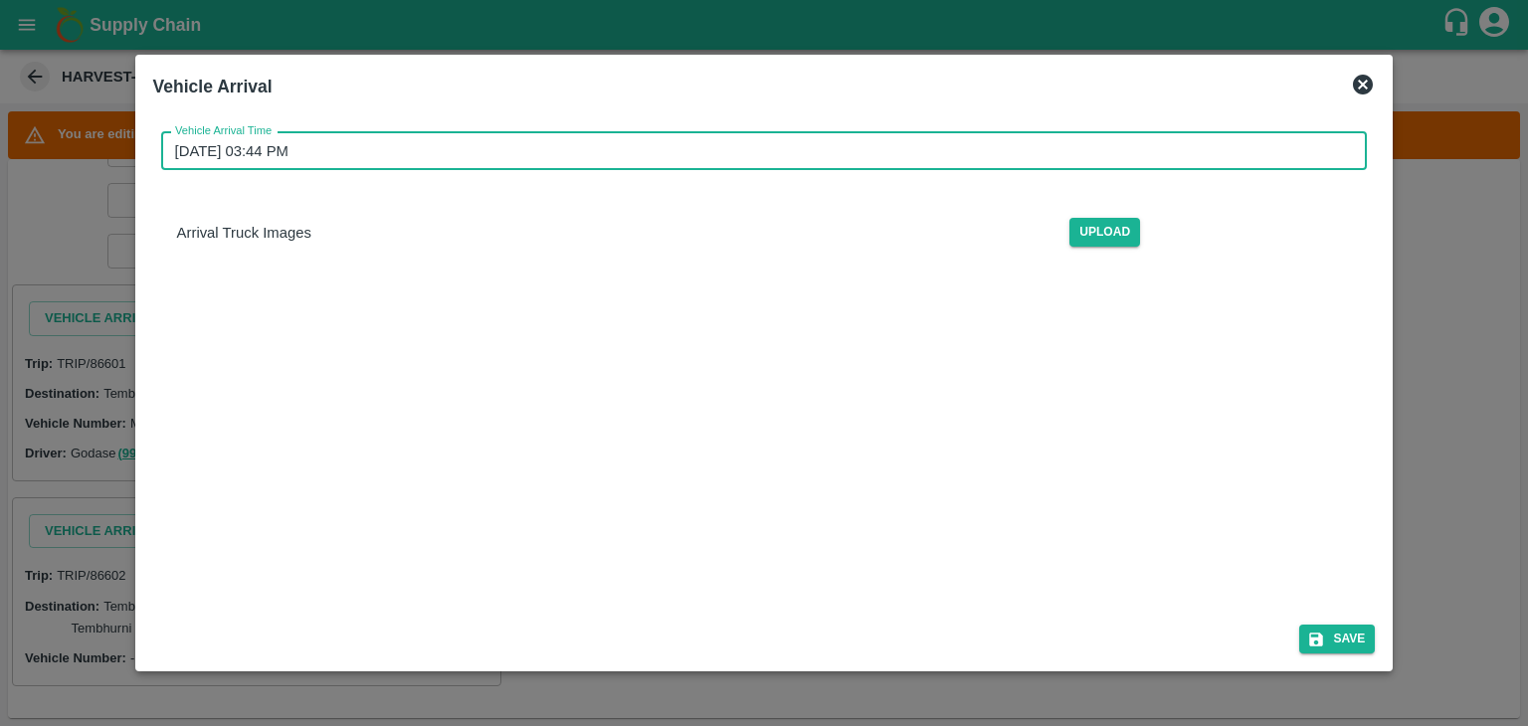
click at [526, 152] on input "21/08/2025 03:44 PM" at bounding box center [757, 151] width 1193 height 38
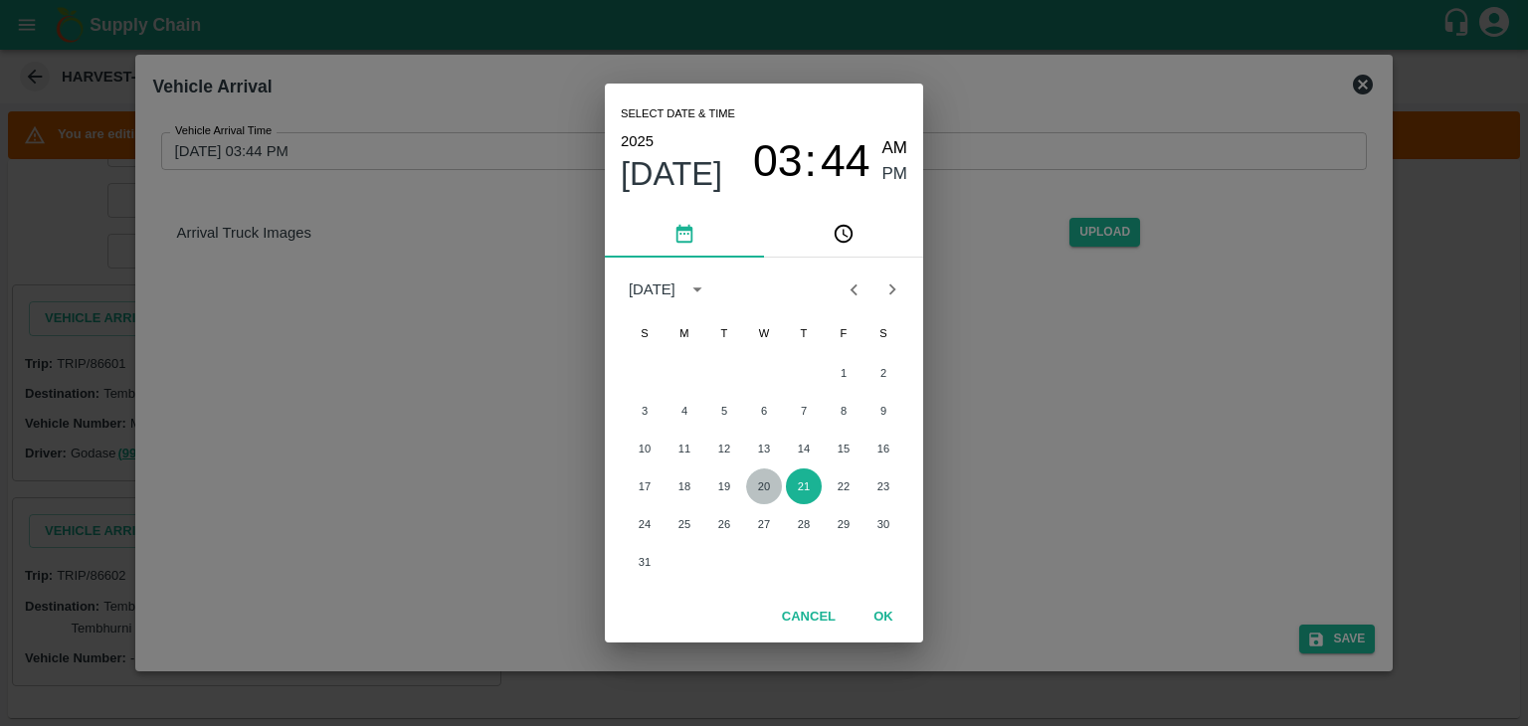
click at [757, 482] on button "20" at bounding box center [764, 486] width 36 height 36
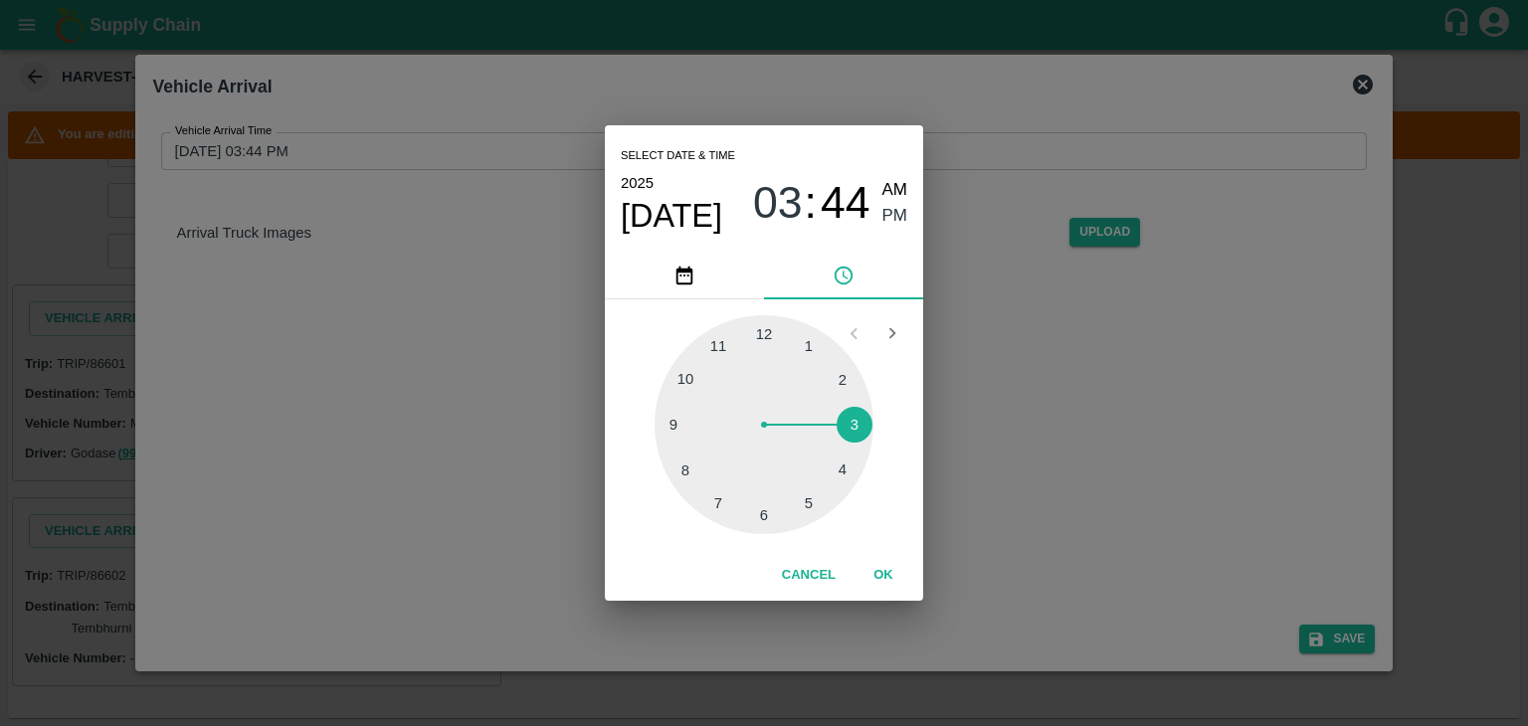
click at [887, 192] on span "AM" at bounding box center [895, 190] width 26 height 27
click at [664, 426] on div at bounding box center [763, 424] width 219 height 219
type input "20/08/2025 09:45 AM"
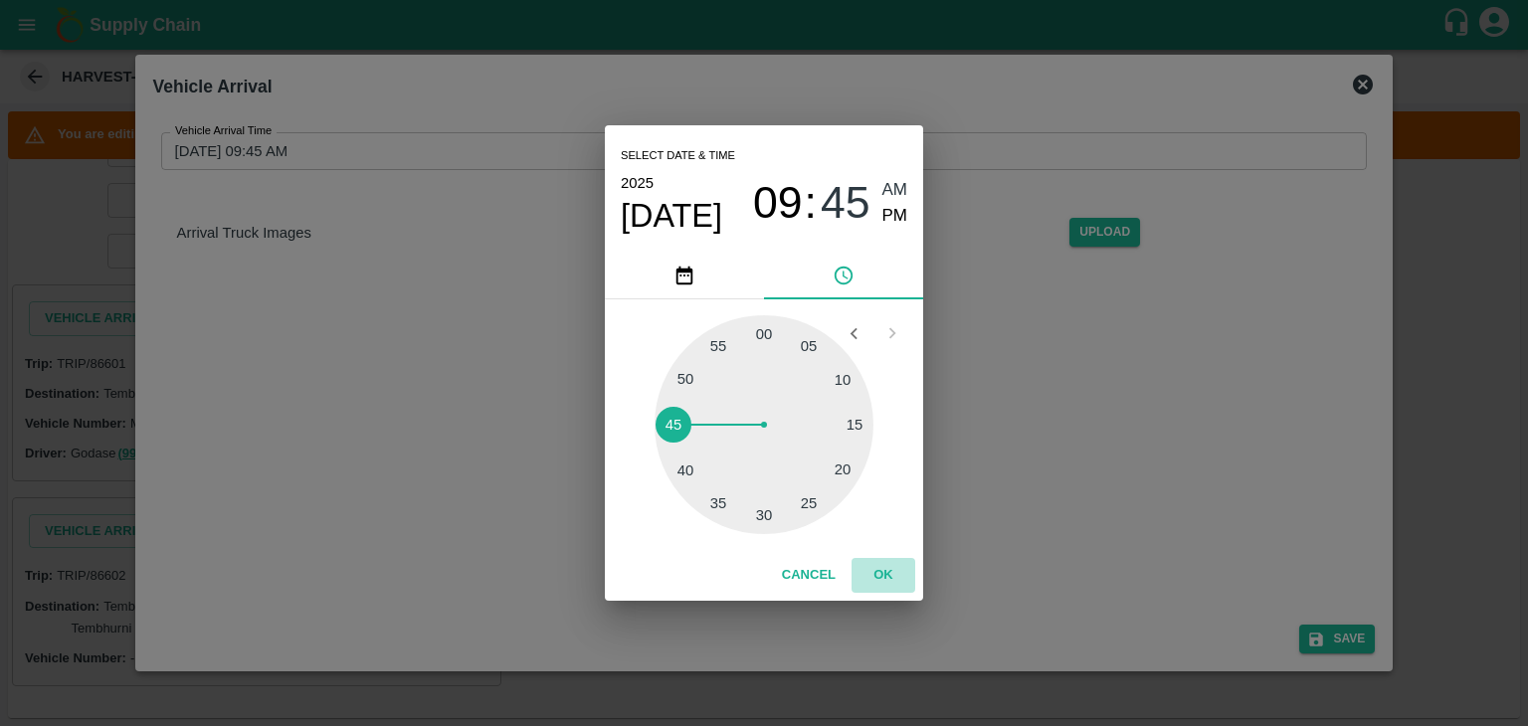
click at [893, 578] on button "OK" at bounding box center [883, 575] width 64 height 35
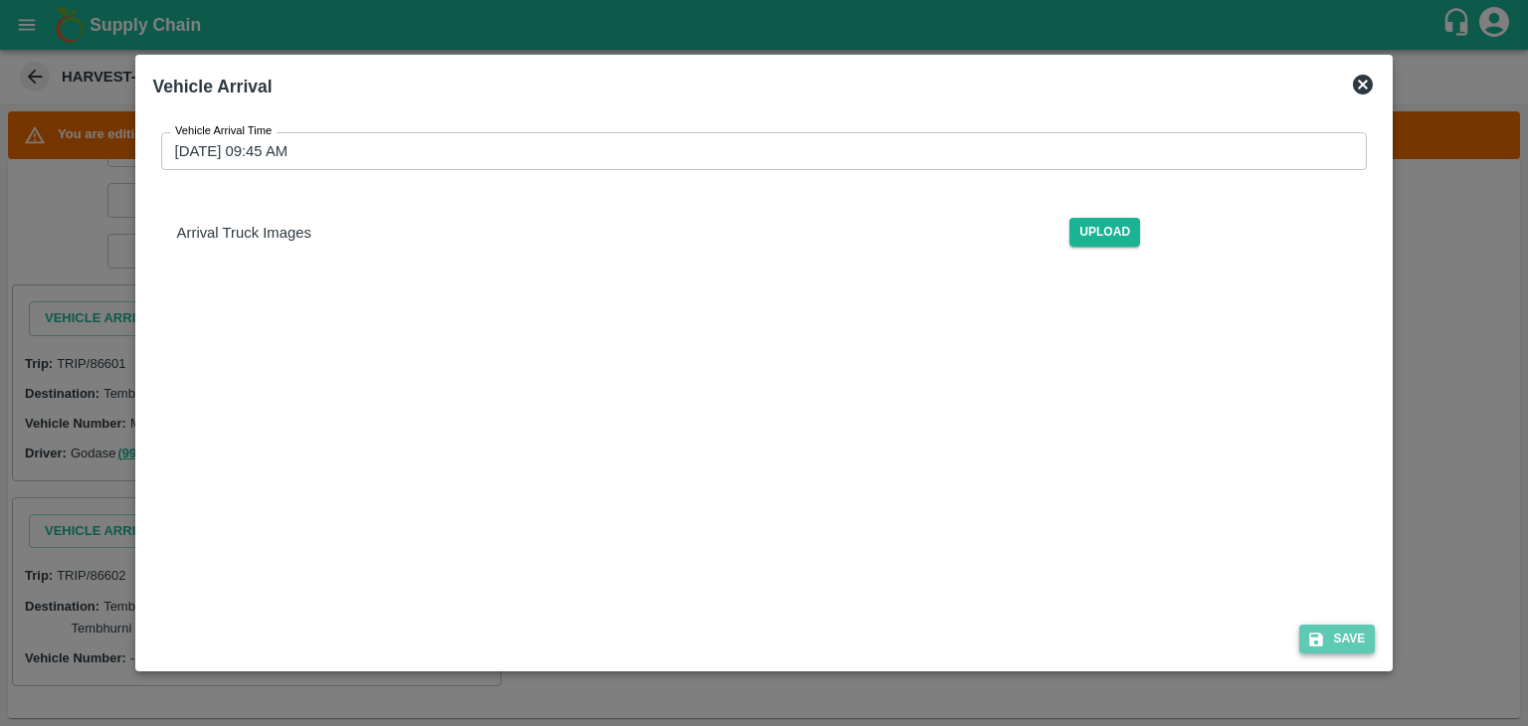
click at [1370, 636] on button "Save" at bounding box center [1337, 639] width 76 height 29
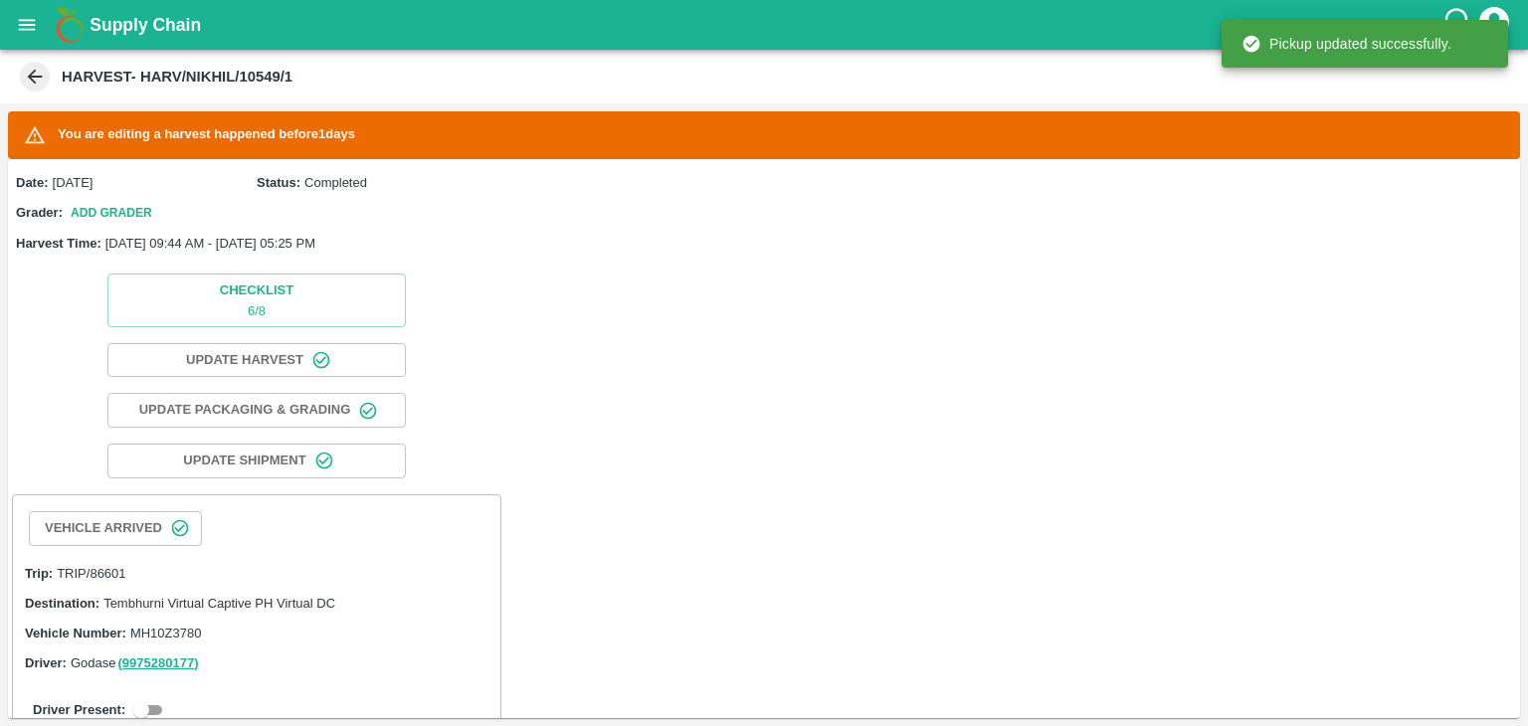
scroll to position [310, 0]
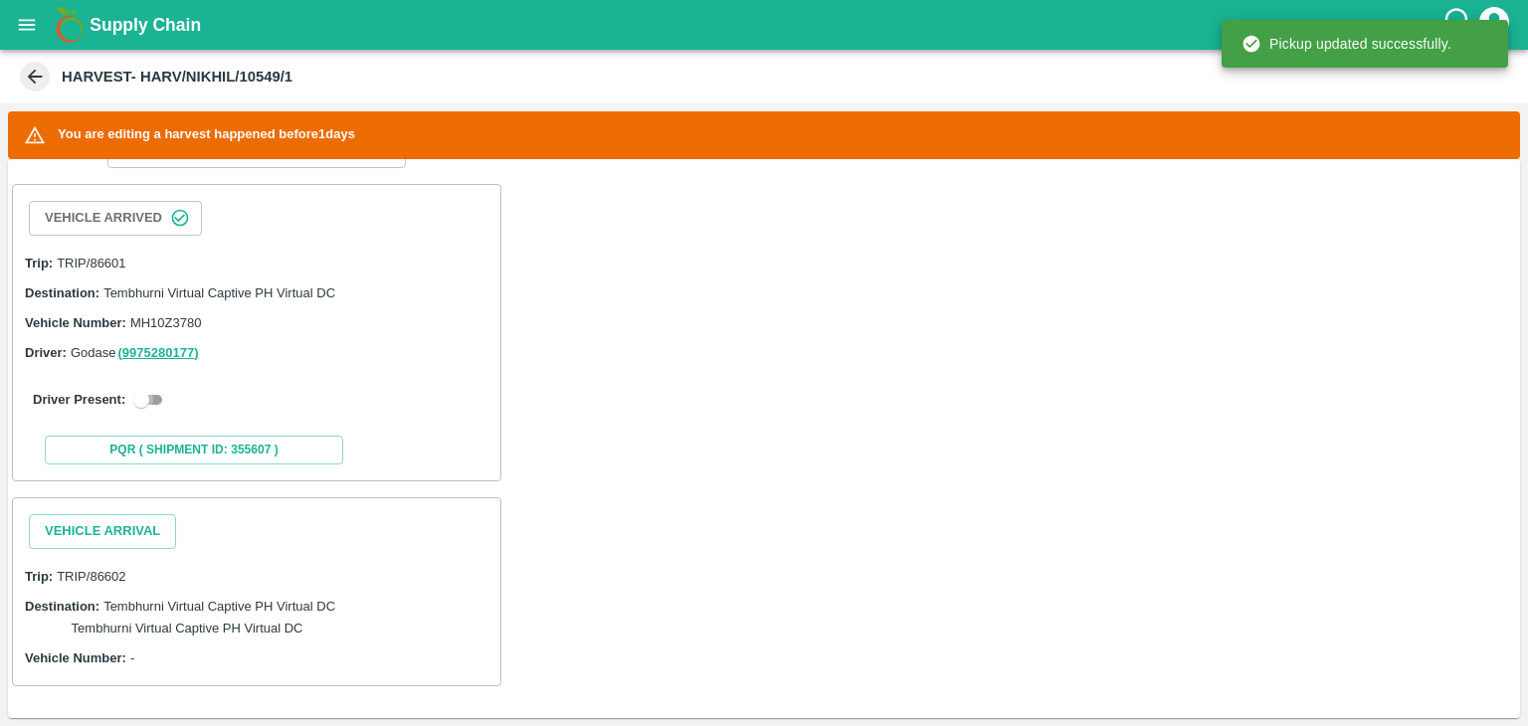
click at [147, 388] on input "checkbox" at bounding box center [141, 400] width 72 height 24
checkbox input "true"
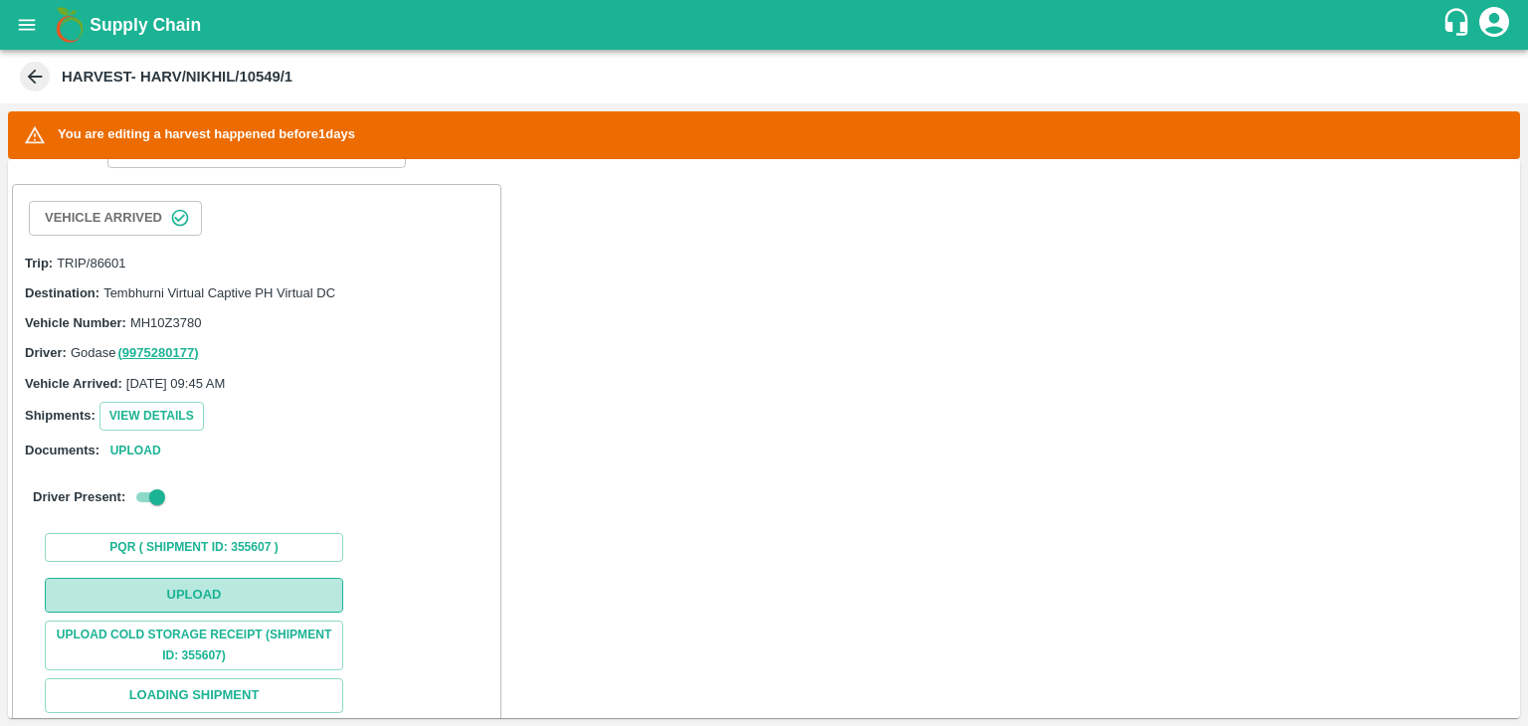
click at [253, 590] on button "Upload" at bounding box center [194, 595] width 298 height 35
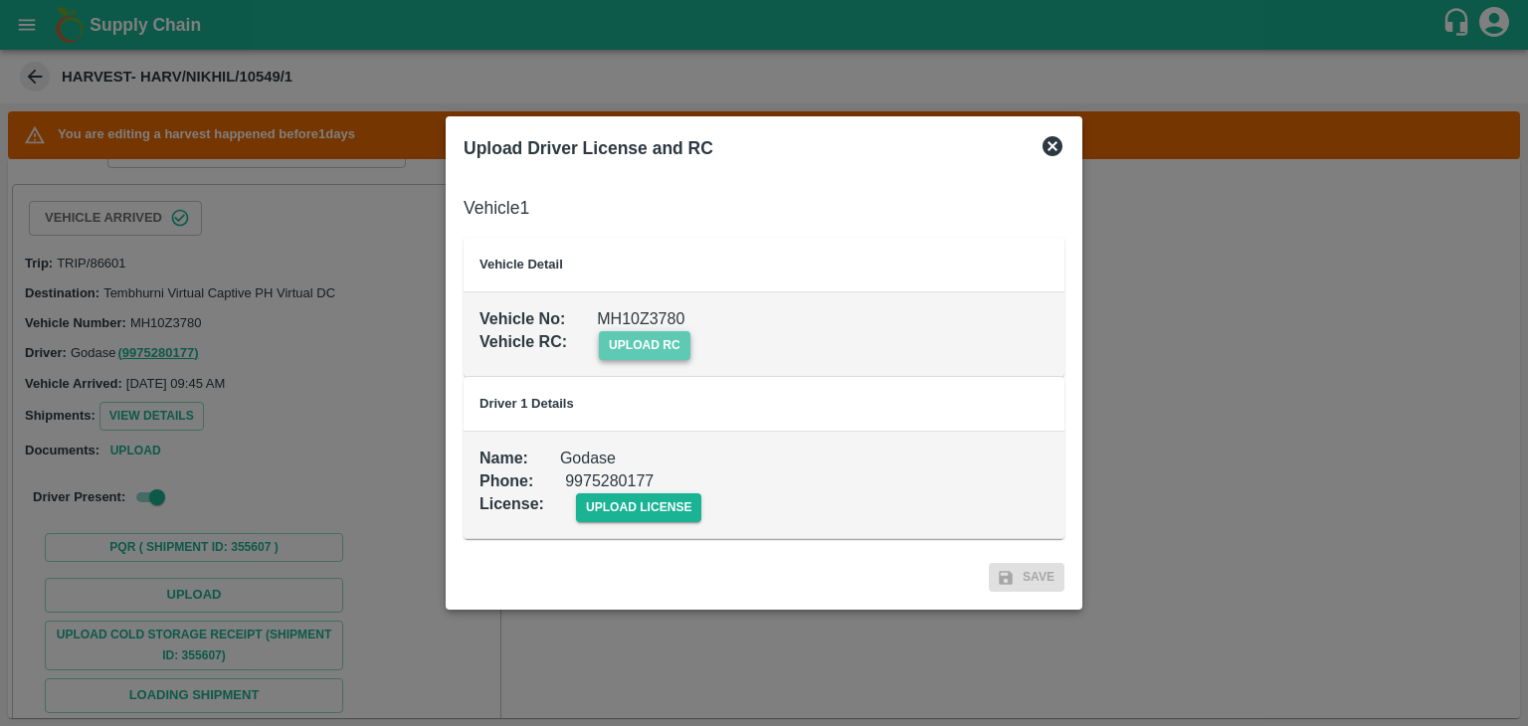
click at [651, 342] on span "upload rc" at bounding box center [645, 345] width 92 height 29
click at [0, 0] on input "upload rc" at bounding box center [0, 0] width 0 height 0
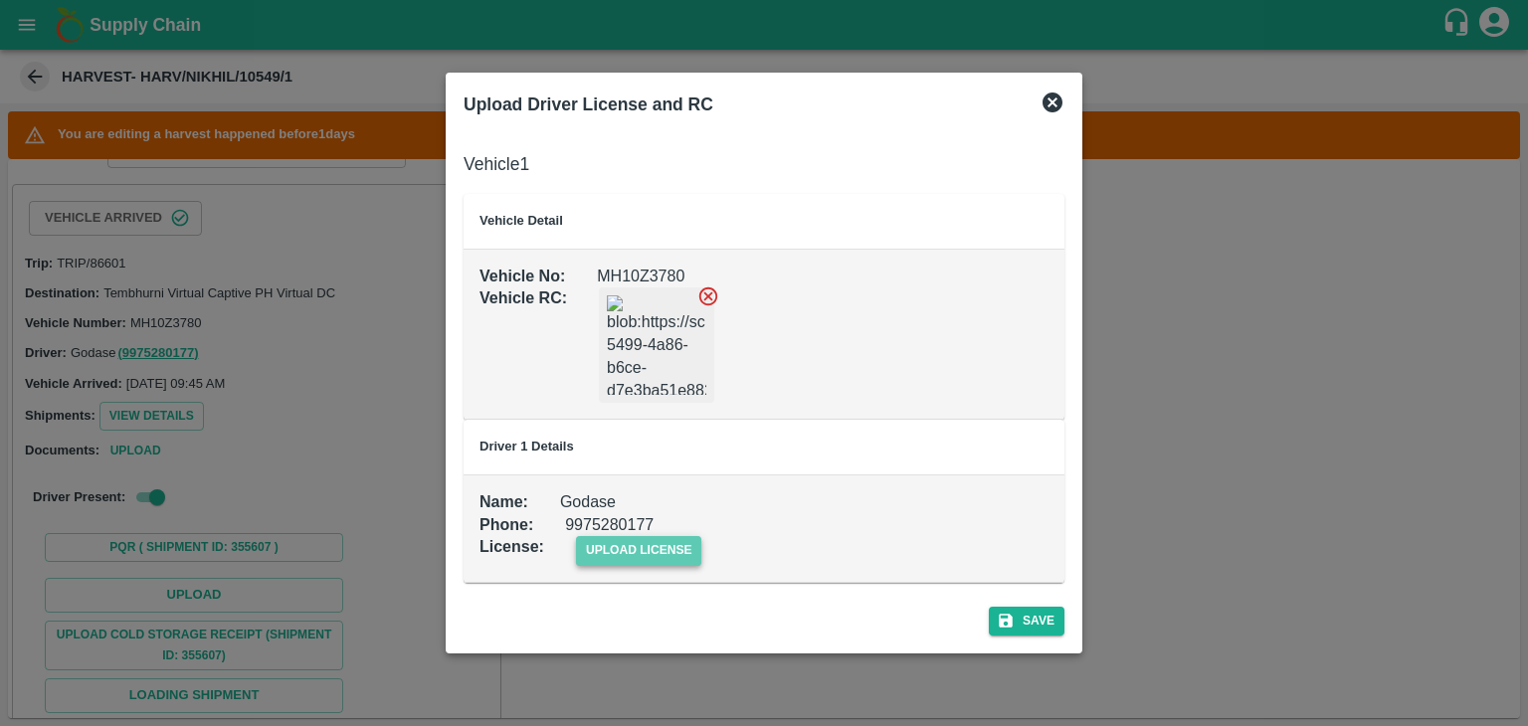
click at [642, 554] on span "upload license" at bounding box center [639, 550] width 126 height 29
click at [0, 0] on input "upload license" at bounding box center [0, 0] width 0 height 0
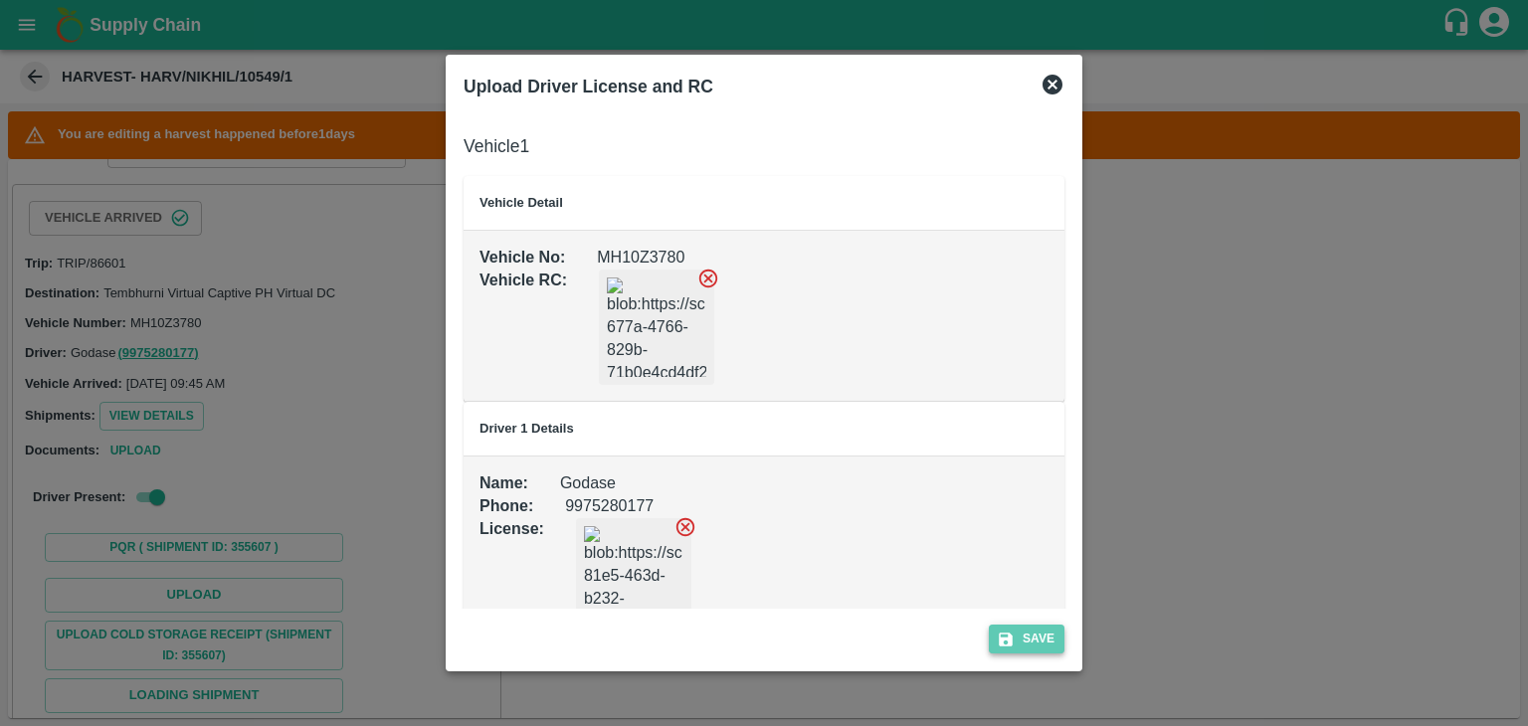
click at [1035, 633] on button "Save" at bounding box center [1027, 639] width 76 height 29
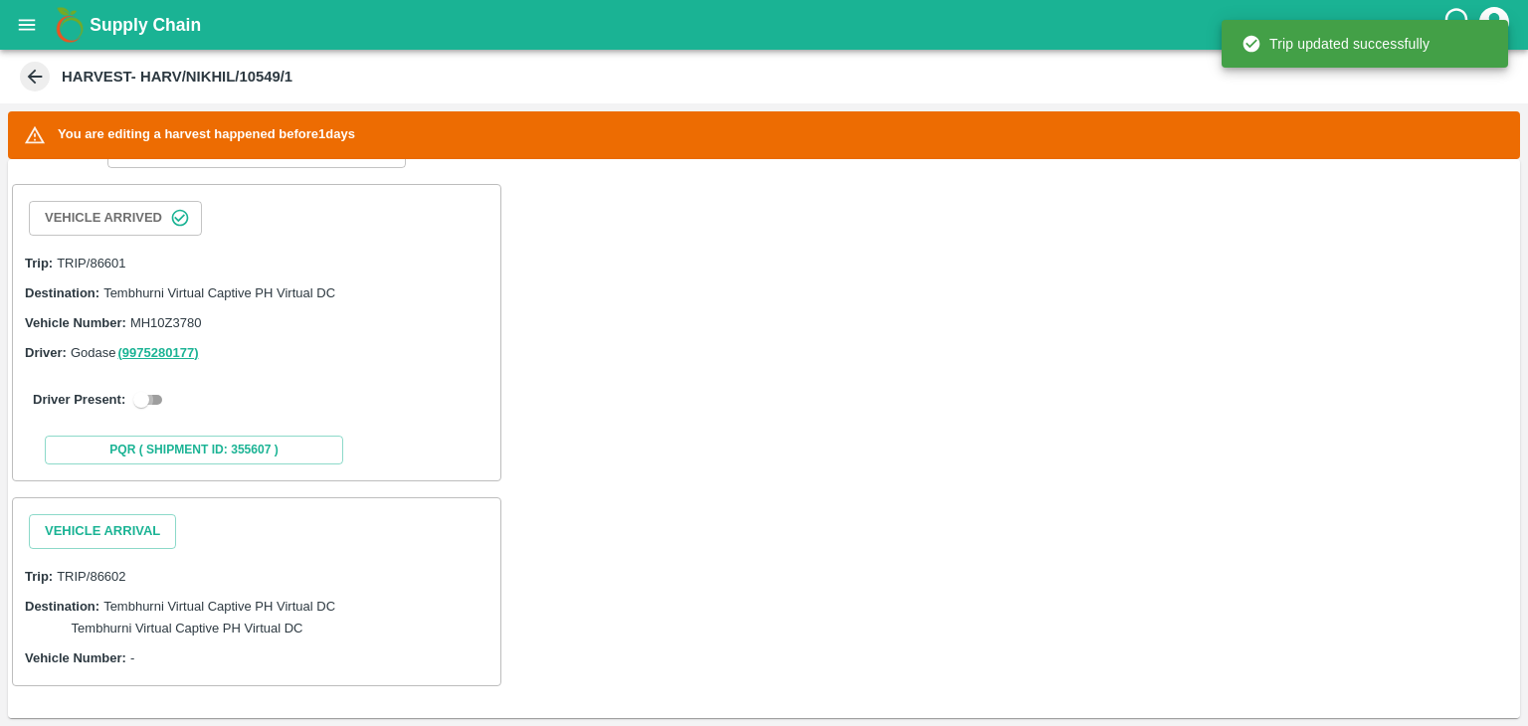
click at [151, 406] on input "checkbox" at bounding box center [141, 400] width 72 height 24
checkbox input "true"
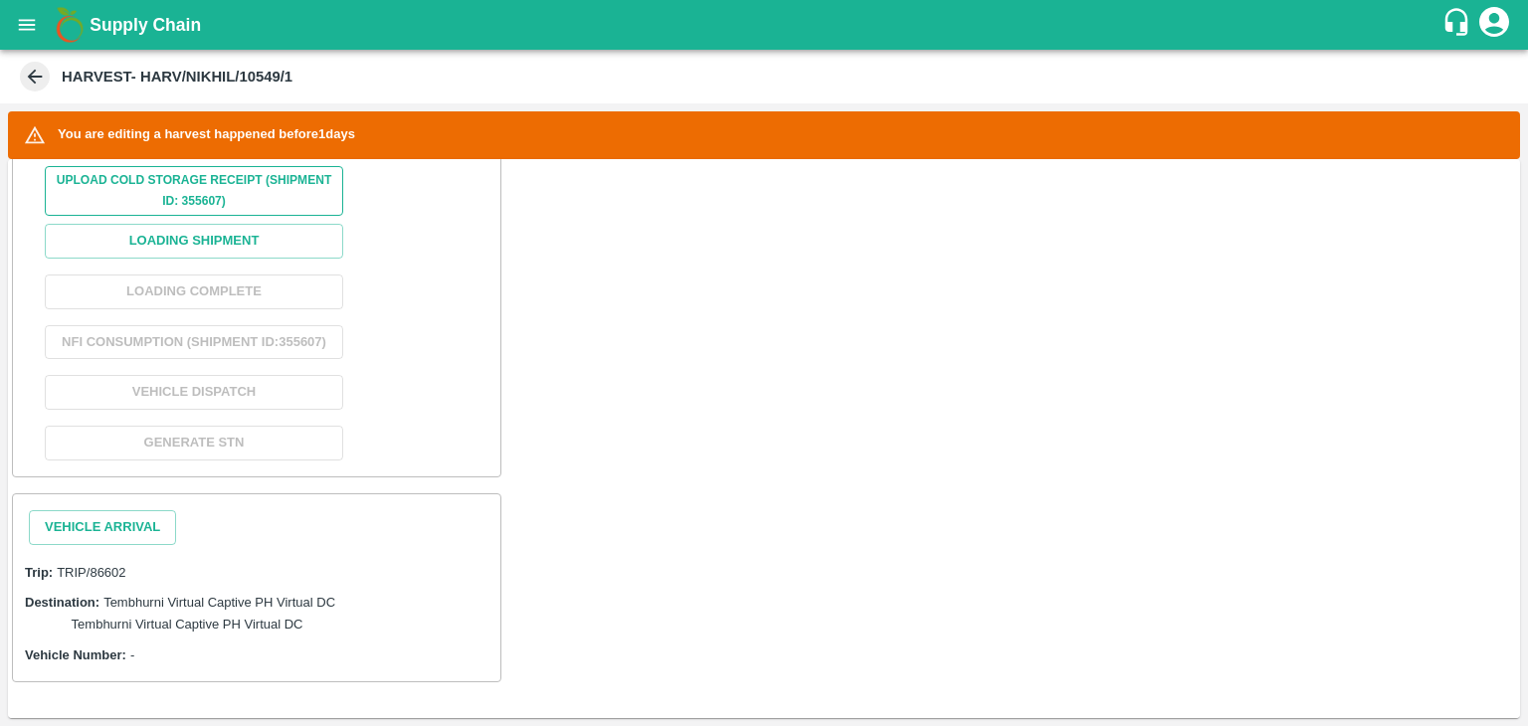
scroll to position [811, 0]
click at [261, 224] on button "Loading Shipment" at bounding box center [194, 241] width 298 height 35
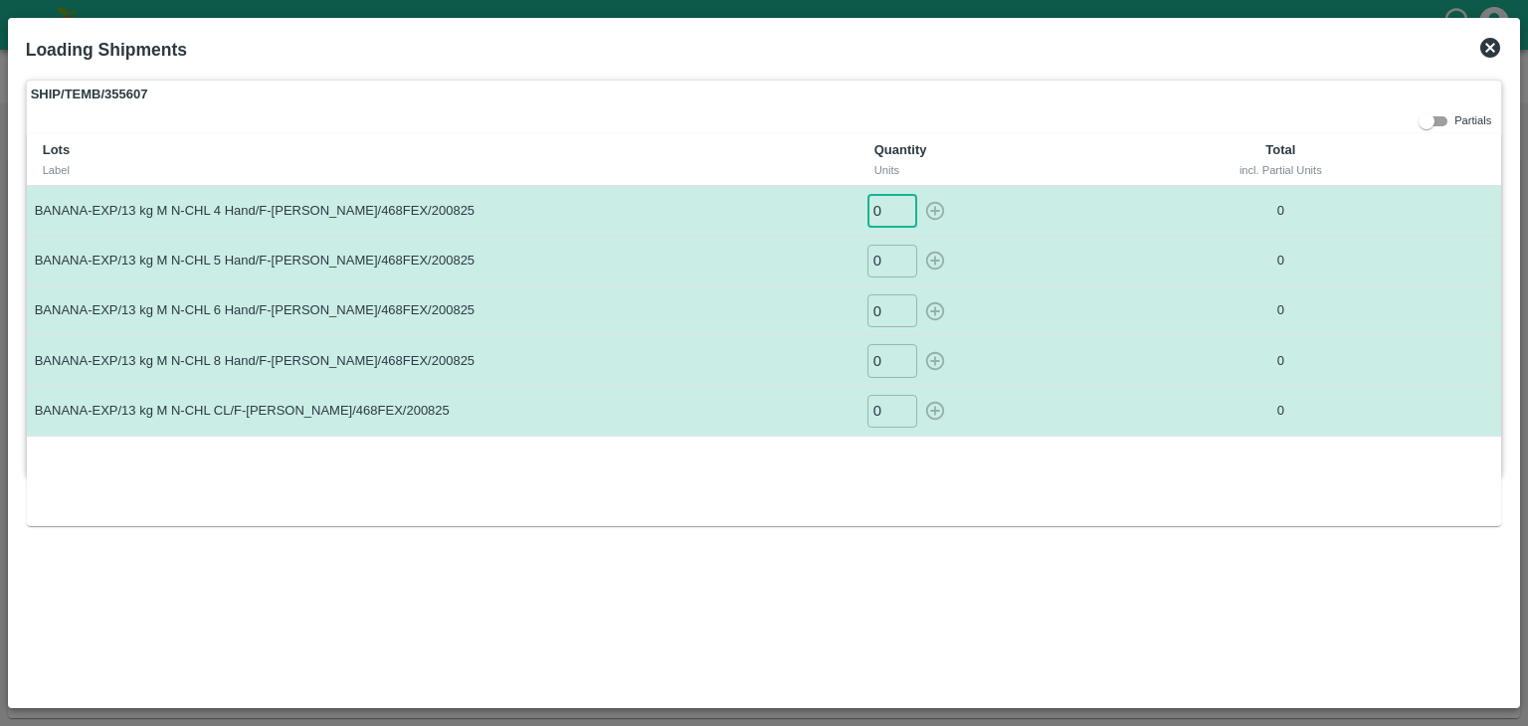
click at [883, 214] on input "0" at bounding box center [892, 210] width 50 height 33
type input "022"
click at [919, 194] on button "button" at bounding box center [935, 210] width 32 height 33
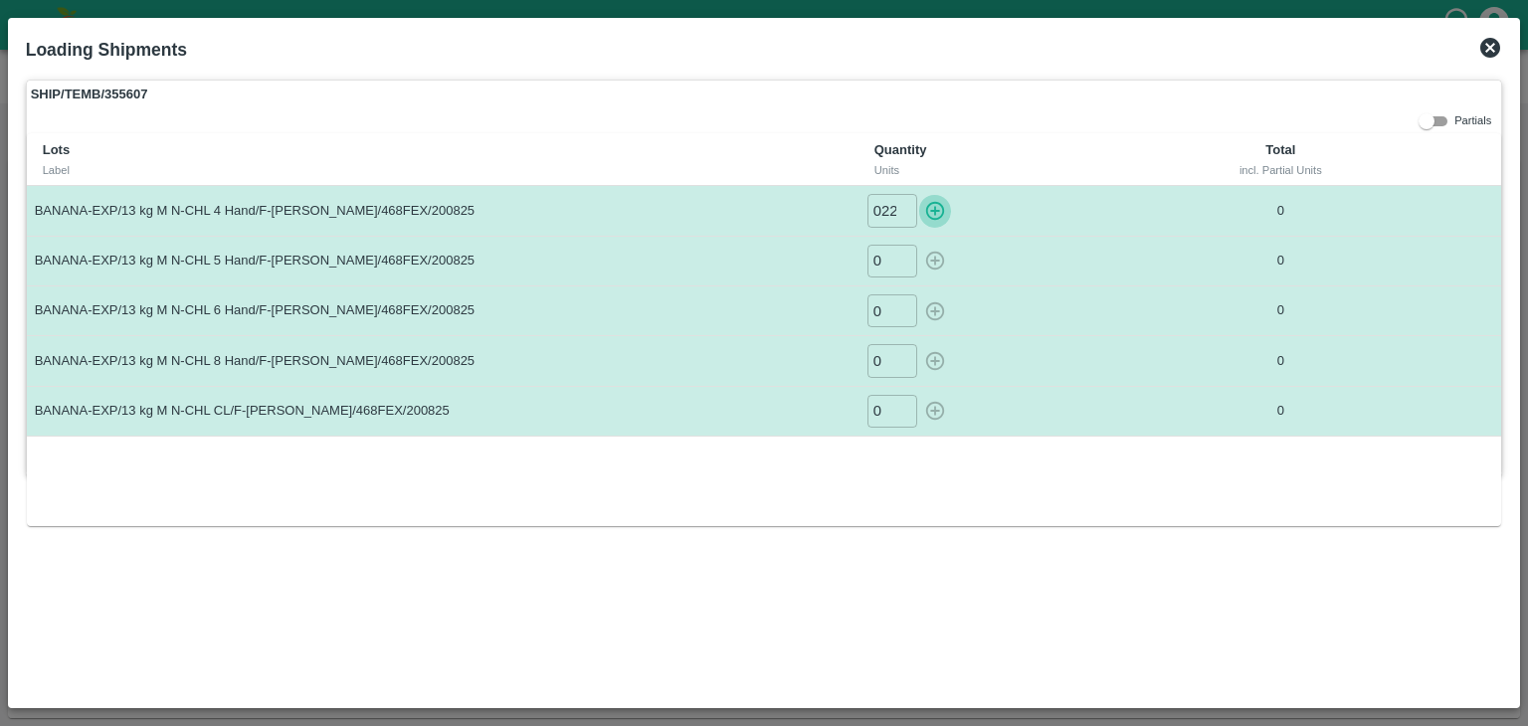
type input "0"
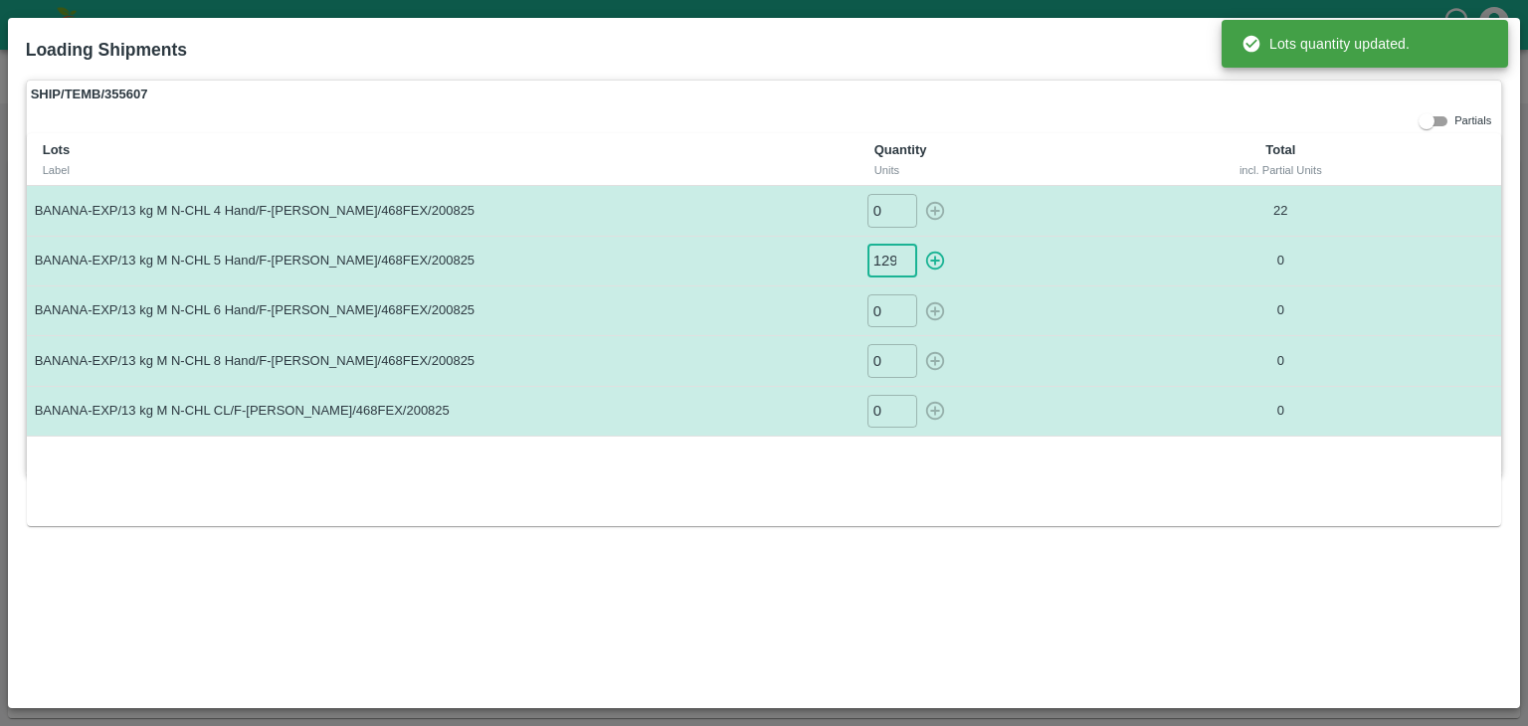
scroll to position [0, 1]
type input "129"
click at [919, 245] on button "button" at bounding box center [935, 261] width 32 height 33
type input "0"
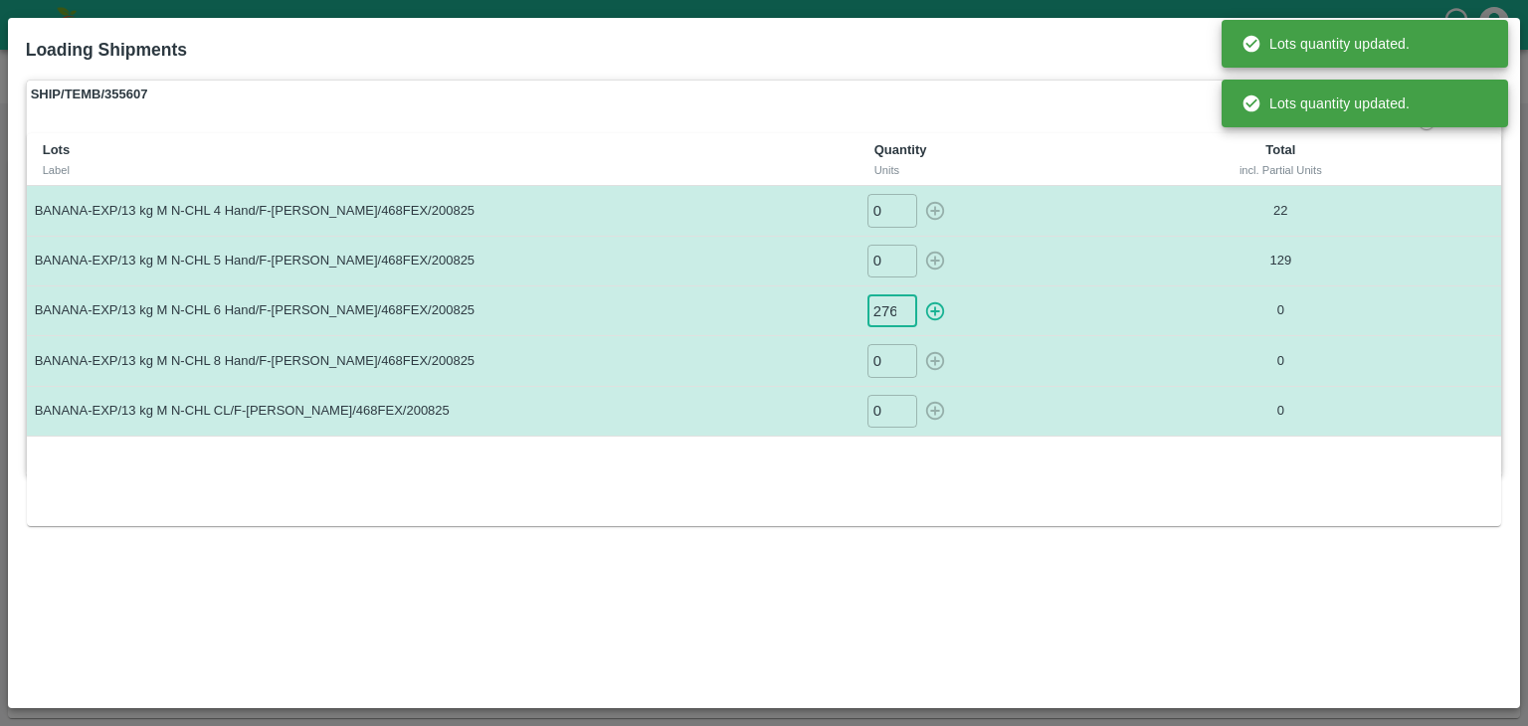
scroll to position [0, 1]
type input "276"
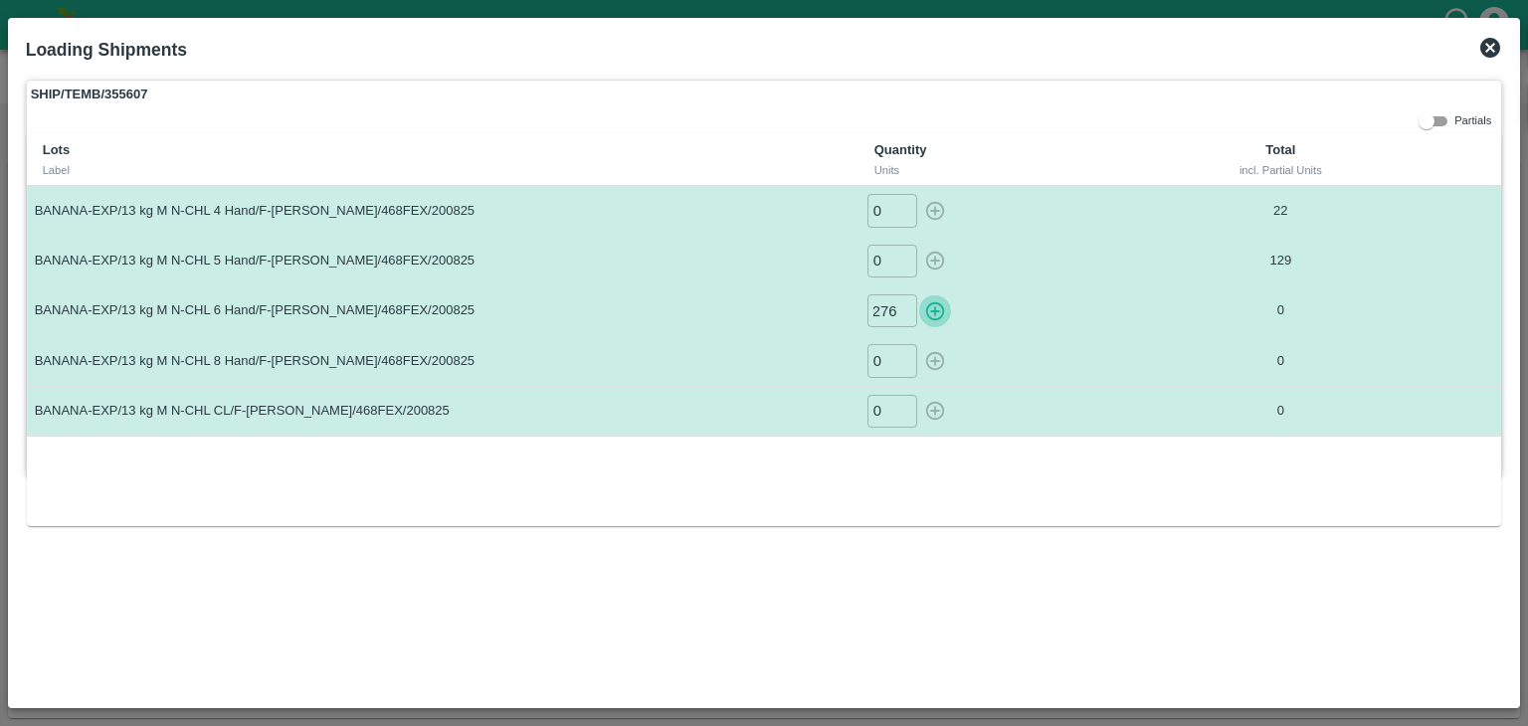
click at [919, 294] on button "button" at bounding box center [935, 310] width 32 height 33
type input "0"
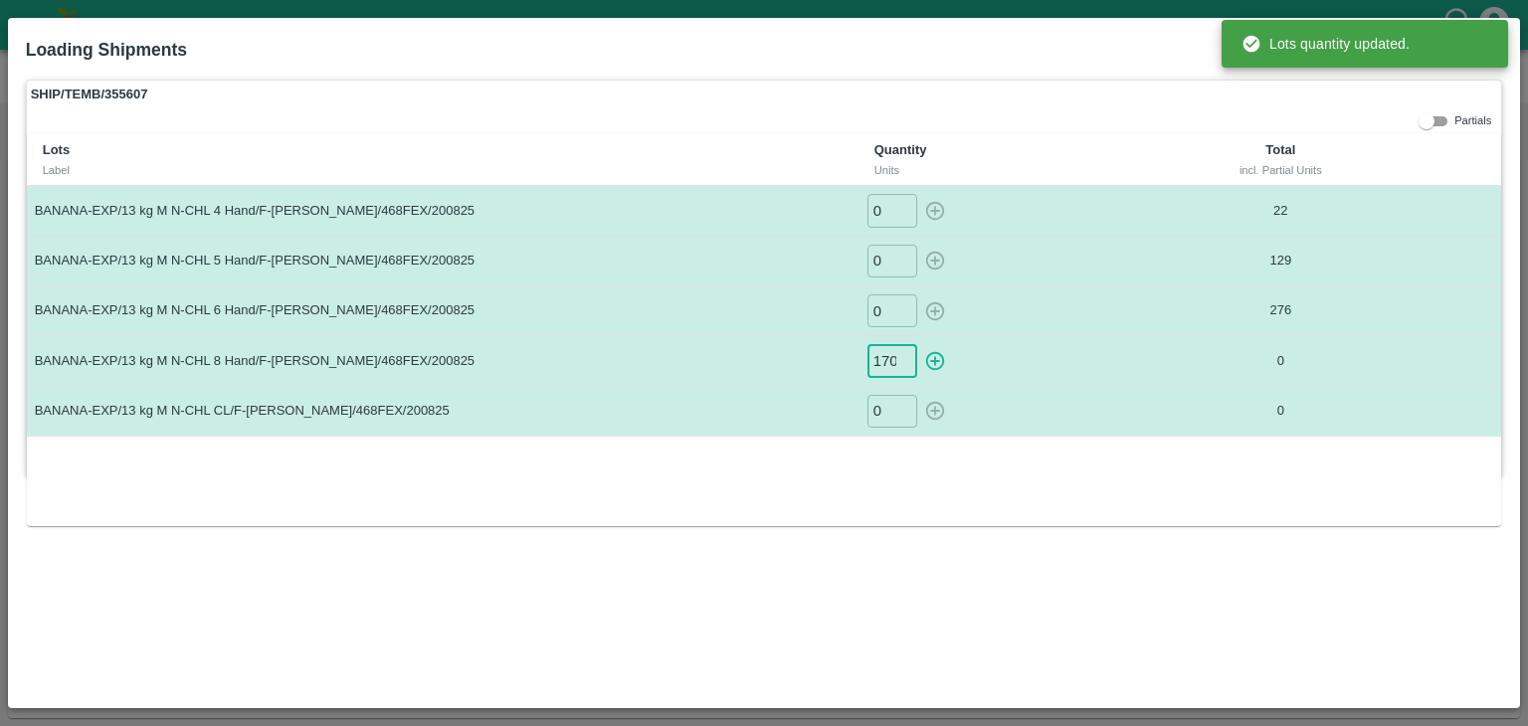
scroll to position [0, 1]
type input "170"
click at [919, 344] on button "button" at bounding box center [935, 360] width 32 height 33
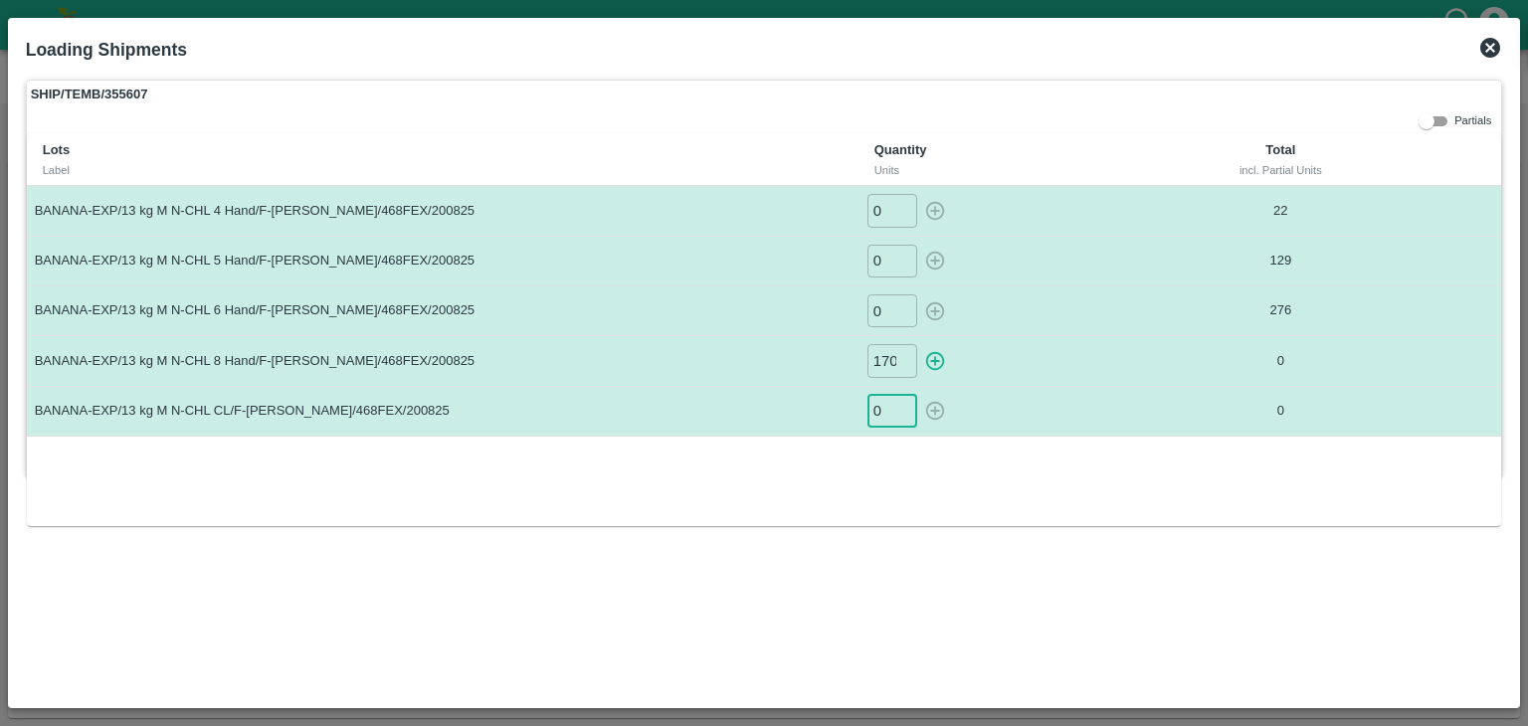
type input "0"
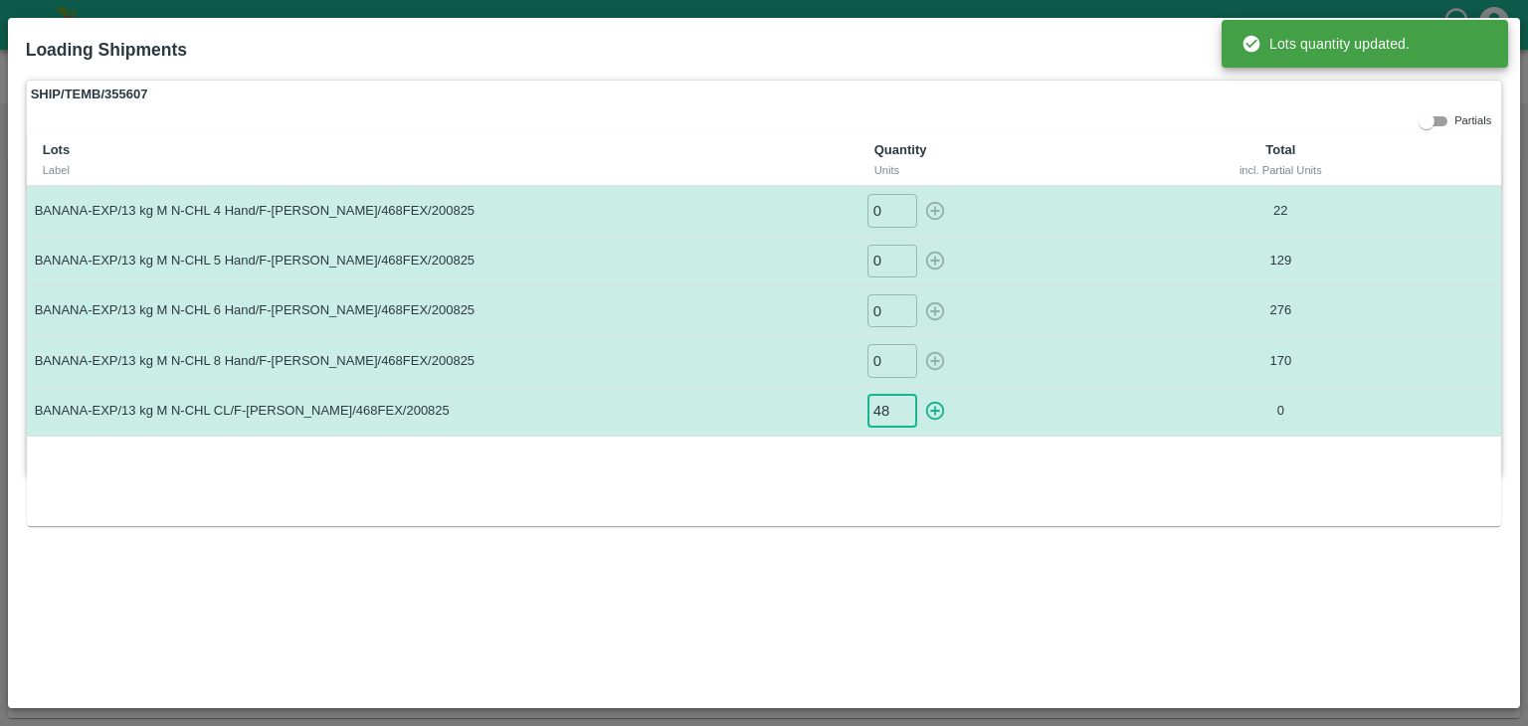
type input "48"
click at [919, 395] on button "button" at bounding box center [935, 411] width 32 height 33
type input "0"
click at [1166, 239] on td "129" at bounding box center [1281, 261] width 258 height 50
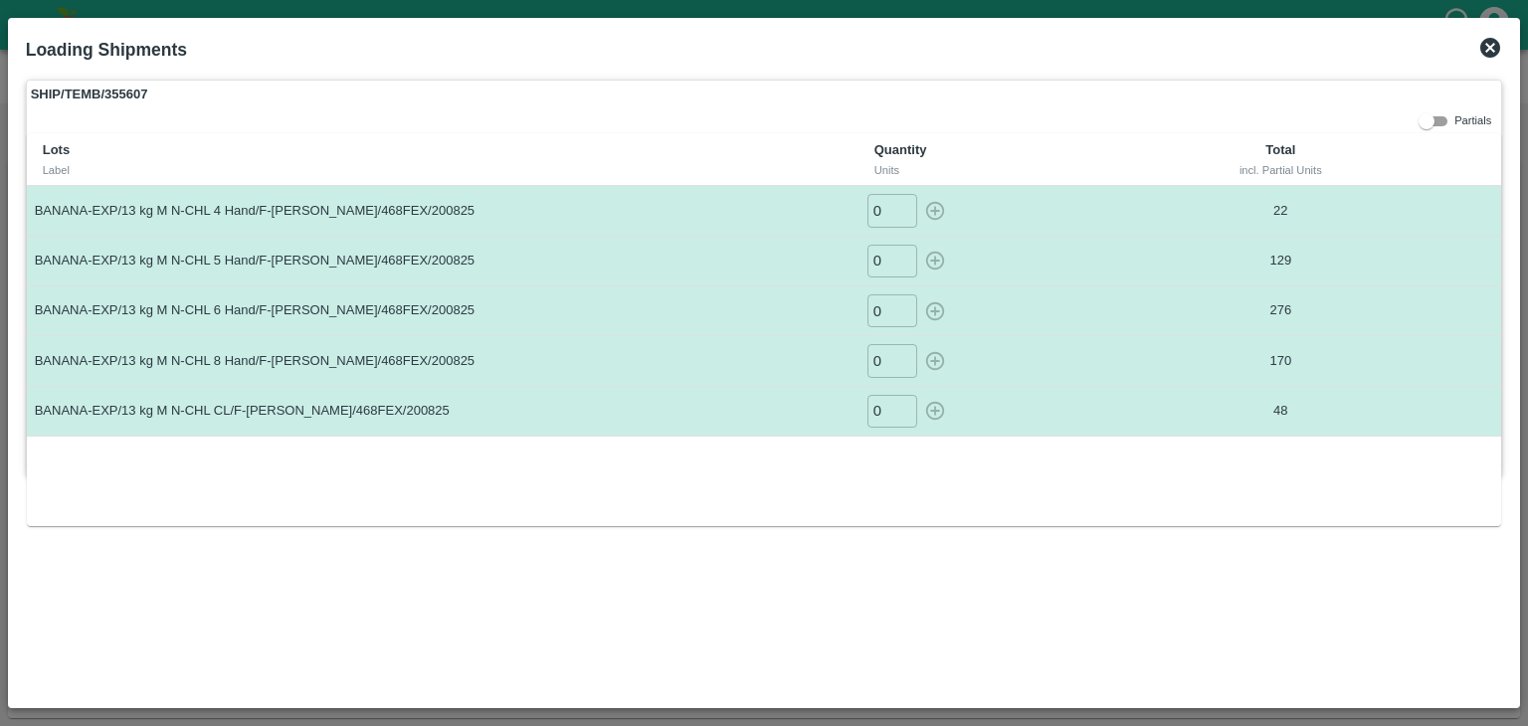
click at [1502, 53] on div "Loading Shipments" at bounding box center [764, 50] width 1493 height 44
click at [1483, 46] on icon at bounding box center [1490, 48] width 20 height 20
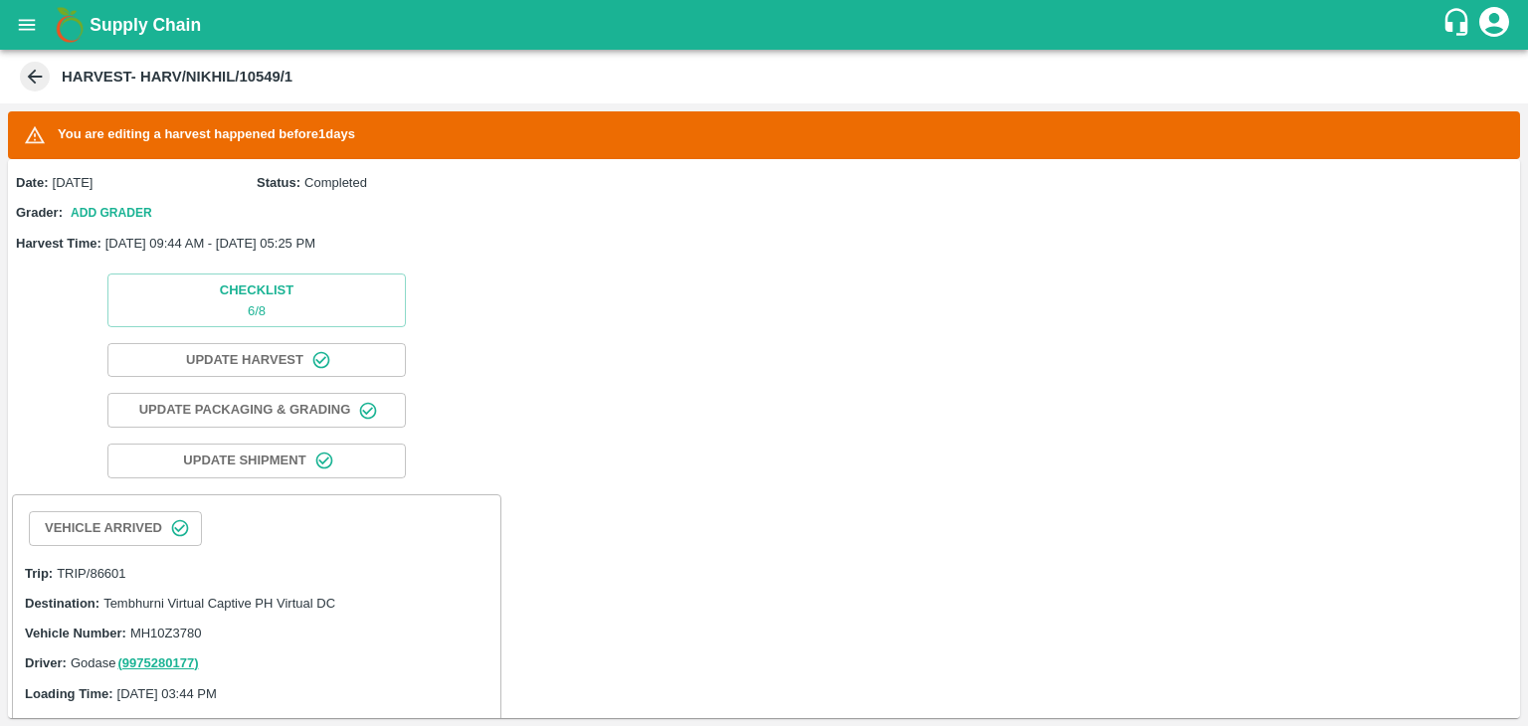
scroll to position [811, 0]
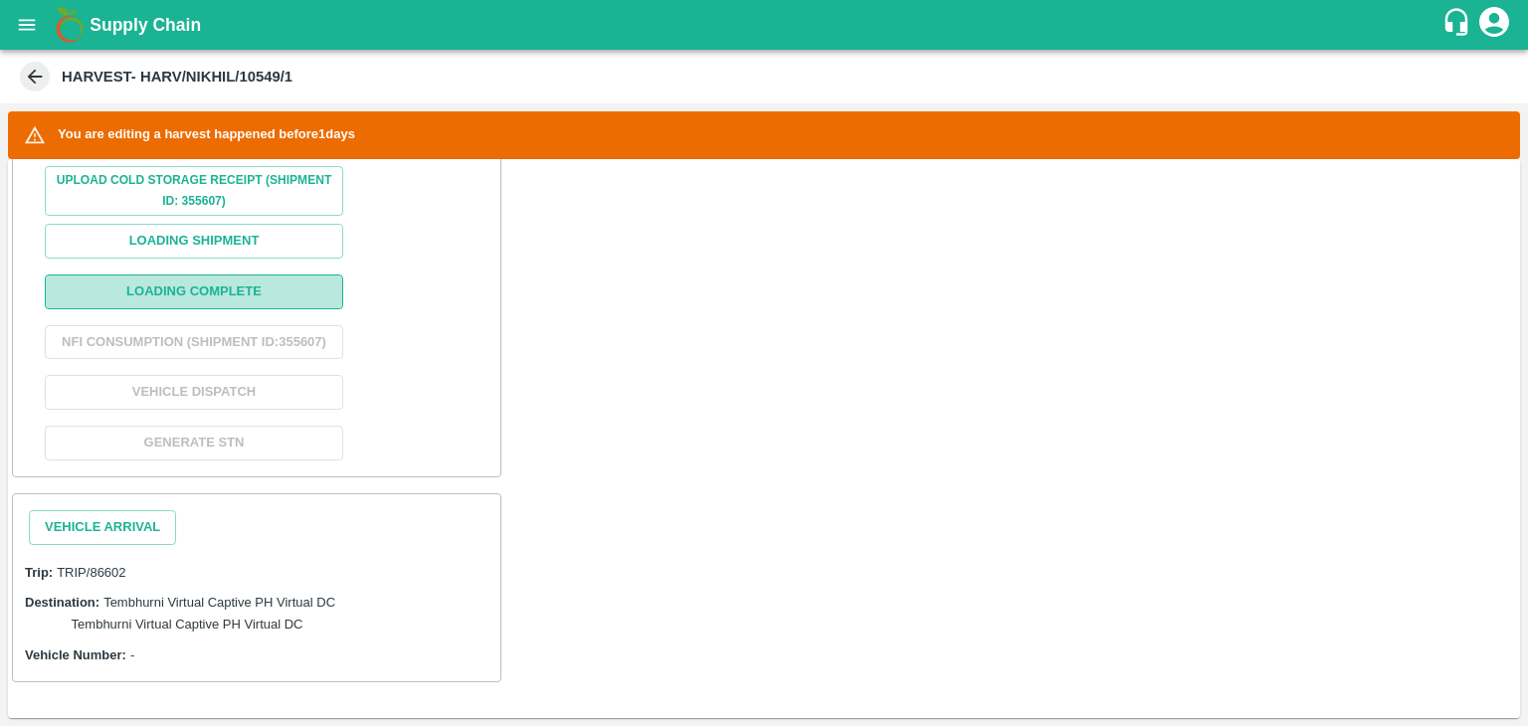
click at [206, 275] on button "Loading Complete" at bounding box center [194, 292] width 298 height 35
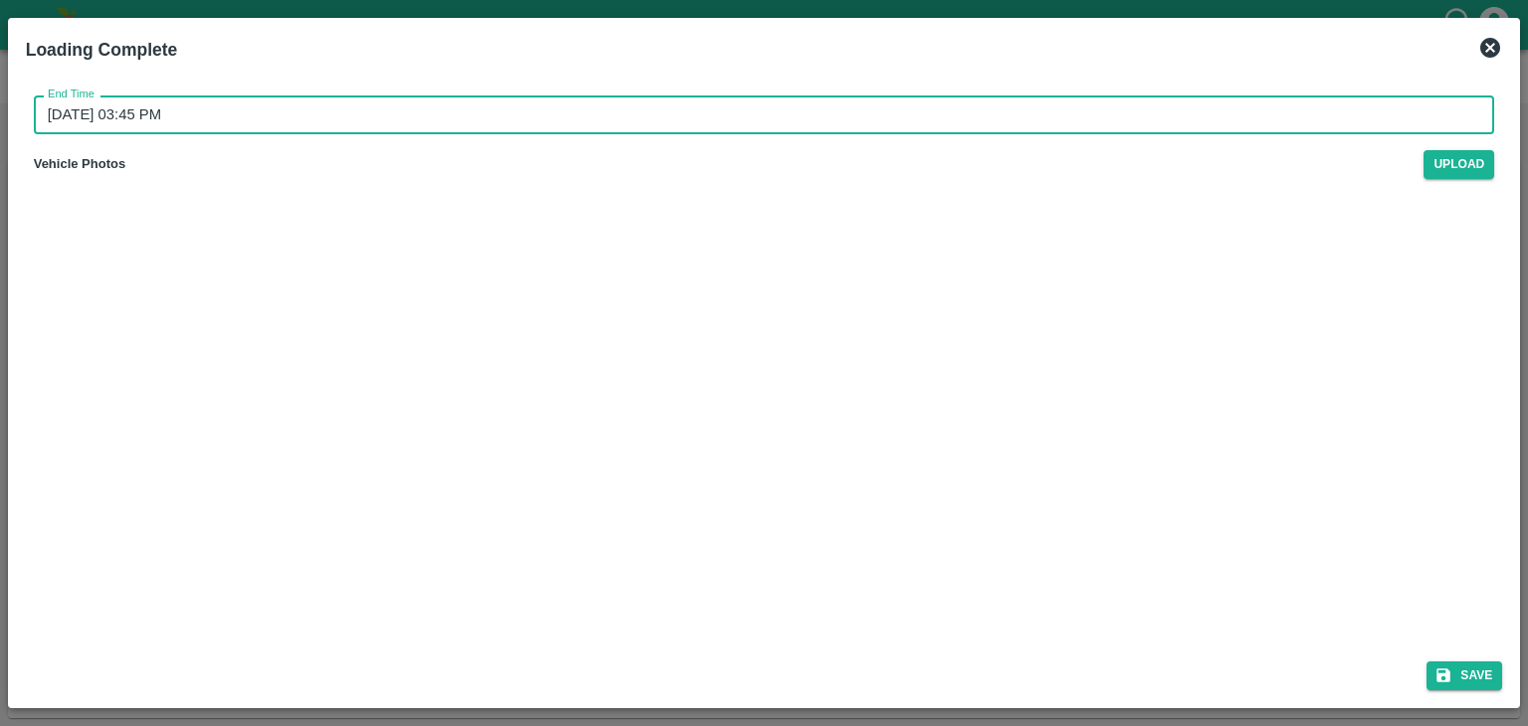
click at [648, 105] on input "21/08/2025 03:45 PM" at bounding box center [757, 114] width 1447 height 38
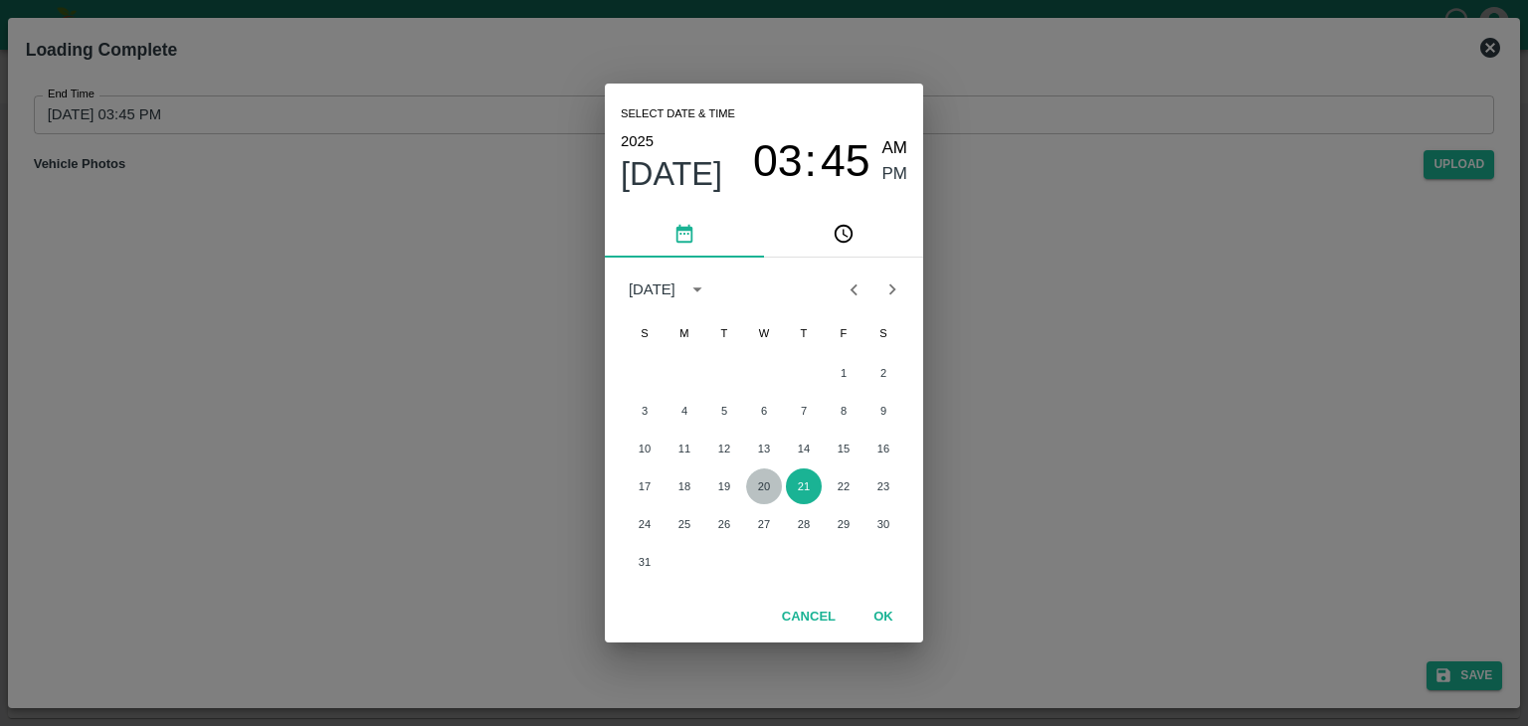
click at [761, 488] on button "20" at bounding box center [764, 486] width 36 height 36
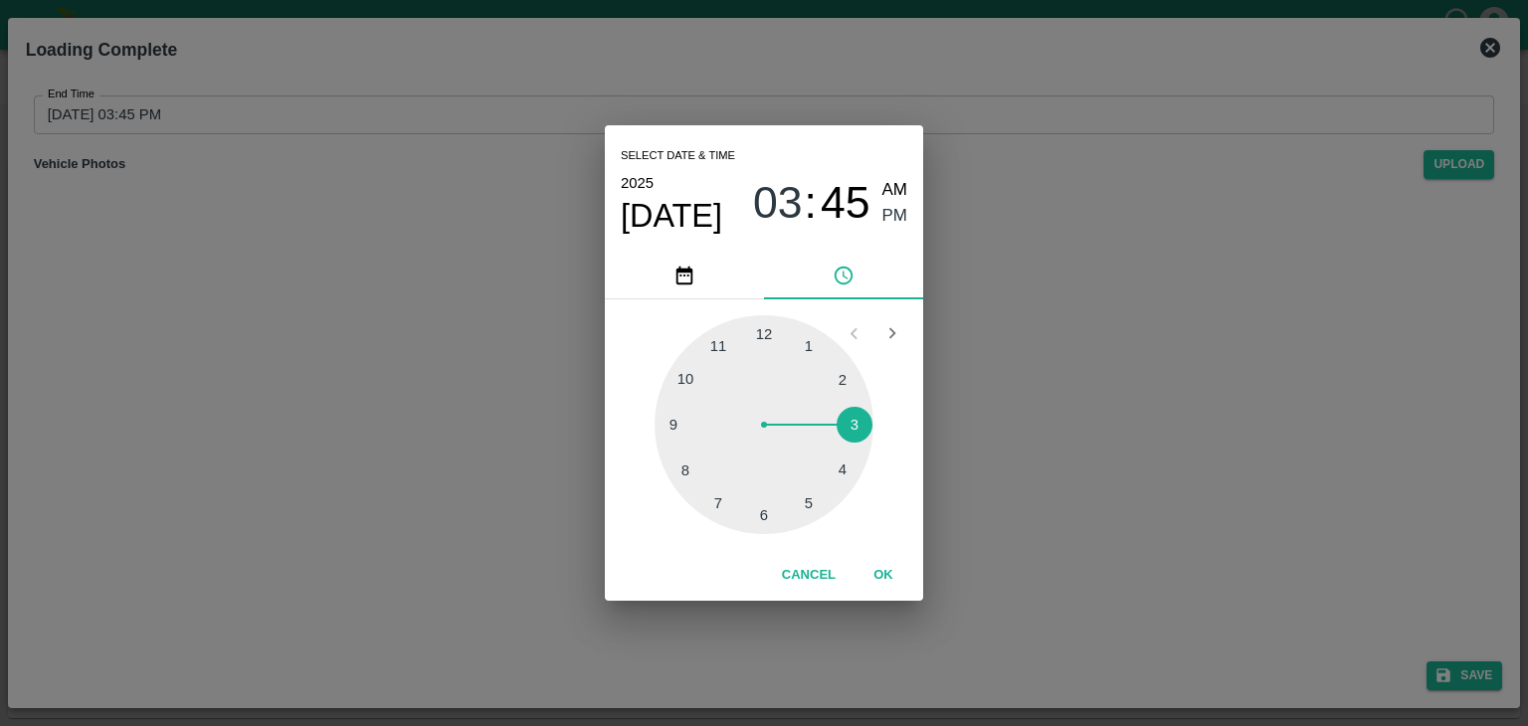
click at [836, 478] on div at bounding box center [763, 424] width 219 height 219
type input "21/08/2025 03:45 PM"
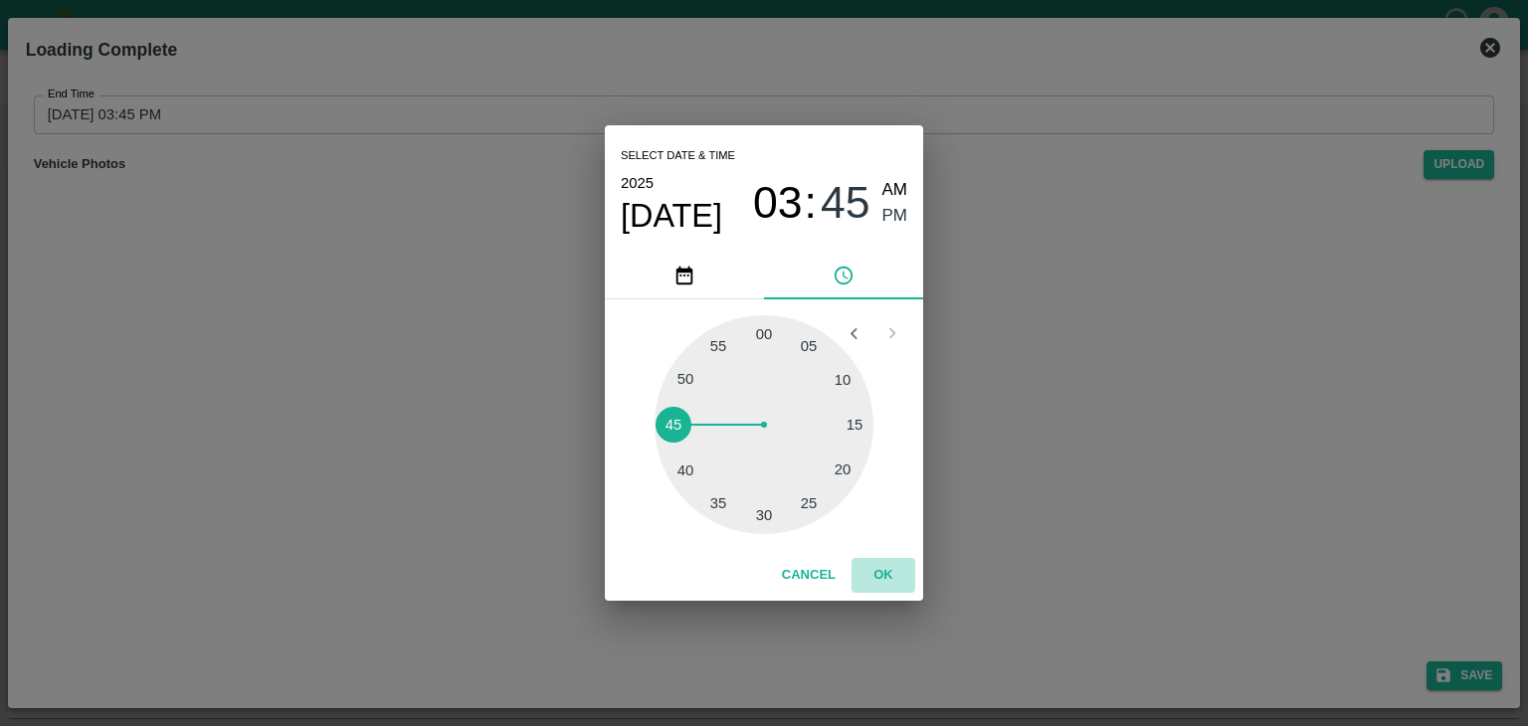
click at [882, 566] on button "OK" at bounding box center [883, 575] width 64 height 35
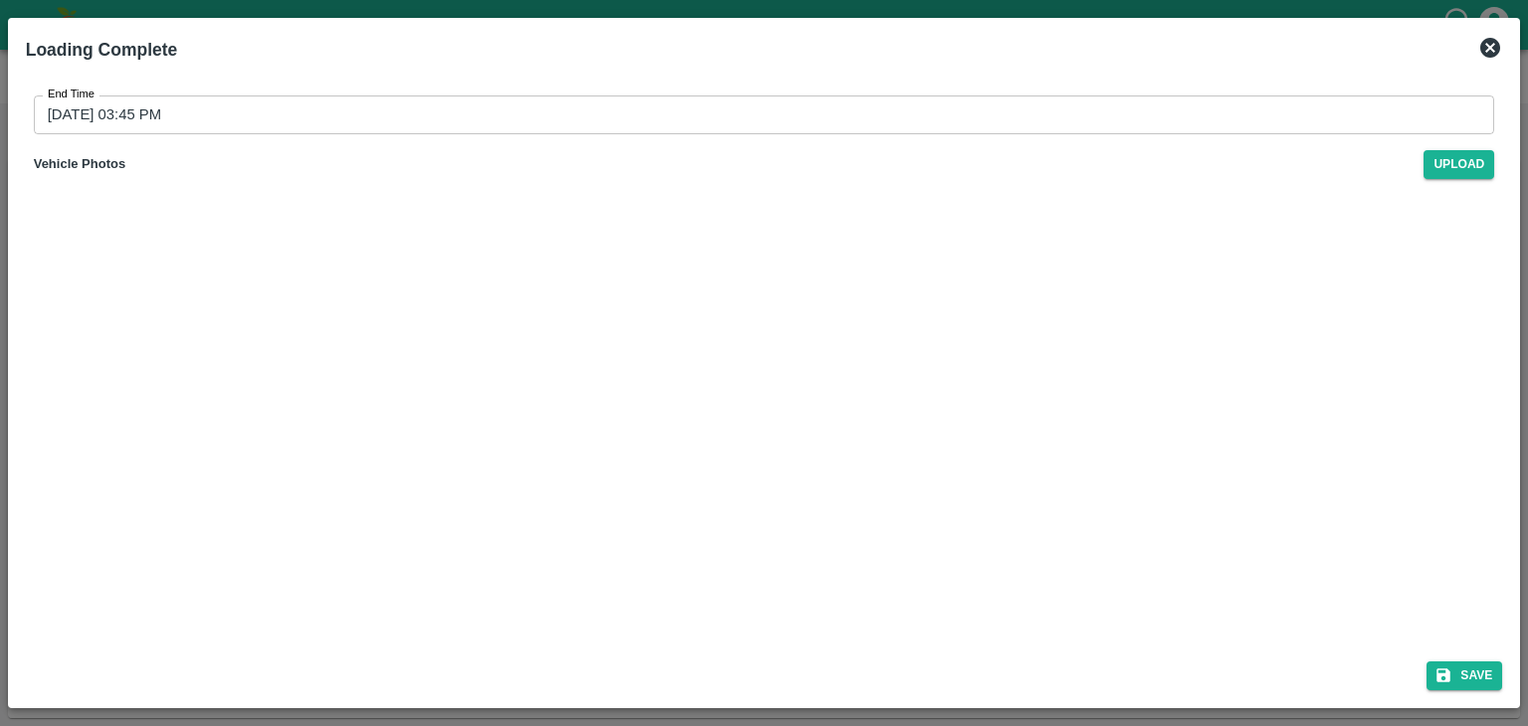
click at [1484, 689] on div "Save" at bounding box center [764, 672] width 1493 height 53
click at [1480, 683] on button "Save" at bounding box center [1464, 675] width 76 height 29
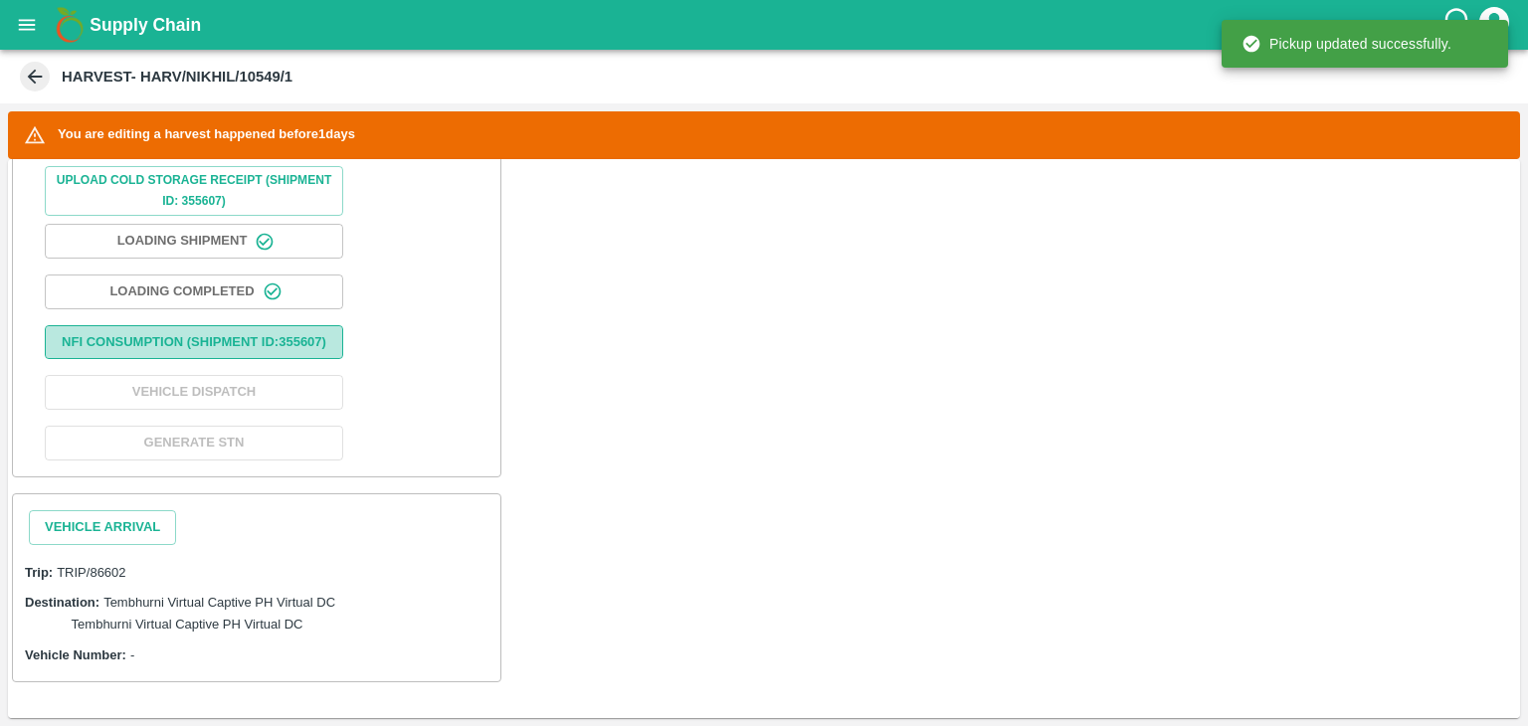
click at [211, 334] on button "Nfi Consumption (SHIPMENT ID: 355607 )" at bounding box center [194, 342] width 298 height 35
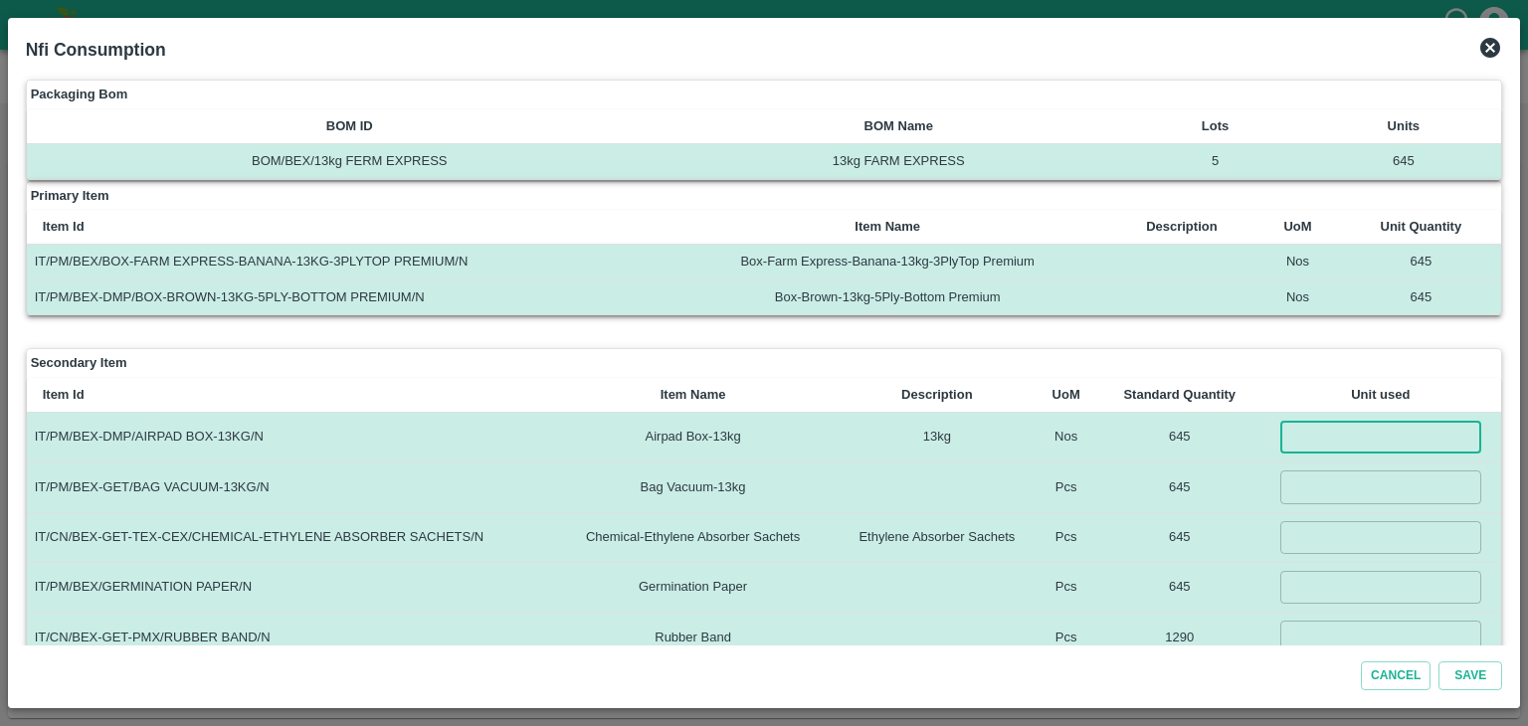
click at [1301, 439] on input "number" at bounding box center [1380, 437] width 201 height 33
type input "645"
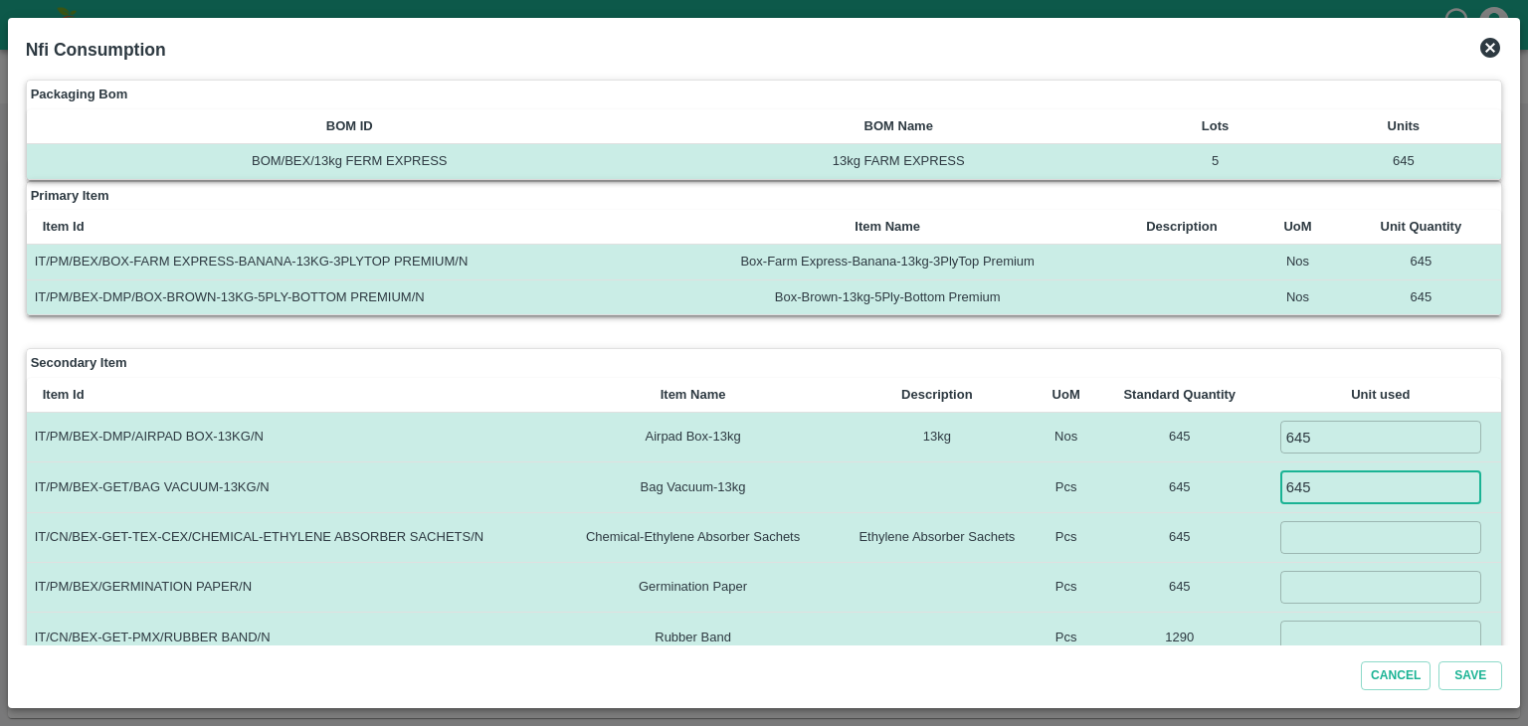
type input "645"
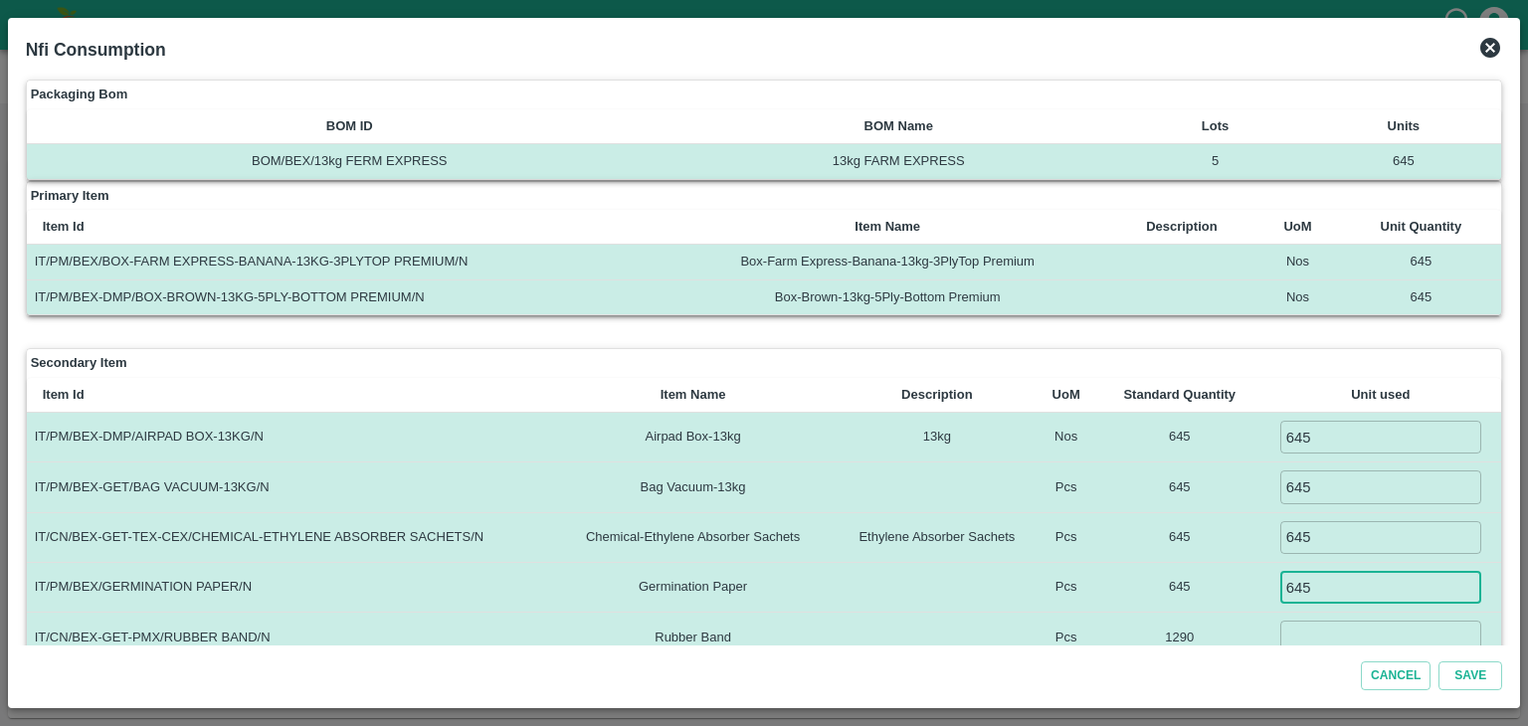
type input "645"
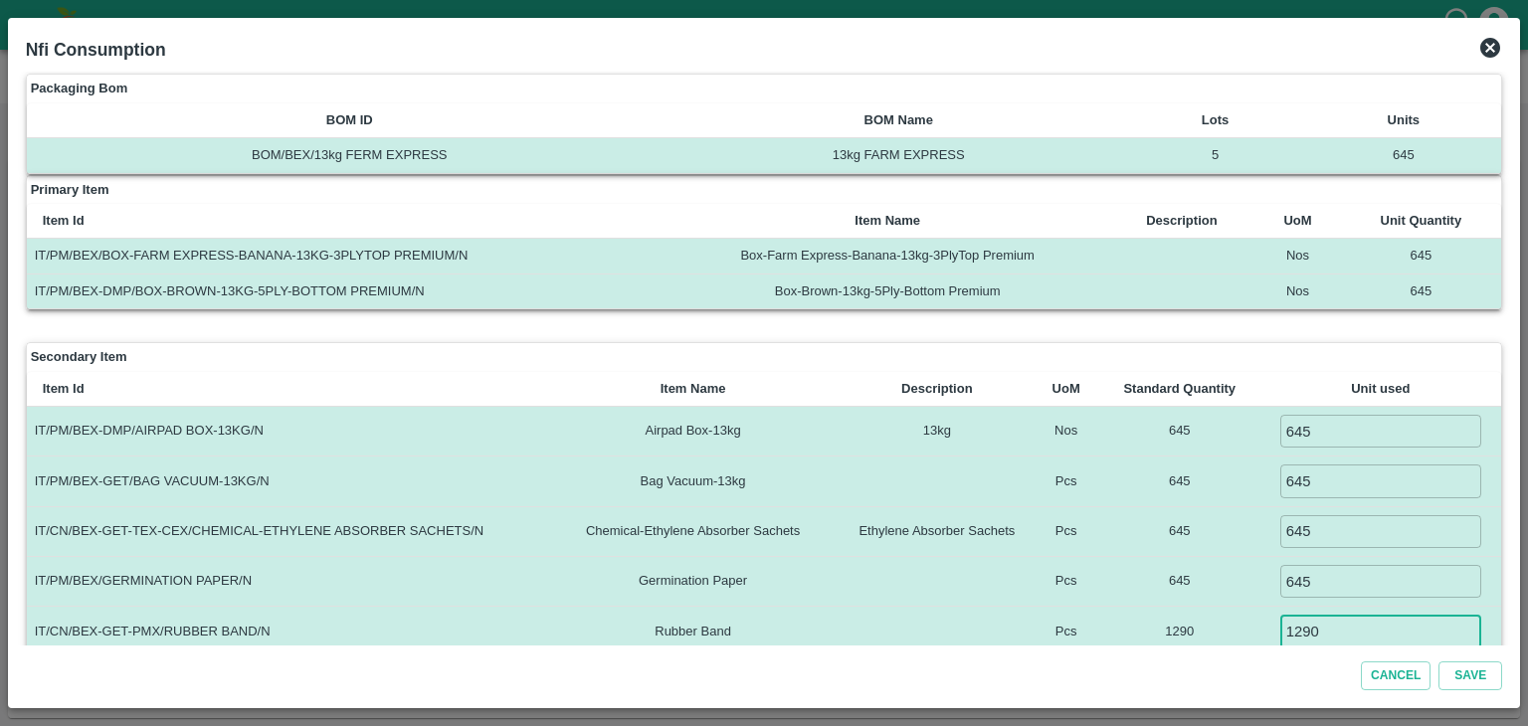
type input "1290"
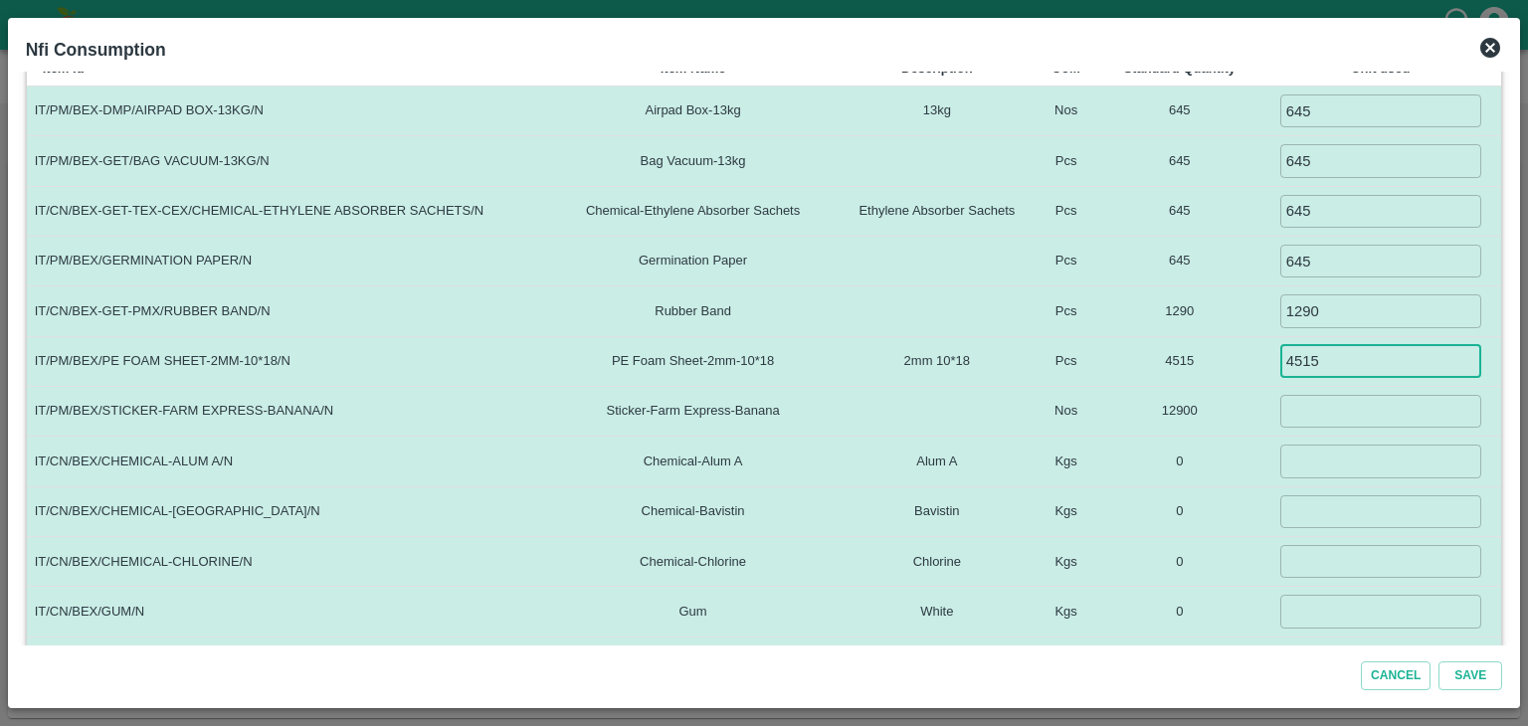
type input "4515"
type input "12900"
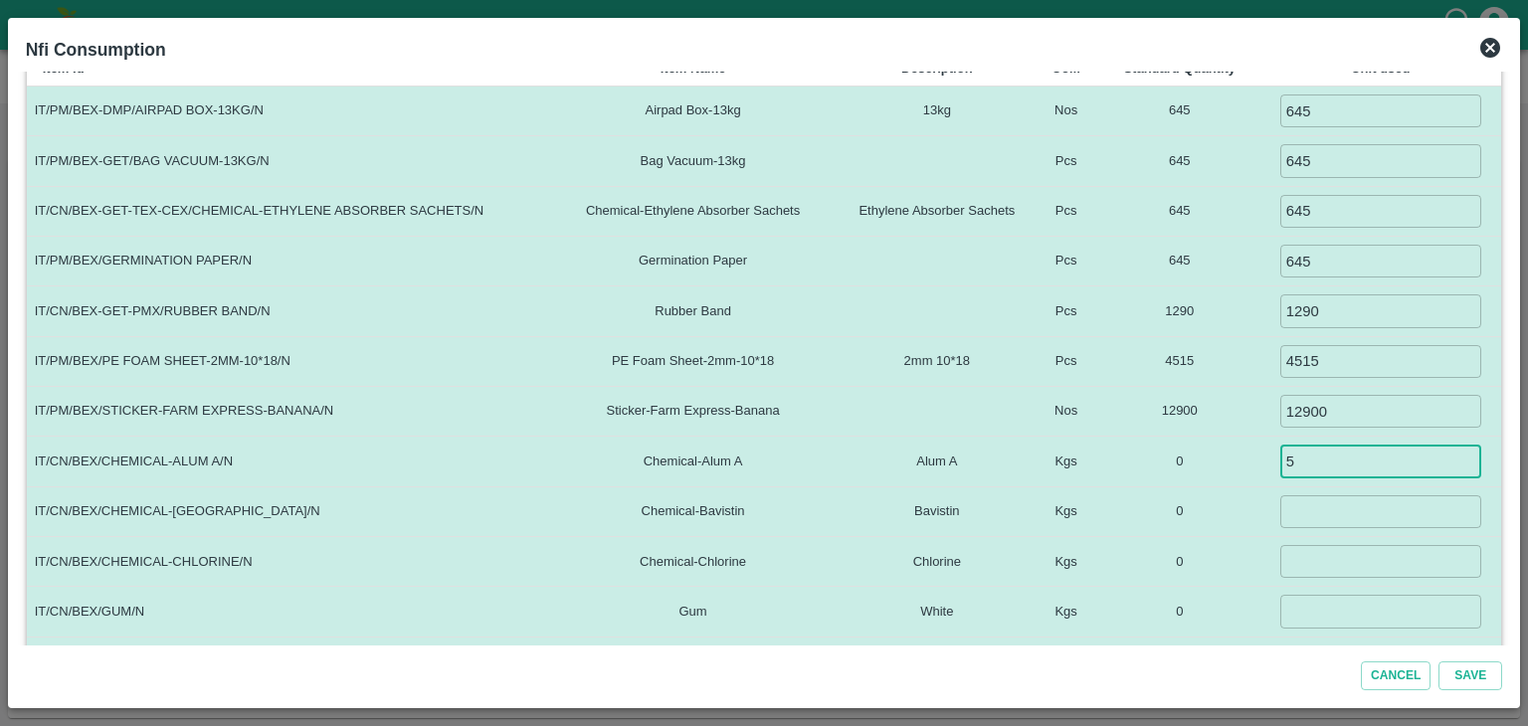
type input "5"
type input "1.5"
type input "0.1"
type input "3"
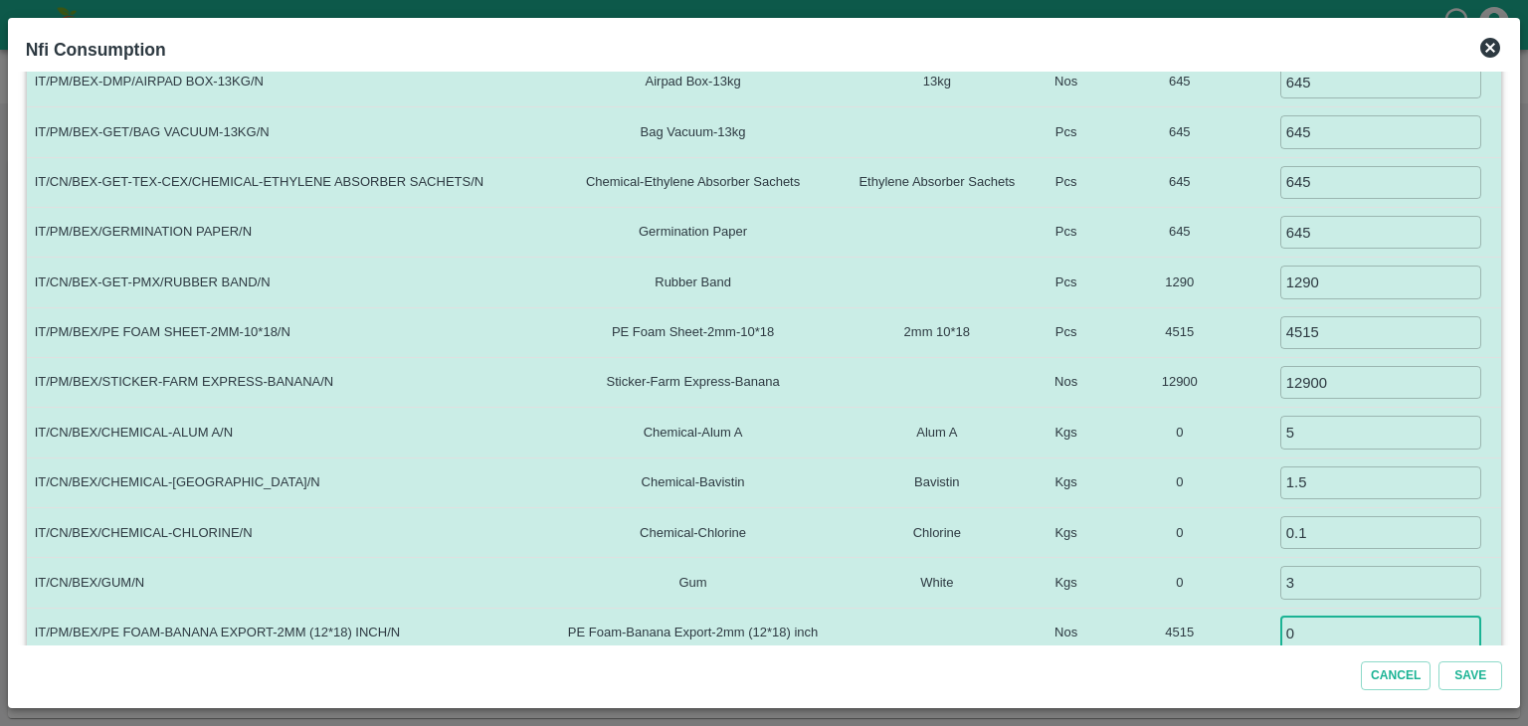
type input "0"
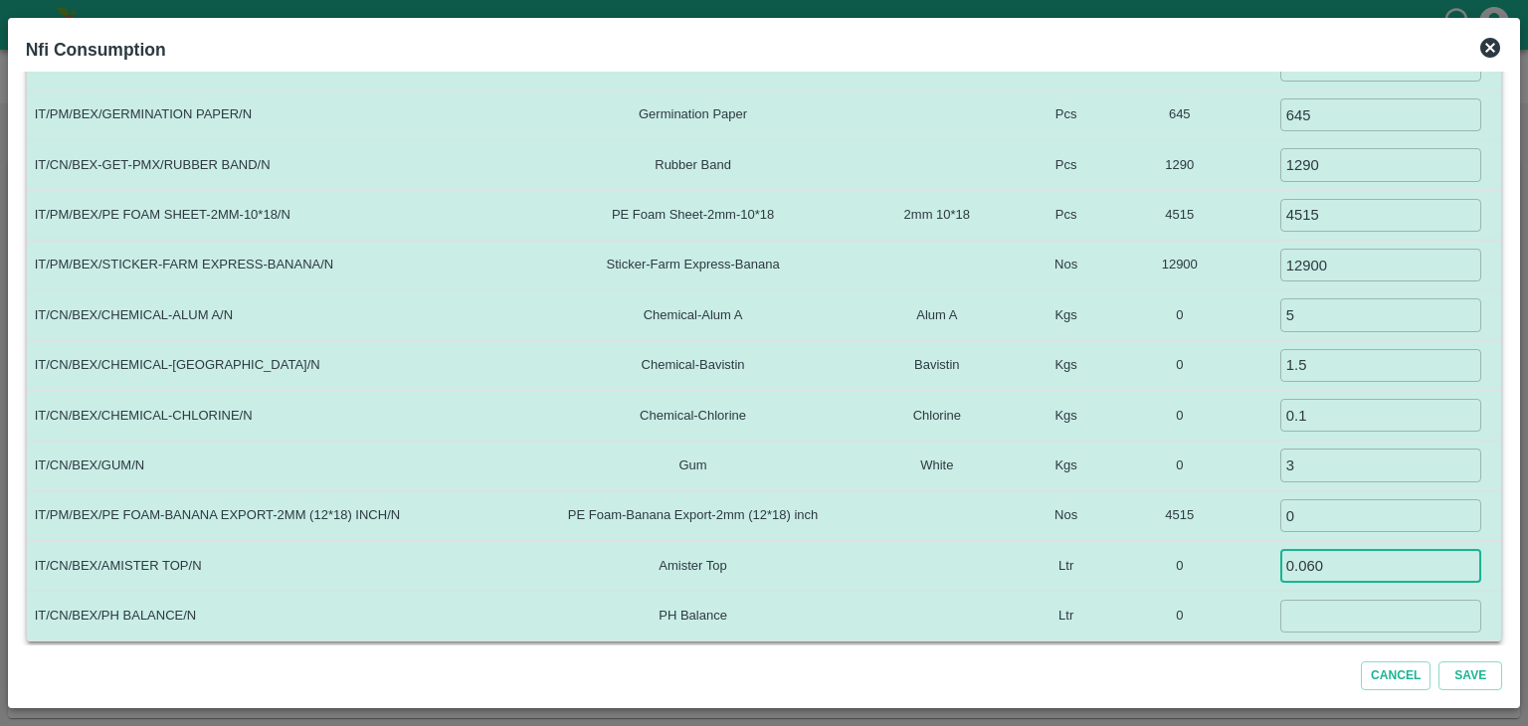
type input "0.060"
type input "0.035"
click at [1491, 666] on button "Save" at bounding box center [1470, 675] width 64 height 29
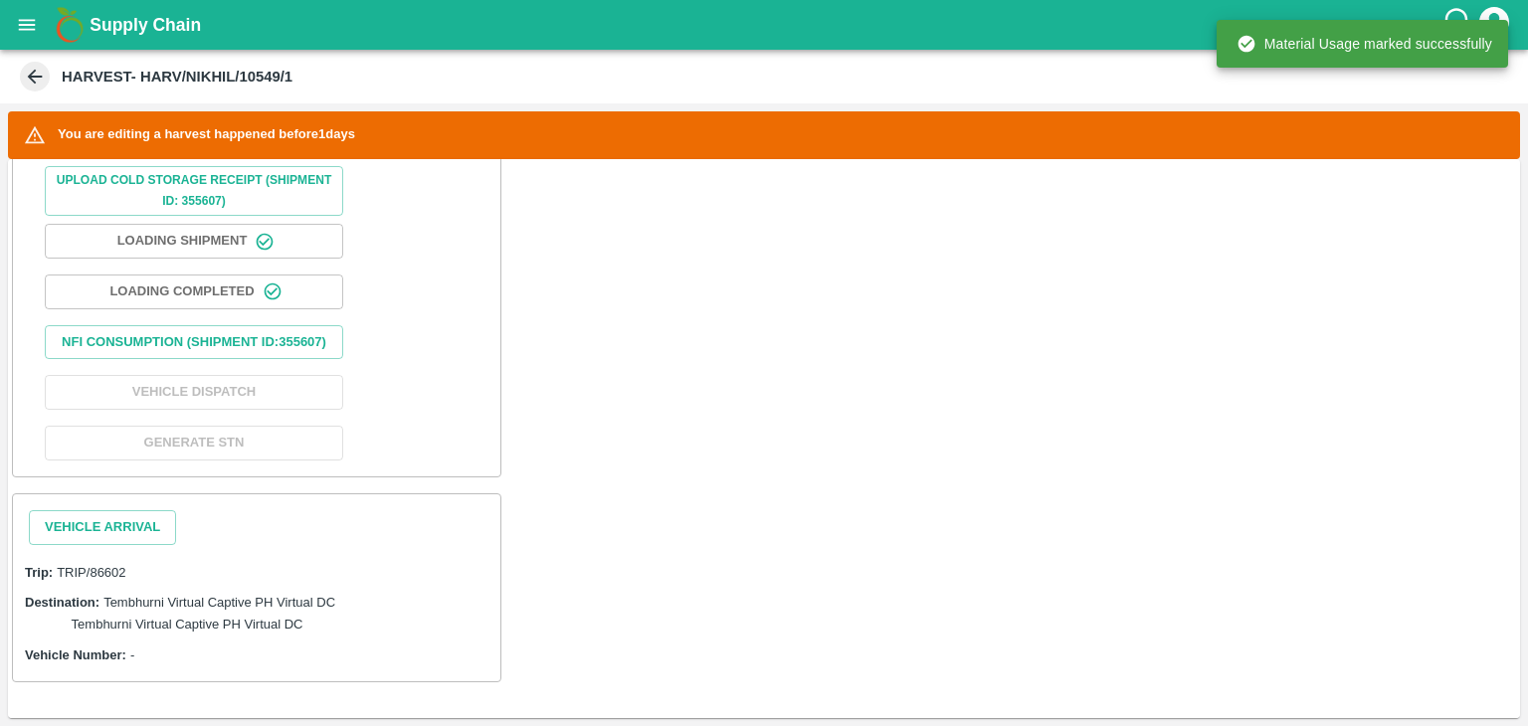
scroll to position [811, 0]
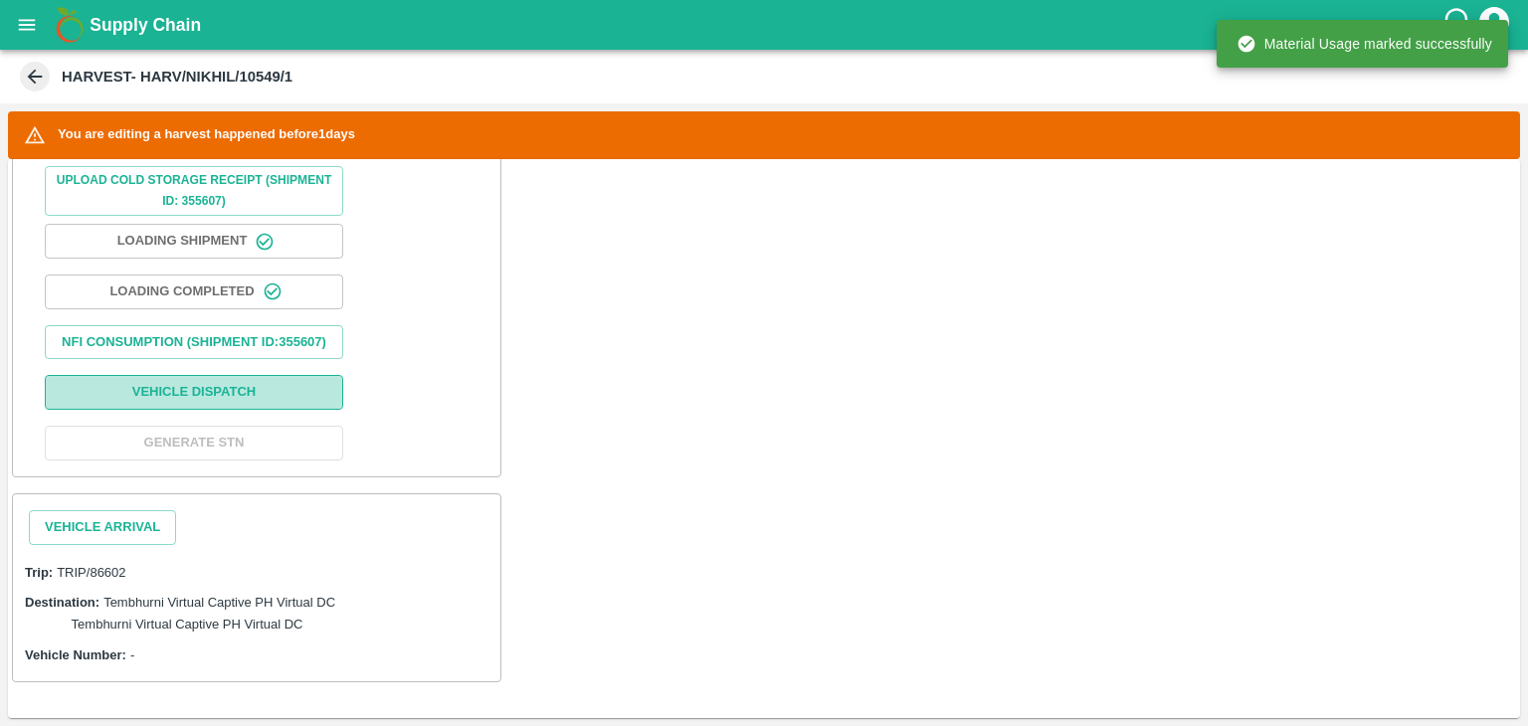
click at [200, 387] on button "Vehicle Dispatch" at bounding box center [194, 392] width 298 height 35
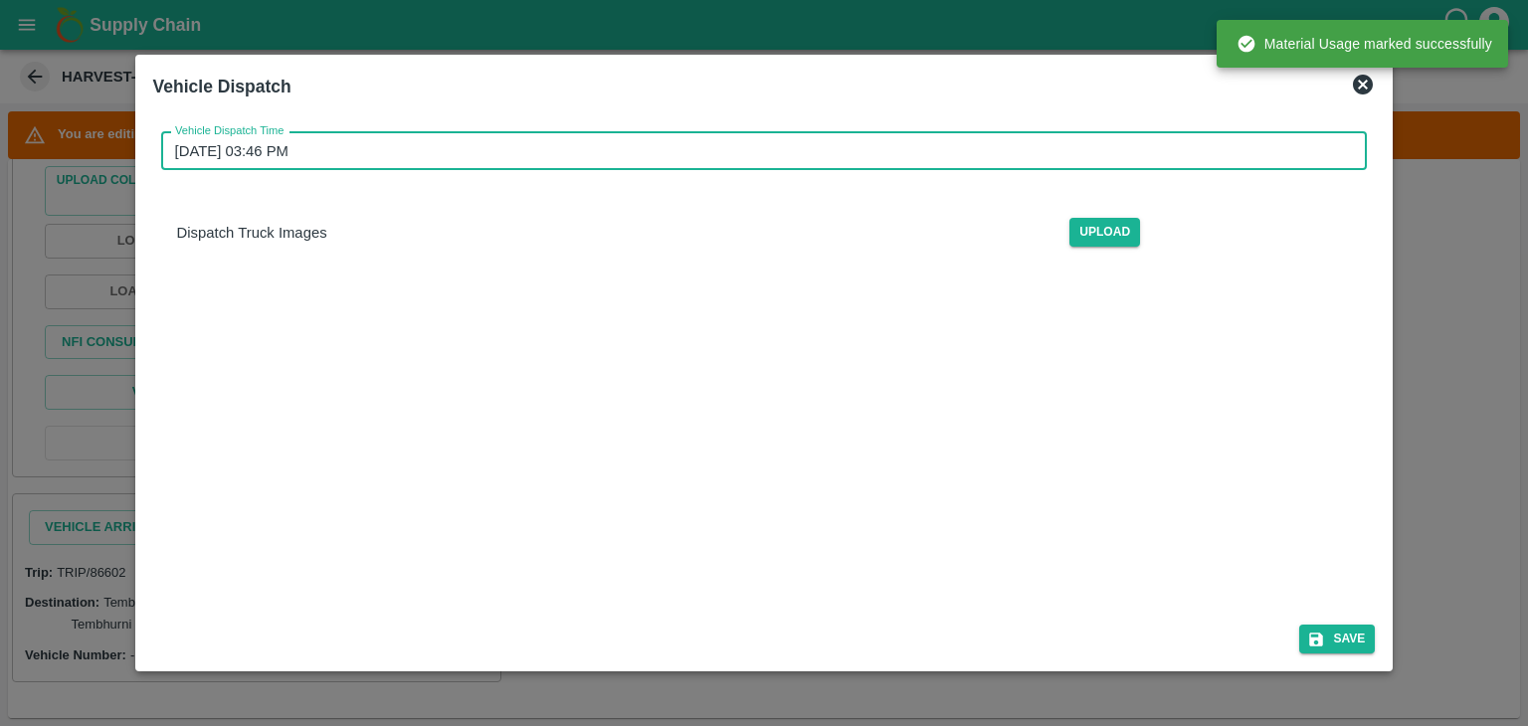
click at [640, 164] on input "21/08/2025 03:46 PM" at bounding box center [757, 151] width 1193 height 38
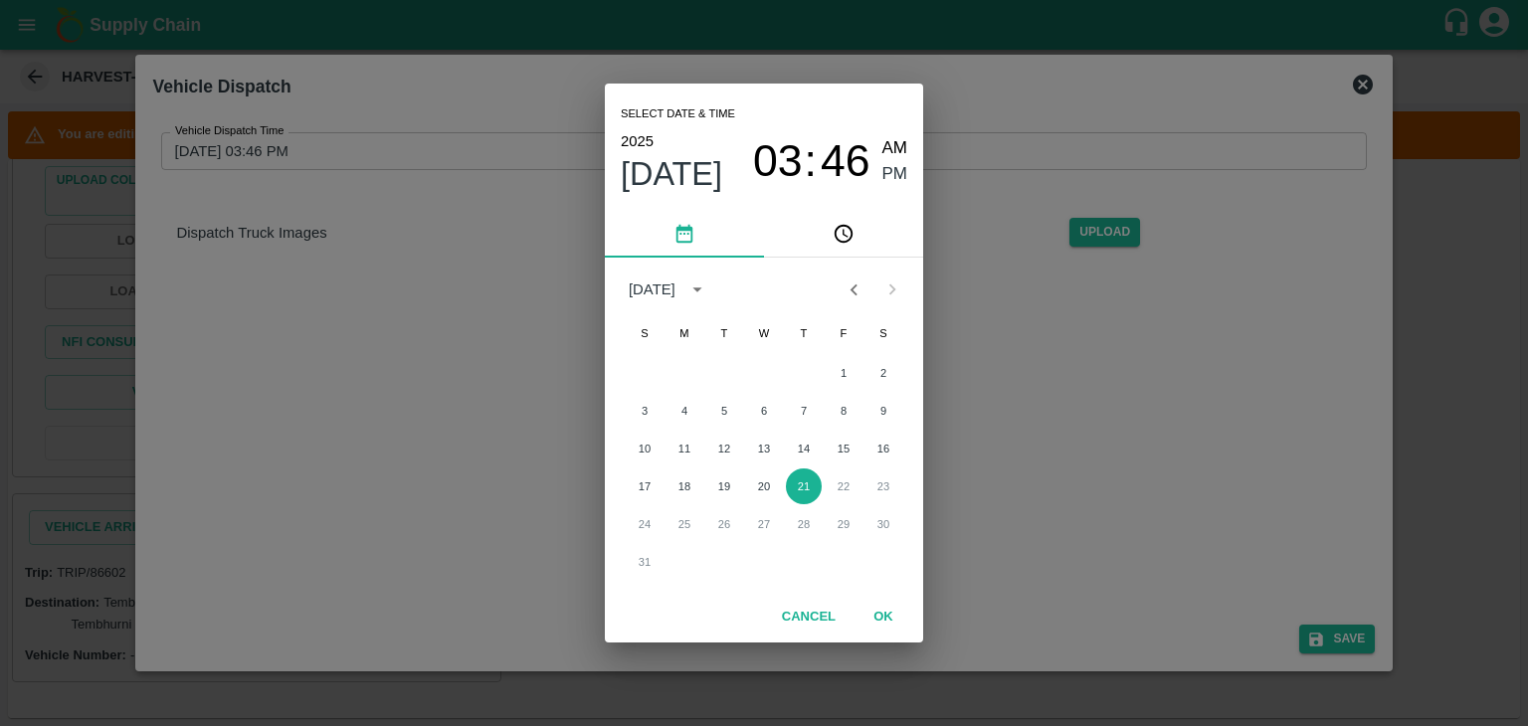
click at [1357, 91] on div "Select date & time 2025 Aug 21 03 : 46 AM PM August 2025 S M T W T F S 1 2 3 4 …" at bounding box center [764, 363] width 1528 height 726
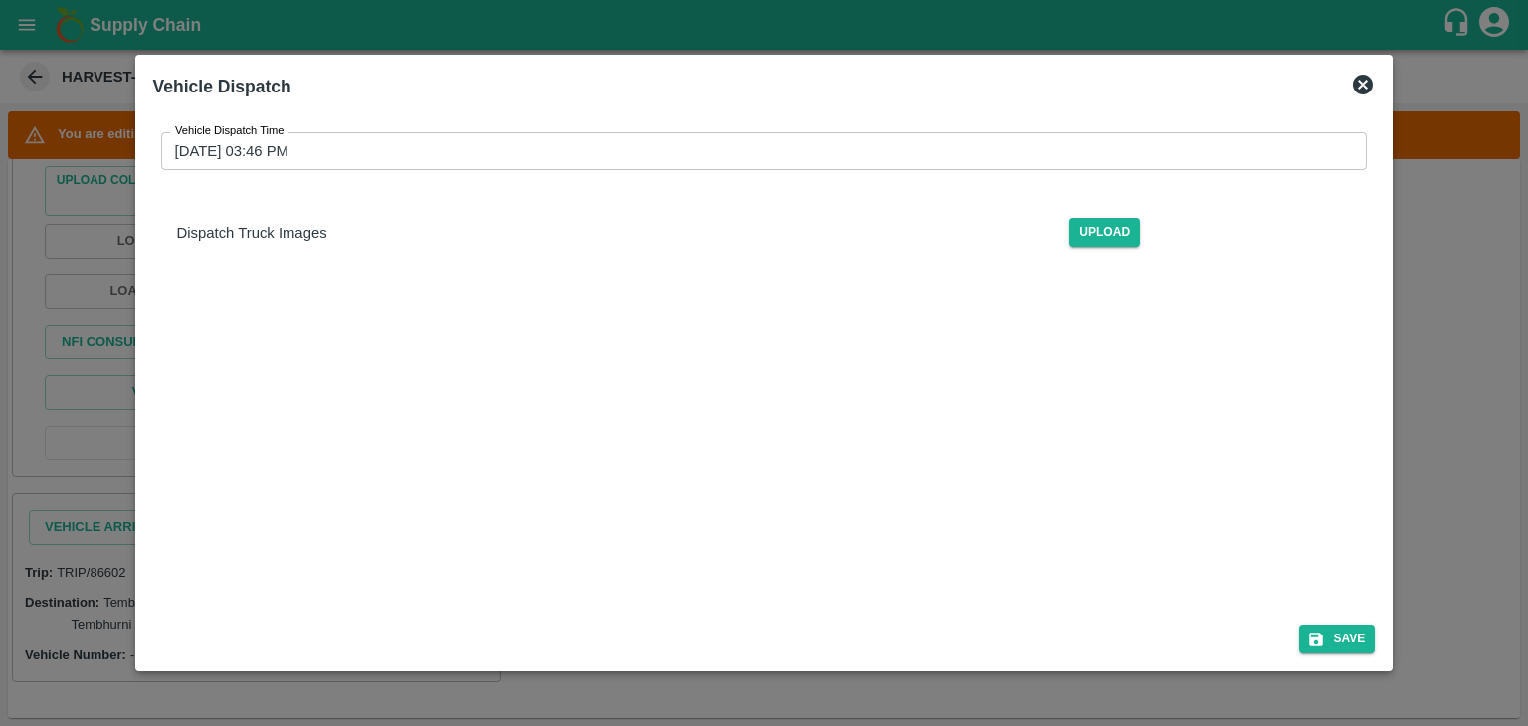
click at [1367, 86] on icon at bounding box center [1363, 85] width 24 height 24
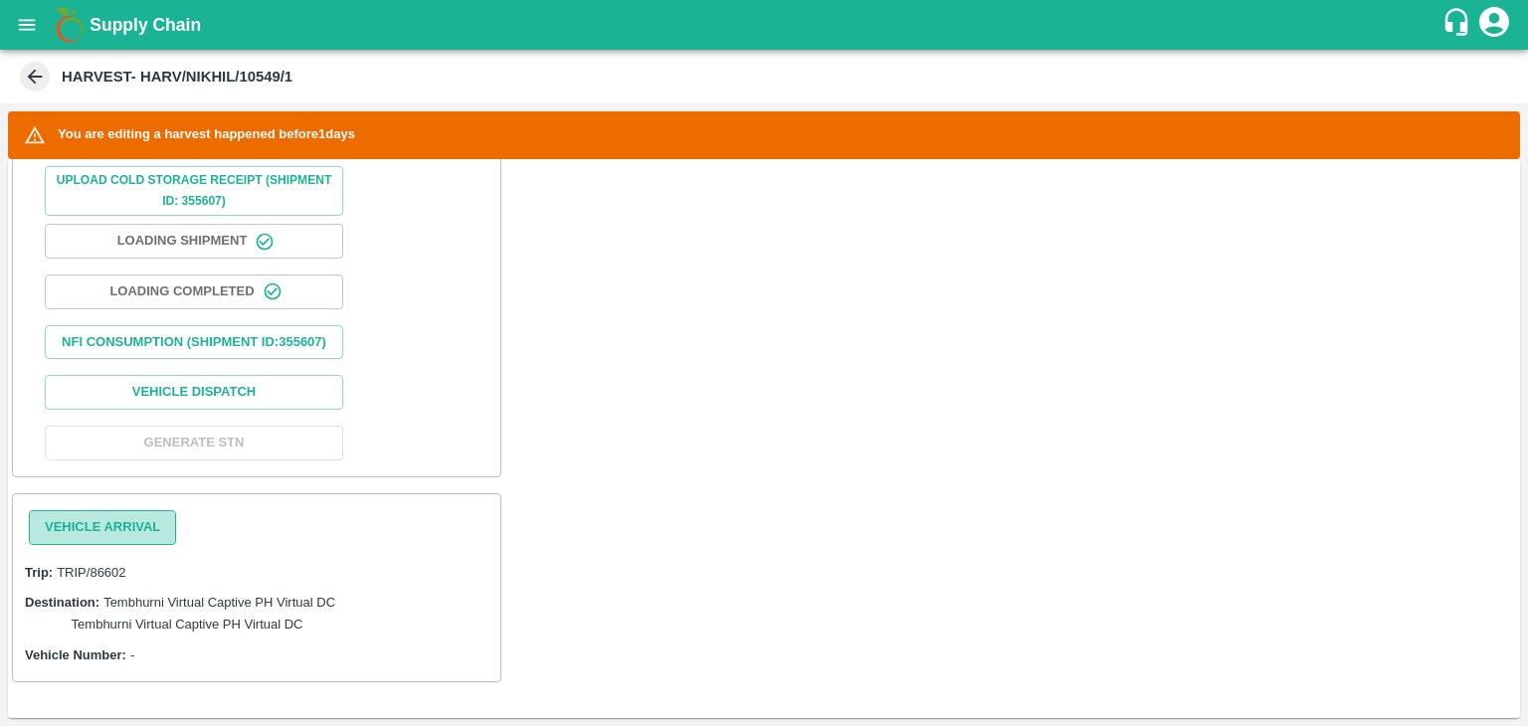
click at [99, 539] on button "Vehicle Arrival" at bounding box center [102, 527] width 147 height 35
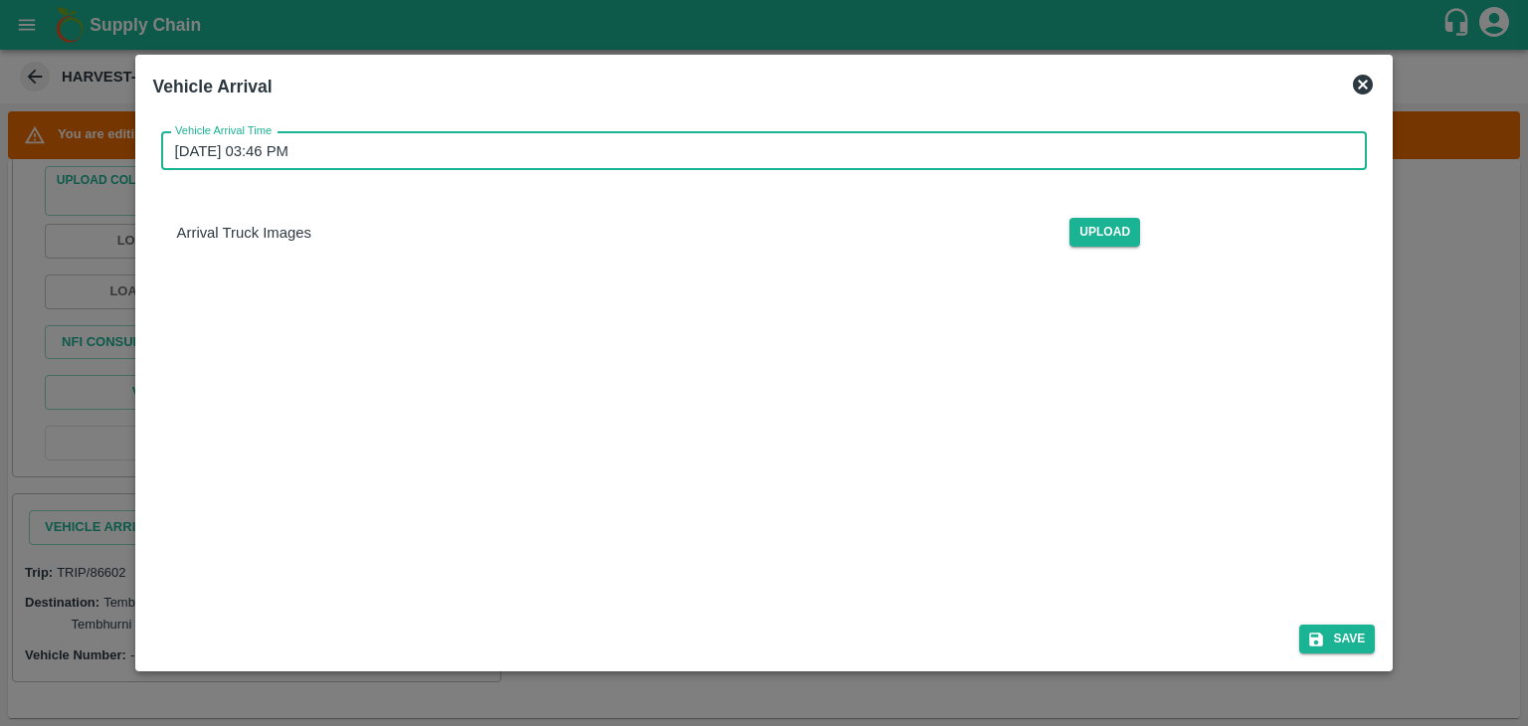
click at [800, 138] on input "21/08/2025 03:46 PM" at bounding box center [757, 151] width 1193 height 38
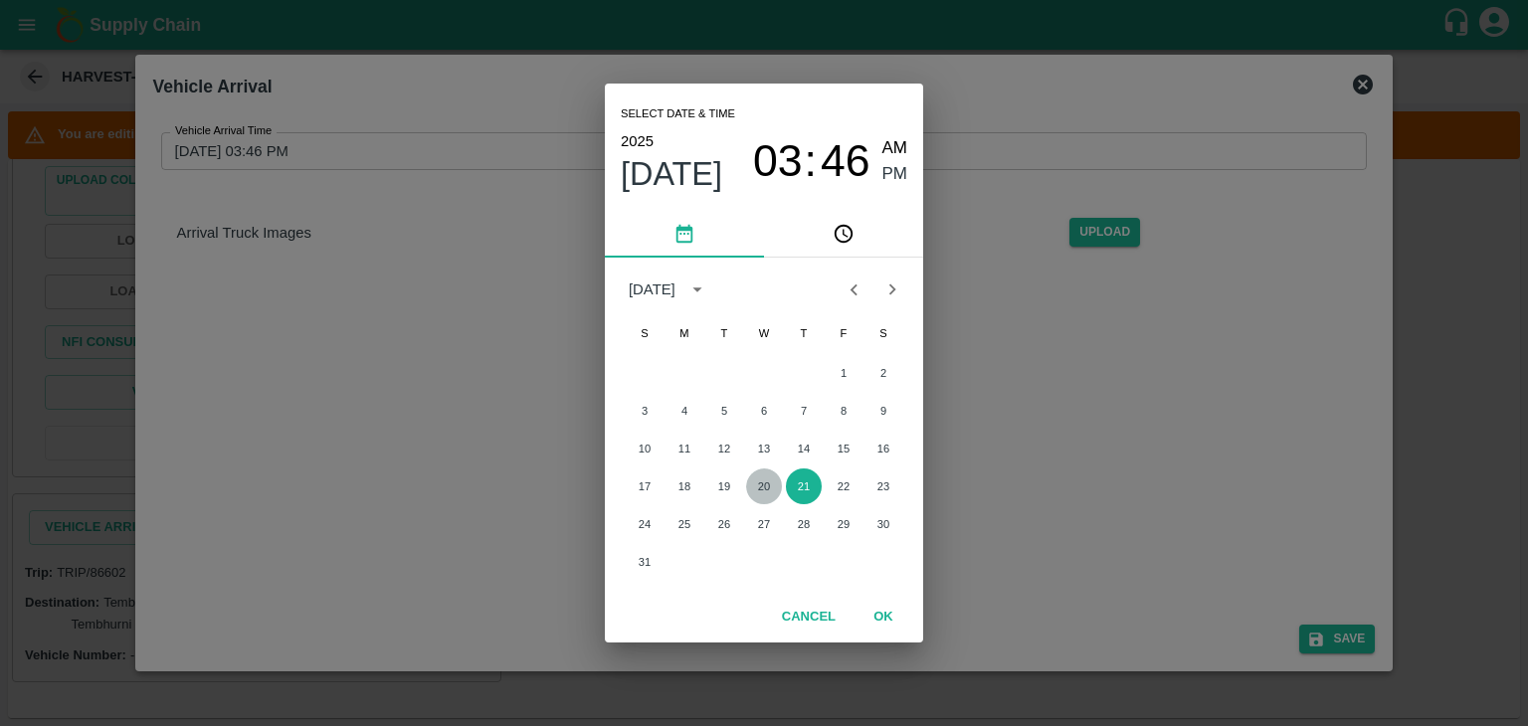
click at [760, 494] on button "20" at bounding box center [764, 486] width 36 height 36
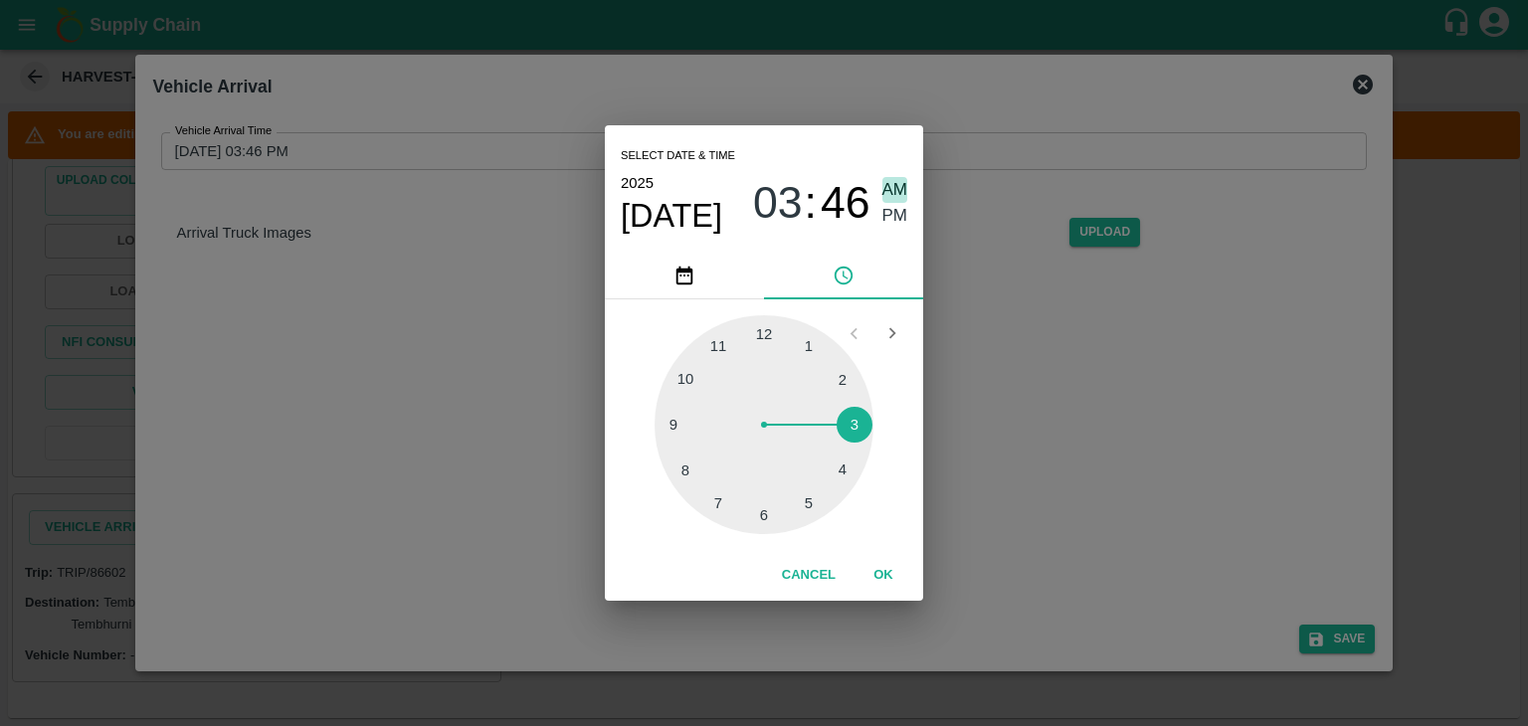
click at [890, 190] on span "AM" at bounding box center [895, 190] width 26 height 27
click at [666, 427] on div at bounding box center [763, 424] width 219 height 219
type input "20/08/2025 09:45 AM"
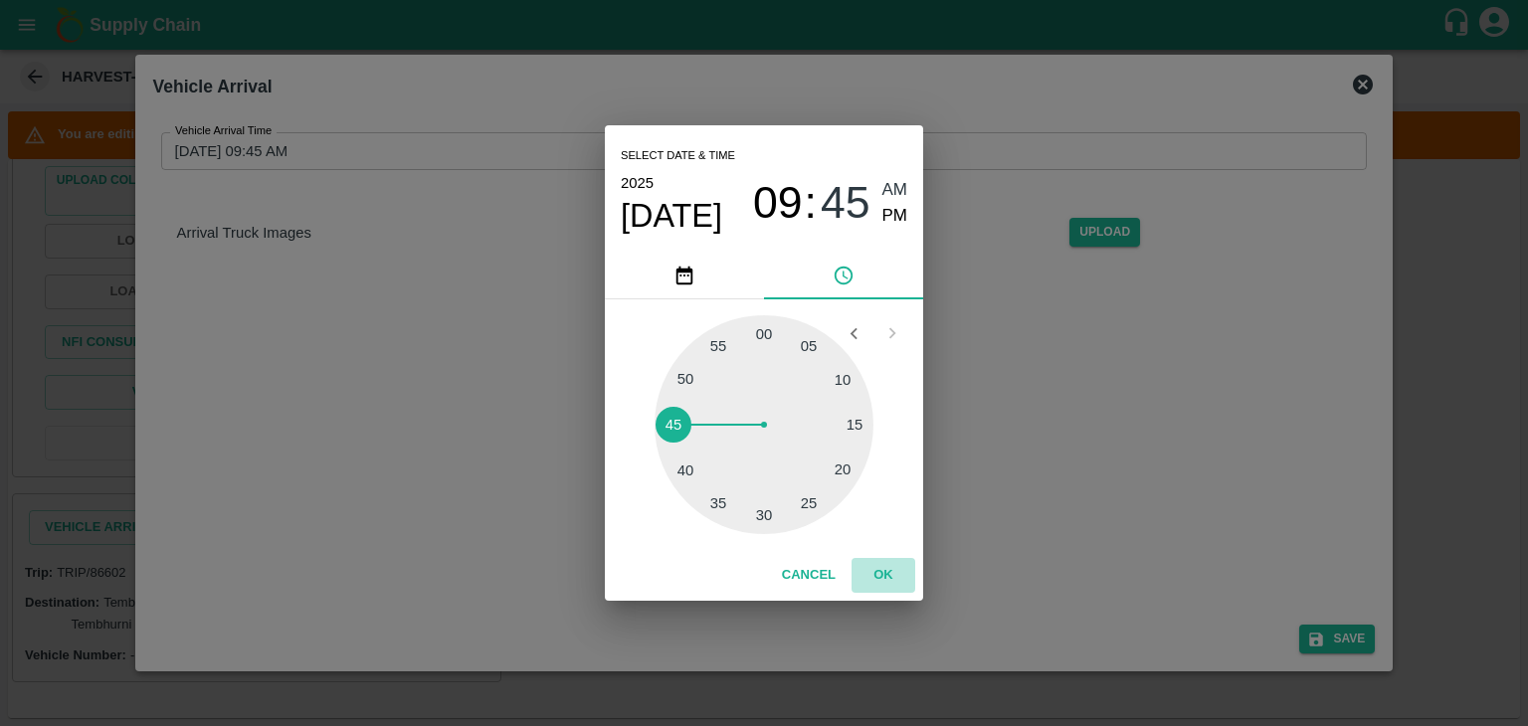
click at [872, 562] on button "OK" at bounding box center [883, 575] width 64 height 35
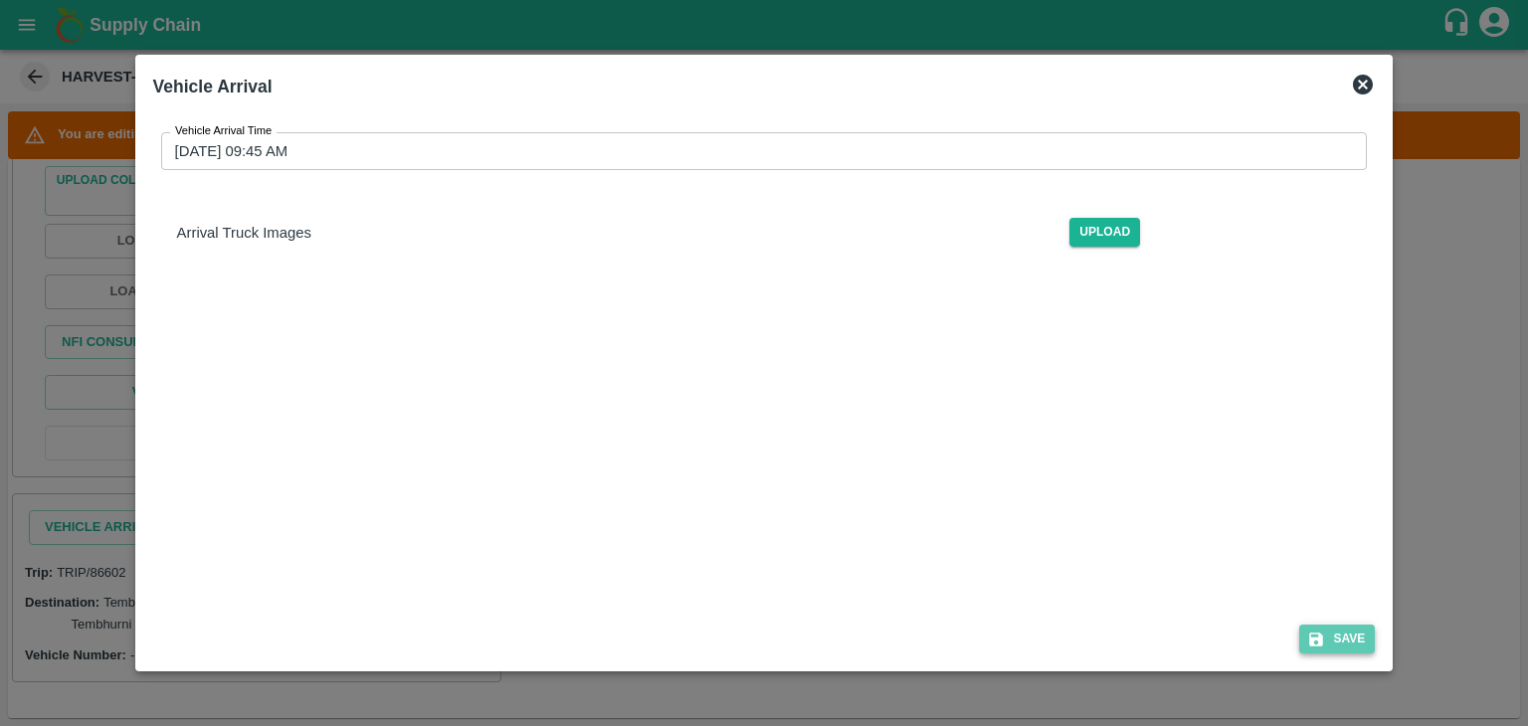
click at [1352, 634] on button "Save" at bounding box center [1337, 639] width 76 height 29
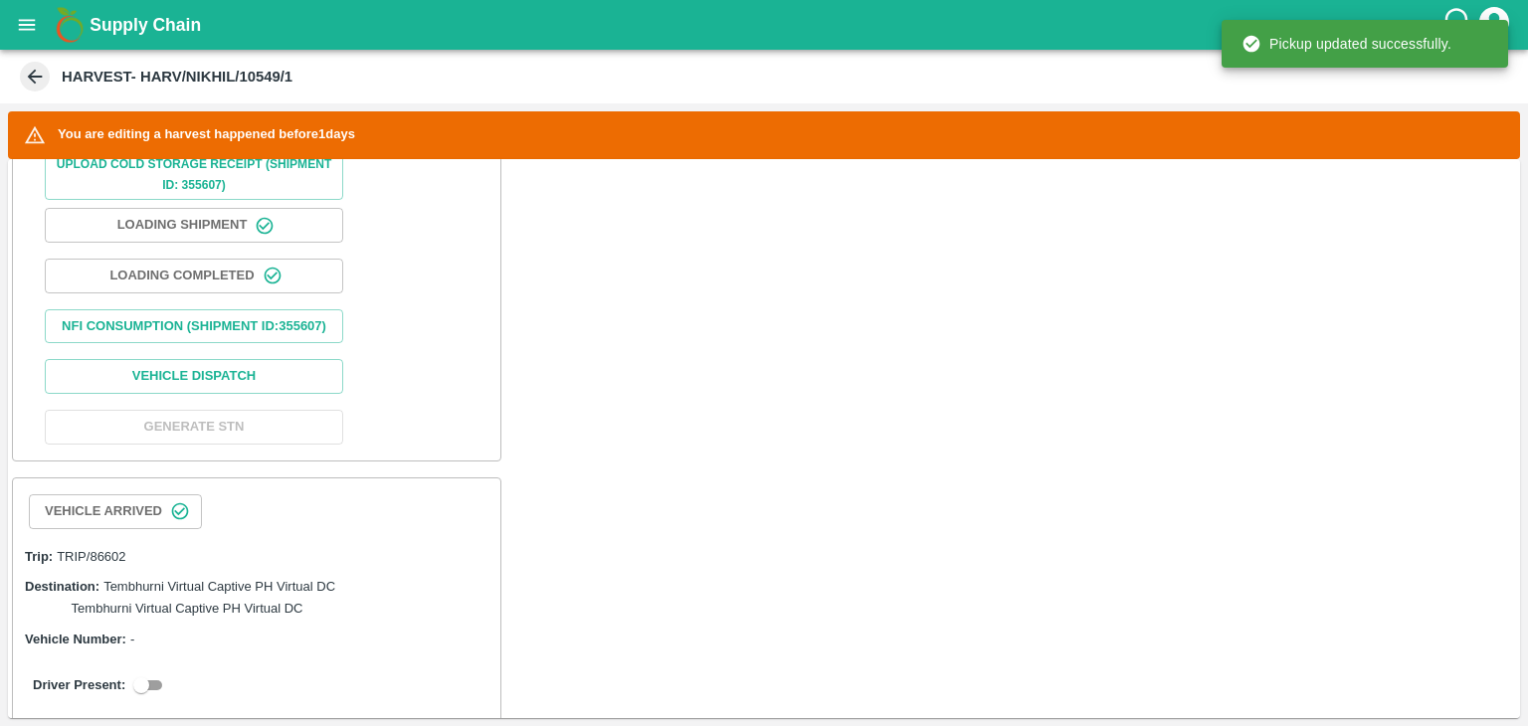
scroll to position [861, 0]
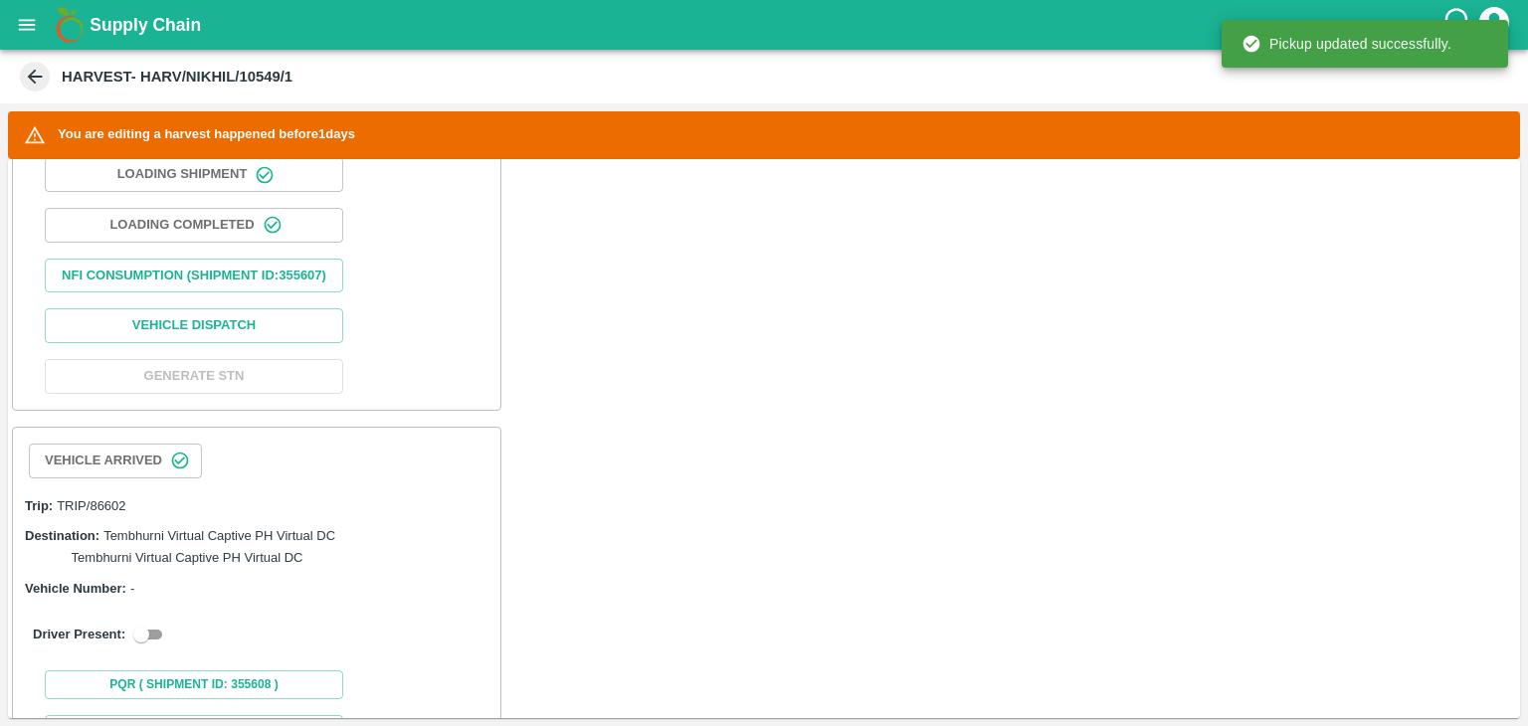
click at [156, 646] on input "checkbox" at bounding box center [141, 635] width 72 height 24
checkbox input "true"
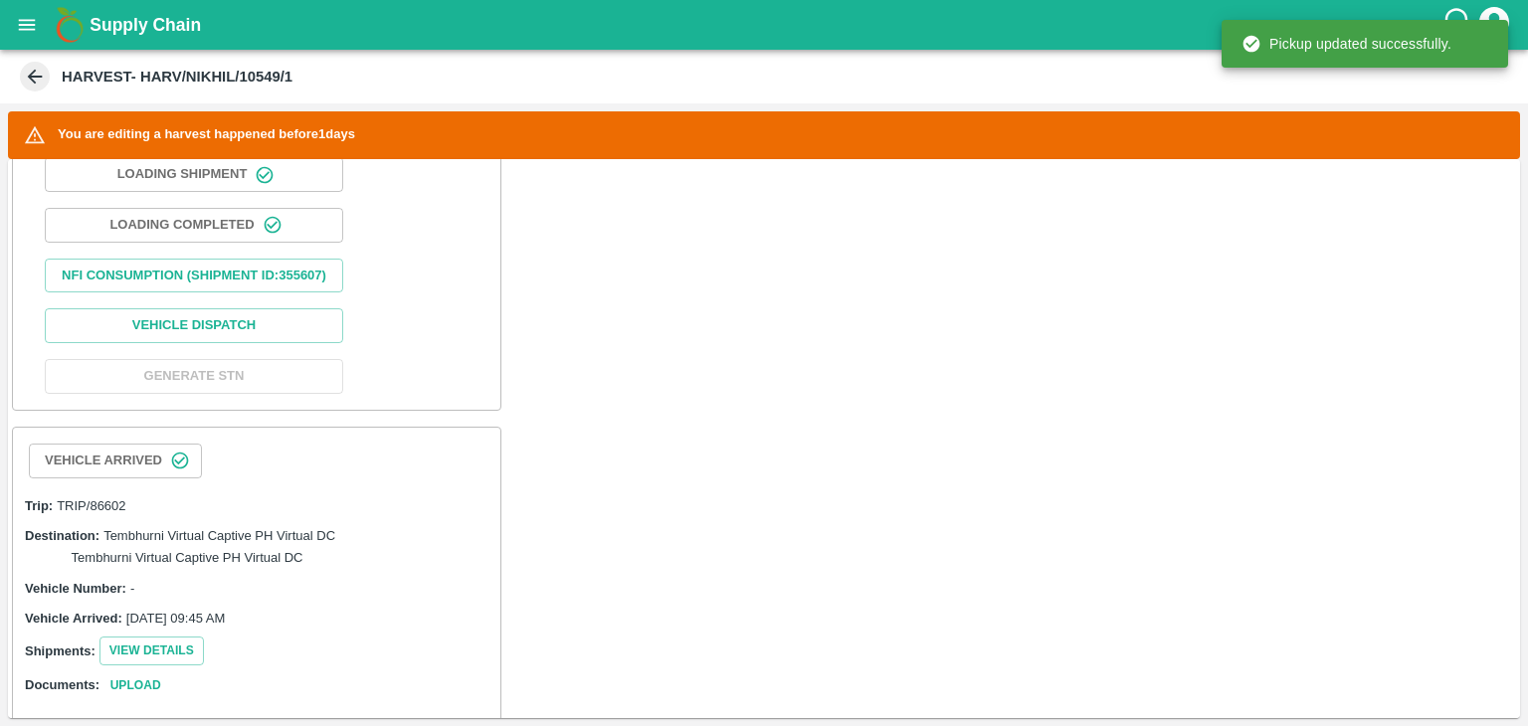
scroll to position [1353, 0]
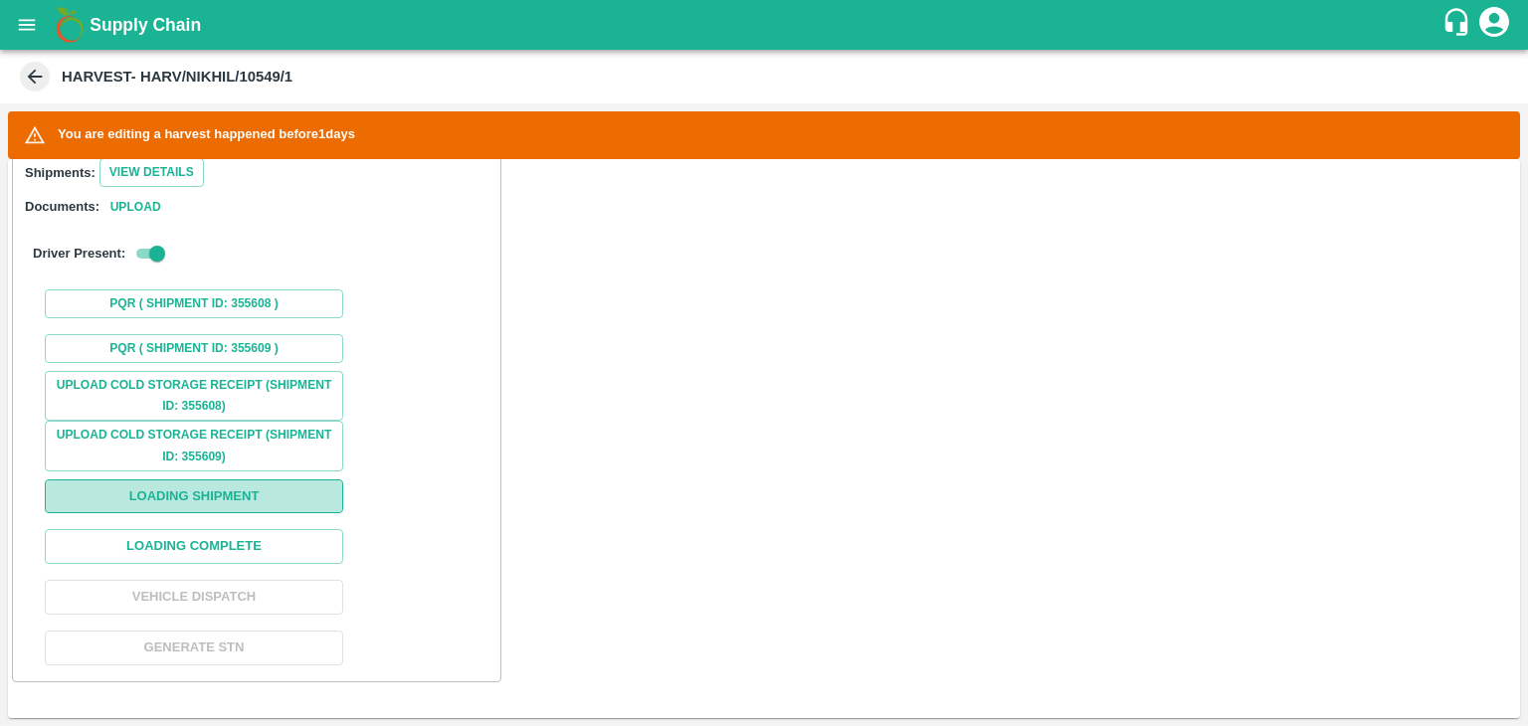
click at [238, 505] on button "Loading Shipment" at bounding box center [194, 496] width 298 height 35
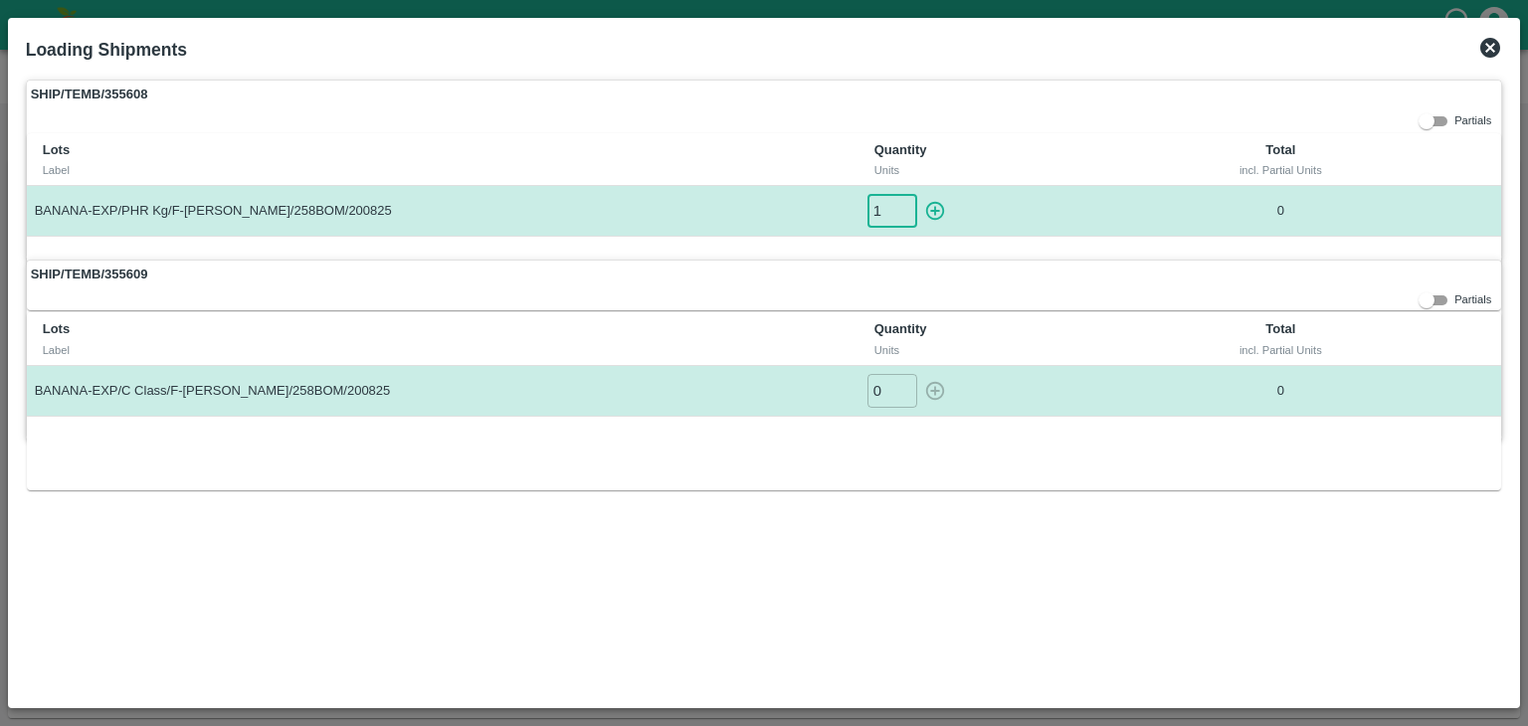
click at [902, 203] on input "1" at bounding box center [892, 210] width 50 height 33
click at [936, 212] on icon "button" at bounding box center [935, 211] width 22 height 22
type input "0"
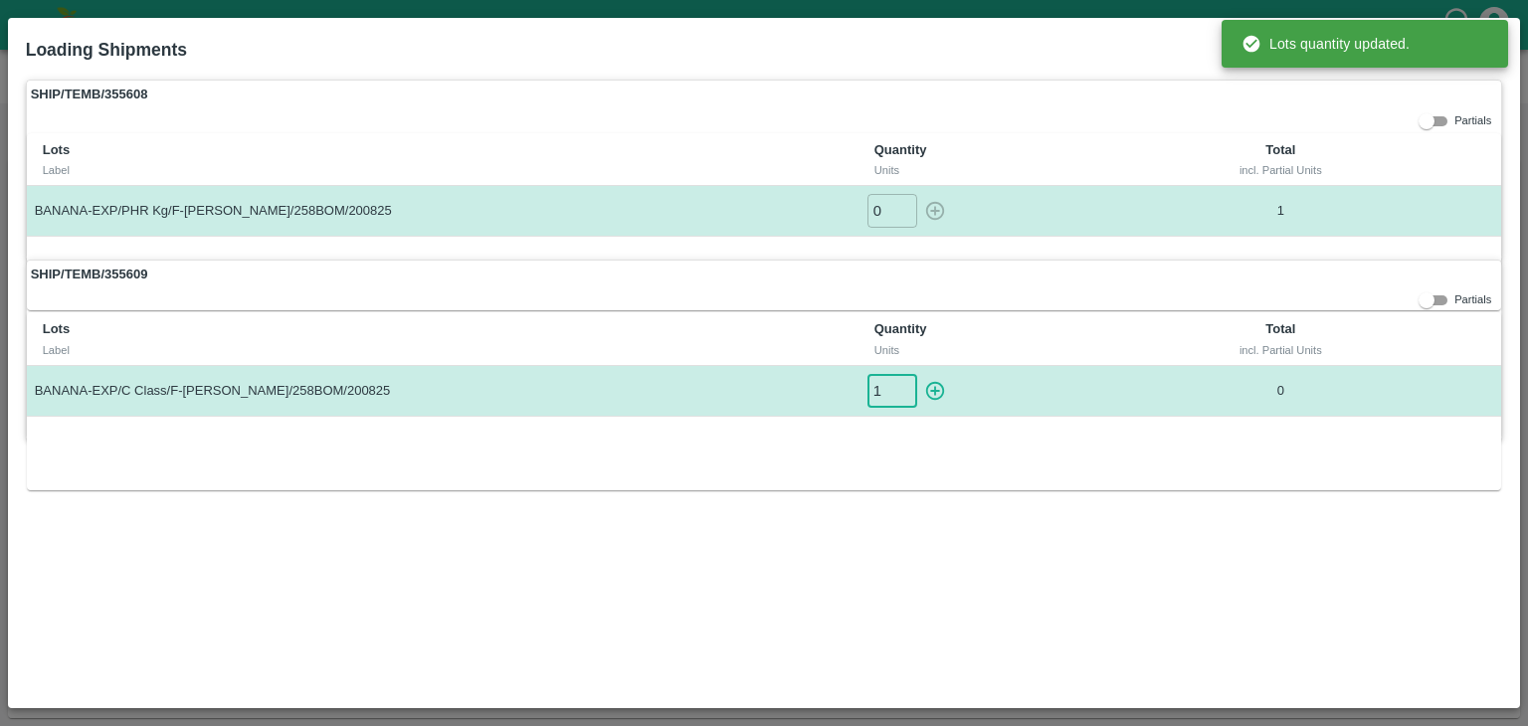
click at [906, 382] on input "1" at bounding box center [892, 390] width 50 height 33
click at [949, 383] on button "button" at bounding box center [935, 390] width 32 height 33
type input "0"
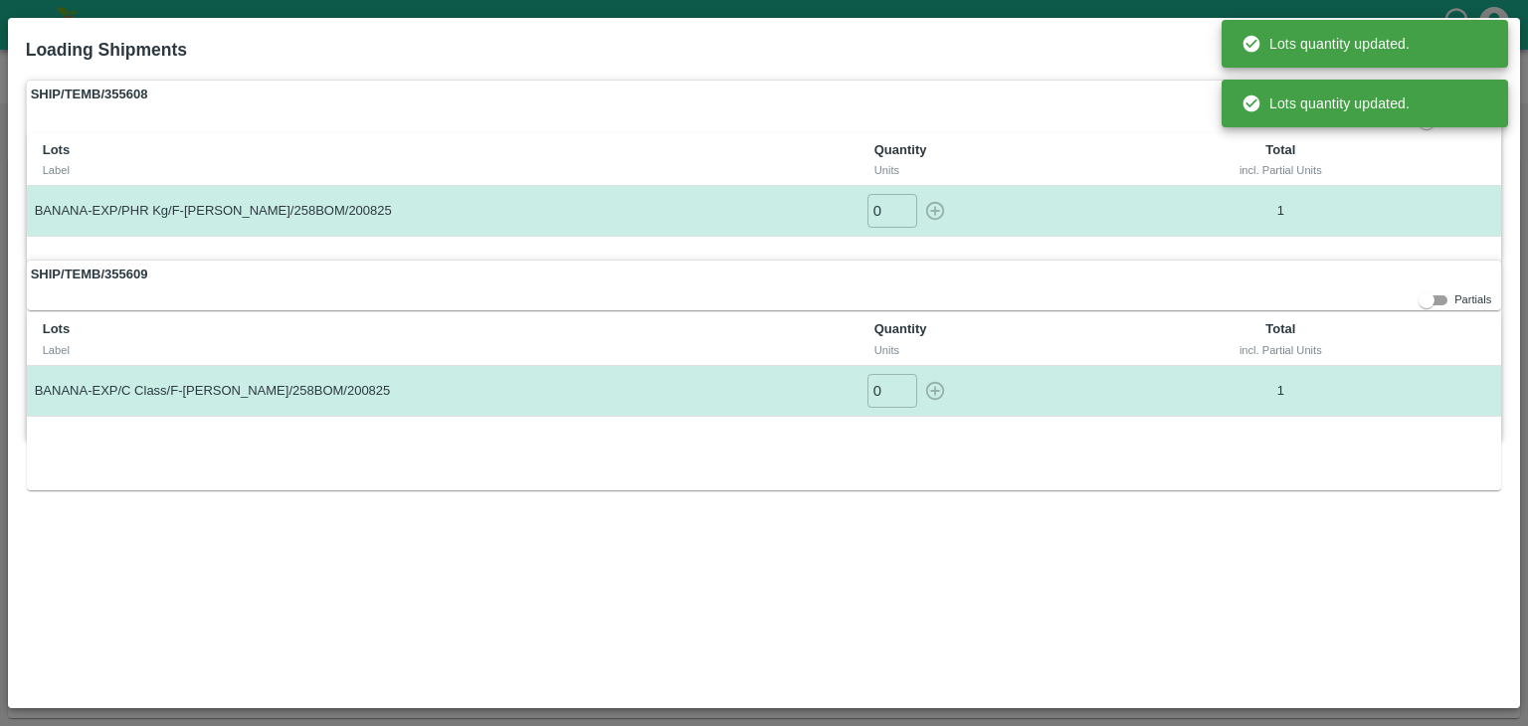
click at [1076, 528] on div "SHIP/TEMB/355608 Partials Lots Label Quantity Units Total incl. Partial Units B…" at bounding box center [764, 385] width 1493 height 627
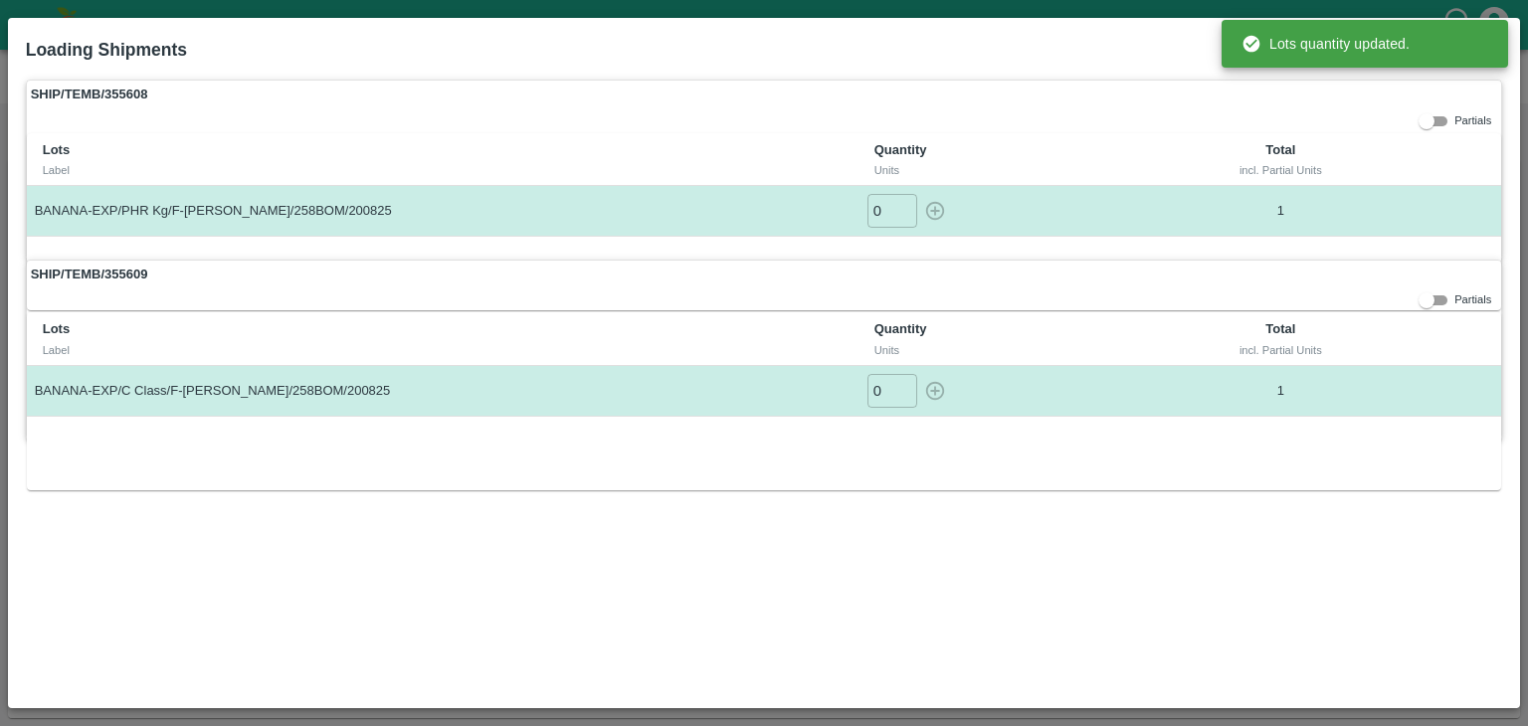
click at [1365, 128] on div "SHIP/TEMB/355608 Partials Lots Label Quantity Units Total incl. Partial Units B…" at bounding box center [764, 170] width 1477 height 180
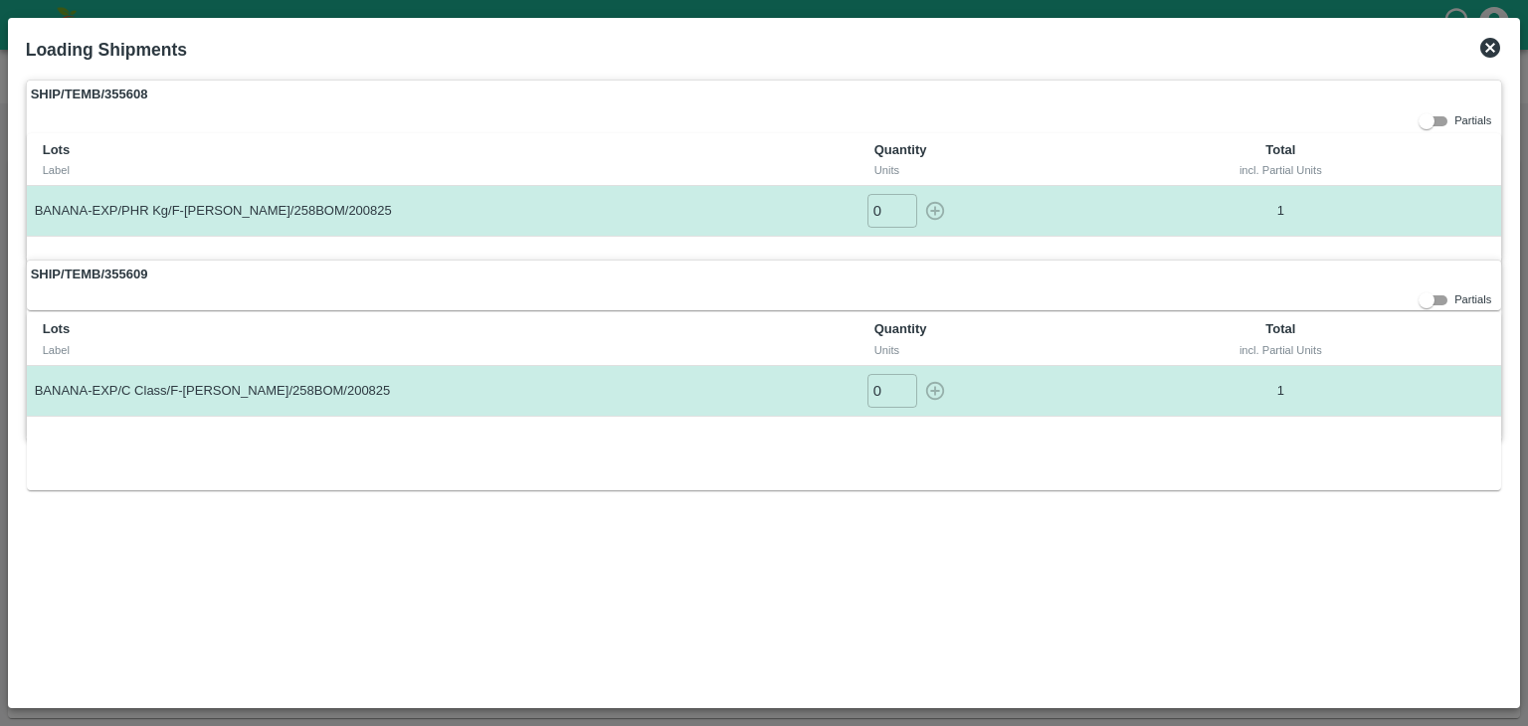
drag, startPoint x: 1505, startPoint y: 36, endPoint x: 1493, endPoint y: 49, distance: 17.6
click at [1493, 49] on div "Loading Shipments" at bounding box center [764, 50] width 1493 height 44
click at [1493, 49] on icon at bounding box center [1490, 48] width 20 height 20
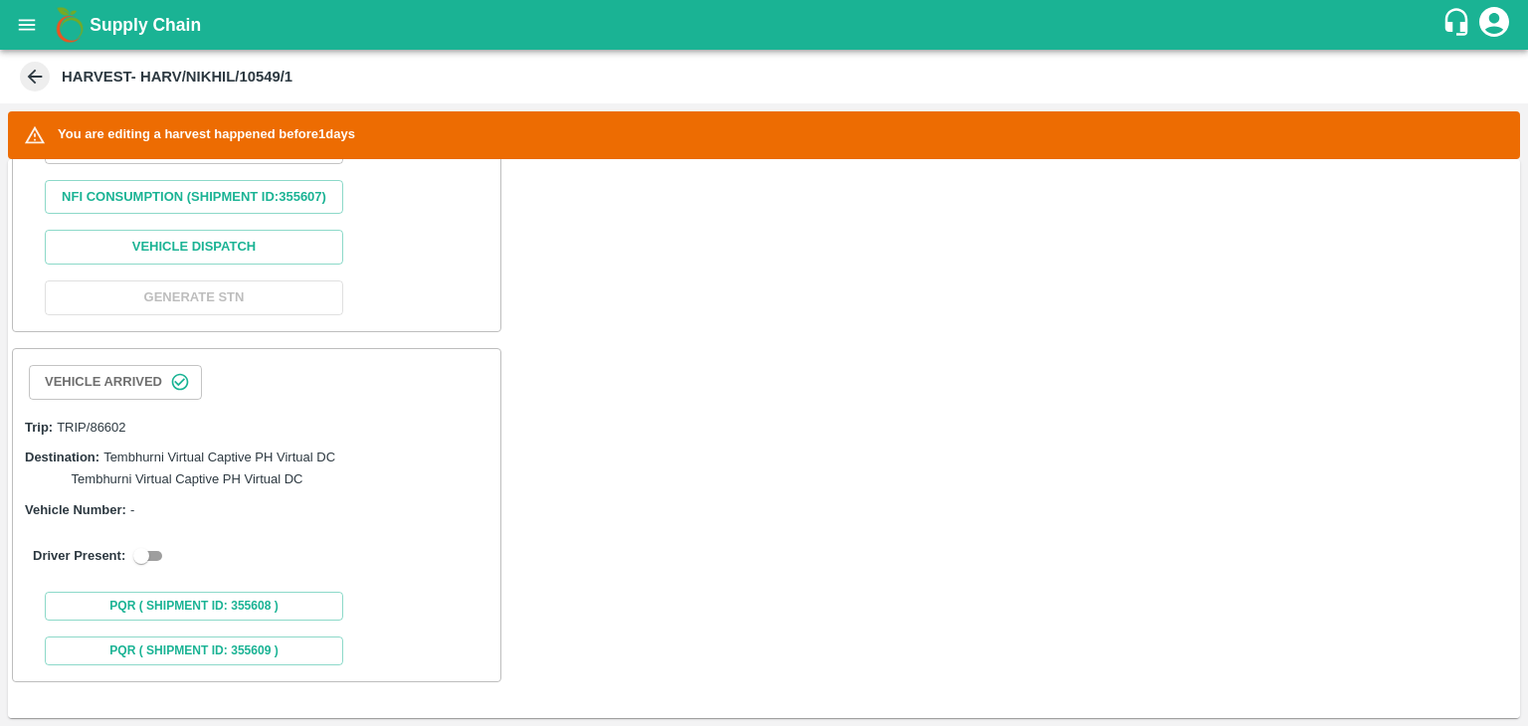
scroll to position [955, 0]
click at [147, 558] on input "checkbox" at bounding box center [141, 556] width 72 height 24
checkbox input "true"
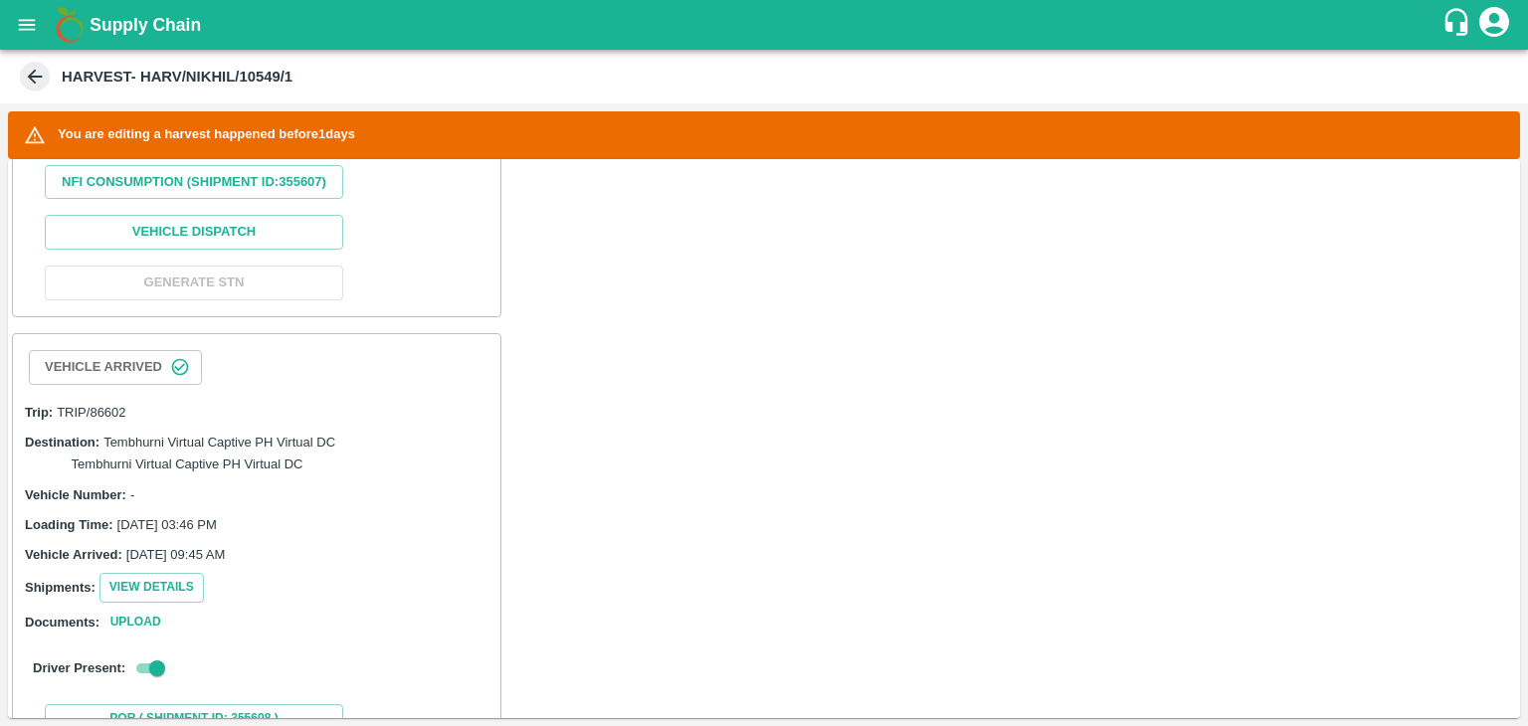
scroll to position [1383, 0]
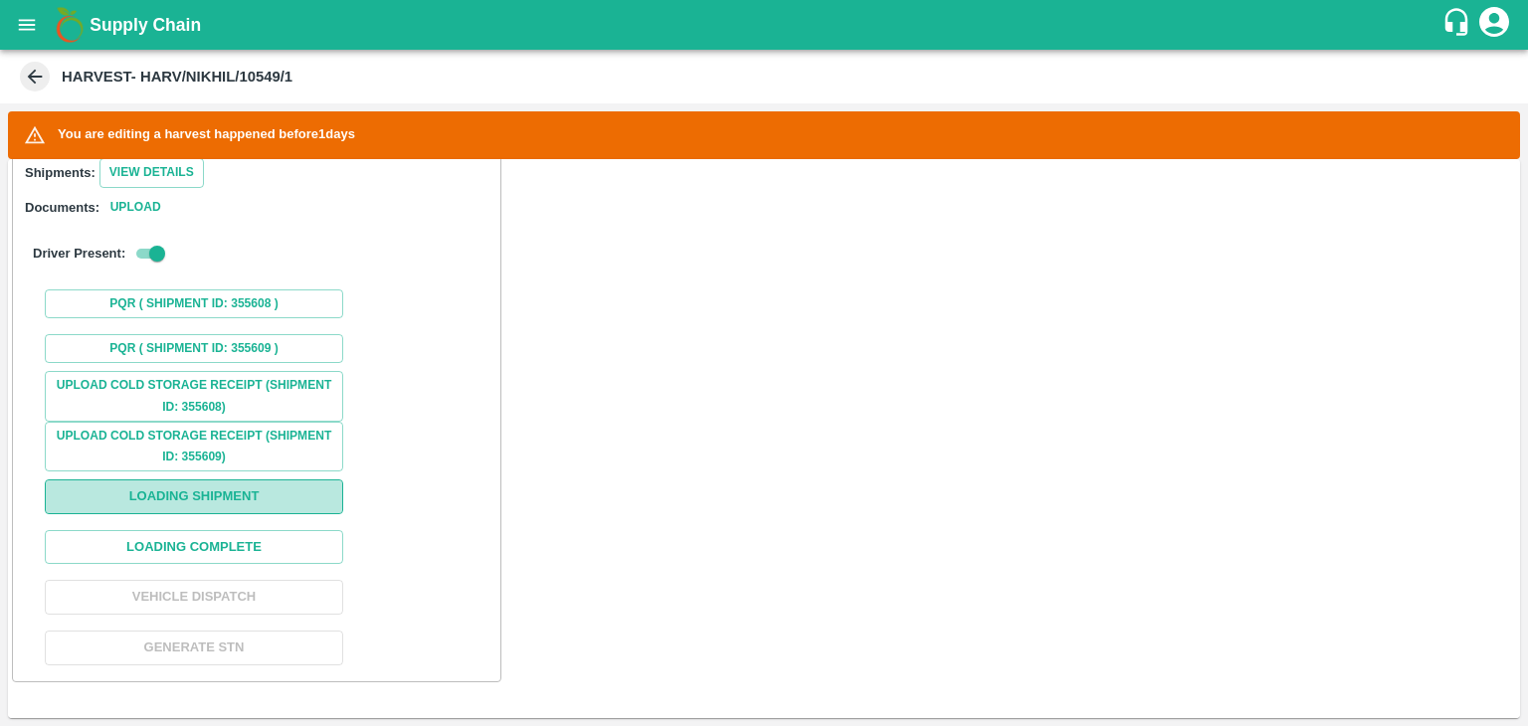
click at [225, 498] on button "Loading Shipment" at bounding box center [194, 496] width 298 height 35
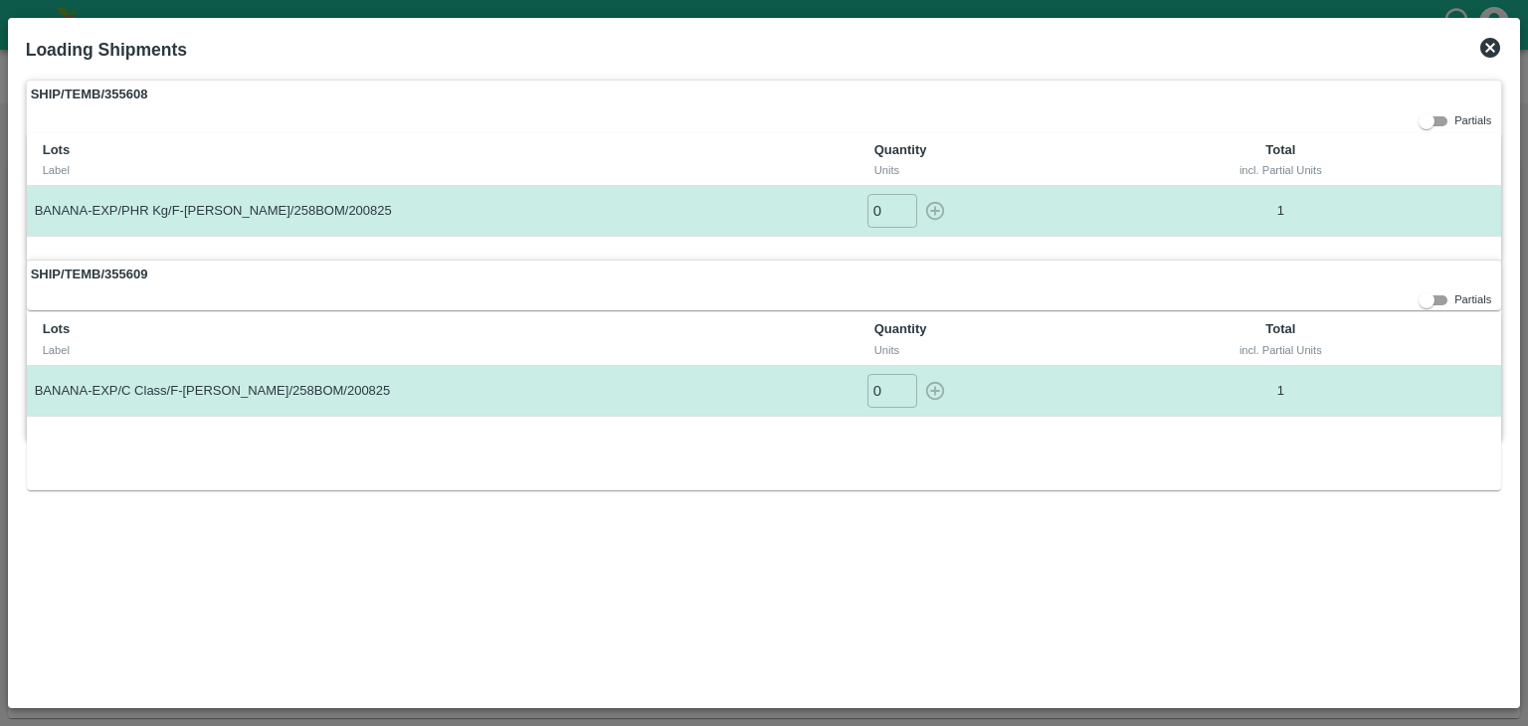
click at [1492, 49] on icon at bounding box center [1490, 48] width 24 height 24
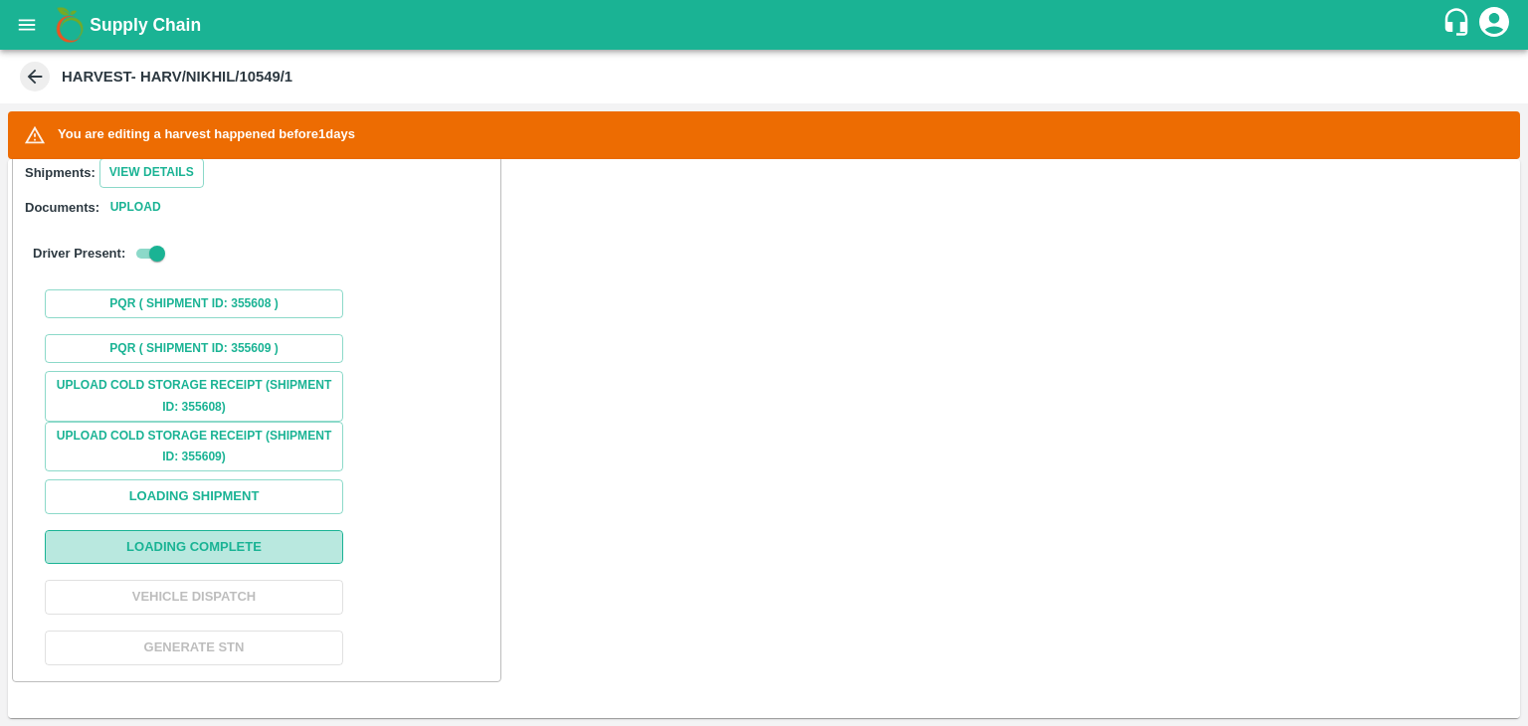
click at [244, 546] on button "Loading Complete" at bounding box center [194, 547] width 298 height 35
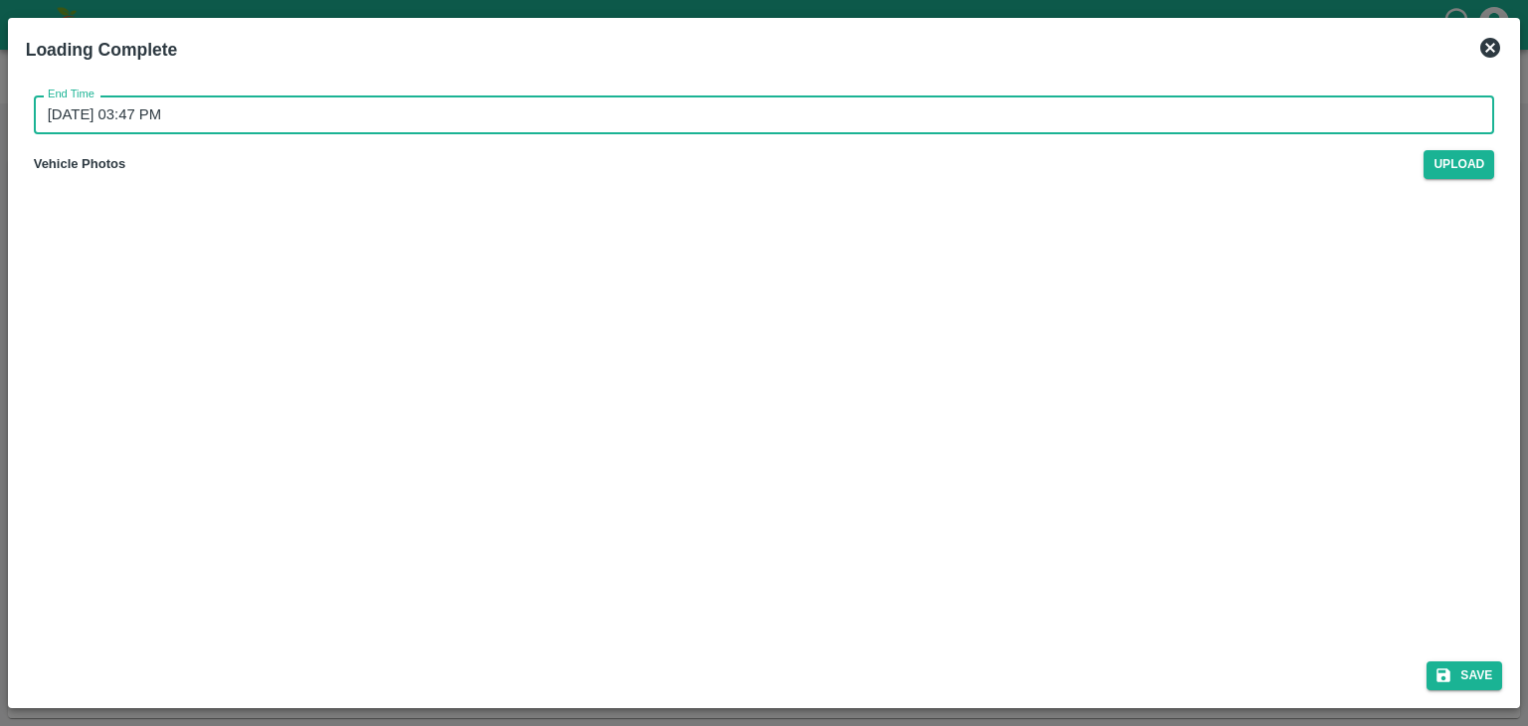
click at [820, 103] on input "21/08/2025 03:47 PM" at bounding box center [757, 114] width 1447 height 38
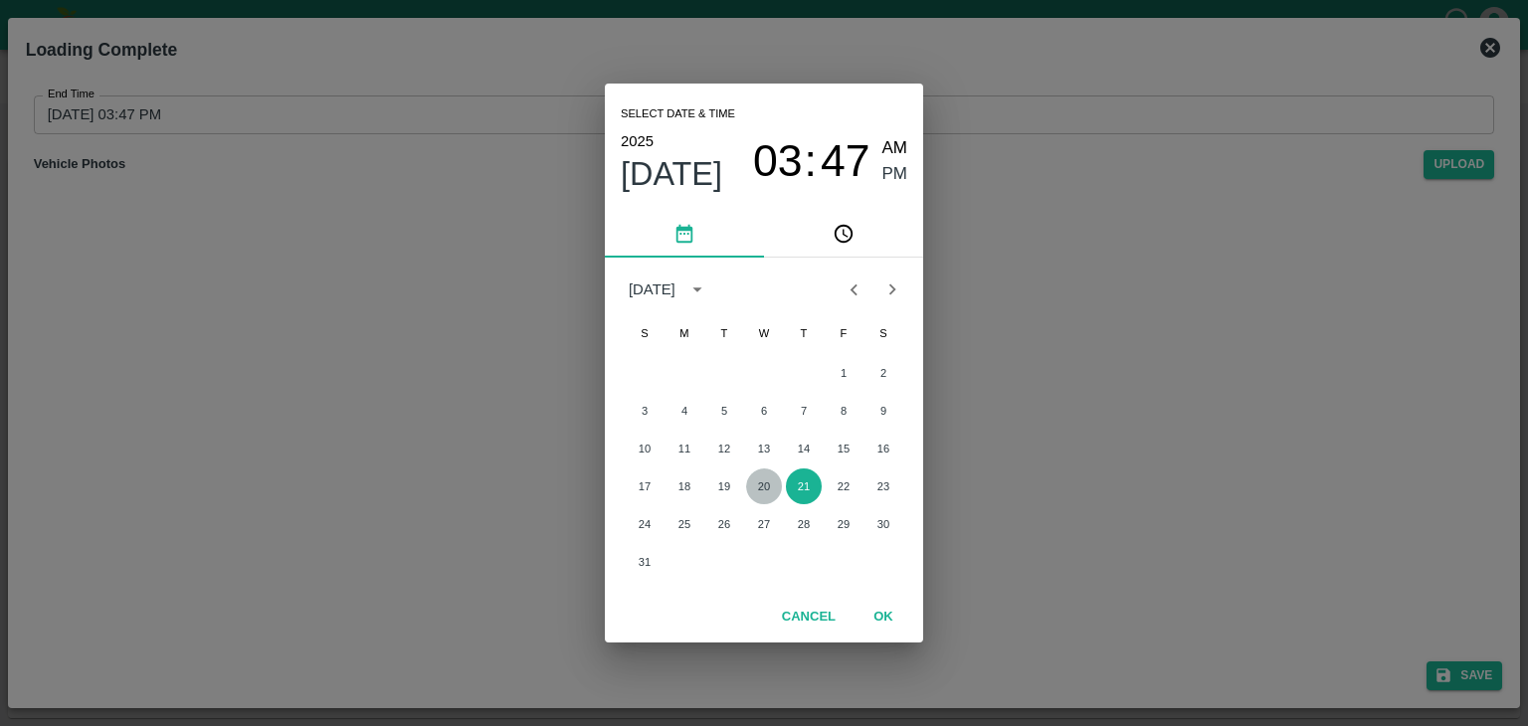
click at [762, 474] on button "20" at bounding box center [764, 486] width 36 height 36
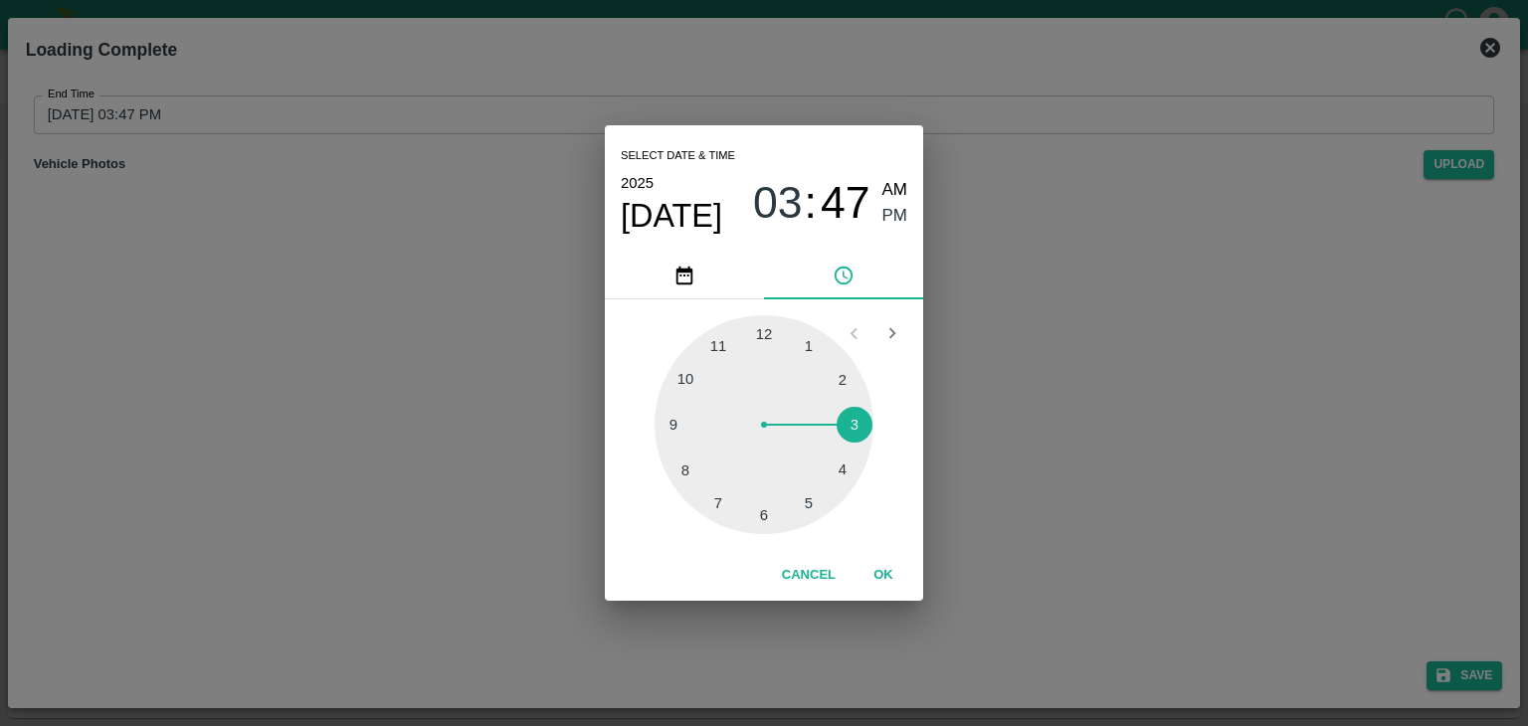
click at [842, 478] on div at bounding box center [763, 424] width 219 height 219
click at [899, 565] on button "OK" at bounding box center [883, 575] width 64 height 35
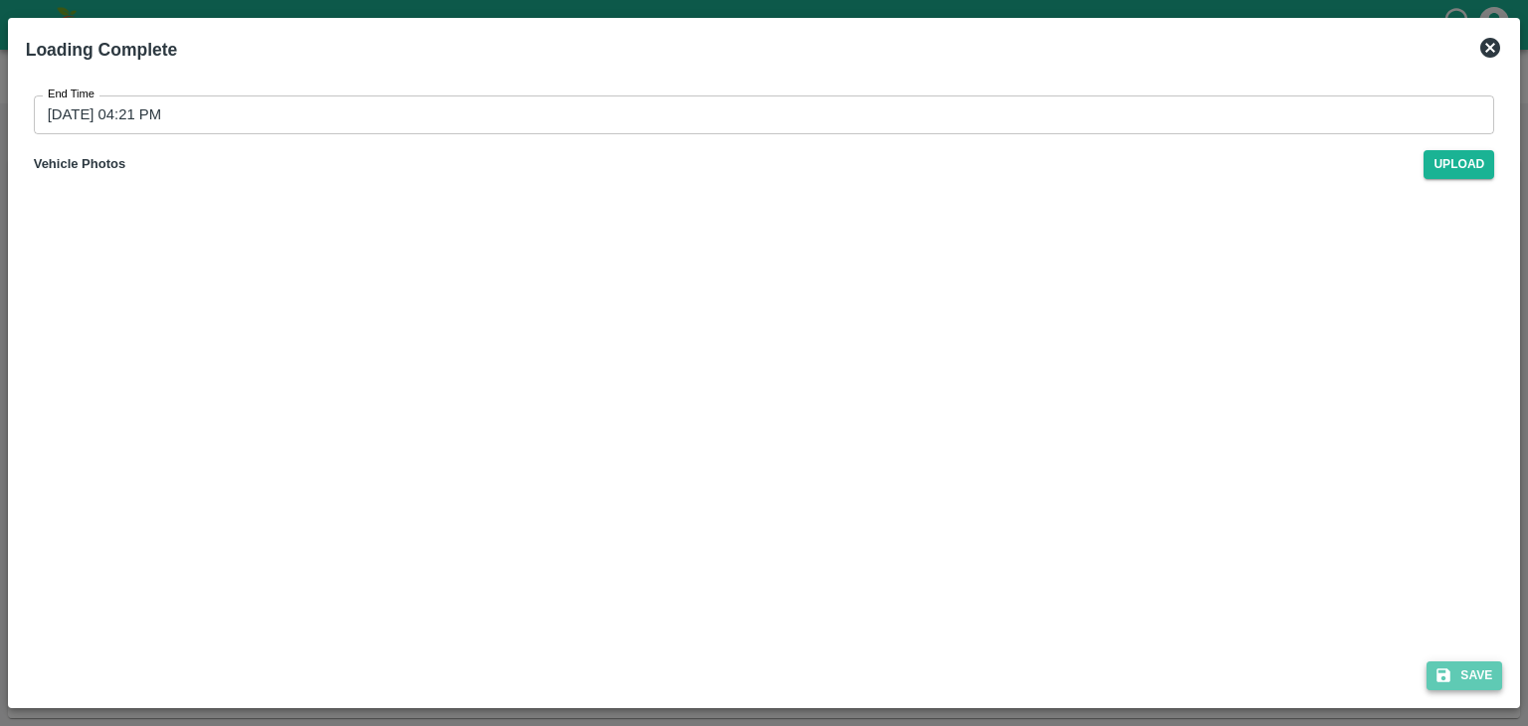
click at [1476, 668] on button "Save" at bounding box center [1464, 675] width 76 height 29
type input "21/08/2025 03:47 PM"
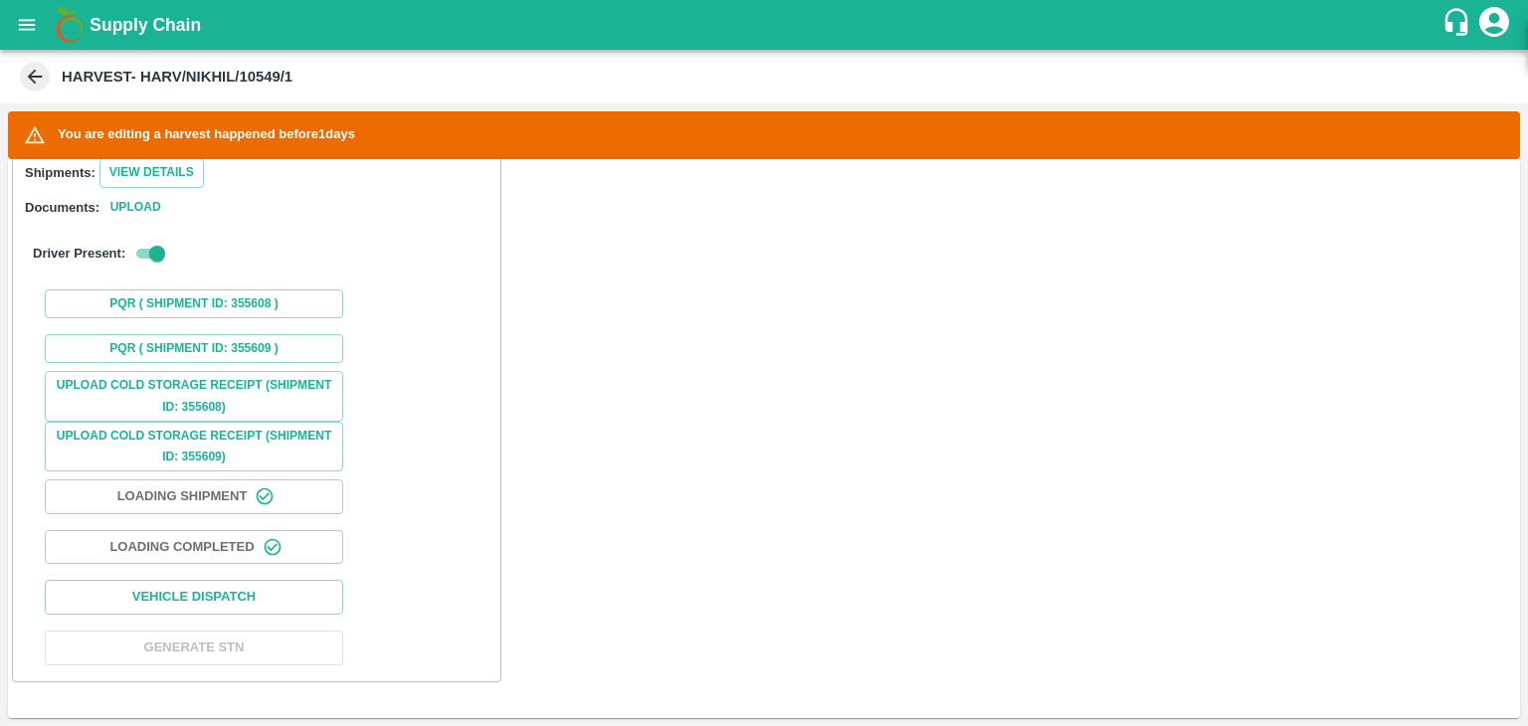
click at [20, 19] on icon "open drawer" at bounding box center [27, 25] width 22 height 22
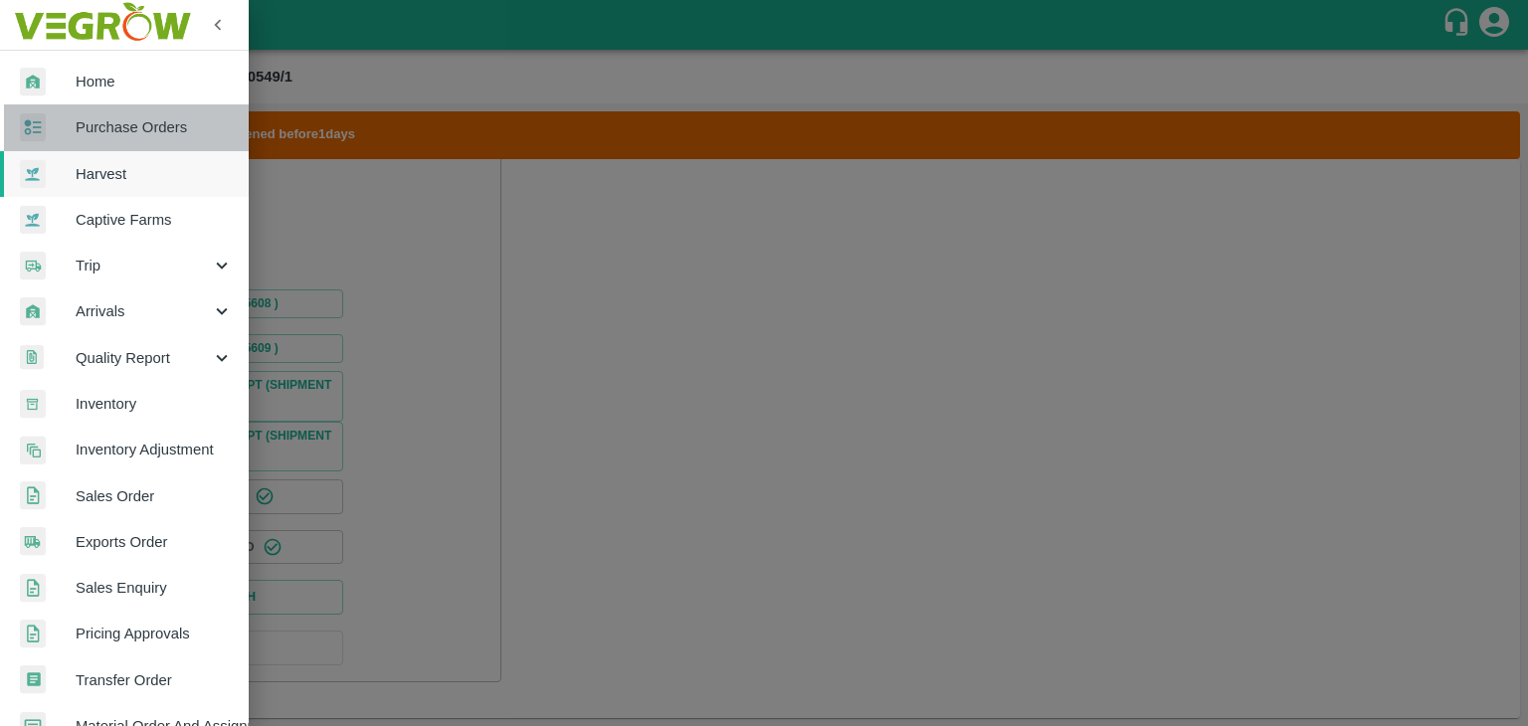
click at [158, 131] on span "Purchase Orders" at bounding box center [154, 127] width 157 height 22
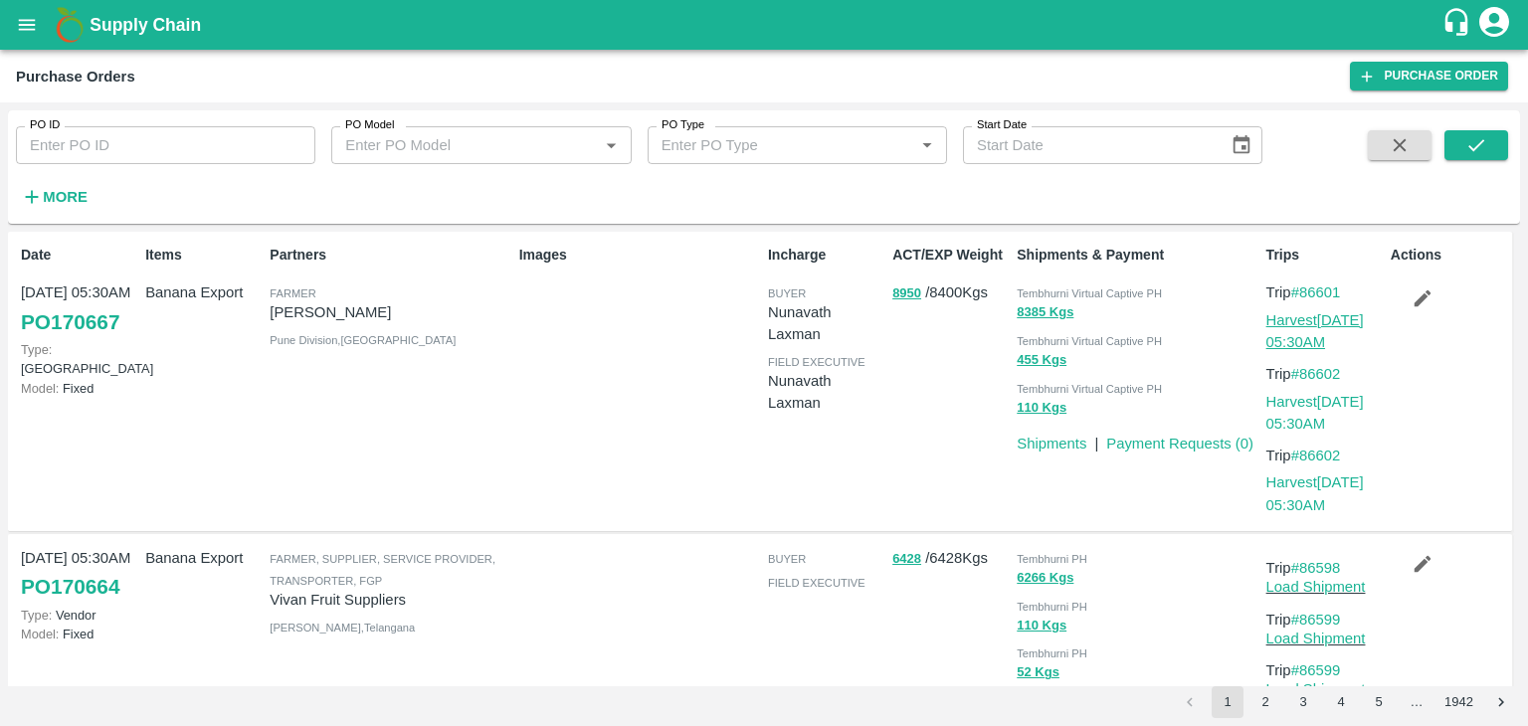
click at [1323, 323] on link "Harvest 20 Aug, 05:30AM" at bounding box center [1314, 331] width 97 height 38
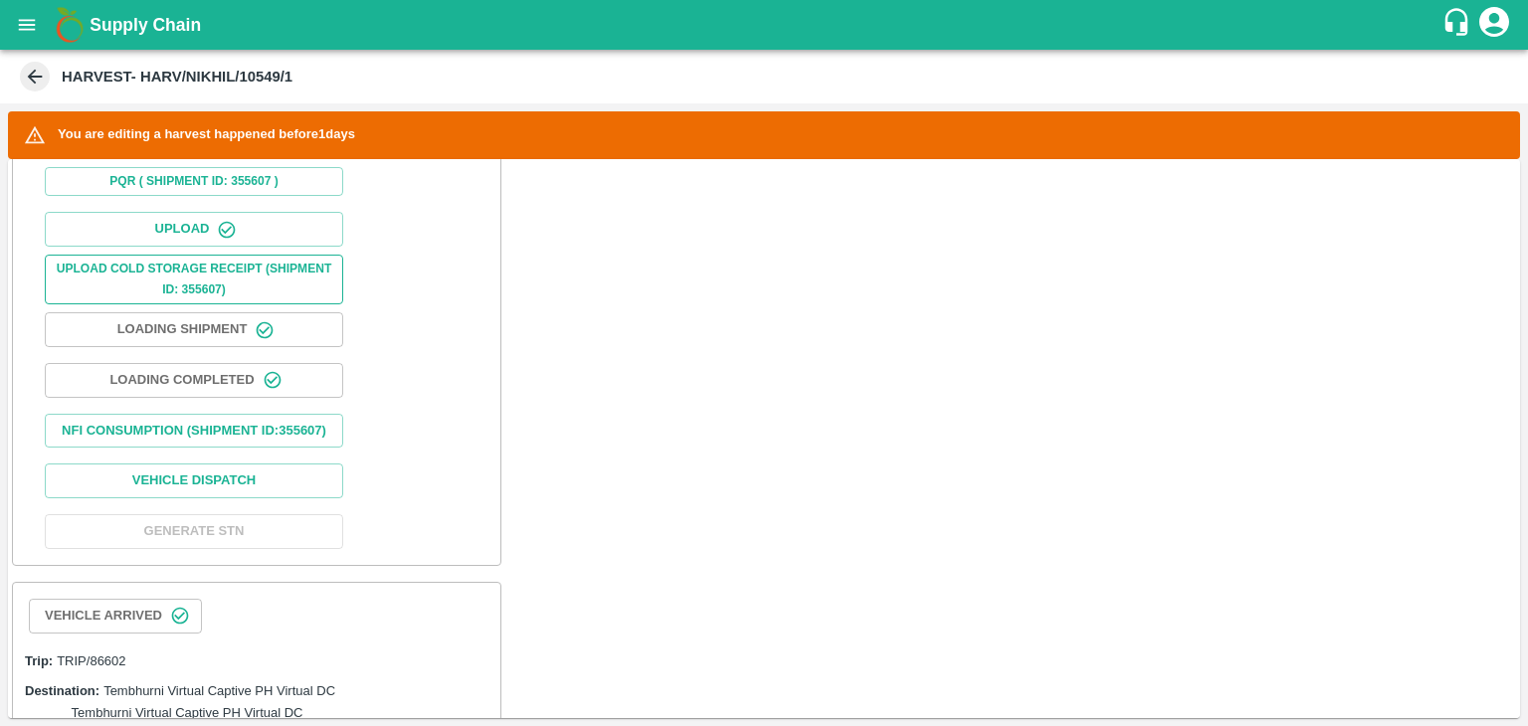
scroll to position [770, 0]
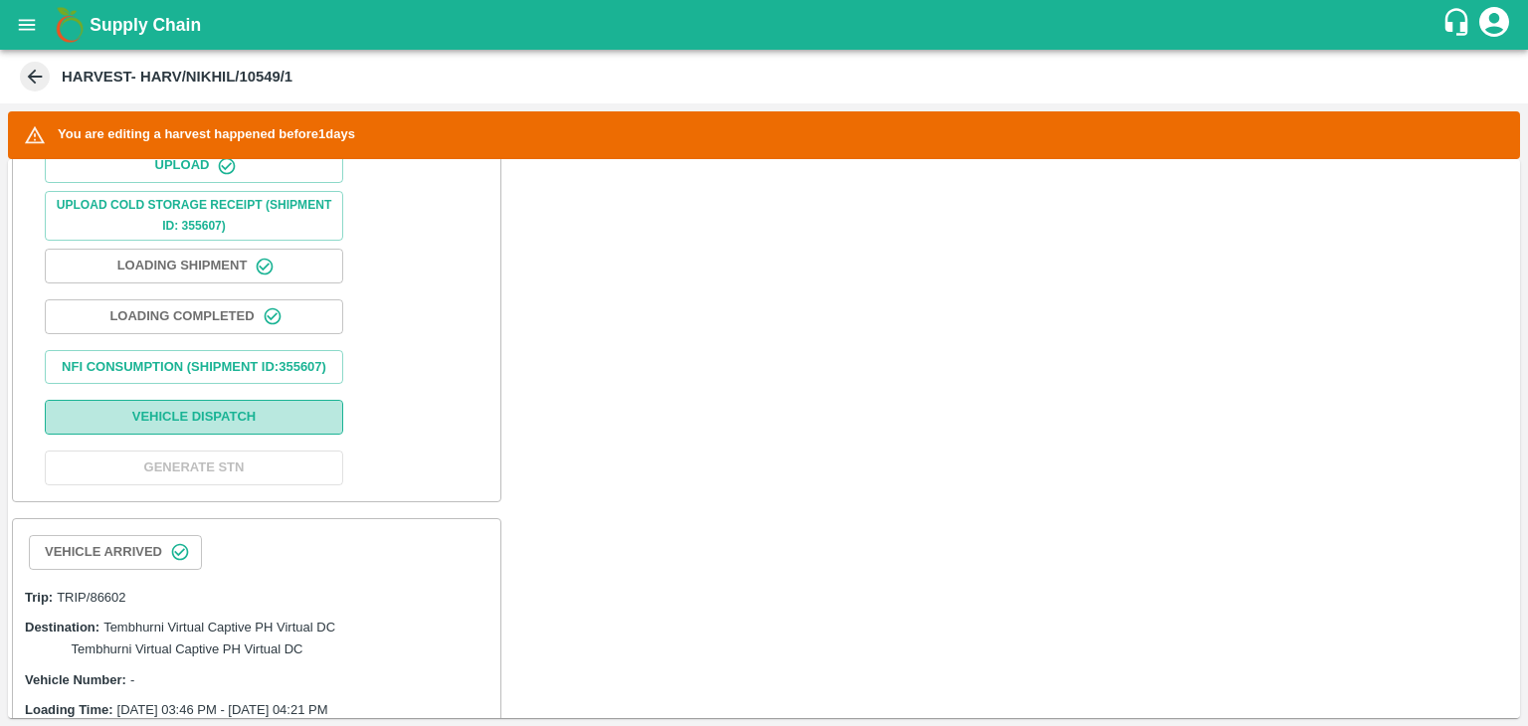
click at [217, 423] on button "Vehicle Dispatch" at bounding box center [194, 417] width 298 height 35
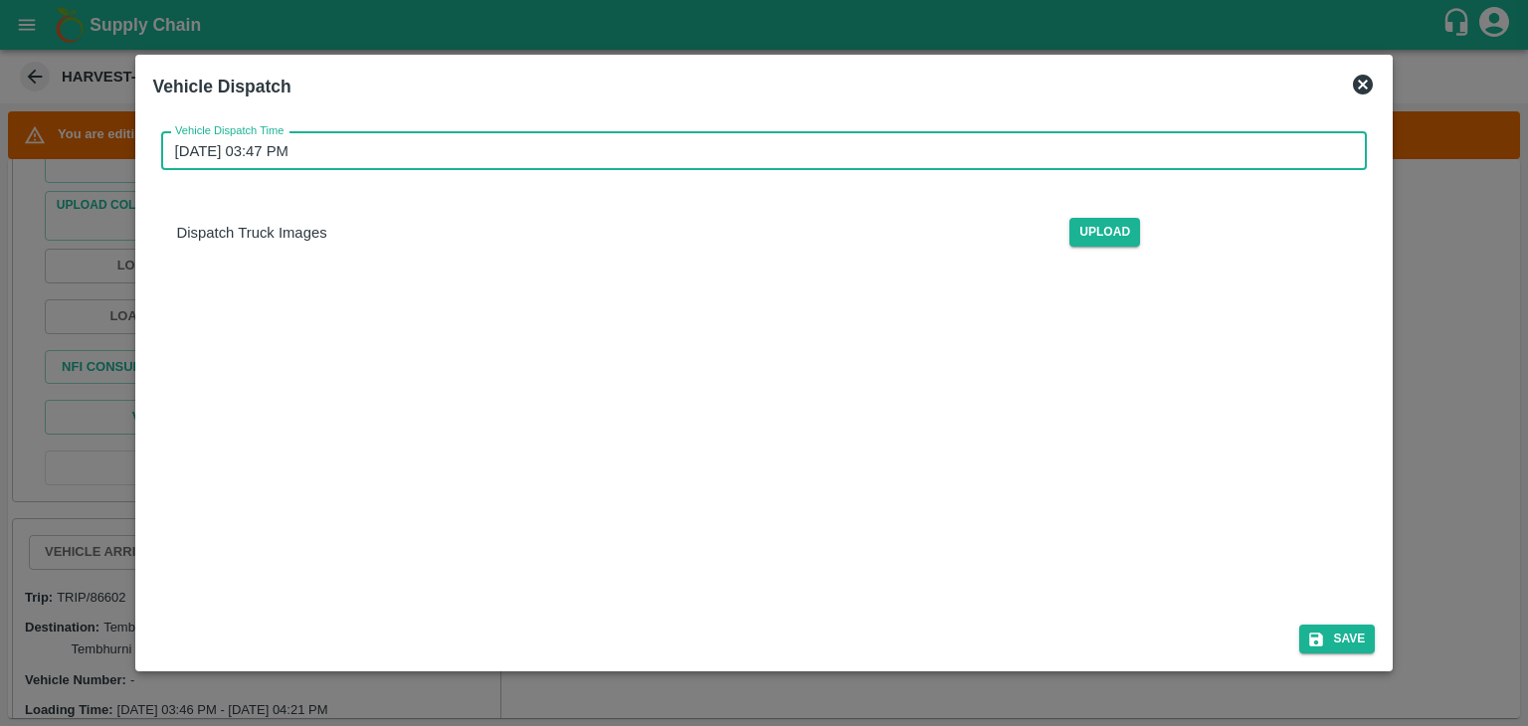
click at [716, 138] on input "[DATE] 03:47 PM" at bounding box center [757, 151] width 1193 height 38
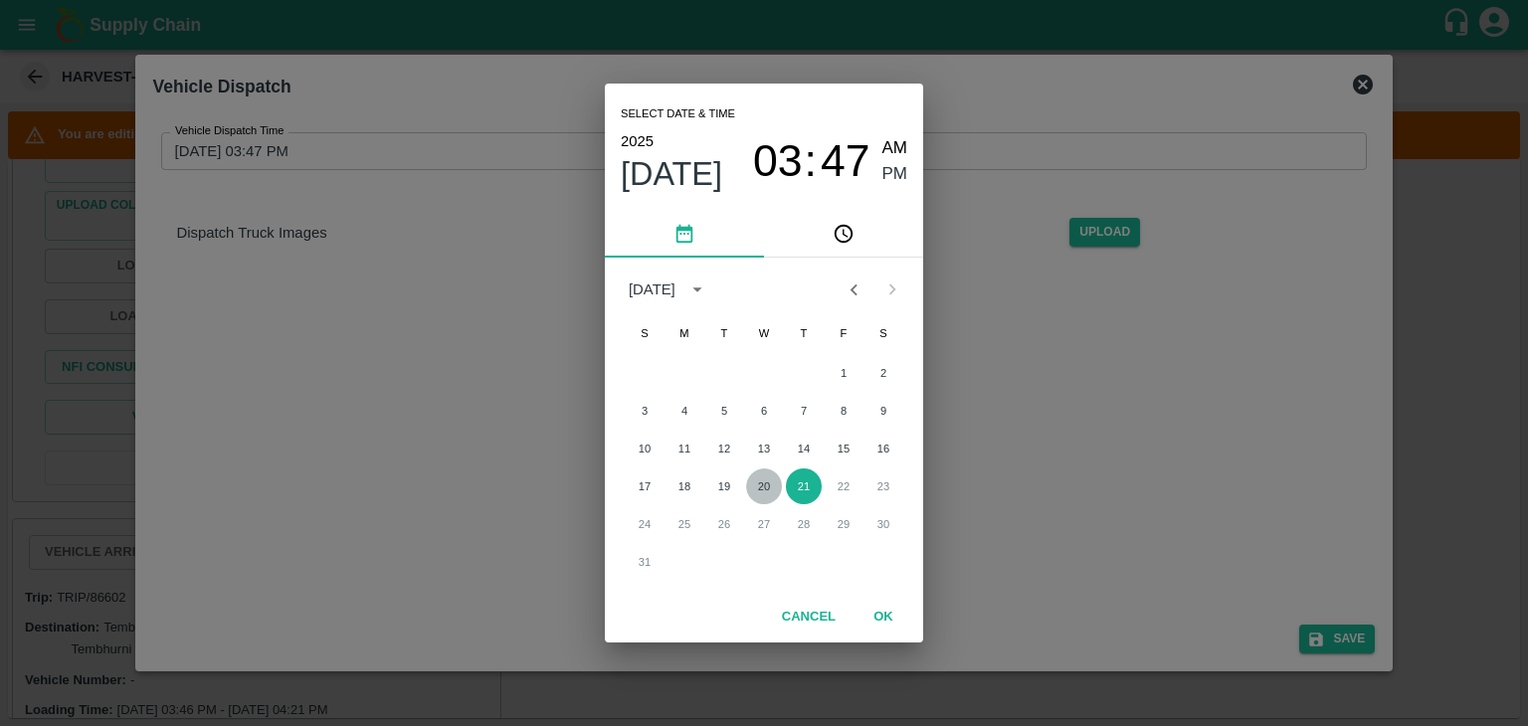
click at [756, 486] on button "20" at bounding box center [764, 486] width 36 height 36
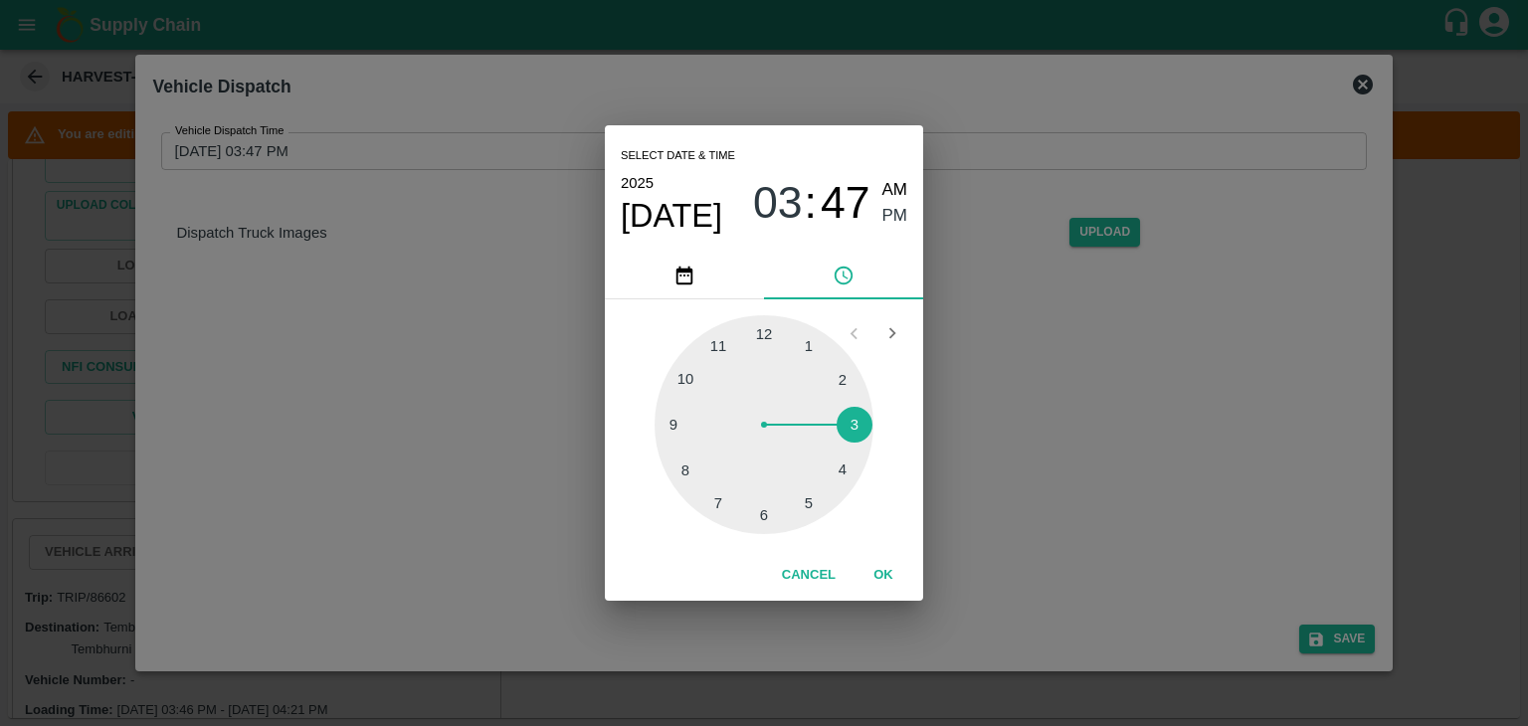
click at [812, 502] on div at bounding box center [763, 424] width 219 height 219
type input "[DATE] 05:25 PM"
click at [887, 585] on button "OK" at bounding box center [883, 575] width 64 height 35
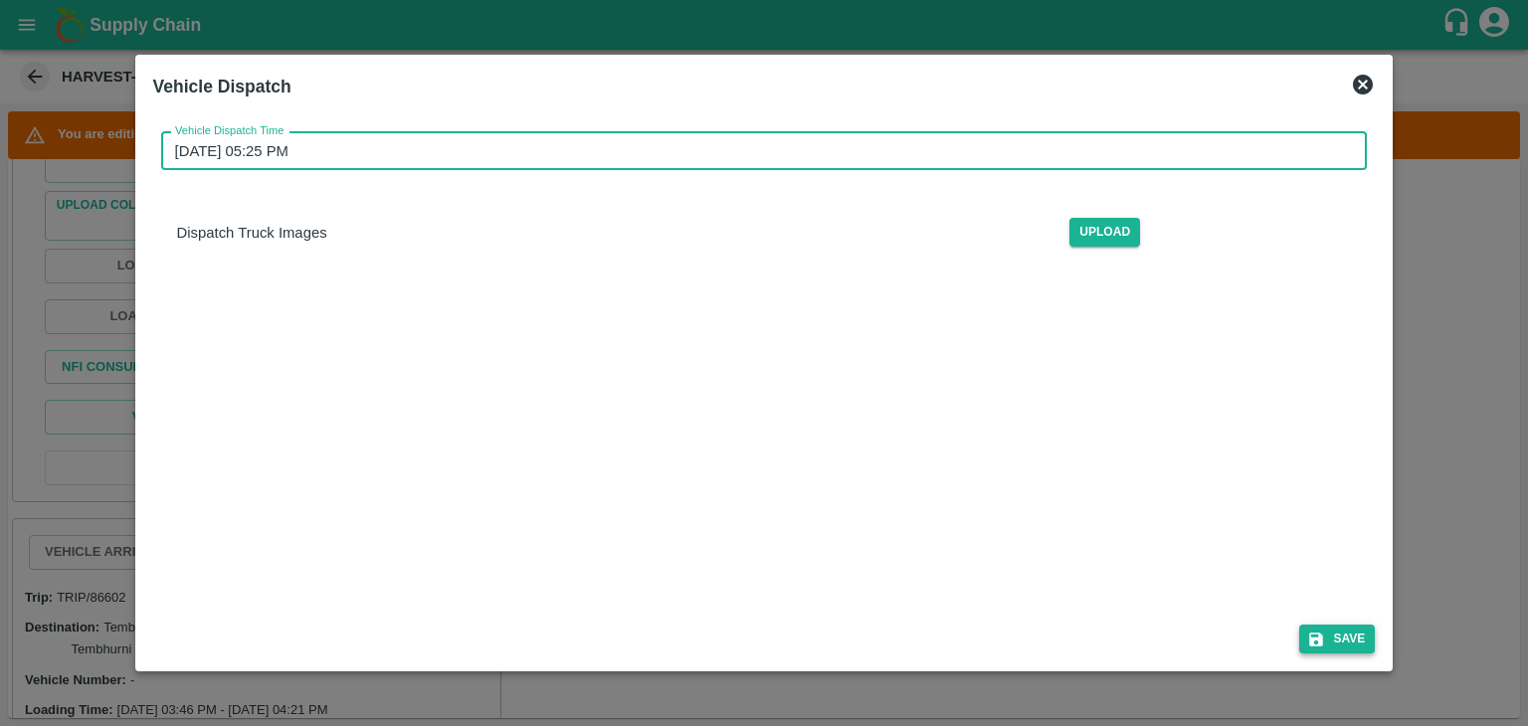
click at [1349, 647] on button "Save" at bounding box center [1337, 639] width 76 height 29
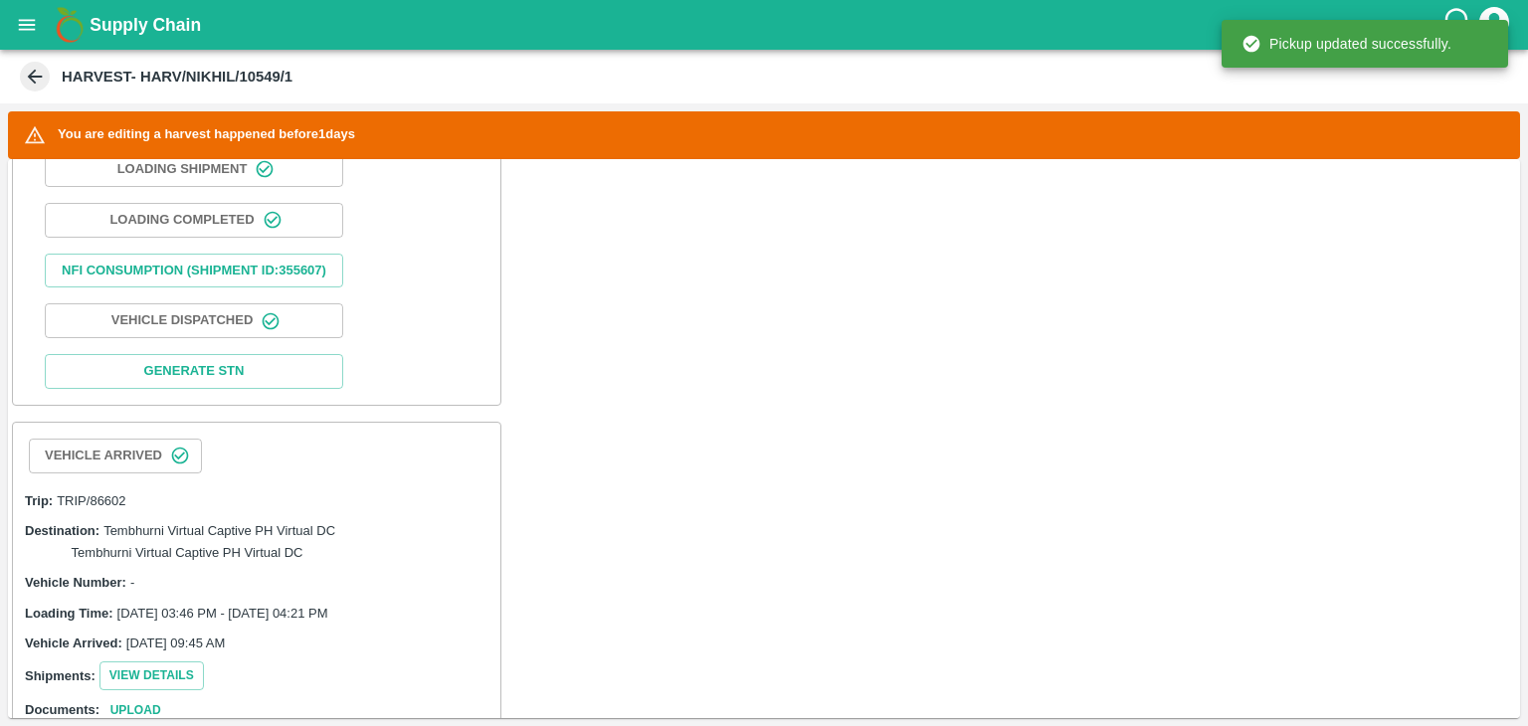
scroll to position [1385, 0]
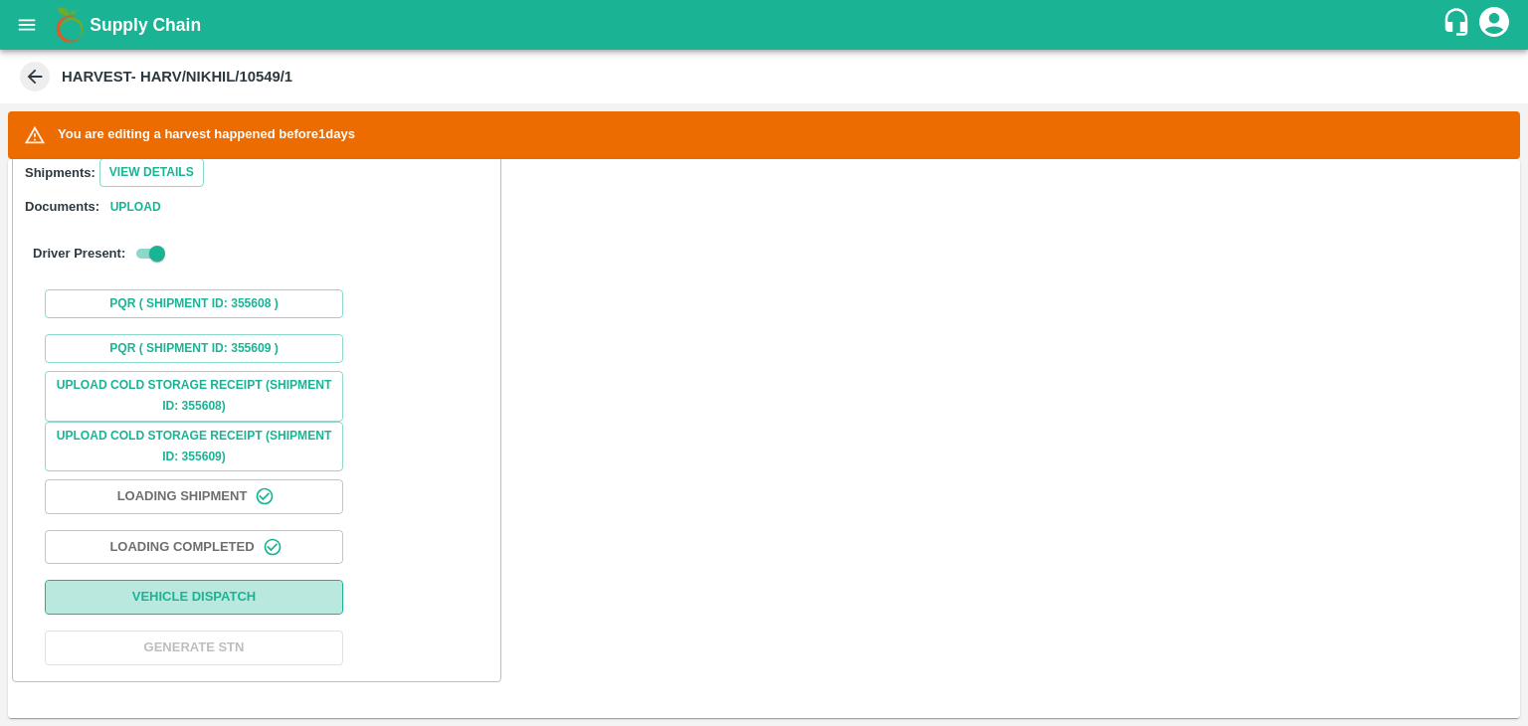
click at [259, 589] on button "Vehicle Dispatch" at bounding box center [194, 597] width 298 height 35
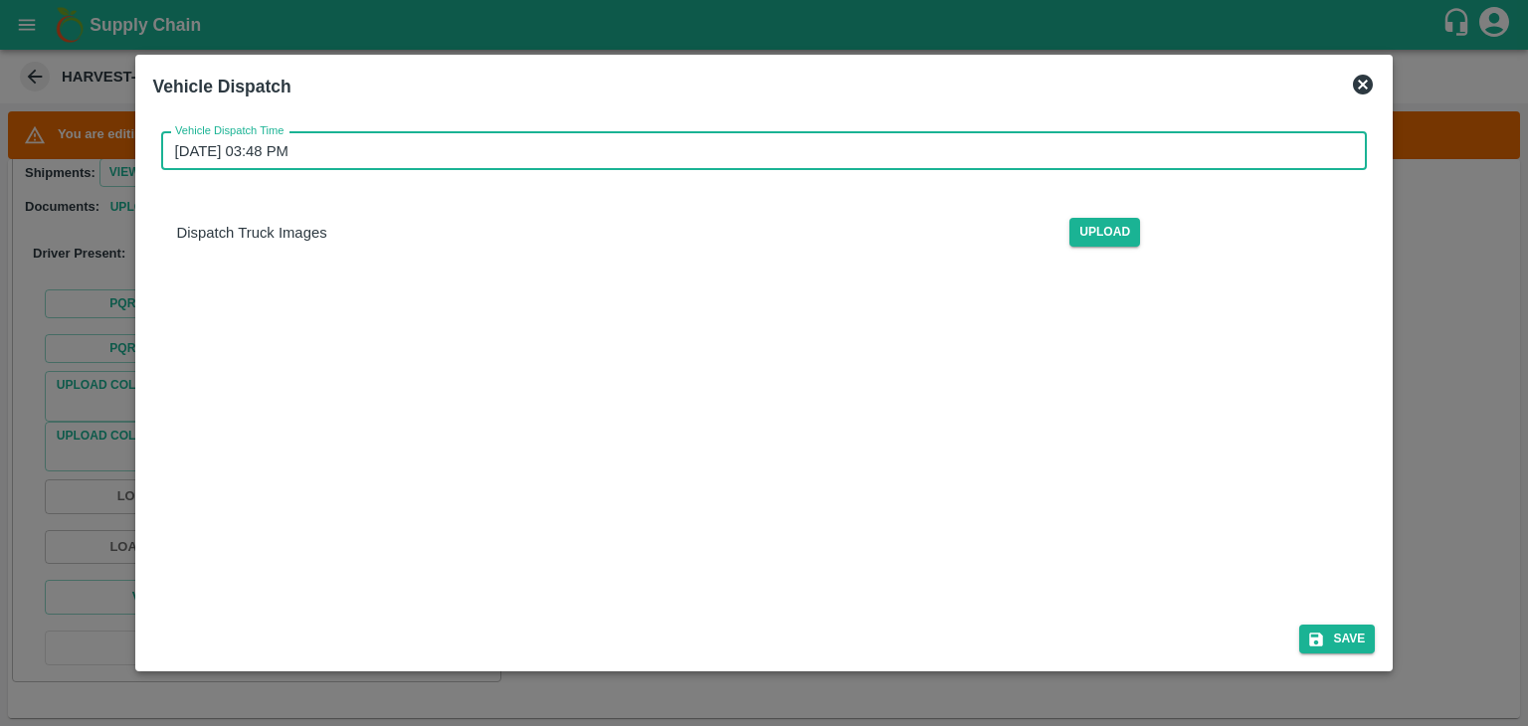
click at [811, 162] on input "[DATE] 03:48 PM" at bounding box center [757, 151] width 1193 height 38
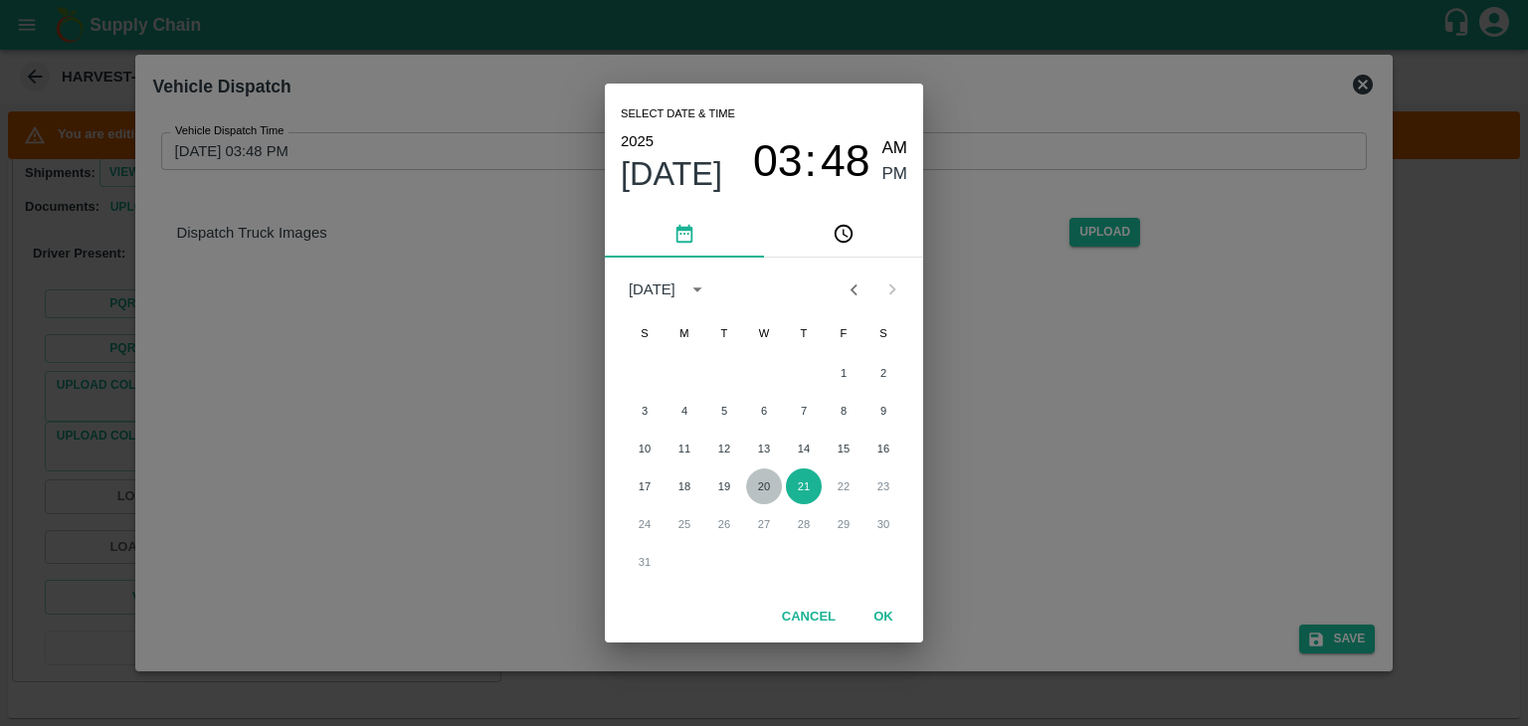
click at [760, 482] on button "20" at bounding box center [764, 486] width 36 height 36
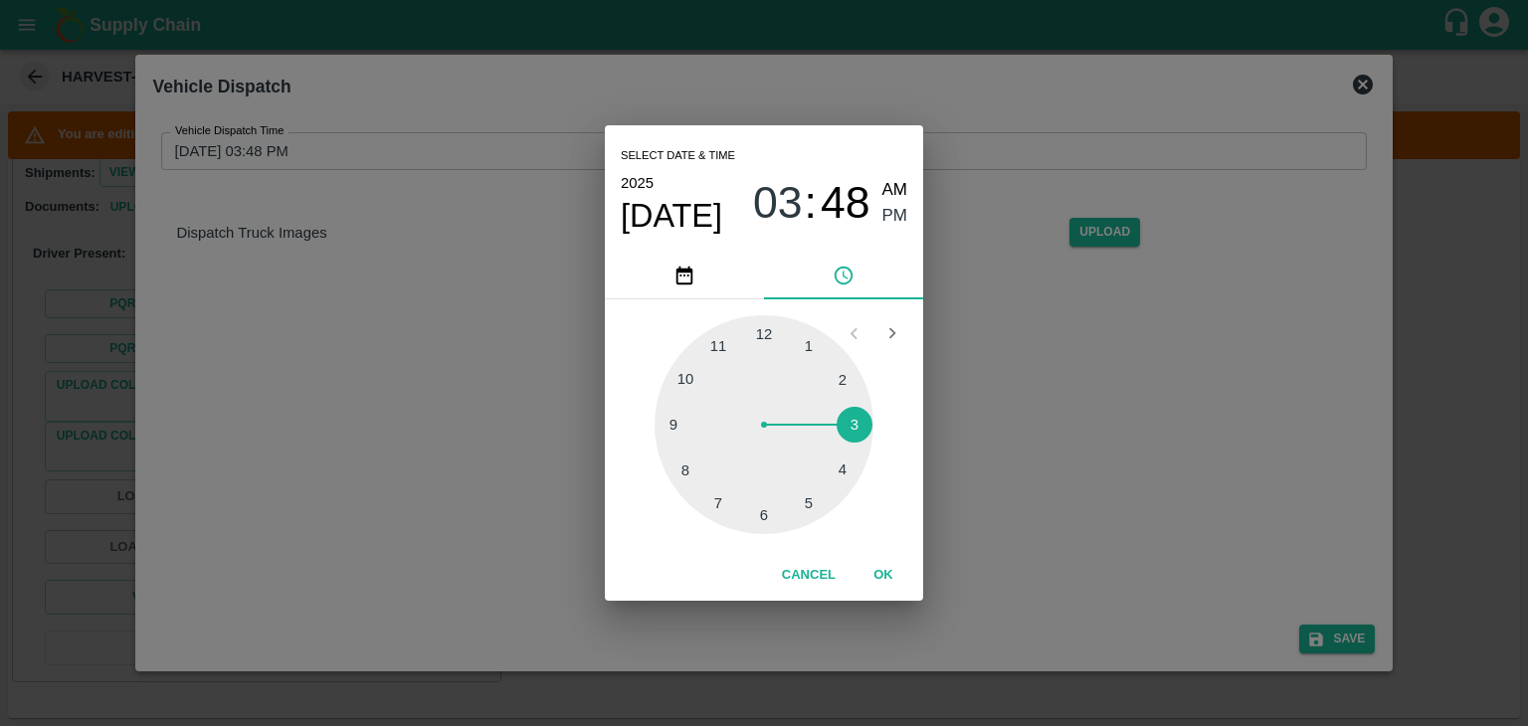
click at [812, 509] on div at bounding box center [763, 424] width 219 height 219
type input "[DATE] 05:25 PM"
click at [895, 572] on button "OK" at bounding box center [883, 575] width 64 height 35
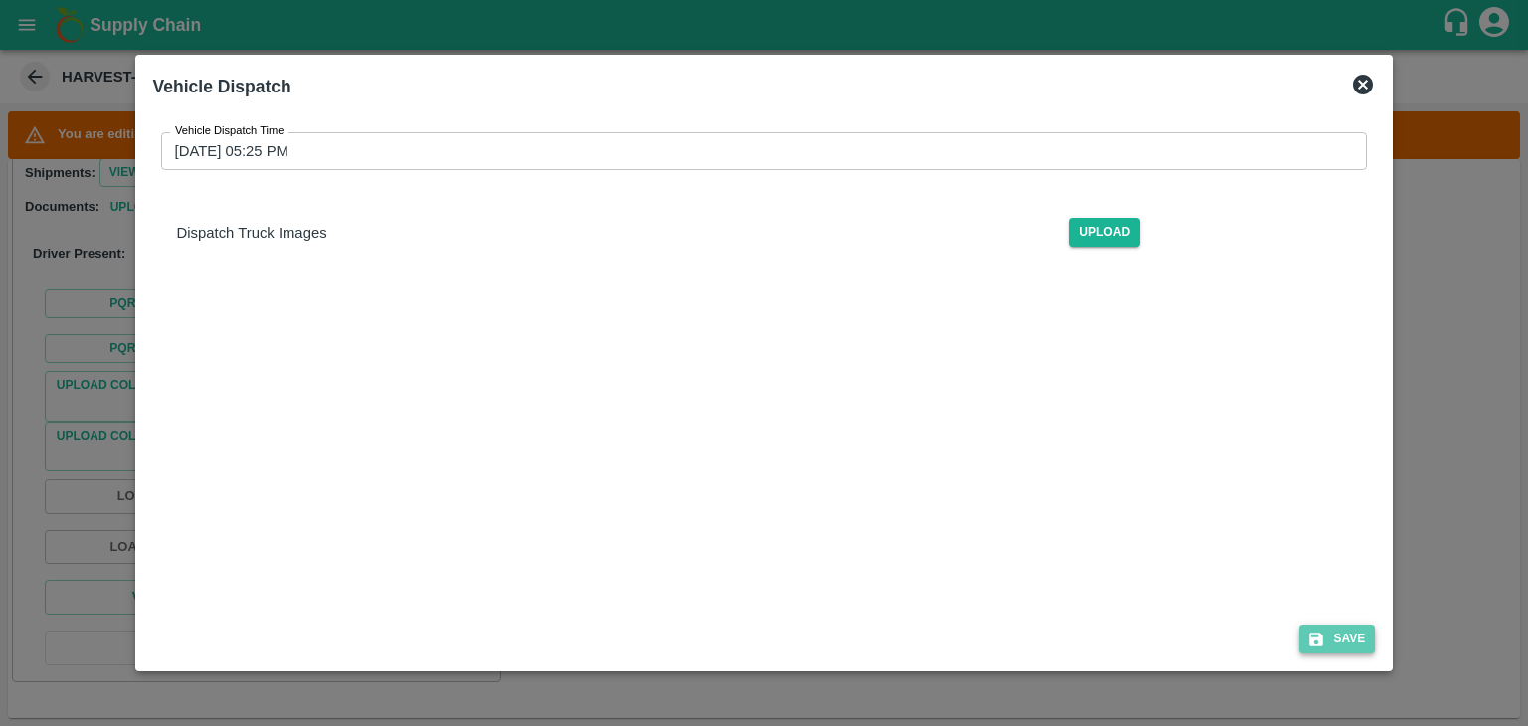
click at [1357, 640] on button "Save" at bounding box center [1337, 639] width 76 height 29
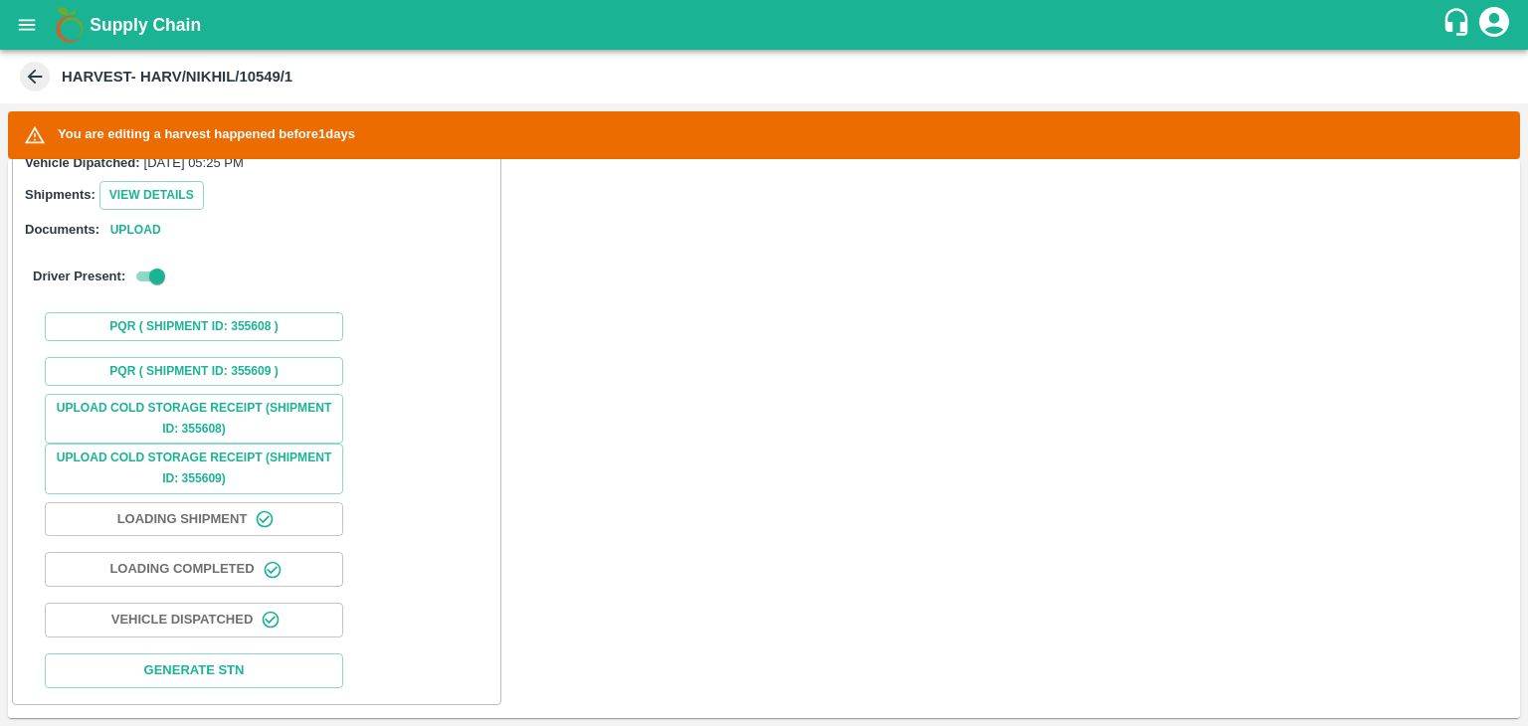
scroll to position [1386, 0]
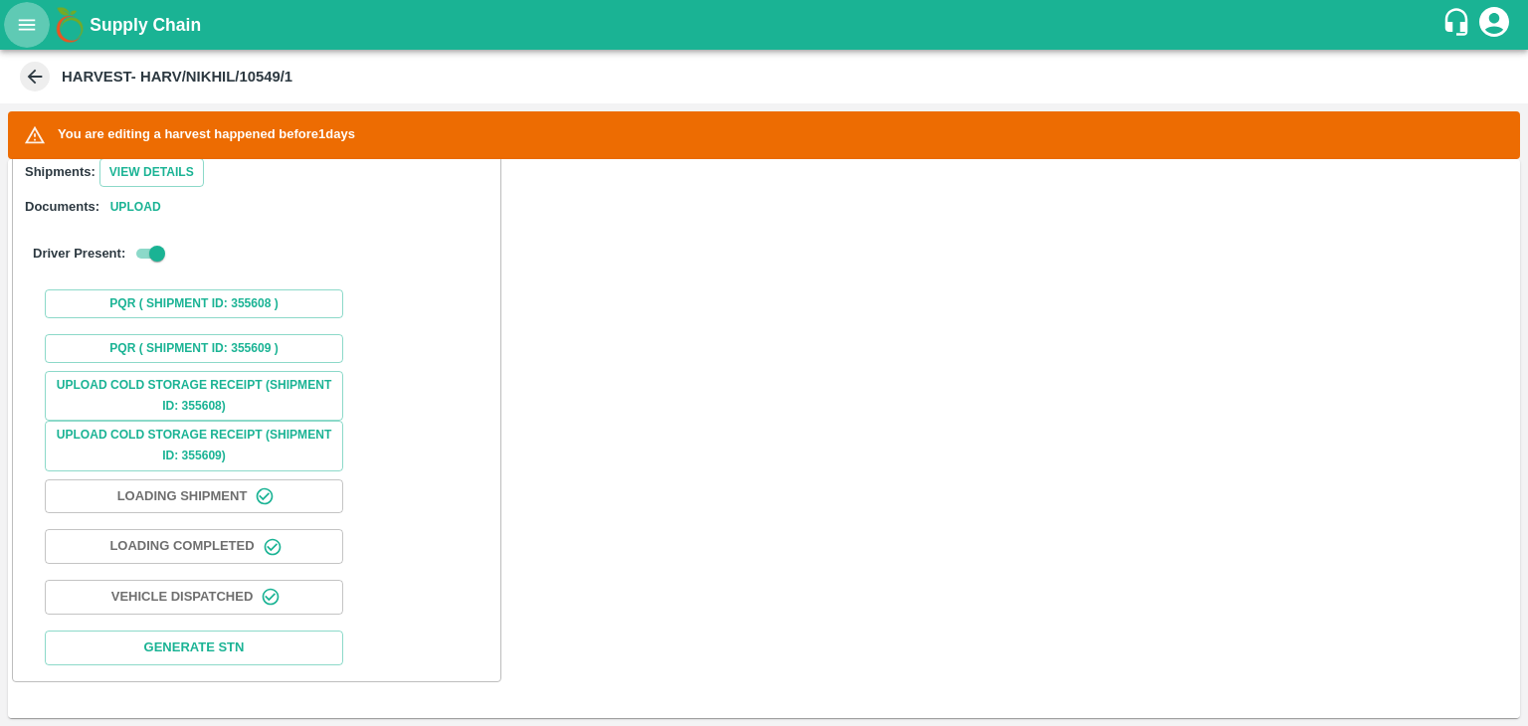
click at [29, 20] on icon "open drawer" at bounding box center [27, 24] width 17 height 11
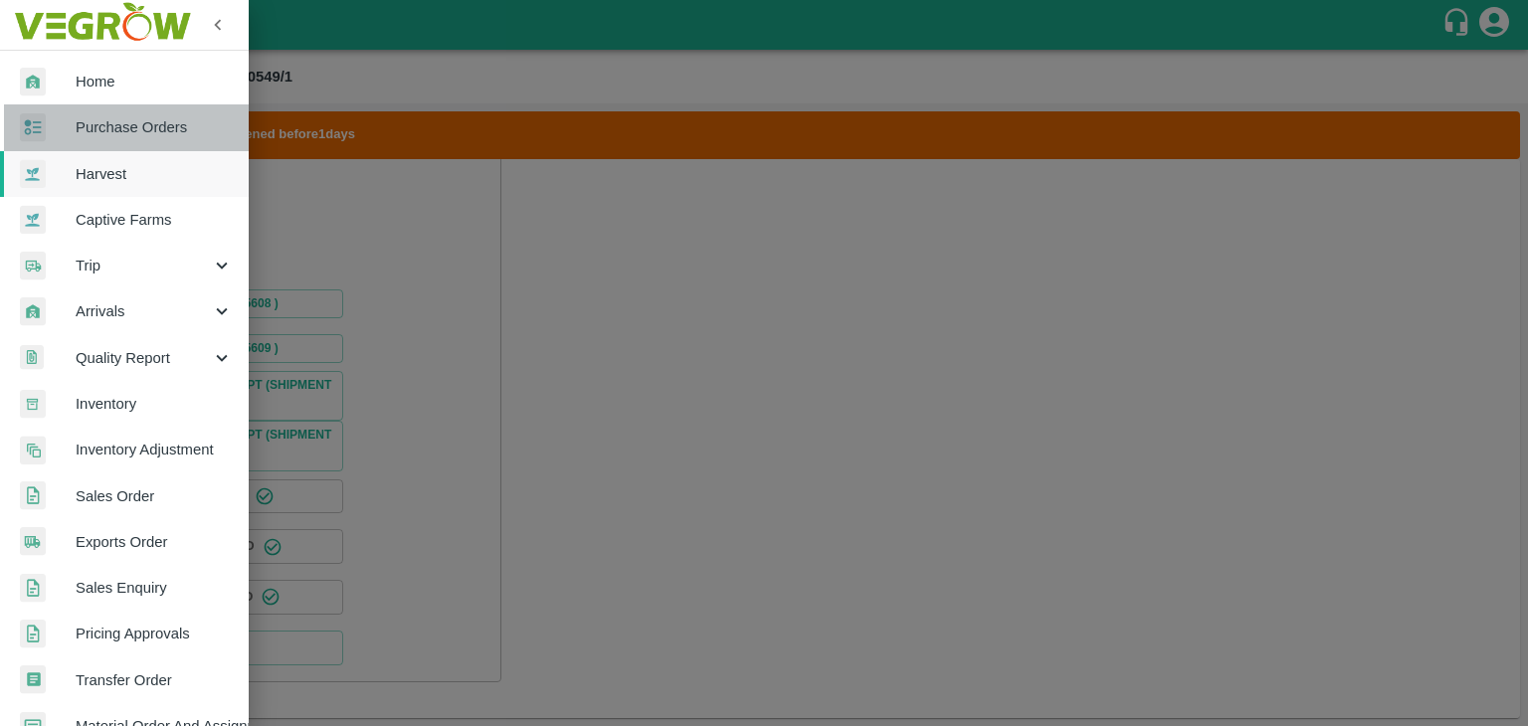
click at [168, 125] on span "Purchase Orders" at bounding box center [154, 127] width 157 height 22
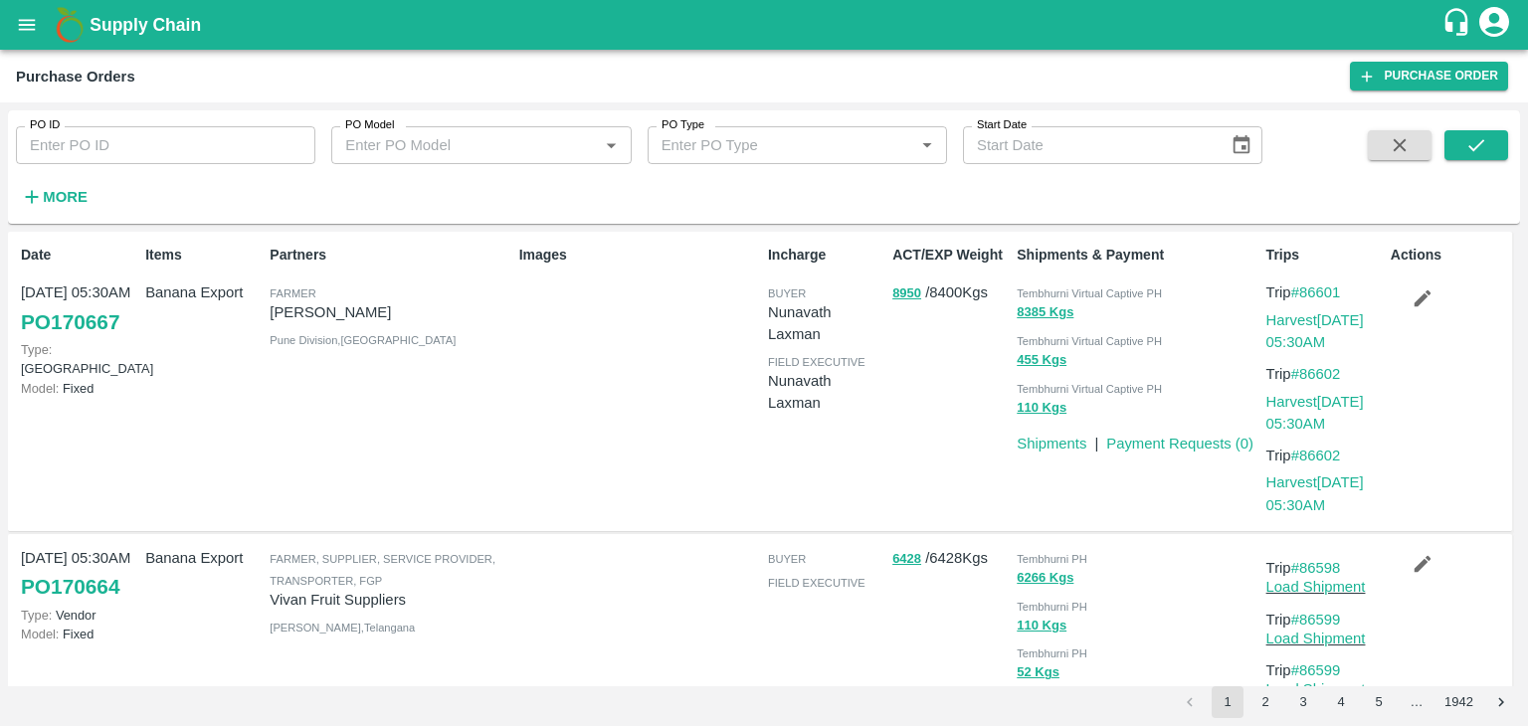
click at [111, 160] on input "PO ID" at bounding box center [165, 145] width 299 height 38
paste input "169699"
type input "169699"
click at [1493, 152] on button "submit" at bounding box center [1476, 145] width 64 height 30
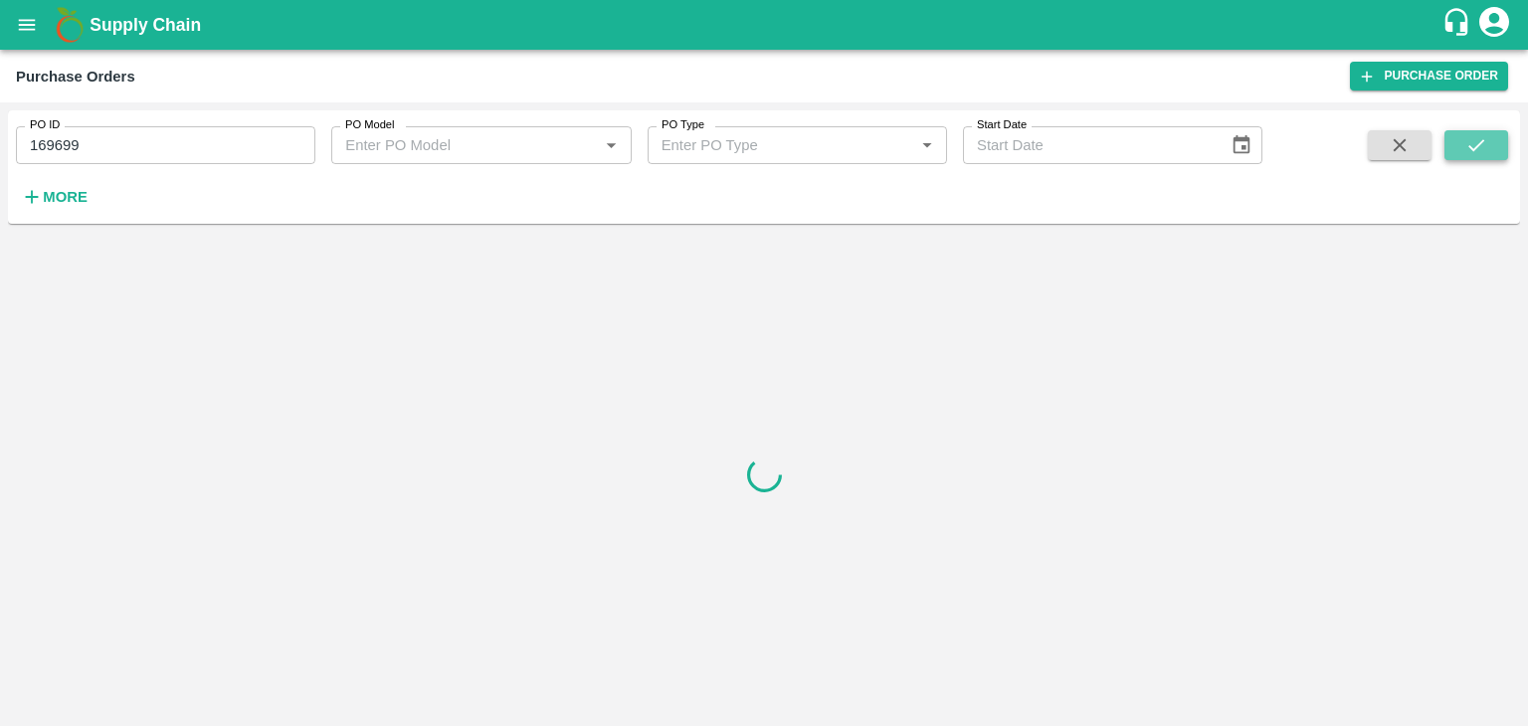
click at [1493, 152] on button "submit" at bounding box center [1476, 145] width 64 height 30
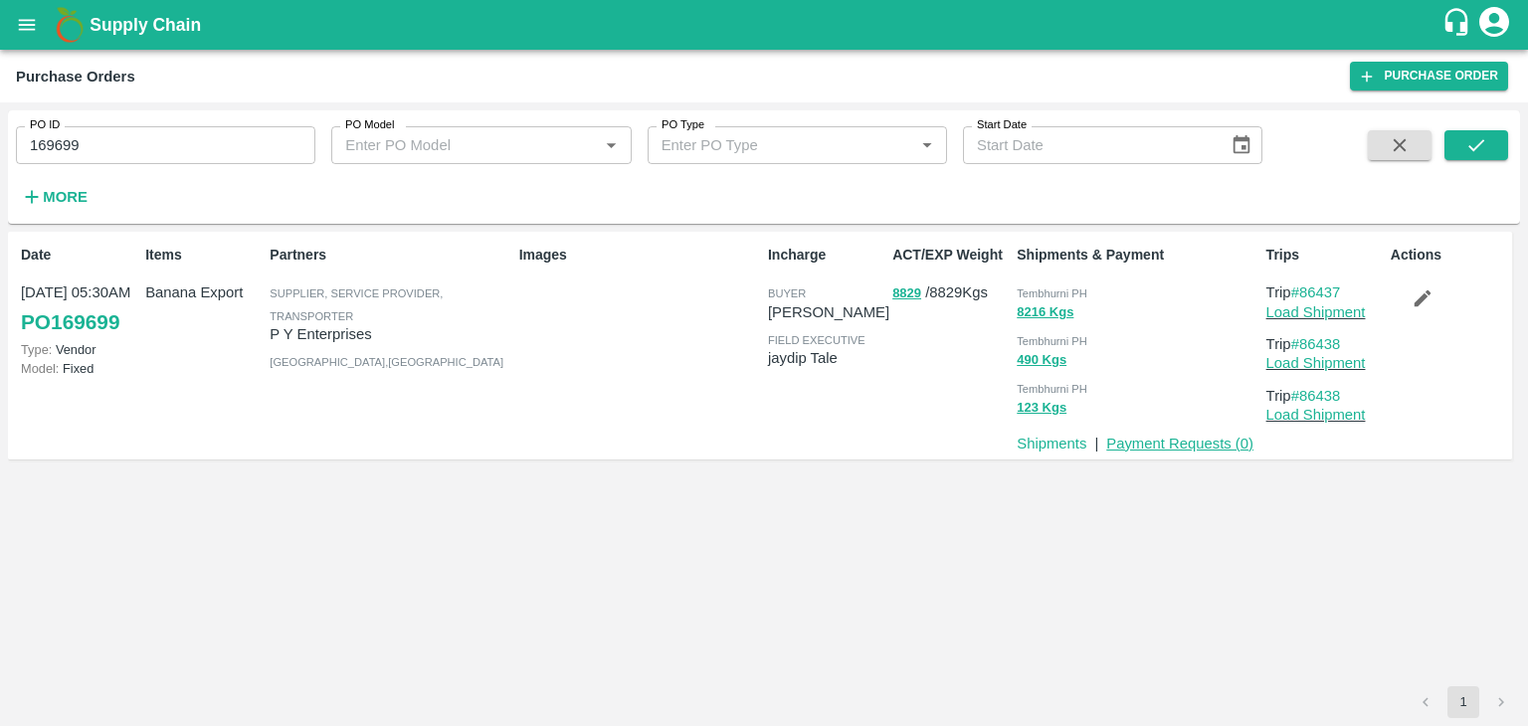
click at [1190, 436] on link "Payment Requests ( 0 )" at bounding box center [1179, 444] width 147 height 16
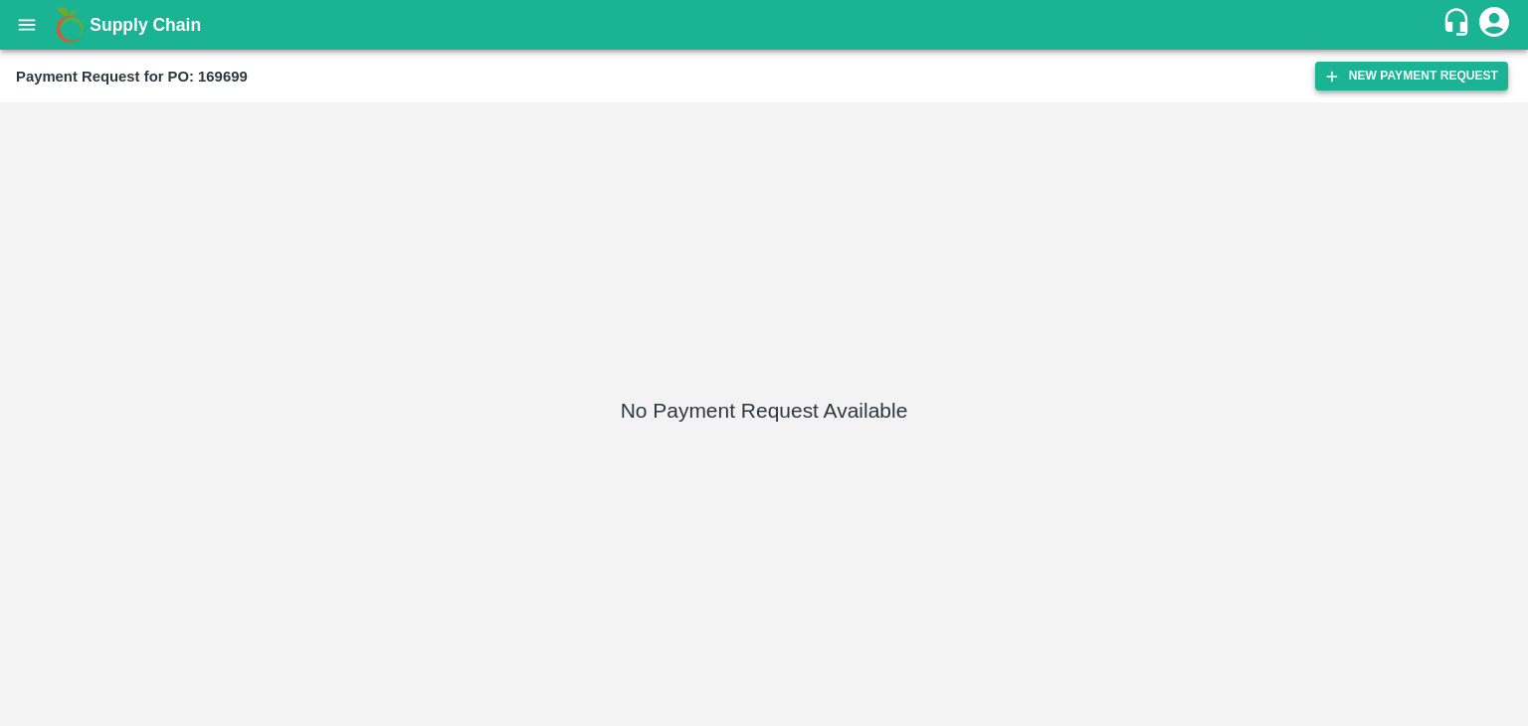
click at [1369, 71] on button "New Payment Request" at bounding box center [1411, 76] width 193 height 29
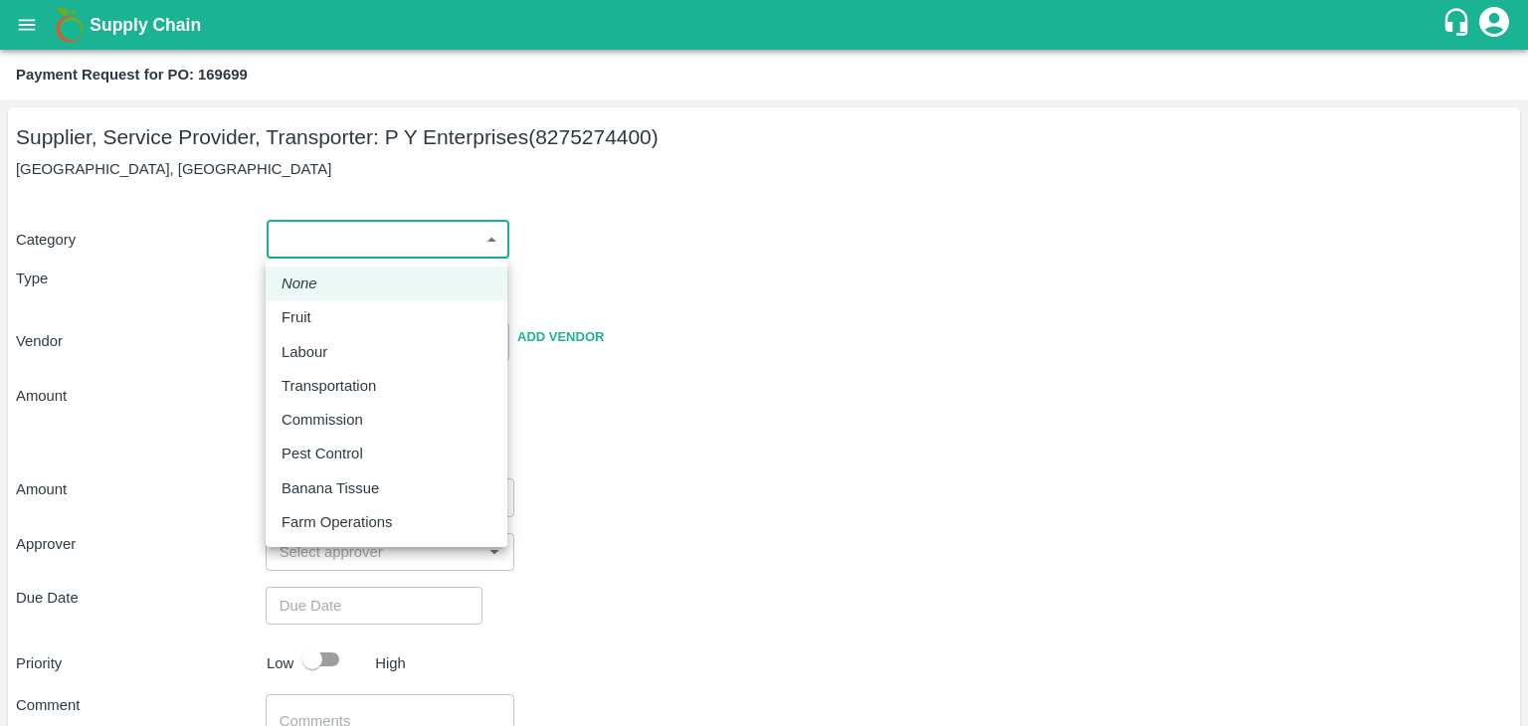
drag, startPoint x: 294, startPoint y: 229, endPoint x: 335, endPoint y: 328, distance: 107.5
click at [335, 328] on body "Supply Chain Payment Request for PO: 169699 Supplier, Service Provider, Transpo…" at bounding box center [764, 363] width 1528 height 726
click at [335, 328] on li "Fruit" at bounding box center [387, 317] width 242 height 34
type input "1"
type input "P Y Enterprises - 8275274400(Supplier, Service Provider, Transporter)"
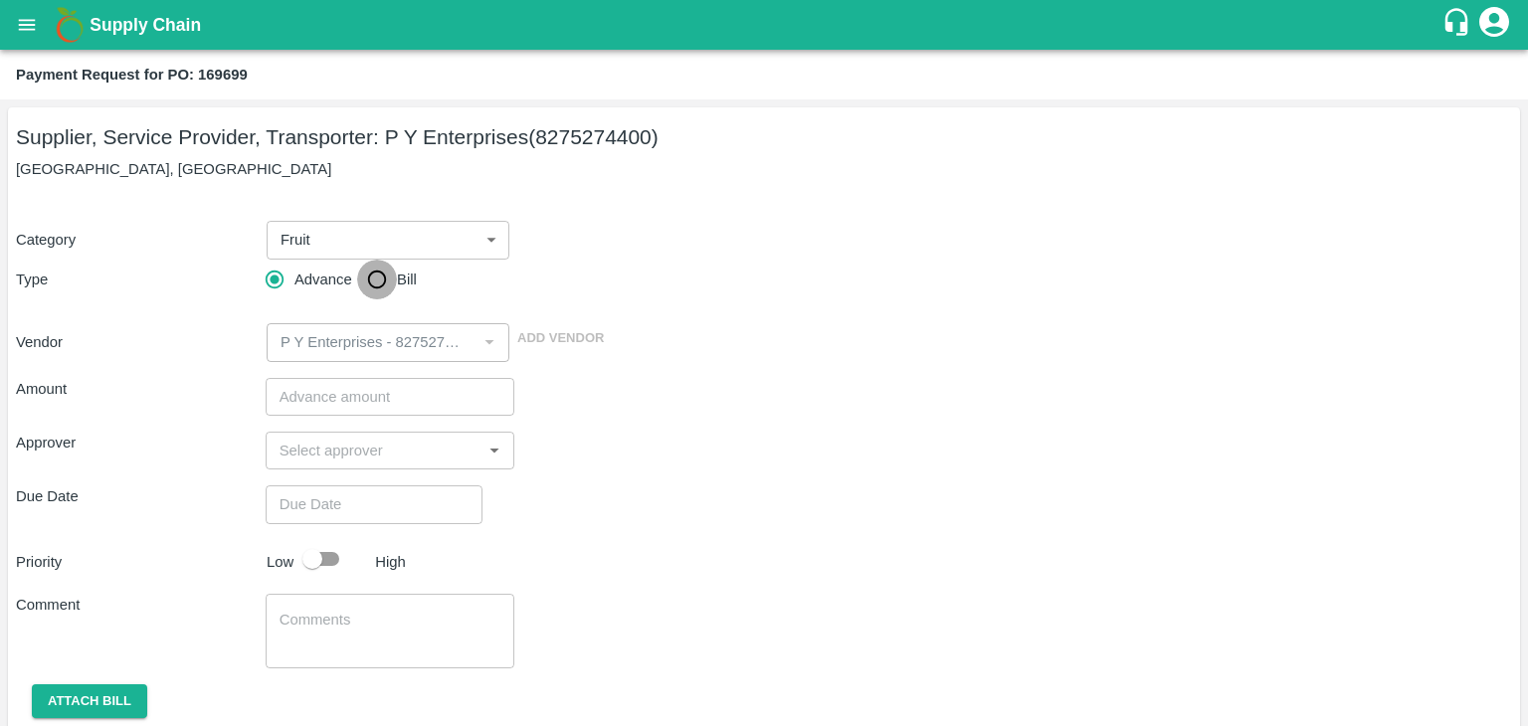
click at [386, 278] on input "Bill" at bounding box center [377, 280] width 40 height 40
radio input "true"
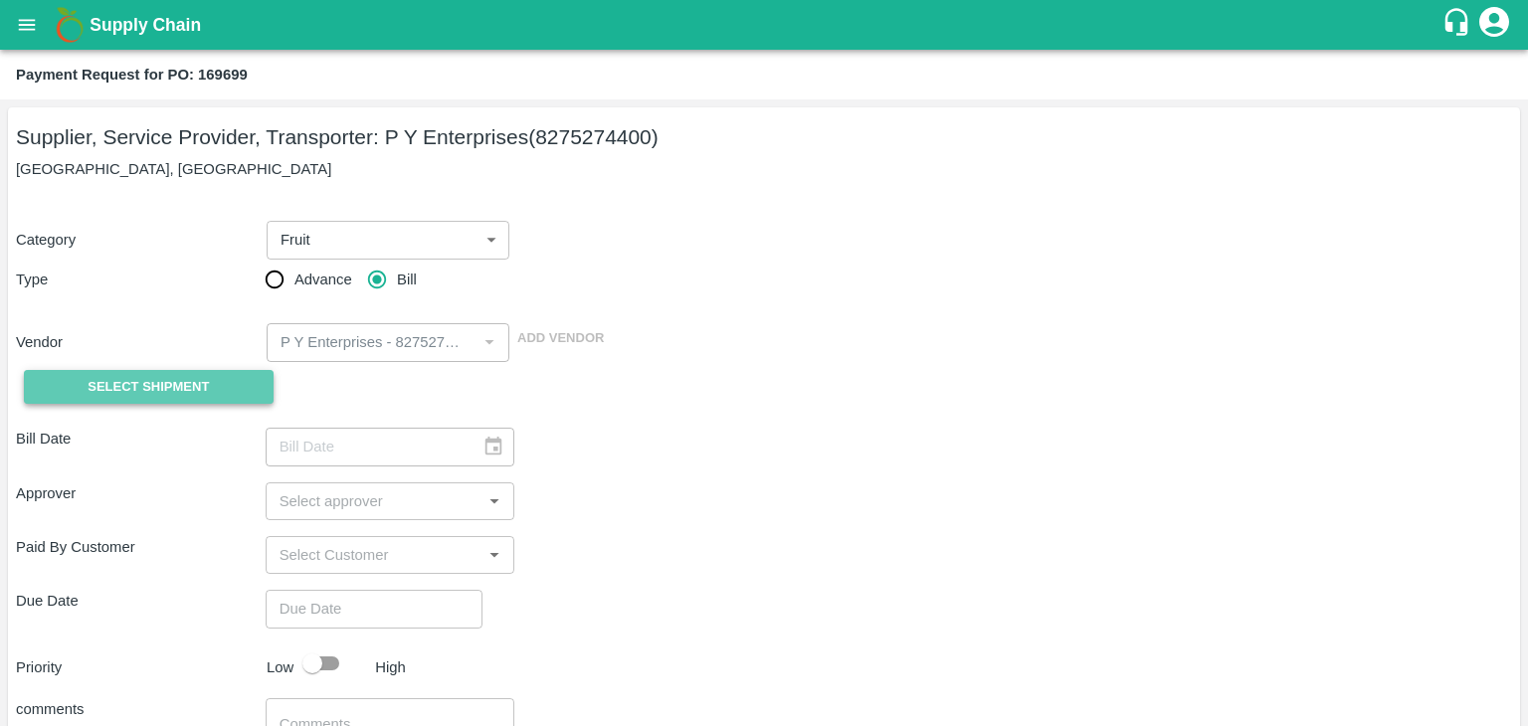
click at [183, 387] on span "Select Shipment" at bounding box center [148, 387] width 121 height 23
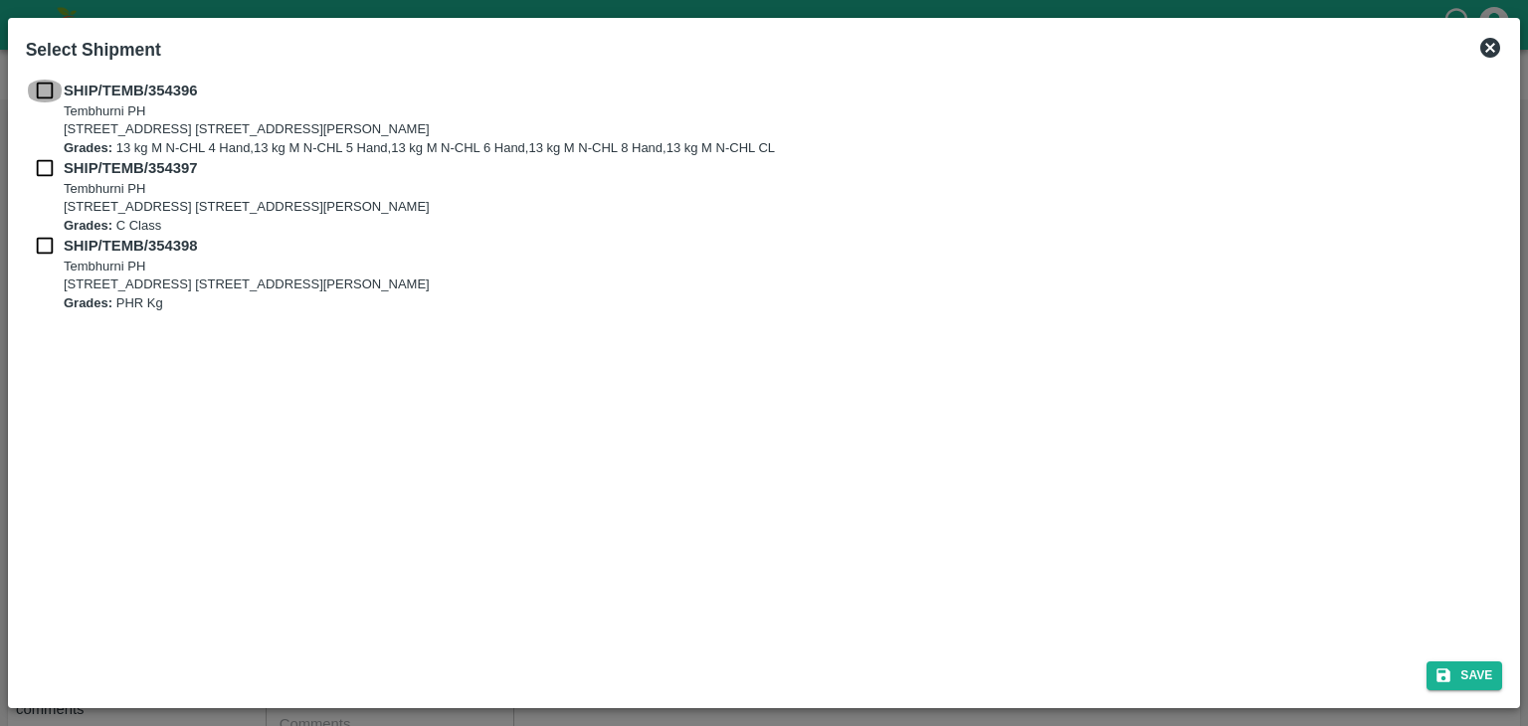
click at [43, 93] on input "checkbox" at bounding box center [45, 91] width 38 height 22
checkbox input "true"
click at [44, 159] on input "checkbox" at bounding box center [45, 168] width 38 height 22
checkbox input "true"
click at [40, 236] on input "checkbox" at bounding box center [45, 246] width 38 height 22
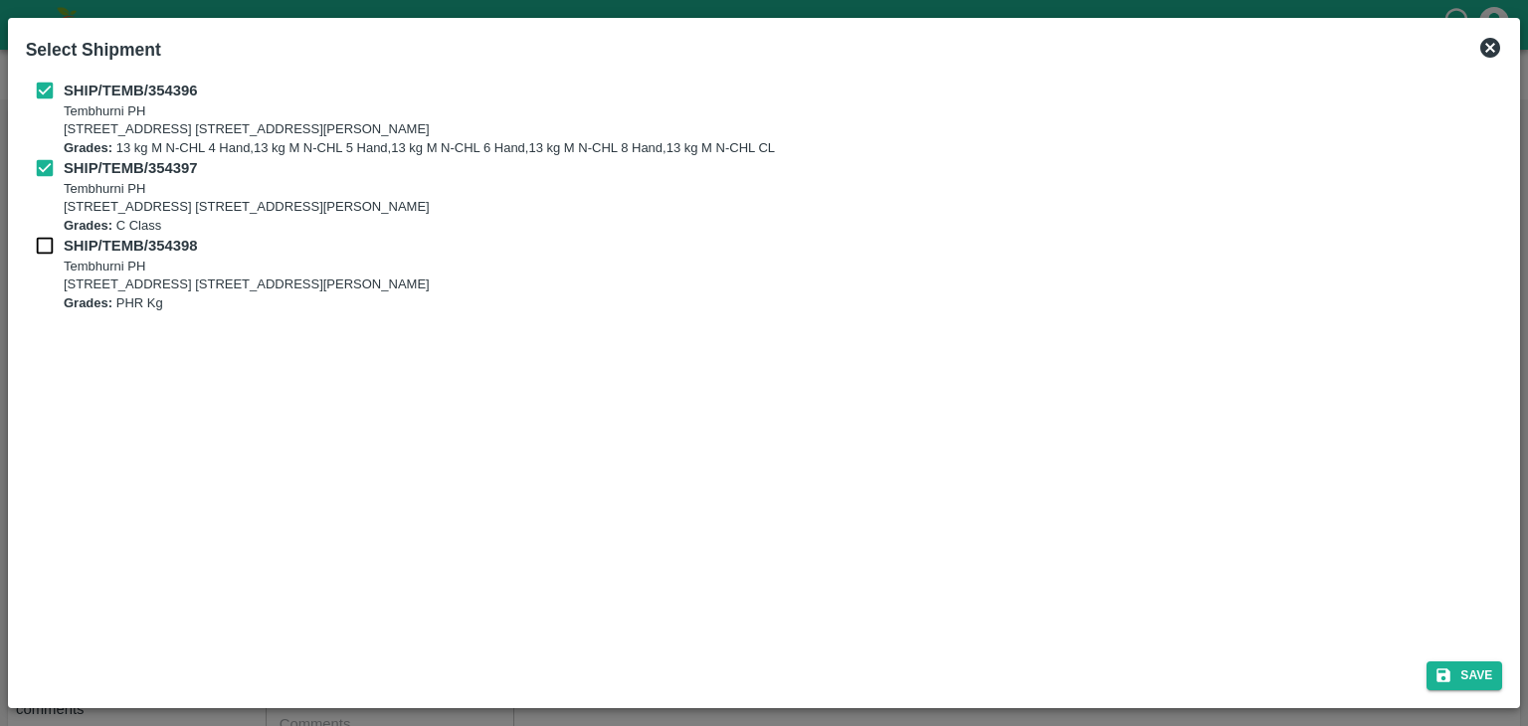
checkbox input "true"
click at [1450, 674] on icon "submit" at bounding box center [1443, 675] width 18 height 18
type input "17/08/2025"
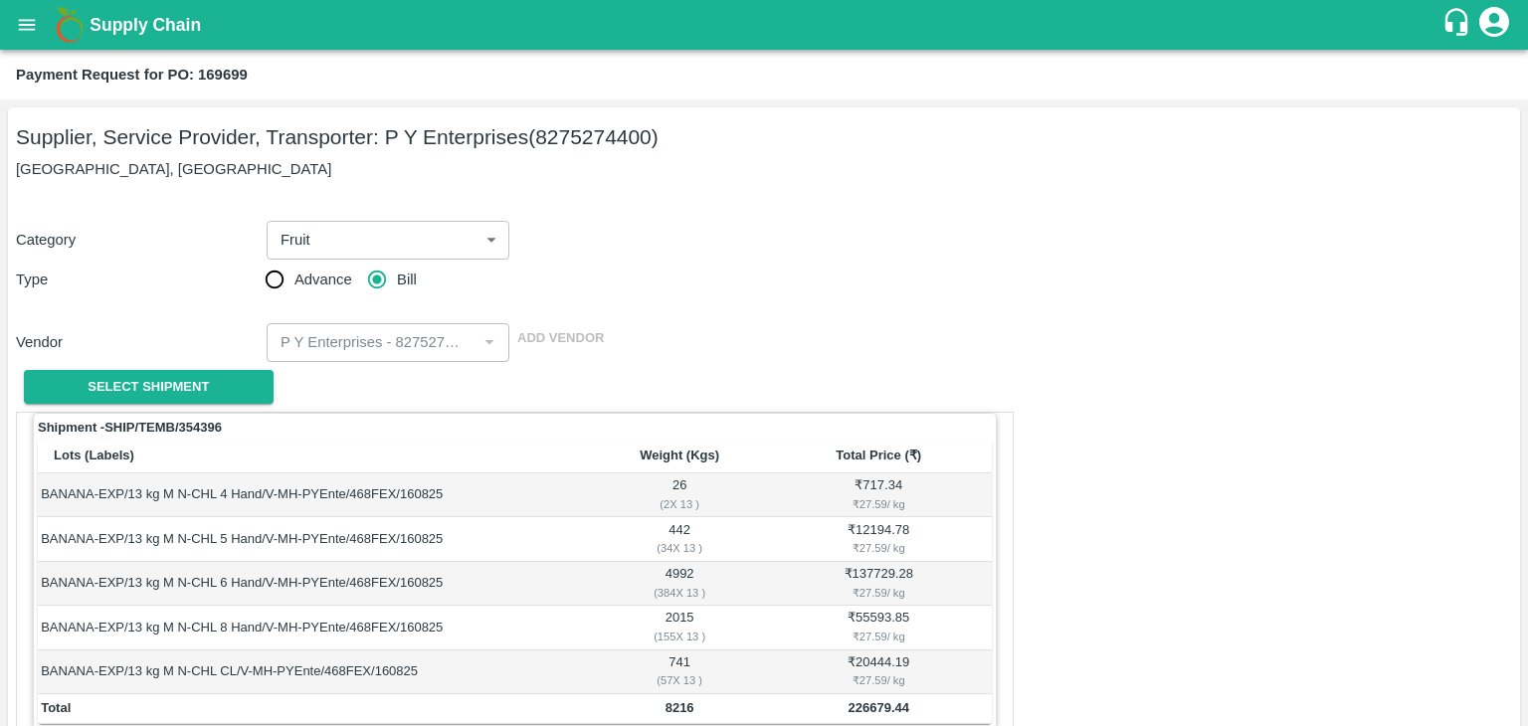
scroll to position [975, 0]
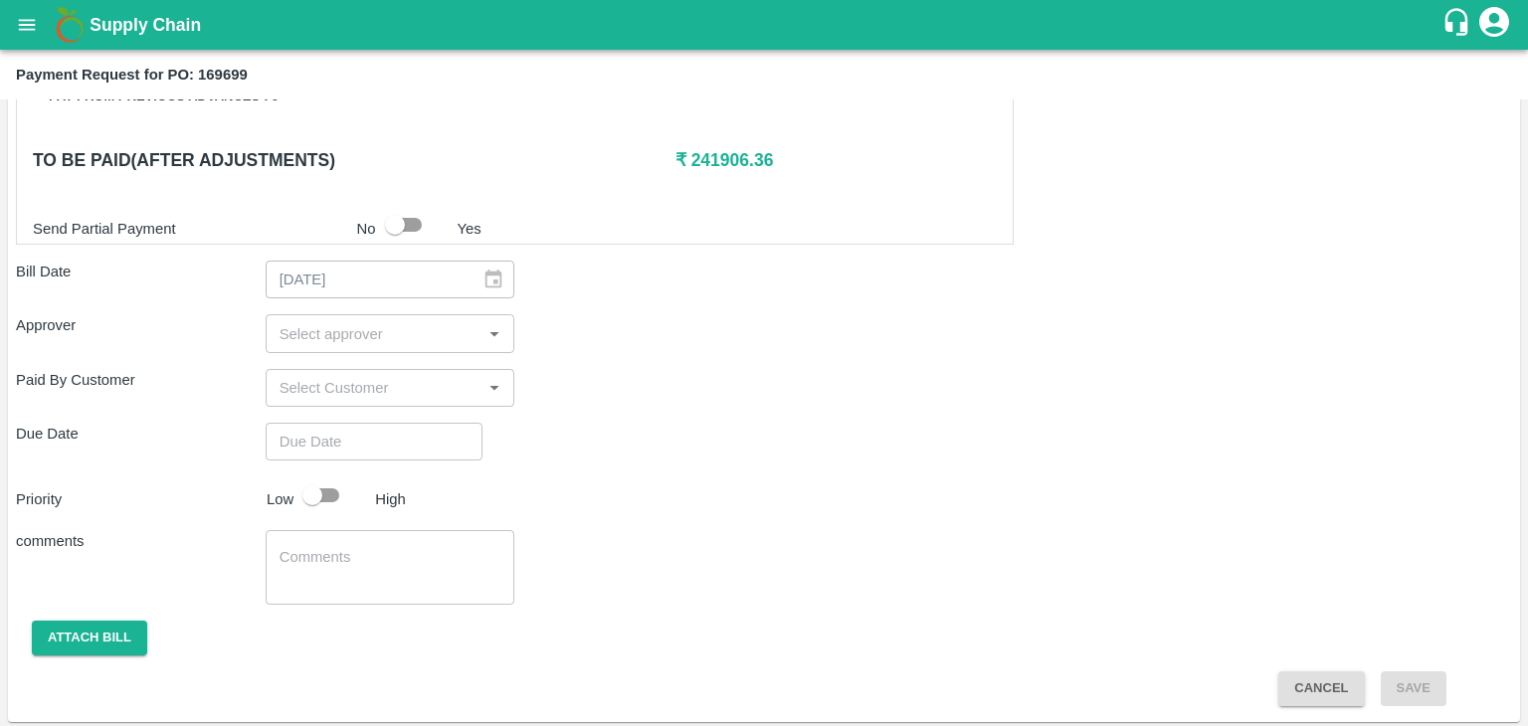
click at [355, 314] on div "​" at bounding box center [391, 333] width 250 height 38
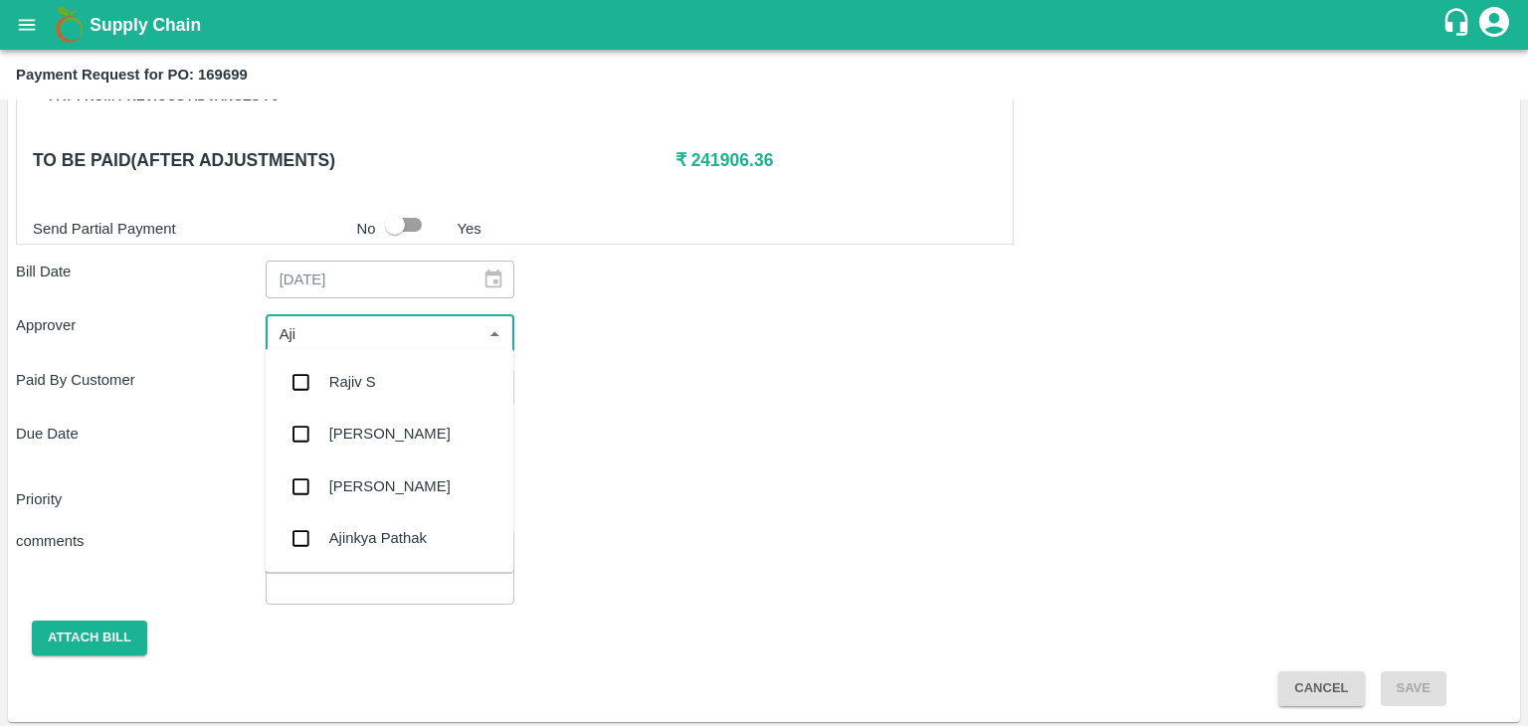
type input "Ajit"
click at [371, 383] on div "Ajit Otari" at bounding box center [389, 382] width 121 height 22
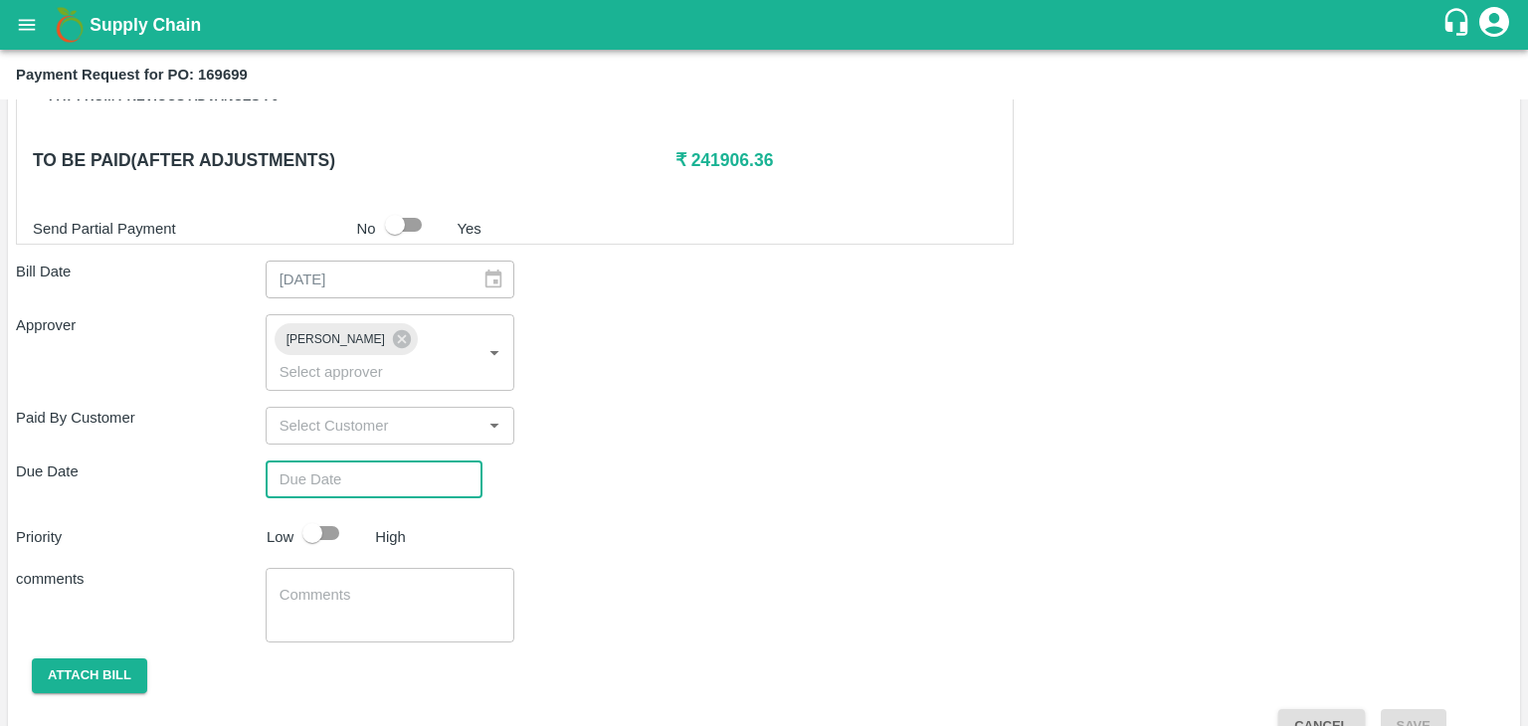
type input "DD/MM/YYYY hh:mm aa"
click at [399, 461] on input "DD/MM/YYYY hh:mm aa" at bounding box center [367, 480] width 203 height 38
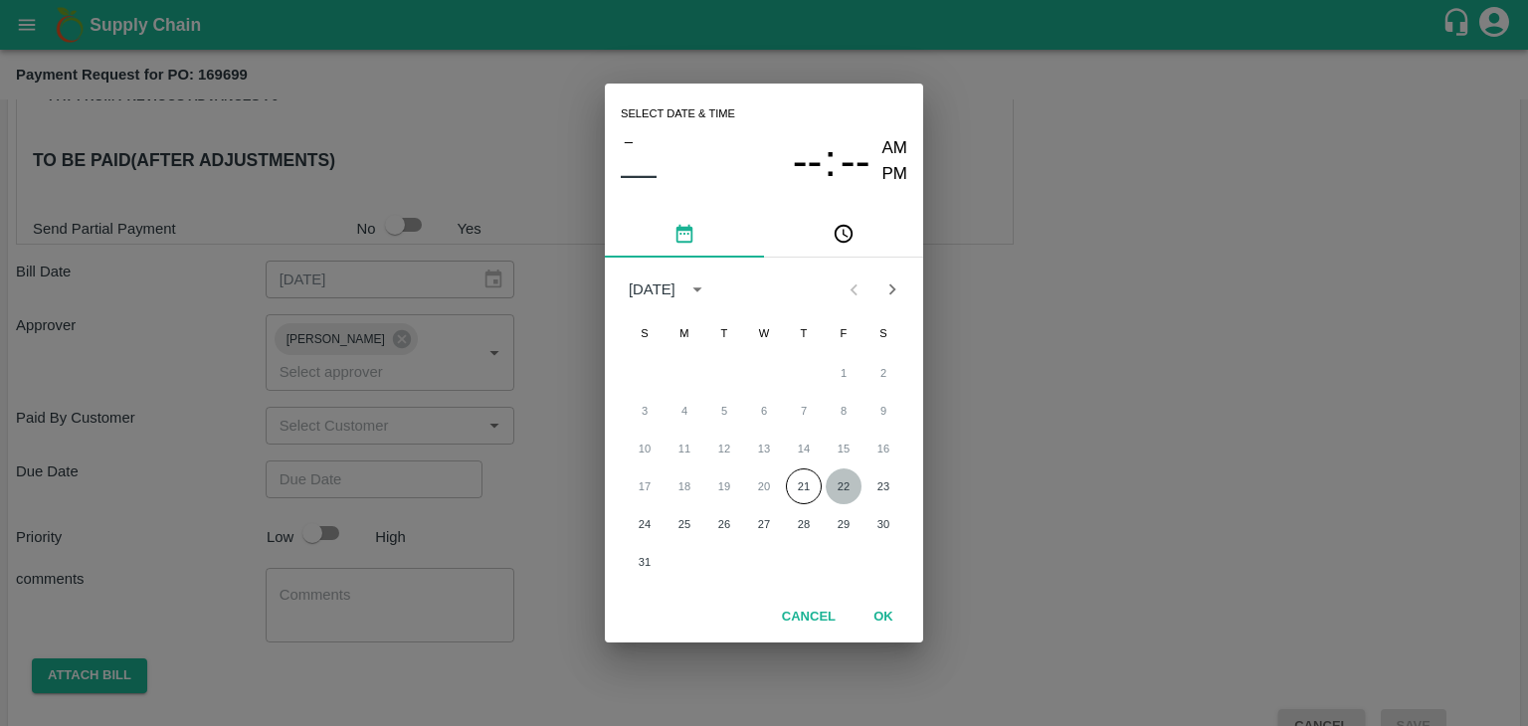
click at [845, 486] on button "22" at bounding box center [844, 486] width 36 height 36
type input "22/08/2025 12:00 AM"
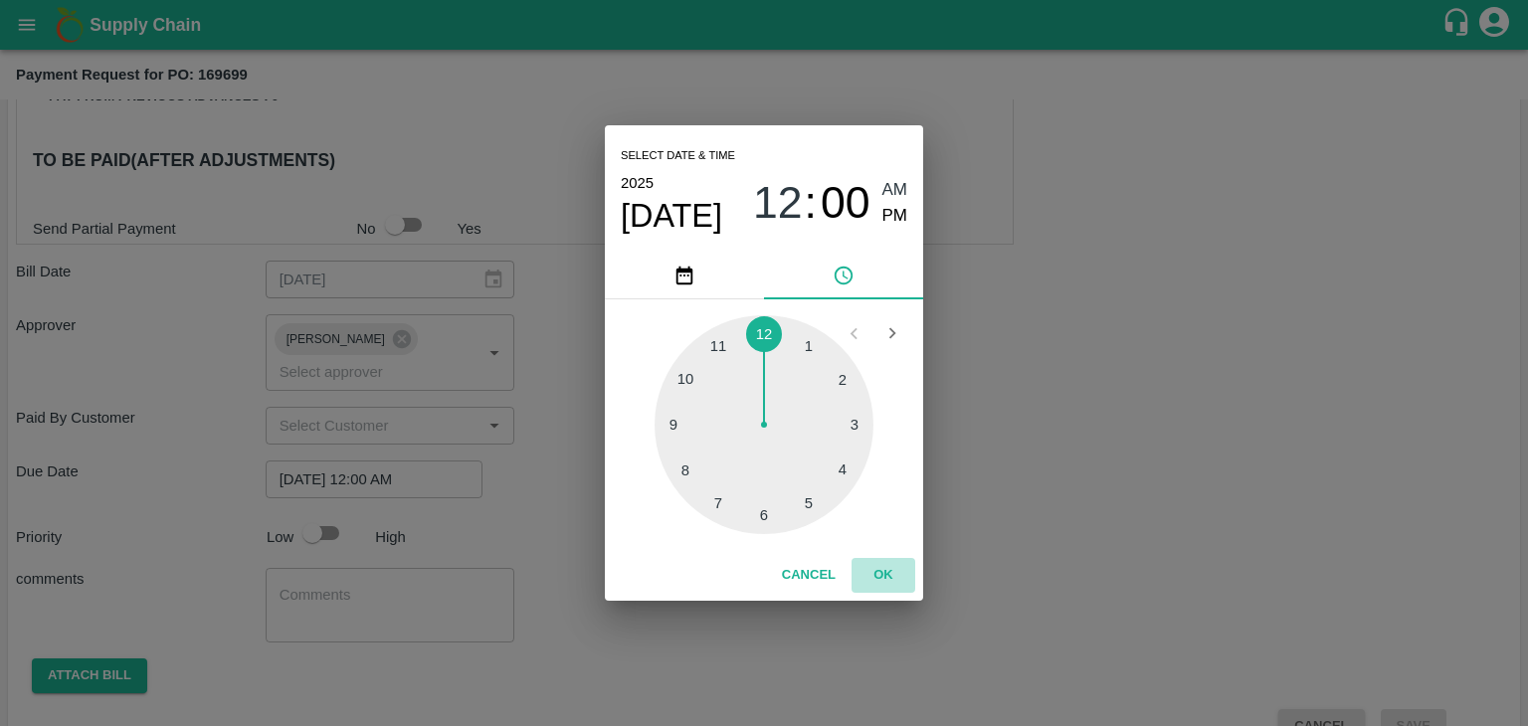
click at [870, 560] on button "OK" at bounding box center [883, 575] width 64 height 35
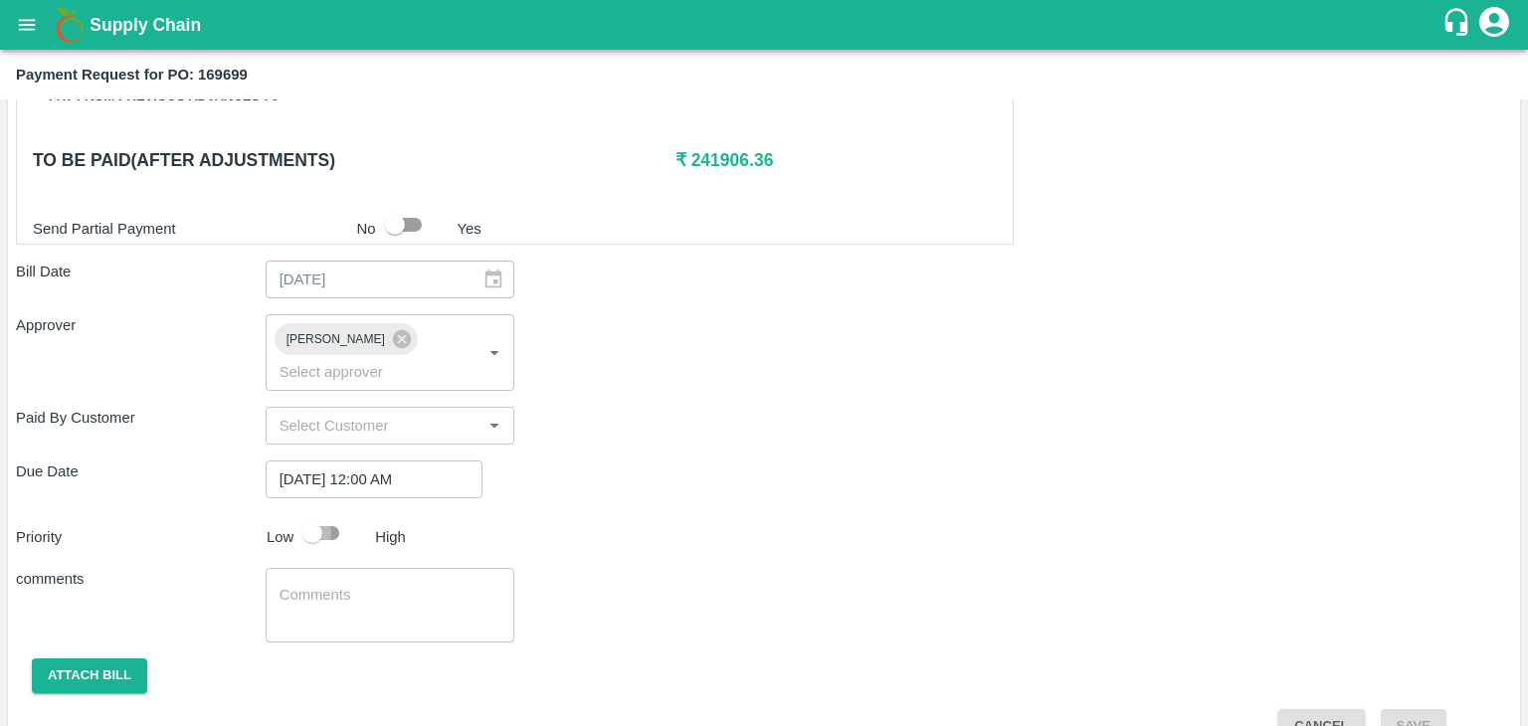
click at [334, 514] on input "checkbox" at bounding box center [312, 533] width 113 height 38
checkbox input "true"
click at [382, 594] on textarea at bounding box center [390, 606] width 222 height 42
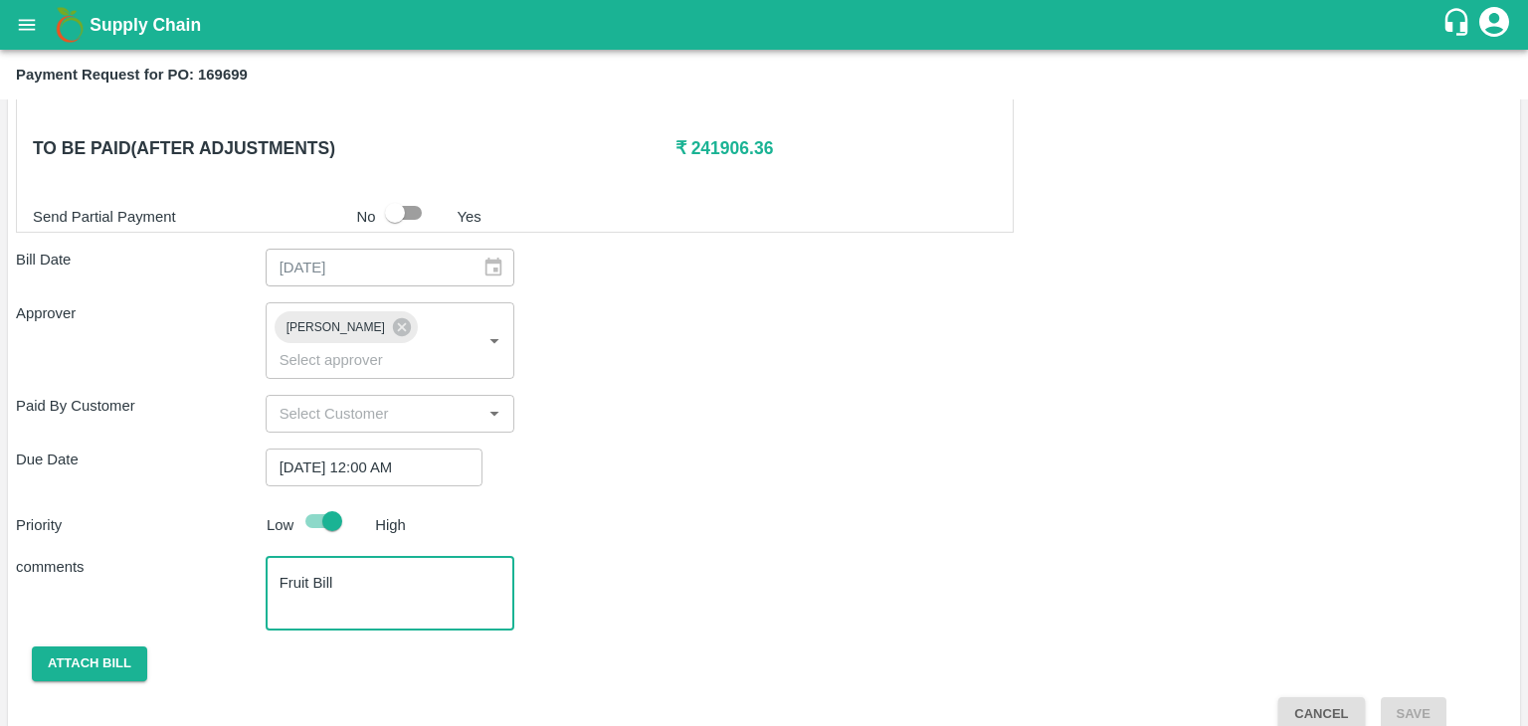
type textarea "Fruit Bill"
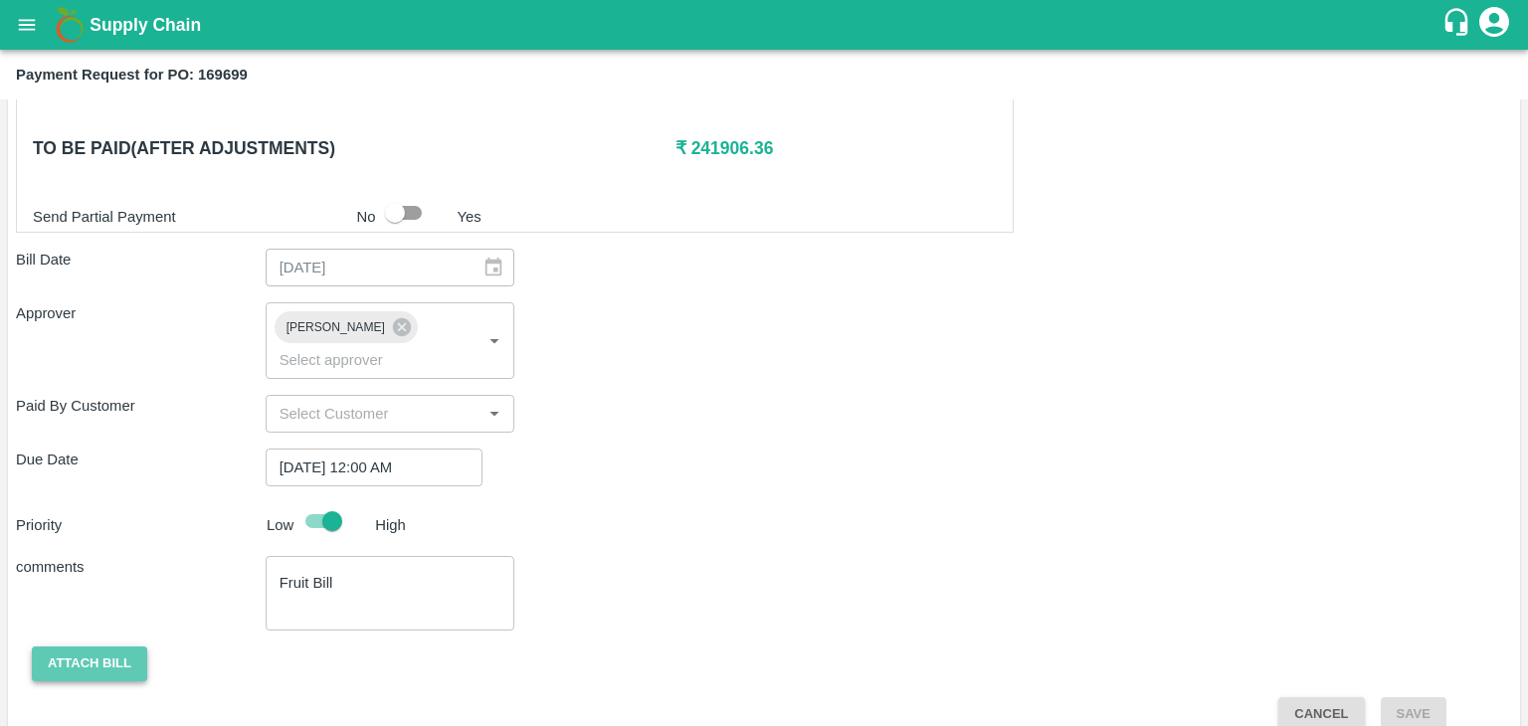
click at [84, 649] on button "Attach bill" at bounding box center [89, 663] width 115 height 35
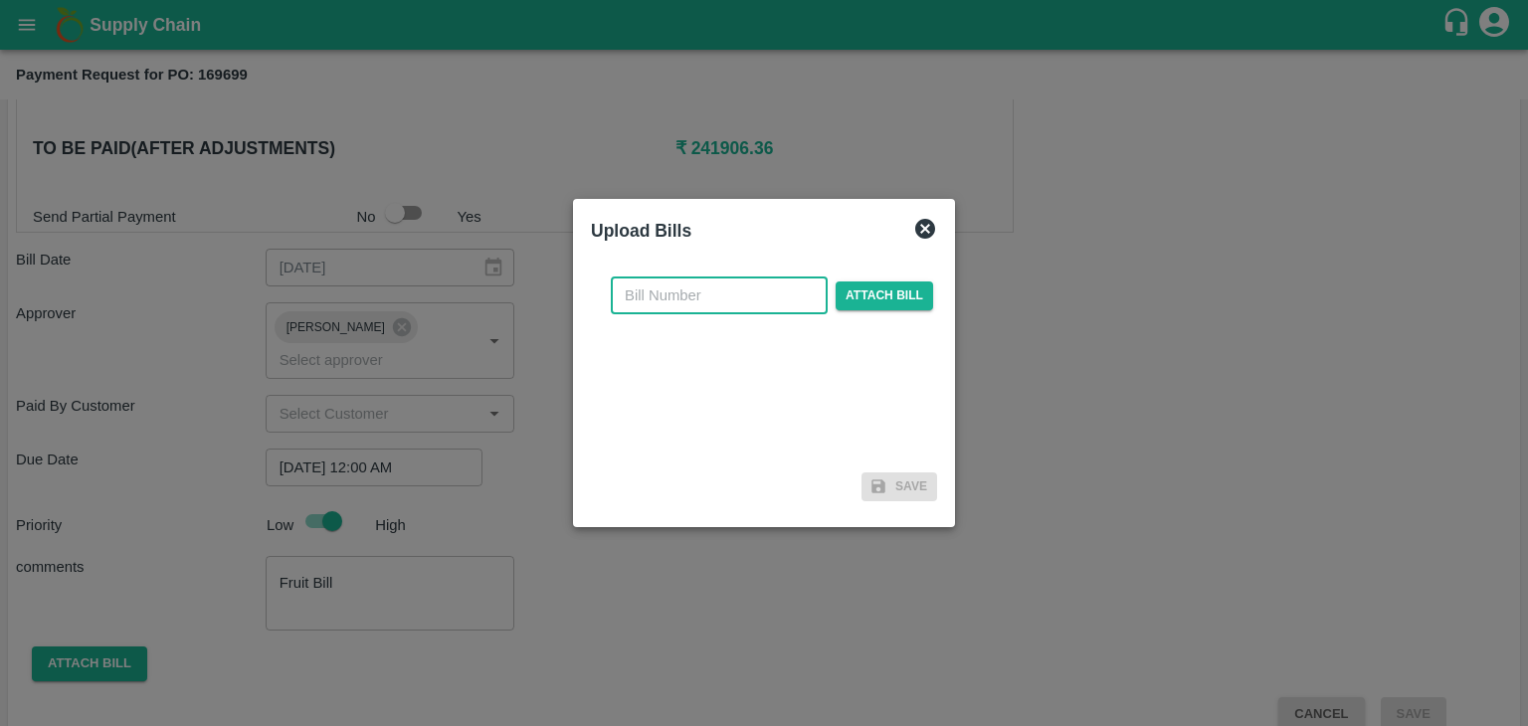
click at [723, 298] on input "text" at bounding box center [719, 296] width 217 height 38
type input "849"
click at [851, 299] on span "Attach bill" at bounding box center [883, 295] width 97 height 29
click at [0, 0] on input "Attach bill" at bounding box center [0, 0] width 0 height 0
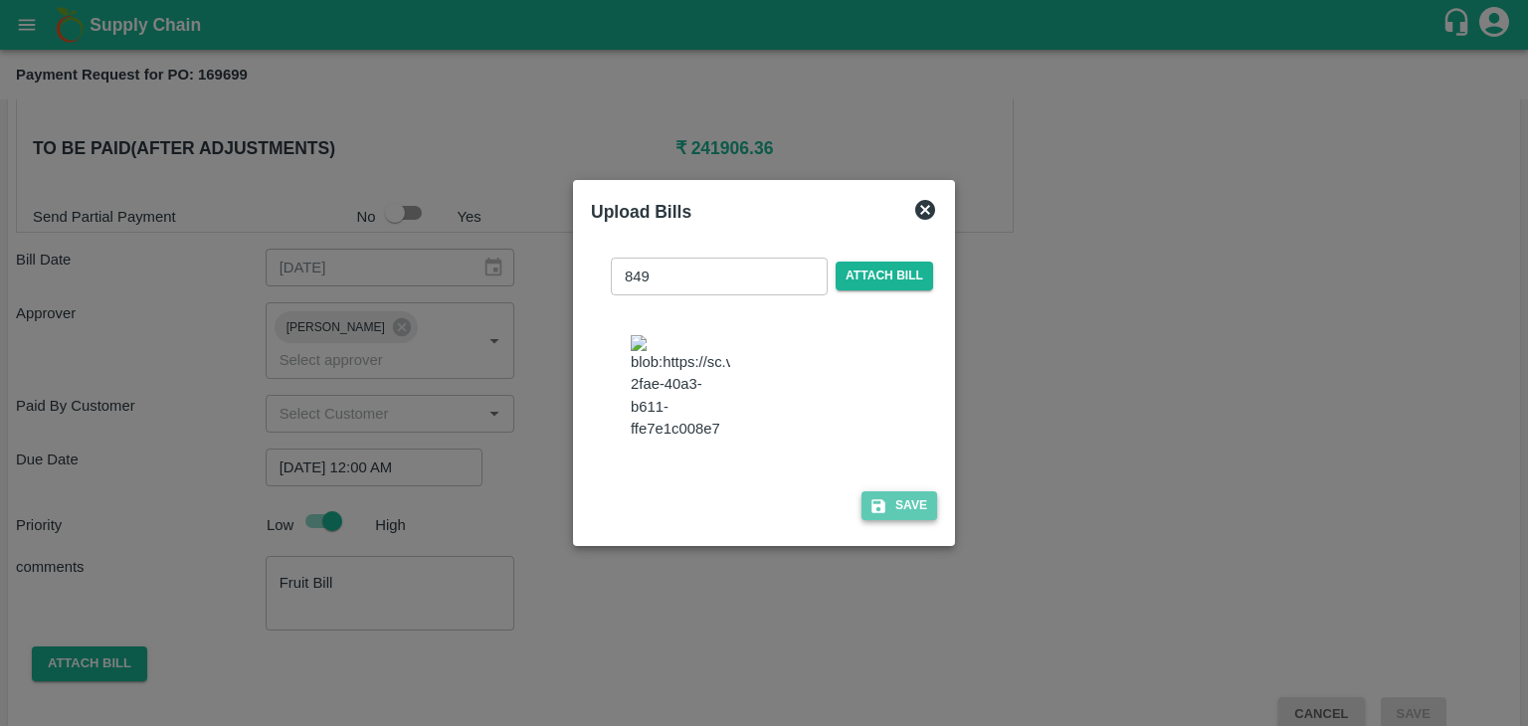
click at [911, 504] on button "Save" at bounding box center [899, 505] width 76 height 29
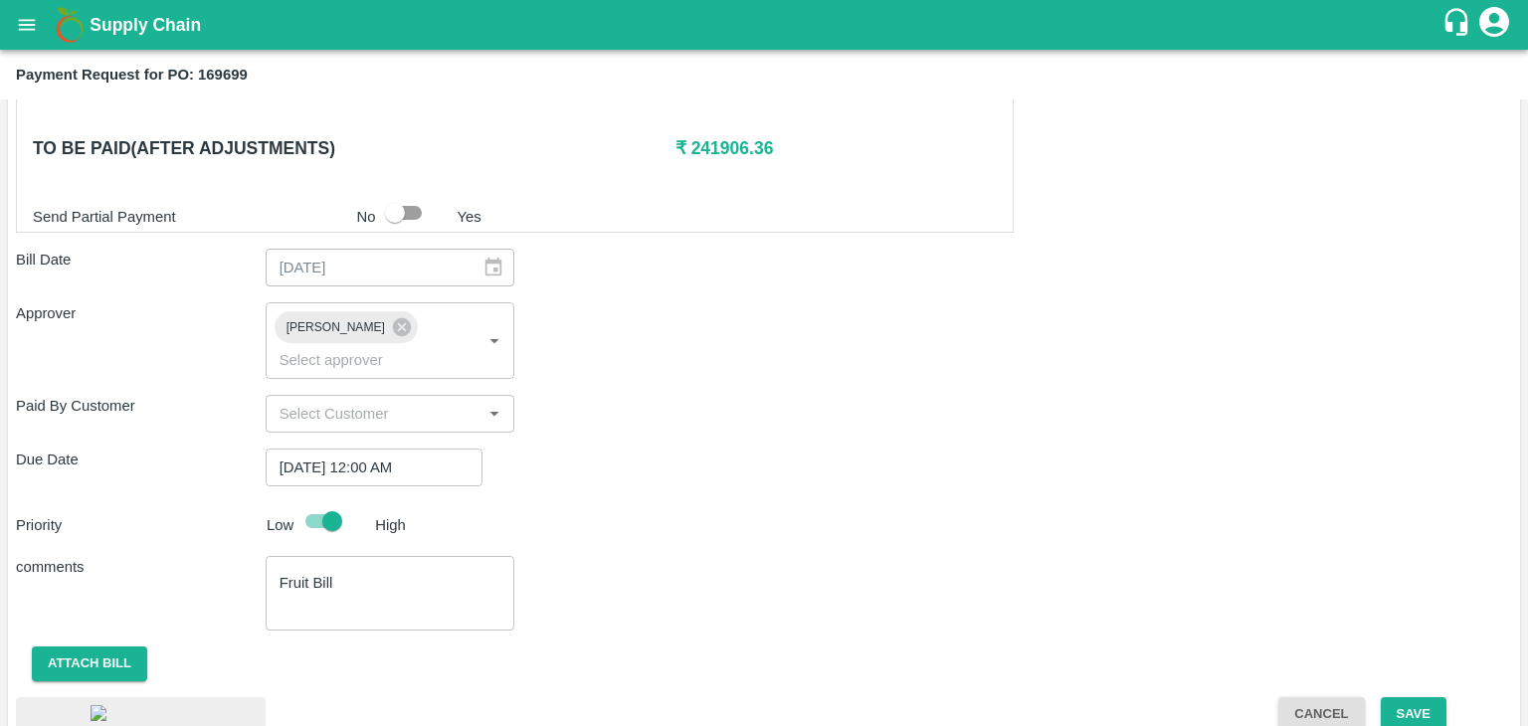
scroll to position [1110, 0]
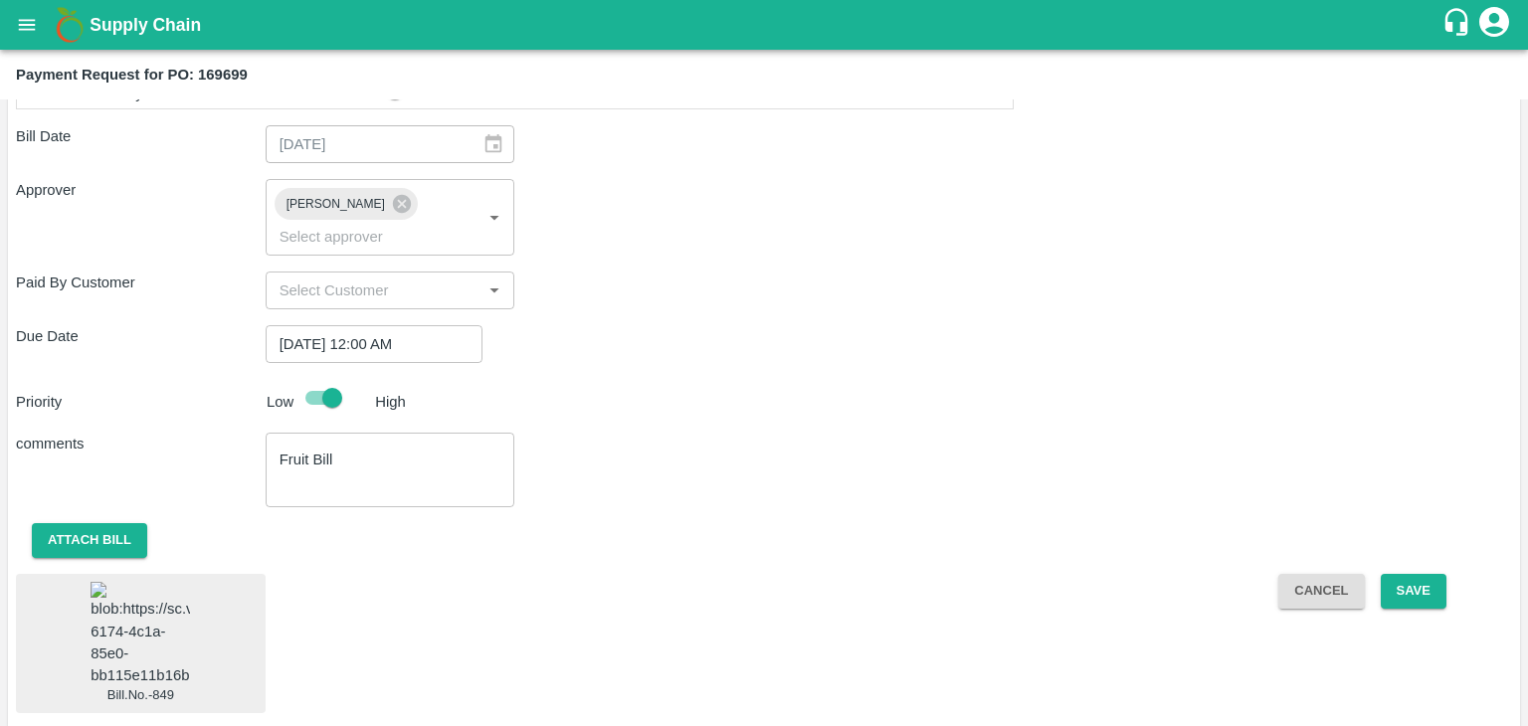
click at [169, 633] on img at bounding box center [140, 634] width 99 height 104
click at [1412, 574] on button "Save" at bounding box center [1414, 591] width 66 height 35
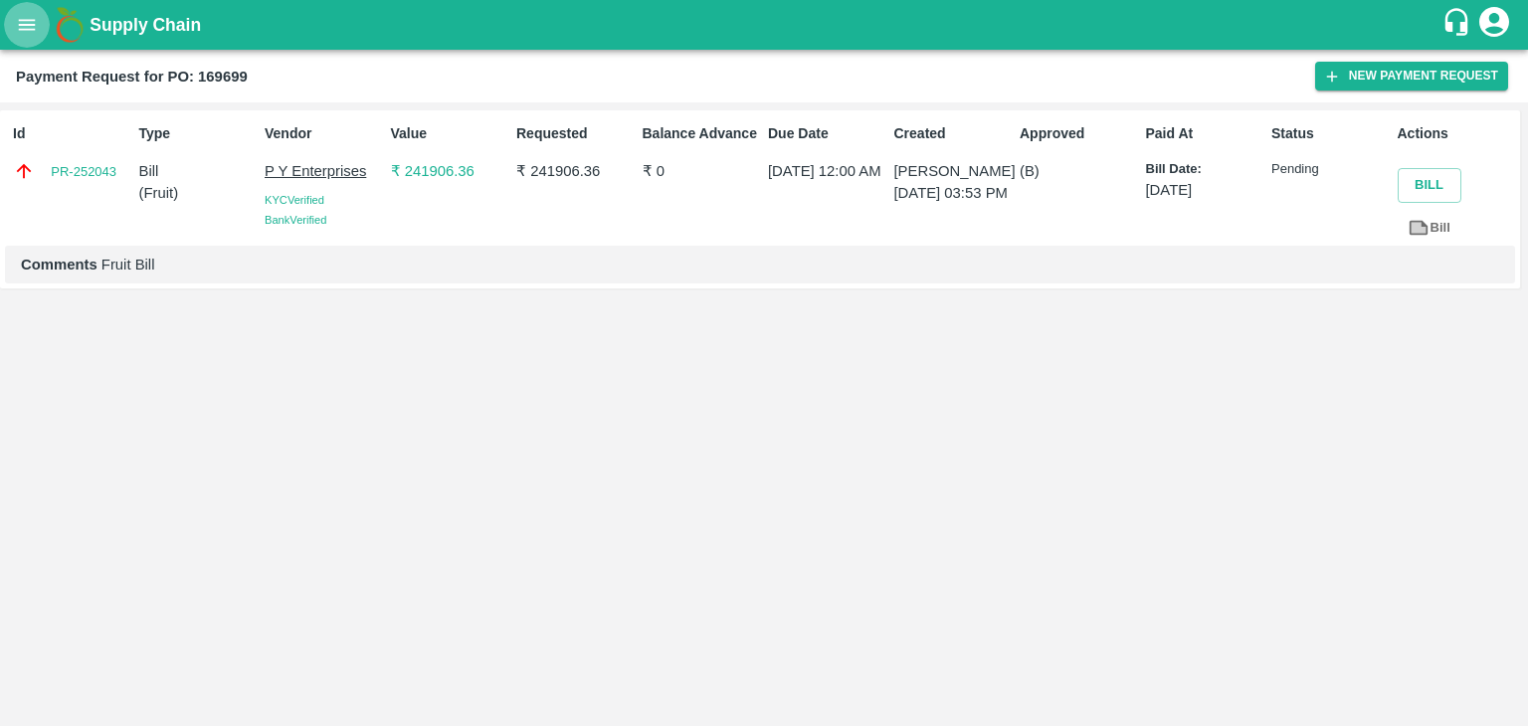
click at [29, 31] on icon "open drawer" at bounding box center [27, 25] width 22 height 22
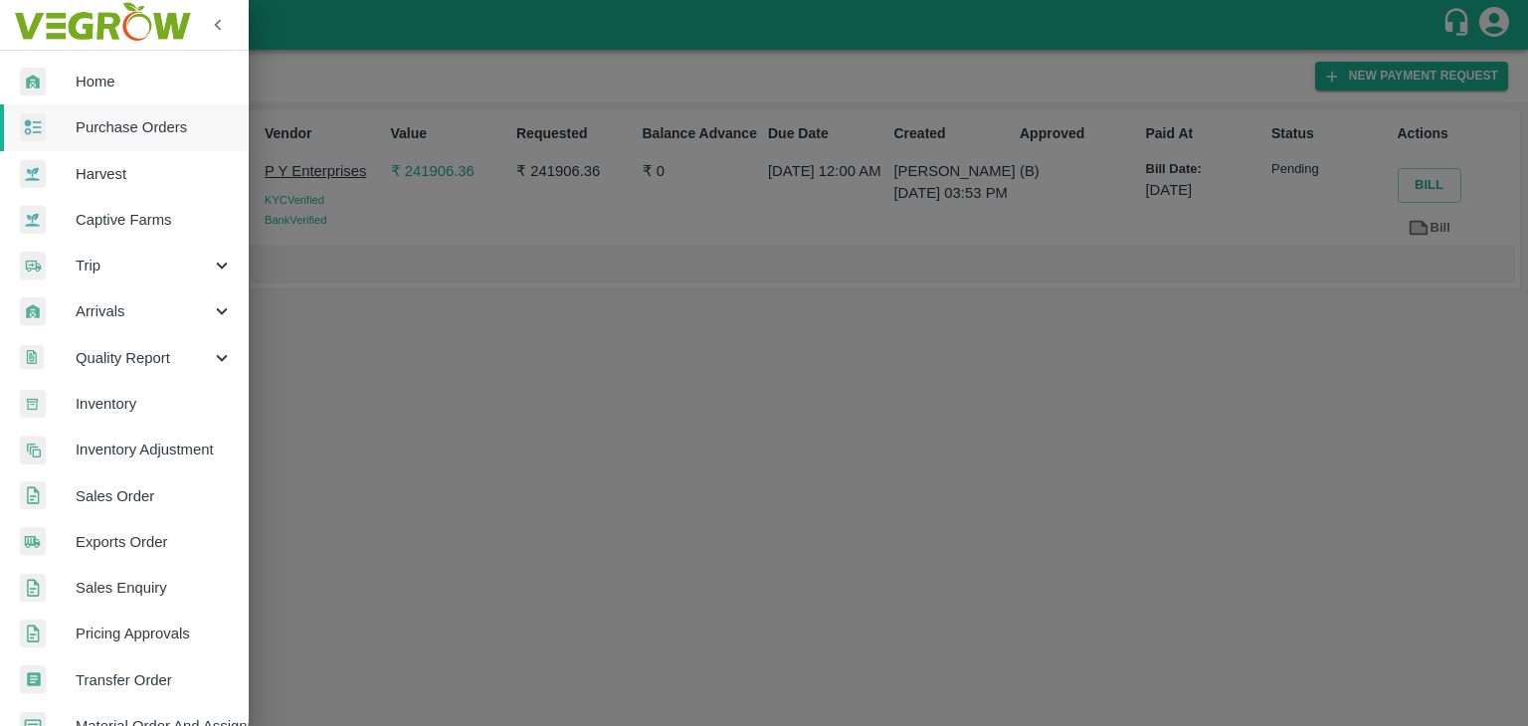
click at [132, 120] on span "Purchase Orders" at bounding box center [154, 127] width 157 height 22
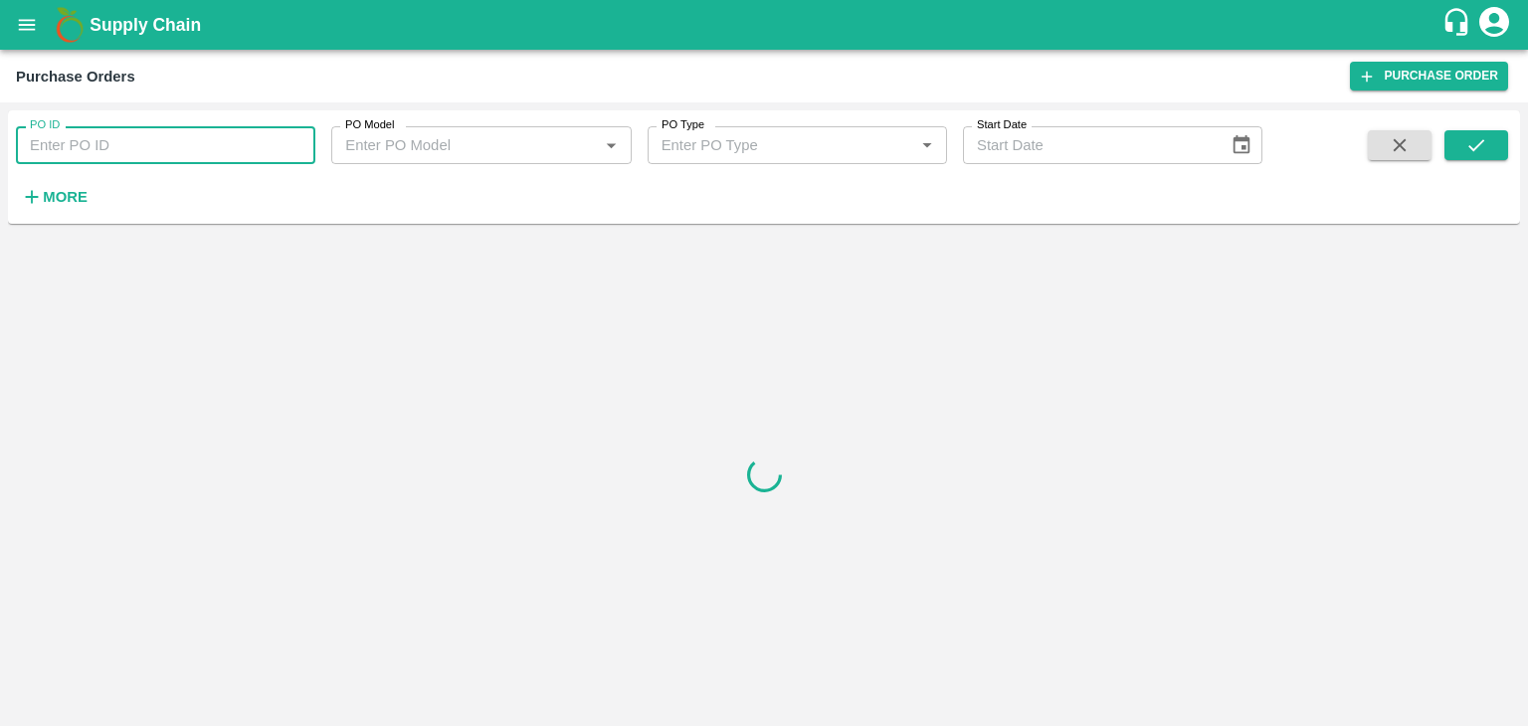
click at [171, 143] on input "PO ID" at bounding box center [165, 145] width 299 height 38
paste input "170156"
click at [1475, 153] on icon "submit" at bounding box center [1476, 145] width 22 height 22
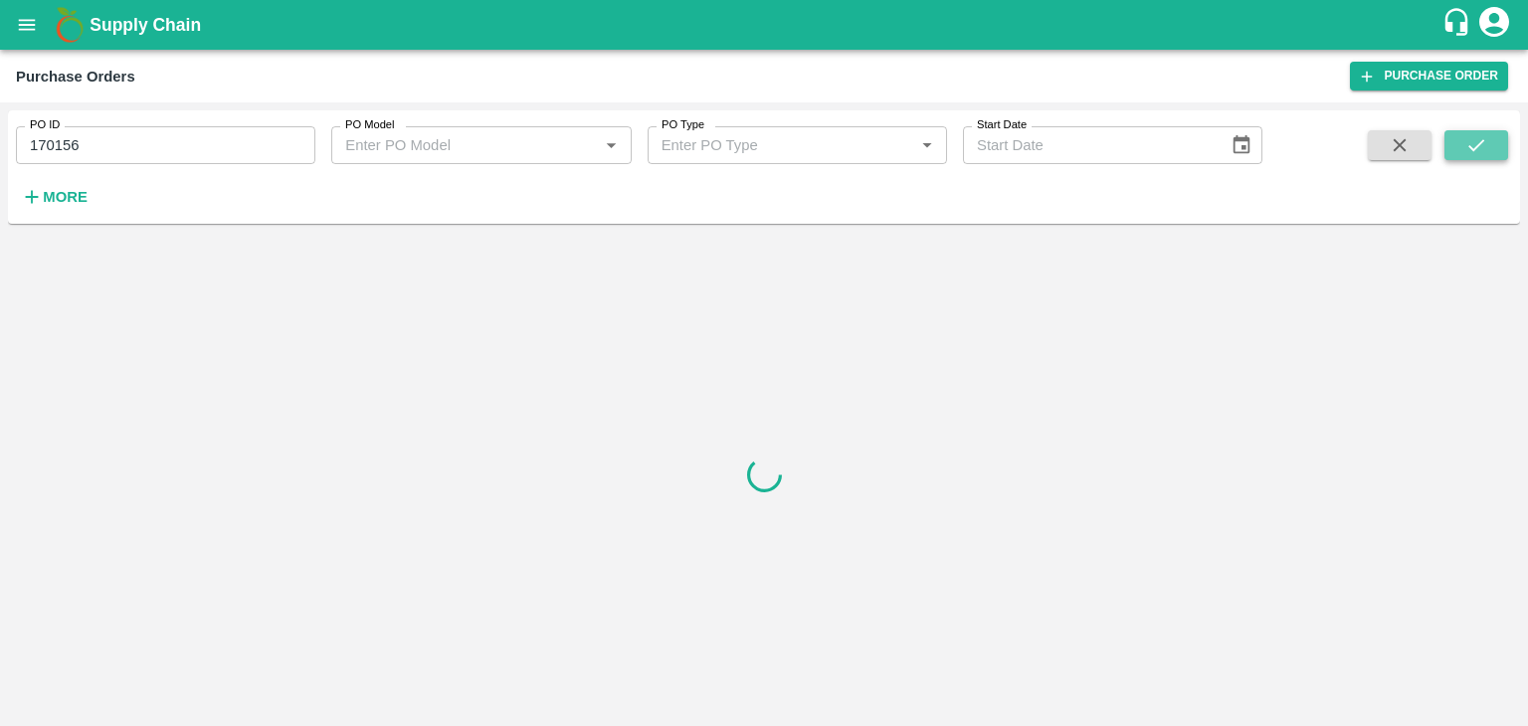
click at [1475, 153] on icon "submit" at bounding box center [1476, 145] width 22 height 22
click at [215, 147] on input "170156" at bounding box center [165, 145] width 299 height 38
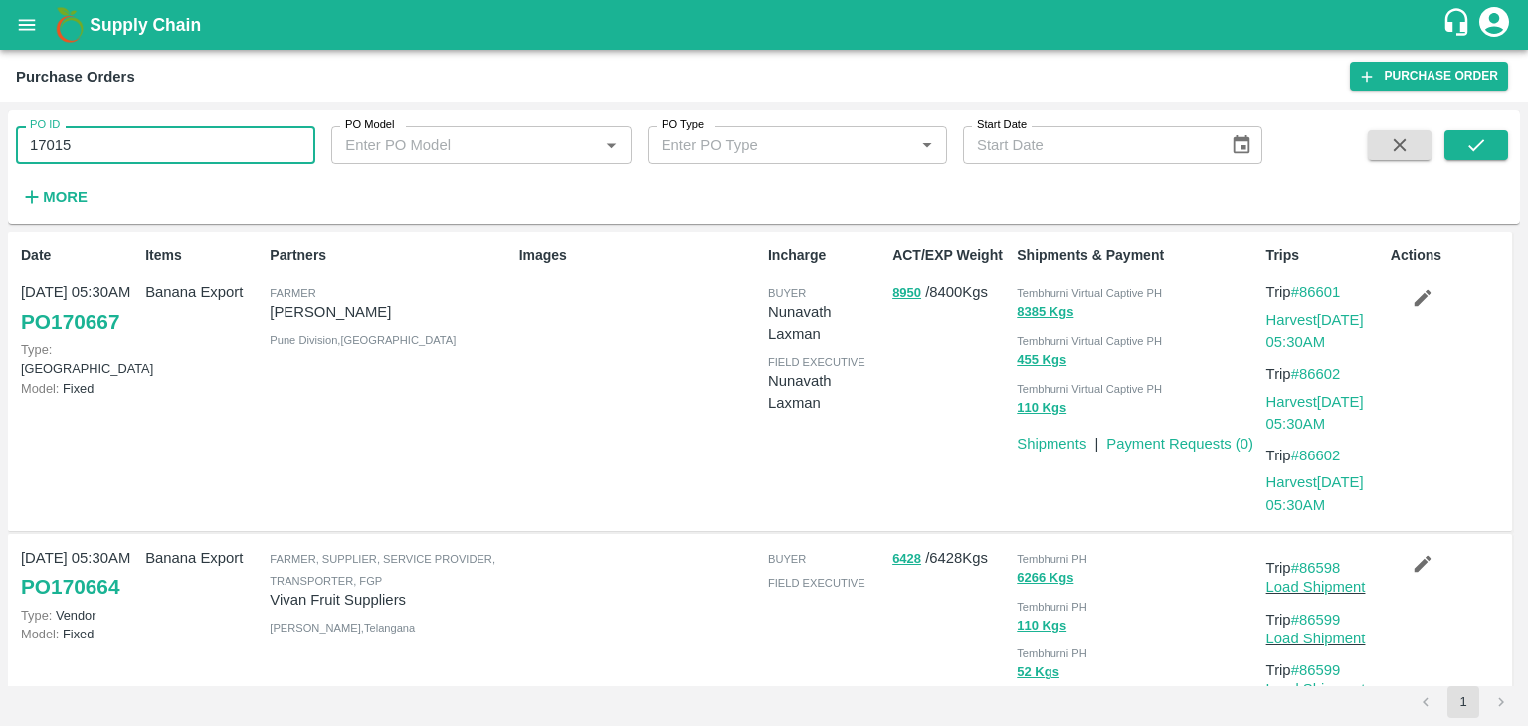
type input "170156"
click at [1480, 139] on icon "submit" at bounding box center [1476, 145] width 22 height 22
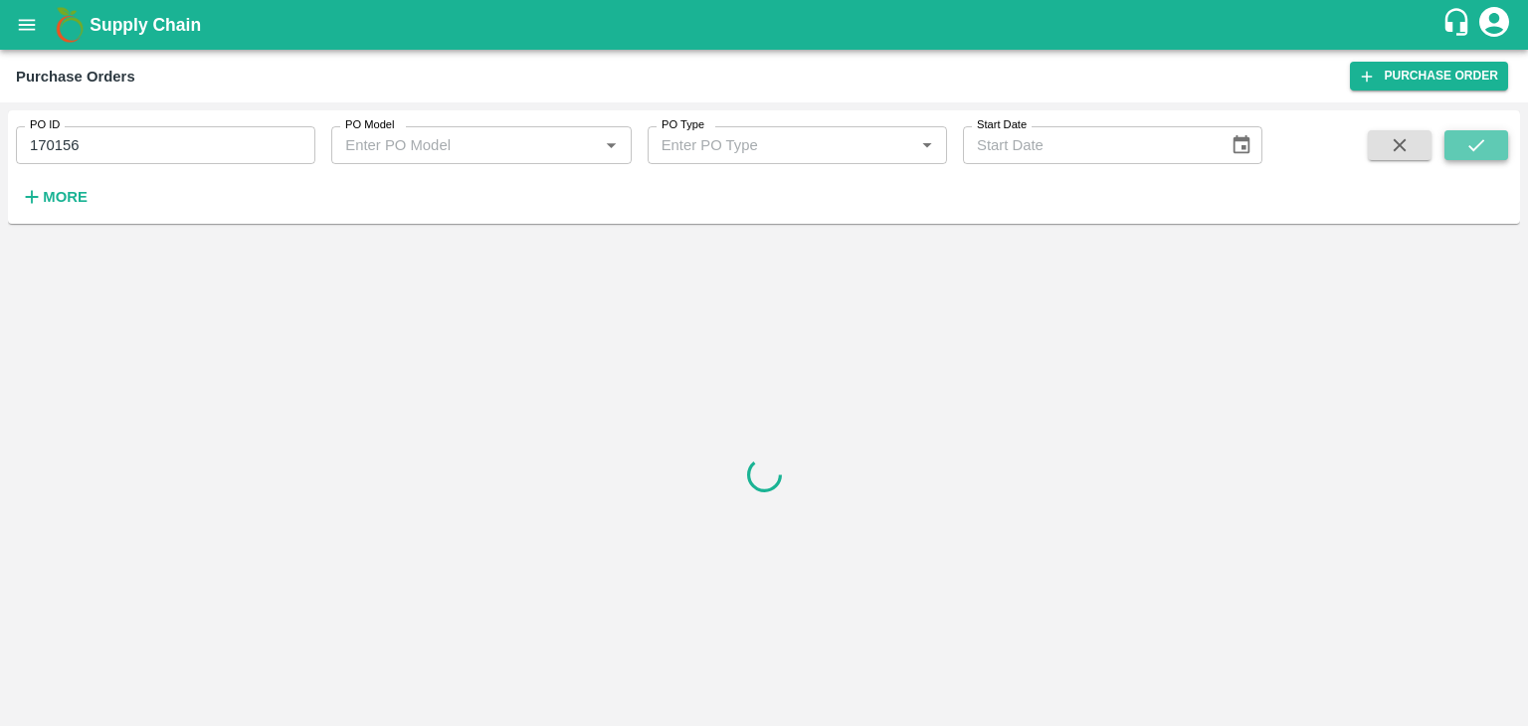
click at [1480, 139] on icon "submit" at bounding box center [1476, 145] width 22 height 22
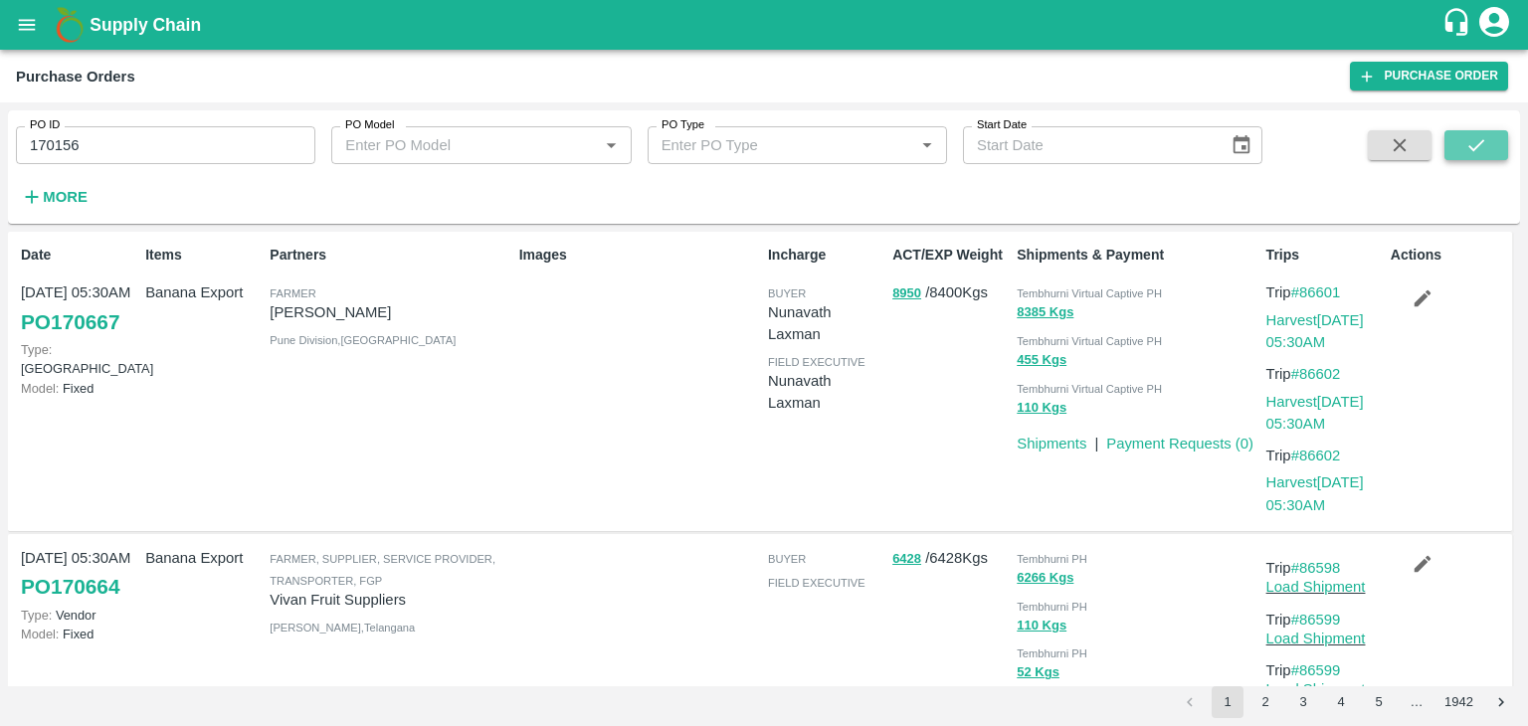
click at [1470, 140] on icon "submit" at bounding box center [1476, 145] width 22 height 22
click at [1487, 137] on button "submit" at bounding box center [1476, 145] width 64 height 30
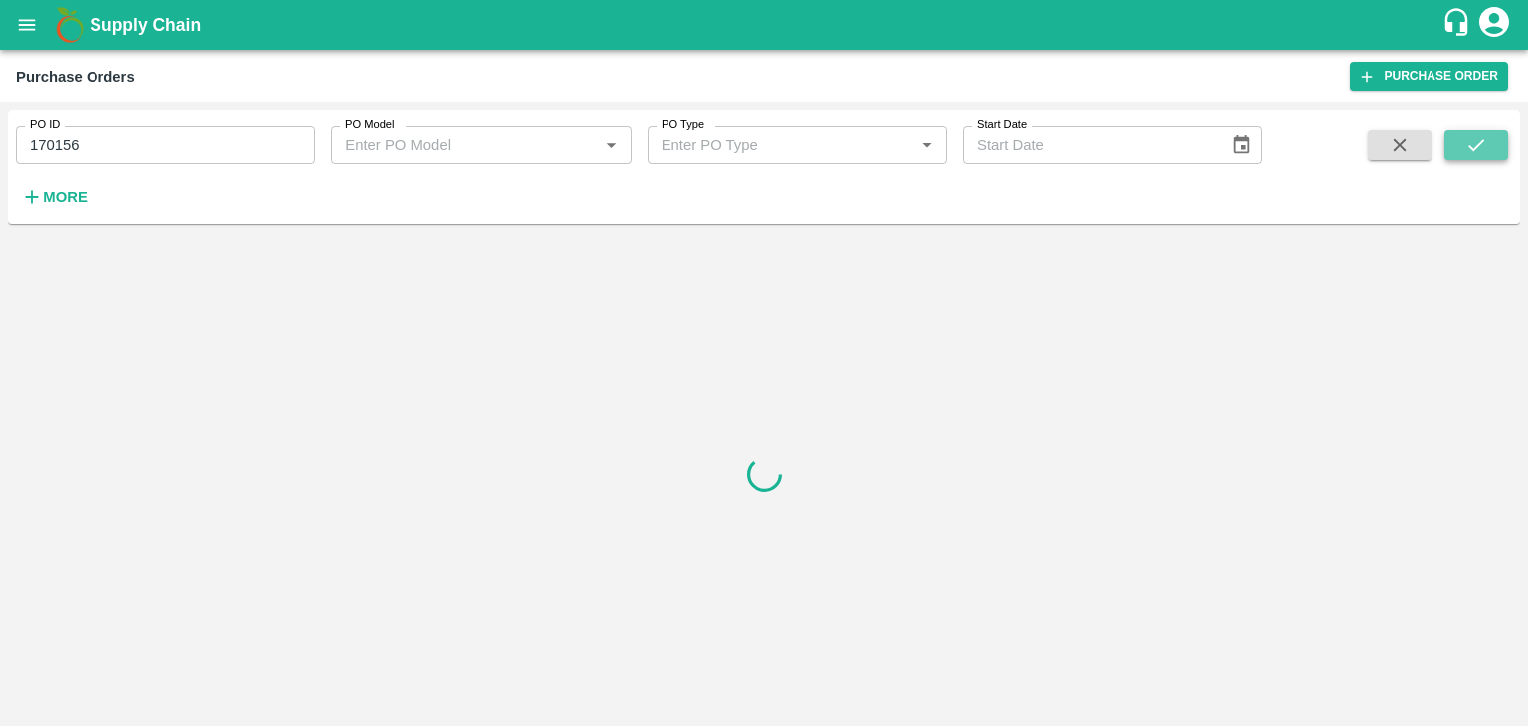
click at [1487, 137] on button "submit" at bounding box center [1476, 145] width 64 height 30
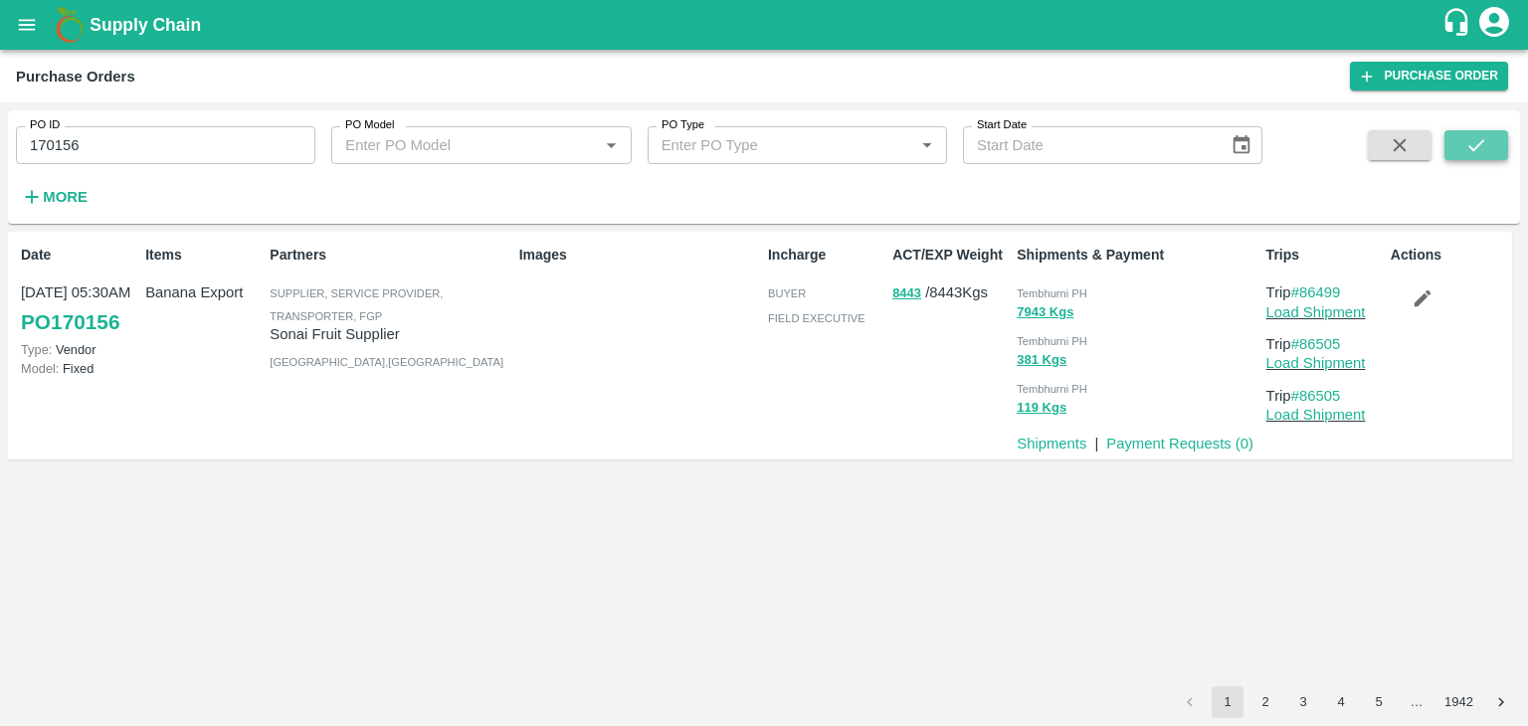
click at [1462, 145] on button "submit" at bounding box center [1476, 145] width 64 height 30
click at [1492, 147] on button "submit" at bounding box center [1476, 145] width 64 height 30
click at [1325, 312] on link "Load Shipment" at bounding box center [1315, 312] width 99 height 16
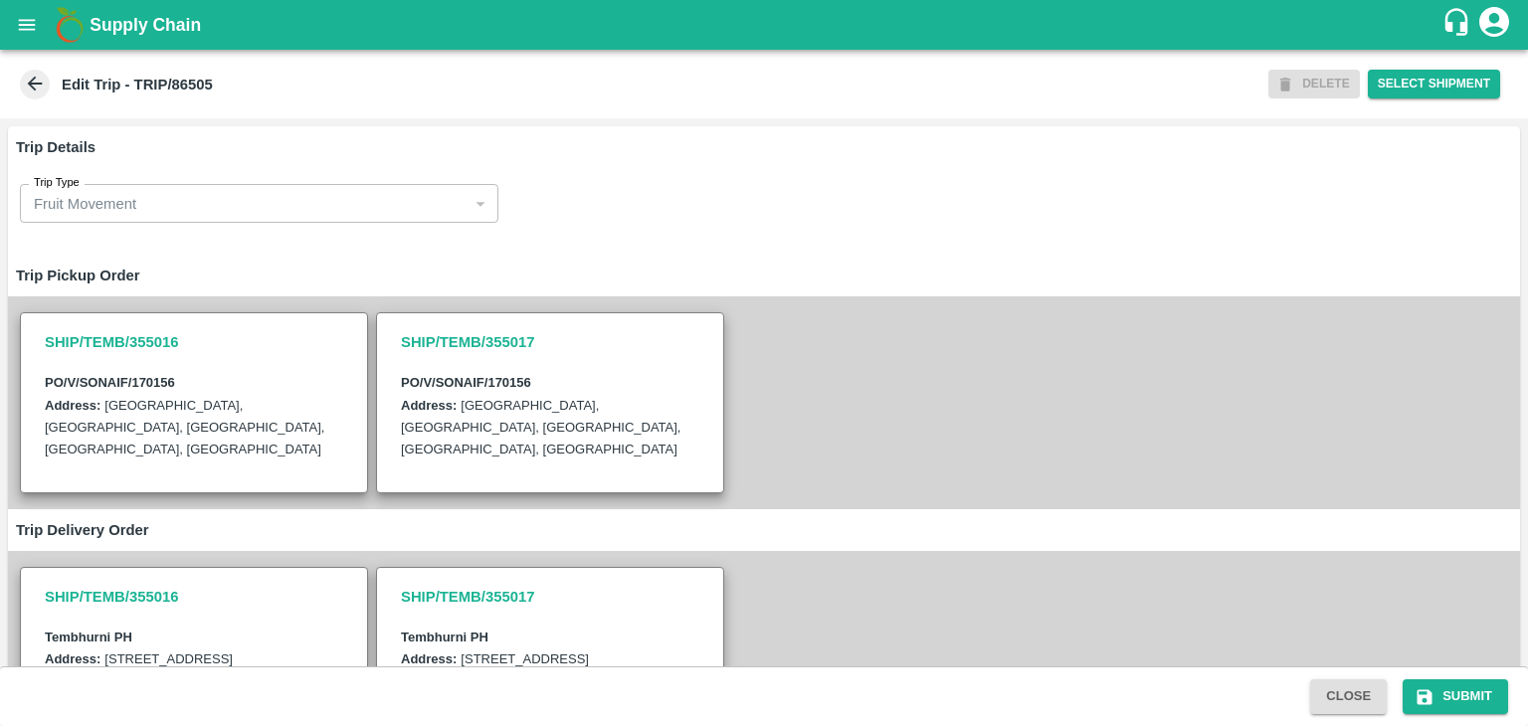
scroll to position [692, 0]
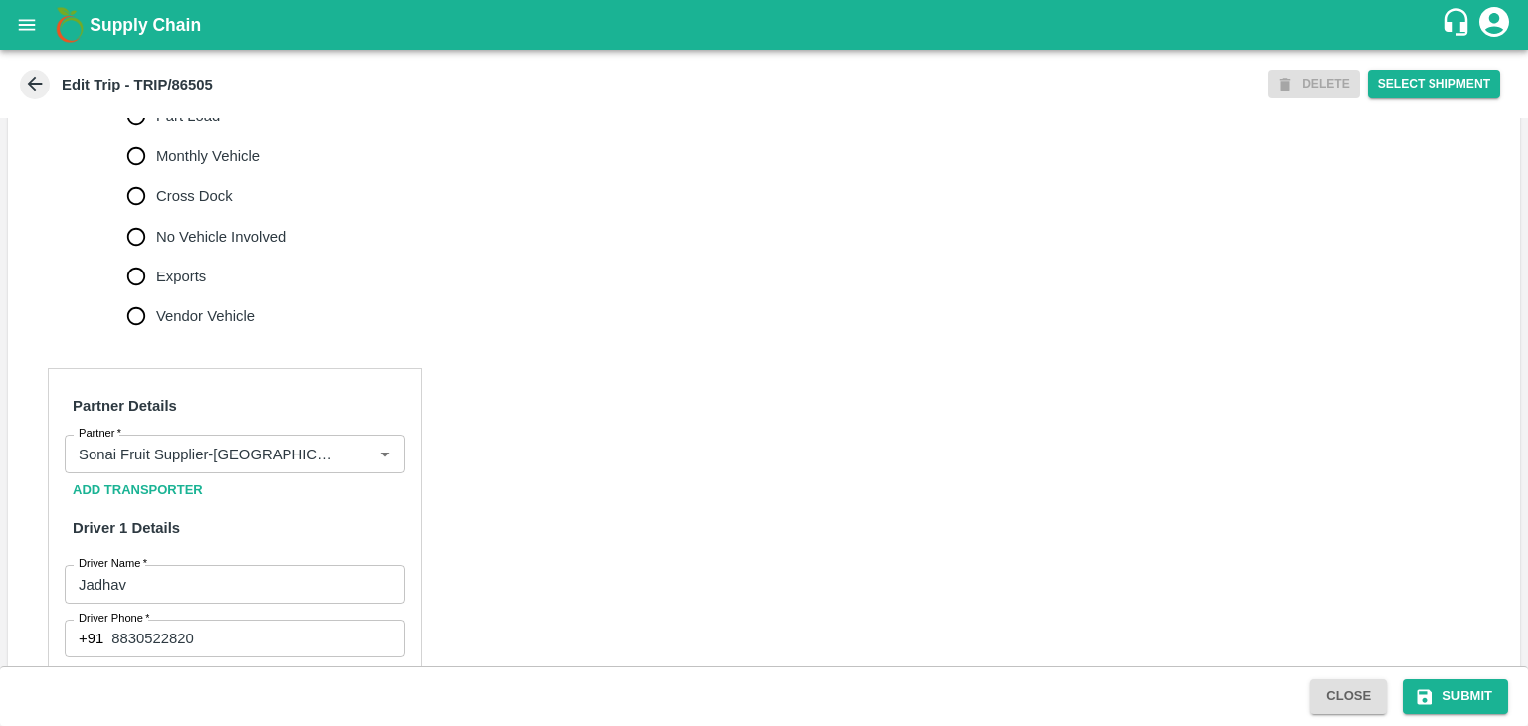
click at [207, 248] on span "No Vehicle Involved" at bounding box center [220, 237] width 129 height 22
click at [156, 255] on input "No Vehicle Involved" at bounding box center [136, 237] width 40 height 40
radio input "true"
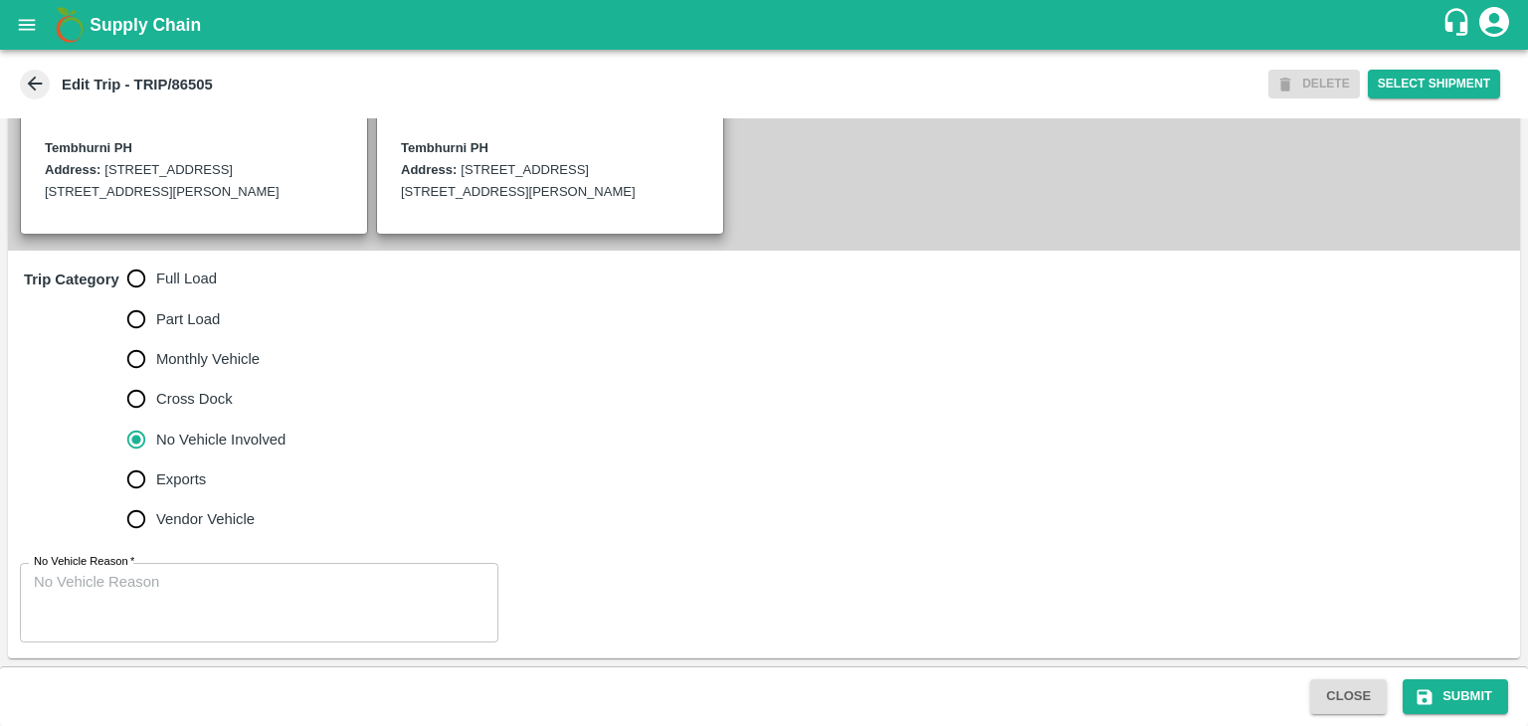
scroll to position [510, 0]
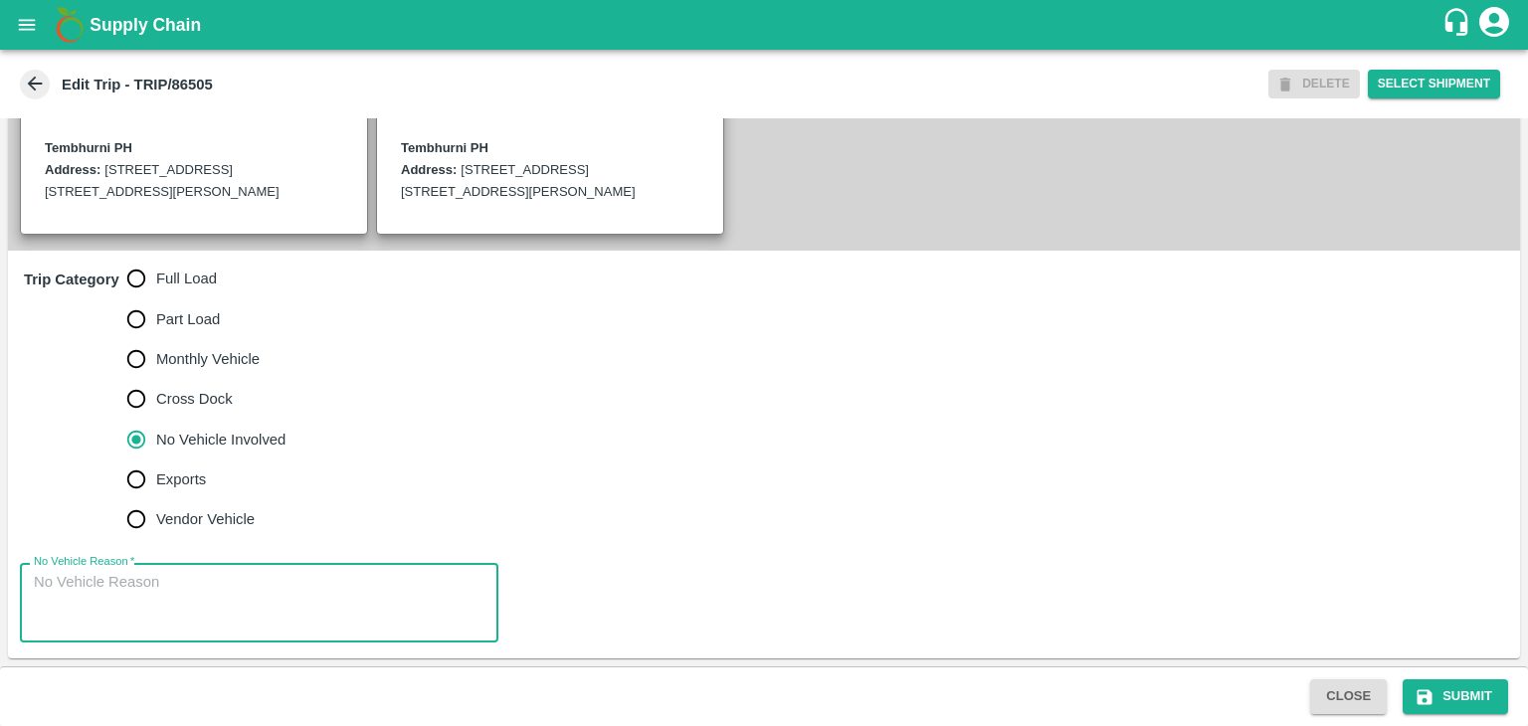
click at [251, 595] on textarea "No Vehicle Reason   *" at bounding box center [259, 603] width 451 height 63
type textarea "Field Dump"
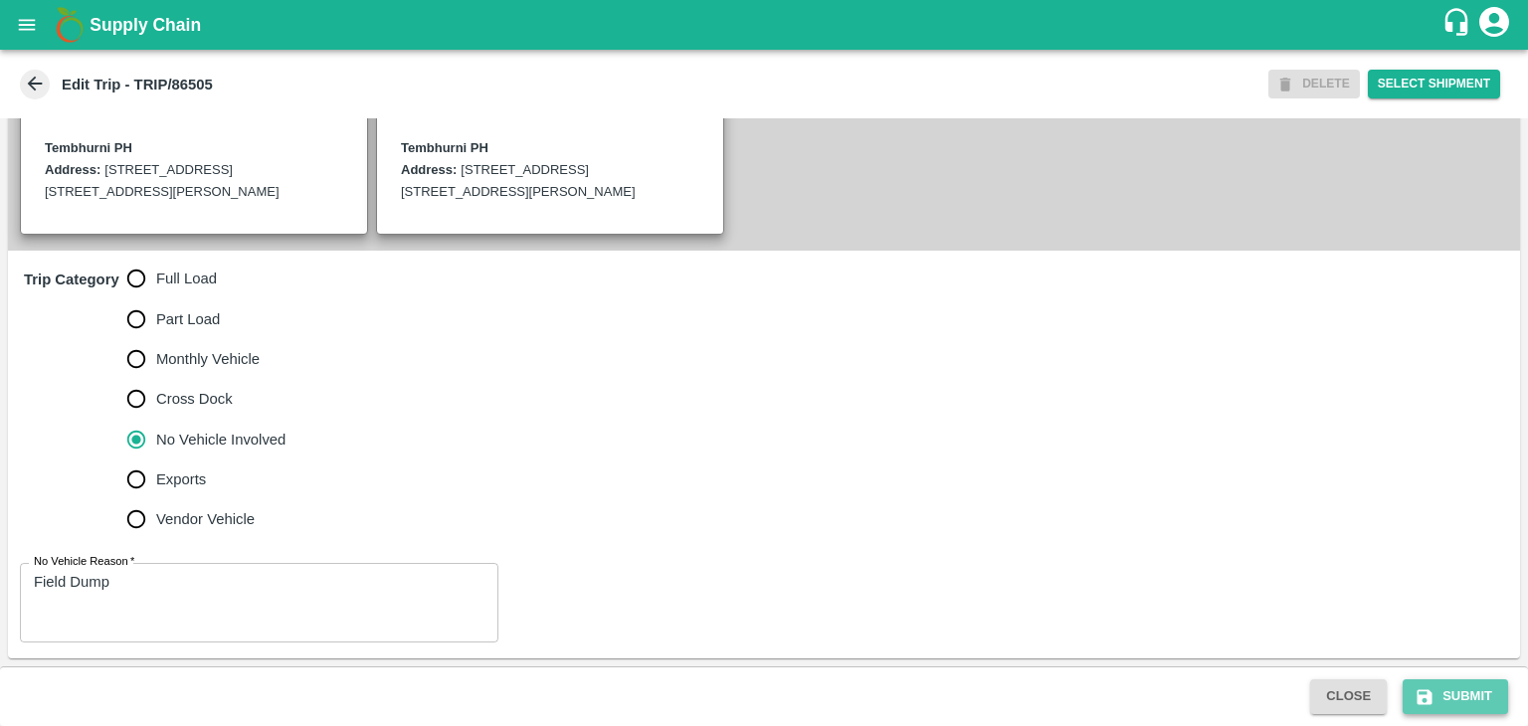
click at [1452, 698] on button "Submit" at bounding box center [1454, 696] width 105 height 35
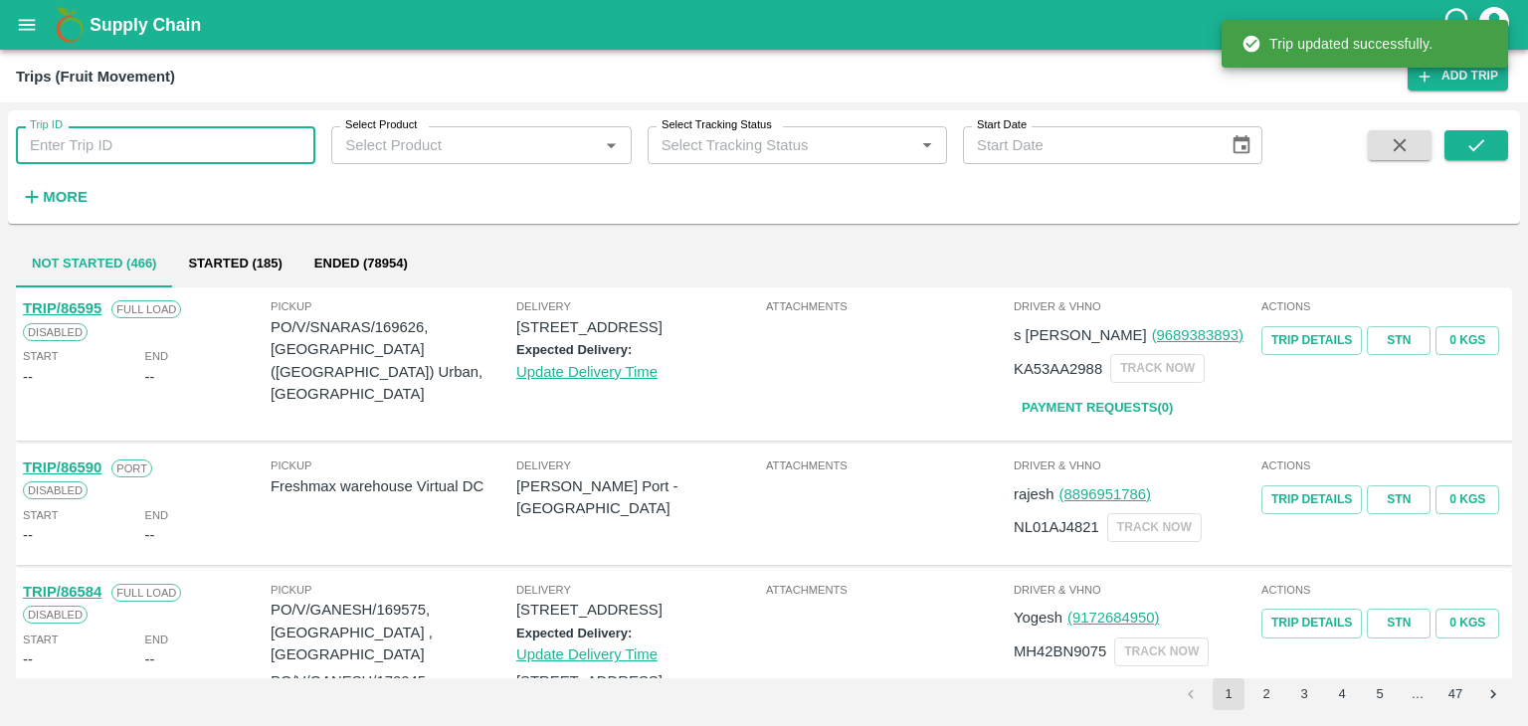
click at [229, 134] on input "Trip ID" at bounding box center [165, 145] width 299 height 38
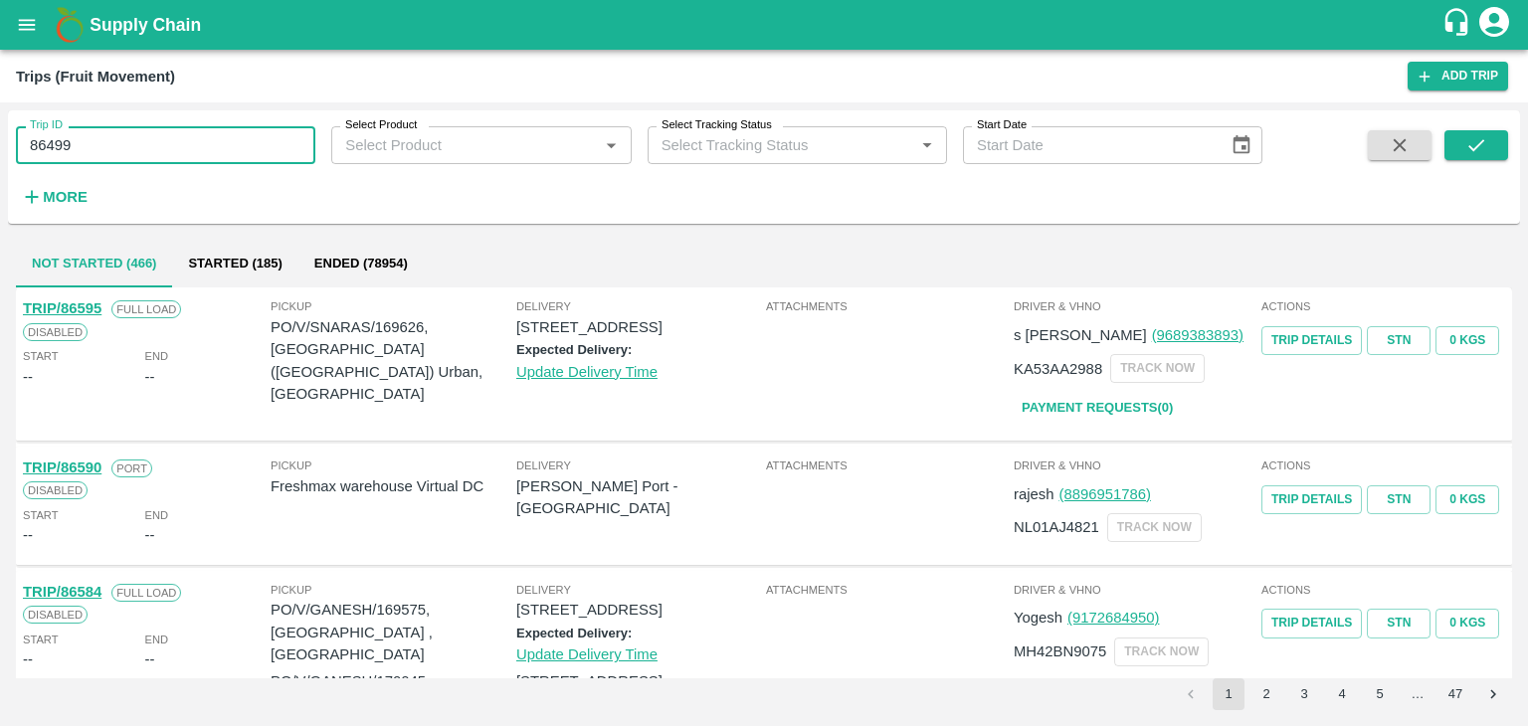
type input "86499"
drag, startPoint x: 1466, startPoint y: 162, endPoint x: 1491, endPoint y: 138, distance: 34.5
click at [1491, 138] on span at bounding box center [1476, 171] width 64 height 82
click at [1491, 138] on button "submit" at bounding box center [1476, 145] width 64 height 30
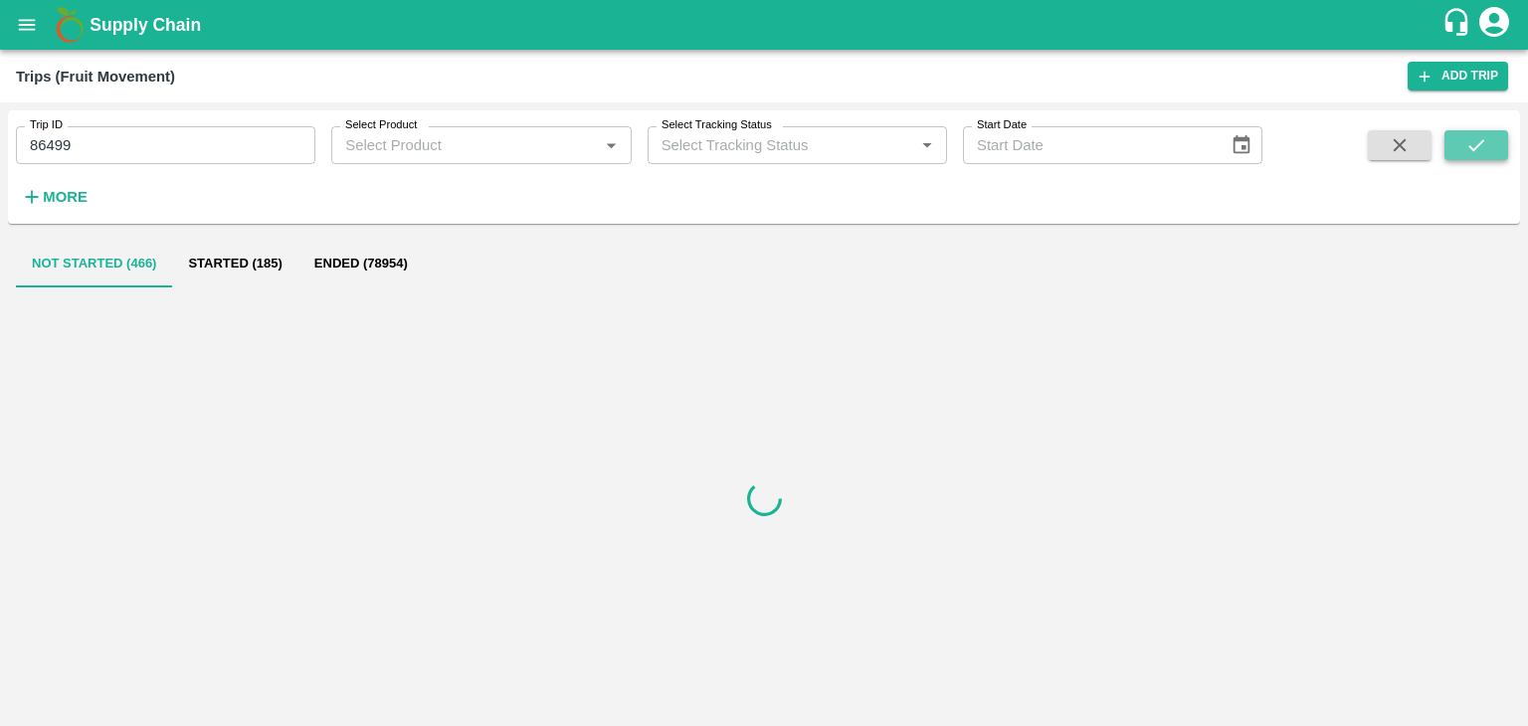
click at [1491, 138] on button "submit" at bounding box center [1476, 145] width 64 height 30
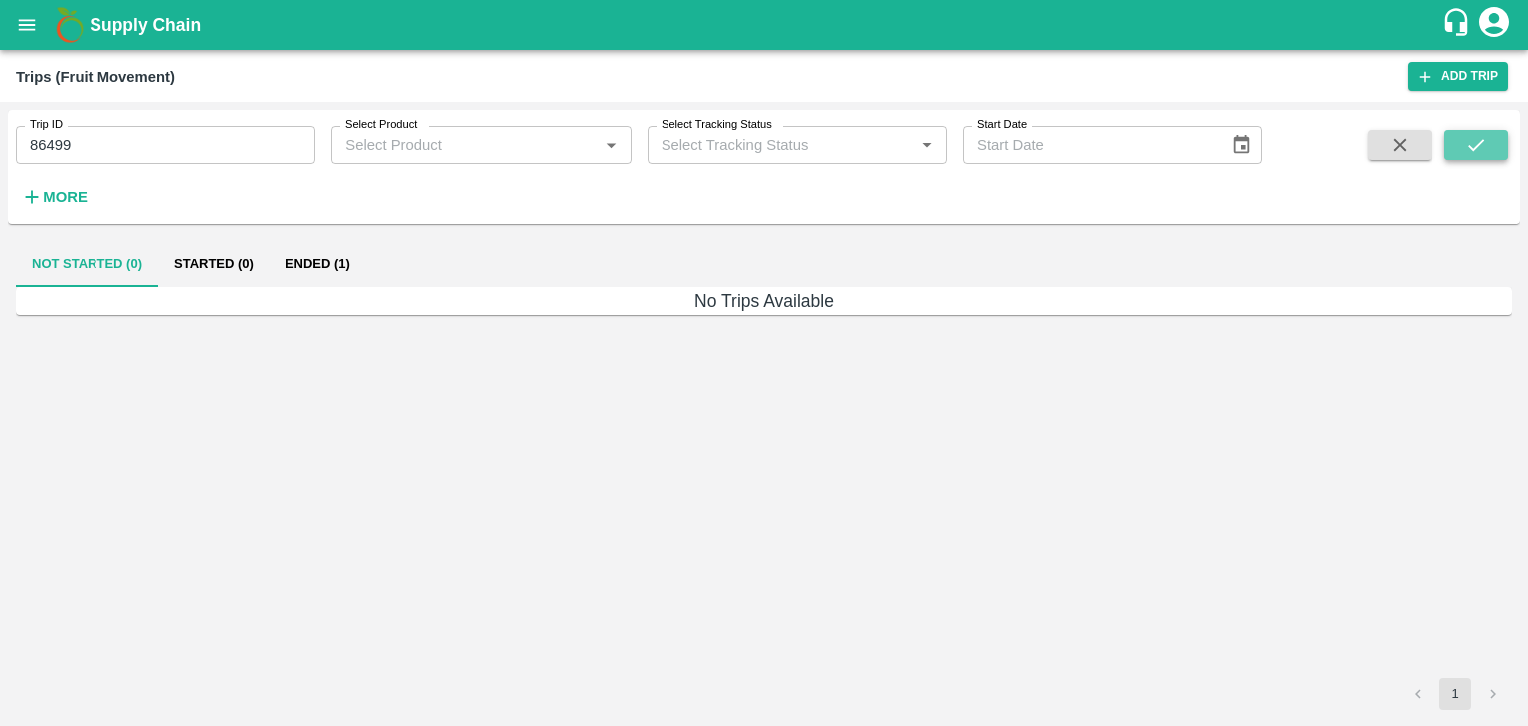
click at [1491, 138] on button "submit" at bounding box center [1476, 145] width 64 height 30
click at [339, 267] on button "Ended (1)" at bounding box center [318, 264] width 96 height 48
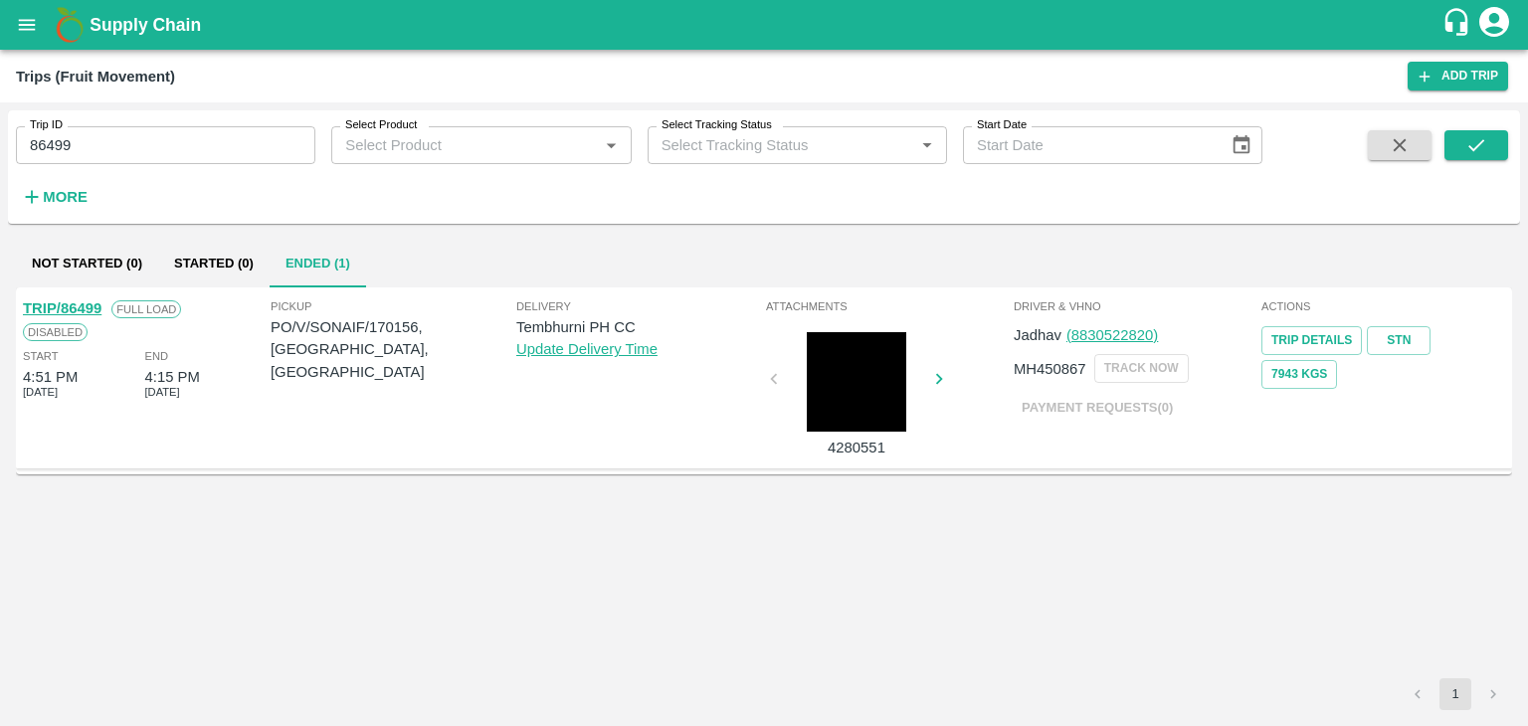
click at [55, 302] on link "TRIP/86499" at bounding box center [62, 308] width 79 height 16
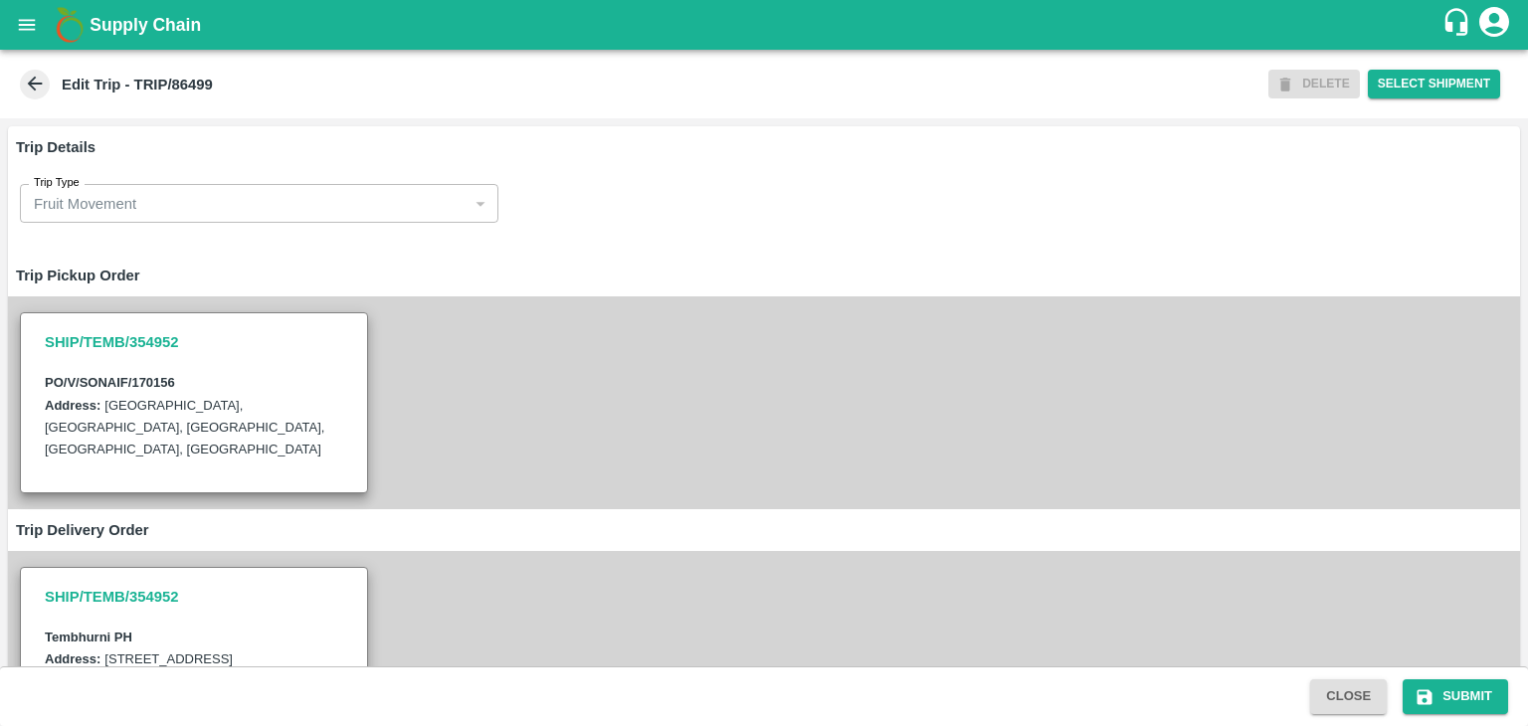
scroll to position [678, 0]
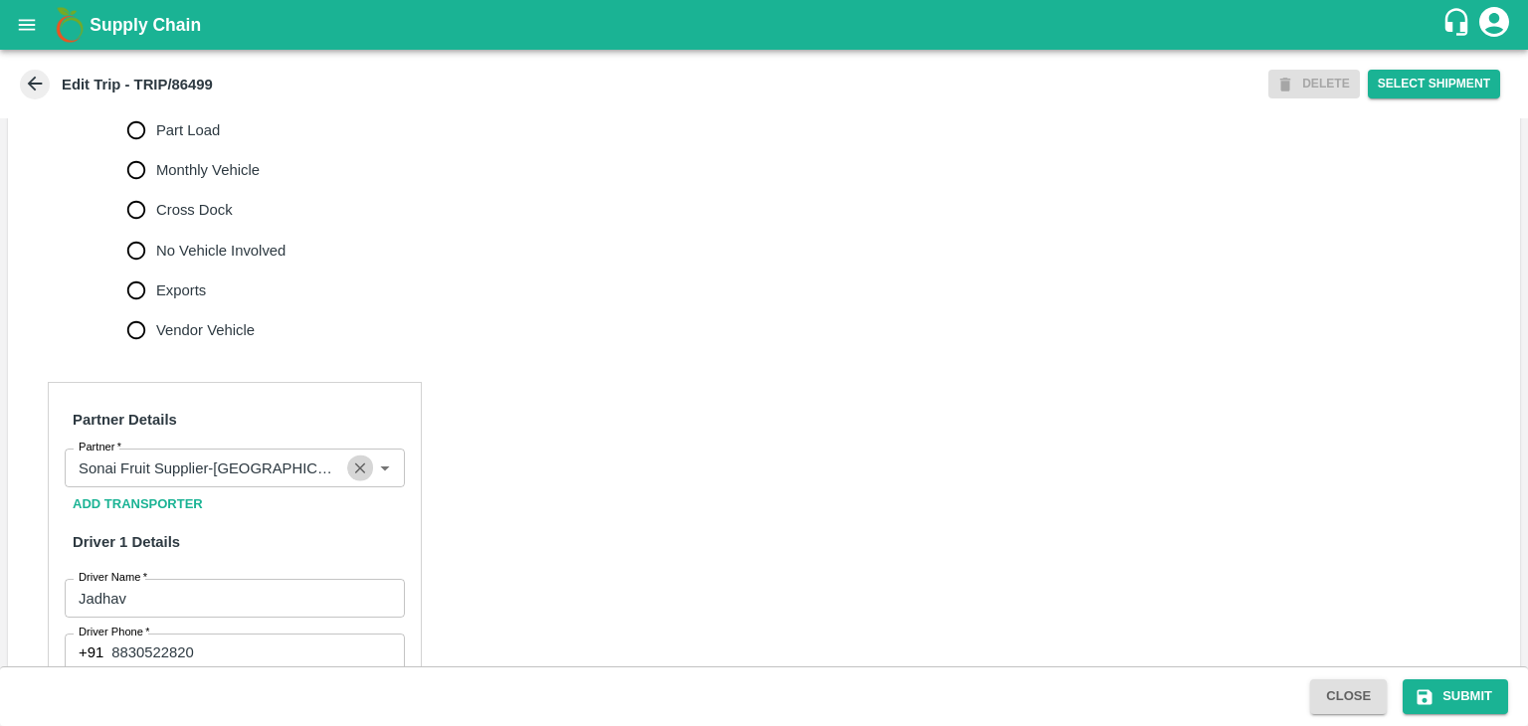
click at [356, 473] on icon "Clear" at bounding box center [360, 467] width 11 height 11
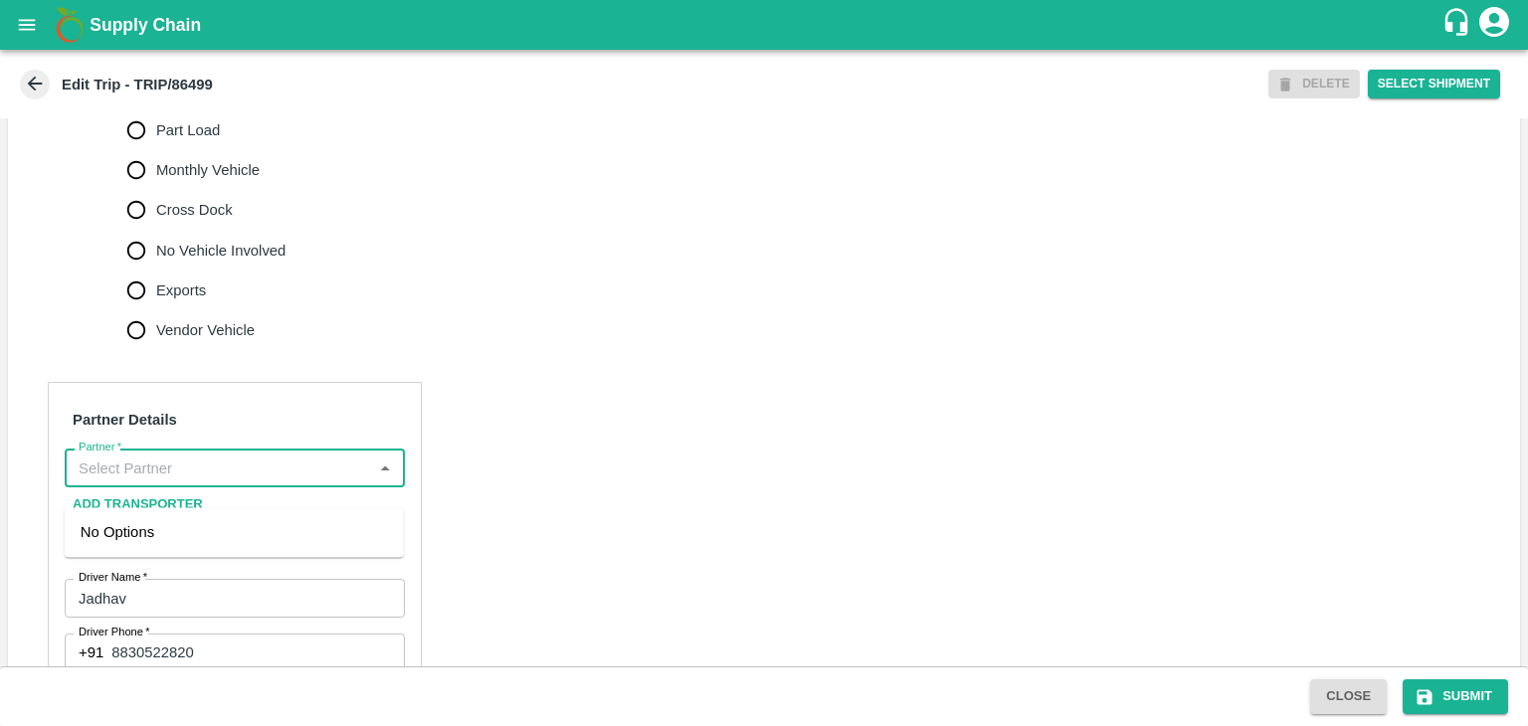
click at [299, 480] on input "Partner   *" at bounding box center [218, 468] width 295 height 26
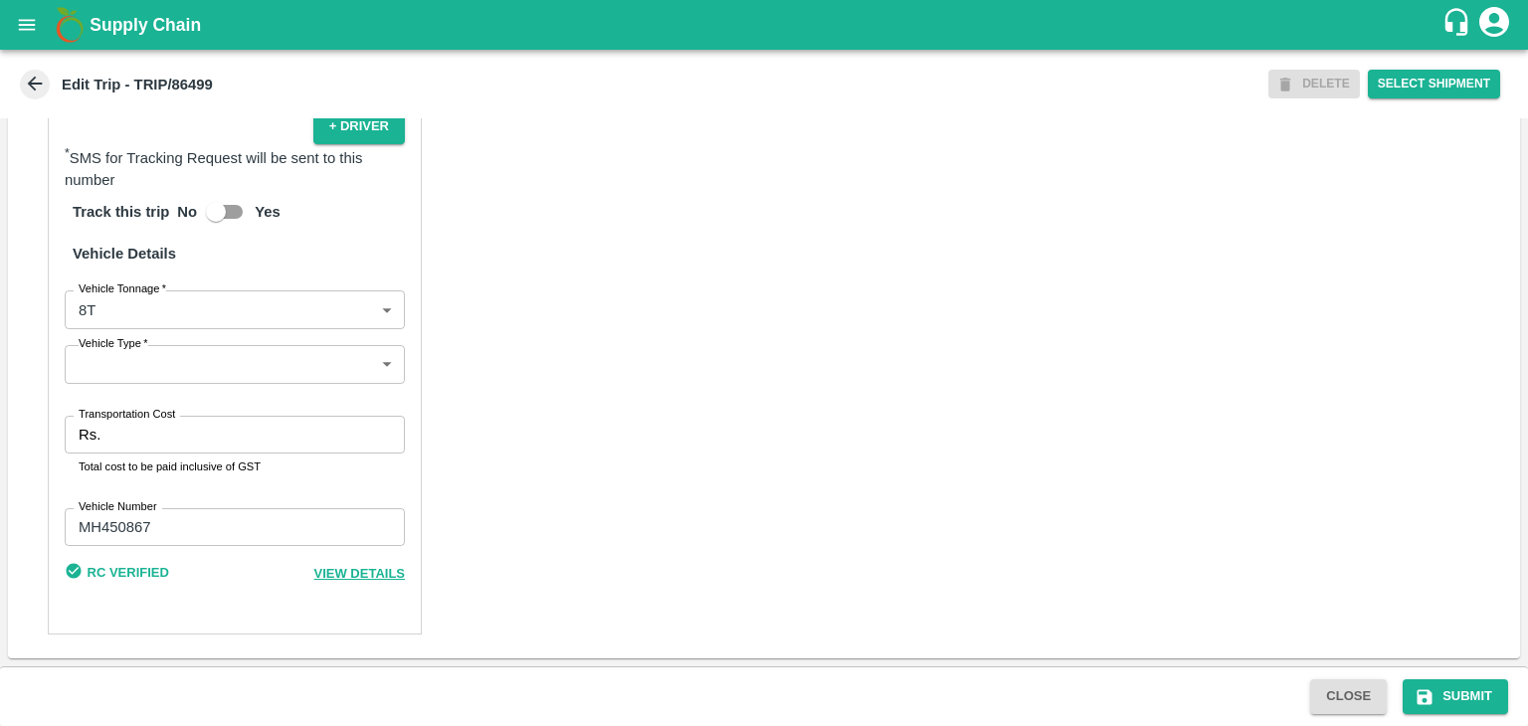
scroll to position [1391, 0]
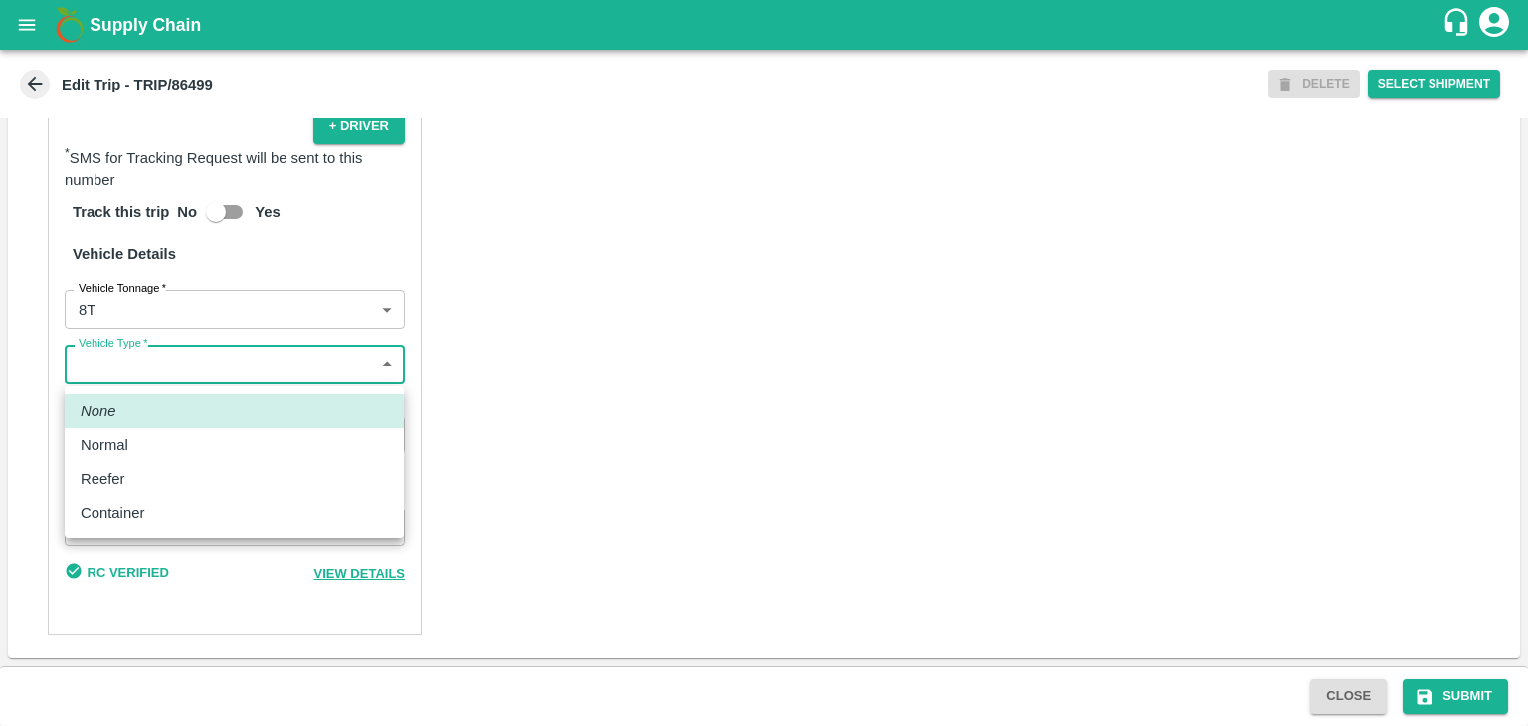
click at [85, 384] on body "Supply Chain Edit Trip - TRIP/86499 DELETE Select Shipment Trip Details Trip Ty…" at bounding box center [764, 363] width 1528 height 726
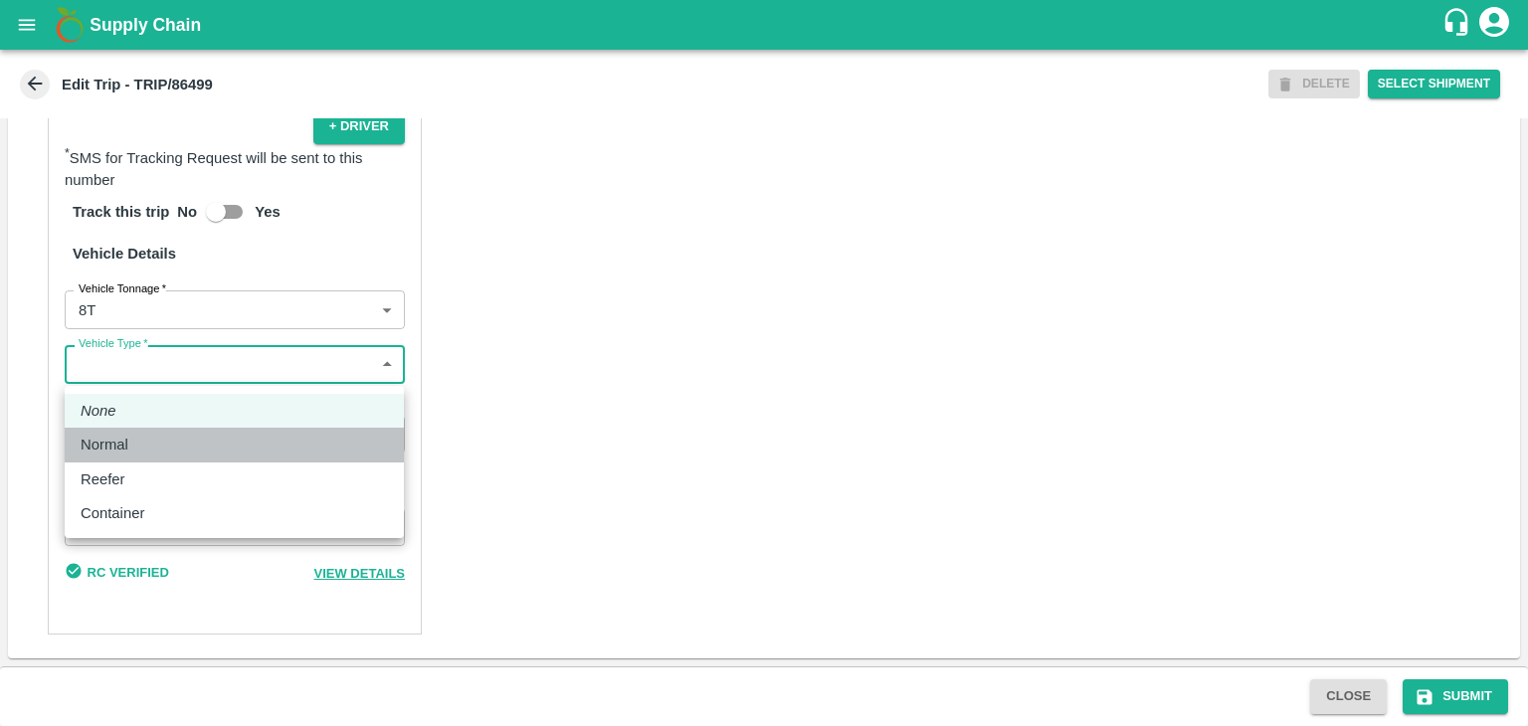
click at [134, 449] on div "Normal" at bounding box center [110, 445] width 58 height 22
type input "Normal"
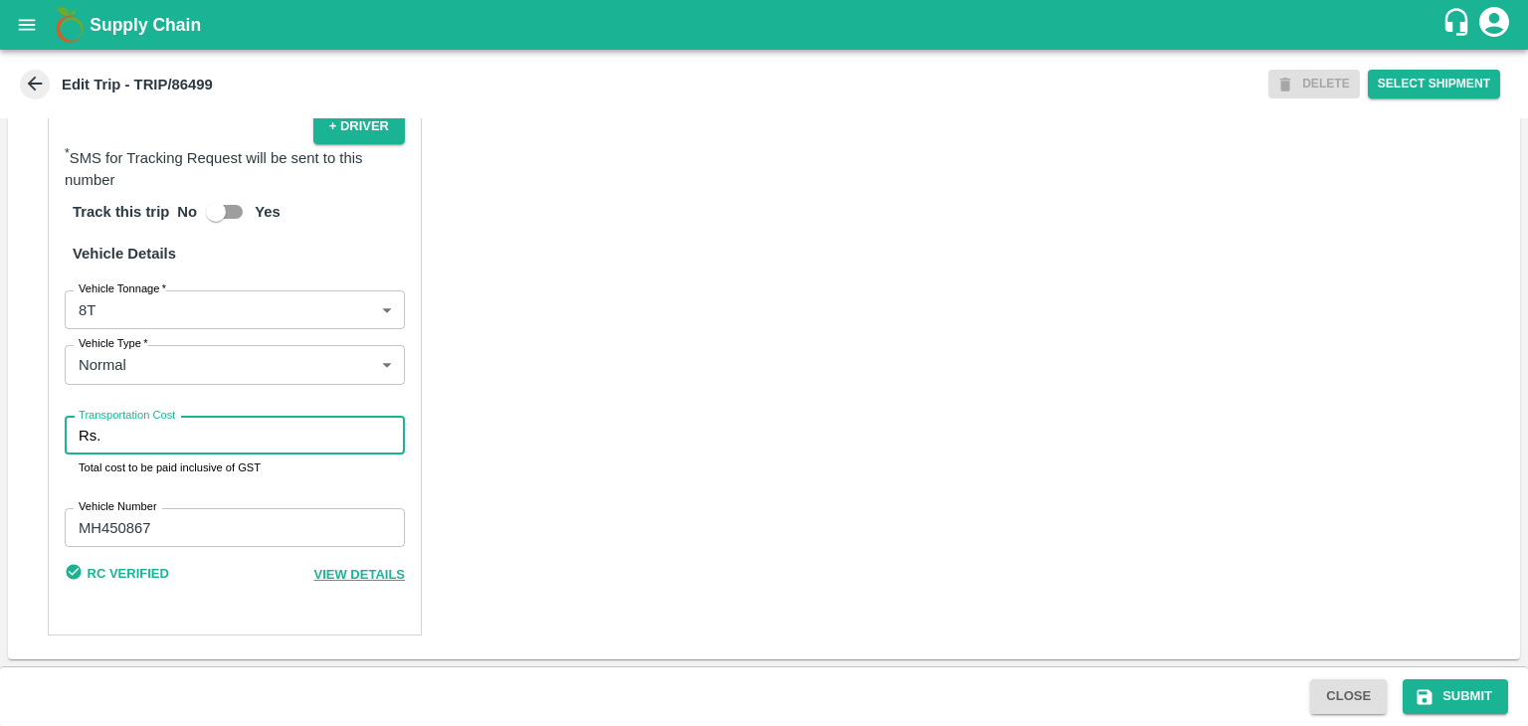
click at [179, 445] on input "Transportation Cost" at bounding box center [256, 436] width 296 height 38
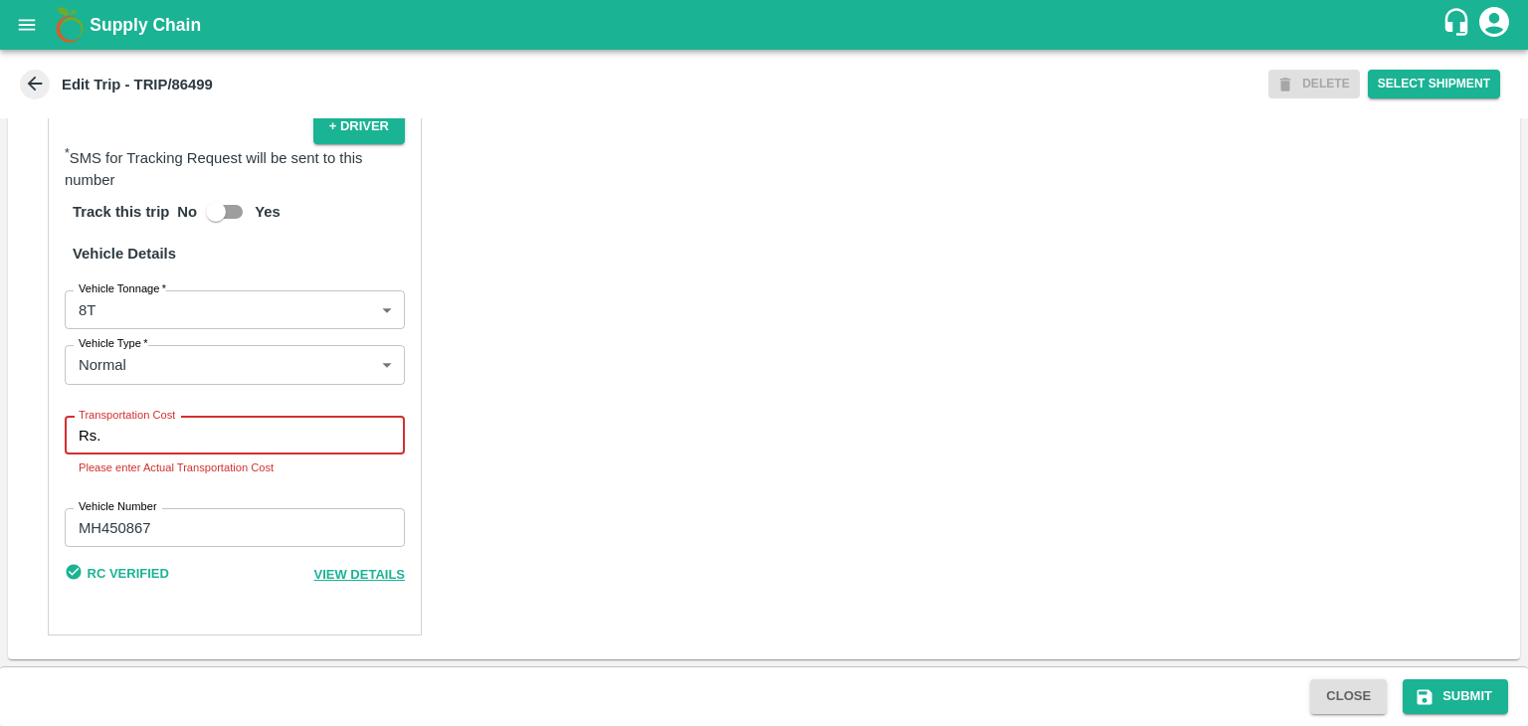
click at [213, 447] on input "Transportation Cost" at bounding box center [256, 436] width 296 height 38
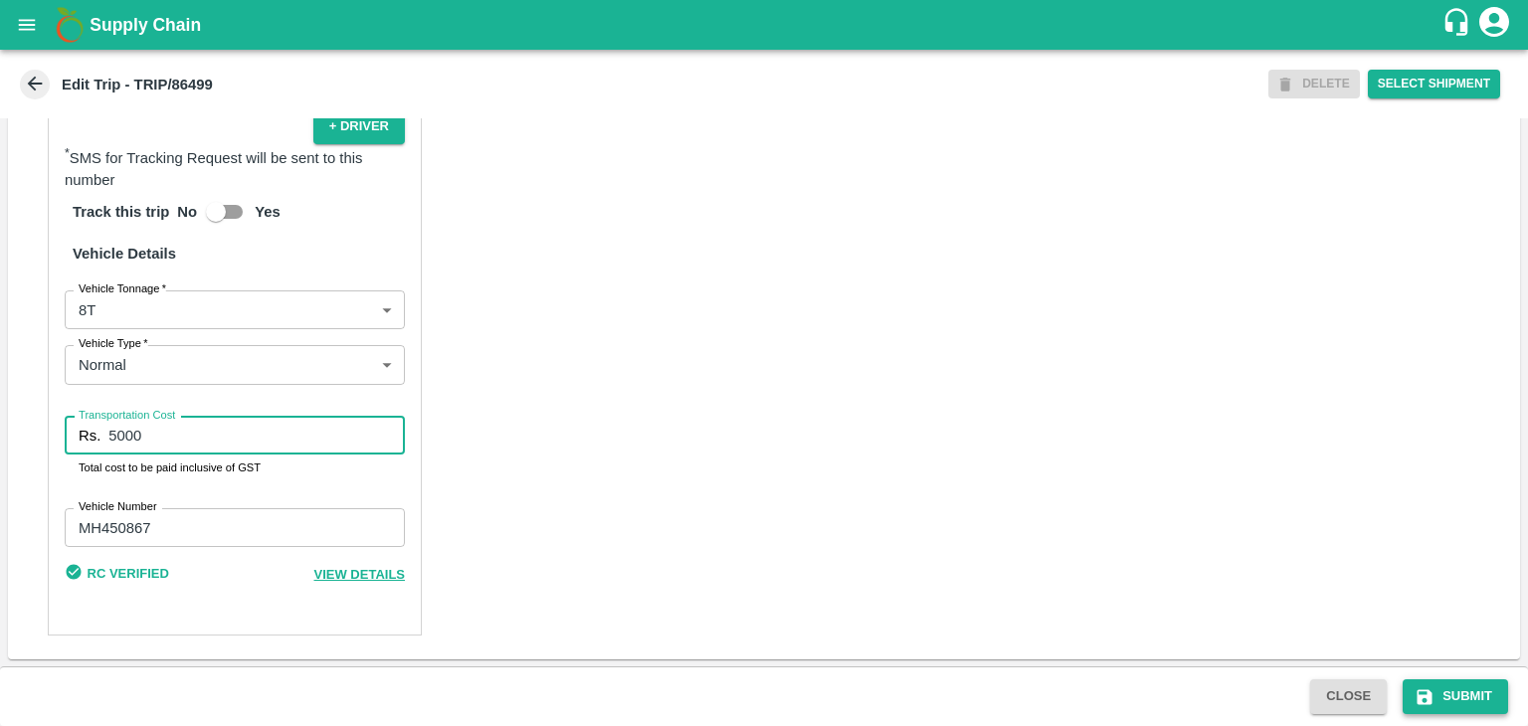
type input "5000"
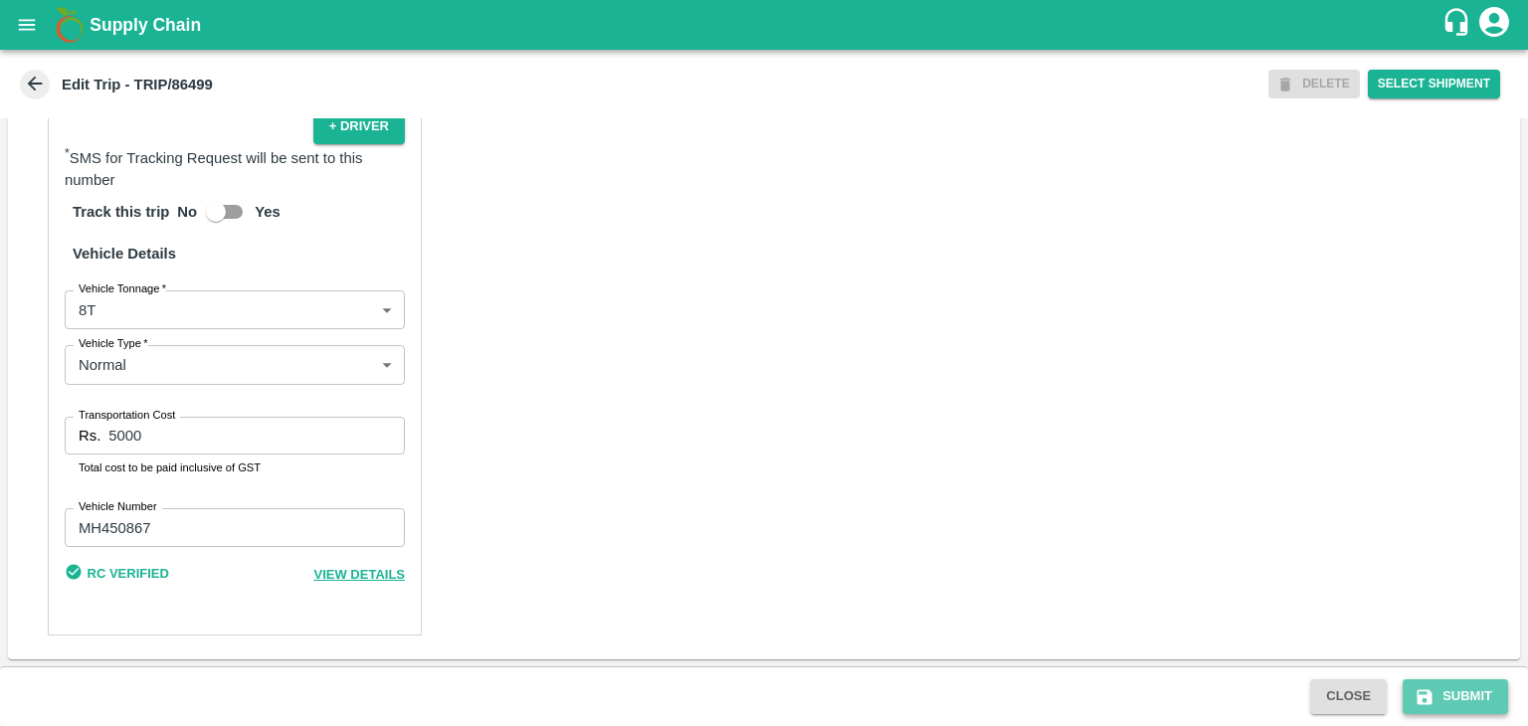
click at [1498, 701] on button "Submit" at bounding box center [1454, 696] width 105 height 35
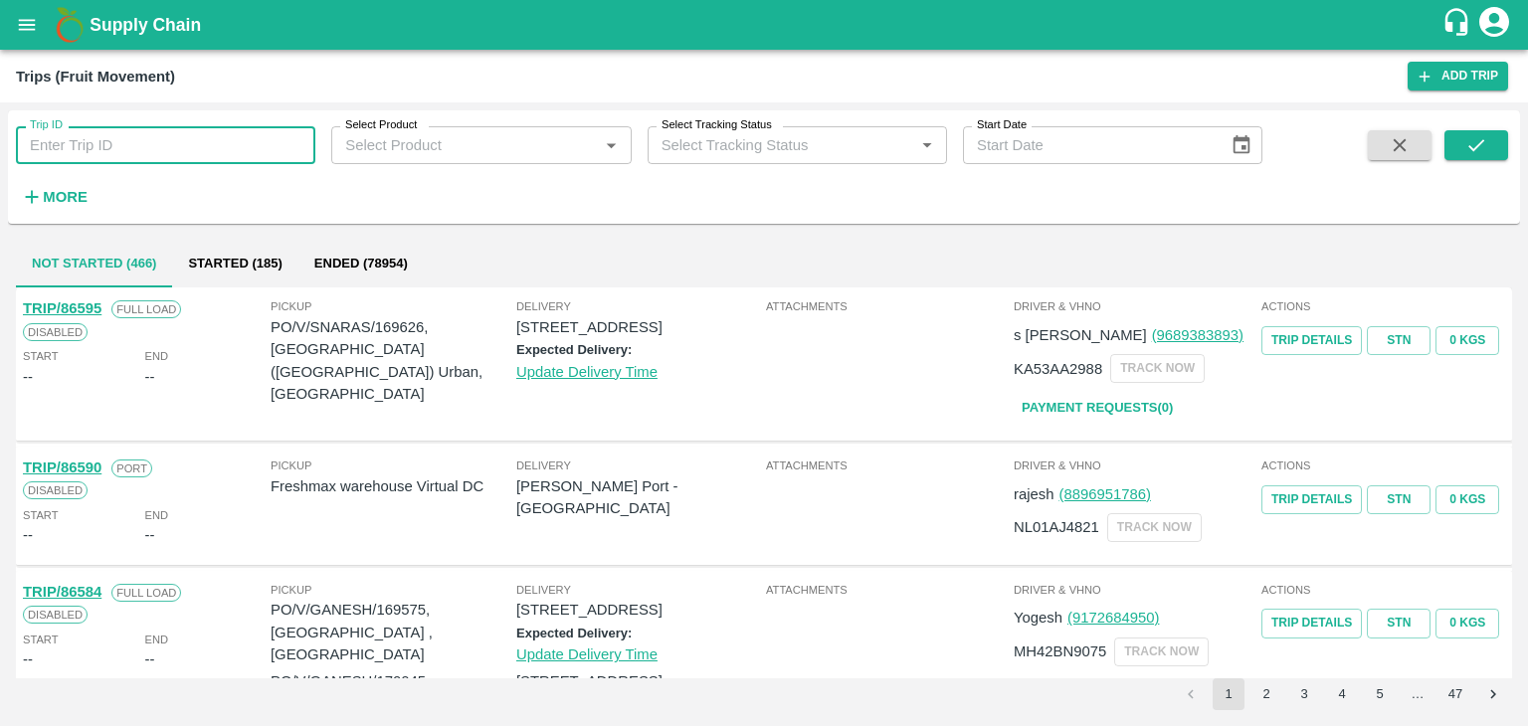
click at [234, 133] on input "Trip ID" at bounding box center [165, 145] width 299 height 38
click at [28, 34] on icon "open drawer" at bounding box center [27, 25] width 22 height 22
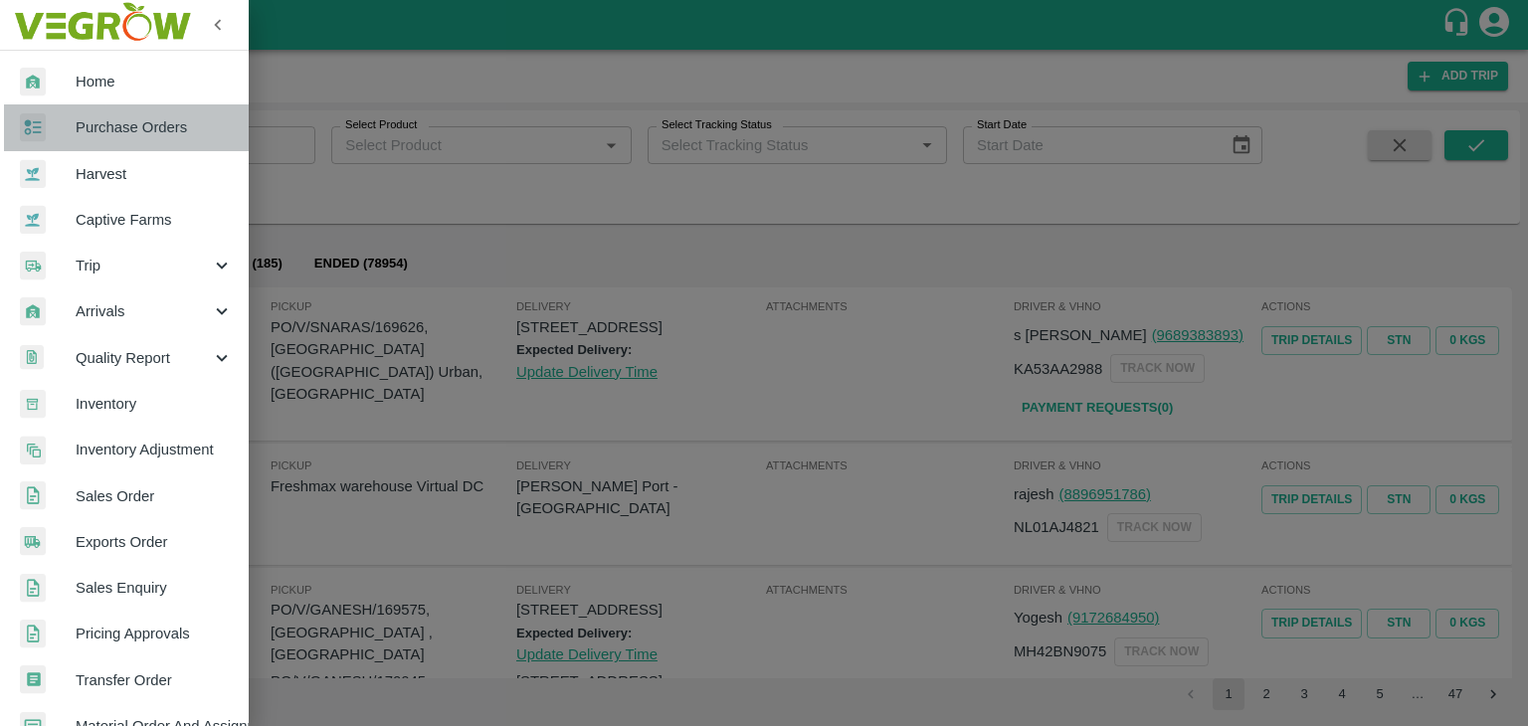
click at [157, 131] on span "Purchase Orders" at bounding box center [154, 127] width 157 height 22
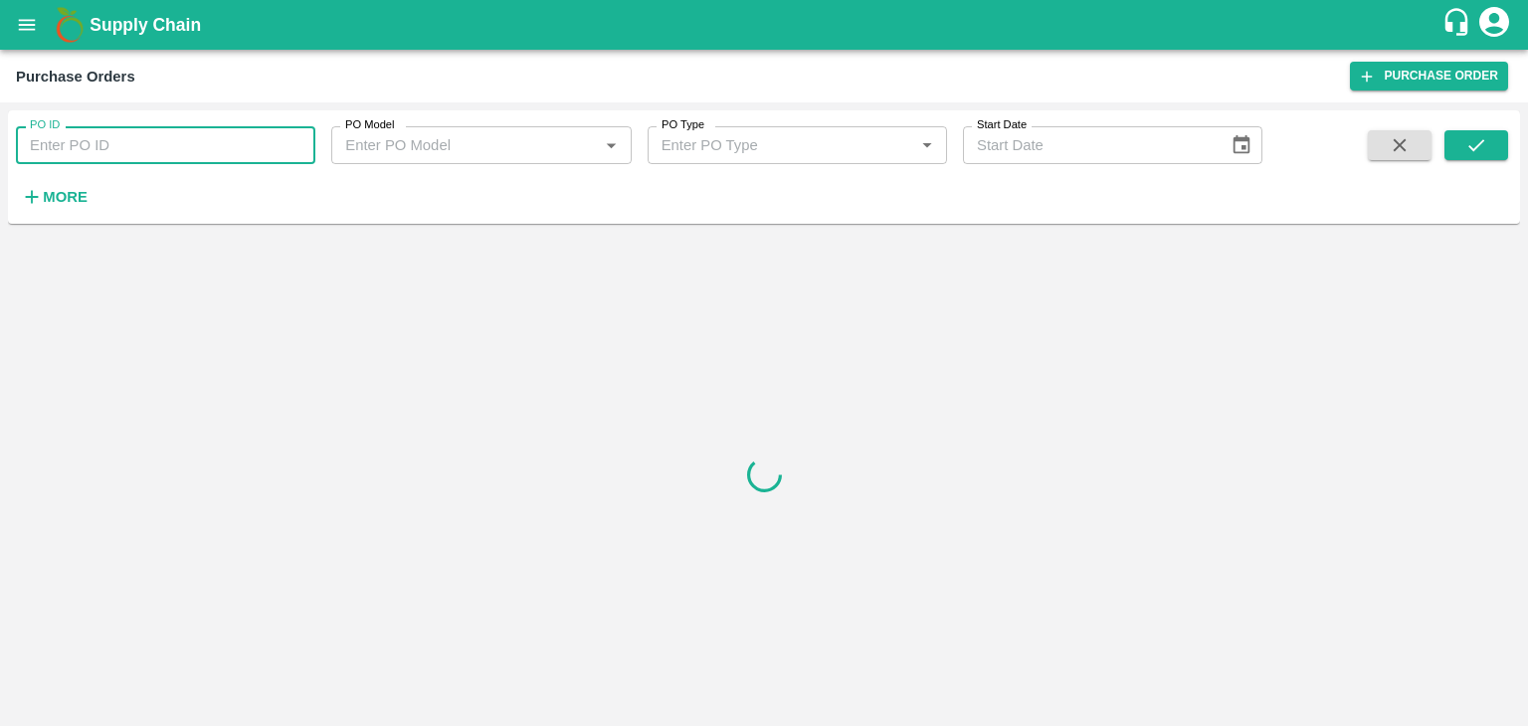
click at [203, 152] on input "PO ID" at bounding box center [165, 145] width 299 height 38
paste input "170504"
type input "170504"
click at [1471, 140] on icon "submit" at bounding box center [1476, 145] width 22 height 22
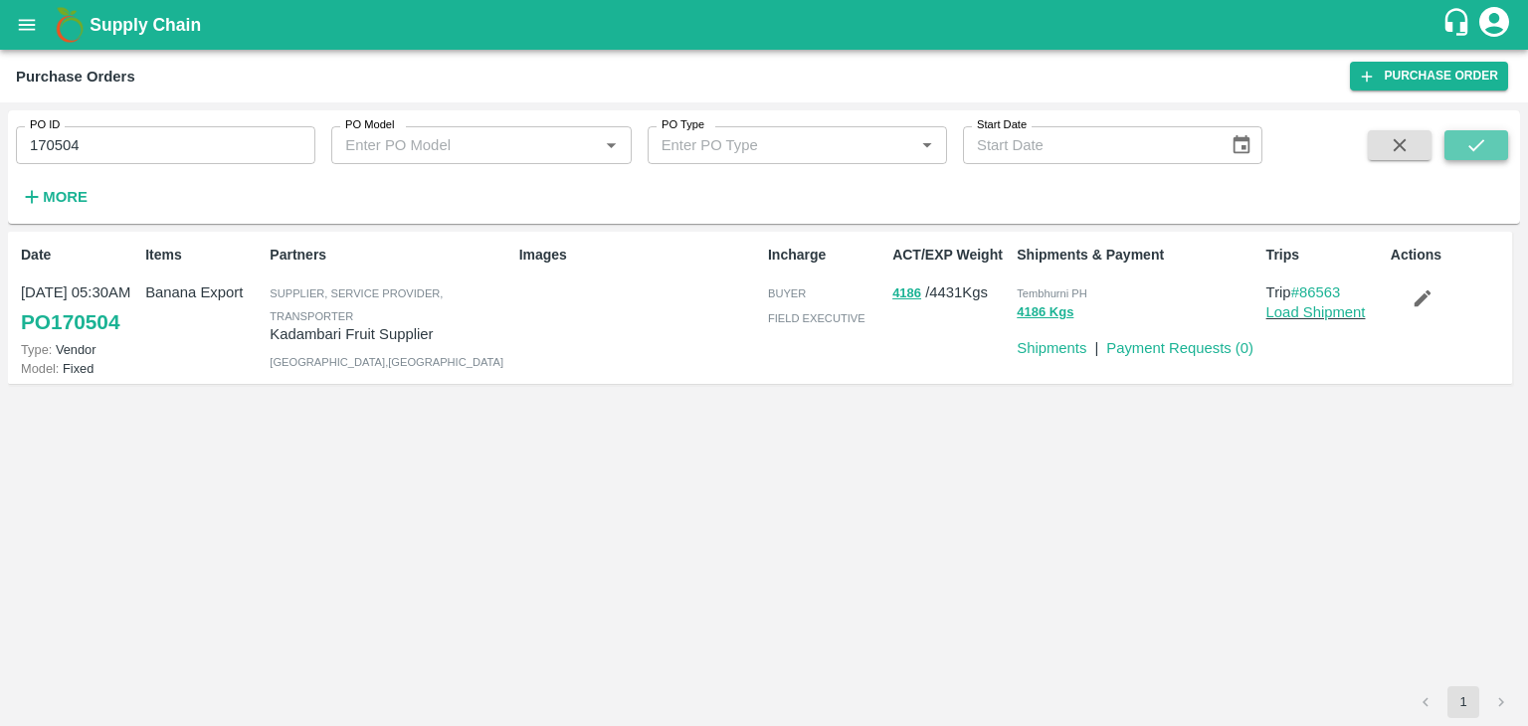
click at [1471, 140] on icon "submit" at bounding box center [1476, 145] width 22 height 22
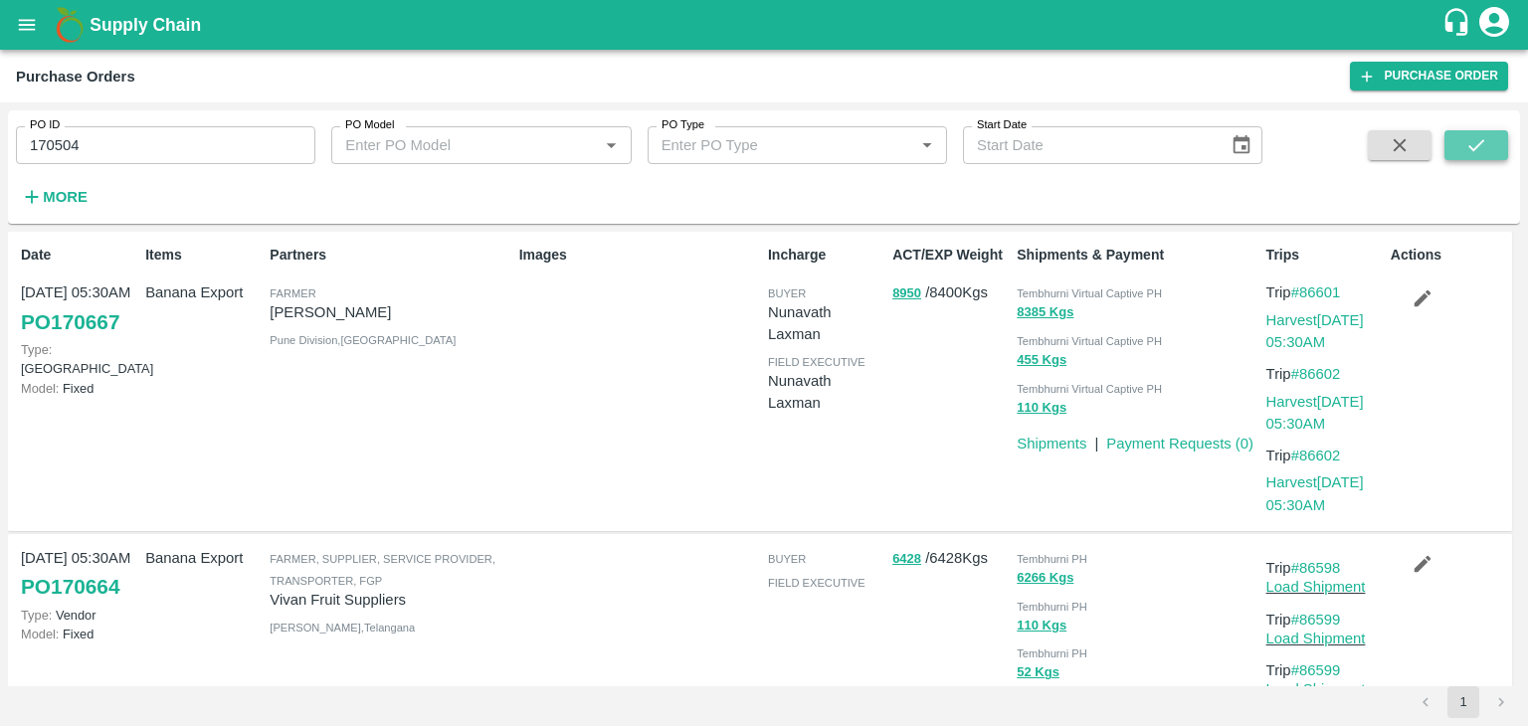
click at [1487, 153] on button "submit" at bounding box center [1476, 145] width 64 height 30
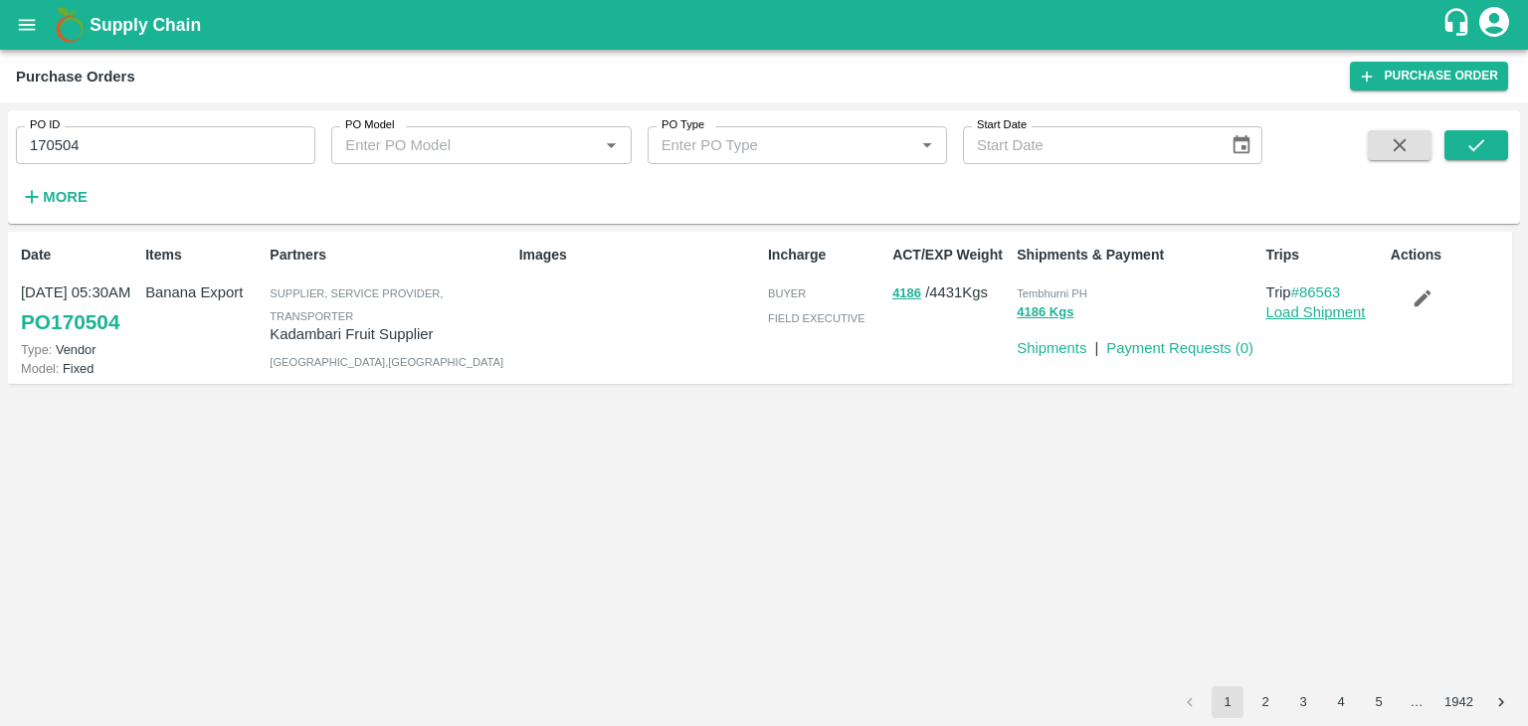
click at [1326, 315] on link "Load Shipment" at bounding box center [1315, 312] width 99 height 16
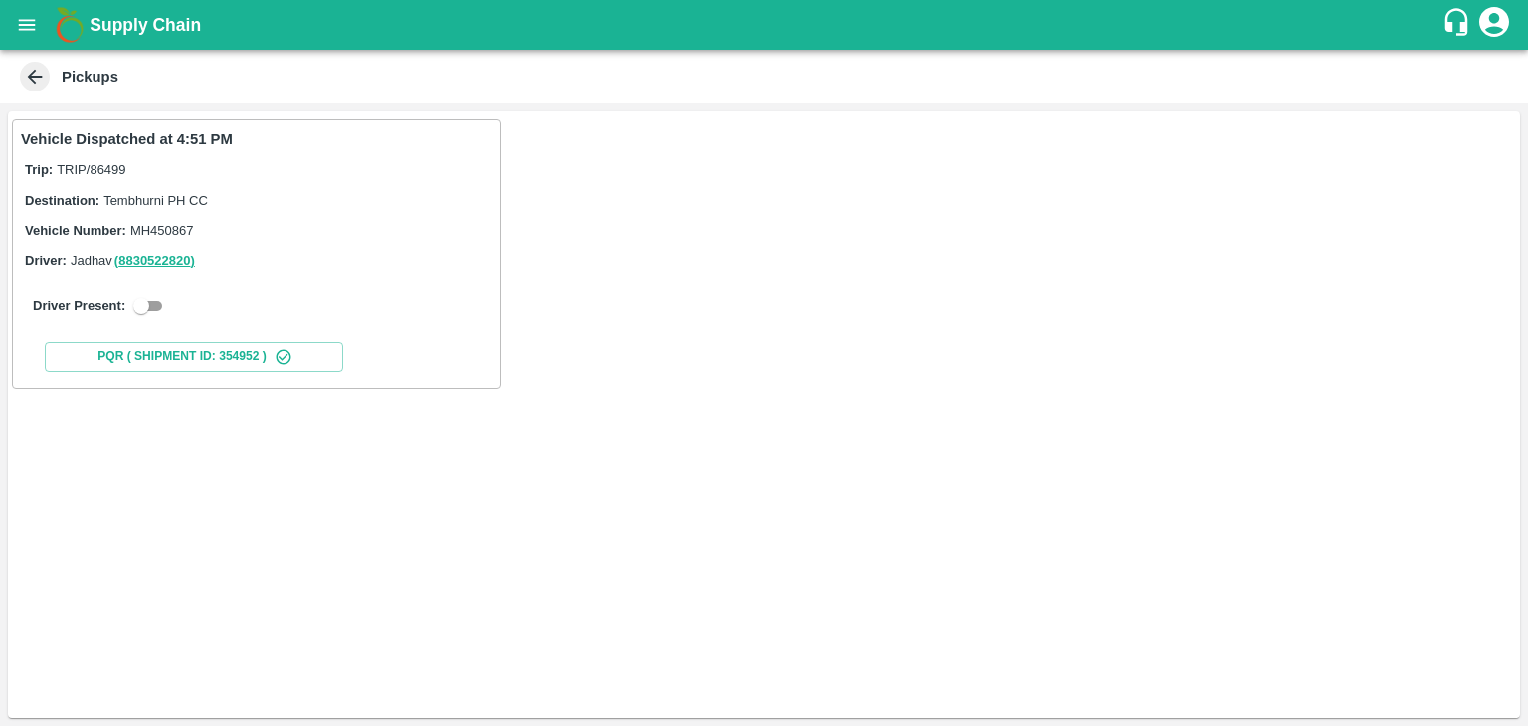
click at [167, 307] on input "checkbox" at bounding box center [141, 306] width 72 height 24
checkbox input "true"
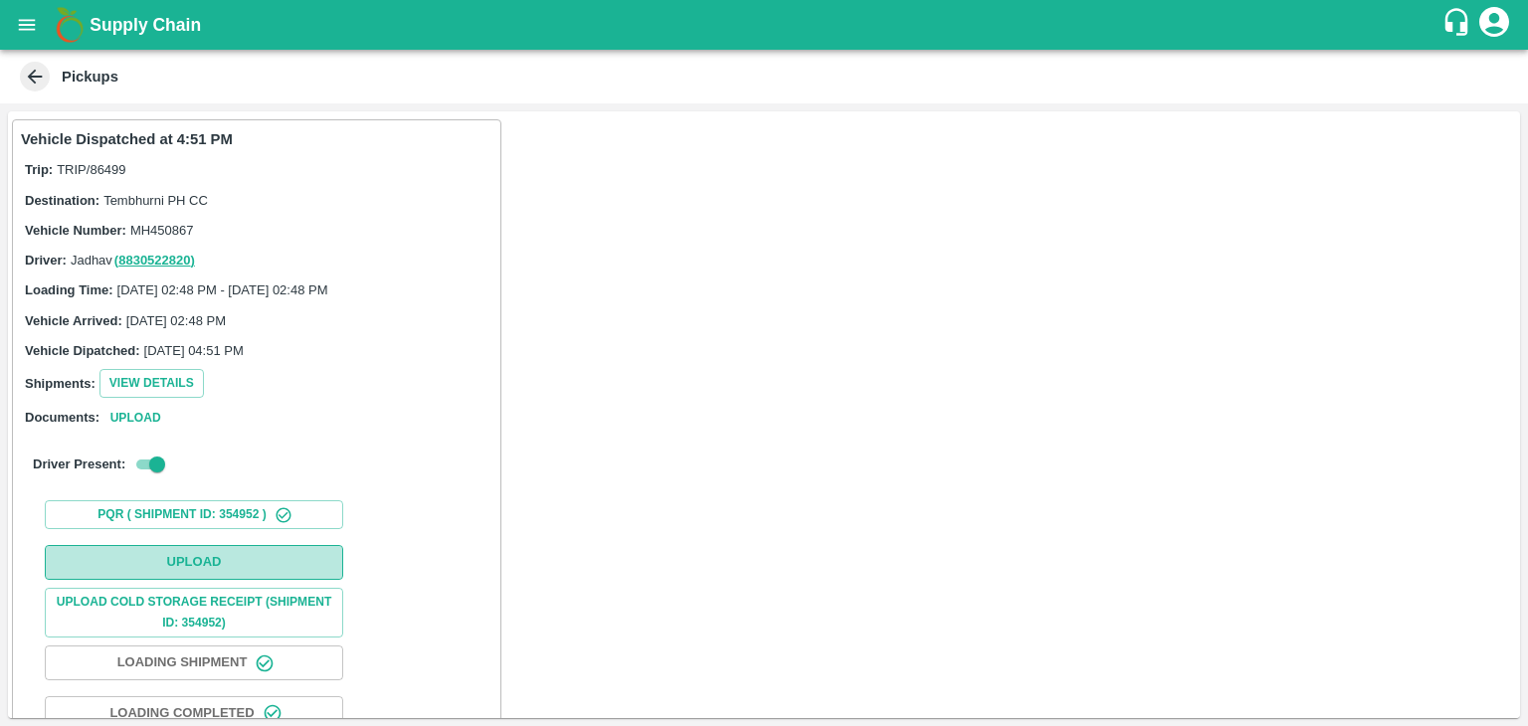
click at [208, 554] on button "Upload" at bounding box center [194, 562] width 298 height 35
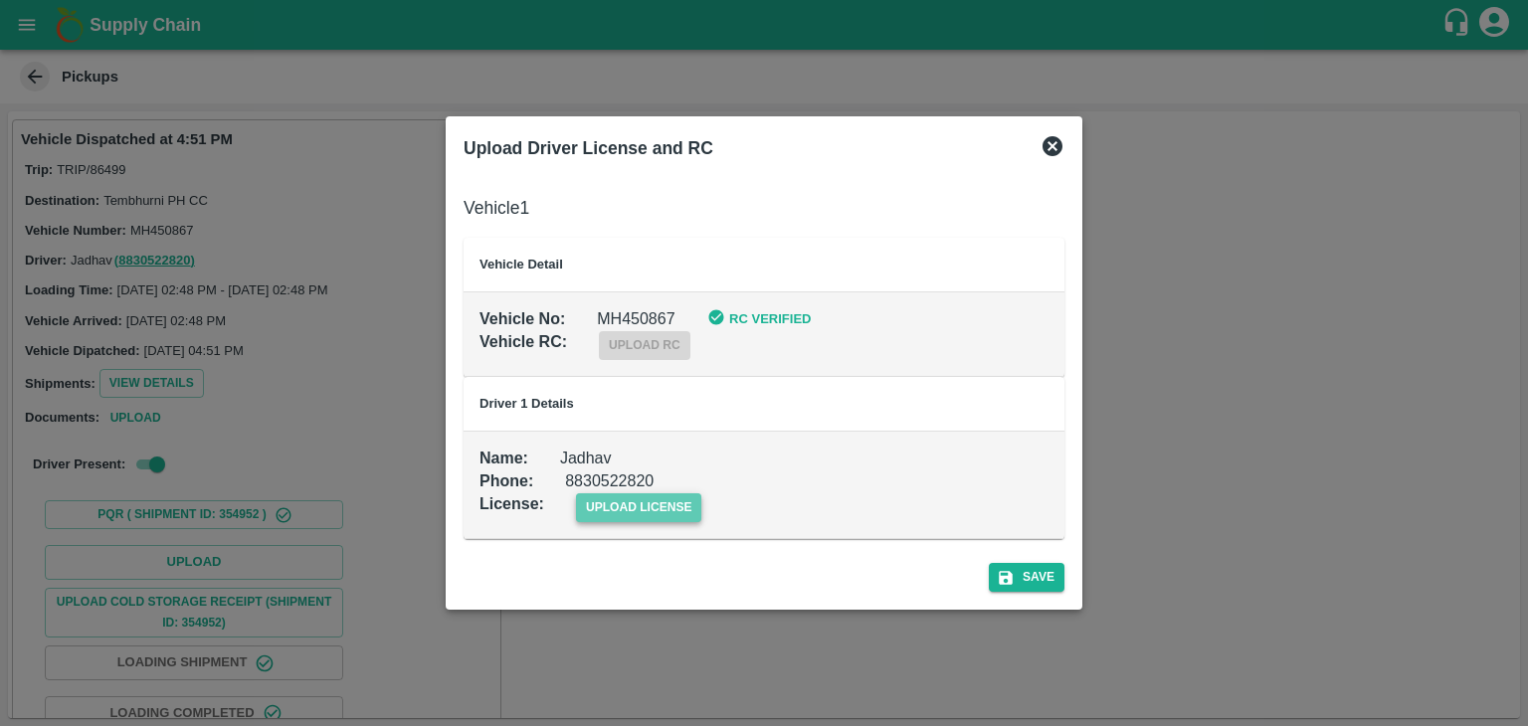
click at [632, 495] on span "upload license" at bounding box center [639, 507] width 126 height 29
click at [0, 0] on input "upload license" at bounding box center [0, 0] width 0 height 0
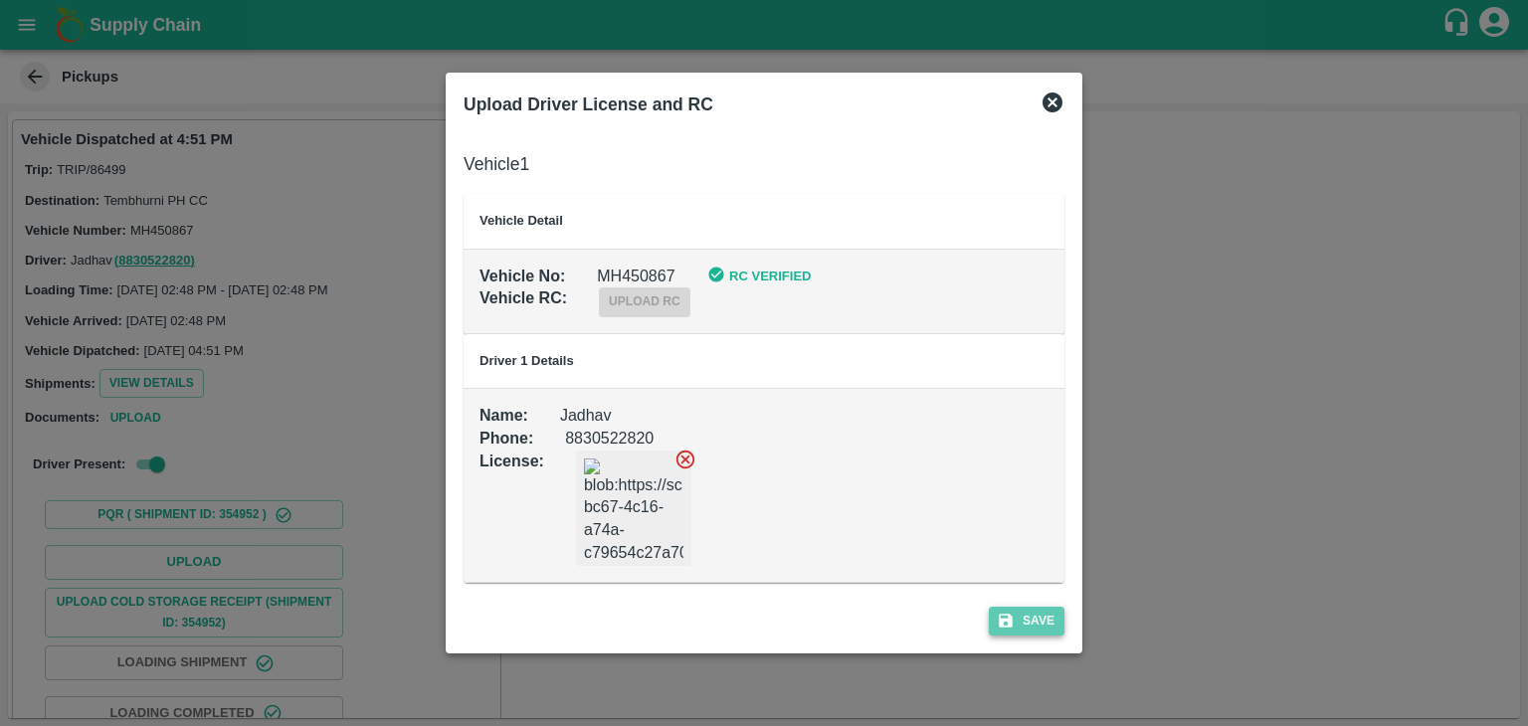
click at [1049, 634] on button "Save" at bounding box center [1027, 621] width 76 height 29
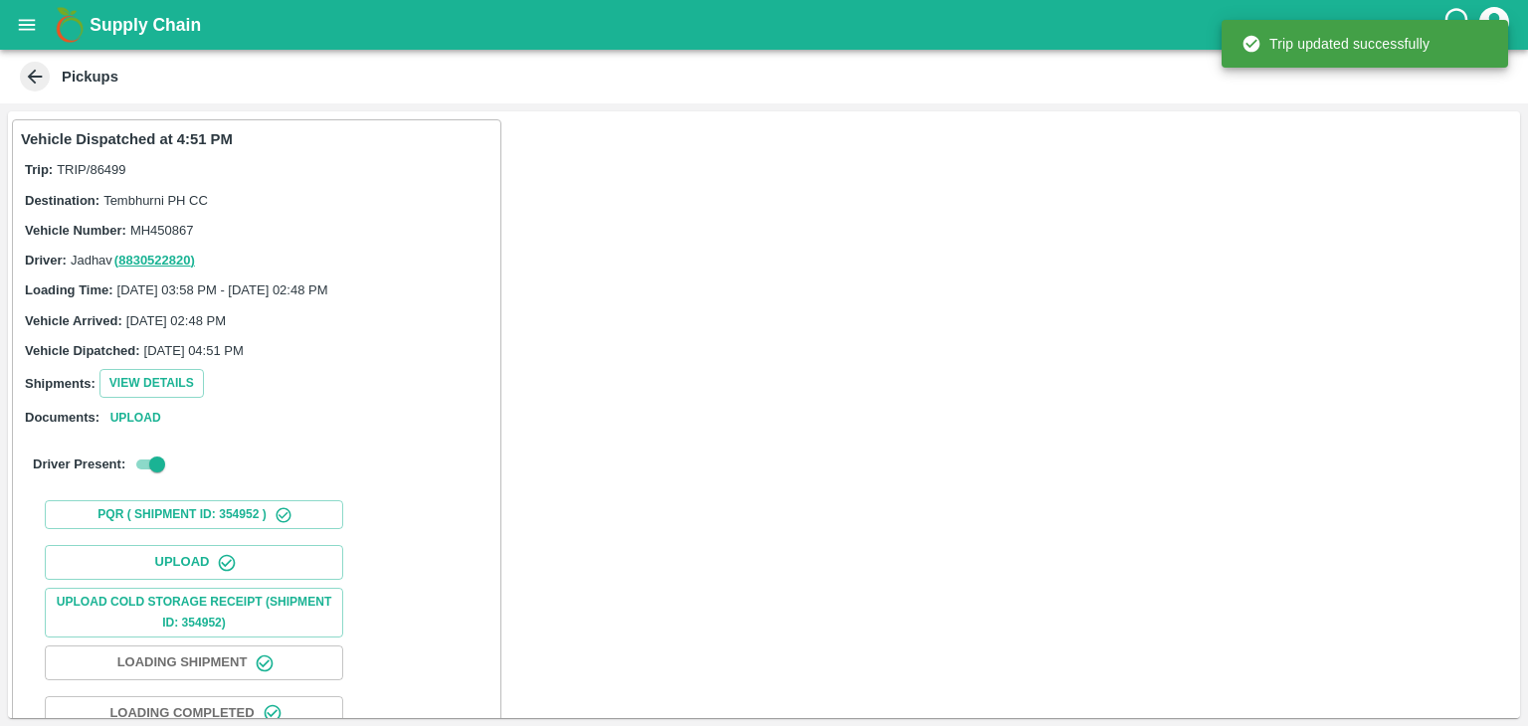
scroll to position [208, 0]
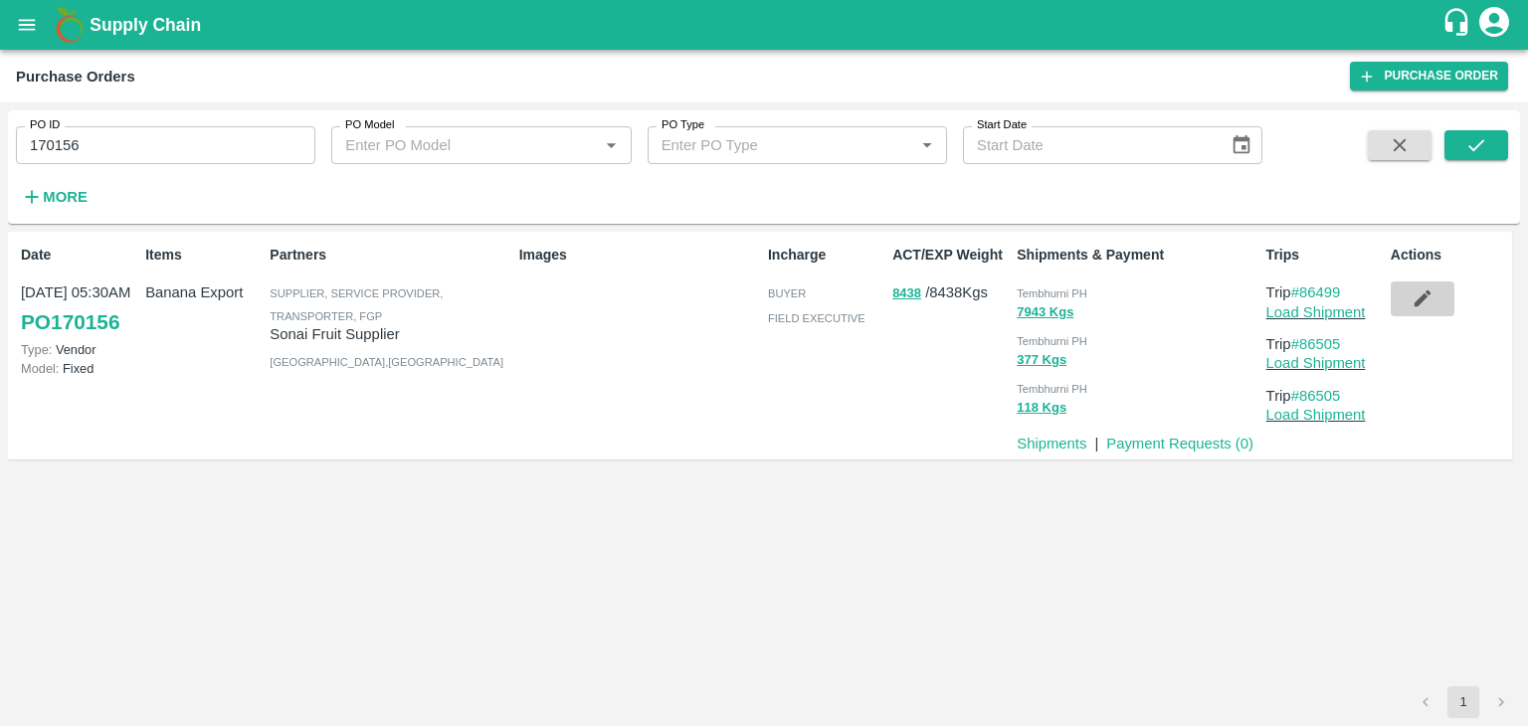
click at [1427, 311] on button "button" at bounding box center [1422, 298] width 64 height 34
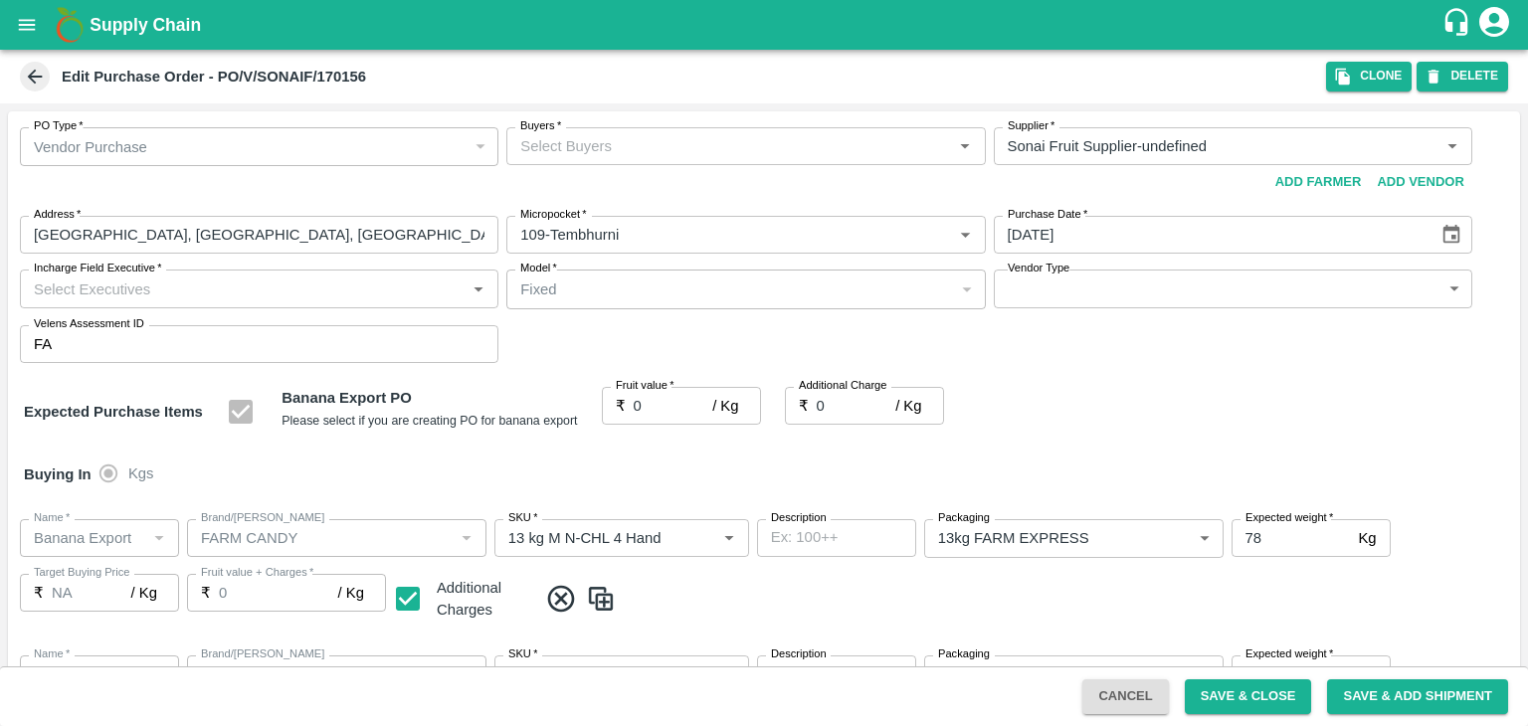
click at [633, 132] on div "Buyers   *" at bounding box center [745, 146] width 478 height 38
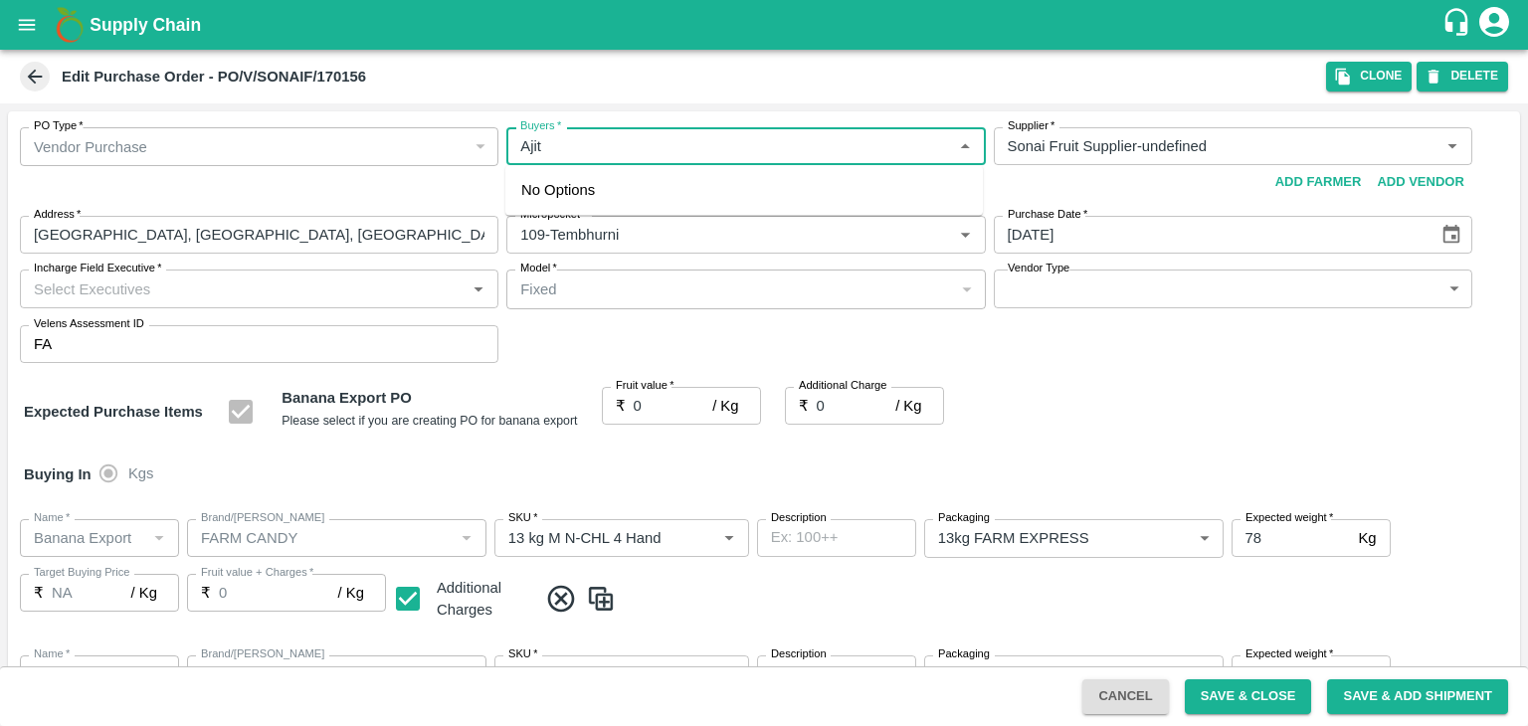
type input "Ajit O"
click at [636, 195] on div "Ajit Otari" at bounding box center [743, 199] width 477 height 52
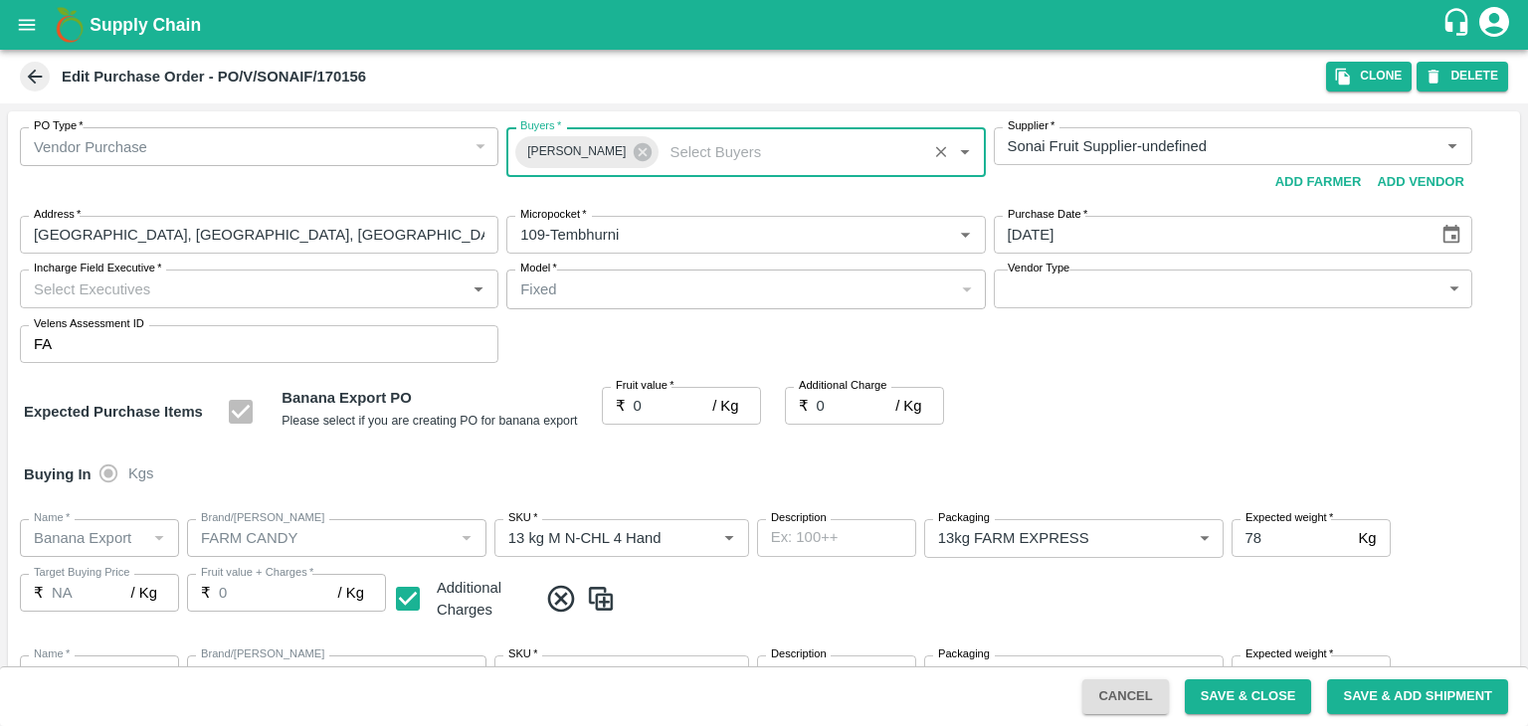
click at [323, 296] on input "Incharge Field Executive   *" at bounding box center [243, 289] width 434 height 26
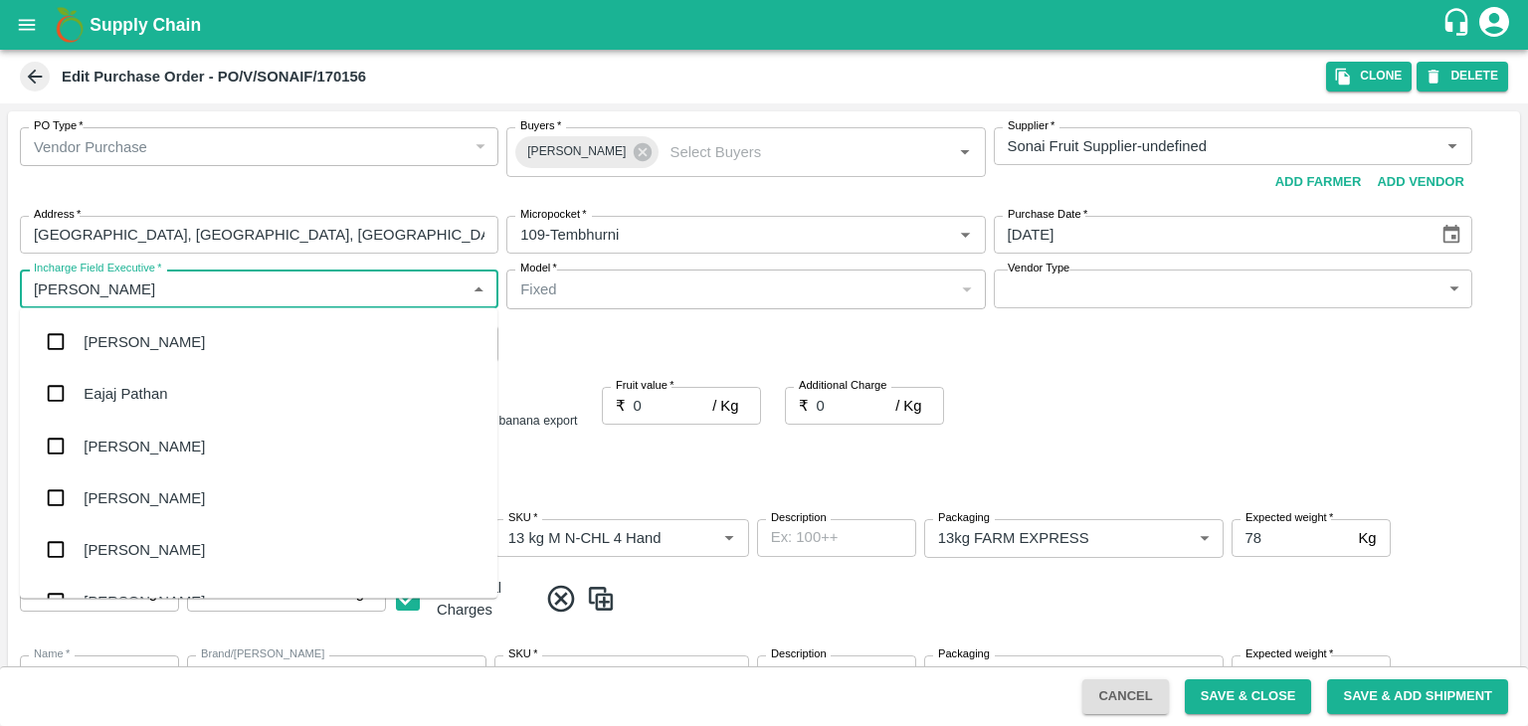
type input "Jay"
click at [195, 447] on div "jaydip Tale" at bounding box center [258, 446] width 477 height 52
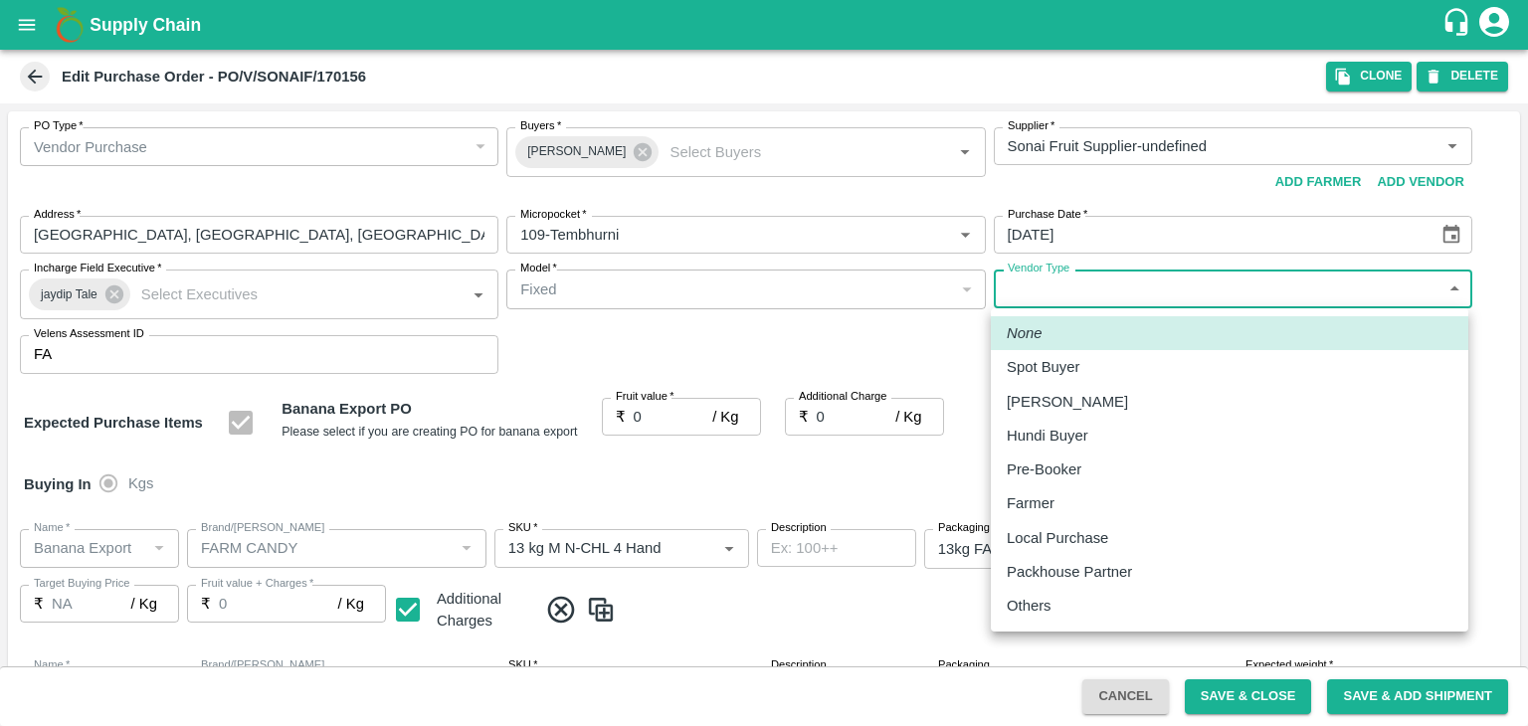
click at [1077, 299] on body "Supply Chain Edit Purchase Order - PO/V/SONAIF/170156 Clone DELETE PO Type   * …" at bounding box center [764, 363] width 1528 height 726
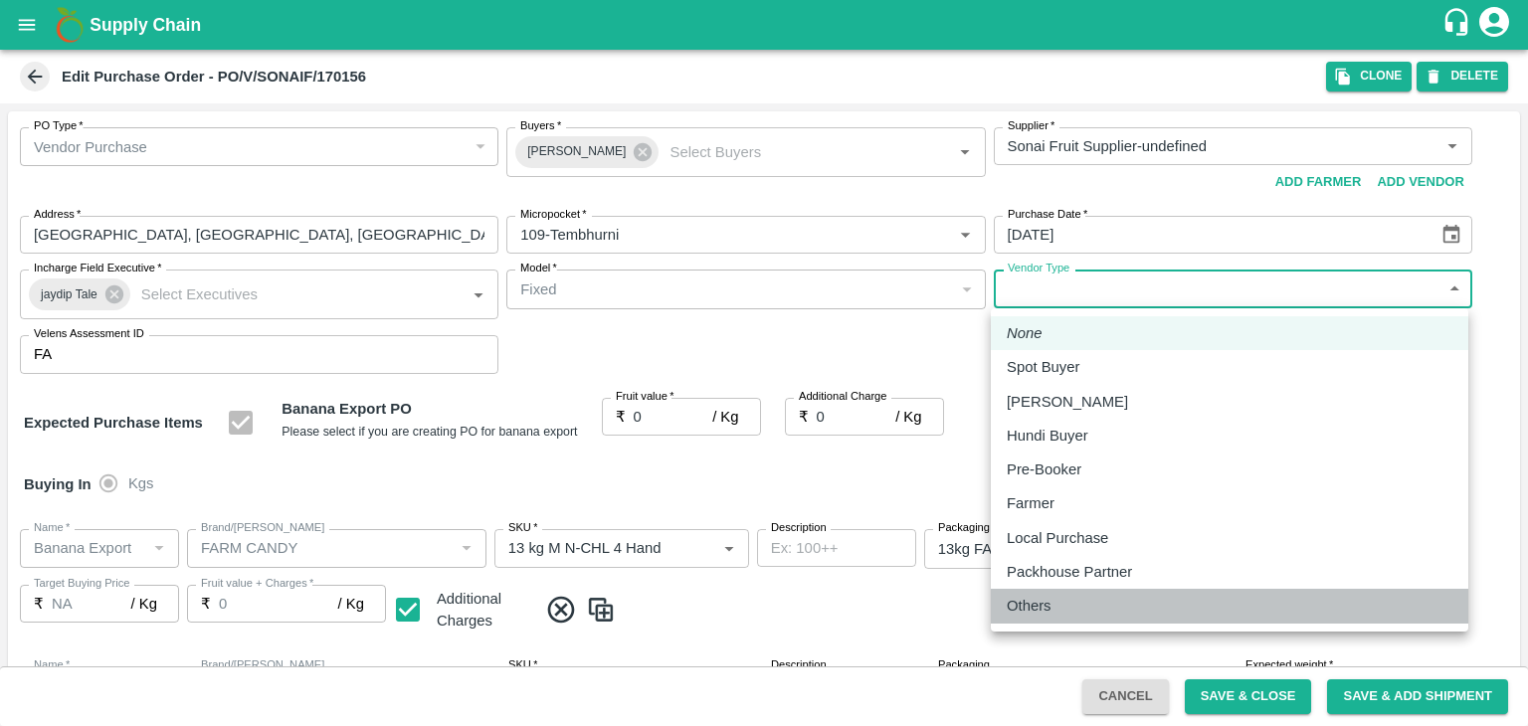
click at [1062, 609] on div "Others" at bounding box center [1230, 606] width 446 height 22
type input "OTHER"
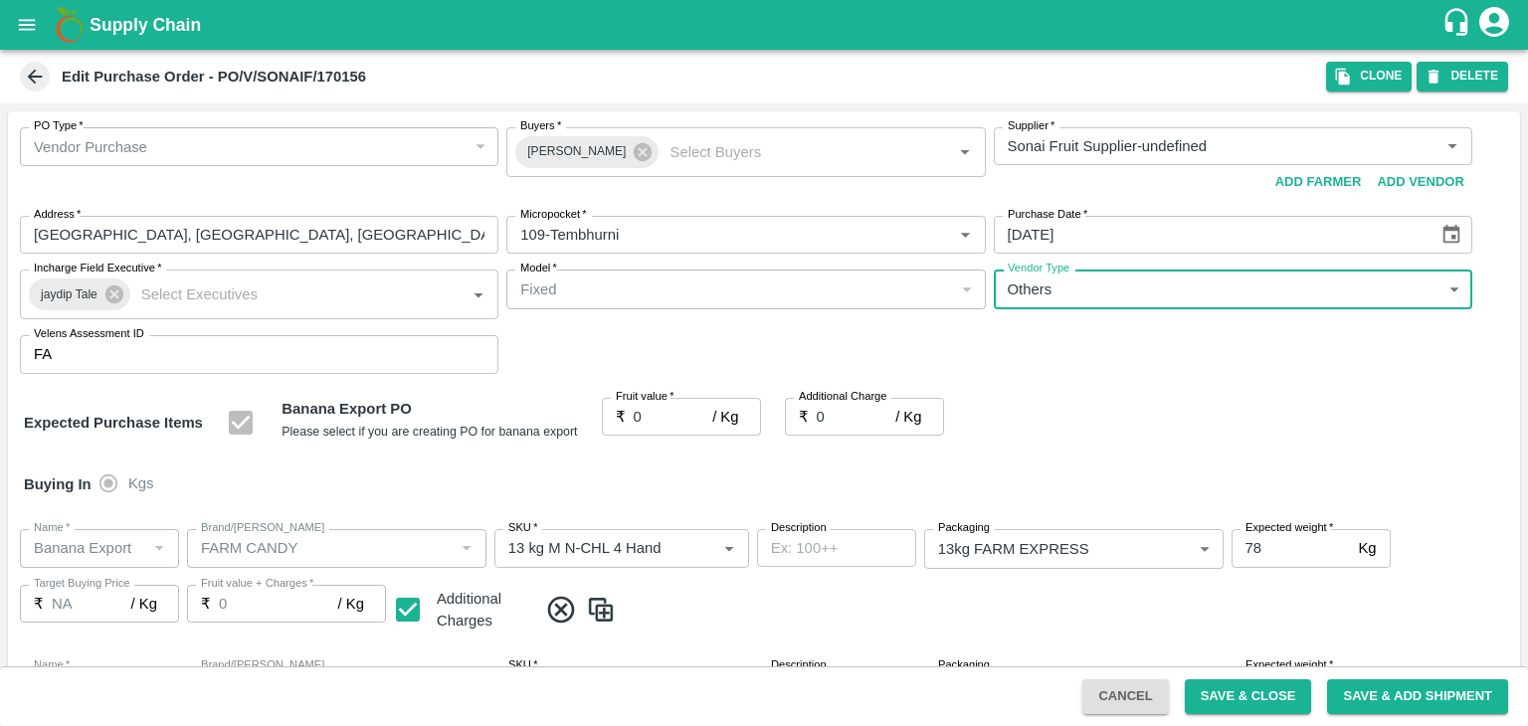
click at [665, 419] on input "0" at bounding box center [674, 417] width 80 height 38
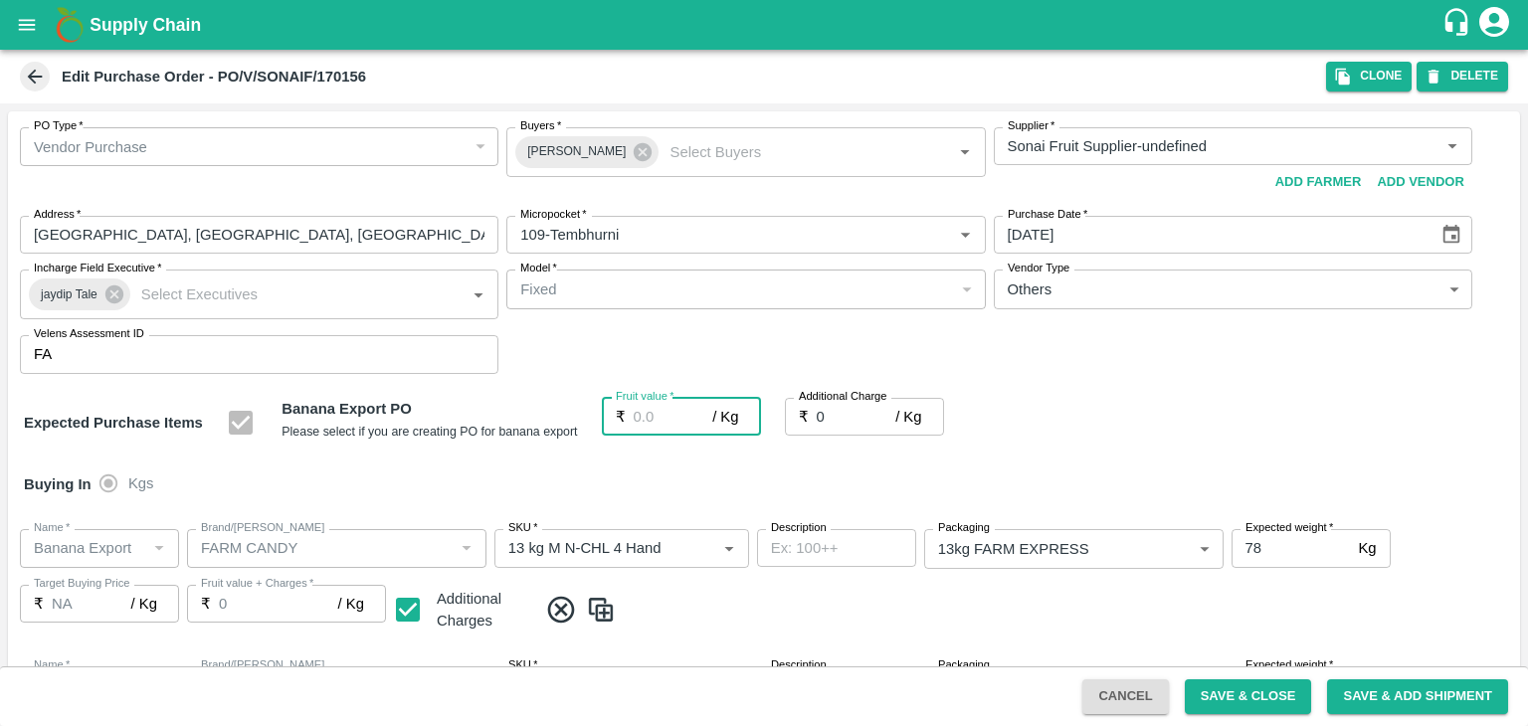
type input "1"
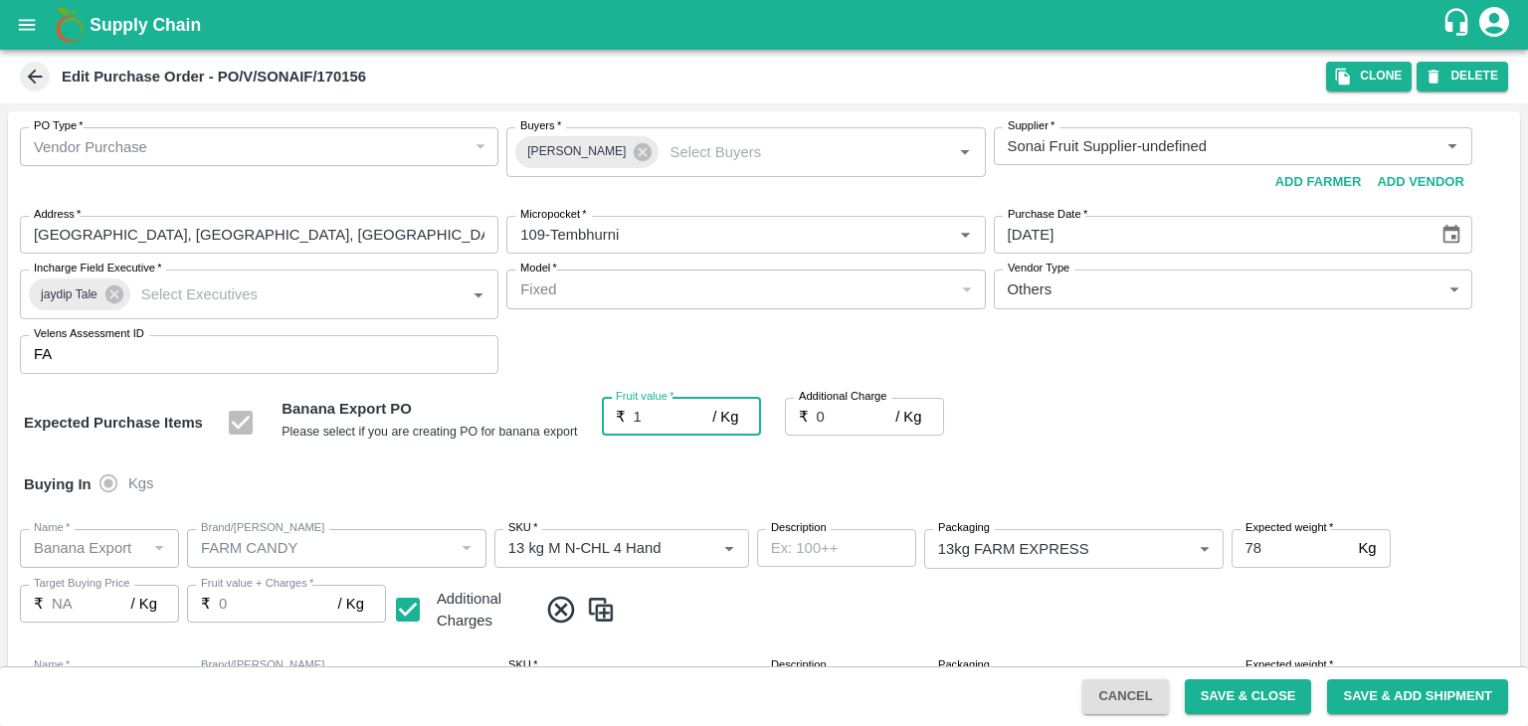
type input "1"
type input "19"
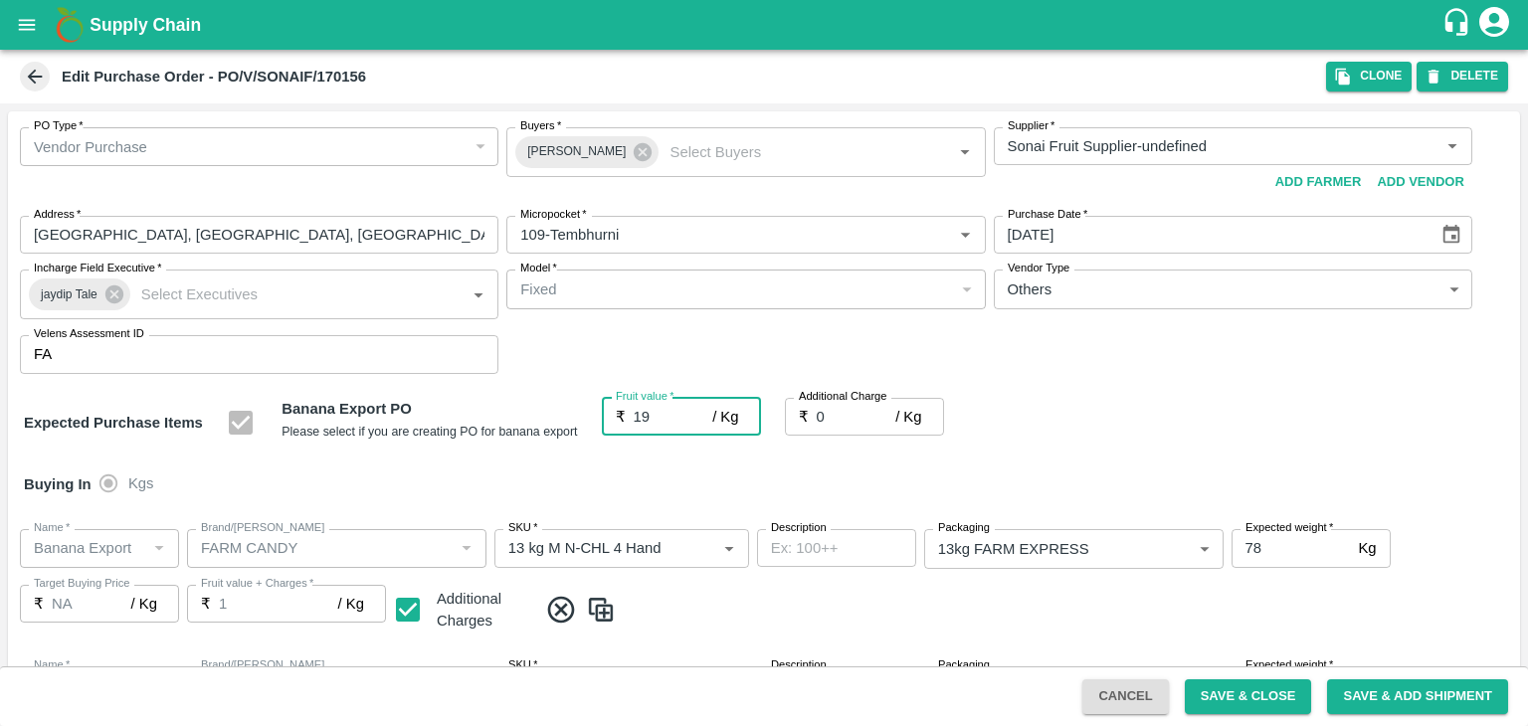
type input "19"
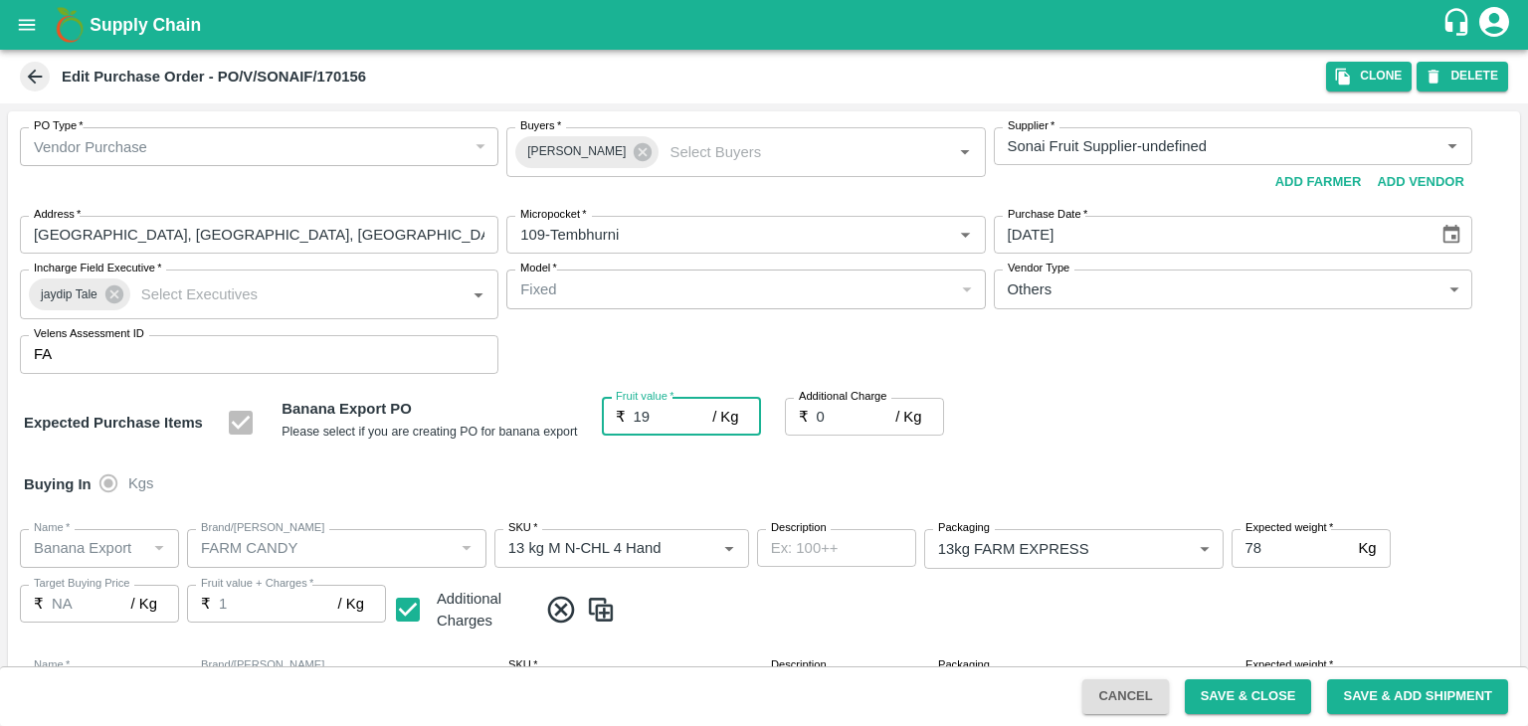
type input "19"
type input "2"
type input "21"
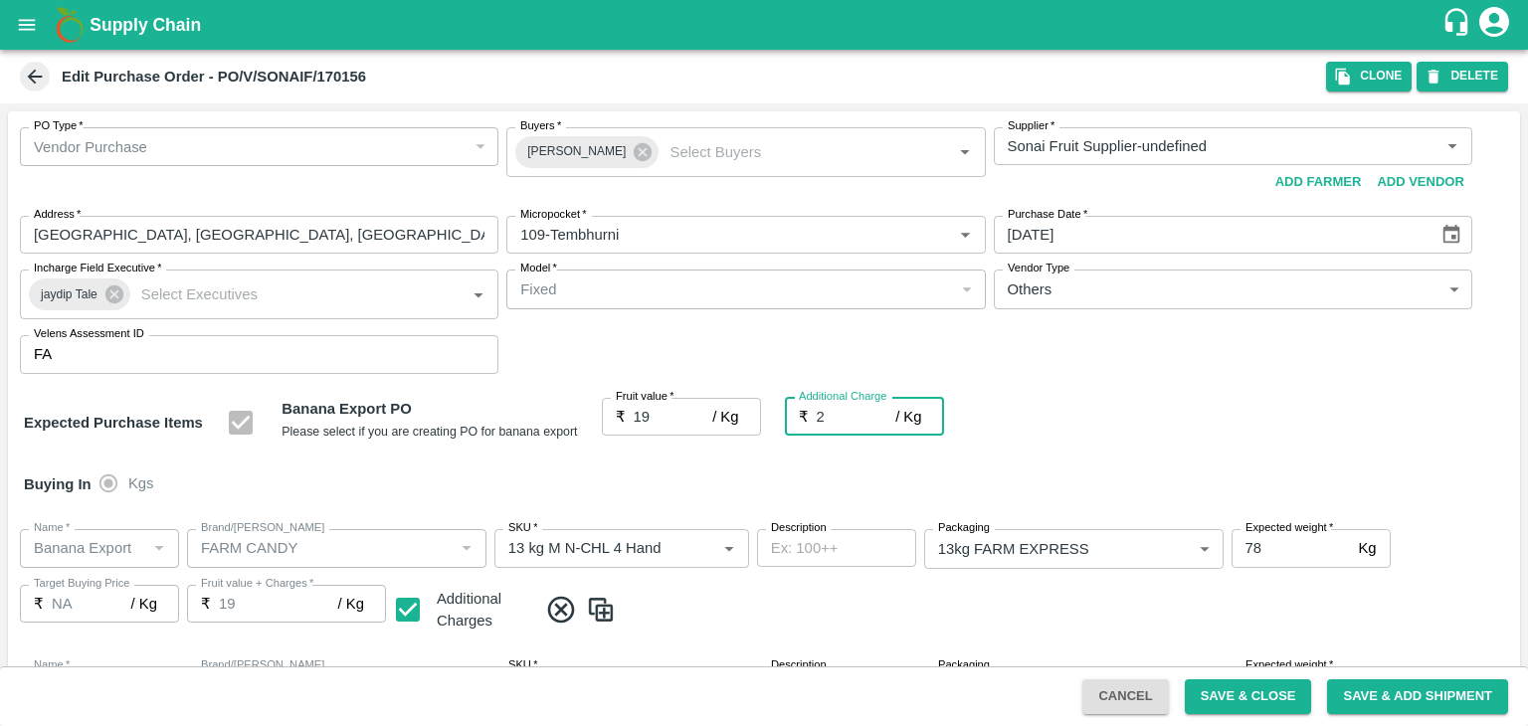
type input "21"
type input "2.7"
type input "21.7"
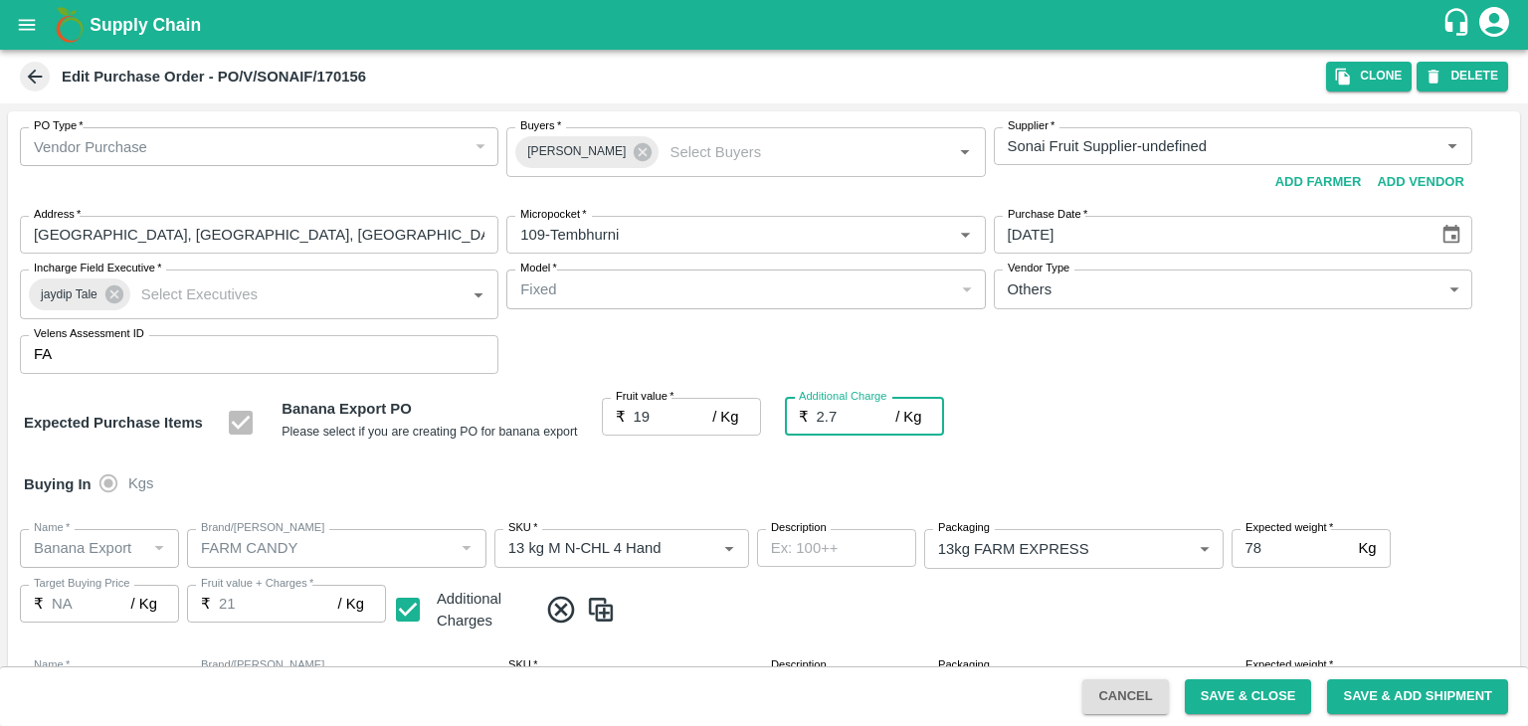
type input "21.7"
type input "2.75"
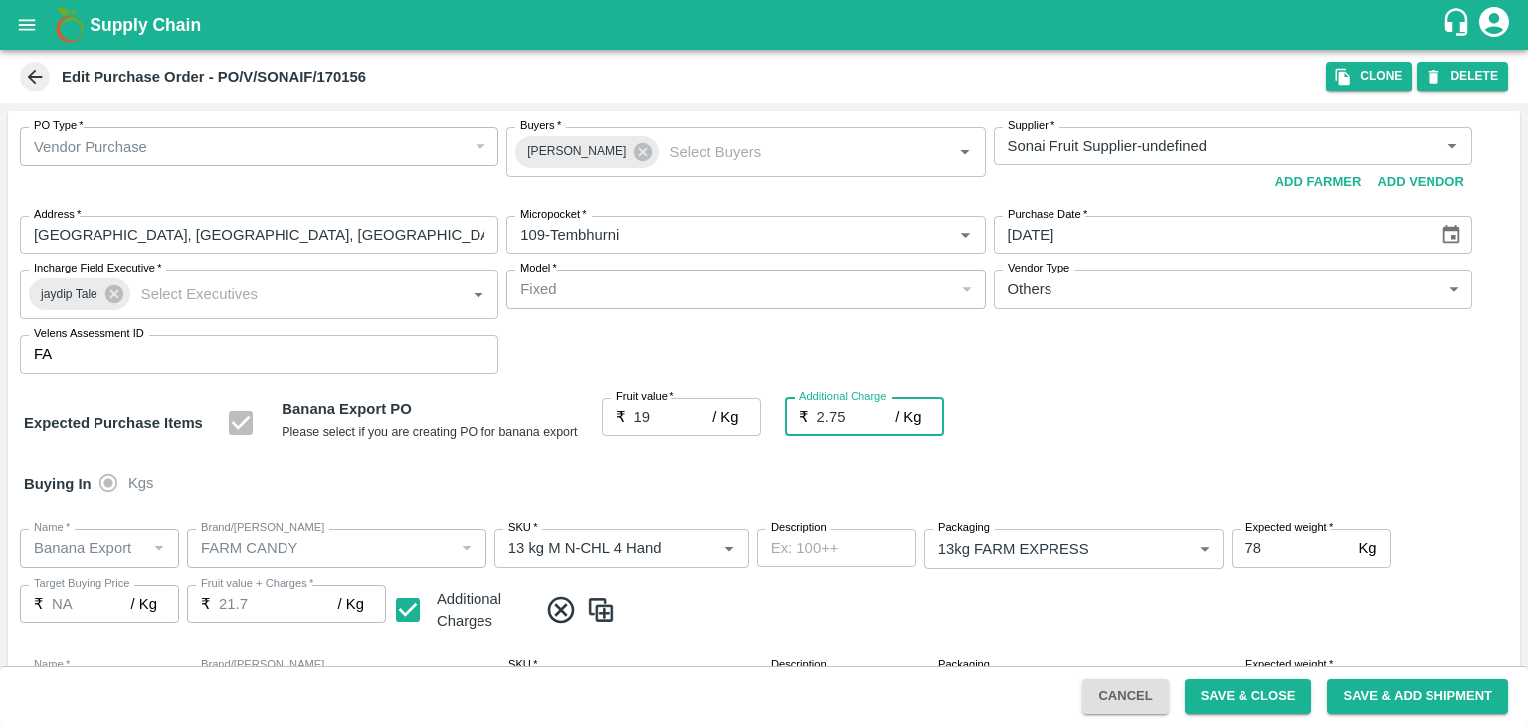
type input "21.75"
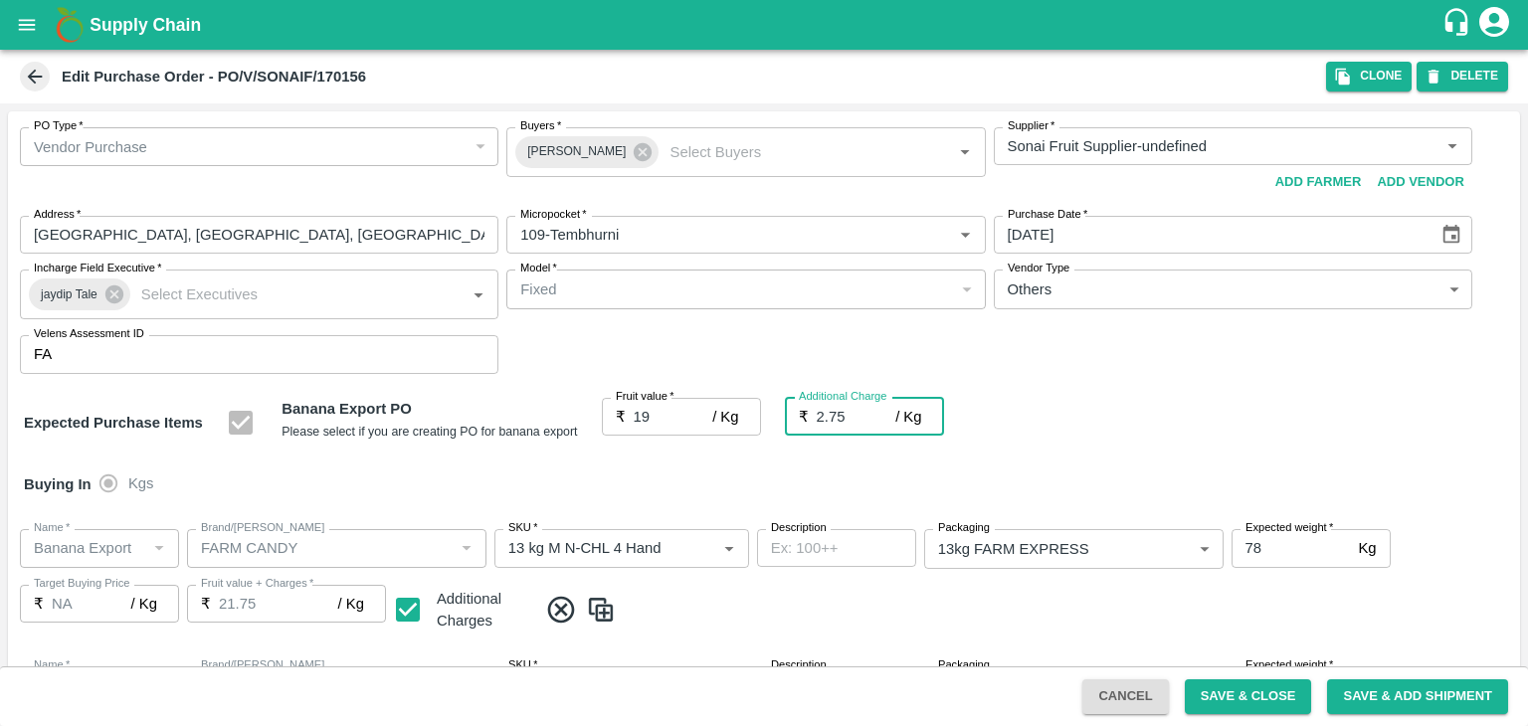
type input "2.75"
click at [710, 485] on div "Buying In Kgs" at bounding box center [764, 485] width 1512 height 58
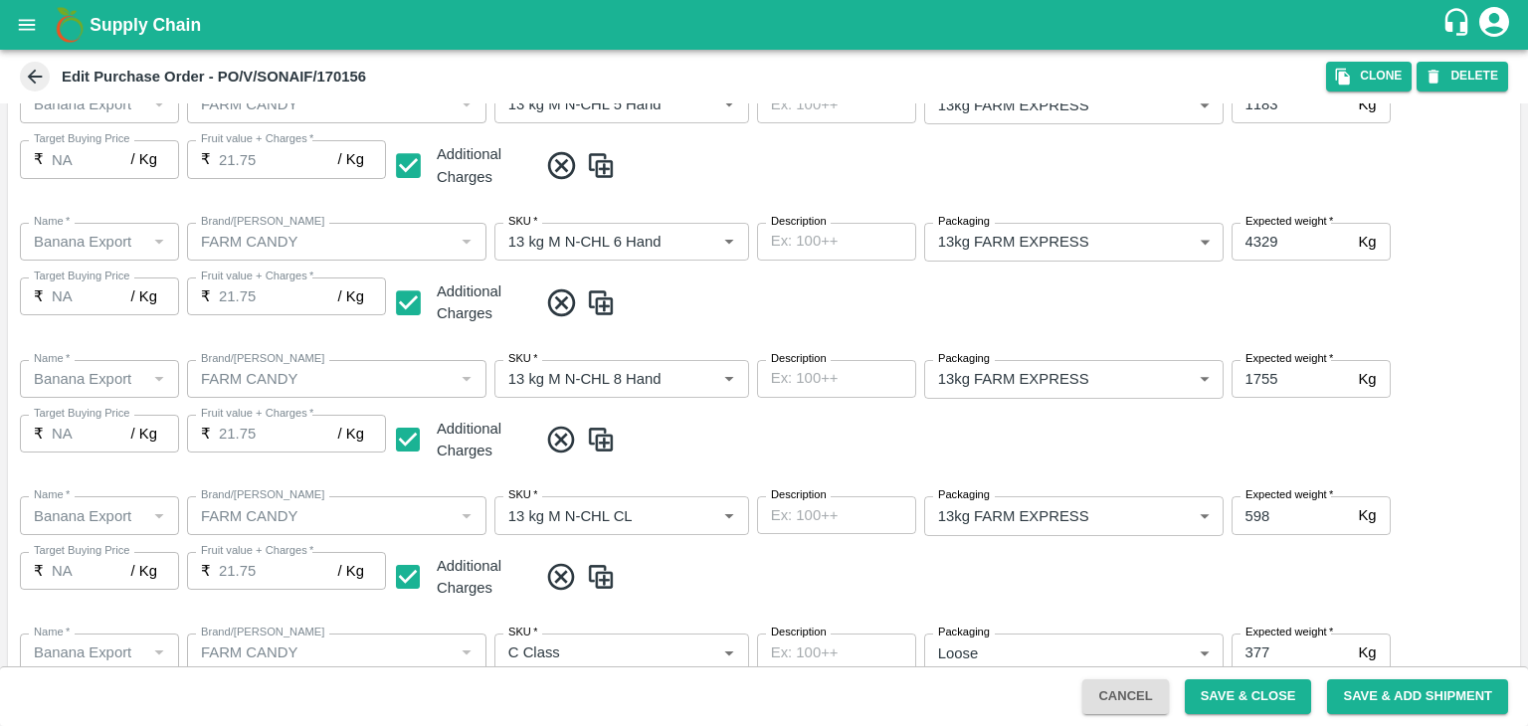
scroll to position [1054, 0]
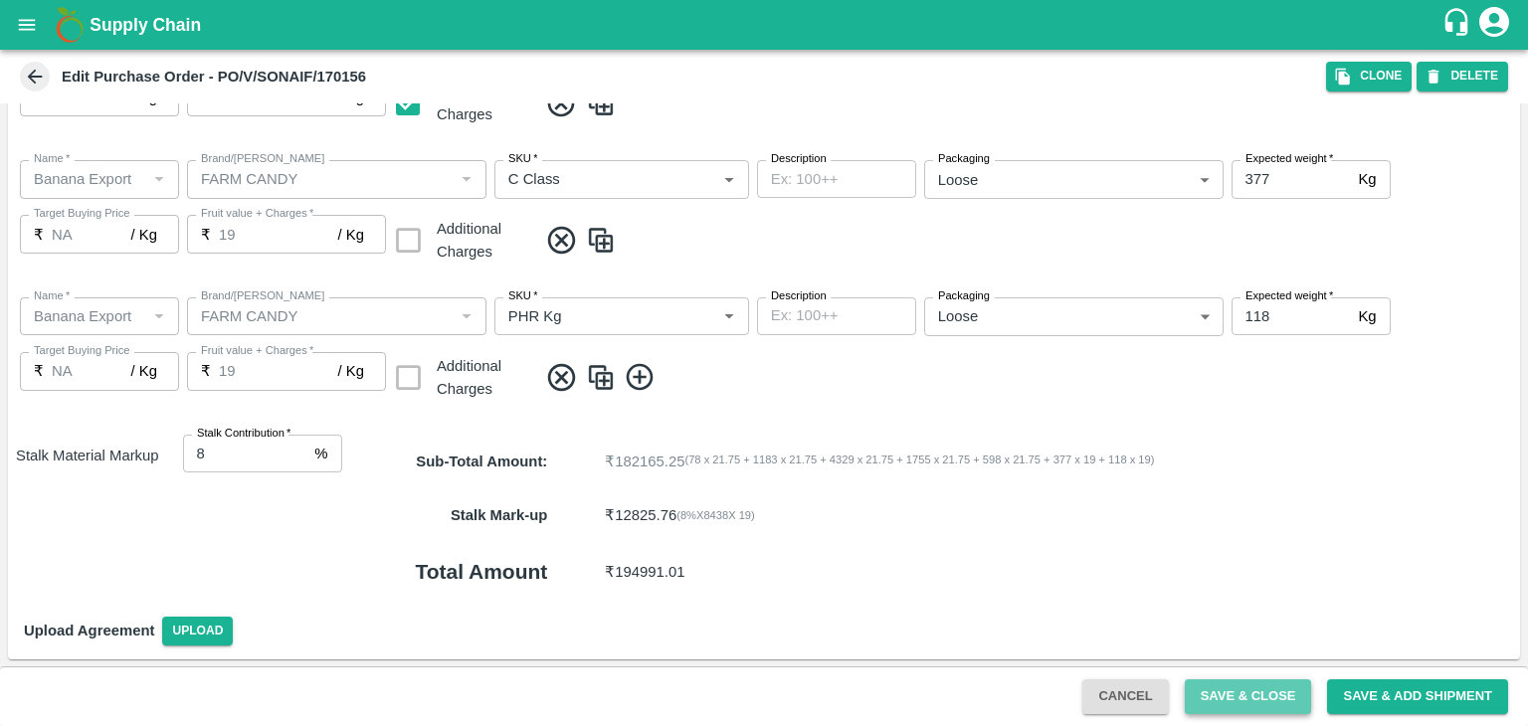
click at [1253, 692] on button "Save & Close" at bounding box center [1248, 696] width 127 height 35
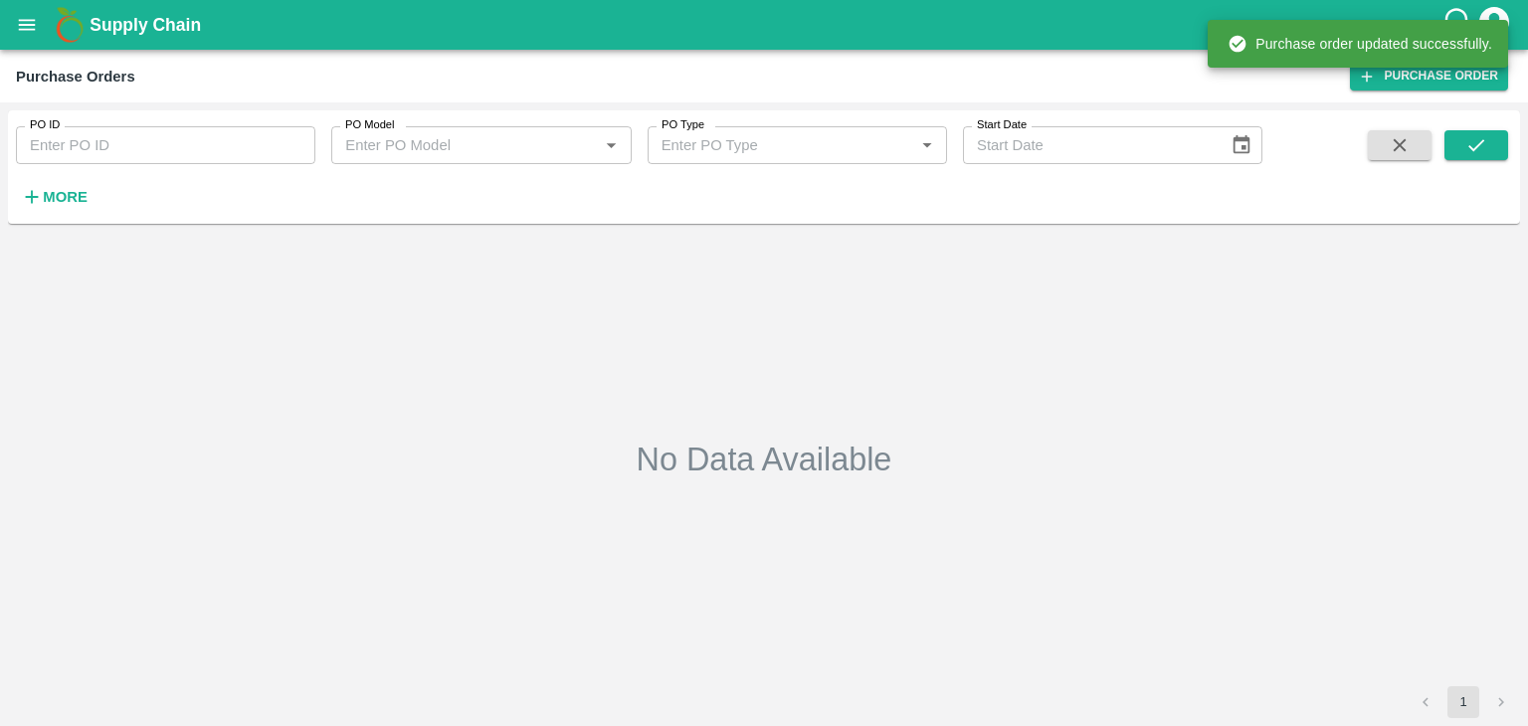
type input "170156"
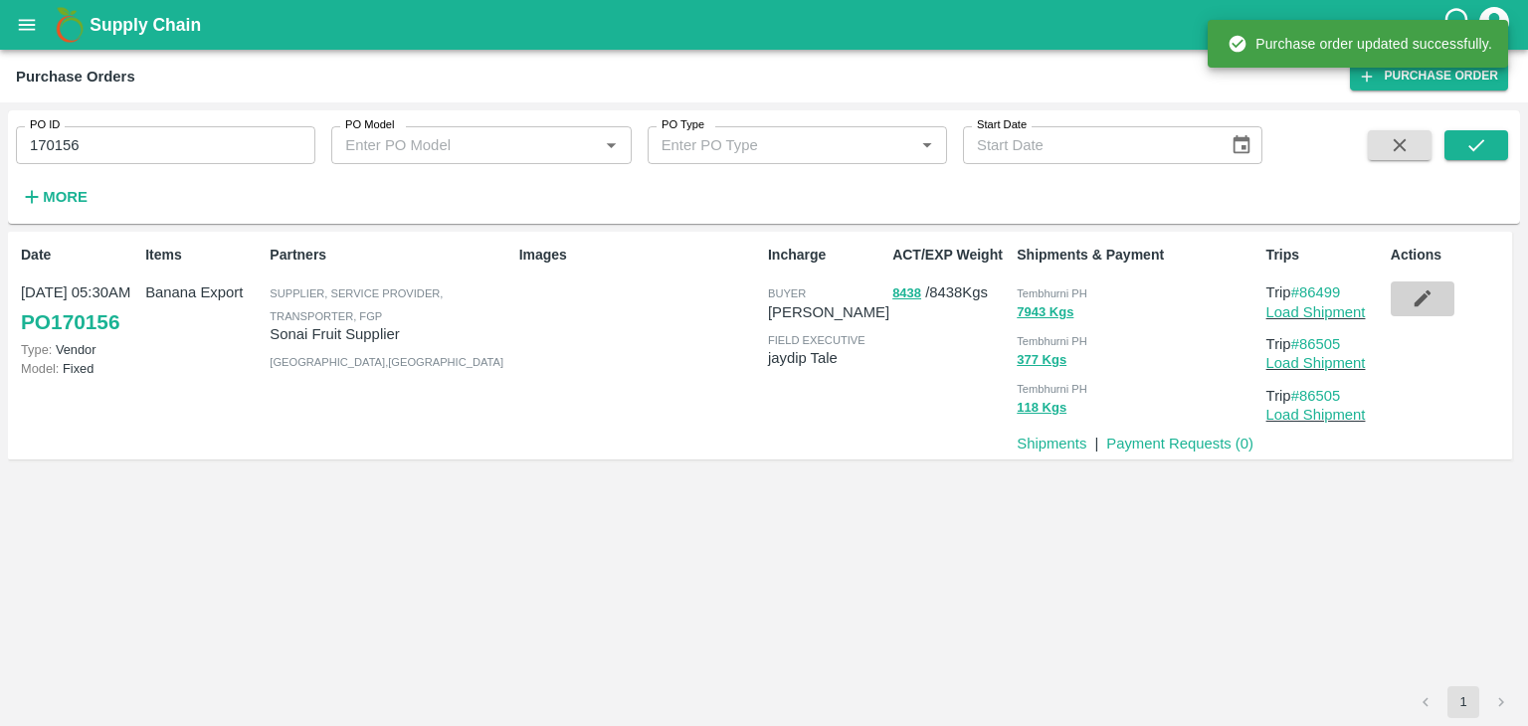
click at [1424, 287] on icon "button" at bounding box center [1422, 298] width 22 height 22
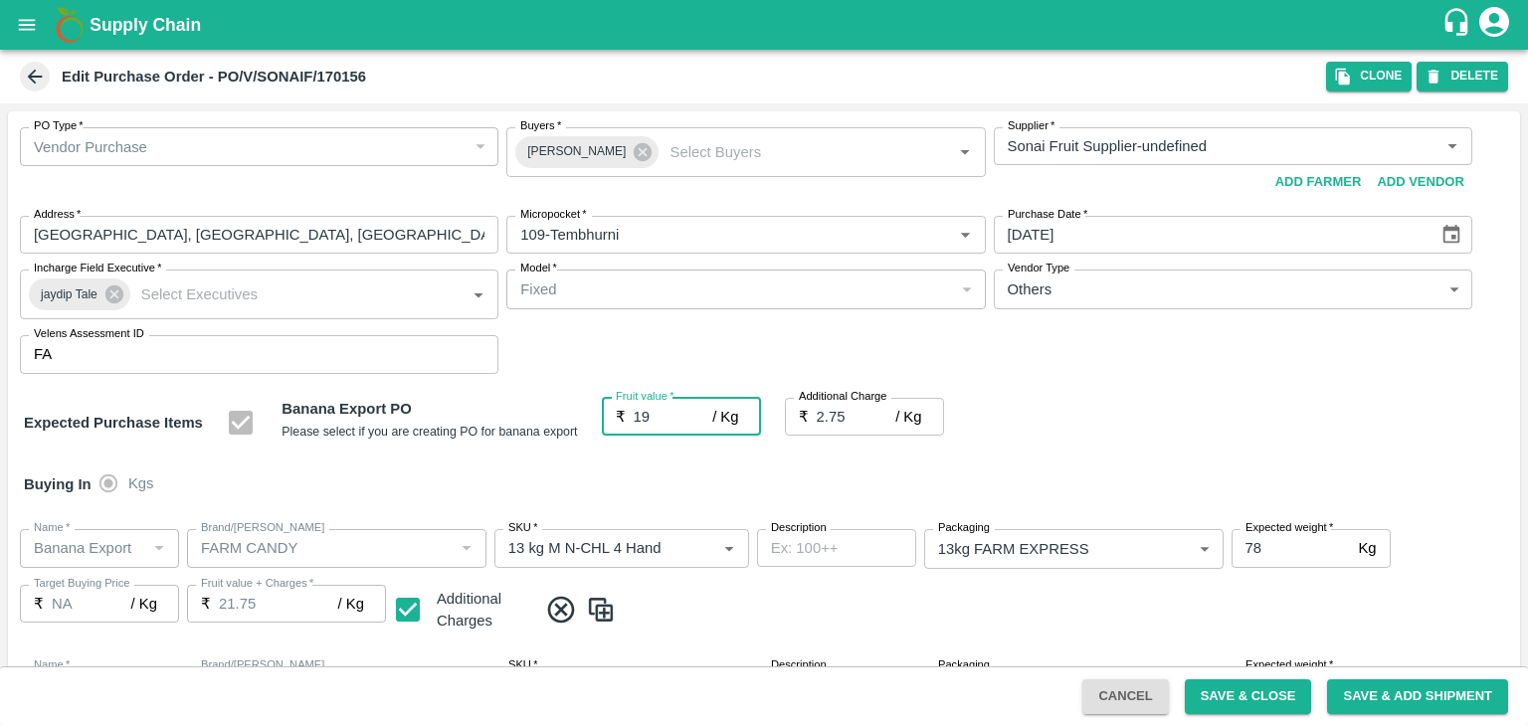
click at [651, 408] on input "19" at bounding box center [674, 417] width 80 height 38
type input "1"
type input "2.75"
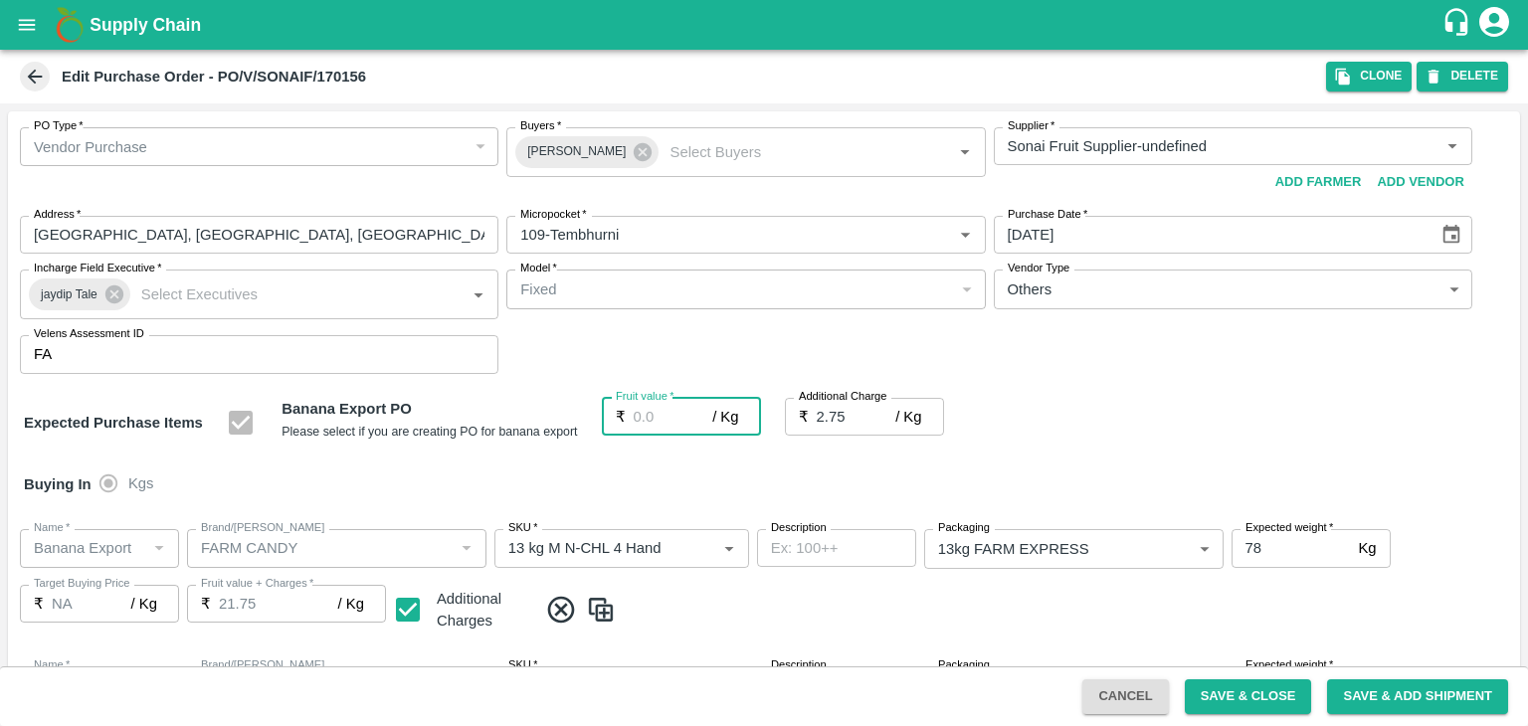
type input "2.75"
type input "0"
type input "2"
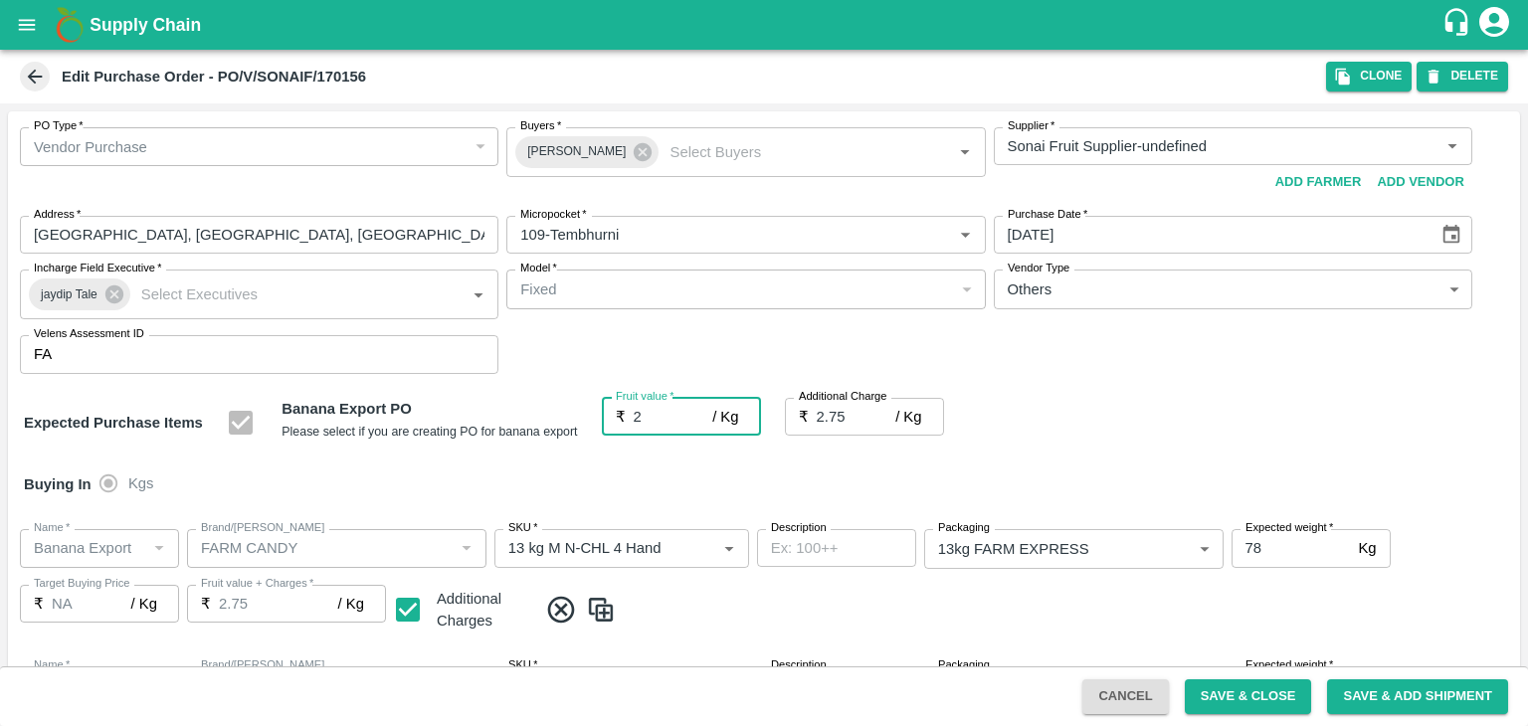
type input "4.75"
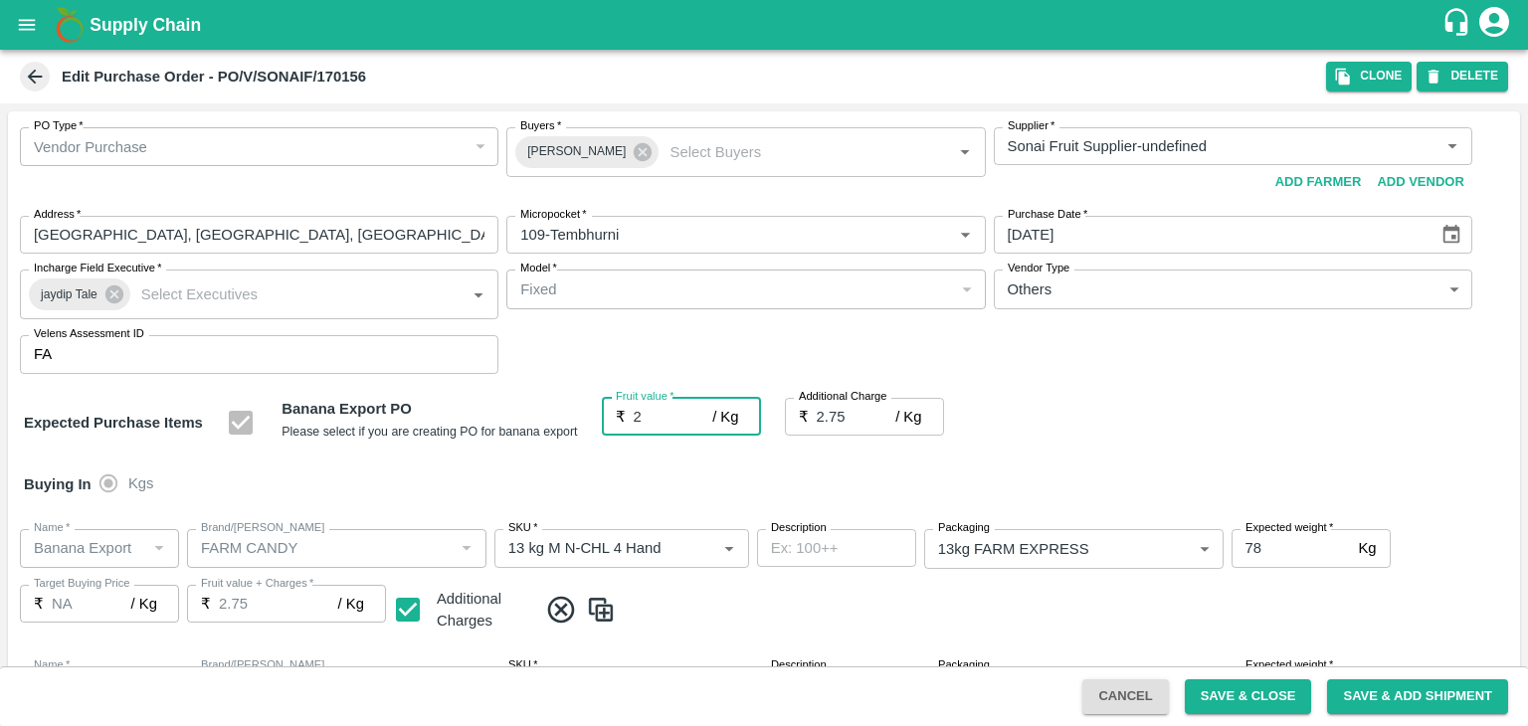
type input "2"
type input "24"
type input "26.75"
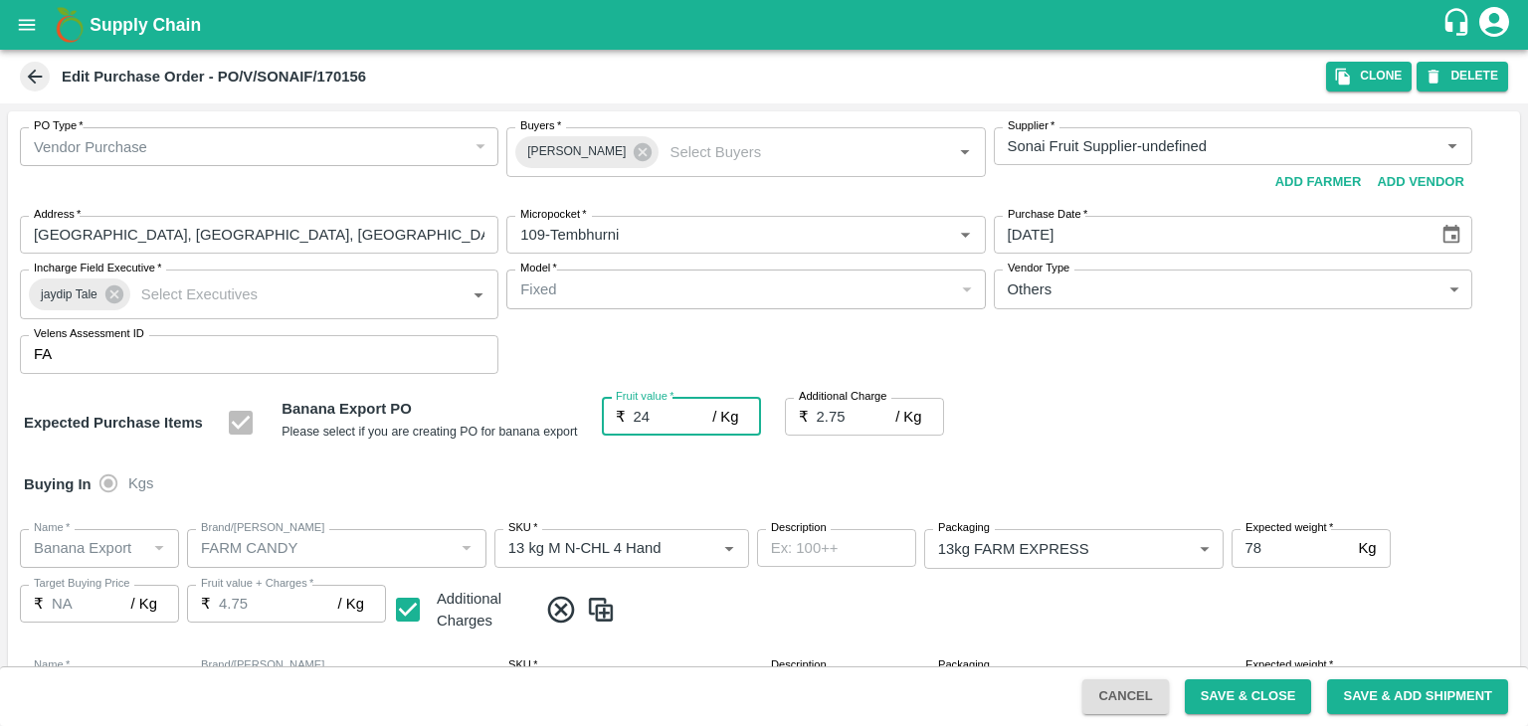
type input "26.75"
type input "24"
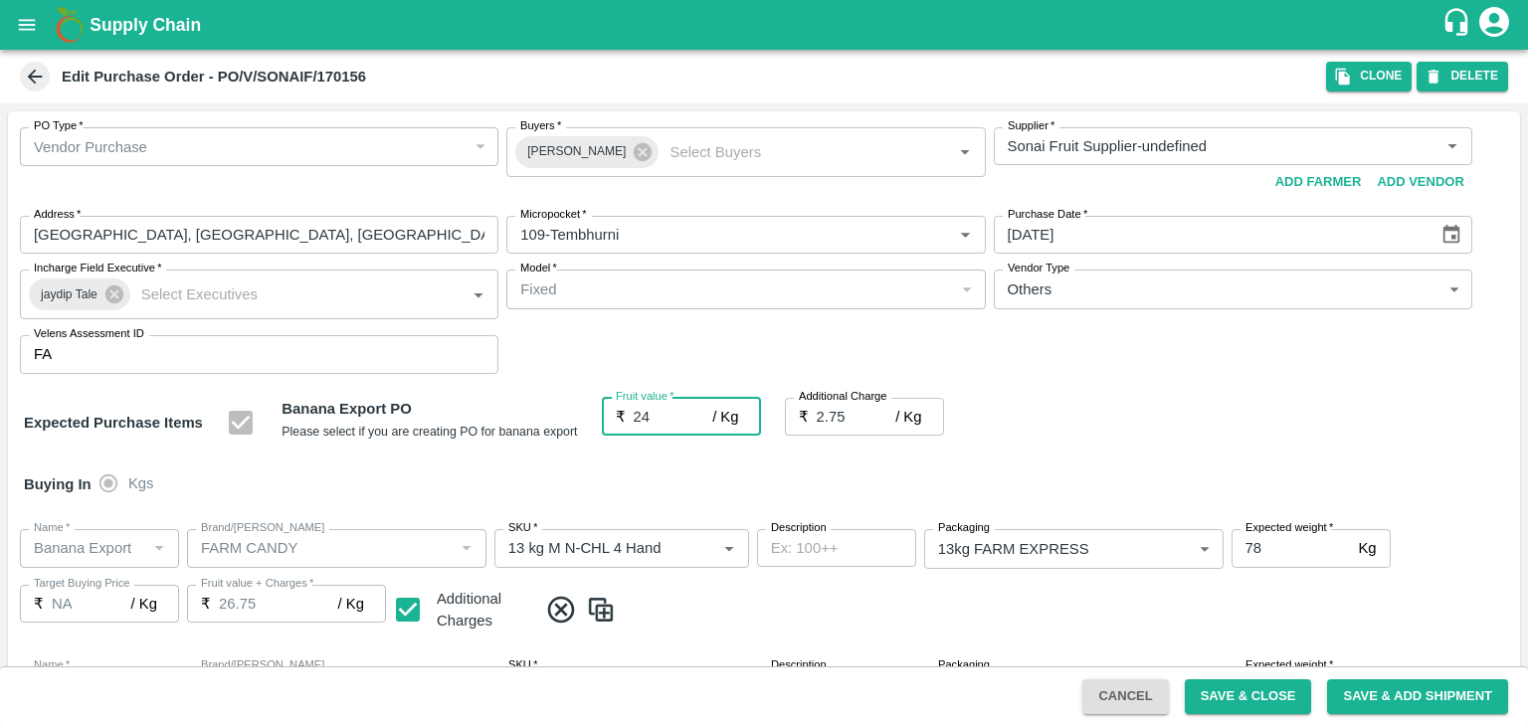
type input "24.4"
type input "27.15"
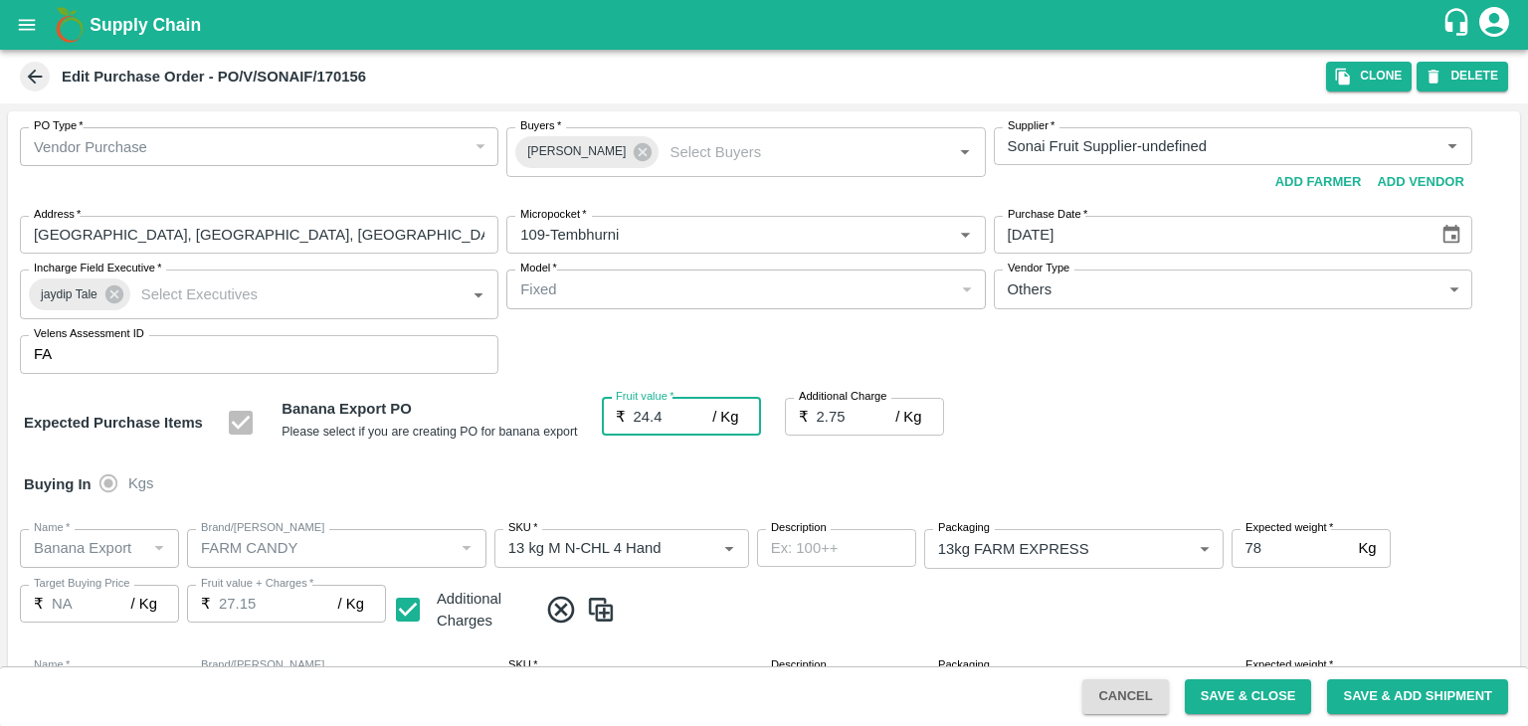
type input "27.15"
type input "24.4"
click at [824, 459] on div "Buying In Kgs" at bounding box center [764, 485] width 1512 height 58
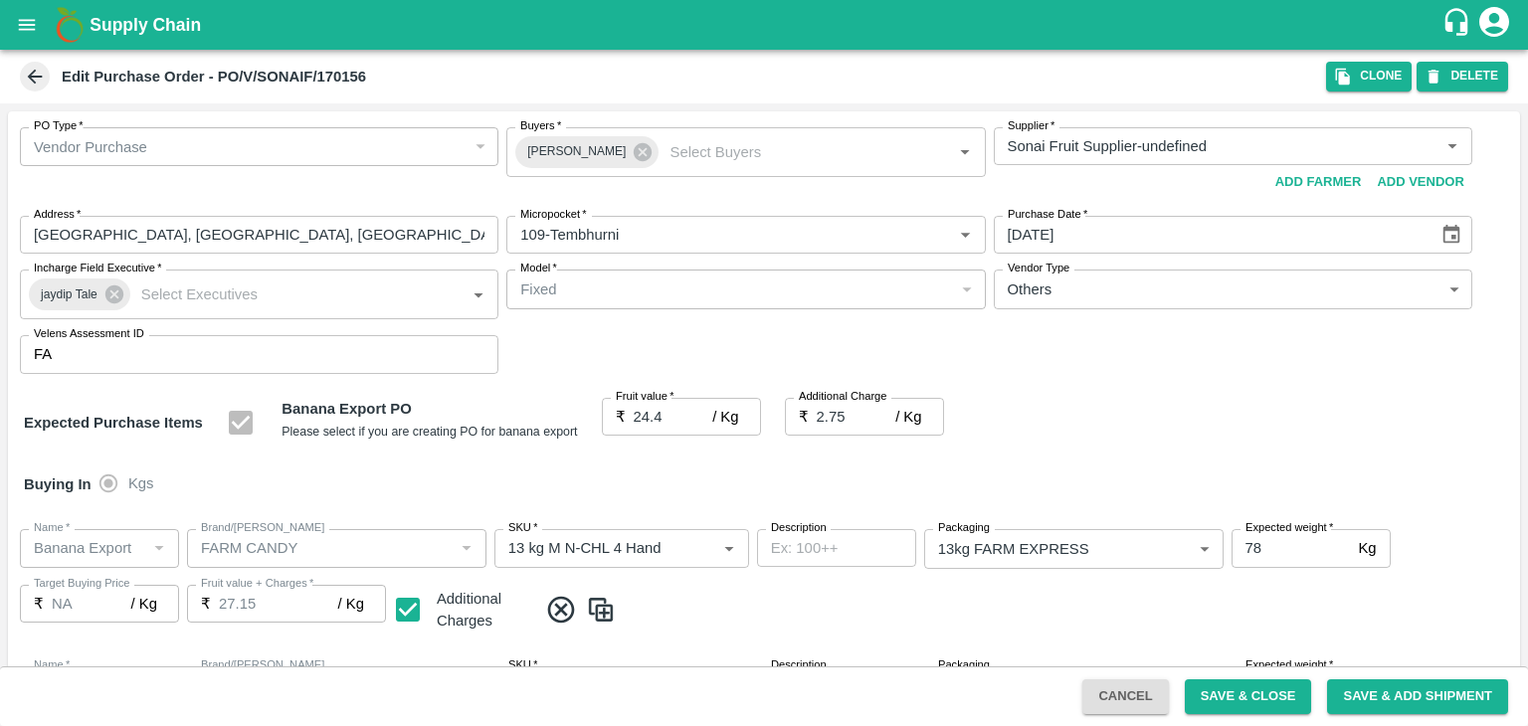
scroll to position [1054, 0]
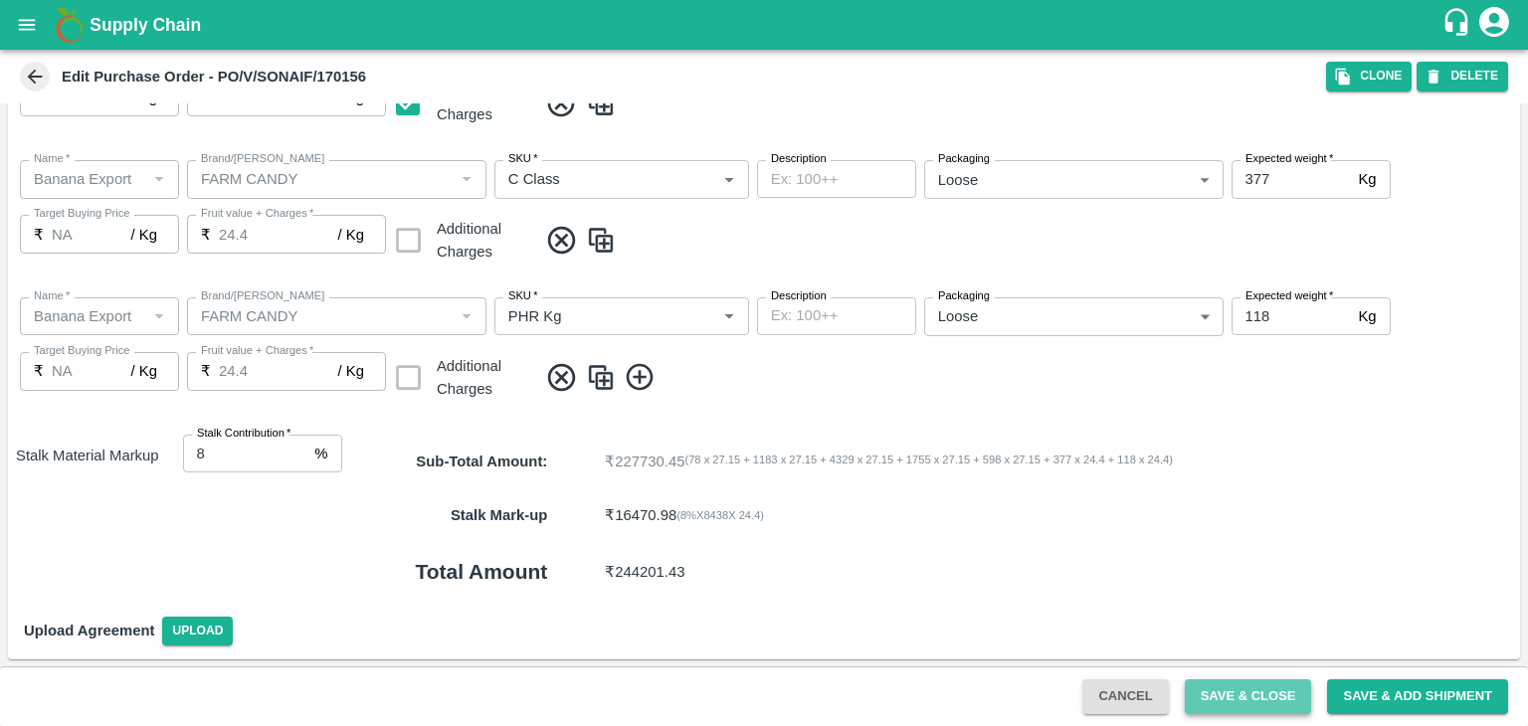
click at [1255, 699] on button "Save & Close" at bounding box center [1248, 696] width 127 height 35
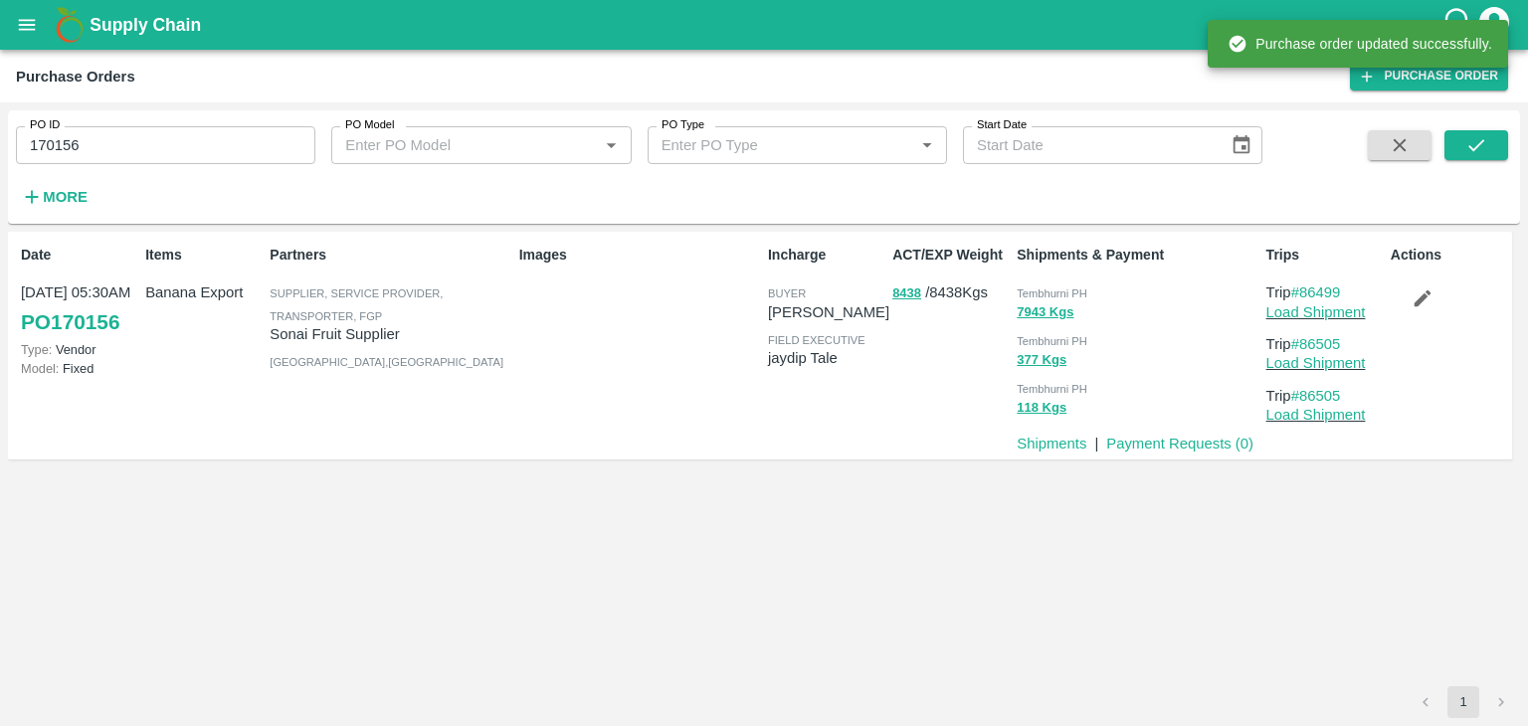
click at [113, 156] on input "170156" at bounding box center [165, 145] width 299 height 38
paste input "text"
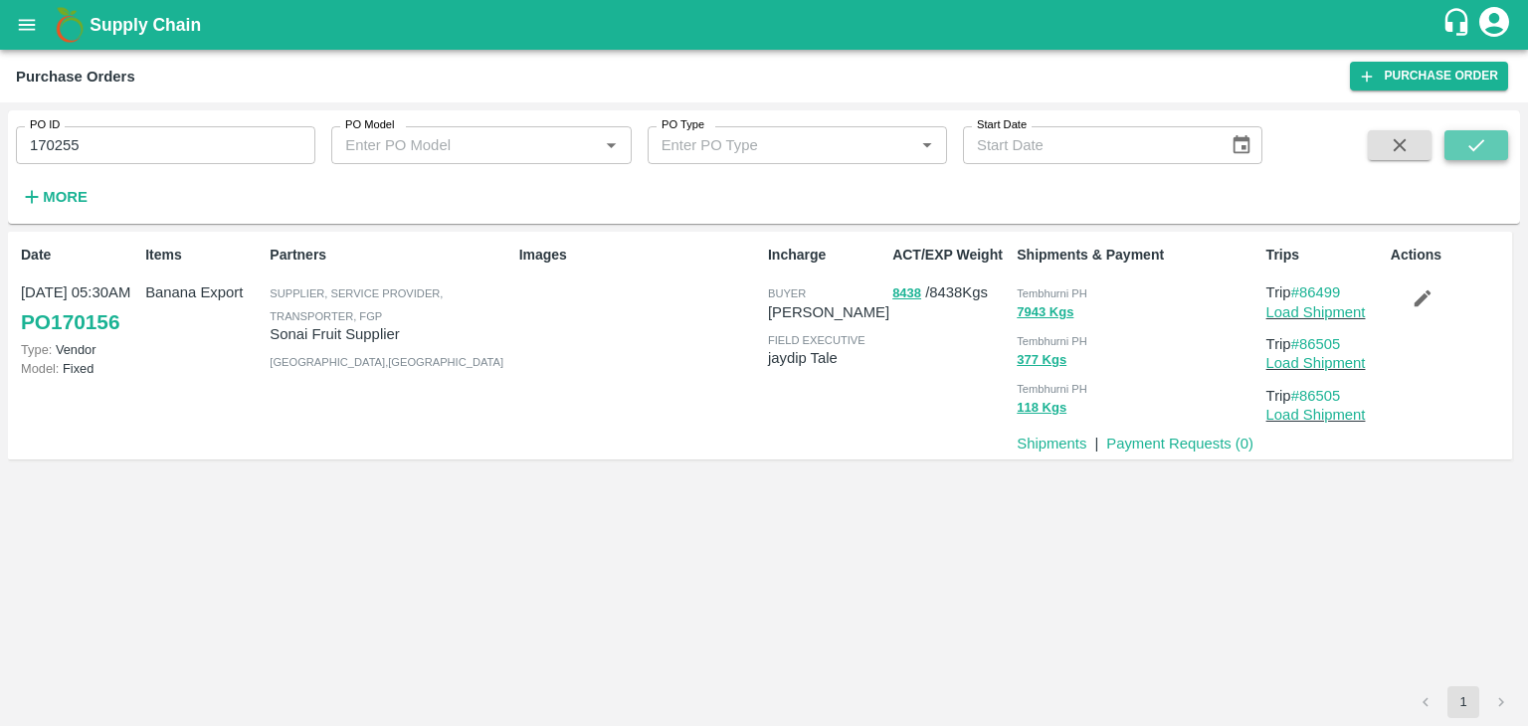
click at [1498, 156] on button "submit" at bounding box center [1476, 145] width 64 height 30
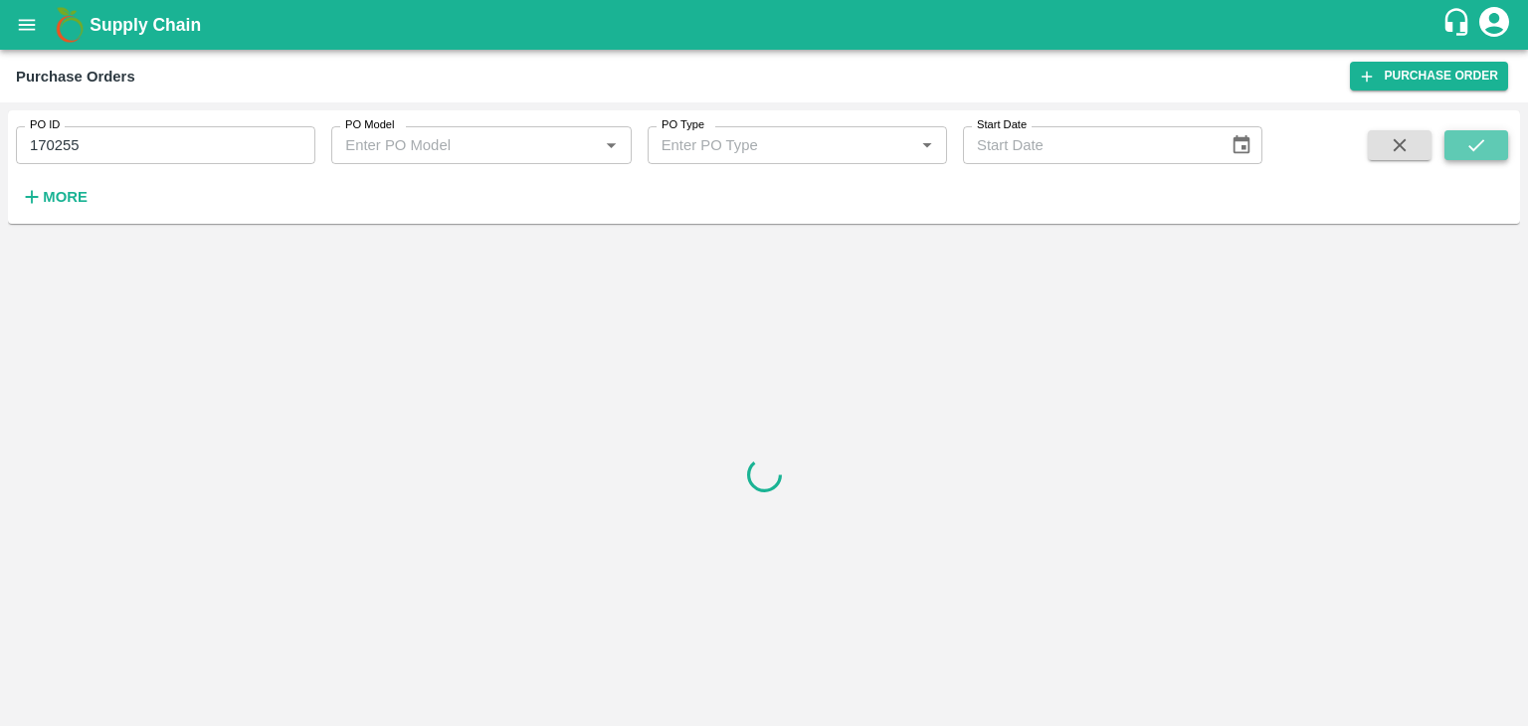
click at [1498, 156] on button "submit" at bounding box center [1476, 145] width 64 height 30
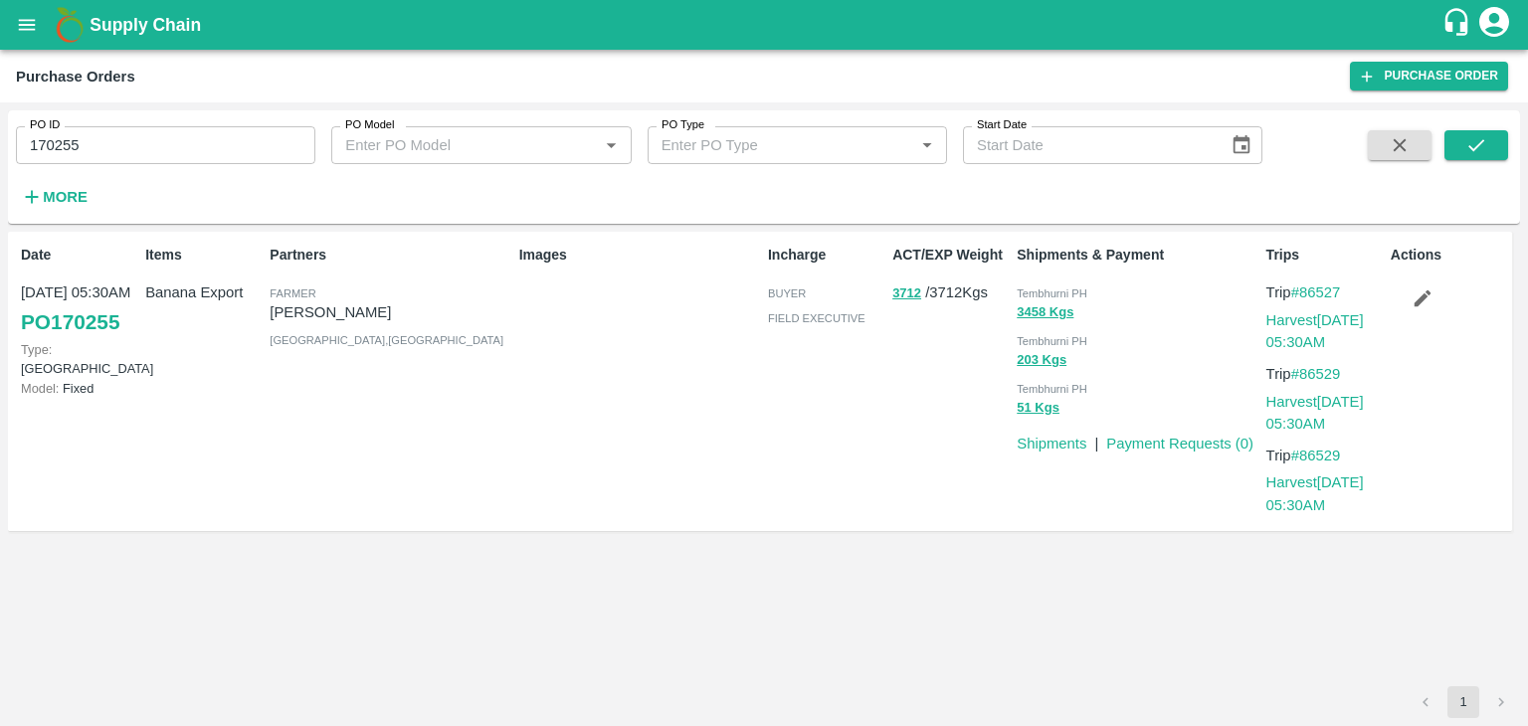
click at [123, 144] on input "170255" at bounding box center [165, 145] width 299 height 38
paste input "text"
type input "170504"
click at [1465, 137] on icon "submit" at bounding box center [1476, 145] width 22 height 22
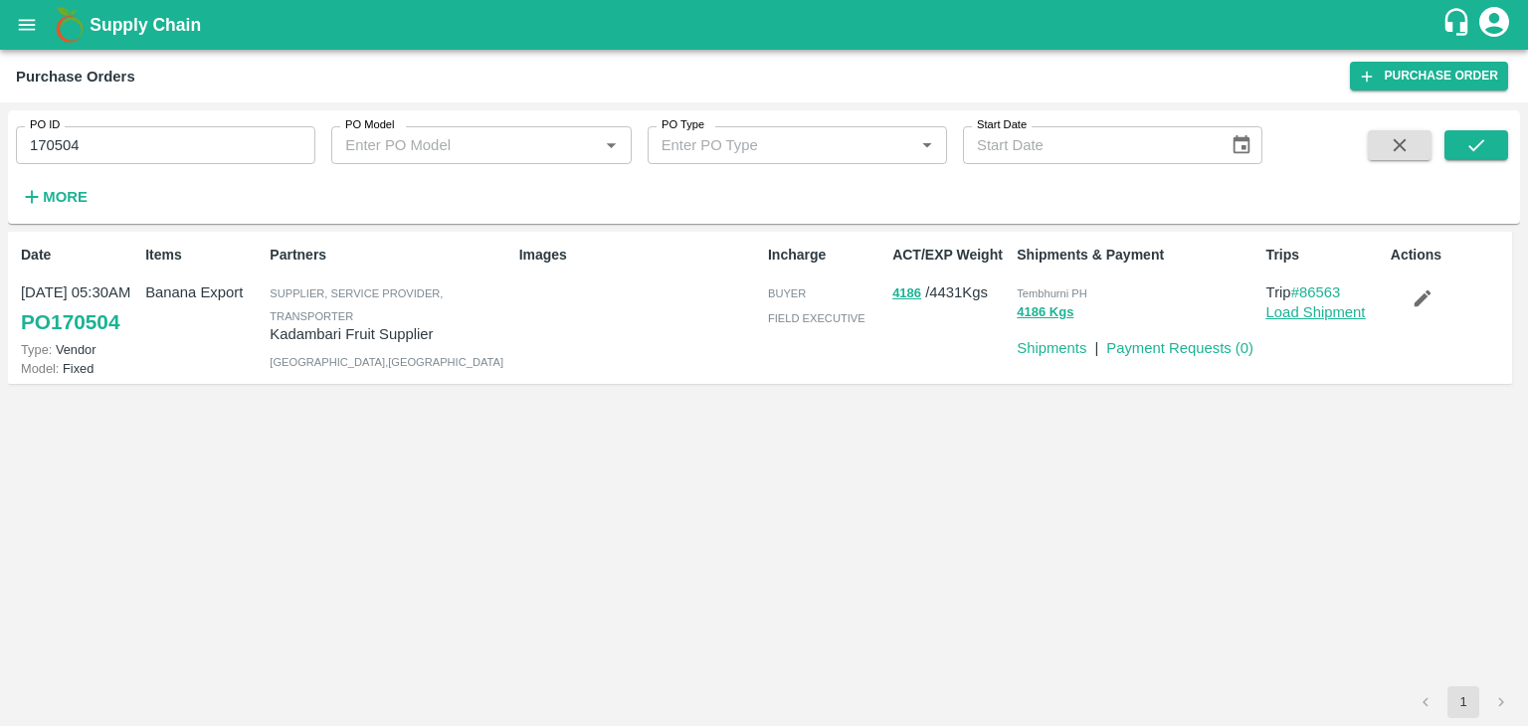
click at [1328, 305] on link "Load Shipment" at bounding box center [1315, 312] width 99 height 16
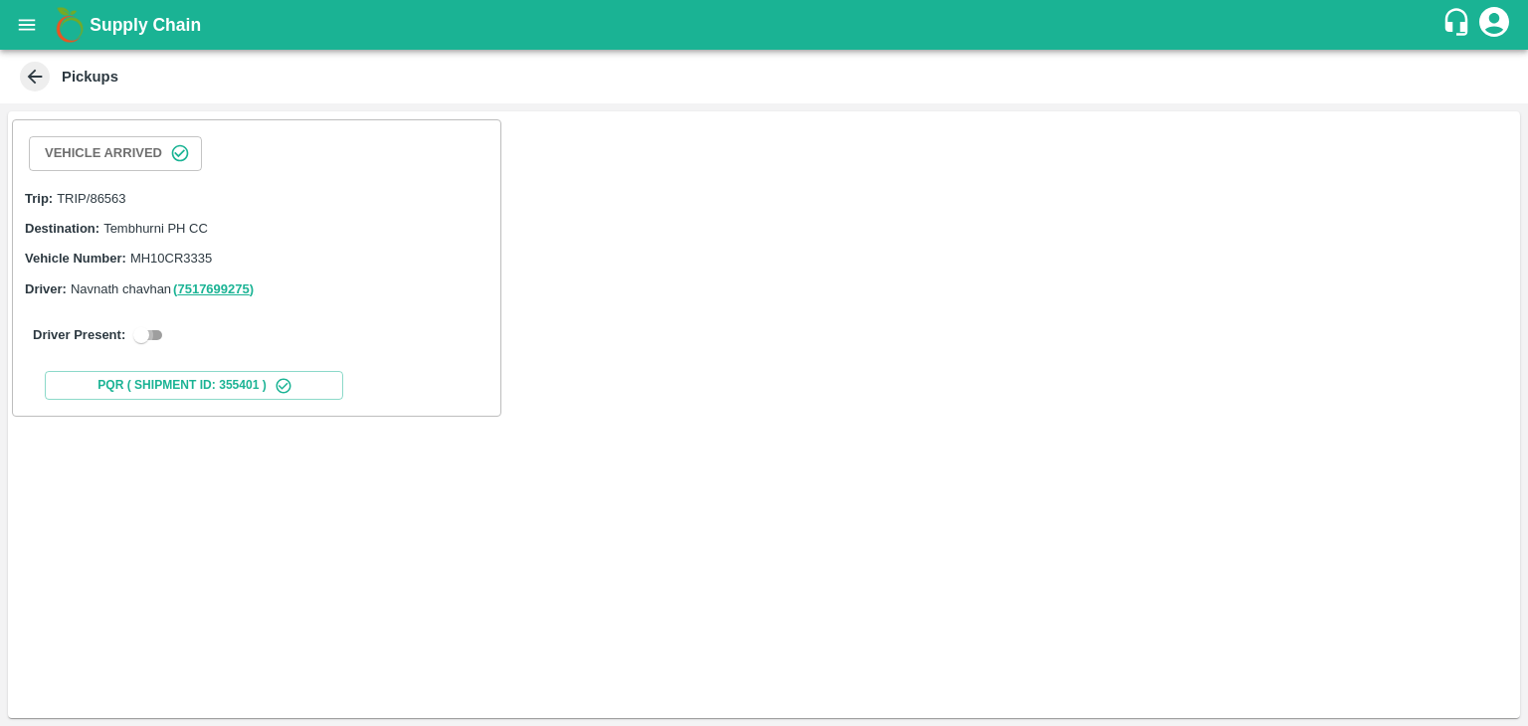
click at [143, 339] on input "checkbox" at bounding box center [141, 335] width 72 height 24
checkbox input "true"
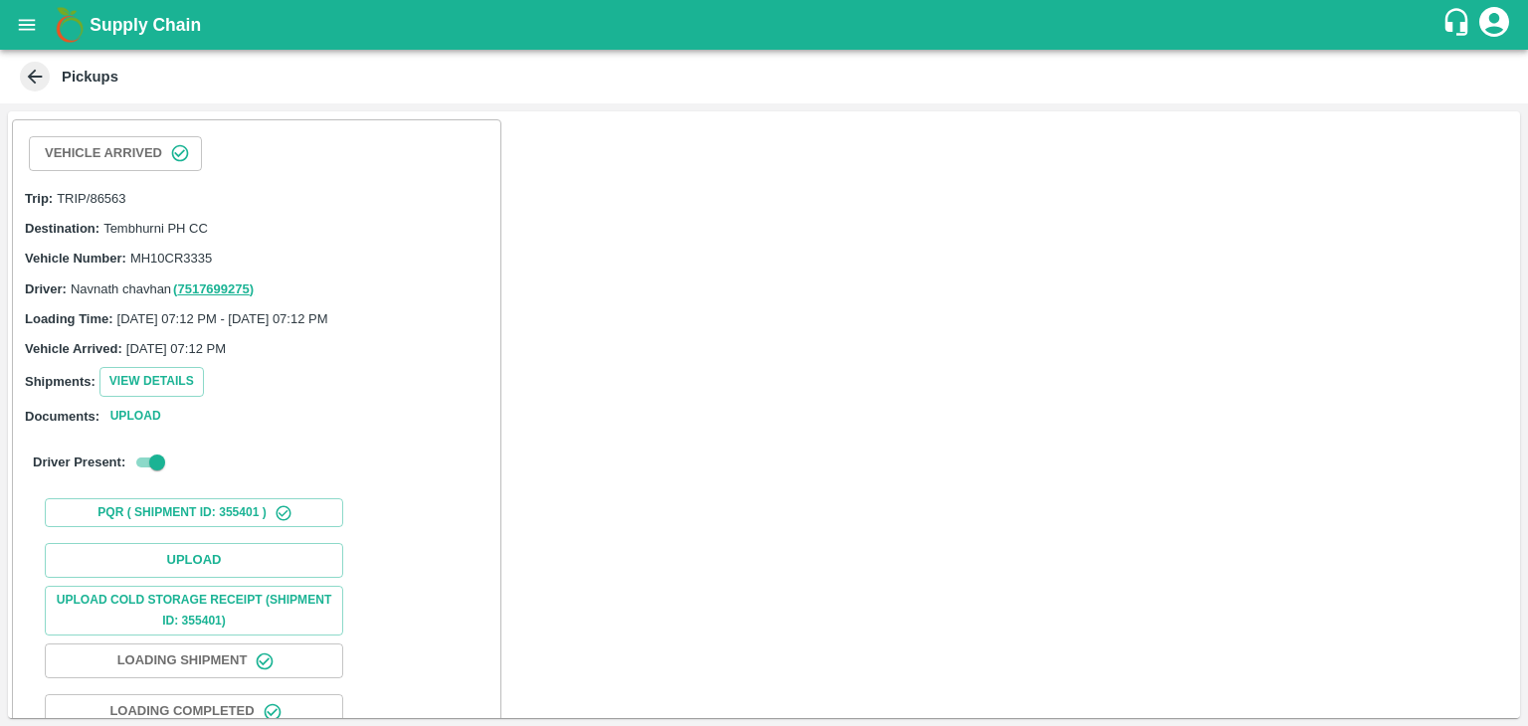
scroll to position [155, 0]
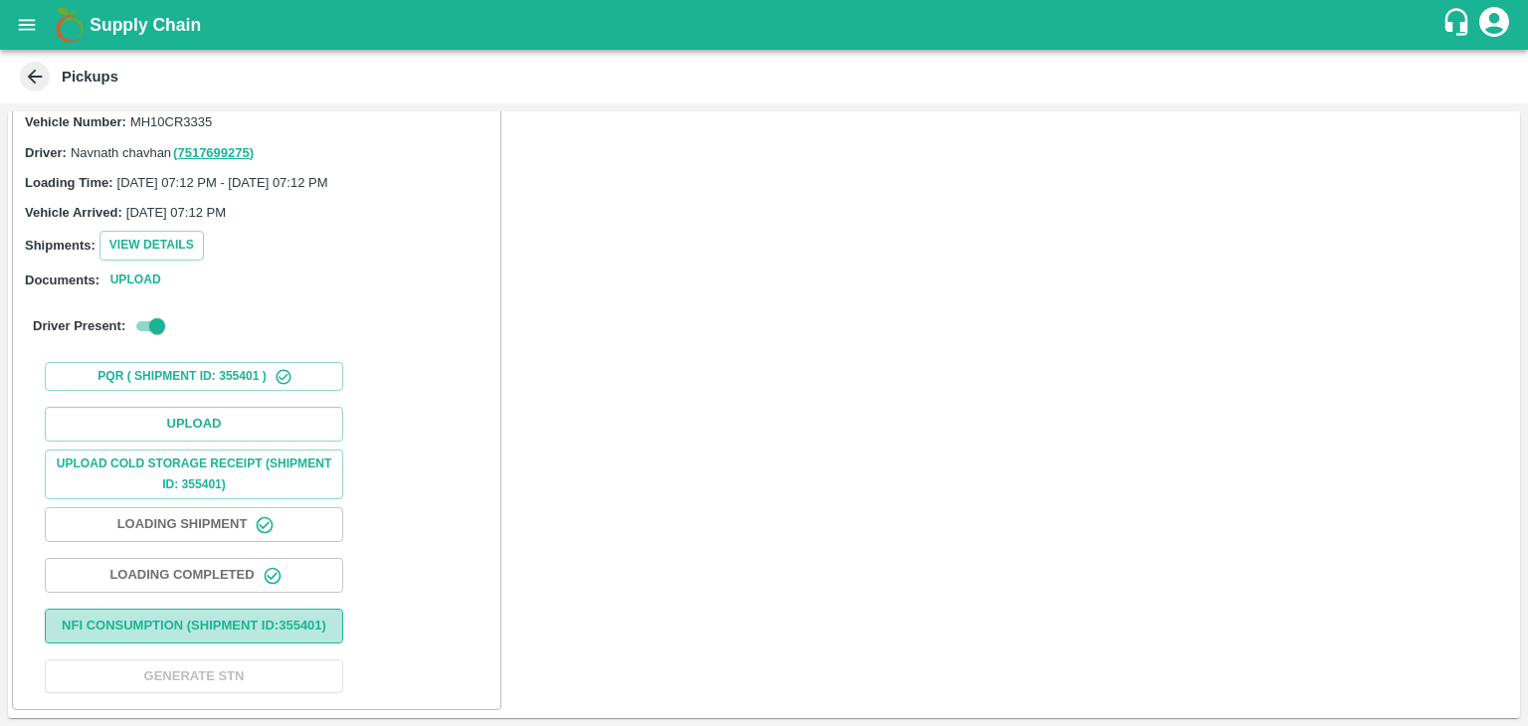
click at [266, 617] on button "Nfi Consumption (SHIPMENT ID: 355401 )" at bounding box center [194, 626] width 298 height 35
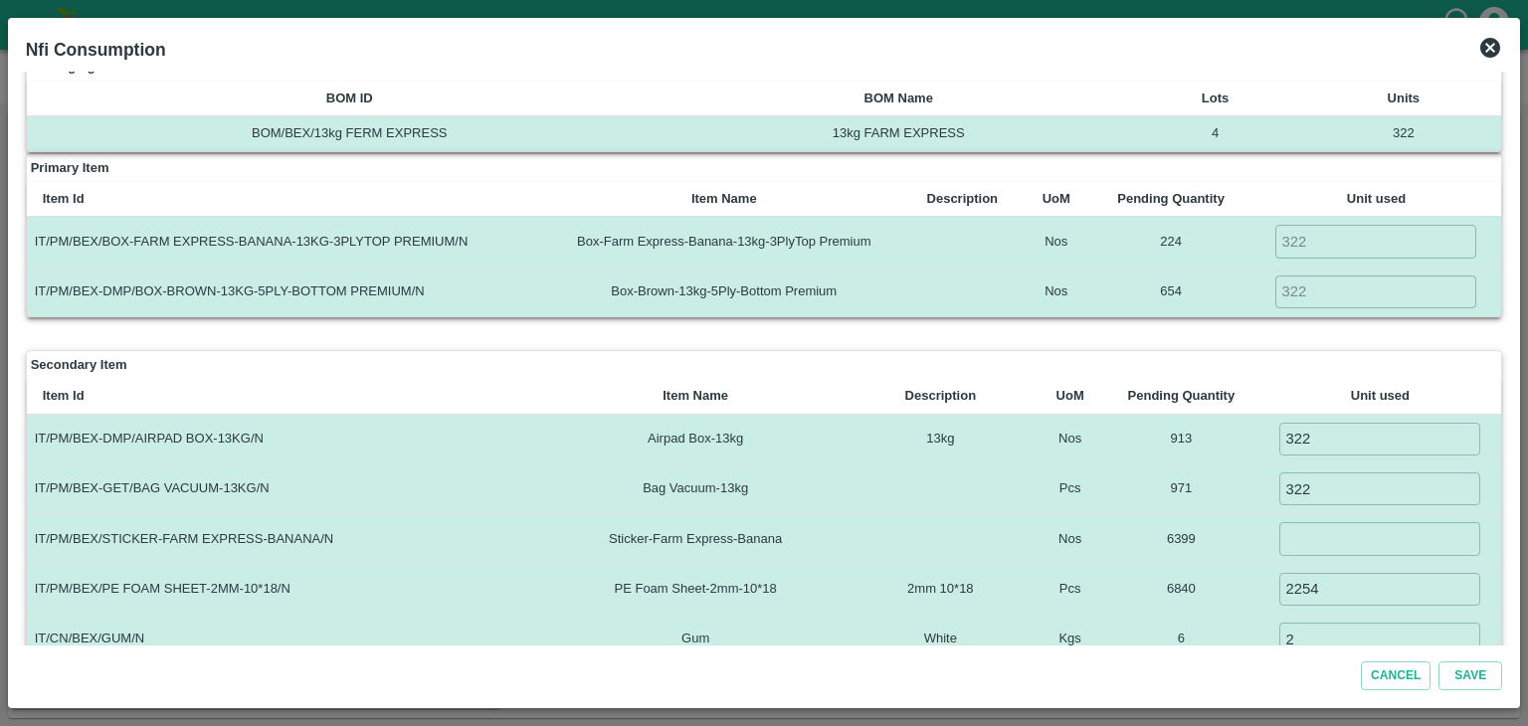
scroll to position [0, 0]
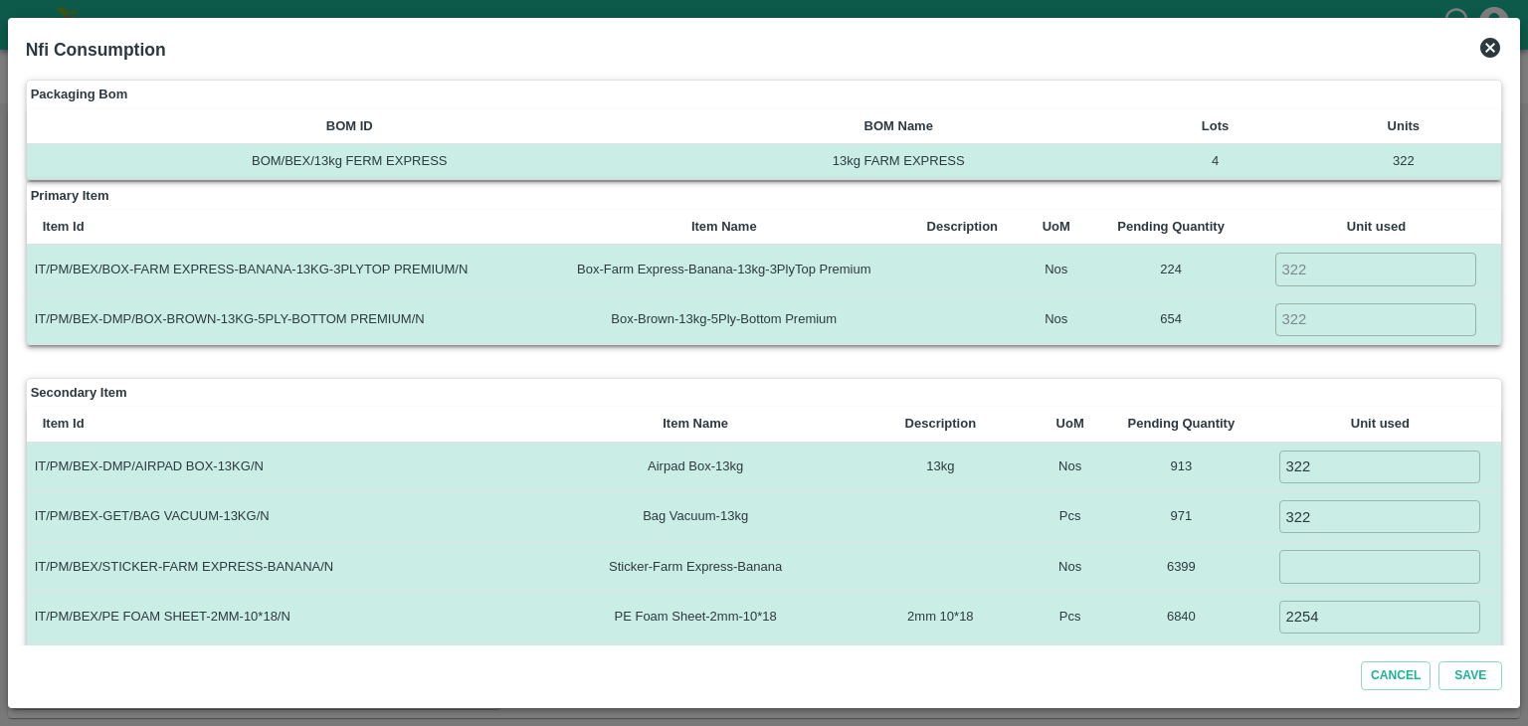
click at [1492, 48] on icon at bounding box center [1490, 48] width 20 height 20
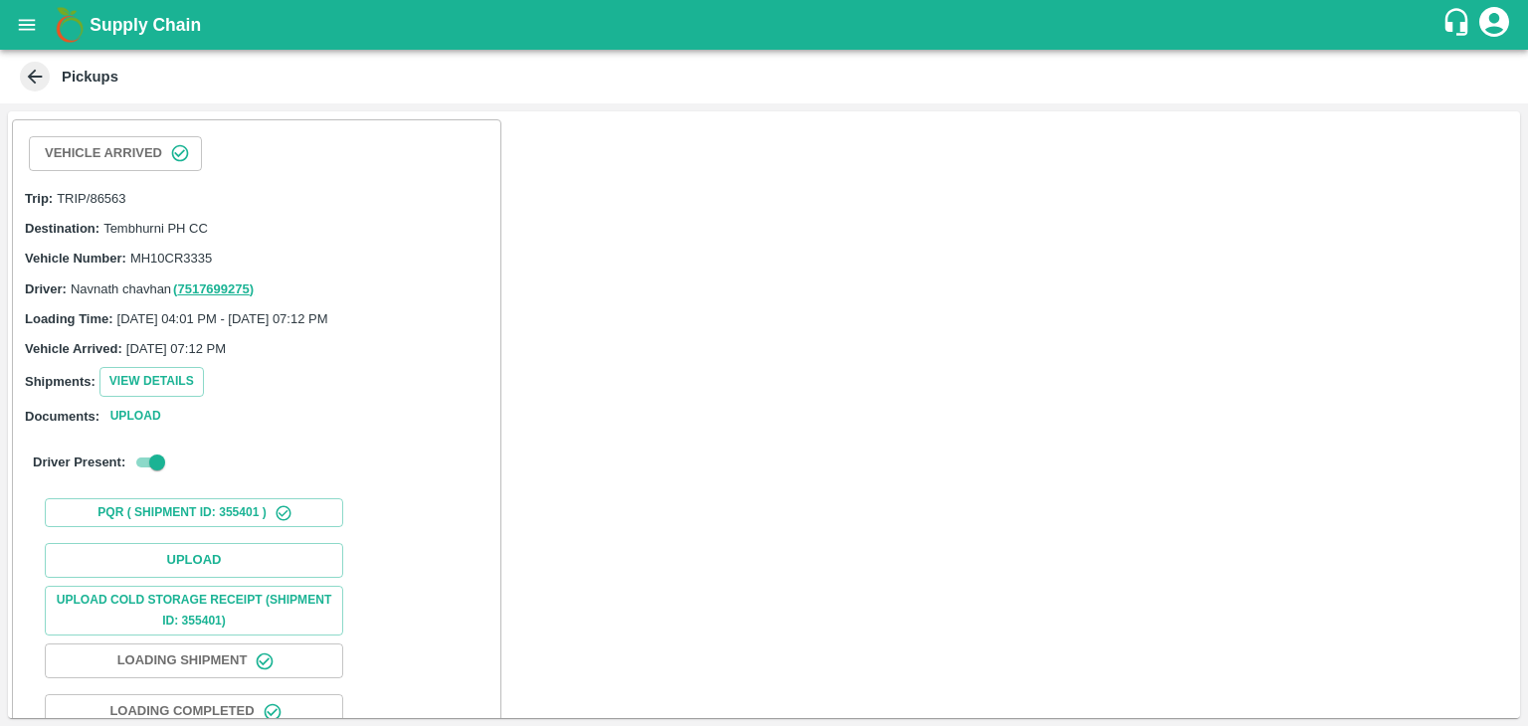
scroll to position [155, 0]
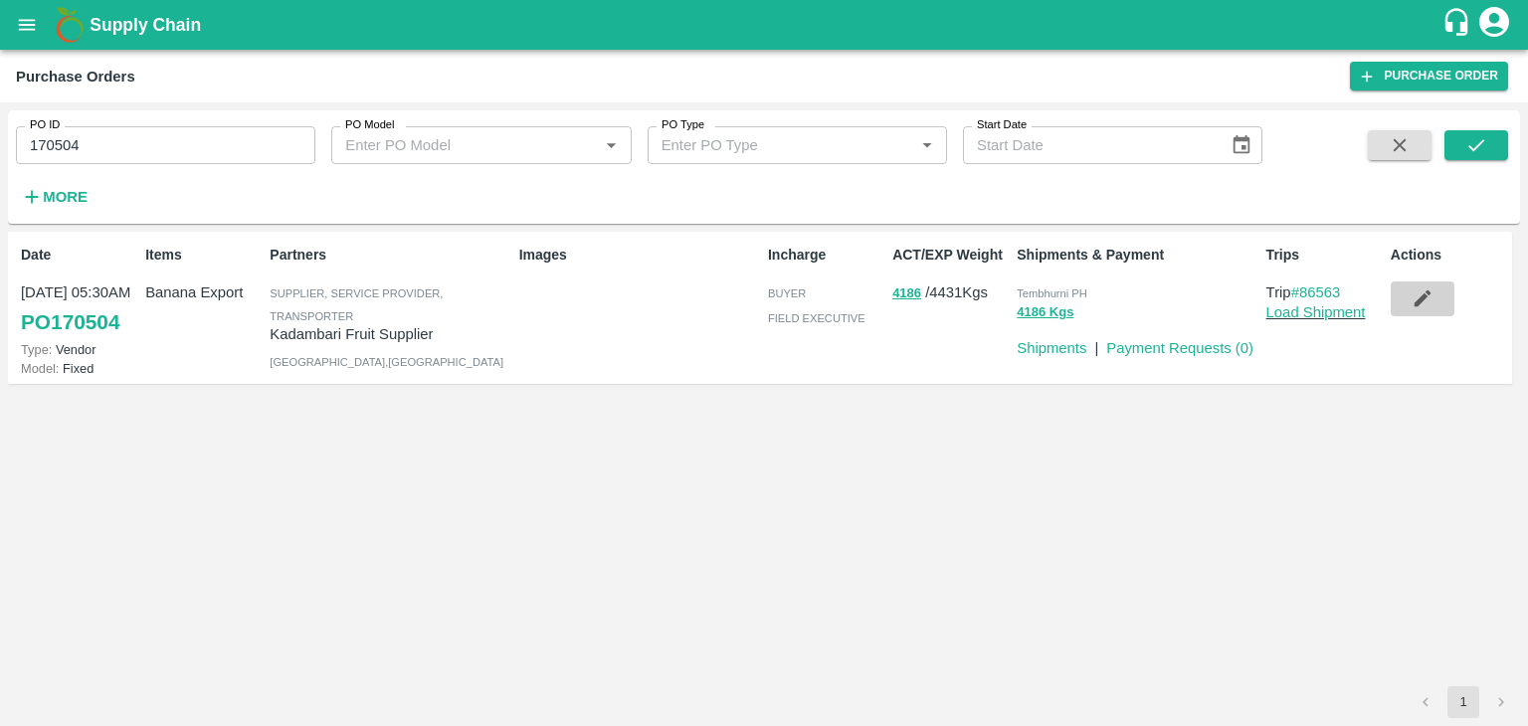
click at [1417, 286] on button "button" at bounding box center [1422, 298] width 64 height 34
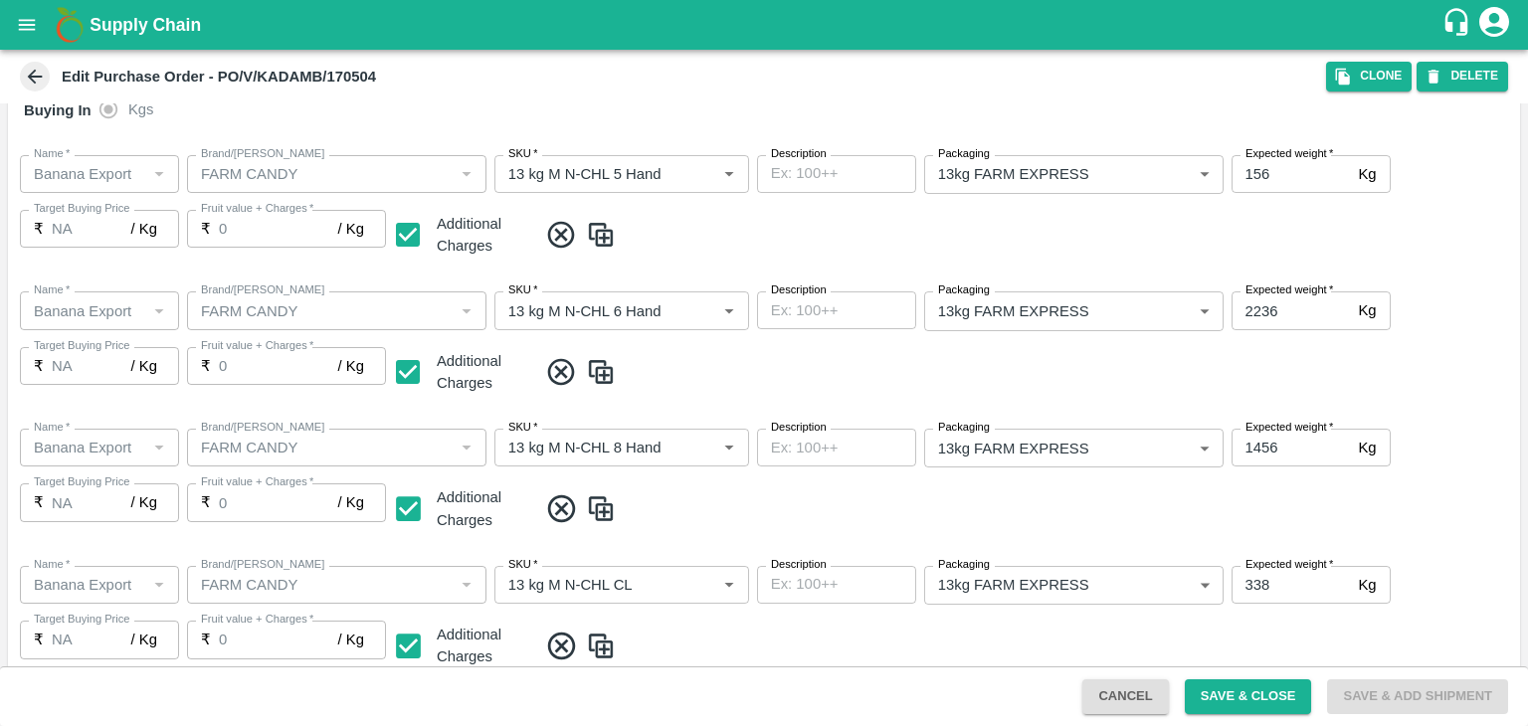
scroll to position [641, 0]
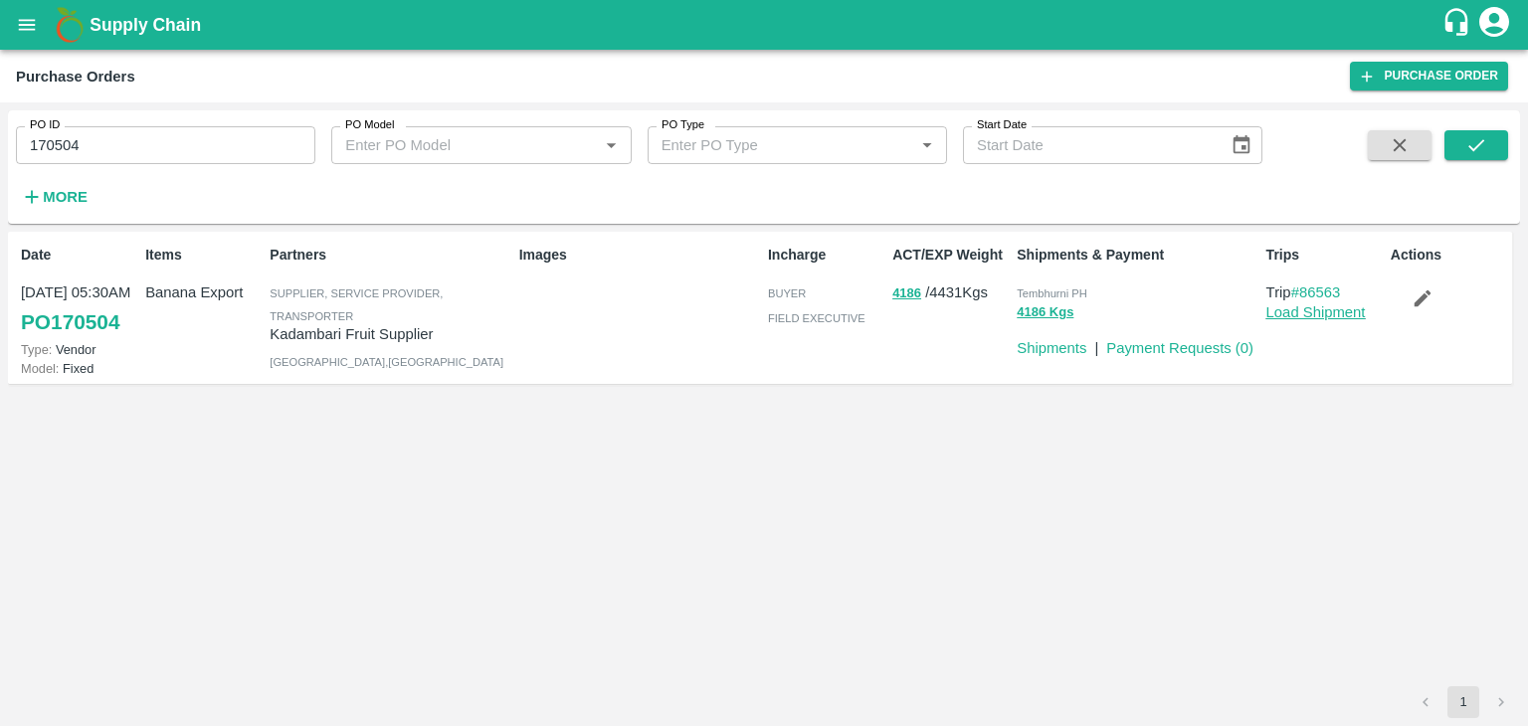
click at [1323, 307] on link "Load Shipment" at bounding box center [1315, 312] width 99 height 16
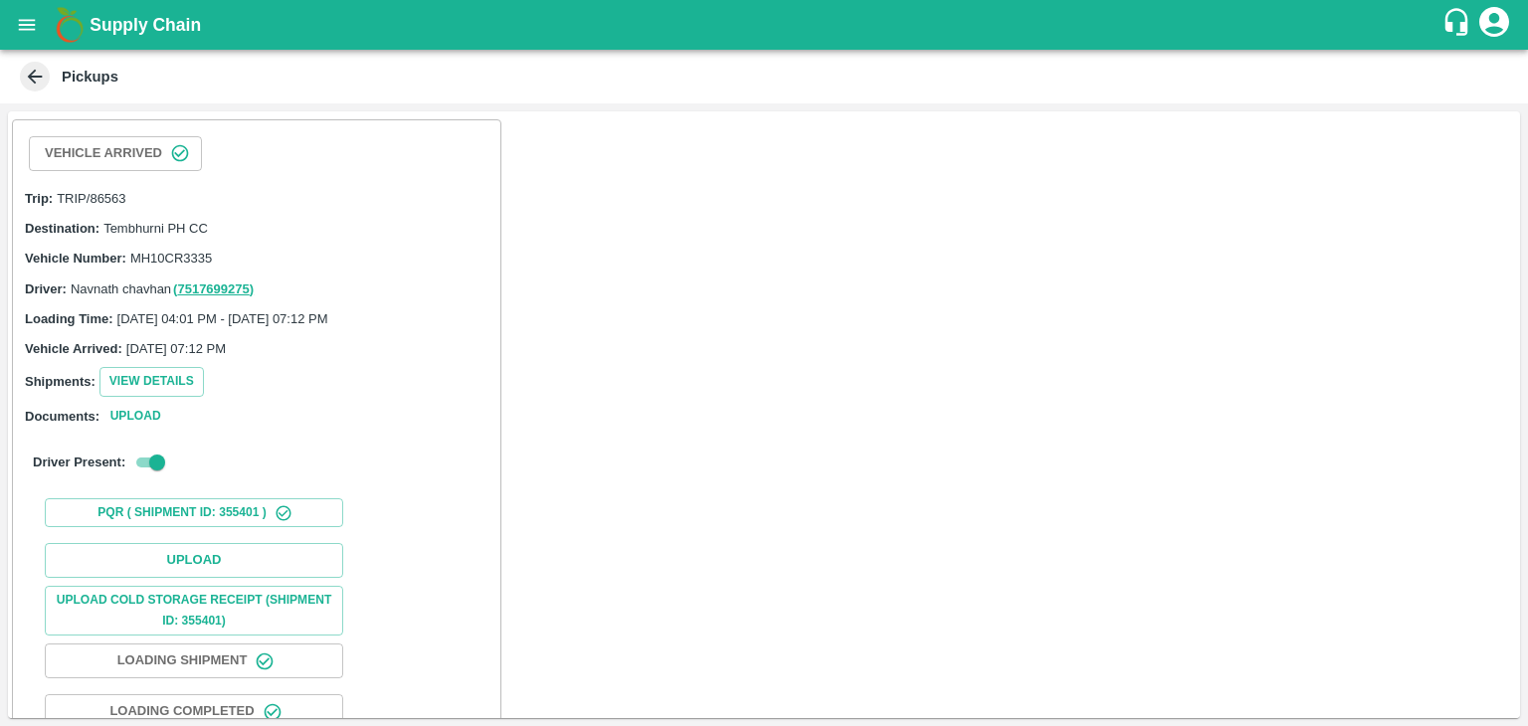
scroll to position [155, 0]
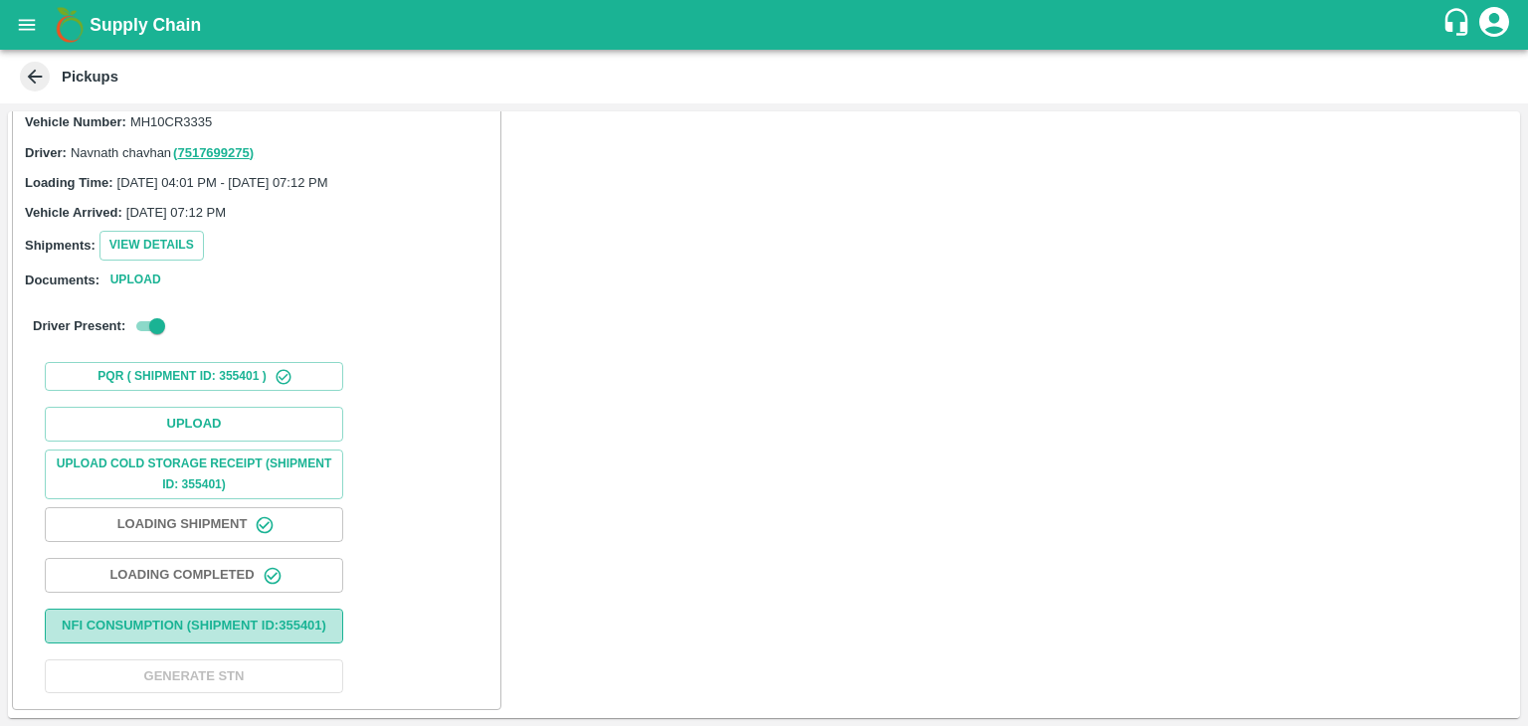
click at [231, 609] on button "Nfi Consumption (SHIPMENT ID: 355401 )" at bounding box center [194, 626] width 298 height 35
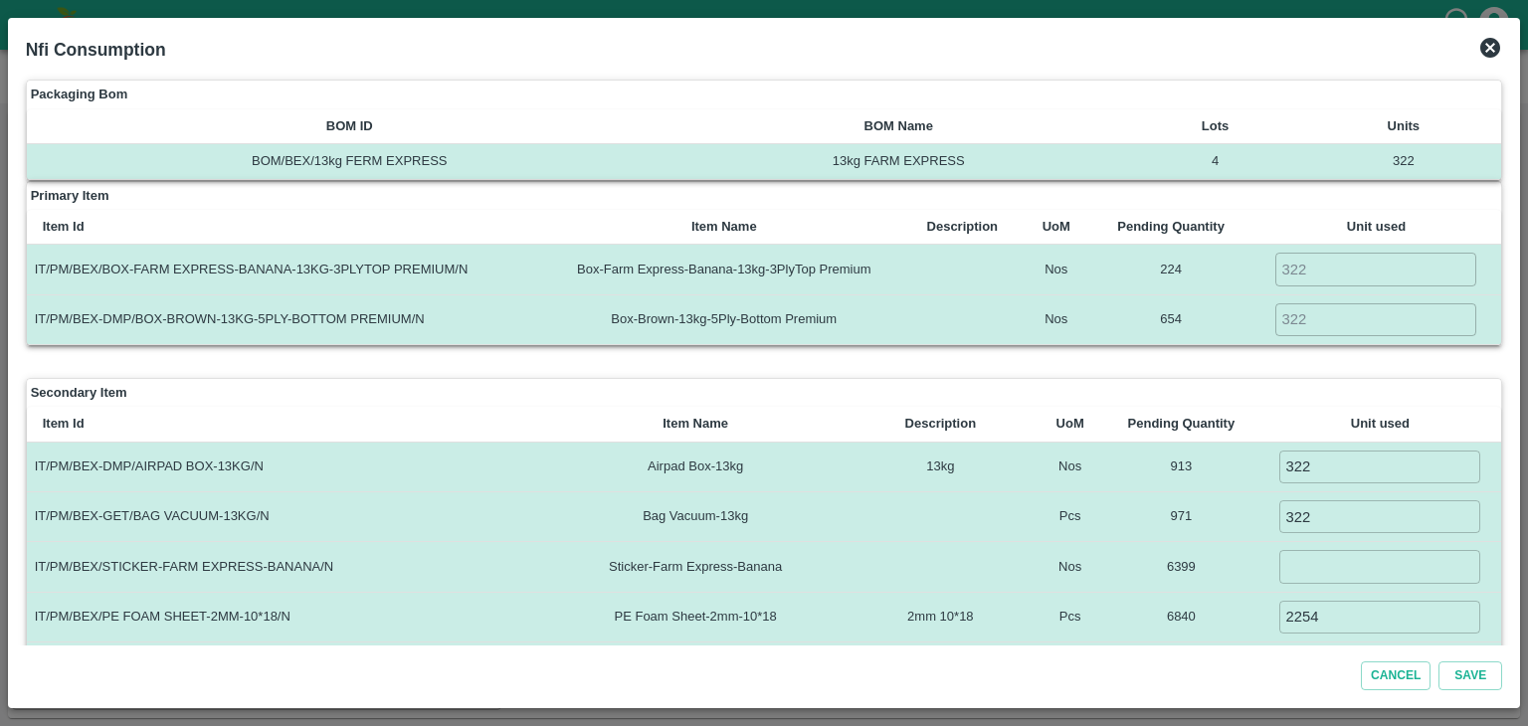
scroll to position [119, 0]
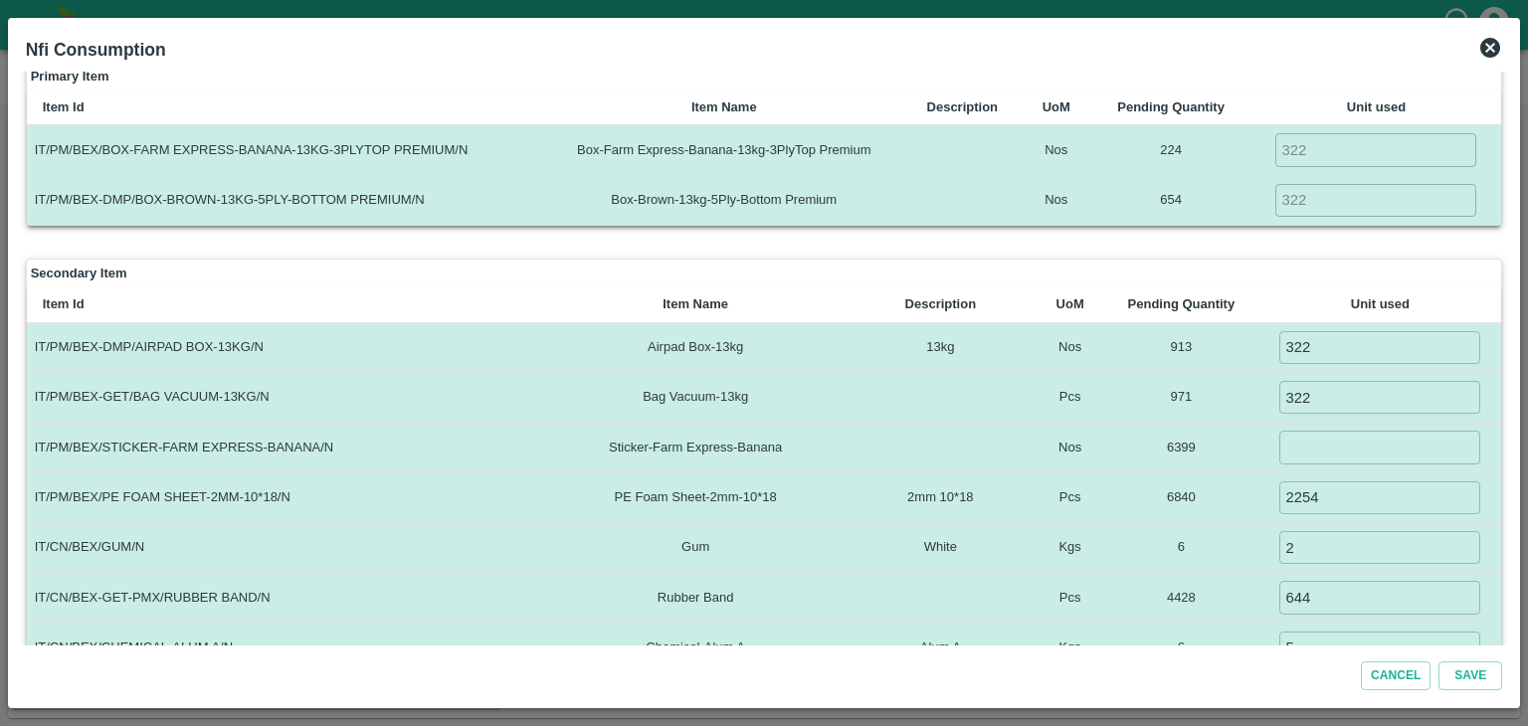
click at [1488, 48] on icon at bounding box center [1490, 48] width 20 height 20
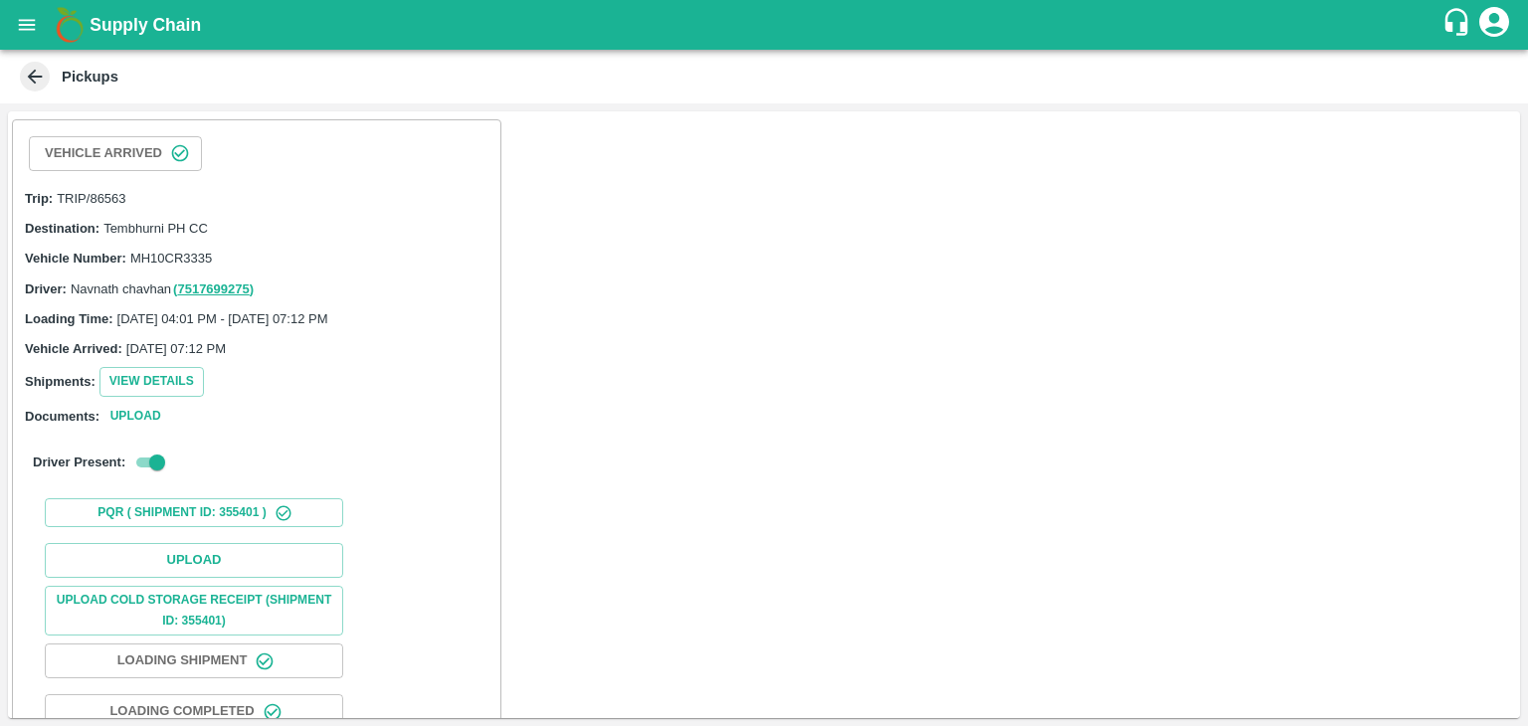
scroll to position [155, 0]
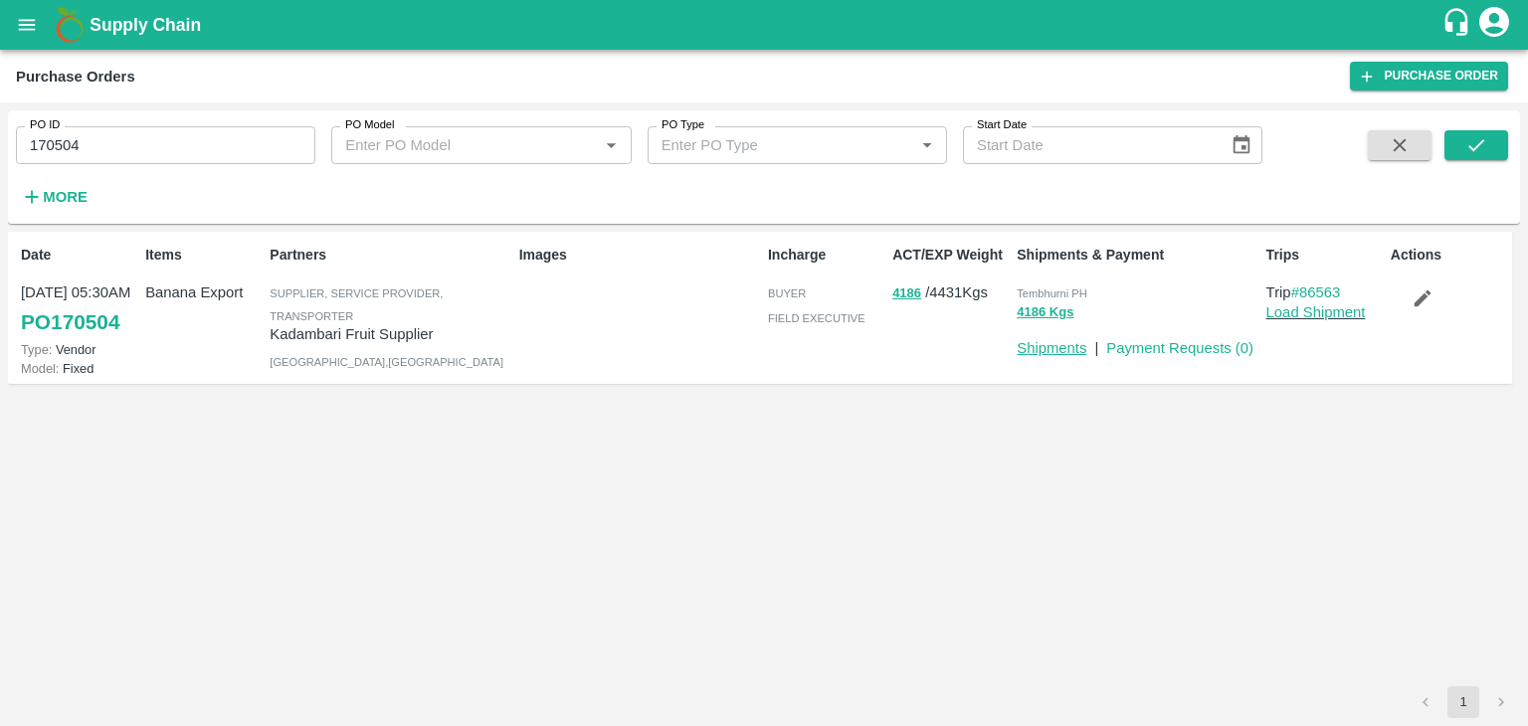
click at [1057, 348] on link "Shipments" at bounding box center [1051, 348] width 70 height 16
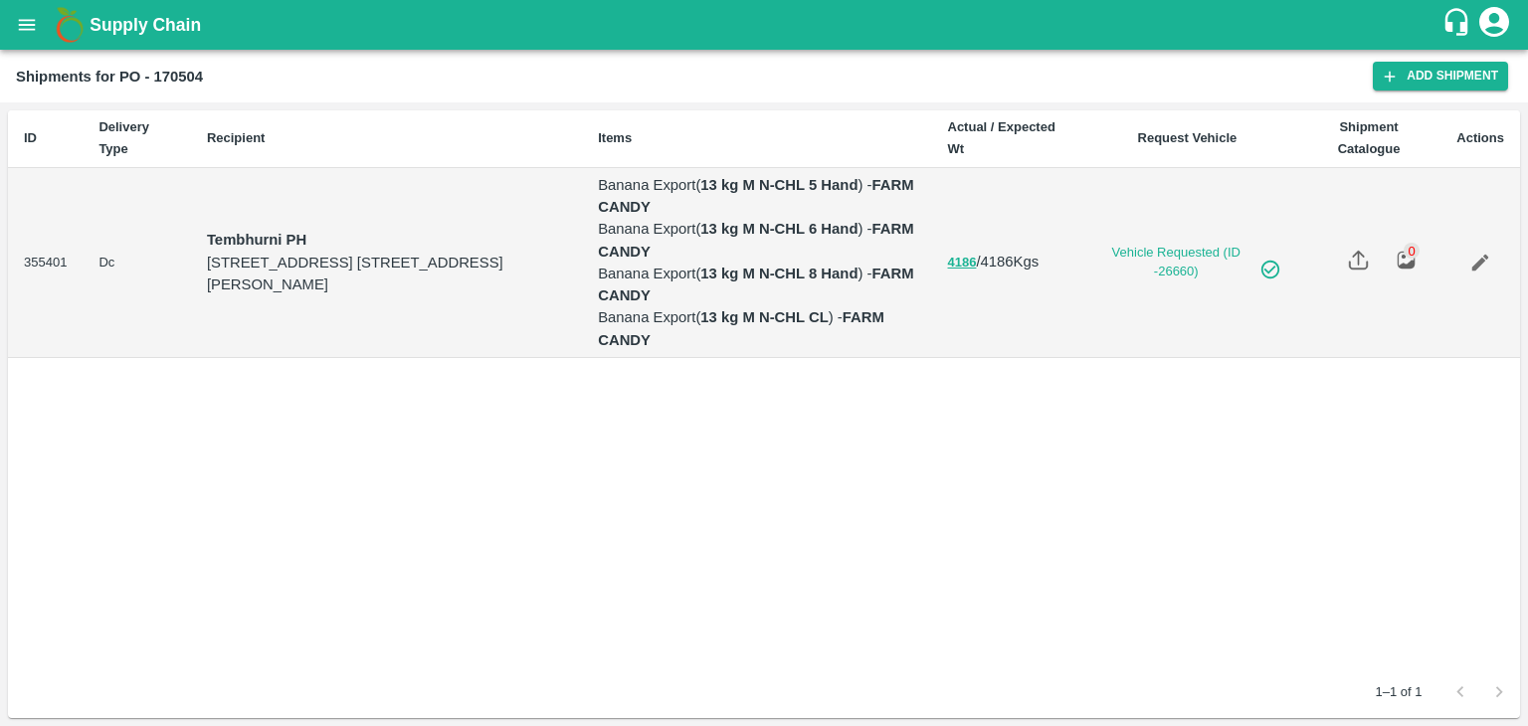
click at [1471, 252] on icon "Edit" at bounding box center [1480, 263] width 22 height 22
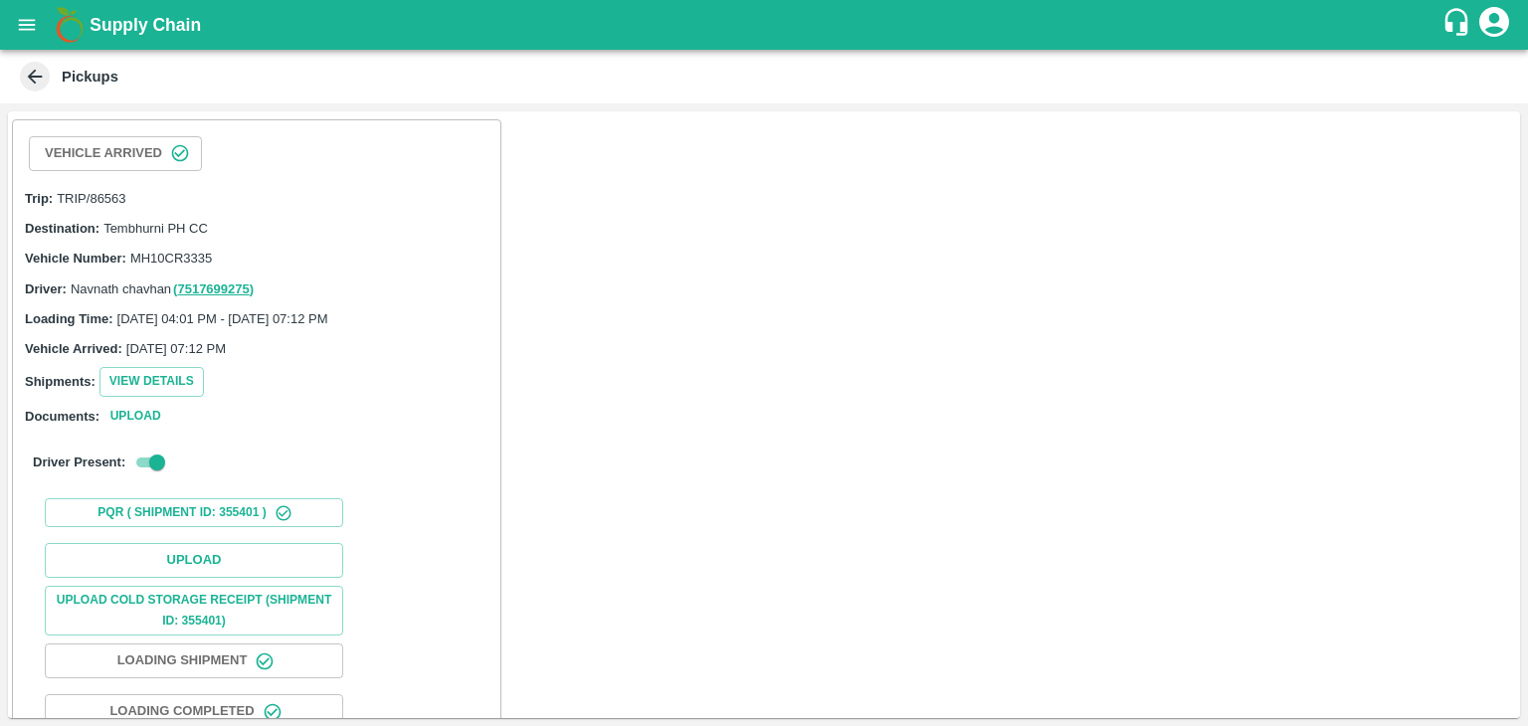
scroll to position [155, 0]
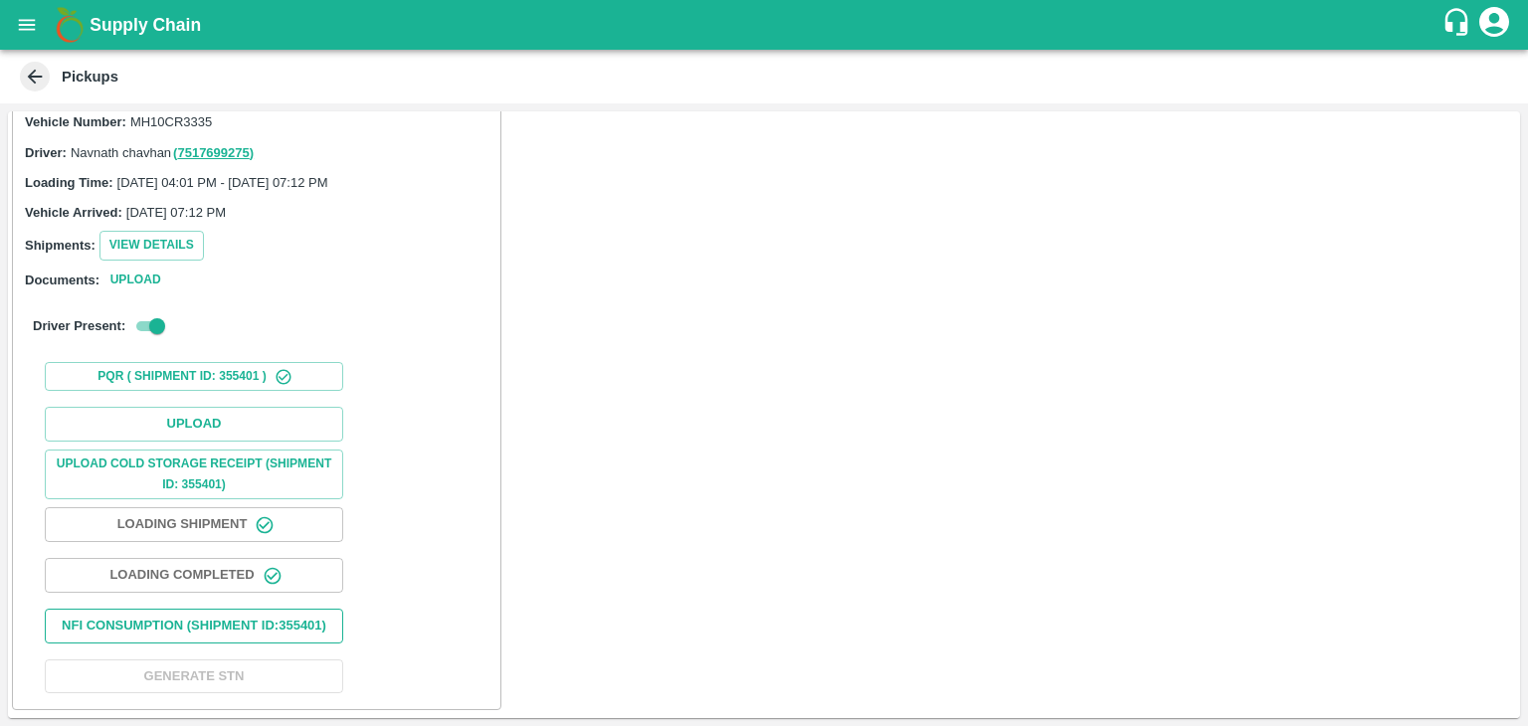
click at [225, 609] on button "Nfi Consumption (SHIPMENT ID: 355401 )" at bounding box center [194, 626] width 298 height 35
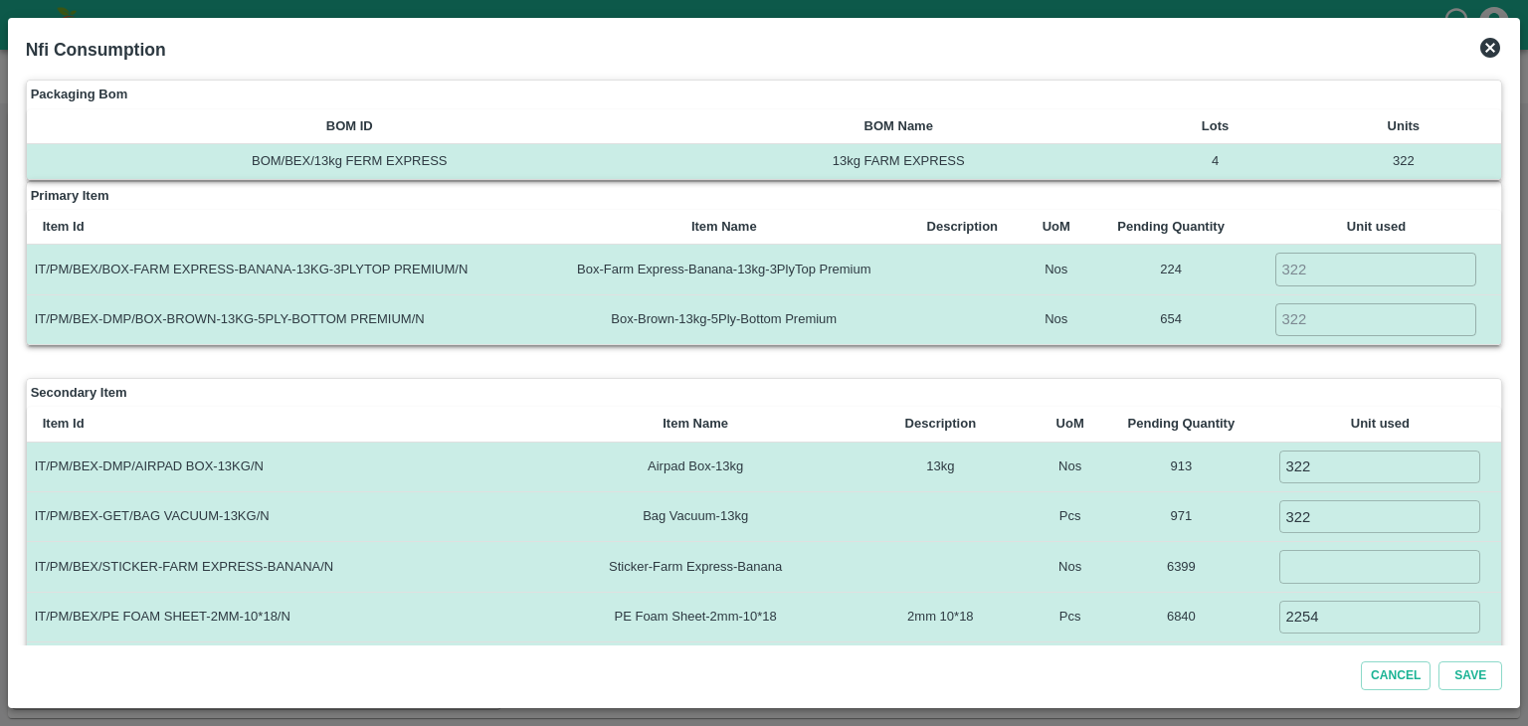
click at [1482, 44] on icon at bounding box center [1490, 48] width 20 height 20
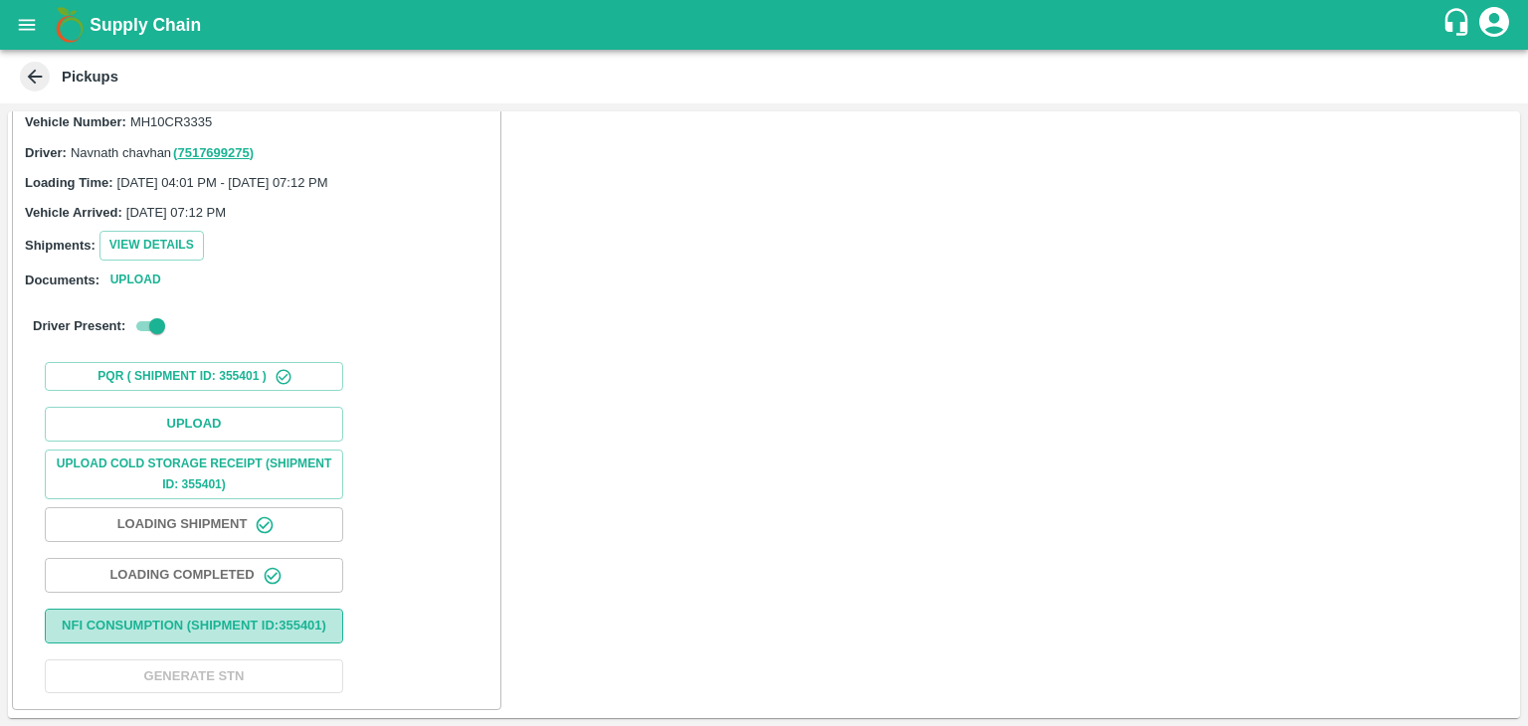
click at [187, 621] on button "Nfi Consumption (SHIPMENT ID: 355401 )" at bounding box center [194, 626] width 298 height 35
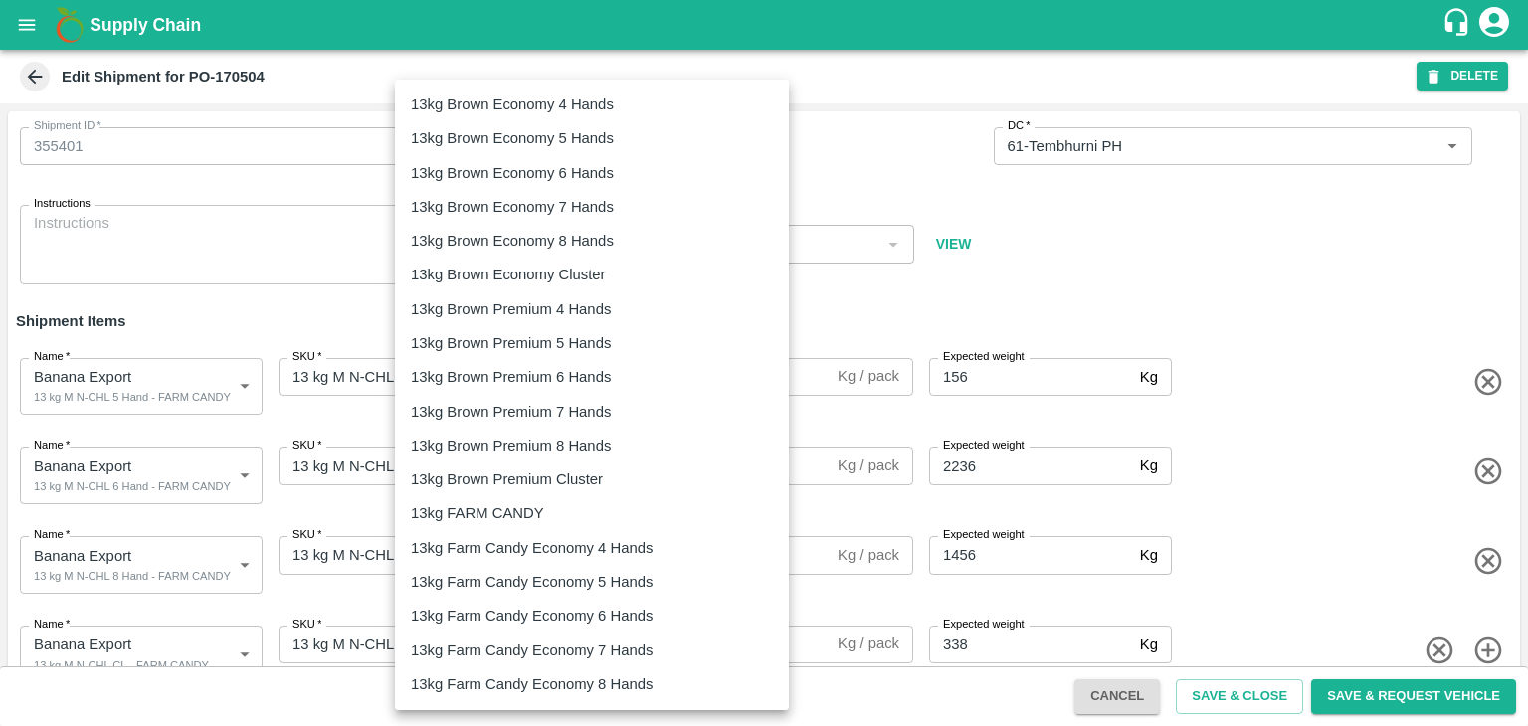
click at [596, 379] on body "Supply Chain Edit Shipment for PO-170504 DELETE Shipment ID   * 355401 Shipment…" at bounding box center [764, 363] width 1528 height 726
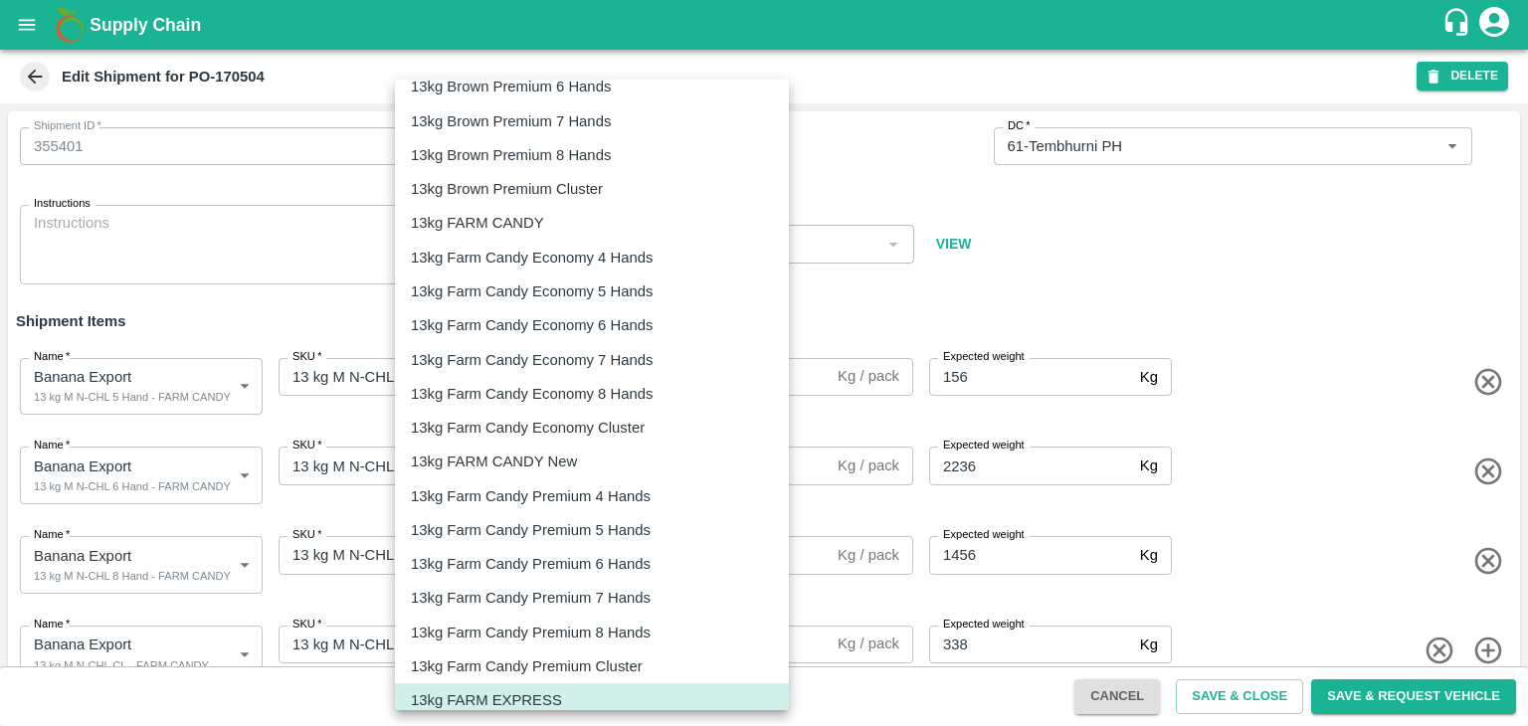
scroll to position [286, 0]
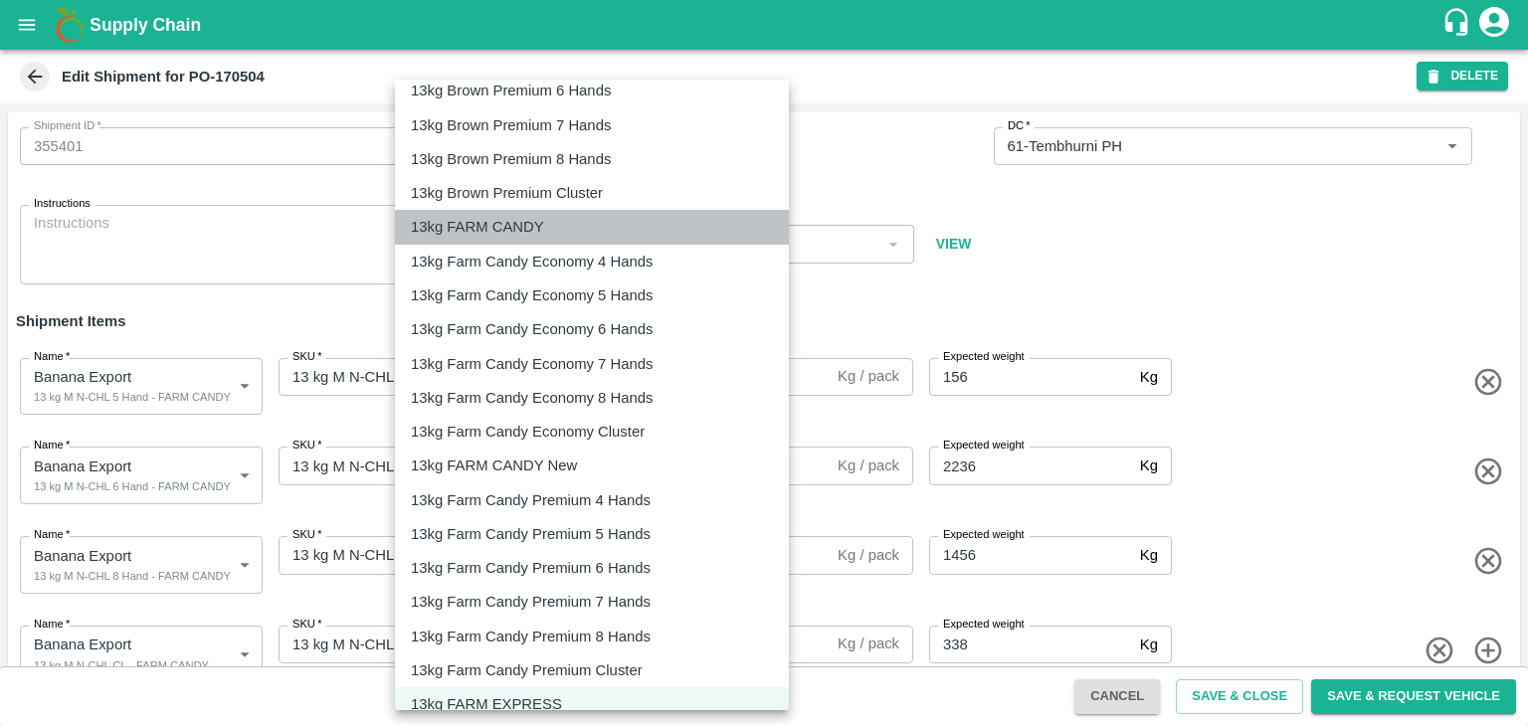
click at [507, 220] on p "13kg FARM CANDY" at bounding box center [477, 227] width 133 height 22
type input "466"
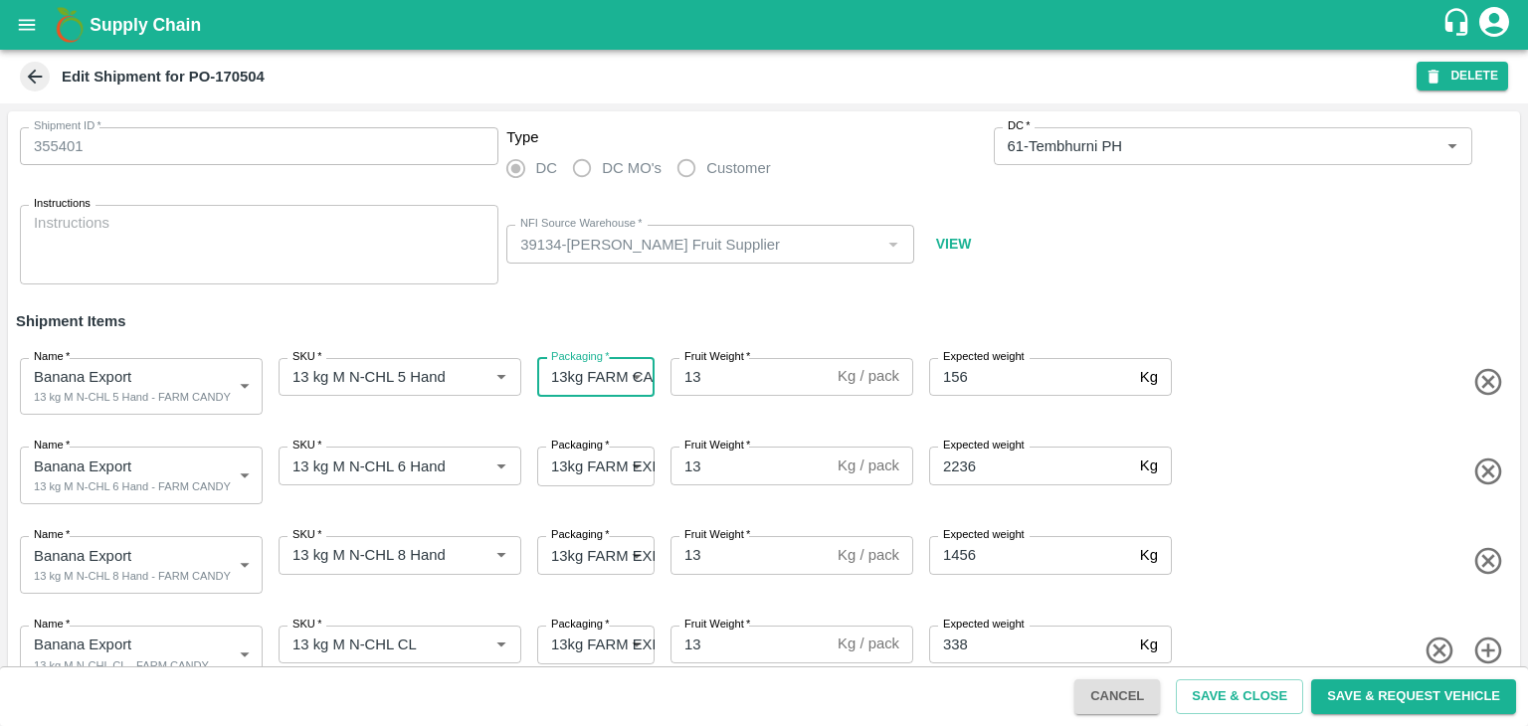
click at [598, 466] on body "Supply Chain Edit Shipment for PO-170504 DELETE Shipment ID   * 355401 Shipment…" at bounding box center [764, 363] width 1528 height 726
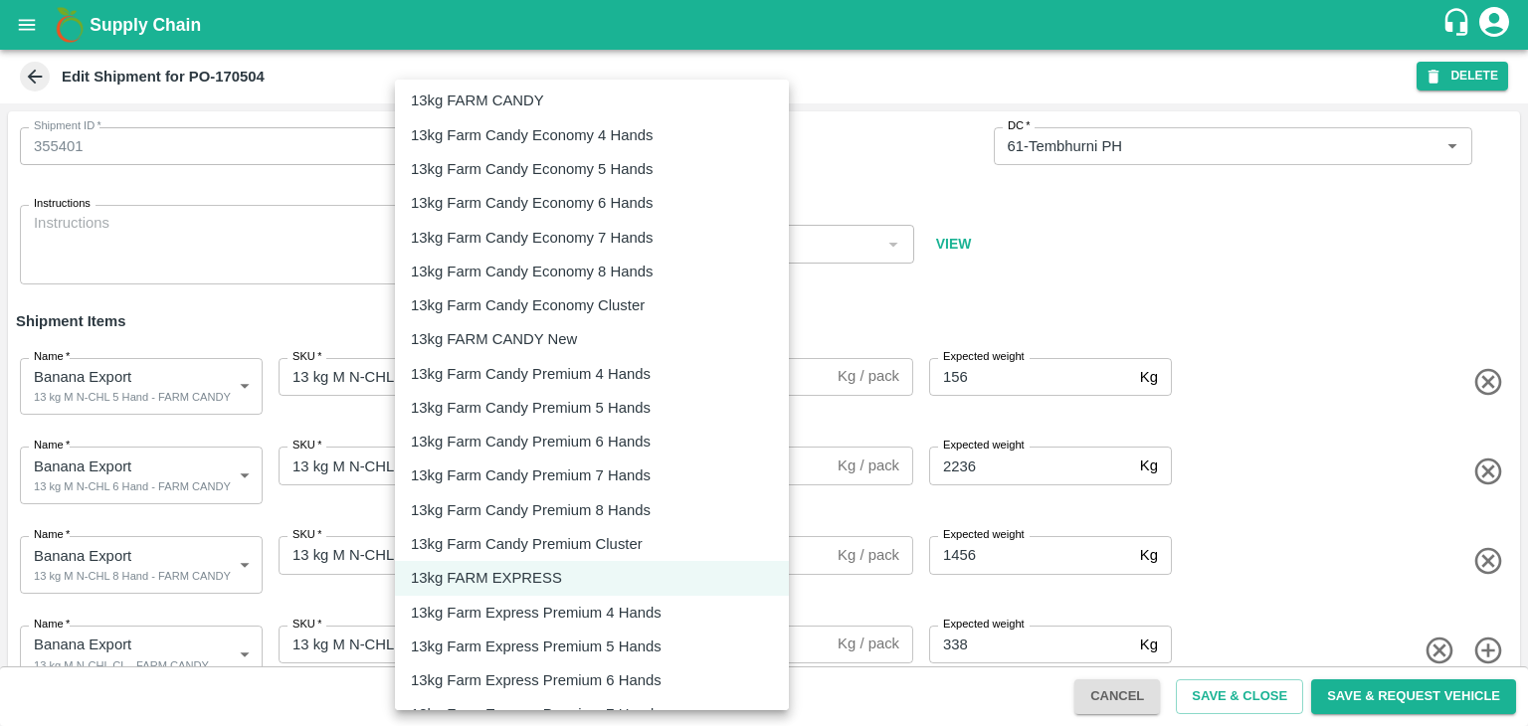
scroll to position [366, 0]
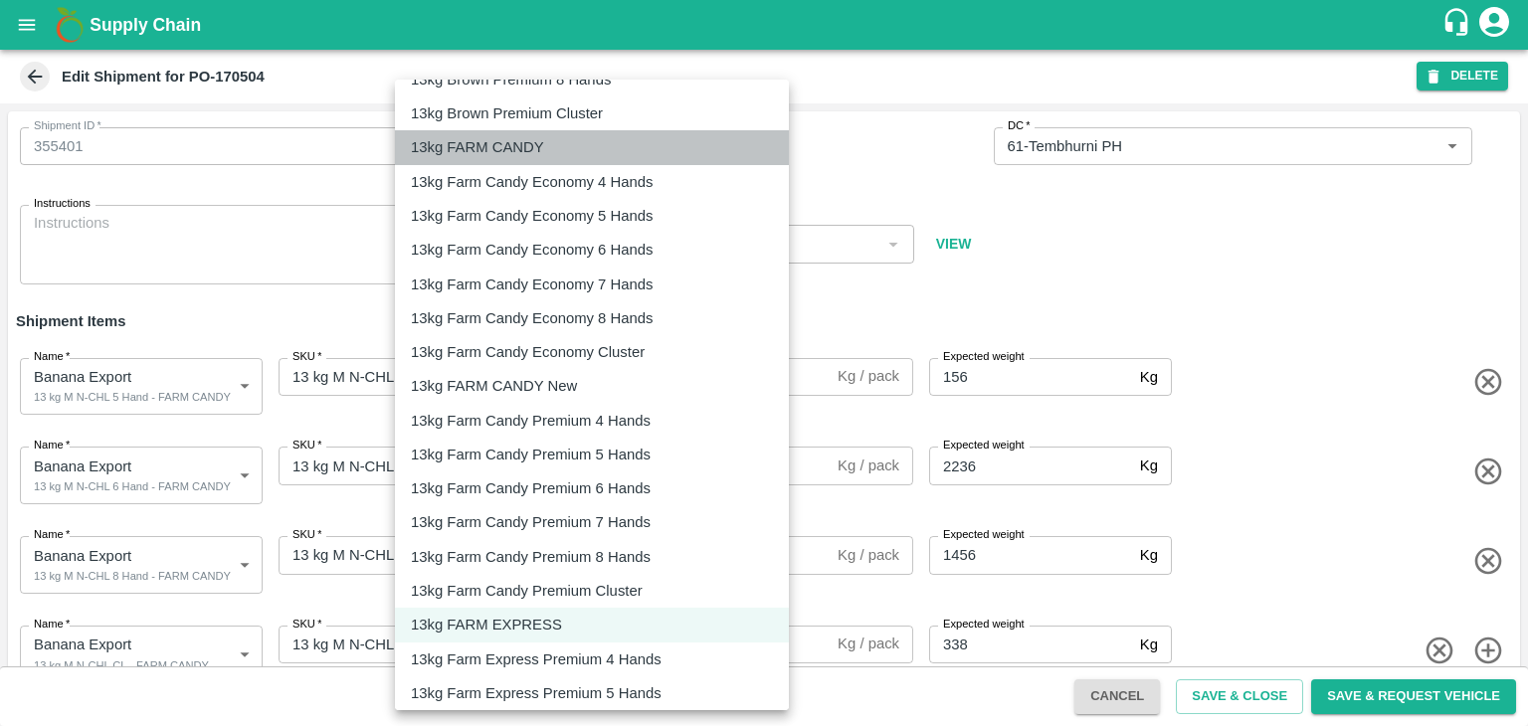
click at [513, 156] on p "13kg FARM CANDY" at bounding box center [477, 147] width 133 height 22
type input "466"
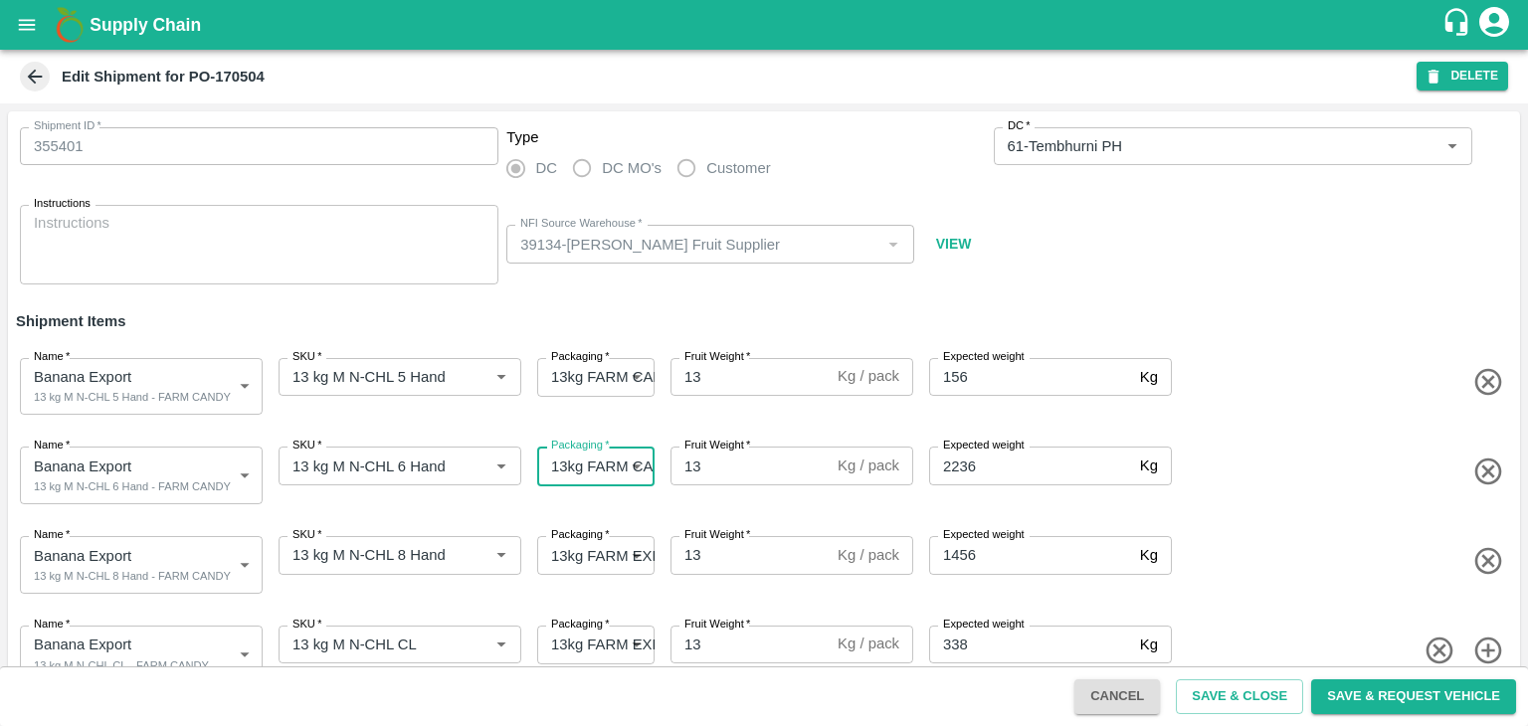
scroll to position [40, 0]
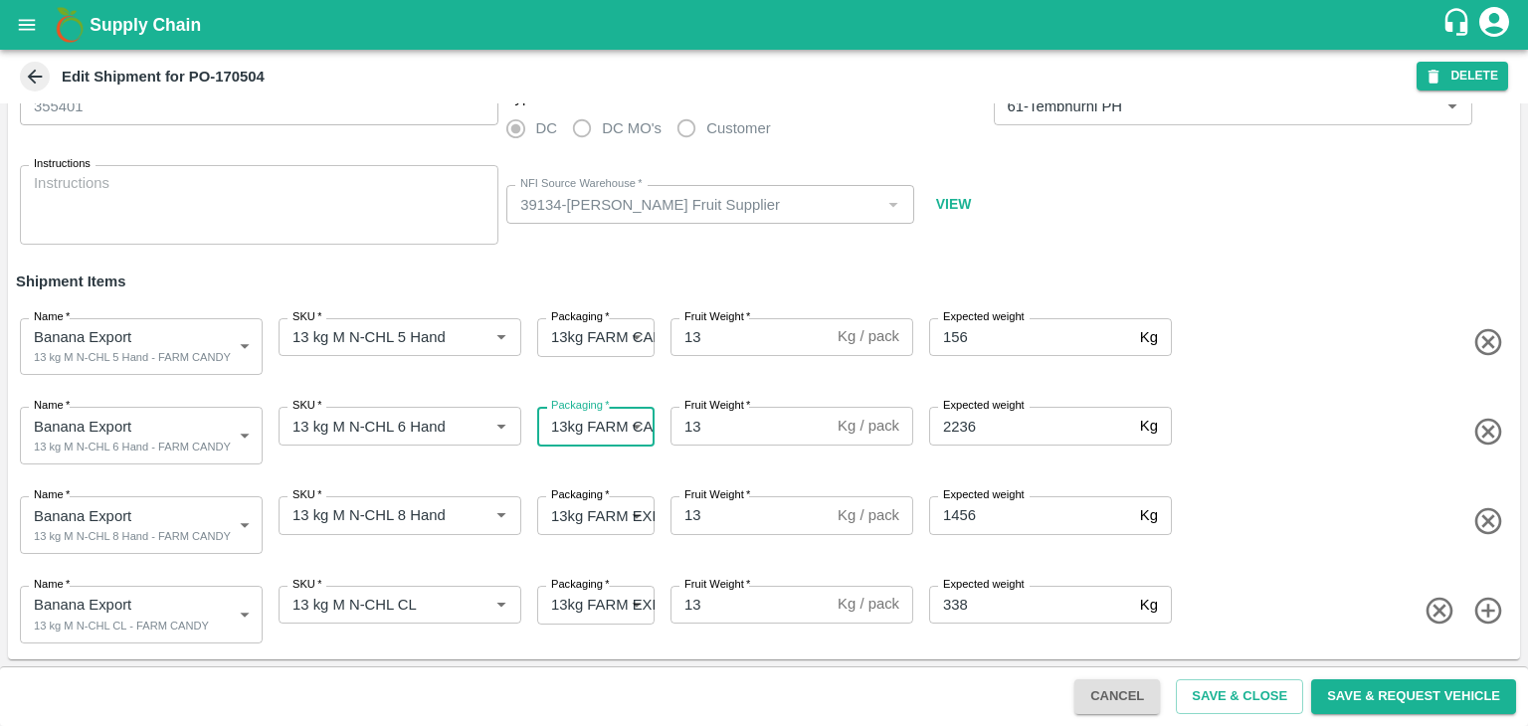
click at [593, 525] on body "Supply Chain Edit Shipment for PO-170504 DELETE Shipment ID   * 355401 Shipment…" at bounding box center [764, 363] width 1528 height 726
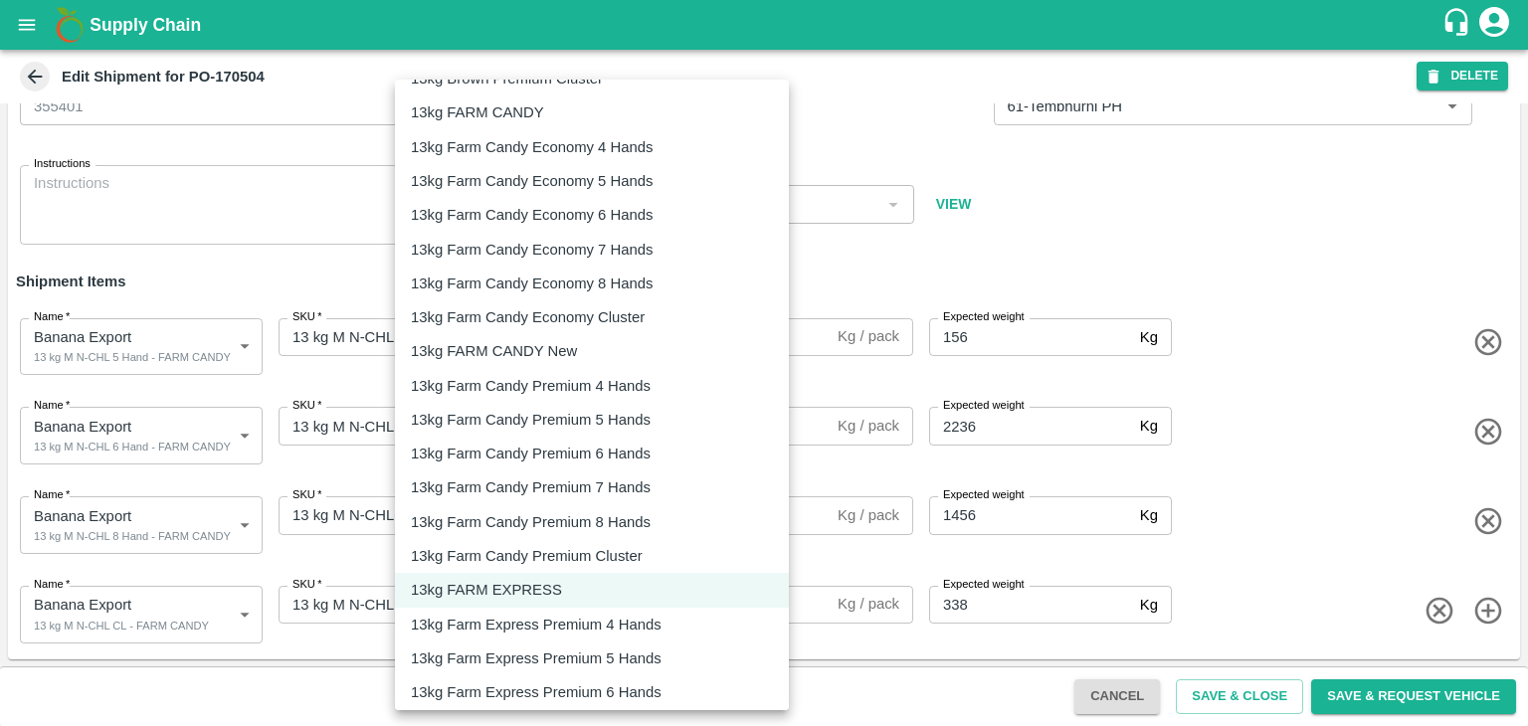
scroll to position [398, 0]
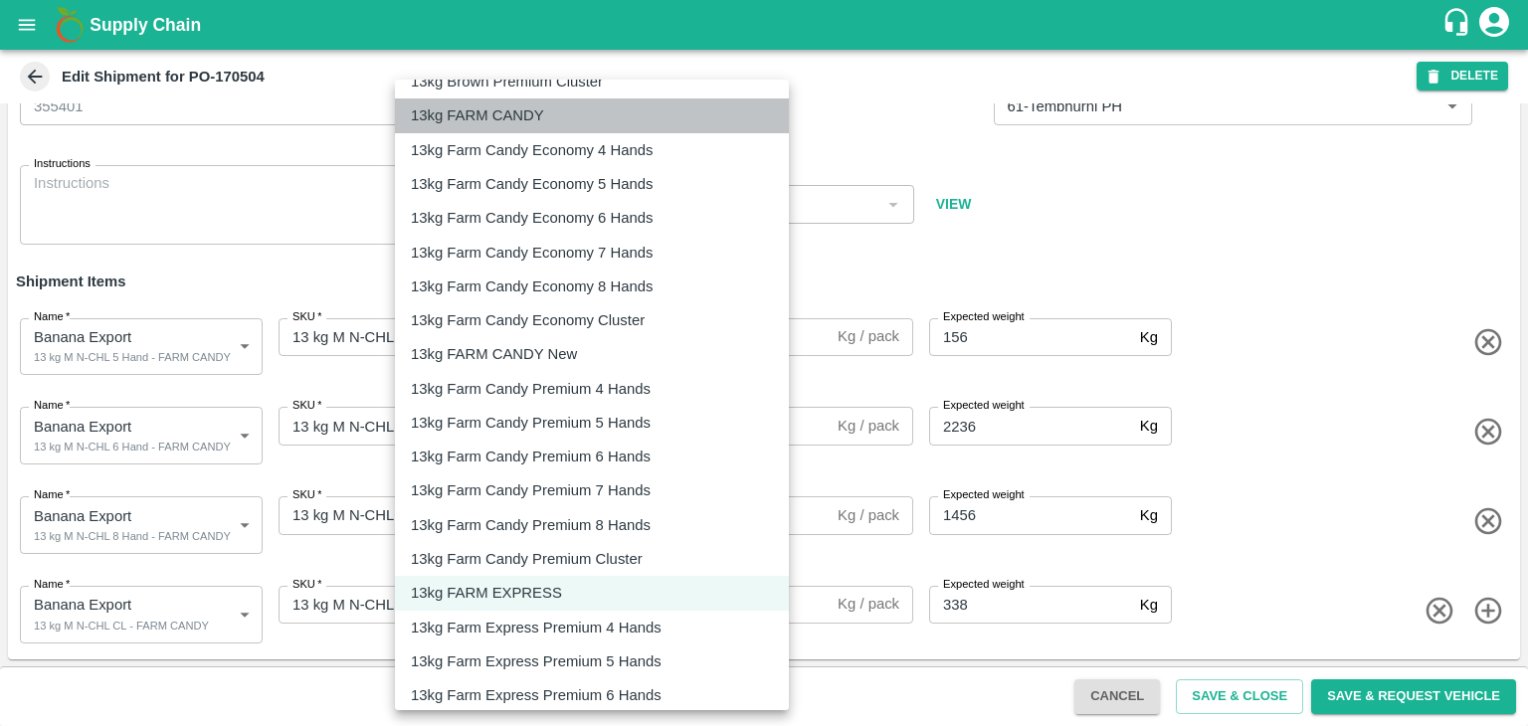
click at [514, 118] on p "13kg FARM CANDY" at bounding box center [477, 115] width 133 height 22
type input "466"
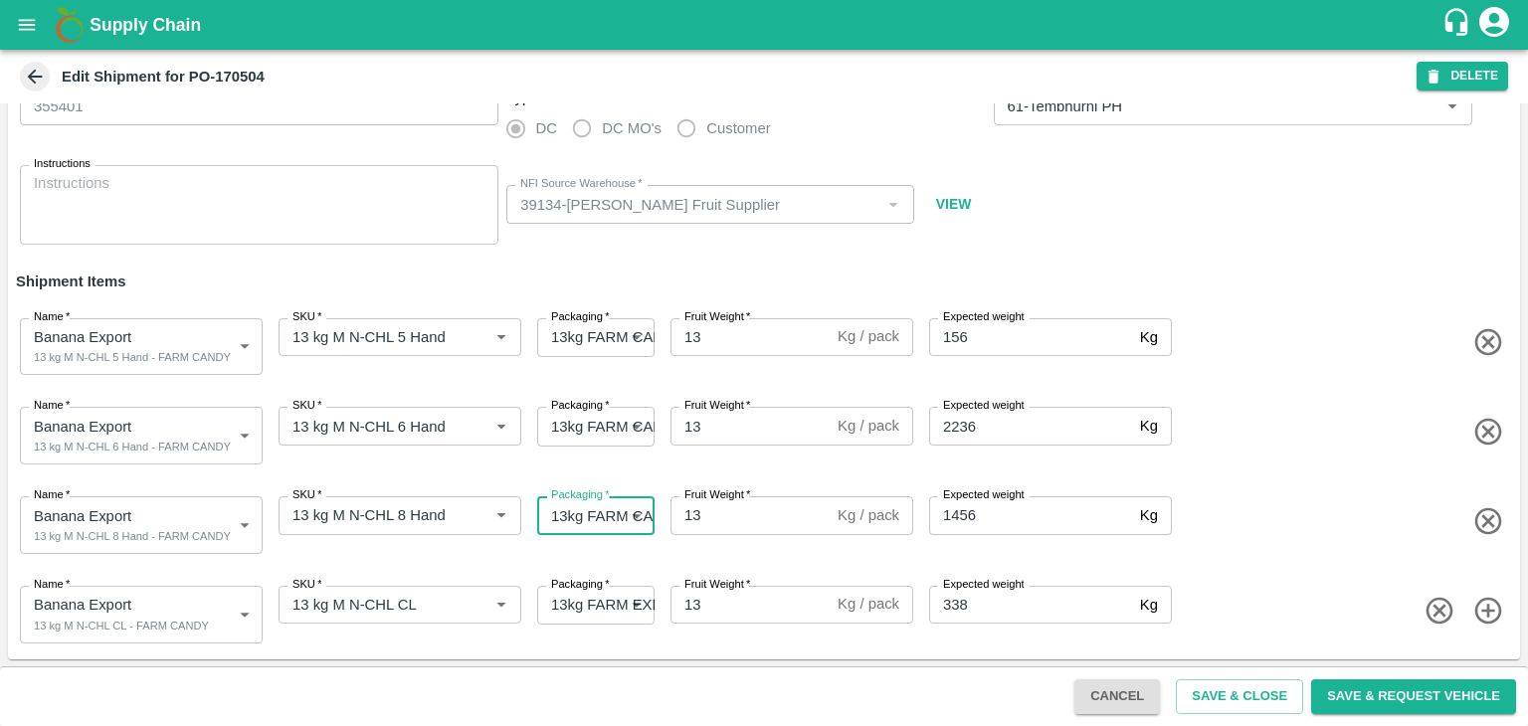
click at [615, 610] on body "Supply Chain Edit Shipment for PO-170504 DELETE Shipment ID   * 355401 Shipment…" at bounding box center [764, 363] width 1528 height 726
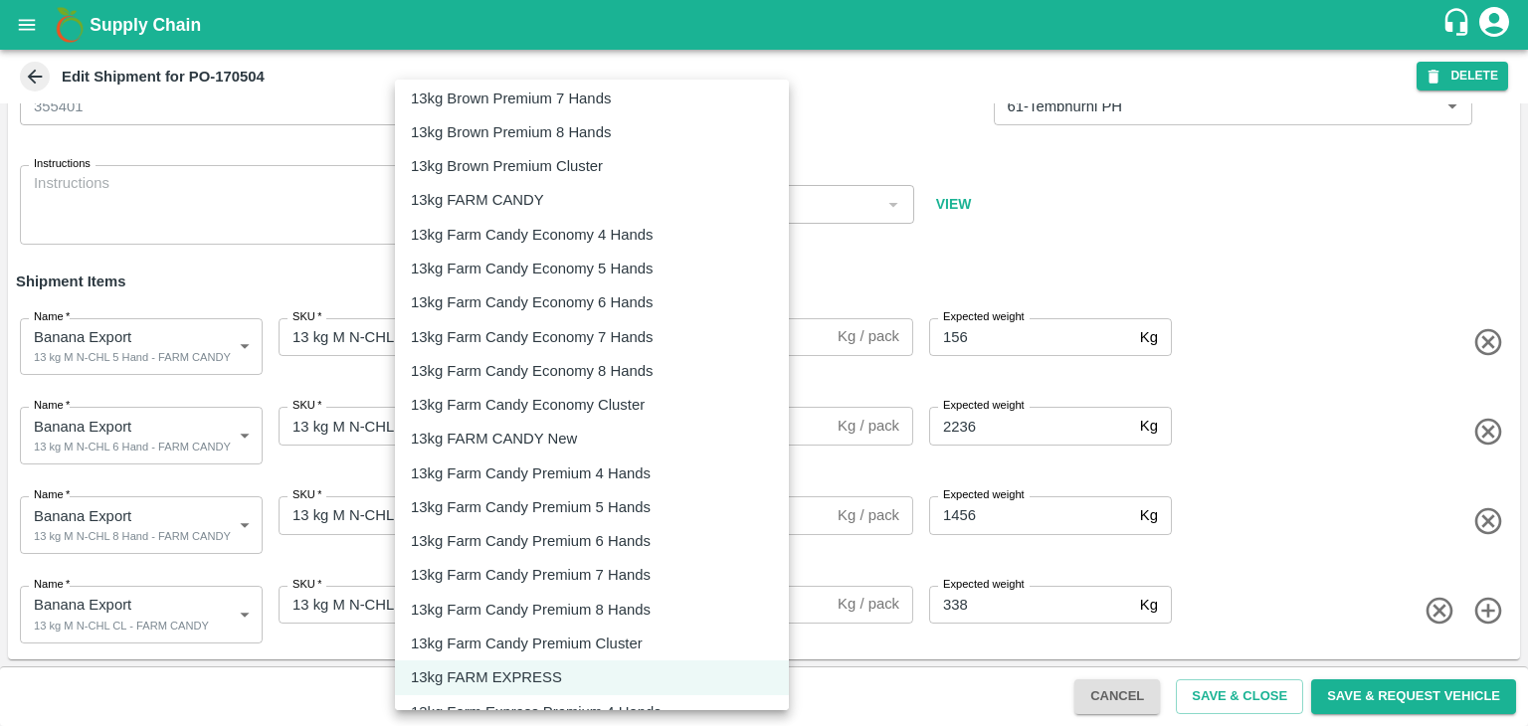
scroll to position [275, 0]
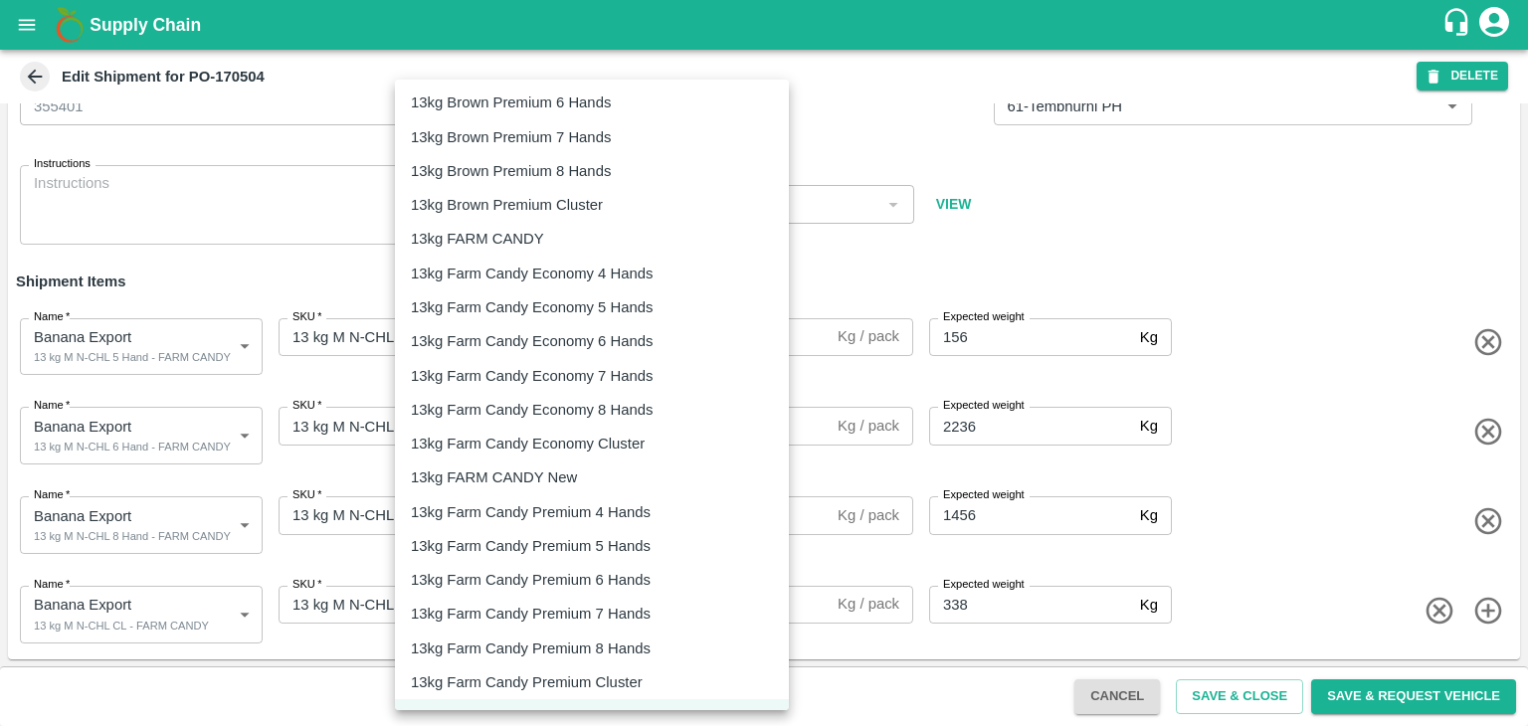
click at [501, 224] on li "13kg FARM CANDY" at bounding box center [592, 239] width 394 height 34
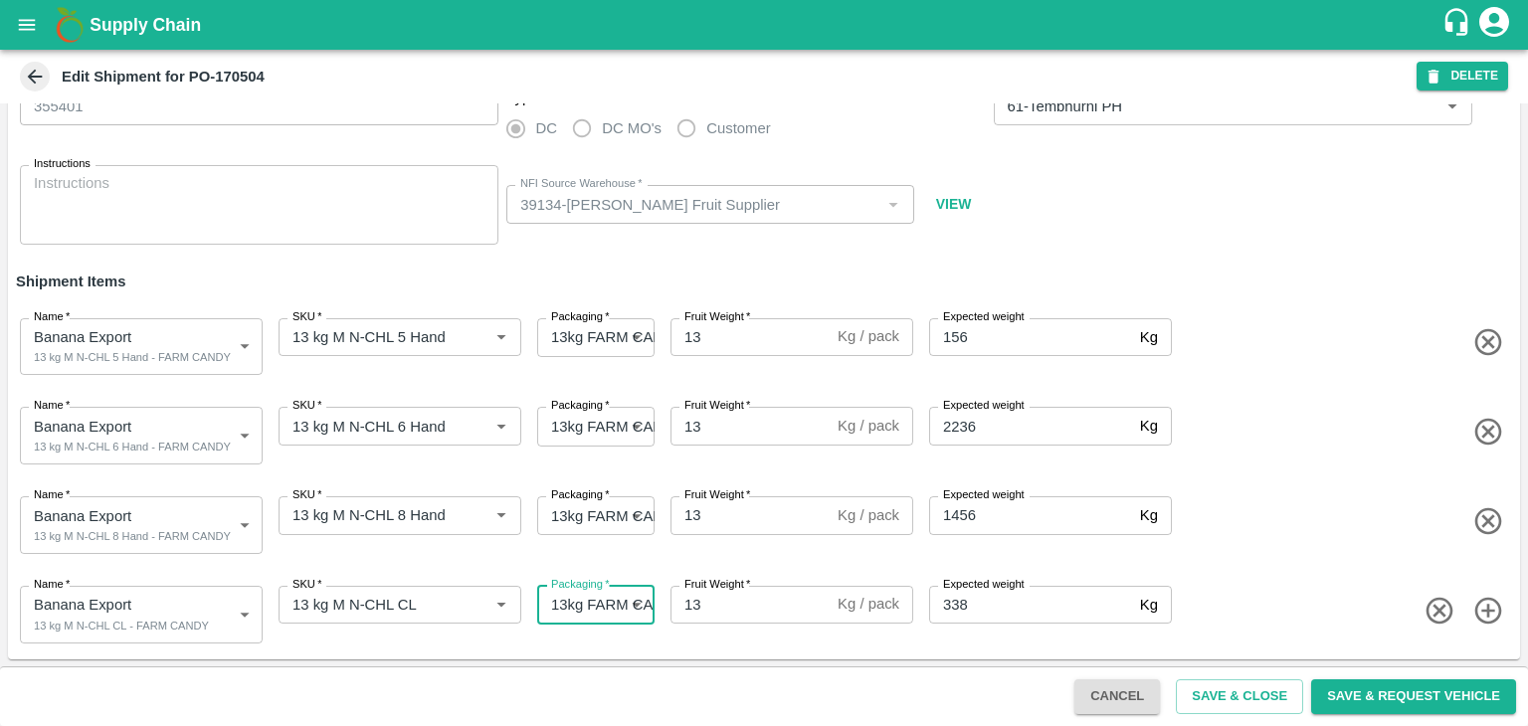
type input "466"
click at [1273, 693] on button "Save & Close" at bounding box center [1239, 696] width 127 height 35
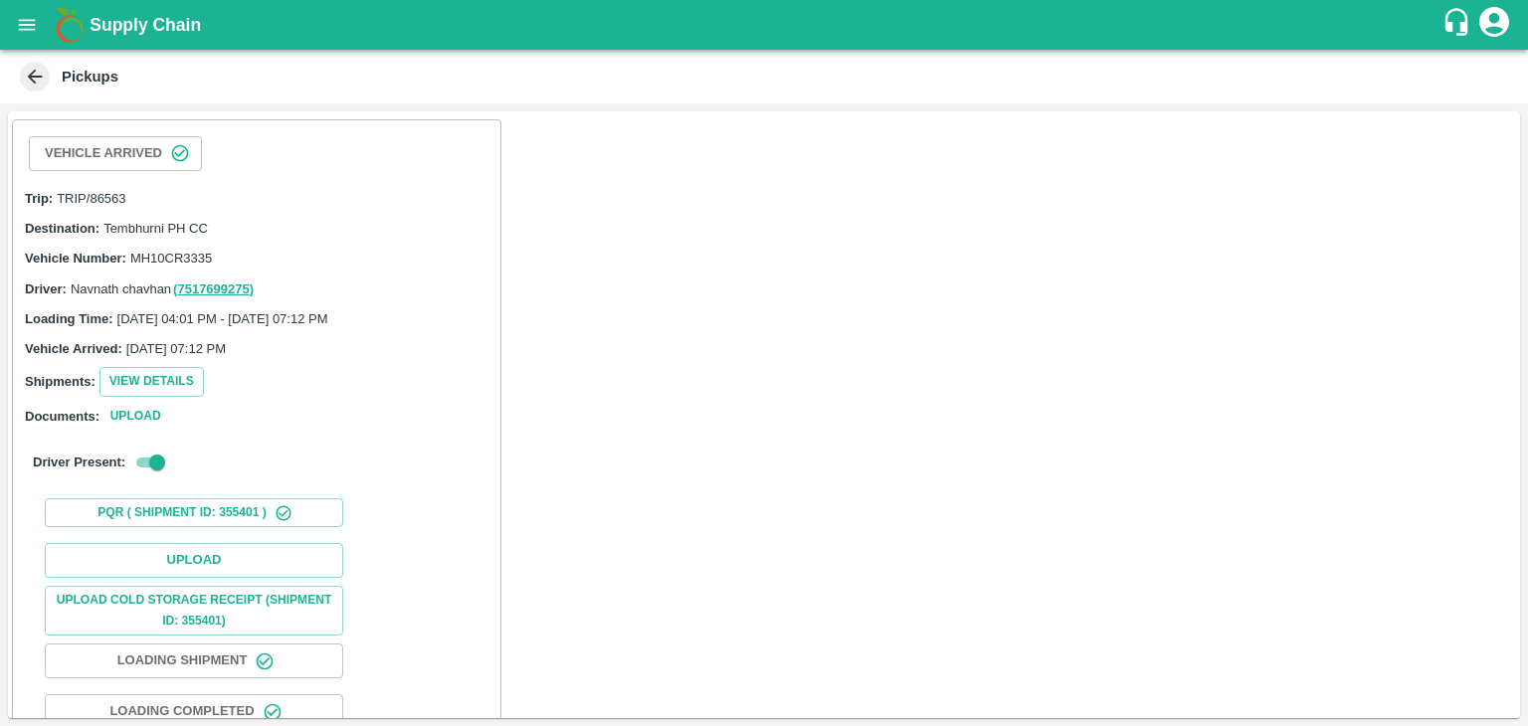
scroll to position [155, 0]
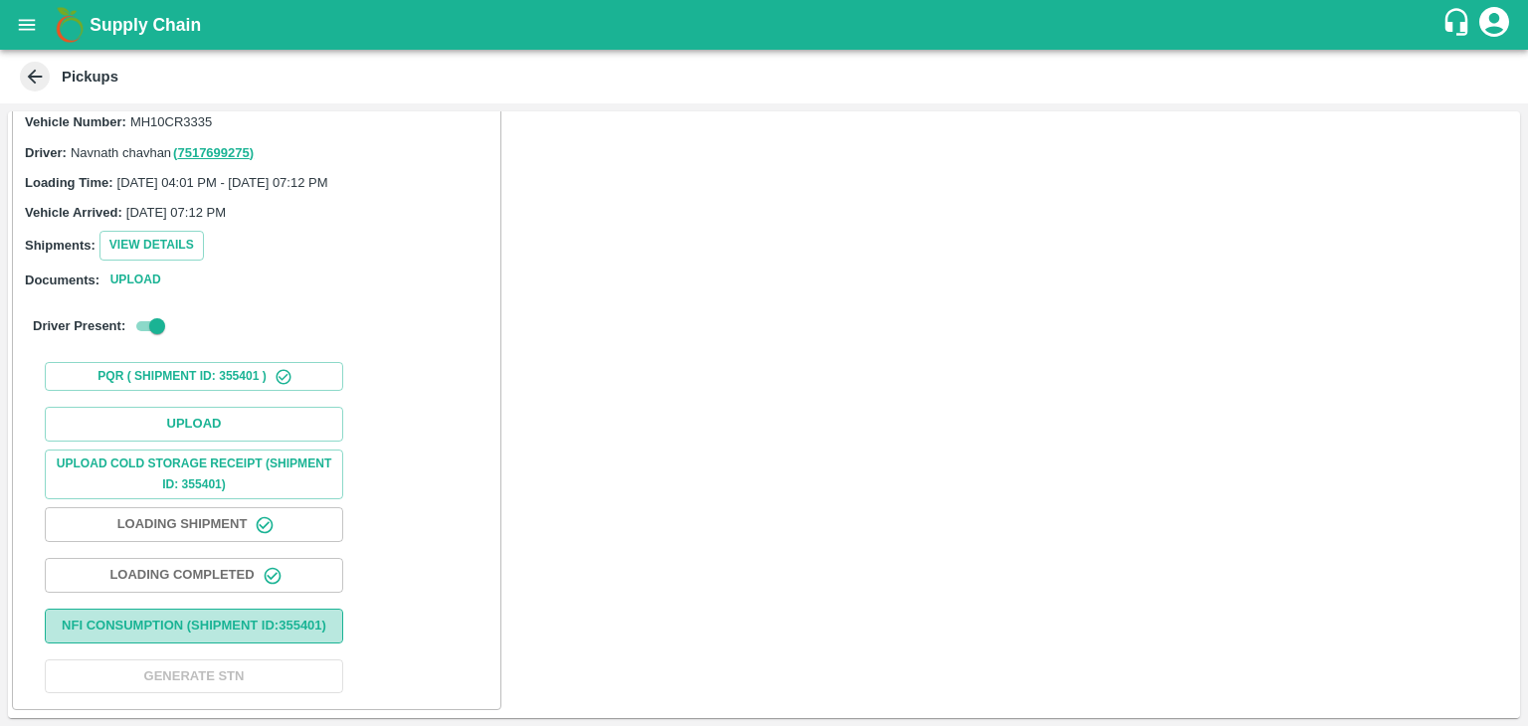
click at [222, 609] on button "Nfi Consumption (SHIPMENT ID: 355401 )" at bounding box center [194, 626] width 298 height 35
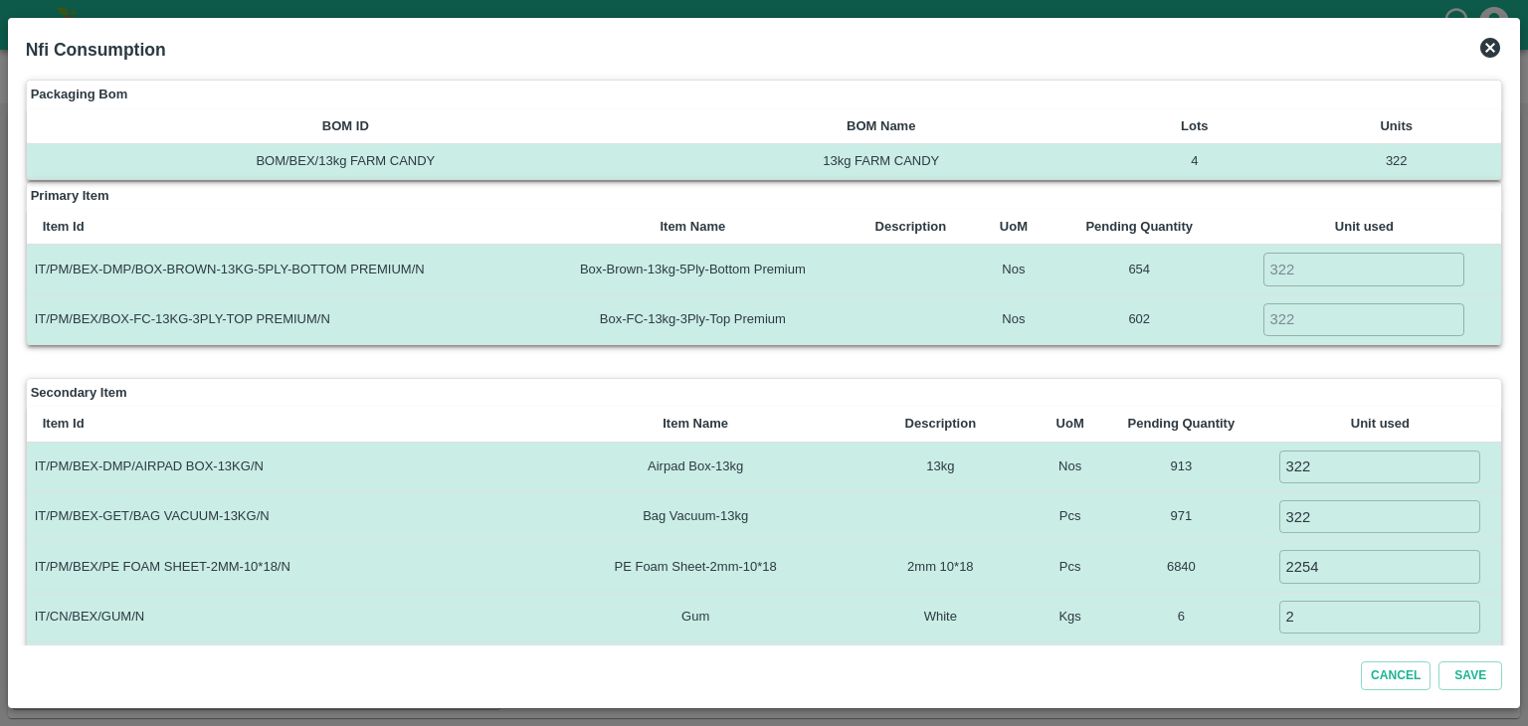
click at [1486, 57] on icon at bounding box center [1490, 48] width 20 height 20
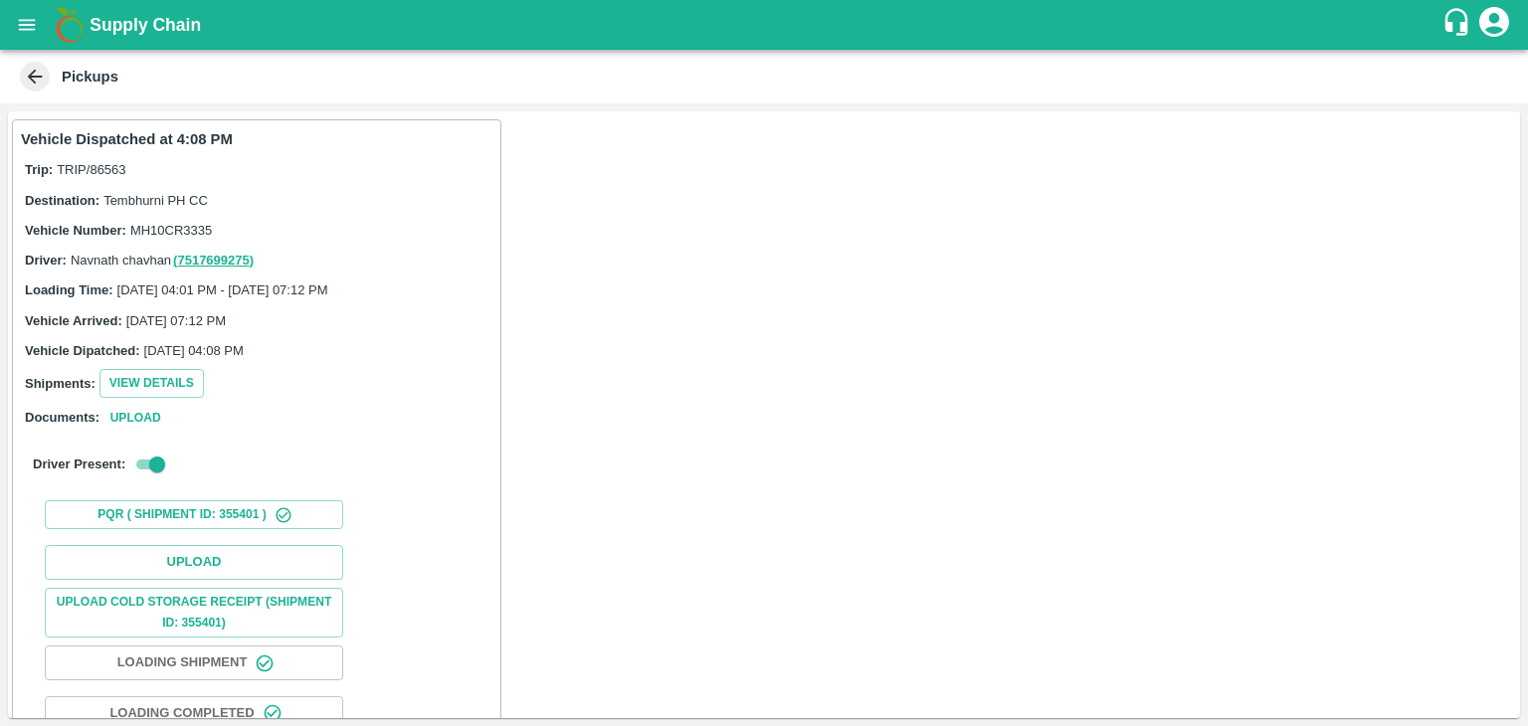
scroll to position [158, 0]
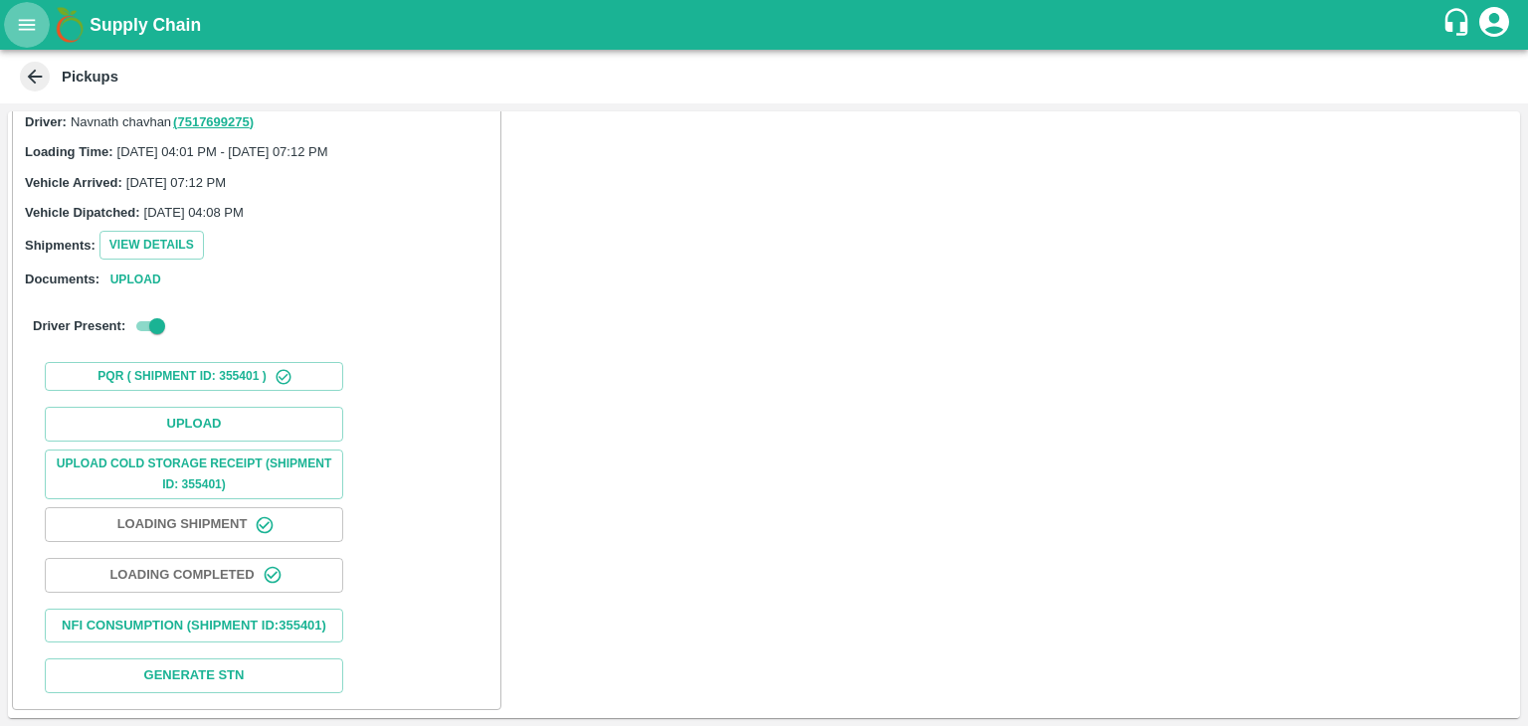
click at [37, 39] on button "open drawer" at bounding box center [27, 25] width 46 height 46
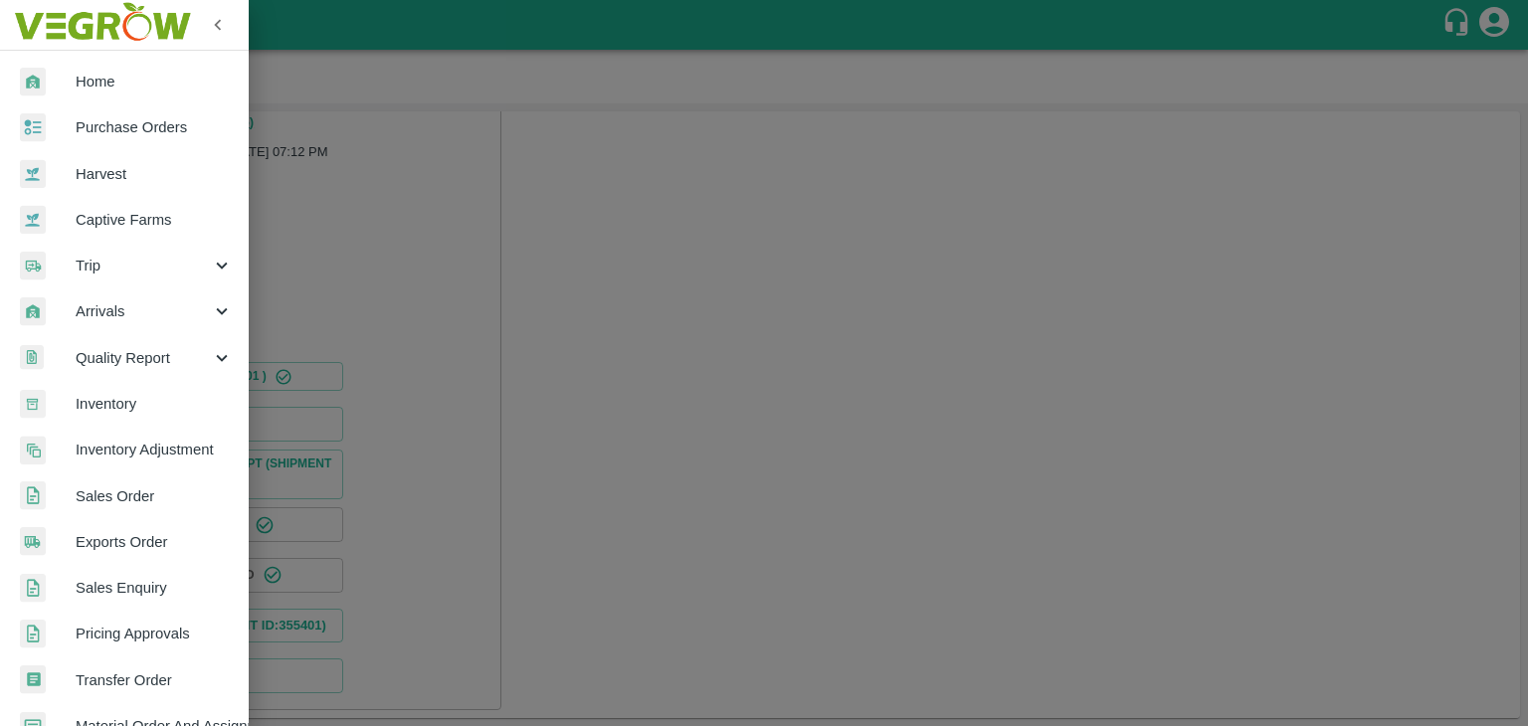
click at [107, 316] on span "Arrivals" at bounding box center [143, 311] width 135 height 22
click at [131, 403] on span "DC Arrivals" at bounding box center [162, 404] width 141 height 22
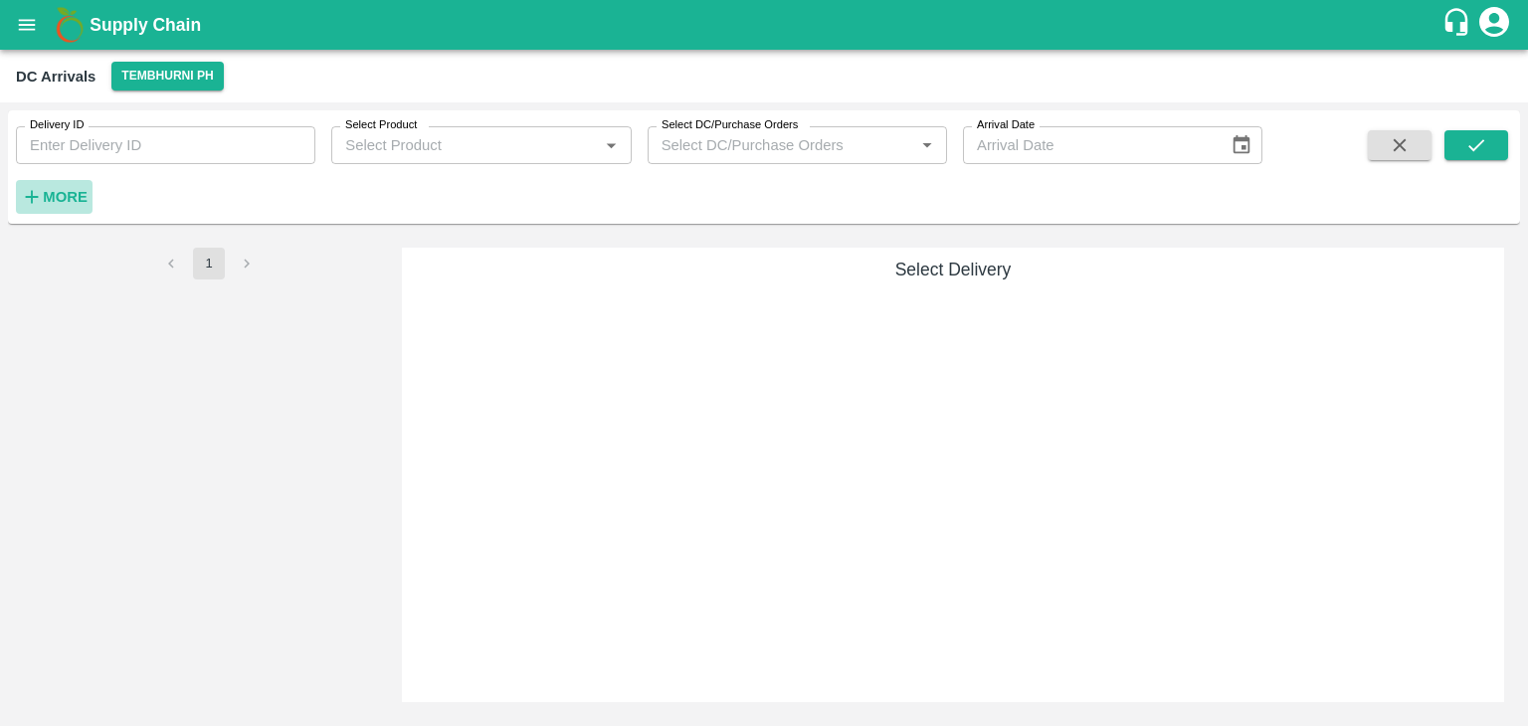
click at [75, 200] on strong "More" at bounding box center [65, 197] width 45 height 16
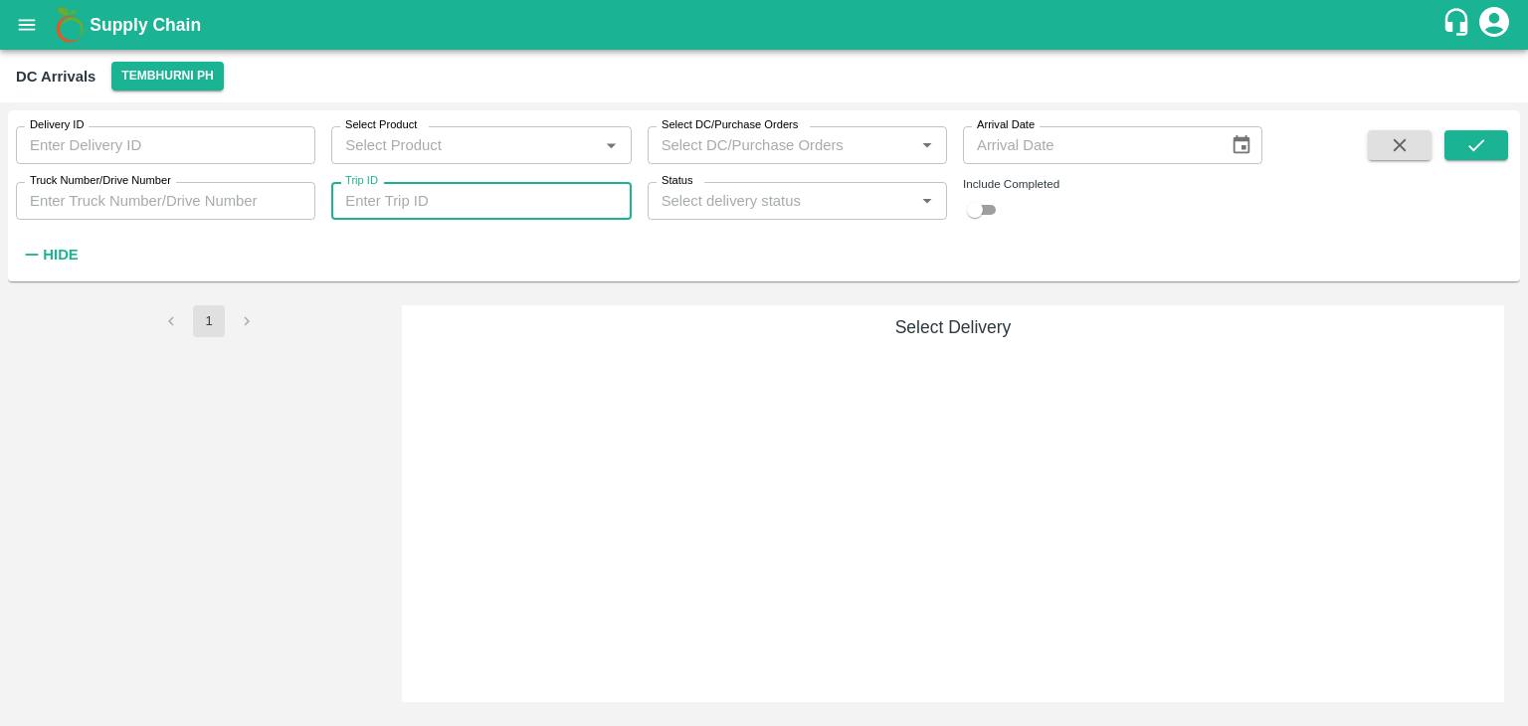
click at [456, 215] on input "Trip ID" at bounding box center [480, 201] width 299 height 38
type input "86604"
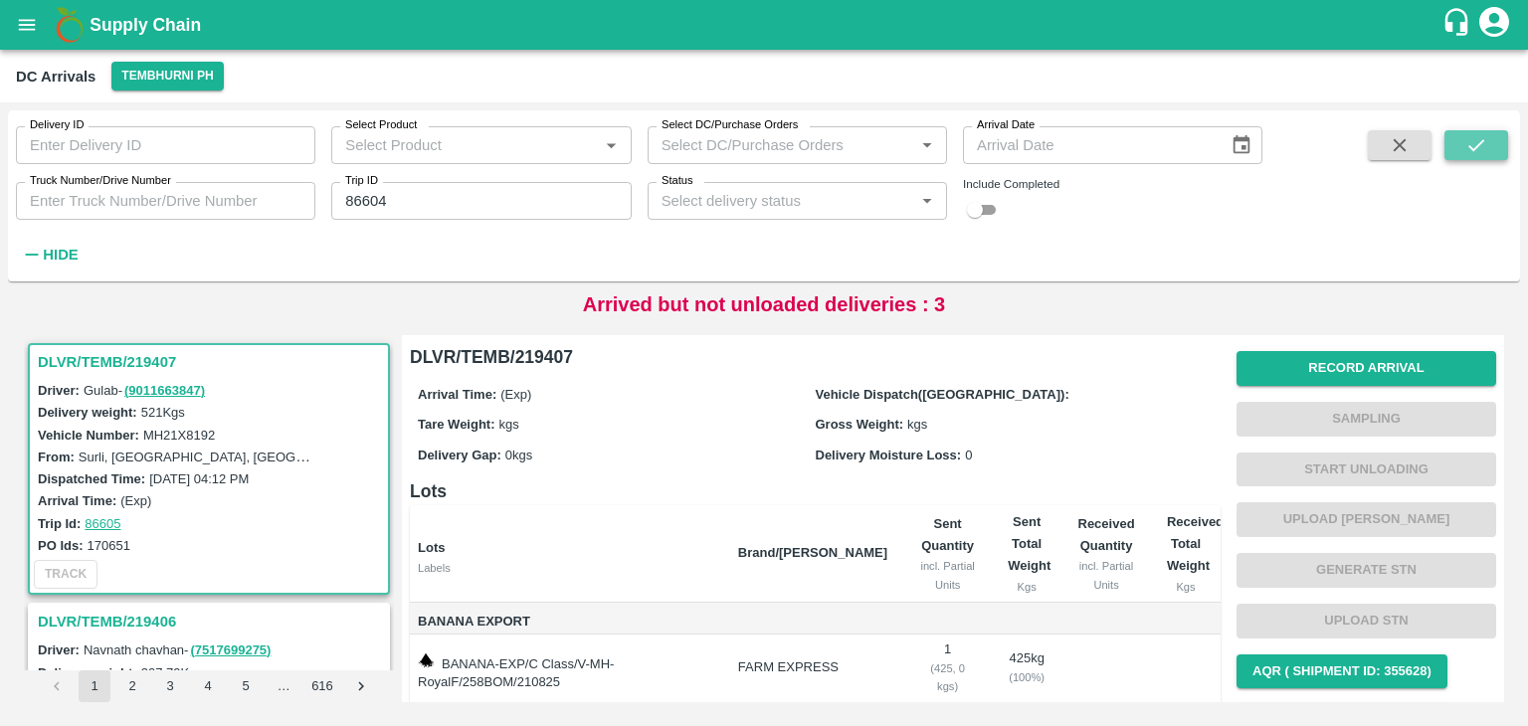
click at [1475, 140] on icon "submit" at bounding box center [1476, 145] width 22 height 22
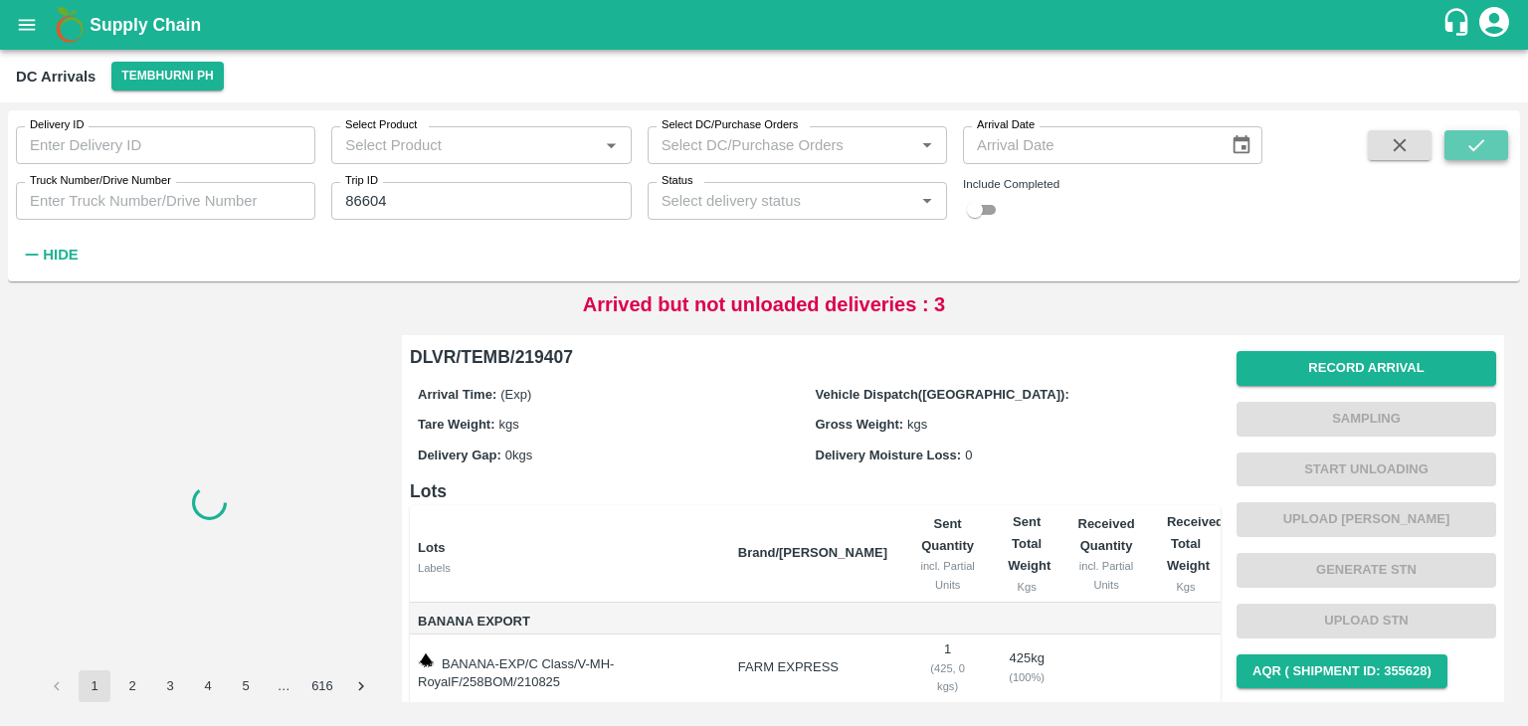
click at [1475, 140] on icon "submit" at bounding box center [1476, 145] width 22 height 22
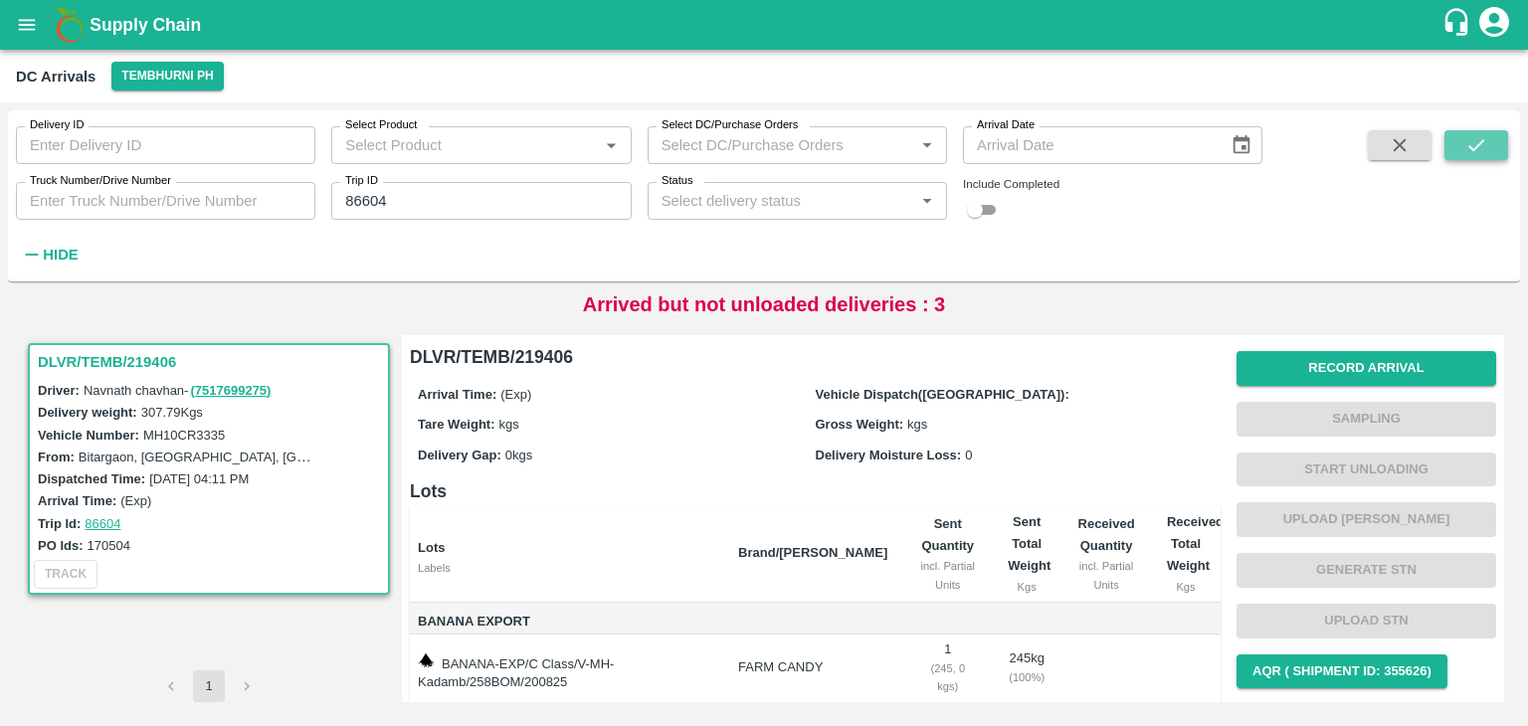
click at [1478, 146] on icon "submit" at bounding box center [1476, 145] width 16 height 12
click at [1300, 372] on button "Record Arrival" at bounding box center [1366, 368] width 260 height 35
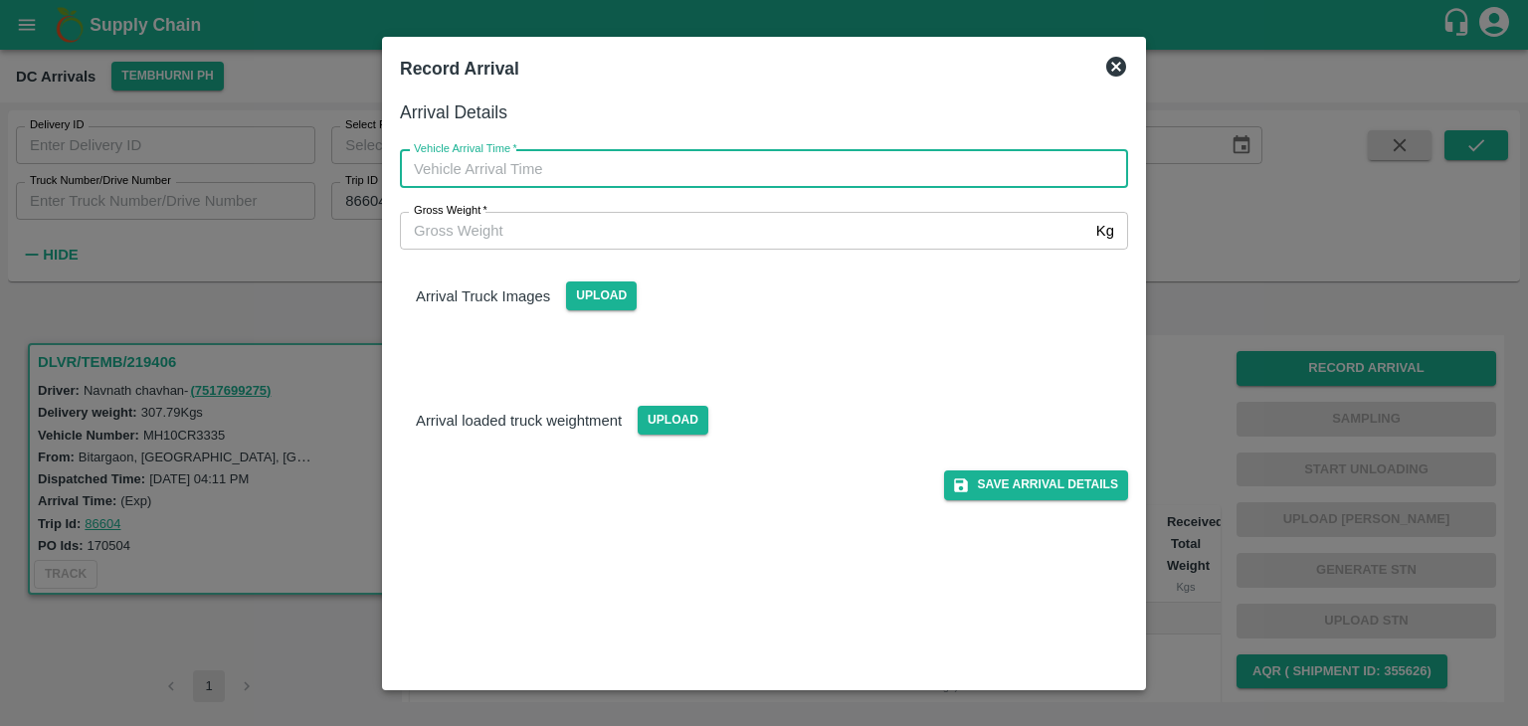
type input "DD/MM/YYYY hh:mm aa"
click at [697, 164] on input "DD/MM/YYYY hh:mm aa" at bounding box center [757, 169] width 714 height 38
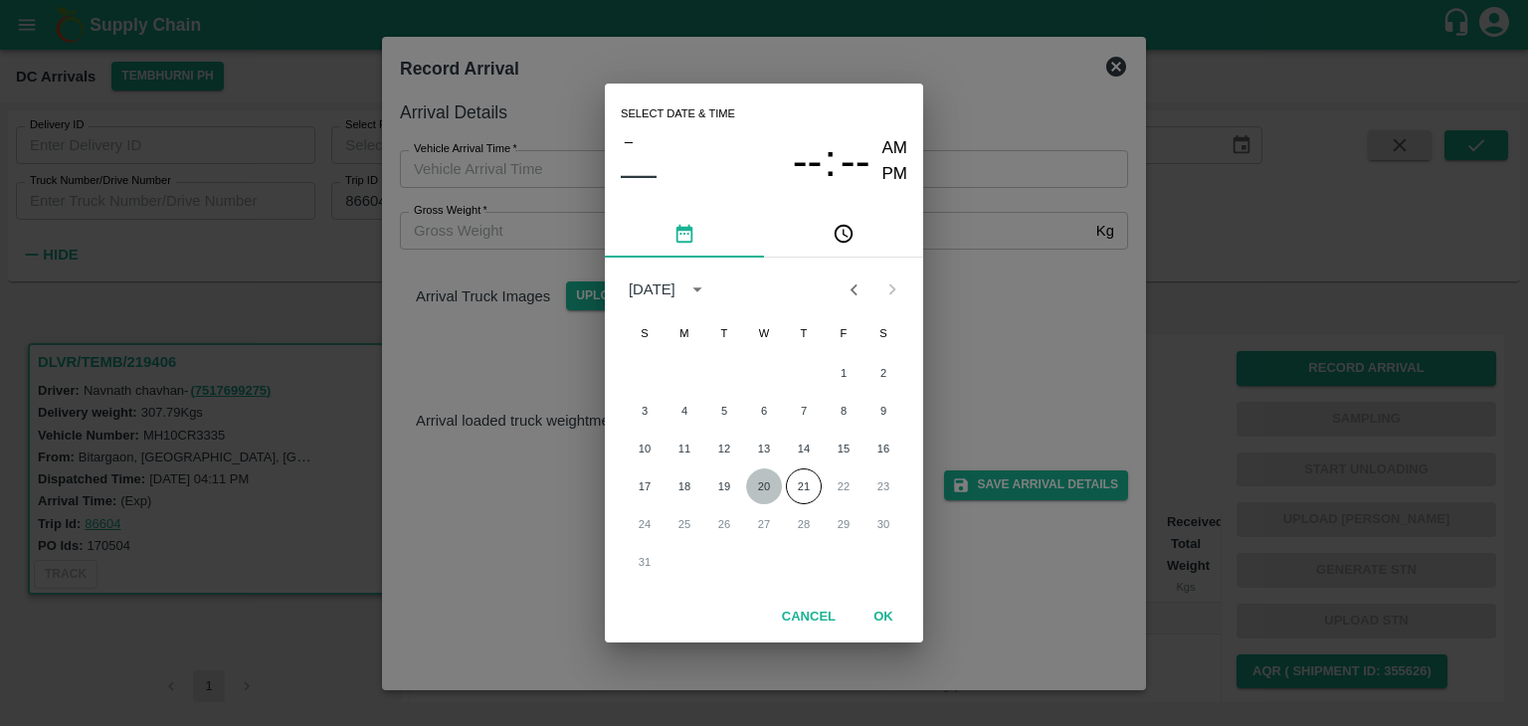
click at [751, 490] on button "20" at bounding box center [764, 486] width 36 height 36
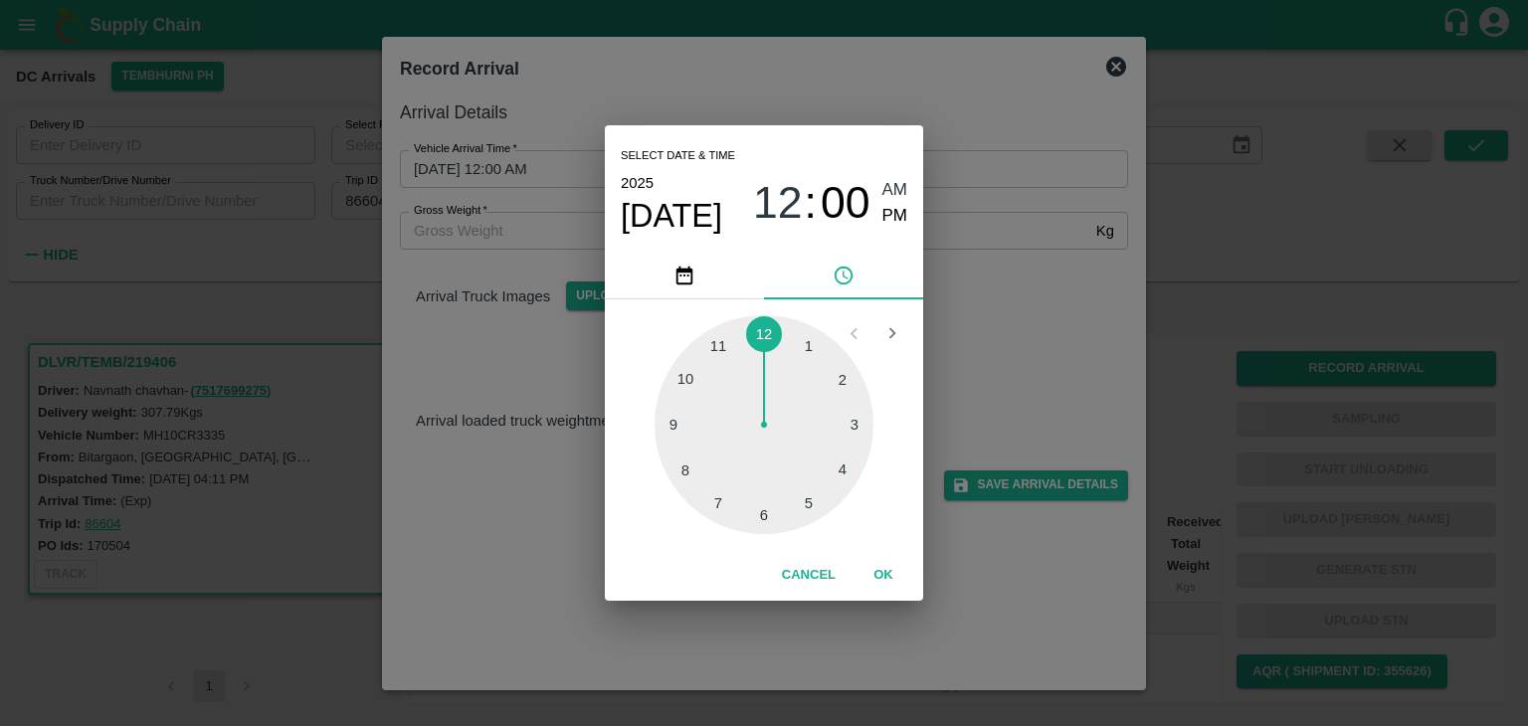
click at [722, 347] on div at bounding box center [763, 424] width 219 height 219
click at [888, 212] on span "PM" at bounding box center [895, 216] width 26 height 27
type input "20/08/2025 11:55 PM"
click at [877, 565] on button "OK" at bounding box center [883, 575] width 64 height 35
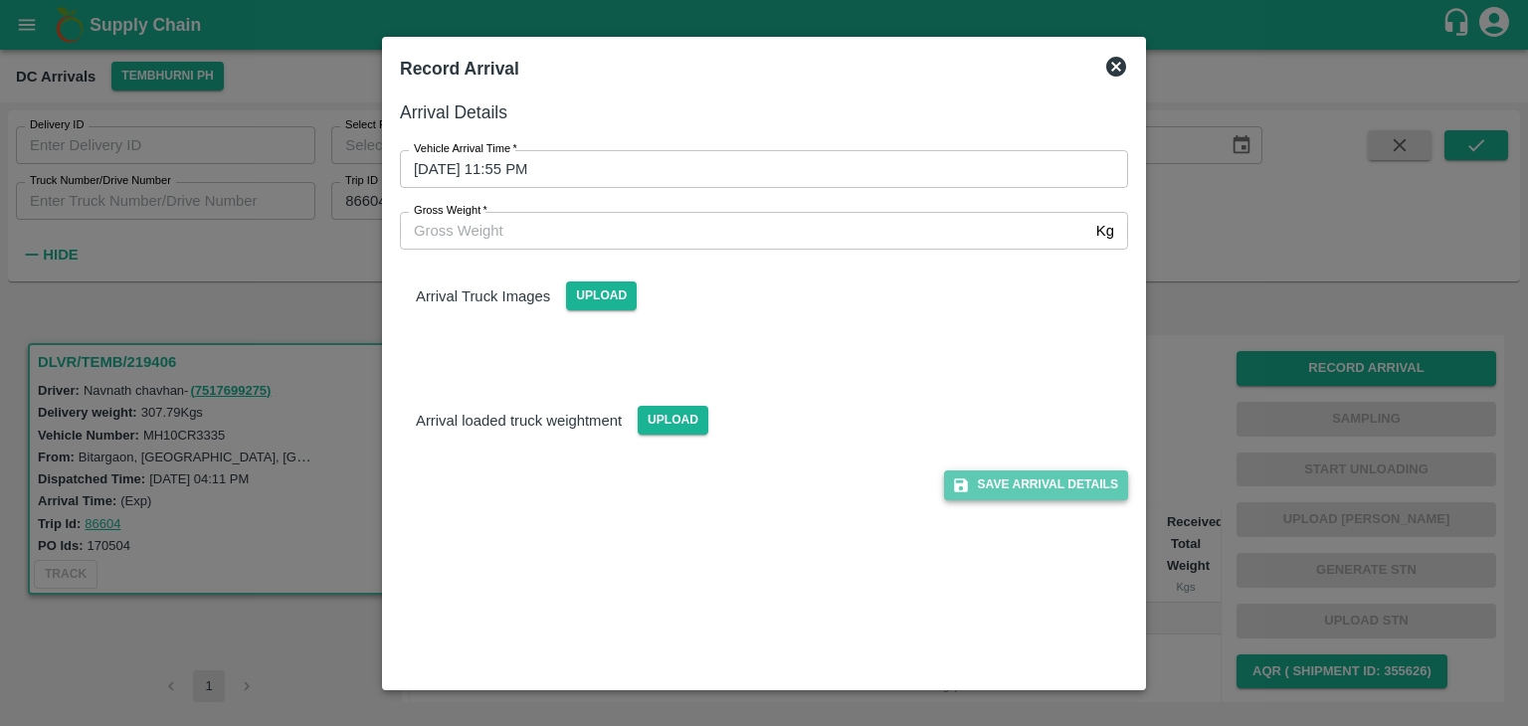
click at [1098, 479] on button "Save Arrival Details" at bounding box center [1036, 484] width 184 height 29
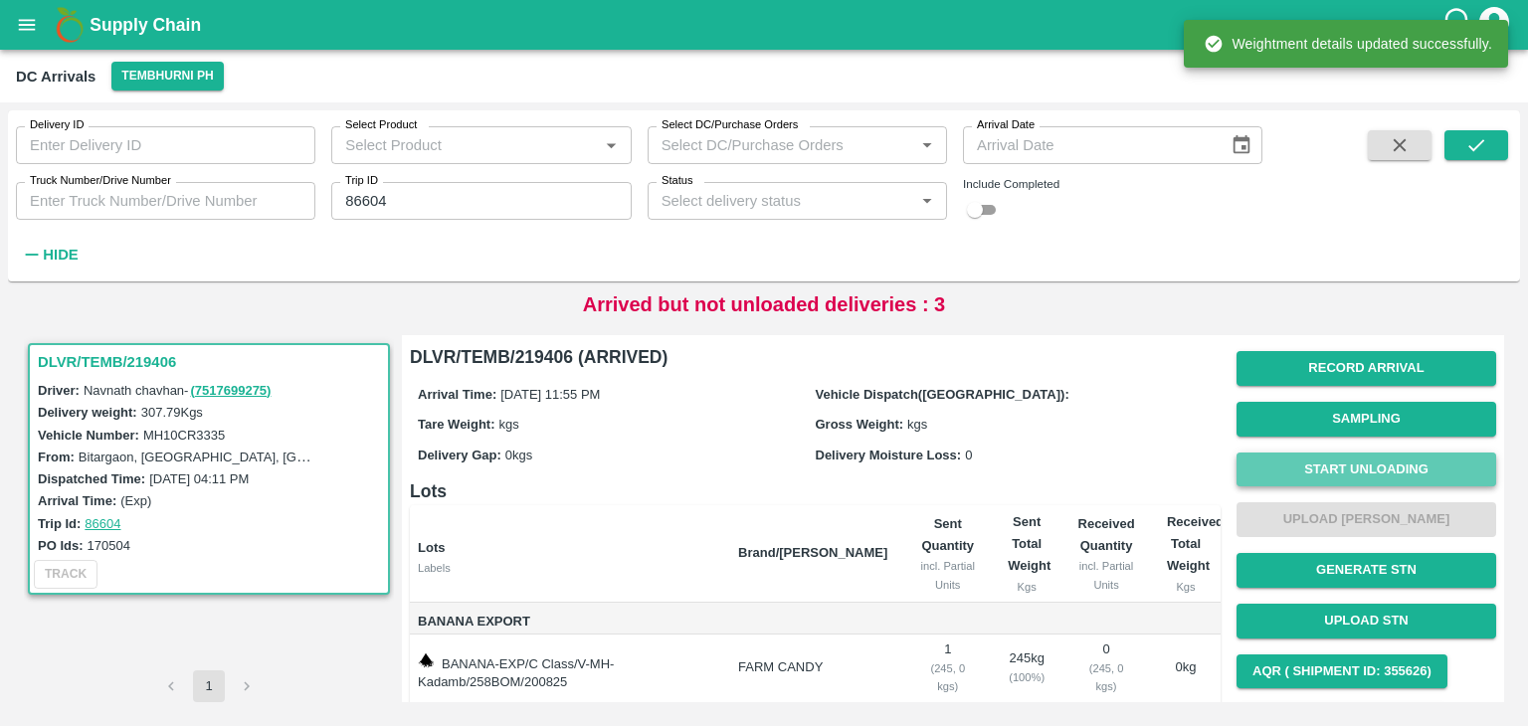
click at [1331, 462] on button "Start Unloading" at bounding box center [1366, 470] width 260 height 35
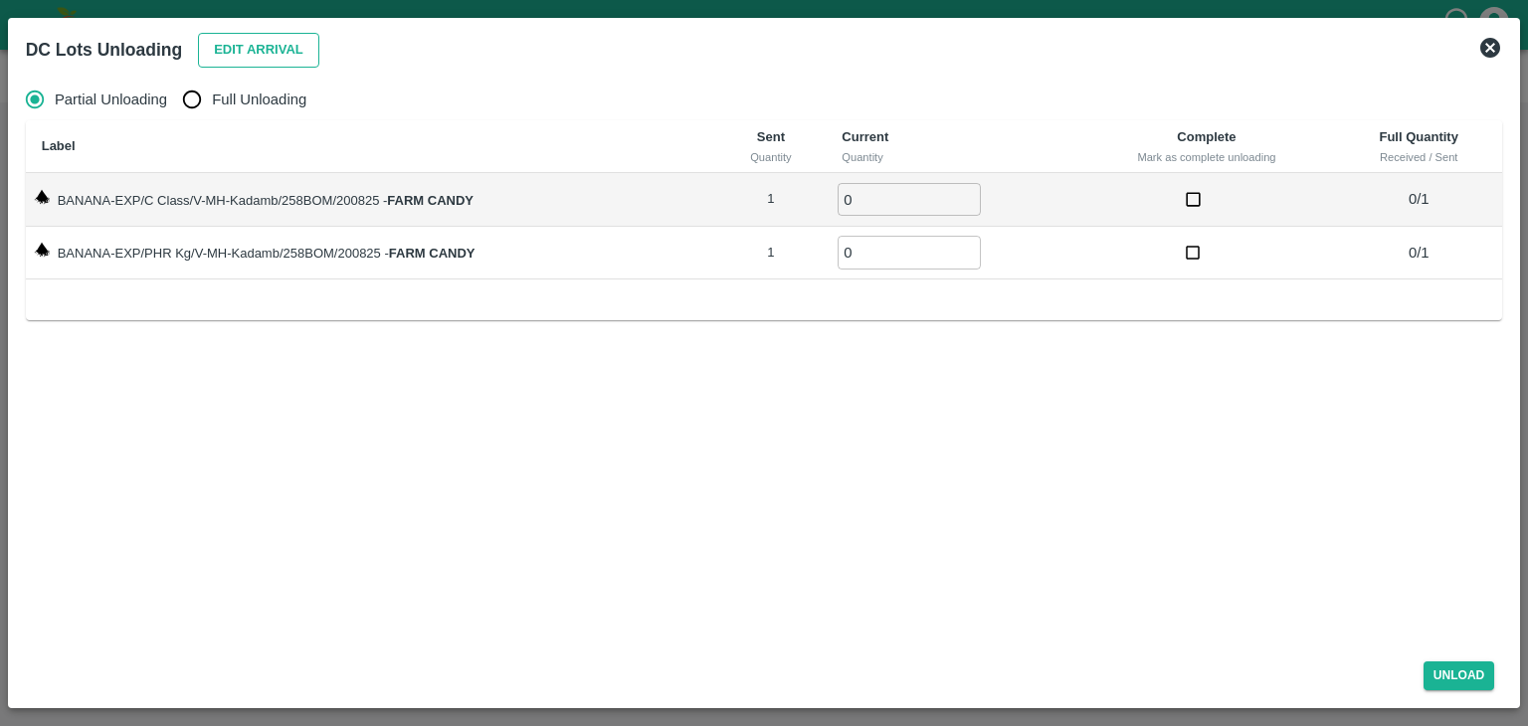
click at [244, 54] on button "Edit Arrival" at bounding box center [258, 50] width 121 height 35
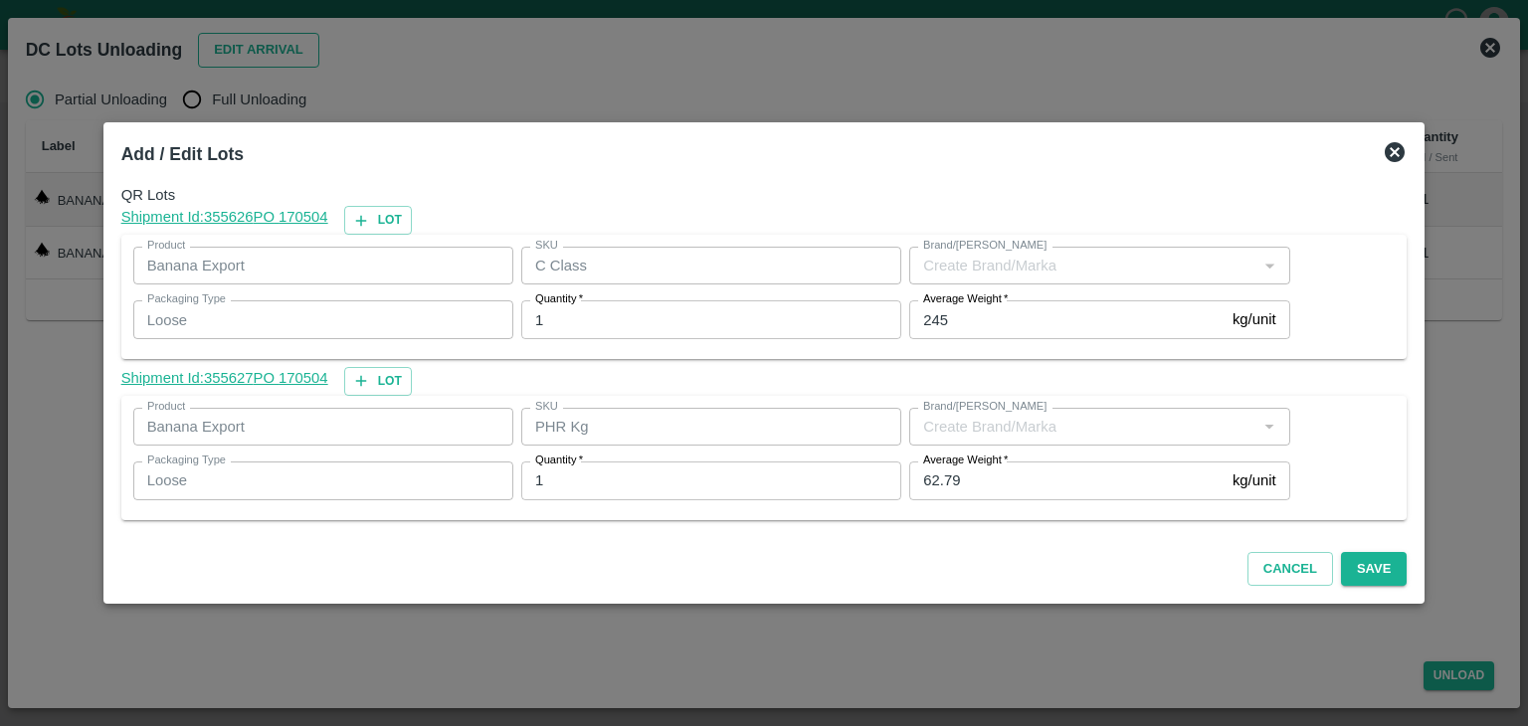
type input "FARM CANDY"
click at [1013, 473] on input "62.79" at bounding box center [1066, 481] width 315 height 38
type input "62"
click at [1349, 562] on button "Save" at bounding box center [1374, 569] width 66 height 35
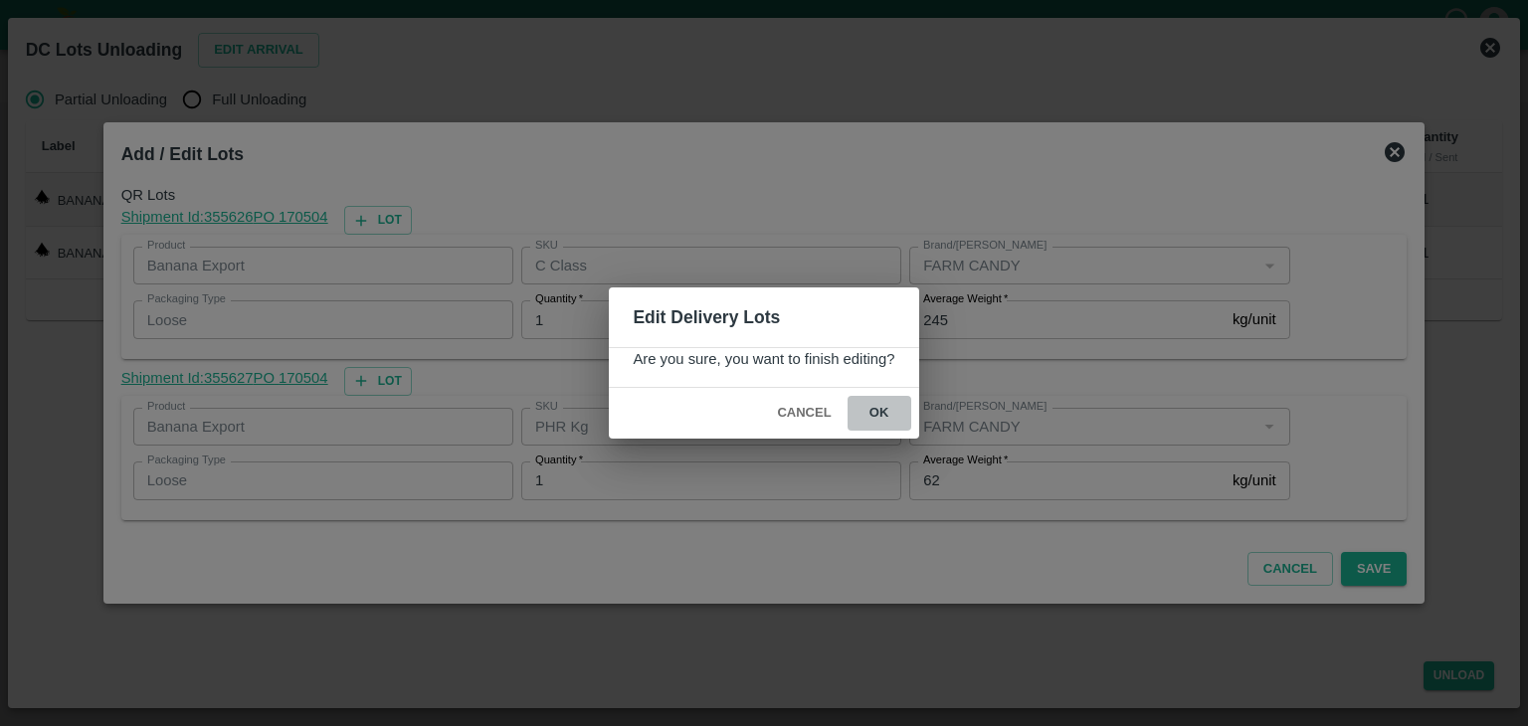
click at [872, 403] on button "ok" at bounding box center [879, 413] width 64 height 35
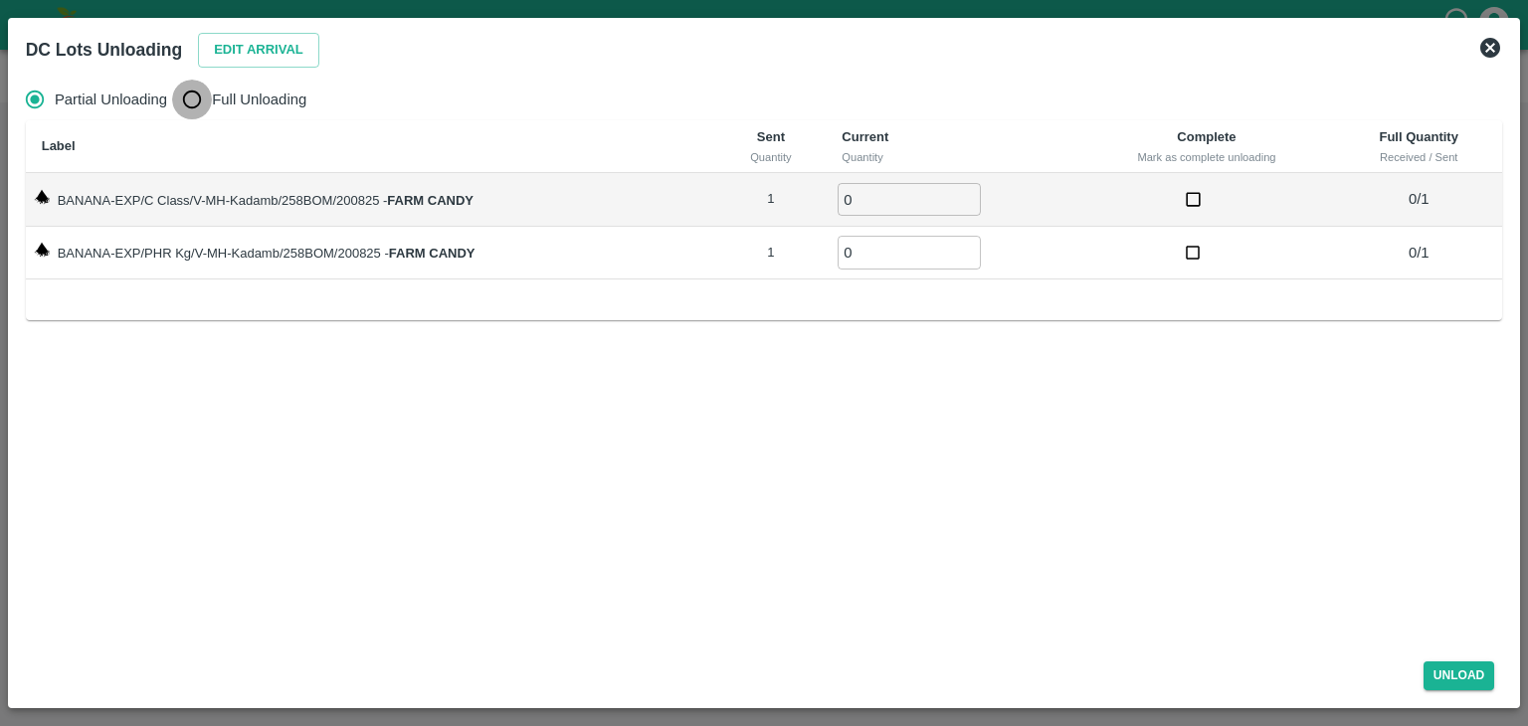
click at [192, 82] on input "Full Unloading" at bounding box center [192, 100] width 40 height 40
radio input "true"
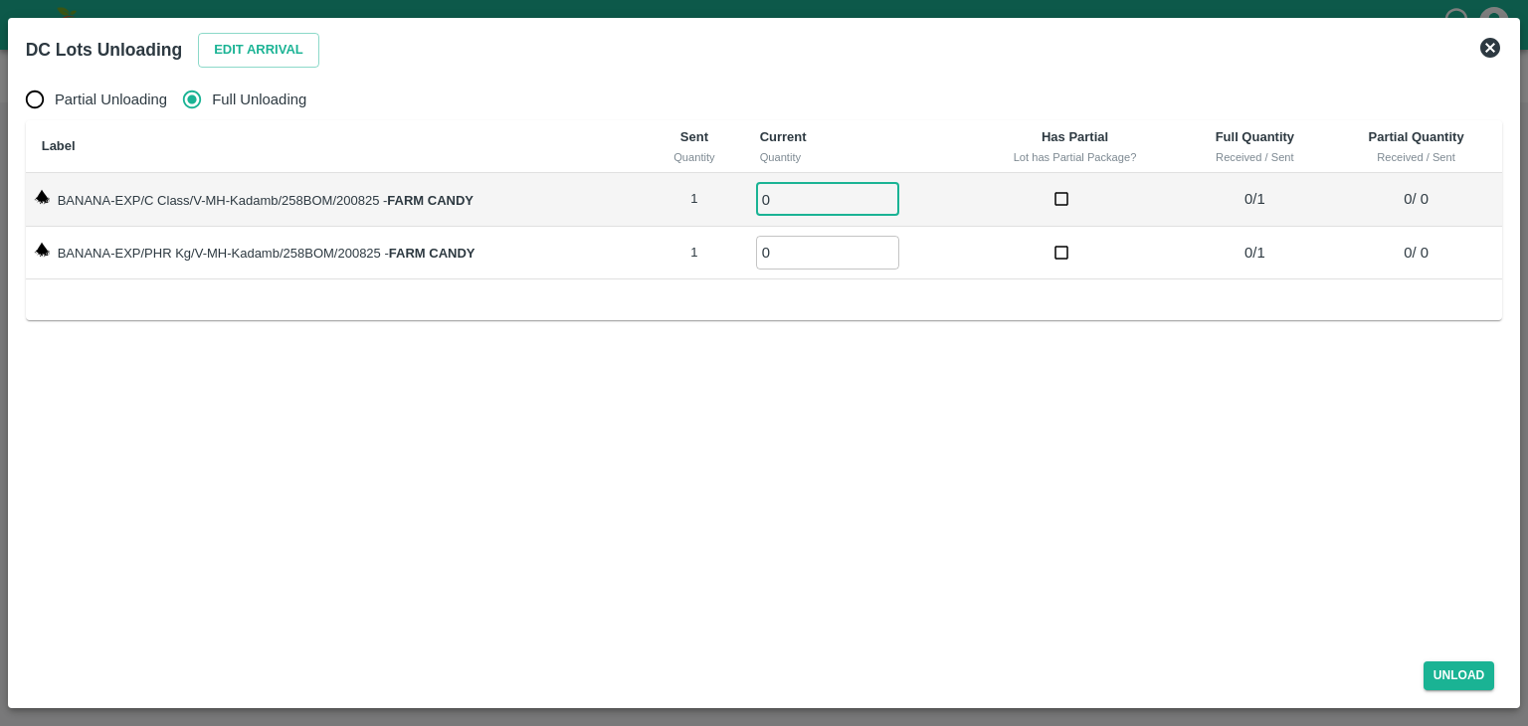
click at [801, 189] on input "0" at bounding box center [827, 199] width 143 height 33
type input "01"
click at [796, 265] on input "0" at bounding box center [827, 252] width 143 height 33
type input "01"
click at [1443, 666] on button "Unload" at bounding box center [1459, 675] width 72 height 29
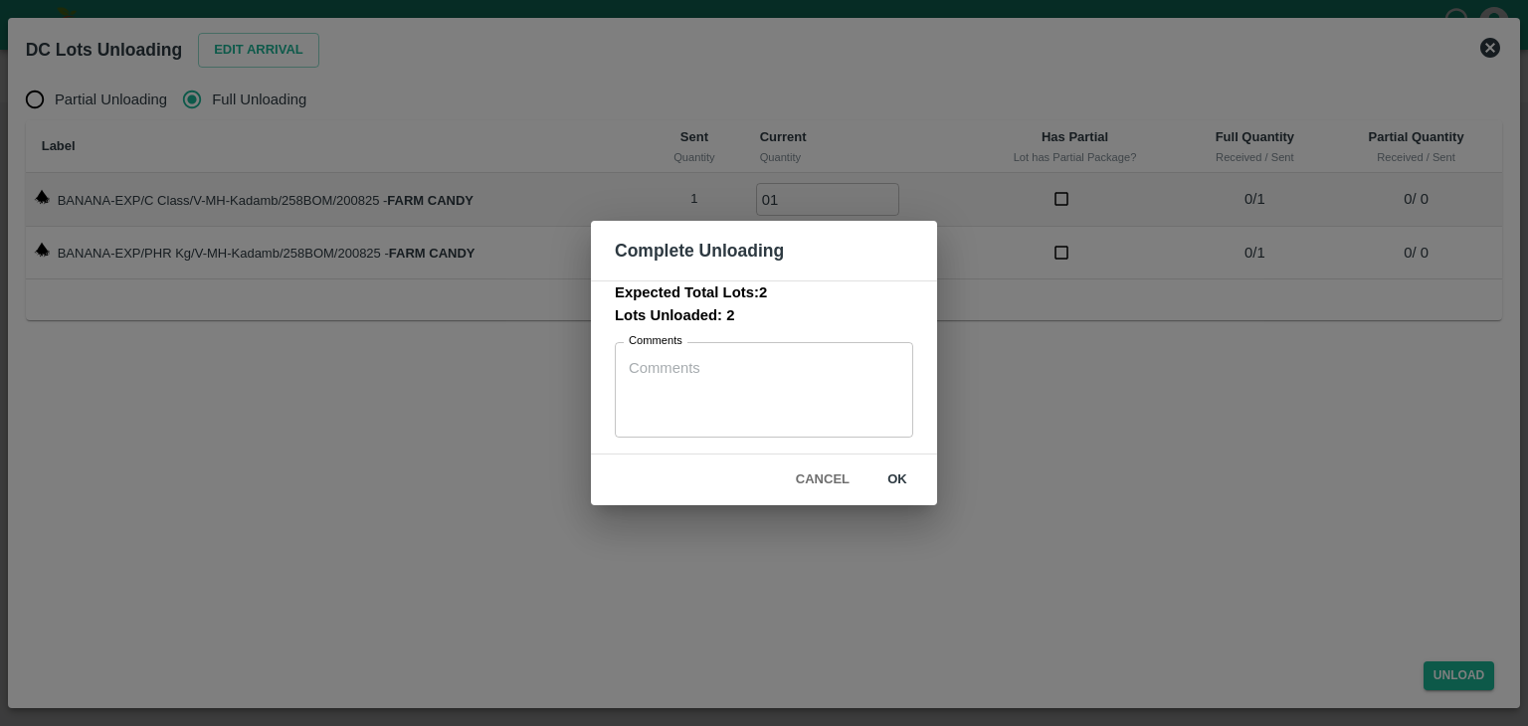
click at [885, 478] on button "ok" at bounding box center [897, 479] width 64 height 35
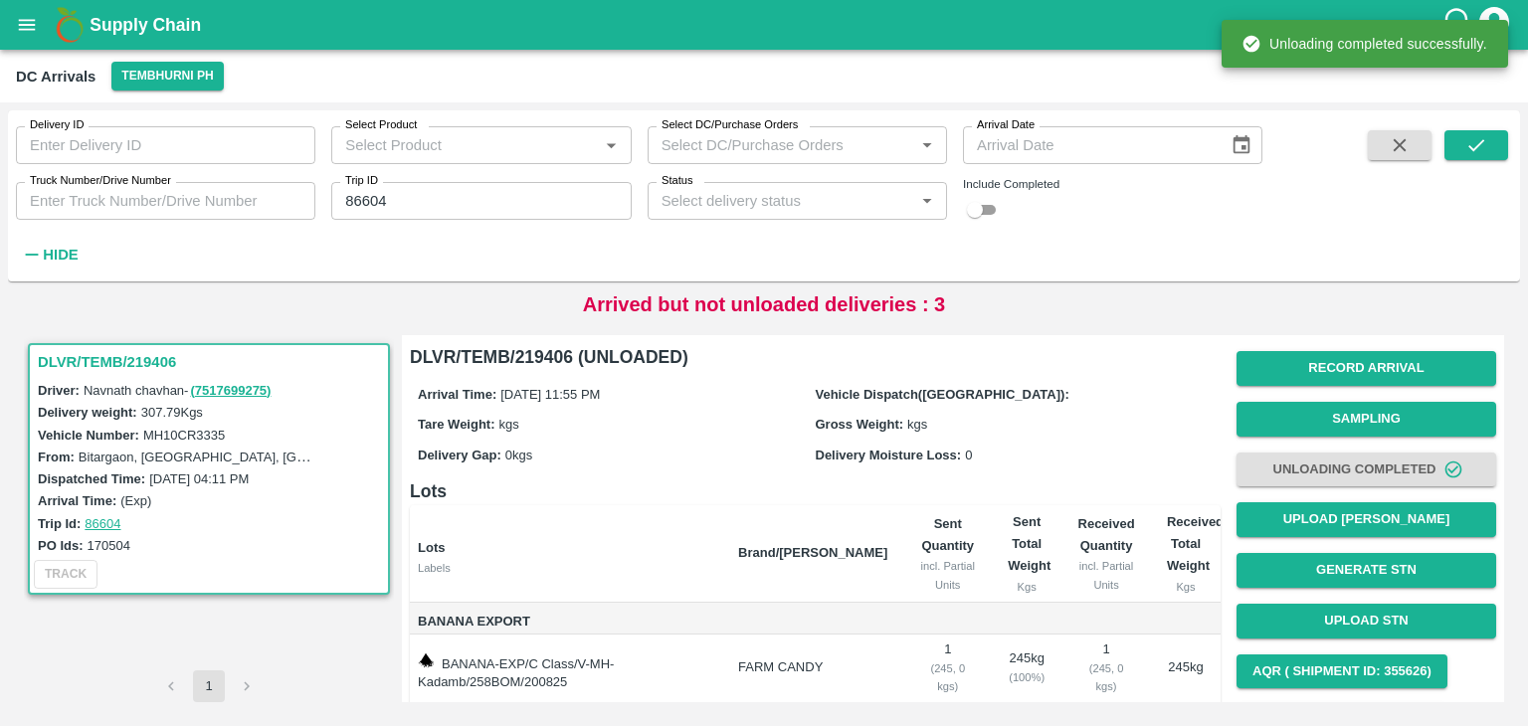
scroll to position [104, 0]
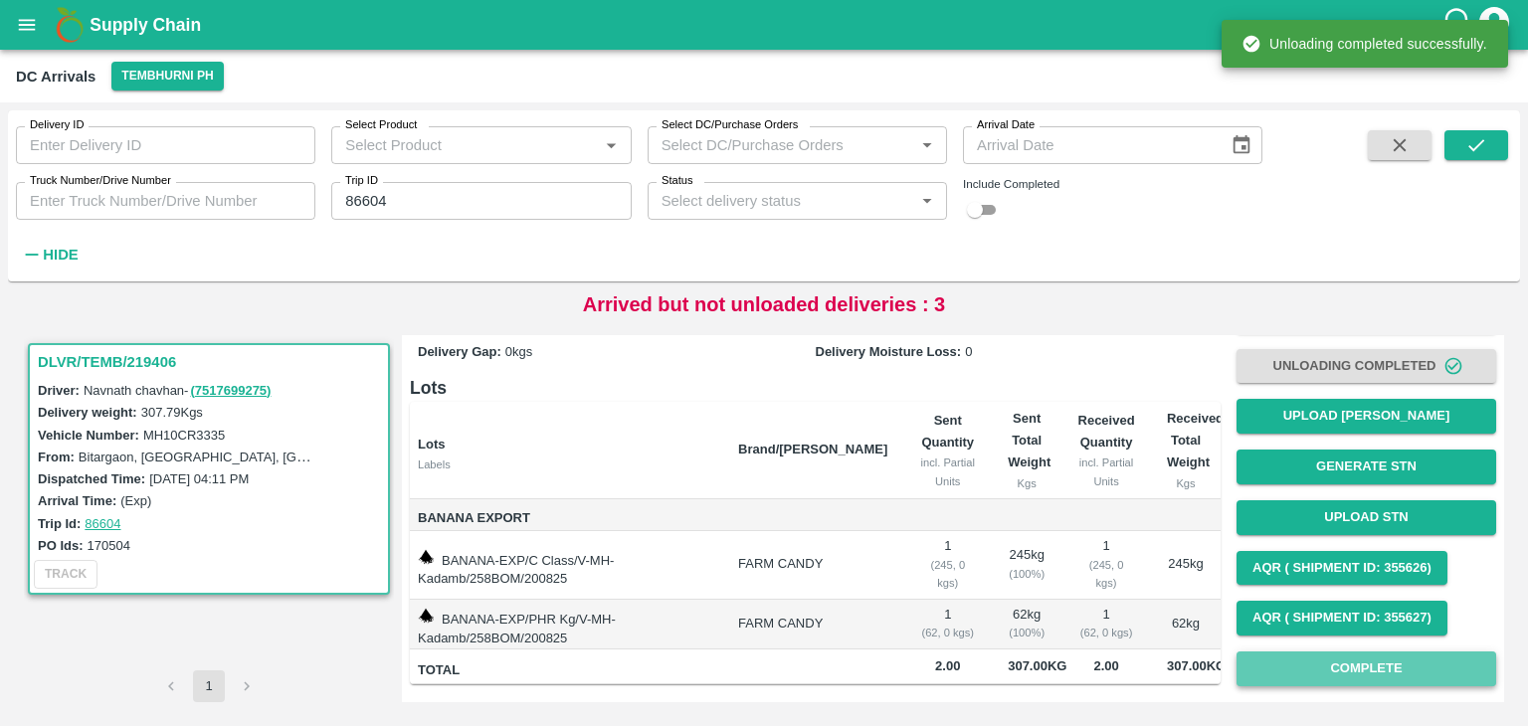
click at [1401, 657] on button "Complete" at bounding box center [1366, 668] width 260 height 35
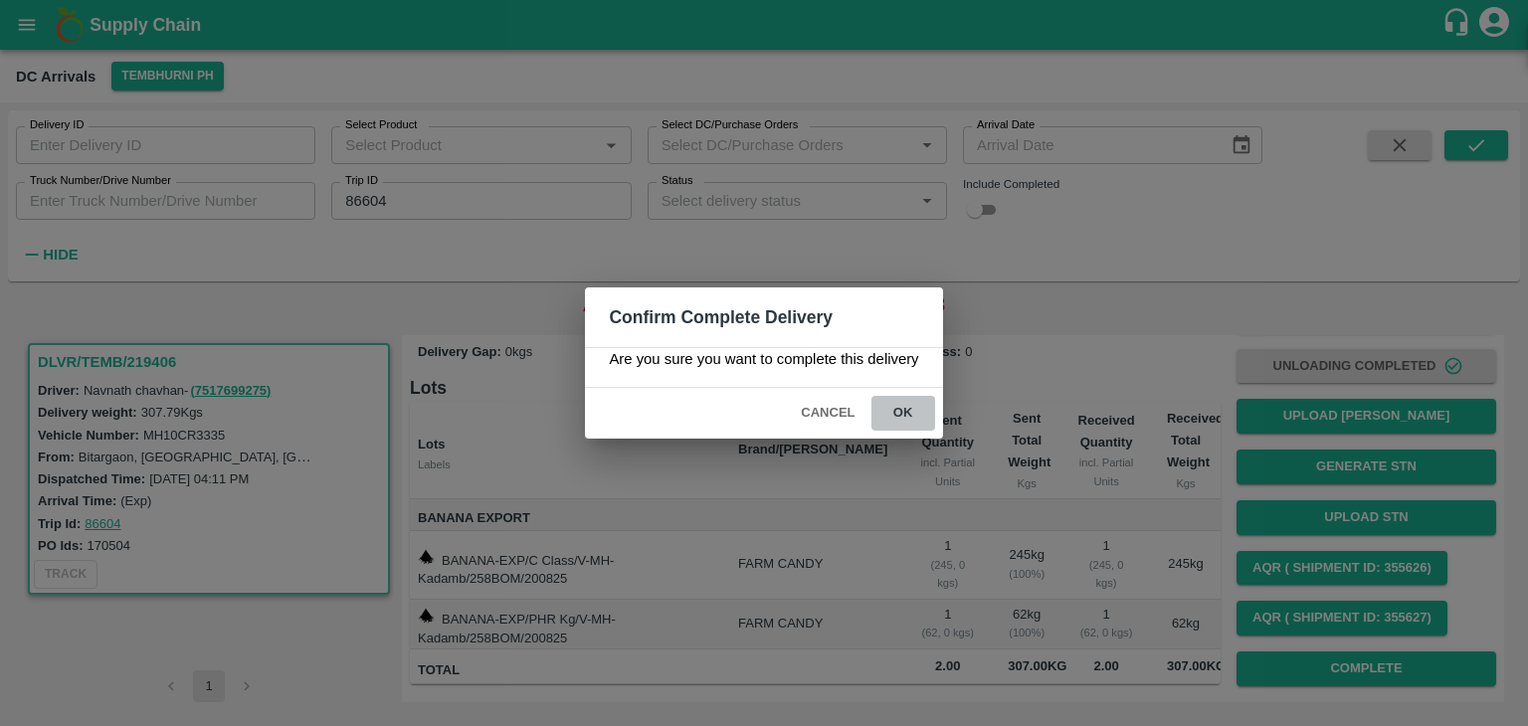
click at [895, 407] on button "ok" at bounding box center [903, 413] width 64 height 35
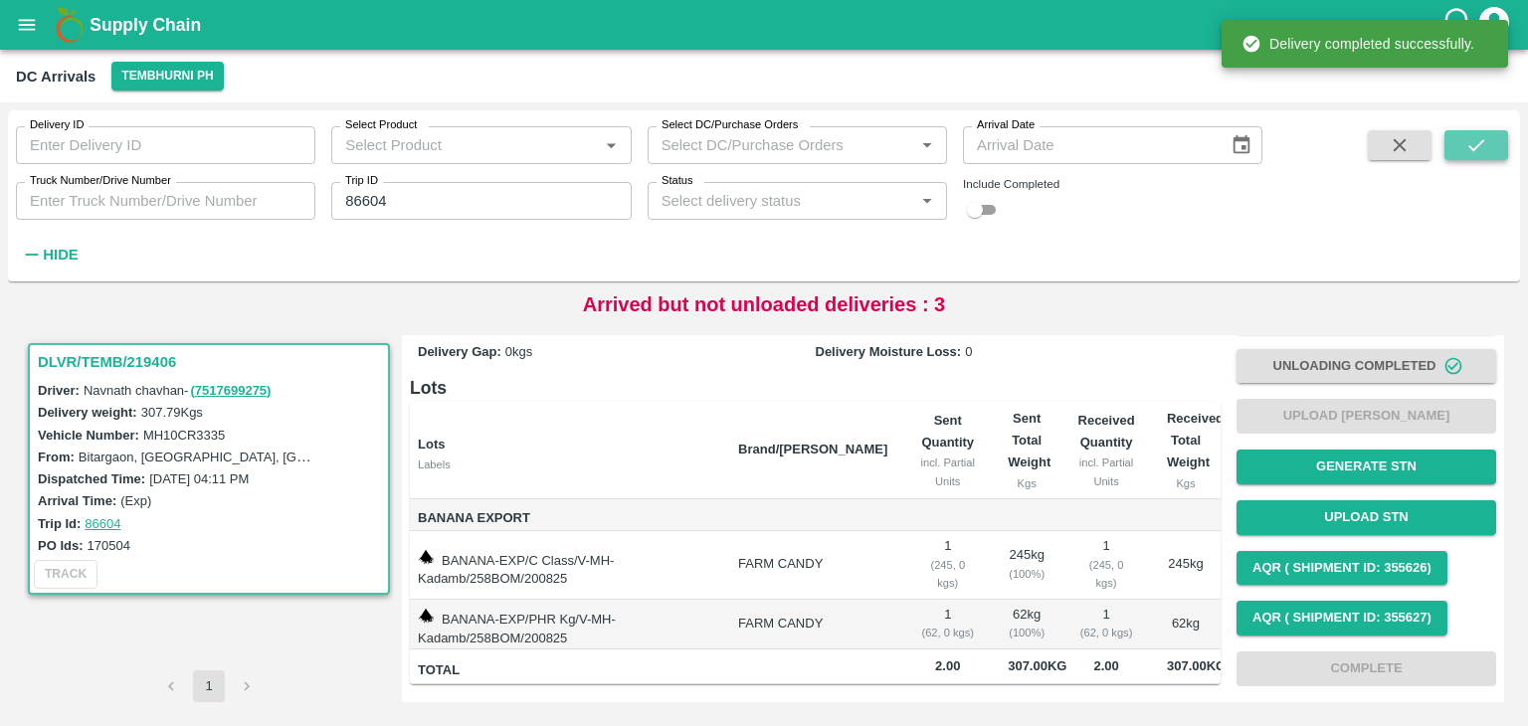
click at [1490, 138] on button "submit" at bounding box center [1476, 145] width 64 height 30
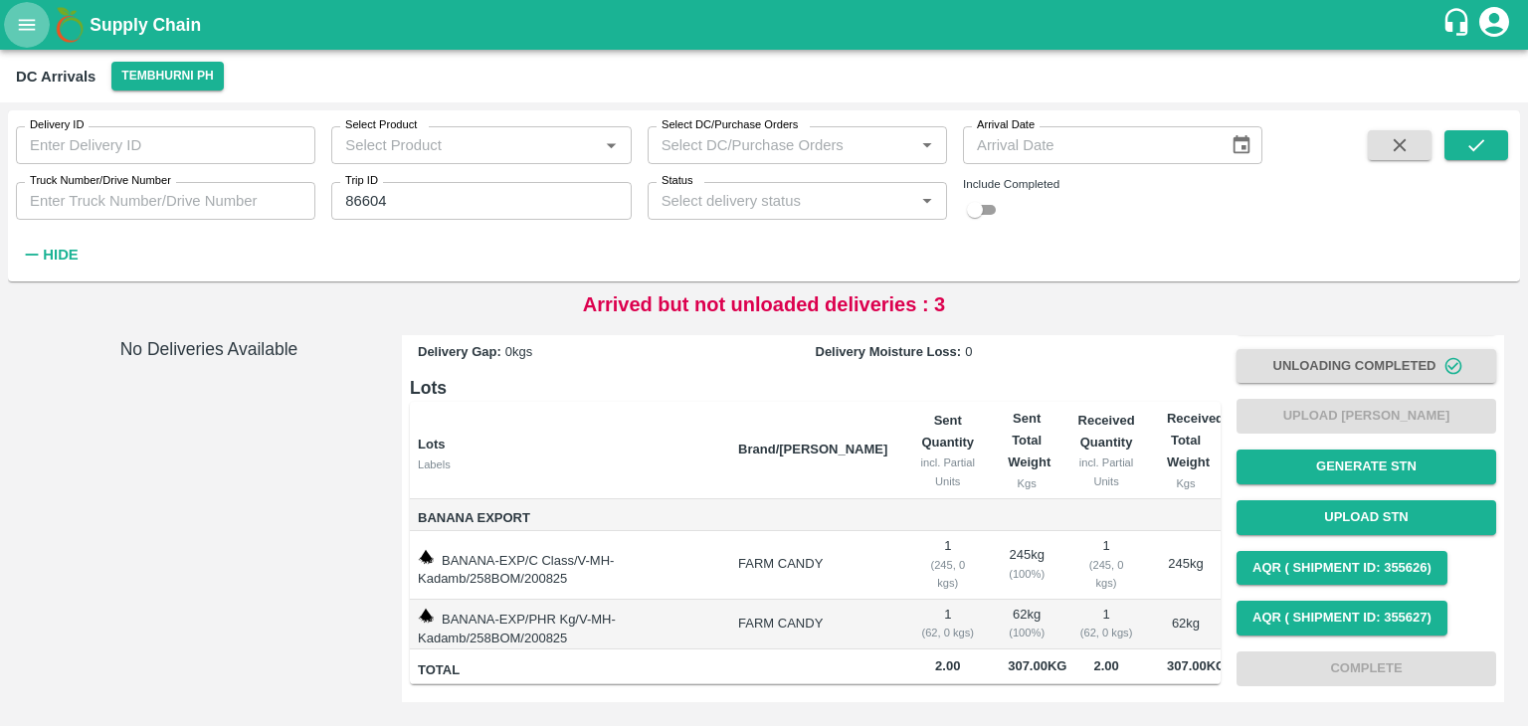
click at [15, 14] on button "open drawer" at bounding box center [27, 25] width 46 height 46
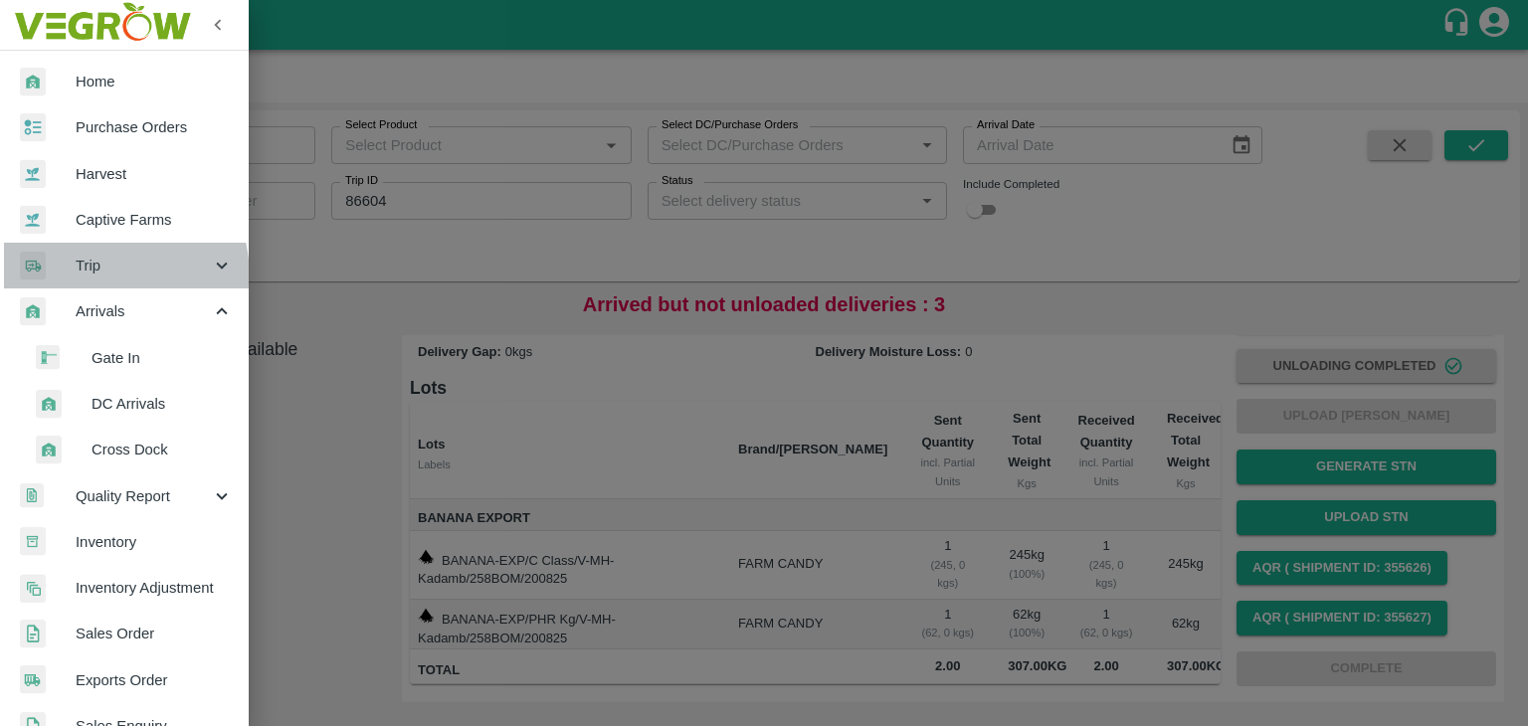
click at [88, 277] on div "Trip" at bounding box center [124, 266] width 249 height 46
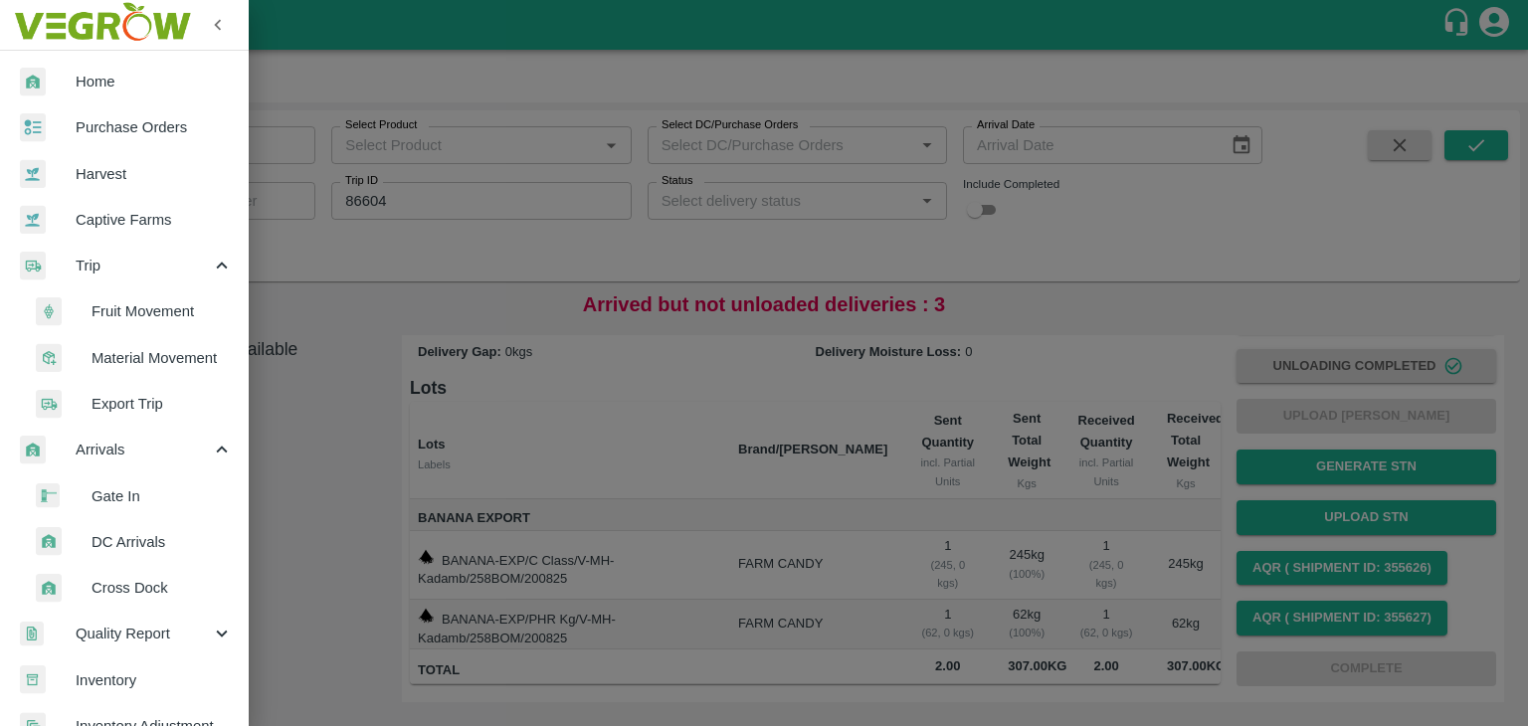
click at [144, 311] on span "Fruit Movement" at bounding box center [162, 311] width 141 height 22
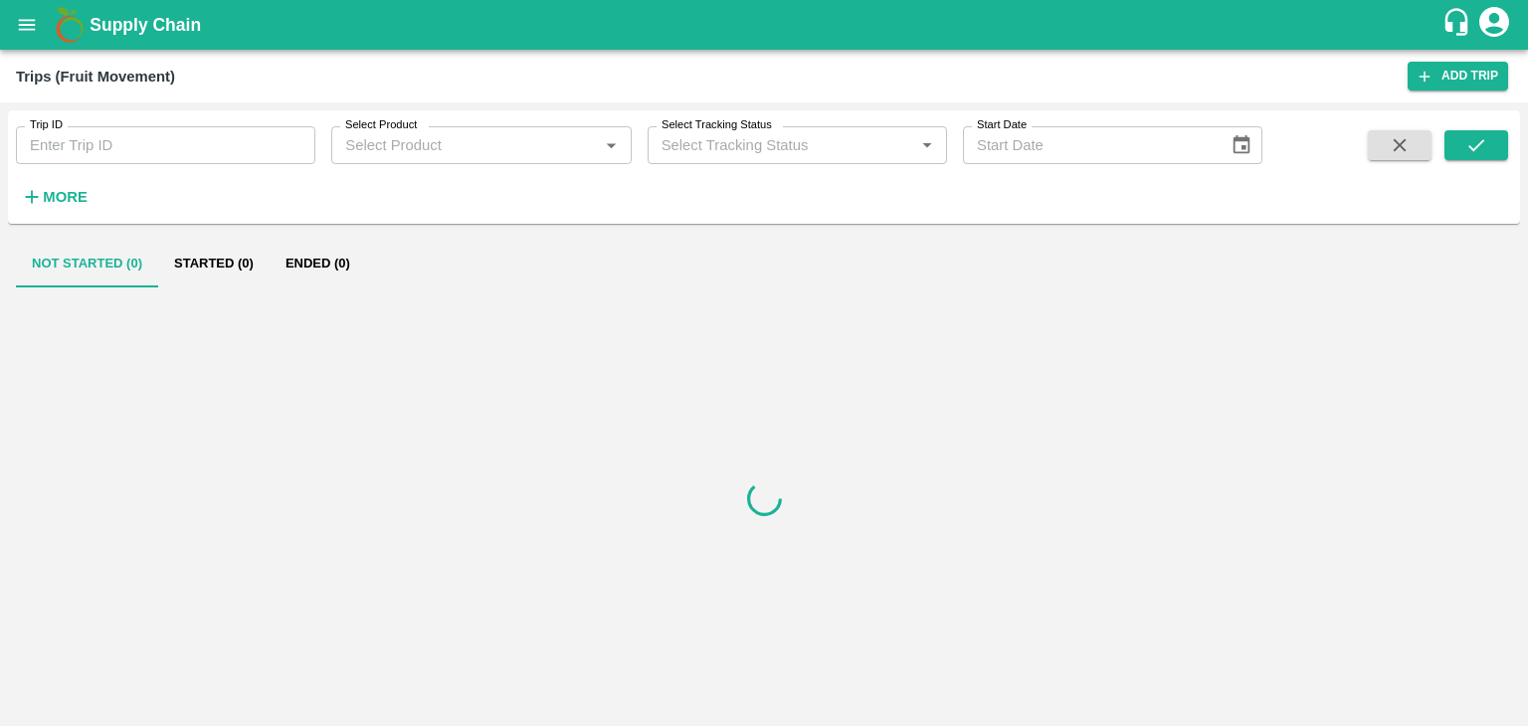
click at [175, 140] on input "Trip ID" at bounding box center [165, 145] width 299 height 38
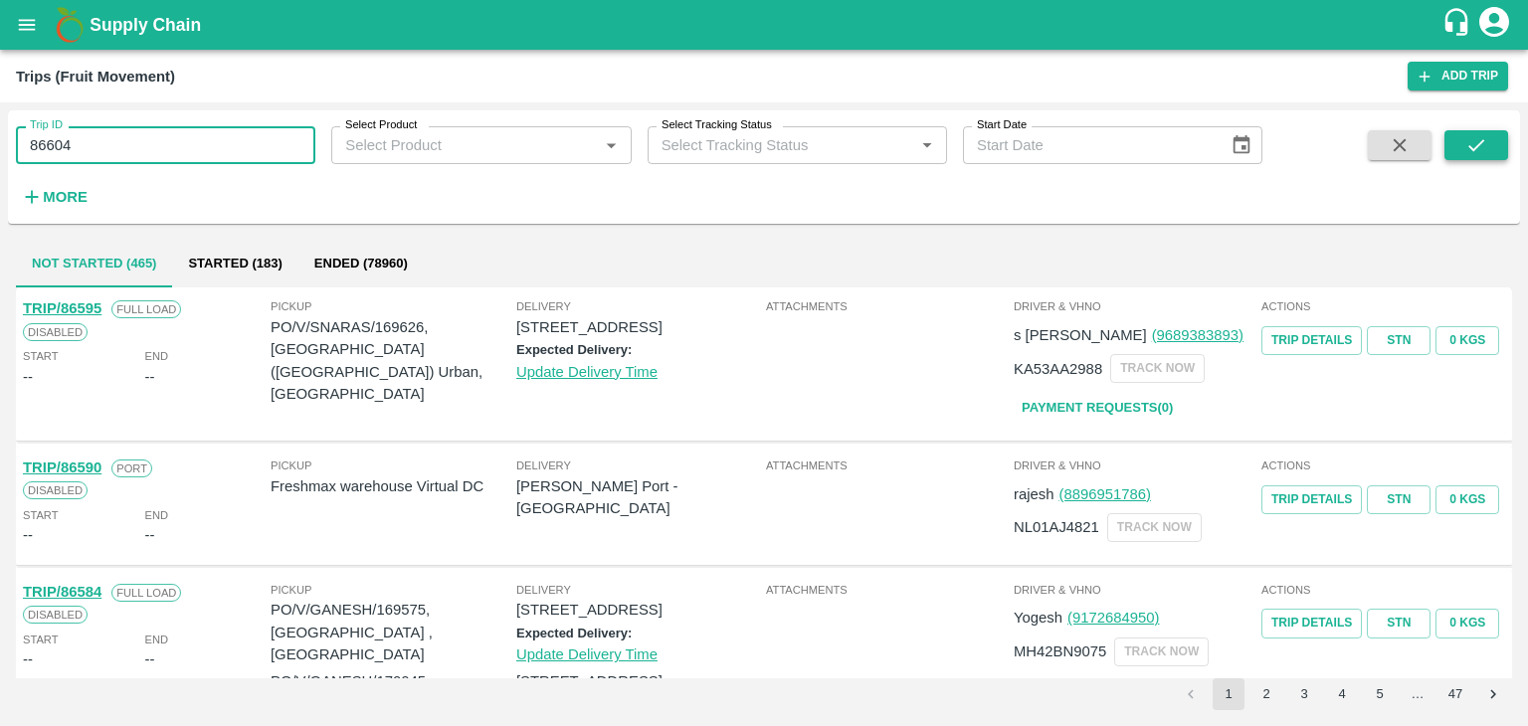
type input "86604"
click at [1476, 138] on icon "submit" at bounding box center [1476, 145] width 22 height 22
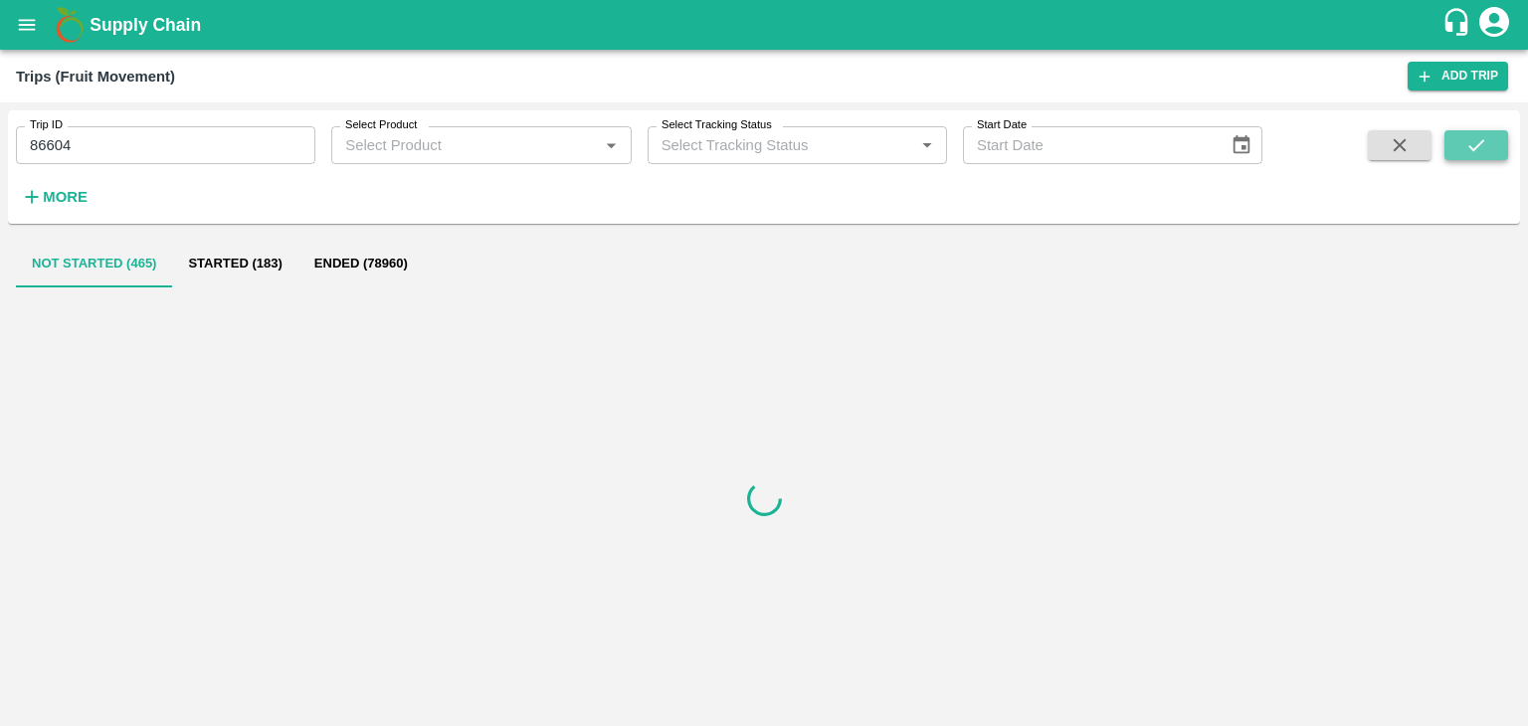
click at [1476, 138] on icon "submit" at bounding box center [1476, 145] width 22 height 22
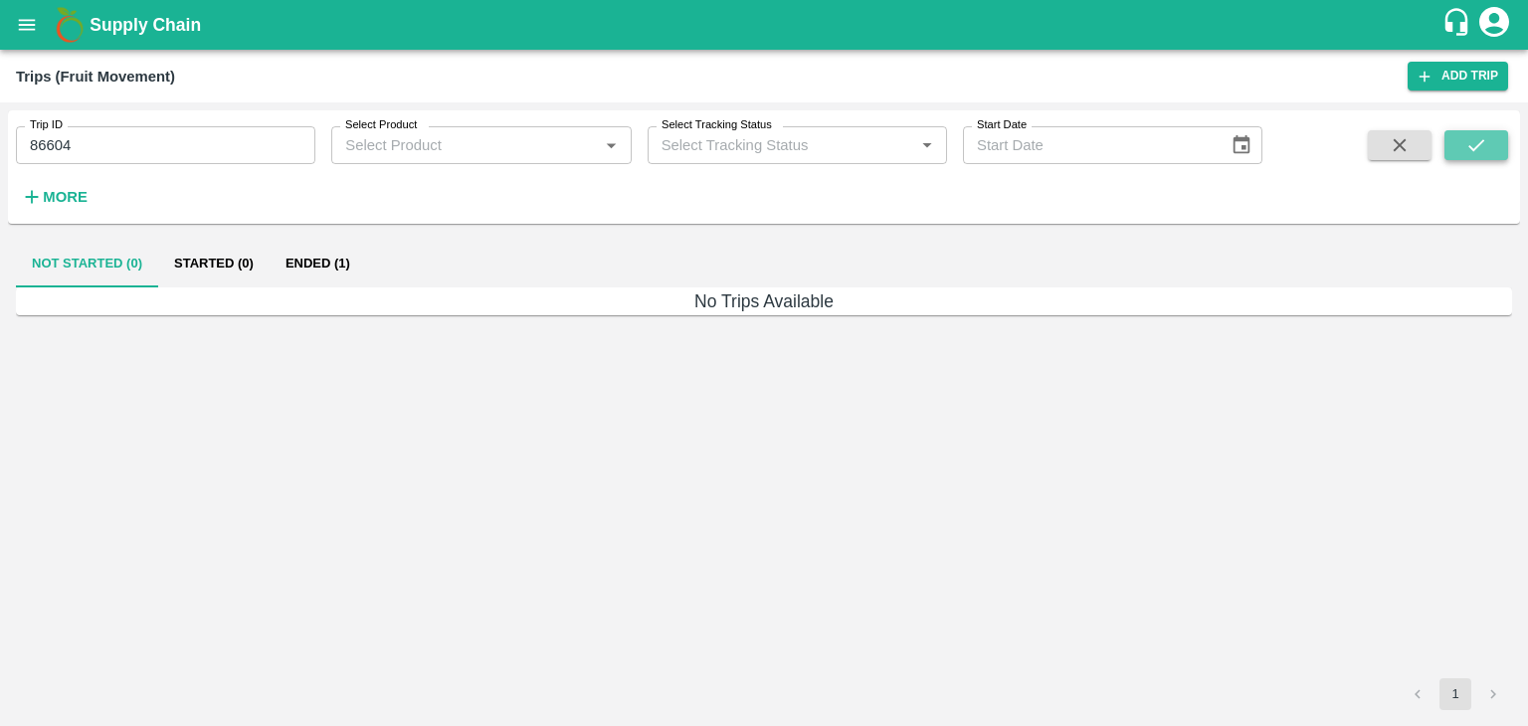
click at [1476, 138] on icon "submit" at bounding box center [1476, 145] width 22 height 22
click at [306, 272] on button "Ended (1)" at bounding box center [318, 264] width 96 height 48
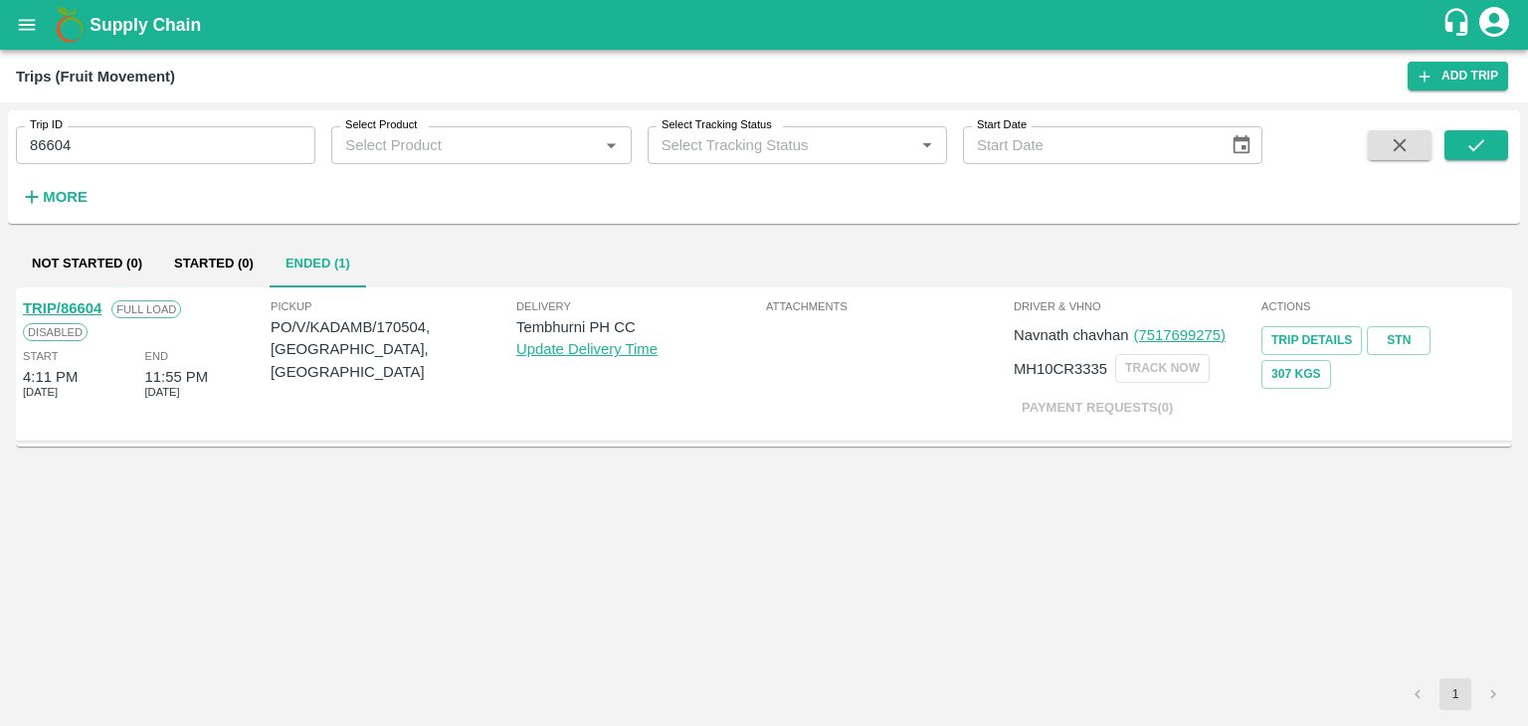
click at [72, 304] on link "TRIP/86604" at bounding box center [62, 308] width 79 height 16
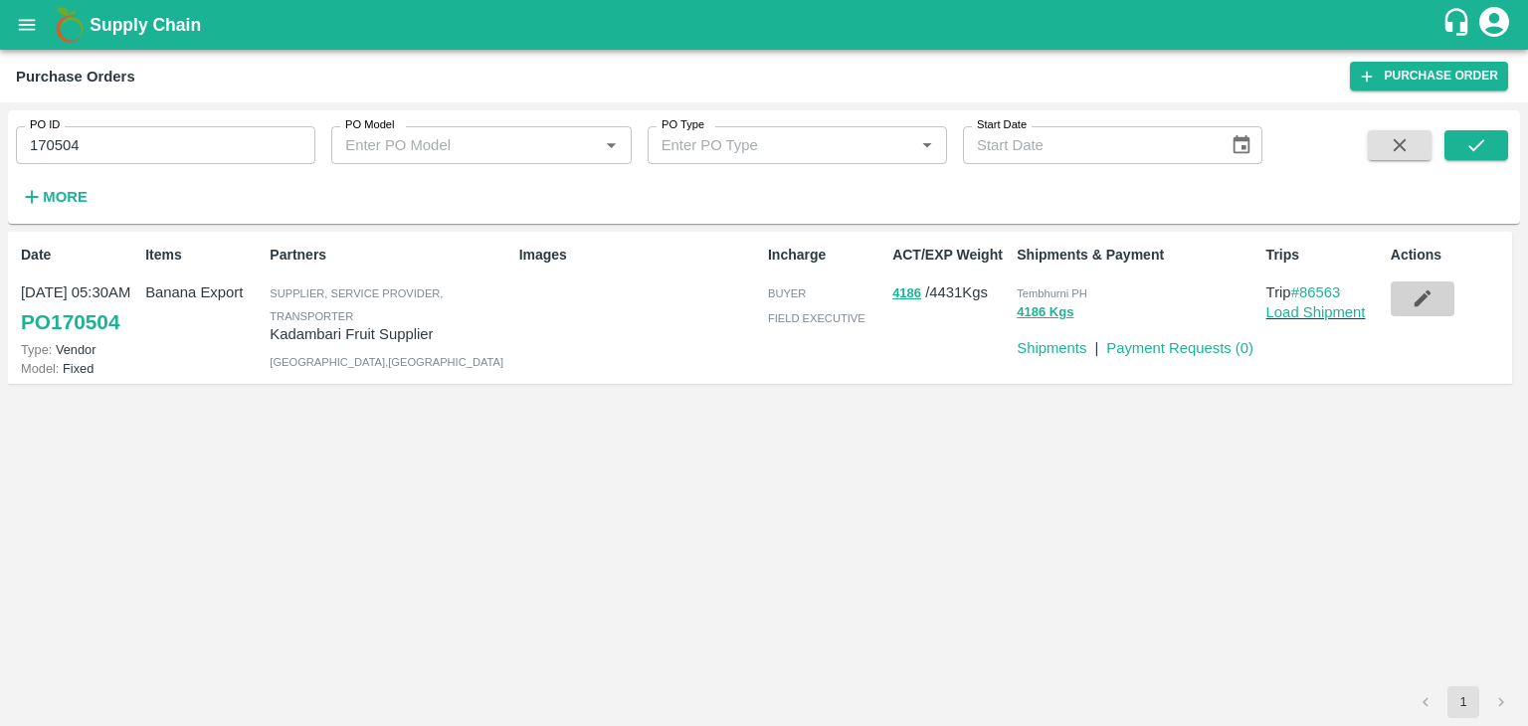
click at [1433, 295] on button "button" at bounding box center [1422, 298] width 64 height 34
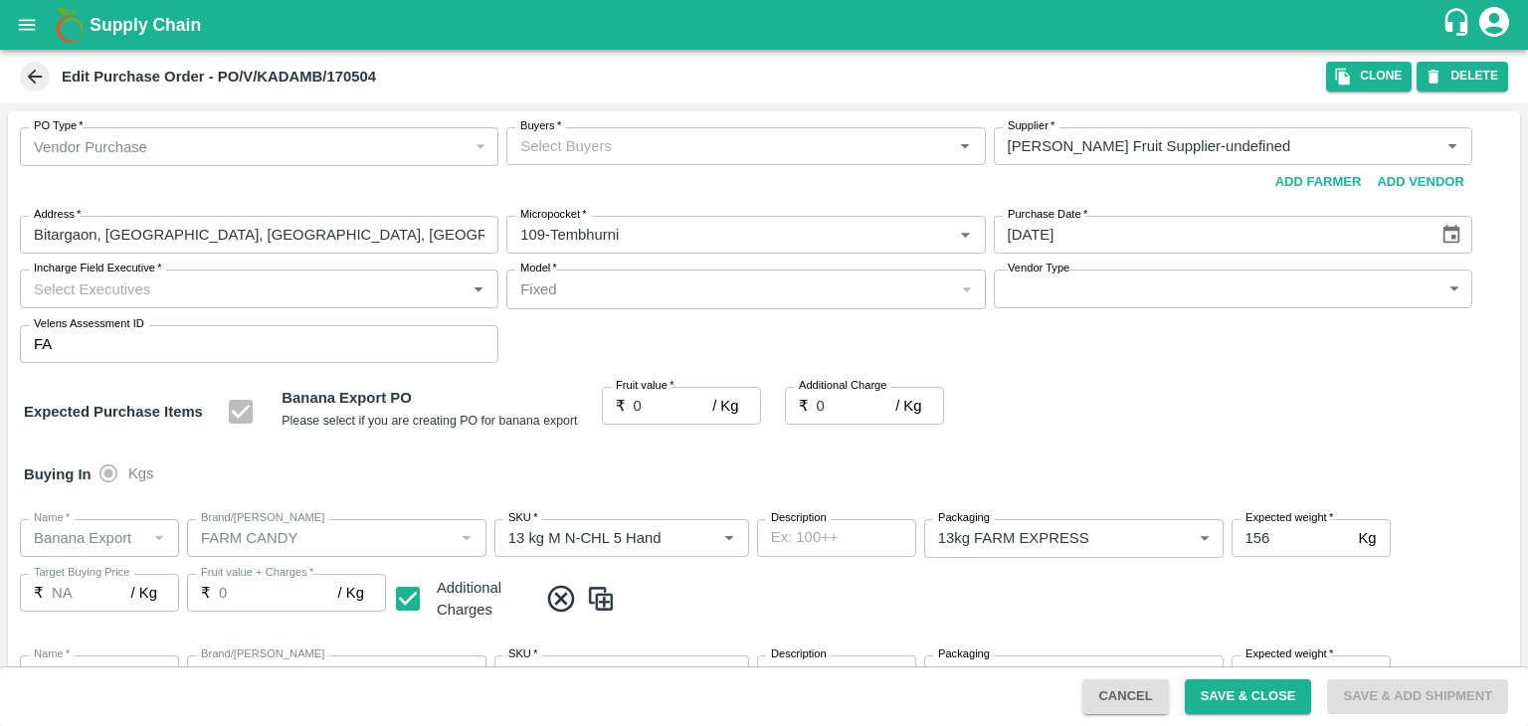
scroll to position [245, 0]
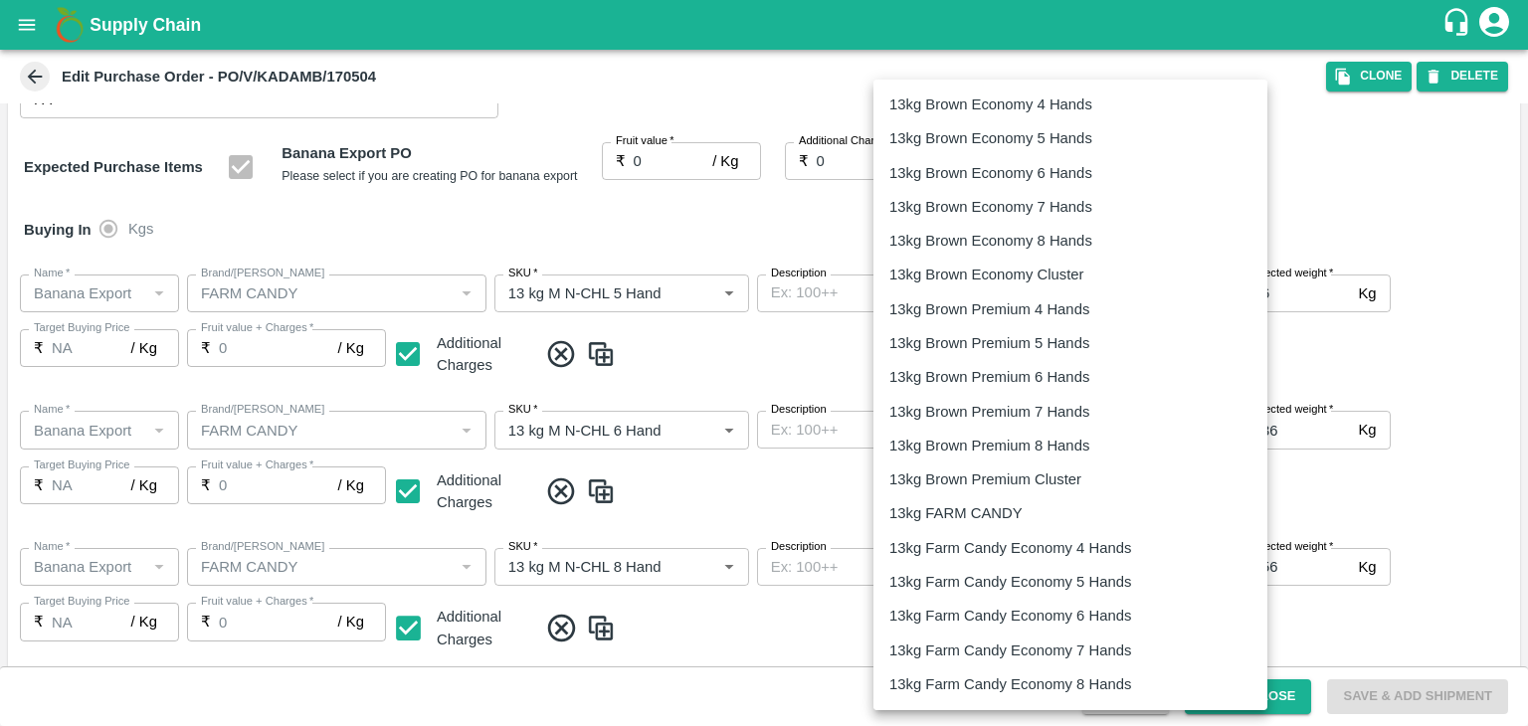
click at [990, 302] on body "Supply Chain Edit Purchase Order - PO/V/KADAMB/170504 Clone DELETE PO Type   * …" at bounding box center [764, 363] width 1528 height 726
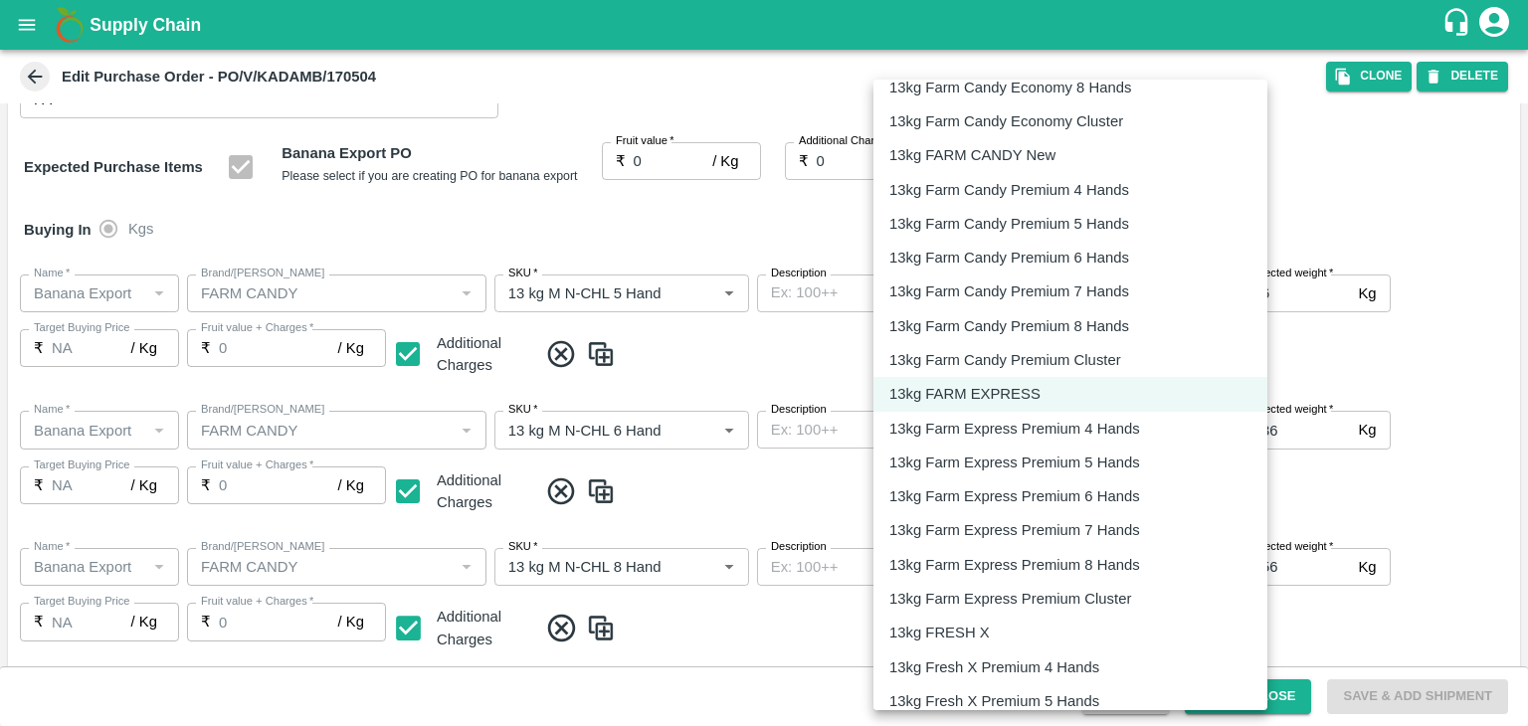
scroll to position [409, 0]
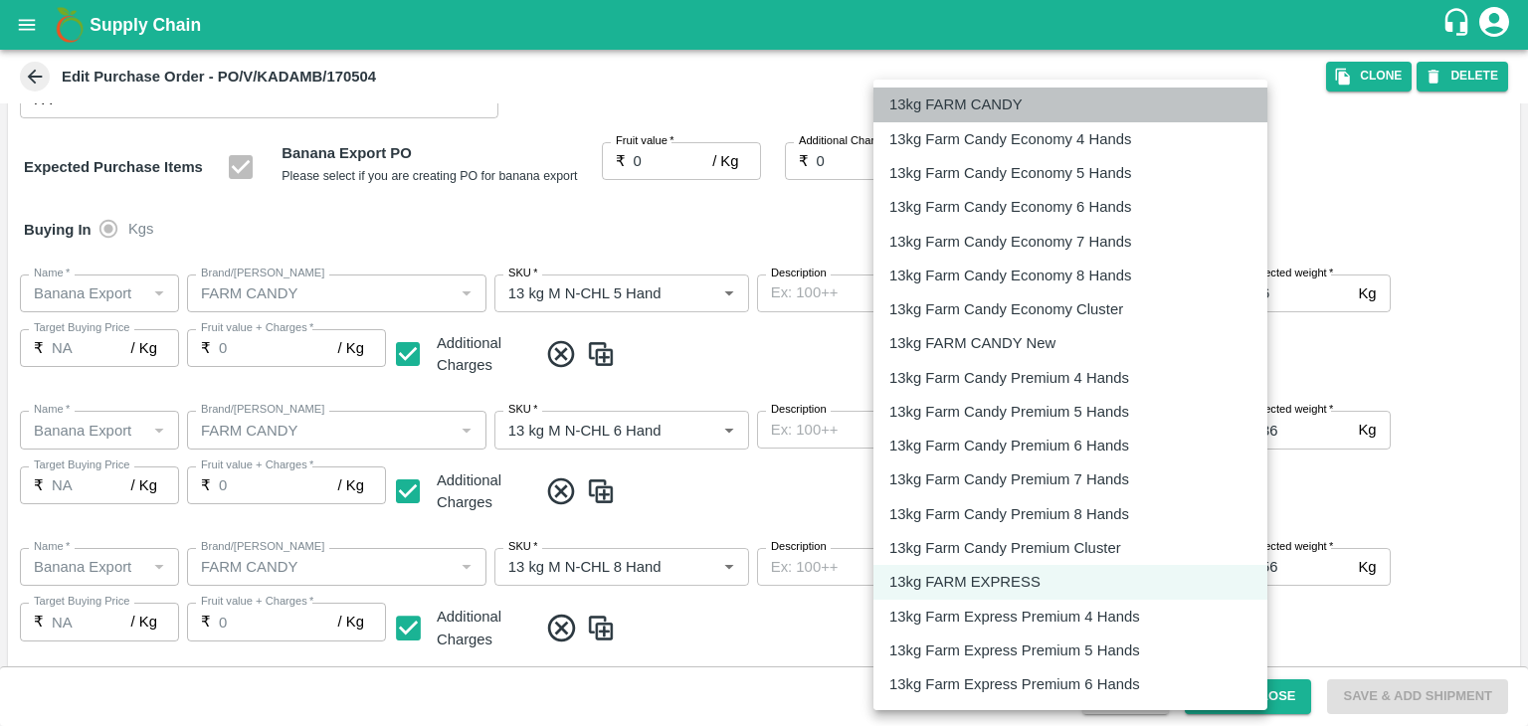
click at [979, 116] on li "13kg FARM CANDY" at bounding box center [1070, 105] width 394 height 34
type input "466"
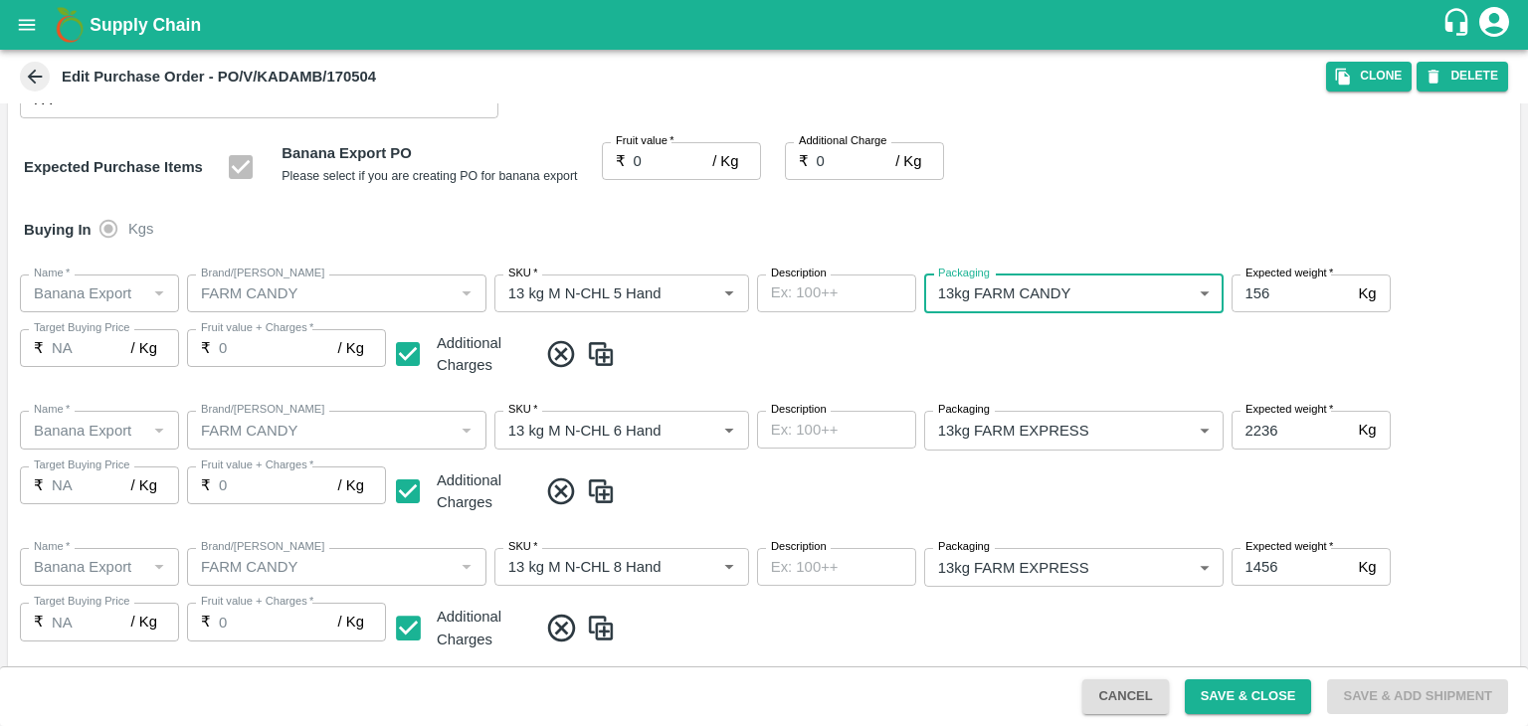
scroll to position [304, 0]
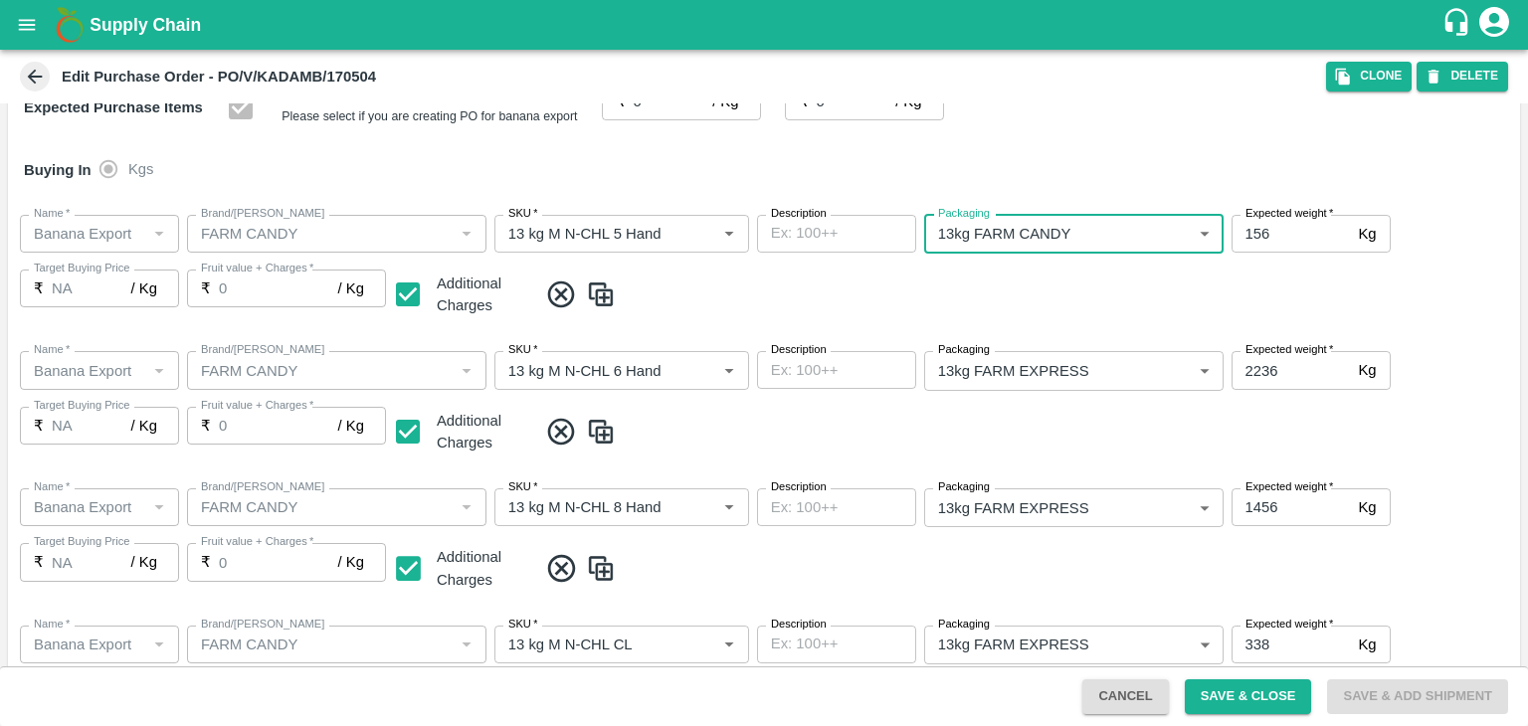
click at [1088, 369] on body "Supply Chain Edit Purchase Order - PO/V/KADAMB/170504 Clone DELETE PO Type   * …" at bounding box center [764, 363] width 1528 height 726
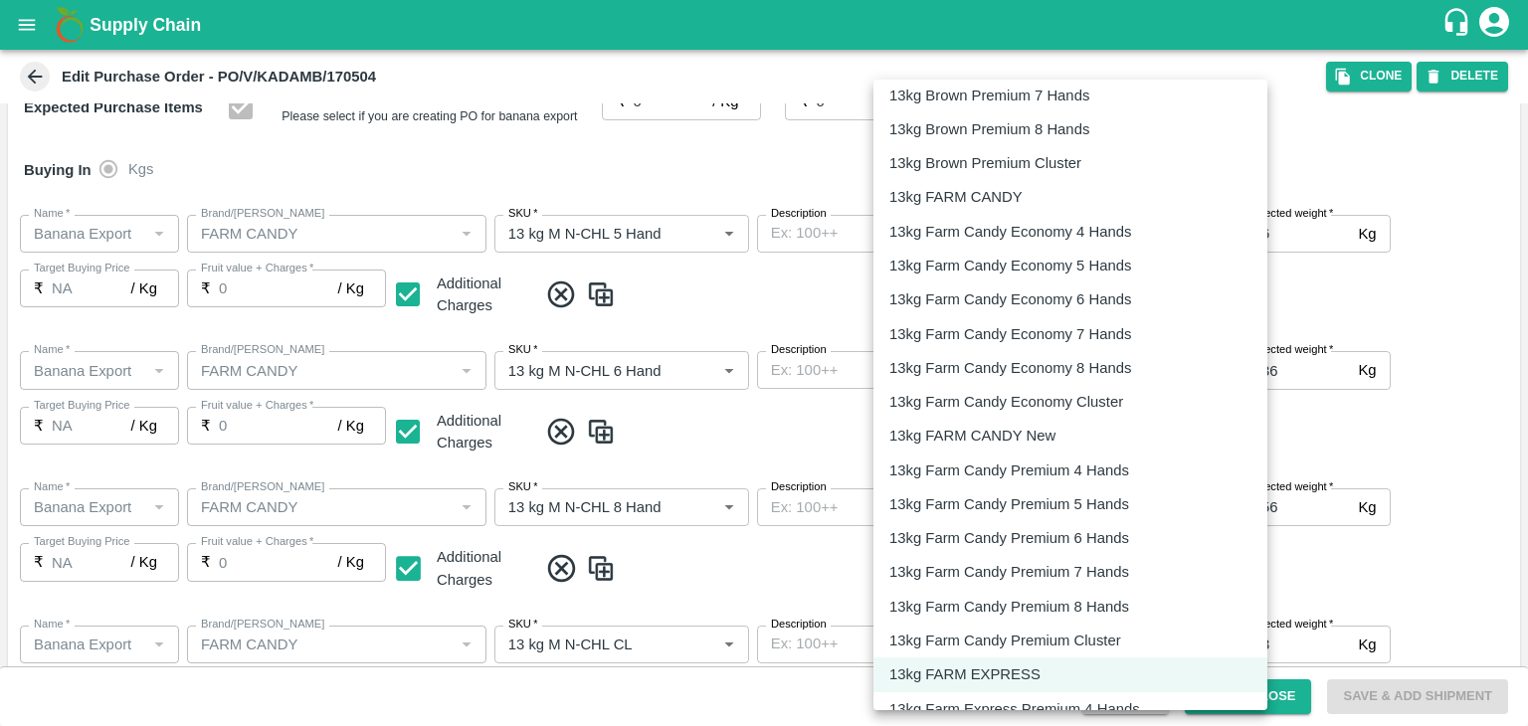
scroll to position [314, 0]
click at [964, 201] on p "13kg FARM CANDY" at bounding box center [955, 199] width 133 height 22
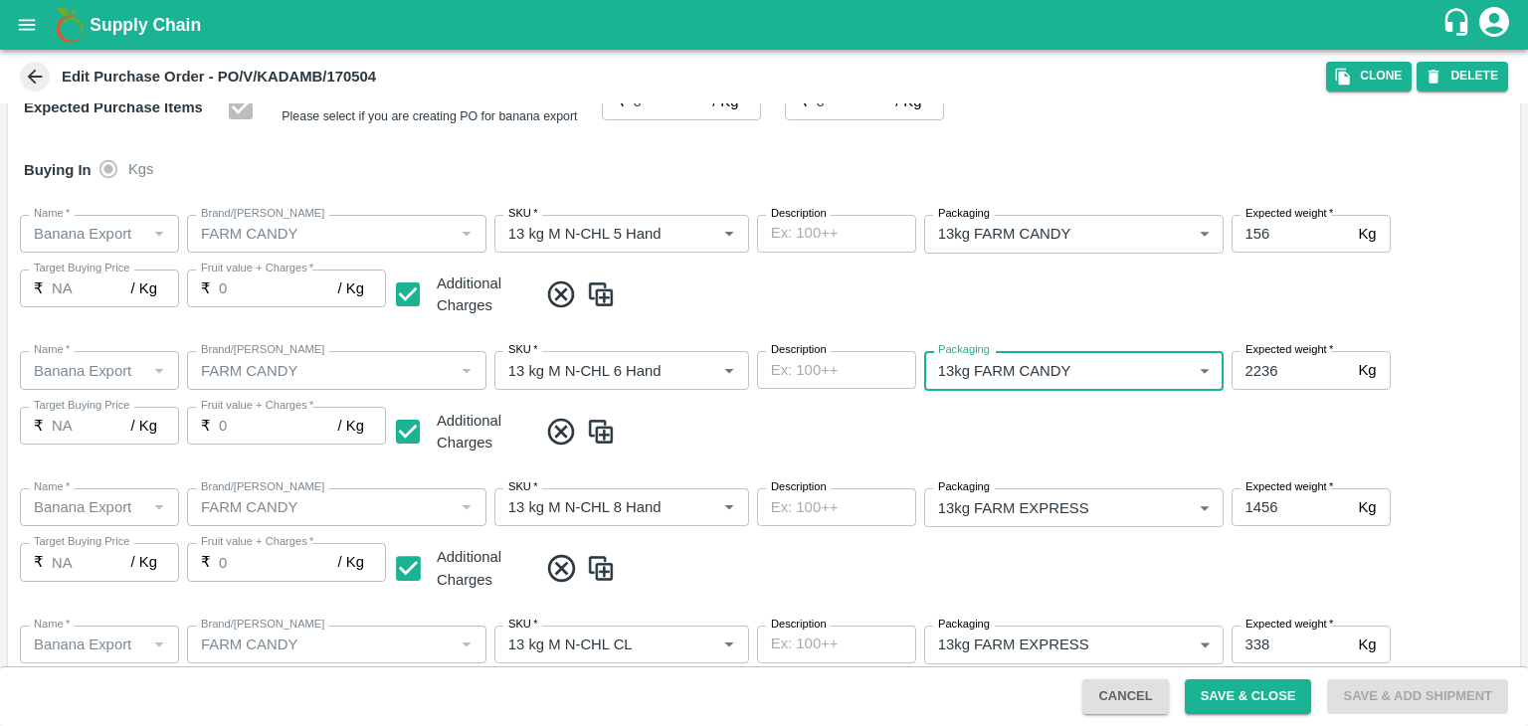
type input "466"
click at [1078, 515] on body "Supply Chain Edit Purchase Order - PO/V/KADAMB/170504 Clone DELETE PO Type   * …" at bounding box center [764, 363] width 1528 height 726
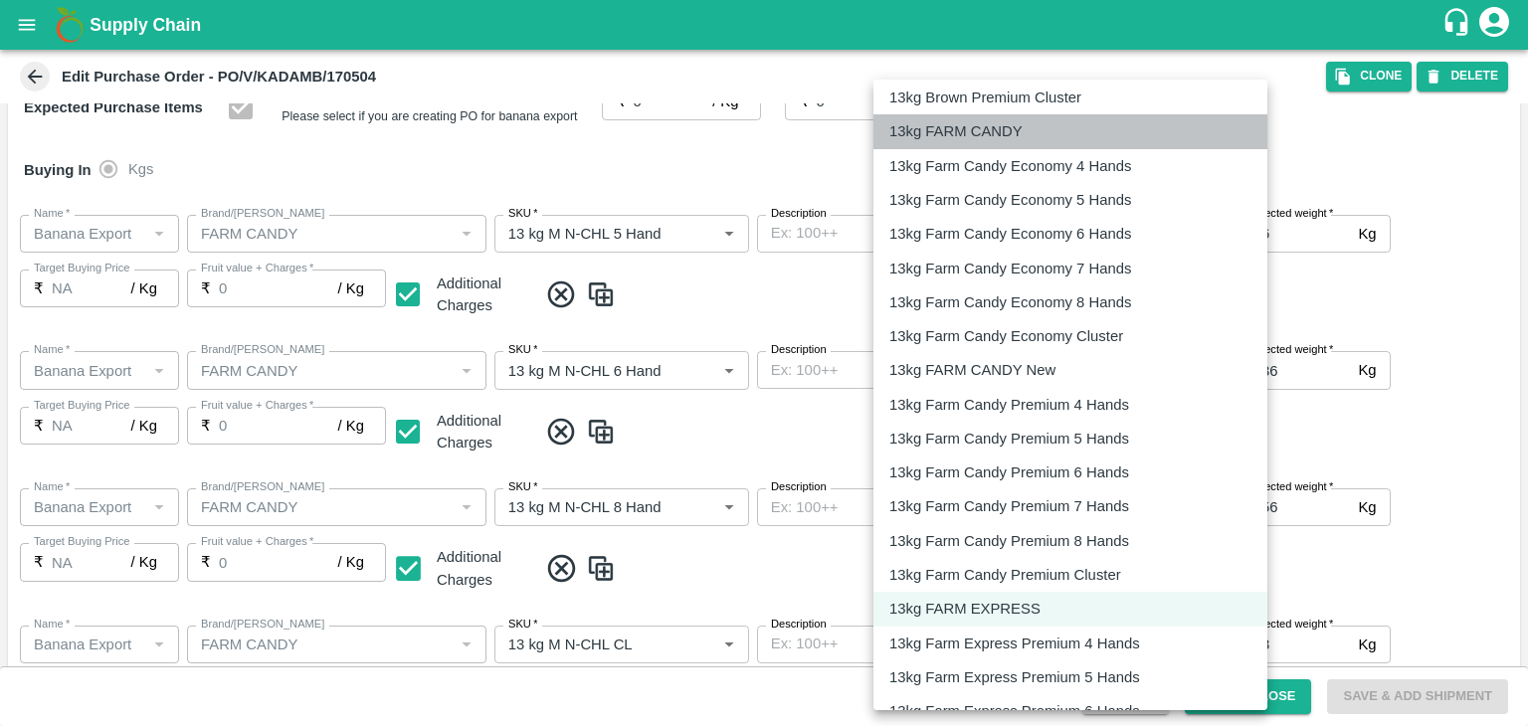
click at [999, 135] on p "13kg FARM CANDY" at bounding box center [955, 131] width 133 height 22
type input "466"
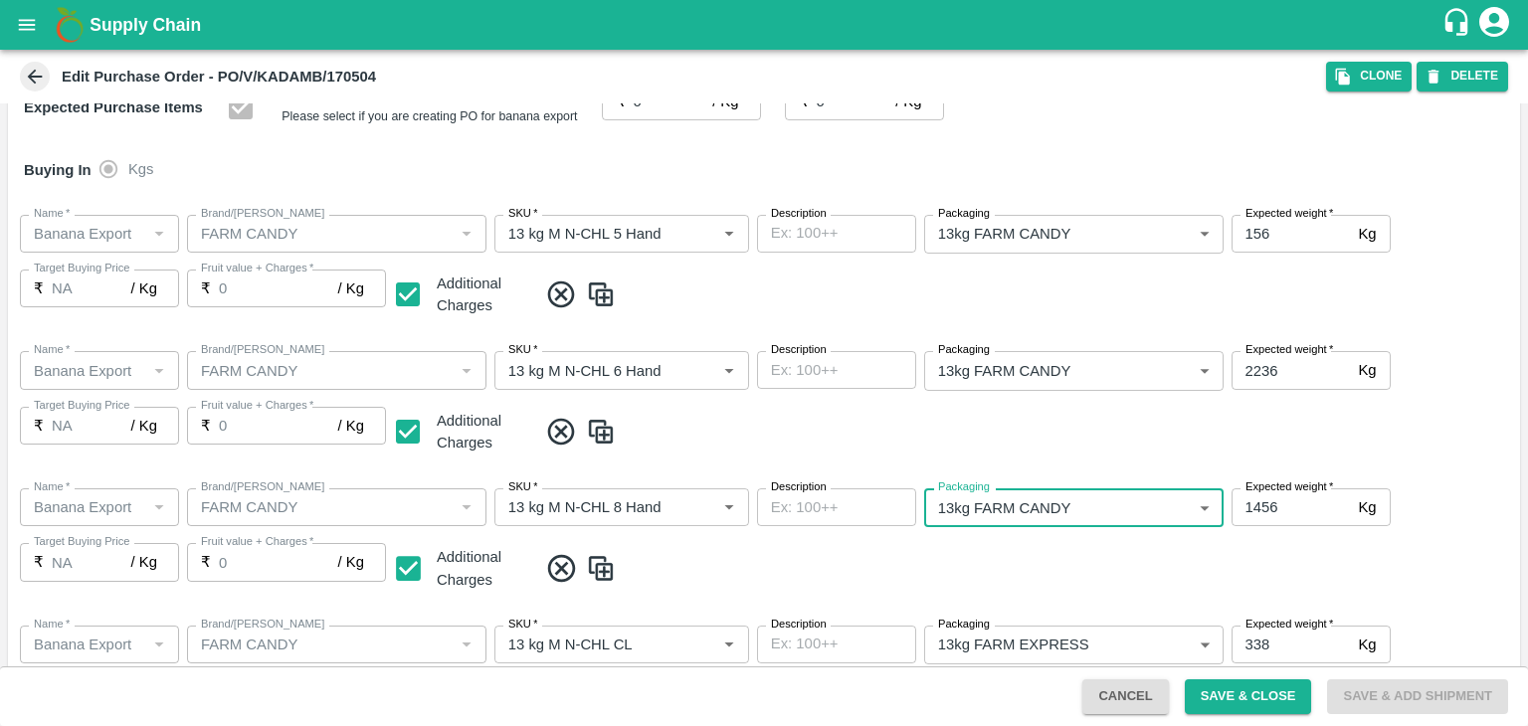
scroll to position [454, 0]
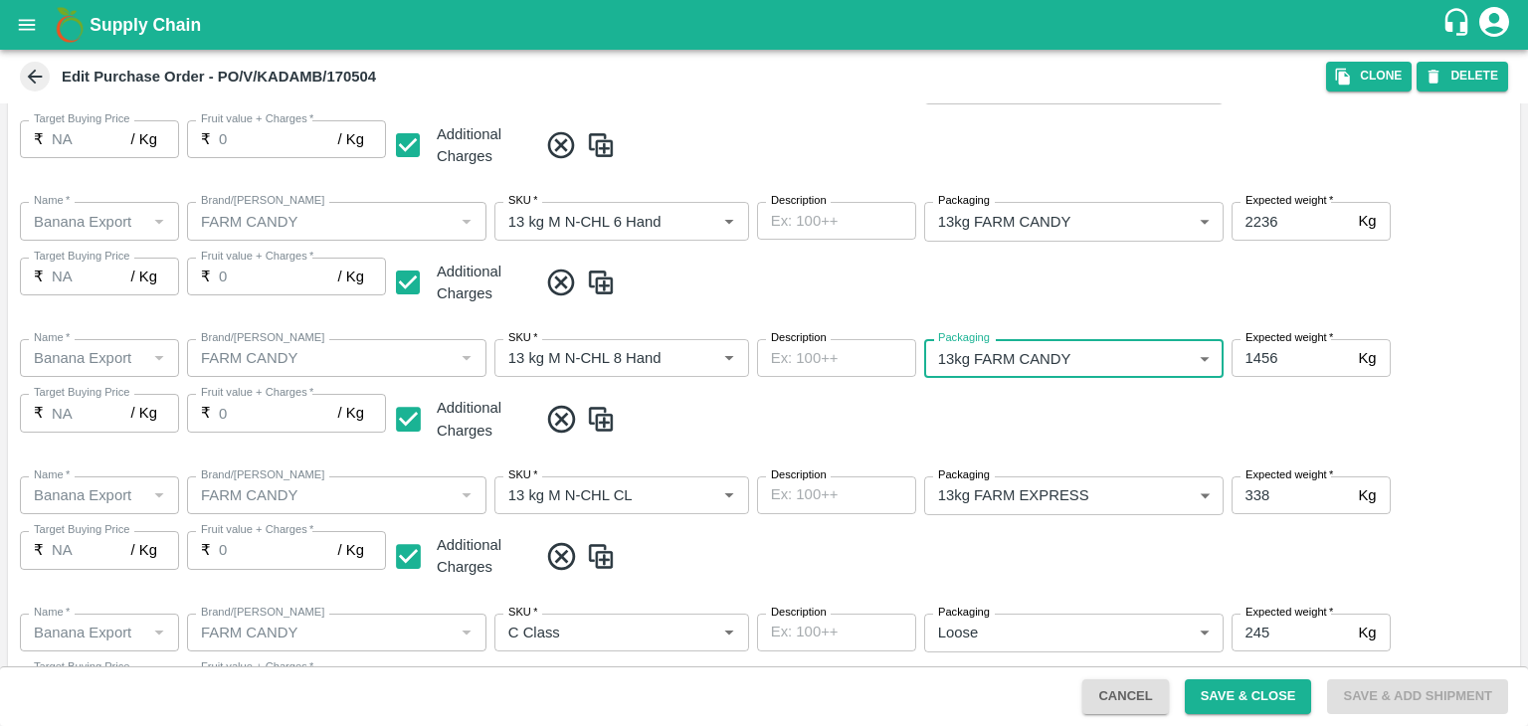
click at [1057, 499] on body "Supply Chain Edit Purchase Order - PO/V/KADAMB/170504 Clone DELETE PO Type   * …" at bounding box center [764, 363] width 1528 height 726
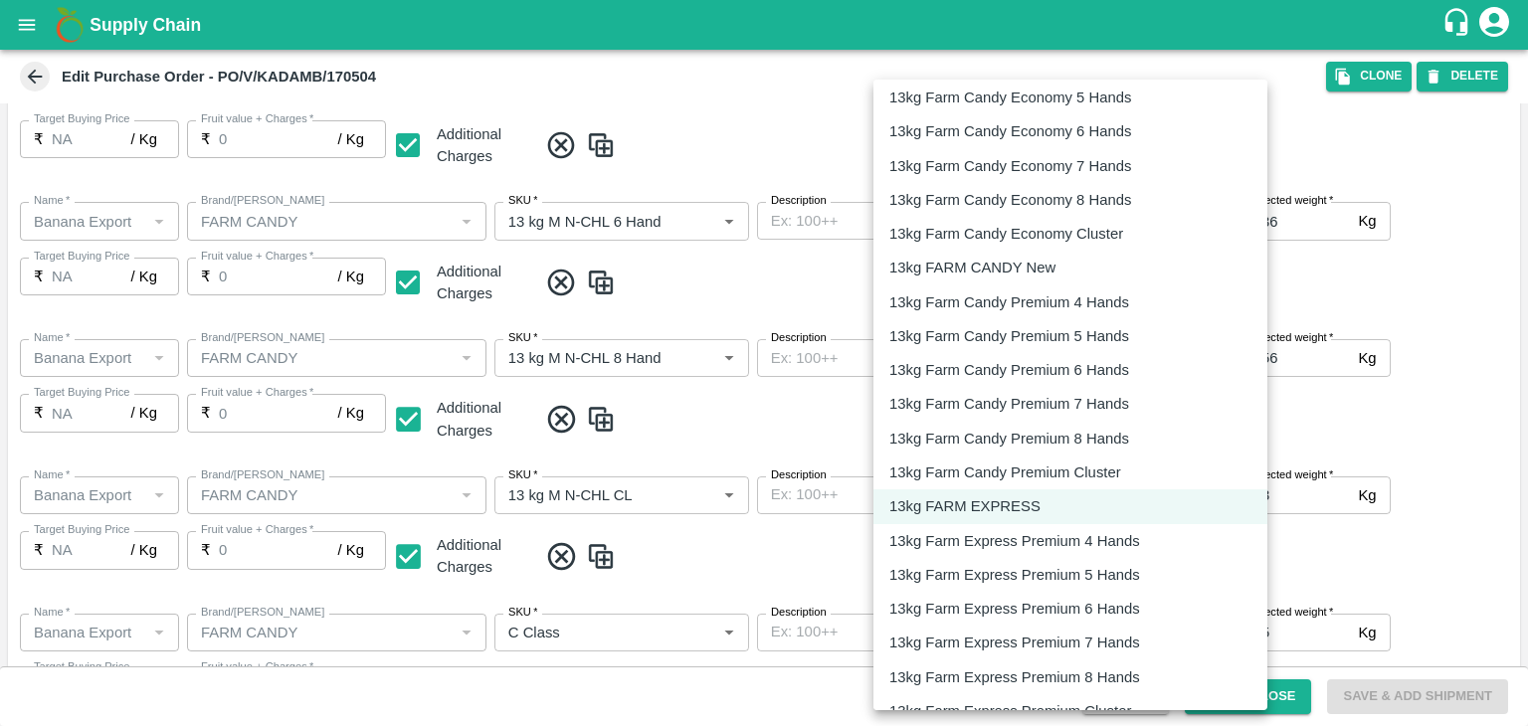
scroll to position [312, 0]
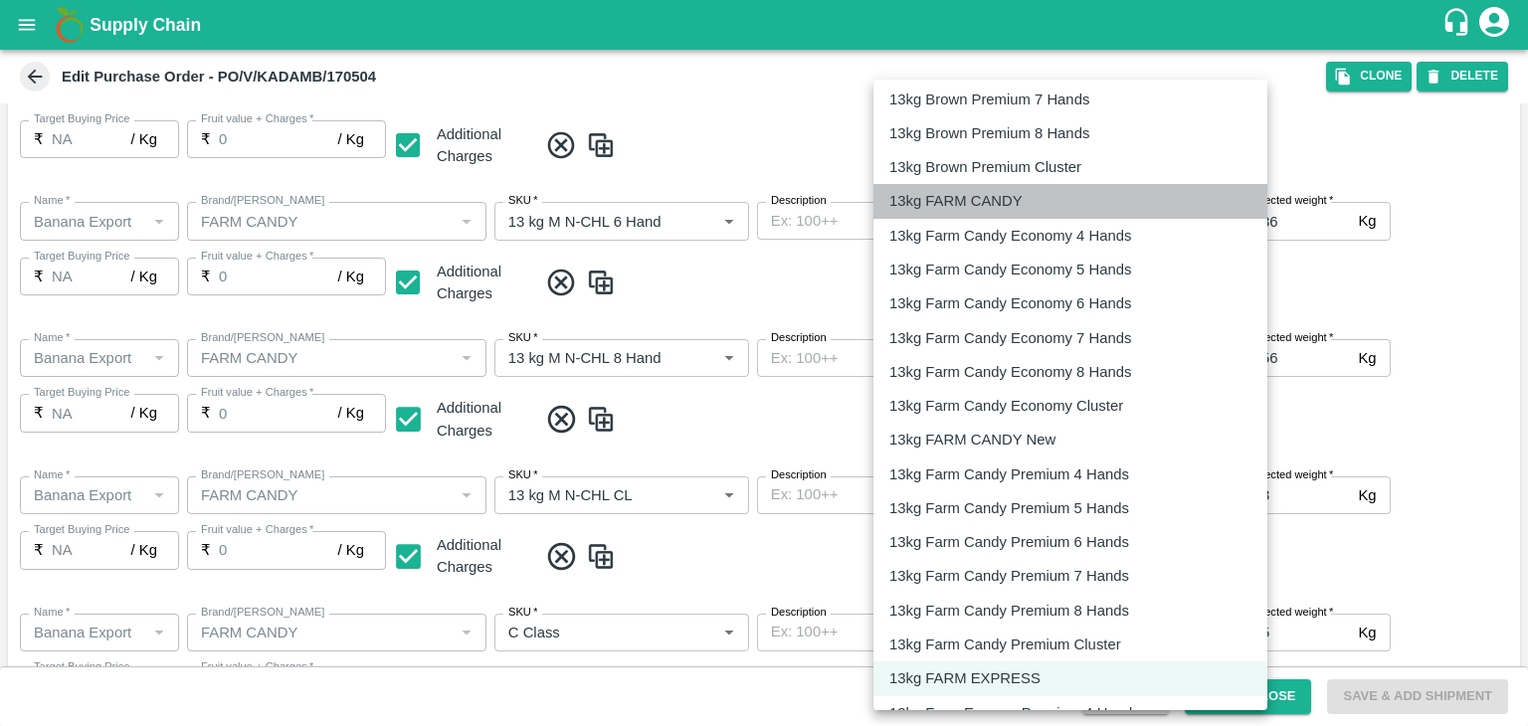
click at [979, 193] on p "13kg FARM CANDY" at bounding box center [955, 201] width 133 height 22
type input "466"
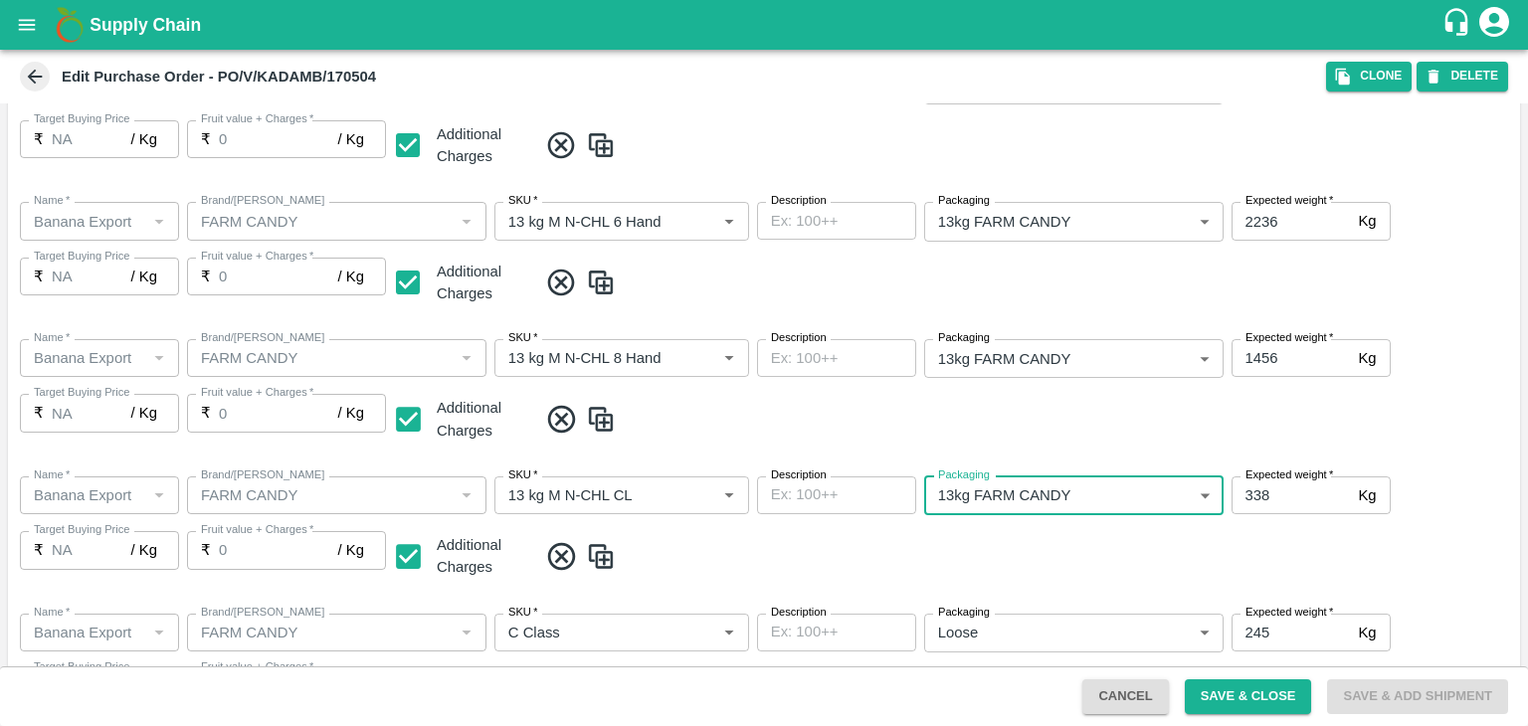
scroll to position [658, 0]
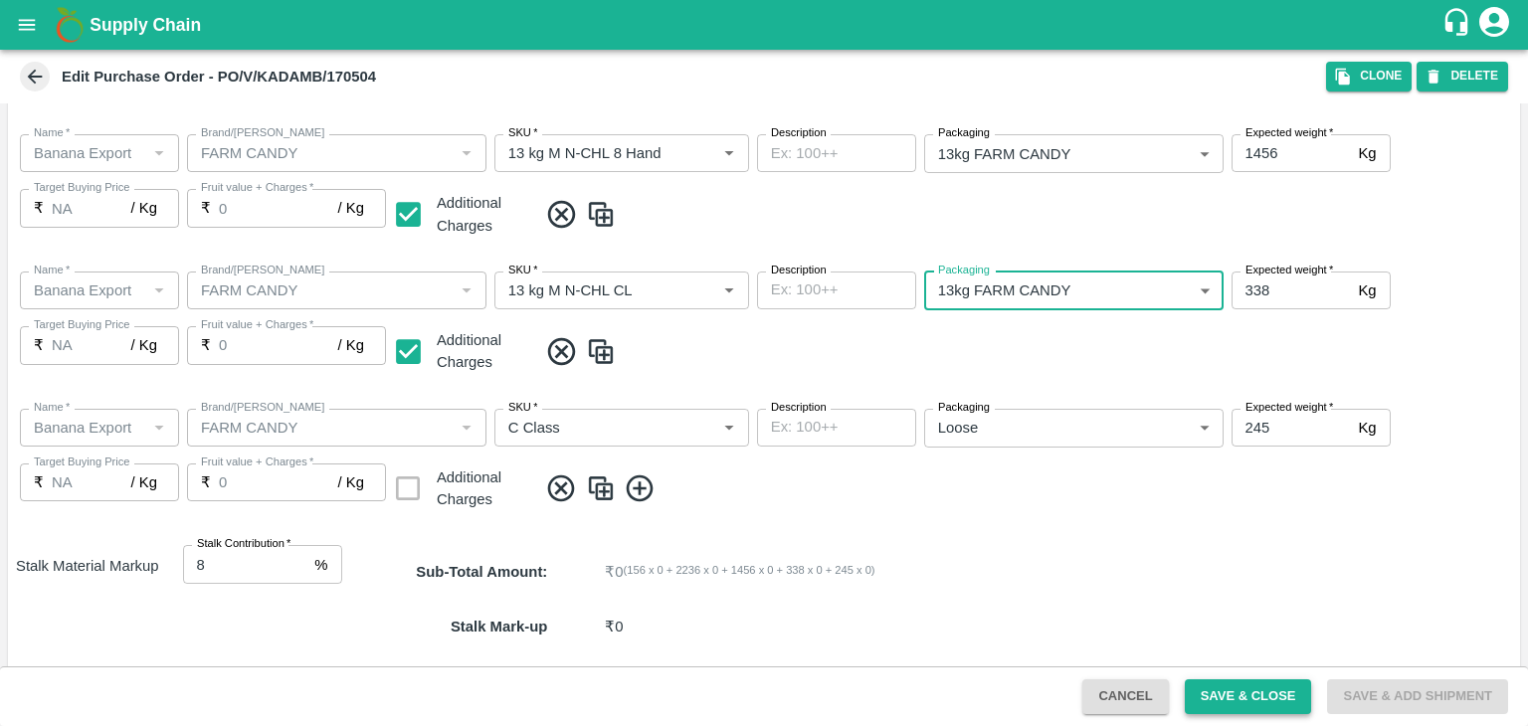
click at [1264, 692] on button "Save & Close" at bounding box center [1248, 696] width 127 height 35
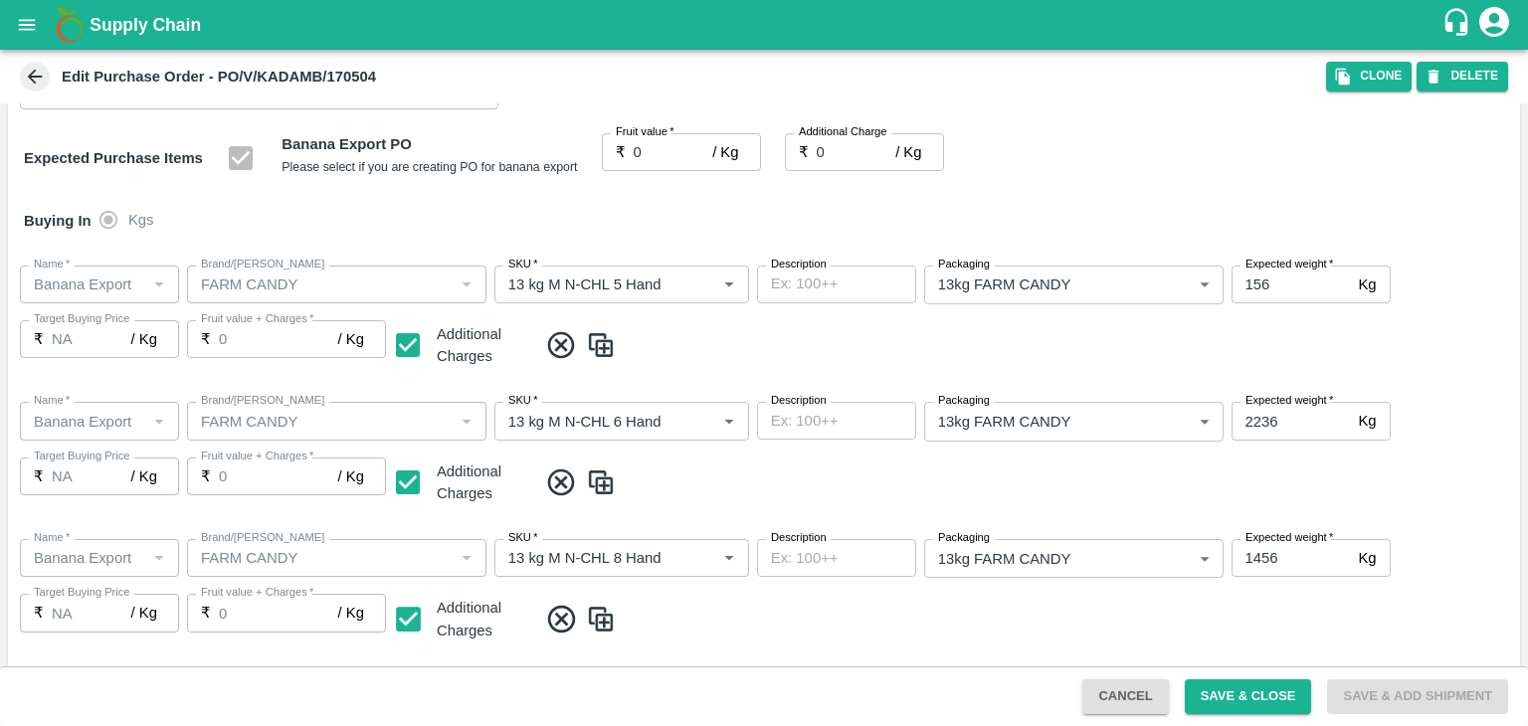
scroll to position [0, 0]
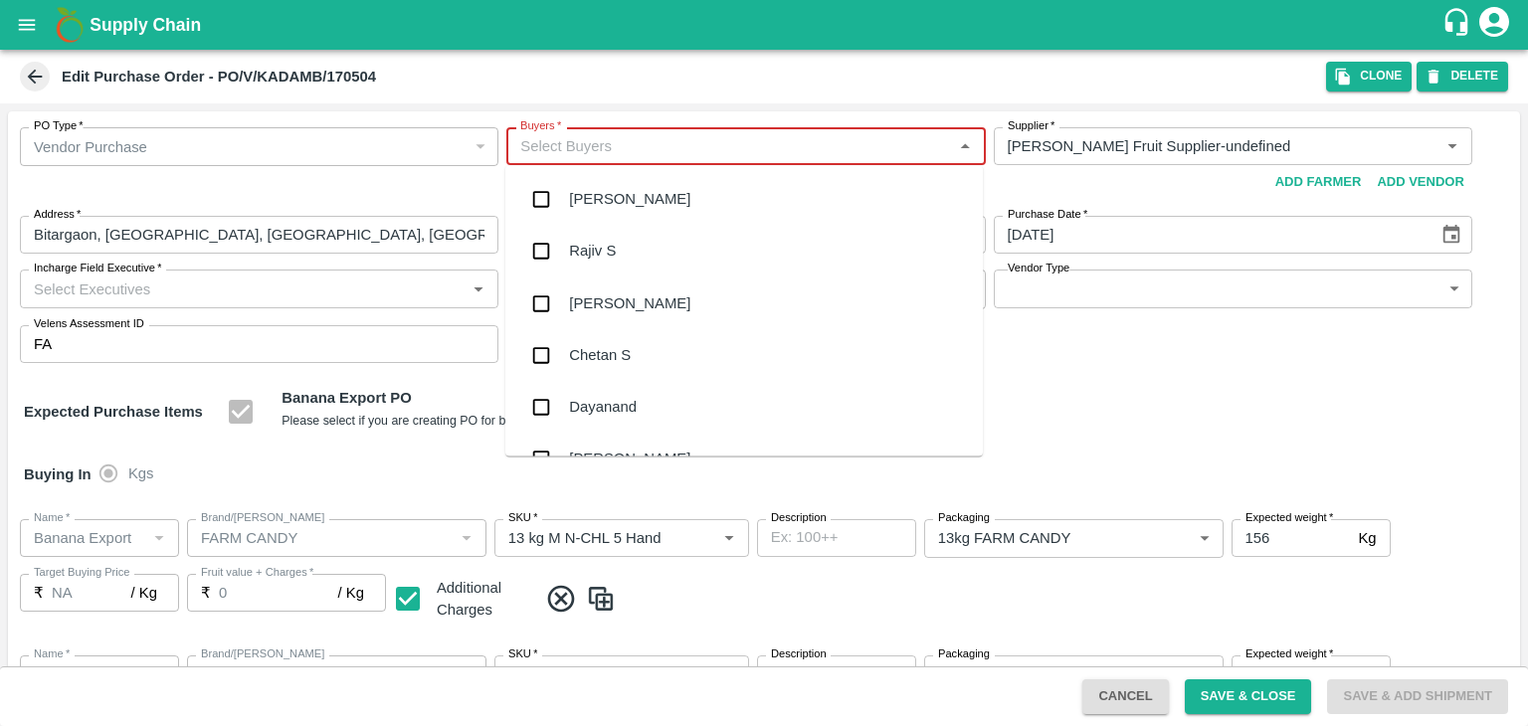
click at [633, 140] on input "Buyers   *" at bounding box center [729, 146] width 434 height 26
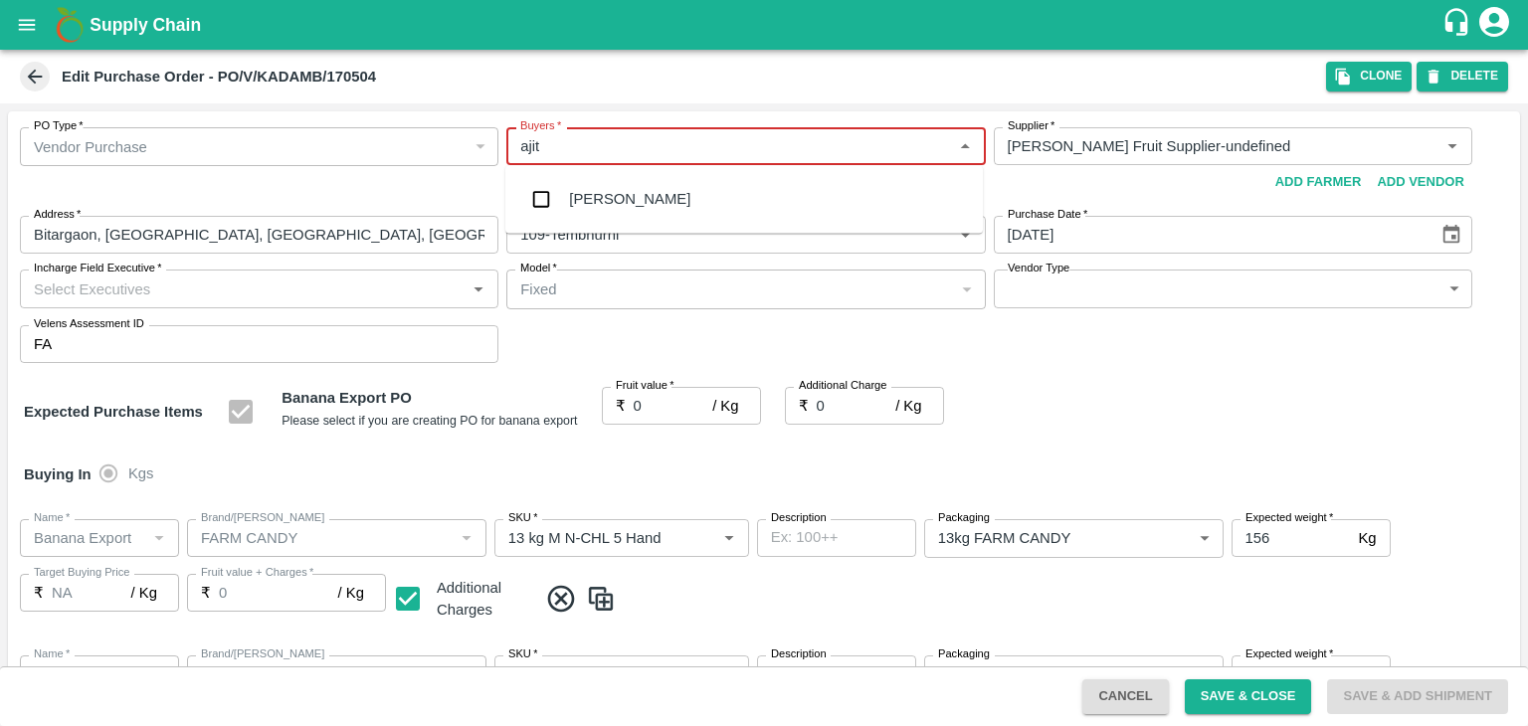
type input "ajit"
click at [641, 193] on div "[PERSON_NAME]" at bounding box center [743, 199] width 477 height 52
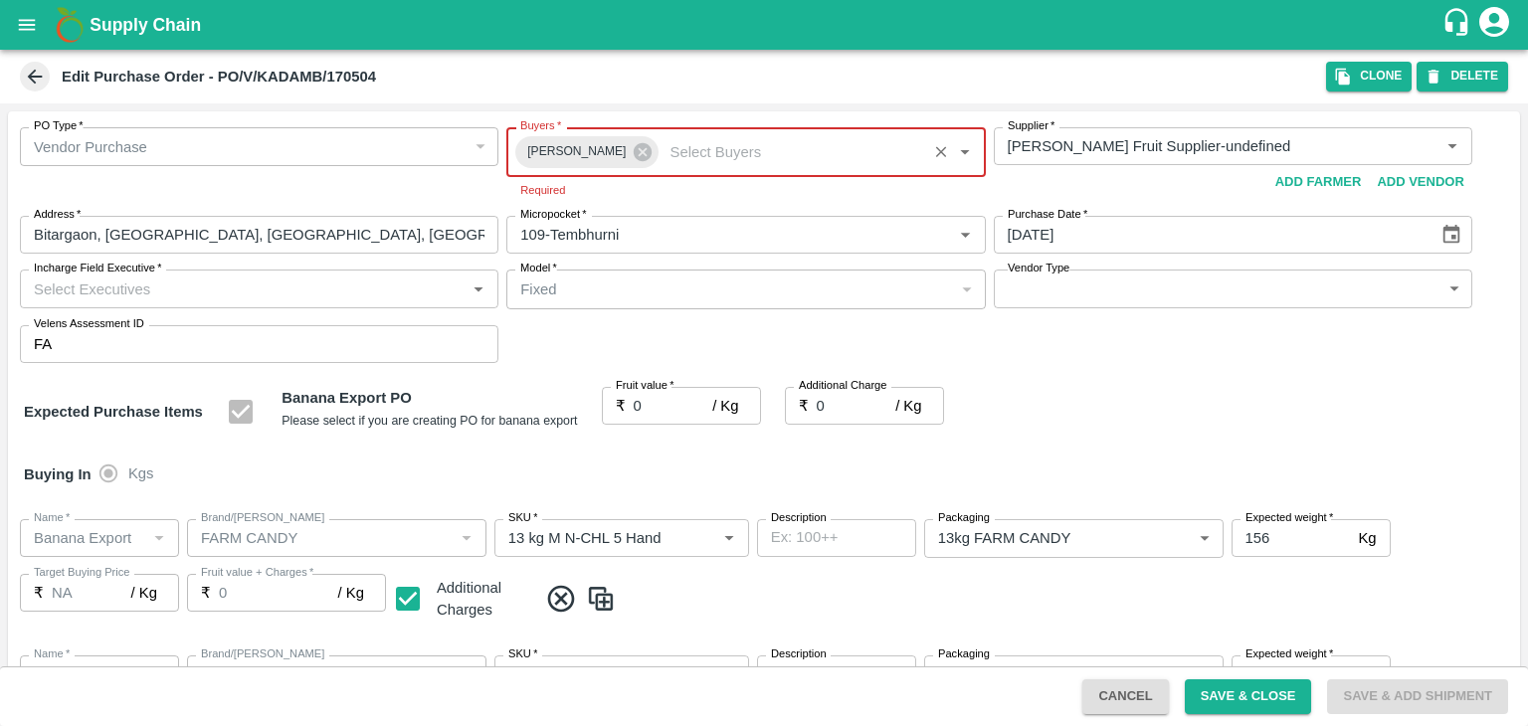
click at [207, 283] on input "Incharge Field Executive   *" at bounding box center [243, 289] width 434 height 26
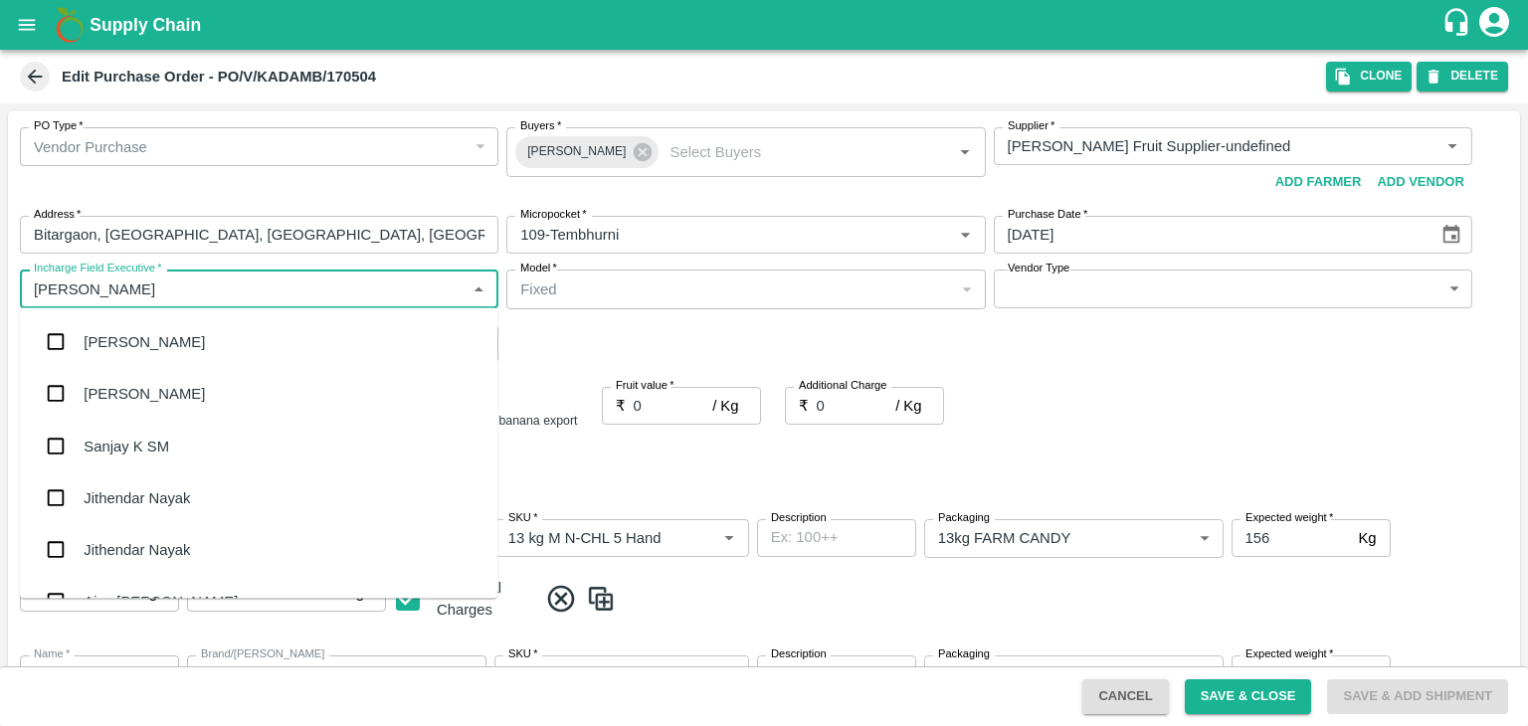
click at [162, 293] on input "Incharge Field Executive   *" at bounding box center [243, 289] width 434 height 26
type input "jay"
click at [171, 442] on div "jaydip Tale" at bounding box center [258, 446] width 477 height 52
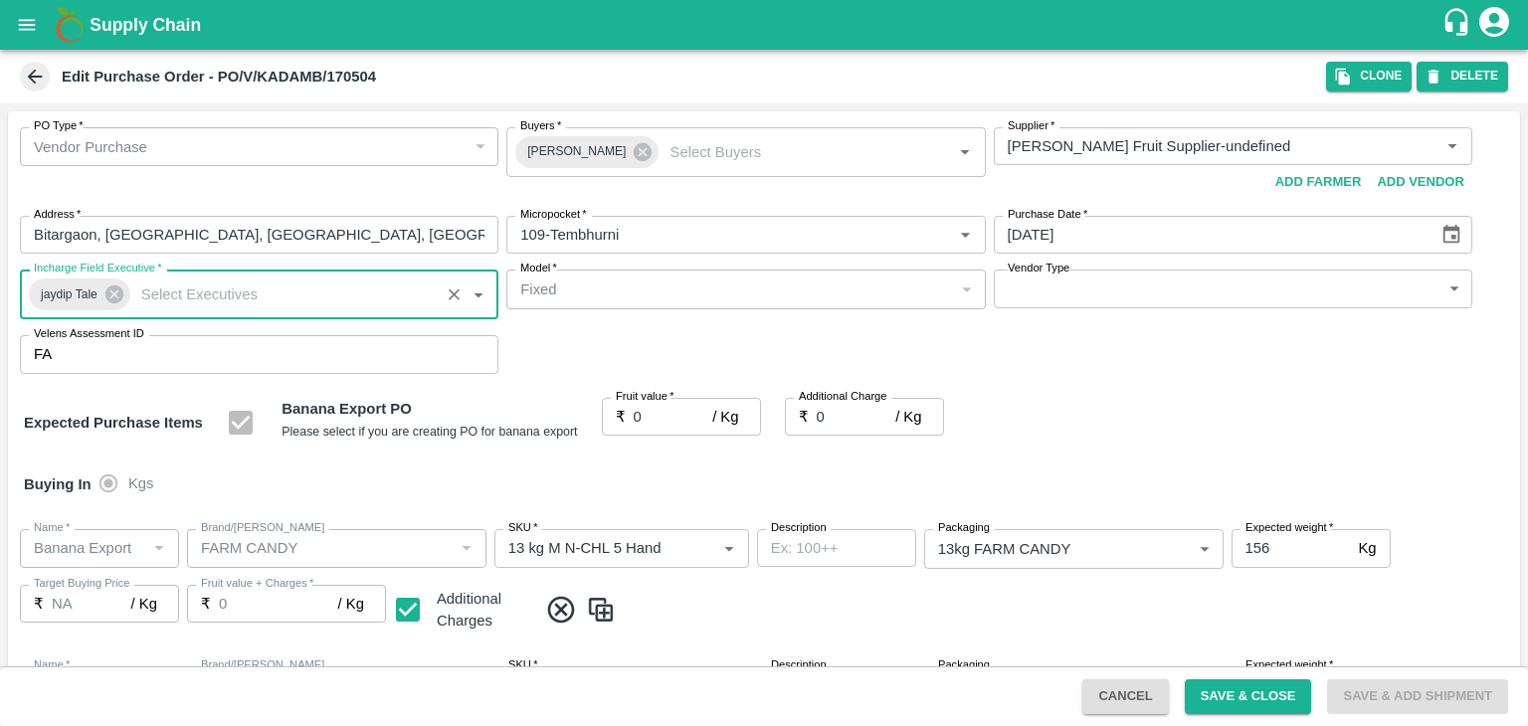
click at [1077, 285] on body "Supply Chain Edit Purchase Order - PO/V/KADAMB/170504 Clone DELETE PO Type   * …" at bounding box center [764, 363] width 1528 height 726
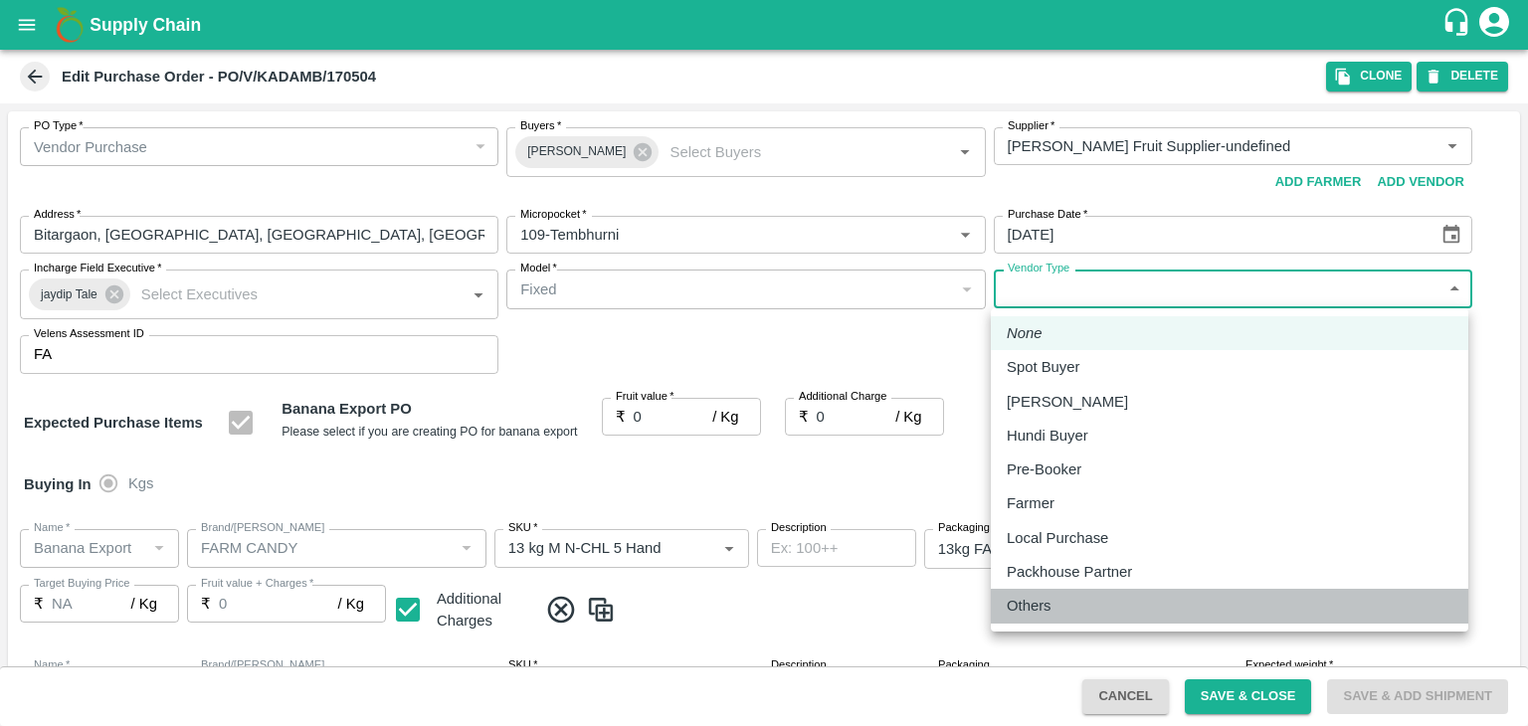
click at [1076, 606] on div "Others" at bounding box center [1230, 606] width 446 height 22
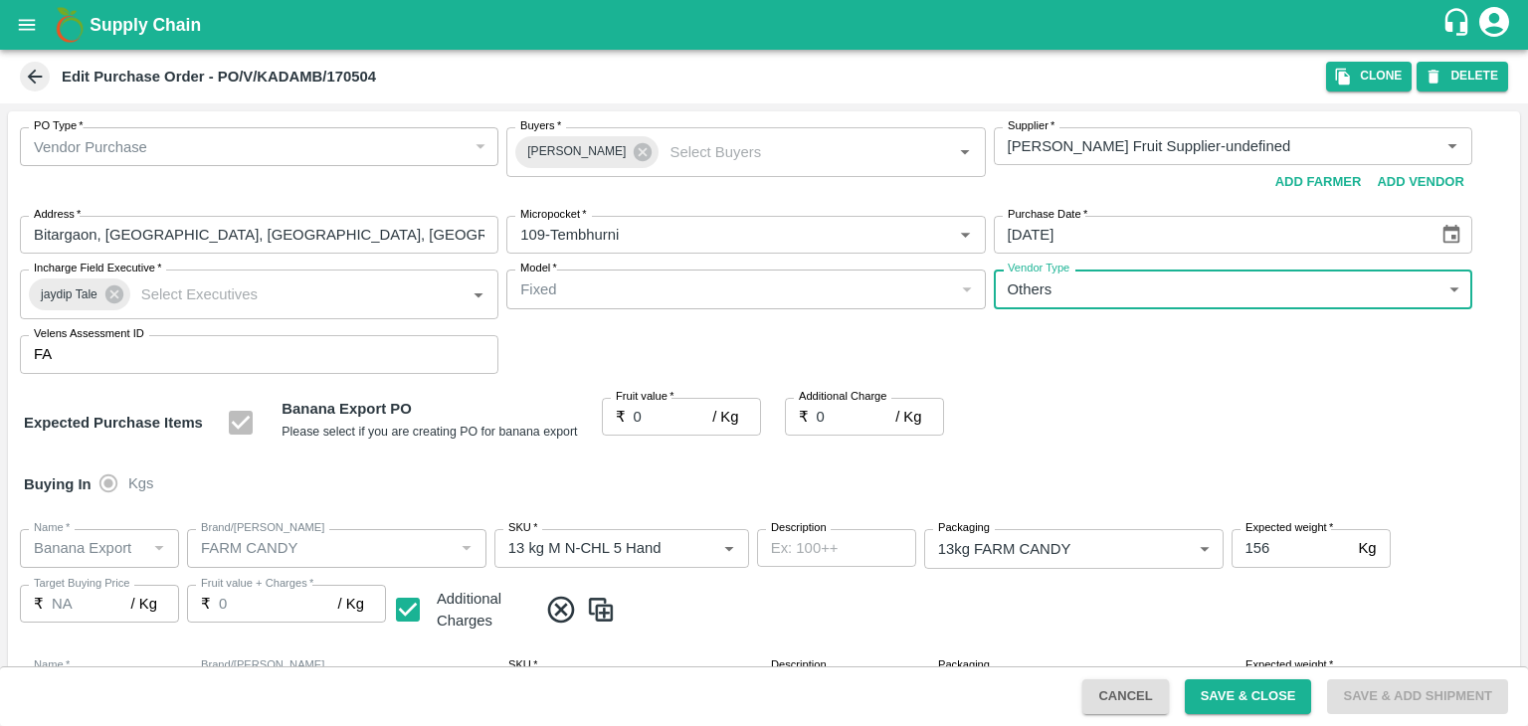
type input "OTHER"
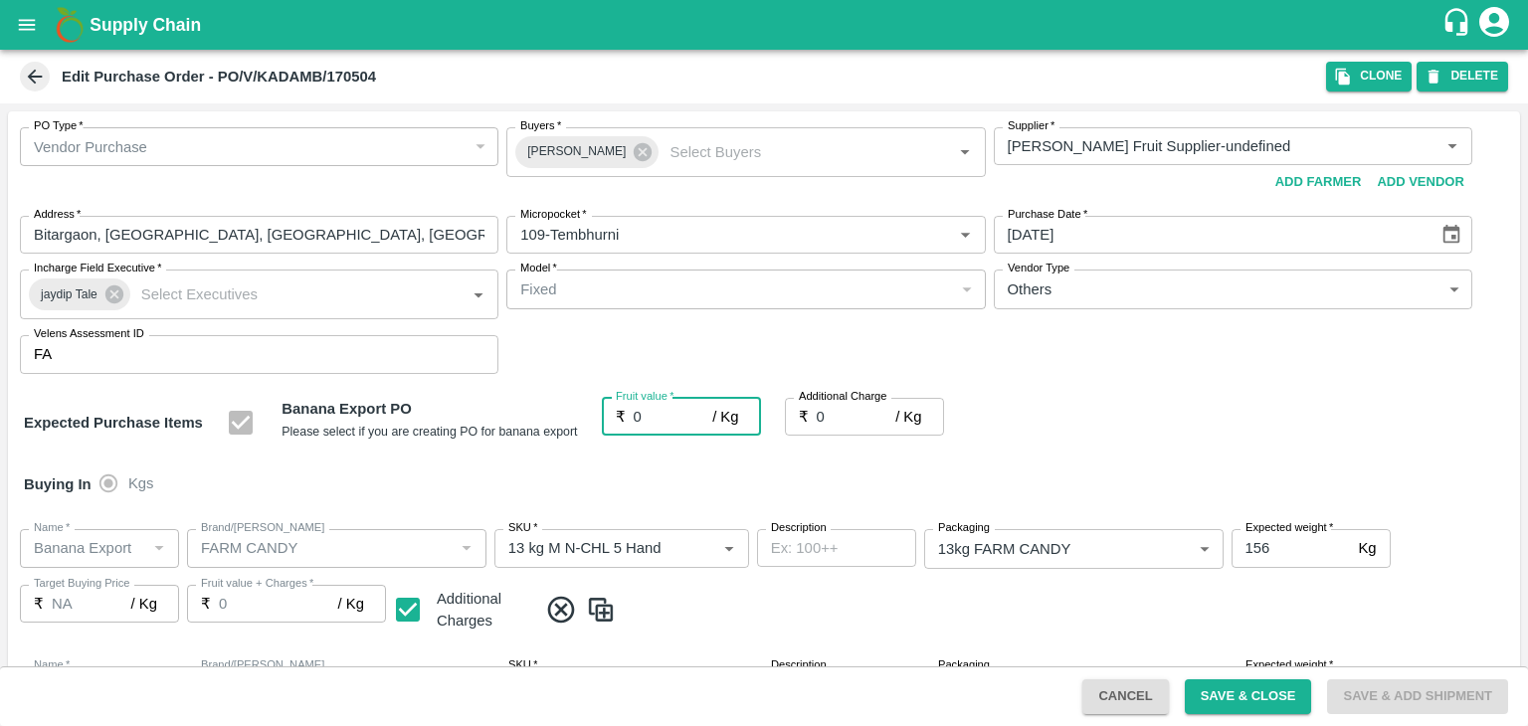
click at [667, 418] on input "0" at bounding box center [674, 417] width 80 height 38
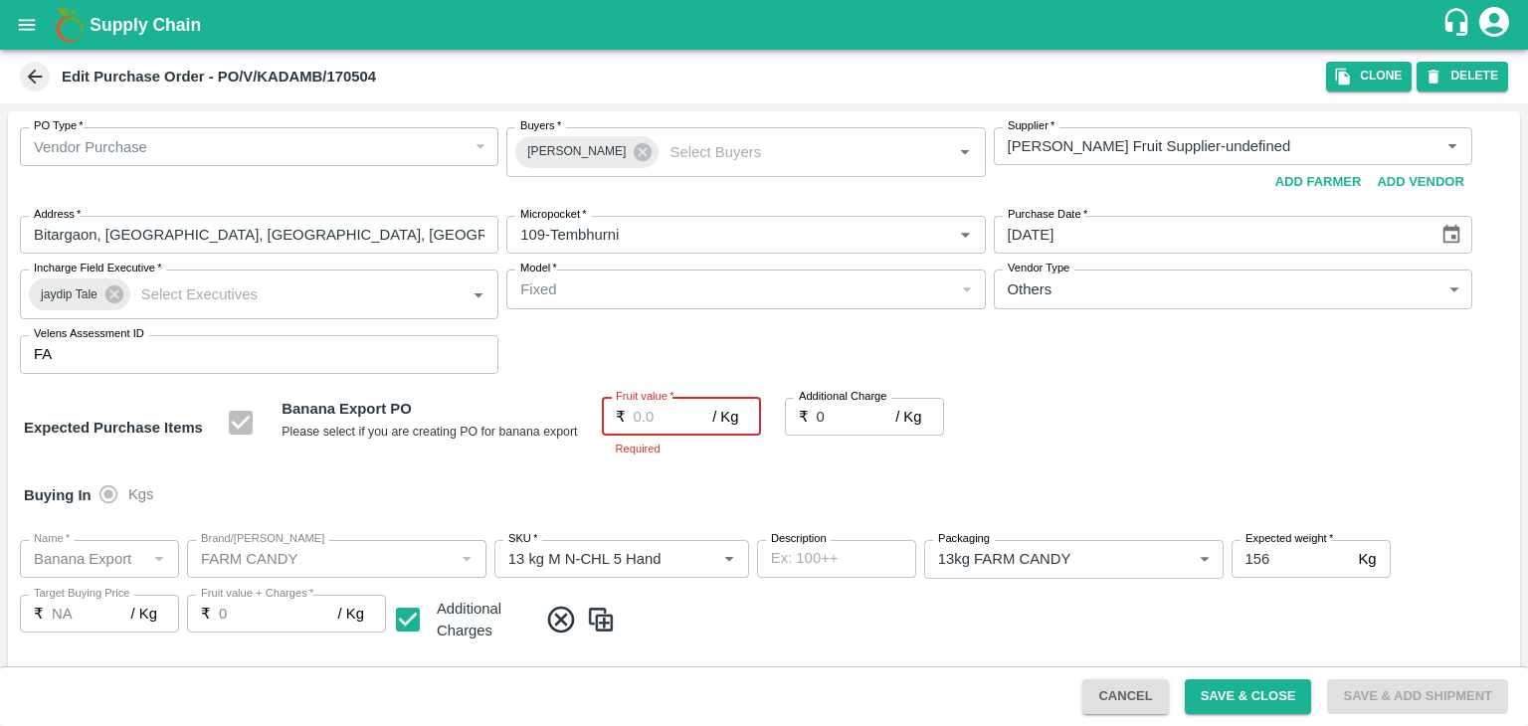
click at [657, 418] on input "Fruit value   *" at bounding box center [674, 417] width 80 height 38
type input "2"
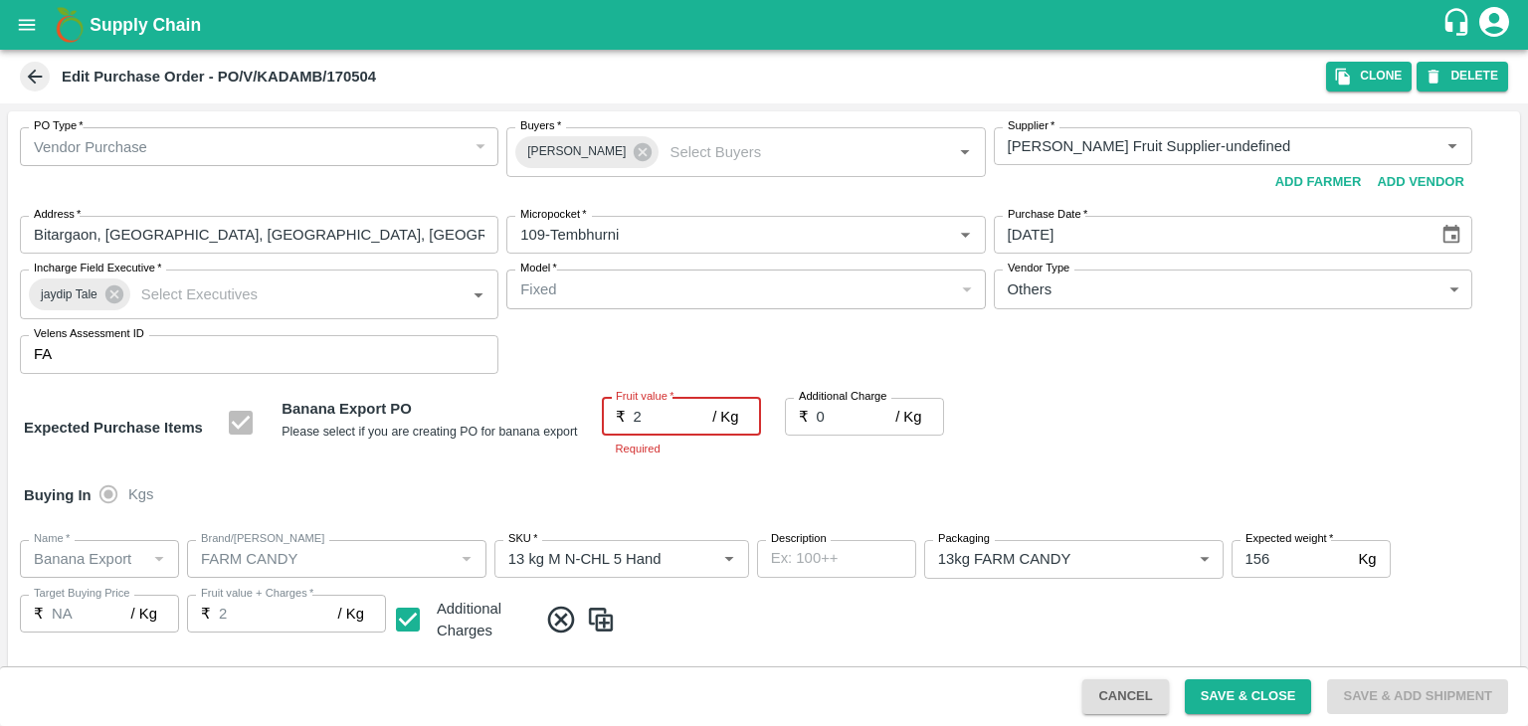
type input "2"
type input "25"
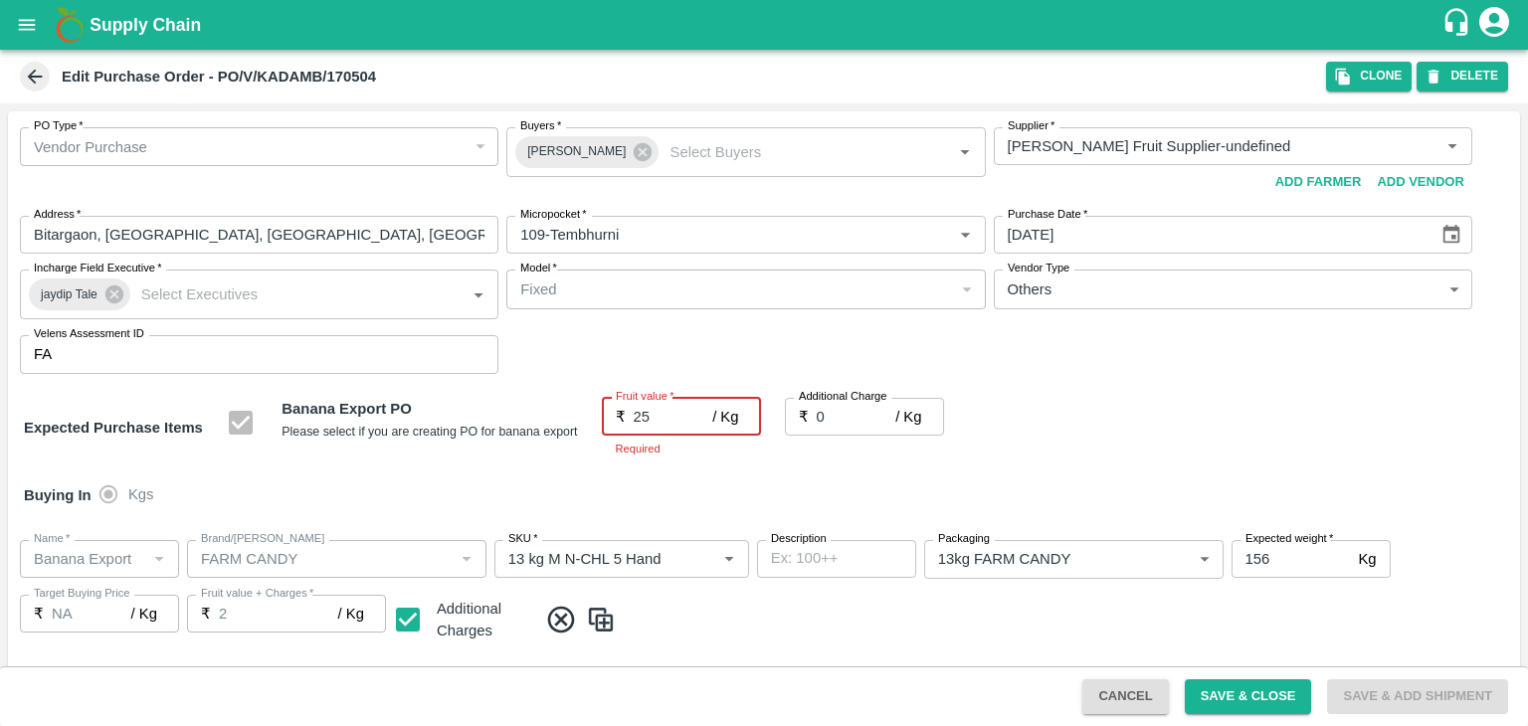
type input "25"
click at [835, 430] on input "0" at bounding box center [857, 417] width 80 height 38
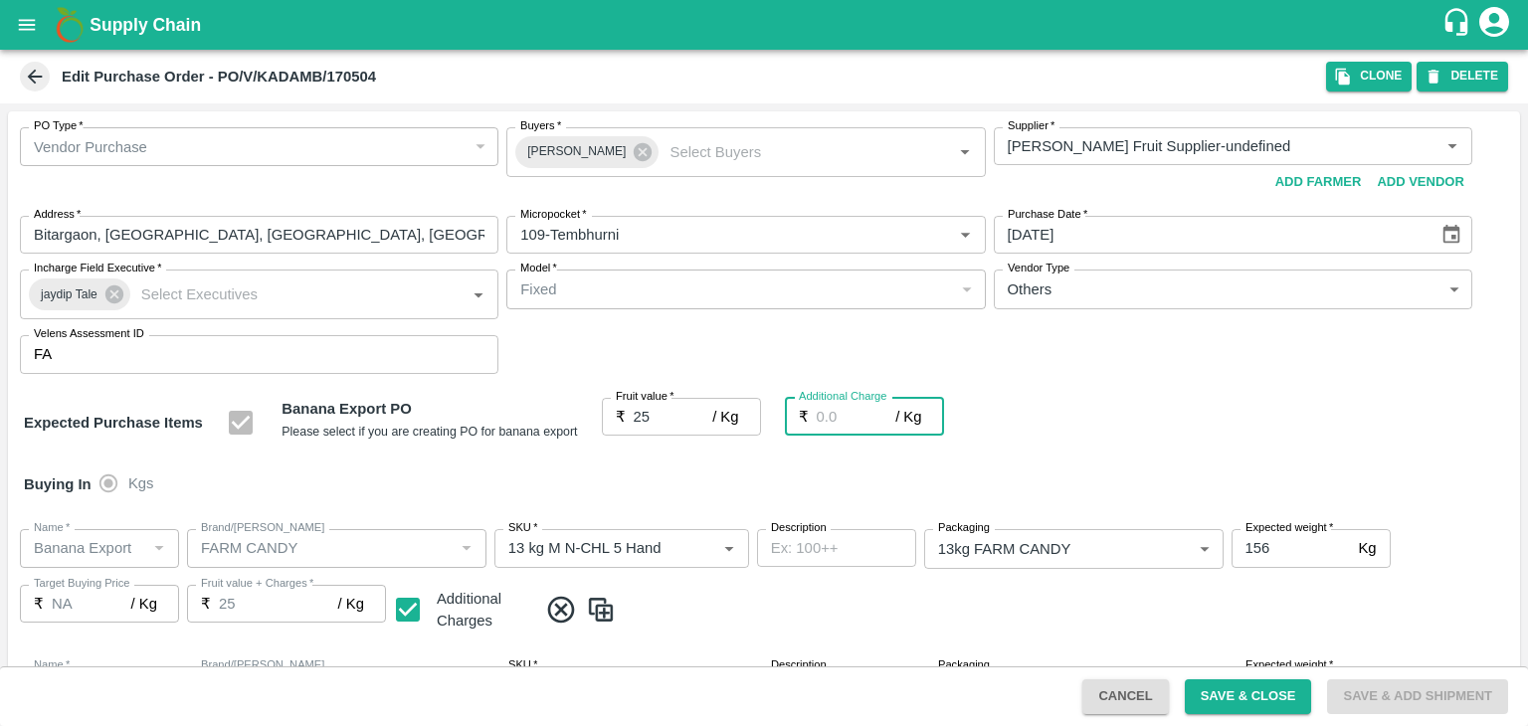
type input "2"
type input "27"
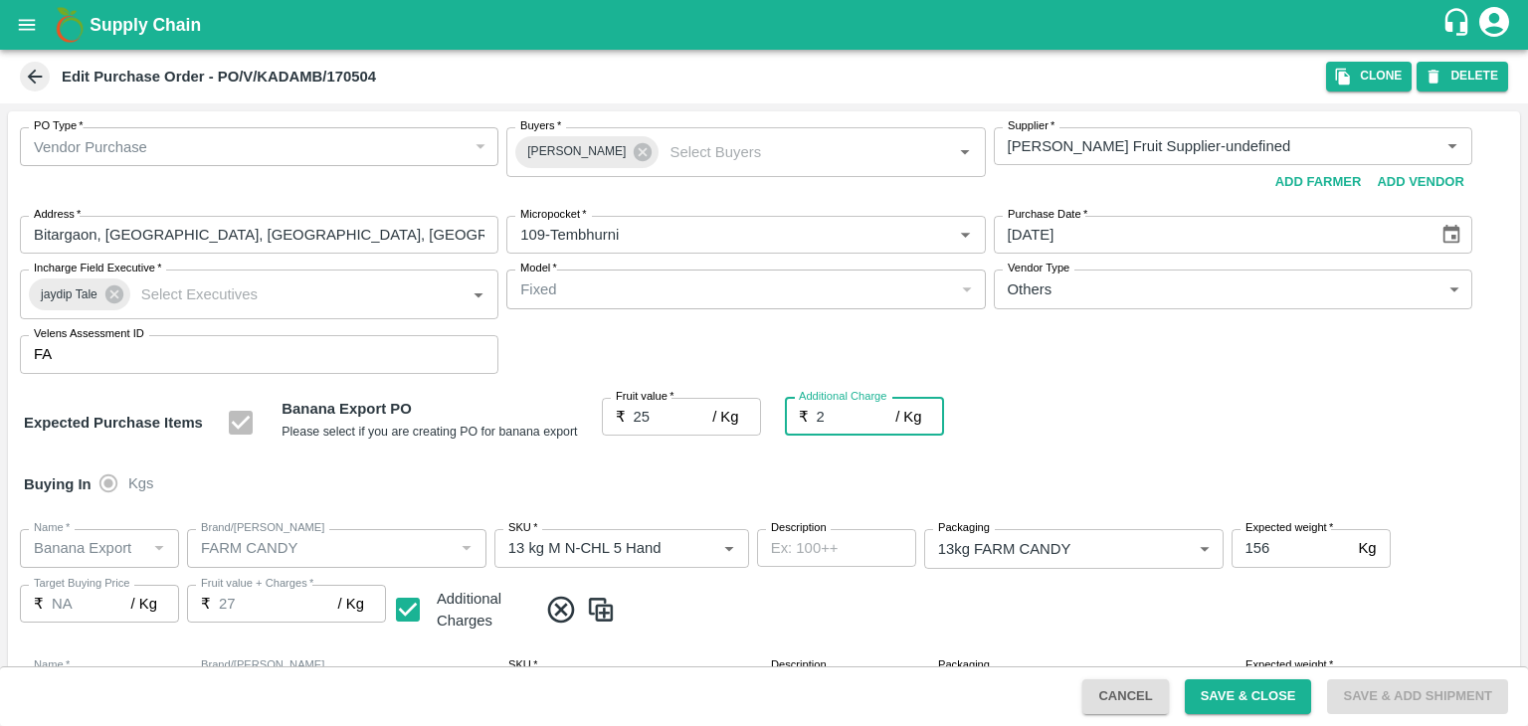
type input "2.7"
type input "27.7"
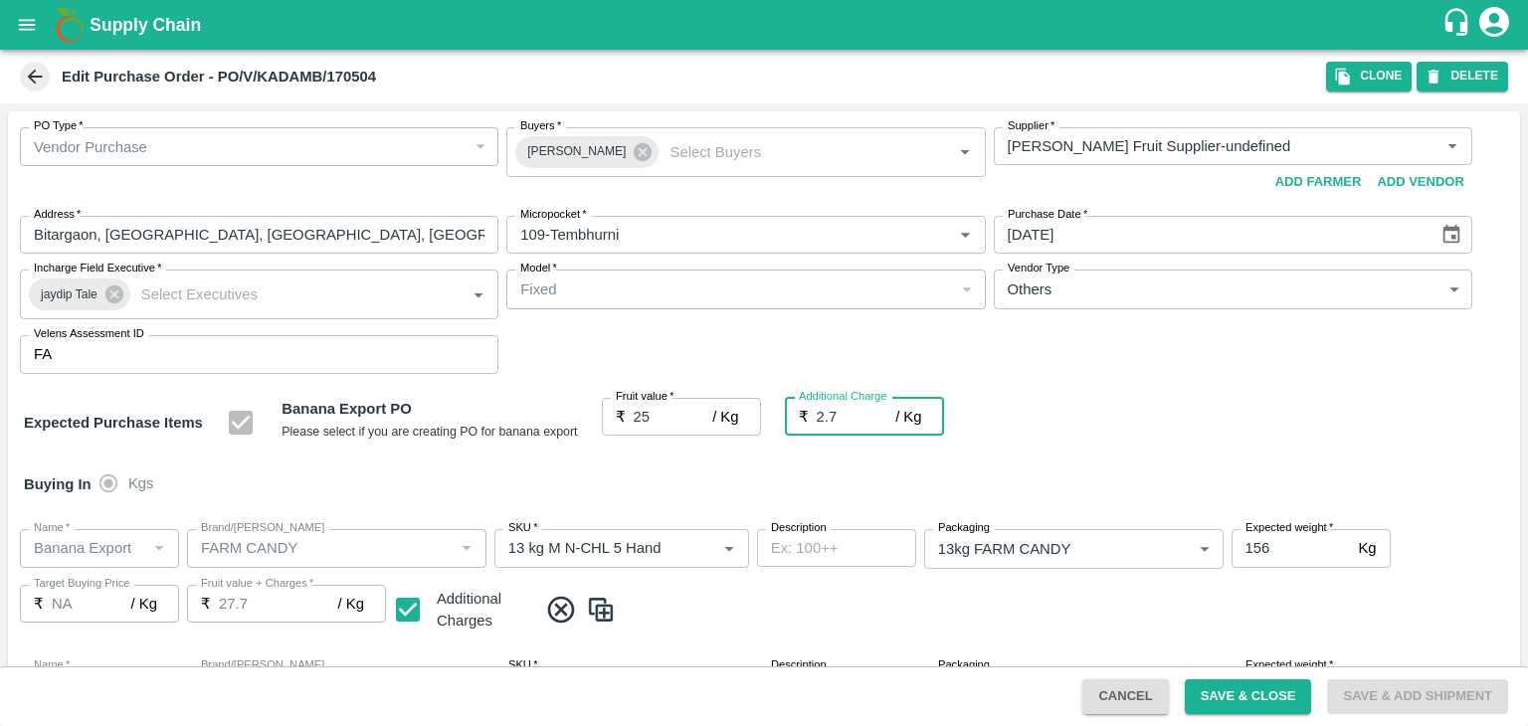
type input "2.75"
type input "27.75"
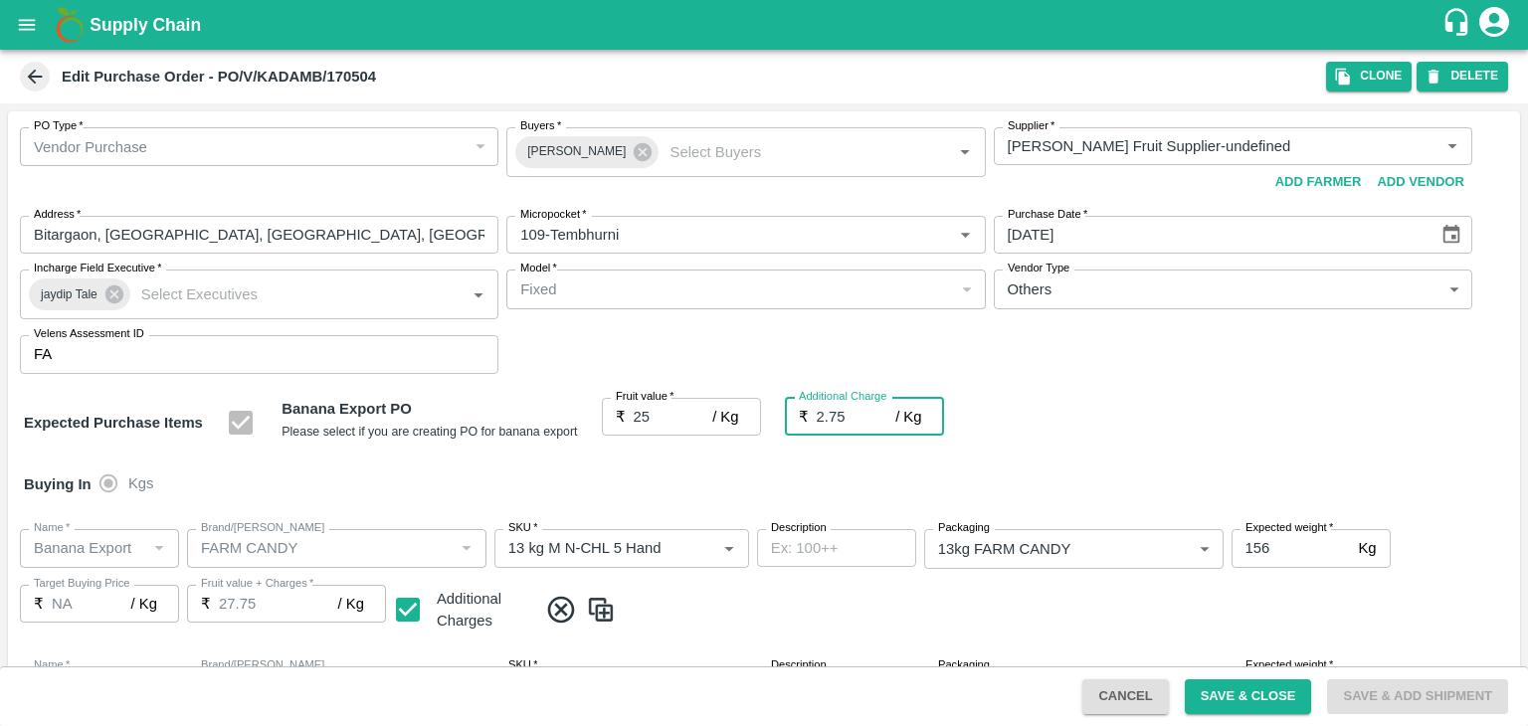
type input "2.75"
click at [853, 458] on div "Buying In Kgs" at bounding box center [764, 485] width 1512 height 58
click at [1278, 695] on button "Save & Close" at bounding box center [1248, 696] width 127 height 35
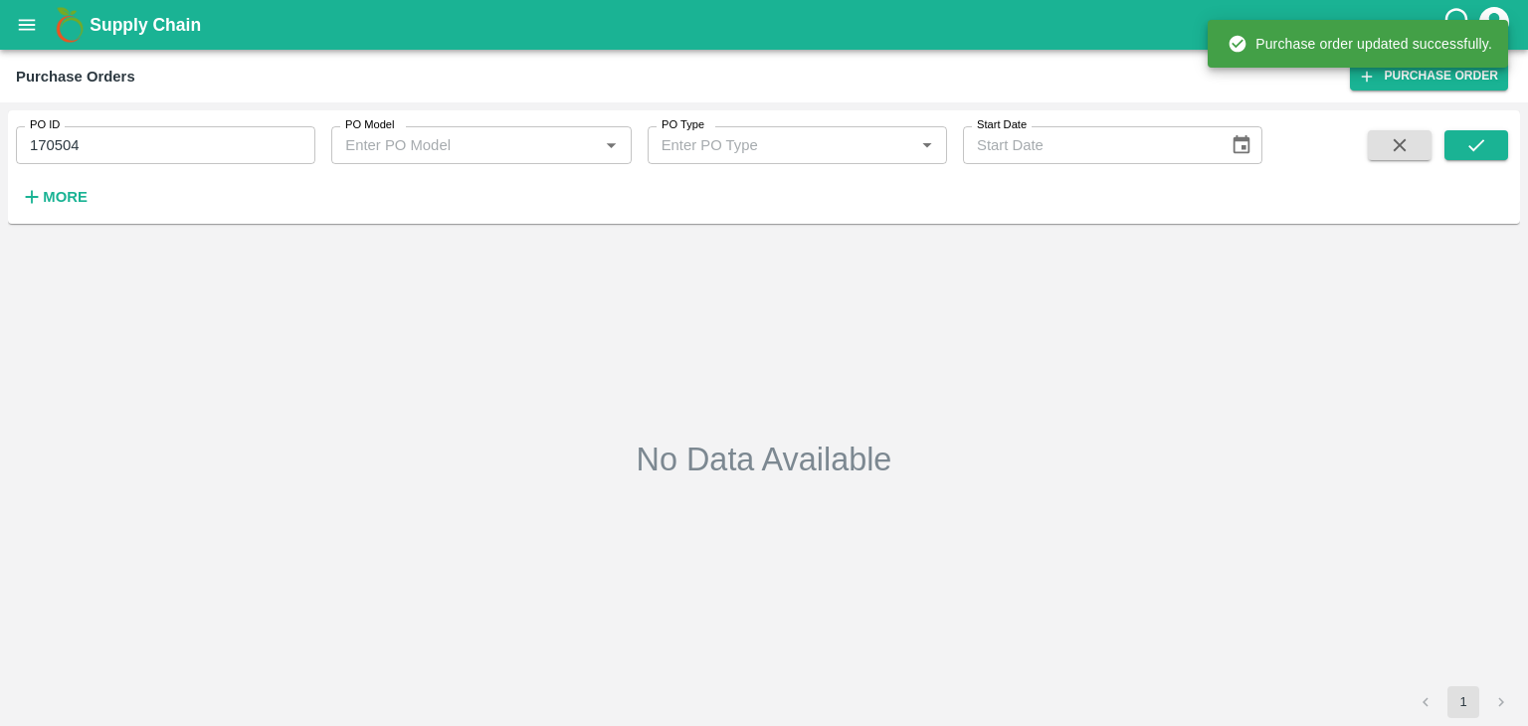
type input "170504"
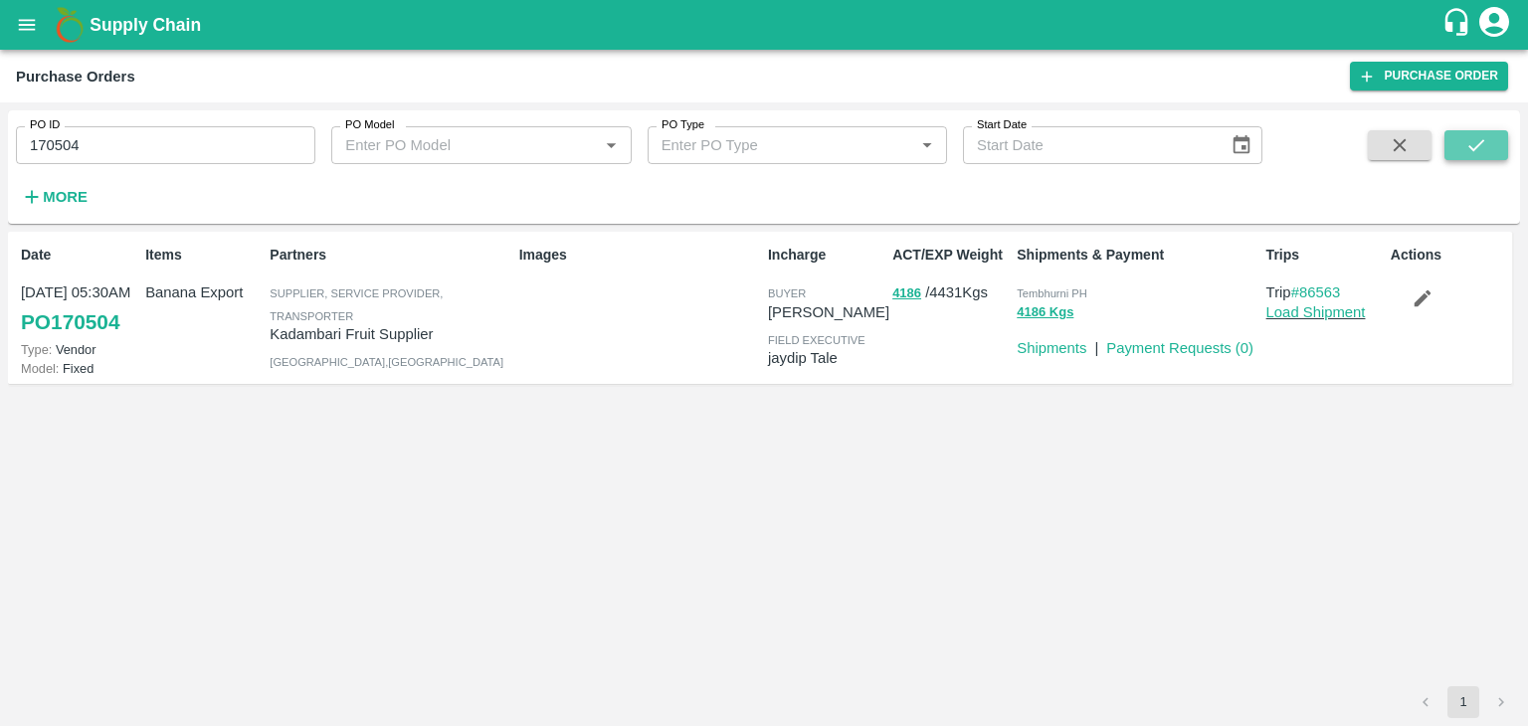
click at [1475, 147] on icon "submit" at bounding box center [1476, 145] width 16 height 12
click at [1496, 136] on button "submit" at bounding box center [1476, 145] width 64 height 30
click at [1485, 160] on span at bounding box center [1476, 171] width 64 height 82
click at [1488, 156] on button "submit" at bounding box center [1476, 145] width 64 height 30
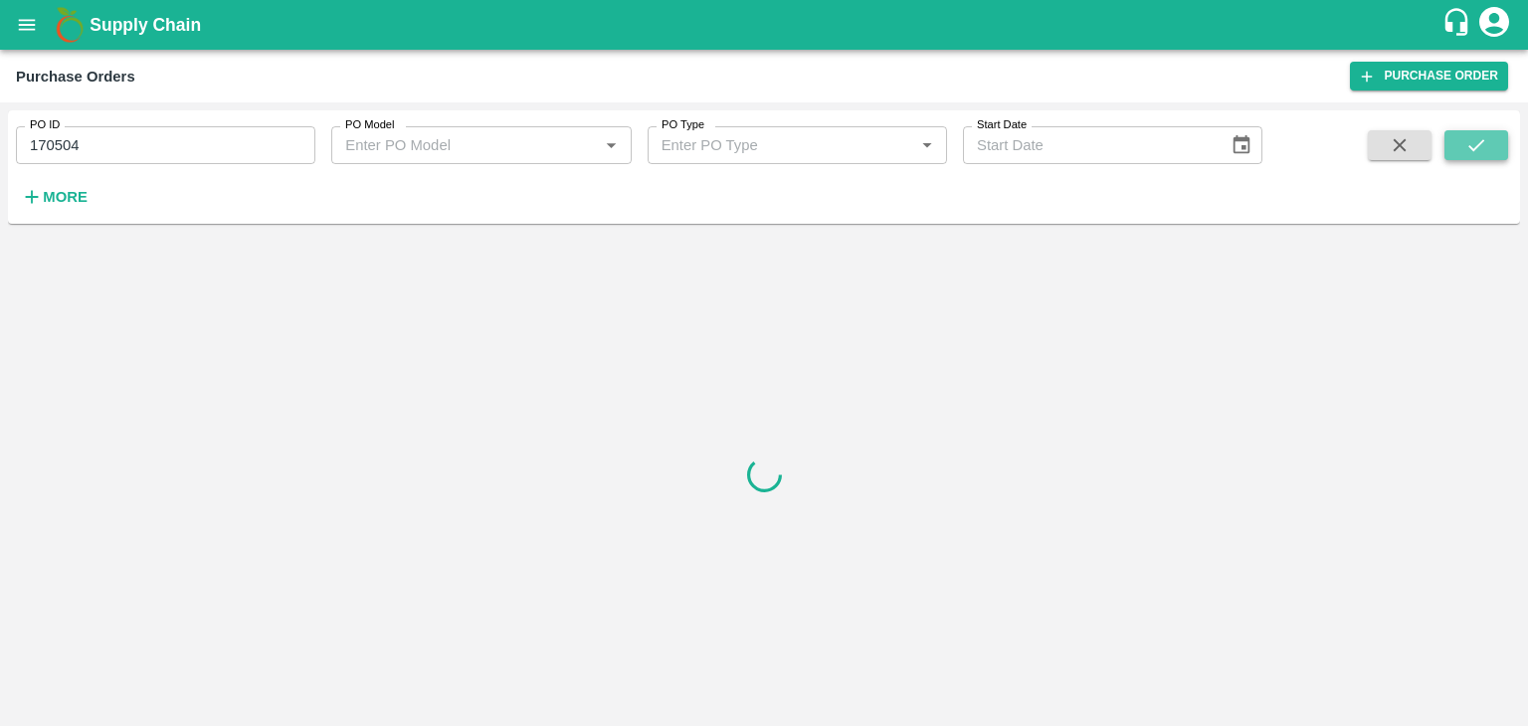
click at [1488, 156] on button "submit" at bounding box center [1476, 145] width 64 height 30
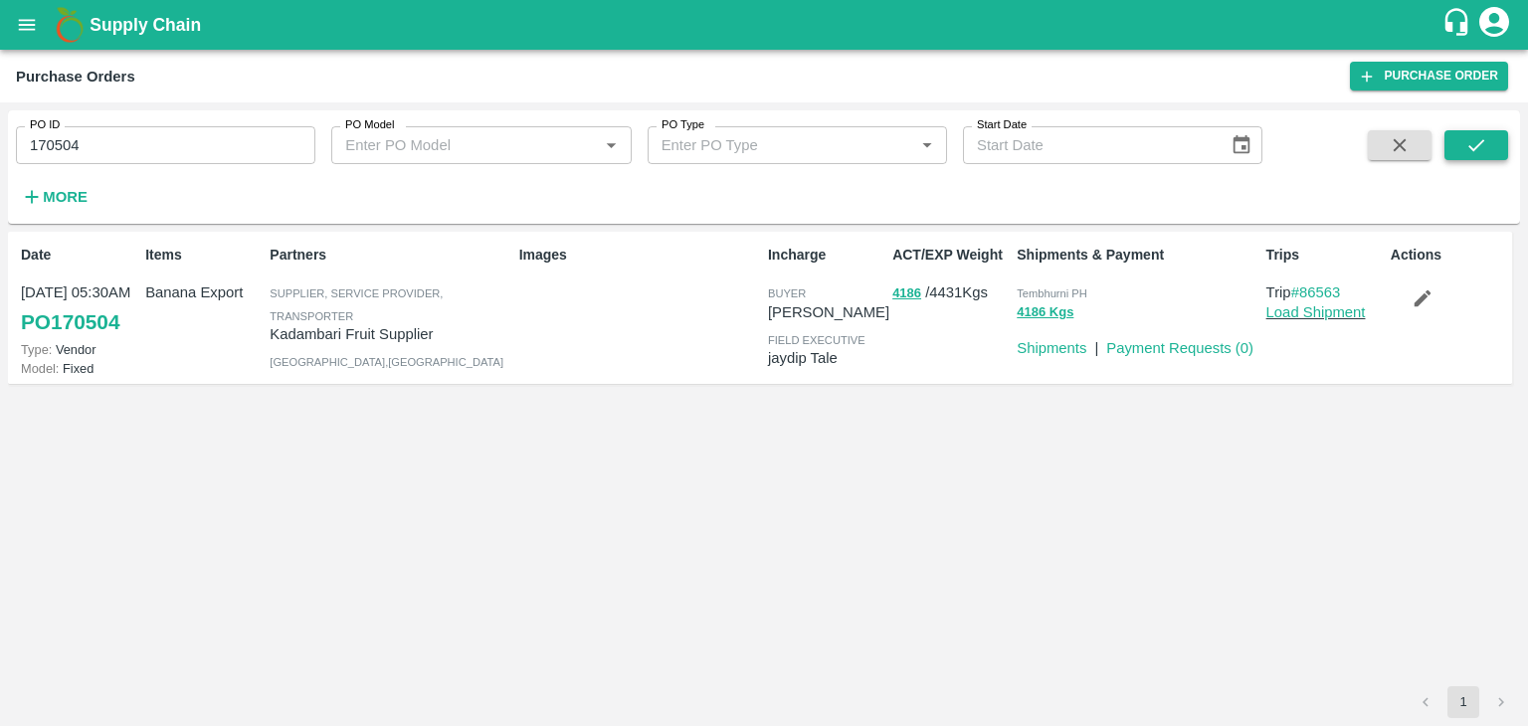
drag, startPoint x: 1493, startPoint y: 123, endPoint x: 1492, endPoint y: 140, distance: 16.9
click at [1492, 140] on div "PO ID 170504 PO ID PO Model PO Model   * PO Type PO Type   * Start Date Start D…" at bounding box center [764, 166] width 1512 height 97
click at [1492, 140] on button "submit" at bounding box center [1476, 145] width 64 height 30
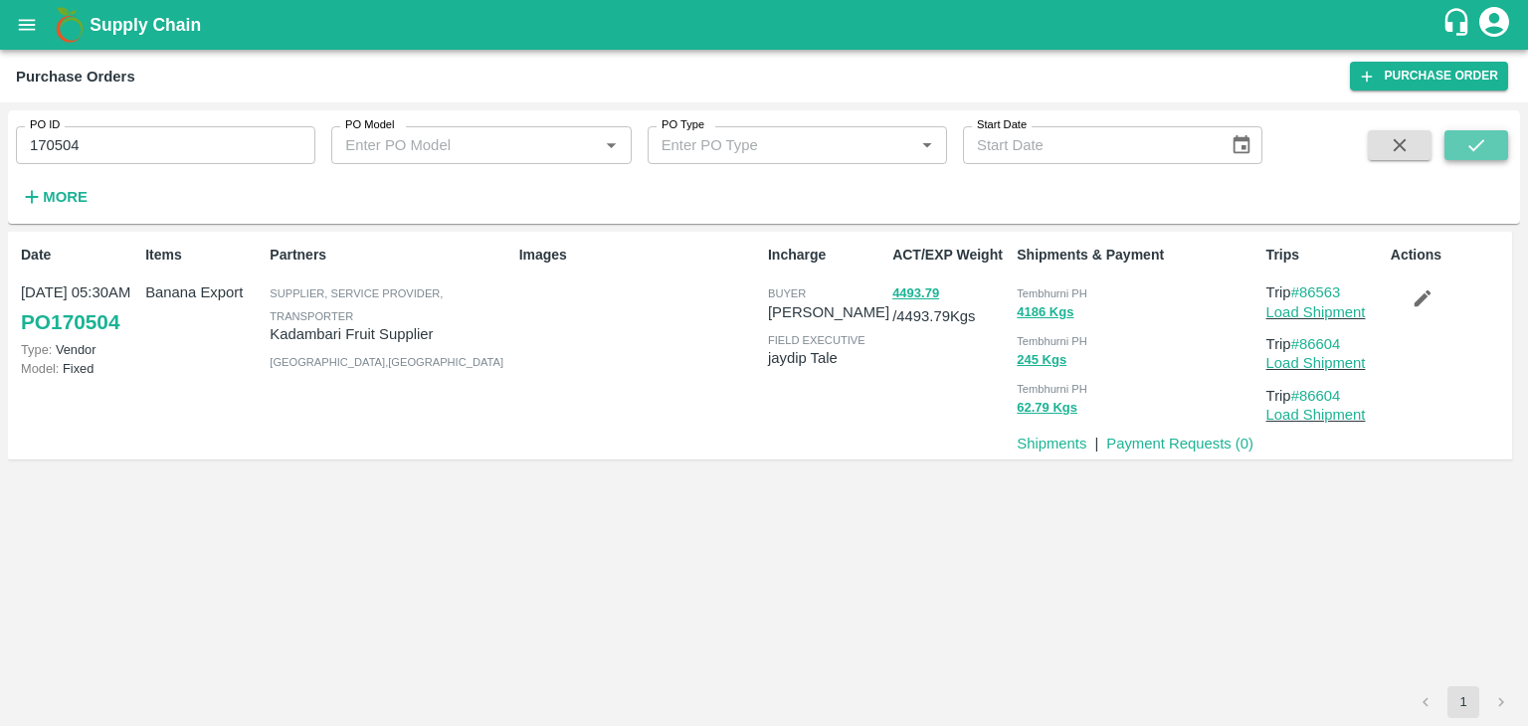
click at [1492, 140] on button "submit" at bounding box center [1476, 145] width 64 height 30
click at [1469, 139] on icon "submit" at bounding box center [1476, 145] width 22 height 22
click at [1322, 311] on link "Load Shipment" at bounding box center [1315, 312] width 99 height 16
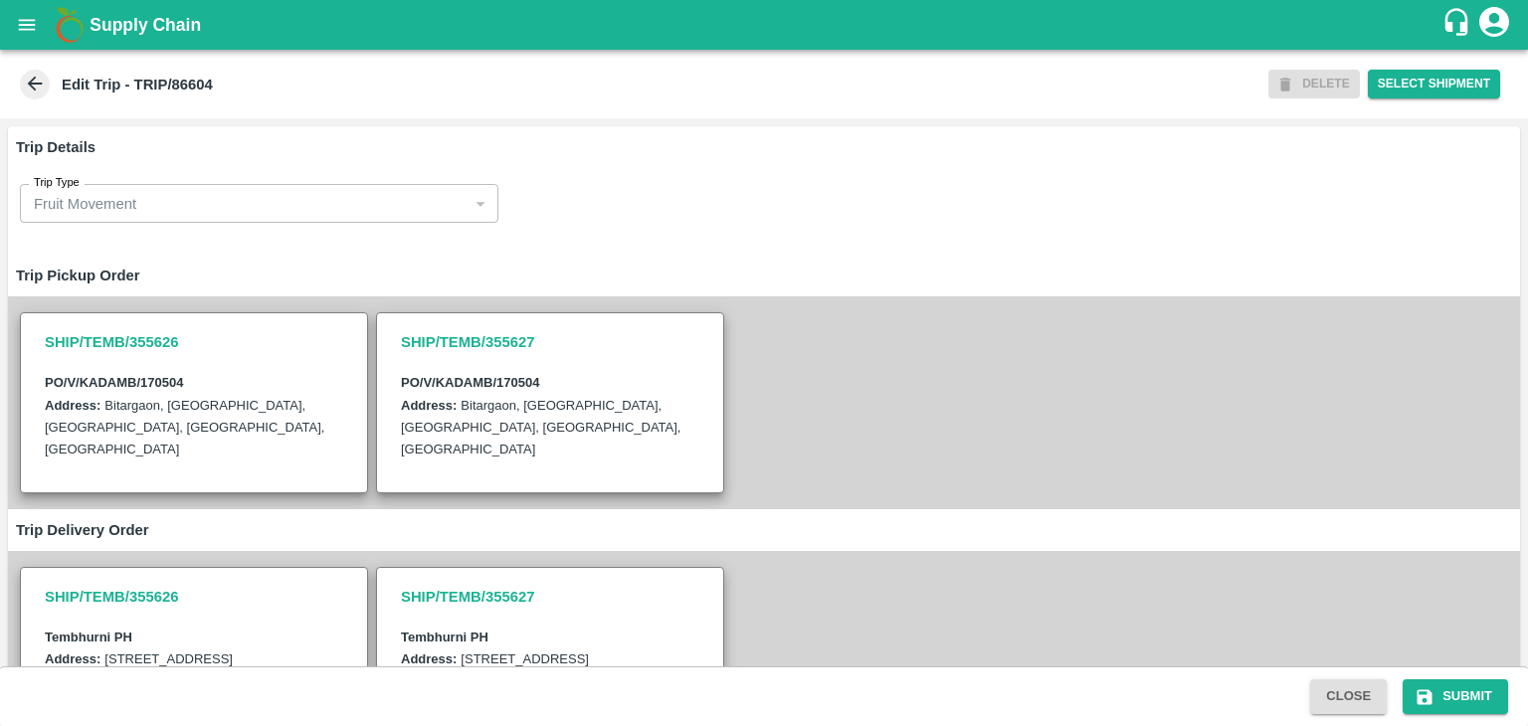
scroll to position [549, 0]
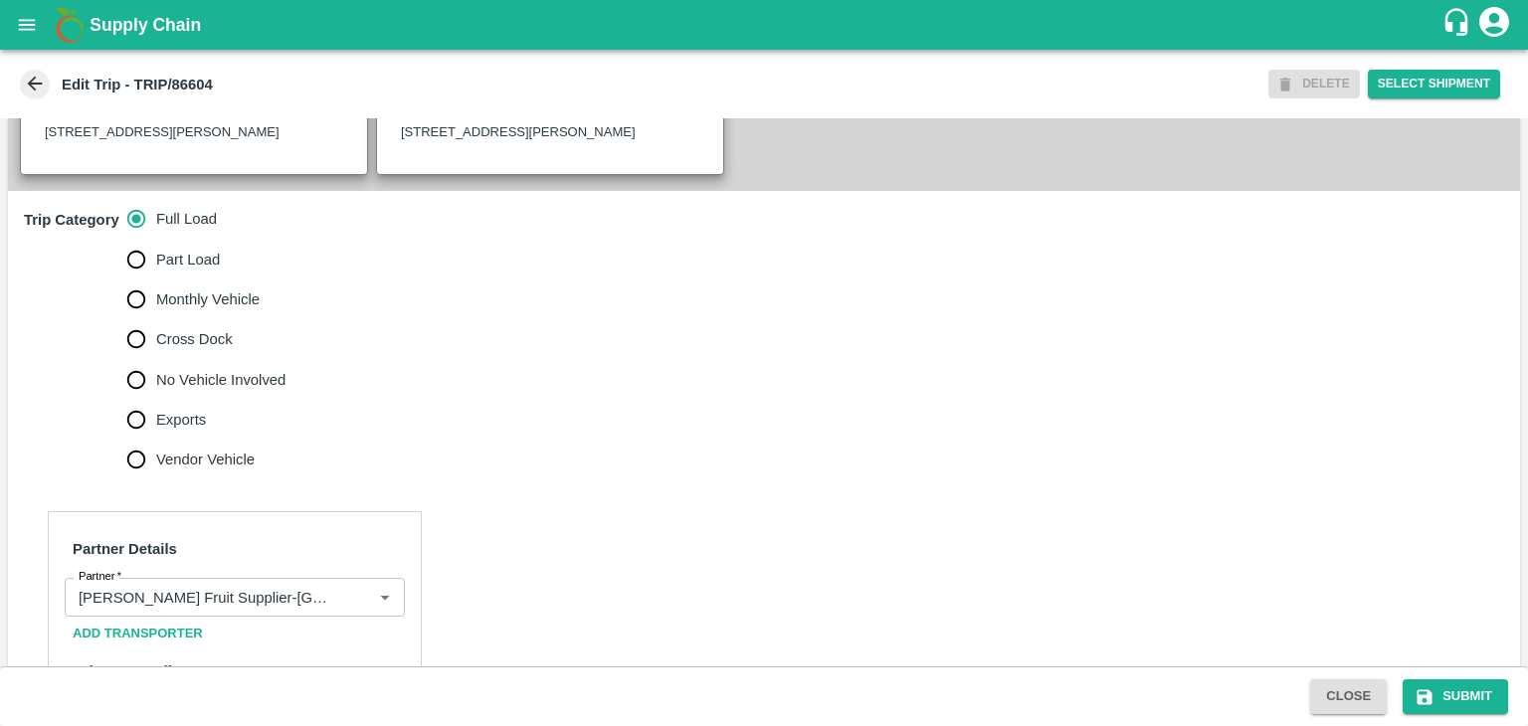
click at [199, 391] on span "No Vehicle Involved" at bounding box center [220, 380] width 129 height 22
click at [156, 396] on input "No Vehicle Involved" at bounding box center [136, 380] width 40 height 40
radio input "true"
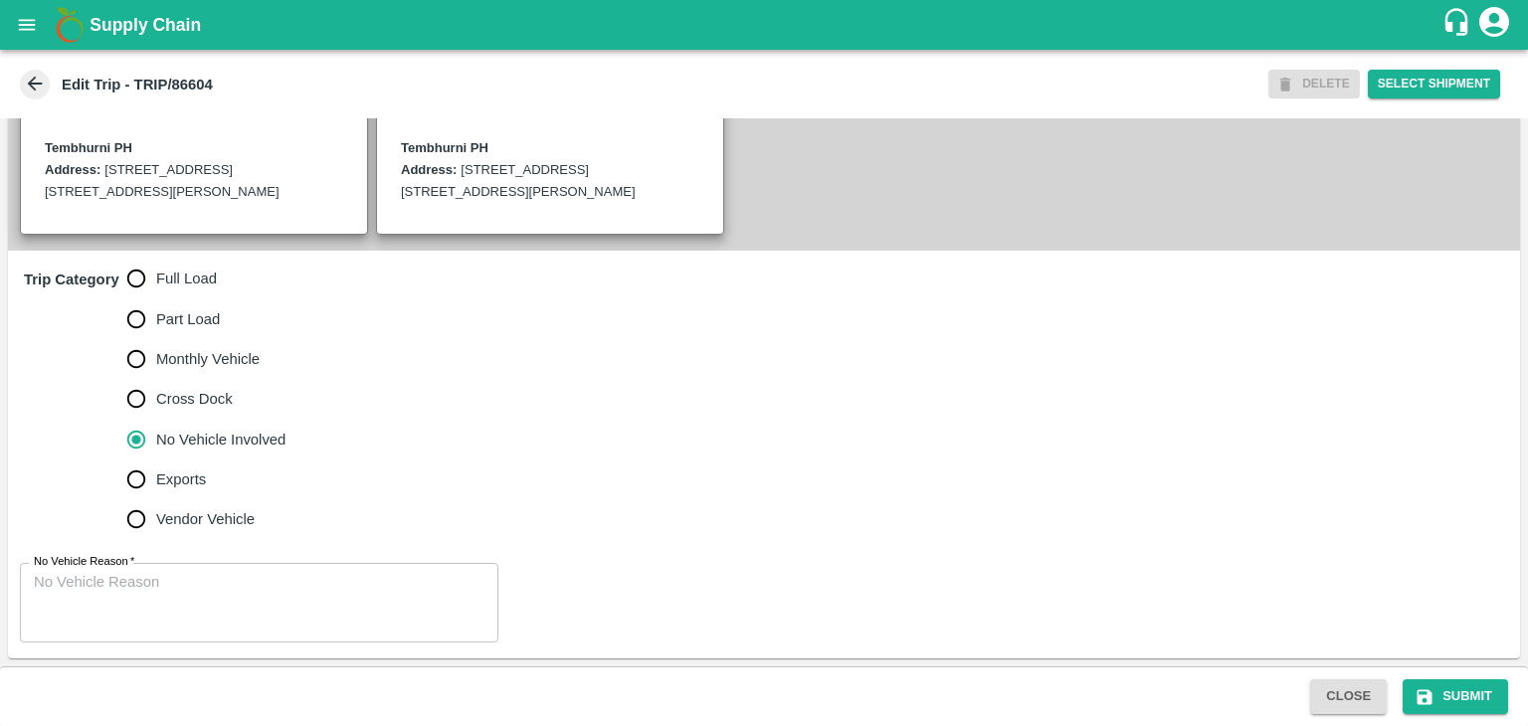
scroll to position [510, 0]
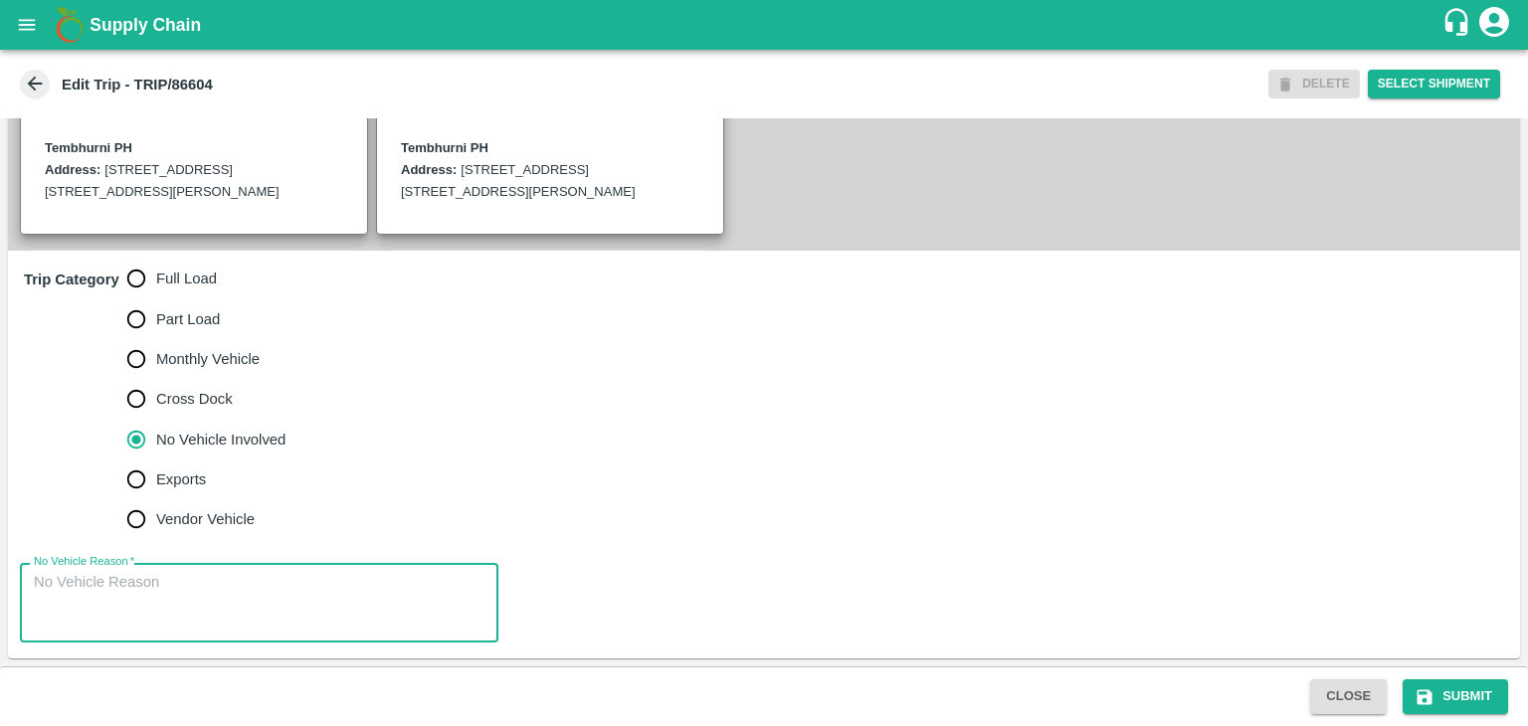
click at [229, 594] on textarea "No Vehicle Reason   *" at bounding box center [259, 603] width 451 height 63
type textarea "Field Dump"
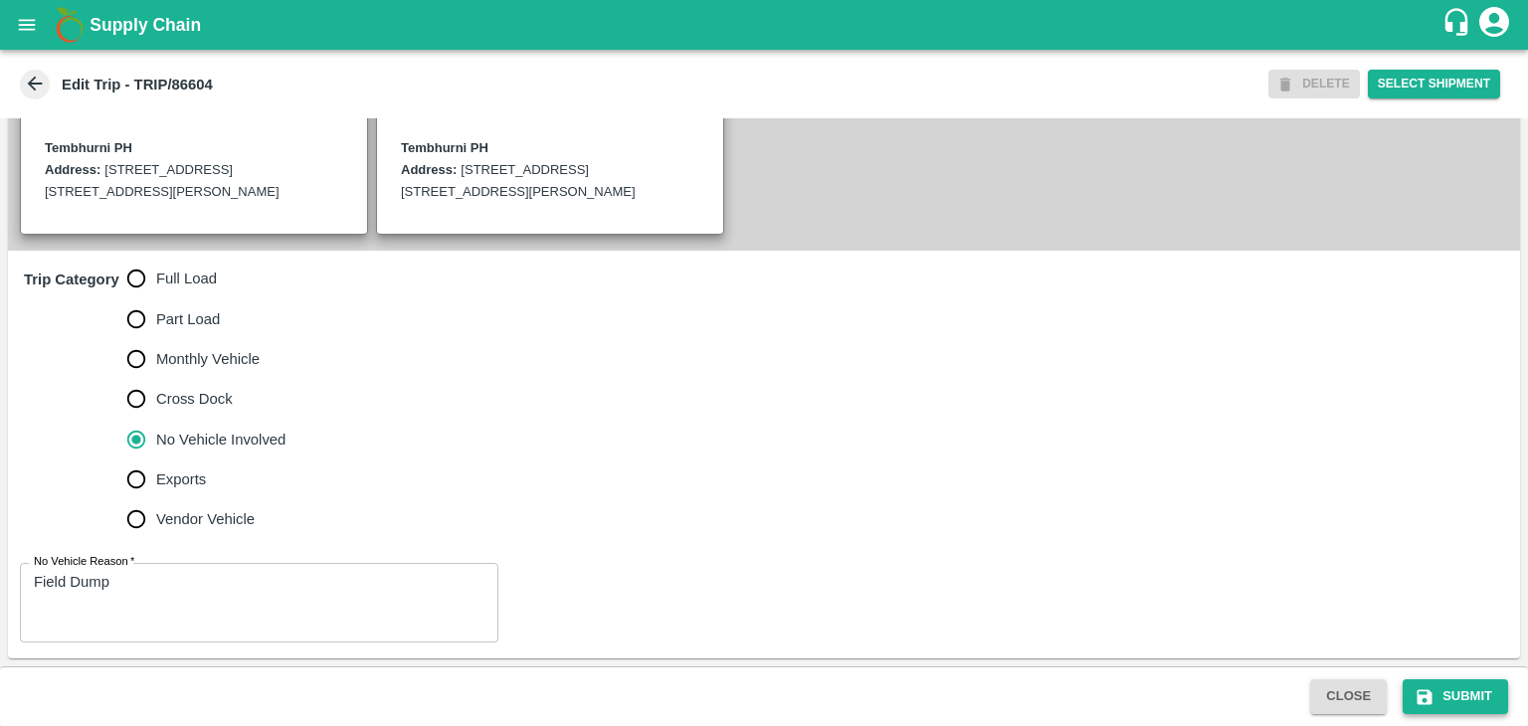
drag, startPoint x: 1425, startPoint y: 677, endPoint x: 1446, endPoint y: 691, distance: 25.1
click at [1446, 691] on div "Close Submit" at bounding box center [764, 696] width 1528 height 60
click at [1446, 691] on button "Submit" at bounding box center [1454, 696] width 105 height 35
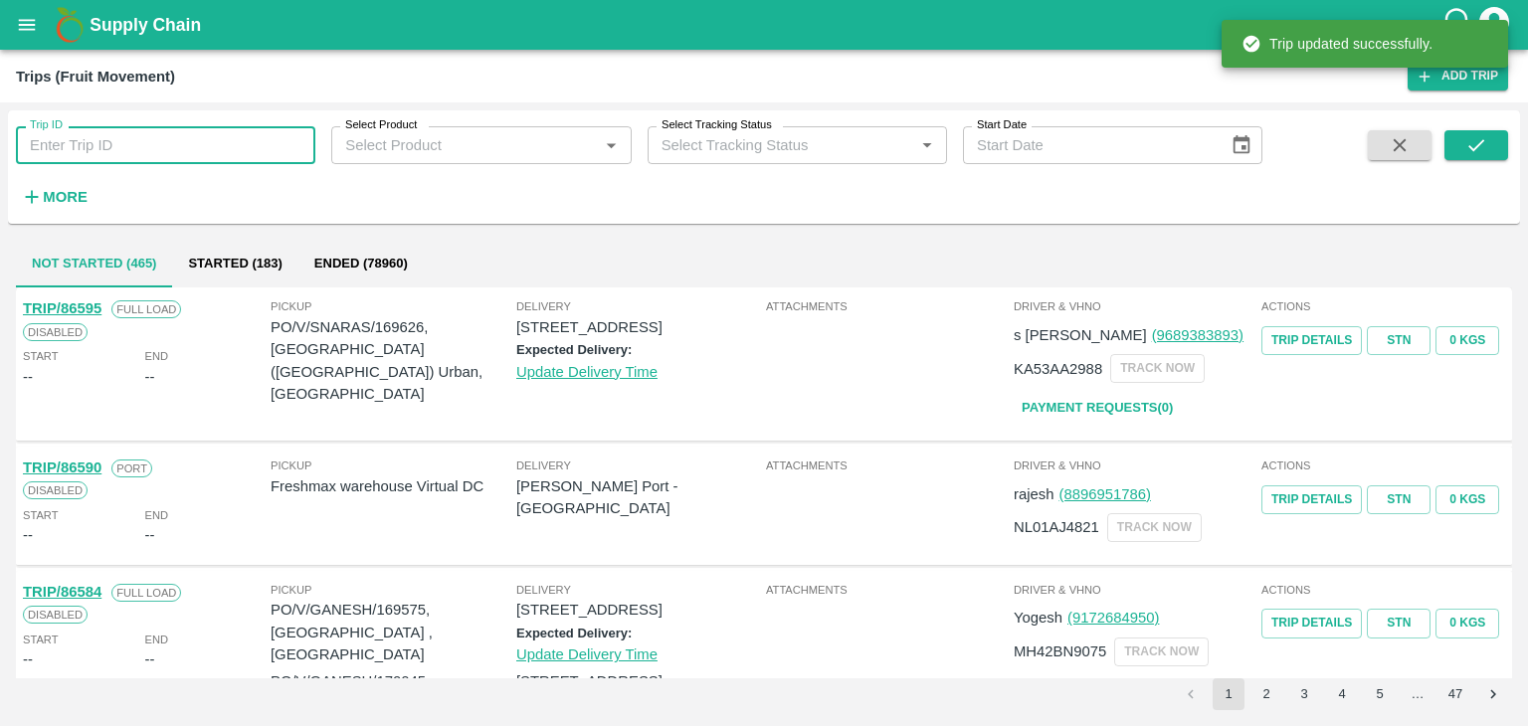
click at [218, 148] on input "Trip ID" at bounding box center [165, 145] width 299 height 38
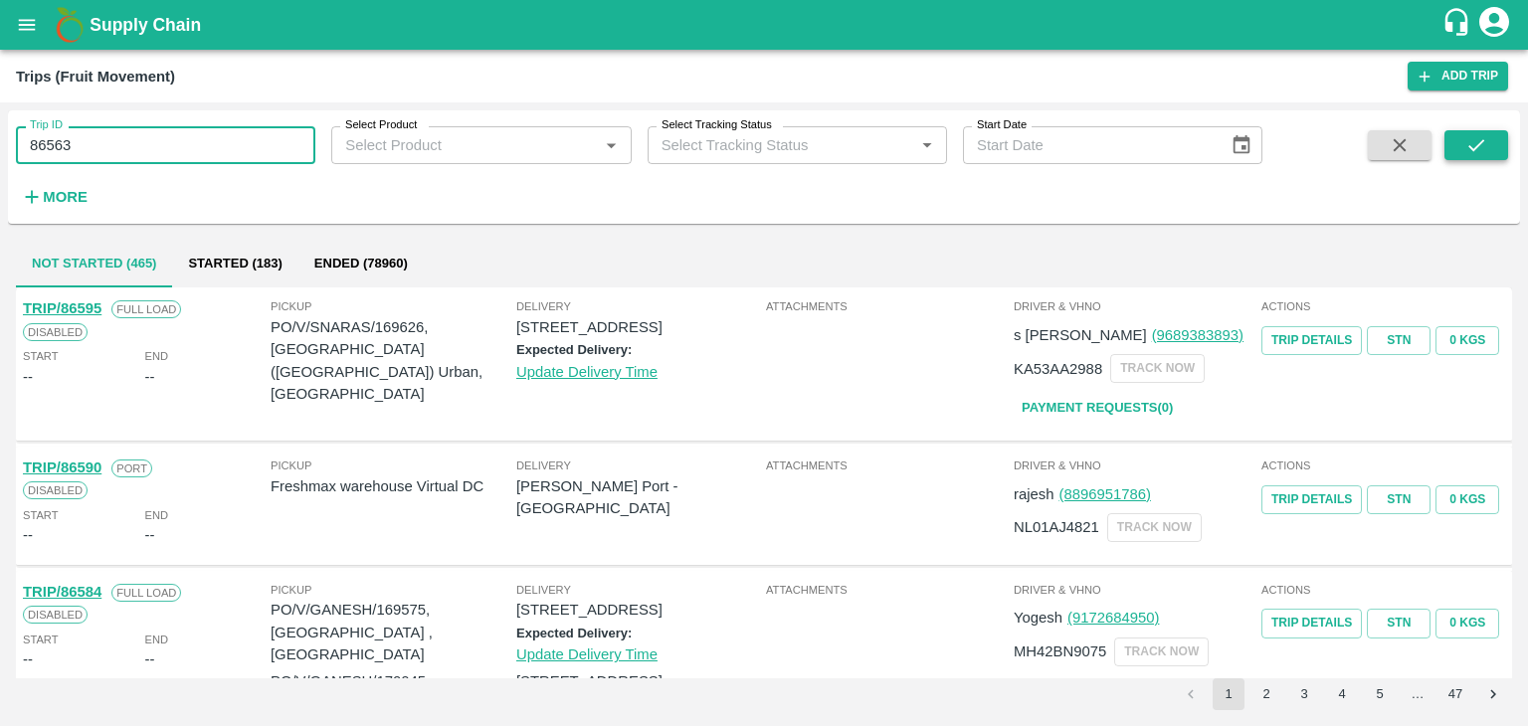
type input "86563"
click at [1445, 140] on button "submit" at bounding box center [1476, 145] width 64 height 30
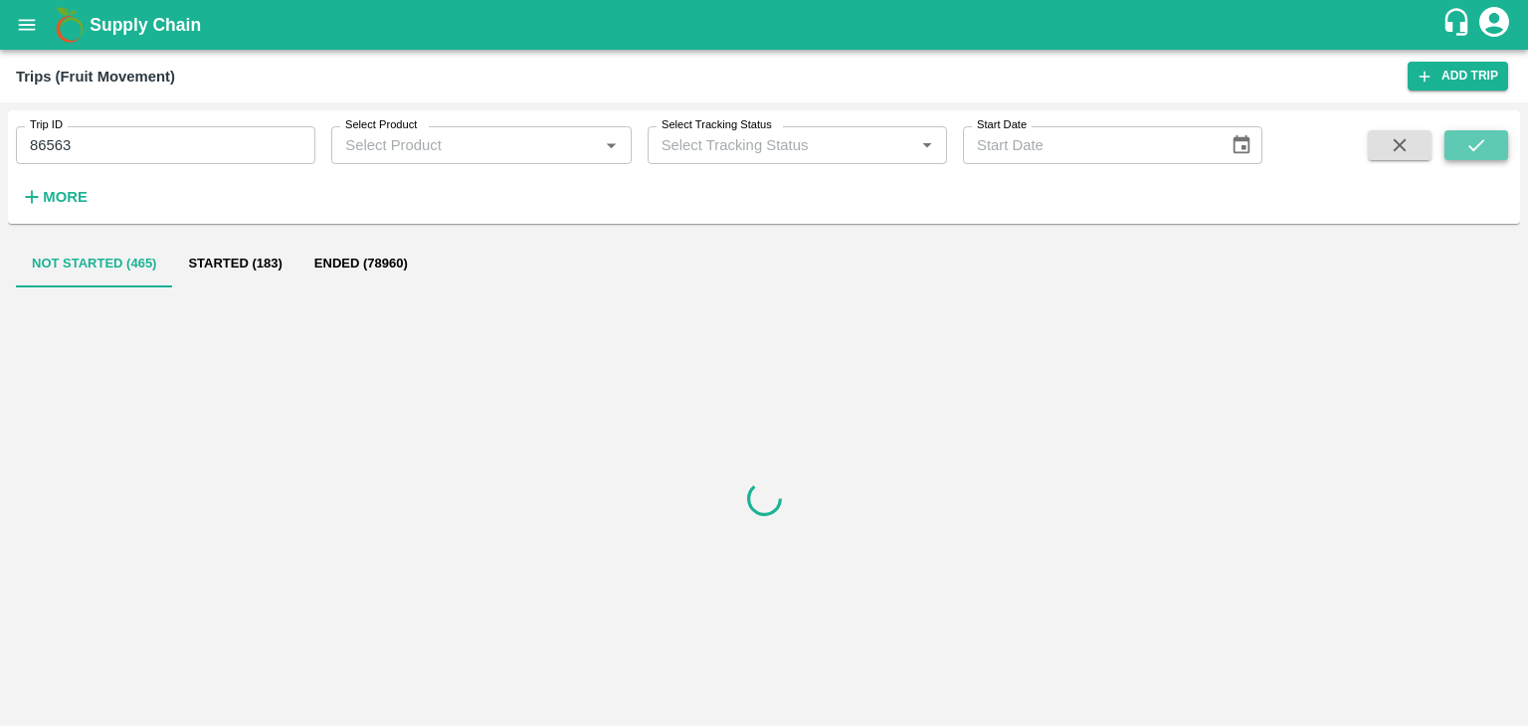
click at [1445, 140] on button "submit" at bounding box center [1476, 145] width 64 height 30
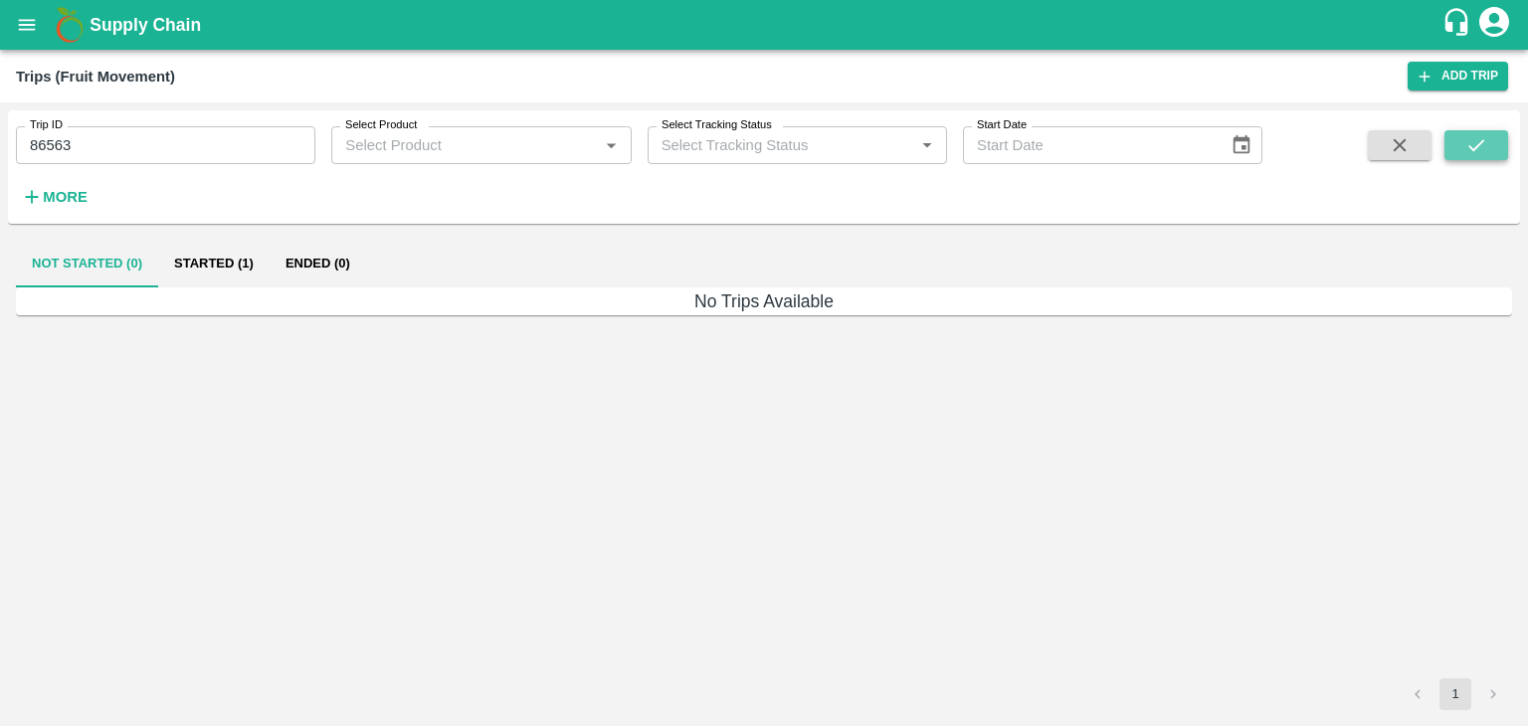
click at [1445, 140] on button "submit" at bounding box center [1476, 145] width 64 height 30
click at [246, 274] on button "Started (1)" at bounding box center [213, 264] width 111 height 48
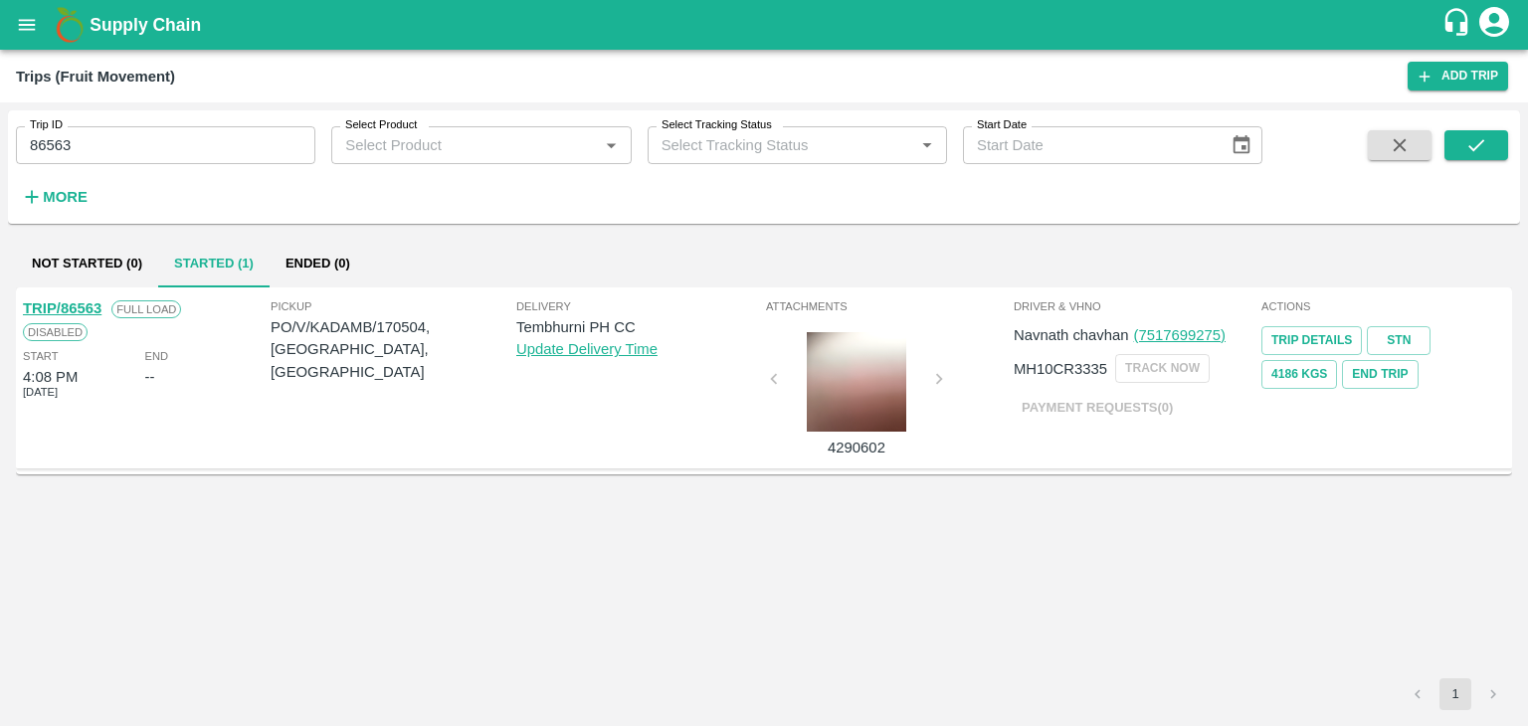
click at [72, 306] on link "TRIP/86563" at bounding box center [62, 308] width 79 height 16
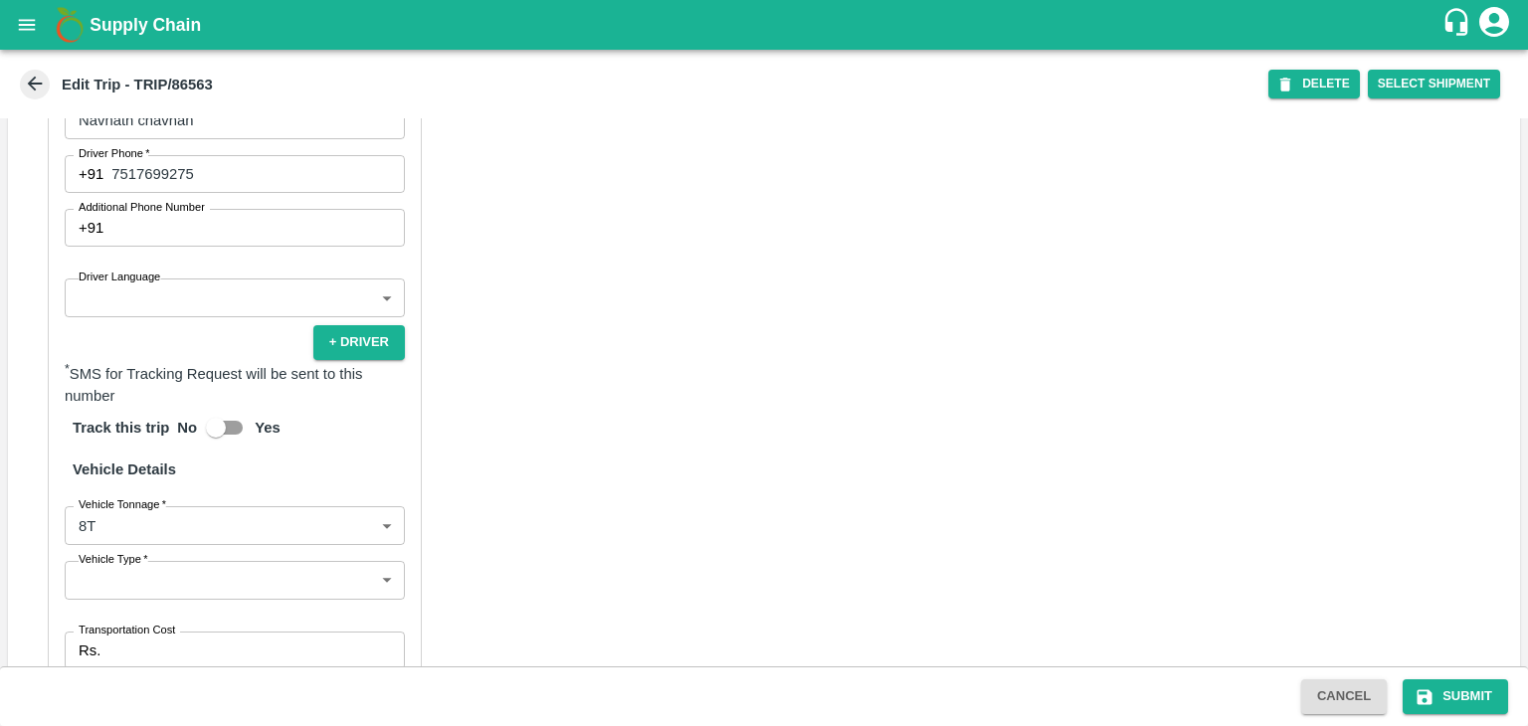
scroll to position [1213, 0]
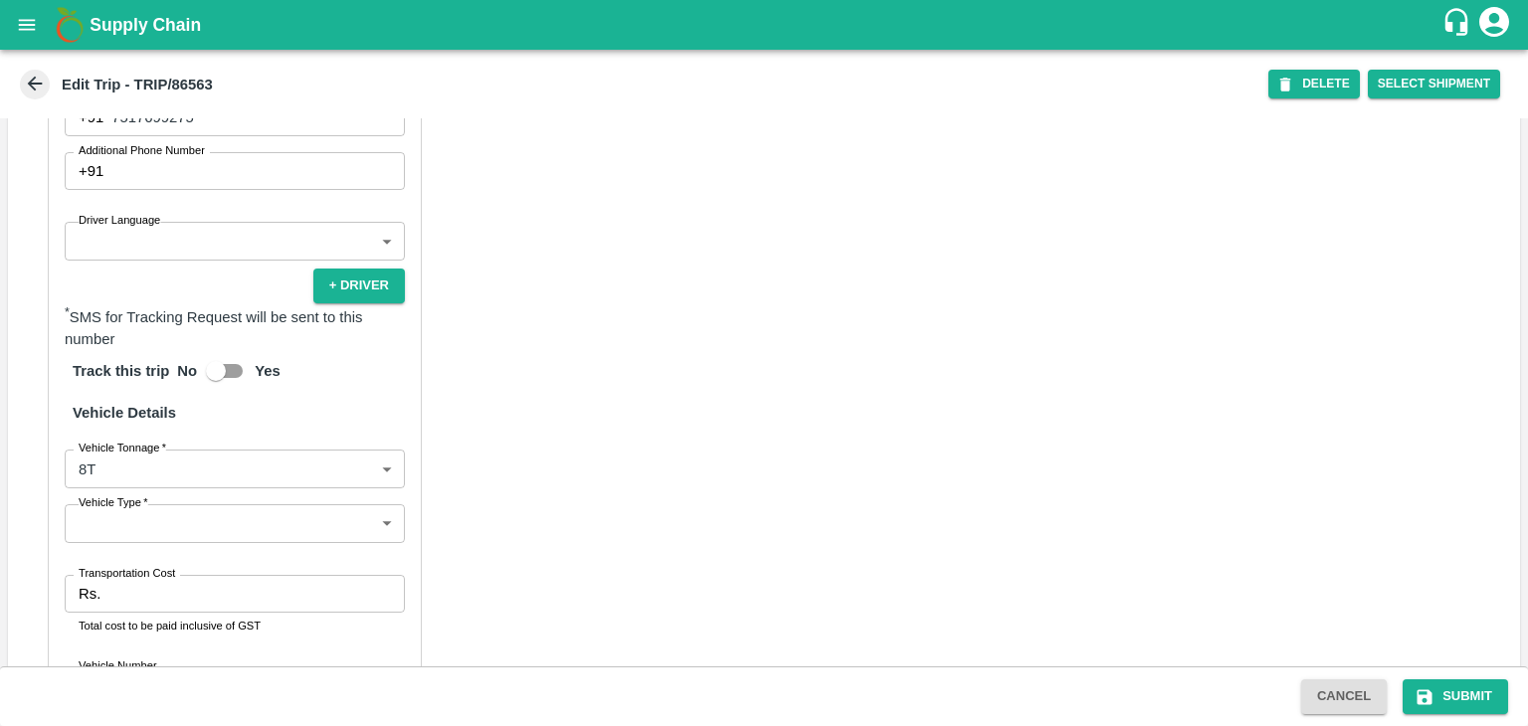
click at [142, 549] on body "Supply Chain Edit Trip - TRIP/86563 DELETE Select Shipment Trip Details Trip Ty…" at bounding box center [764, 363] width 1528 height 726
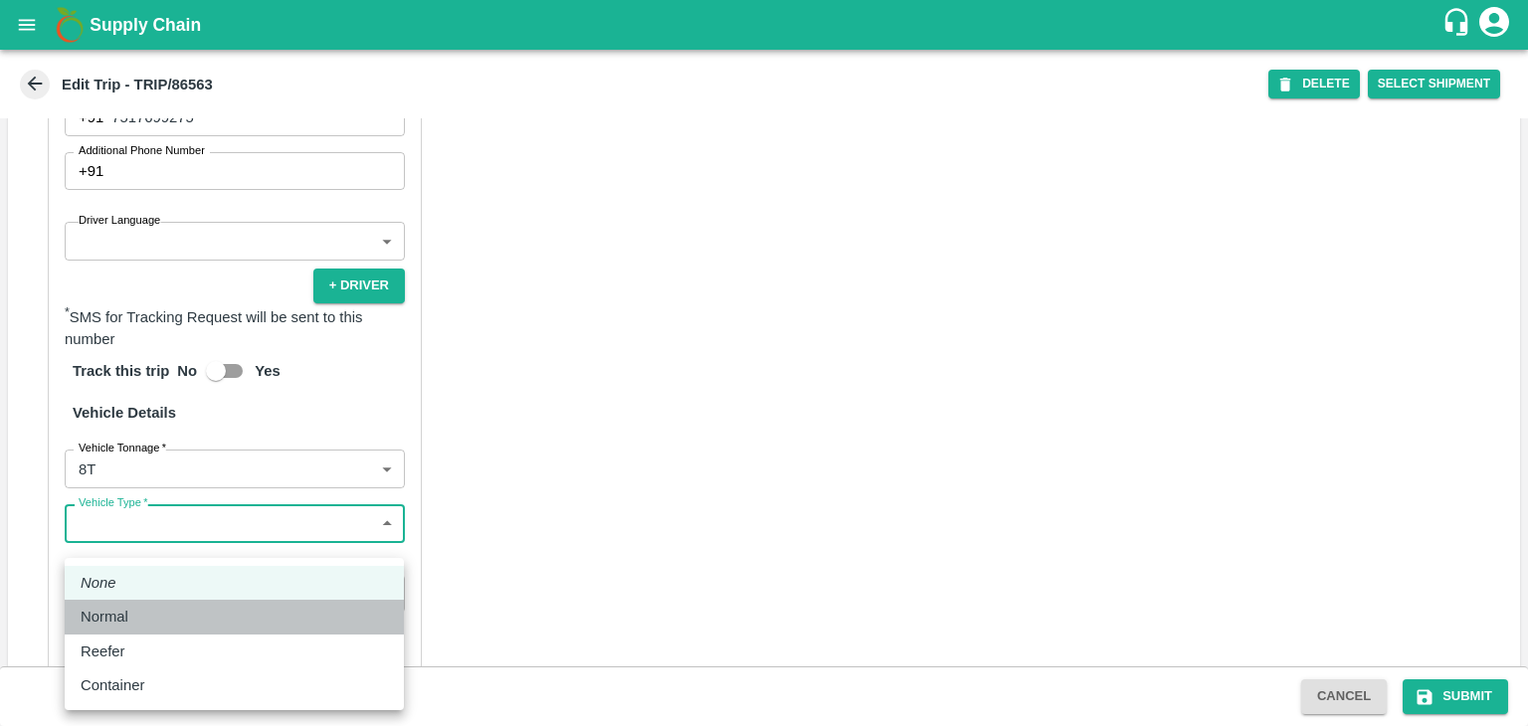
click at [156, 610] on div "Normal" at bounding box center [234, 617] width 307 height 22
type input "Normal"
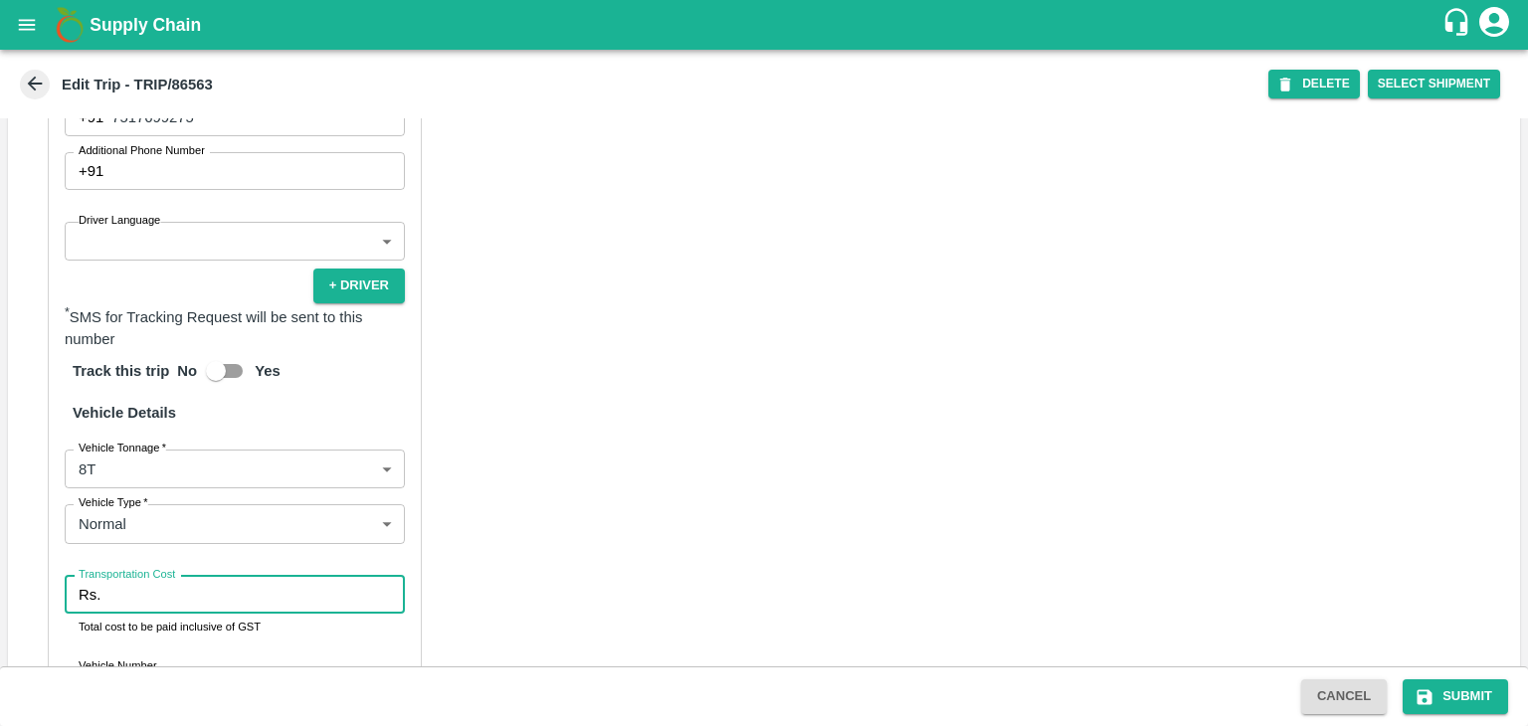
click at [168, 609] on input "Transportation Cost" at bounding box center [256, 595] width 296 height 38
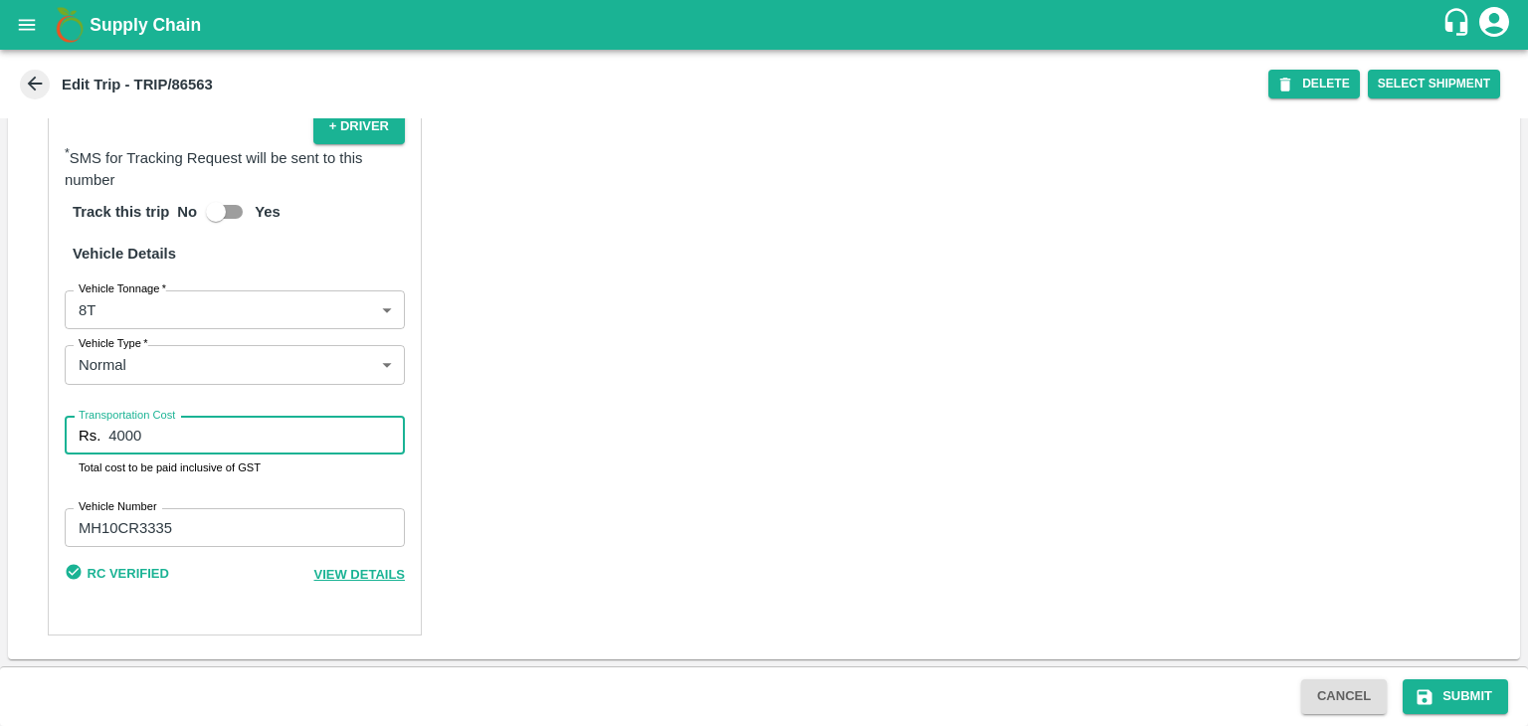
type input "4000"
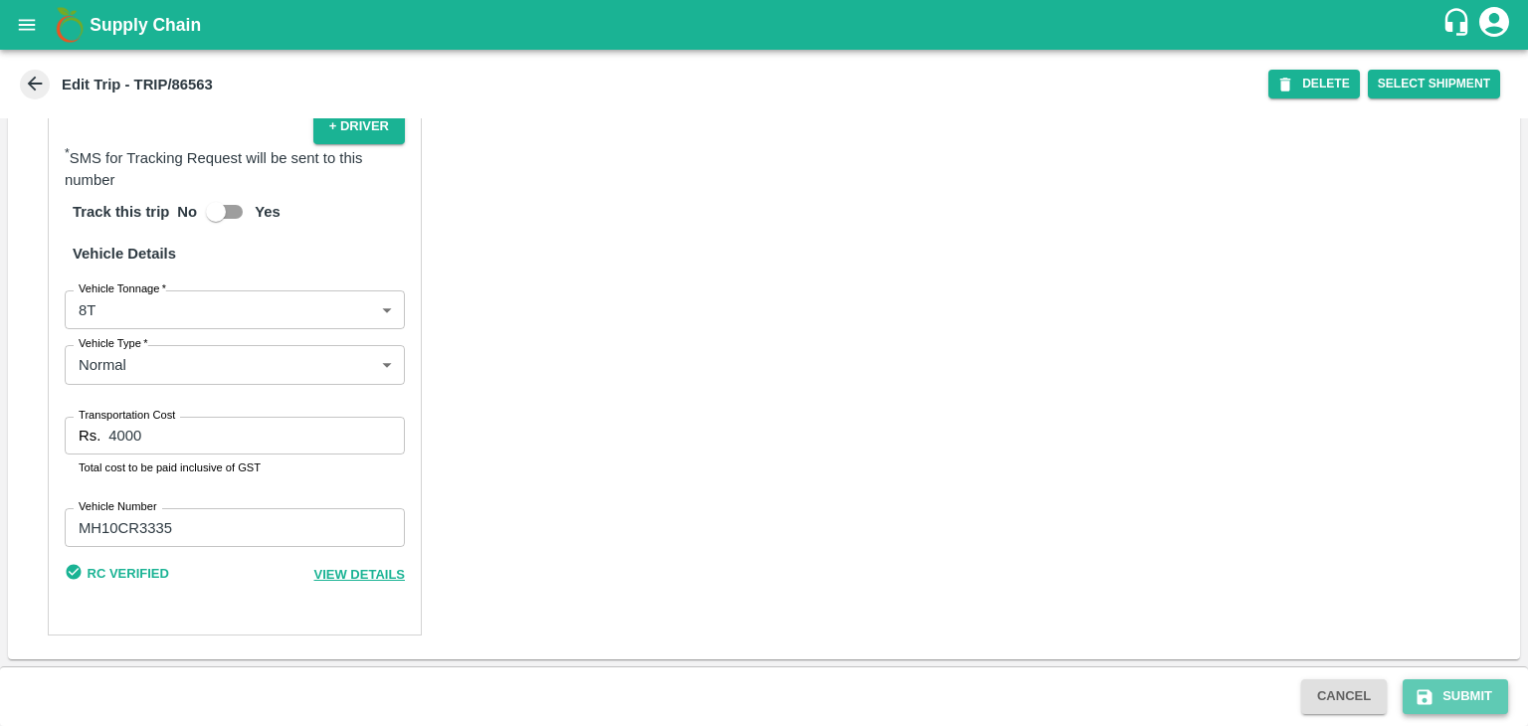
click at [1465, 704] on button "Submit" at bounding box center [1454, 696] width 105 height 35
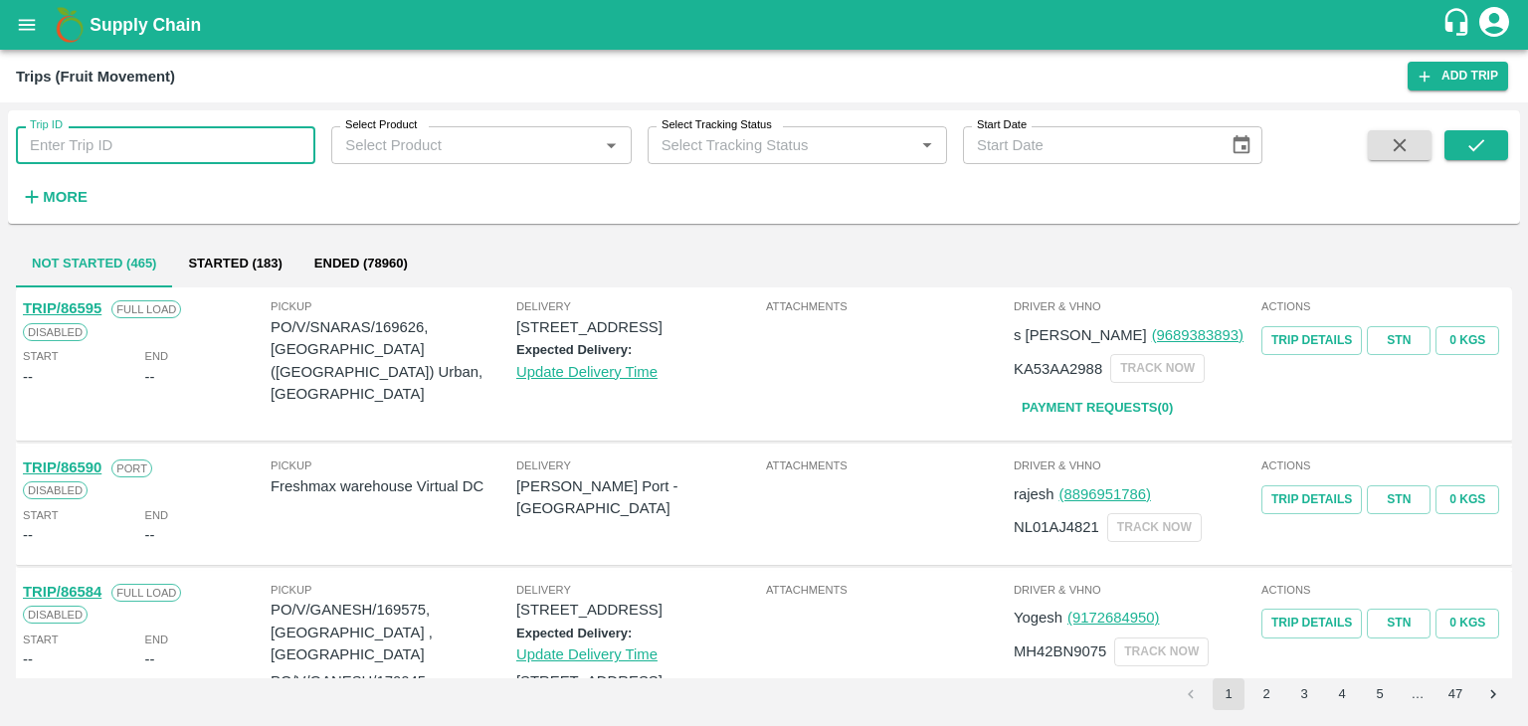
click at [115, 128] on input "Trip ID" at bounding box center [165, 145] width 299 height 38
type input "86567"
click at [1492, 147] on button "submit" at bounding box center [1476, 145] width 64 height 30
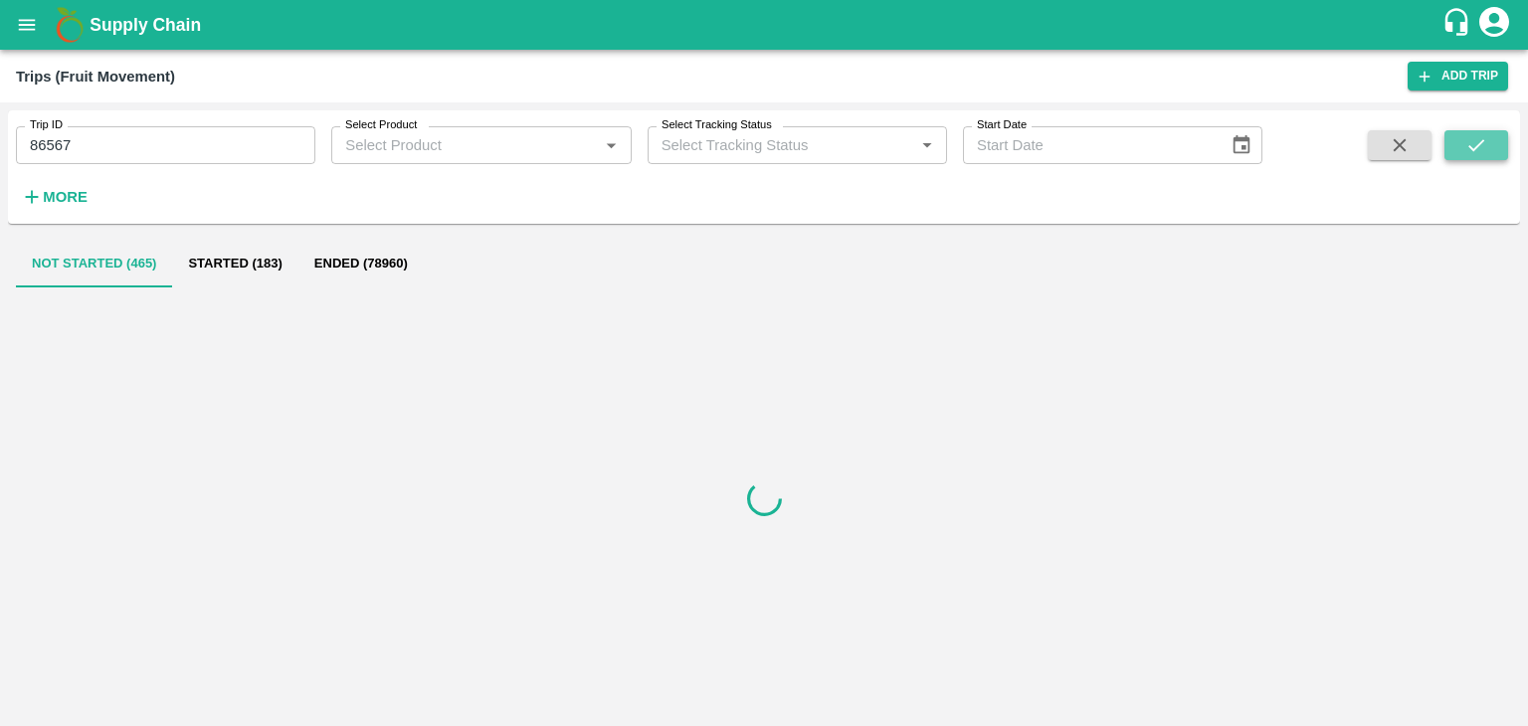
click at [1492, 147] on button "submit" at bounding box center [1476, 145] width 64 height 30
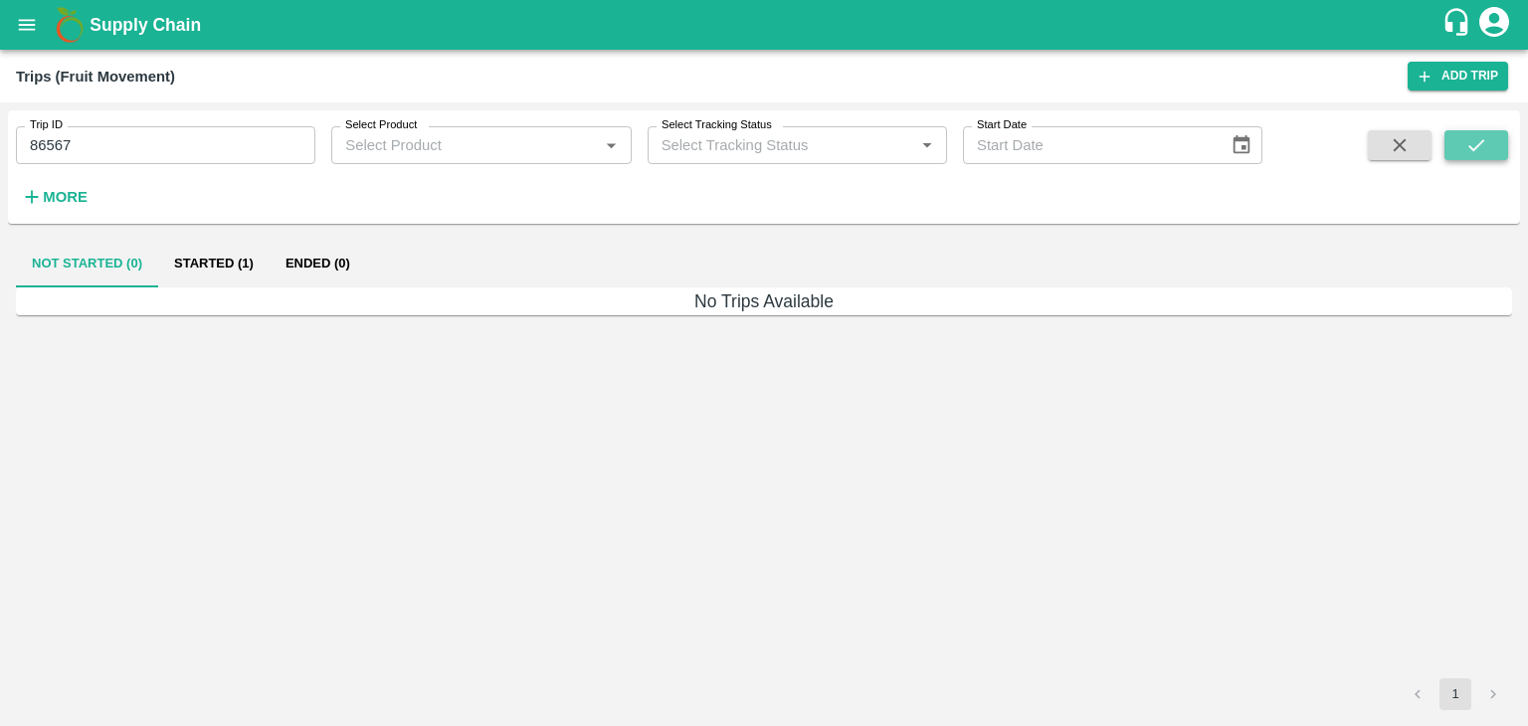
click at [1492, 147] on button "submit" at bounding box center [1476, 145] width 64 height 30
click at [209, 263] on button "Started (1)" at bounding box center [213, 264] width 111 height 48
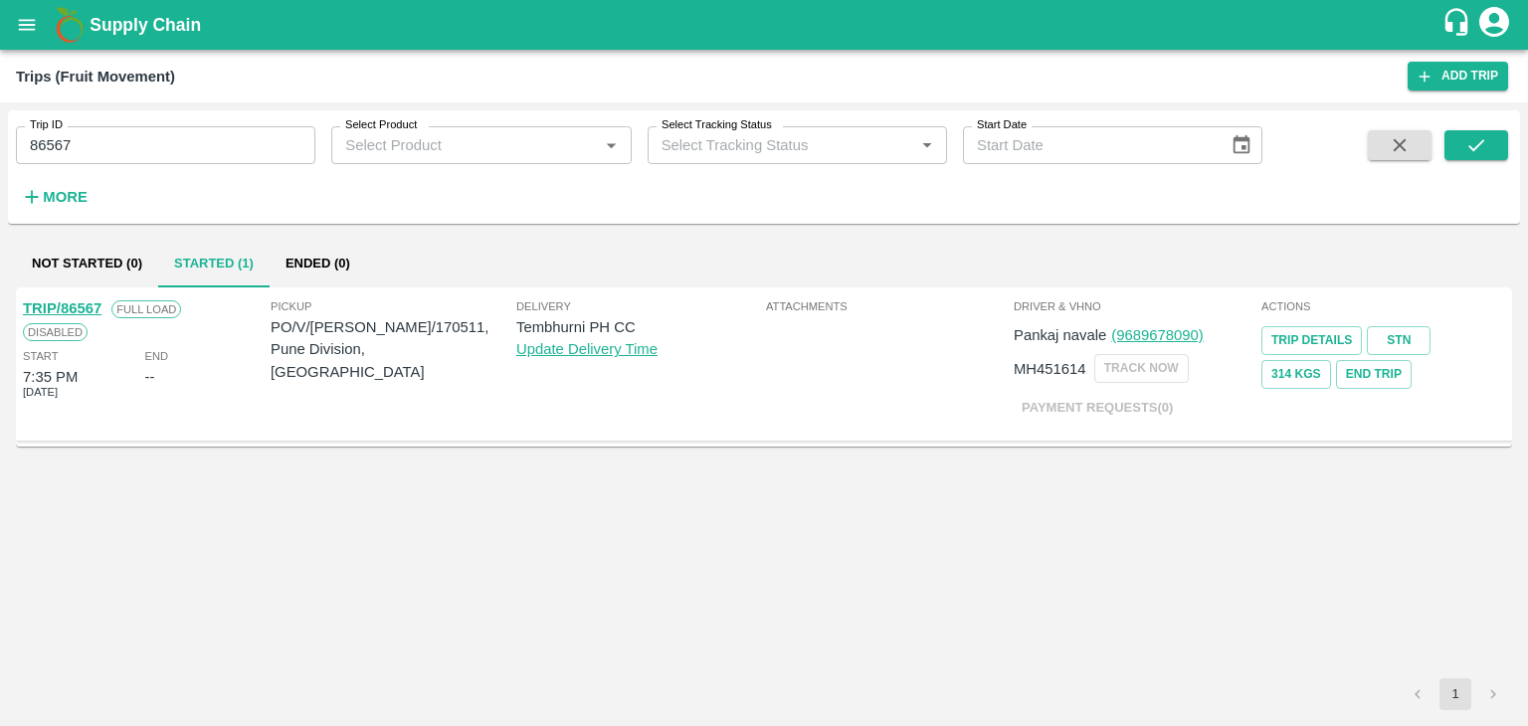
click at [71, 301] on link "TRIP/86567" at bounding box center [62, 308] width 79 height 16
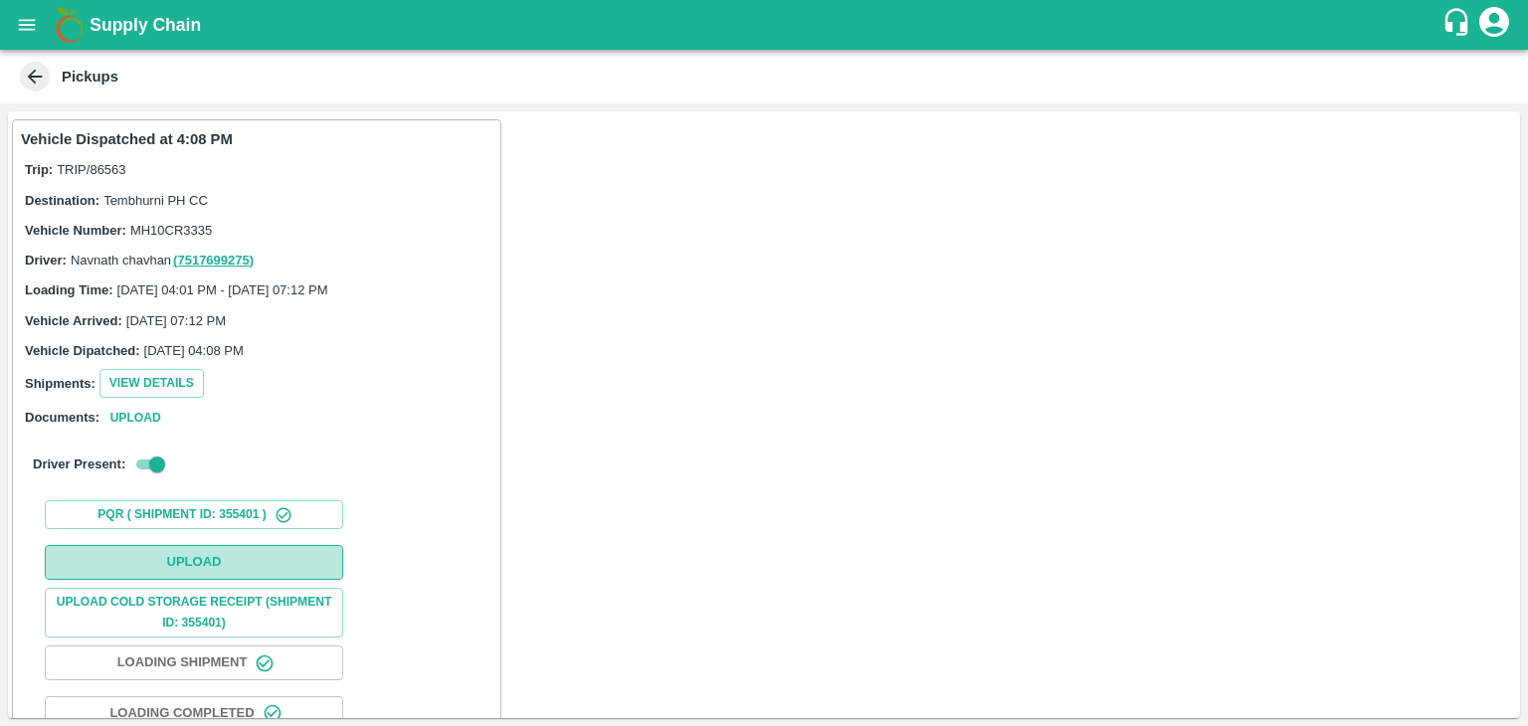
click at [235, 572] on button "Upload" at bounding box center [194, 562] width 298 height 35
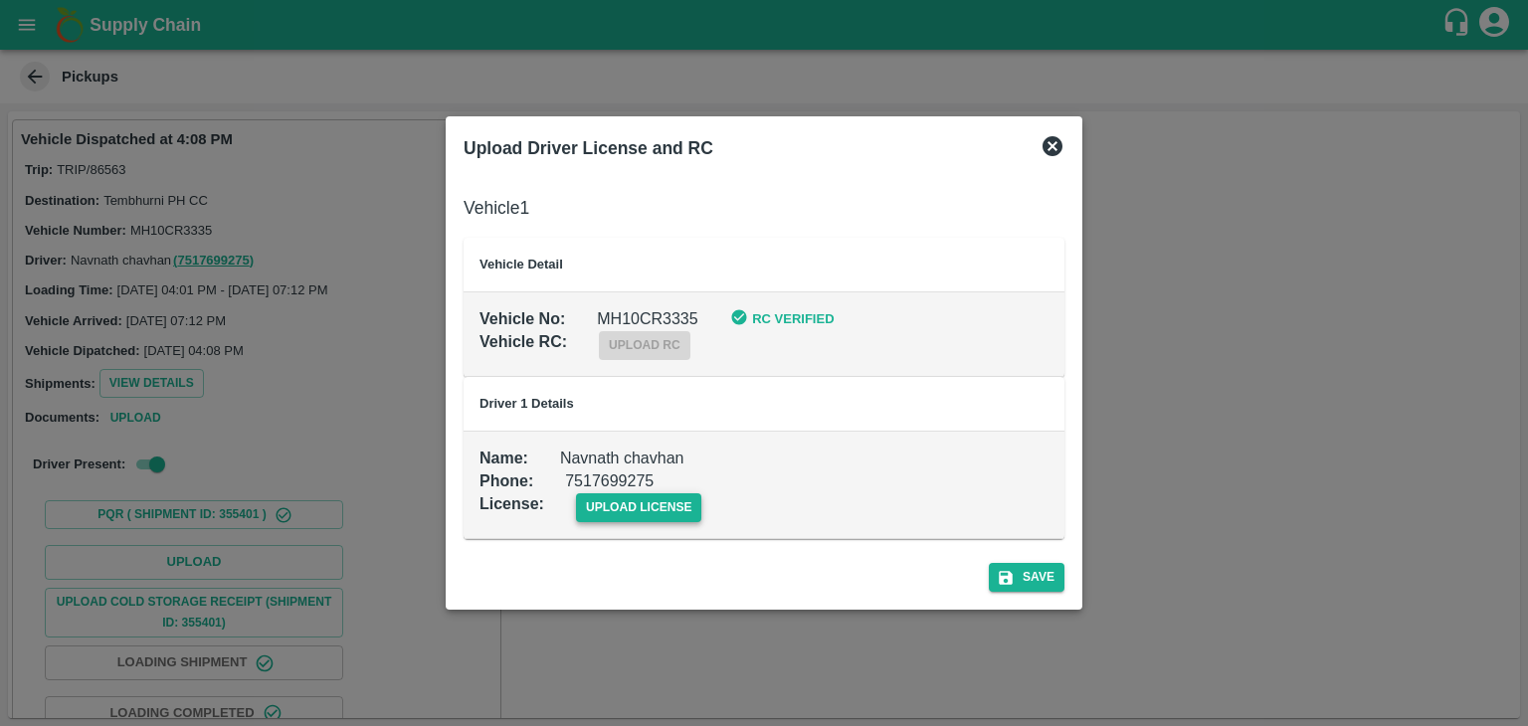
click at [645, 514] on span "upload license" at bounding box center [639, 507] width 126 height 29
click at [0, 0] on input "upload license" at bounding box center [0, 0] width 0 height 0
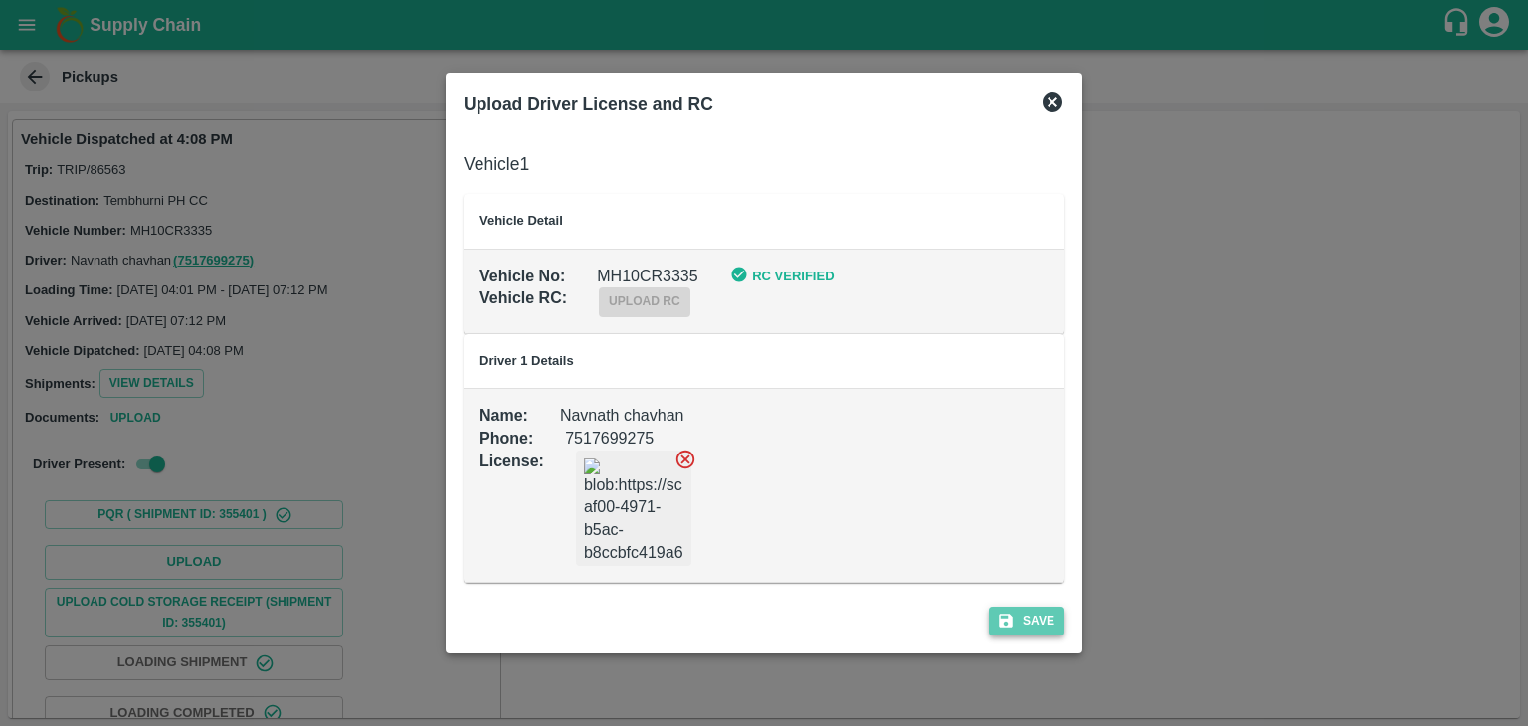
click at [1047, 621] on button "Save" at bounding box center [1027, 621] width 76 height 29
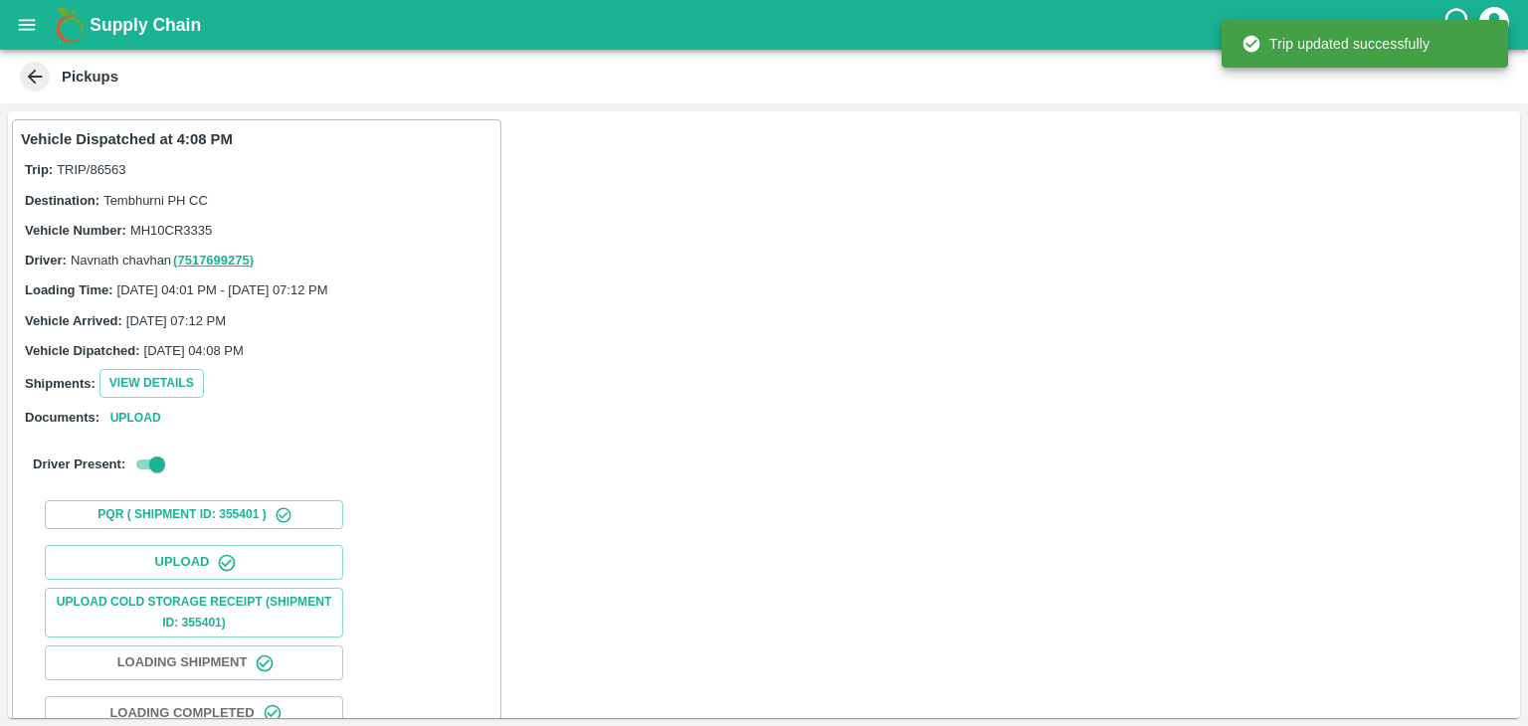
scroll to position [208, 0]
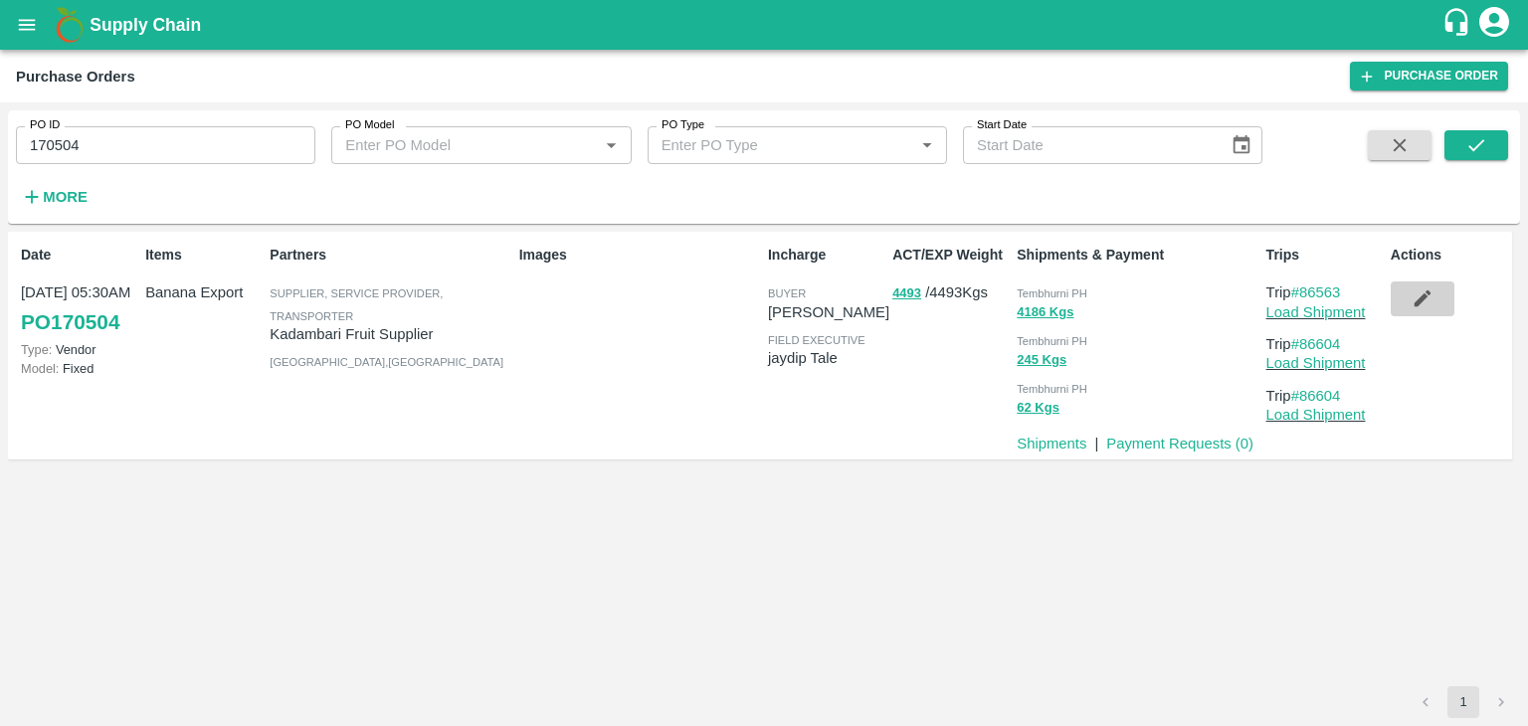
click at [1424, 290] on icon "button" at bounding box center [1422, 298] width 22 height 22
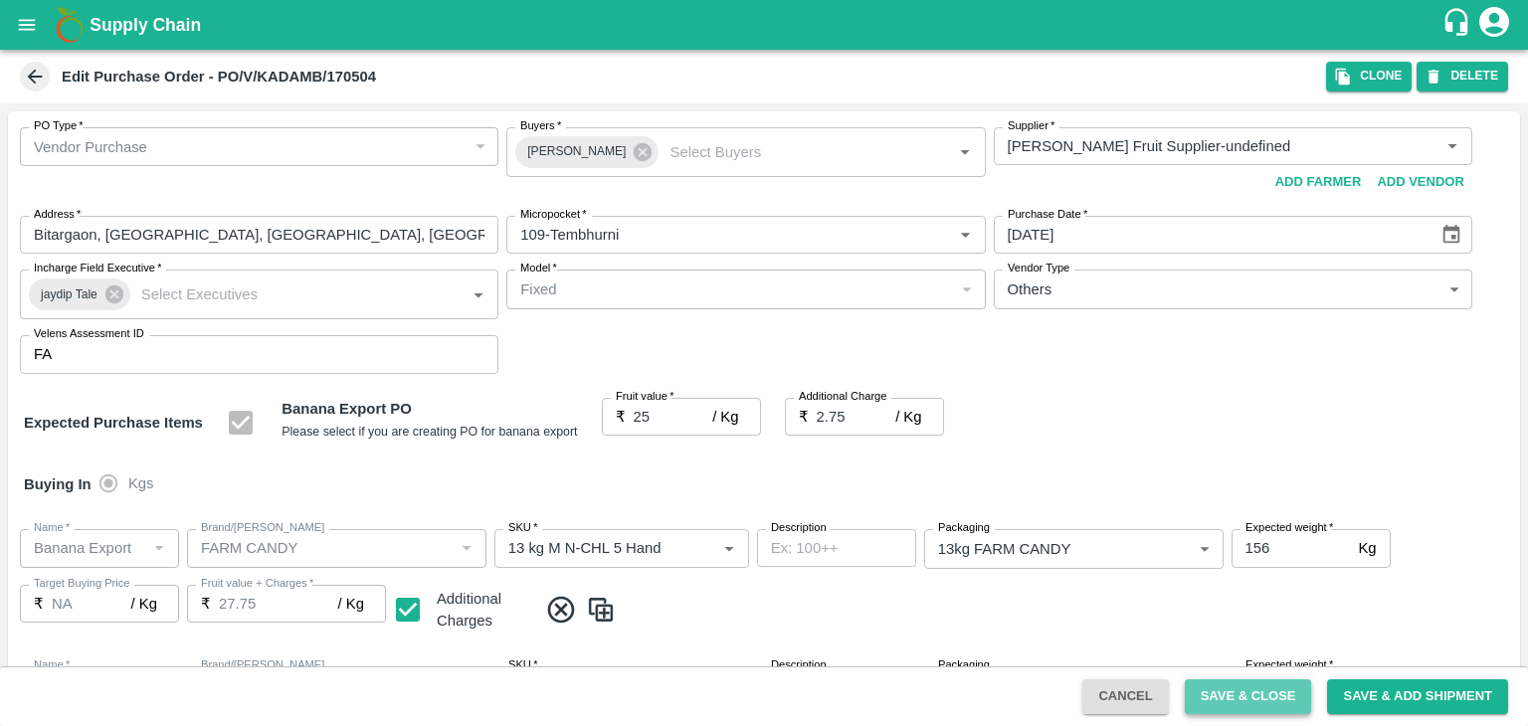
click at [1233, 698] on button "Save & Close" at bounding box center [1248, 696] width 127 height 35
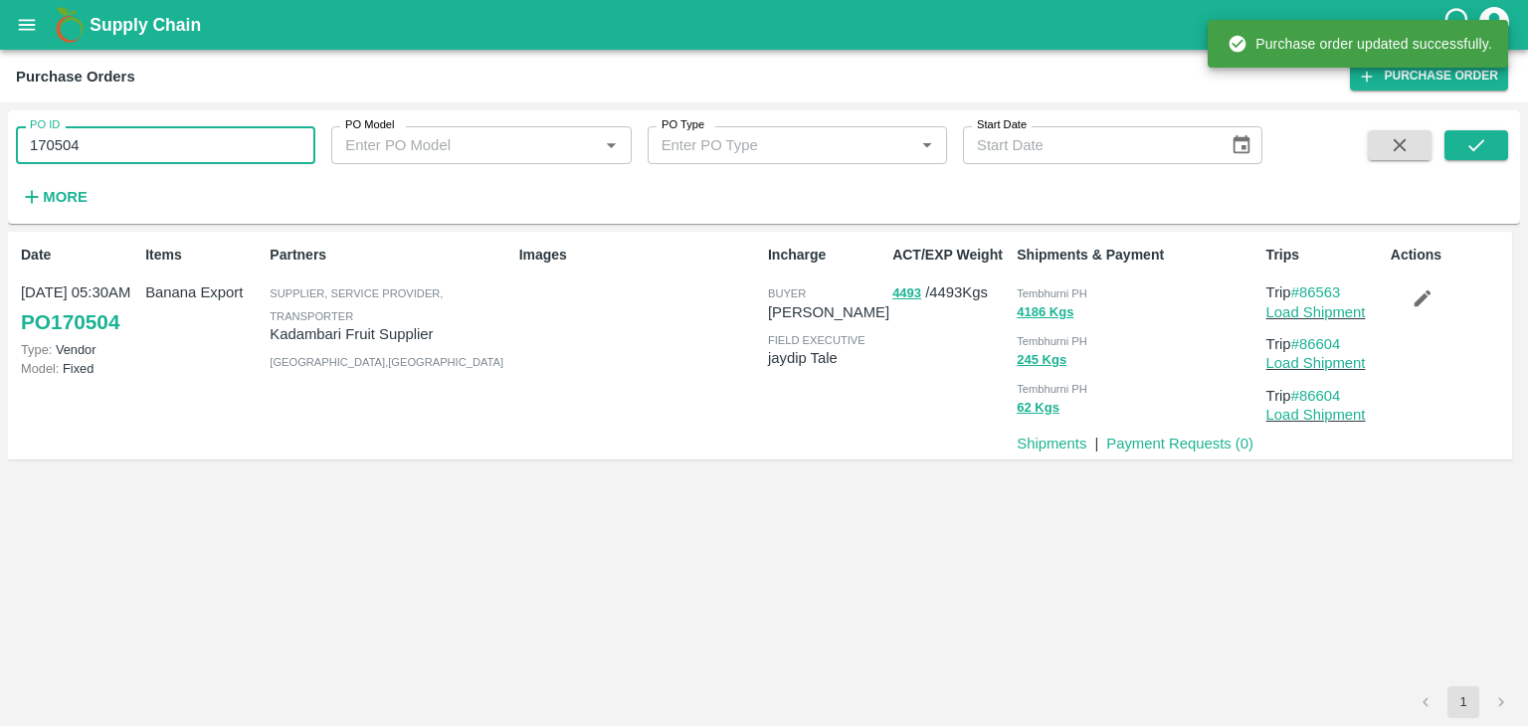
click at [105, 149] on input "170504" at bounding box center [165, 145] width 299 height 38
paste input "text"
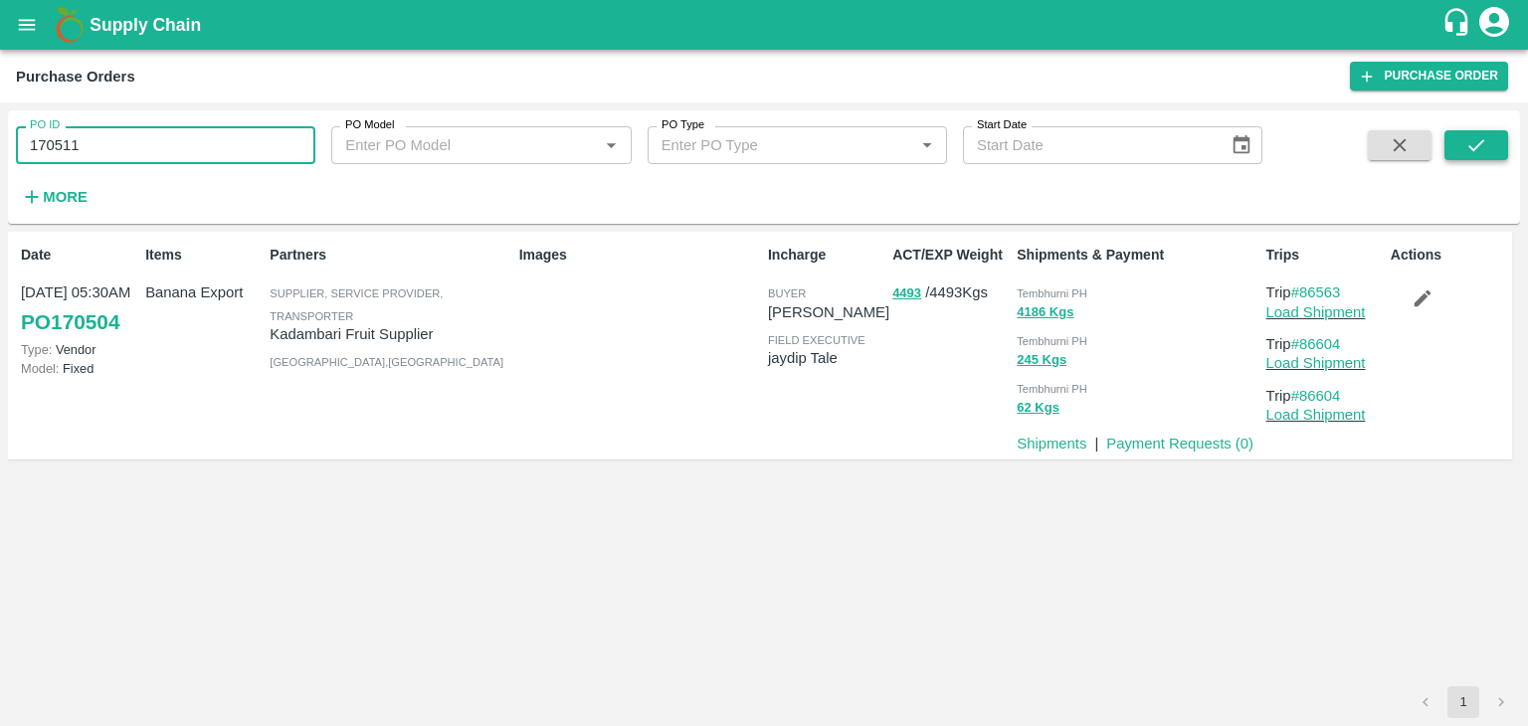
type input "170511"
click at [1493, 148] on button "submit" at bounding box center [1476, 145] width 64 height 30
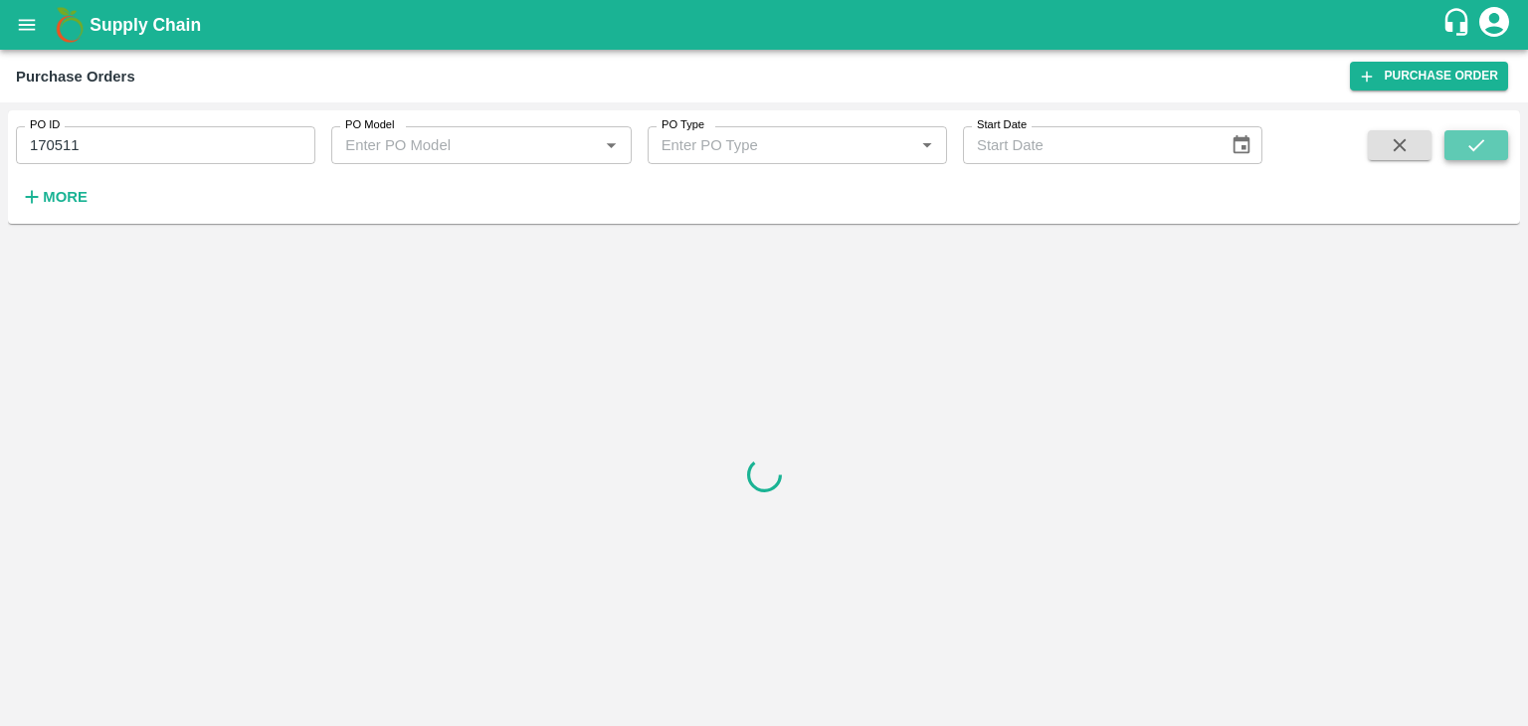
click at [1493, 148] on button "submit" at bounding box center [1476, 145] width 64 height 30
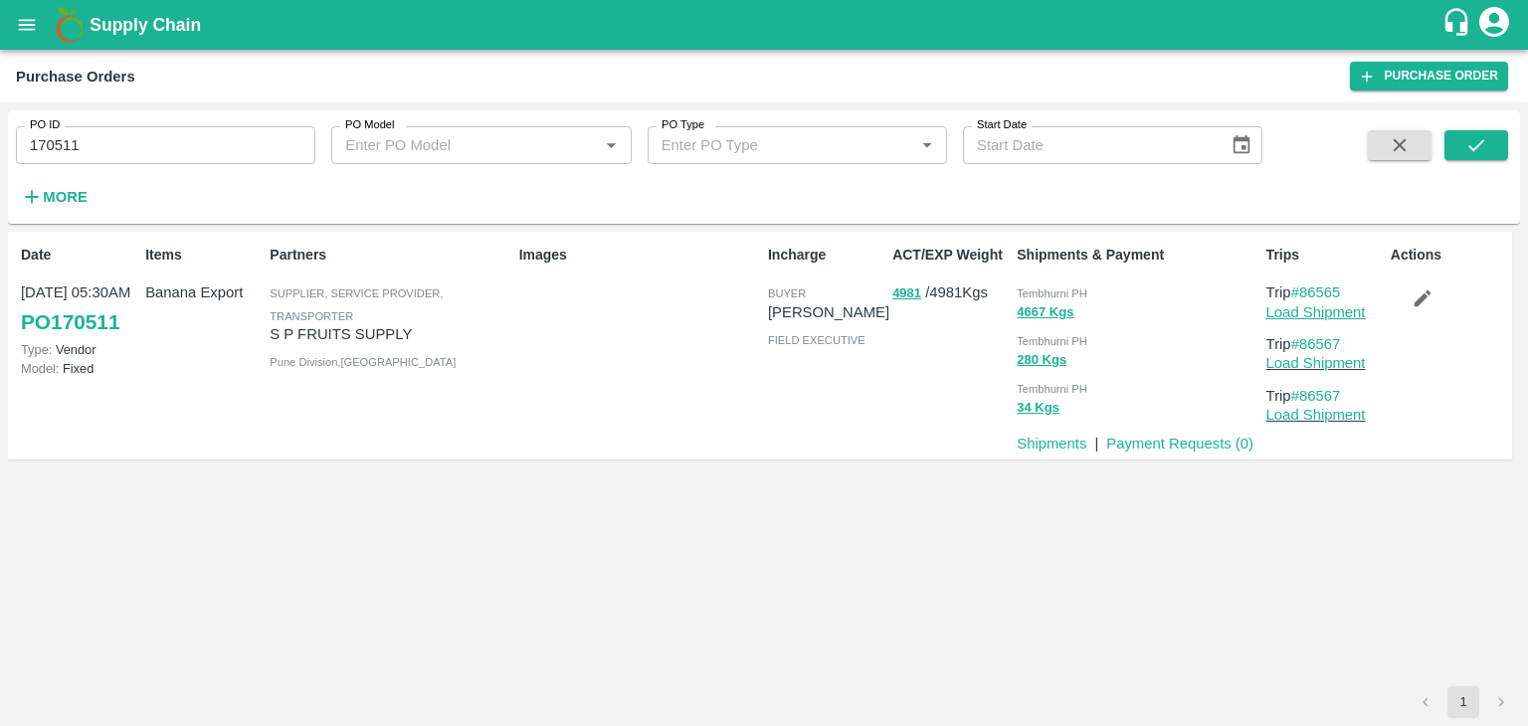
click at [1317, 311] on link "Load Shipment" at bounding box center [1315, 312] width 99 height 16
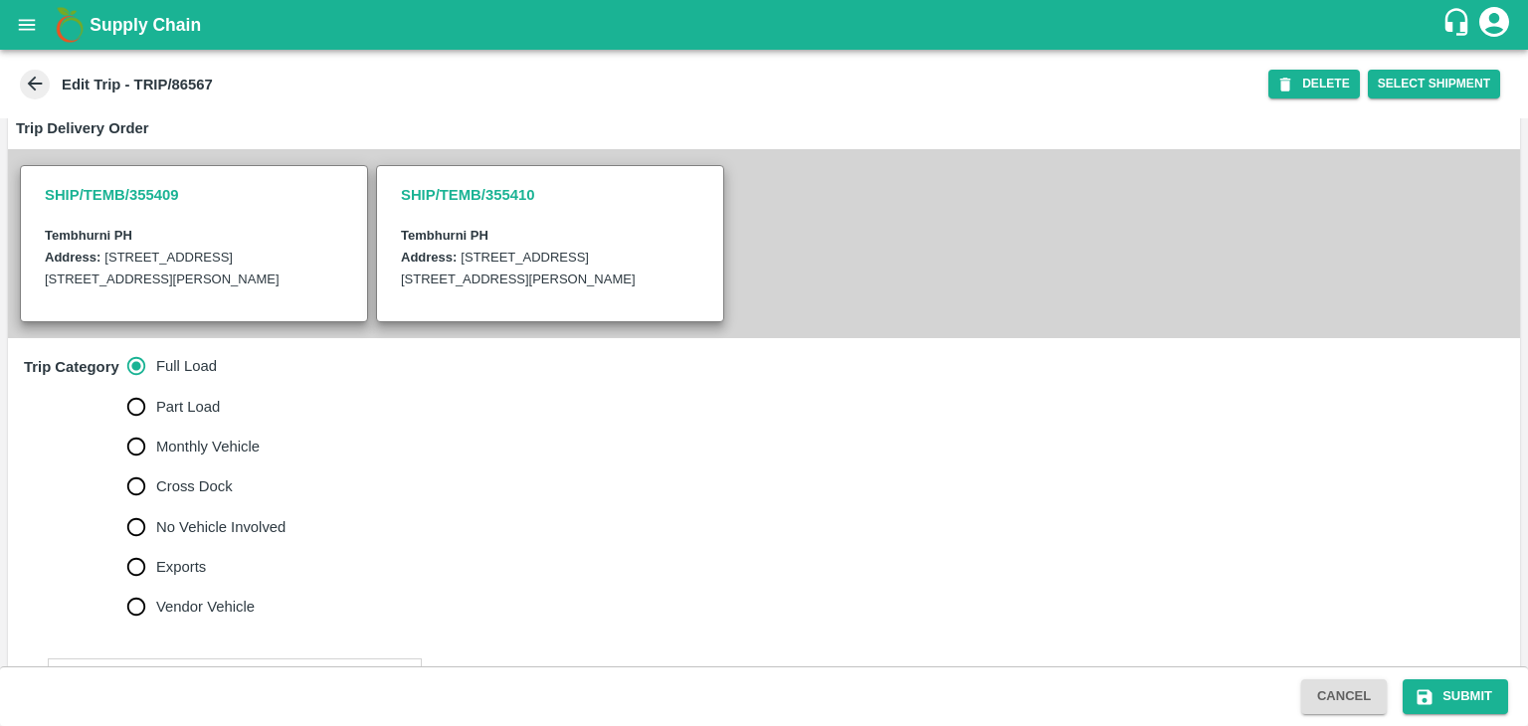
scroll to position [413, 0]
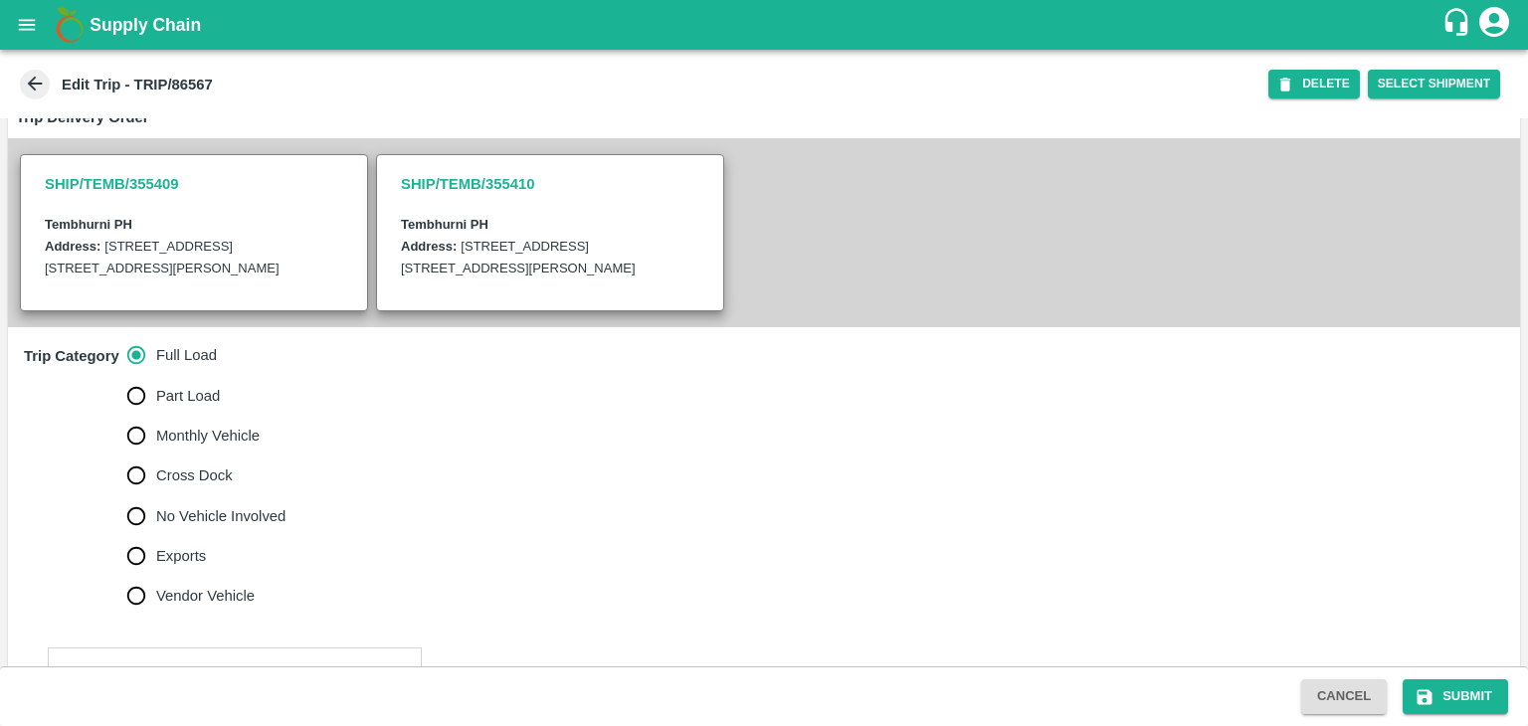
click span "No Vehicle Involved"
click input "No Vehicle Involved"
radio input "true"
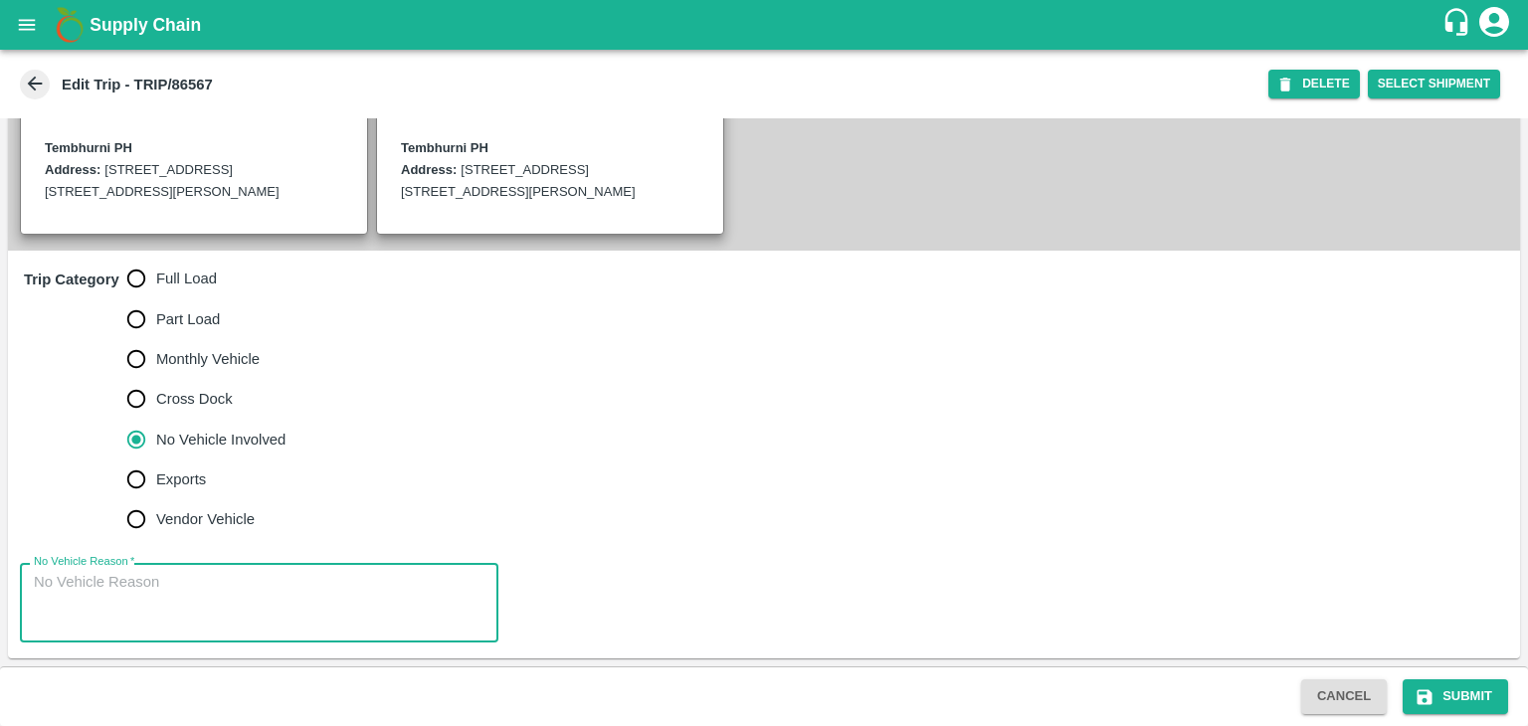
click textarea "No Vehicle Reason   *"
type textarea "Field Dump"
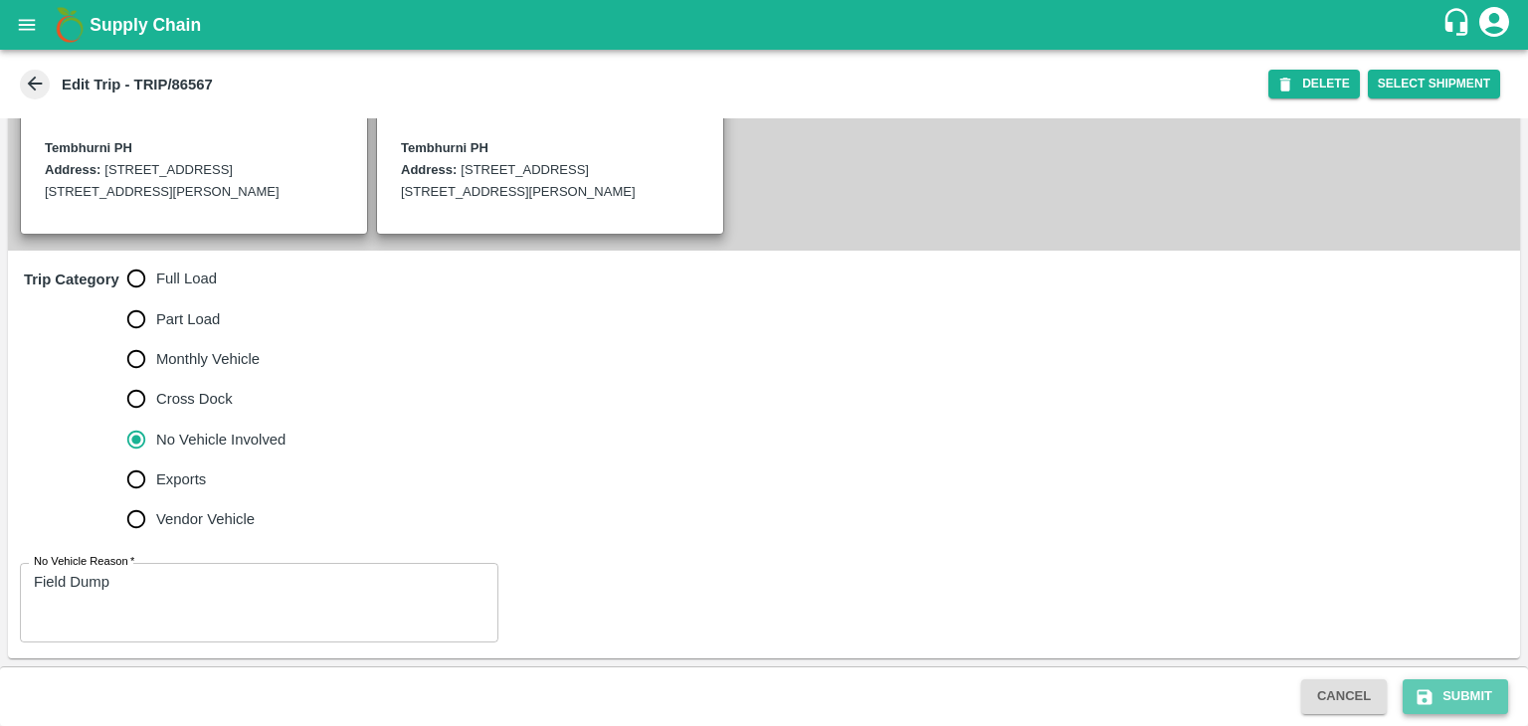
click button "Submit"
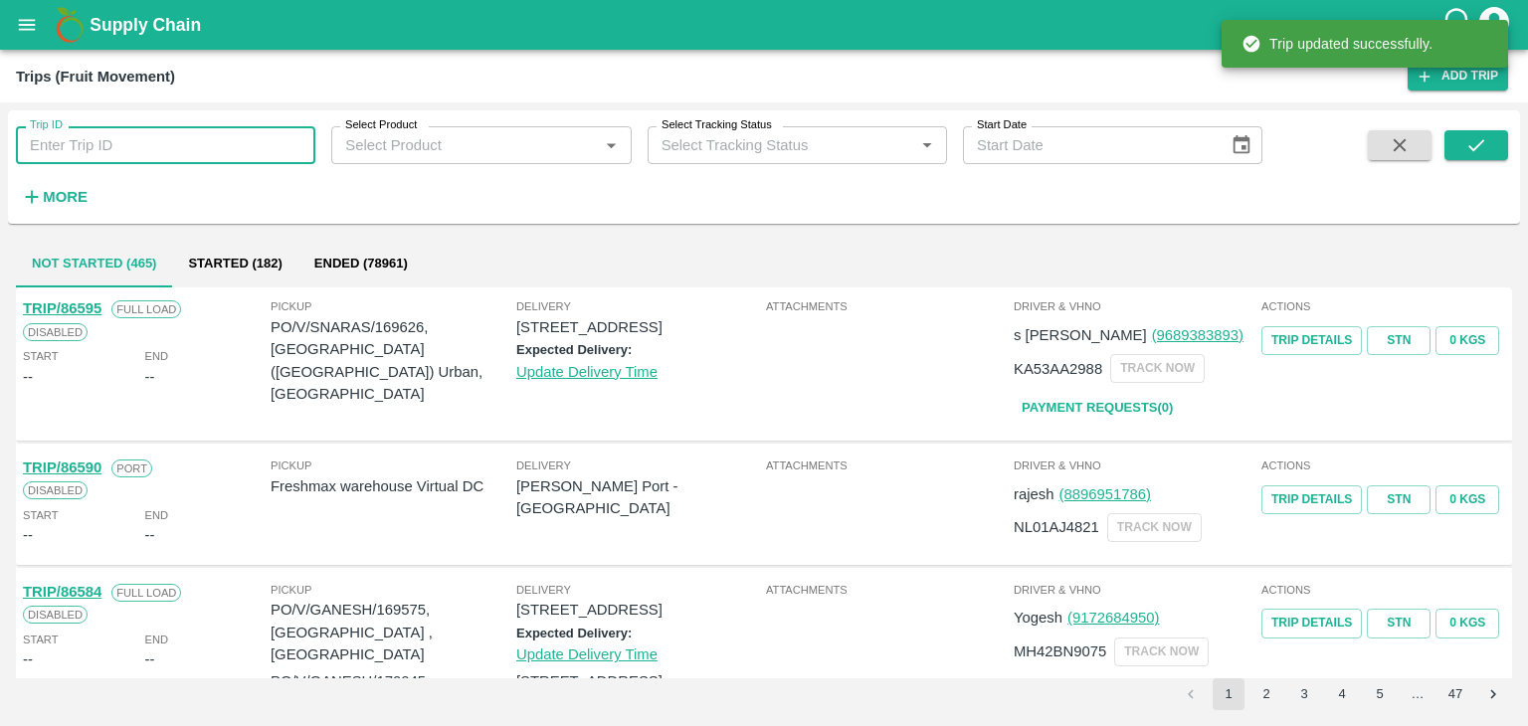
click input "Trip ID"
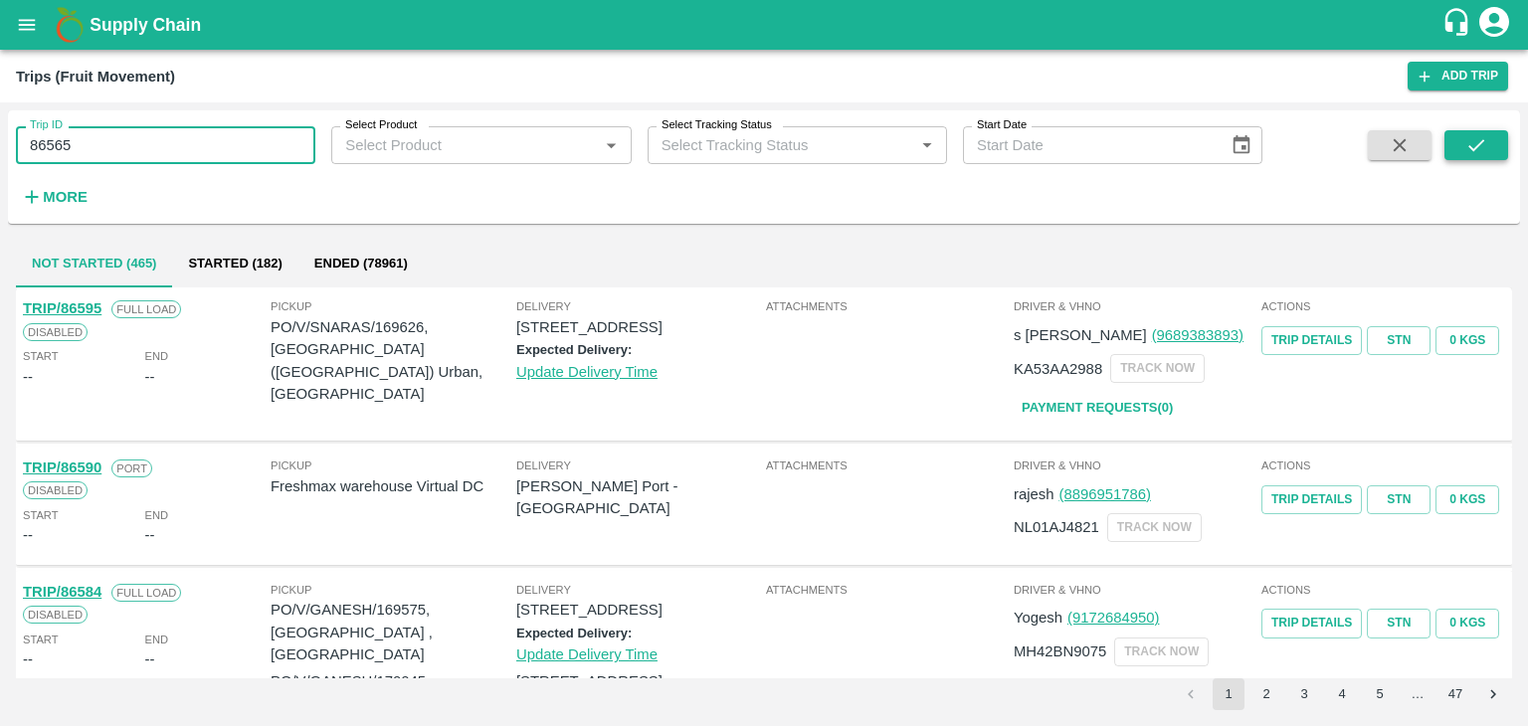
type input "86565"
click icon "submit"
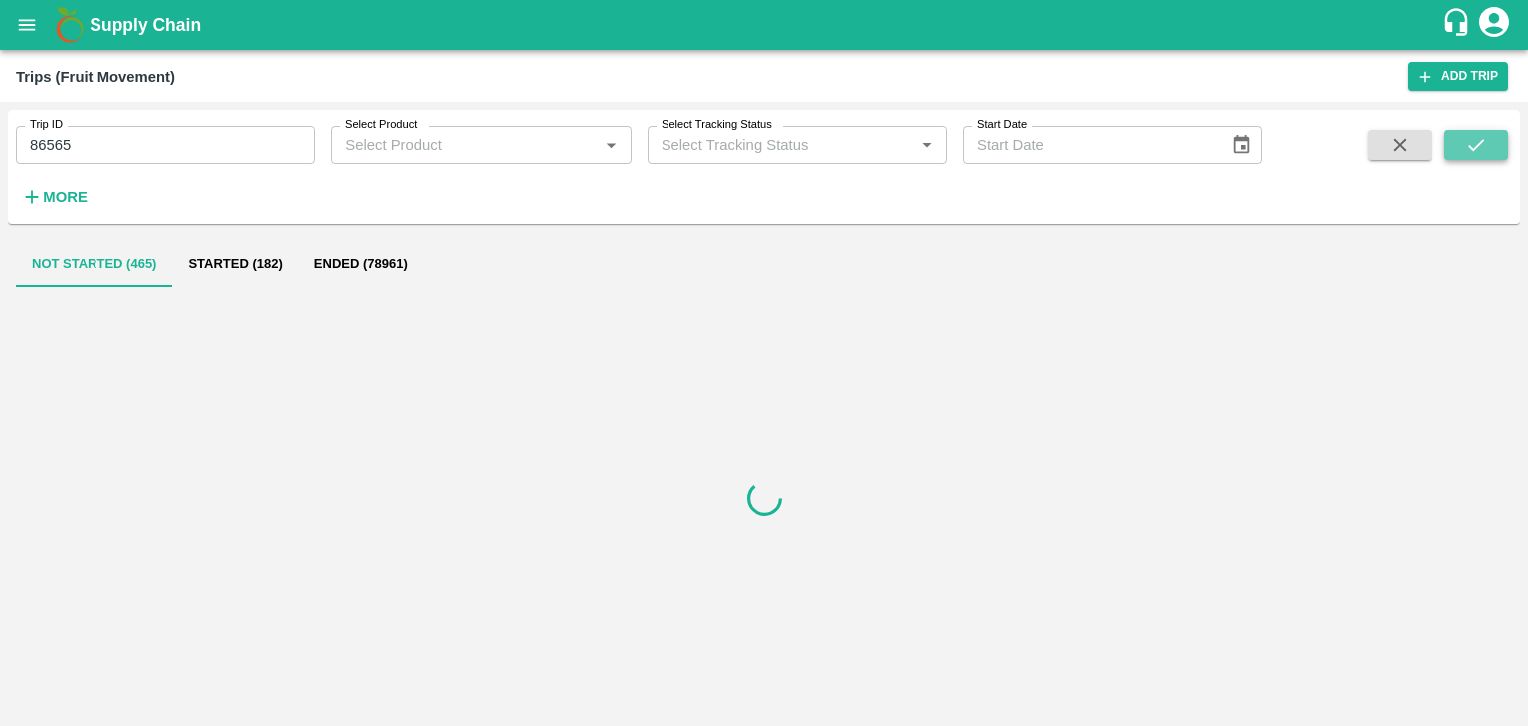
click icon "submit"
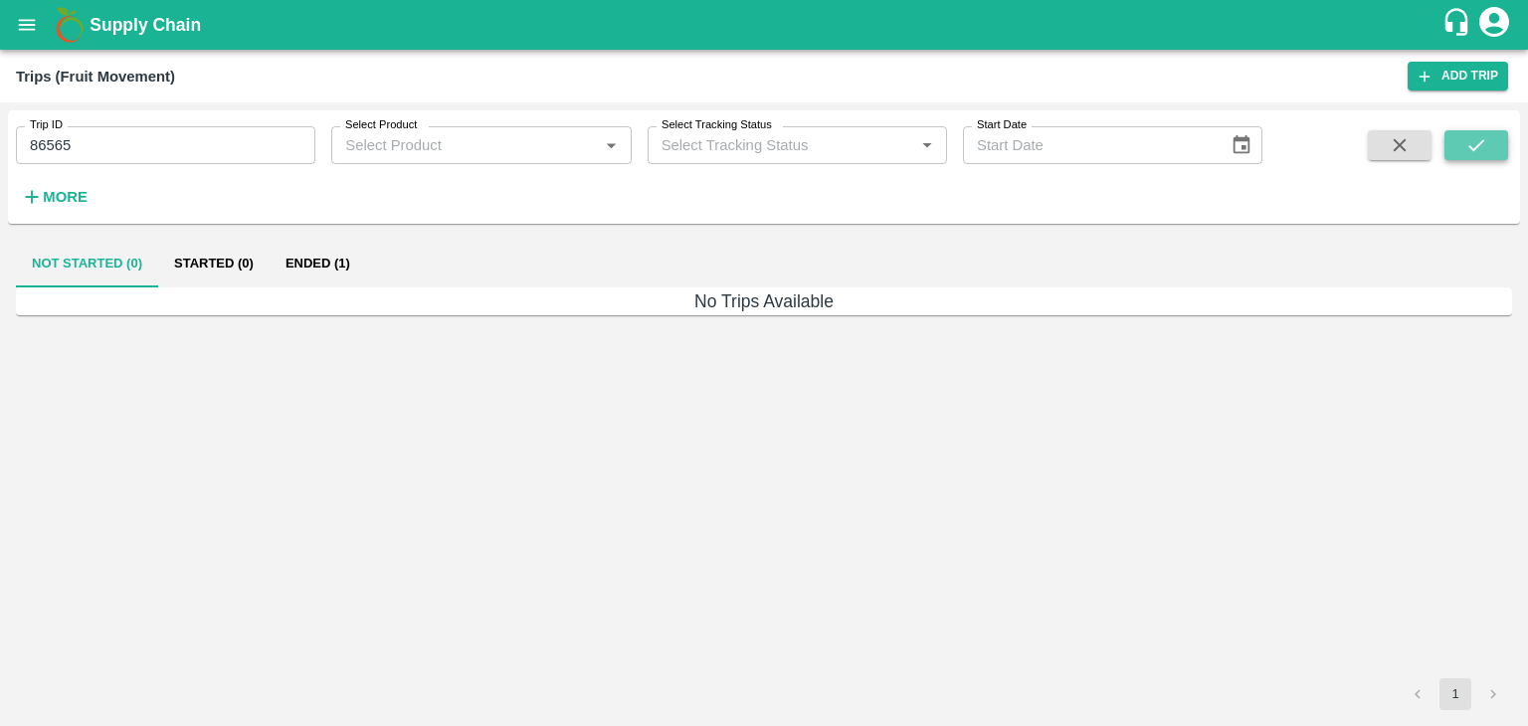
click icon "submit"
click button "Ended (1)"
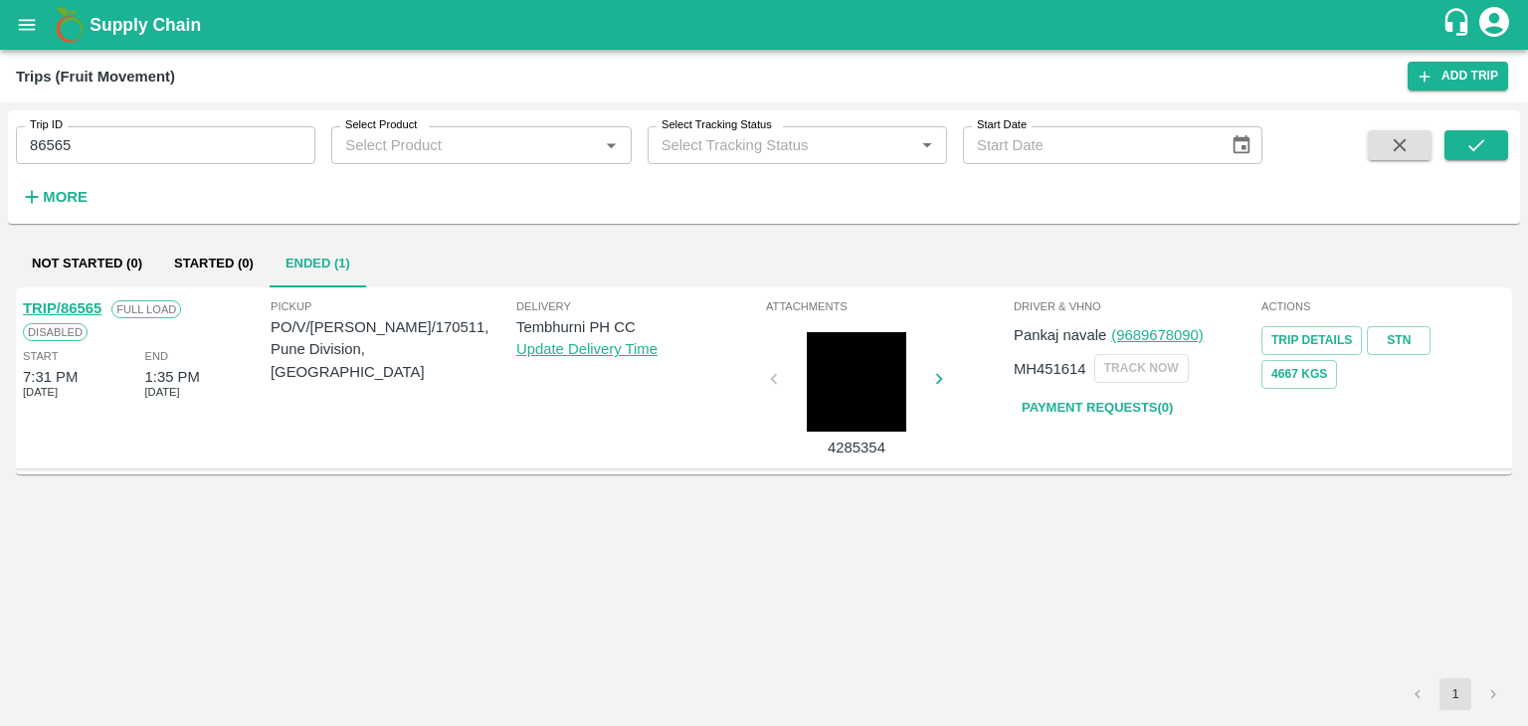
click link "TRIP/86565"
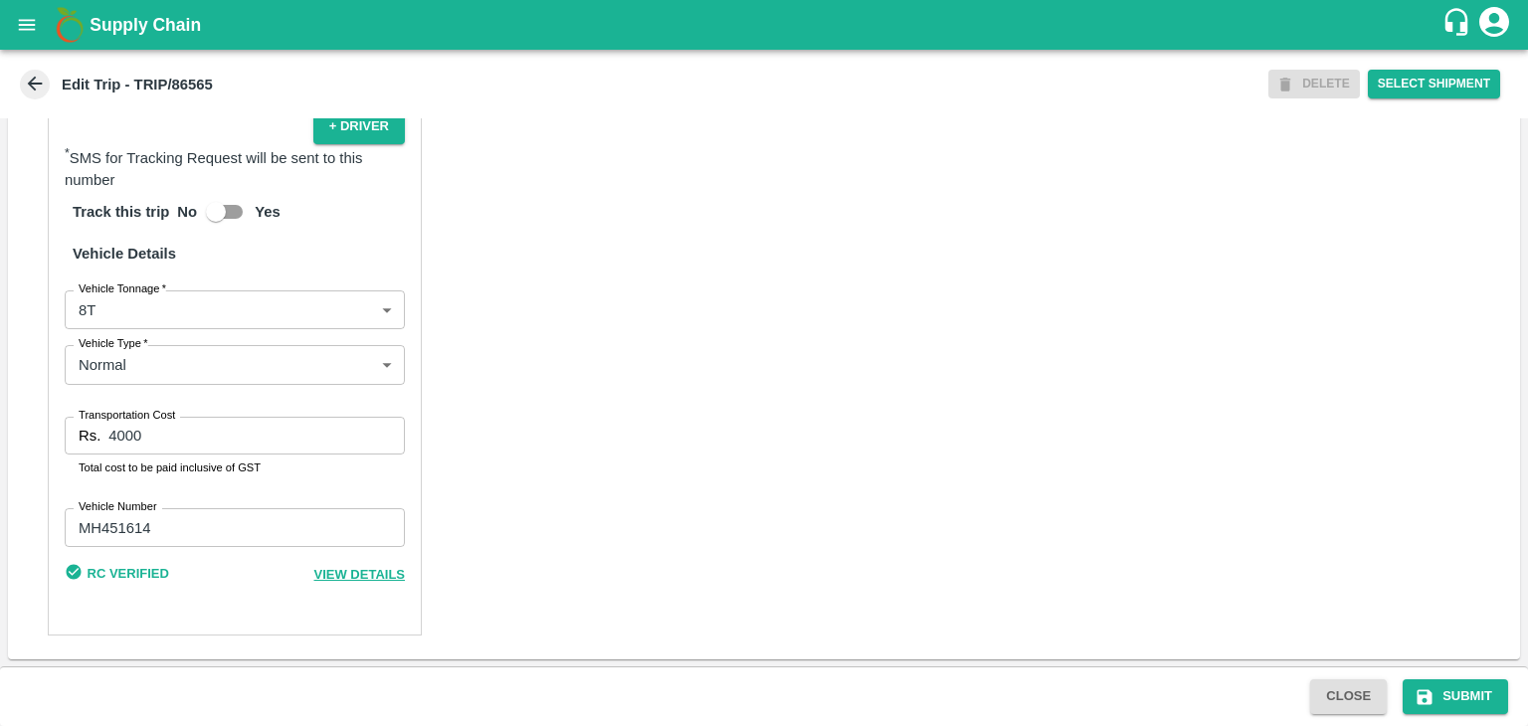
scroll to position [1392, 0]
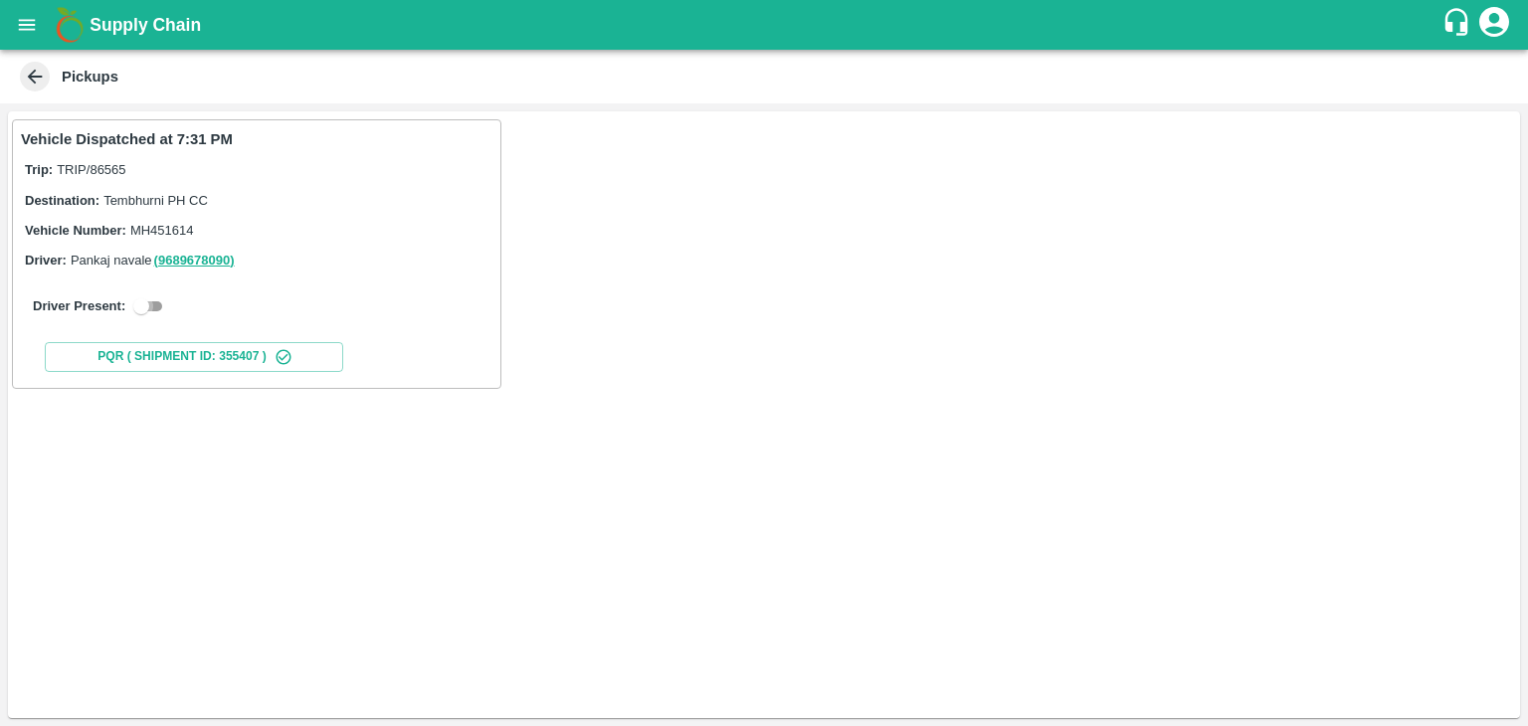
click at [159, 304] on input "checkbox" at bounding box center [141, 306] width 72 height 24
checkbox input "true"
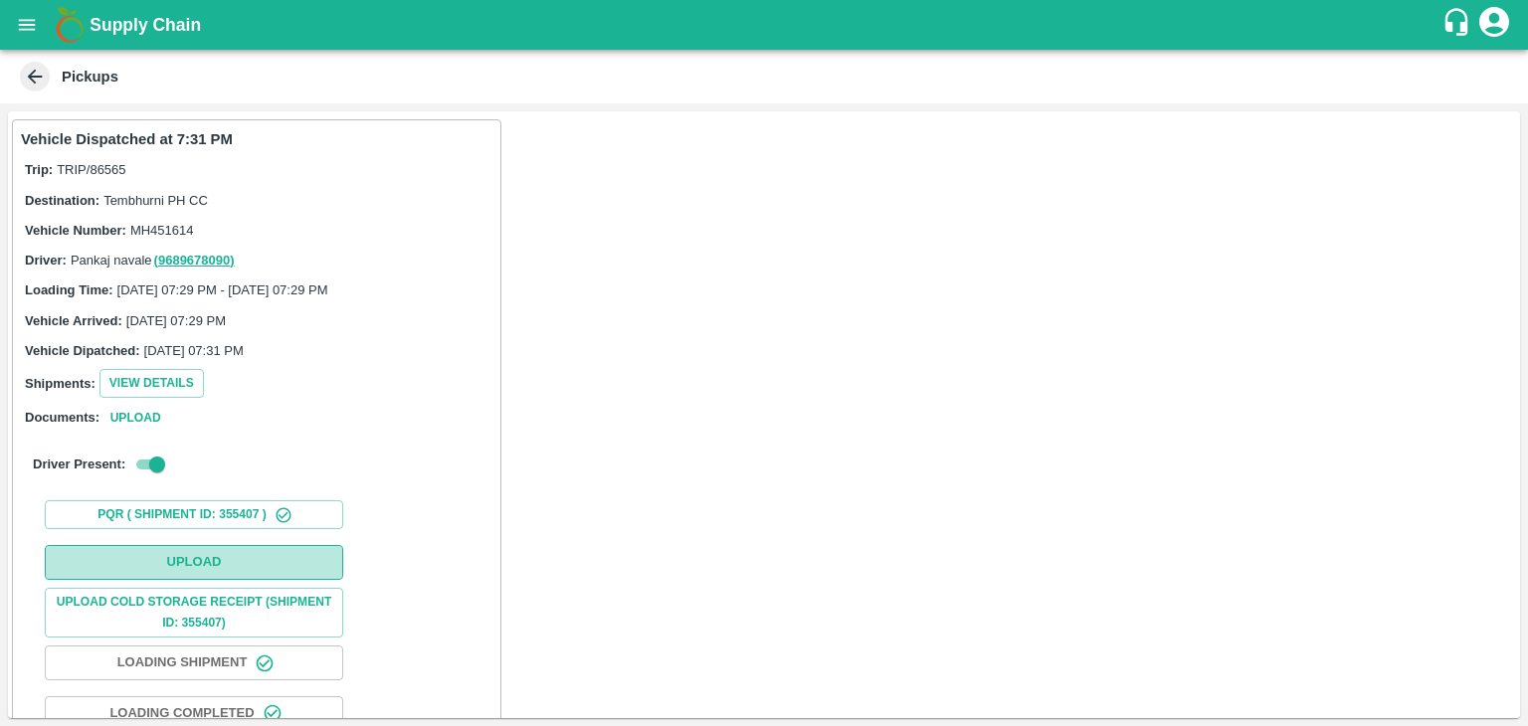
click at [204, 554] on button "Upload" at bounding box center [194, 562] width 298 height 35
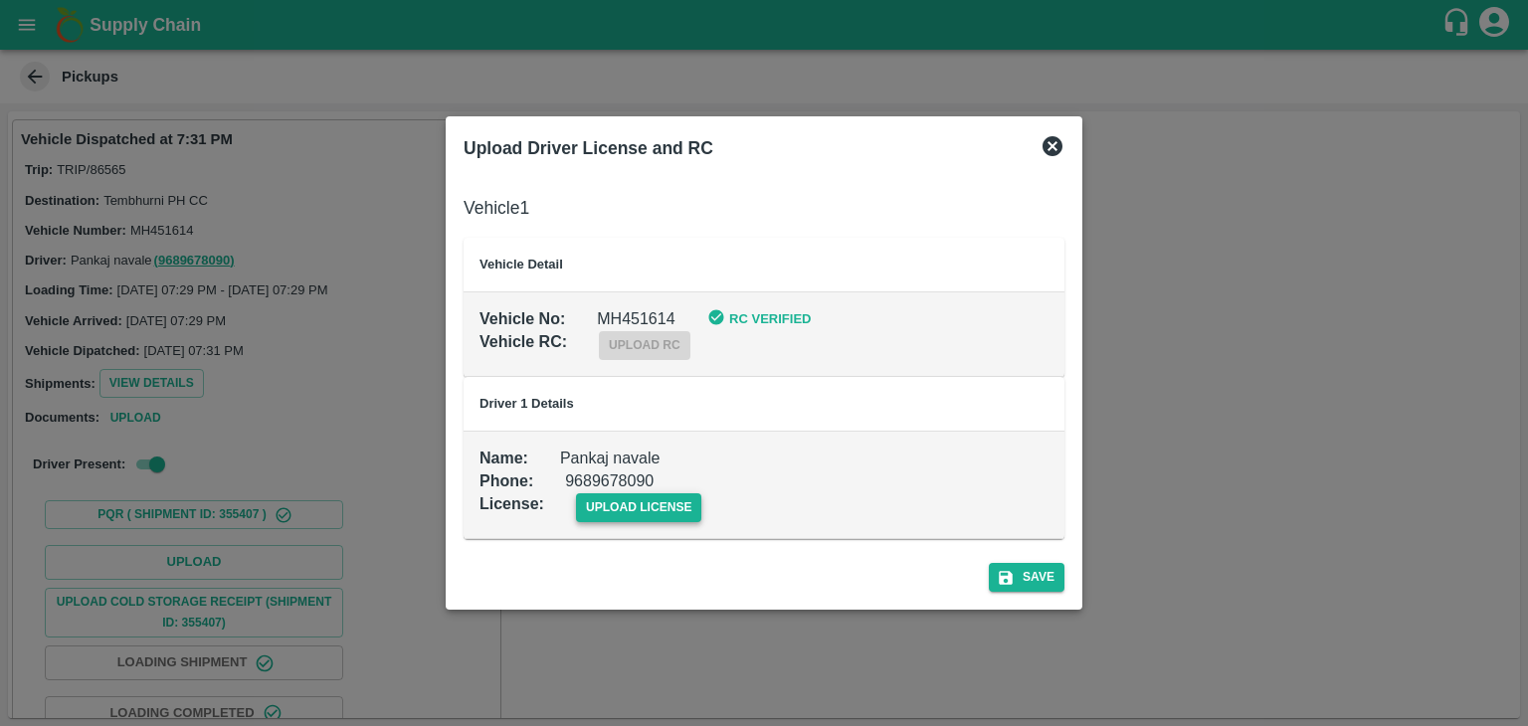
click at [664, 509] on span "upload license" at bounding box center [639, 507] width 126 height 29
click at [0, 0] on input "upload license" at bounding box center [0, 0] width 0 height 0
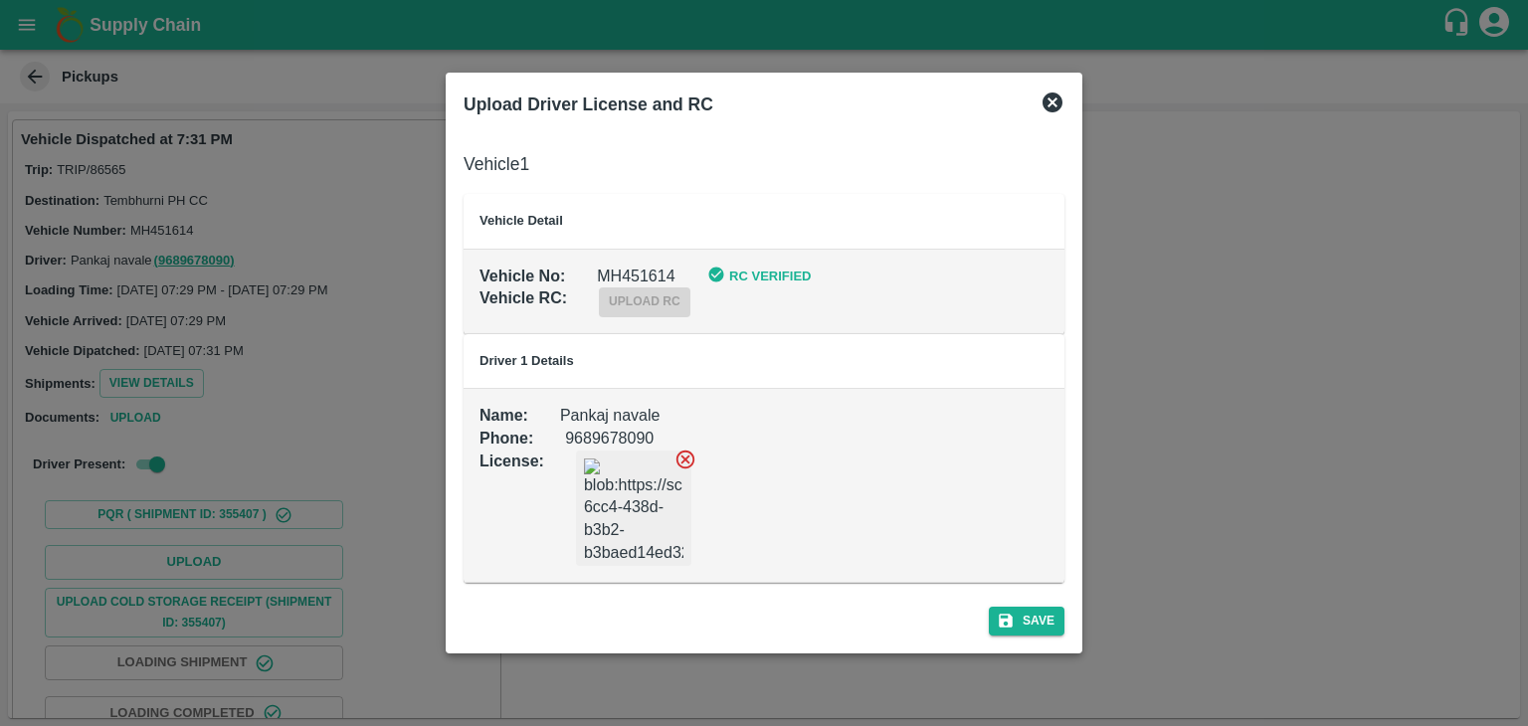
click at [1064, 619] on div "Save" at bounding box center [764, 617] width 617 height 53
click at [1050, 619] on button "Save" at bounding box center [1027, 621] width 76 height 29
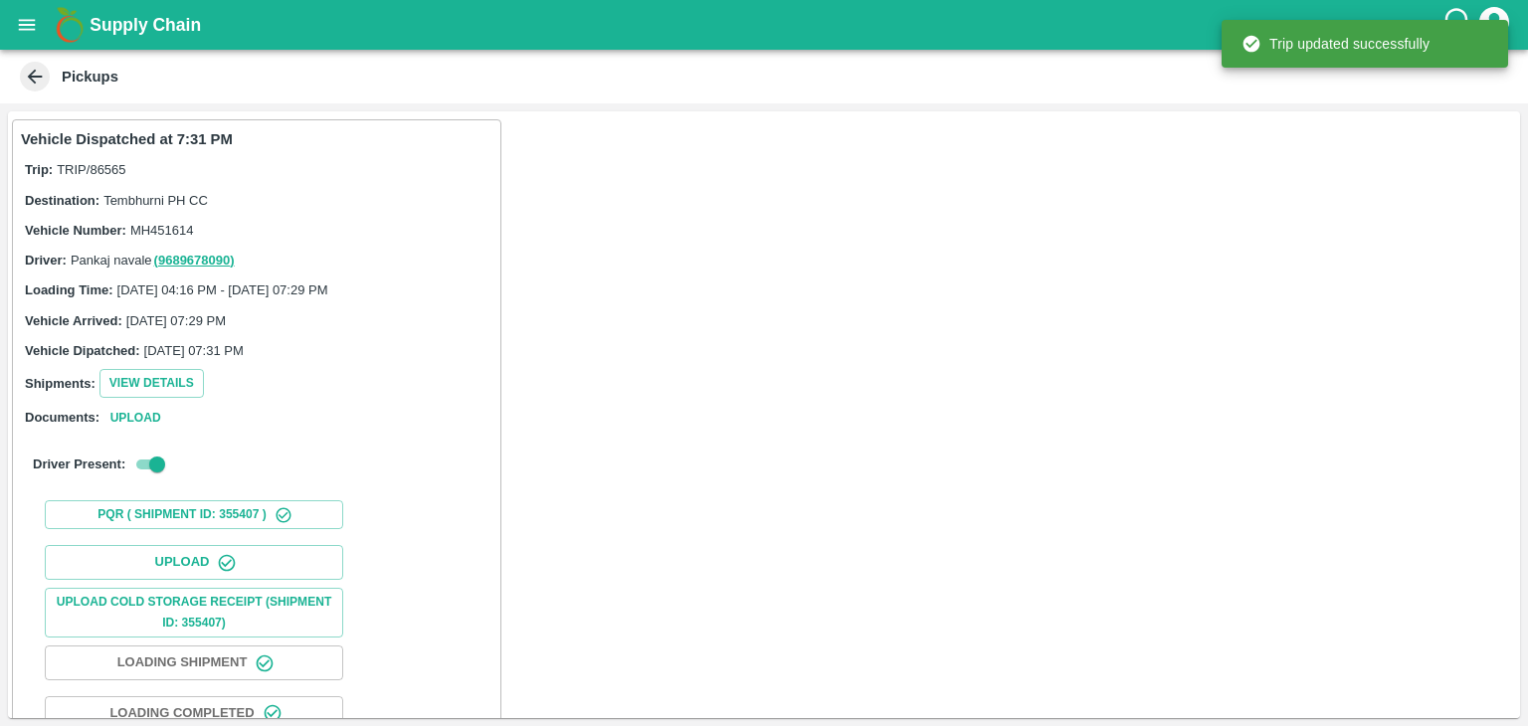
scroll to position [208, 0]
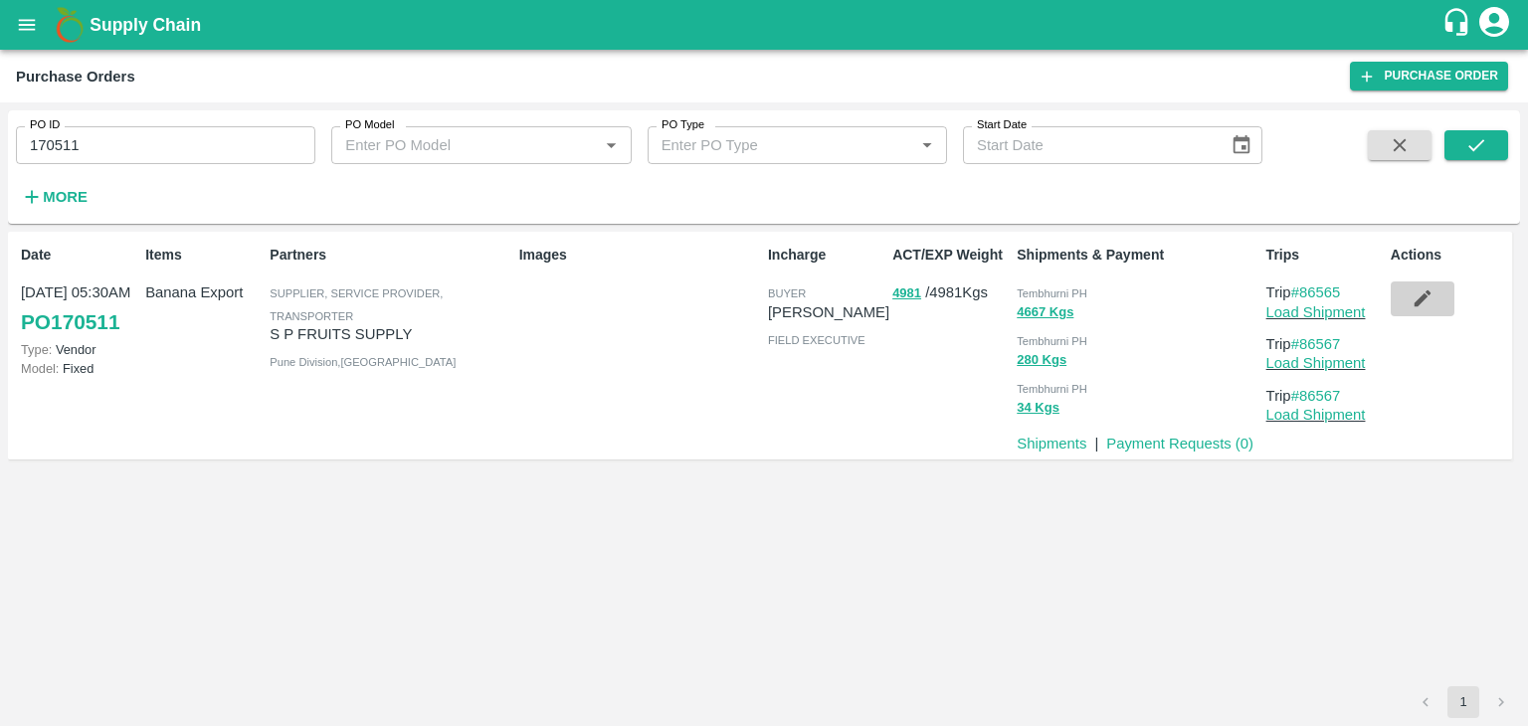
click at [1418, 290] on icon "button" at bounding box center [1422, 298] width 22 height 22
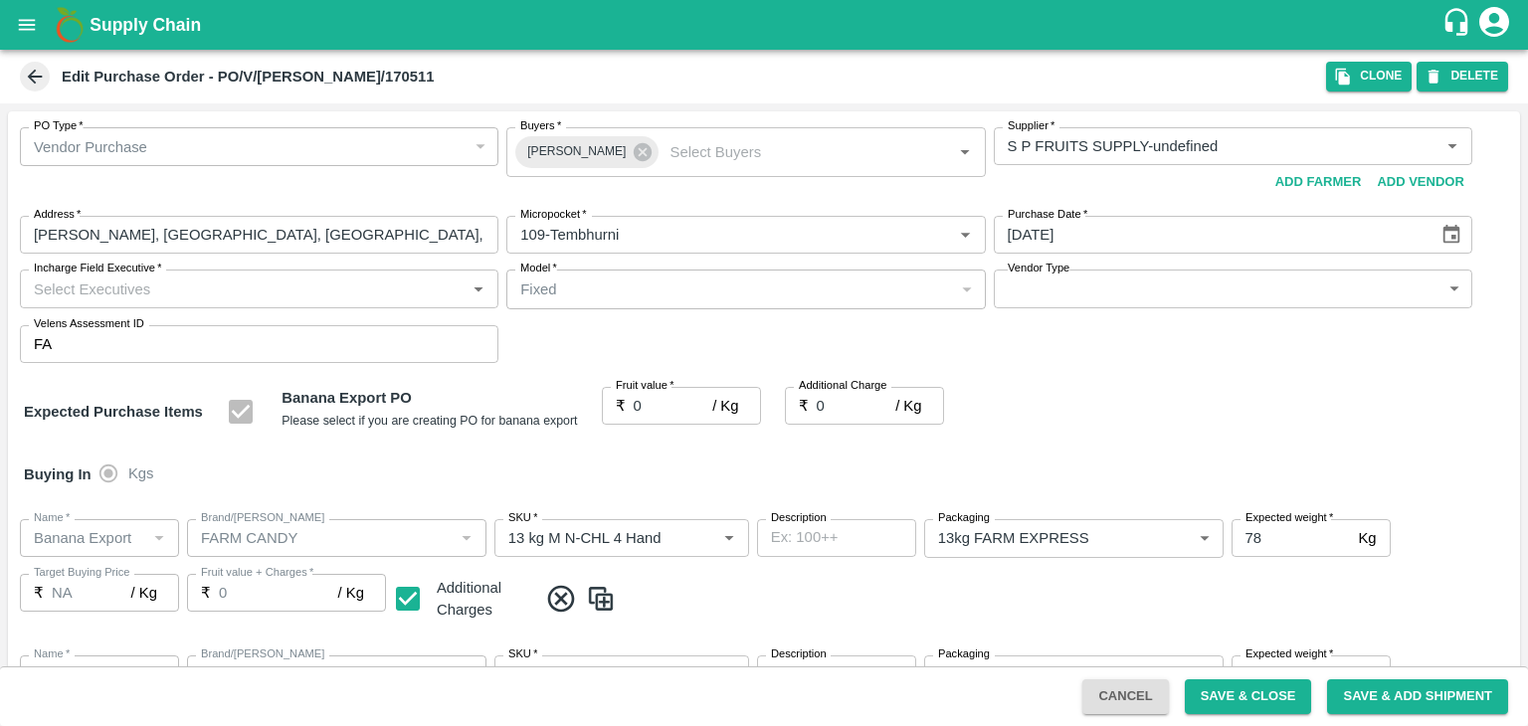
click at [220, 283] on input "Incharge Field Executive   *" at bounding box center [243, 289] width 434 height 26
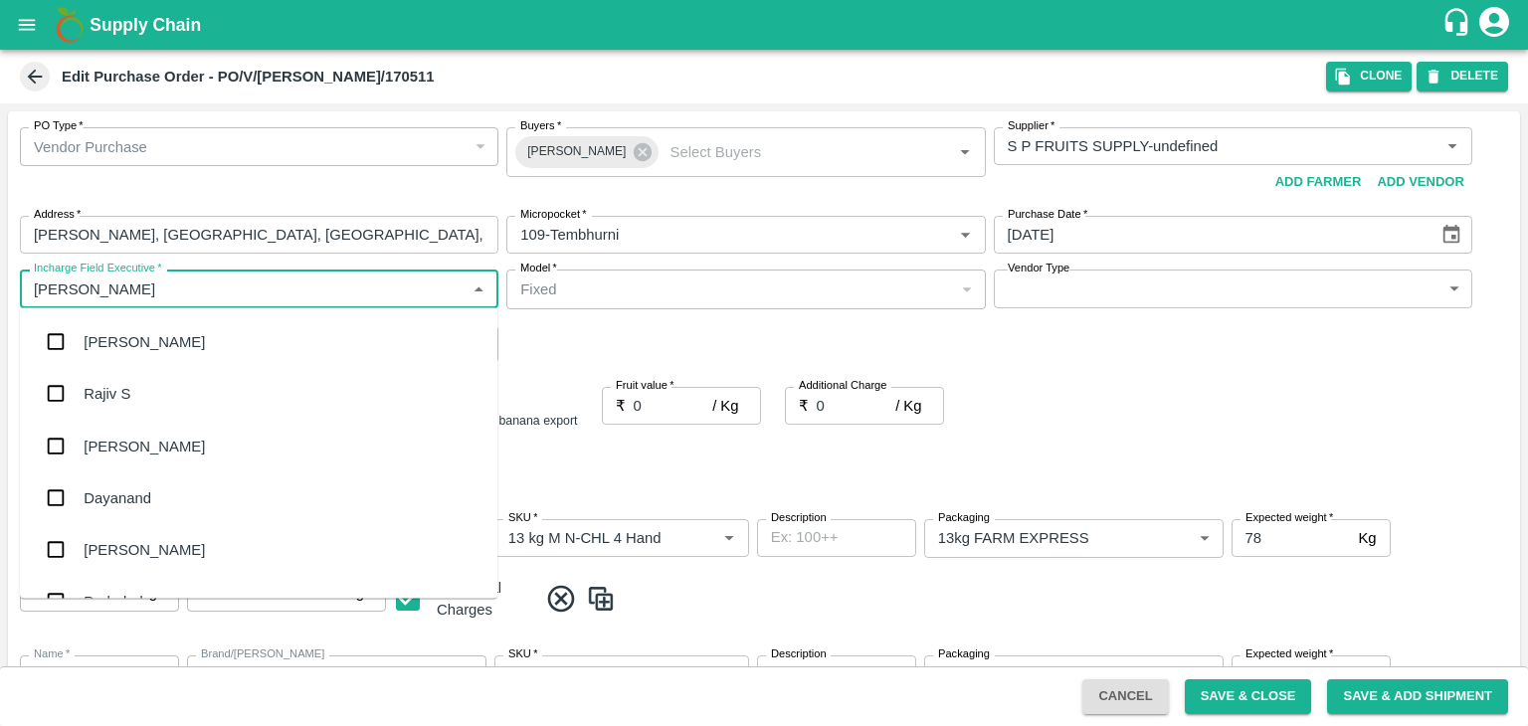
type input "[PERSON_NAME]"
click at [164, 445] on div "jaydip Tale" at bounding box center [258, 446] width 477 height 52
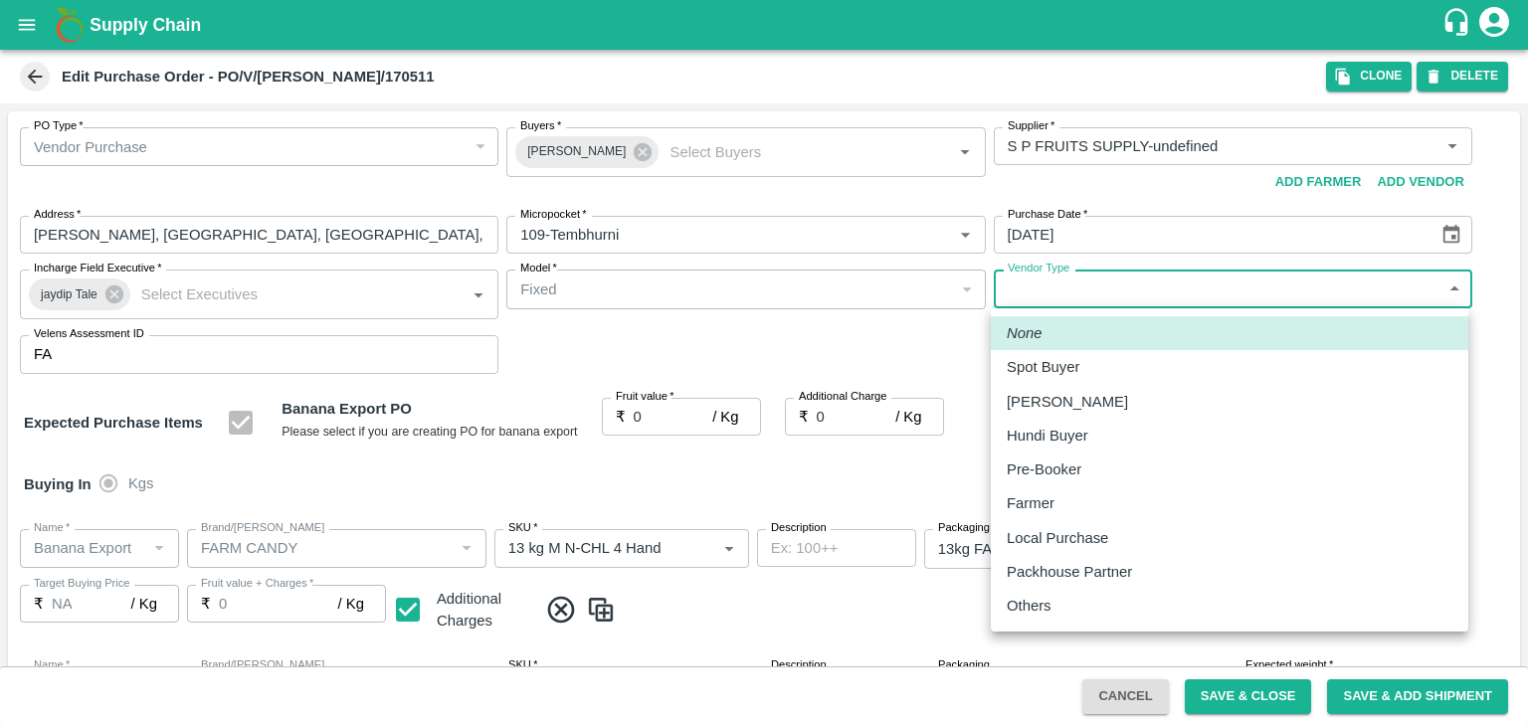
click at [1090, 299] on body "Supply Chain Edit Purchase Order - PO/V/[PERSON_NAME]/170511 Clone DELETE PO Ty…" at bounding box center [764, 363] width 1528 height 726
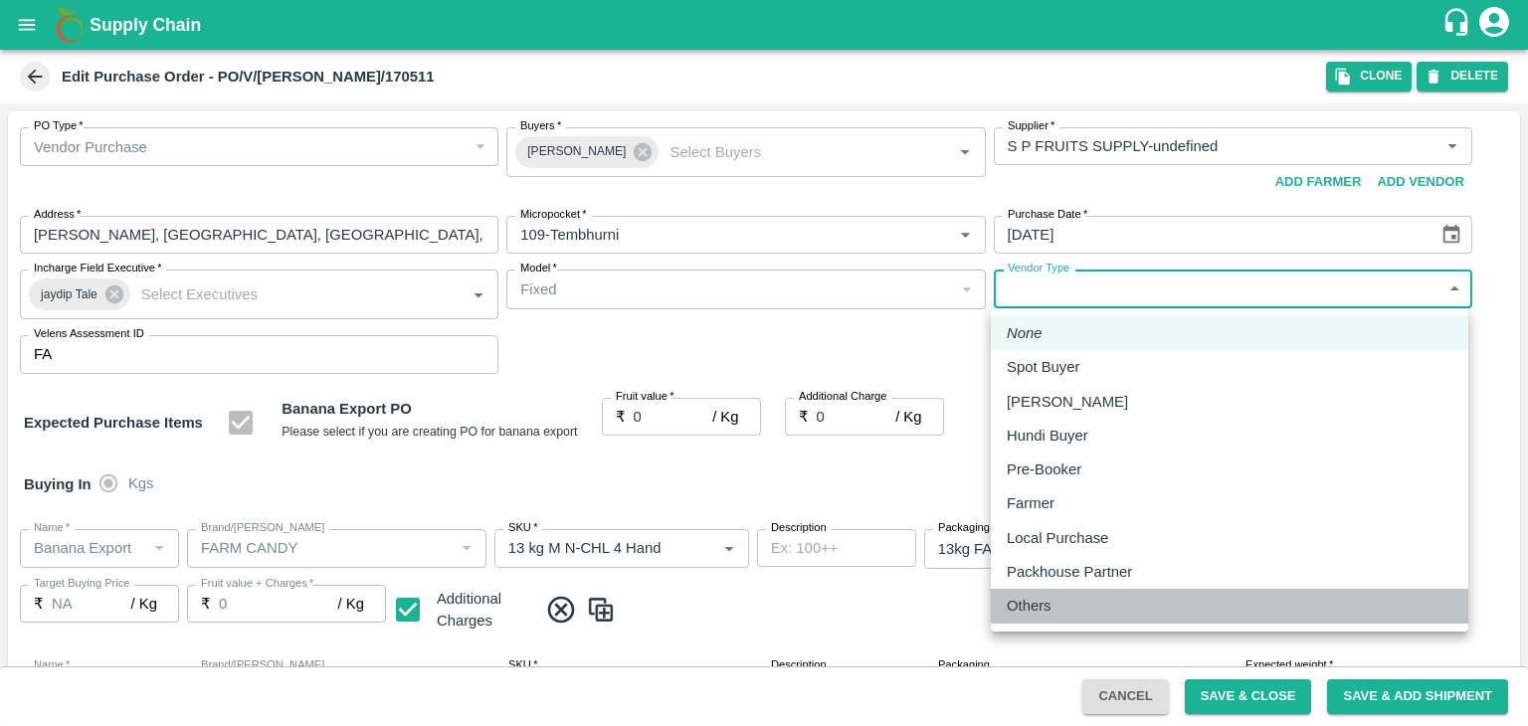
click at [1065, 605] on div "Others" at bounding box center [1230, 606] width 446 height 22
type input "OTHER"
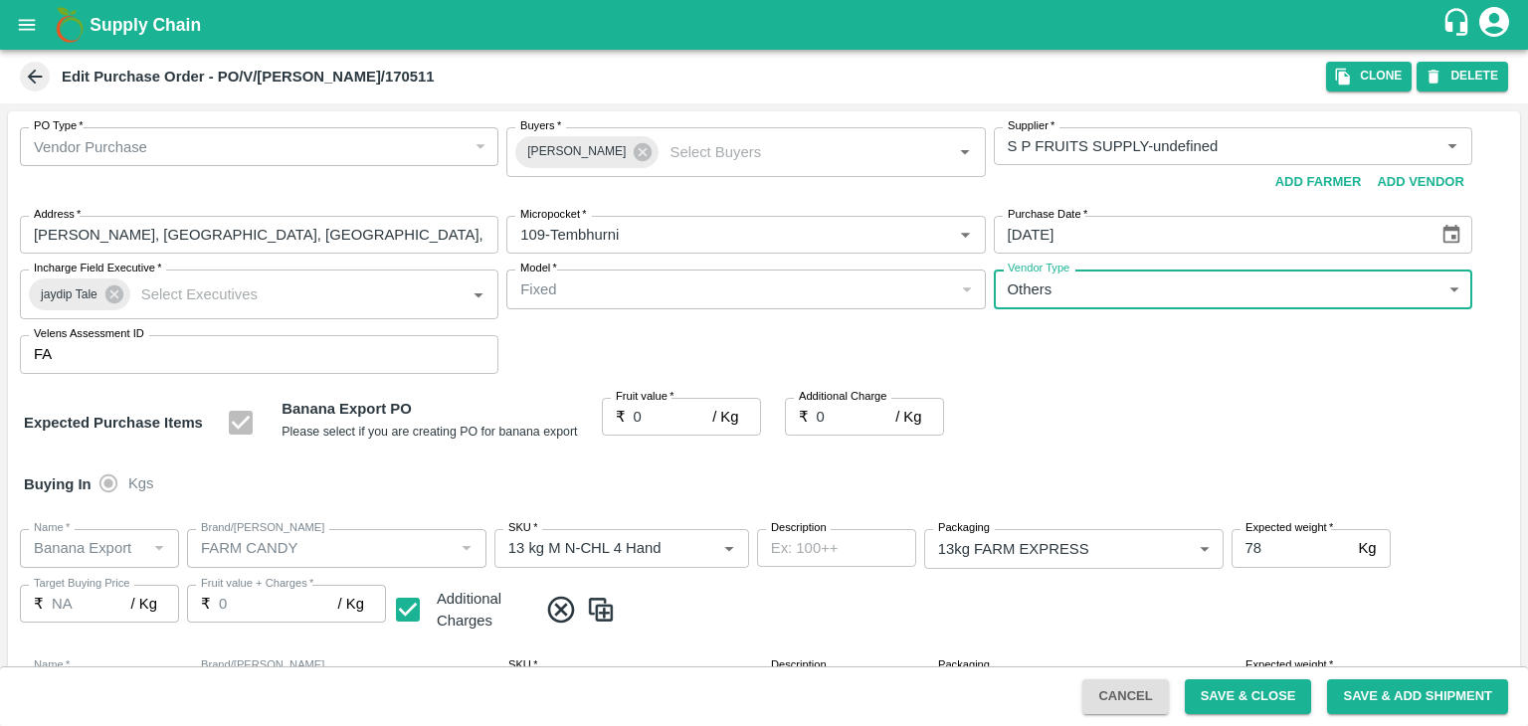
click at [644, 427] on input "0" at bounding box center [674, 417] width 80 height 38
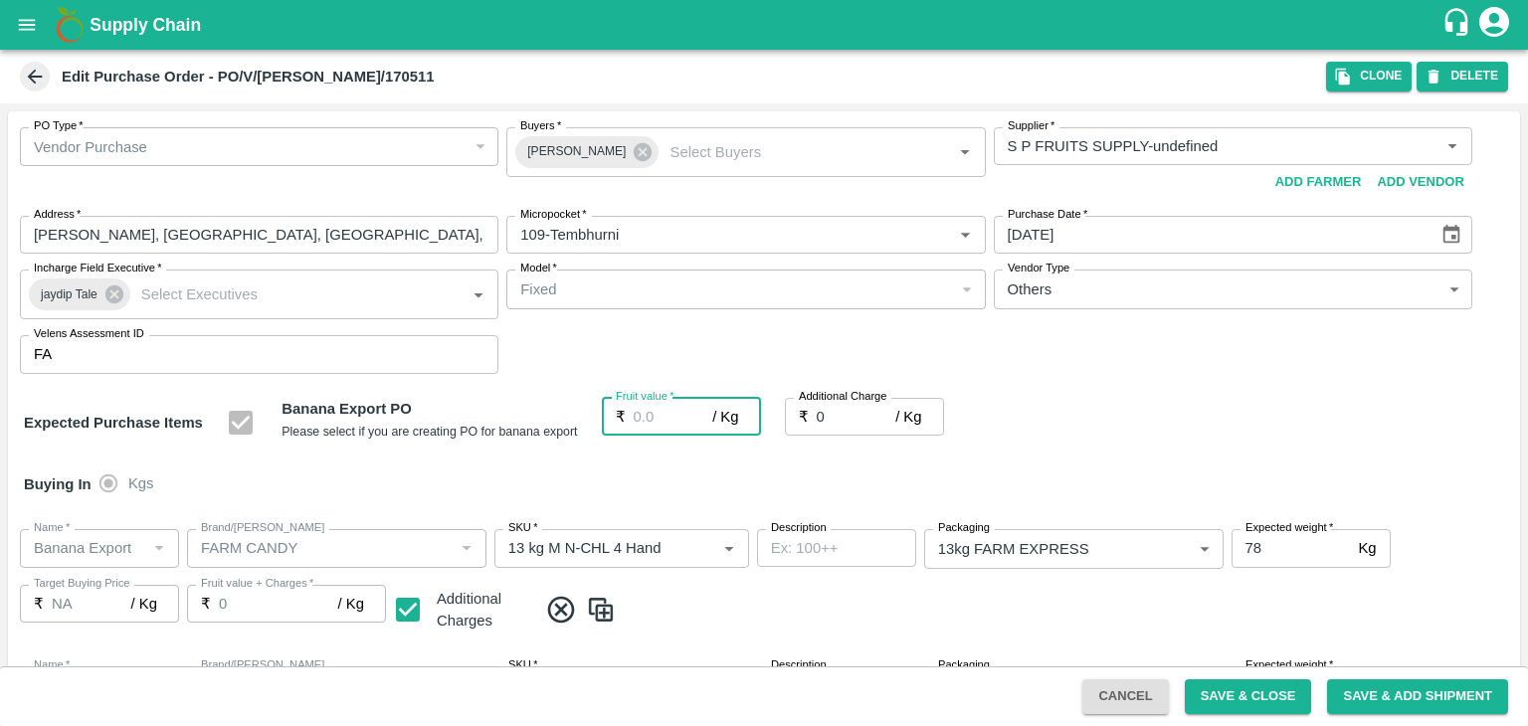
type input "2"
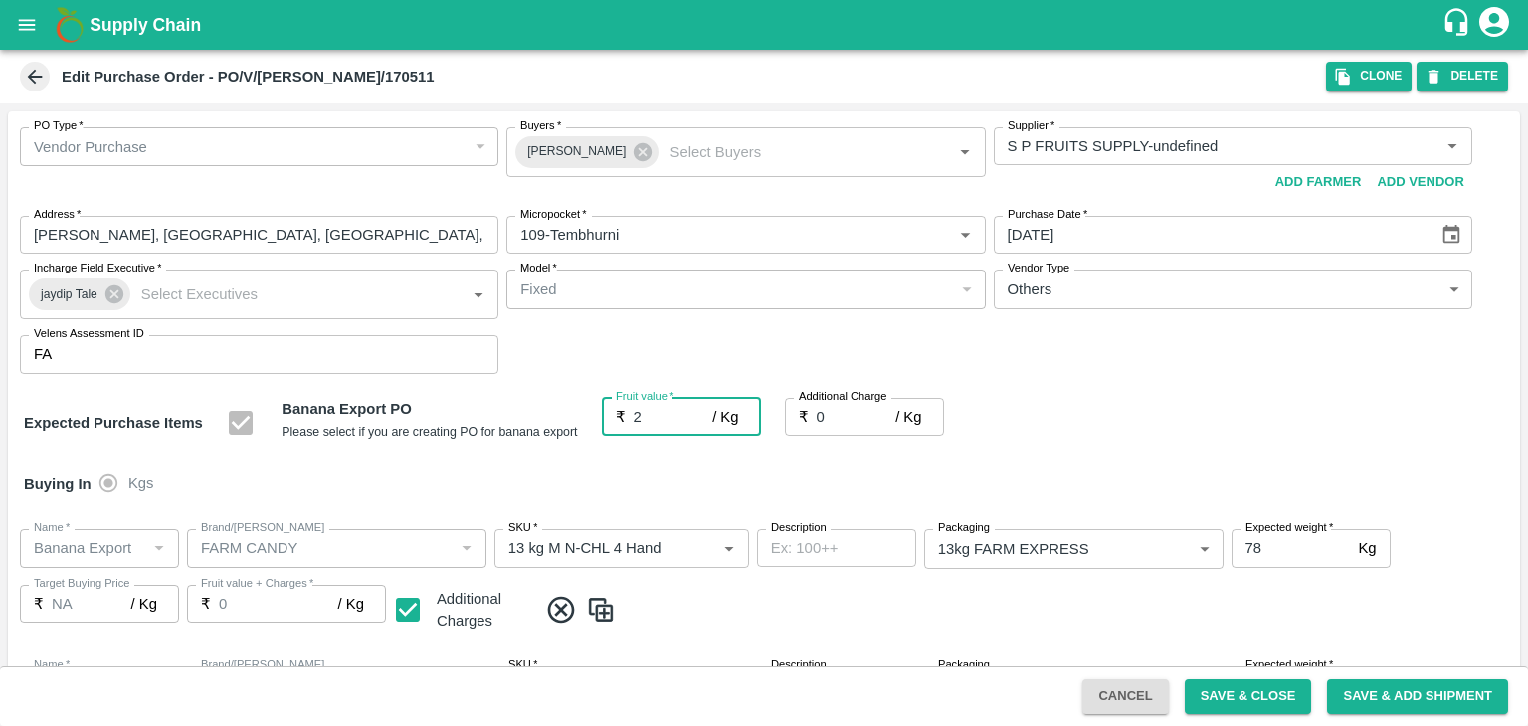
type input "2"
type input "26"
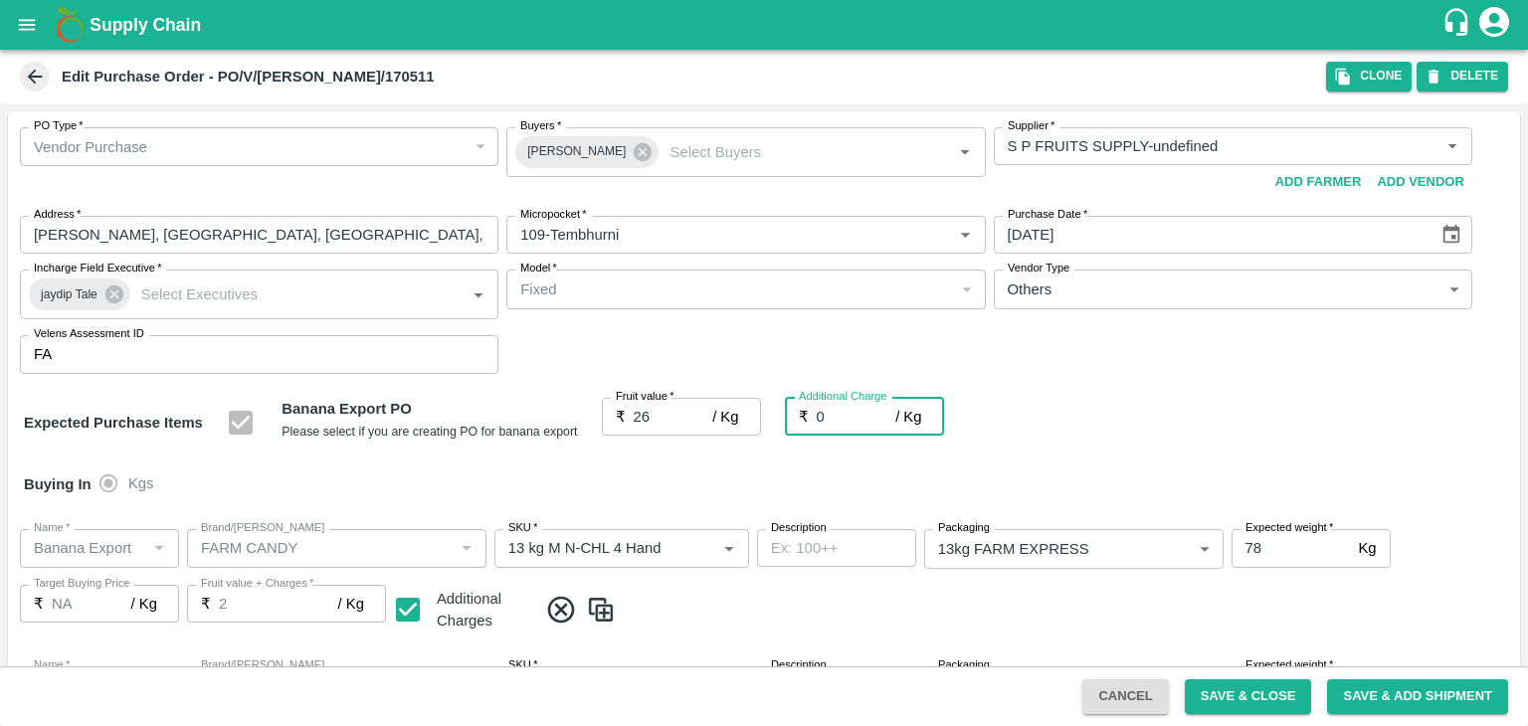
type input "26"
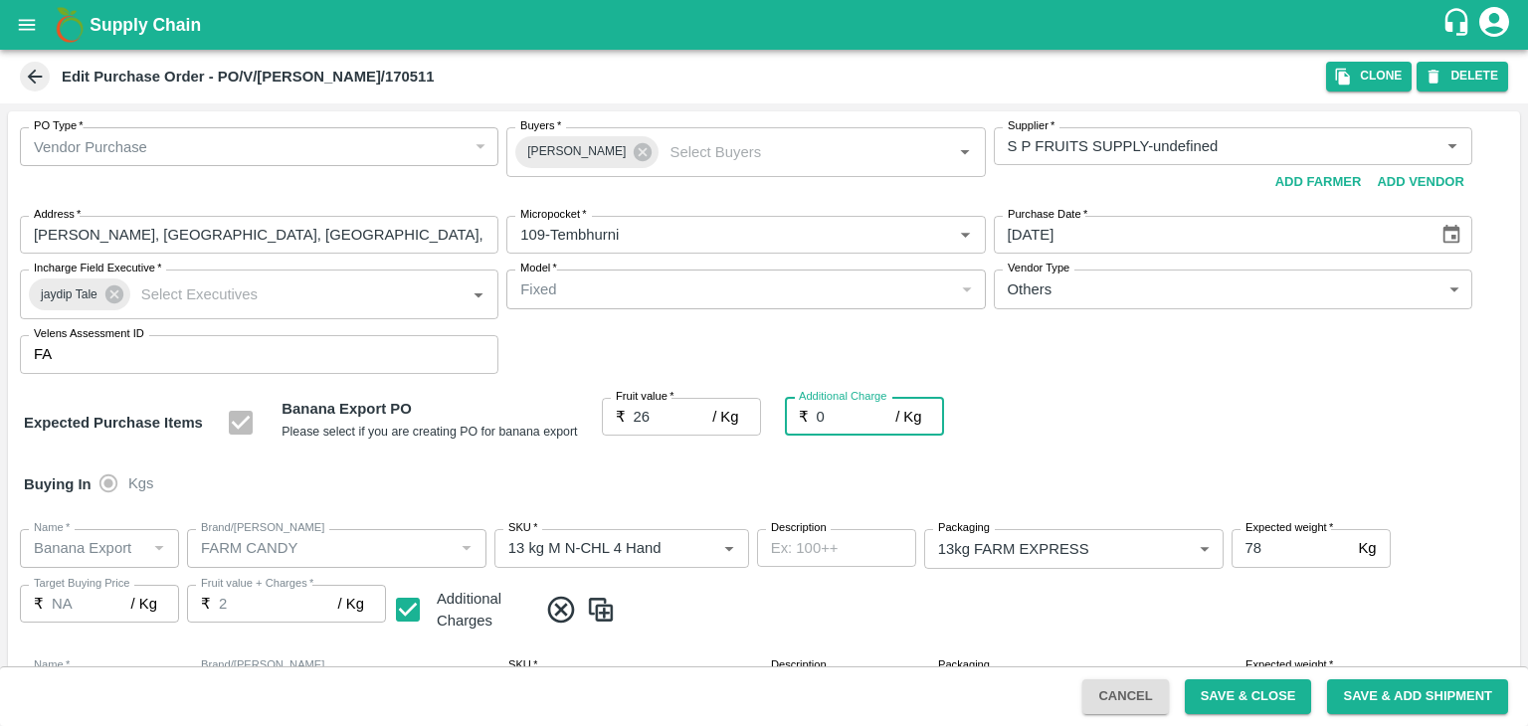
type input "26"
type input "2"
type input "28"
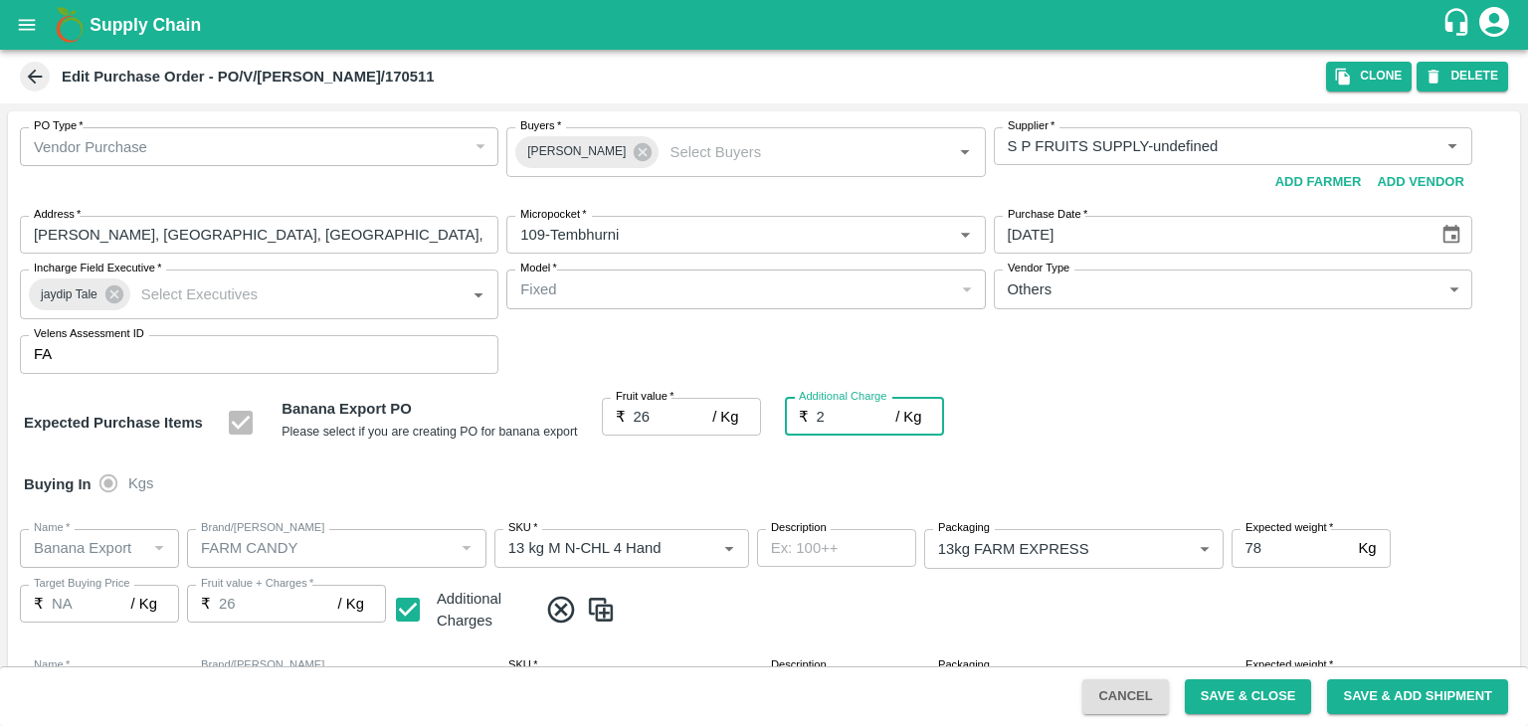
type input "28"
type input "2.7"
type input "28.7"
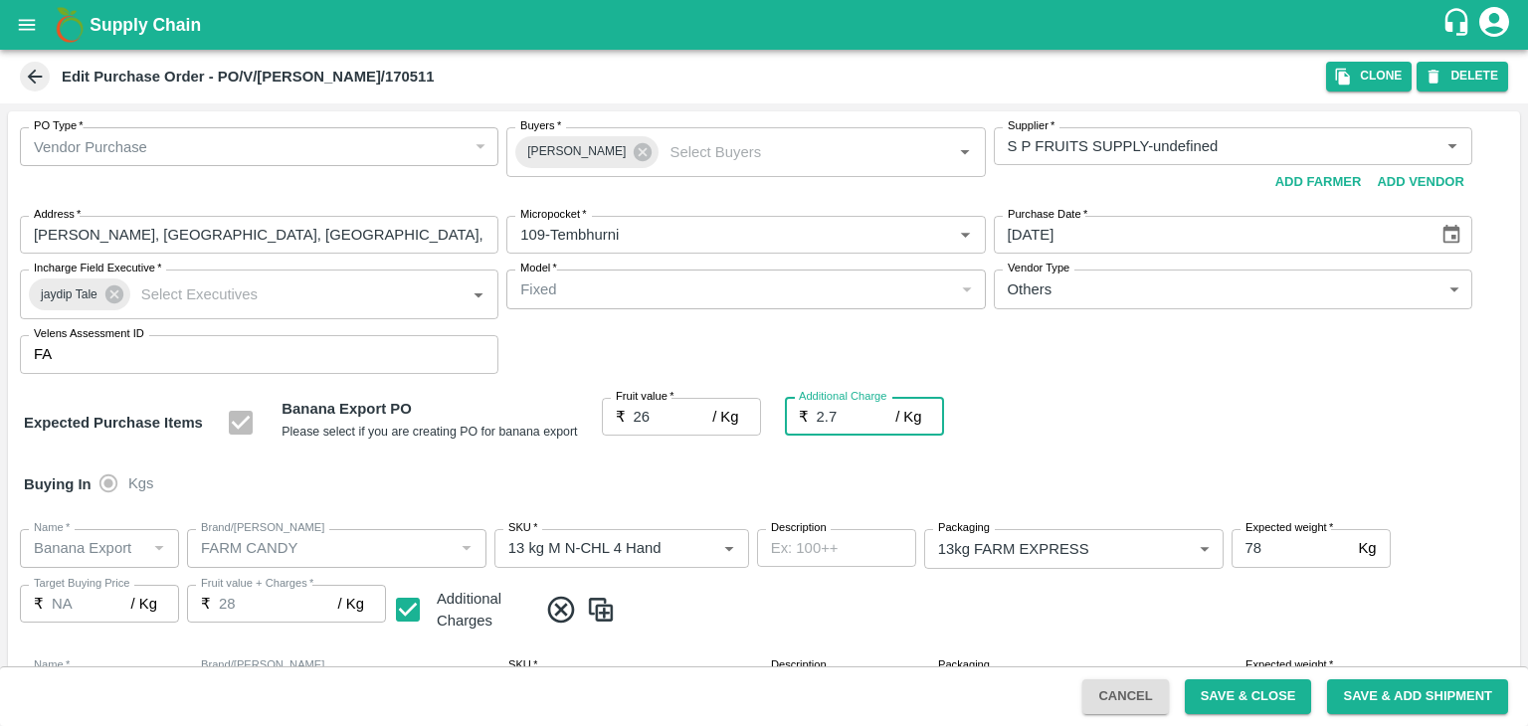
type input "28.7"
type input "2.75"
type input "28.75"
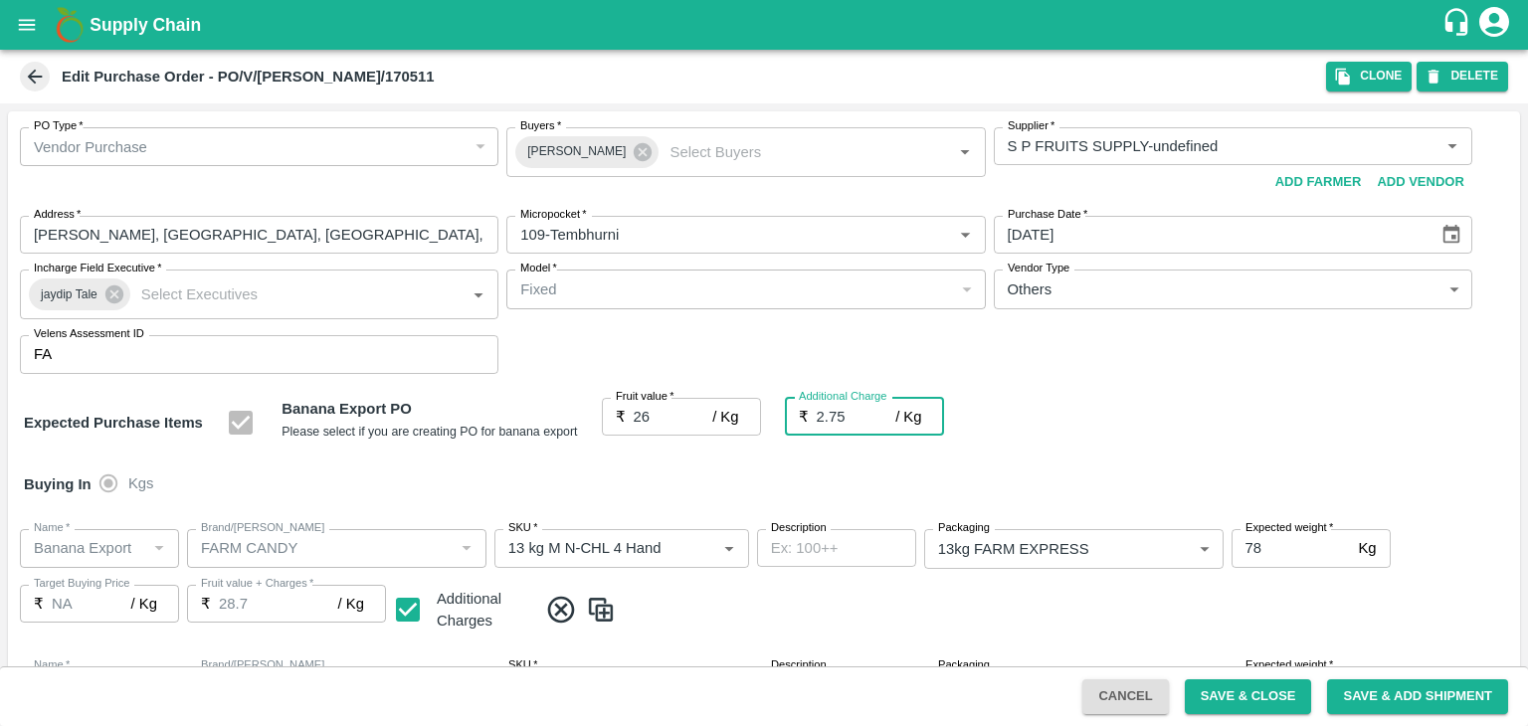
type input "28.75"
type input "2.75"
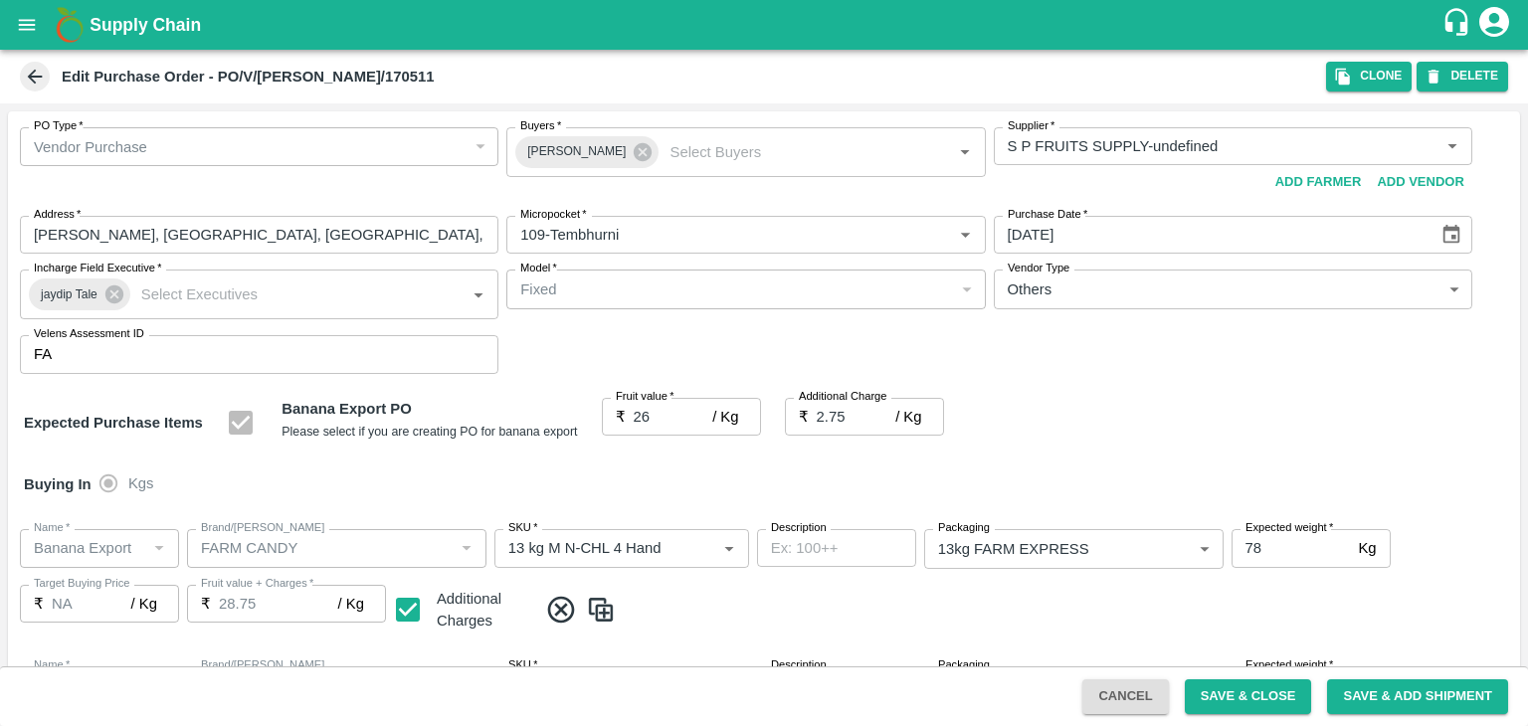
click at [688, 462] on div "Buying In Kgs" at bounding box center [764, 485] width 1512 height 58
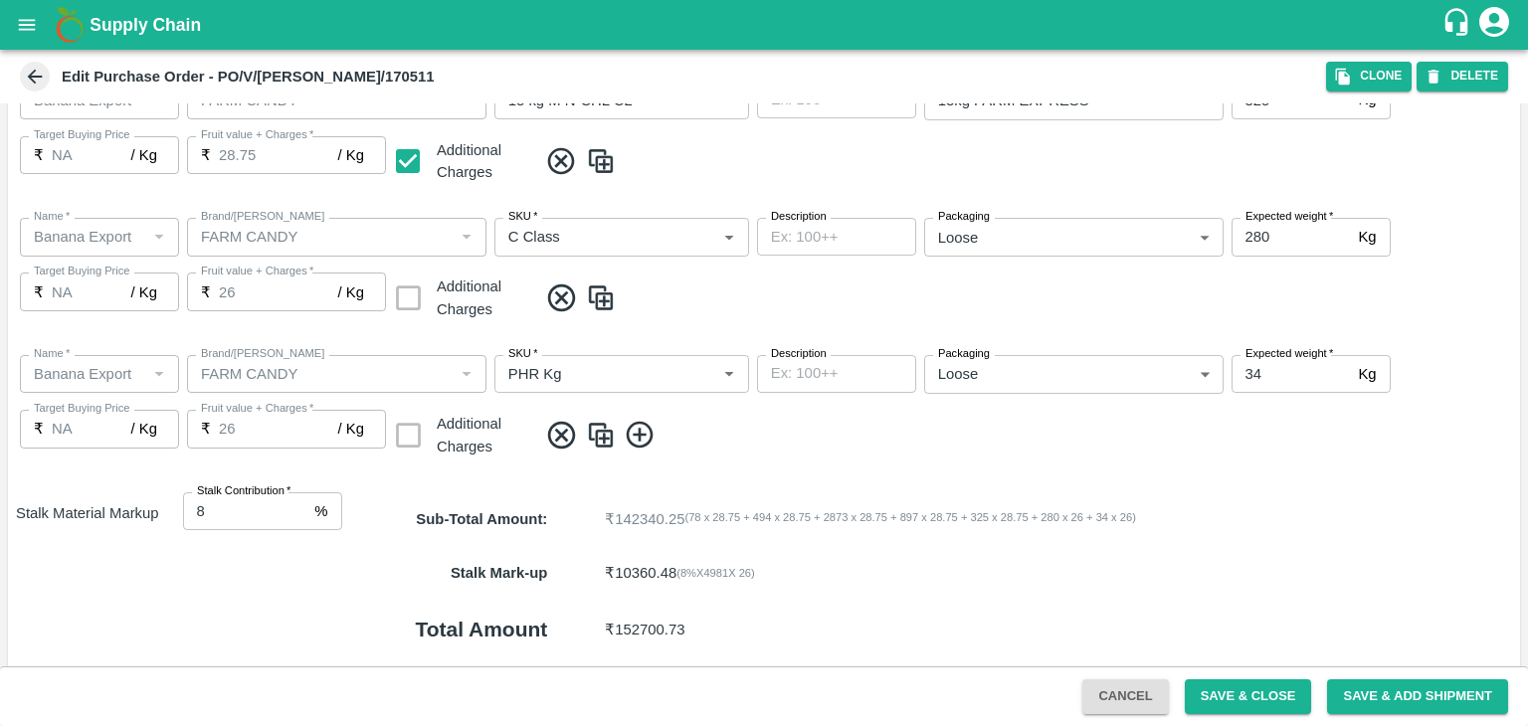
scroll to position [1054, 0]
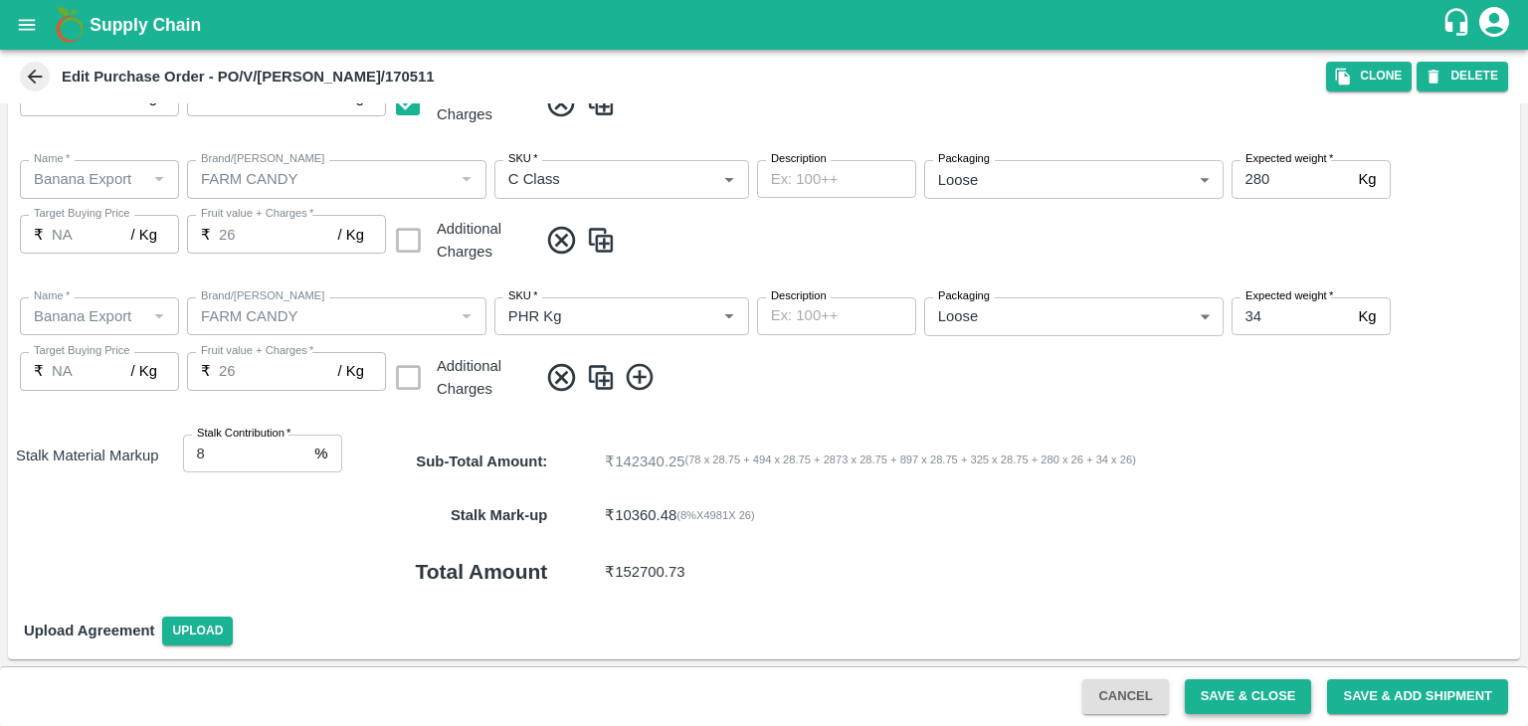
click at [1249, 692] on button "Save & Close" at bounding box center [1248, 696] width 127 height 35
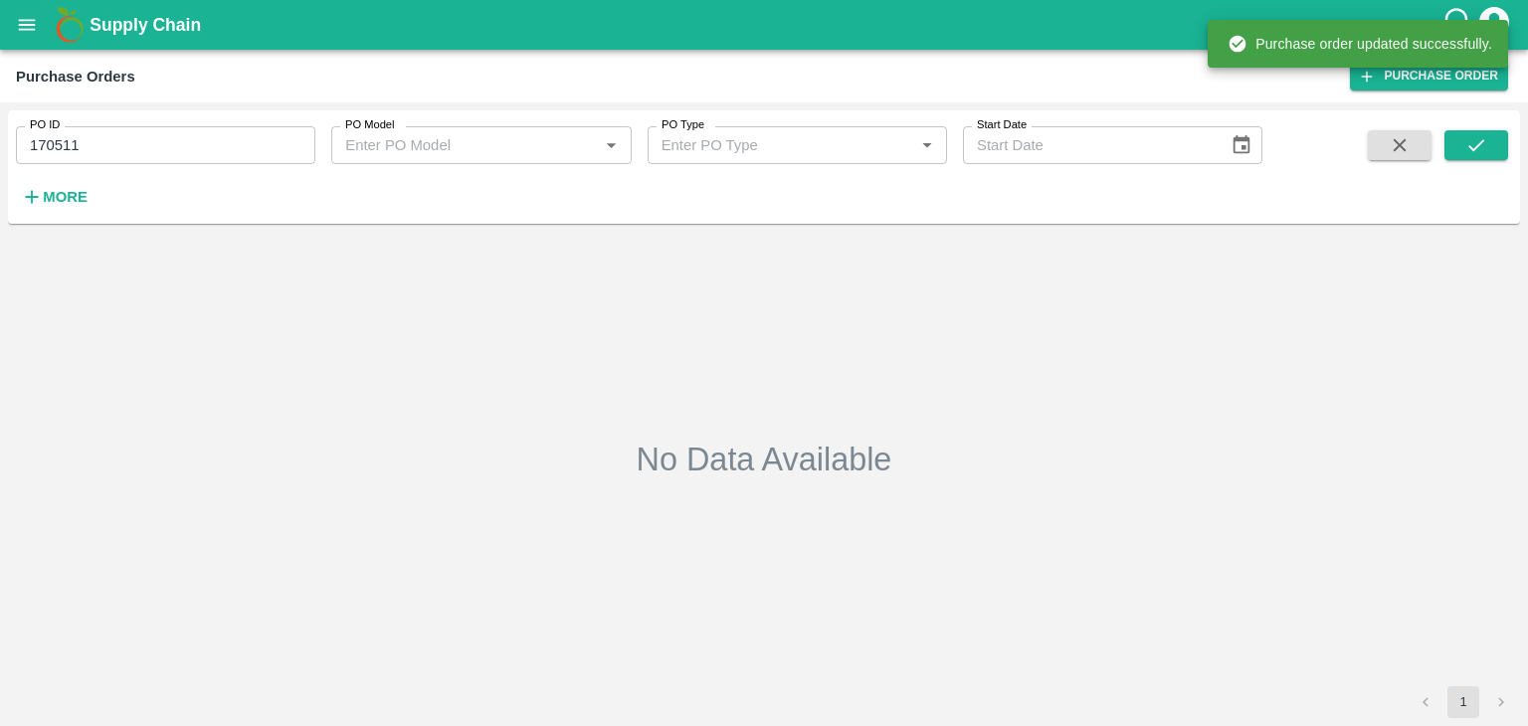
type input "170511"
